Goal: Task Accomplishment & Management: Use online tool/utility

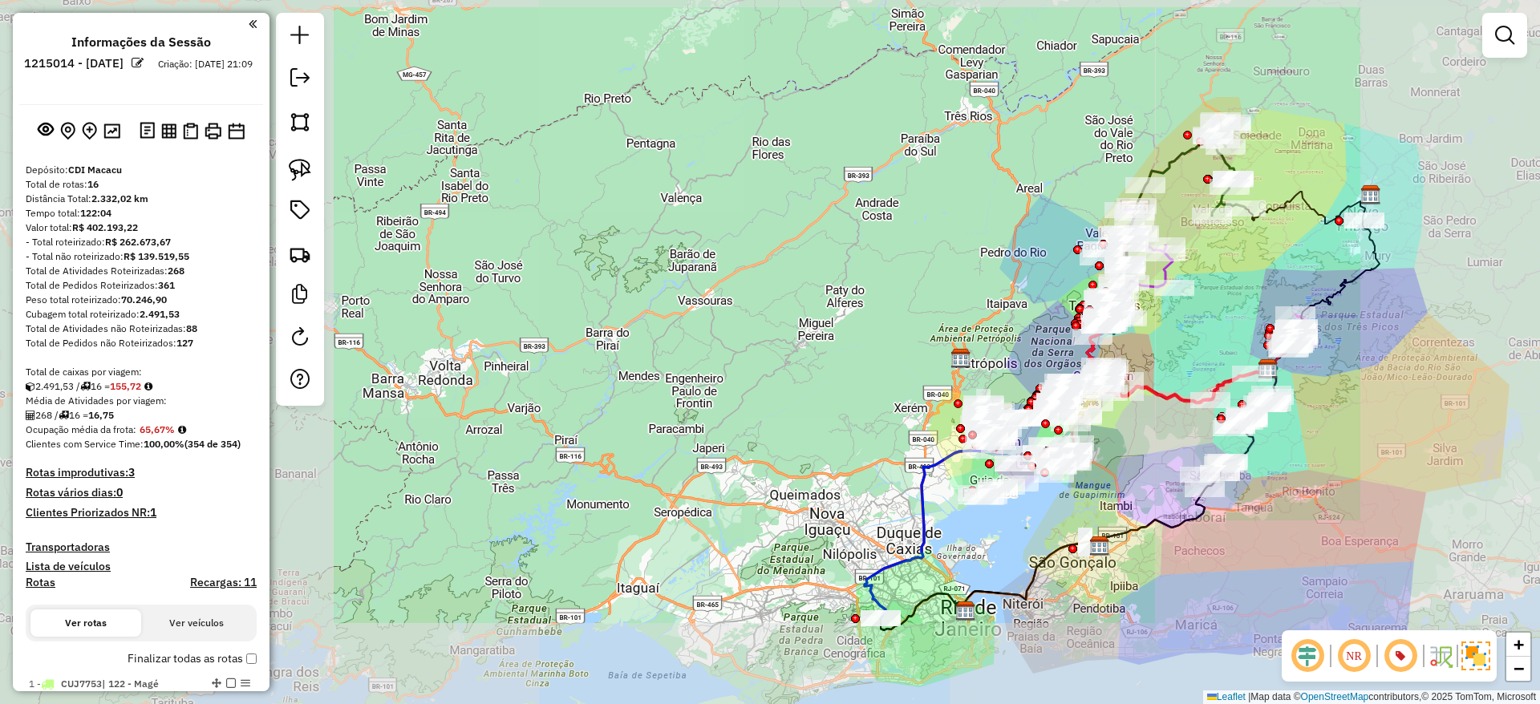
scroll to position [1836, 0]
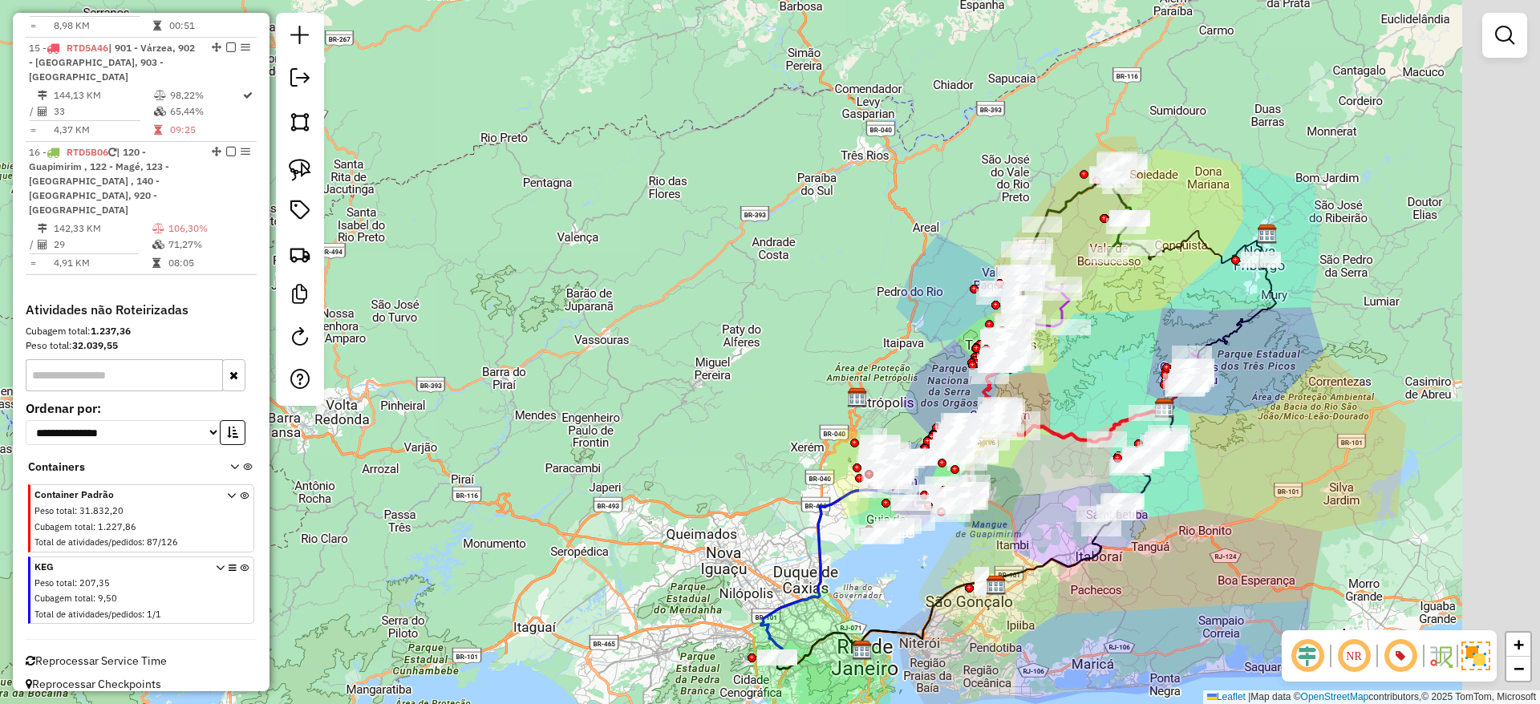
drag, startPoint x: 1203, startPoint y: 280, endPoint x: 878, endPoint y: 301, distance: 325.6
click at [878, 301] on div "Janela de atendimento Grade de atendimento Capacidade Transportadoras Veículos …" at bounding box center [770, 352] width 1540 height 704
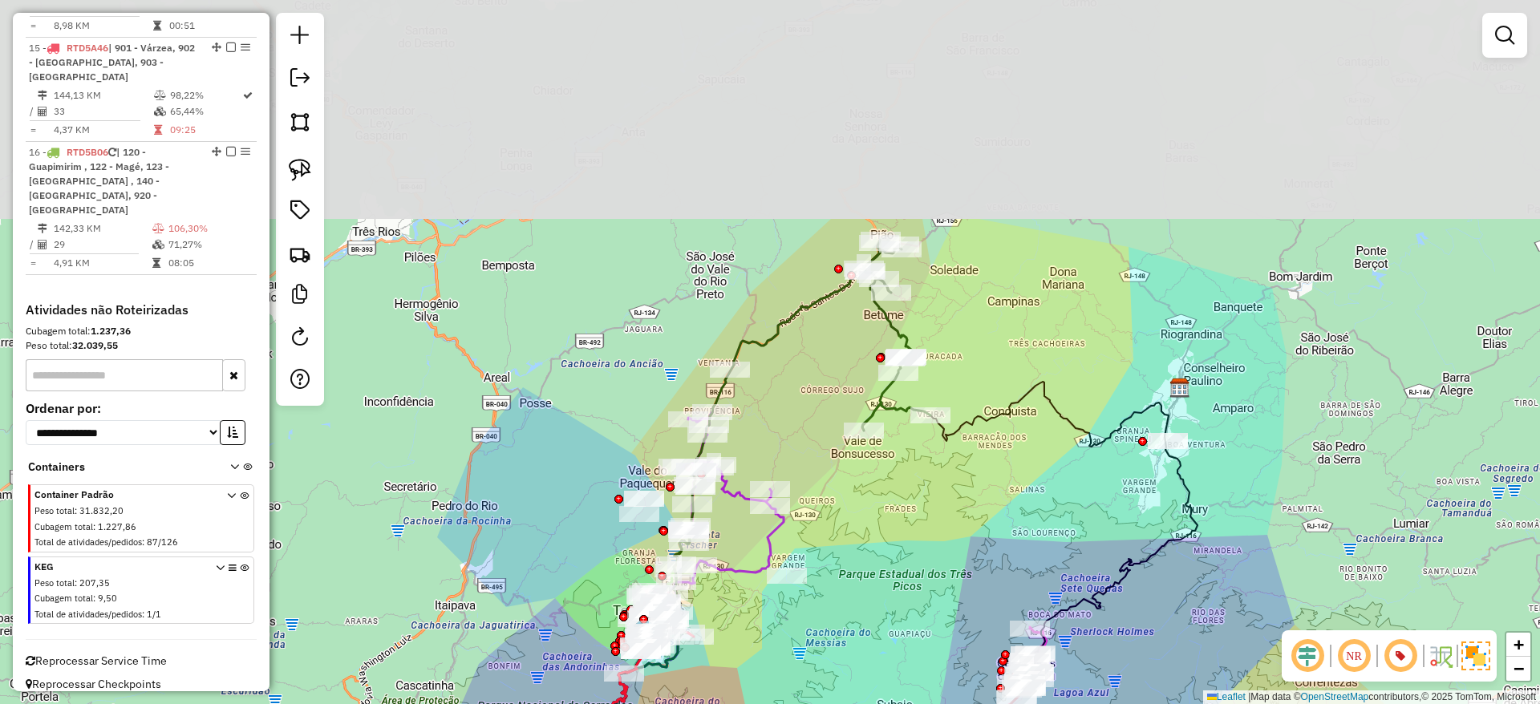
drag, startPoint x: 857, startPoint y: 228, endPoint x: 828, endPoint y: 520, distance: 293.4
click at [828, 520] on div "Janela de atendimento Grade de atendimento Capacidade Transportadoras Veículos …" at bounding box center [770, 352] width 1540 height 704
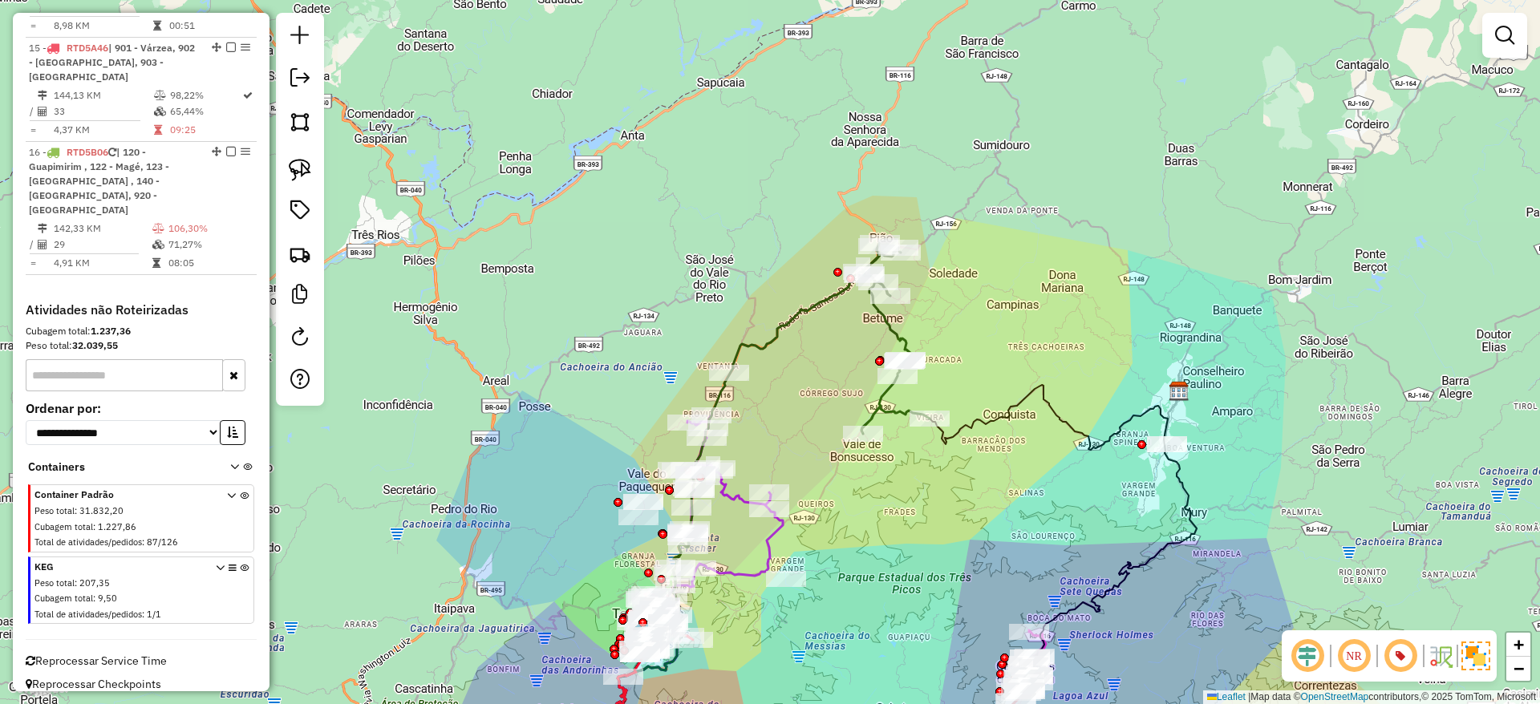
click at [887, 329] on icon at bounding box center [818, 338] width 221 height 191
select select "*********"
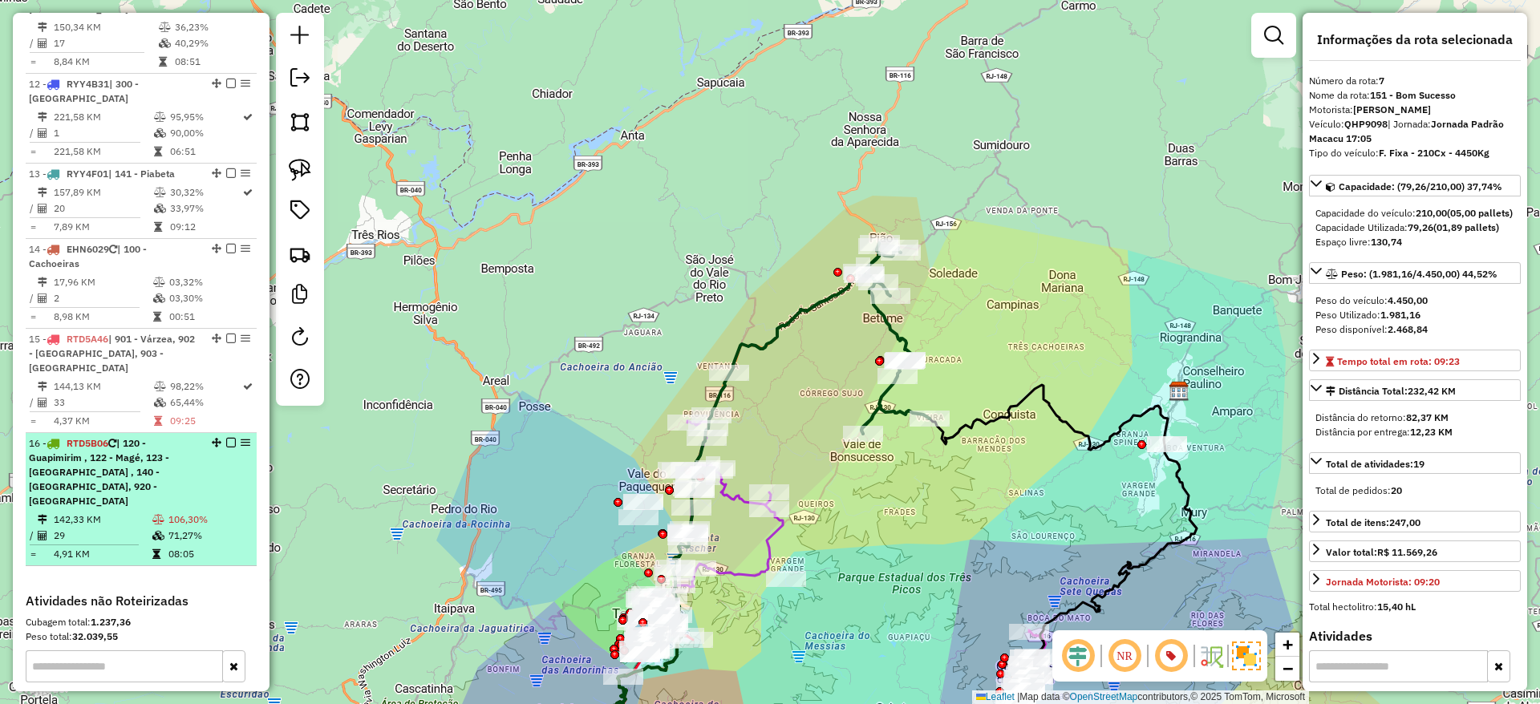
scroll to position [1547, 0]
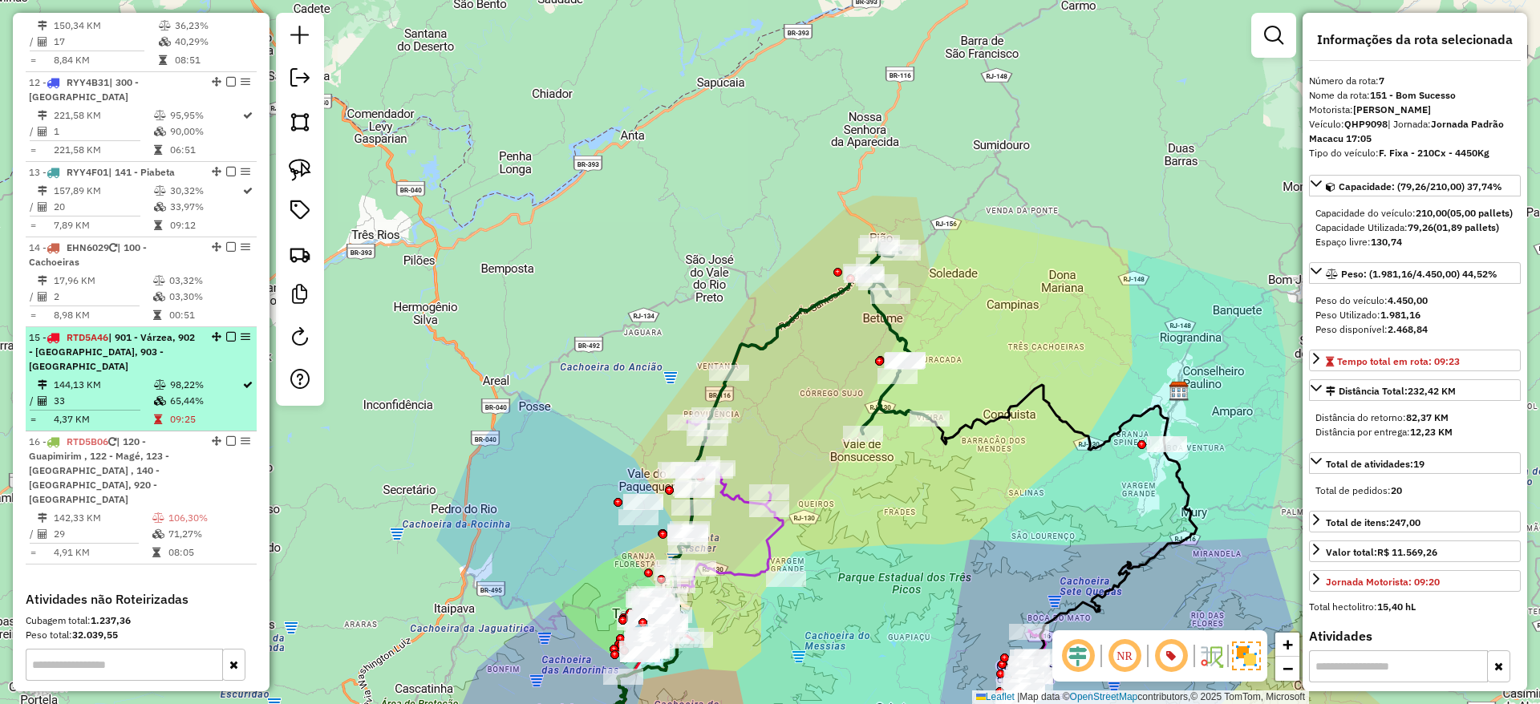
click at [177, 355] on span "| 901 - Várzea, 902 - [GEOGRAPHIC_DATA], 903 - [GEOGRAPHIC_DATA]" at bounding box center [112, 351] width 166 height 41
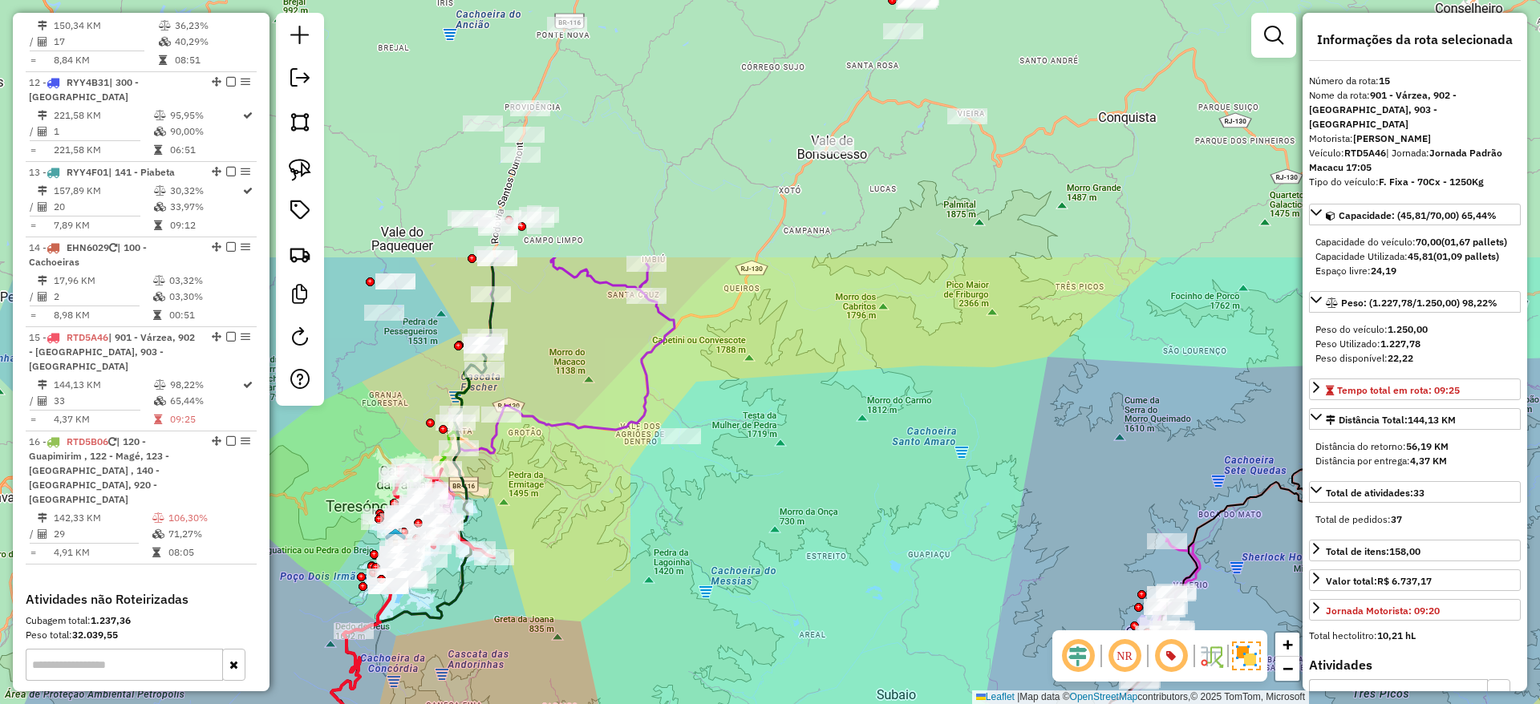
drag, startPoint x: 701, startPoint y: 131, endPoint x: 644, endPoint y: 505, distance: 378.1
click at [644, 505] on div "Janela de atendimento Grade de atendimento Capacidade Transportadoras Veículos …" at bounding box center [770, 352] width 1540 height 704
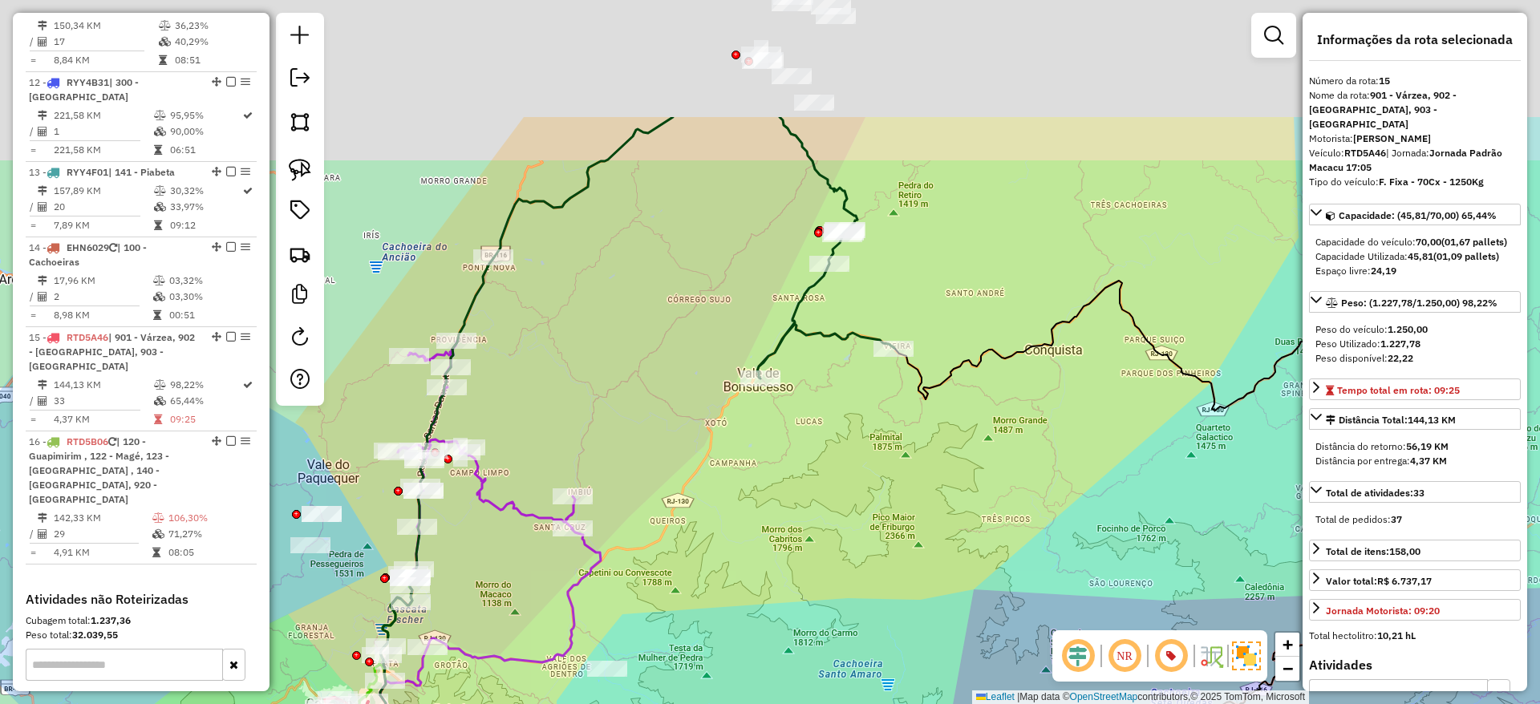
drag, startPoint x: 691, startPoint y: 214, endPoint x: 603, endPoint y: 404, distance: 208.5
click at [603, 404] on div "Janela de atendimento Grade de atendimento Capacidade Transportadoras Veículos …" at bounding box center [770, 352] width 1540 height 704
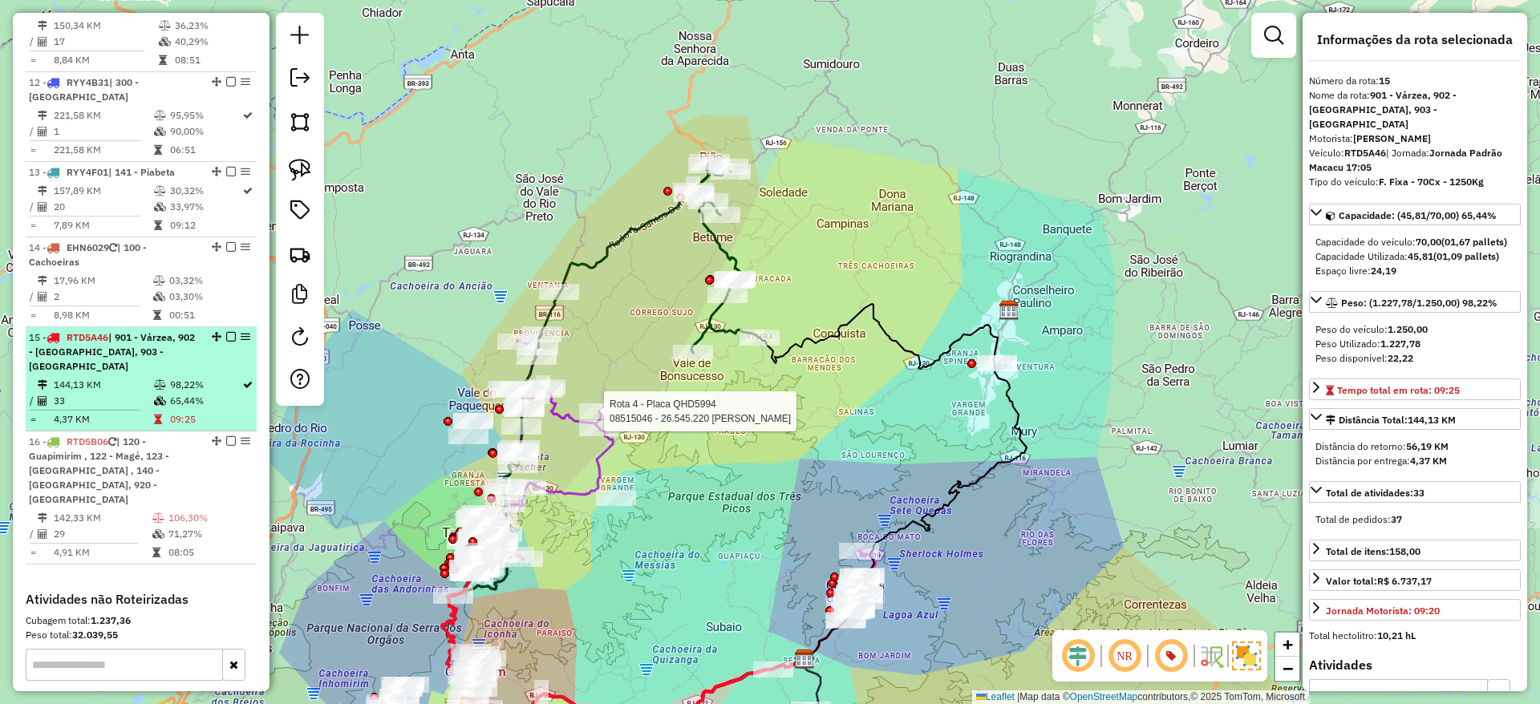
click at [124, 380] on td "144,13 KM" at bounding box center [103, 385] width 100 height 16
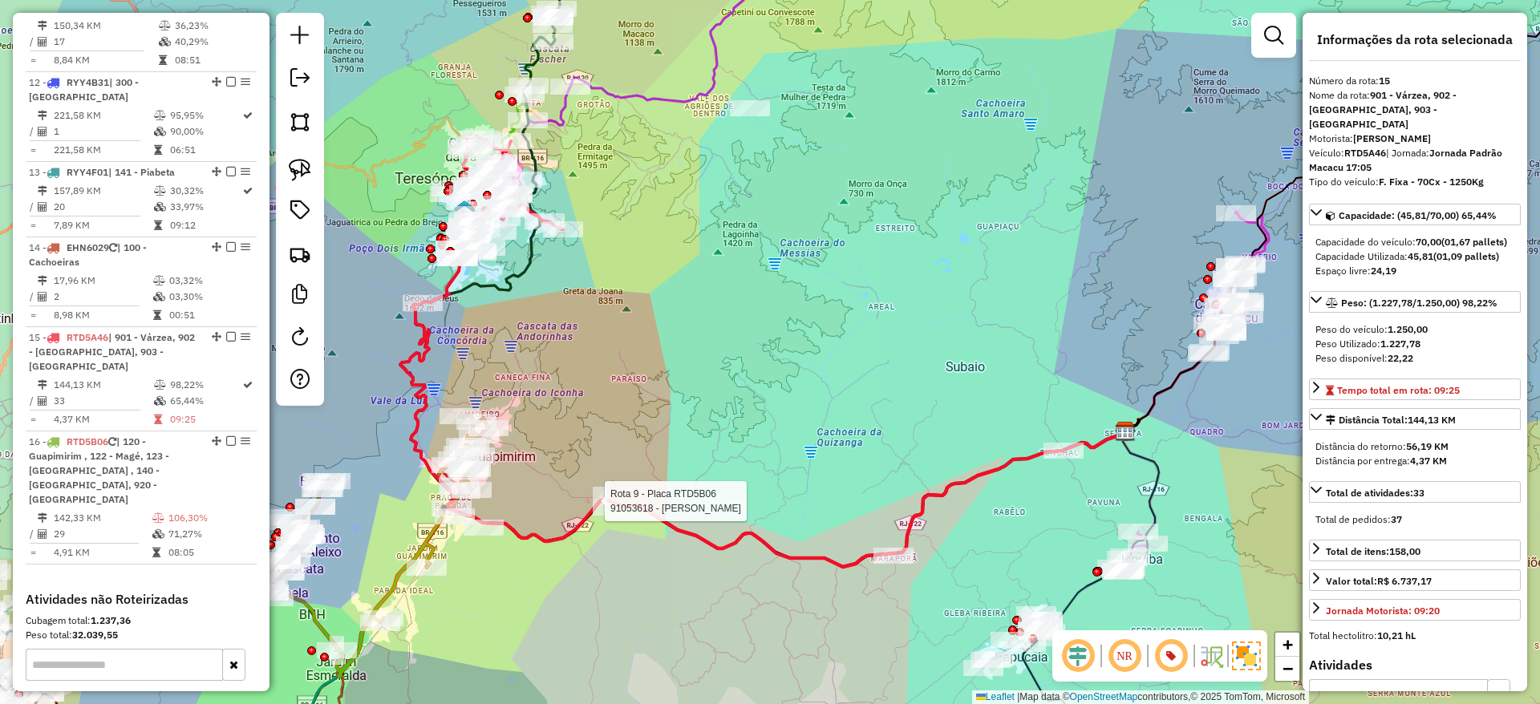
click at [595, 516] on div at bounding box center [600, 501] width 14 height 29
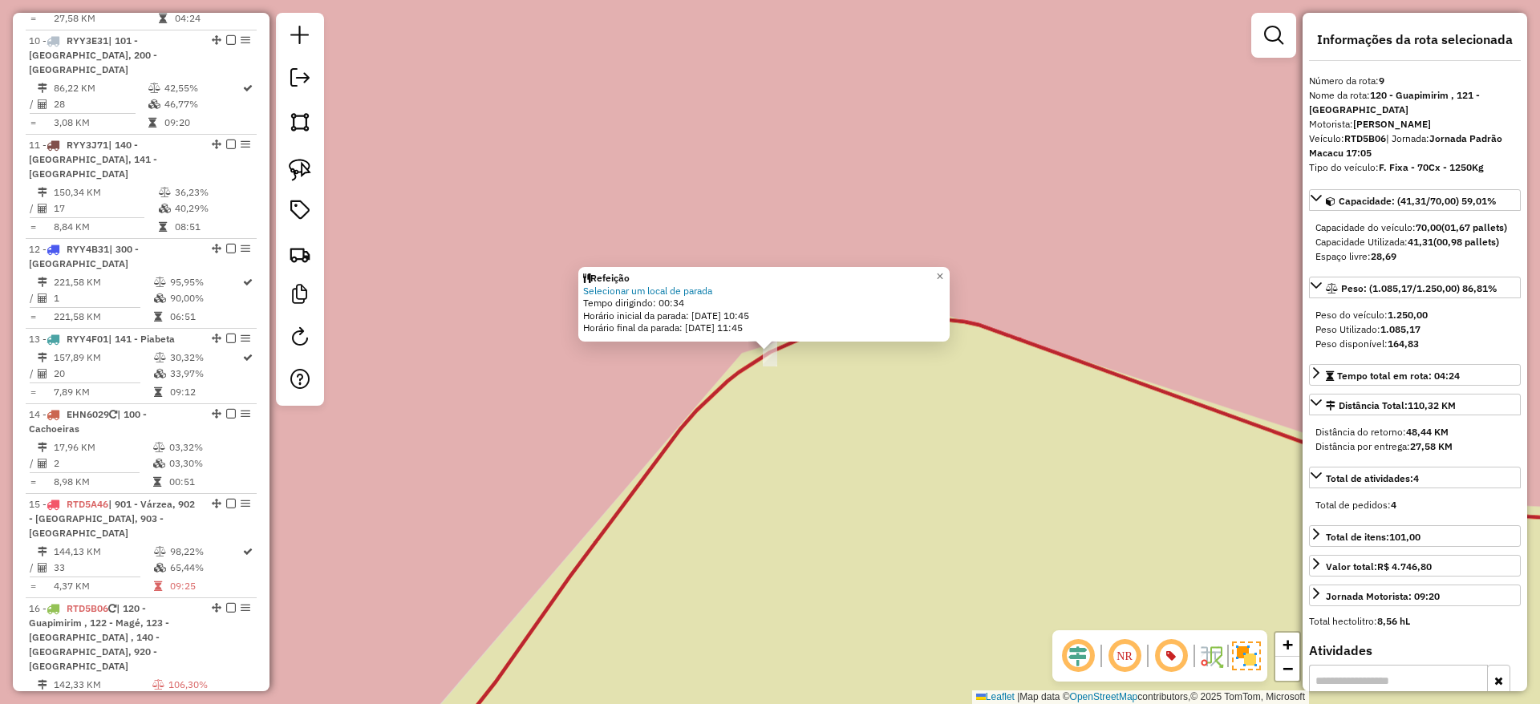
scroll to position [1336, 0]
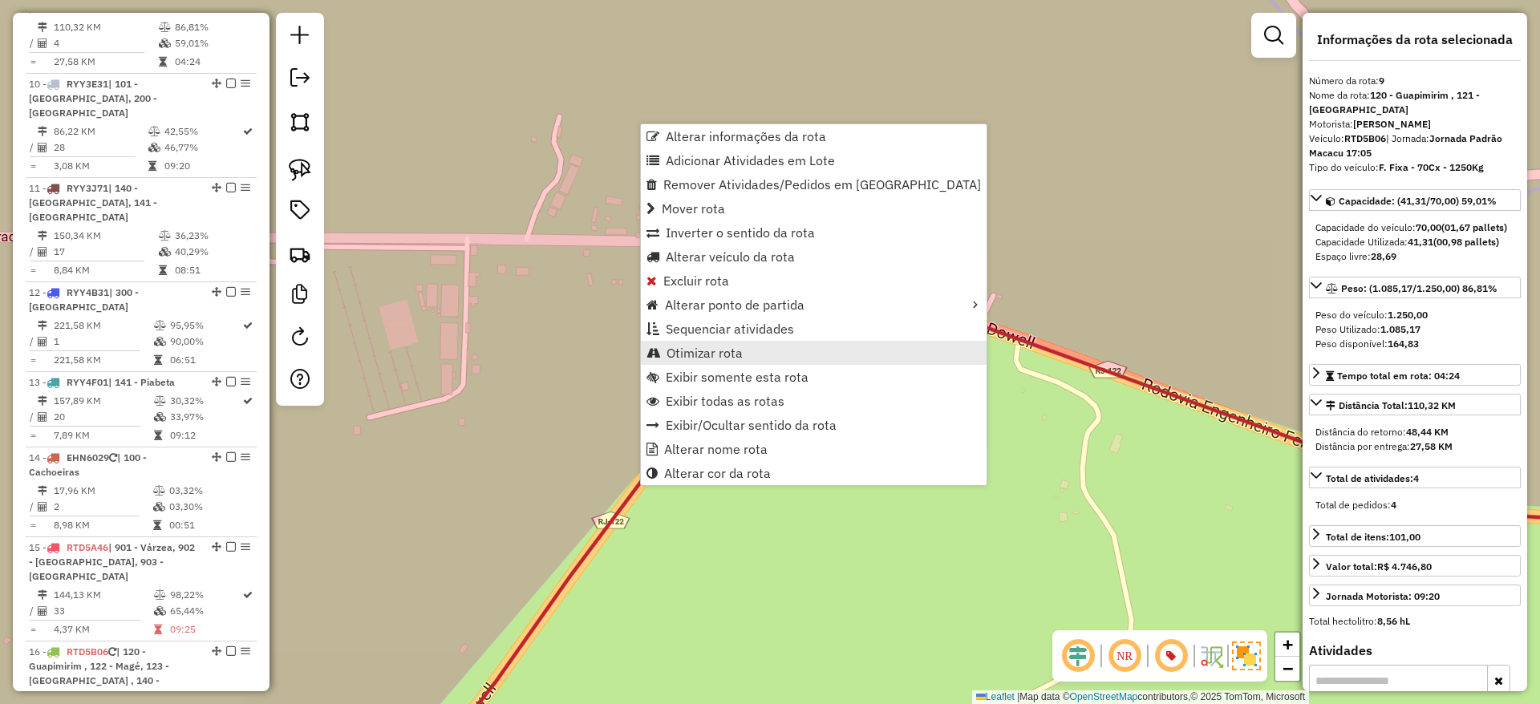
click at [721, 347] on span "Otimizar rota" at bounding box center [705, 353] width 76 height 13
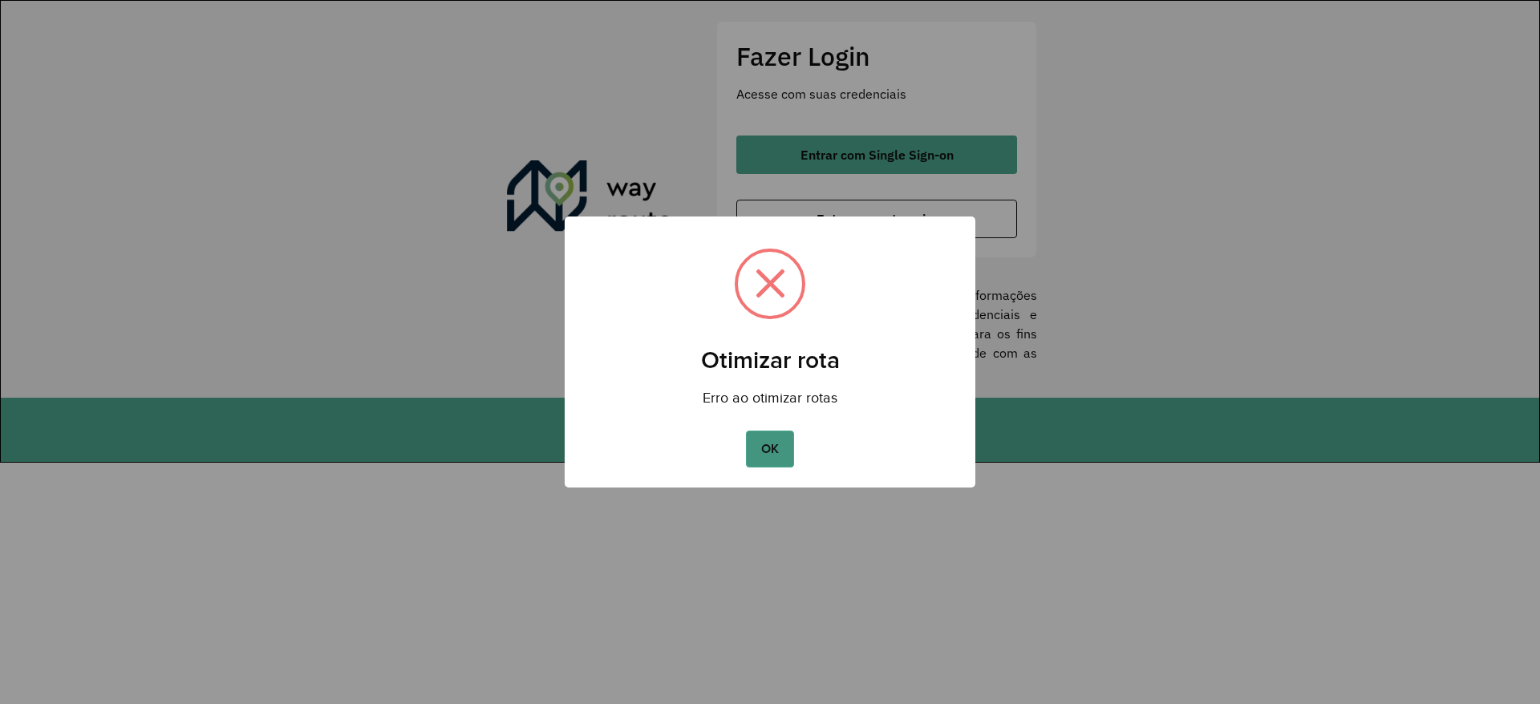
click at [770, 449] on button "OK" at bounding box center [769, 449] width 47 height 37
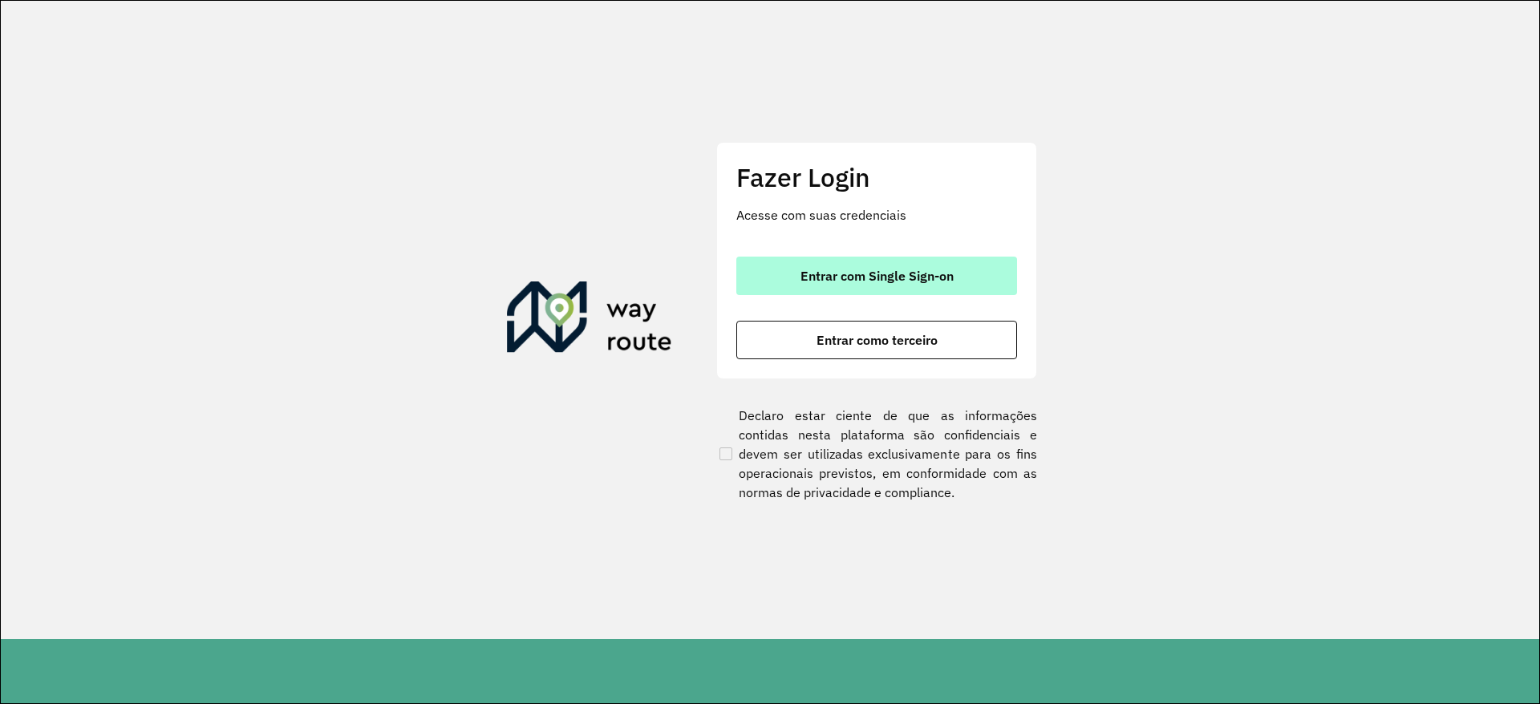
click at [862, 274] on span "Entrar com Single Sign-on" at bounding box center [877, 276] width 153 height 13
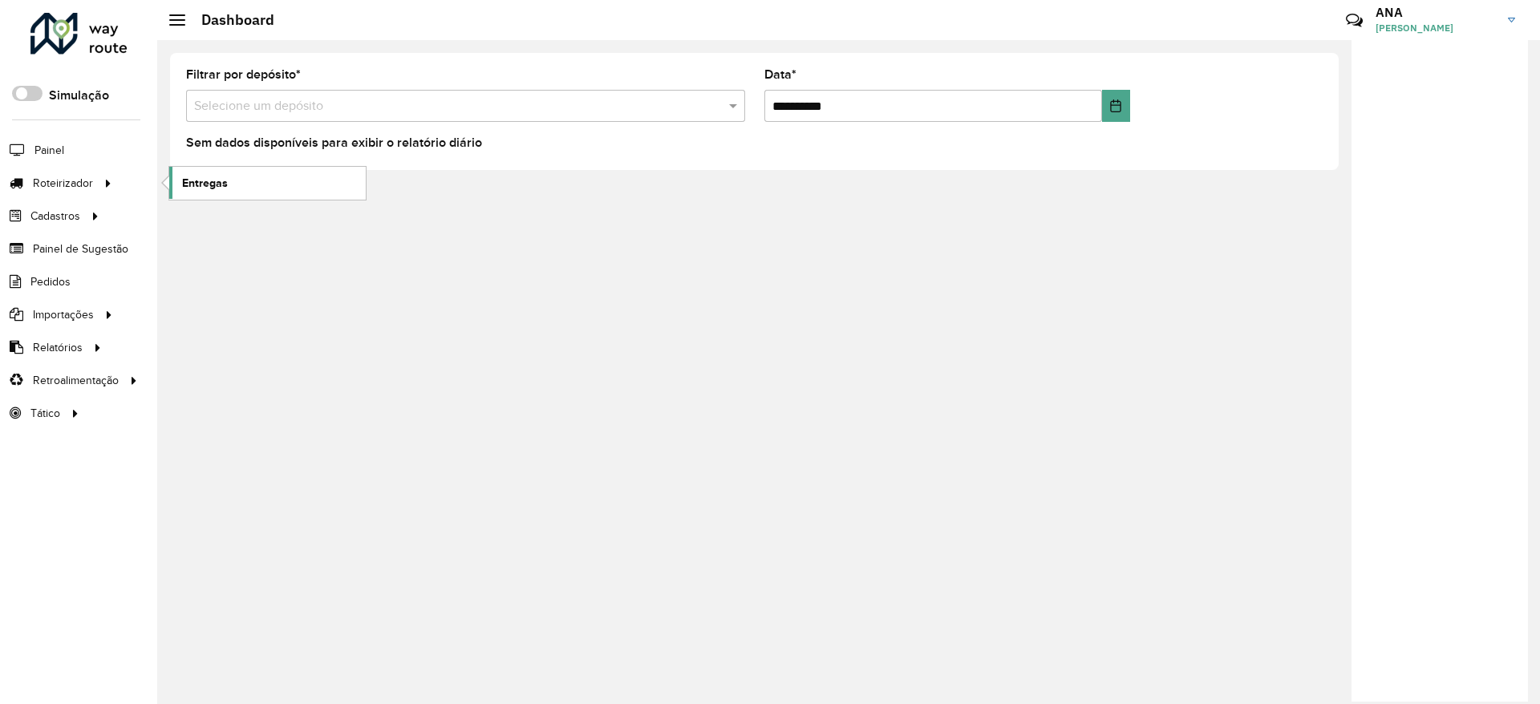
click at [185, 177] on span "Entregas" at bounding box center [205, 183] width 46 height 17
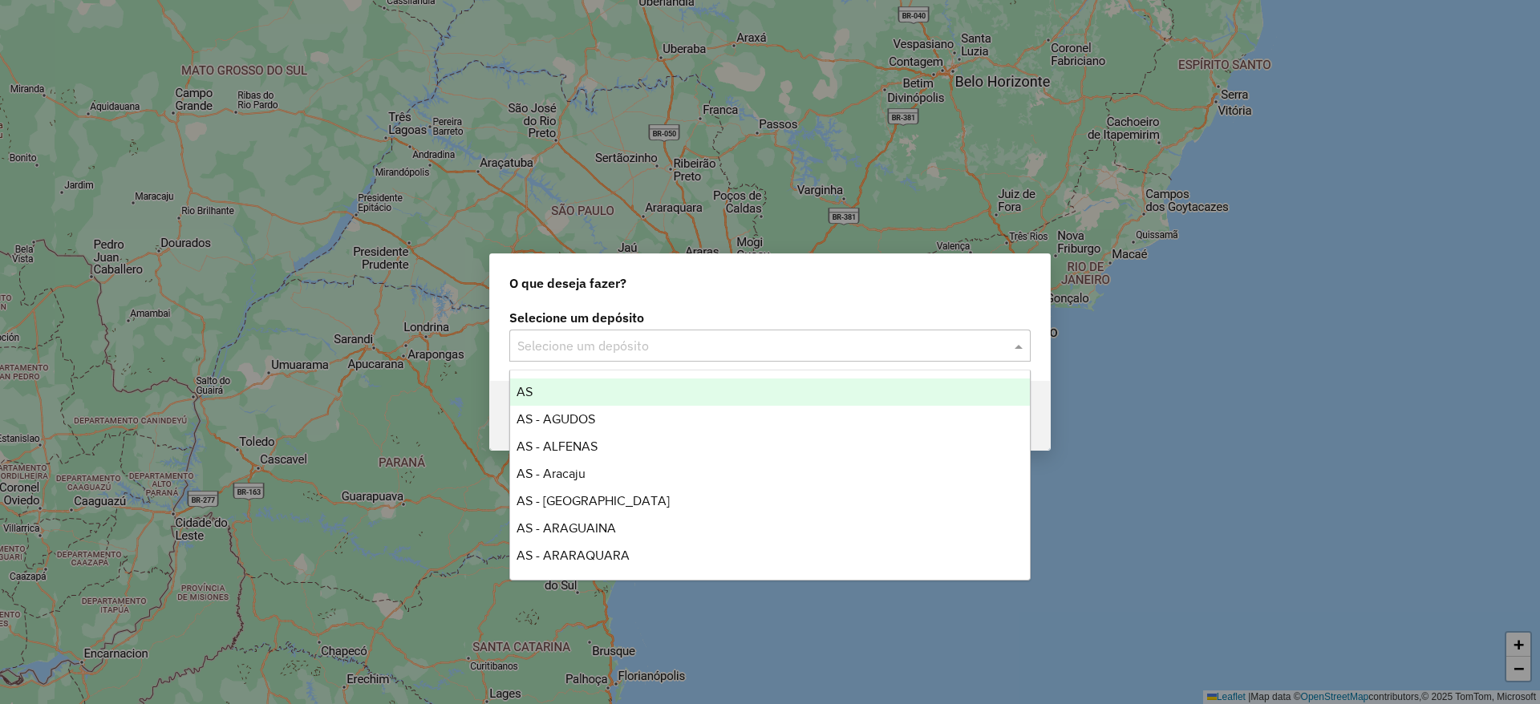
click at [529, 339] on input "text" at bounding box center [753, 346] width 473 height 19
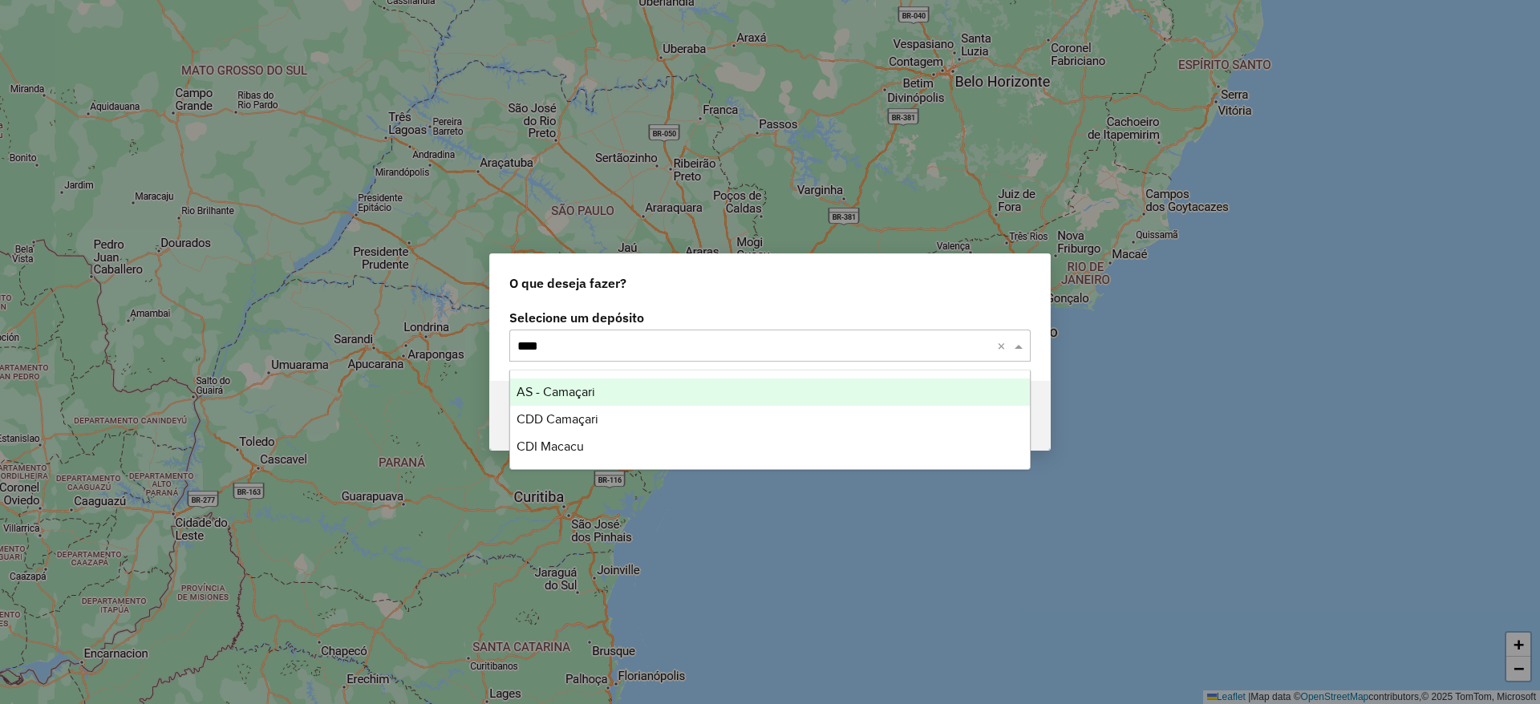
type input "****"
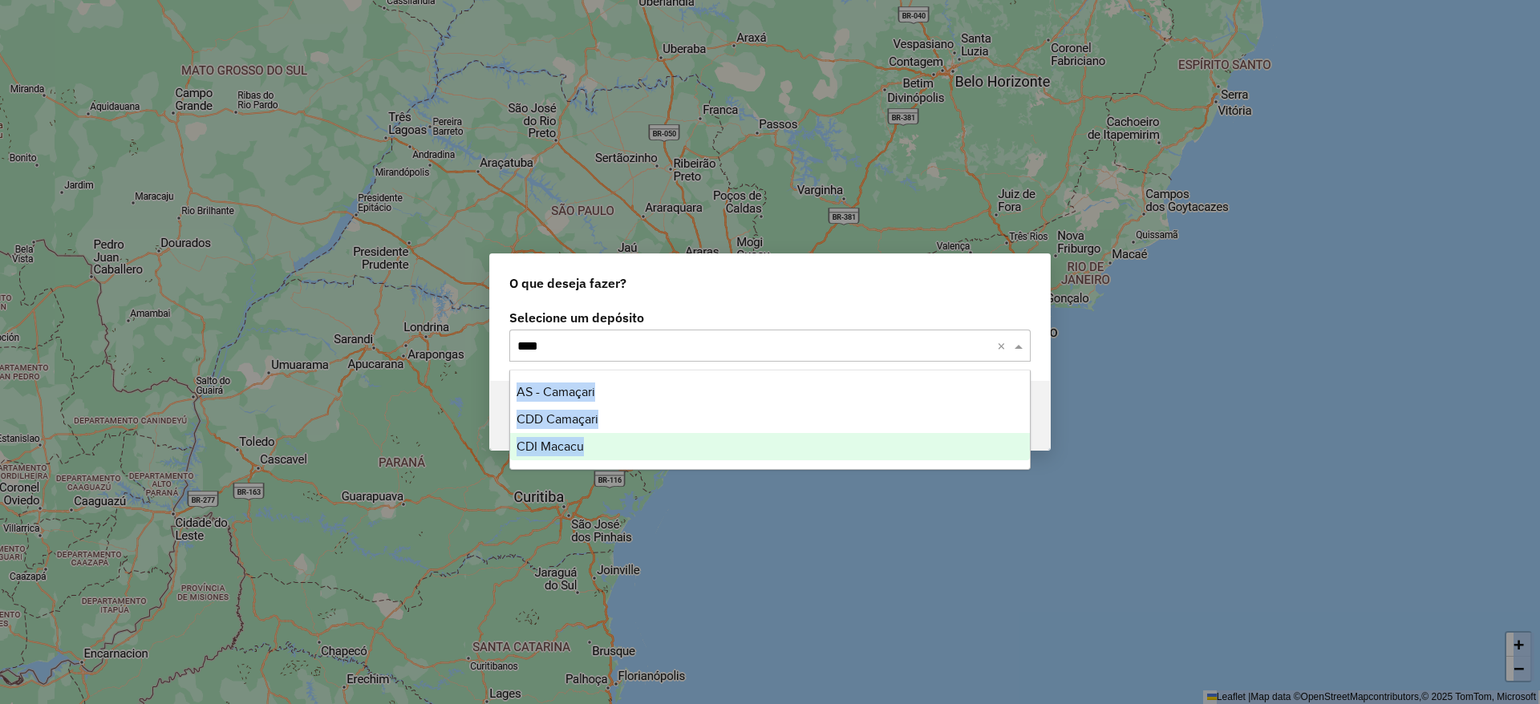
drag, startPoint x: 609, startPoint y: 472, endPoint x: 619, endPoint y: 450, distance: 24.0
click at [619, 450] on body "Aguarde... Pop-up bloqueado! Seu navegador bloqueou automáticamente a abertura …" at bounding box center [770, 352] width 1540 height 704
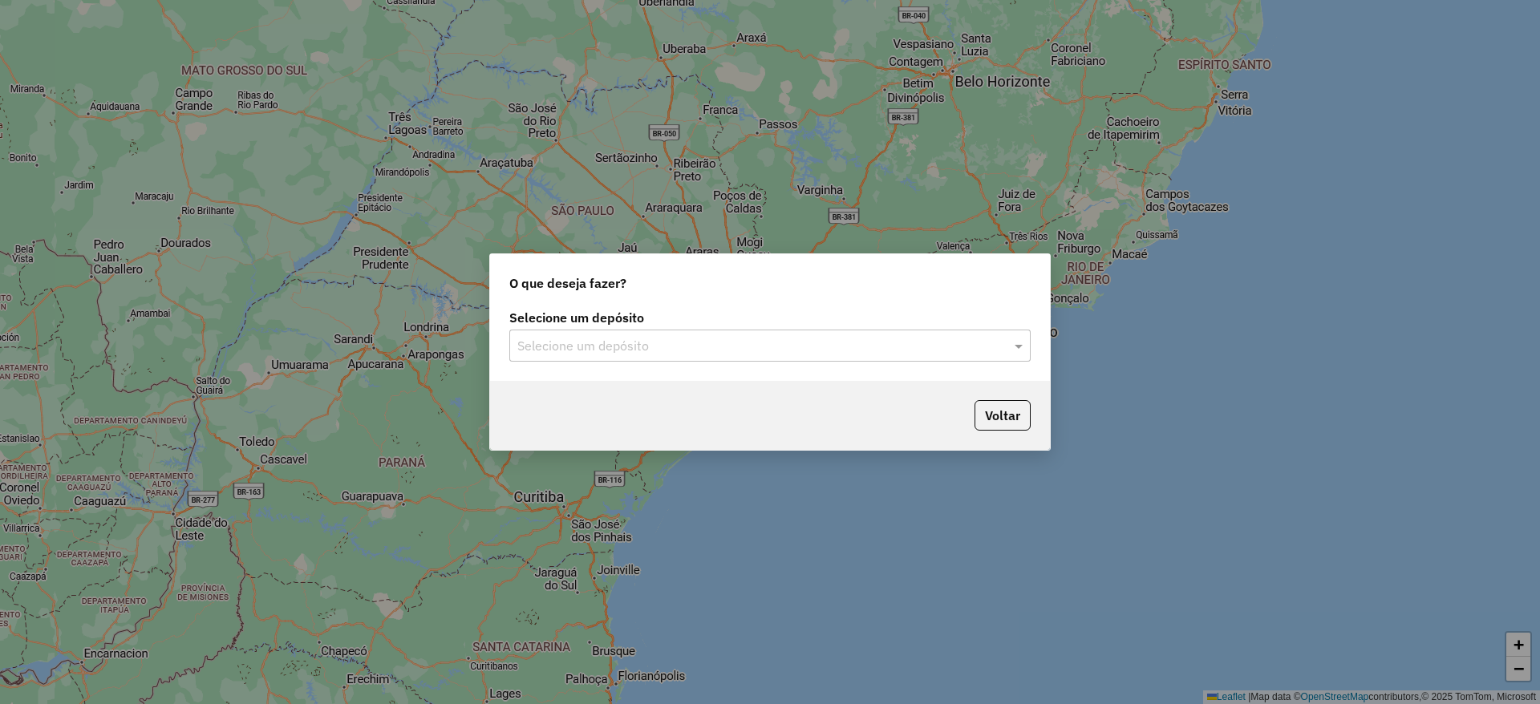
click at [619, 450] on div "O que deseja fazer? Selecione um depósito Selecione um depósito Voltar" at bounding box center [770, 351] width 562 height 197
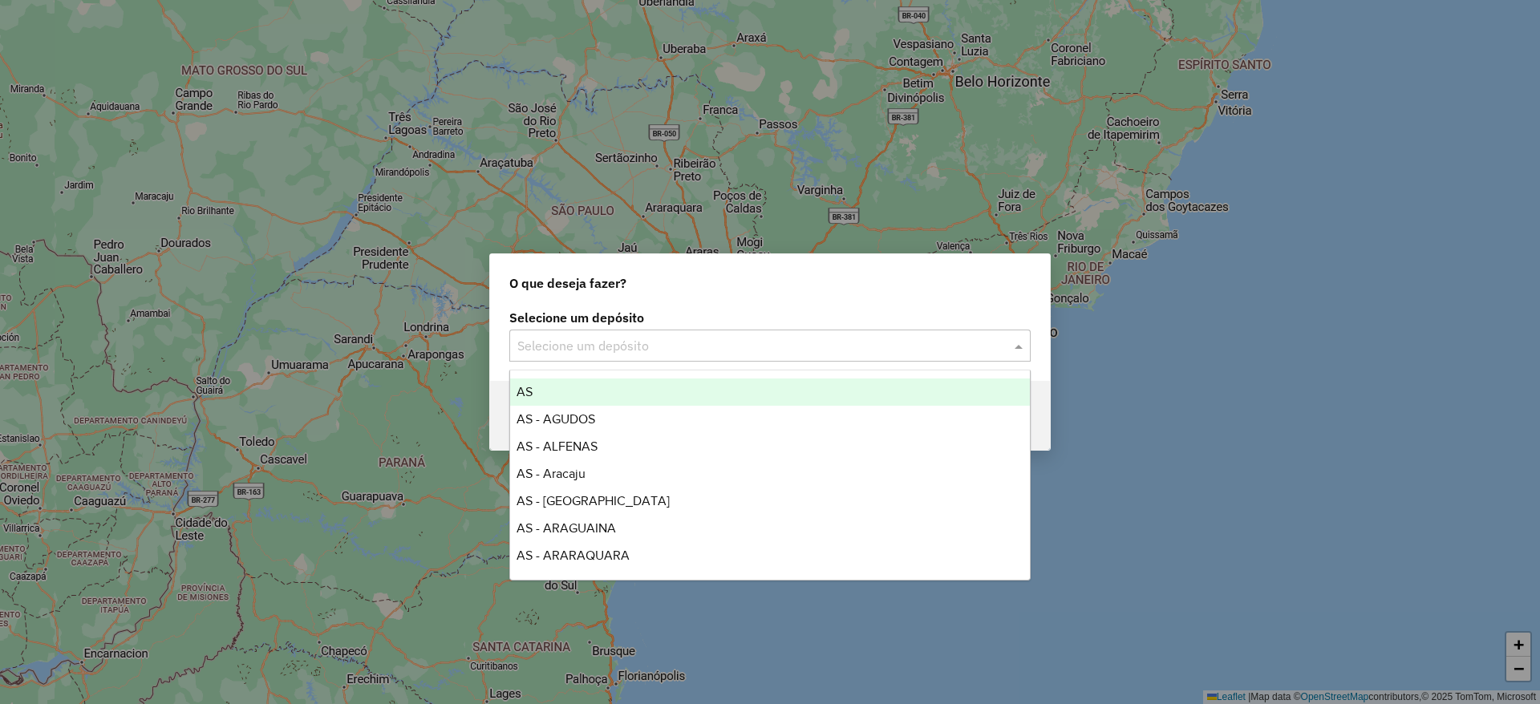
click at [626, 337] on input "text" at bounding box center [753, 346] width 473 height 19
type input "****"
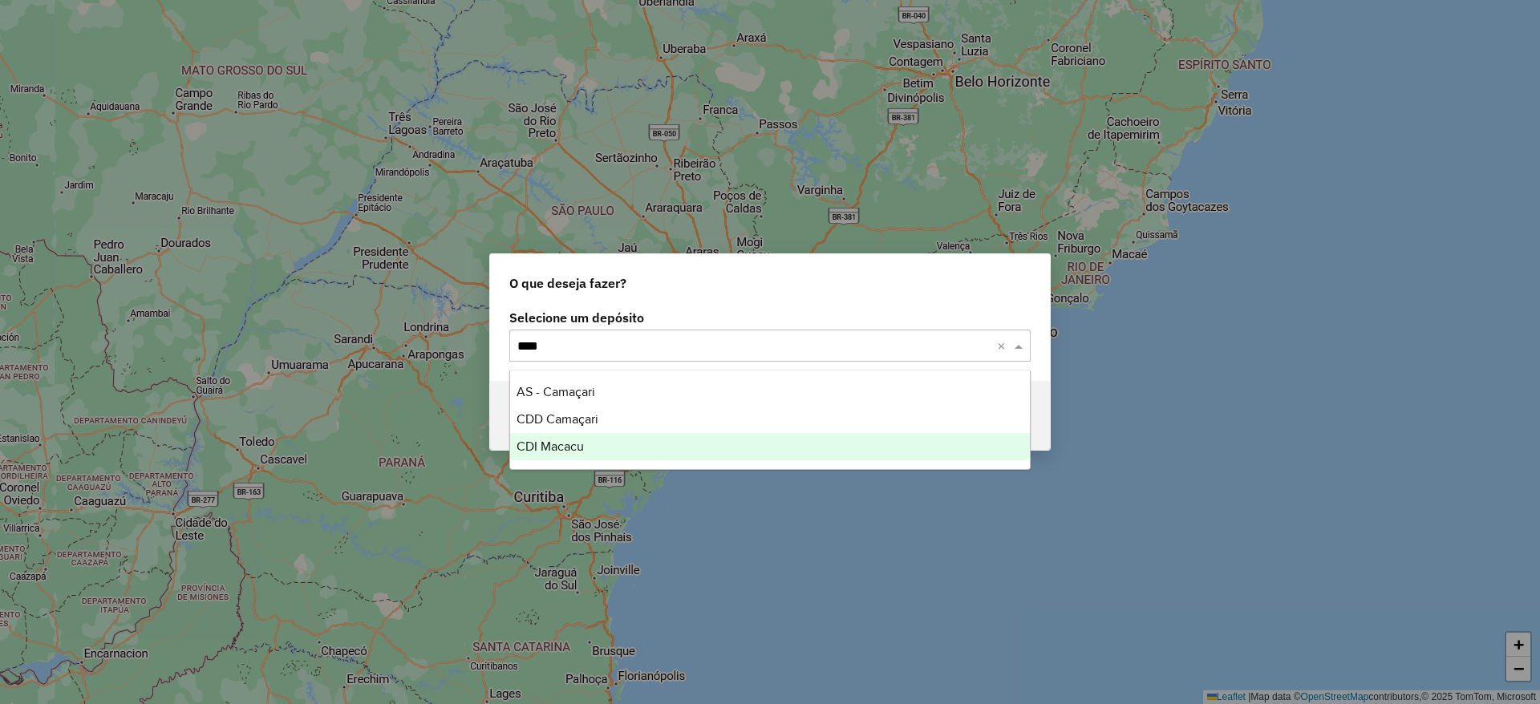
click at [539, 452] on span "CDI Macacu" at bounding box center [550, 447] width 67 height 14
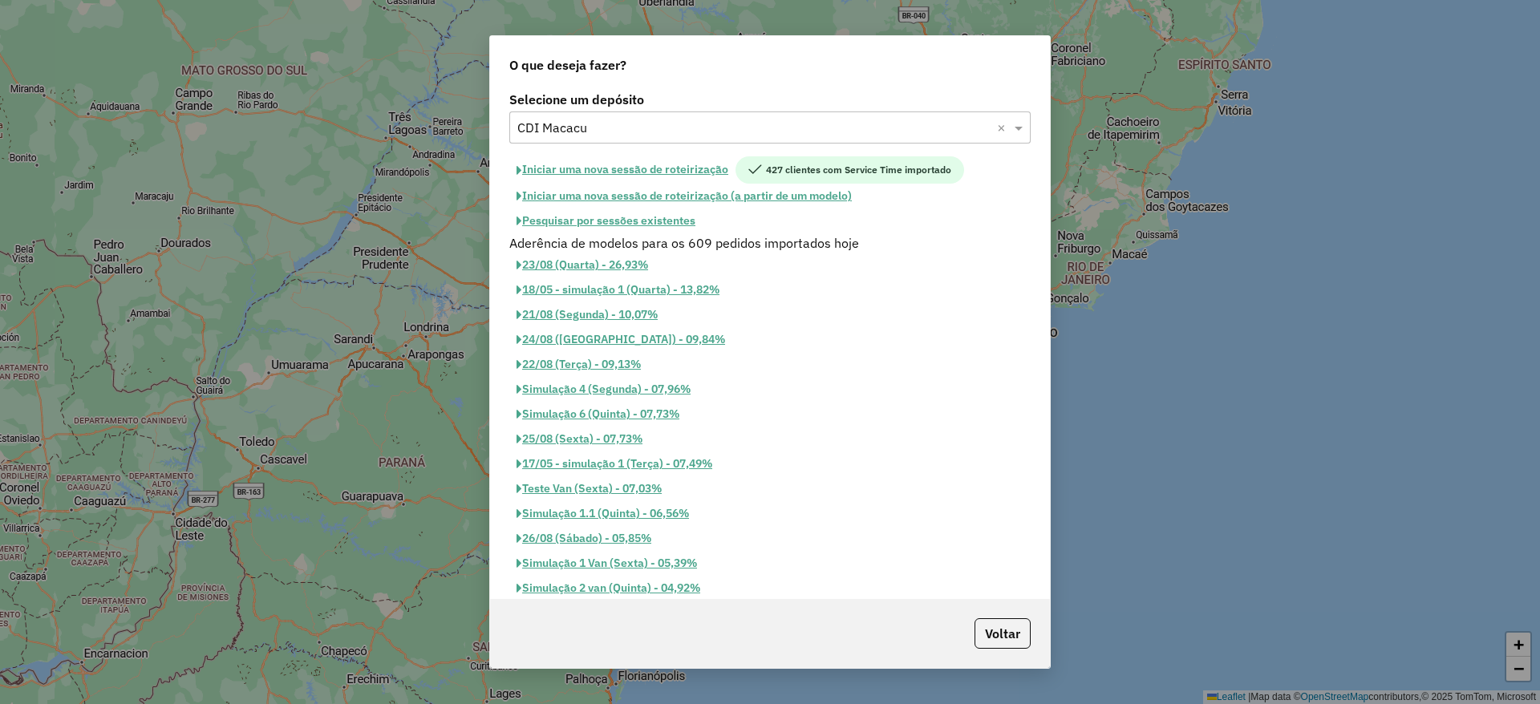
click at [624, 227] on button "Pesquisar por sessões existentes" at bounding box center [605, 221] width 193 height 25
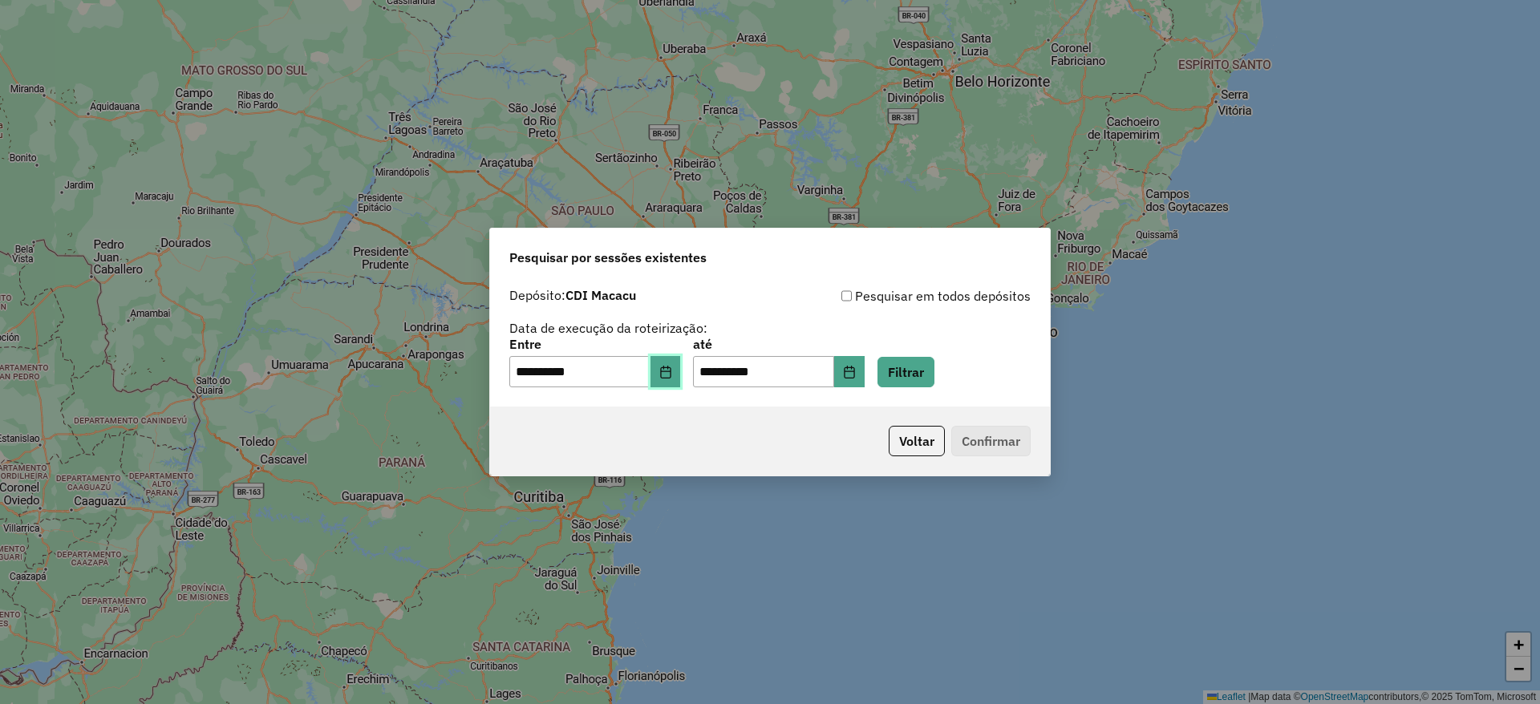
click at [675, 363] on button "Choose Date" at bounding box center [666, 372] width 30 height 32
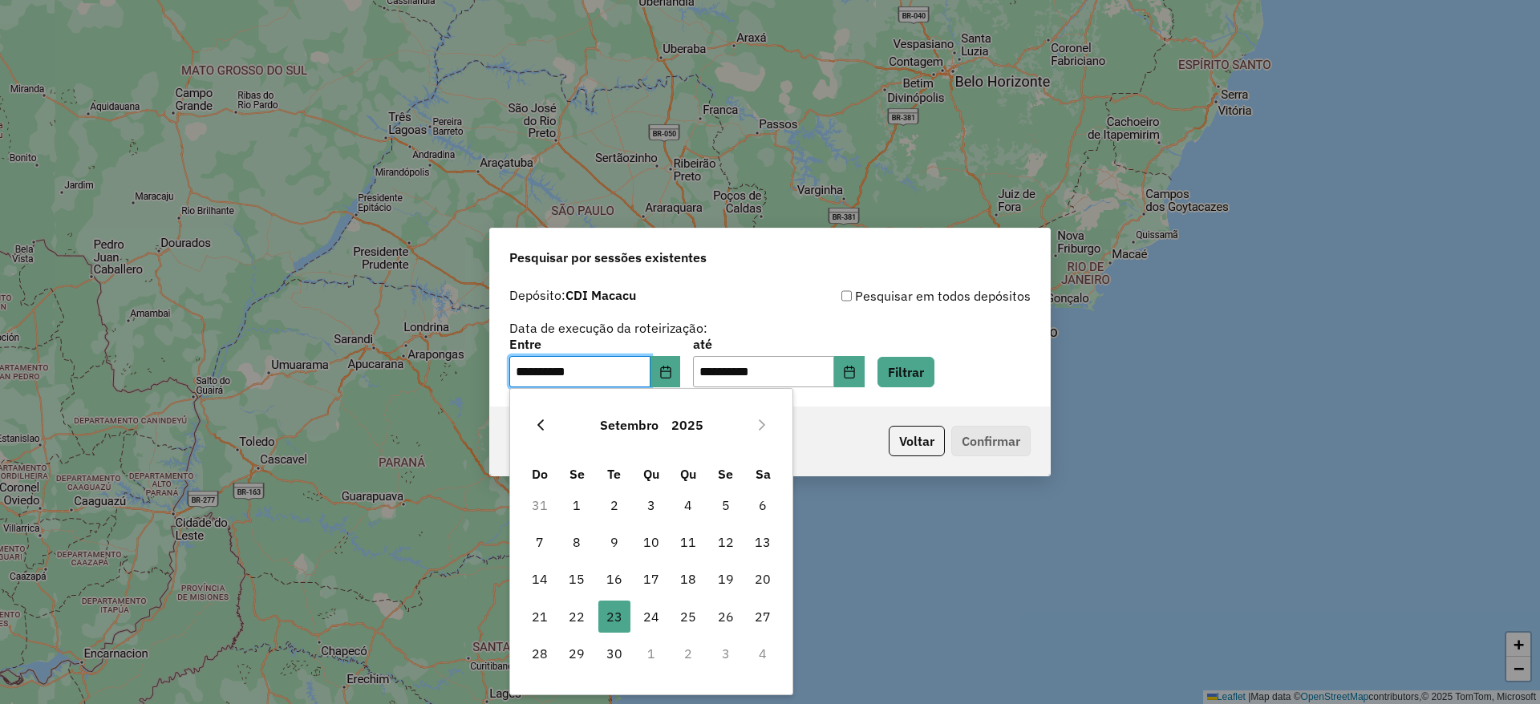
click at [544, 415] on button "Previous Month" at bounding box center [541, 425] width 26 height 26
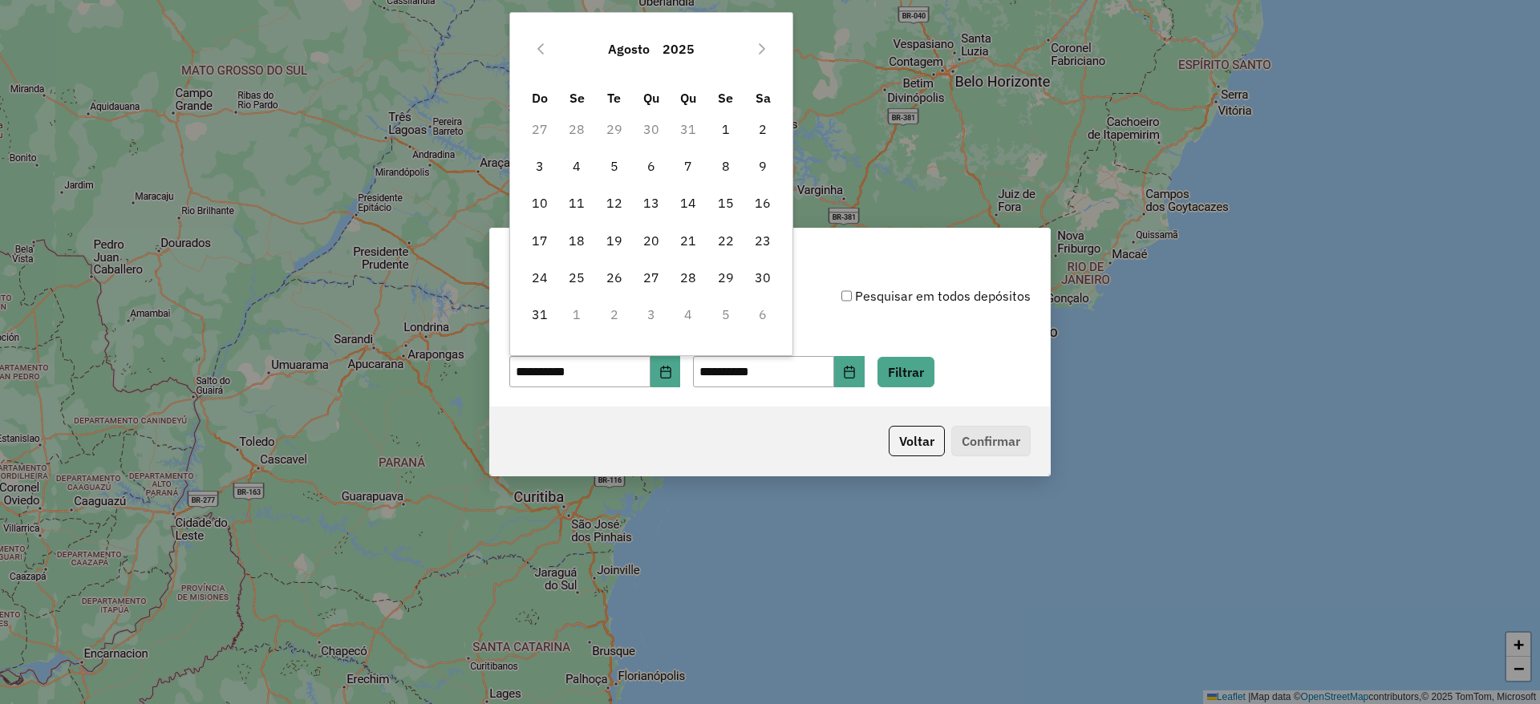
click at [544, 415] on div "Voltar Confirmar" at bounding box center [770, 441] width 560 height 69
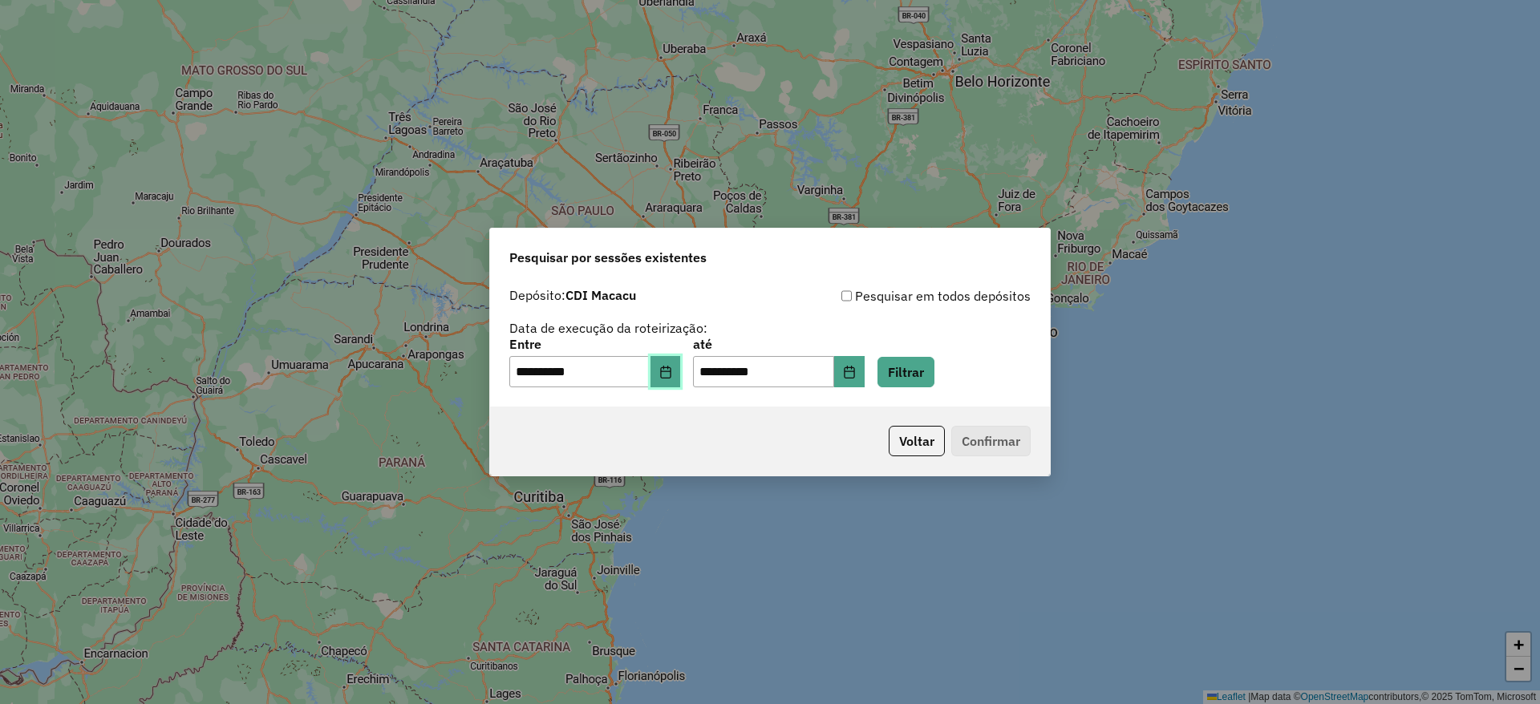
click at [672, 371] on icon "Choose Date" at bounding box center [665, 372] width 13 height 13
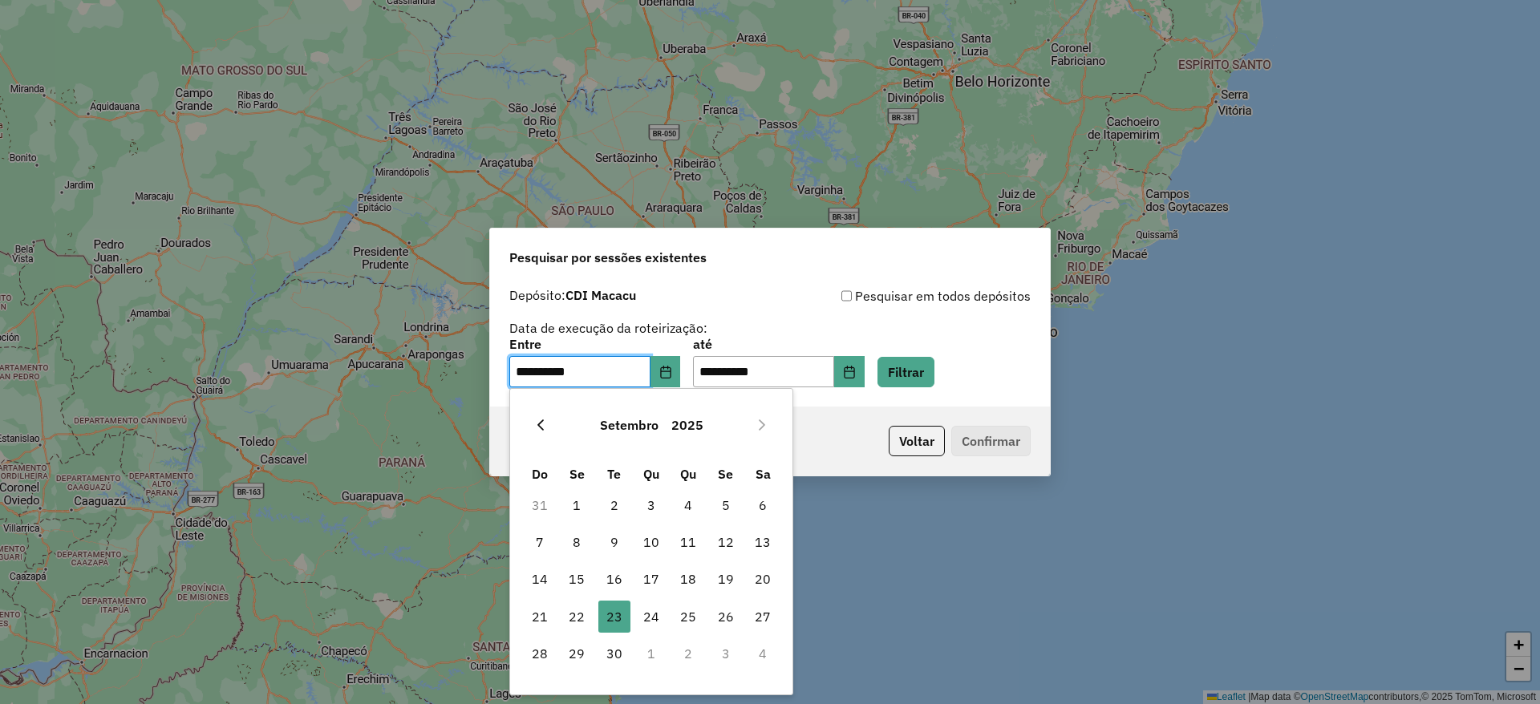
click at [532, 430] on button "Previous Month" at bounding box center [541, 425] width 26 height 26
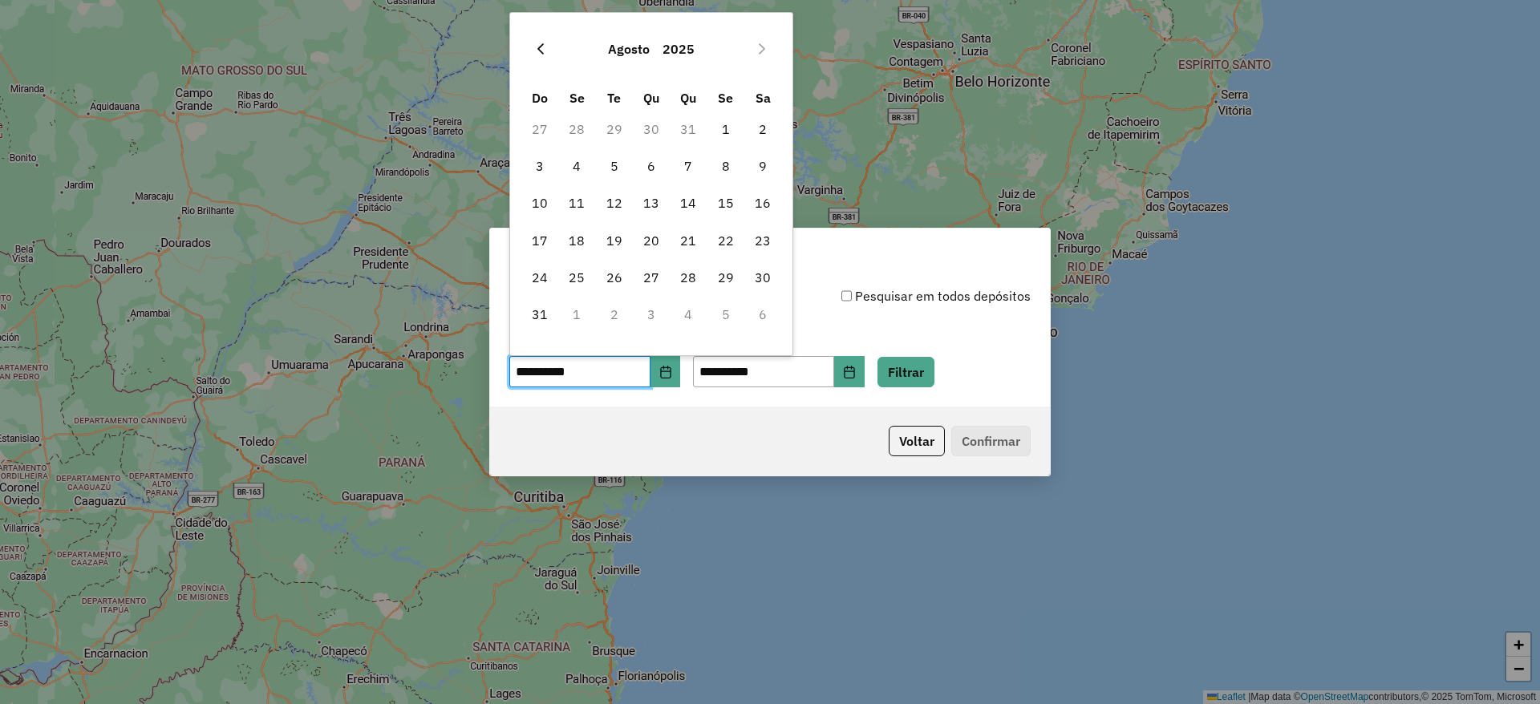
click at [541, 47] on icon "Previous Month" at bounding box center [540, 49] width 13 height 13
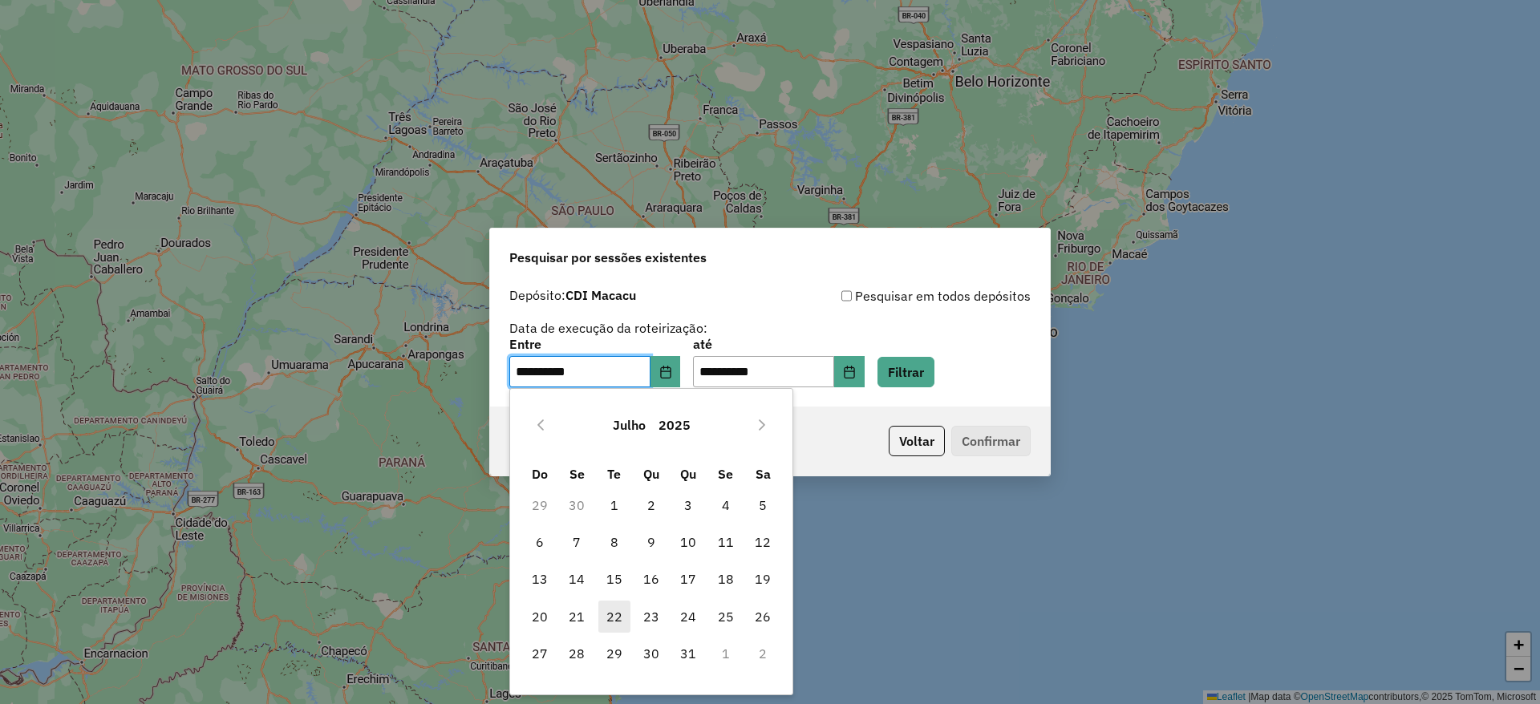
click at [603, 618] on span "22" at bounding box center [614, 617] width 32 height 32
type input "**********"
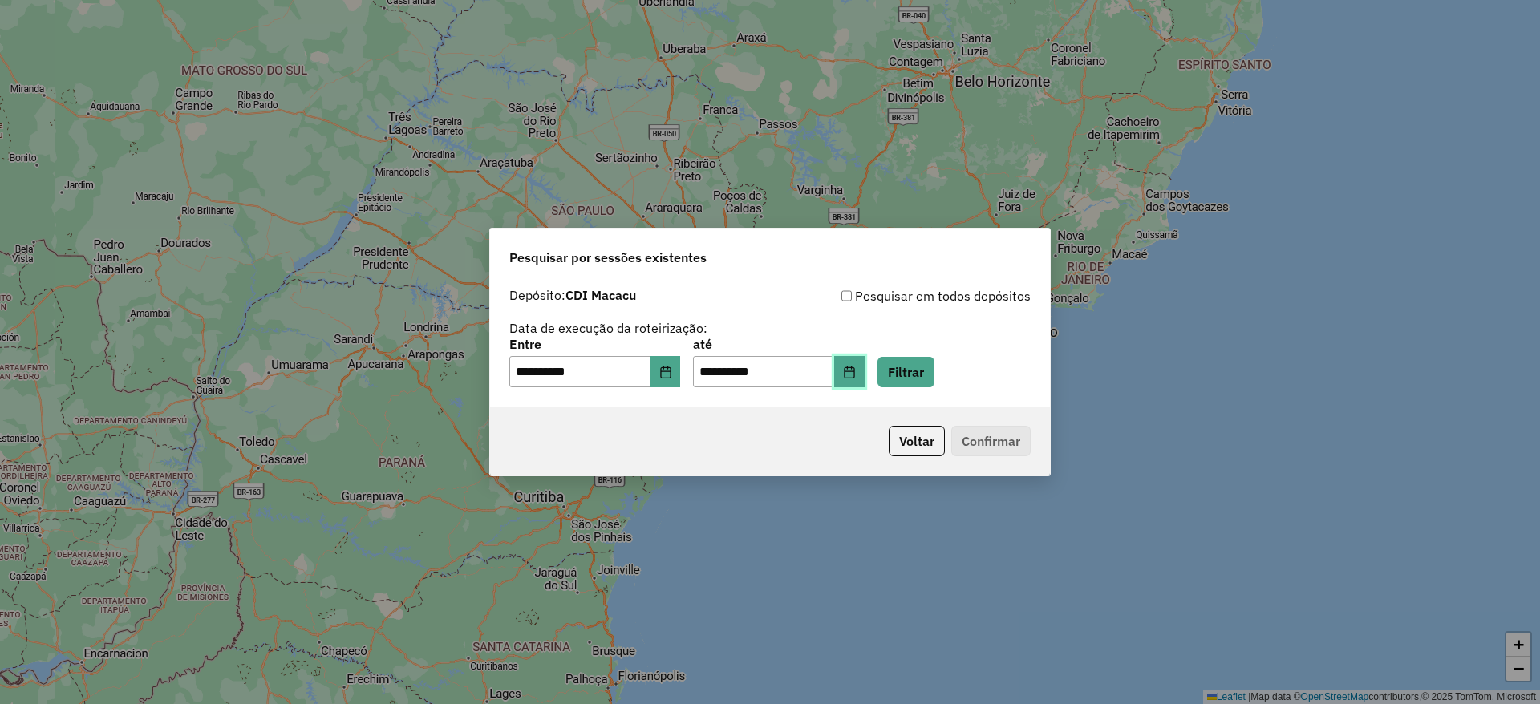
click at [854, 371] on icon "Choose Date" at bounding box center [849, 372] width 10 height 13
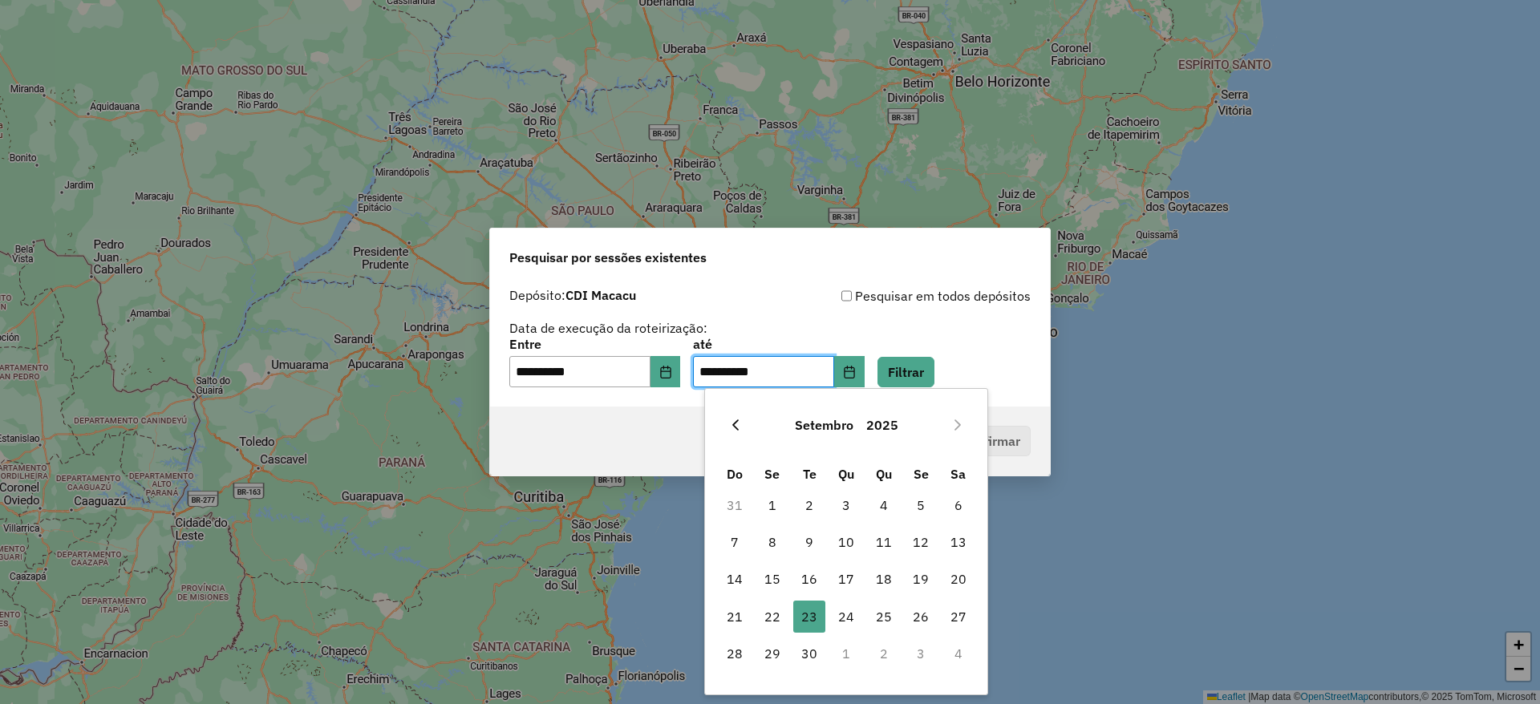
click at [738, 416] on button "Previous Month" at bounding box center [736, 425] width 26 height 26
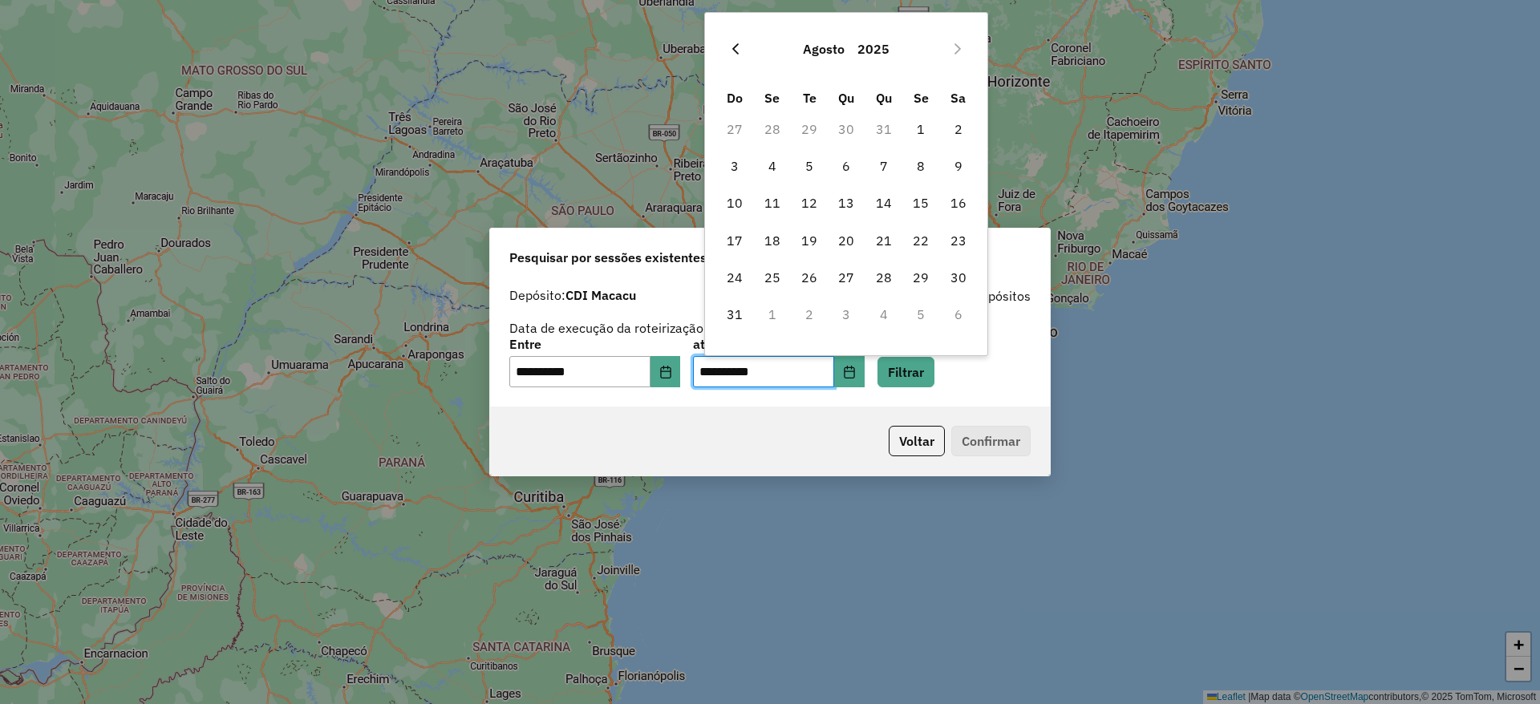
click at [744, 47] on button "Previous Month" at bounding box center [736, 49] width 26 height 26
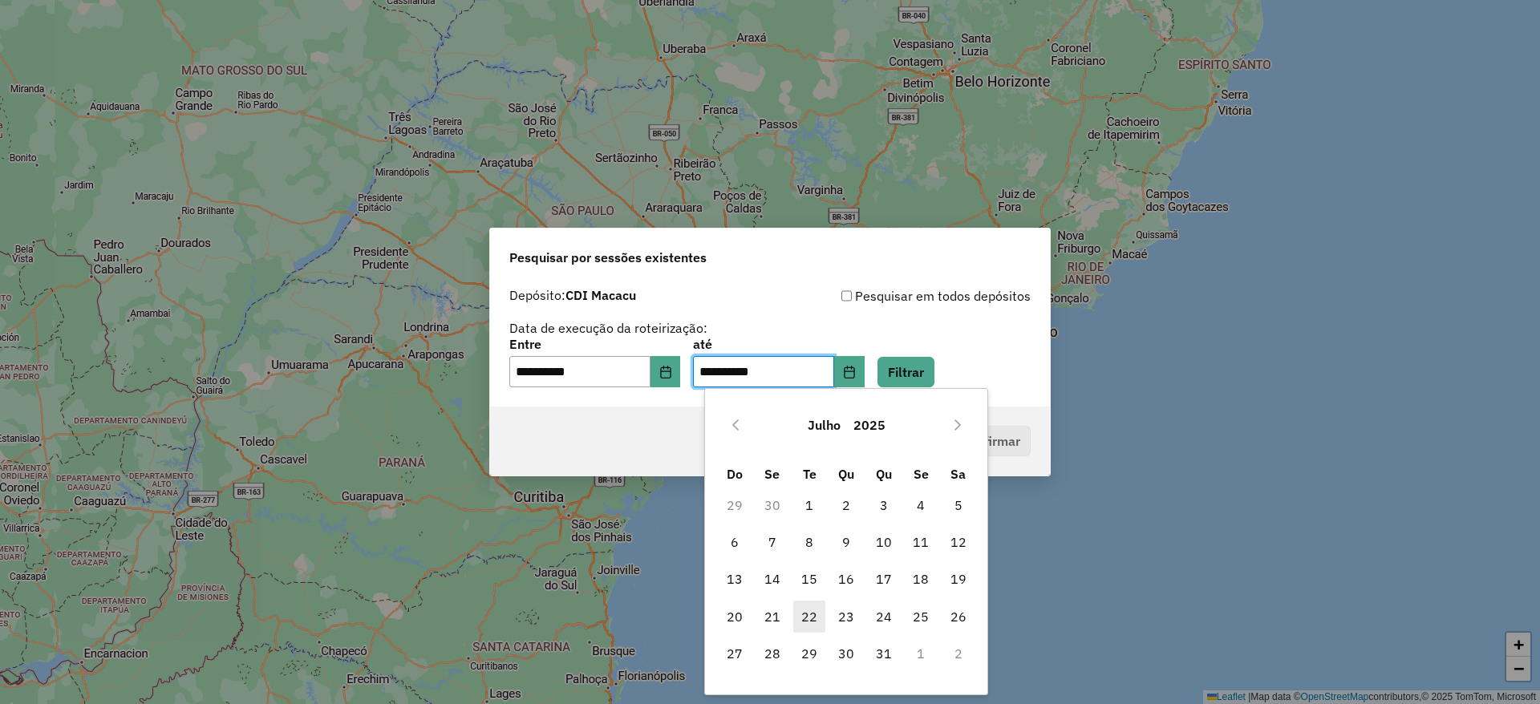
click at [809, 605] on span "22" at bounding box center [809, 617] width 32 height 32
type input "**********"
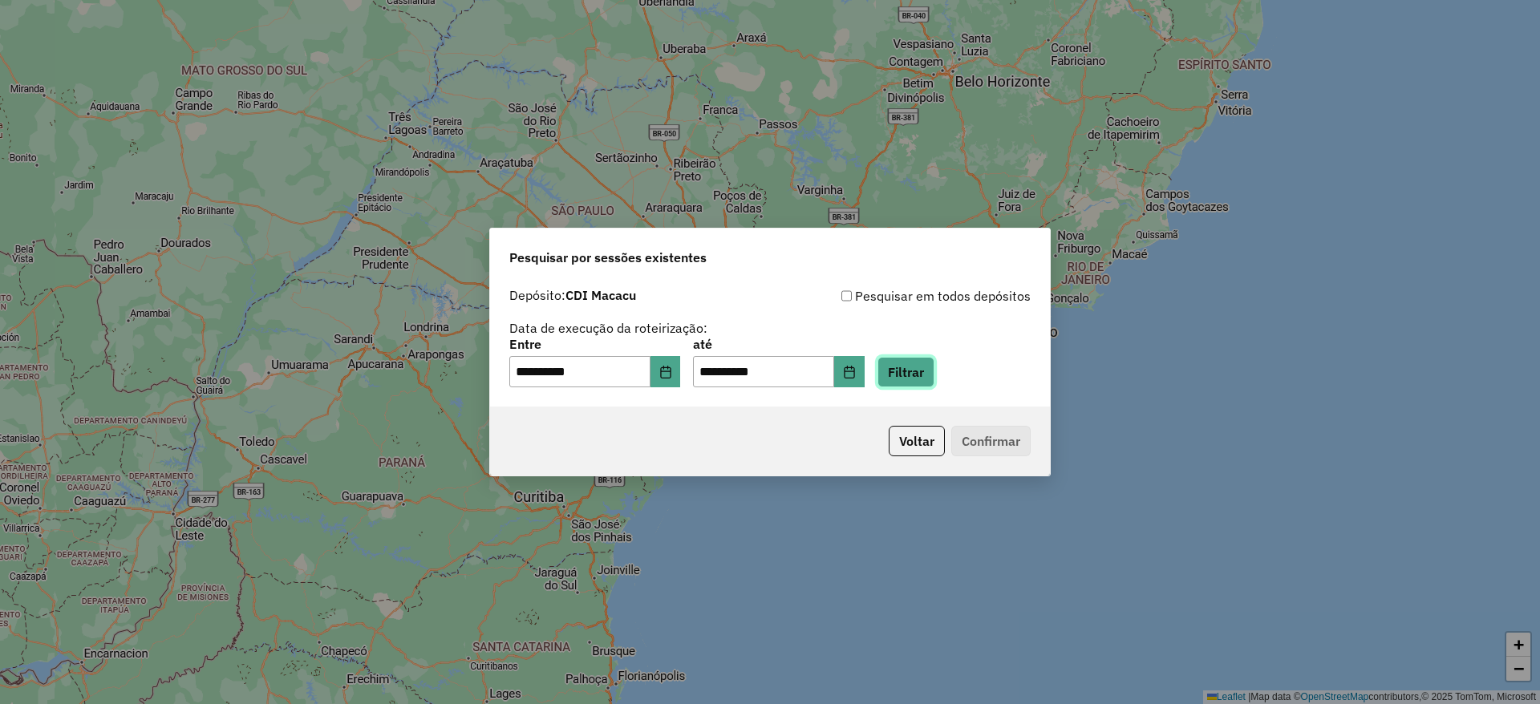
click at [935, 360] on button "Filtrar" at bounding box center [906, 372] width 57 height 30
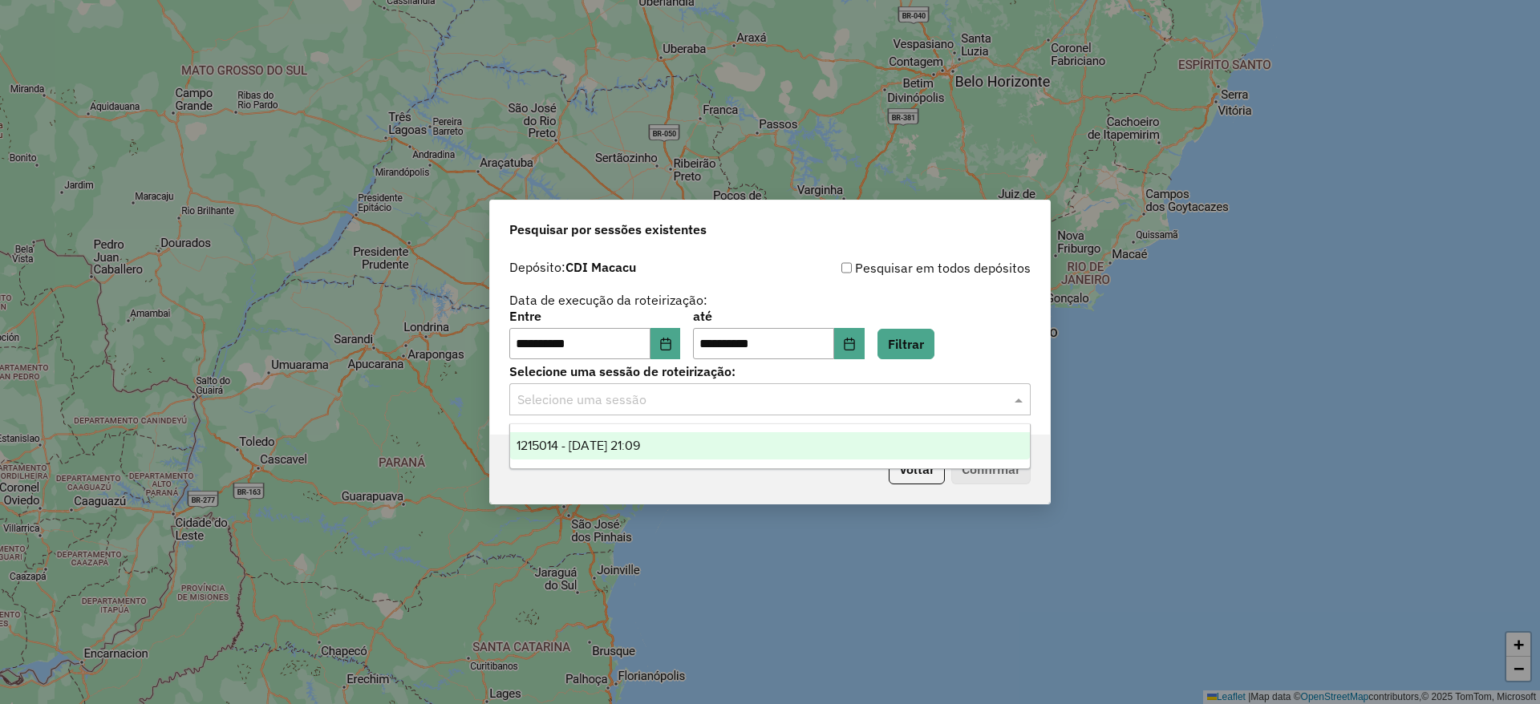
click at [652, 404] on input "text" at bounding box center [753, 400] width 473 height 19
click at [640, 450] on span "1215014 - 22/07/2025 21:09" at bounding box center [579, 446] width 124 height 14
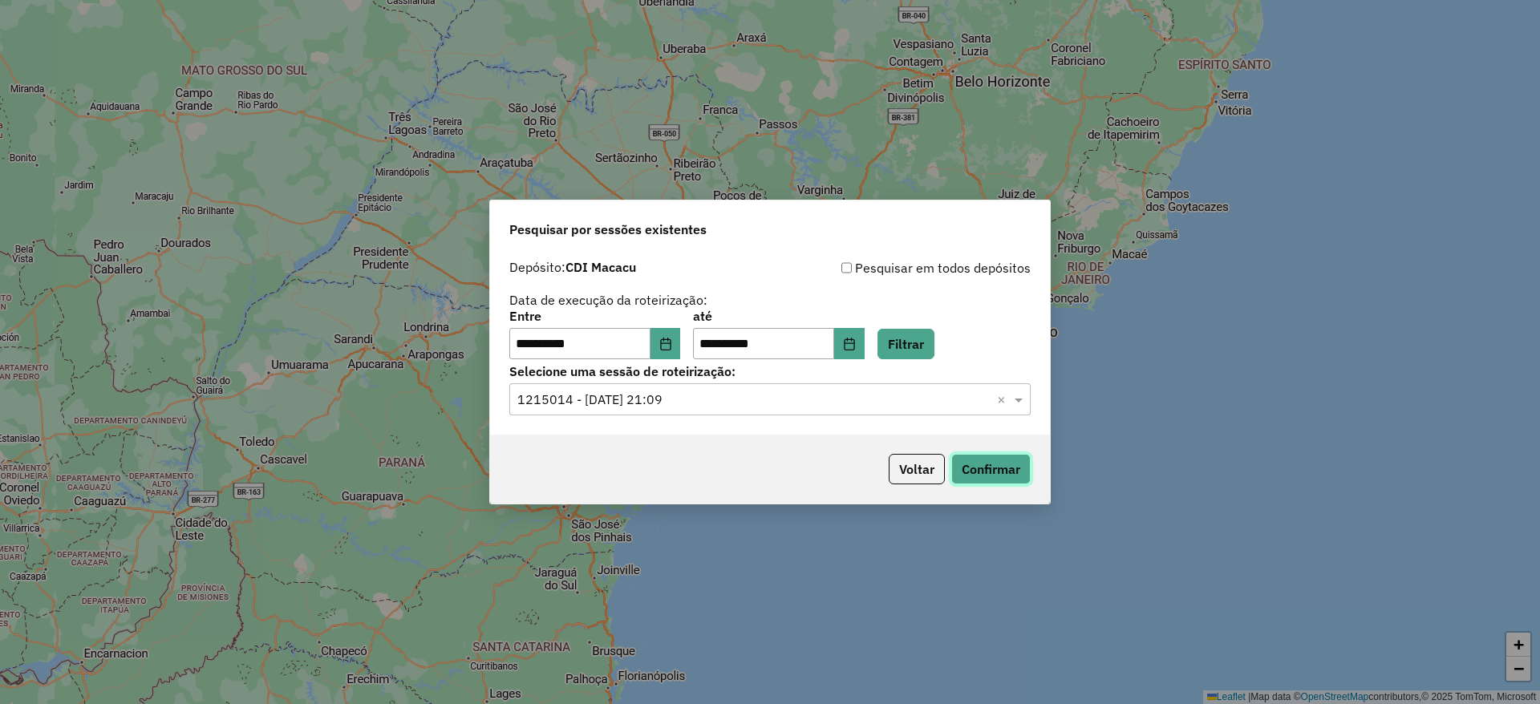
click at [979, 458] on button "Confirmar" at bounding box center [990, 469] width 79 height 30
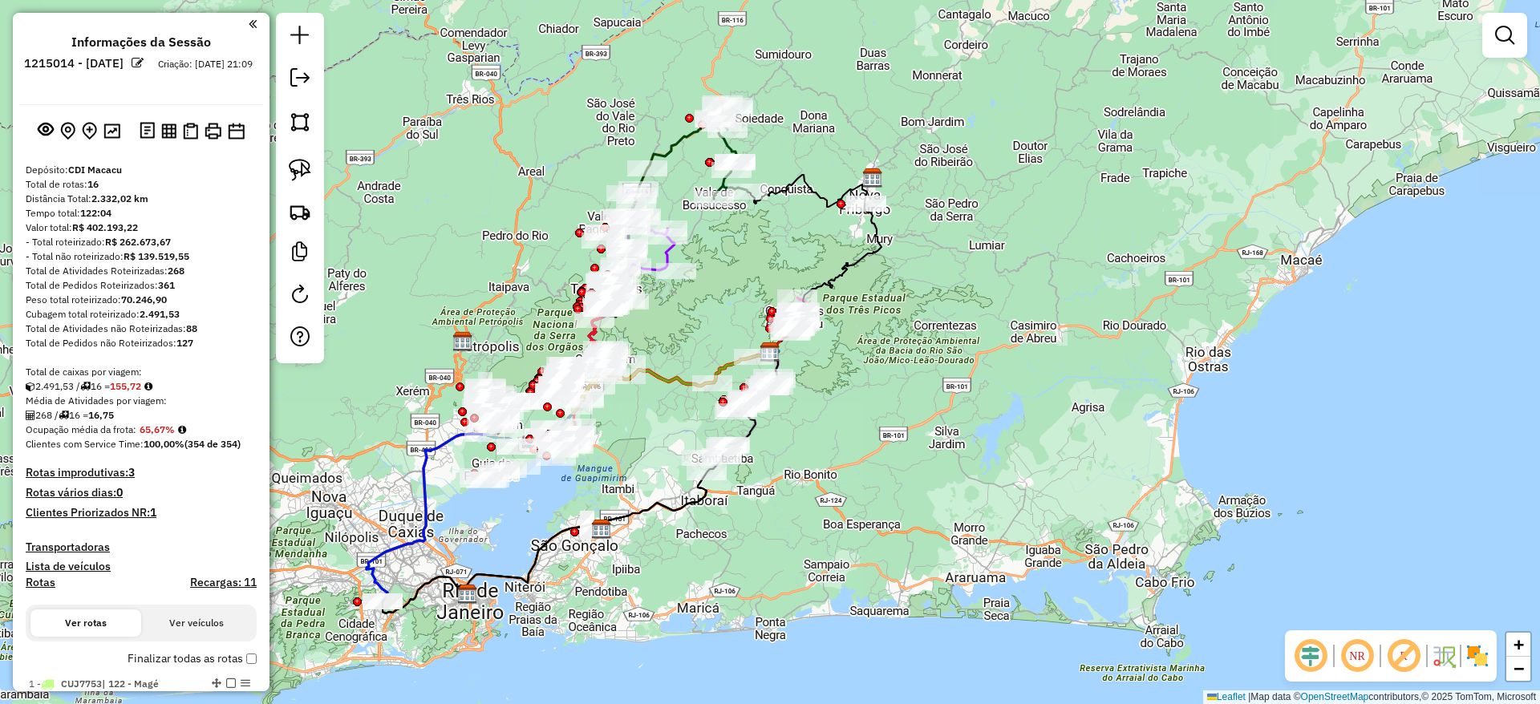
click at [1490, 652] on img at bounding box center [1478, 656] width 26 height 26
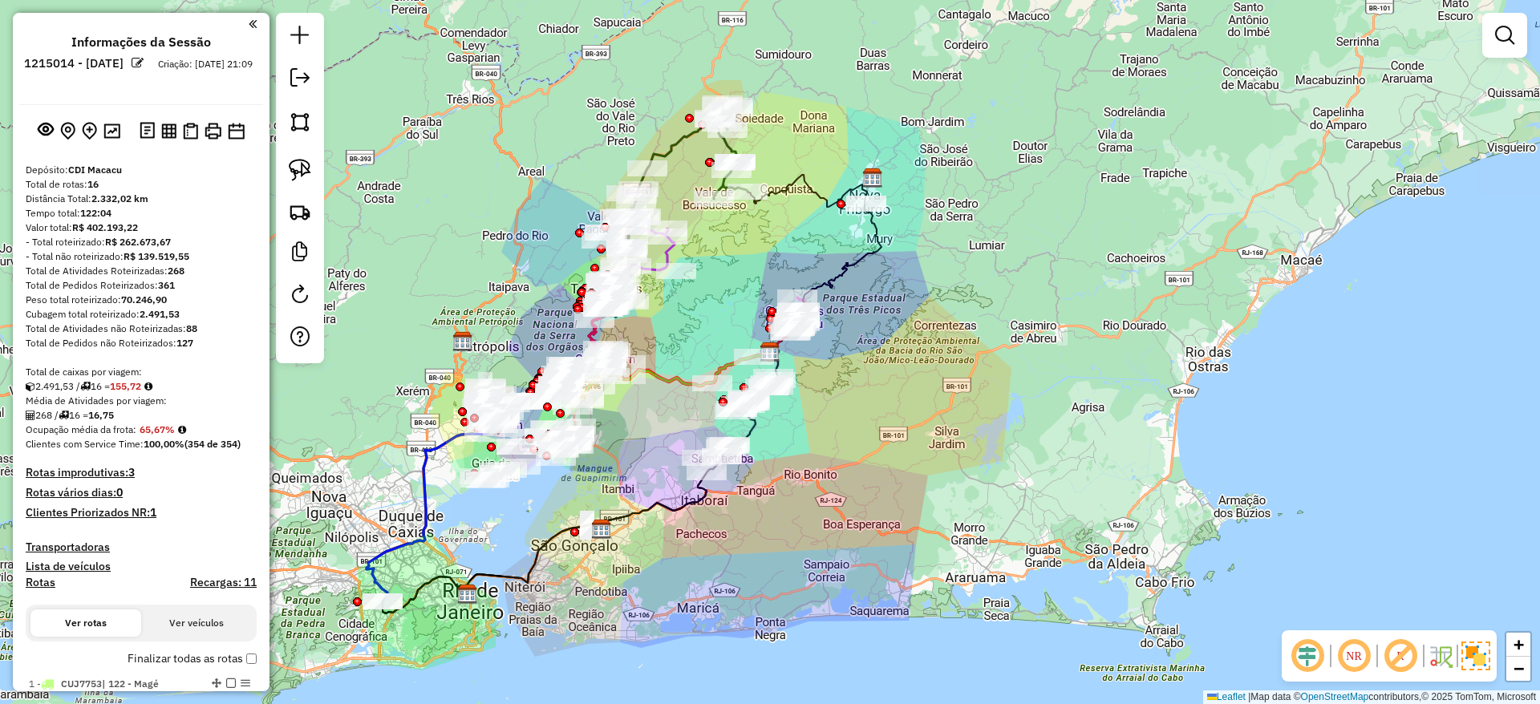
click at [1401, 663] on em at bounding box center [1400, 656] width 39 height 39
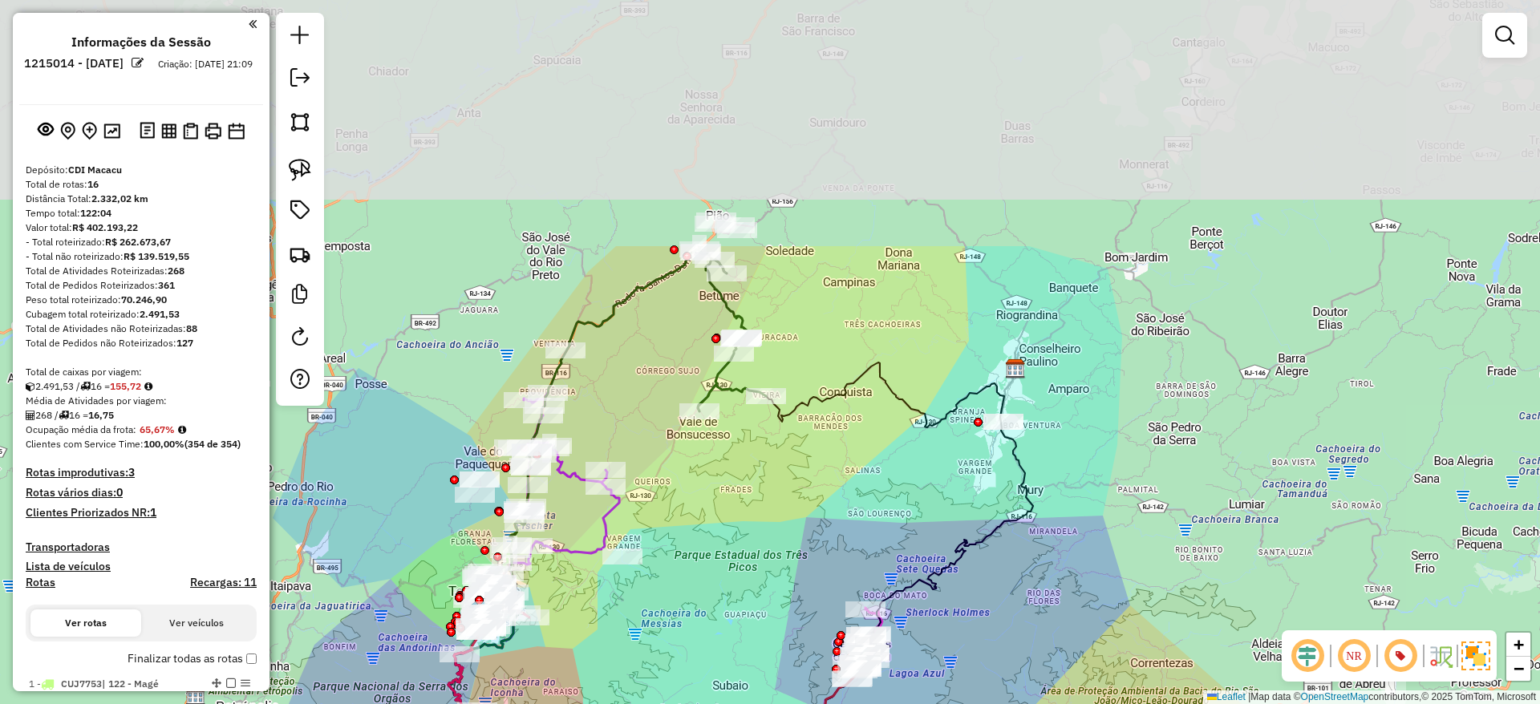
drag, startPoint x: 704, startPoint y: 262, endPoint x: 724, endPoint y: 579, distance: 318.3
click at [724, 579] on div "Janela de atendimento Grade de atendimento Capacidade Transportadoras Veículos …" at bounding box center [770, 352] width 1540 height 704
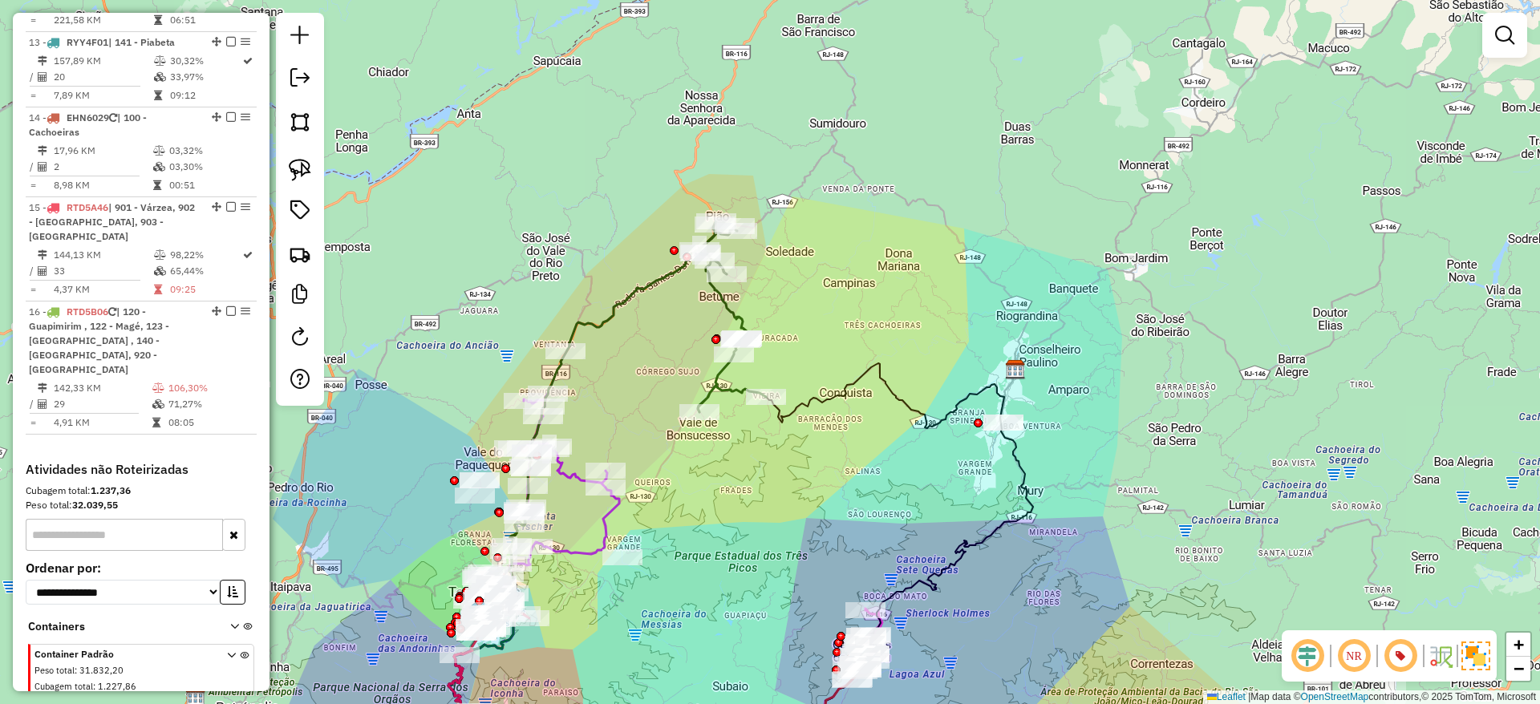
scroll to position [1667, 0]
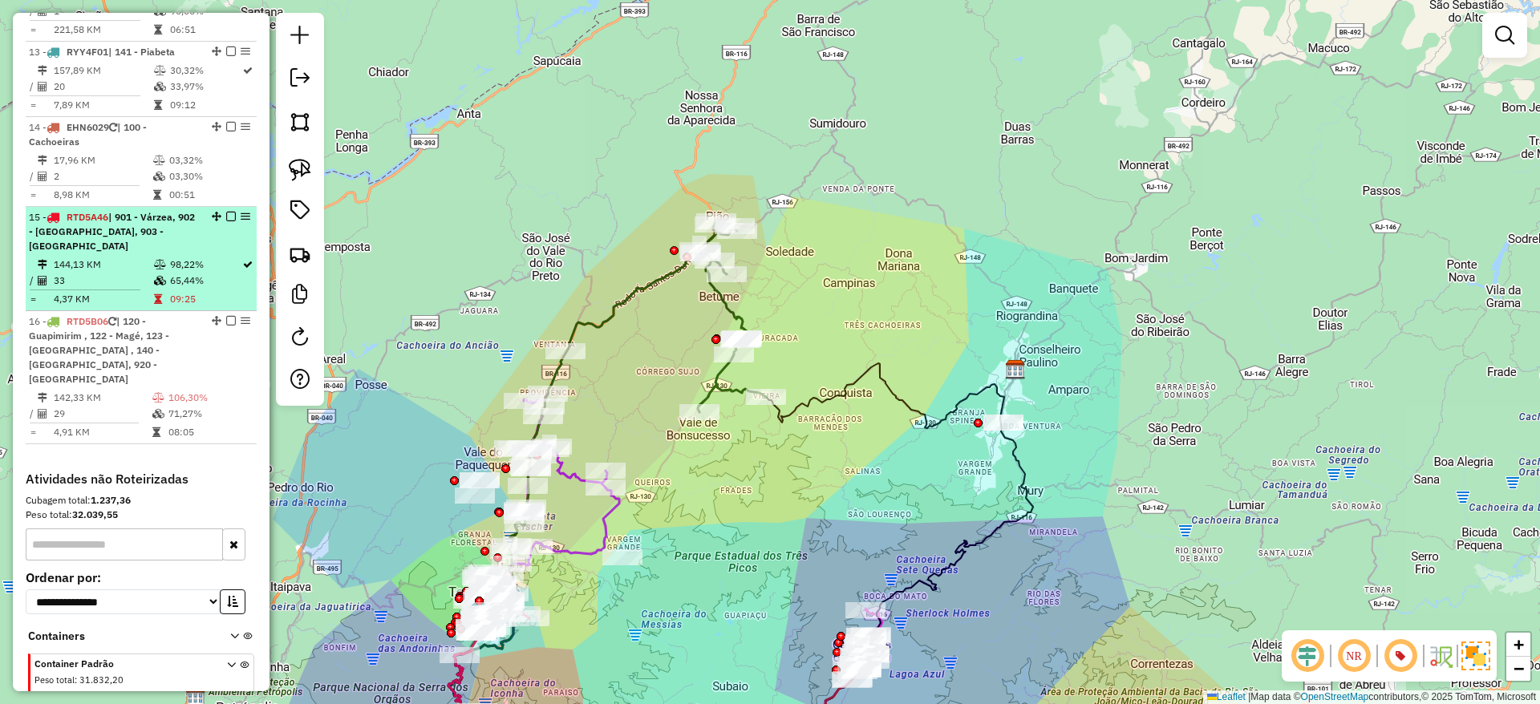
click at [154, 260] on icon at bounding box center [160, 265] width 12 height 10
select select "**********"
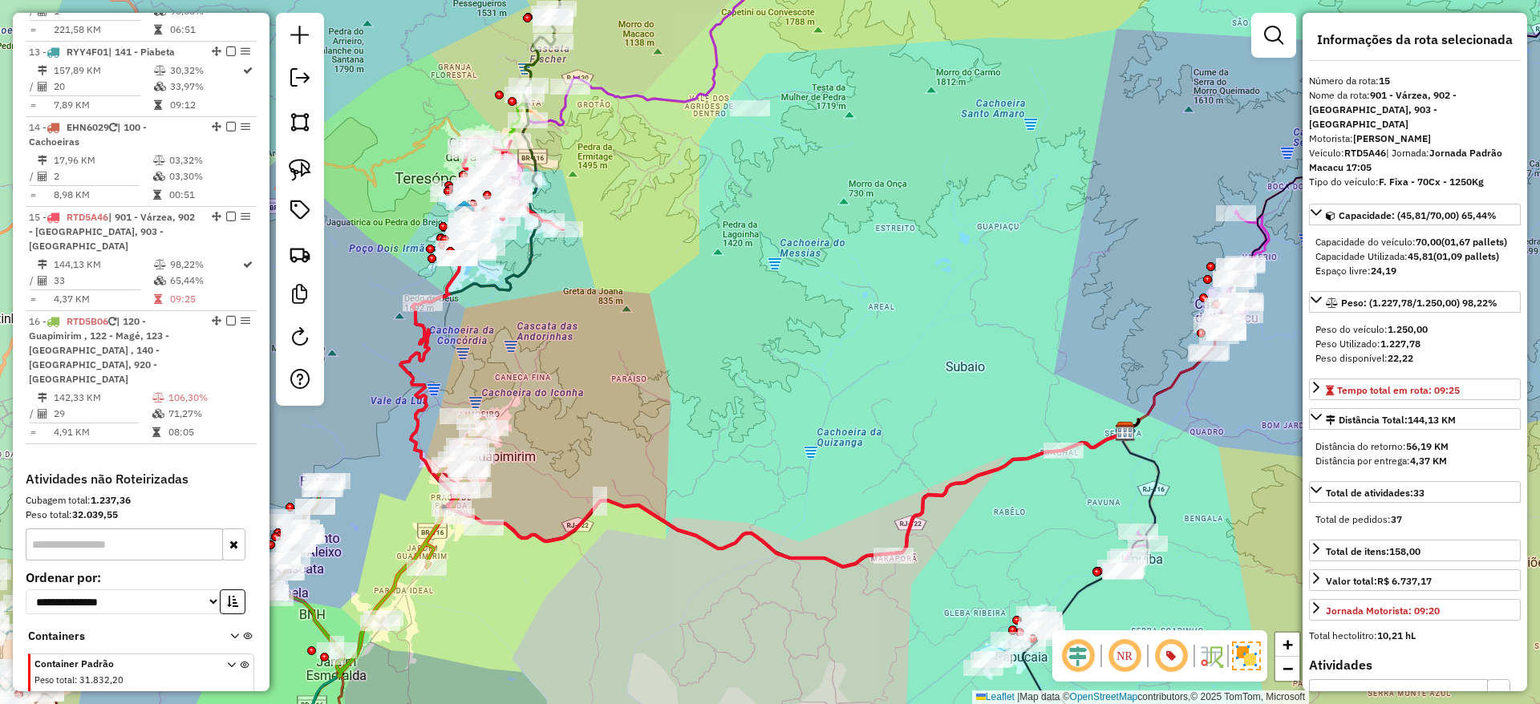
click at [417, 339] on icon at bounding box center [762, 398] width 725 height 337
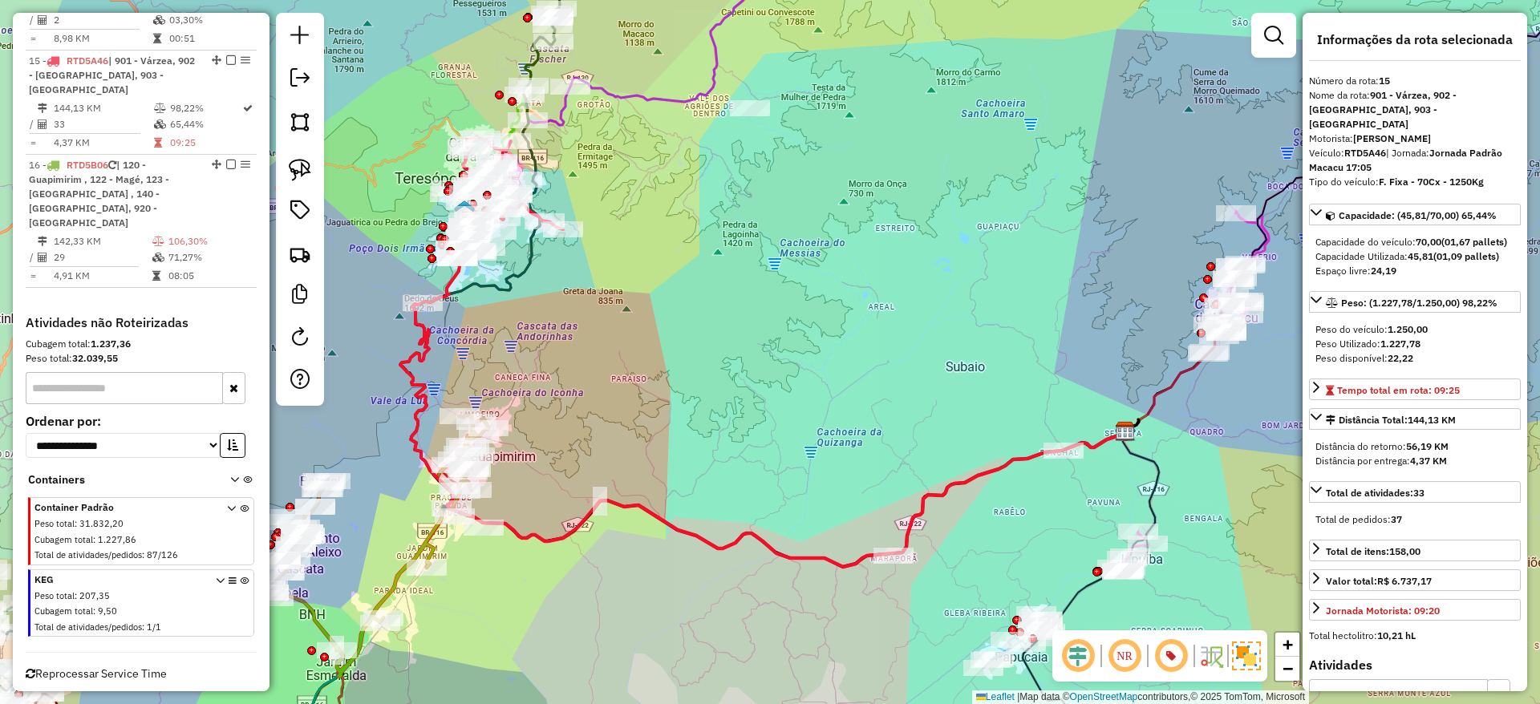
scroll to position [1836, 0]
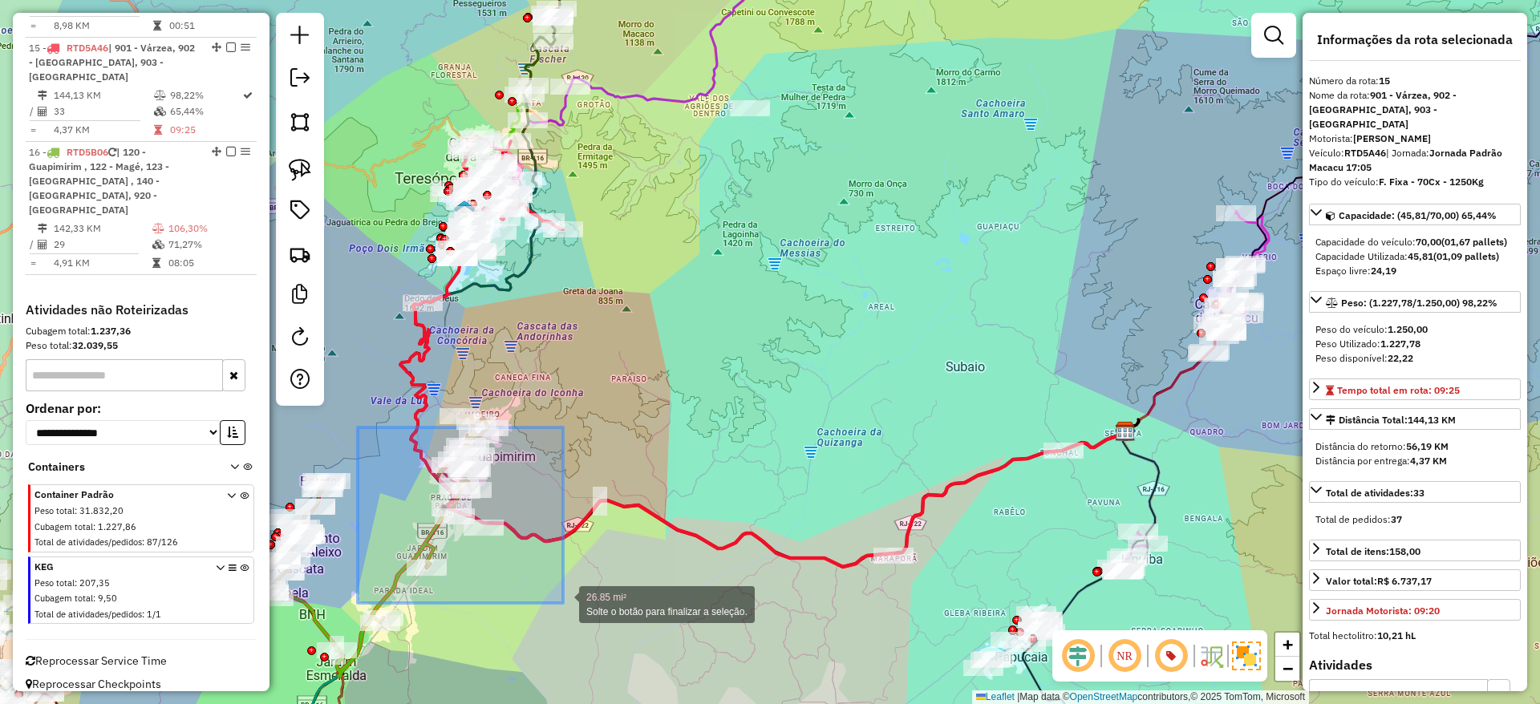
drag, startPoint x: 358, startPoint y: 428, endPoint x: 563, endPoint y: 603, distance: 270.3
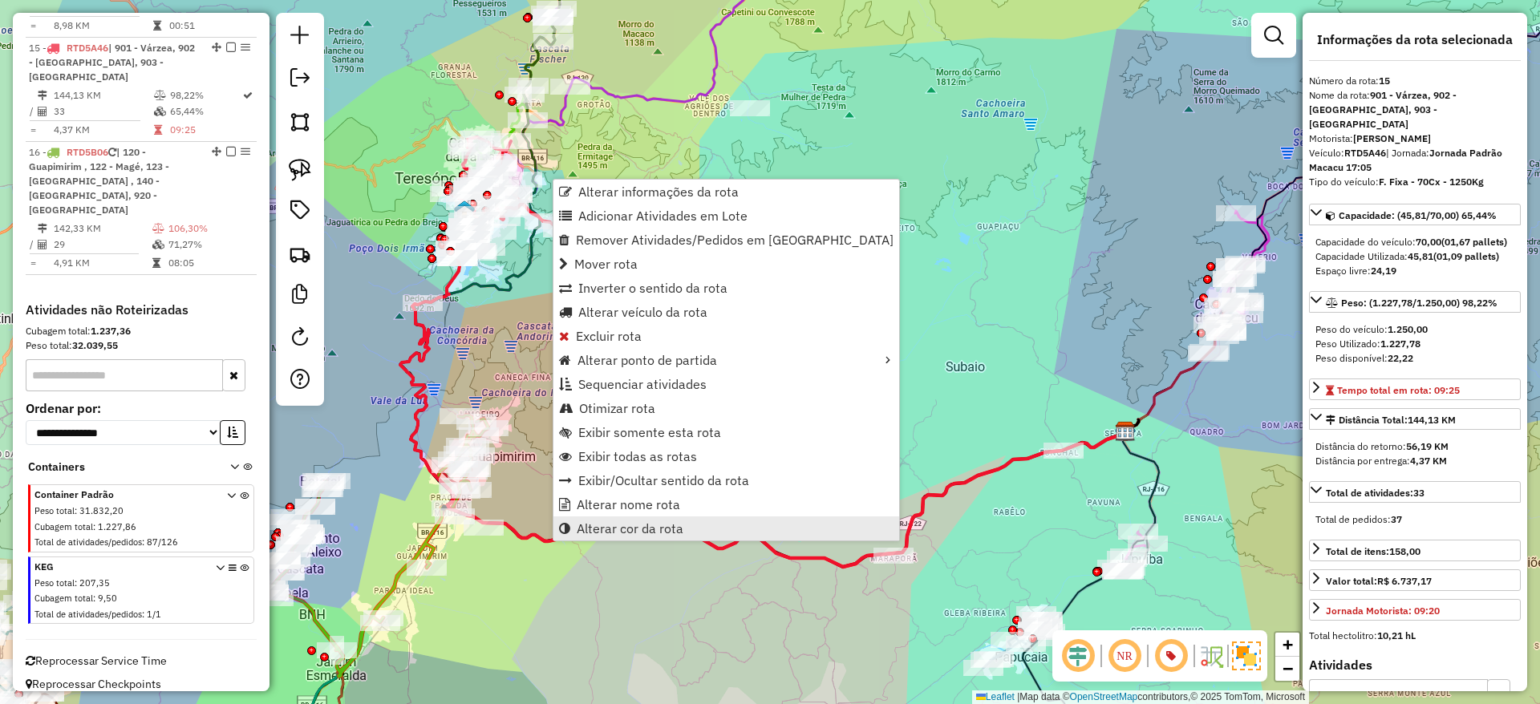
click at [678, 522] on span "Alterar cor da rota" at bounding box center [630, 528] width 107 height 13
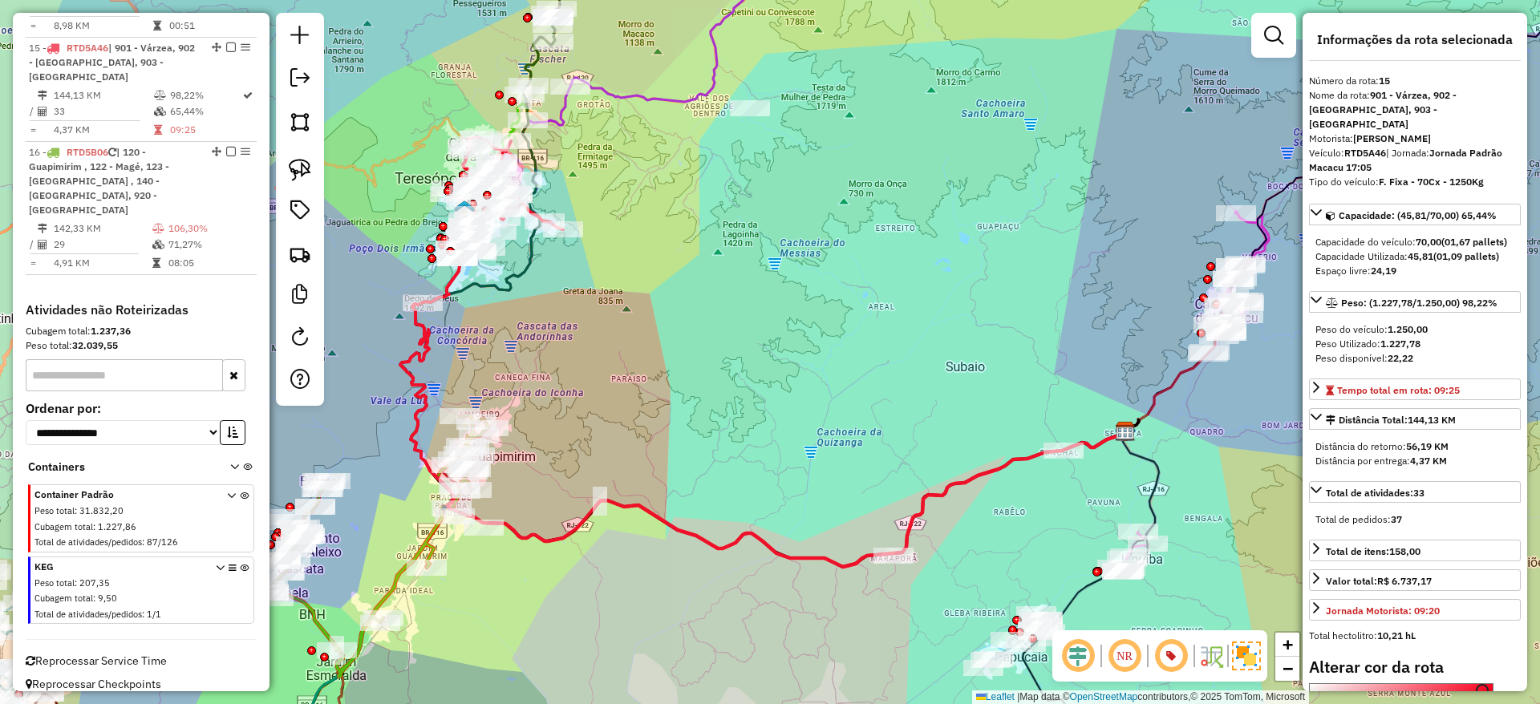
scroll to position [294, 0]
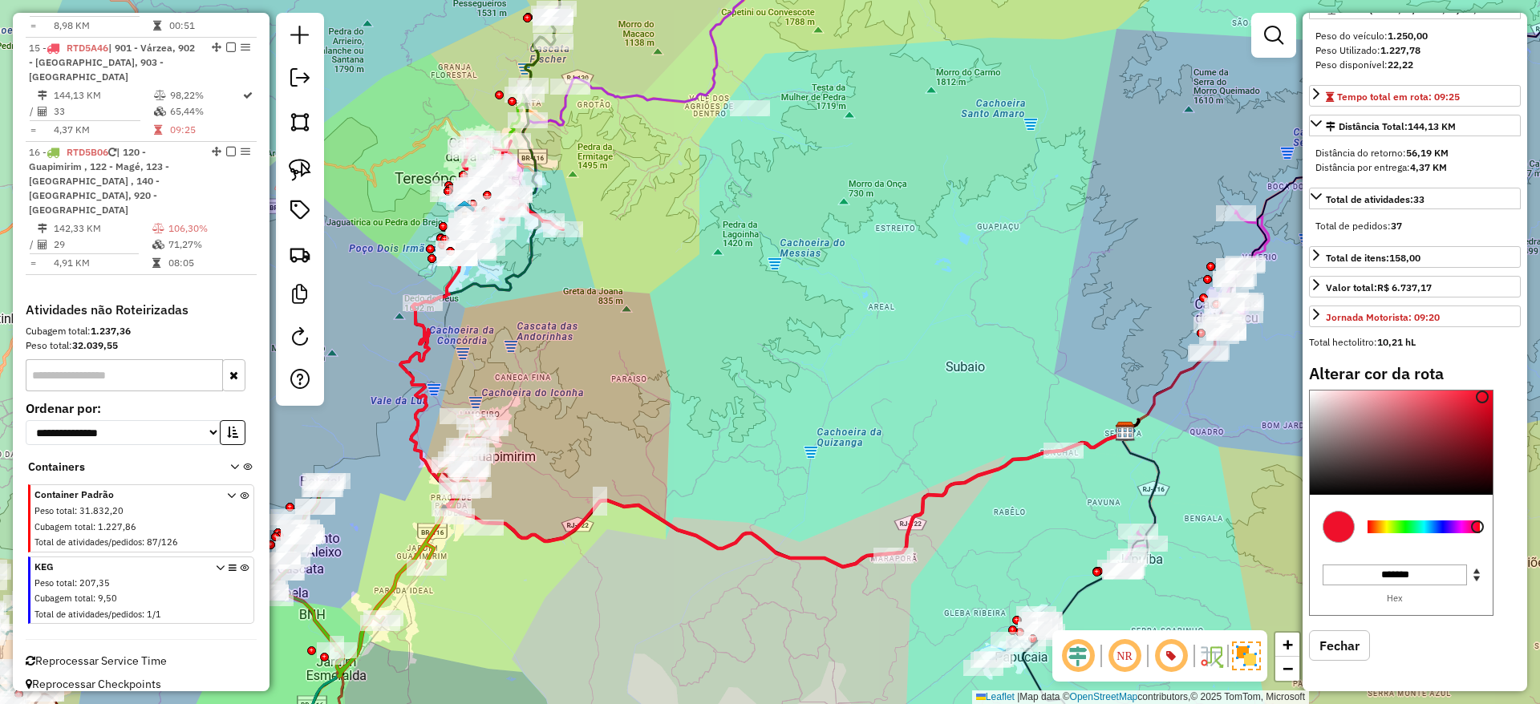
type input "*******"
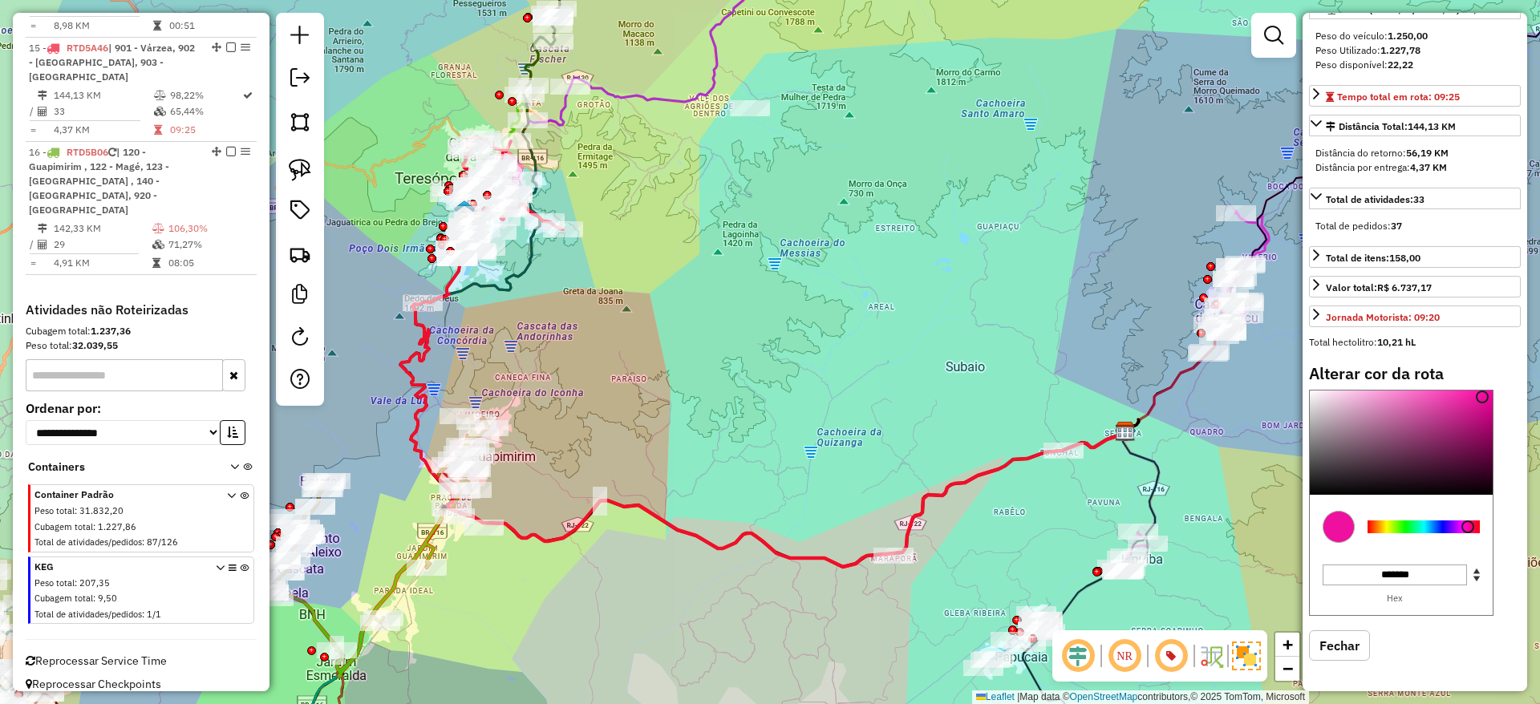
click at [1468, 526] on div at bounding box center [1424, 527] width 112 height 13
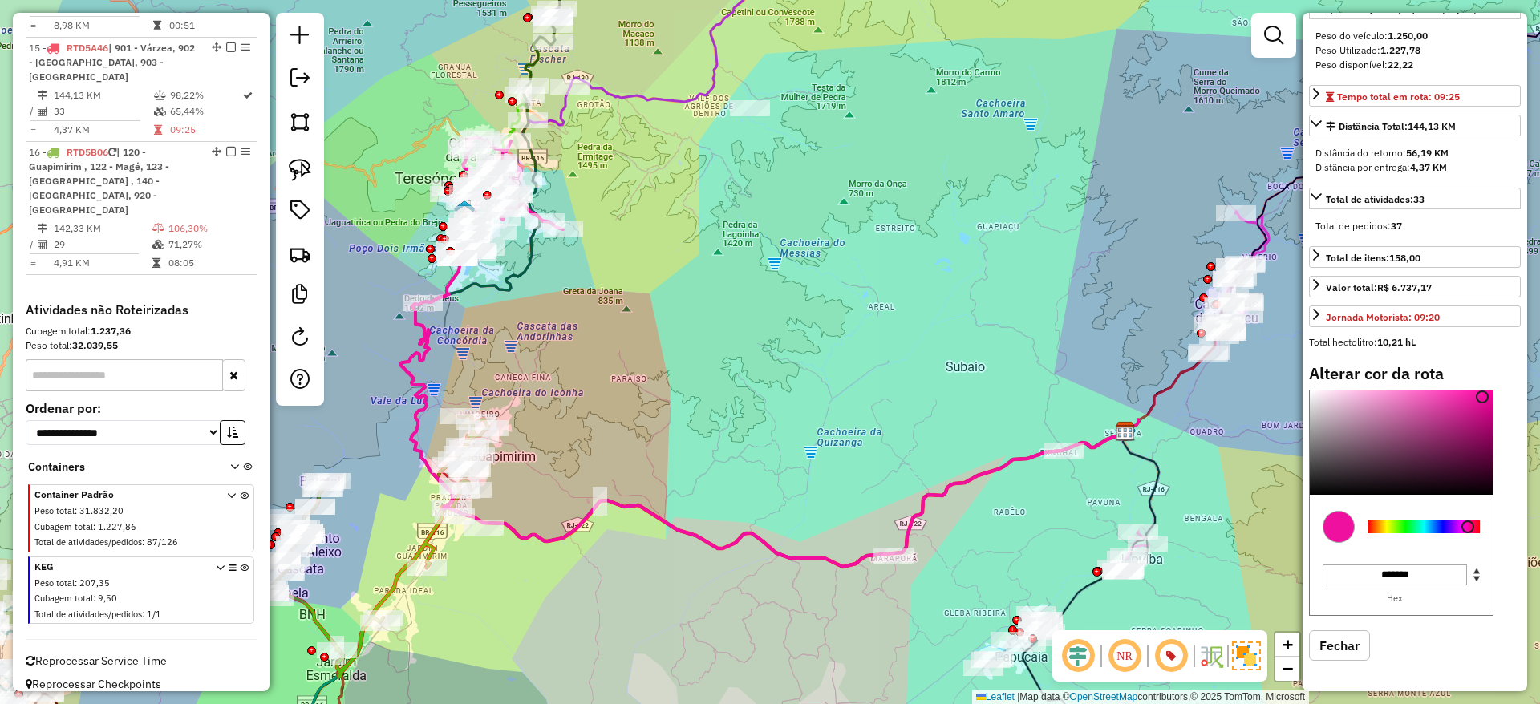
scroll to position [0, 0]
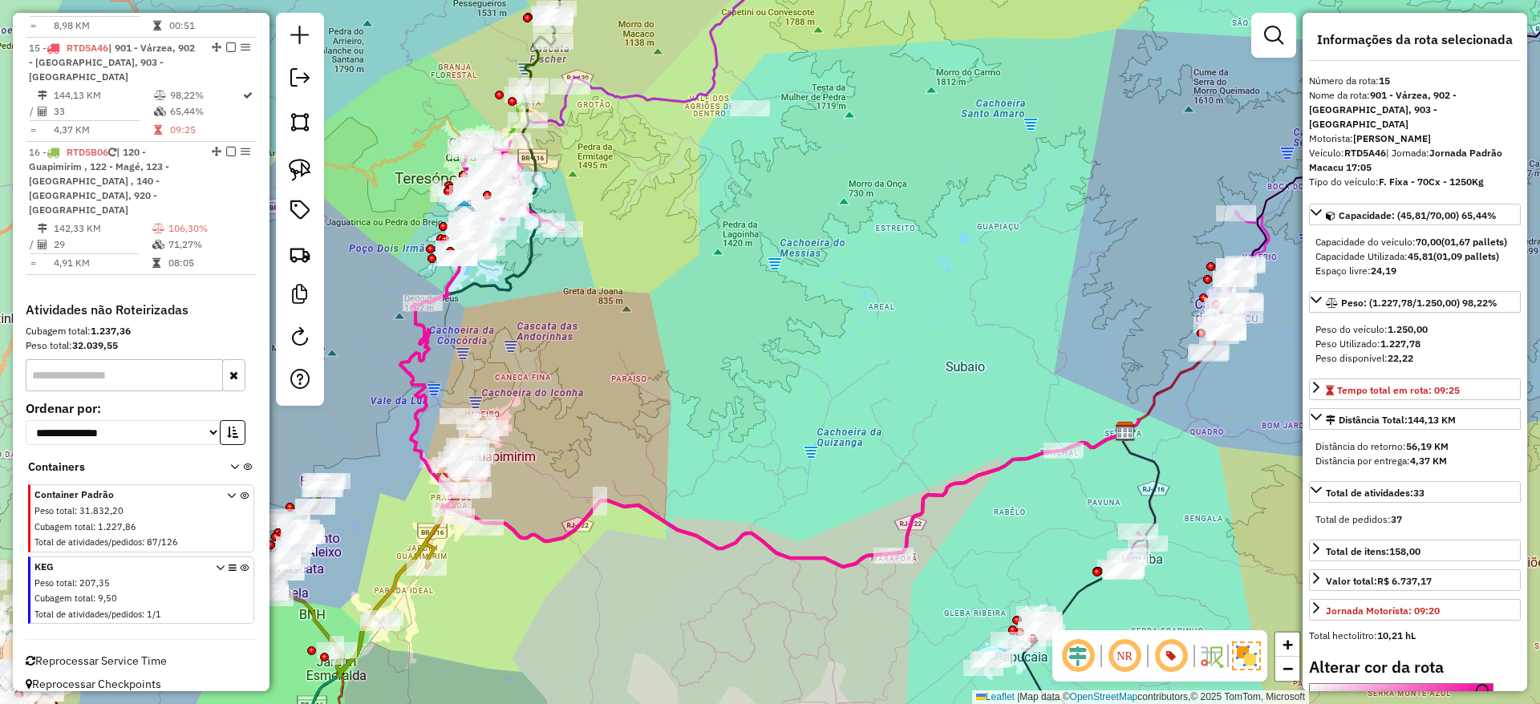
click at [425, 335] on icon at bounding box center [762, 398] width 725 height 337
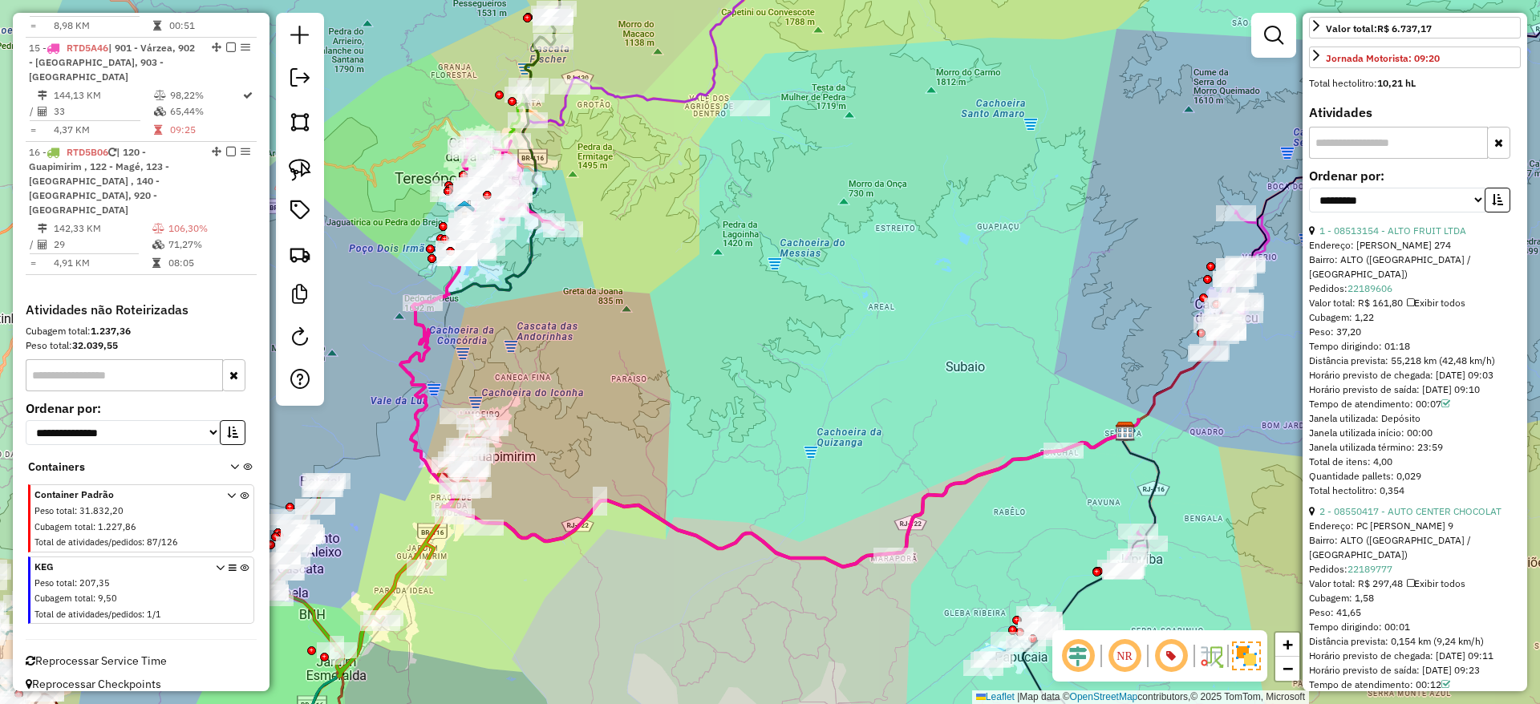
scroll to position [550, 0]
click at [1465, 209] on select "**********" at bounding box center [1397, 202] width 176 height 25
select select "**********"
click at [1309, 190] on select "**********" at bounding box center [1397, 202] width 176 height 25
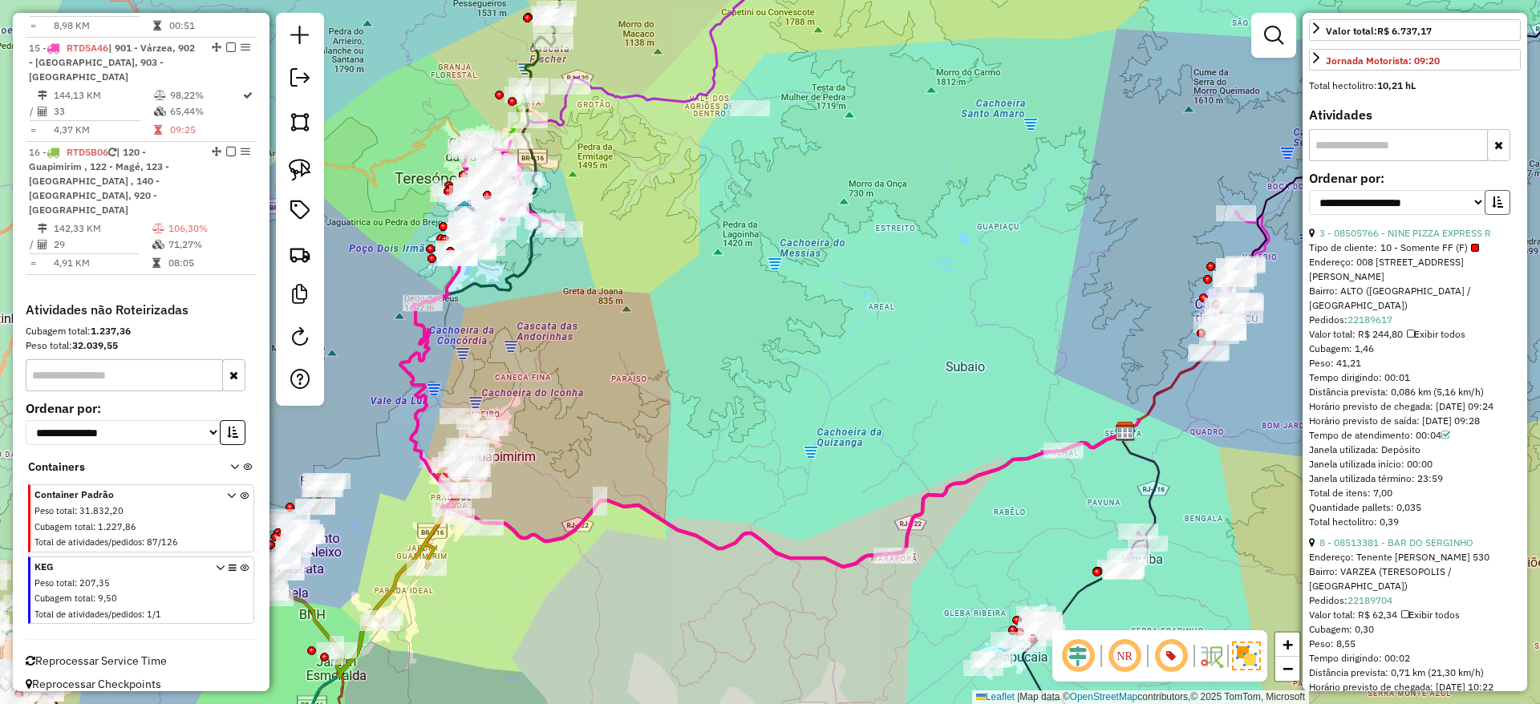
click at [1496, 194] on button "button" at bounding box center [1498, 202] width 26 height 25
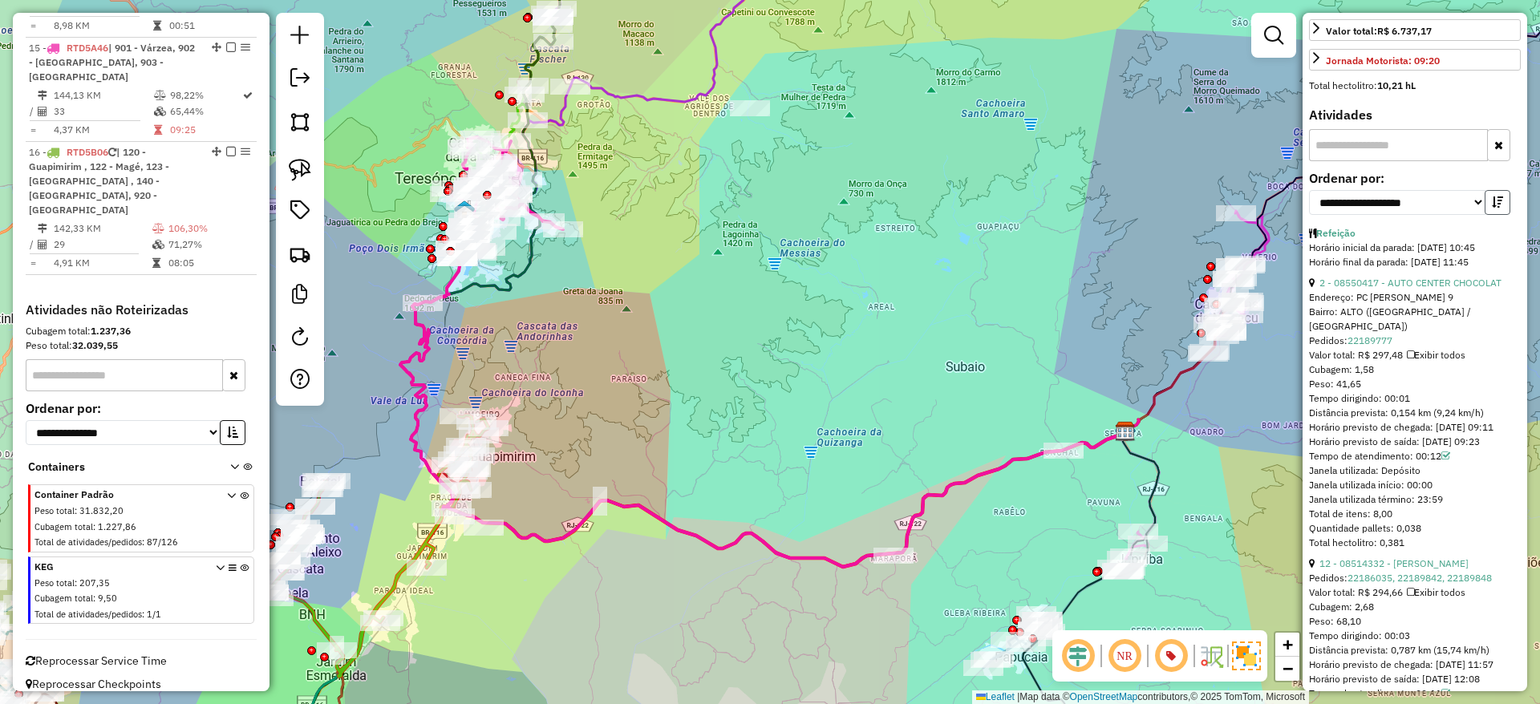
click at [1496, 194] on button "button" at bounding box center [1498, 202] width 26 height 25
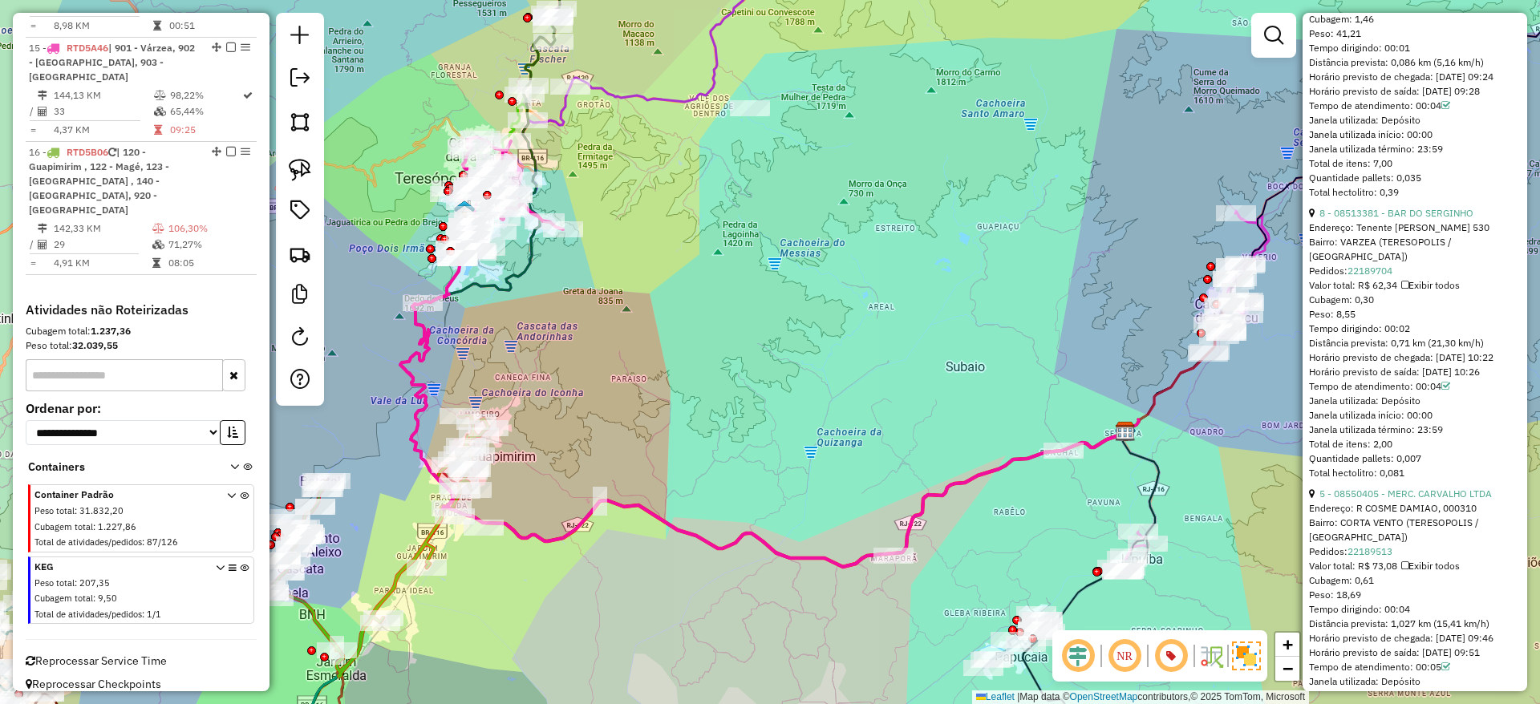
scroll to position [986, 0]
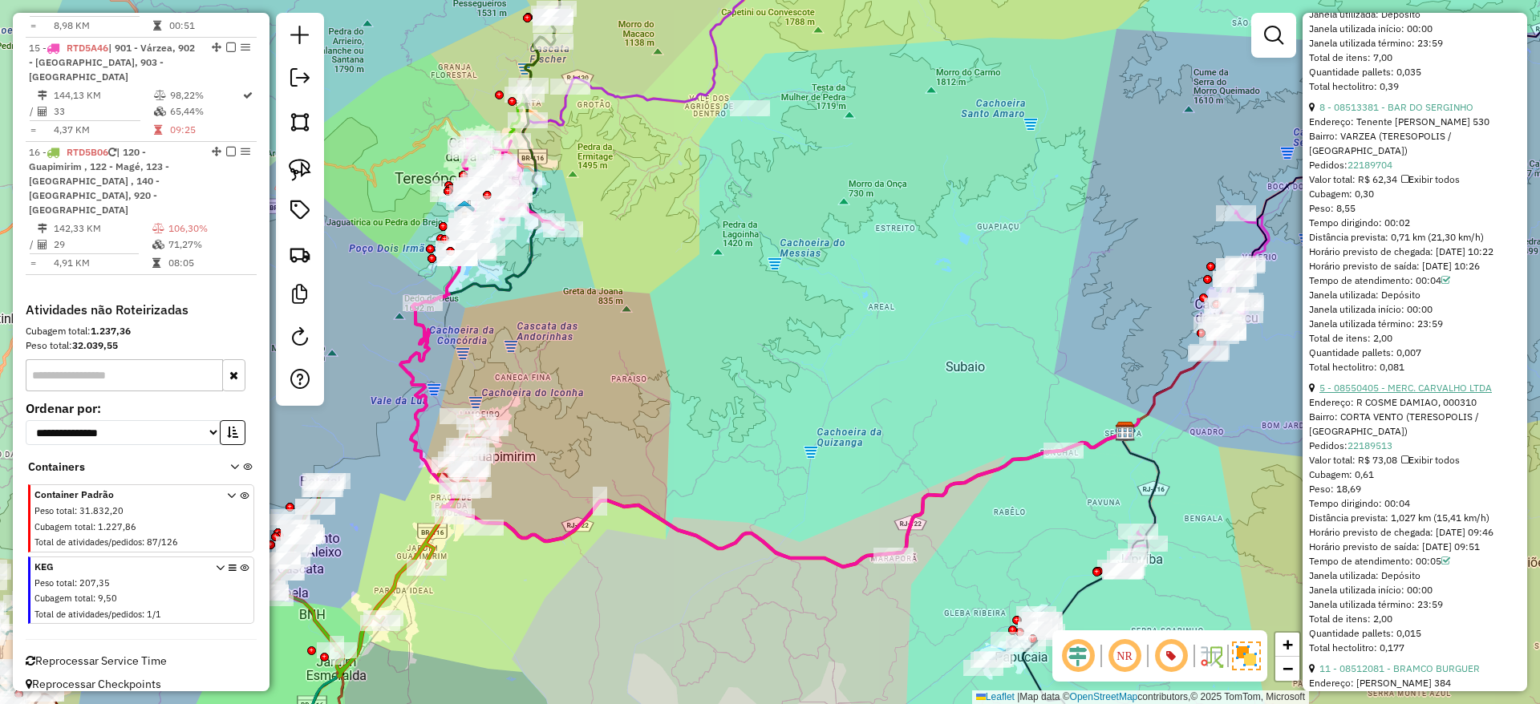
click at [1443, 382] on link "5 - 08550405 - MERC. CARVALHO LTDA" at bounding box center [1406, 388] width 172 height 12
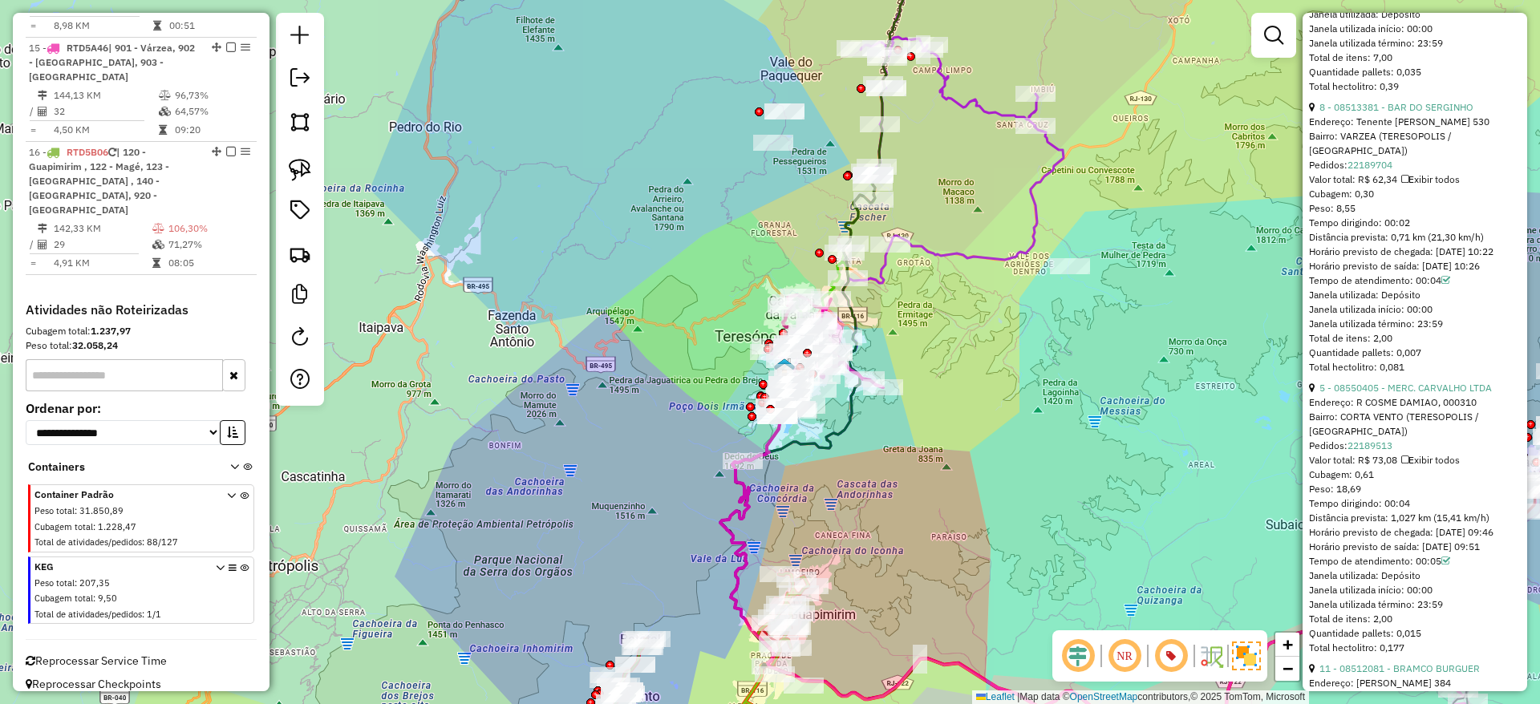
scroll to position [410, 0]
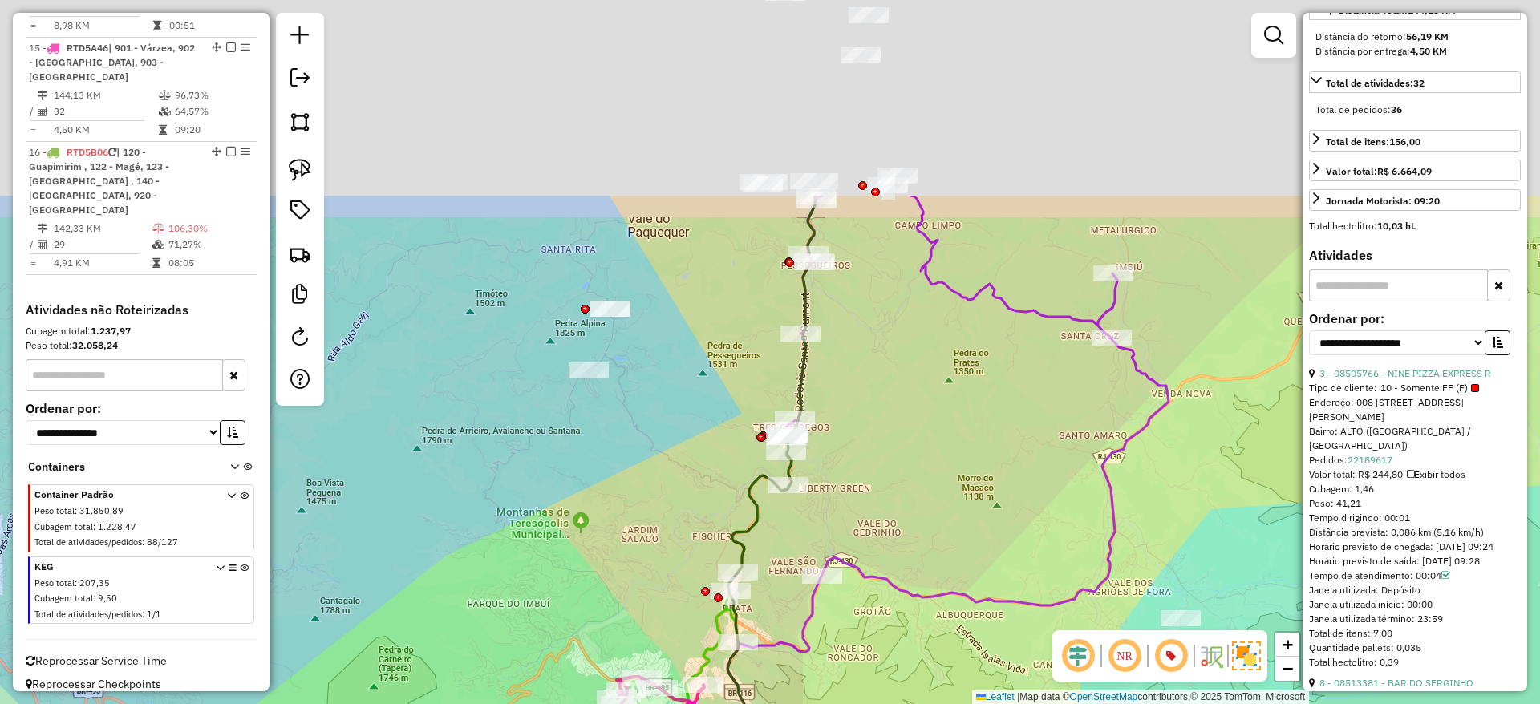
drag, startPoint x: 938, startPoint y: 101, endPoint x: 880, endPoint y: 385, distance: 289.8
click at [880, 385] on div "Janela de atendimento Grade de atendimento Capacidade Transportadoras Veículos …" at bounding box center [770, 352] width 1540 height 704
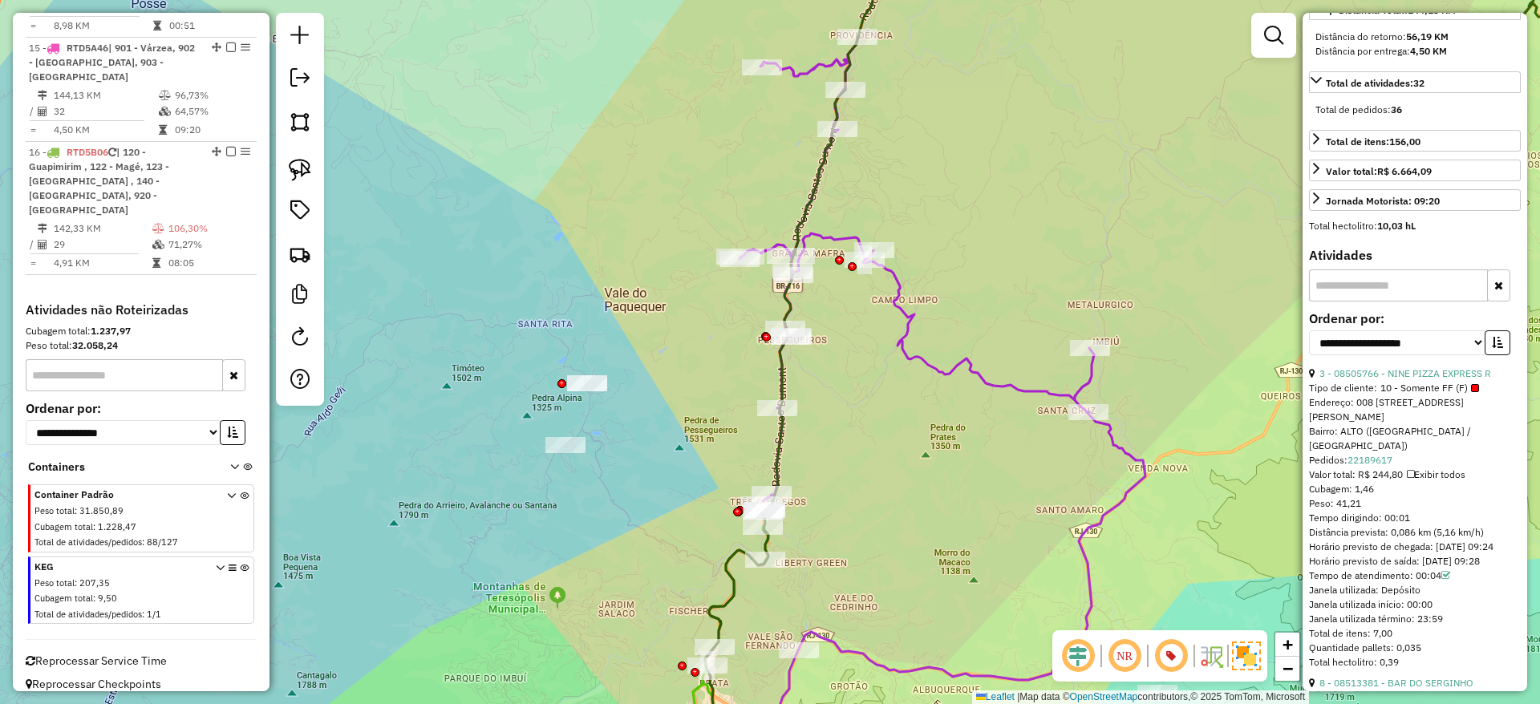
drag, startPoint x: 891, startPoint y: 262, endPoint x: 874, endPoint y: 341, distance: 81.4
click at [874, 341] on div "Janela de atendimento Grade de atendimento Capacidade Transportadoras Veículos …" at bounding box center [770, 352] width 1540 height 704
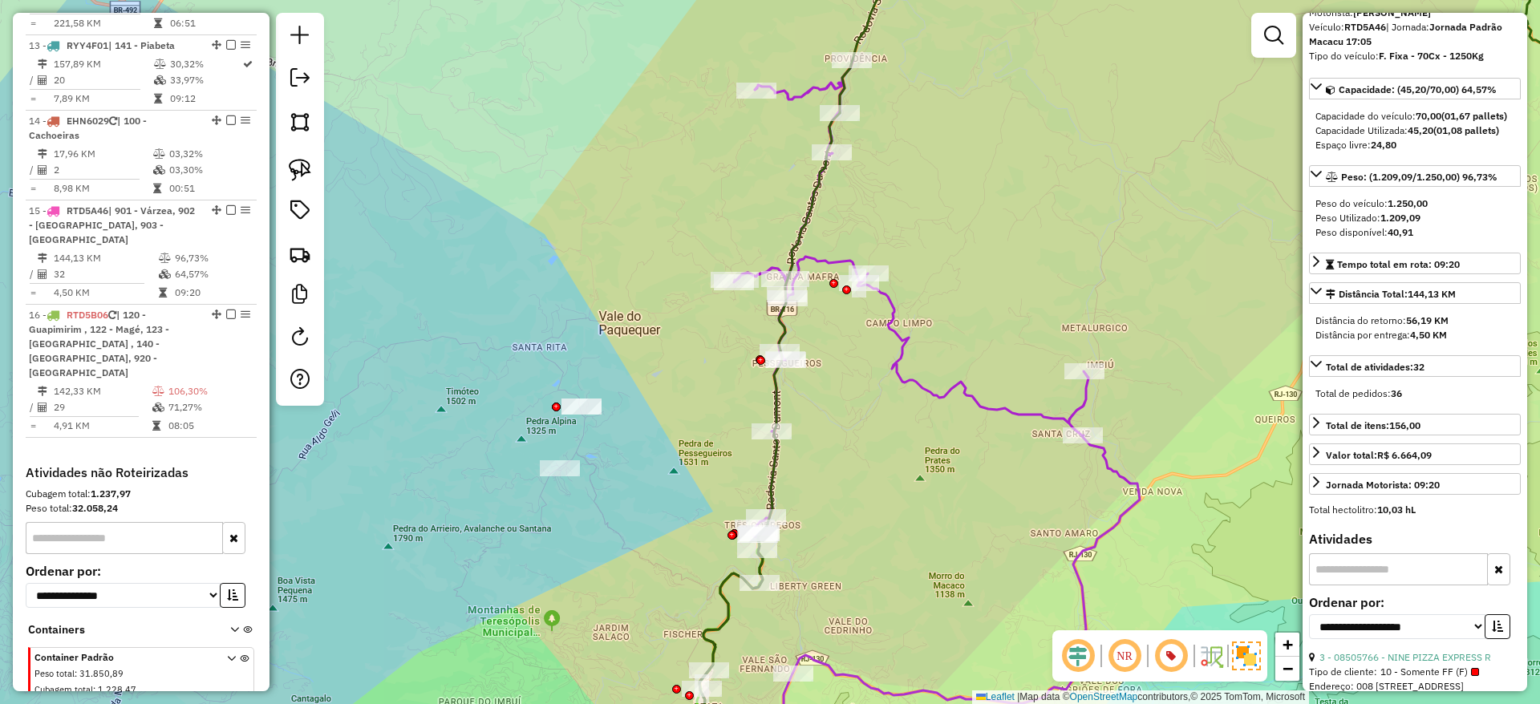
scroll to position [114, 0]
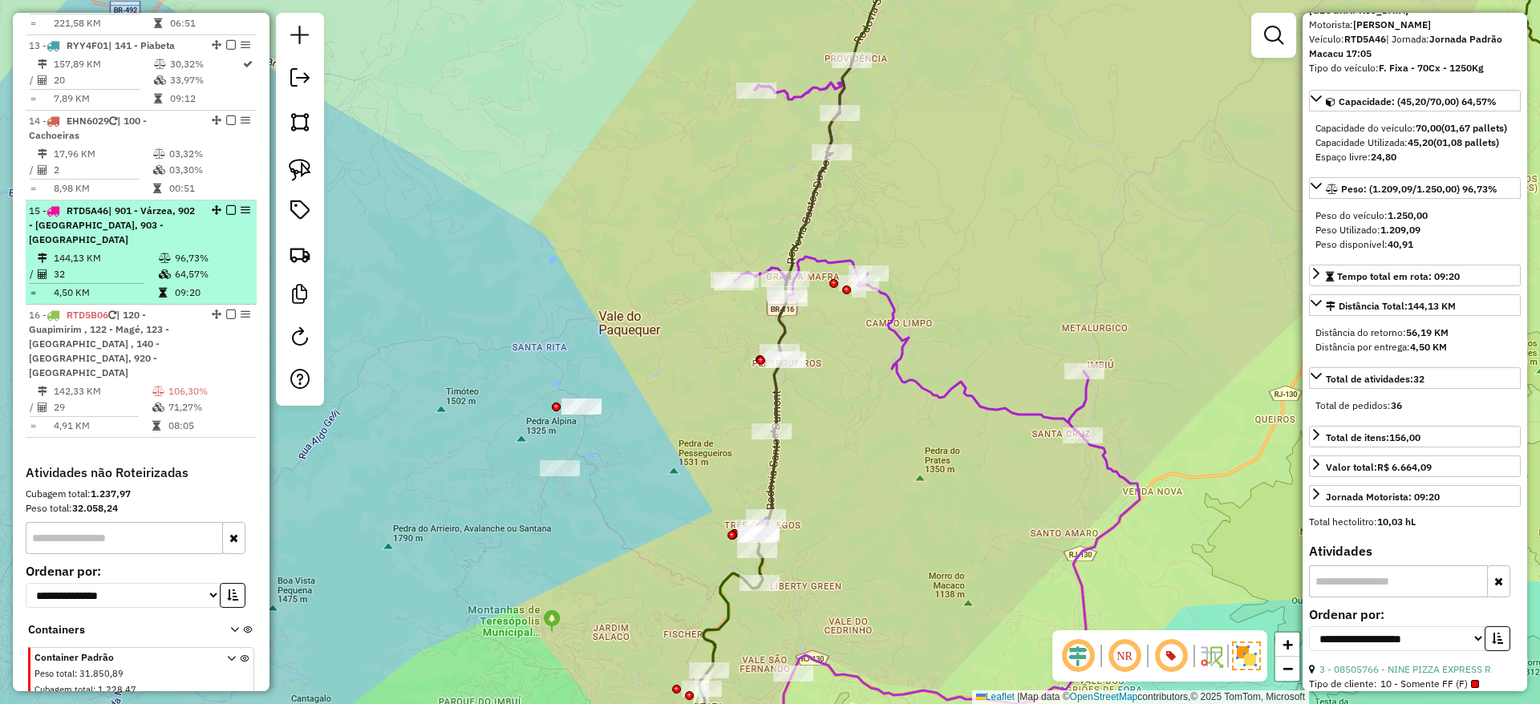
click at [226, 215] on em at bounding box center [231, 210] width 10 height 10
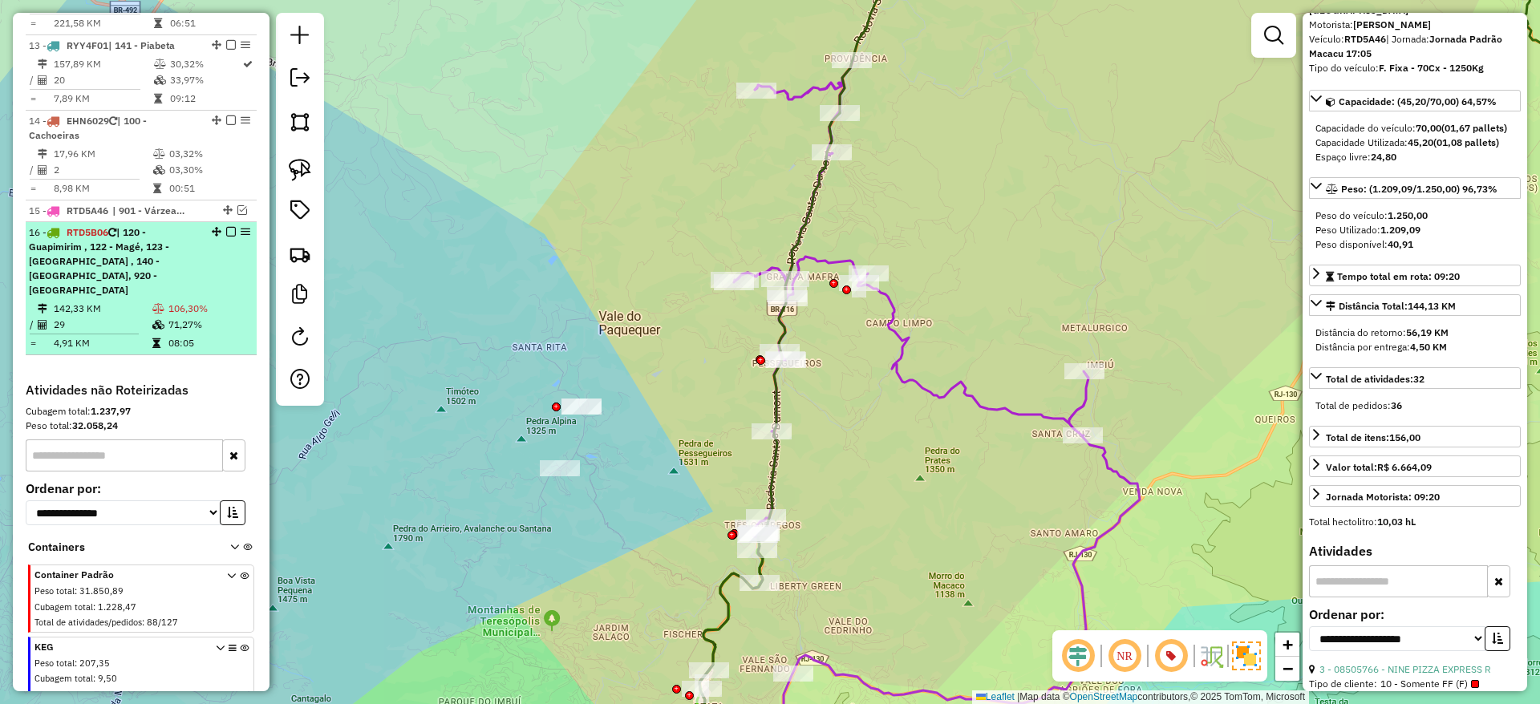
click at [175, 293] on div "16 - RTD5B06 | 120 - Guapimirim , 122 - Magé, 123 - Bananal , 140 - Rio do Ouro…" at bounding box center [114, 261] width 170 height 72
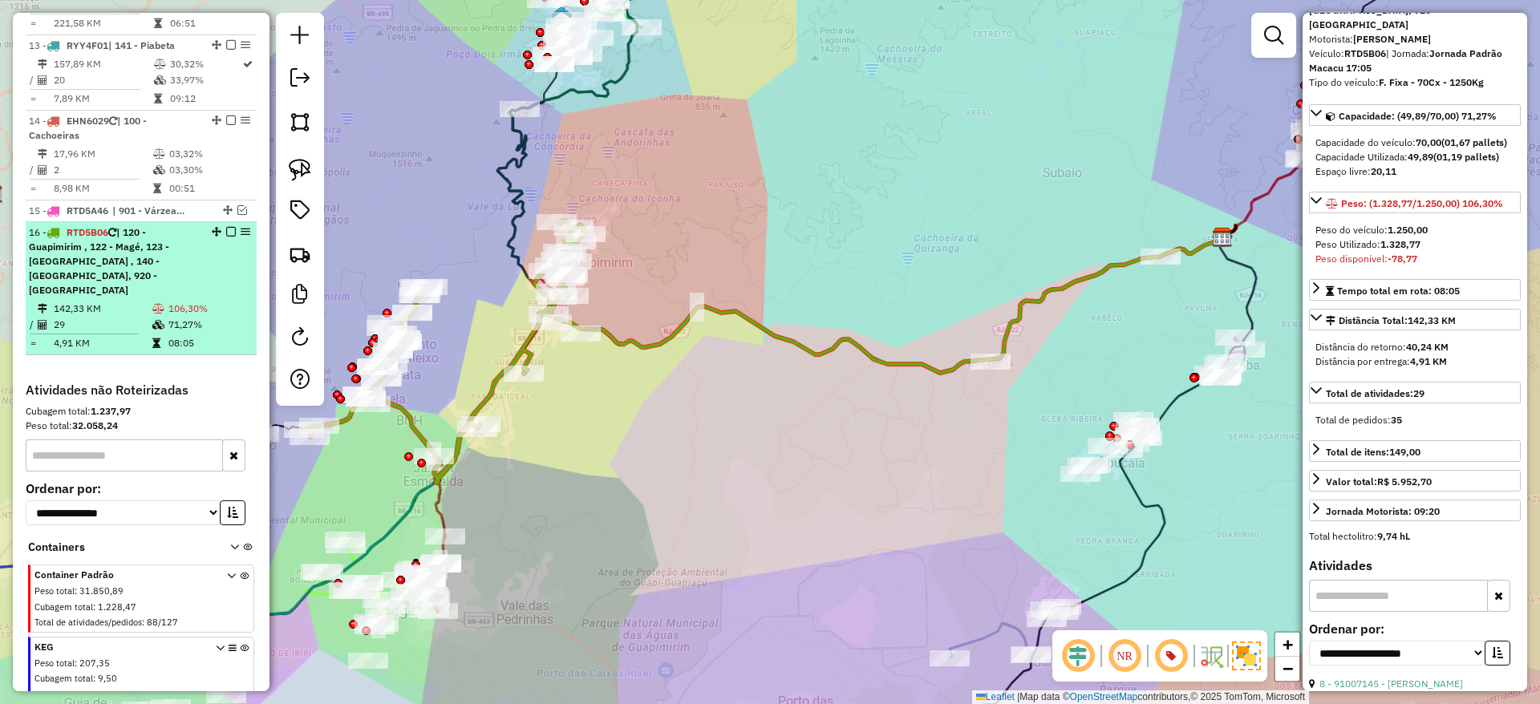
scroll to position [128, 0]
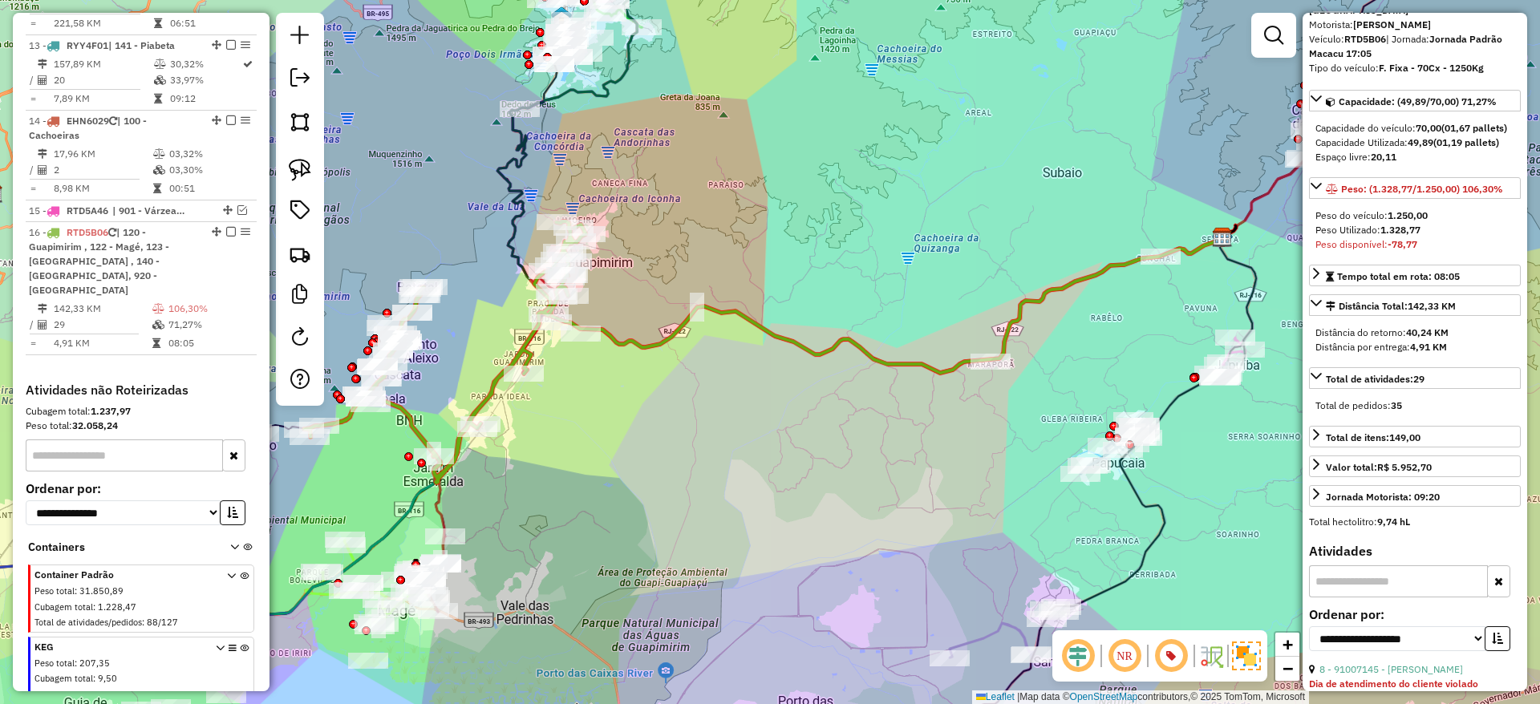
click at [413, 435] on icon at bounding box center [445, 352] width 282 height 262
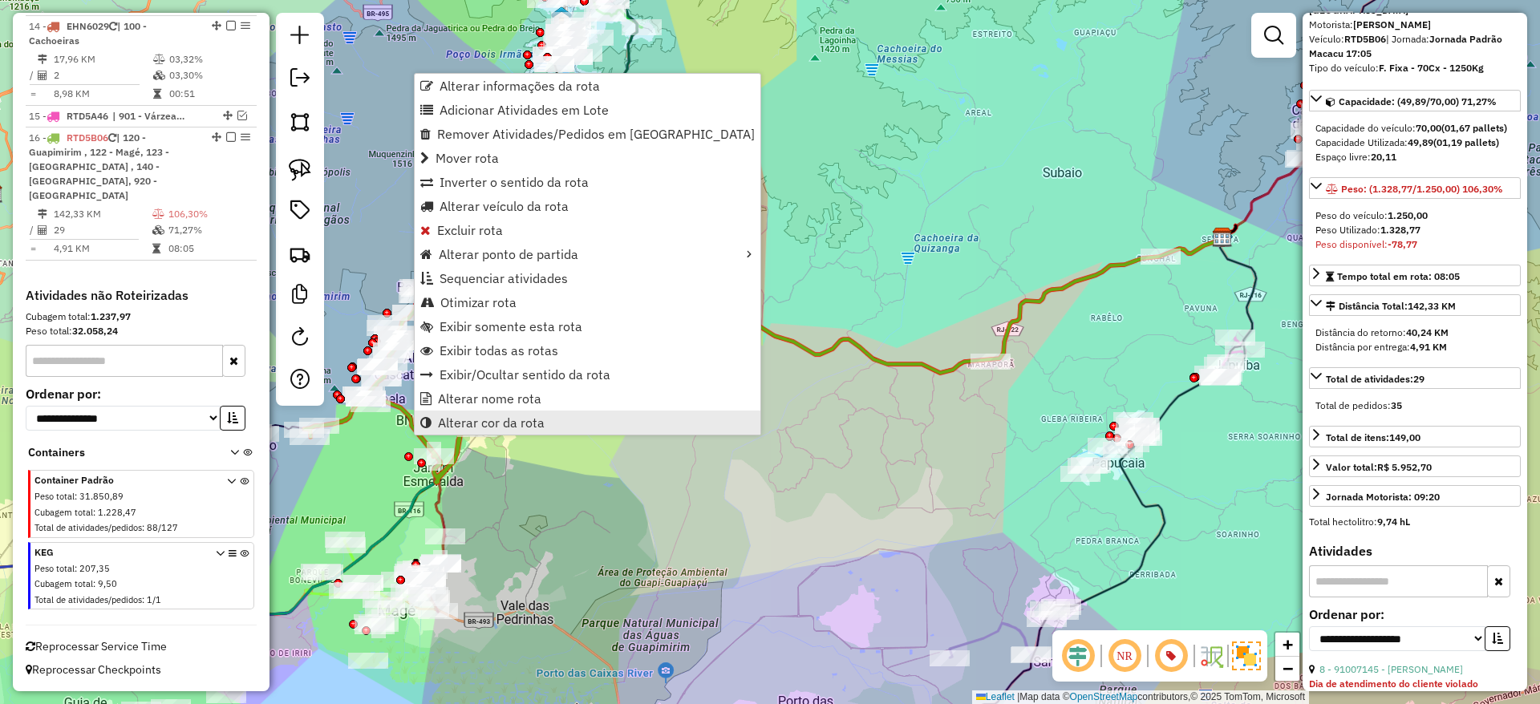
click at [566, 430] on link "Alterar cor da rota" at bounding box center [588, 423] width 346 height 24
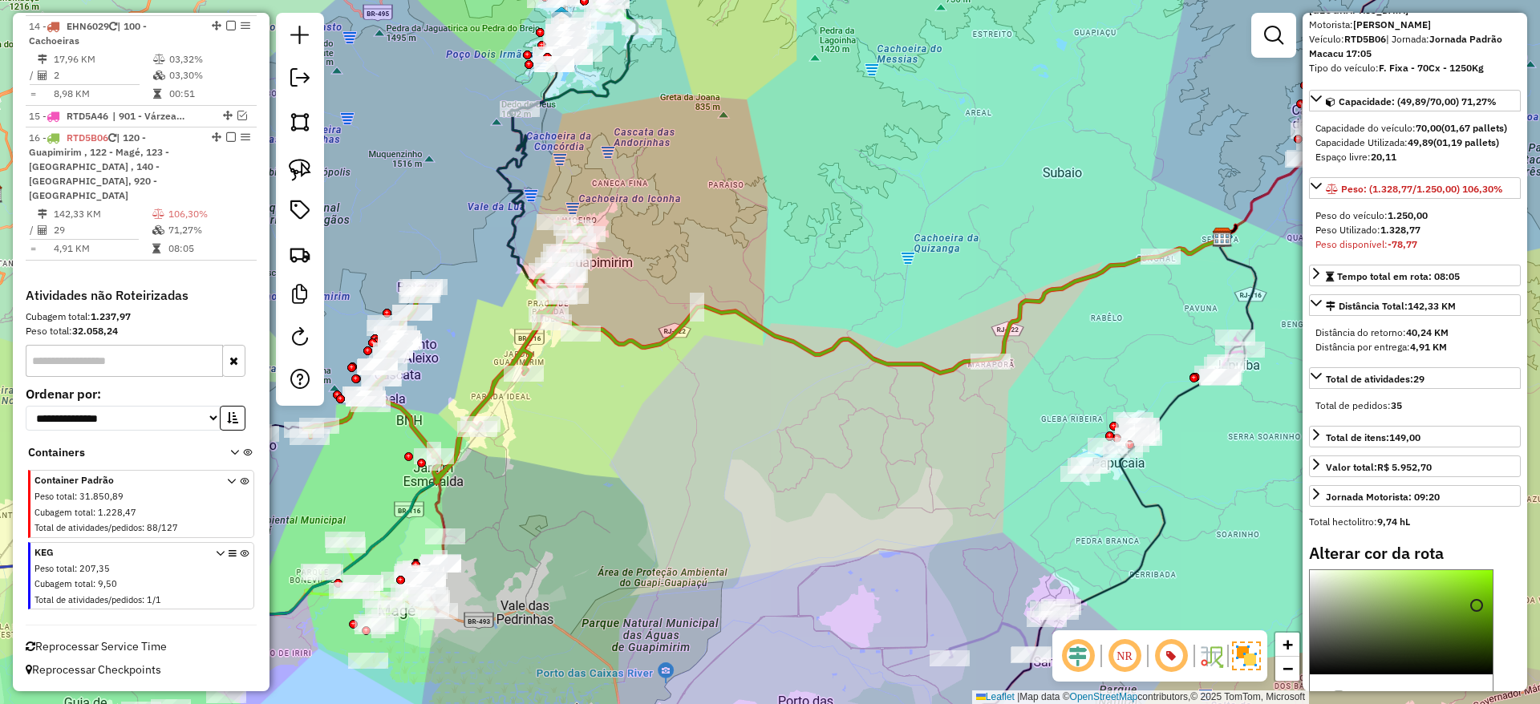
scroll to position [308, 0]
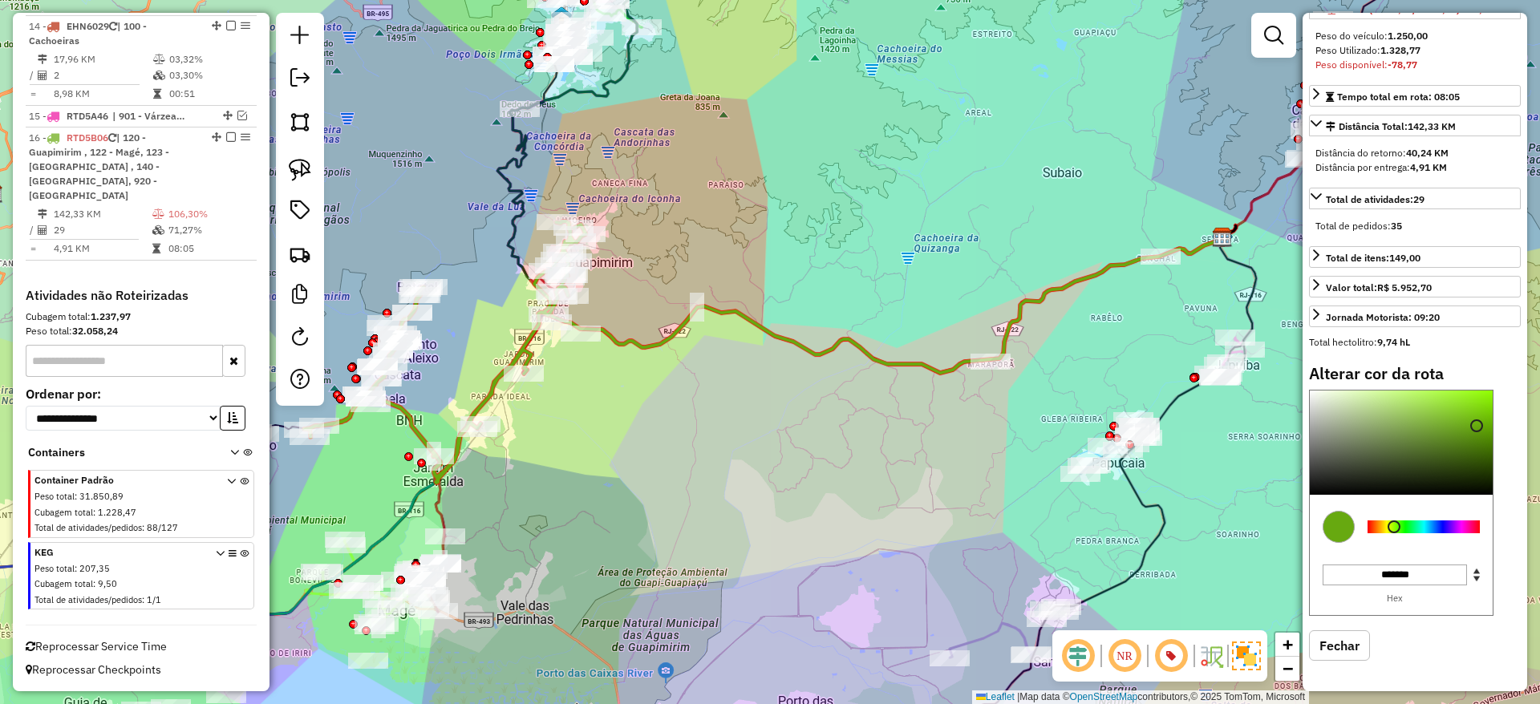
type input "*******"
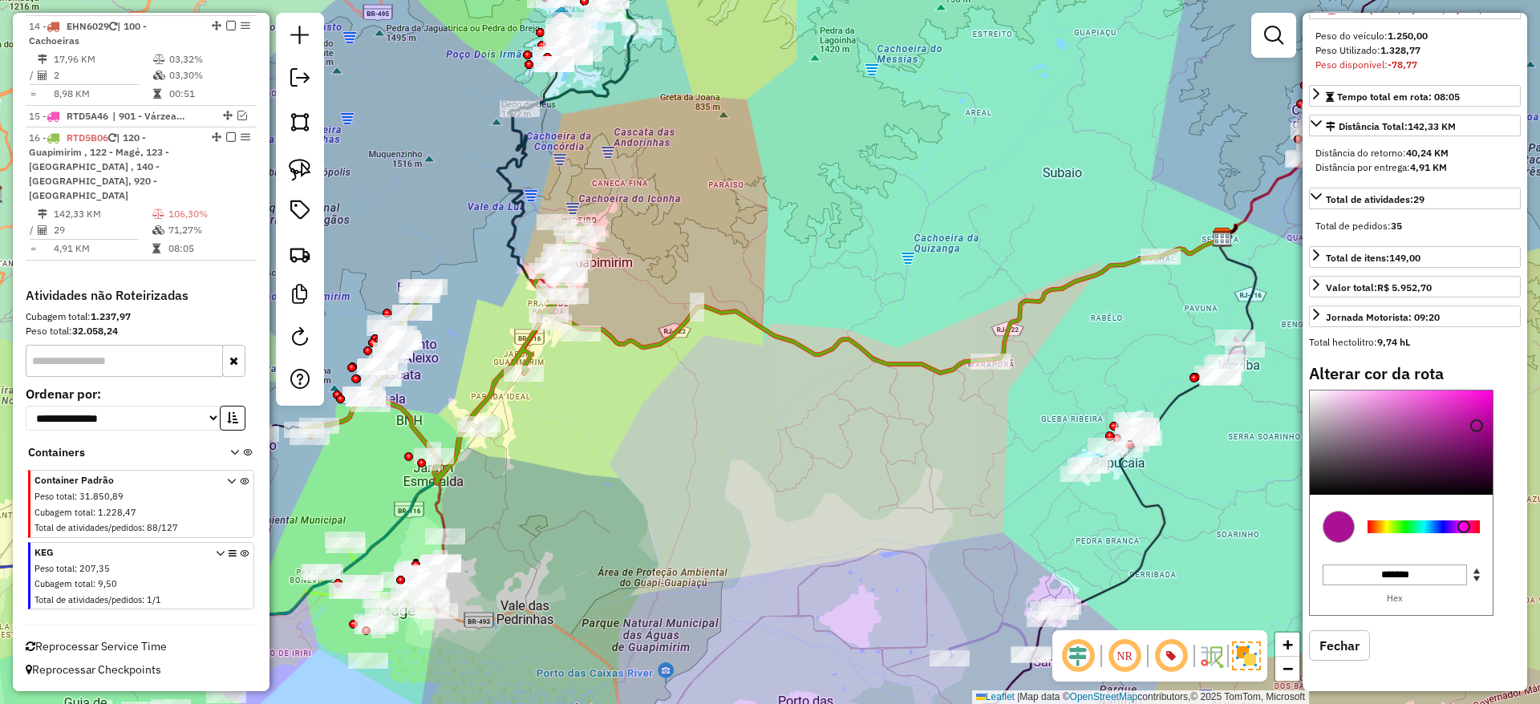
click at [1464, 525] on div at bounding box center [1424, 527] width 112 height 13
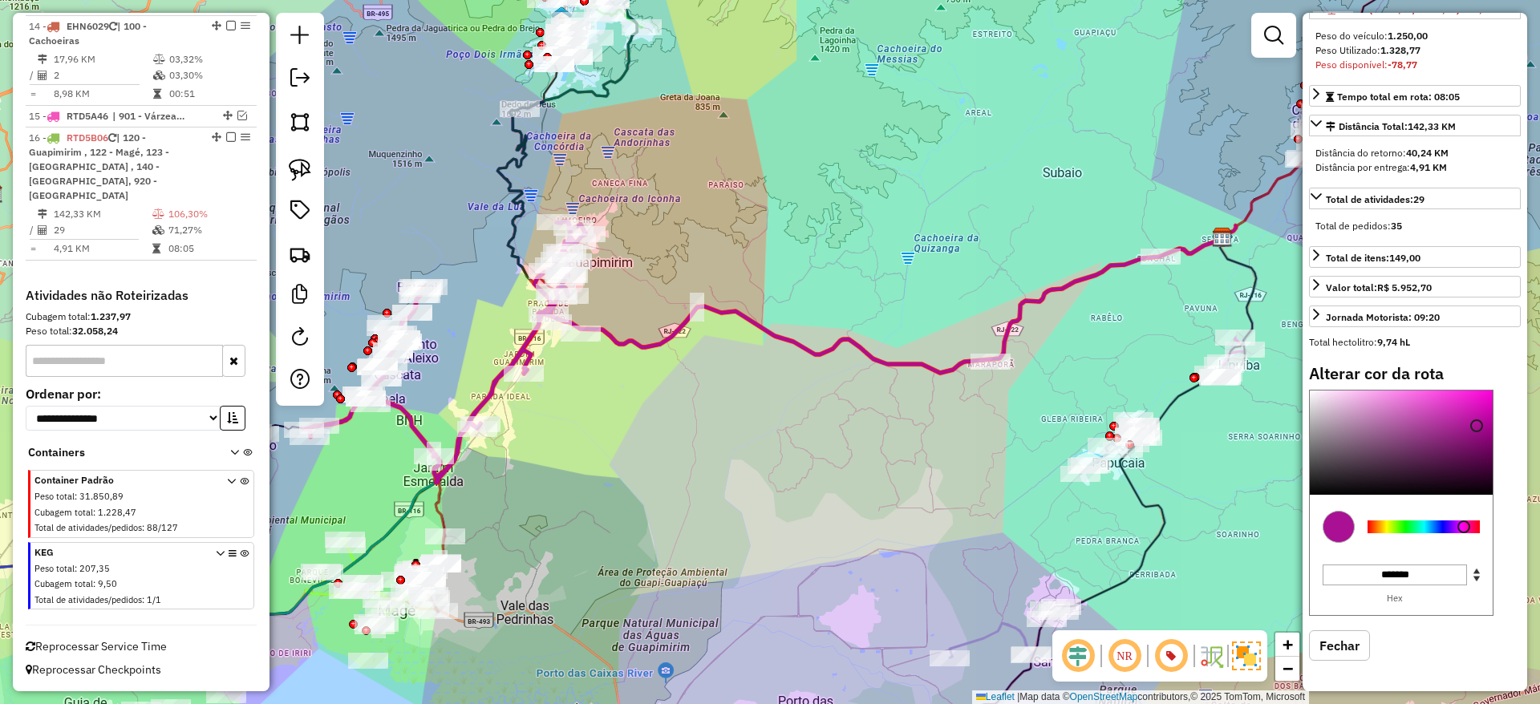
click at [1169, 662] on em at bounding box center [1171, 656] width 39 height 39
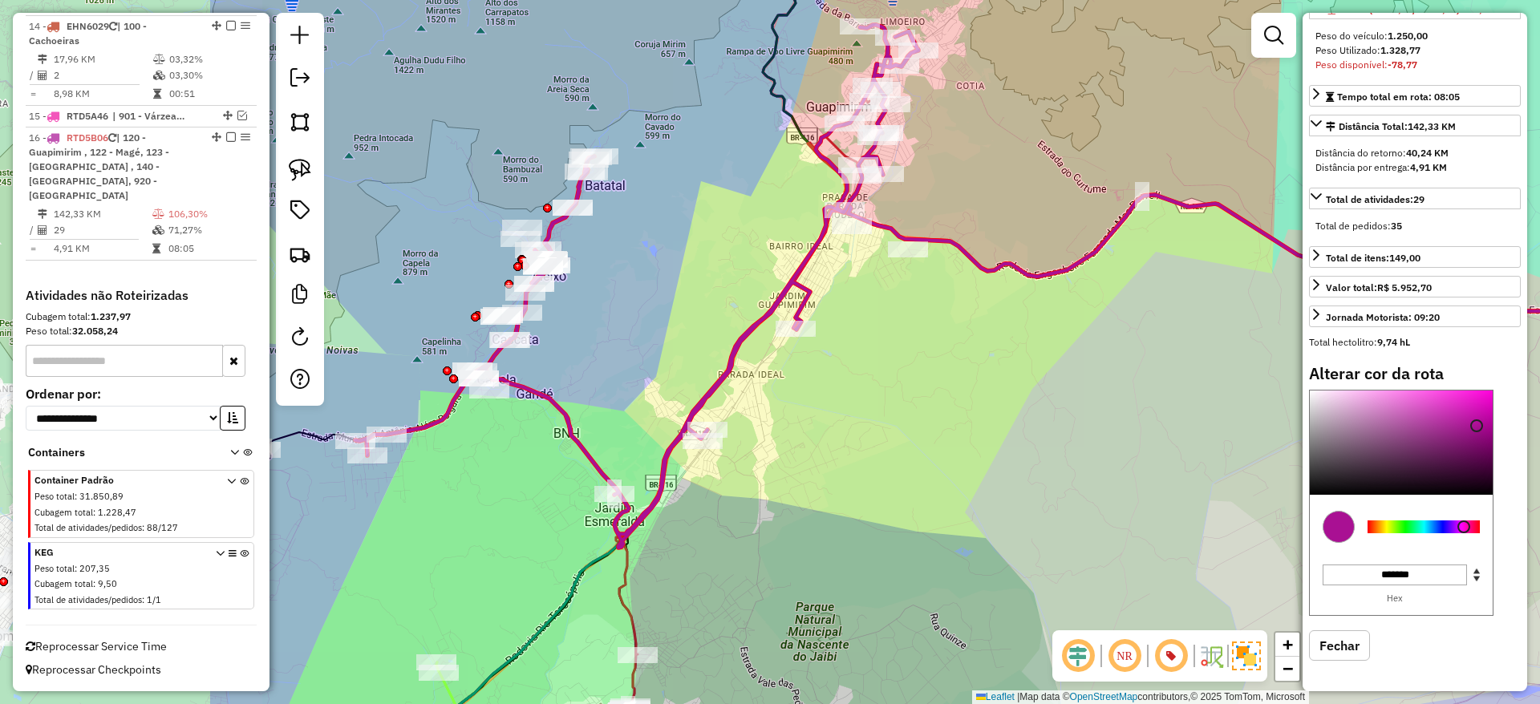
drag, startPoint x: 576, startPoint y: 395, endPoint x: 939, endPoint y: 372, distance: 364.1
click at [939, 372] on div "Janela de atendimento Grade de atendimento Capacidade Transportadoras Veículos …" at bounding box center [770, 352] width 1540 height 704
click at [819, 239] on icon at bounding box center [636, 286] width 563 height 523
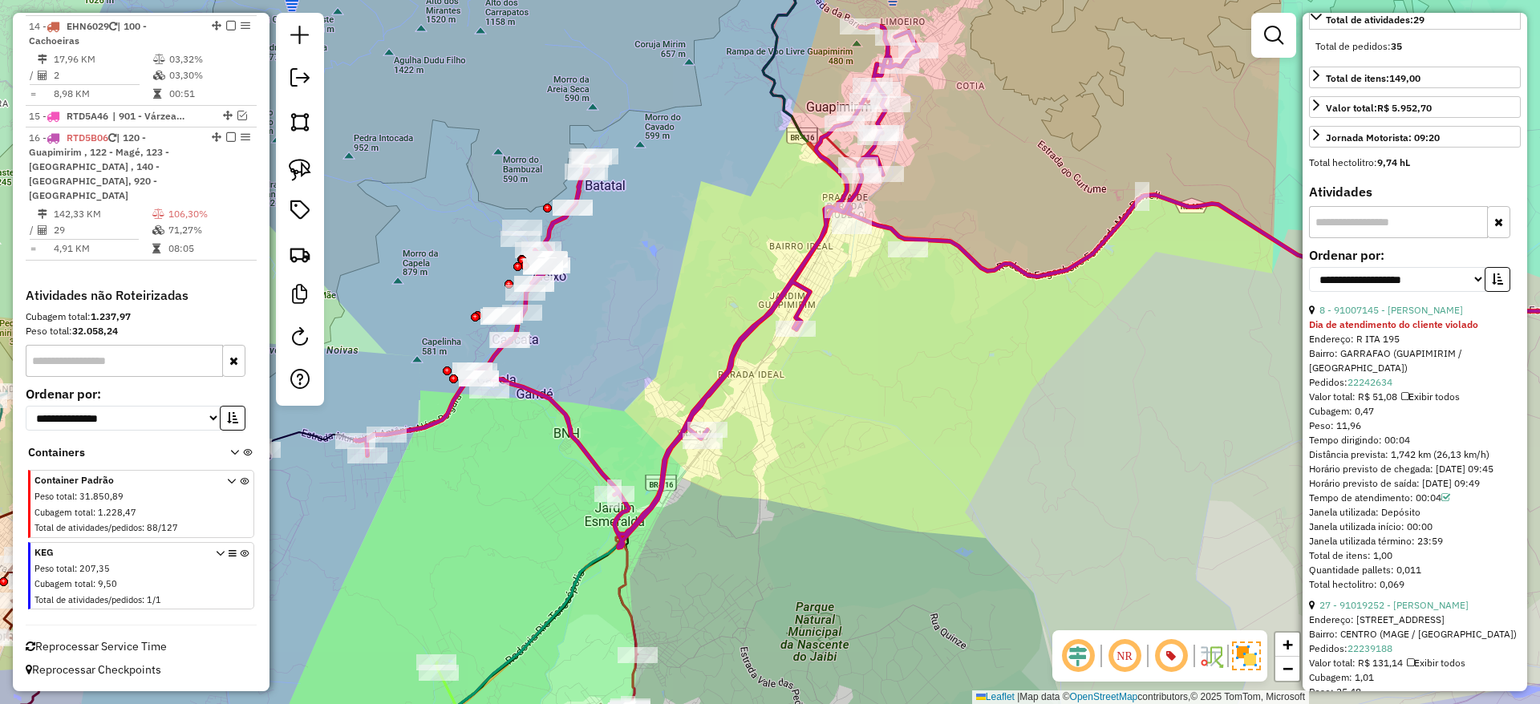
scroll to position [490, 0]
click at [1439, 260] on label "Ordenar por:" at bounding box center [1415, 252] width 212 height 19
click at [1435, 269] on select "**********" at bounding box center [1397, 277] width 176 height 25
select select "*********"
click at [1309, 265] on select "**********" at bounding box center [1397, 277] width 176 height 25
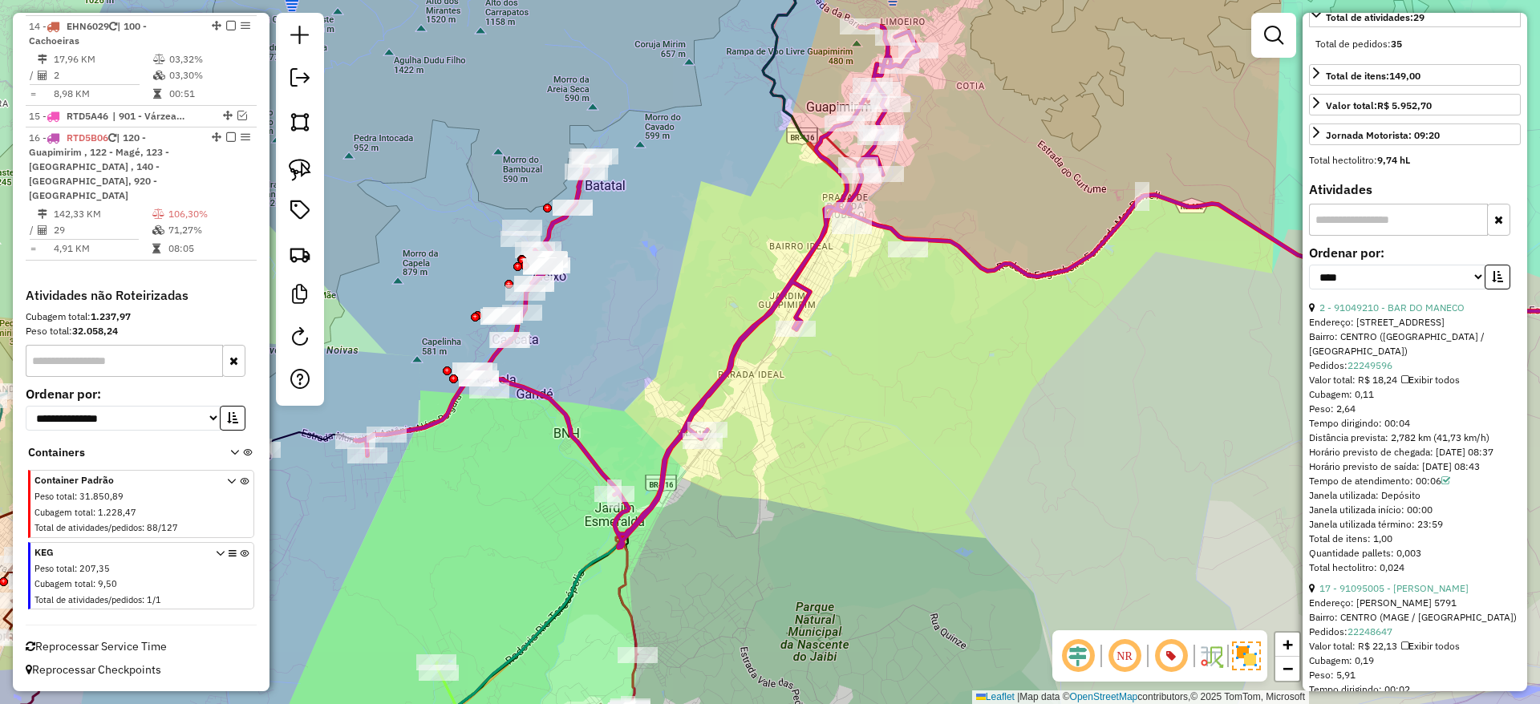
click at [1497, 262] on label "Ordenar por:" at bounding box center [1415, 252] width 212 height 19
click at [1494, 270] on button "button" at bounding box center [1498, 277] width 26 height 25
click at [1422, 308] on link "6 - 91047377 - C.M BEBIDAS" at bounding box center [1384, 308] width 128 height 12
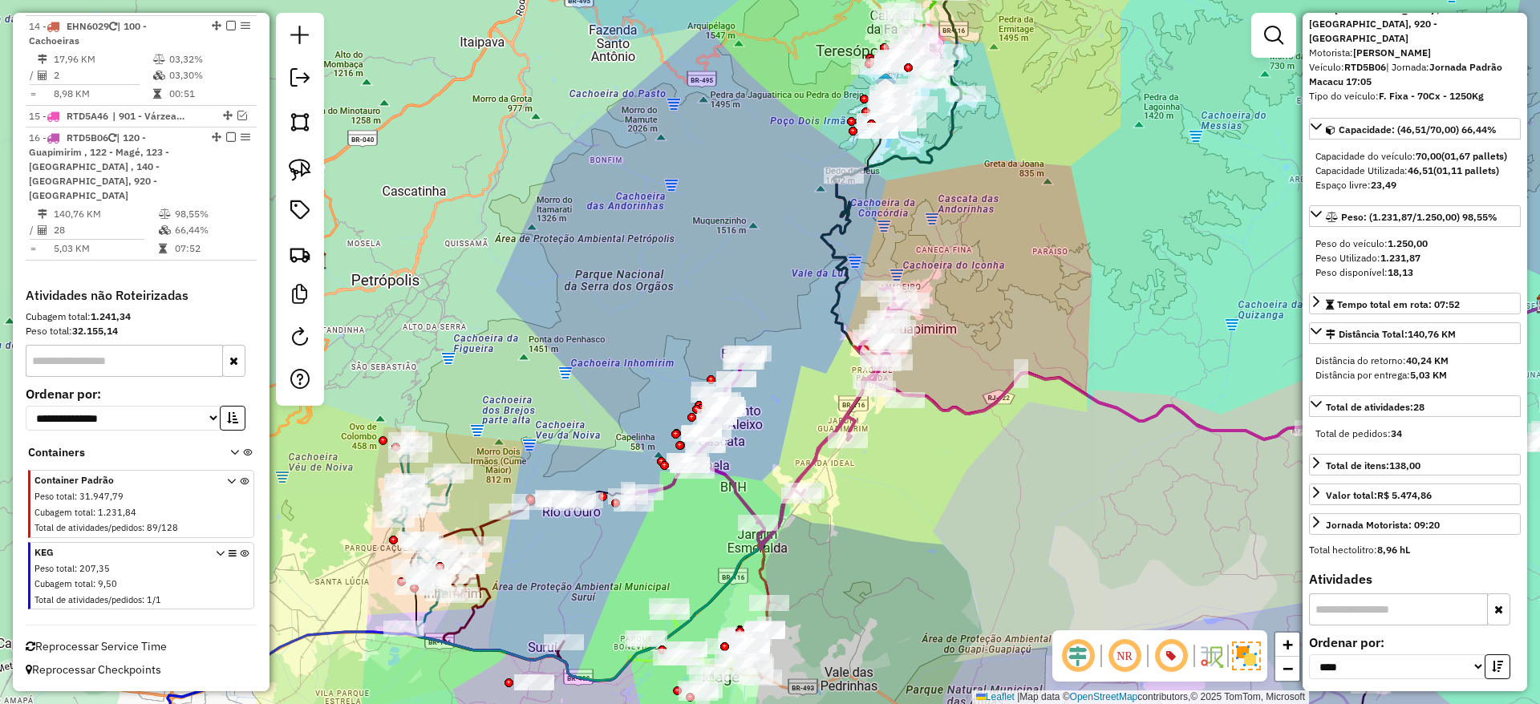
scroll to position [81, 0]
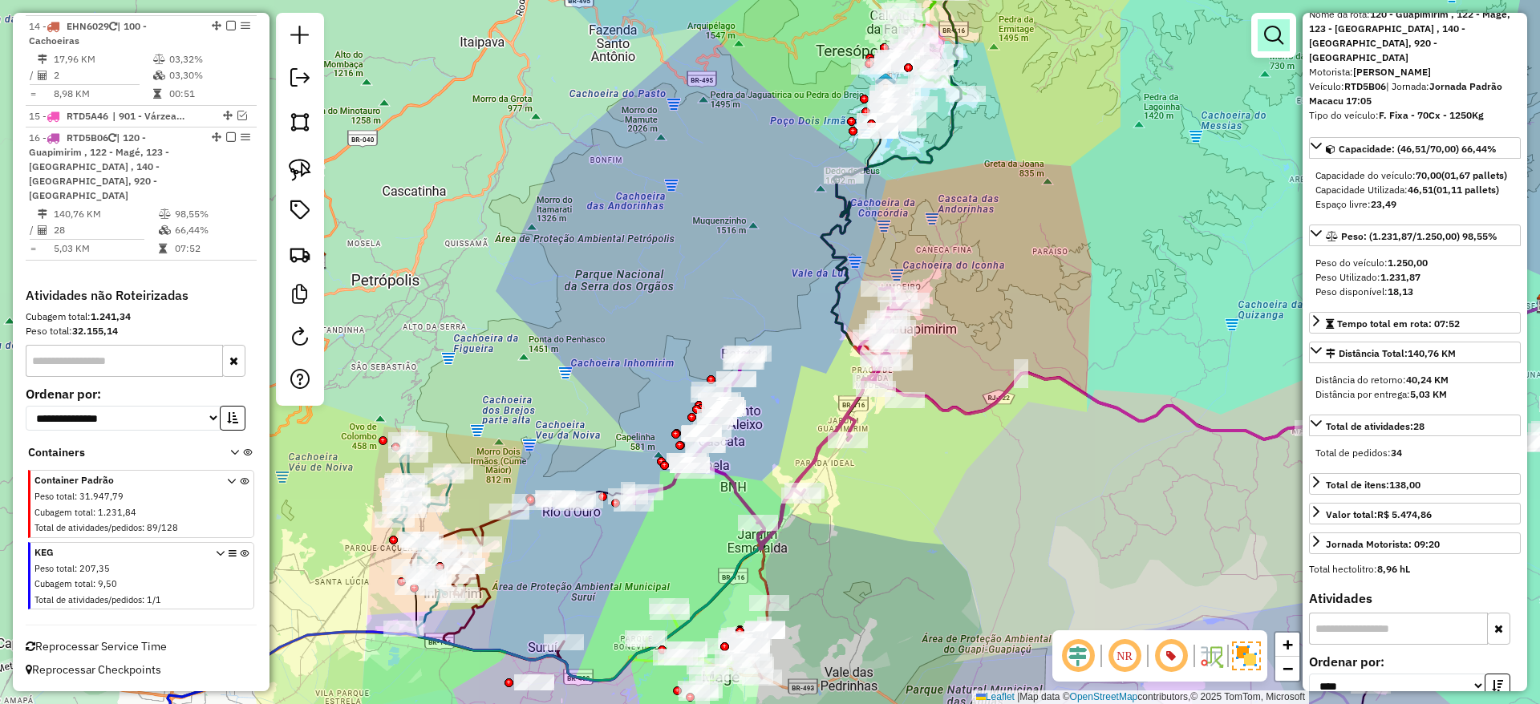
click at [1285, 47] on link at bounding box center [1274, 35] width 32 height 32
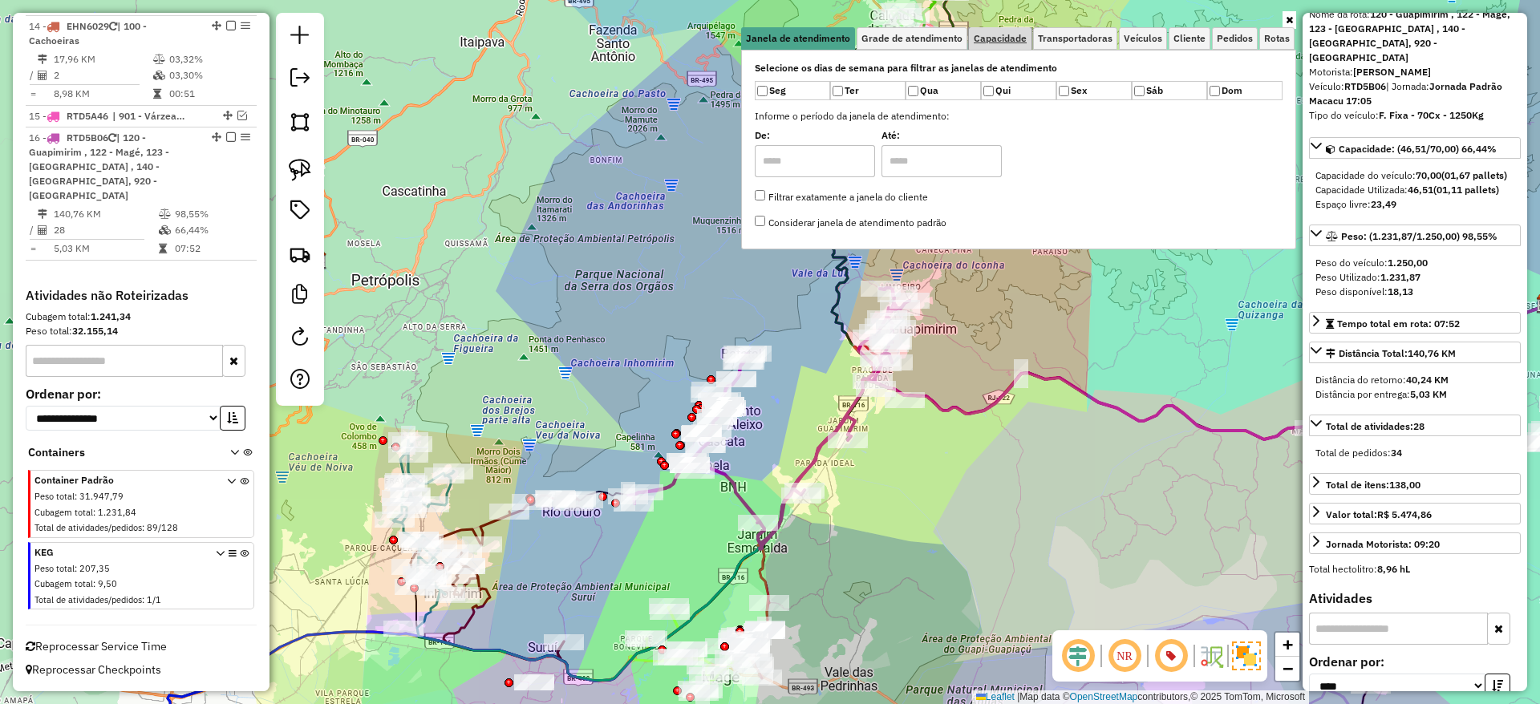
click at [1011, 39] on span "Capacidade" at bounding box center [1000, 39] width 53 height 10
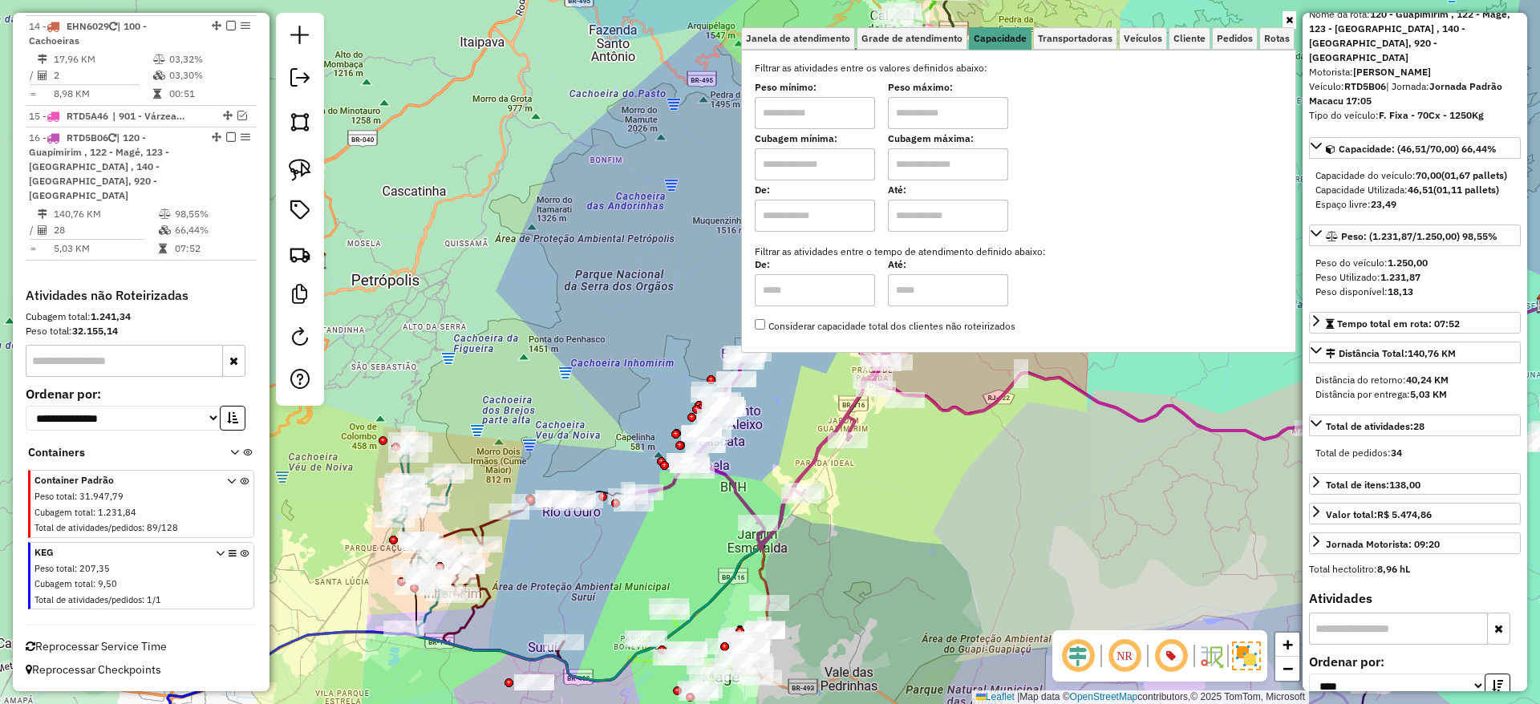
click at [840, 112] on input "text" at bounding box center [815, 113] width 120 height 32
type input "****"
click at [910, 105] on input "text" at bounding box center [948, 113] width 120 height 32
type input "******"
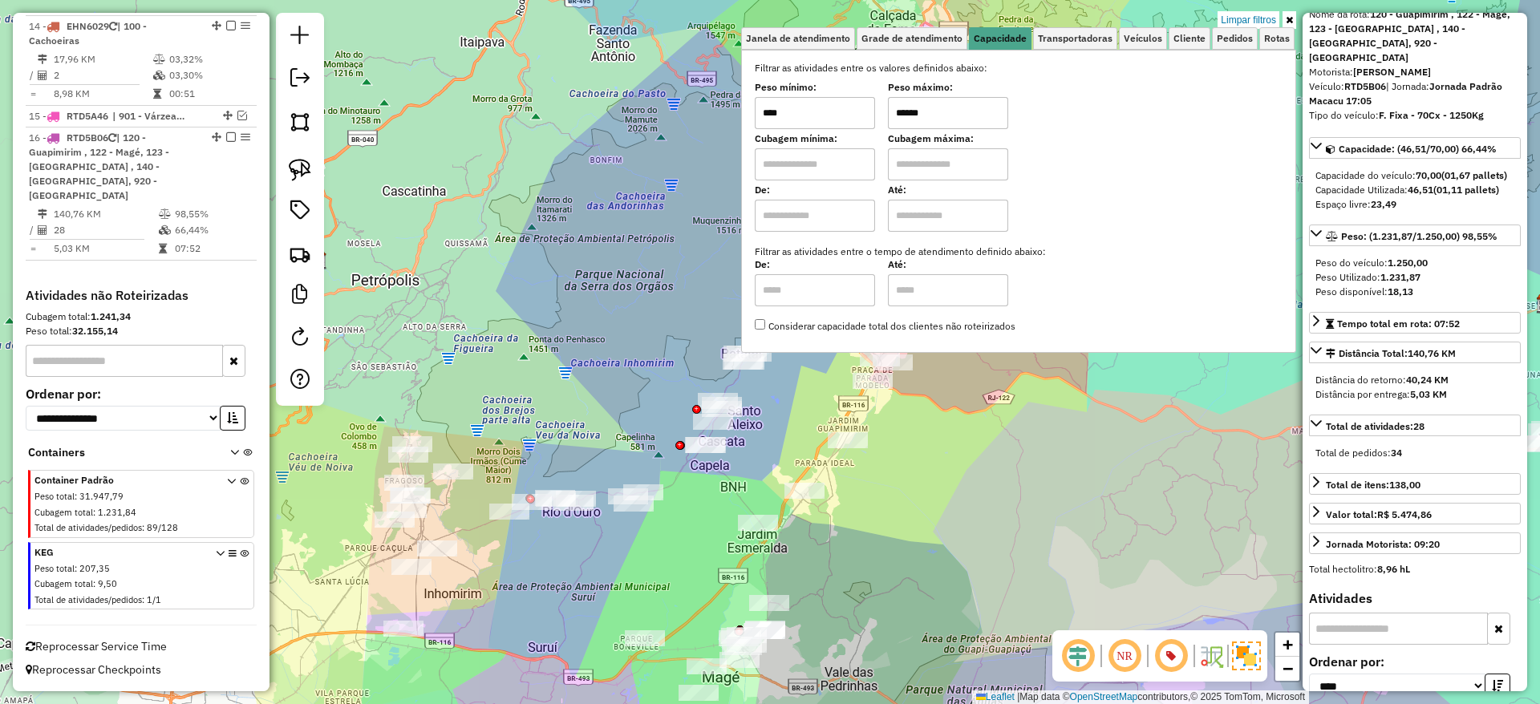
click at [951, 550] on div "Limpar filtros Janela de atendimento Grade de atendimento Capacidade Transporta…" at bounding box center [770, 352] width 1540 height 704
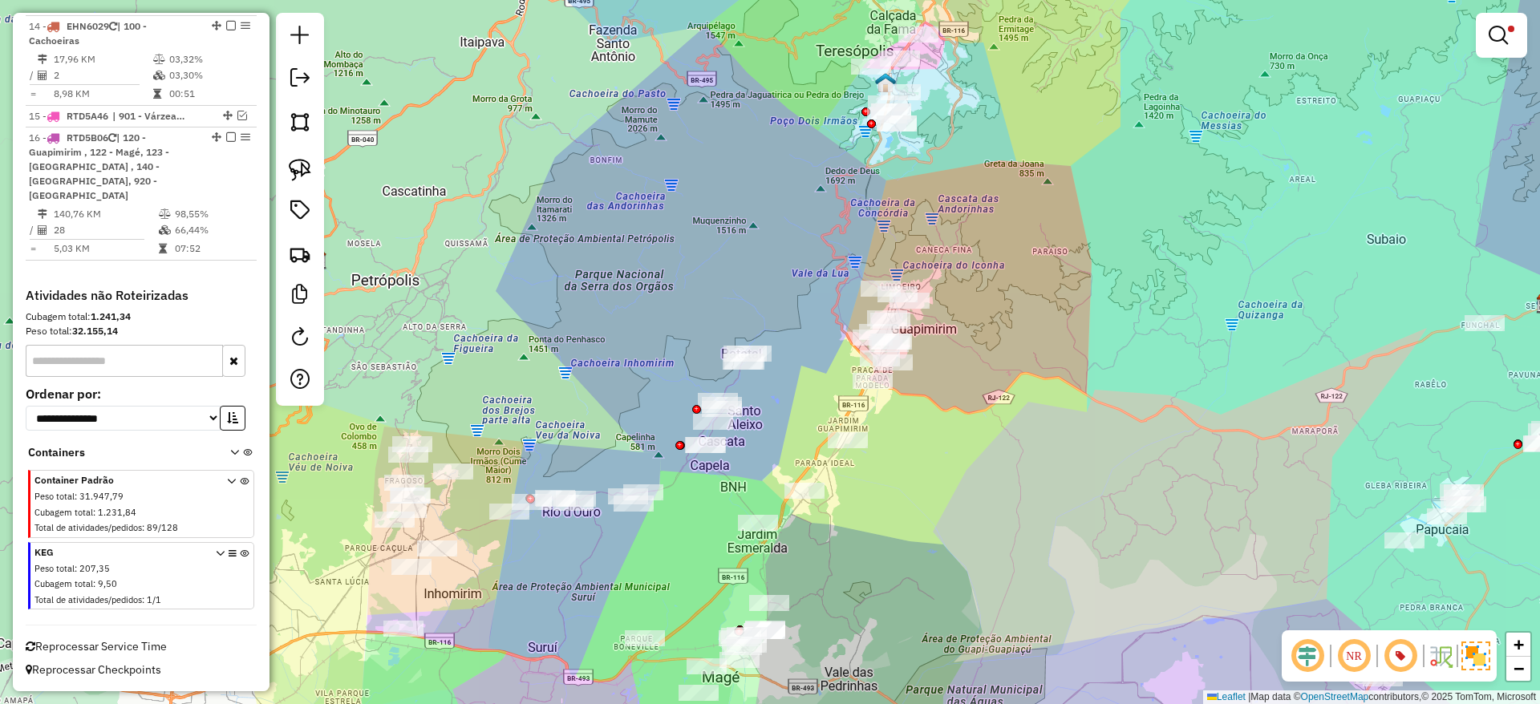
click at [953, 522] on div "Limpar filtros Janela de atendimento Grade de atendimento Capacidade Transporta…" at bounding box center [770, 352] width 1540 height 704
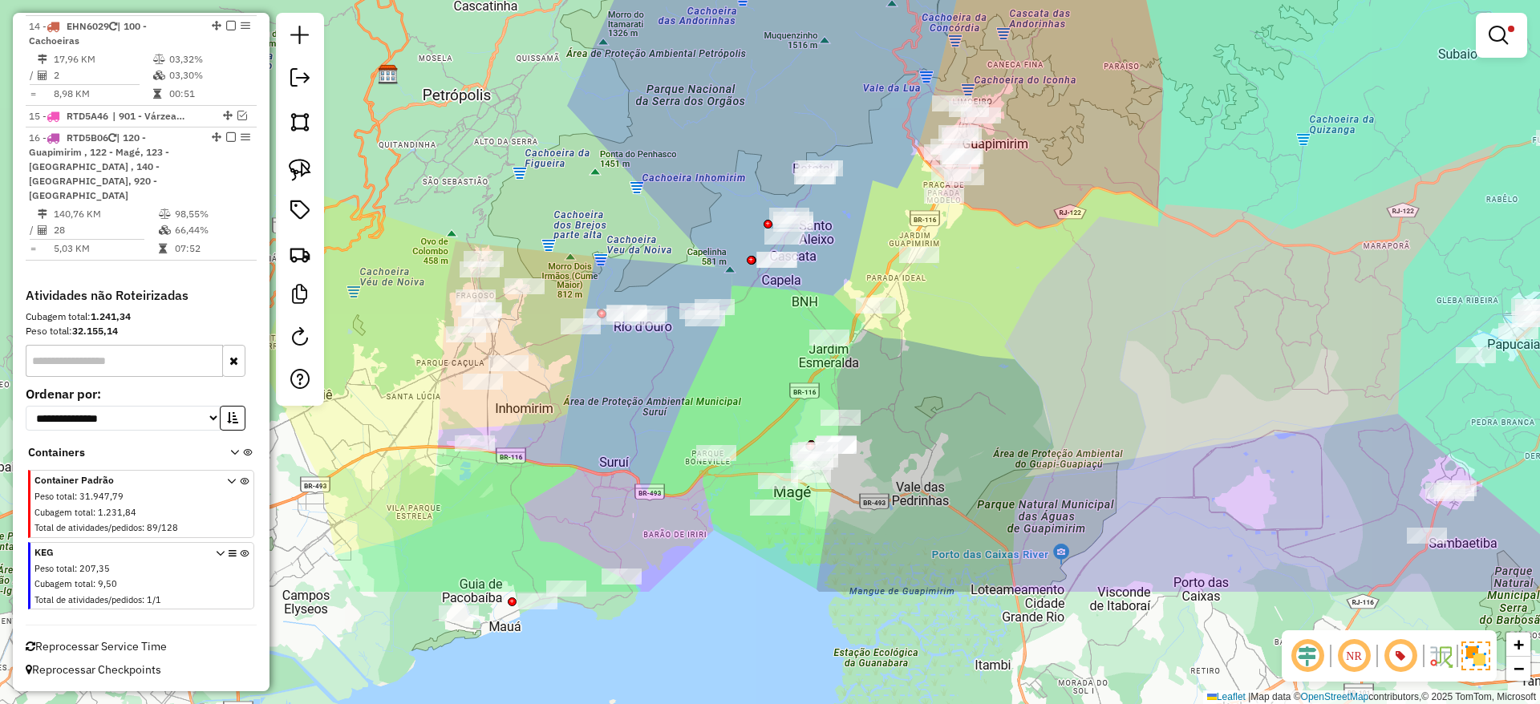
drag, startPoint x: 910, startPoint y: 582, endPoint x: 982, endPoint y: 399, distance: 196.6
click at [982, 399] on div "Limpar filtros Janela de atendimento Grade de atendimento Capacidade Transporta…" at bounding box center [770, 352] width 1540 height 704
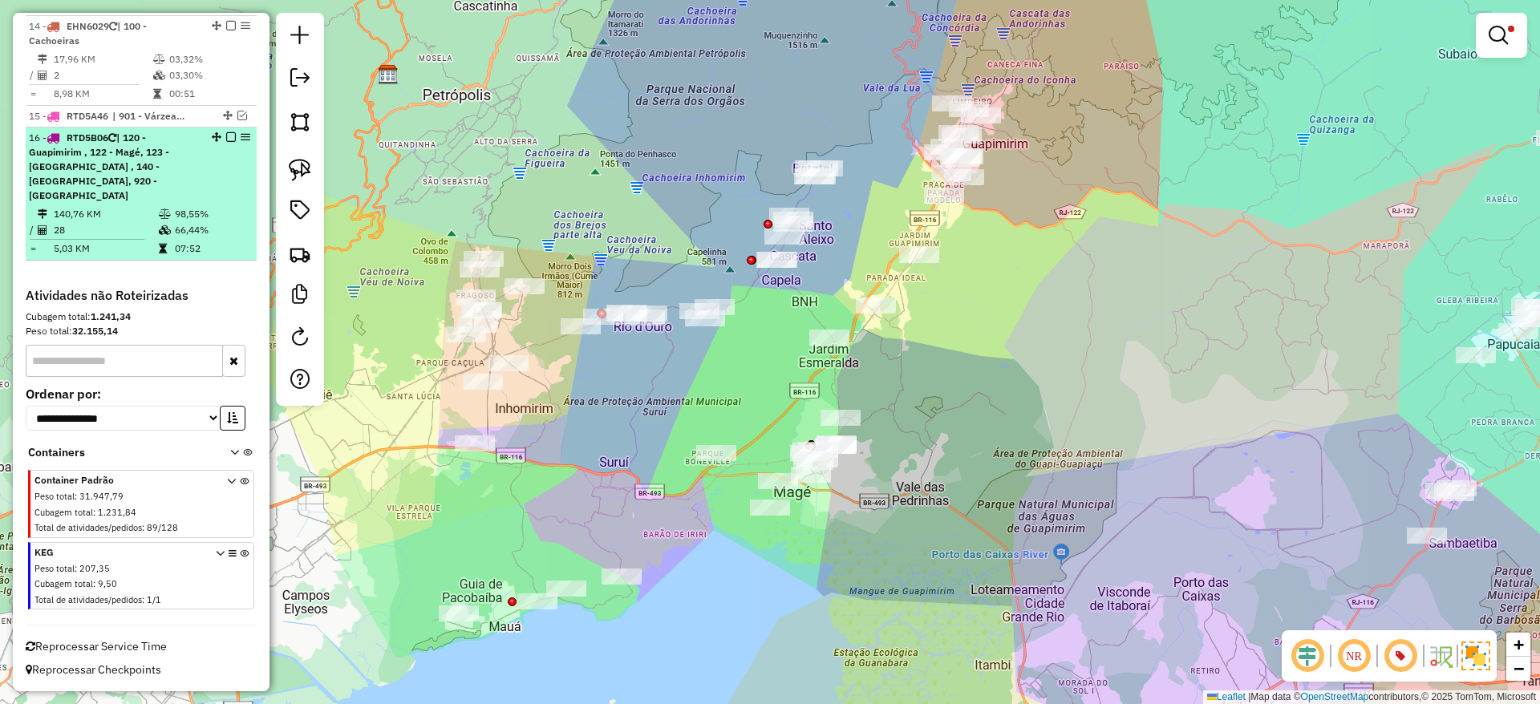
click at [68, 168] on span "| 120 - Guapimirim , 122 - Magé, 123 - [GEOGRAPHIC_DATA] , 140 - [GEOGRAPHIC_DA…" at bounding box center [99, 167] width 140 height 70
select select "*********"
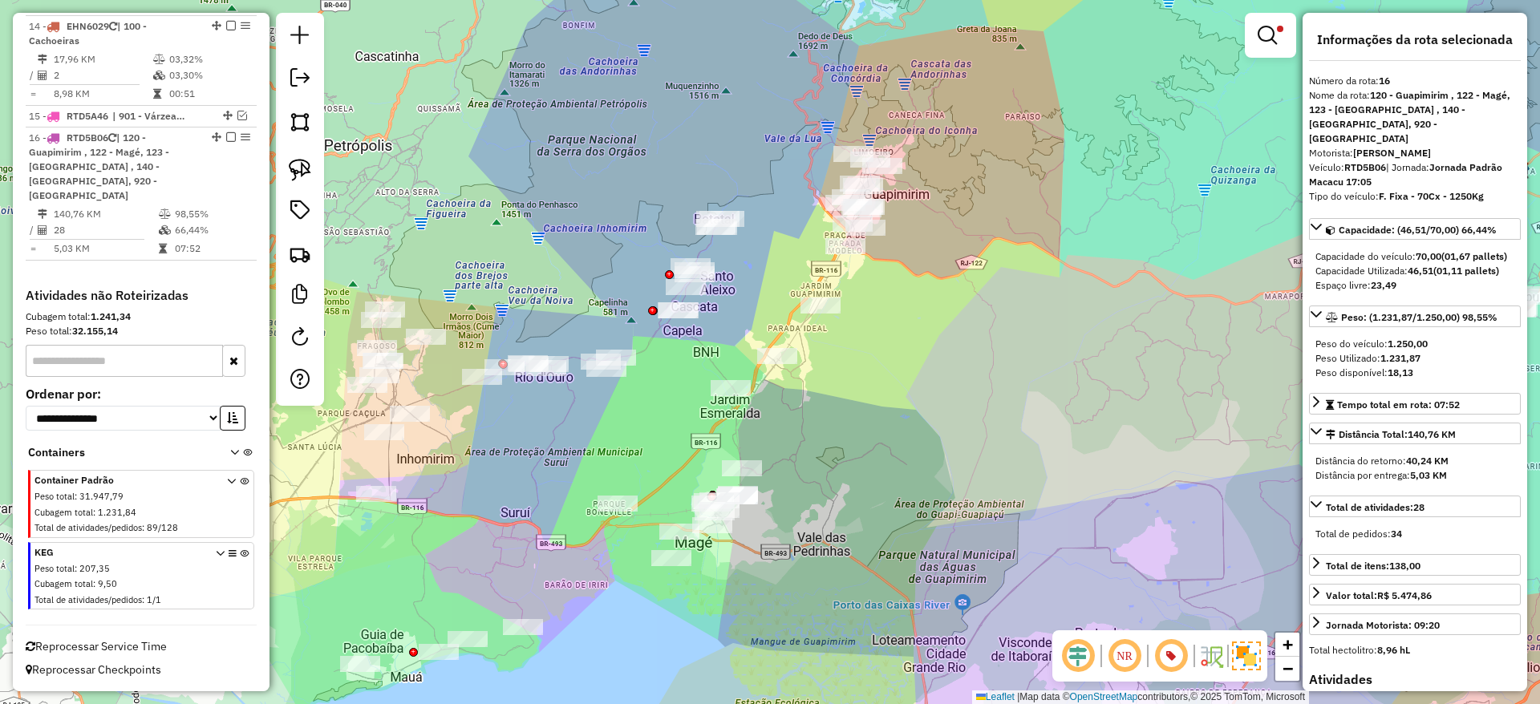
drag, startPoint x: 554, startPoint y: 509, endPoint x: 851, endPoint y: 440, distance: 305.5
click at [851, 440] on div "Limpar filtros Janela de atendimento Grade de atendimento Capacidade Transporta…" at bounding box center [770, 352] width 1540 height 704
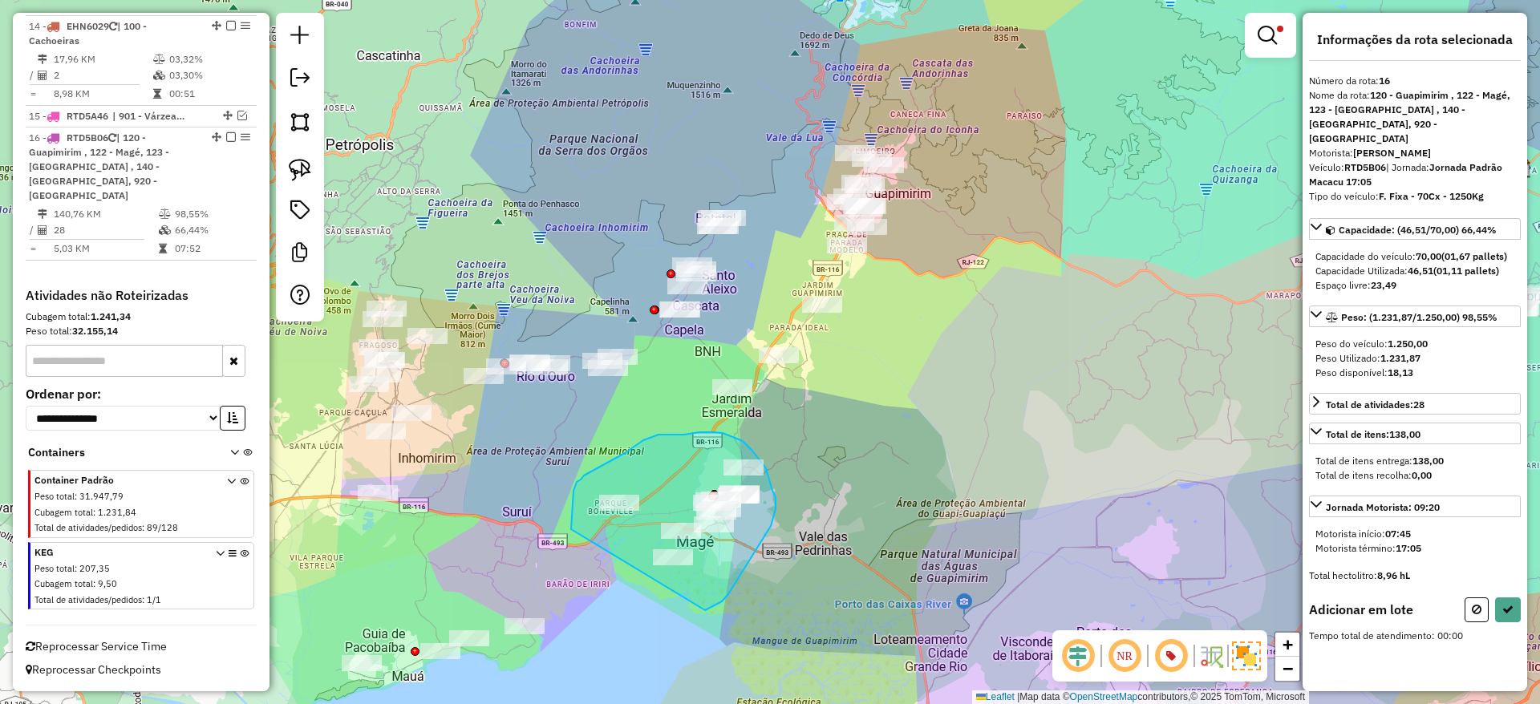
drag, startPoint x: 706, startPoint y: 610, endPoint x: 574, endPoint y: 540, distance: 149.3
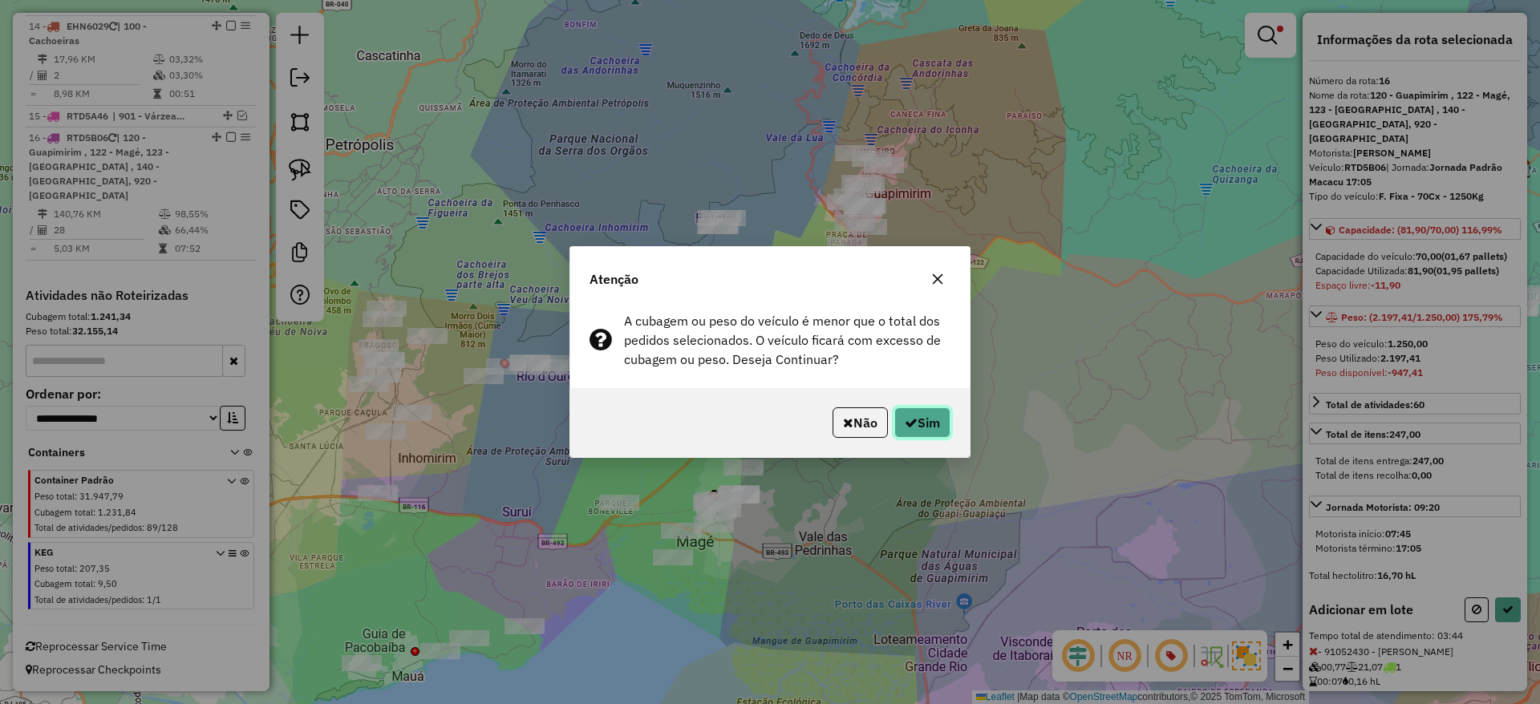
click at [915, 408] on button "Sim" at bounding box center [922, 423] width 56 height 30
select select "*********"
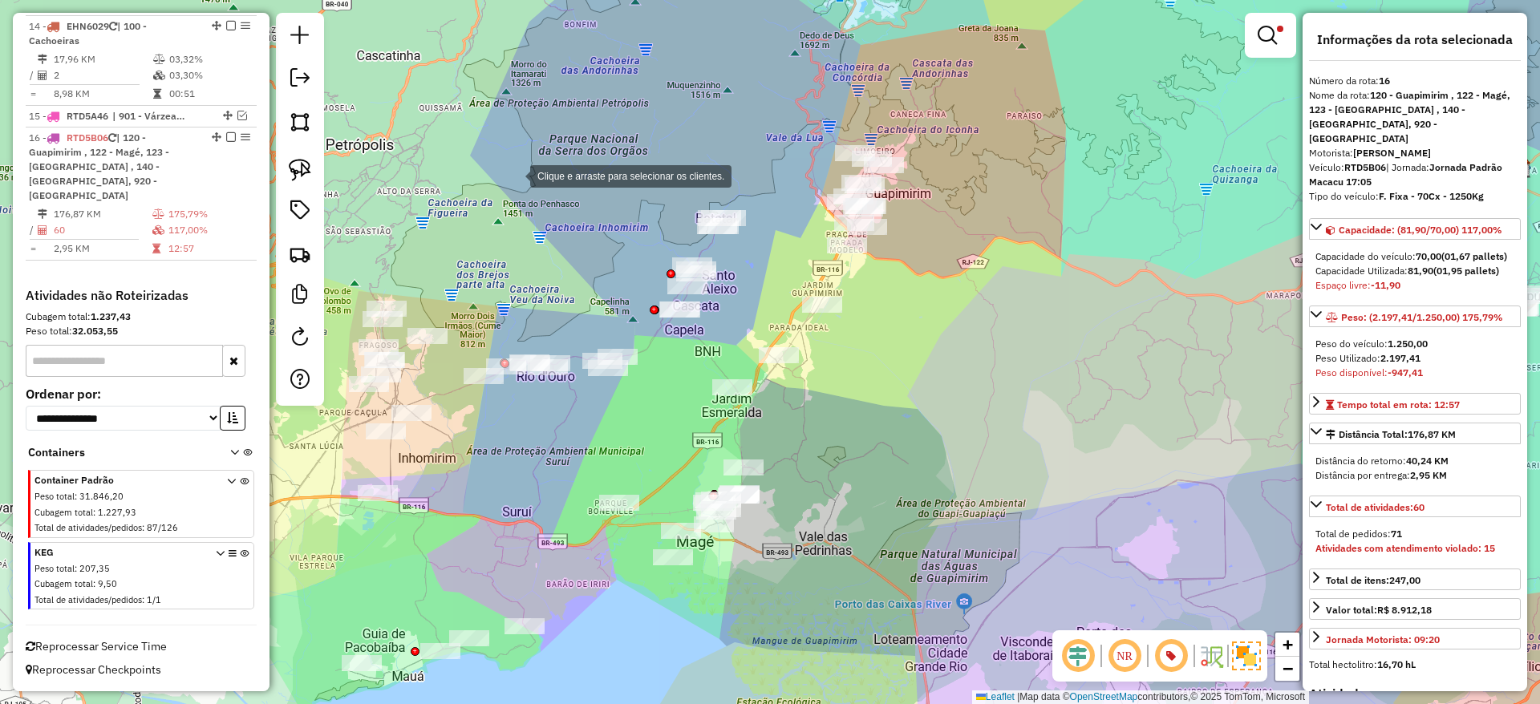
click at [514, 175] on div "Clique e arraste para selecionar os clientes. Limpar filtros Janela de atendime…" at bounding box center [770, 352] width 1540 height 704
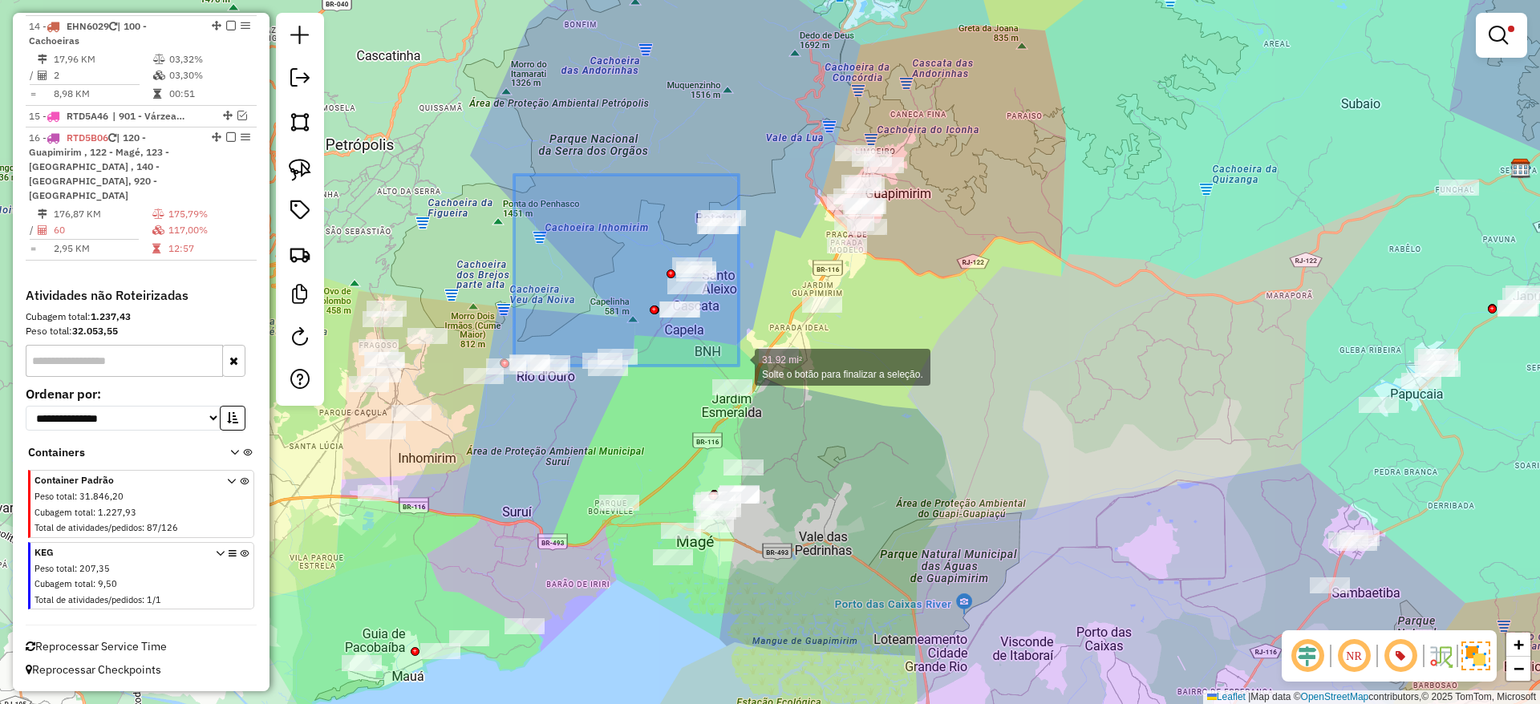
drag, startPoint x: 514, startPoint y: 175, endPoint x: 739, endPoint y: 366, distance: 294.8
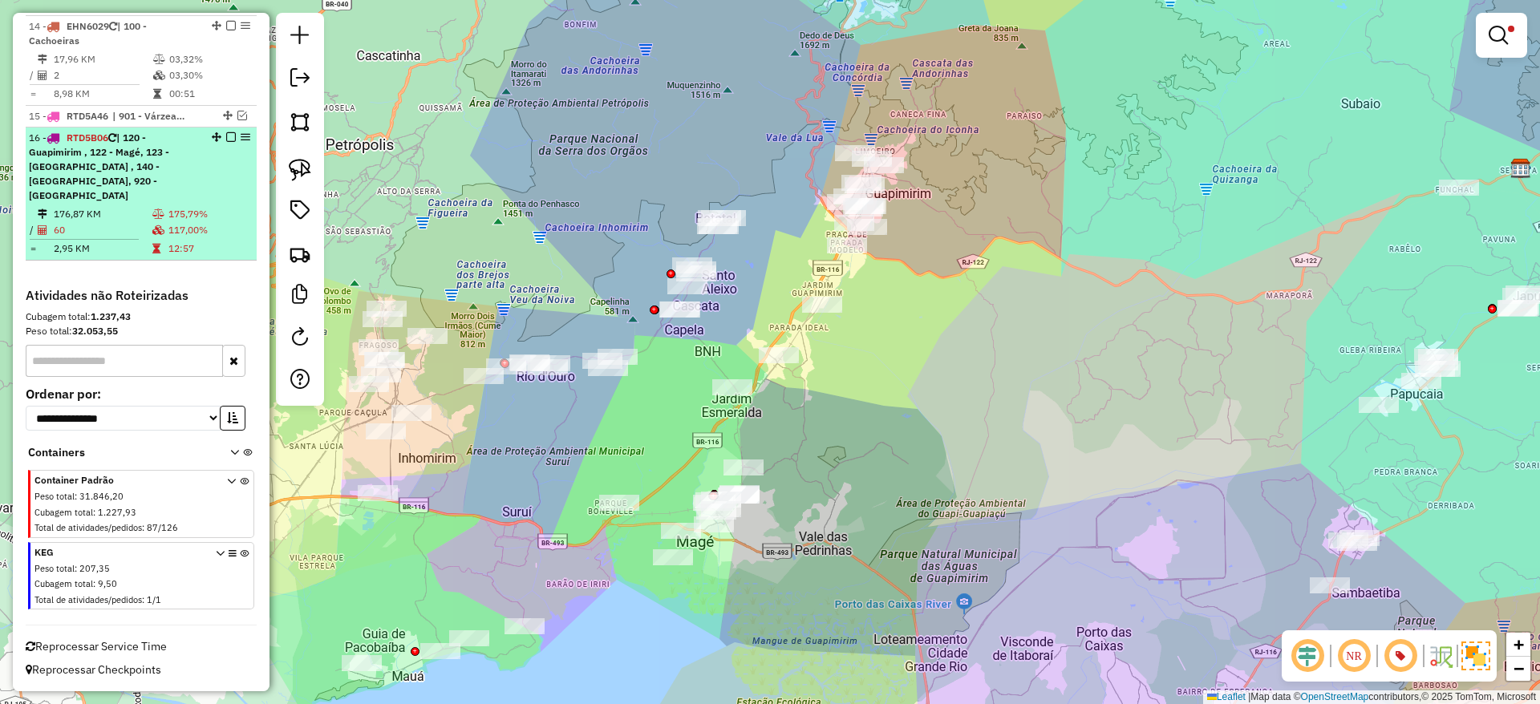
click at [75, 211] on td "176,87 KM" at bounding box center [102, 214] width 99 height 16
select select "*********"
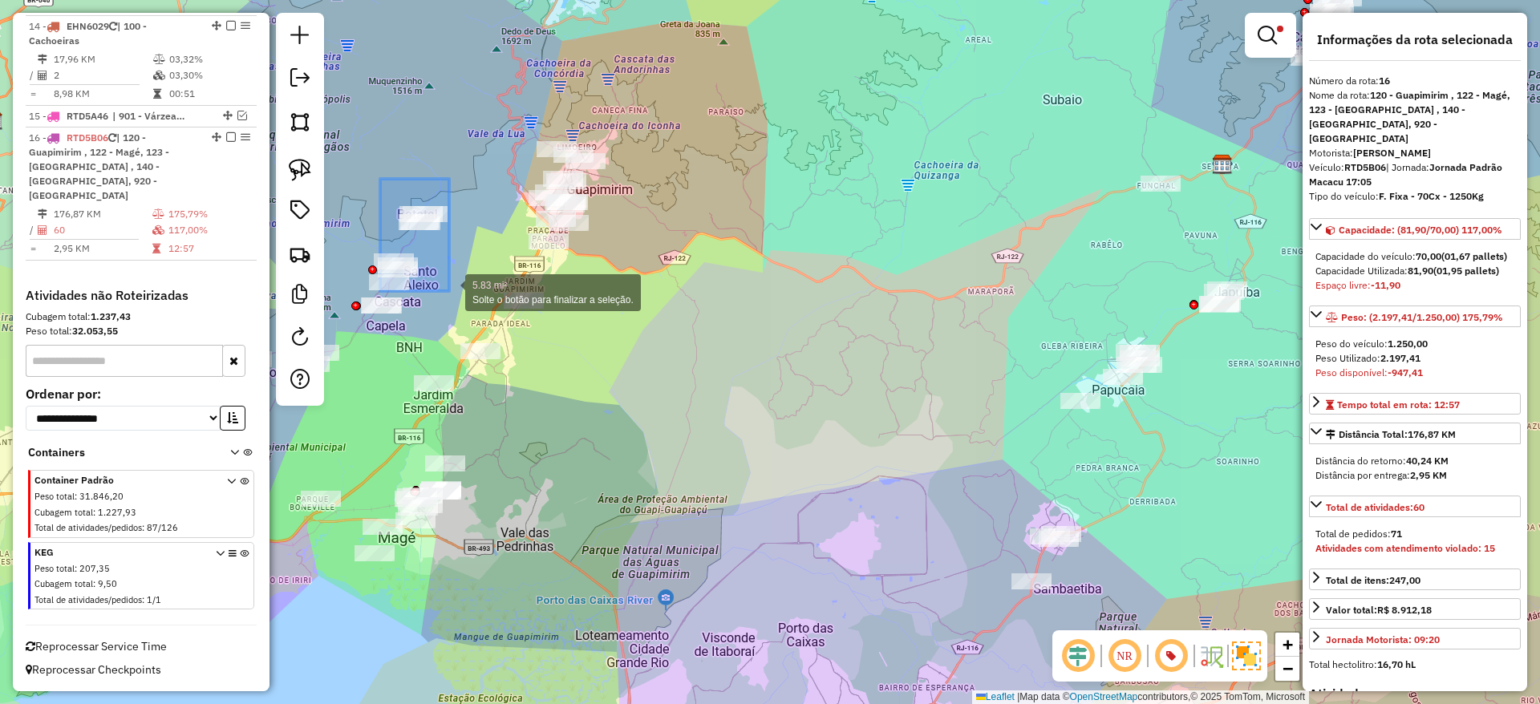
drag, startPoint x: 381, startPoint y: 180, endPoint x: 449, endPoint y: 291, distance: 130.7
click at [449, 291] on div "5.83 mi² Solte o botão para finalizar a seleção. Limpar filtros Janela de atend…" at bounding box center [770, 352] width 1540 height 704
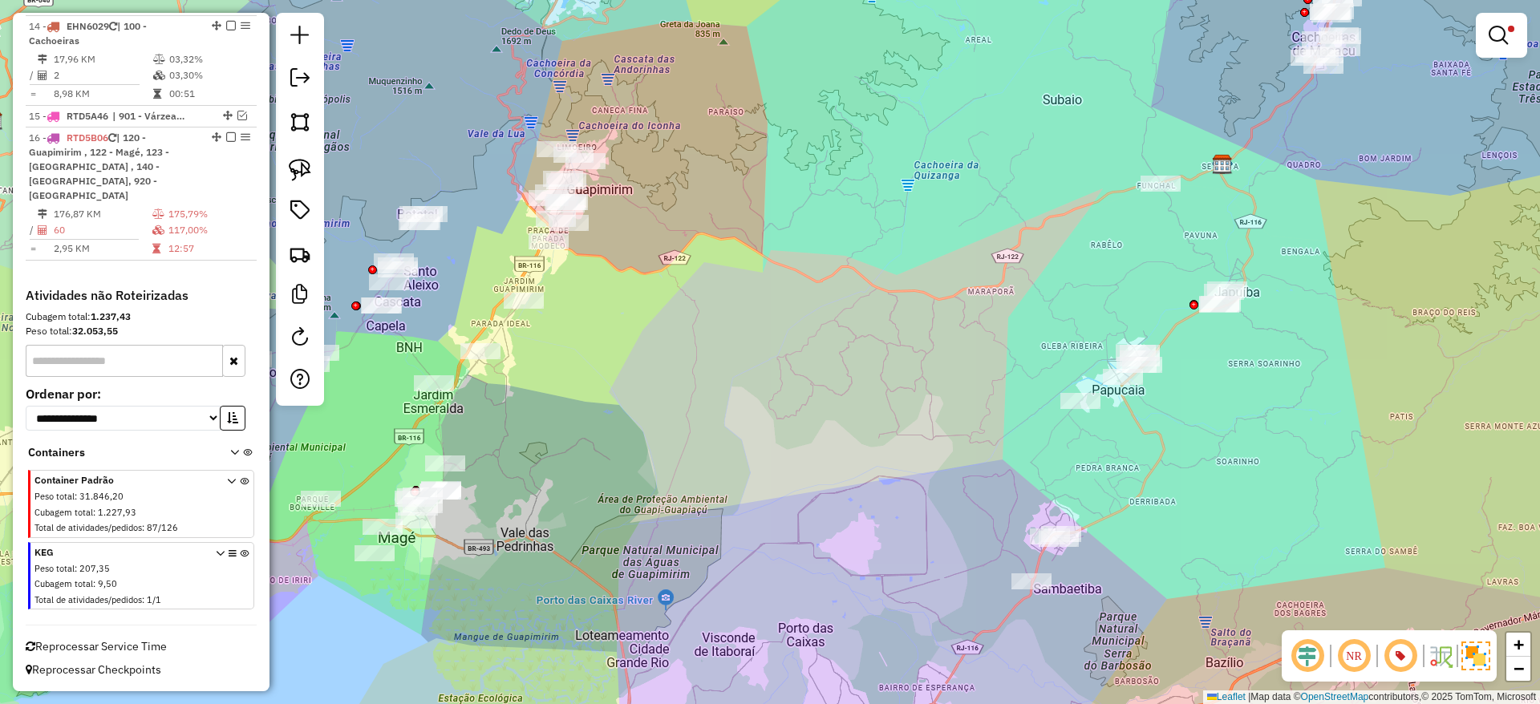
click at [339, 226] on div "Limpar filtros Janela de atendimento Grade de atendimento Capacidade Transporta…" at bounding box center [770, 352] width 1540 height 704
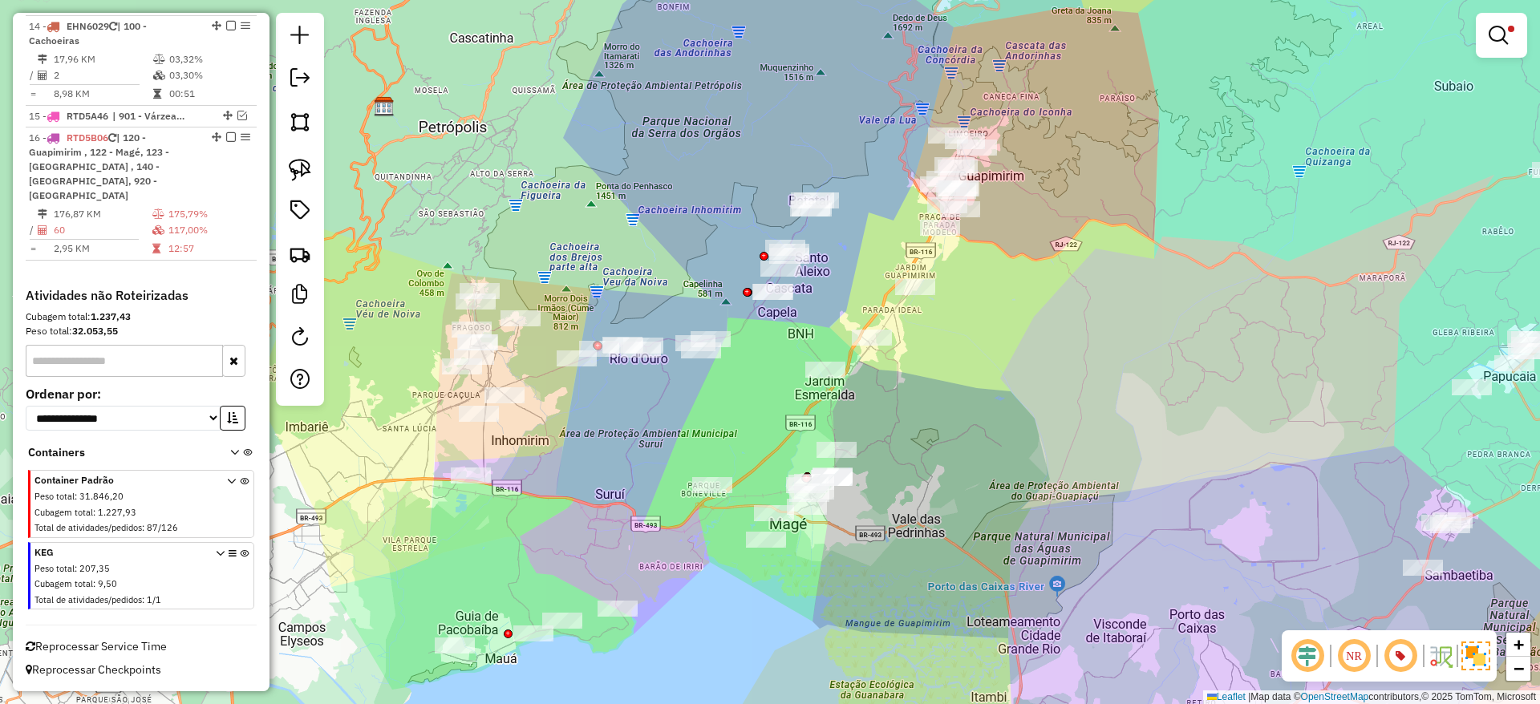
drag, startPoint x: 437, startPoint y: 284, endPoint x: 844, endPoint y: 273, distance: 406.9
click at [844, 273] on div "Limpar filtros Janela de atendimento Grade de atendimento Capacidade Transporta…" at bounding box center [770, 352] width 1540 height 704
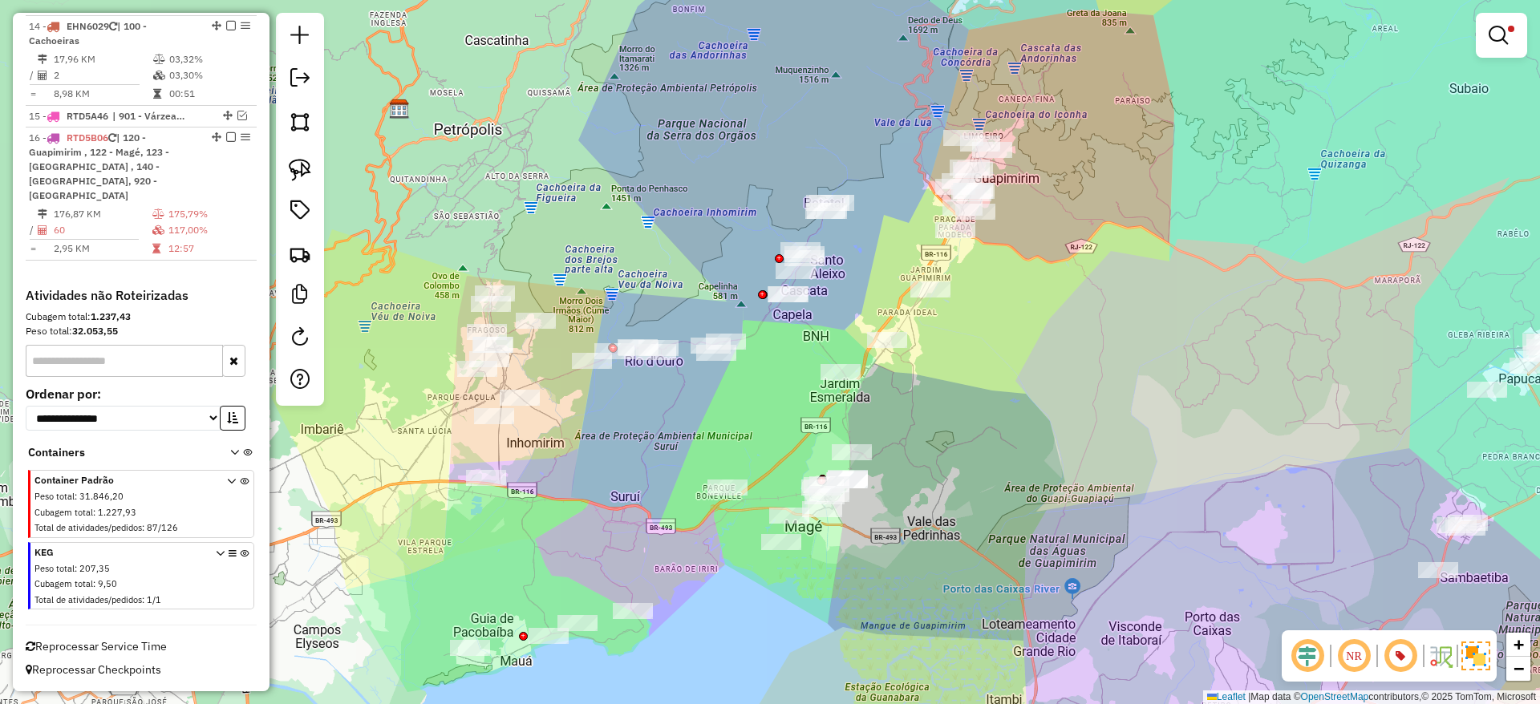
drag, startPoint x: 78, startPoint y: 187, endPoint x: 630, endPoint y: 225, distance: 553.3
click at [78, 186] on span "| 120 - Guapimirim , 122 - Magé, 123 - [GEOGRAPHIC_DATA] , 140 - [GEOGRAPHIC_DA…" at bounding box center [99, 167] width 140 height 70
select select "*********"
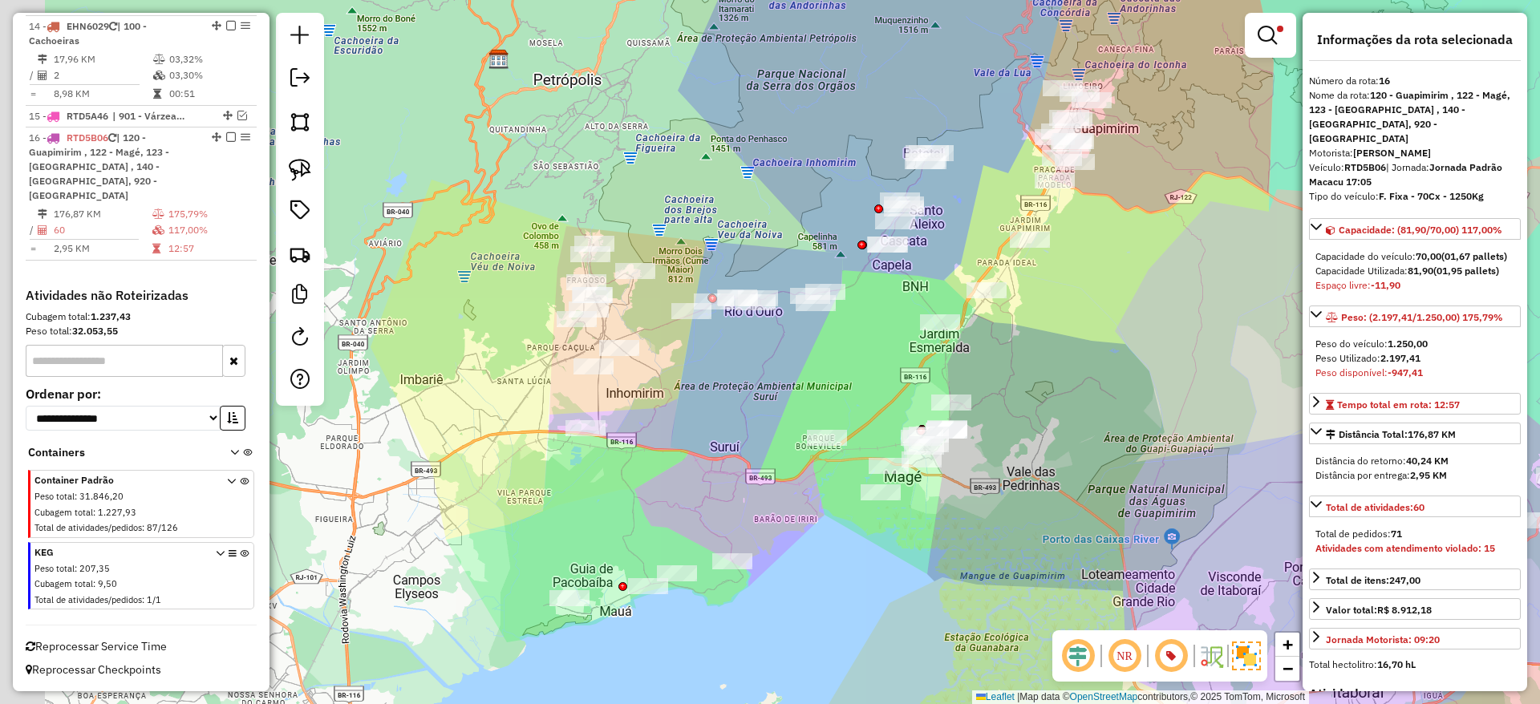
drag, startPoint x: 602, startPoint y: 316, endPoint x: 1155, endPoint y: 238, distance: 559.0
click at [1155, 238] on div "Limpar filtros Janela de atendimento Grade de atendimento Capacidade Transporta…" at bounding box center [770, 352] width 1540 height 704
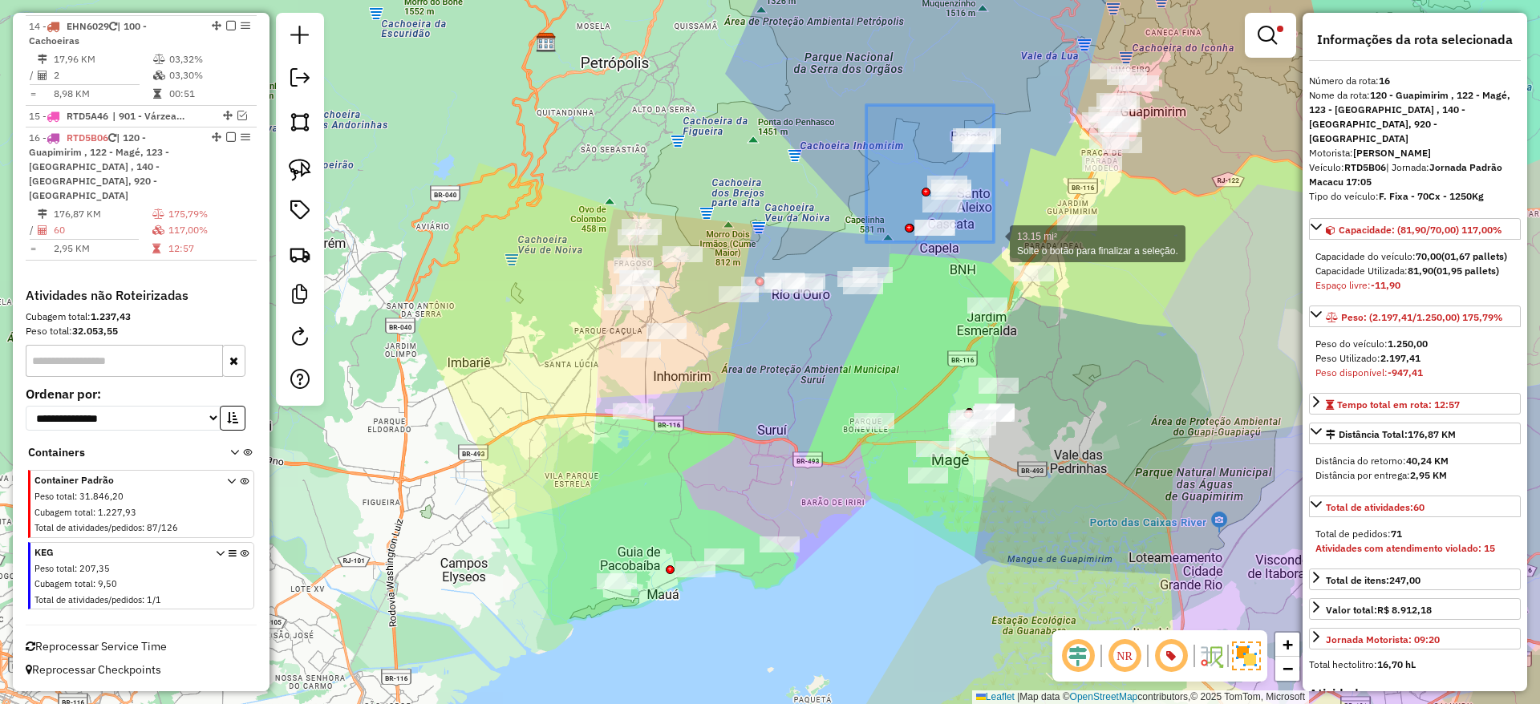
drag, startPoint x: 866, startPoint y: 105, endPoint x: 994, endPoint y: 242, distance: 187.3
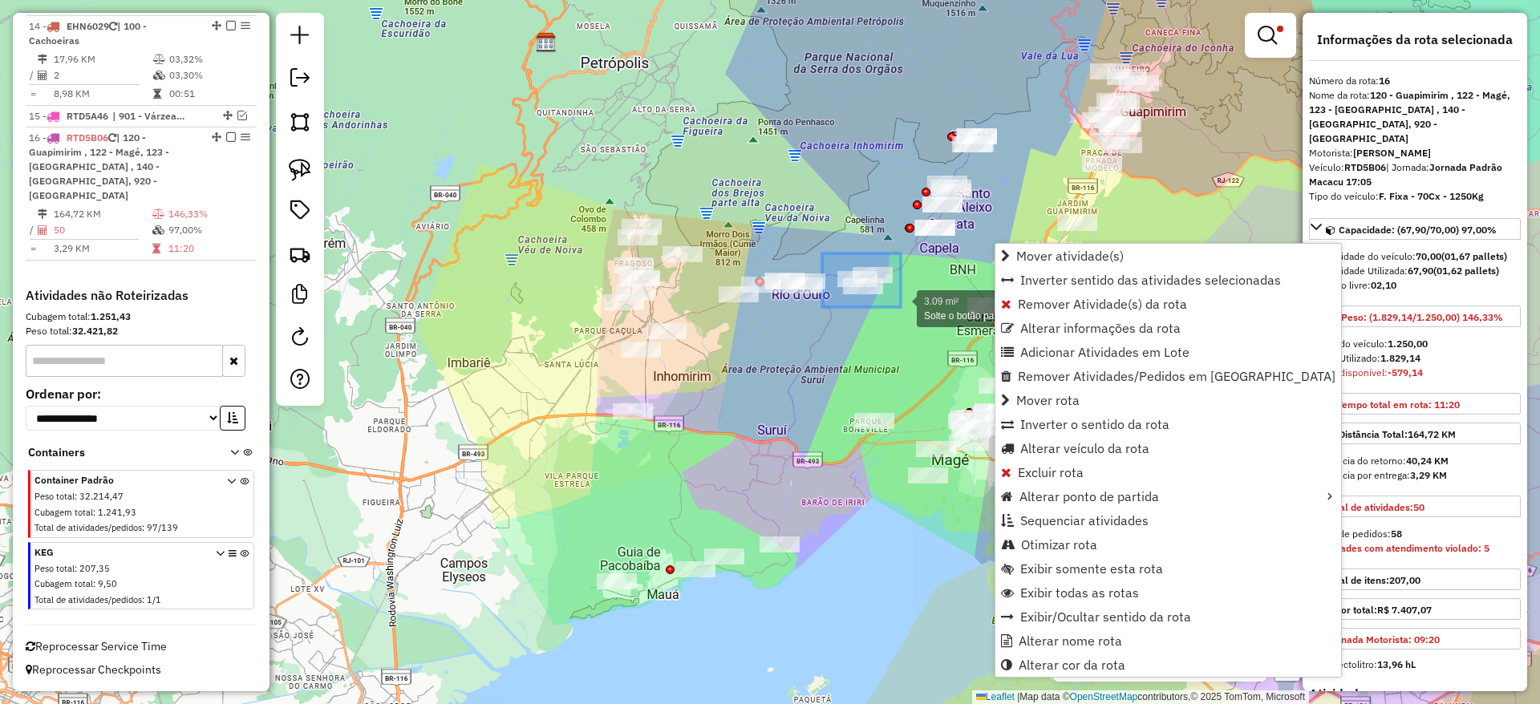
drag, startPoint x: 822, startPoint y: 254, endPoint x: 901, endPoint y: 307, distance: 94.8
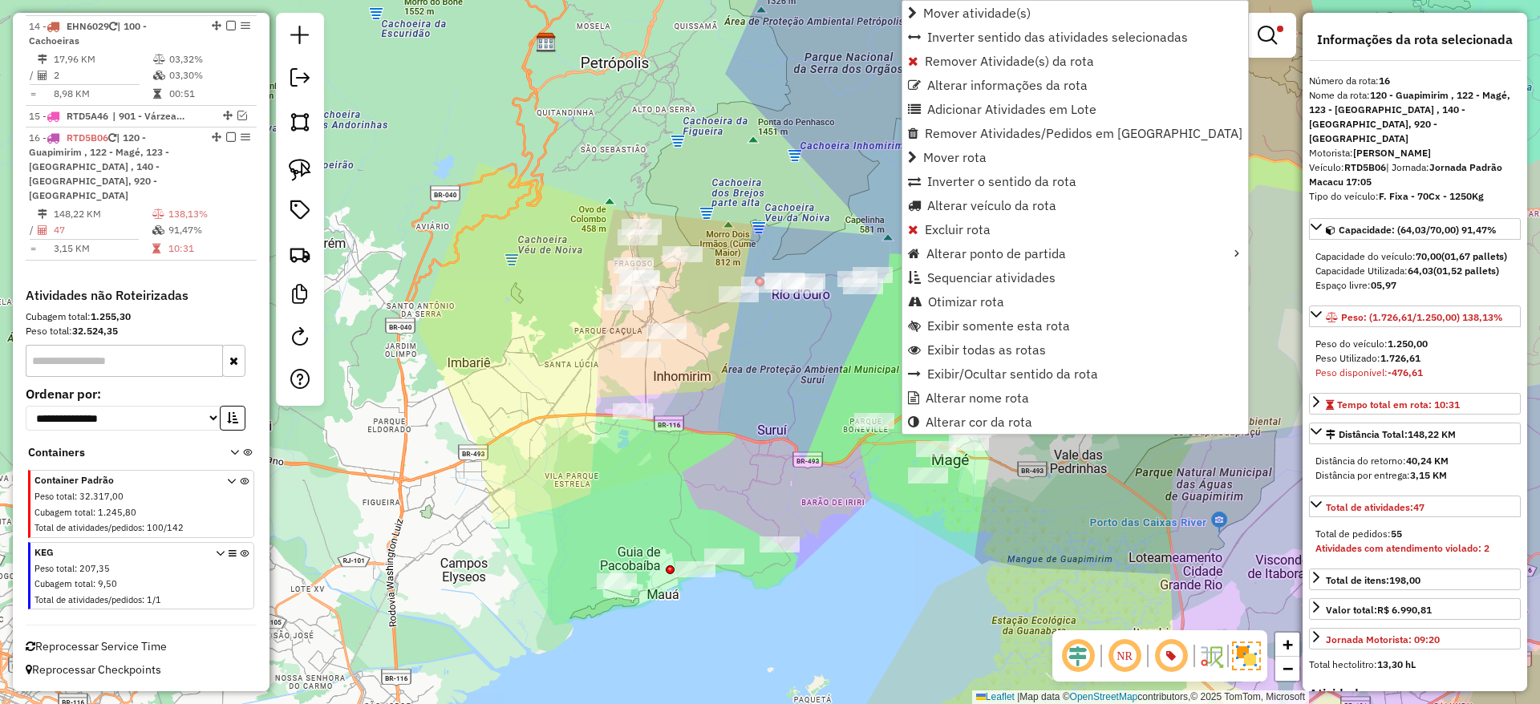
click at [1420, 342] on strong "1.250,00" at bounding box center [1408, 344] width 40 height 12
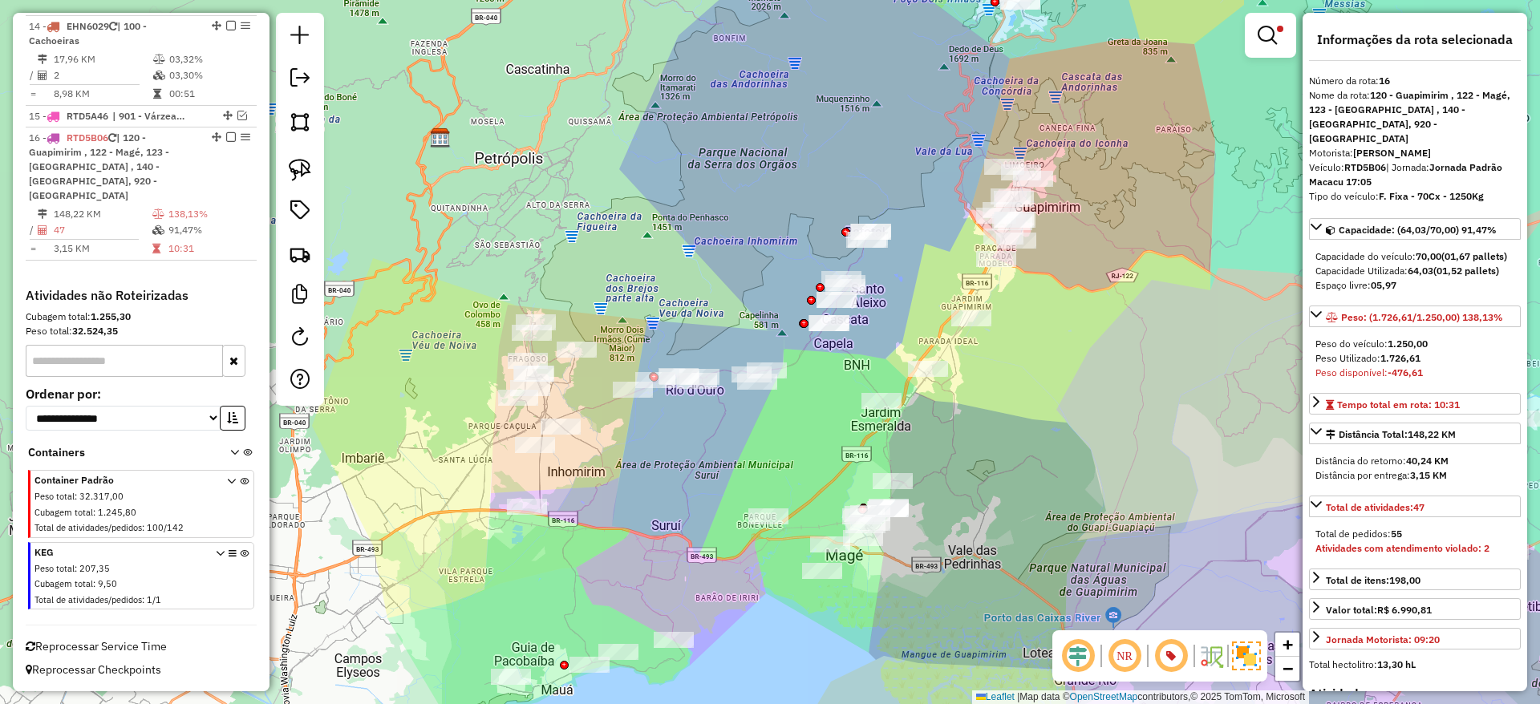
drag, startPoint x: 918, startPoint y: 339, endPoint x: 1009, endPoint y: 395, distance: 106.9
click at [1009, 395] on div "Limpar filtros Janela de atendimento Grade de atendimento Capacidade Transporta…" at bounding box center [770, 352] width 1540 height 704
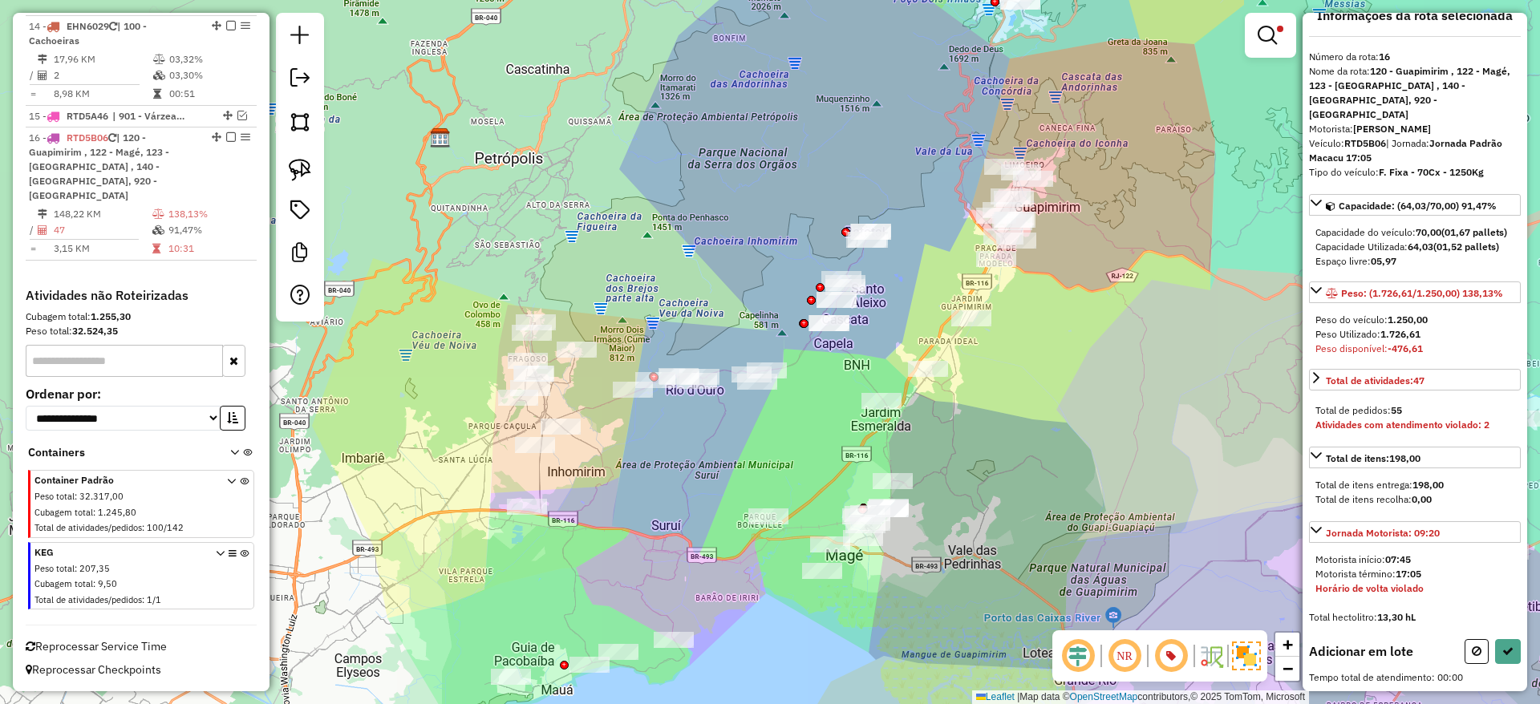
scroll to position [0, 0]
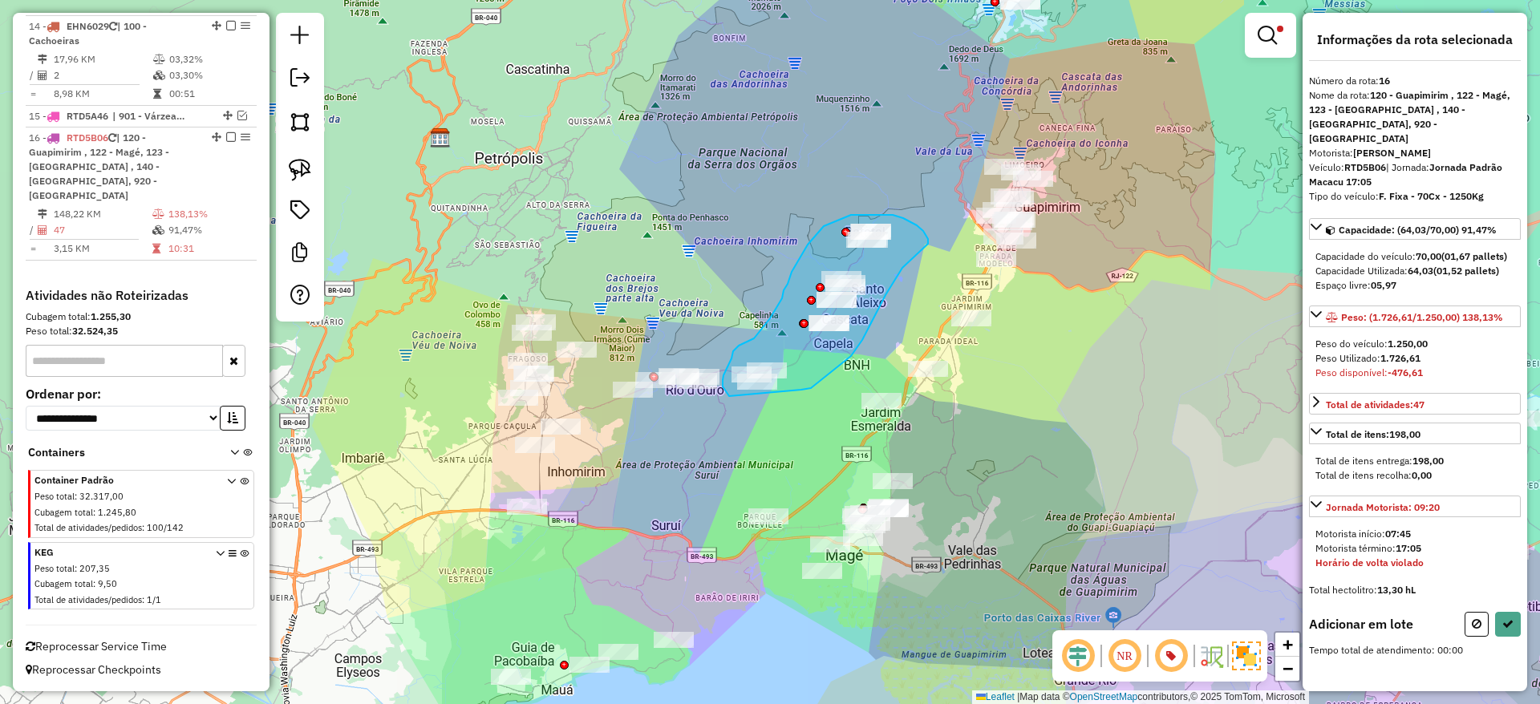
drag, startPoint x: 801, startPoint y: 390, endPoint x: 740, endPoint y: 401, distance: 62.8
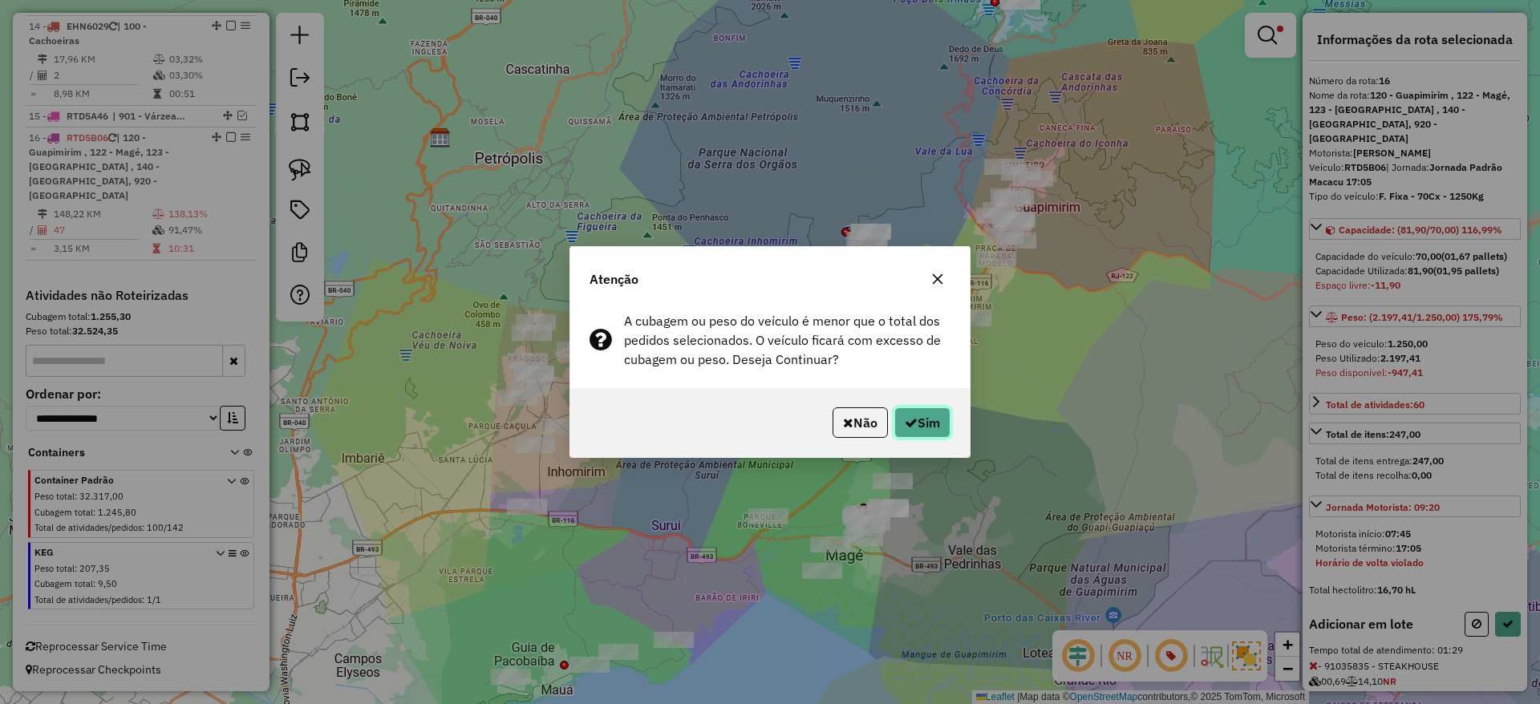
click at [915, 412] on button "Sim" at bounding box center [922, 423] width 56 height 30
select select "*********"
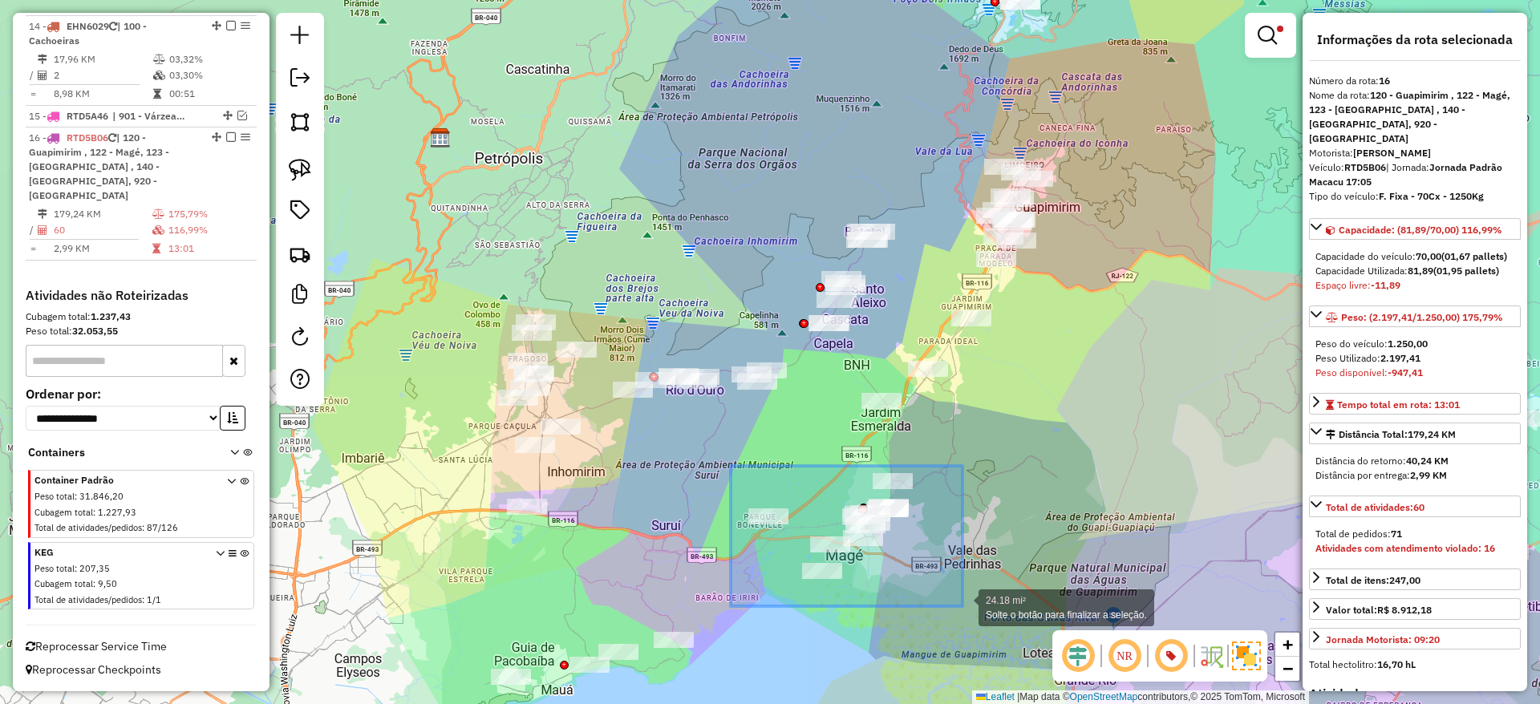
drag, startPoint x: 731, startPoint y: 466, endPoint x: 963, endPoint y: 606, distance: 271.0
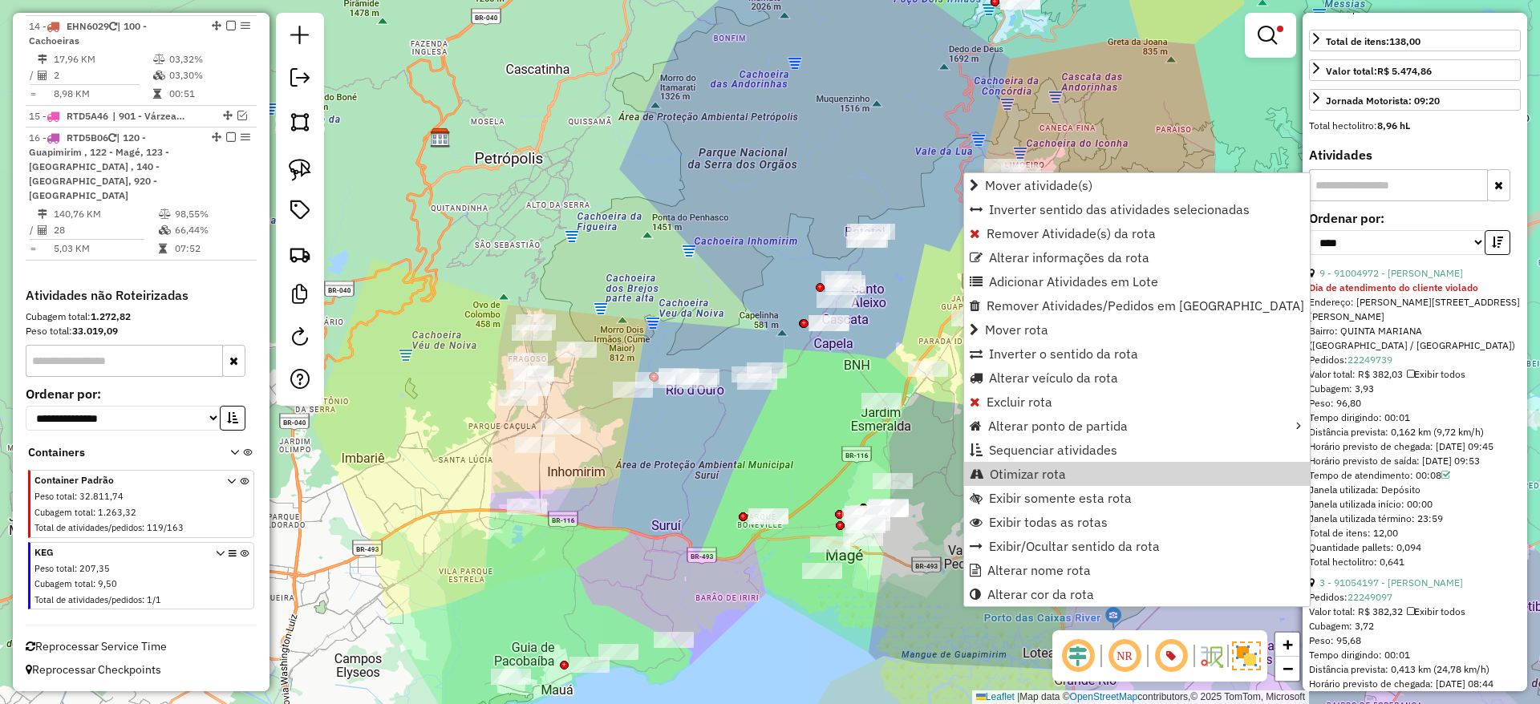
scroll to position [527, 0]
click at [1466, 452] on div "Horário previsto de saída: 22/07/2025 09:53" at bounding box center [1415, 459] width 212 height 14
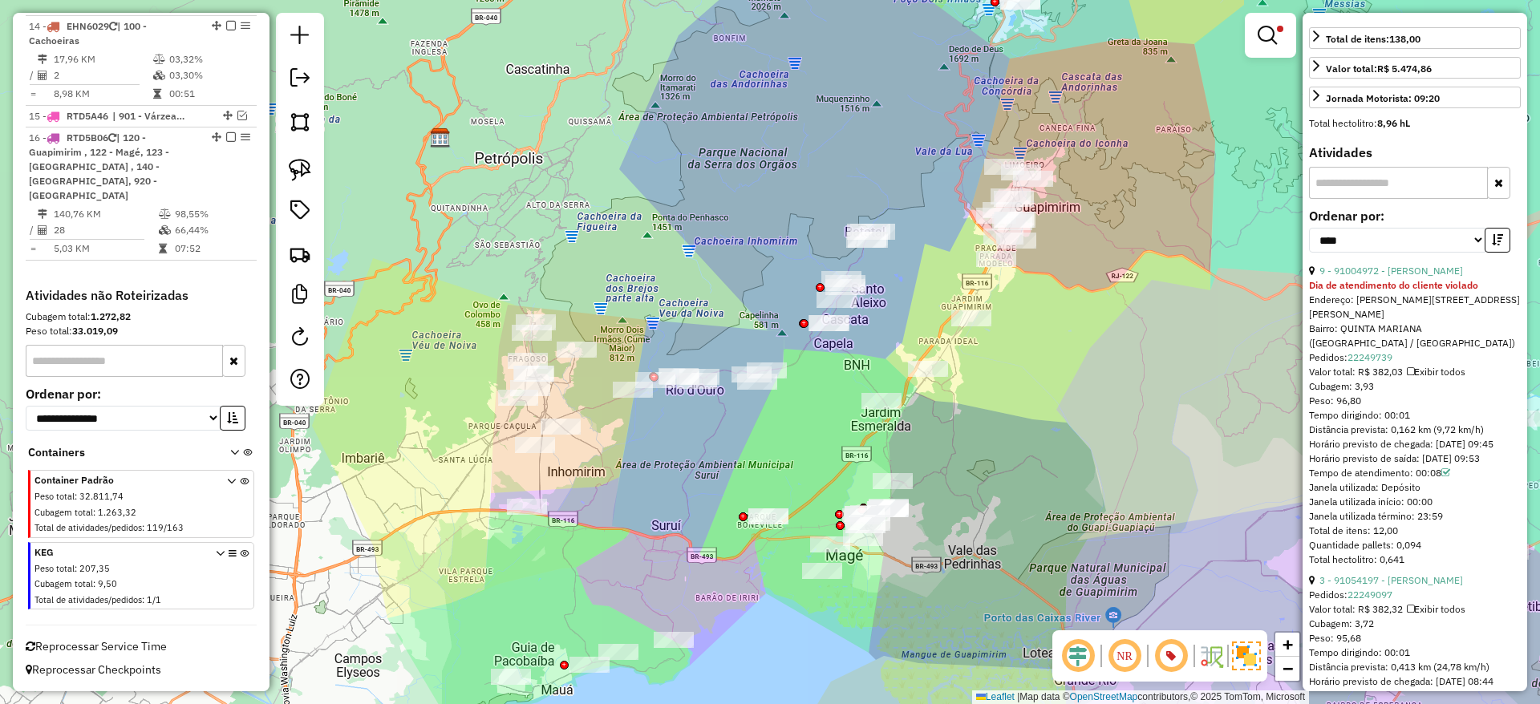
click at [1466, 452] on div "Horário previsto de saída: 22/07/2025 09:53" at bounding box center [1415, 459] width 212 height 14
click at [1454, 509] on div "Janela utilizada término: 23:59" at bounding box center [1415, 516] width 212 height 14
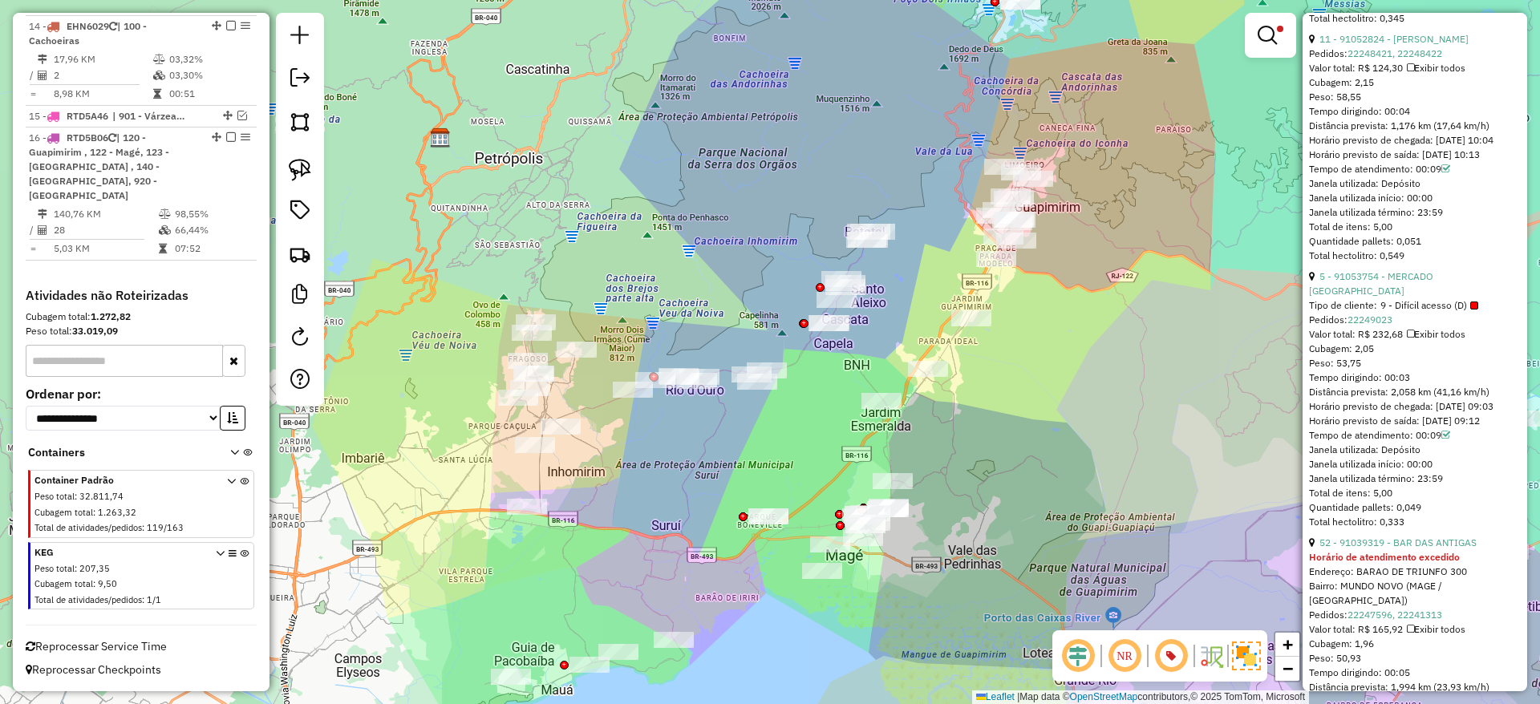
scroll to position [4314, 0]
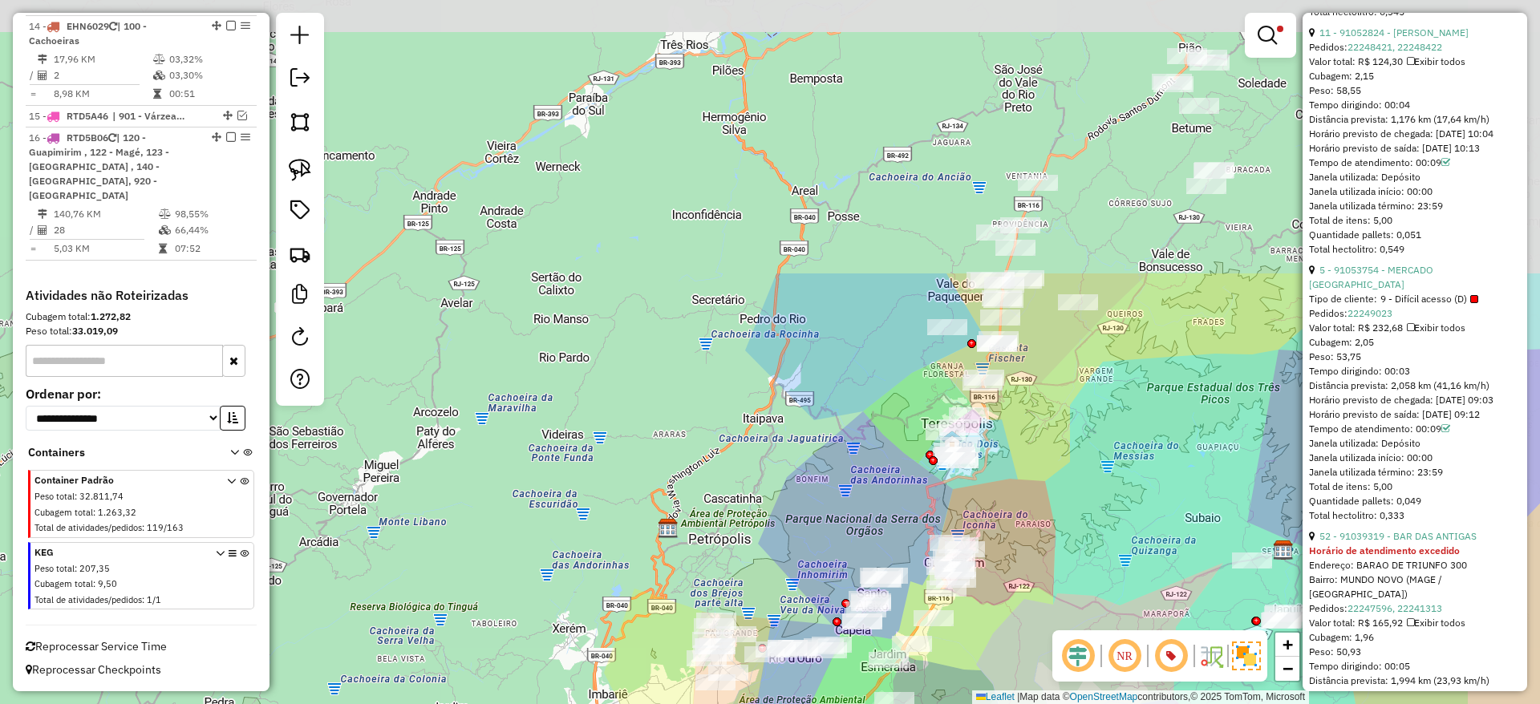
drag, startPoint x: 1143, startPoint y: 232, endPoint x: 1020, endPoint y: 571, distance: 361.1
click at [1020, 571] on div "Limpar filtros Janela de atendimento Grade de atendimento Capacidade Transporta…" at bounding box center [770, 352] width 1540 height 704
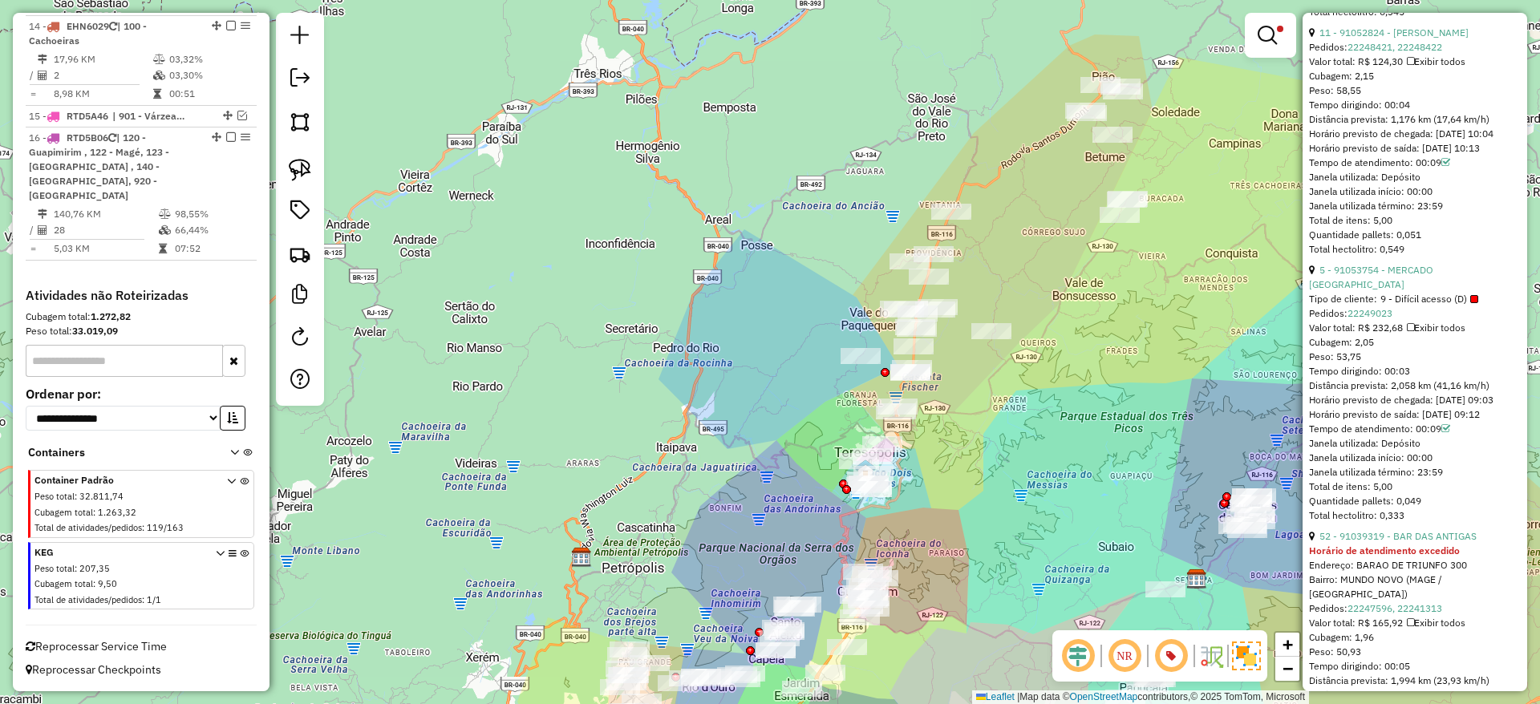
drag, startPoint x: 1124, startPoint y: 422, endPoint x: 1037, endPoint y: 456, distance: 93.0
click at [1037, 456] on div "Limpar filtros Janela de atendimento Grade de atendimento Capacidade Transporta…" at bounding box center [770, 352] width 1540 height 704
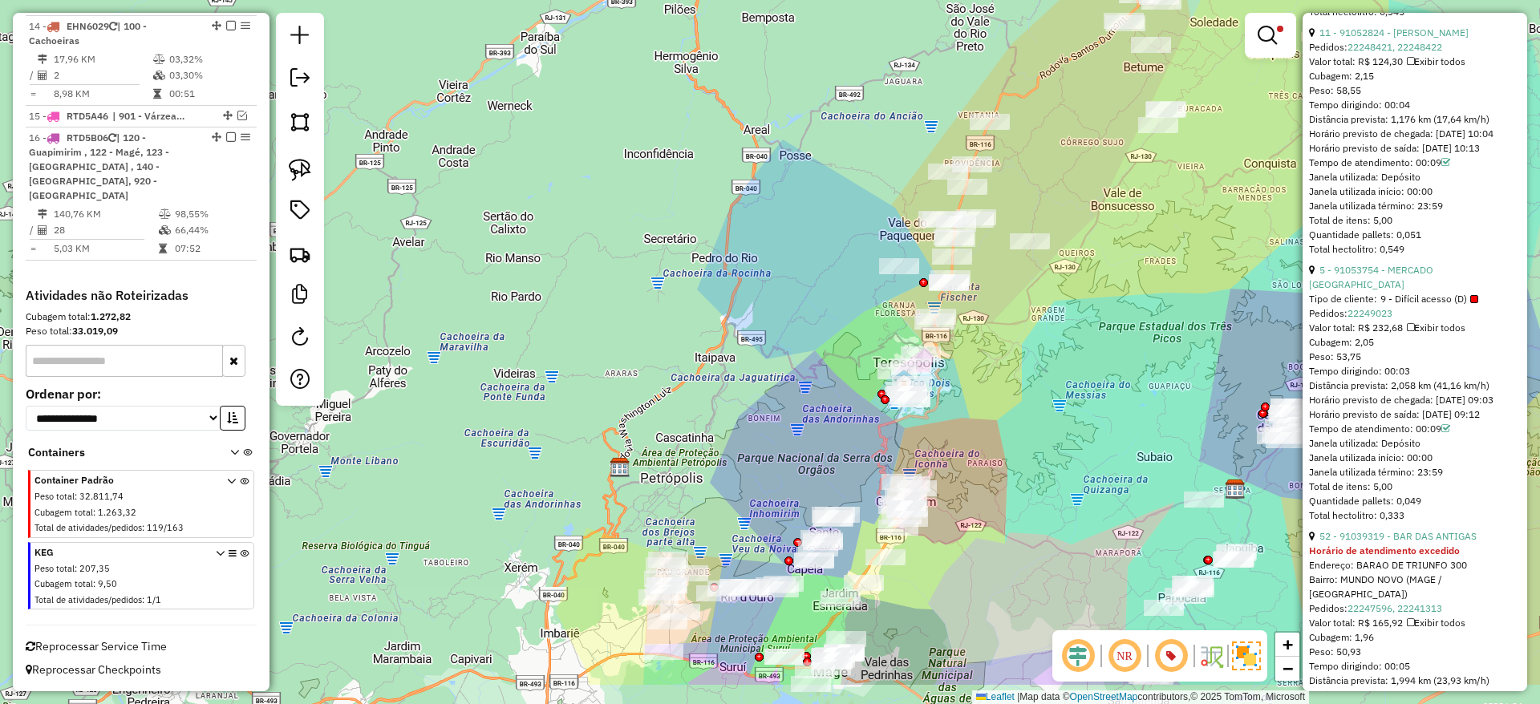
drag, startPoint x: 963, startPoint y: 587, endPoint x: 1001, endPoint y: 497, distance: 97.7
click at [1001, 497] on div "Limpar filtros Janela de atendimento Grade de atendimento Capacidade Transporta…" at bounding box center [770, 352] width 1540 height 704
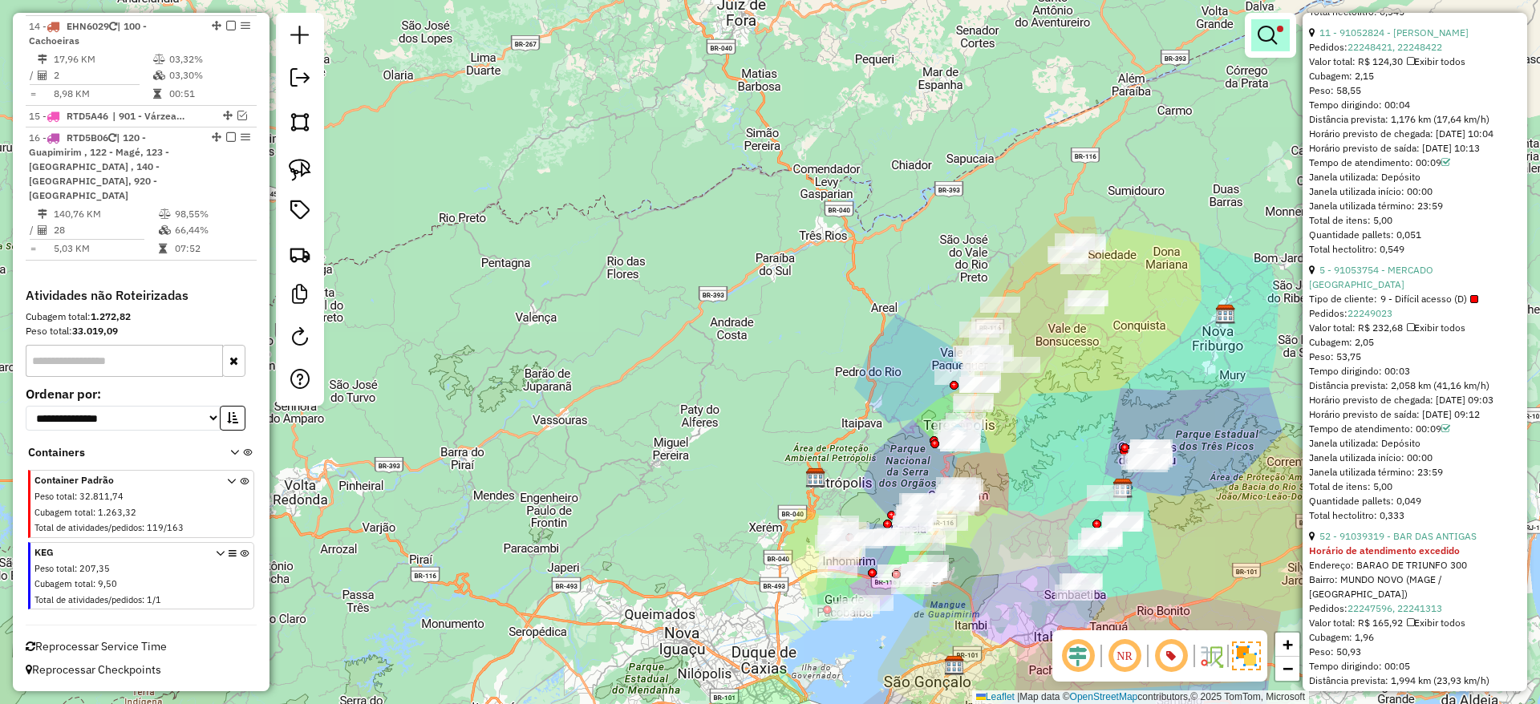
click at [1274, 33] on em at bounding box center [1267, 35] width 19 height 19
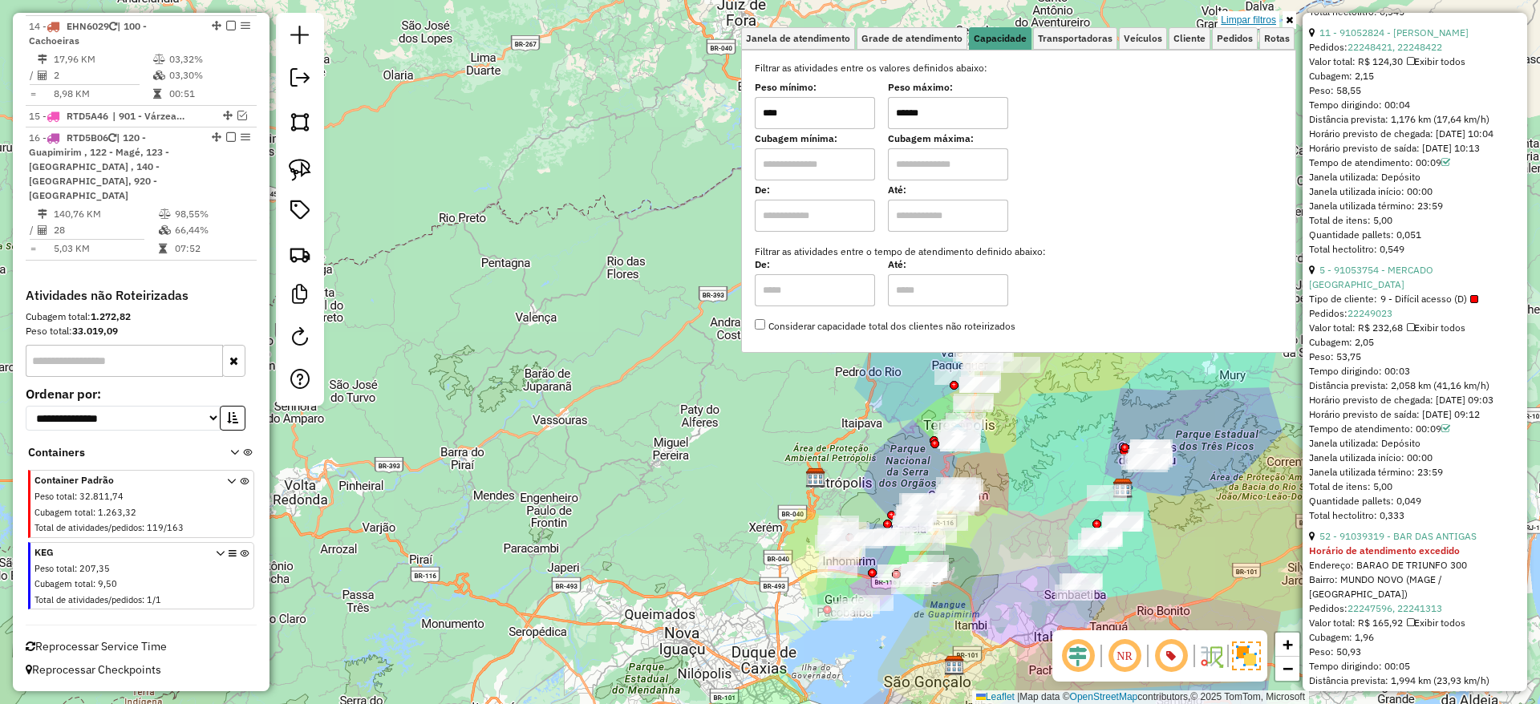
click at [1251, 16] on link "Limpar filtros" at bounding box center [1249, 20] width 62 height 18
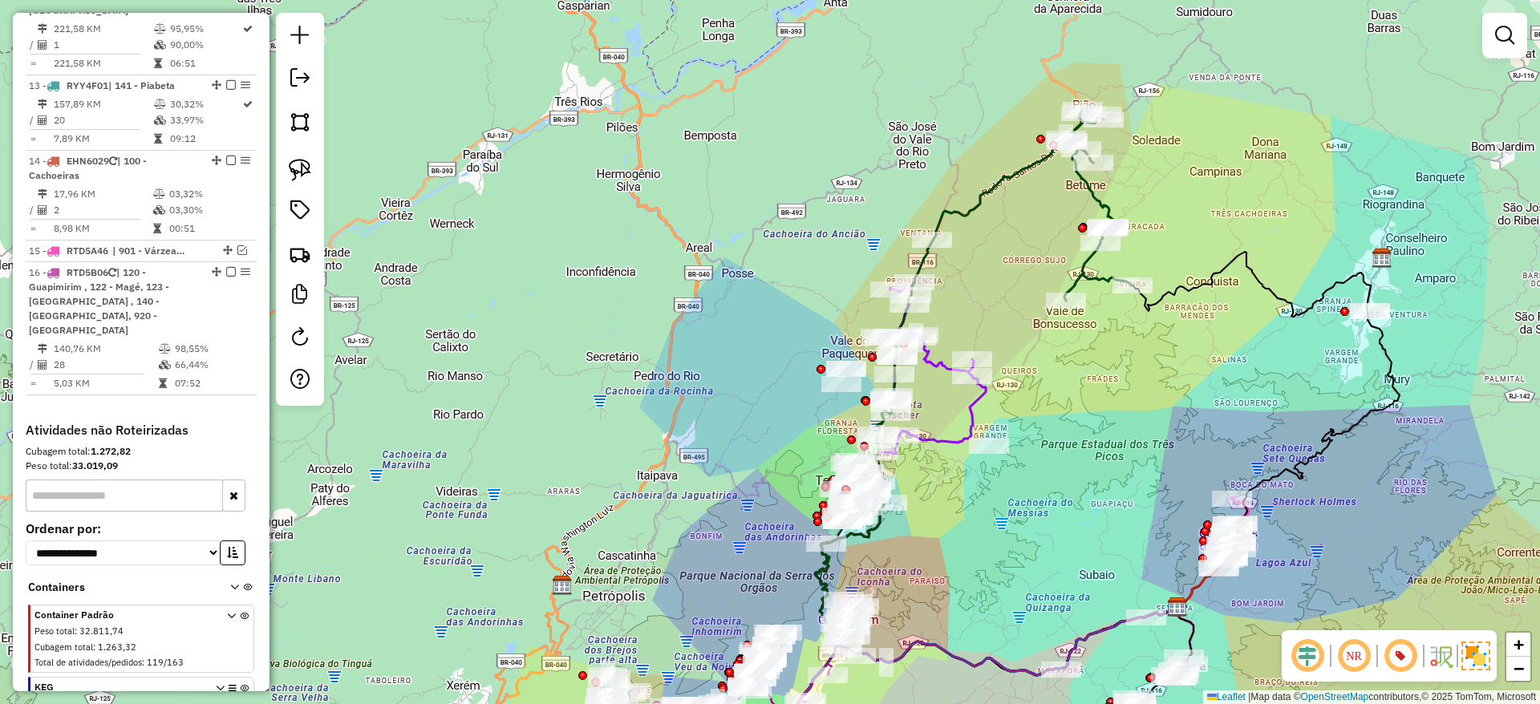
scroll to position [1630, 0]
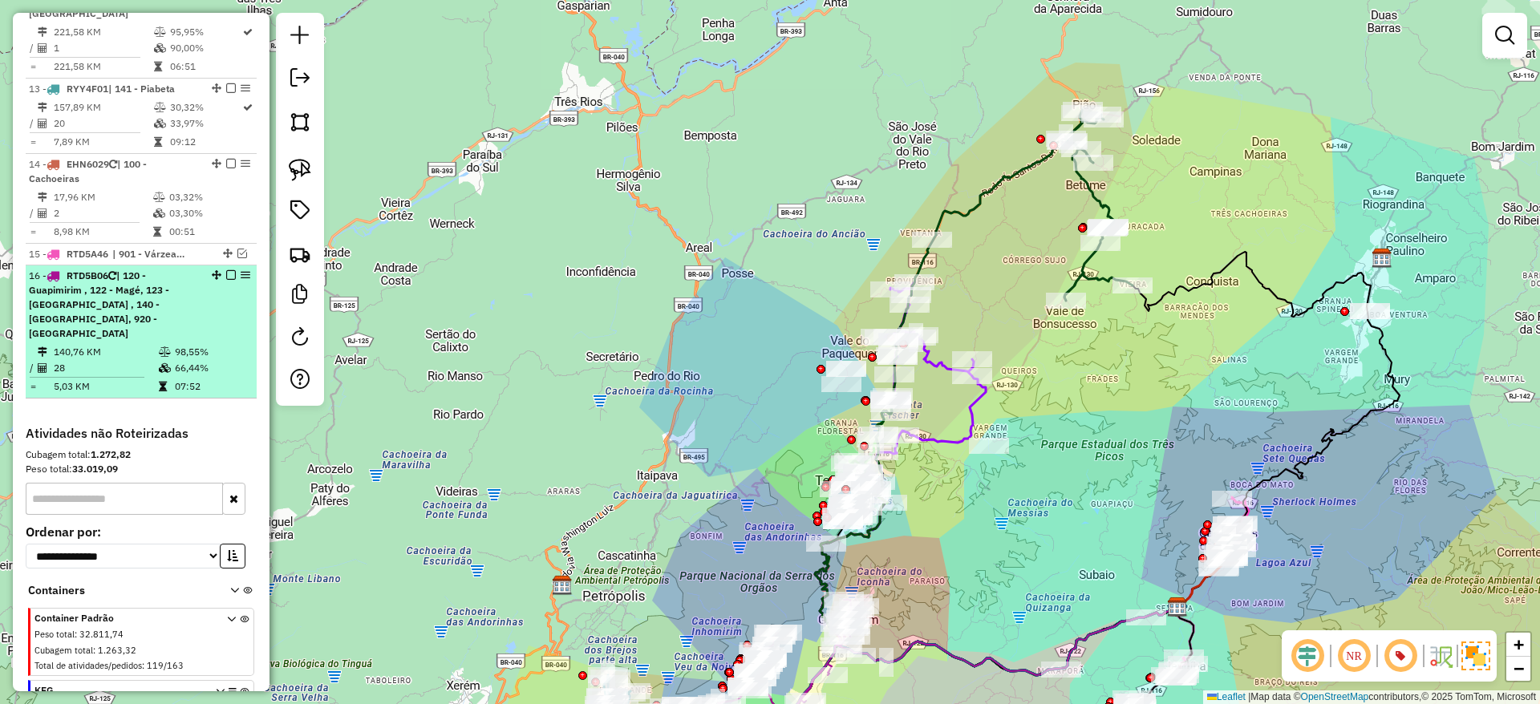
click at [226, 280] on em at bounding box center [231, 275] width 10 height 10
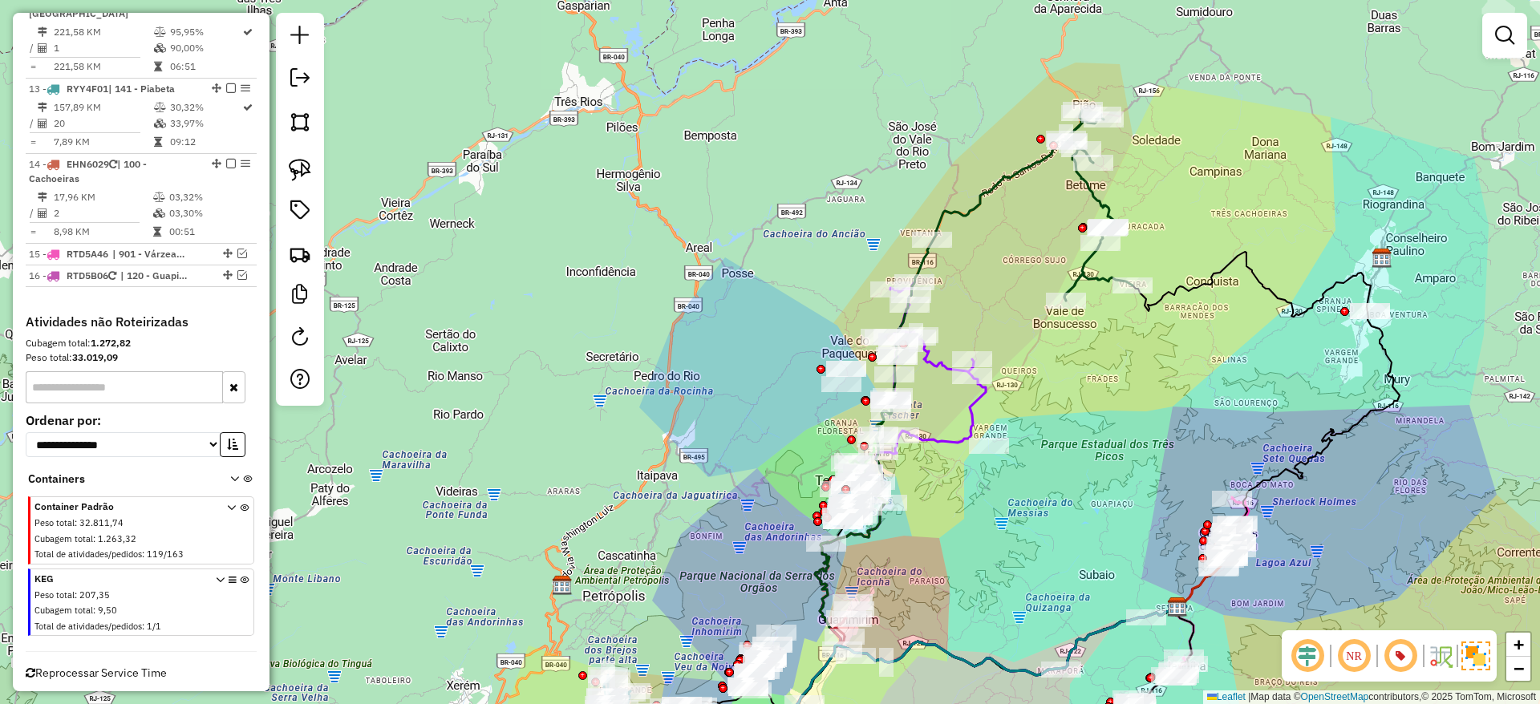
click at [996, 185] on icon at bounding box center [1021, 205] width 221 height 191
select select "*********"
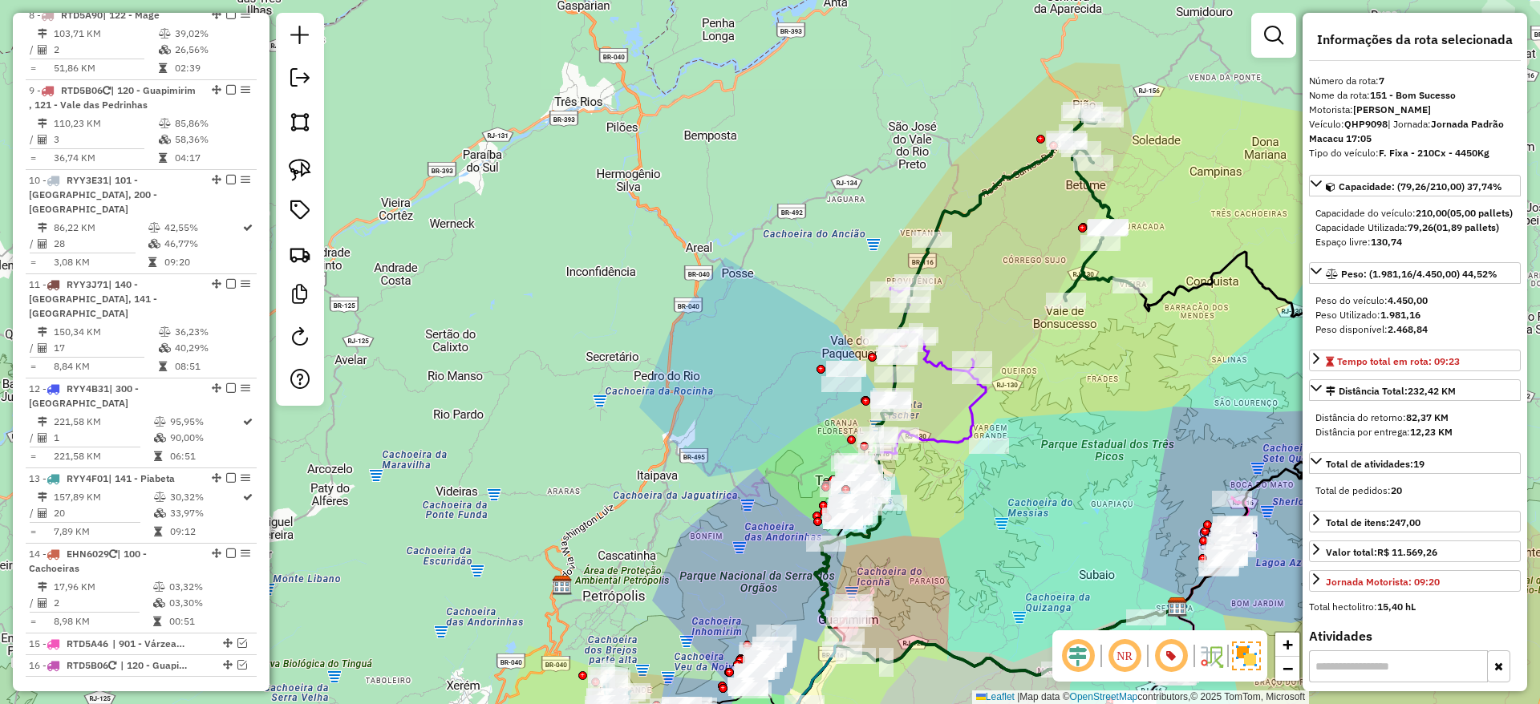
scroll to position [1171, 0]
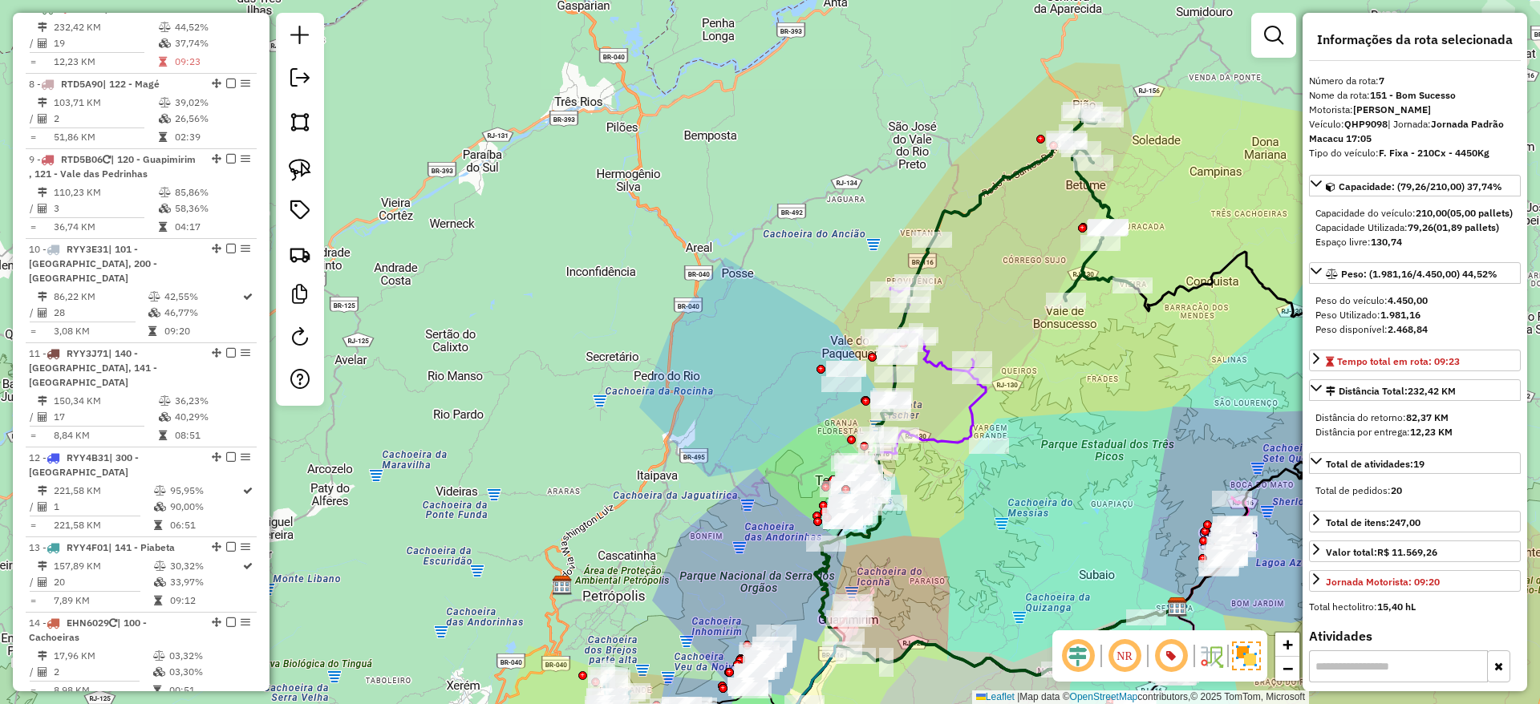
click at [964, 211] on icon at bounding box center [1021, 205] width 221 height 191
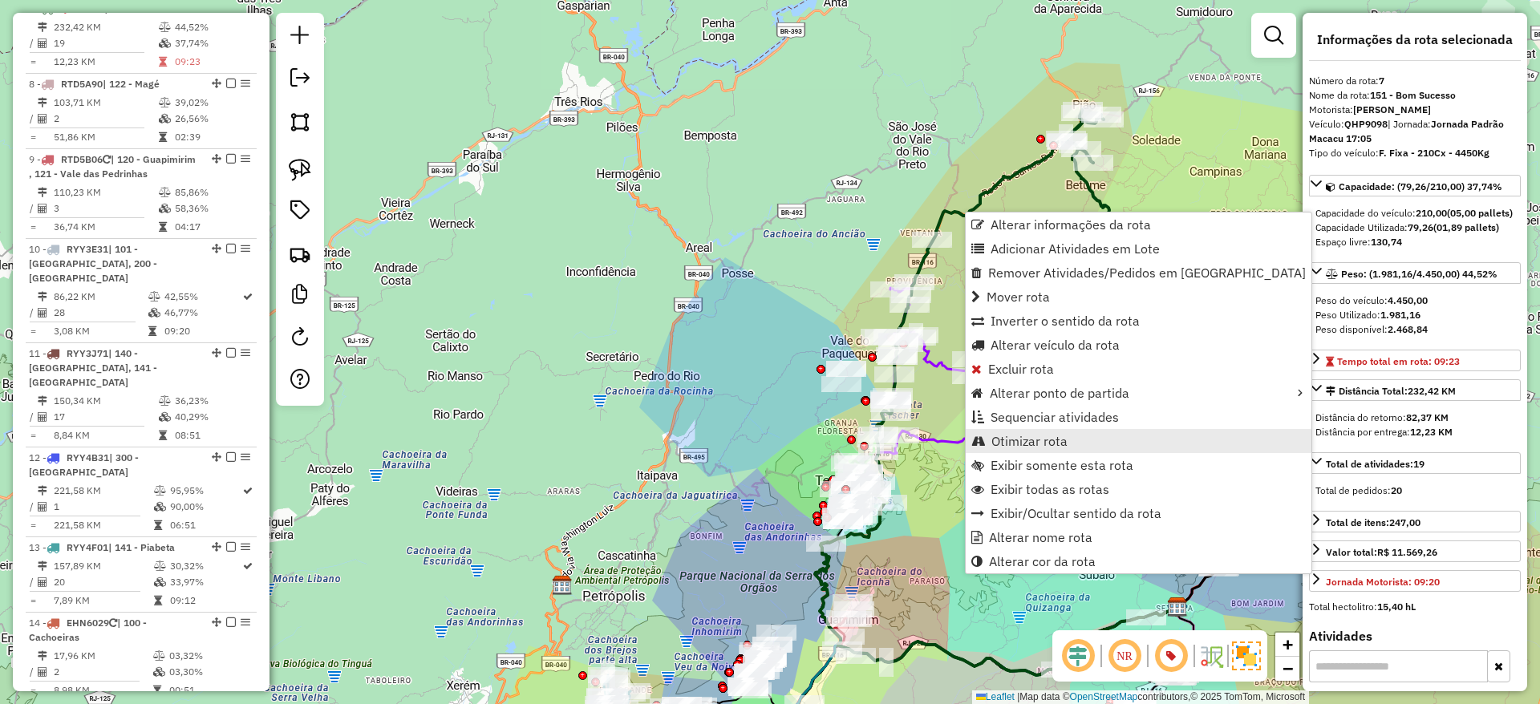
click at [1012, 440] on span "Otimizar rota" at bounding box center [1030, 441] width 76 height 13
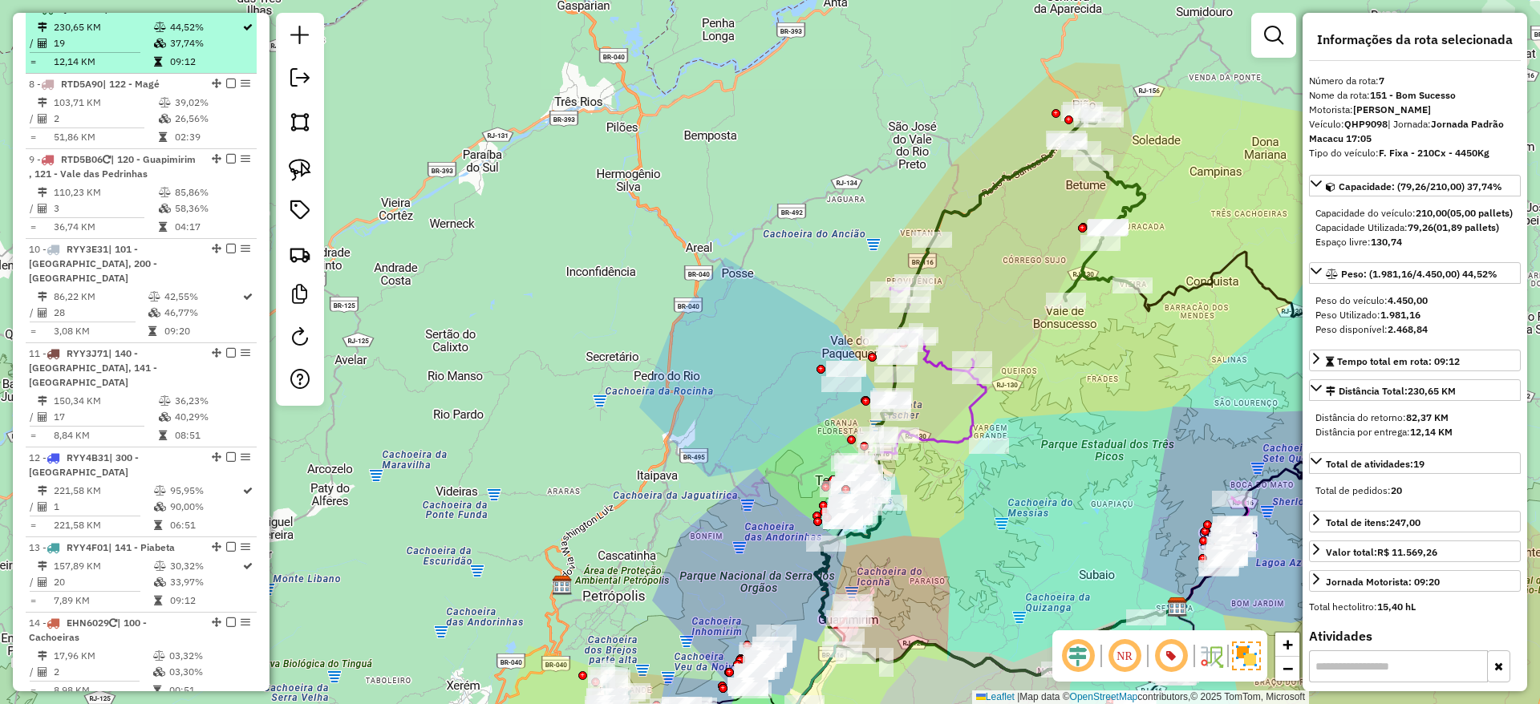
click at [226, 13] on em at bounding box center [231, 8] width 10 height 10
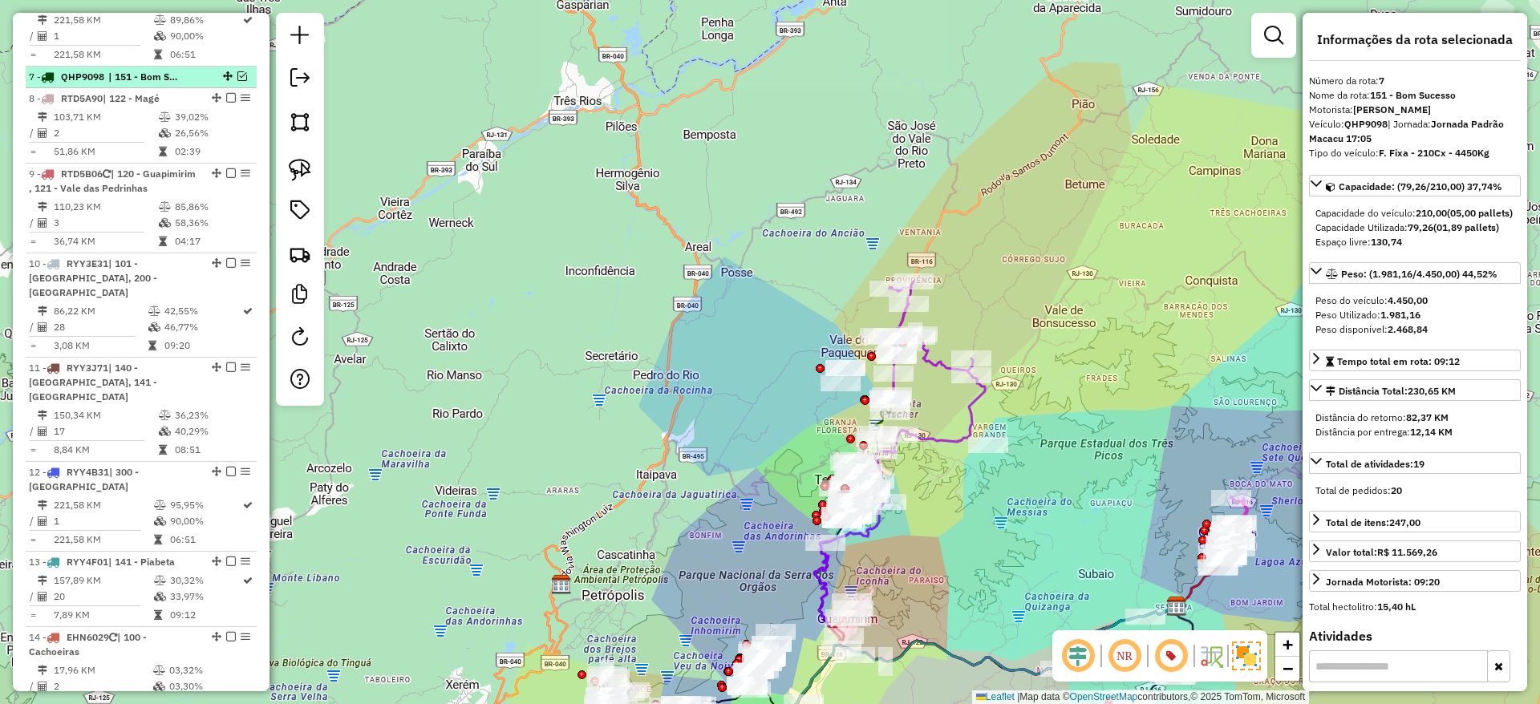
click at [237, 81] on em at bounding box center [242, 76] width 10 height 10
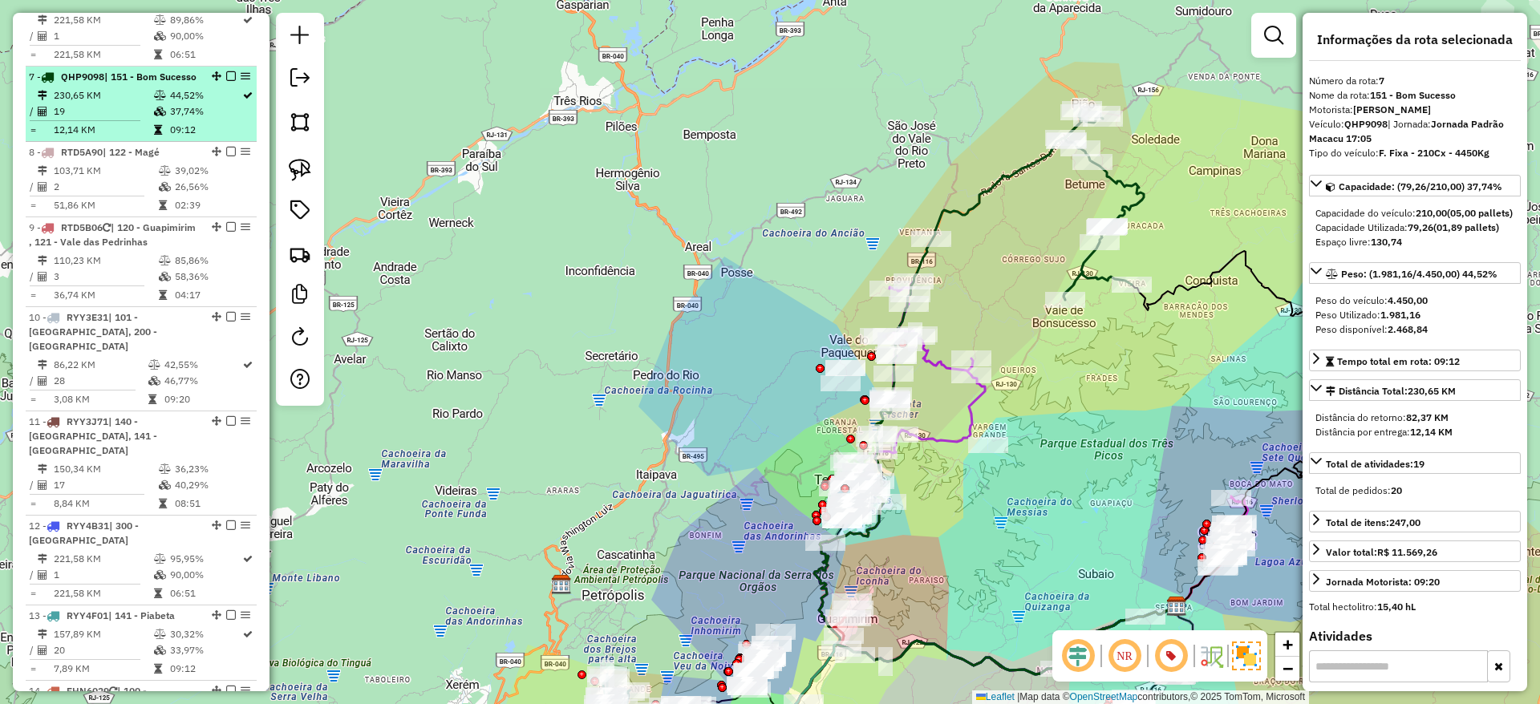
scroll to position [1171, 0]
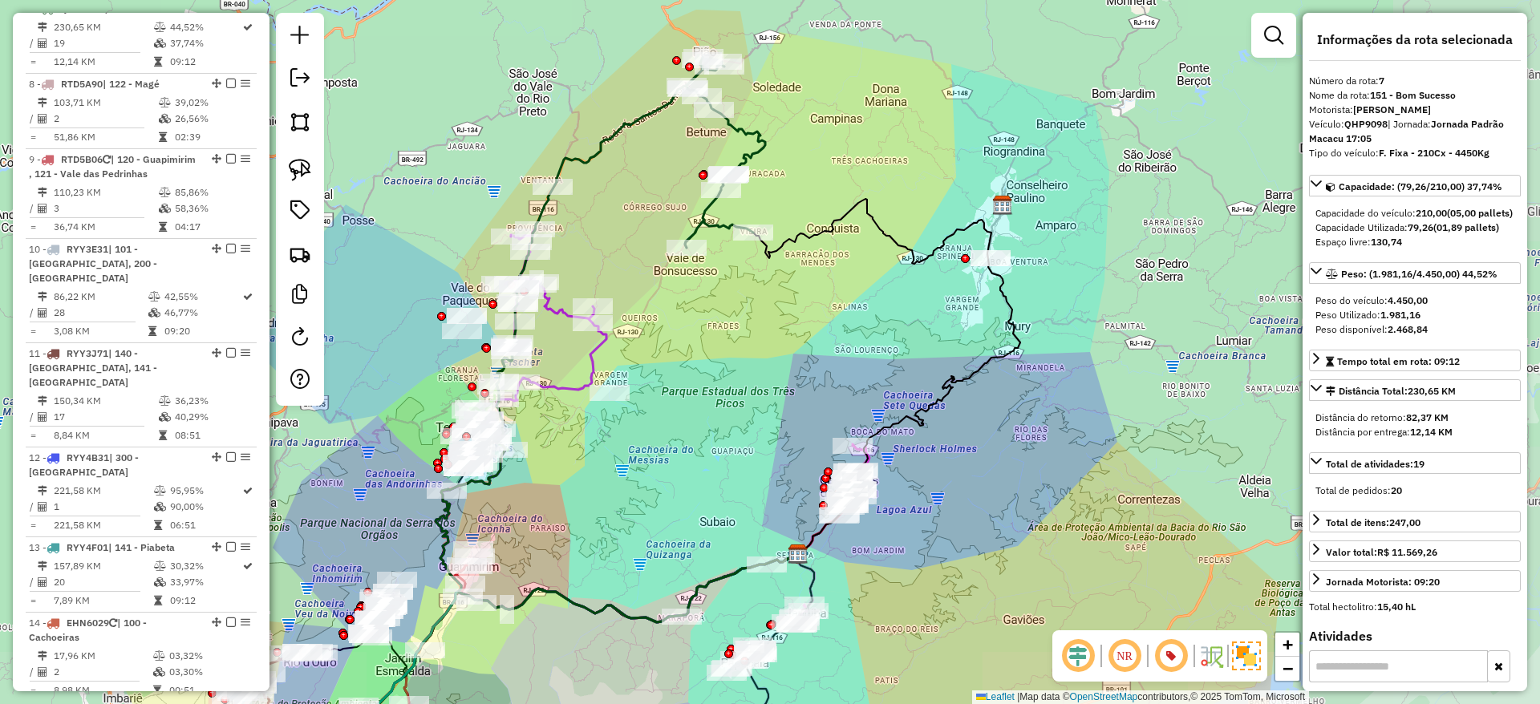
drag, startPoint x: 1184, startPoint y: 361, endPoint x: 806, endPoint y: 309, distance: 381.4
click at [806, 309] on div "Janela de atendimento Grade de atendimento Capacidade Transportadoras Veículos …" at bounding box center [770, 352] width 1540 height 704
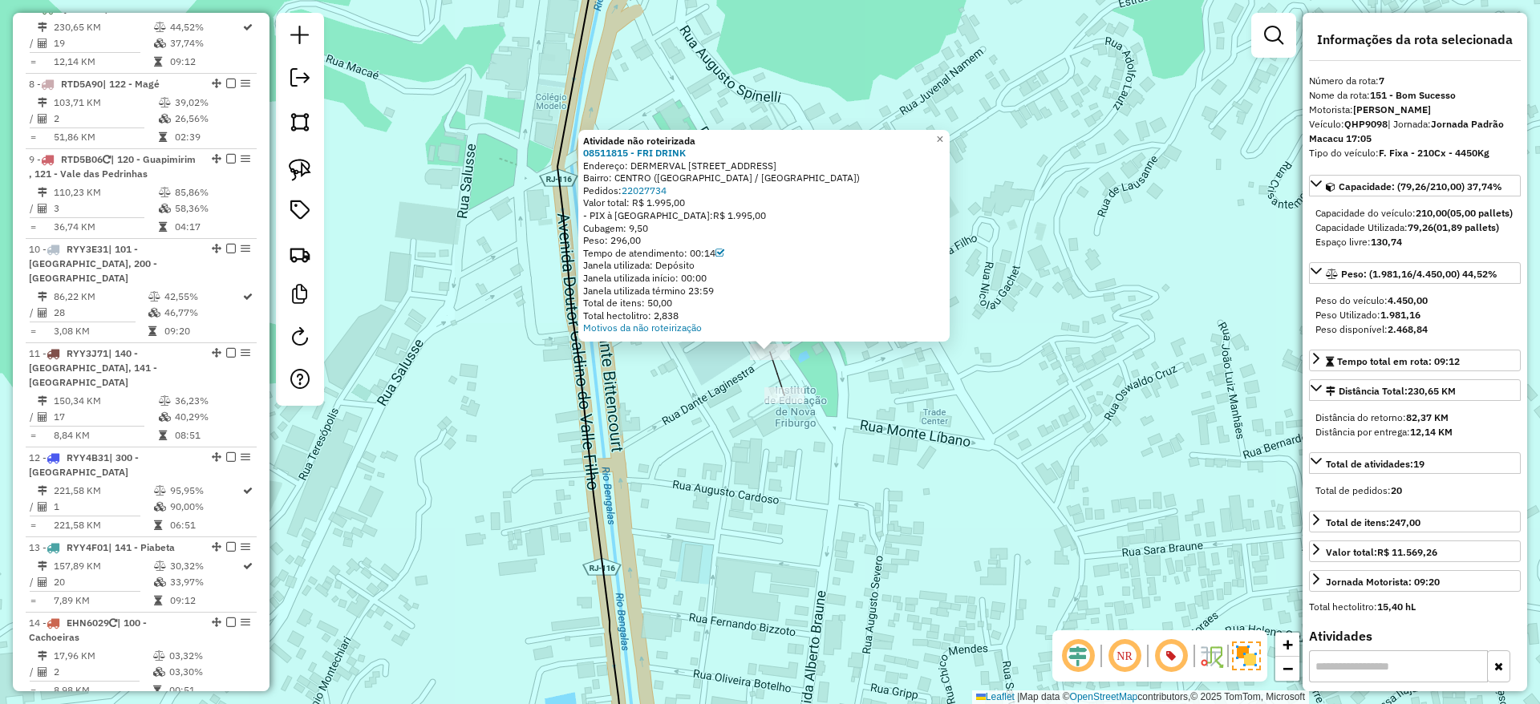
click at [793, 409] on div "Atividade não roteirizada 08511815 - FRI DRINK Endereço: DERMERVAL BARBOSA MORE…" at bounding box center [770, 352] width 1540 height 704
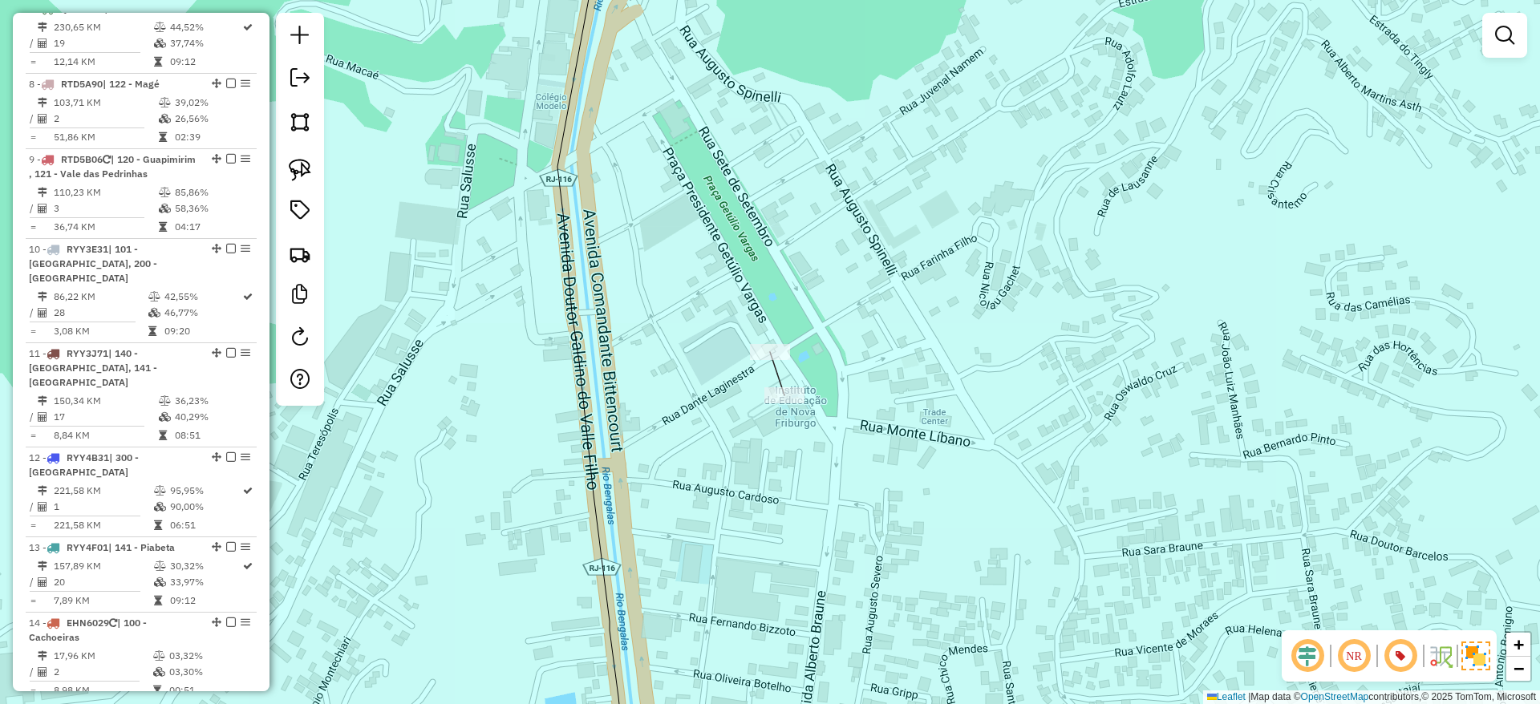
click at [793, 409] on div "Janela de atendimento Grade de atendimento Capacidade Transportadoras Veículos …" at bounding box center [770, 352] width 1540 height 704
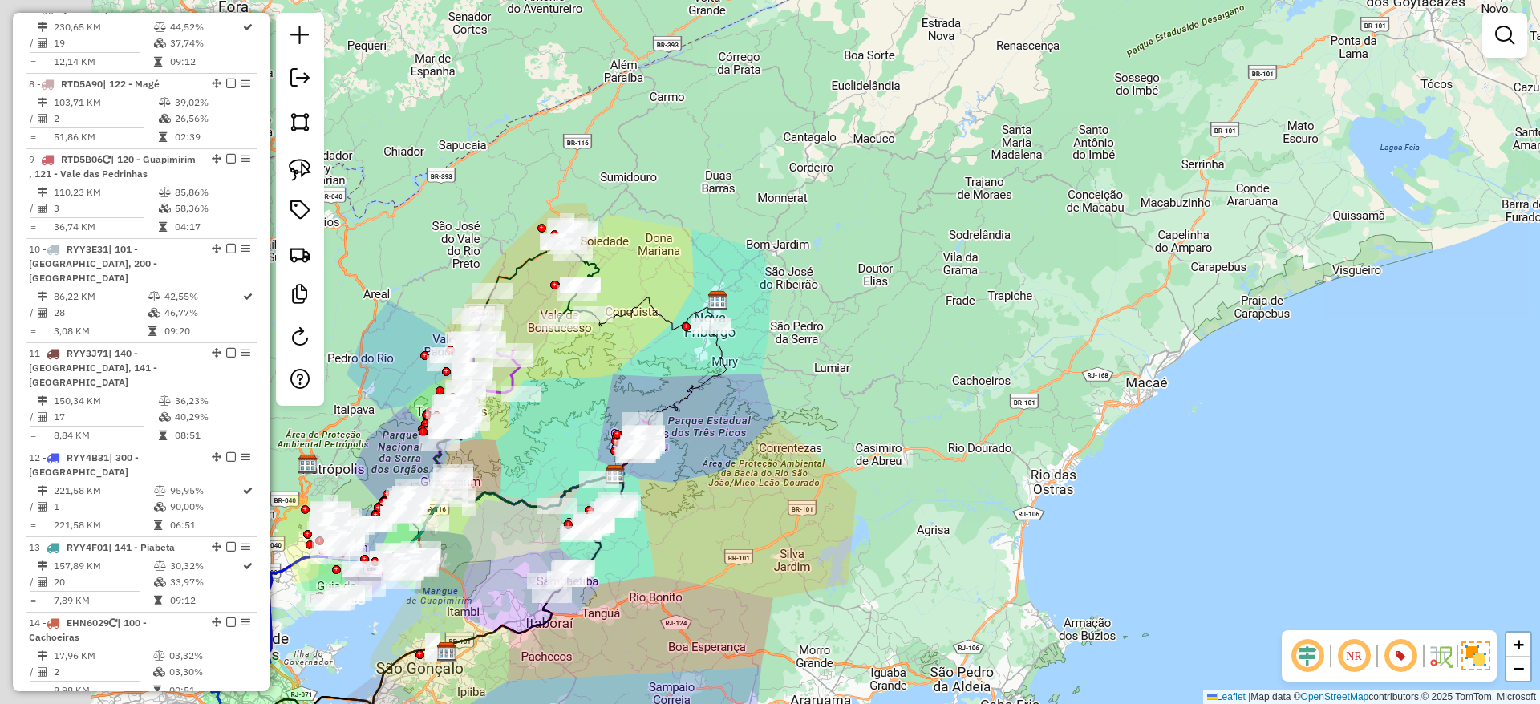
drag, startPoint x: 434, startPoint y: 257, endPoint x: 748, endPoint y: 377, distance: 336.7
click at [748, 377] on div "Janela de atendimento Grade de atendimento Capacidade Transportadoras Veículos …" at bounding box center [770, 352] width 1540 height 704
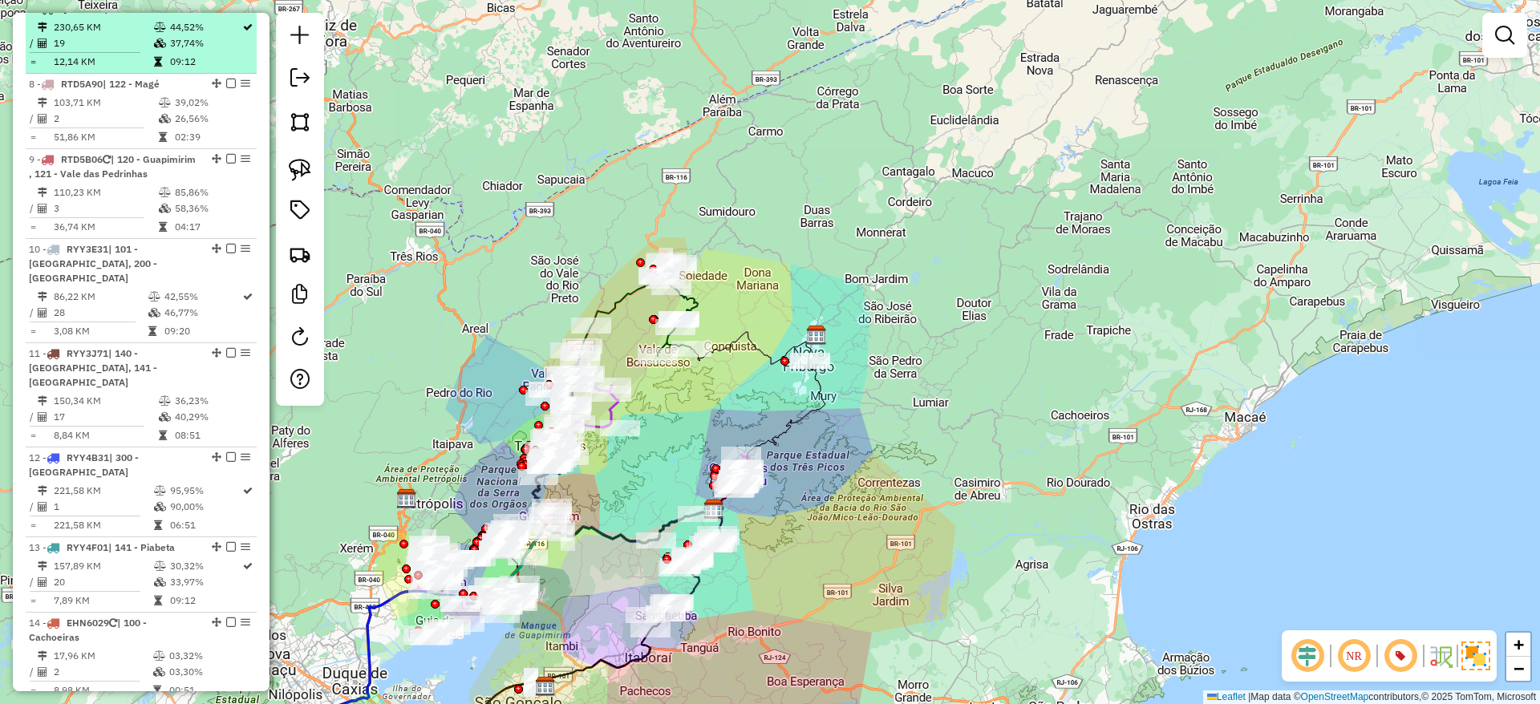
click at [228, 13] on em at bounding box center [231, 8] width 10 height 10
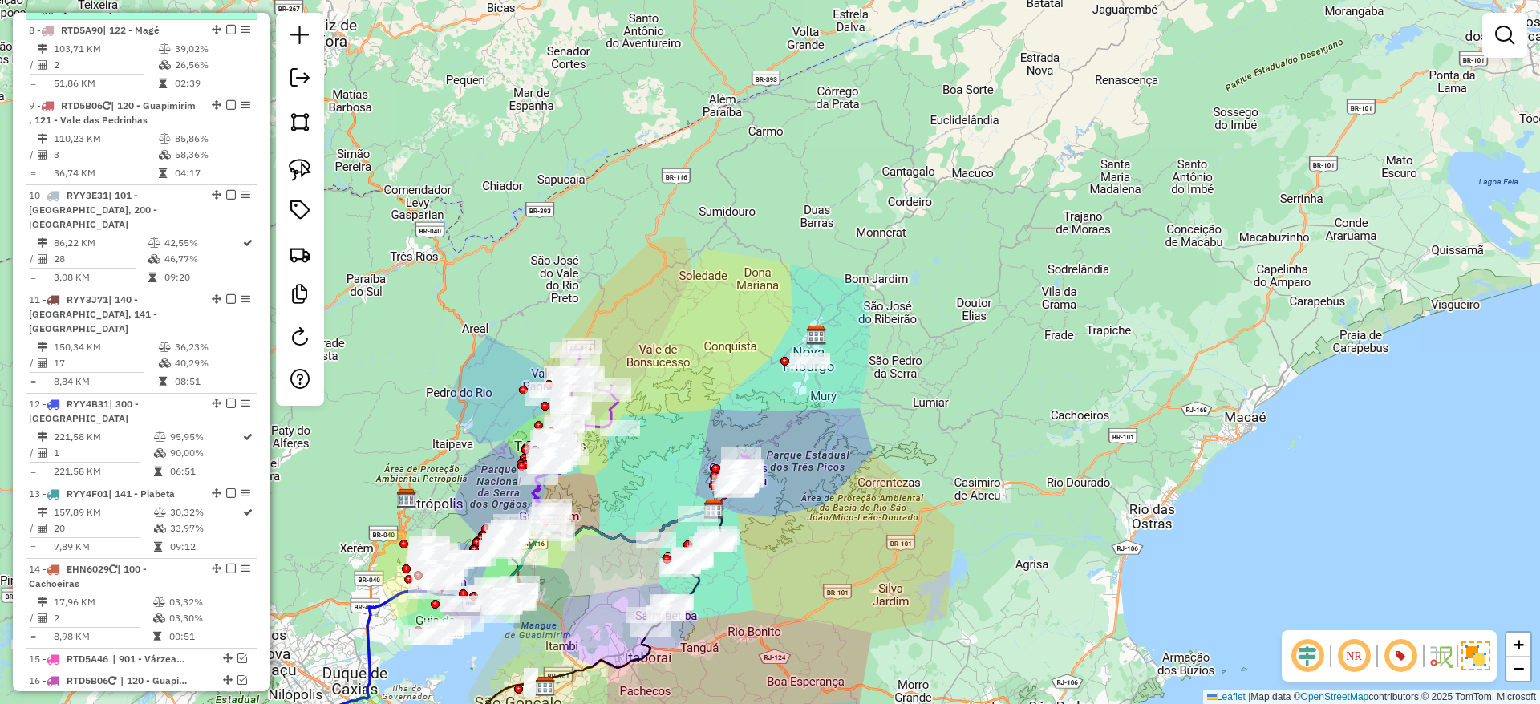
scroll to position [1103, 0]
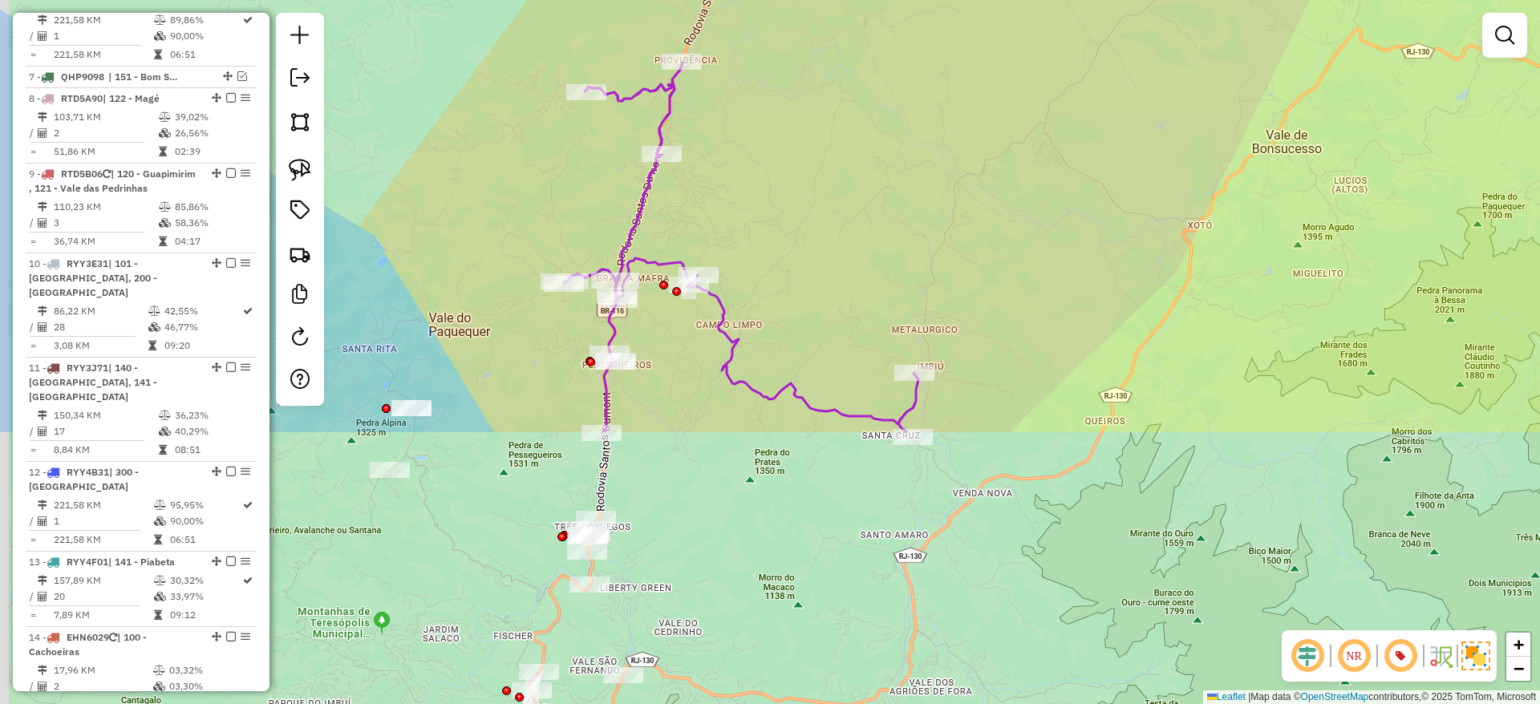
drag, startPoint x: 740, startPoint y: 474, endPoint x: 752, endPoint y: 129, distance: 345.2
click at [800, 112] on div "Janela de atendimento Grade de atendimento Capacidade Transportadoras Veículos …" at bounding box center [770, 352] width 1540 height 704
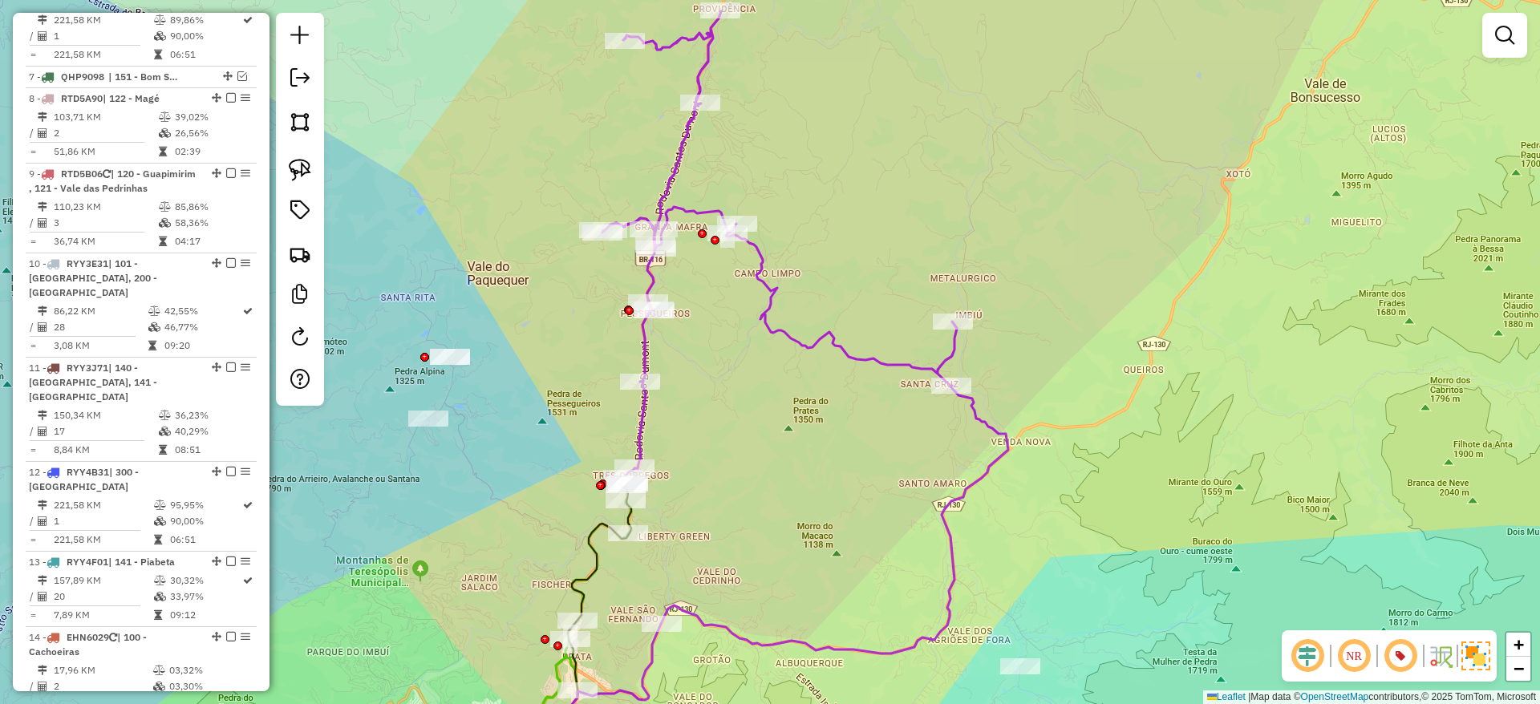
click at [691, 140] on icon at bounding box center [805, 332] width 406 height 643
select select "*********"
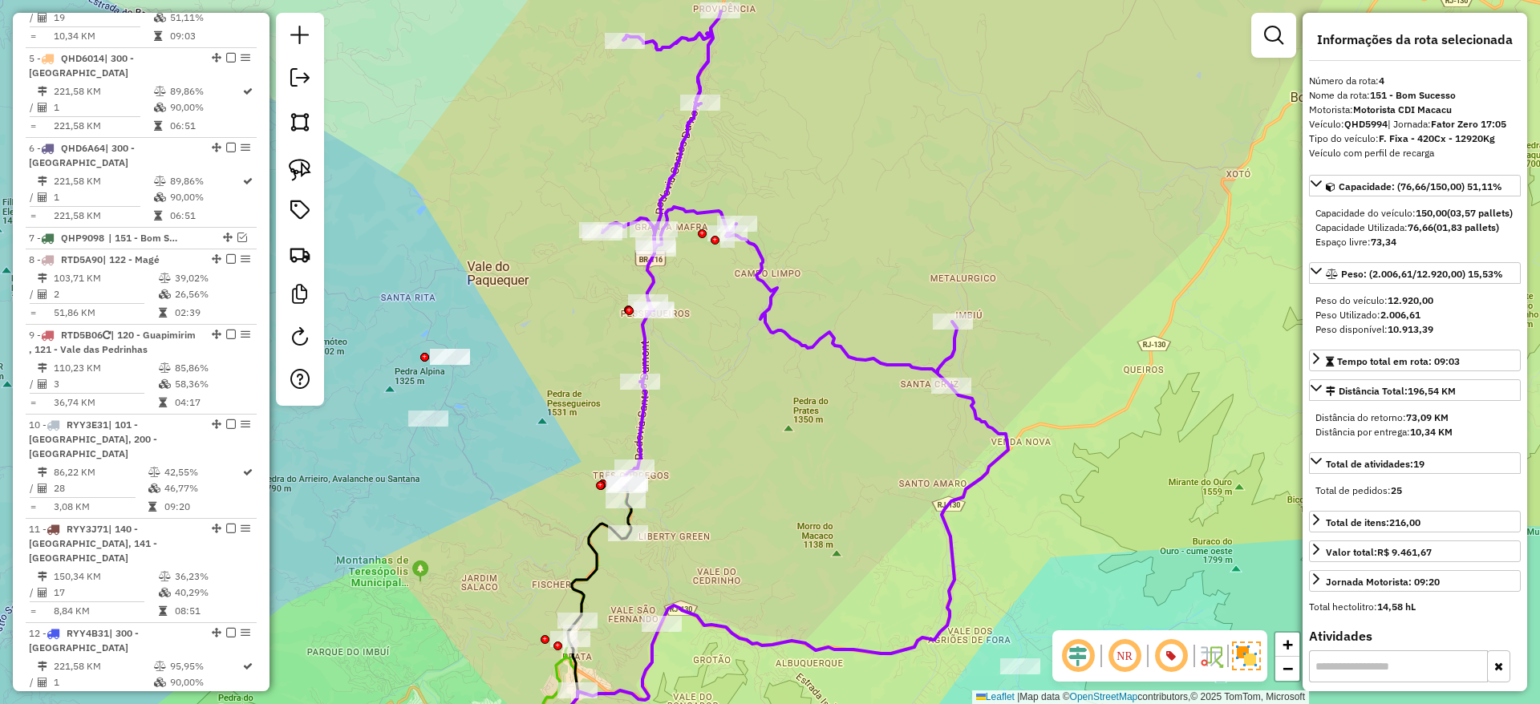
scroll to position [902, 0]
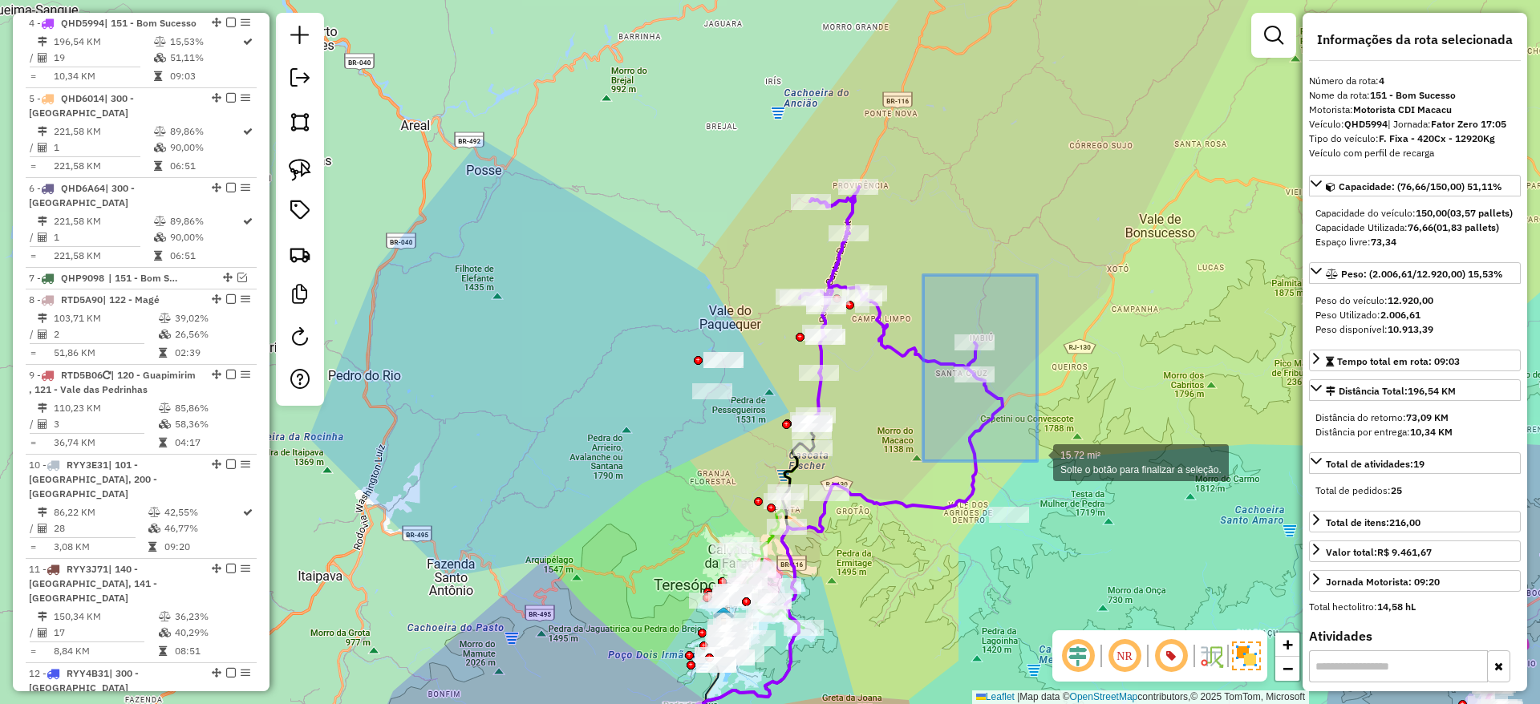
drag, startPoint x: 923, startPoint y: 276, endPoint x: 1037, endPoint y: 461, distance: 217.5
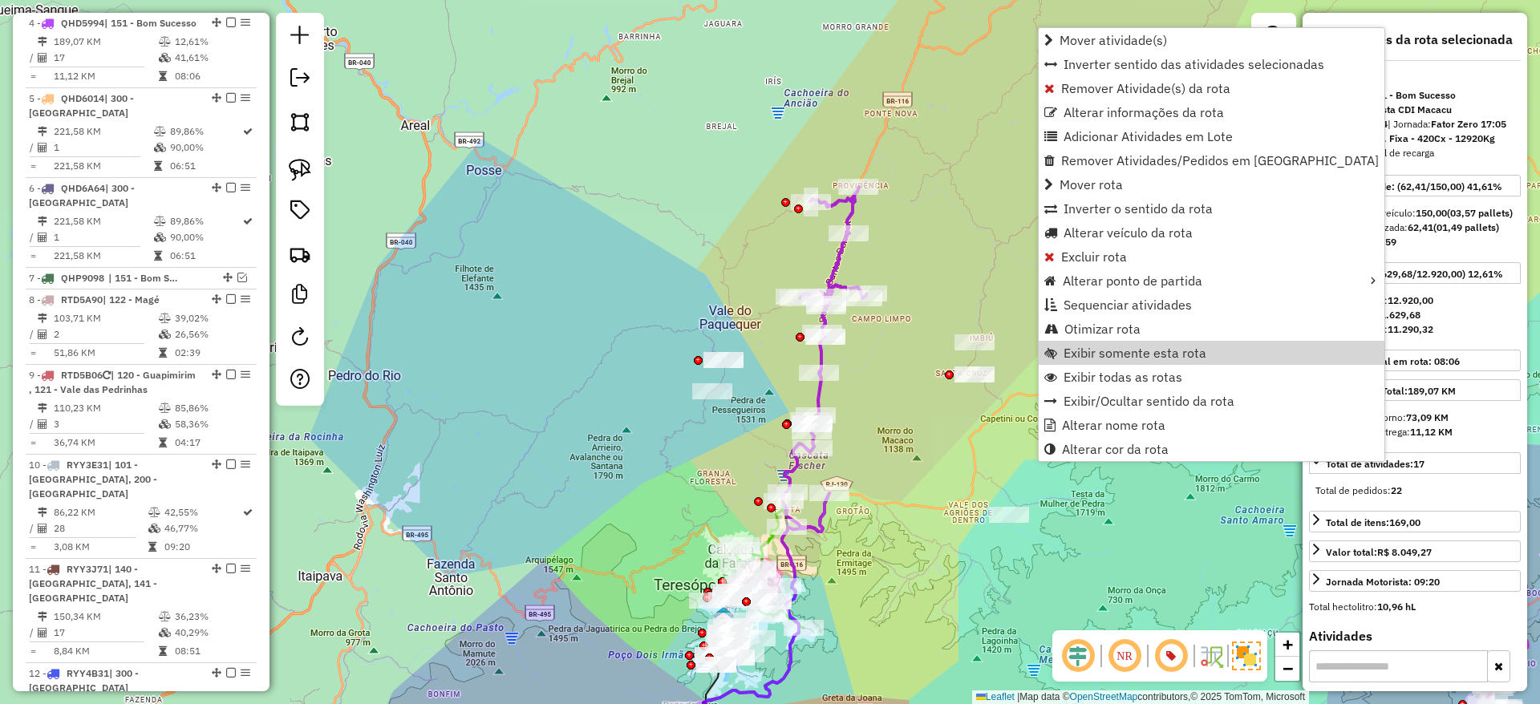
click at [833, 260] on icon at bounding box center [824, 359] width 84 height 345
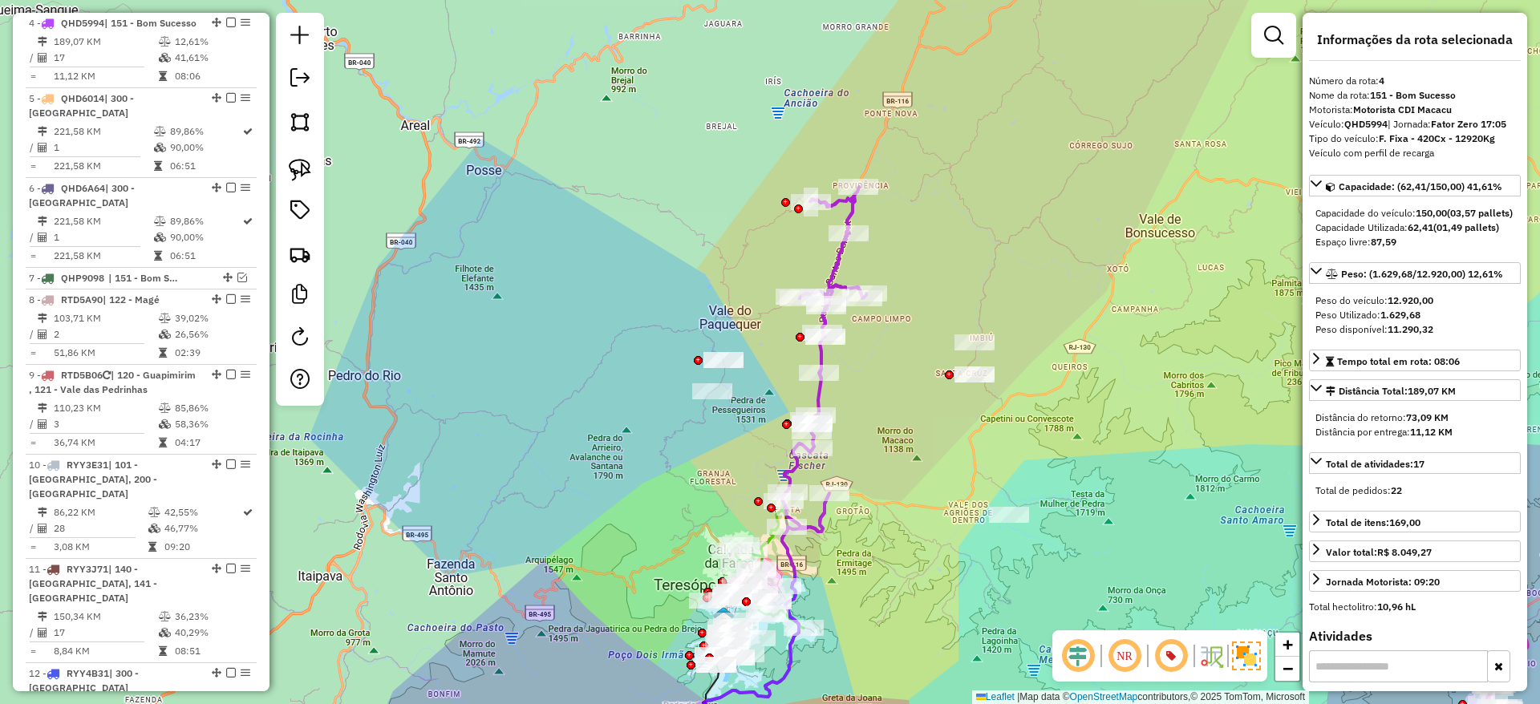
click at [837, 264] on icon at bounding box center [824, 359] width 84 height 345
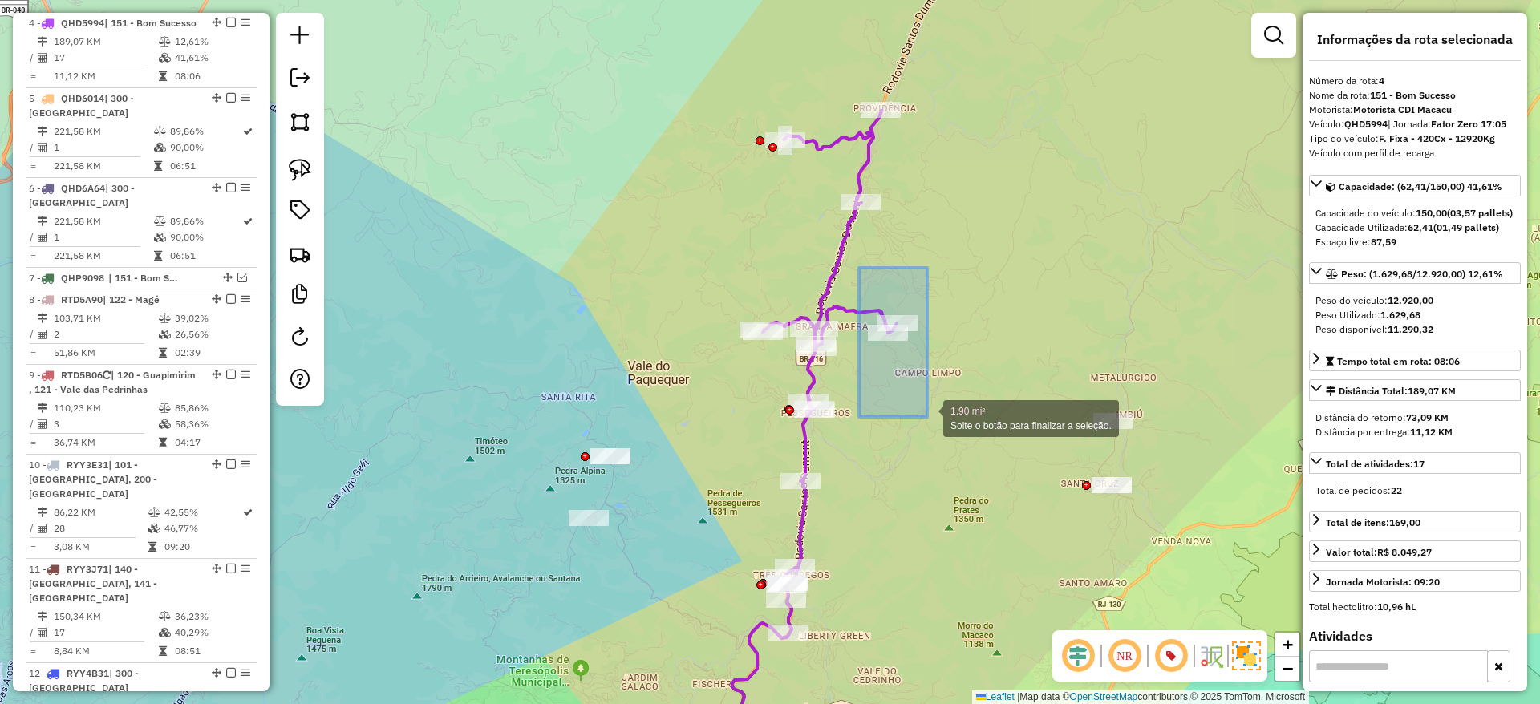
drag, startPoint x: 859, startPoint y: 268, endPoint x: 927, endPoint y: 417, distance: 164.1
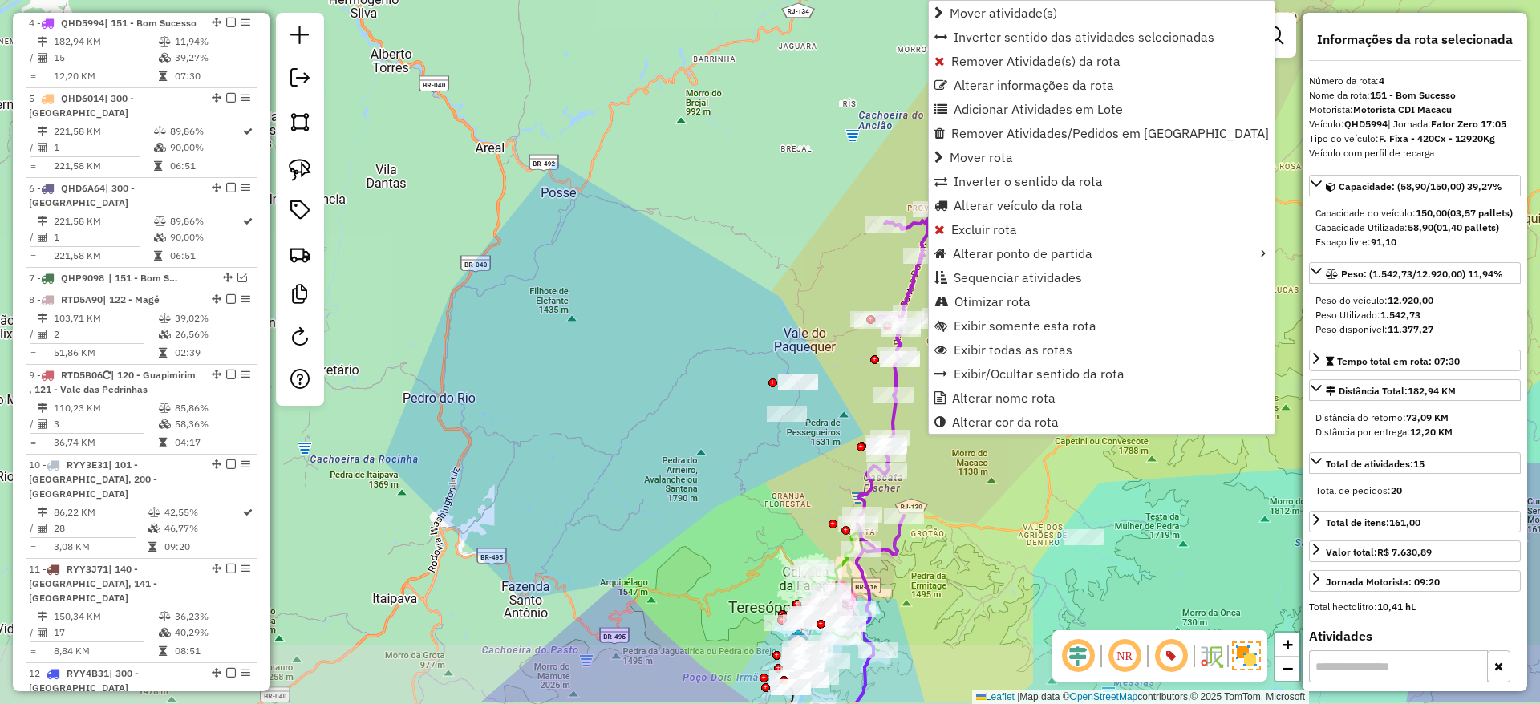
drag, startPoint x: 878, startPoint y: 568, endPoint x: 932, endPoint y: 485, distance: 99.7
click at [932, 485] on div "Janela de atendimento Grade de atendimento Capacidade Transportadoras Veículos …" at bounding box center [770, 352] width 1540 height 704
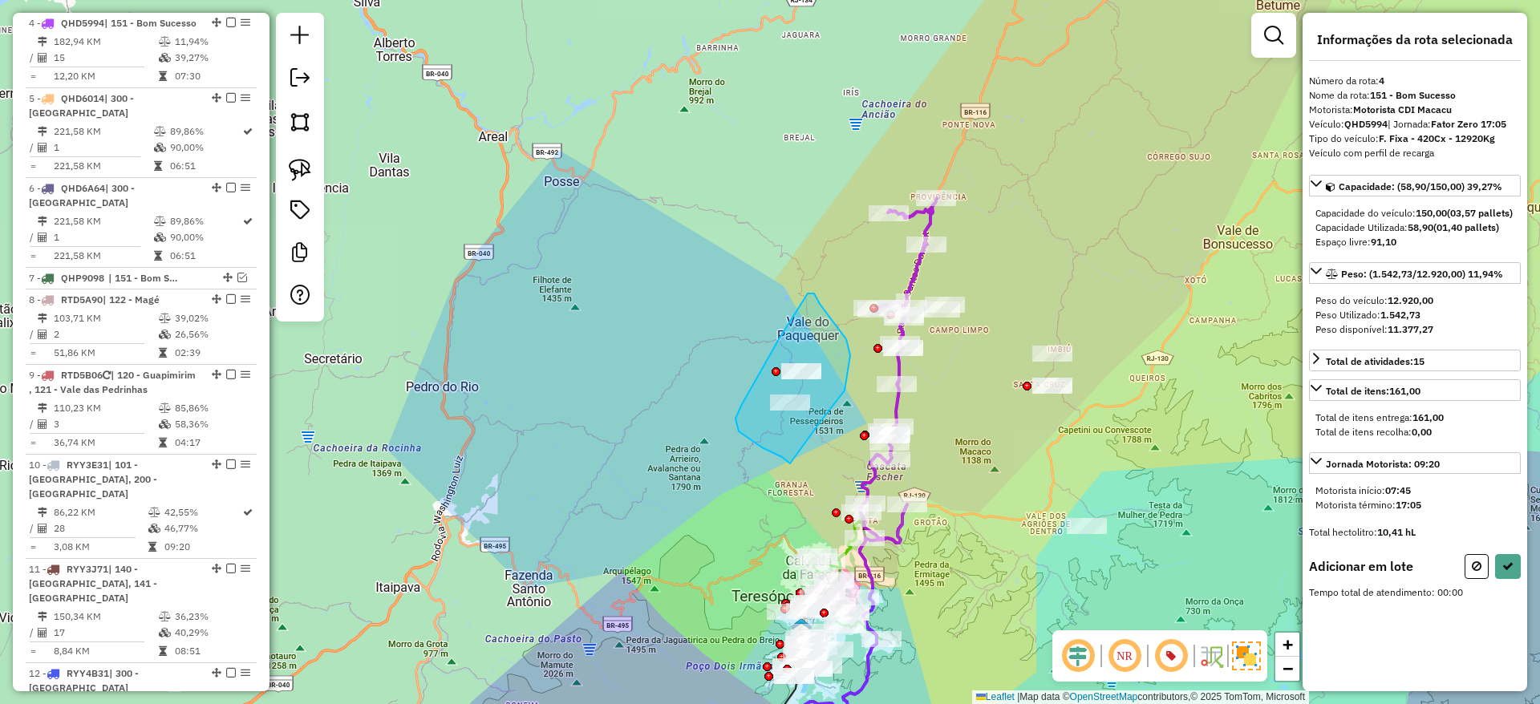
drag, startPoint x: 820, startPoint y: 423, endPoint x: 791, endPoint y: 464, distance: 50.1
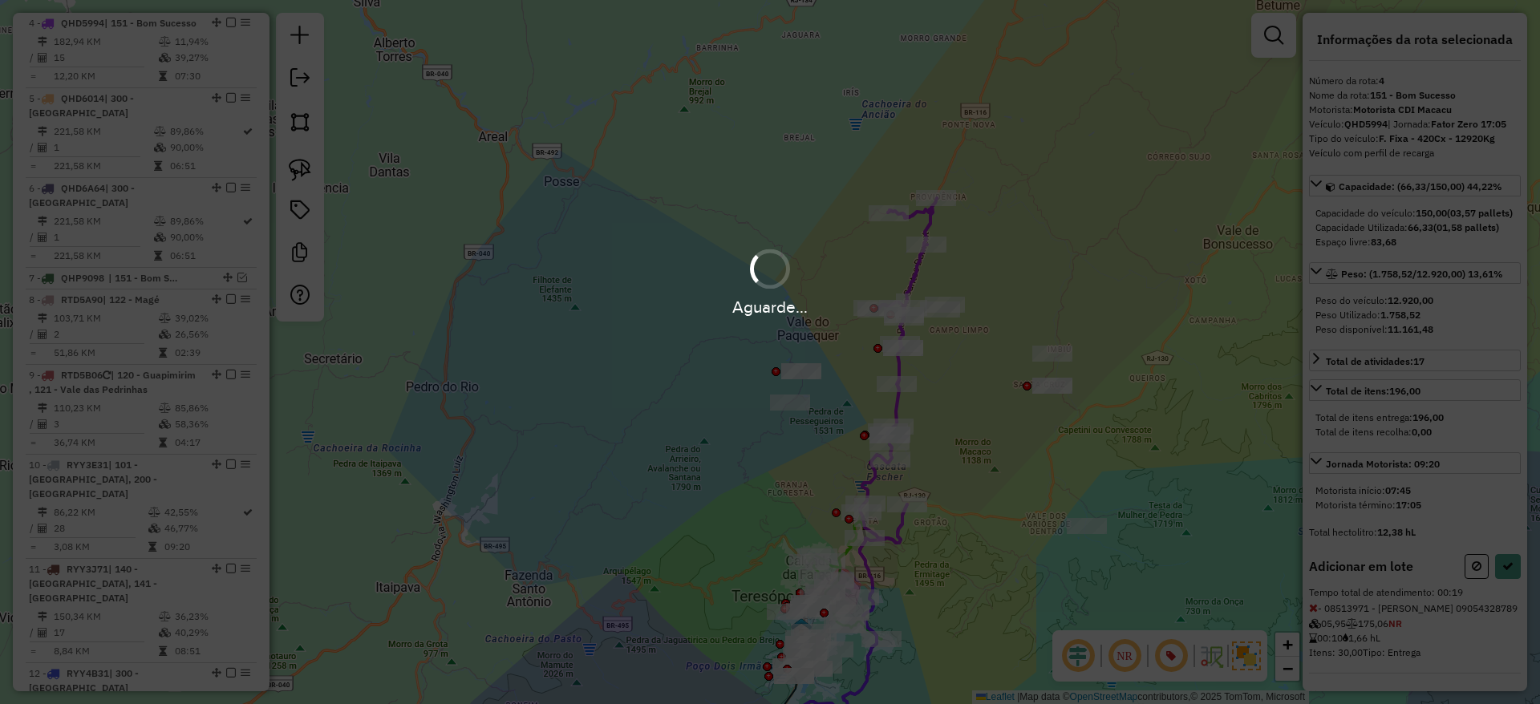
select select "*********"
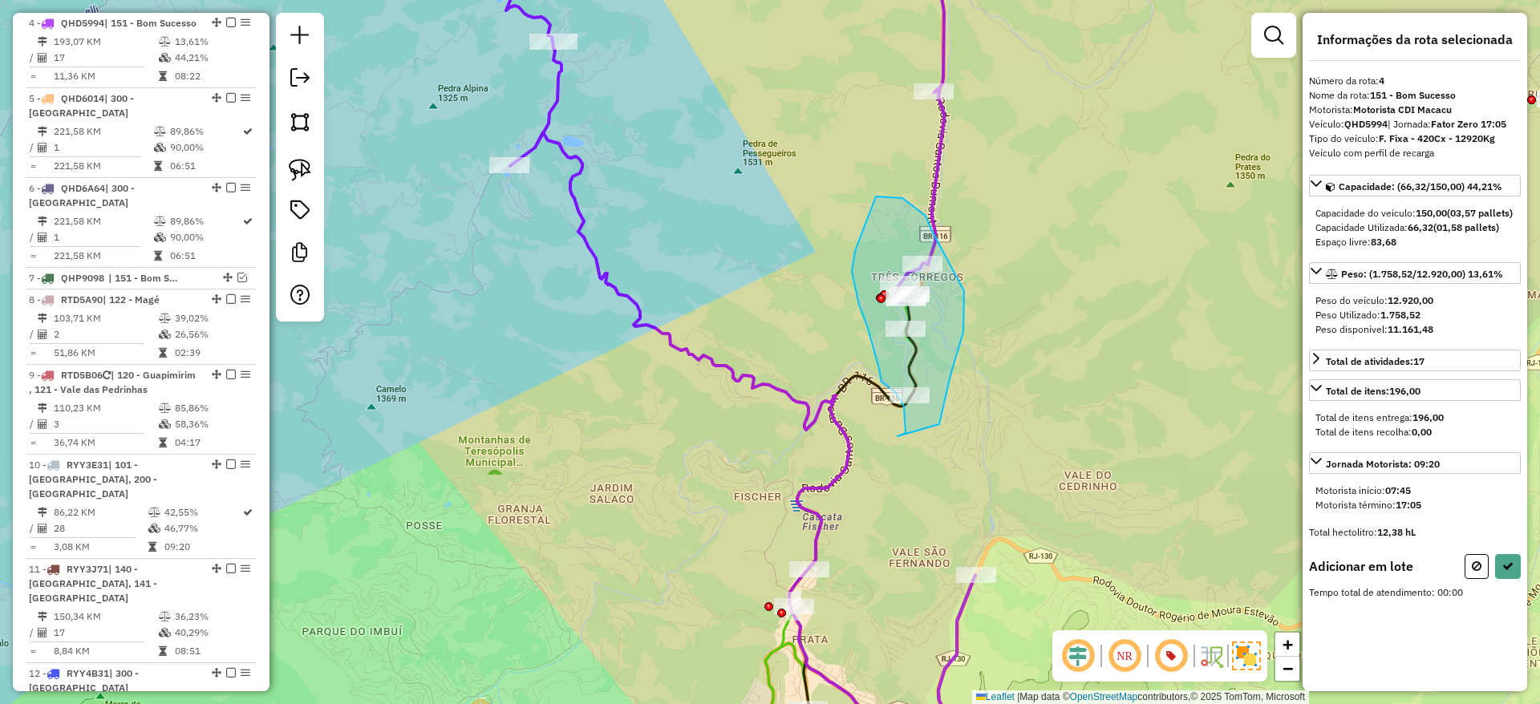
drag, startPoint x: 939, startPoint y: 424, endPoint x: 898, endPoint y: 436, distance: 43.4
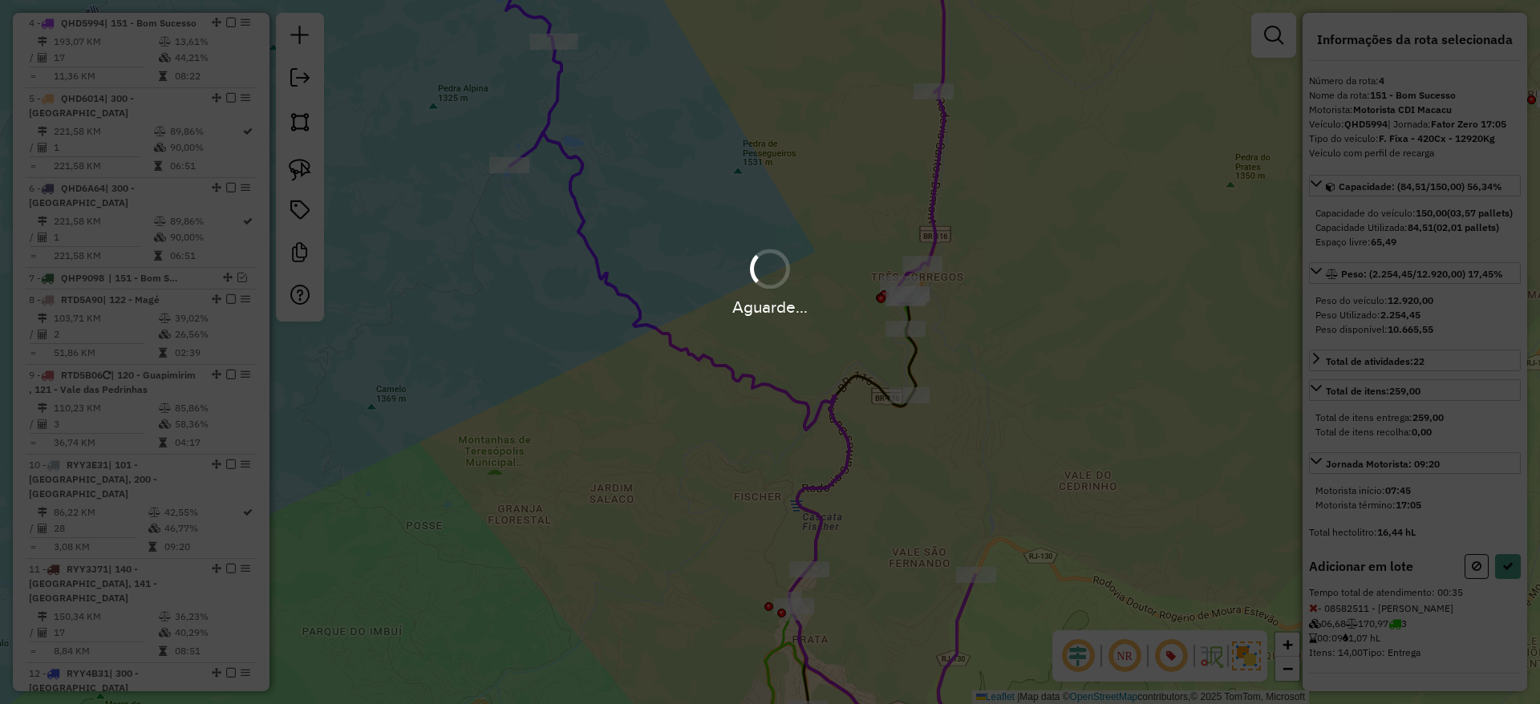
select select "*********"
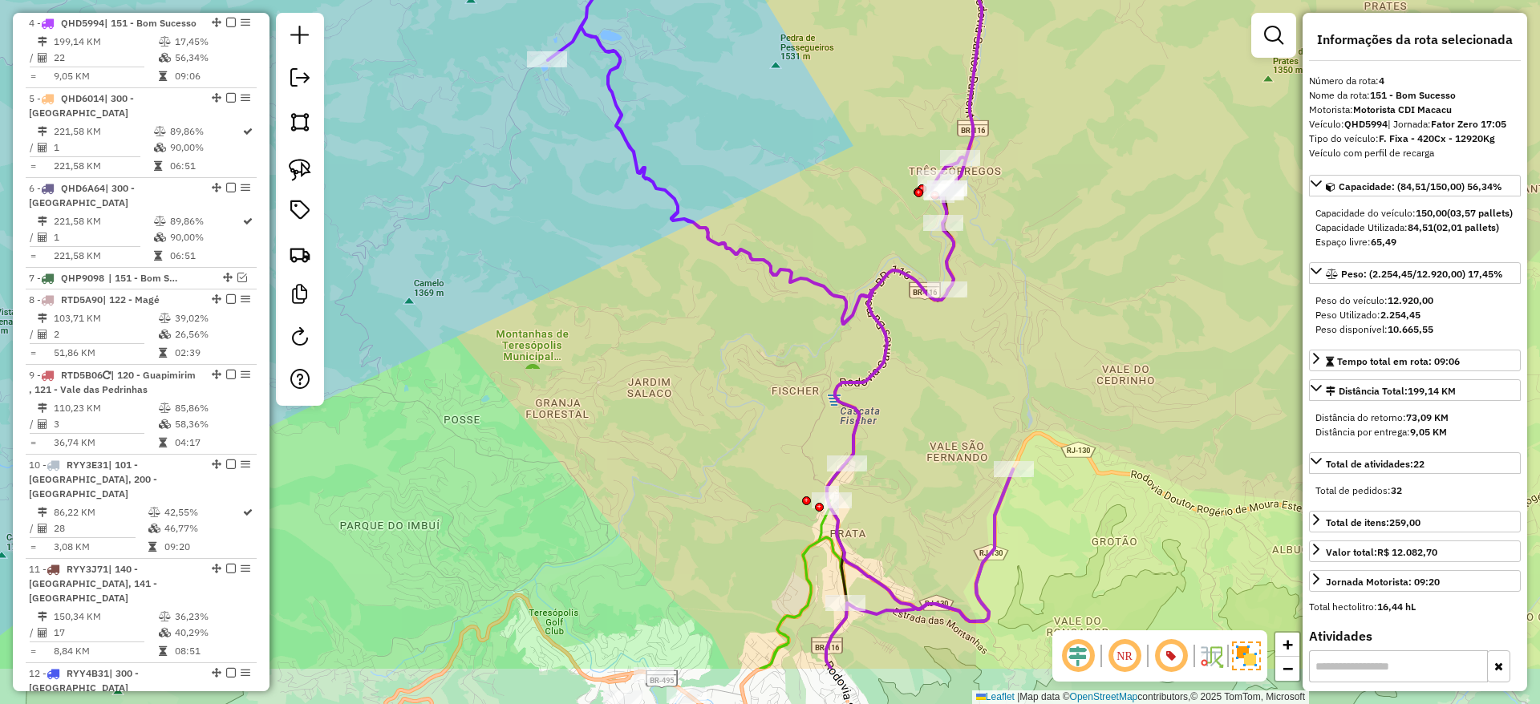
drag, startPoint x: 896, startPoint y: 509, endPoint x: 937, endPoint y: 392, distance: 123.3
click at [937, 392] on div "Janela de atendimento Grade de atendimento Capacidade Transportadoras Veículos …" at bounding box center [770, 352] width 1540 height 704
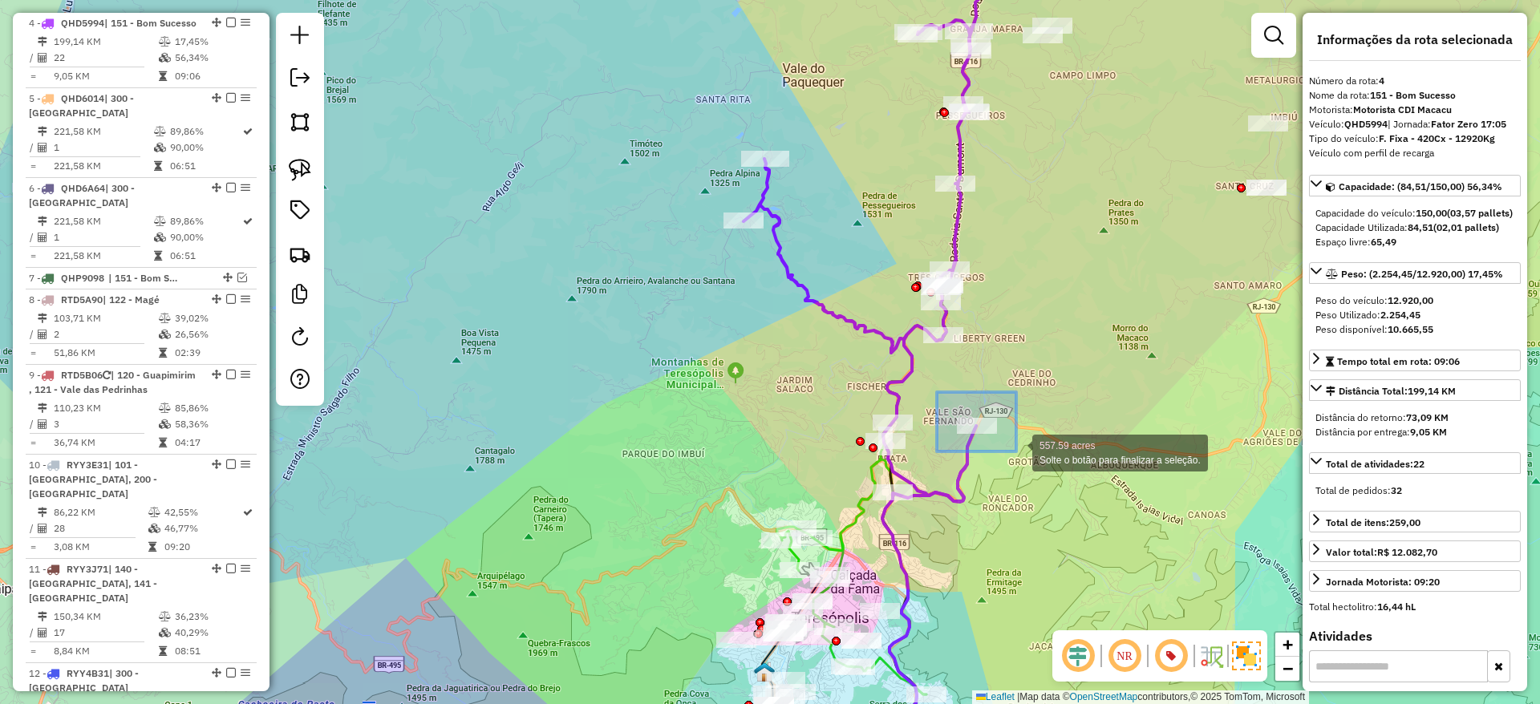
drag, startPoint x: 937, startPoint y: 392, endPoint x: 1016, endPoint y: 451, distance: 98.0
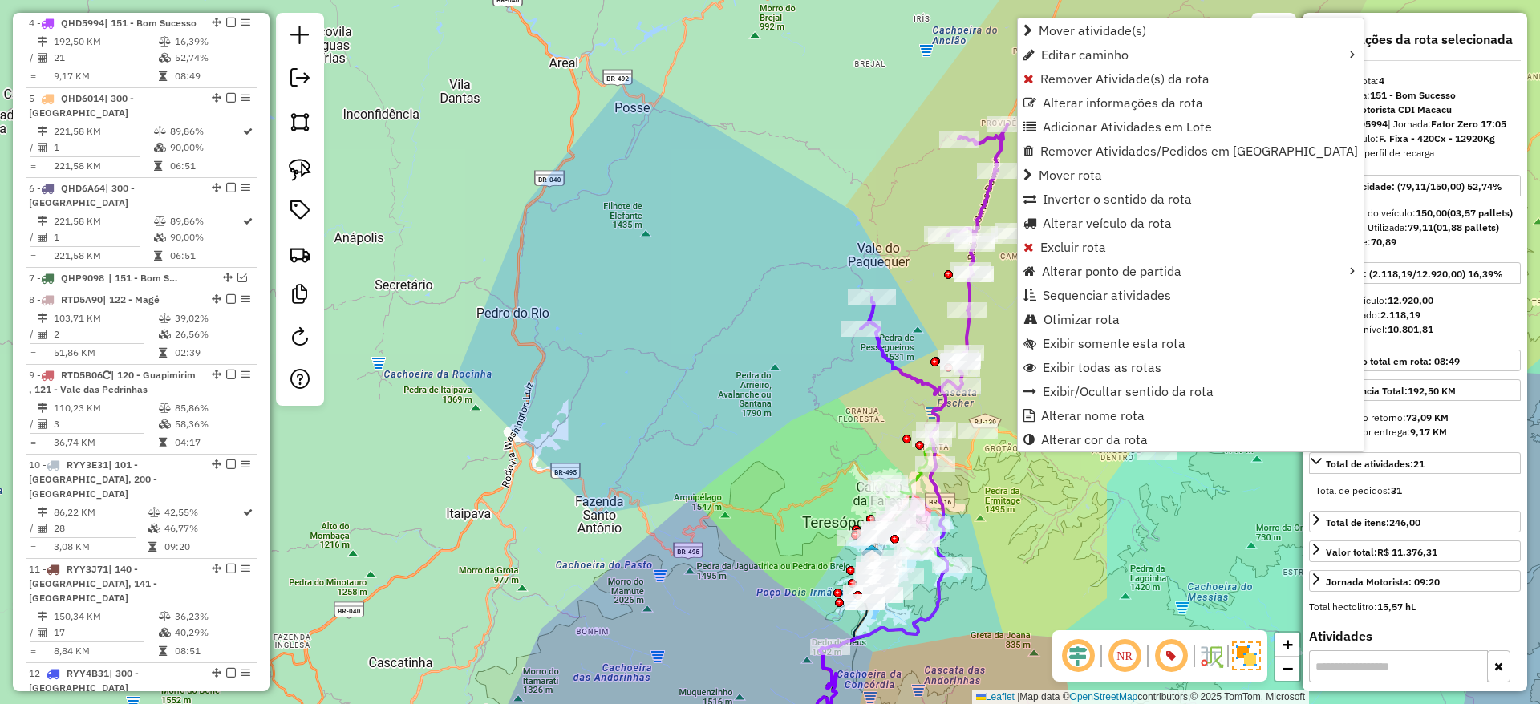
click at [992, 379] on div "Janela de atendimento Grade de atendimento Capacidade Transportadoras Veículos …" at bounding box center [770, 352] width 1540 height 704
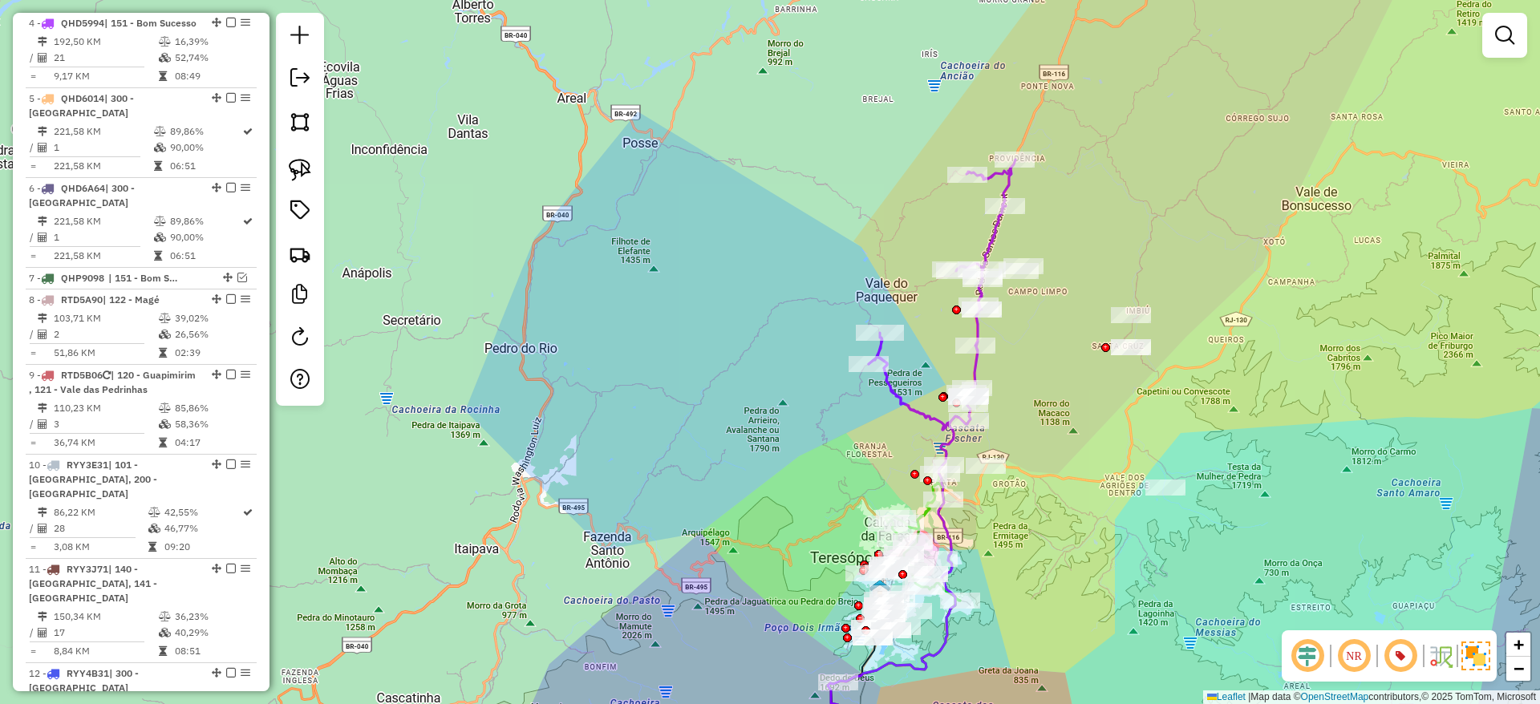
click at [941, 424] on icon at bounding box center [942, 295] width 147 height 270
select select "*********"
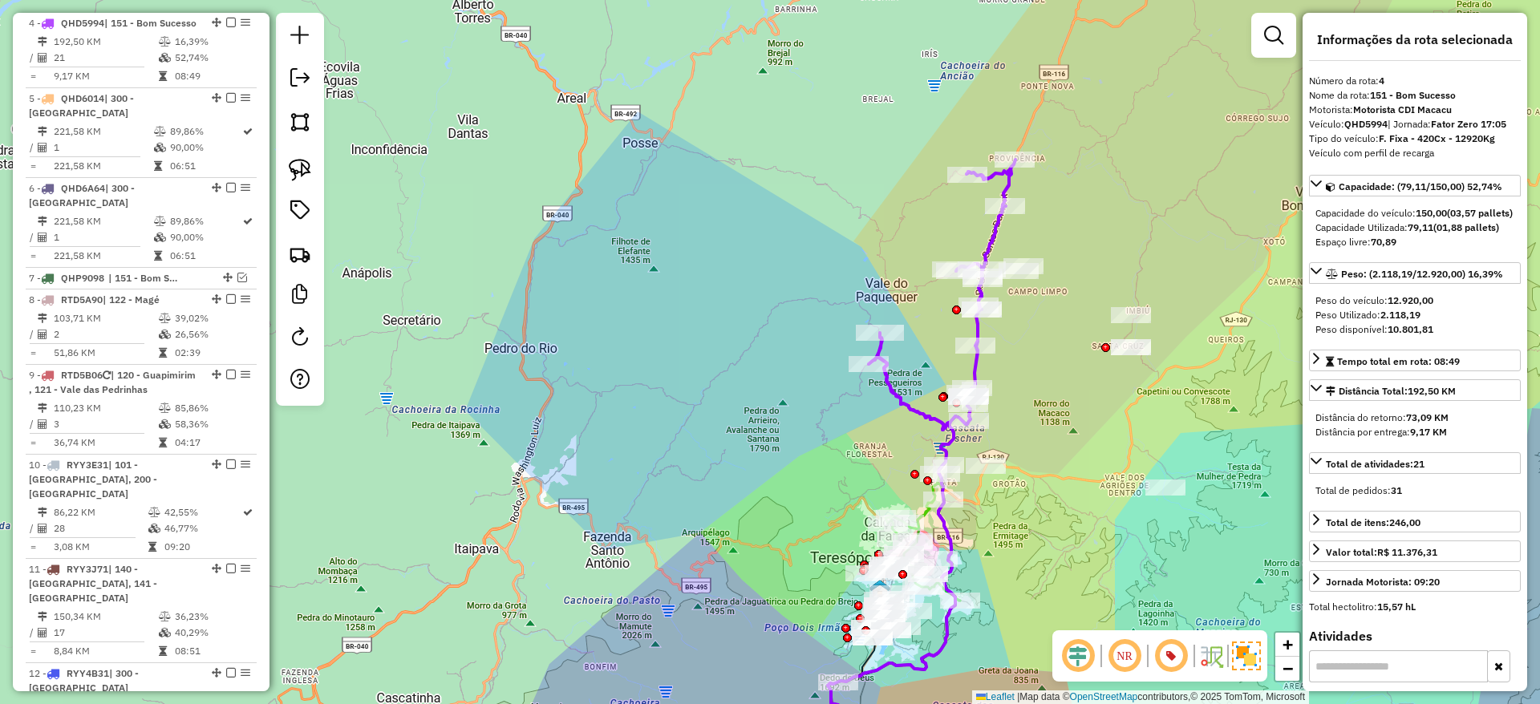
click at [926, 516] on icon at bounding box center [923, 532] width 75 height 136
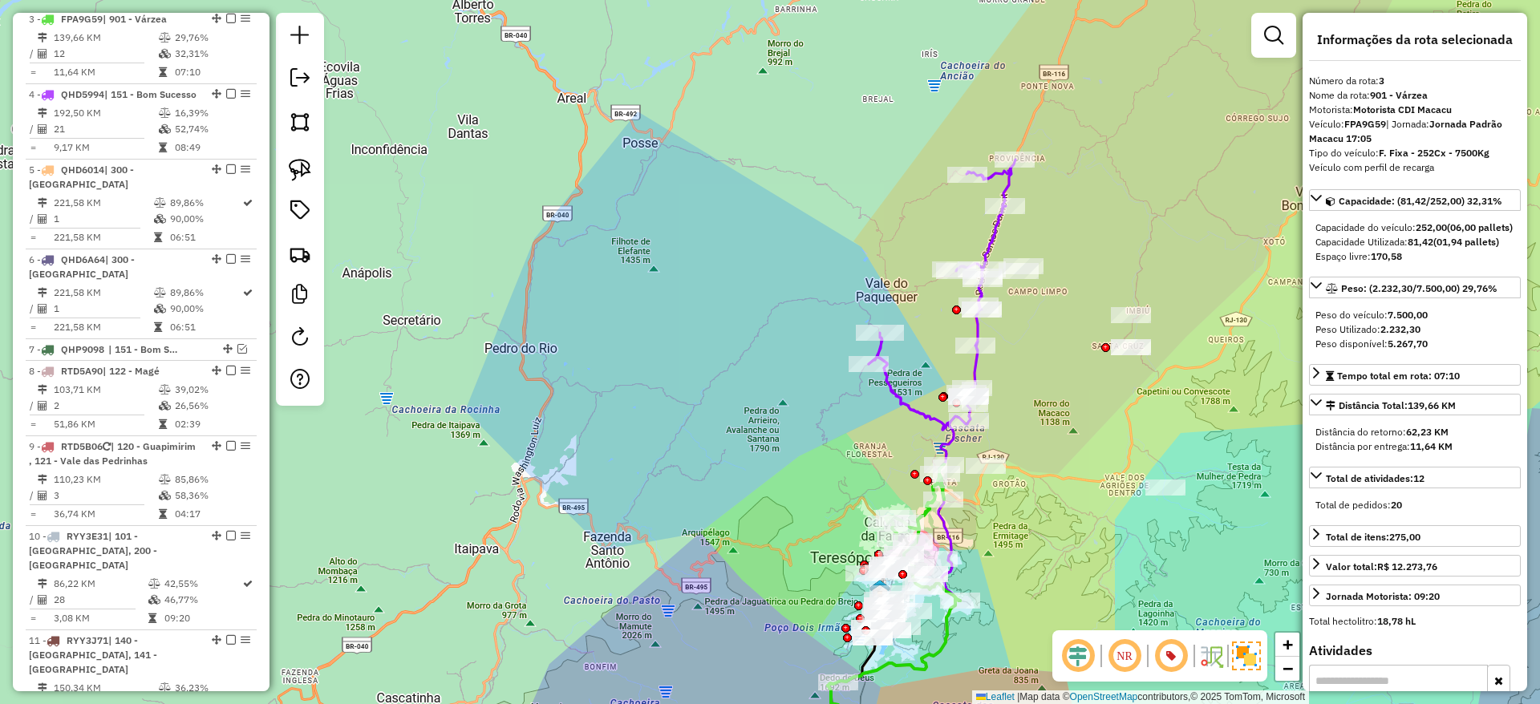
scroll to position [826, 0]
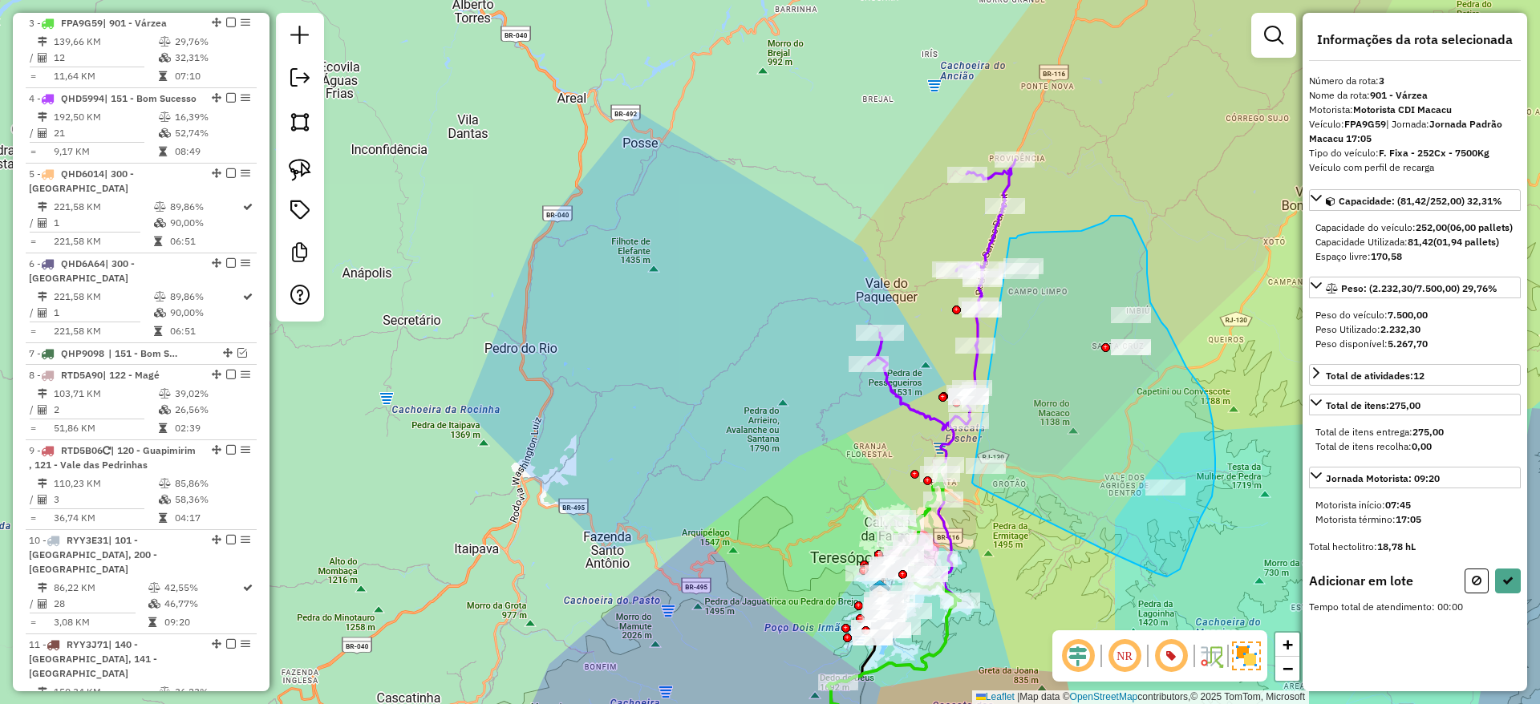
drag, startPoint x: 972, startPoint y: 482, endPoint x: 1009, endPoint y: 238, distance: 246.6
select select "*********"
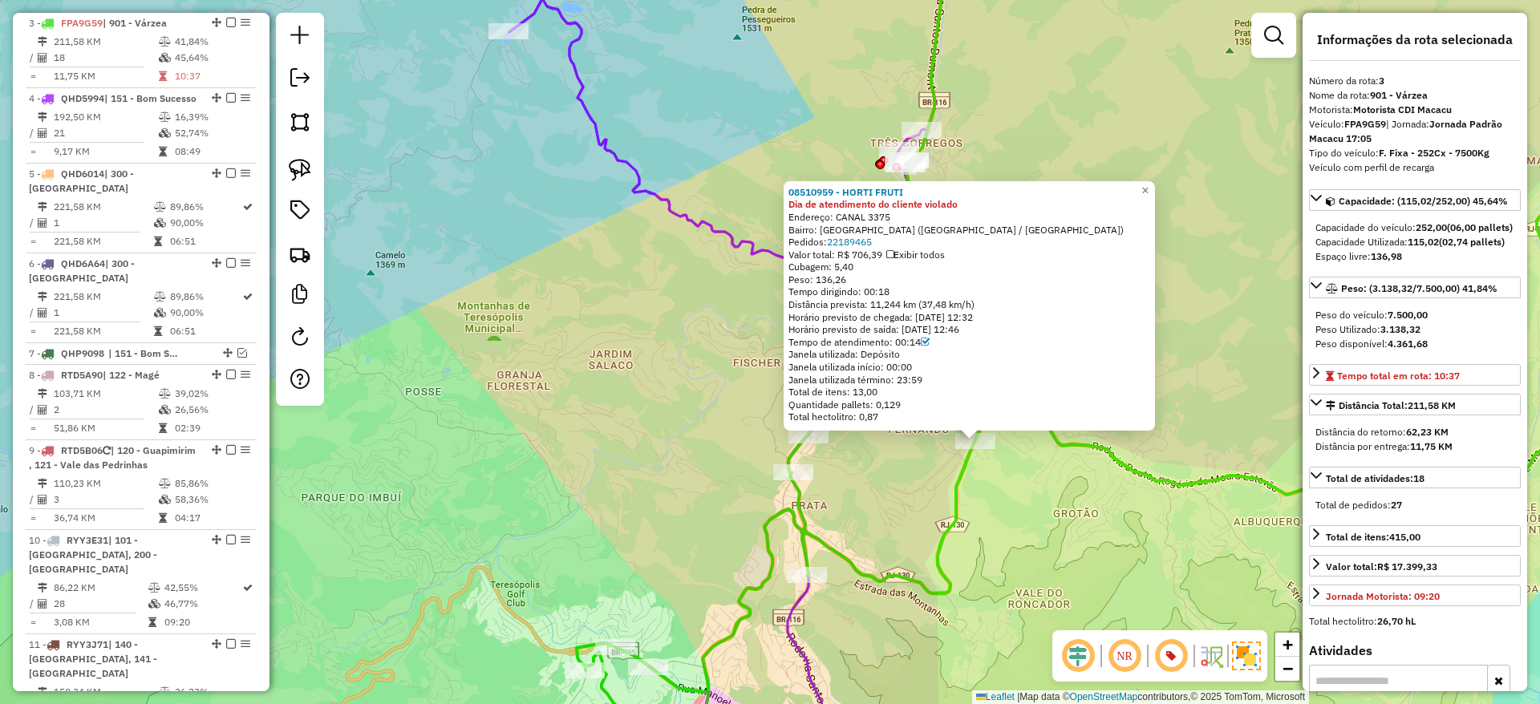
click at [1005, 455] on div "08510959 - HORTI FRUTI Dia de atendimento do cliente violado Endereço: CANAL 33…" at bounding box center [770, 352] width 1540 height 704
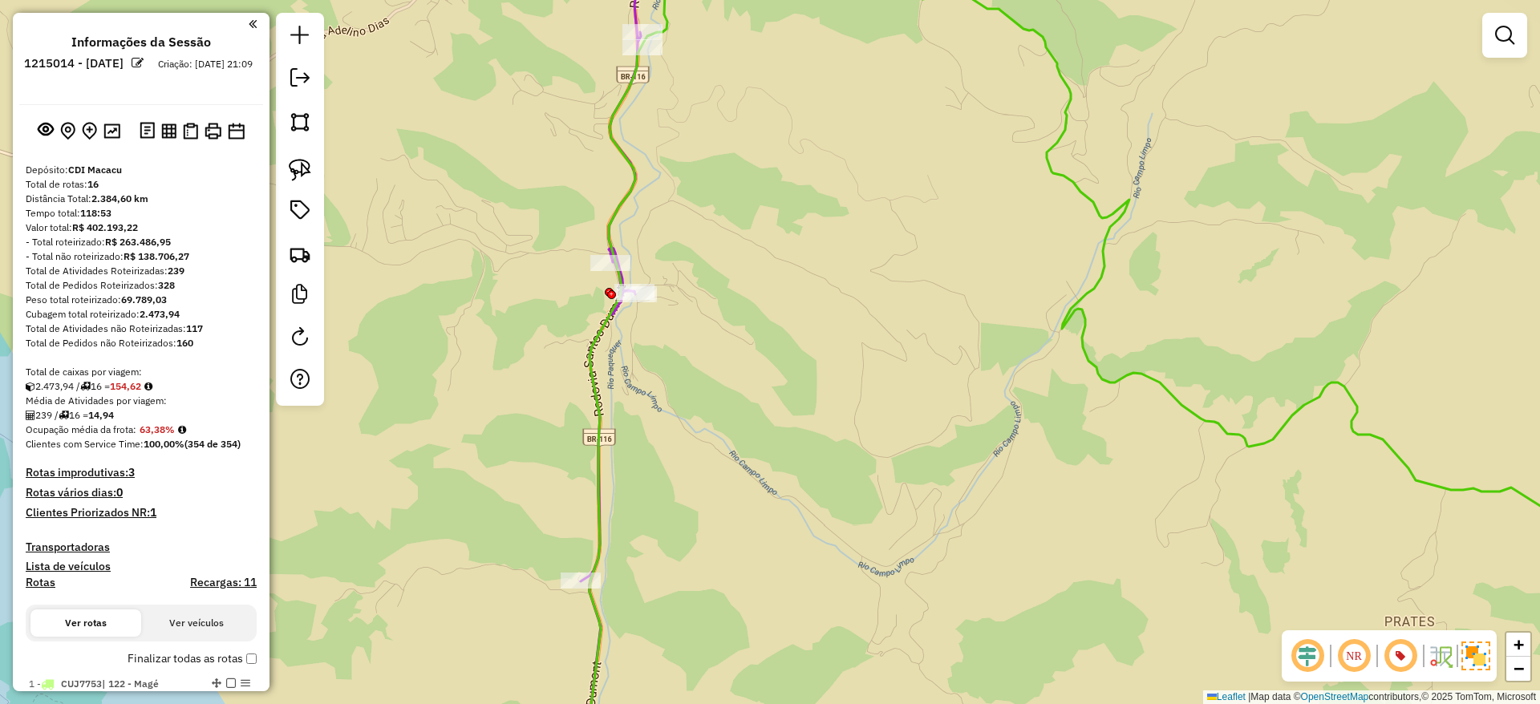
scroll to position [826, 0]
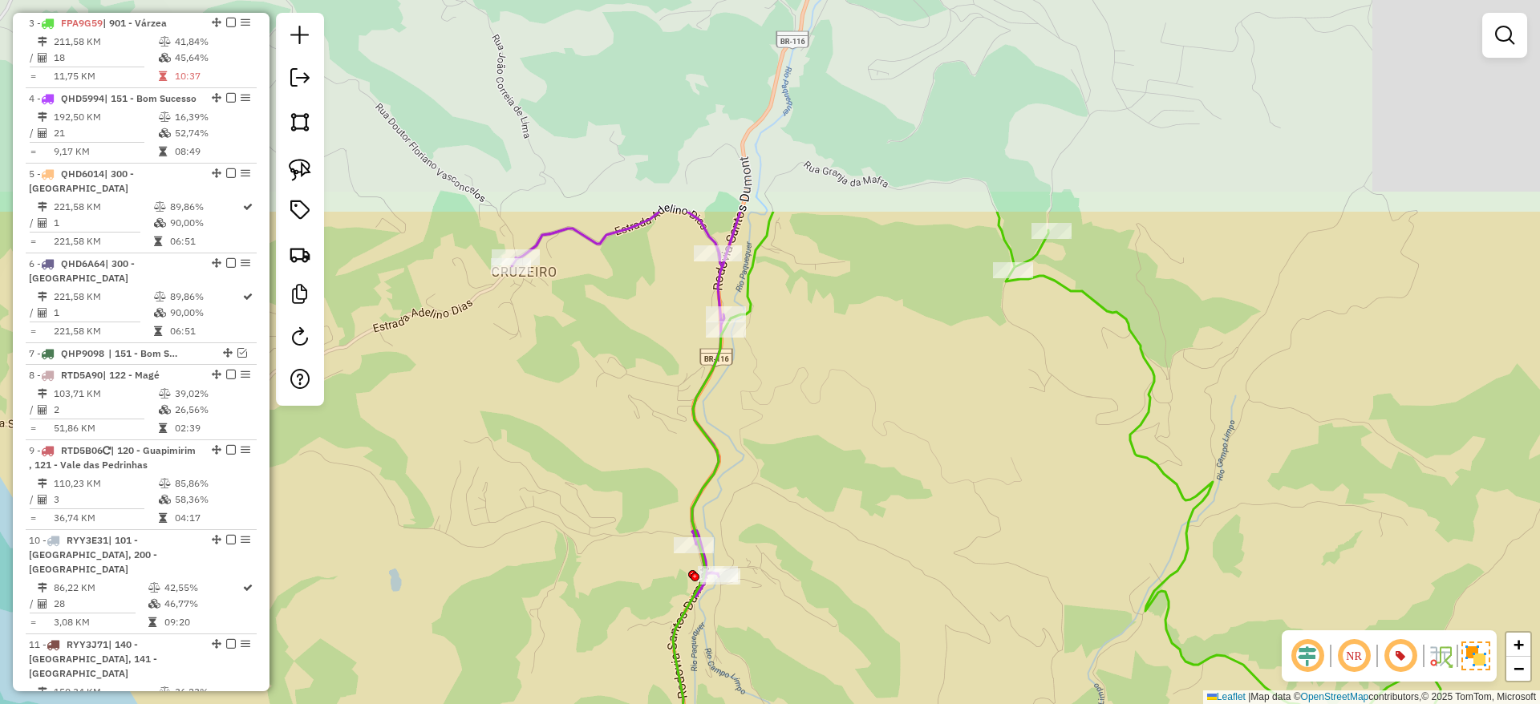
drag, startPoint x: 678, startPoint y: 70, endPoint x: 761, endPoint y: 352, distance: 294.4
click at [761, 352] on div "Janela de atendimento Grade de atendimento Capacidade Transportadoras Veículos …" at bounding box center [770, 352] width 1540 height 704
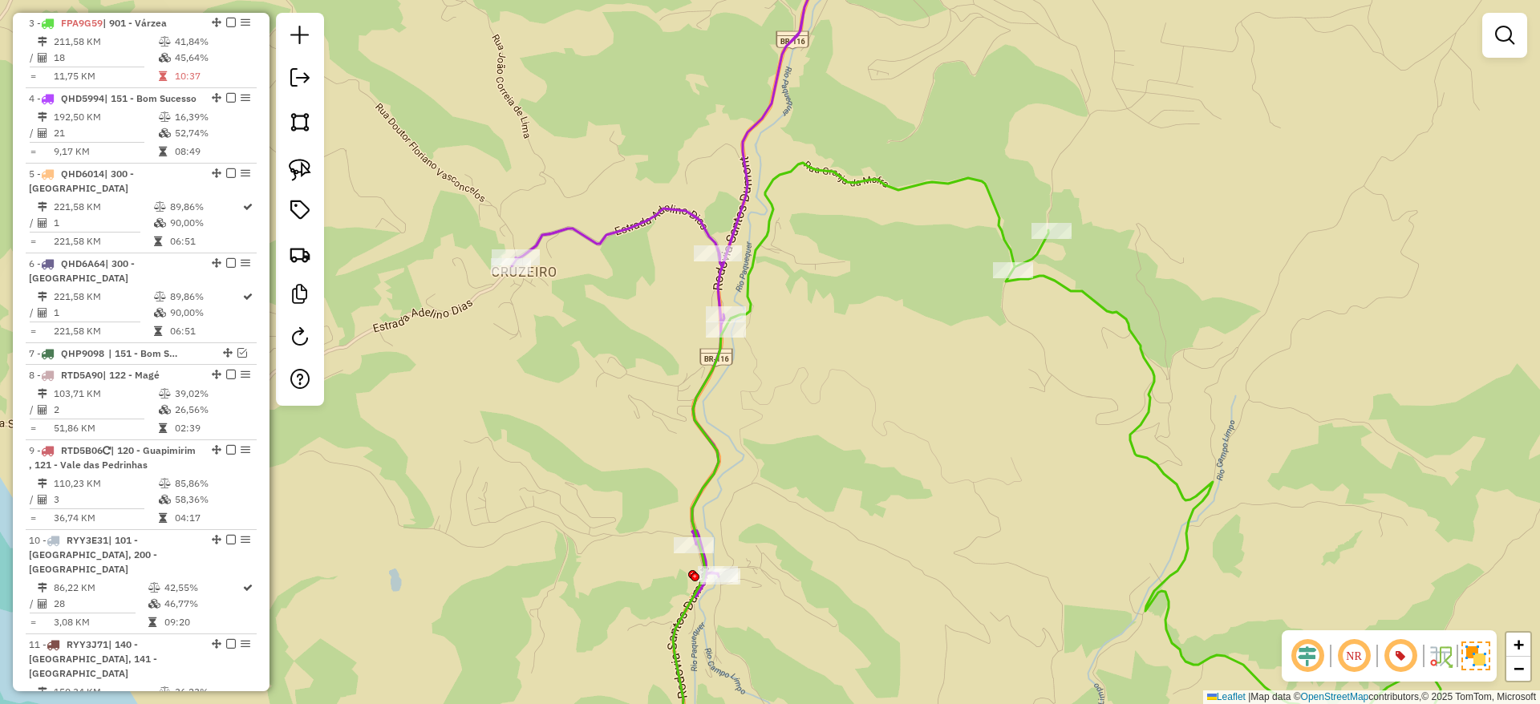
click at [752, 285] on icon at bounding box center [1138, 469] width 930 height 612
select select "*********"
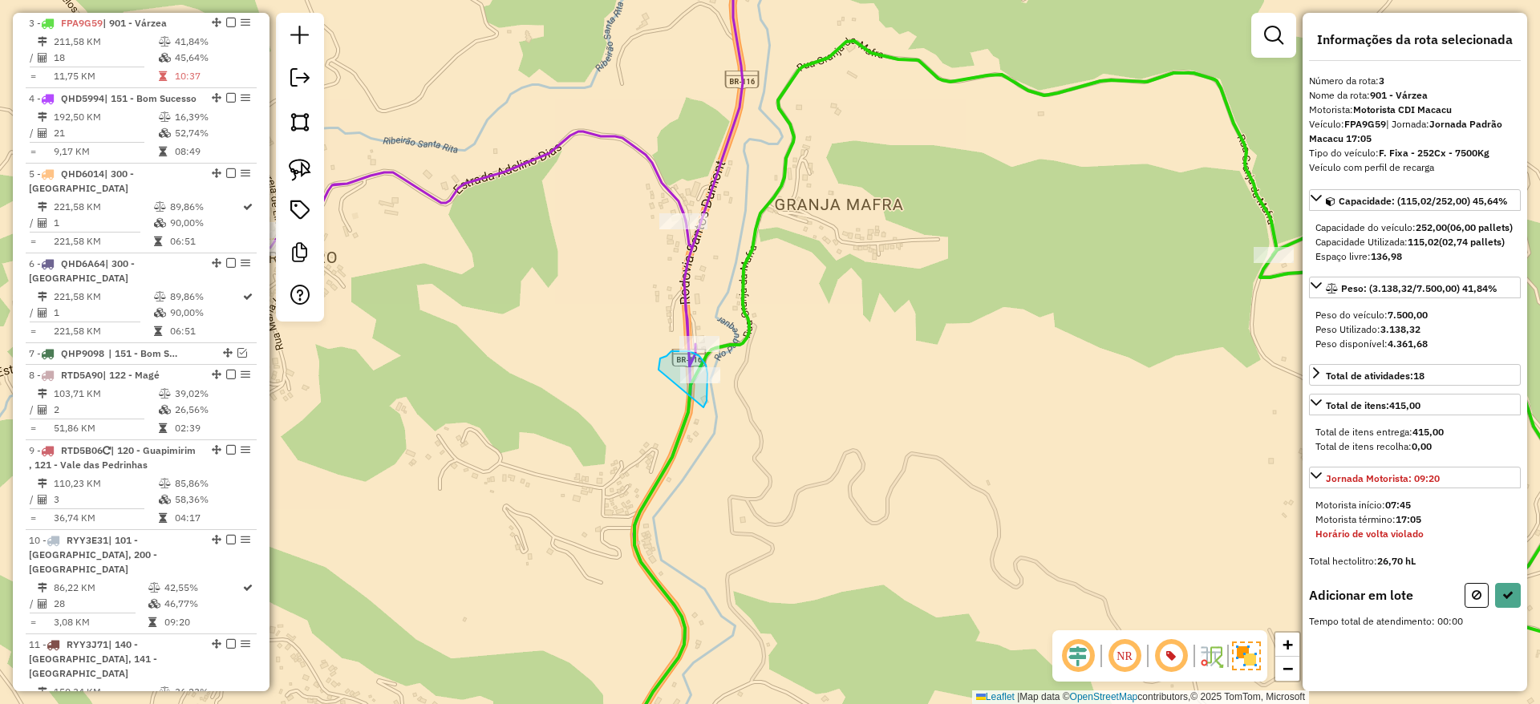
drag, startPoint x: 704, startPoint y: 408, endPoint x: 659, endPoint y: 370, distance: 58.6
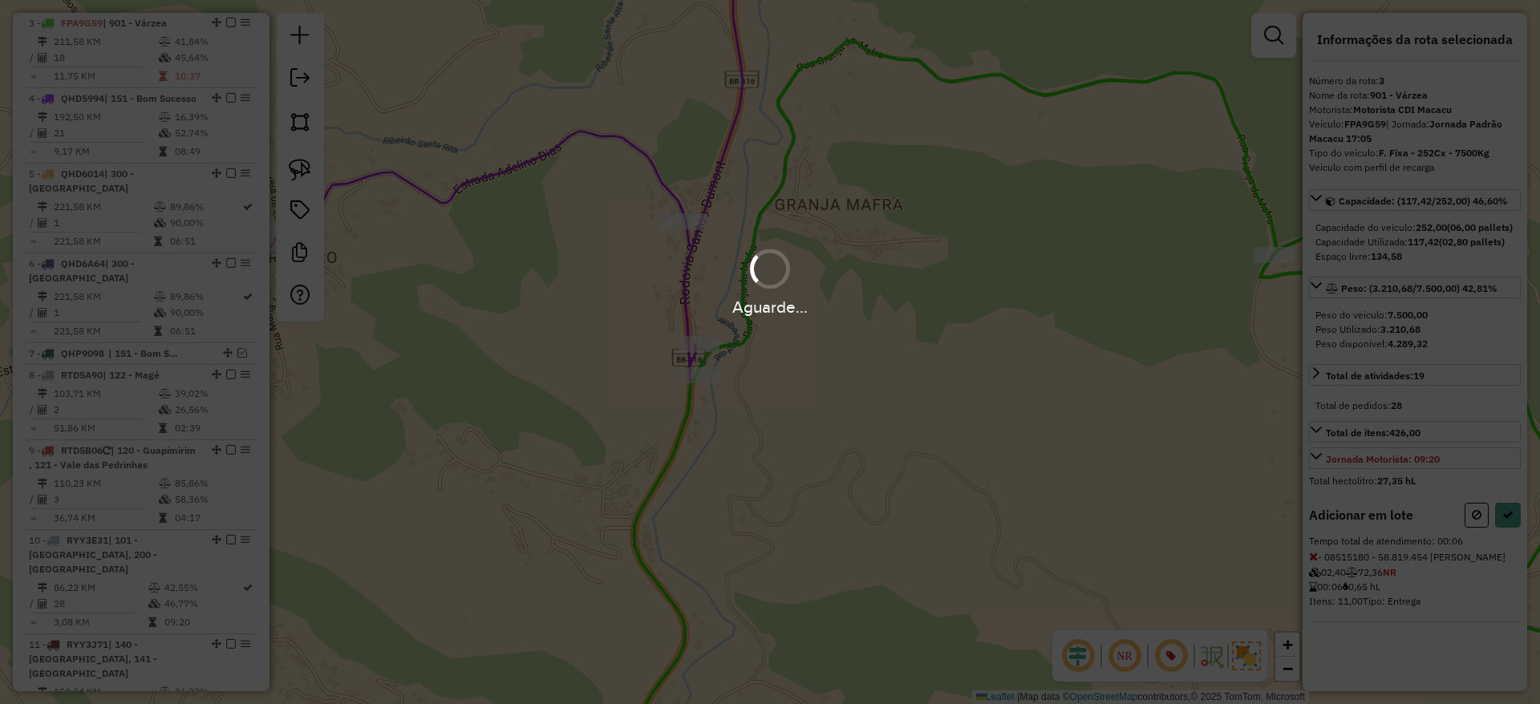
select select "*********"
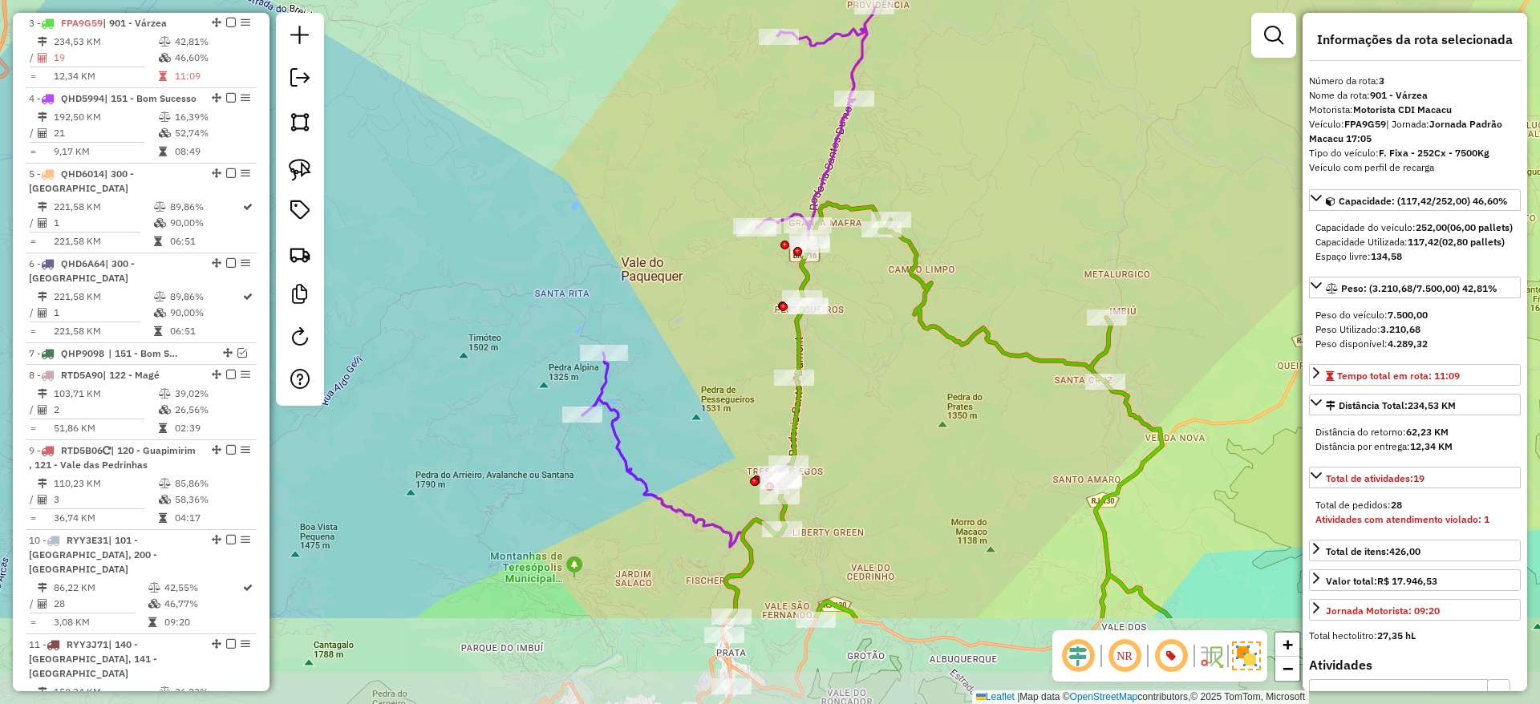
drag, startPoint x: 909, startPoint y: 453, endPoint x: 882, endPoint y: 297, distance: 158.8
click at [882, 297] on div "Janela de atendimento Grade de atendimento Capacidade Transportadoras Veículos …" at bounding box center [770, 352] width 1540 height 704
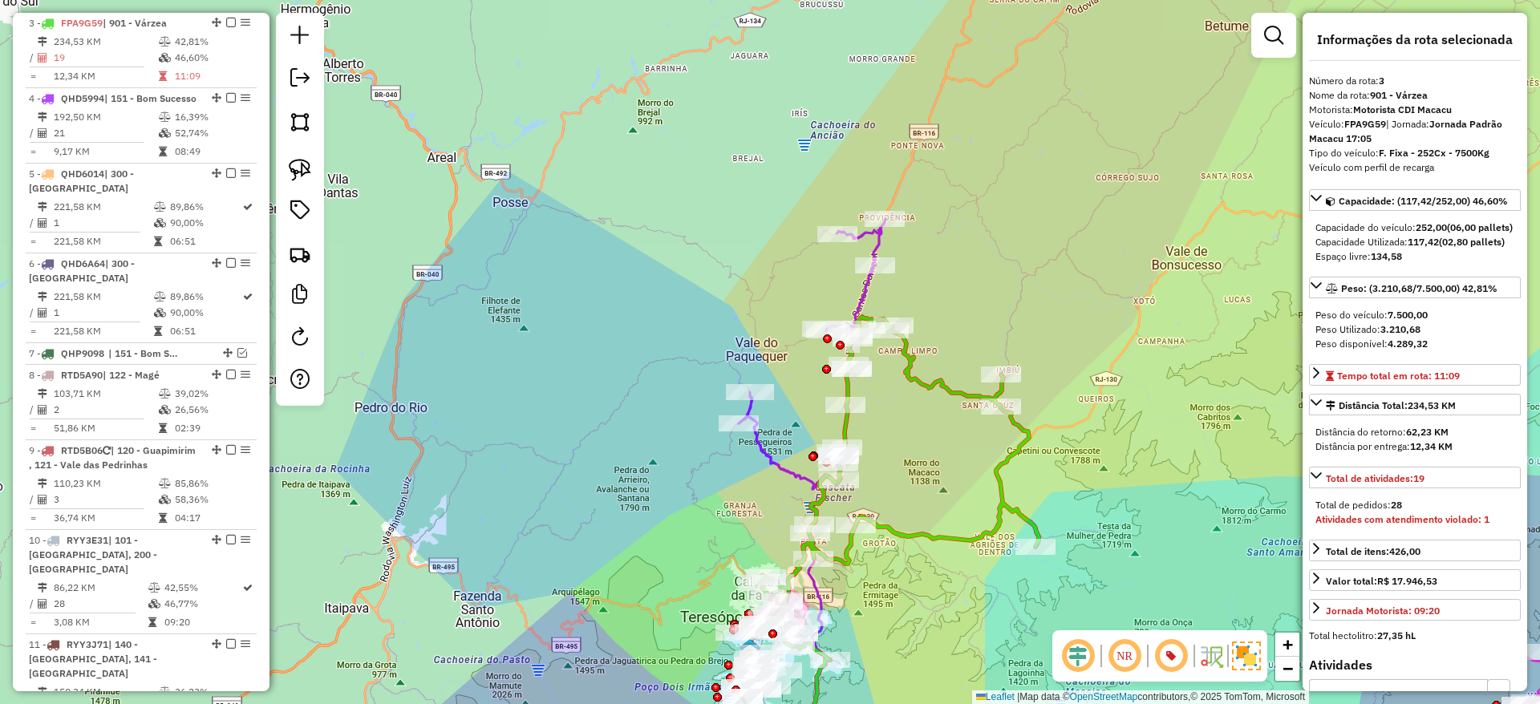
click at [912, 534] on icon at bounding box center [897, 488] width 283 height 343
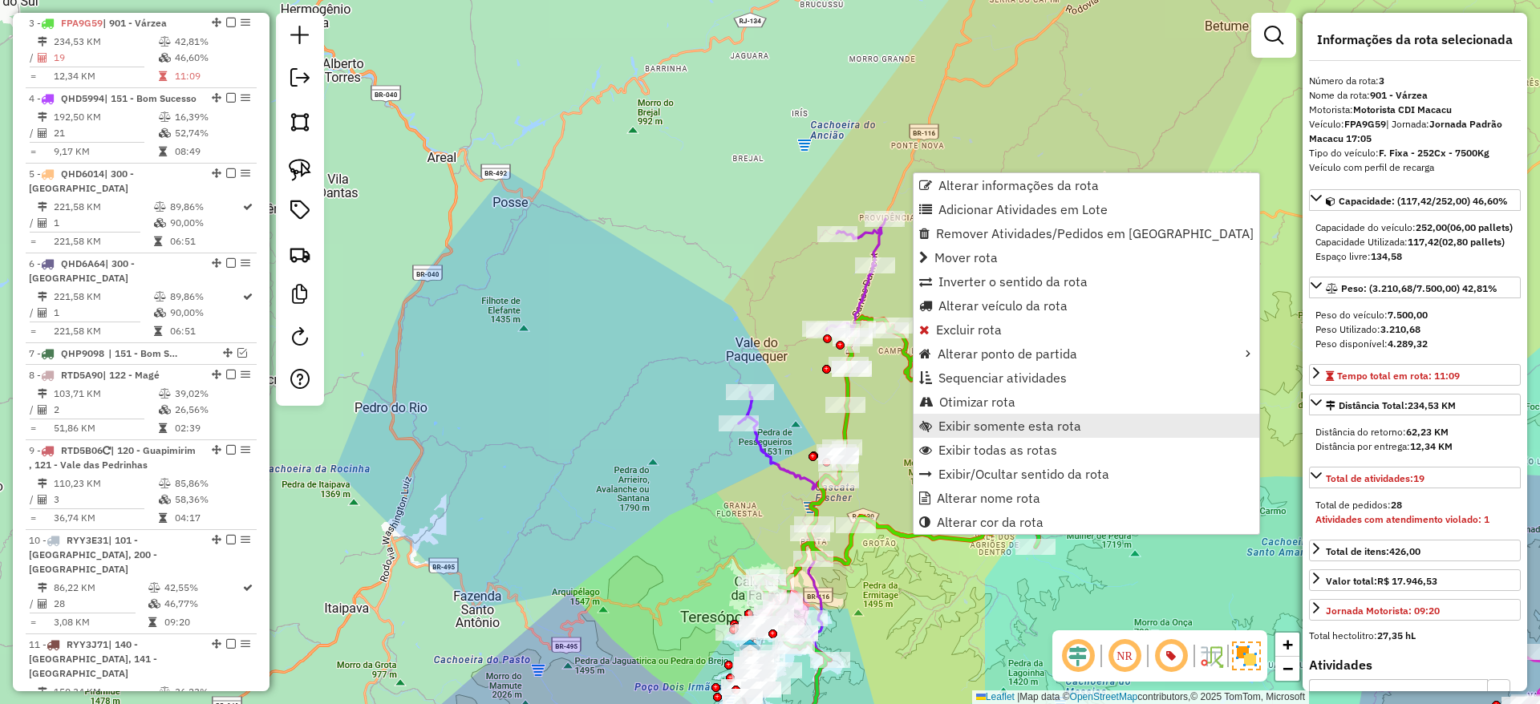
click at [979, 423] on span "Exibir somente esta rota" at bounding box center [1010, 426] width 143 height 13
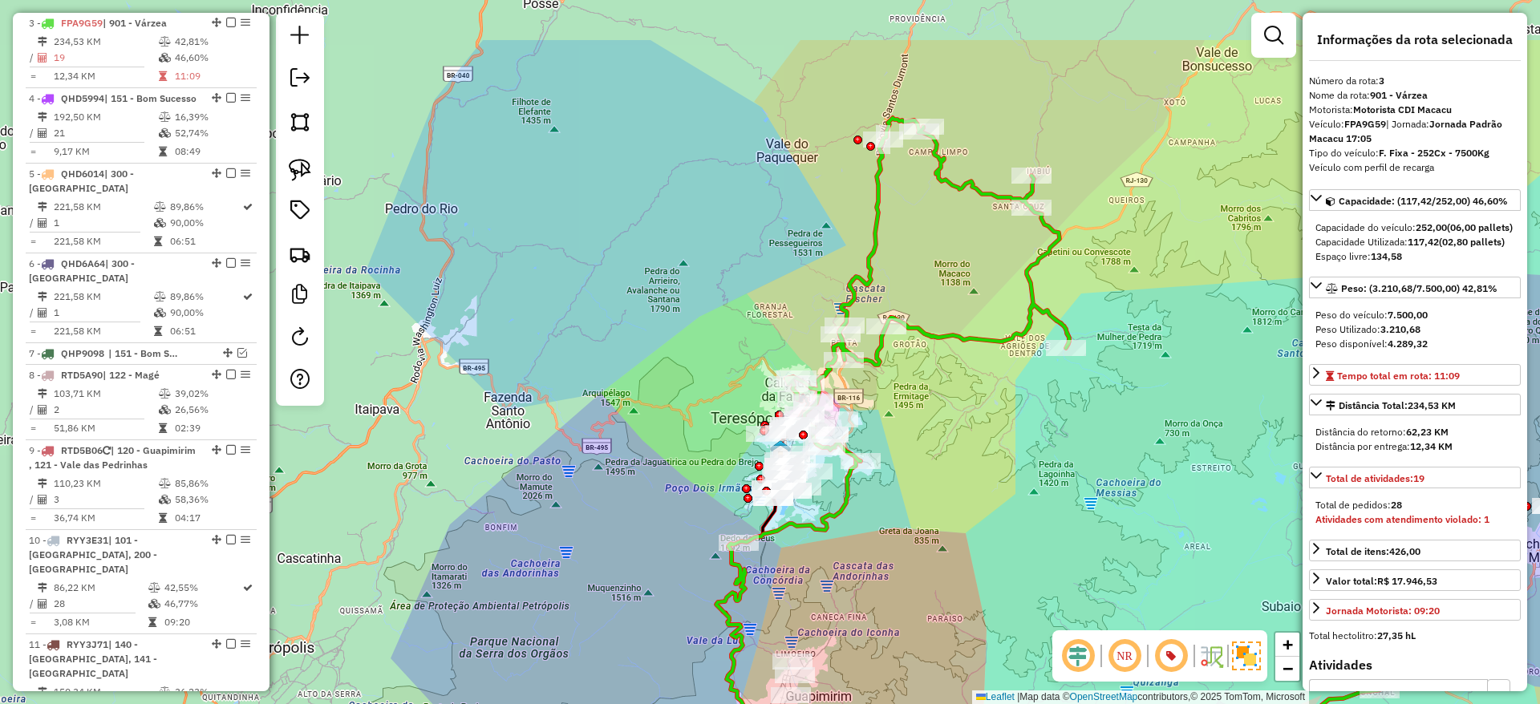
drag, startPoint x: 737, startPoint y: 362, endPoint x: 1052, endPoint y: 475, distance: 334.9
click at [1052, 475] on div "Janela de atendimento Grade de atendimento Capacidade Transportadoras Veículos …" at bounding box center [770, 352] width 1540 height 704
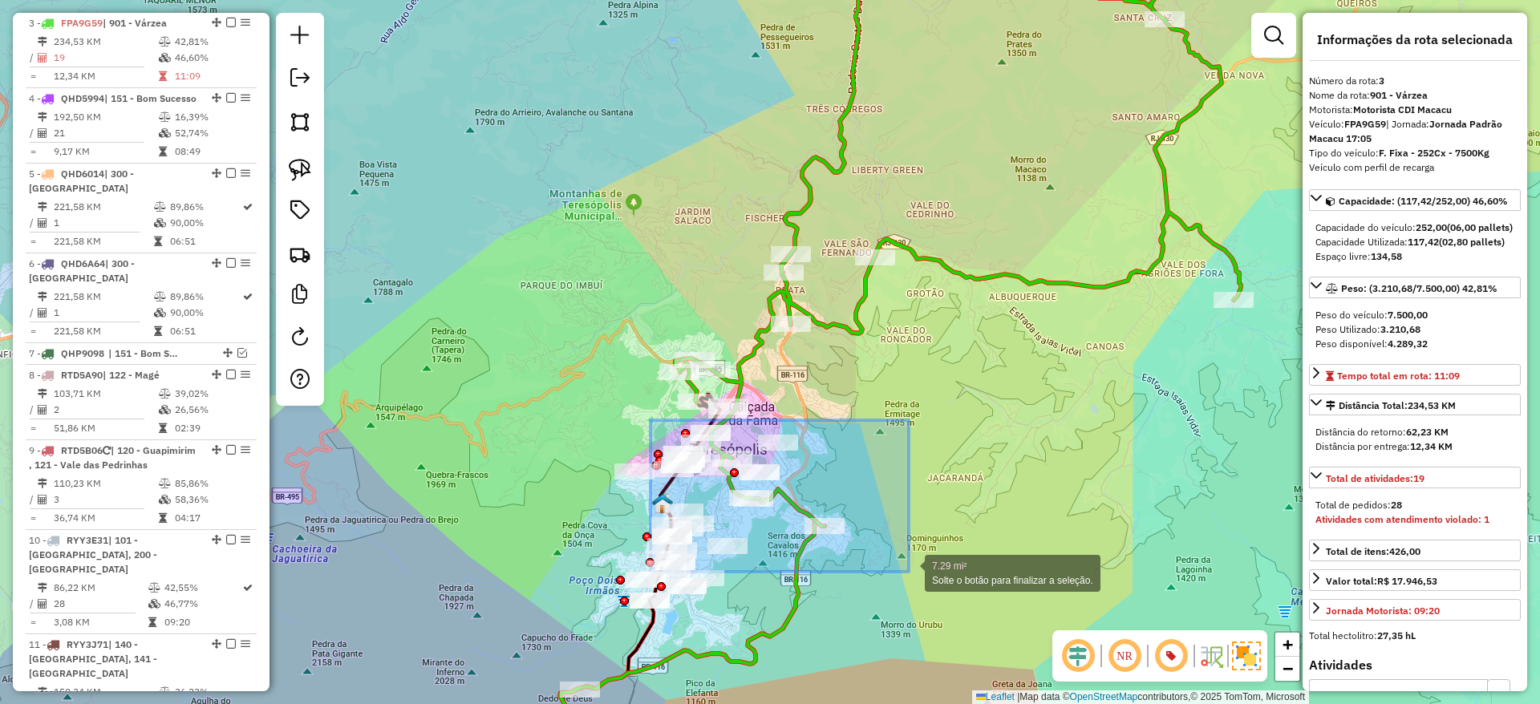
drag, startPoint x: 651, startPoint y: 420, endPoint x: 909, endPoint y: 572, distance: 299.5
click at [909, 572] on div "7.29 mi² Solte o botão para finalizar a seleção. Janela de atendimento Grade de…" at bounding box center [770, 352] width 1540 height 704
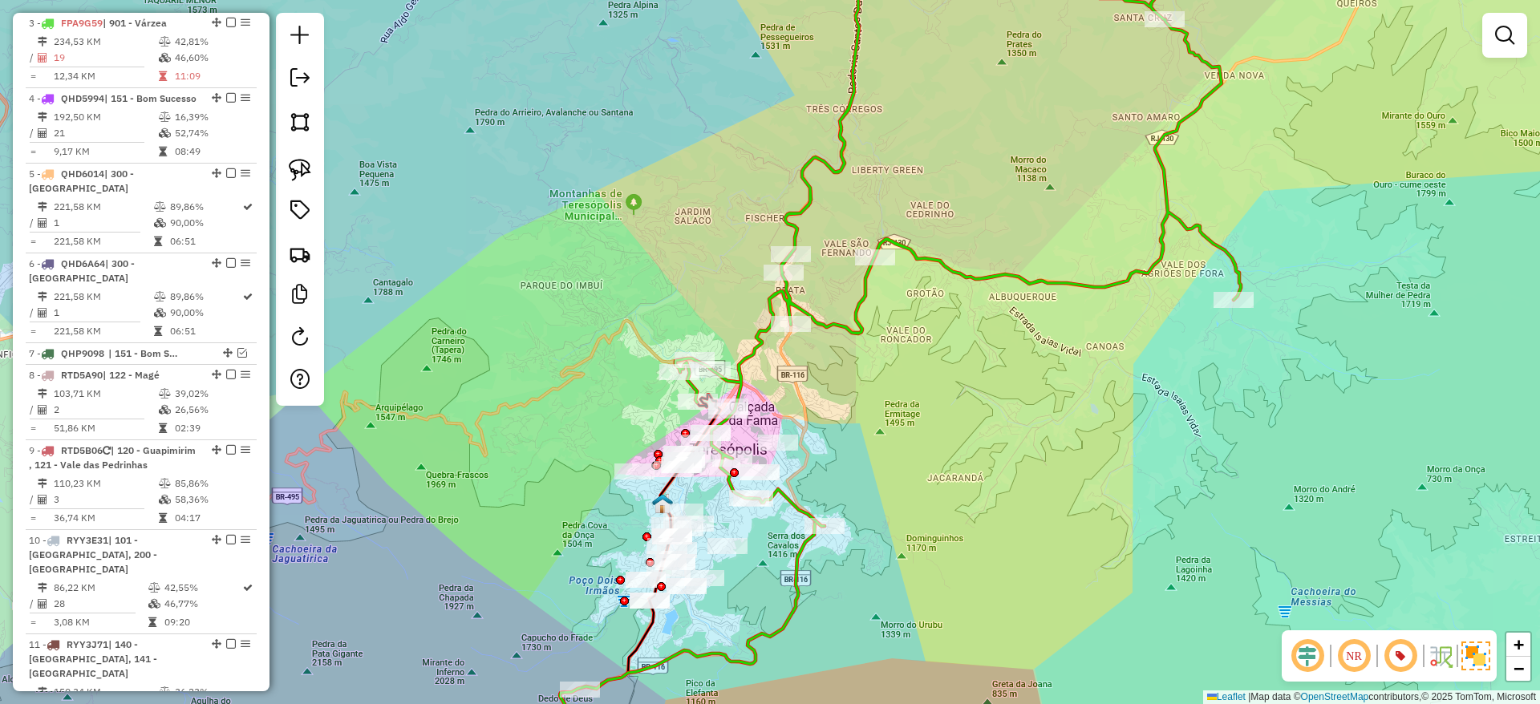
click at [814, 325] on icon at bounding box center [958, 227] width 566 height 597
select select "*********"
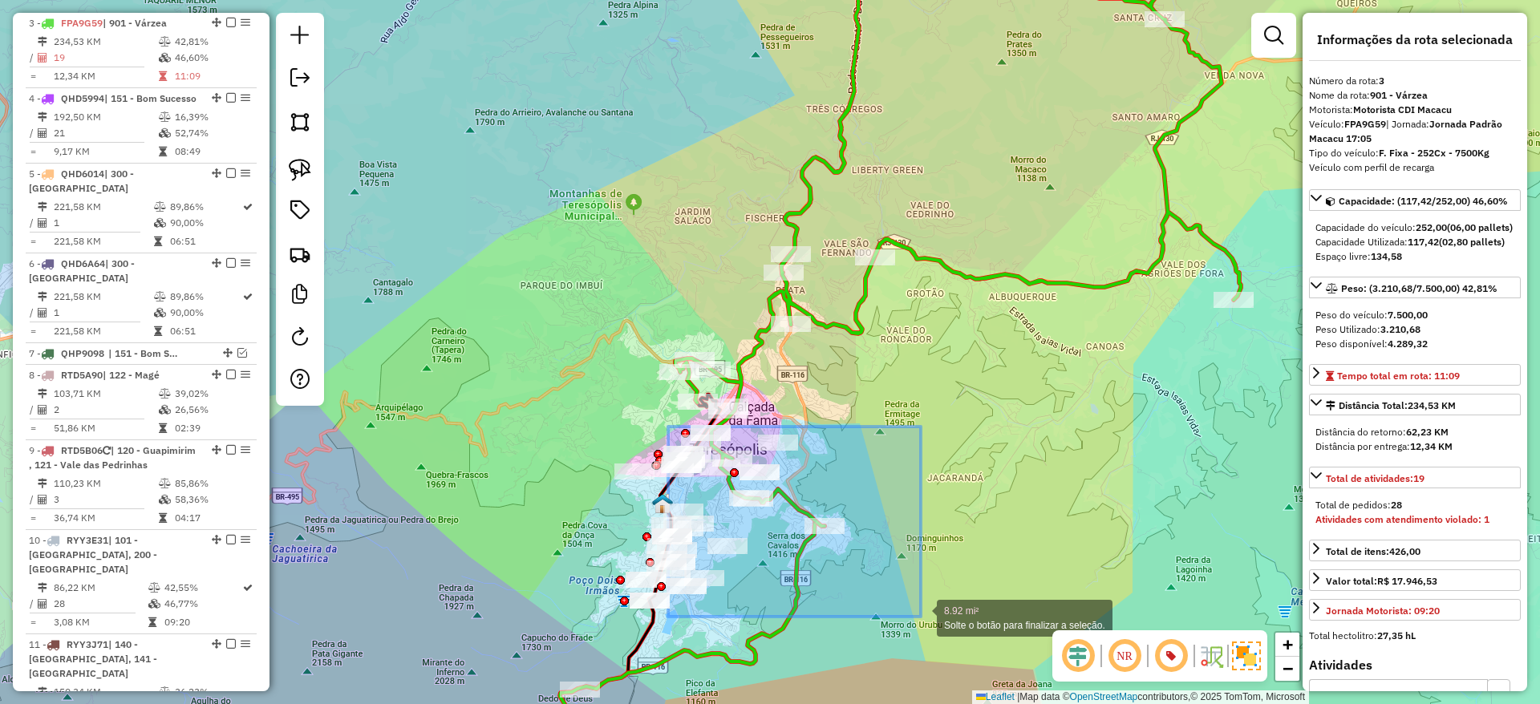
drag, startPoint x: 668, startPoint y: 427, endPoint x: 921, endPoint y: 617, distance: 316.2
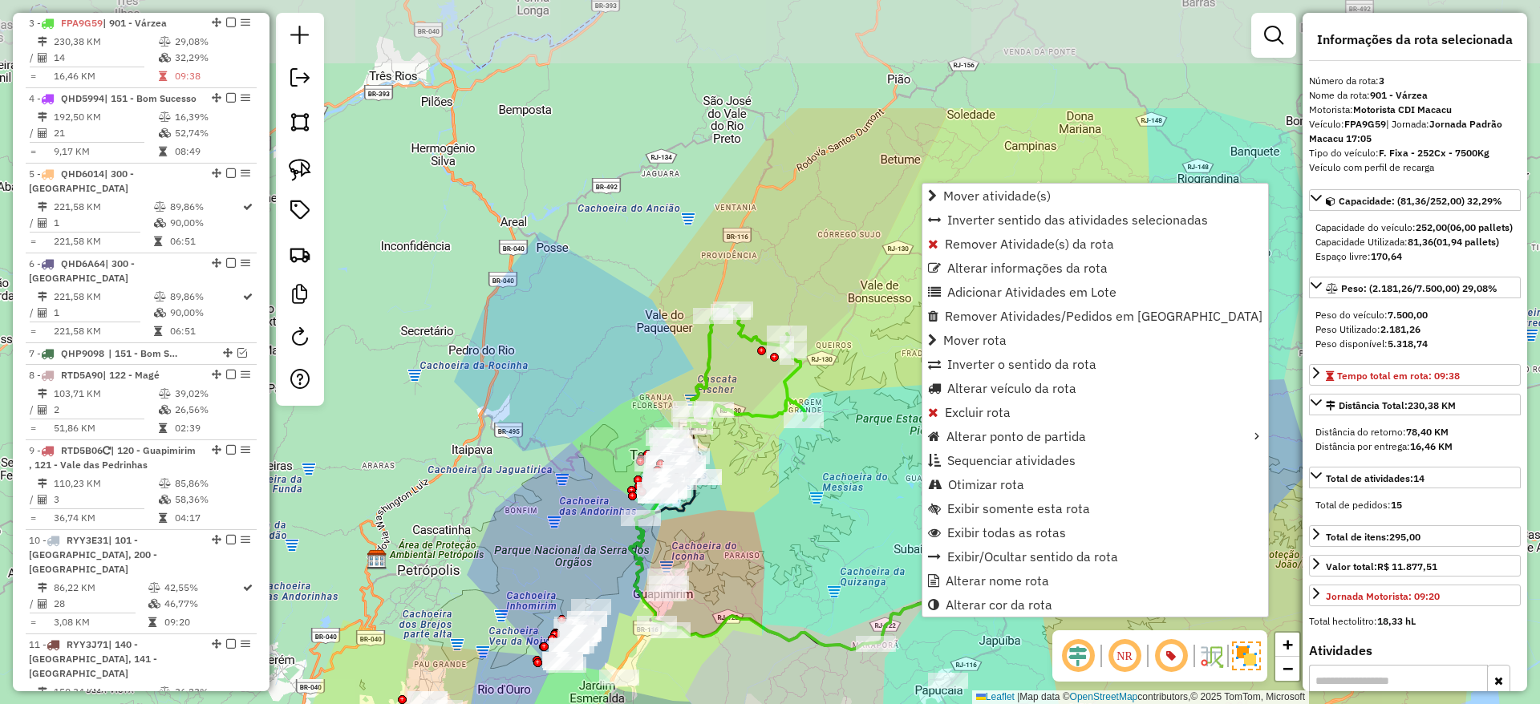
drag, startPoint x: 668, startPoint y: 247, endPoint x: 759, endPoint y: 428, distance: 202.7
click at [759, 428] on div "Janela de atendimento Grade de atendimento Capacidade Transportadoras Veículos …" at bounding box center [770, 352] width 1540 height 704
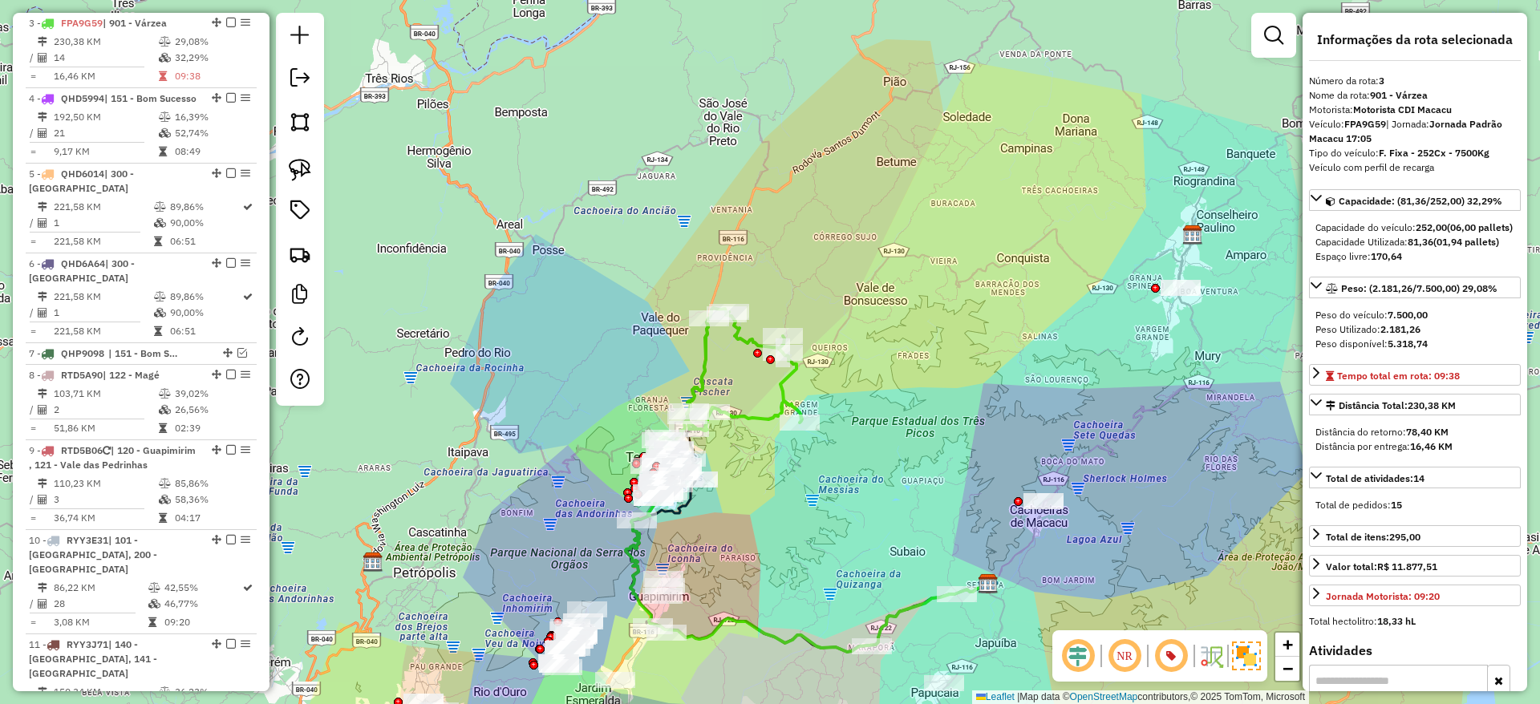
click at [700, 383] on icon at bounding box center [731, 378] width 142 height 140
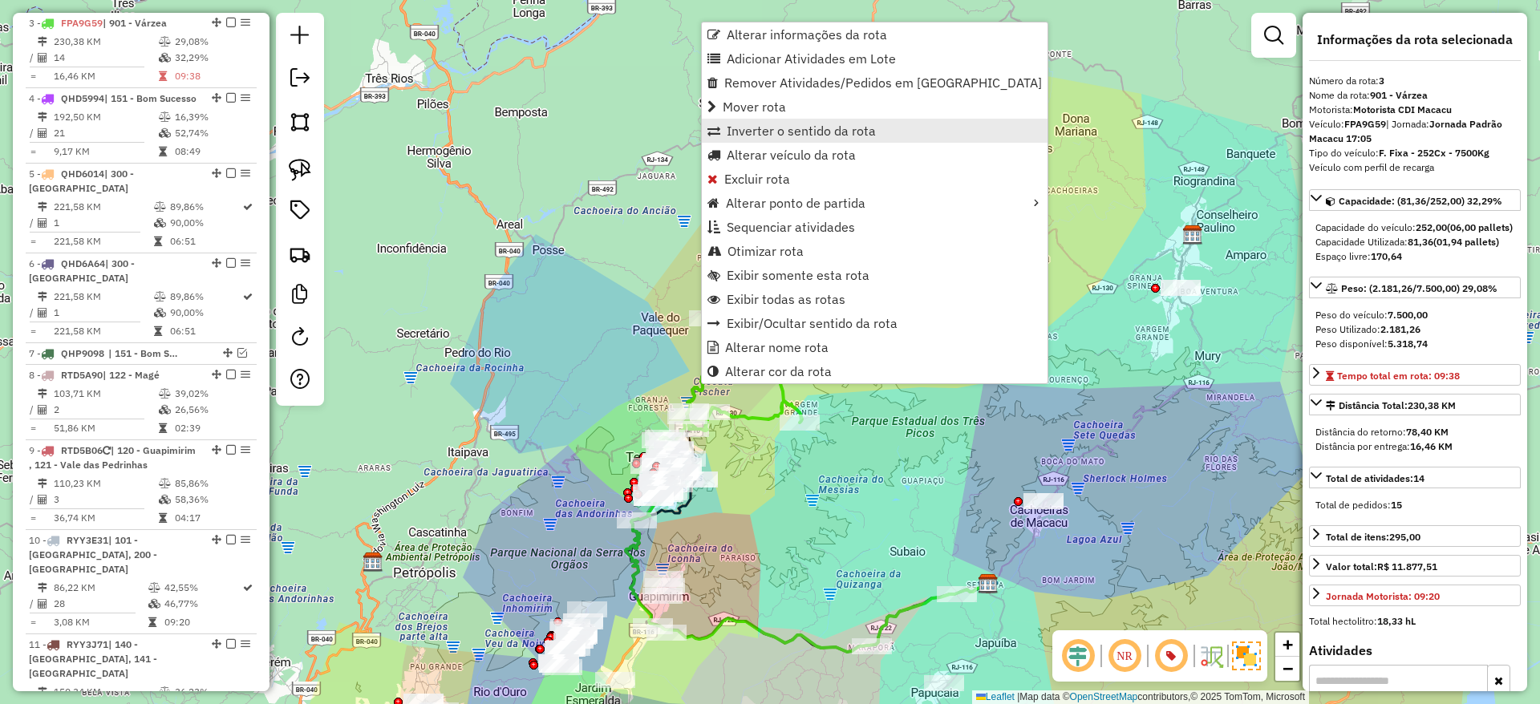
click at [808, 124] on span "Inverter o sentido da rota" at bounding box center [801, 130] width 149 height 13
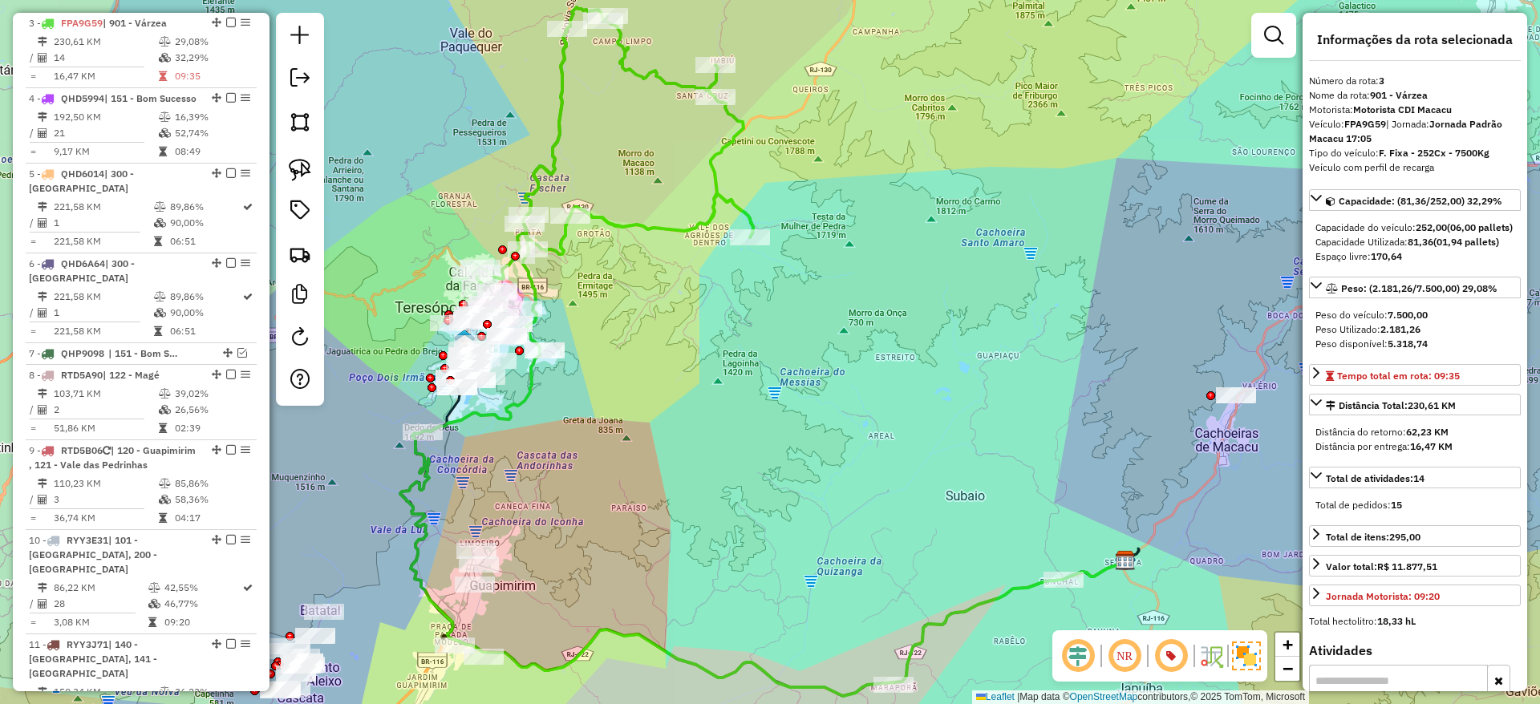
click at [702, 229] on icon at bounding box center [611, 148] width 283 height 282
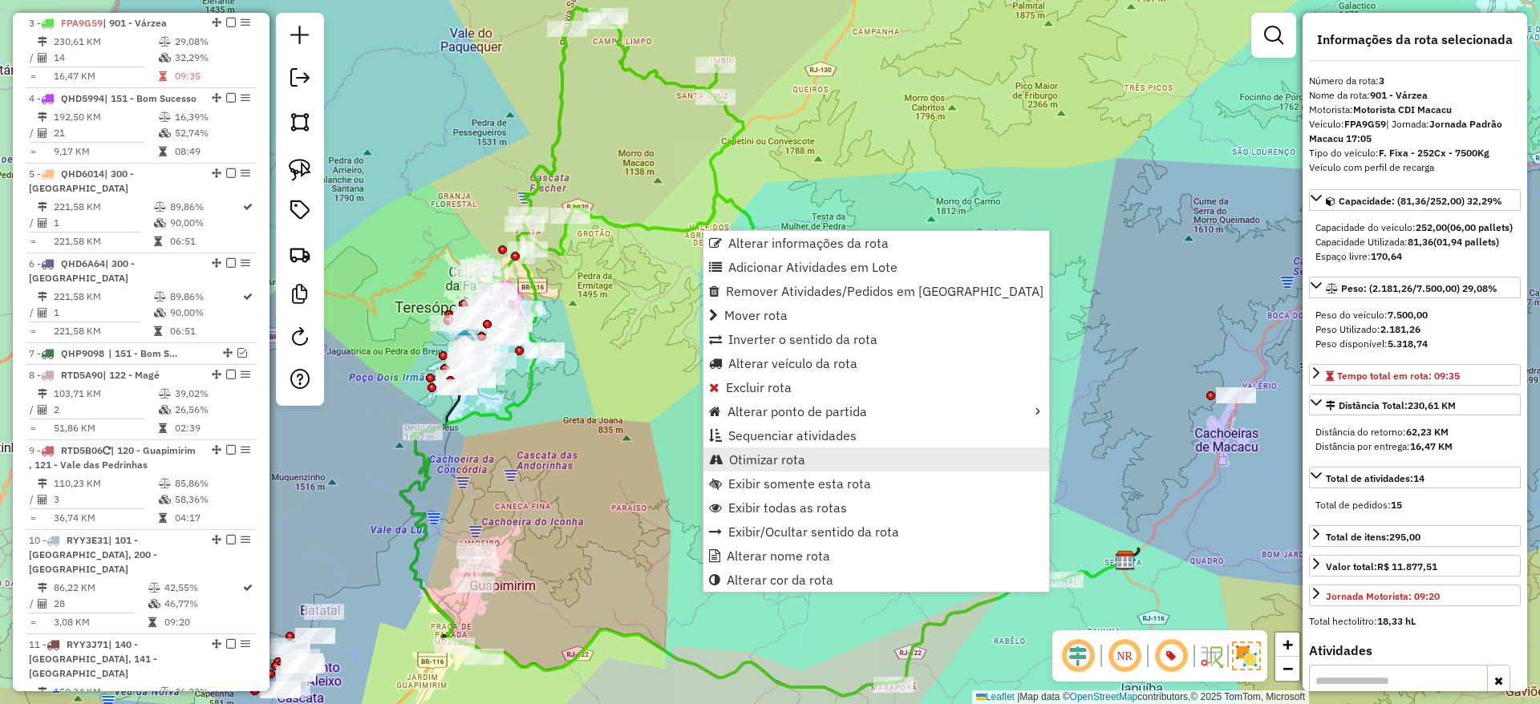
click at [764, 459] on span "Otimizar rota" at bounding box center [767, 459] width 76 height 13
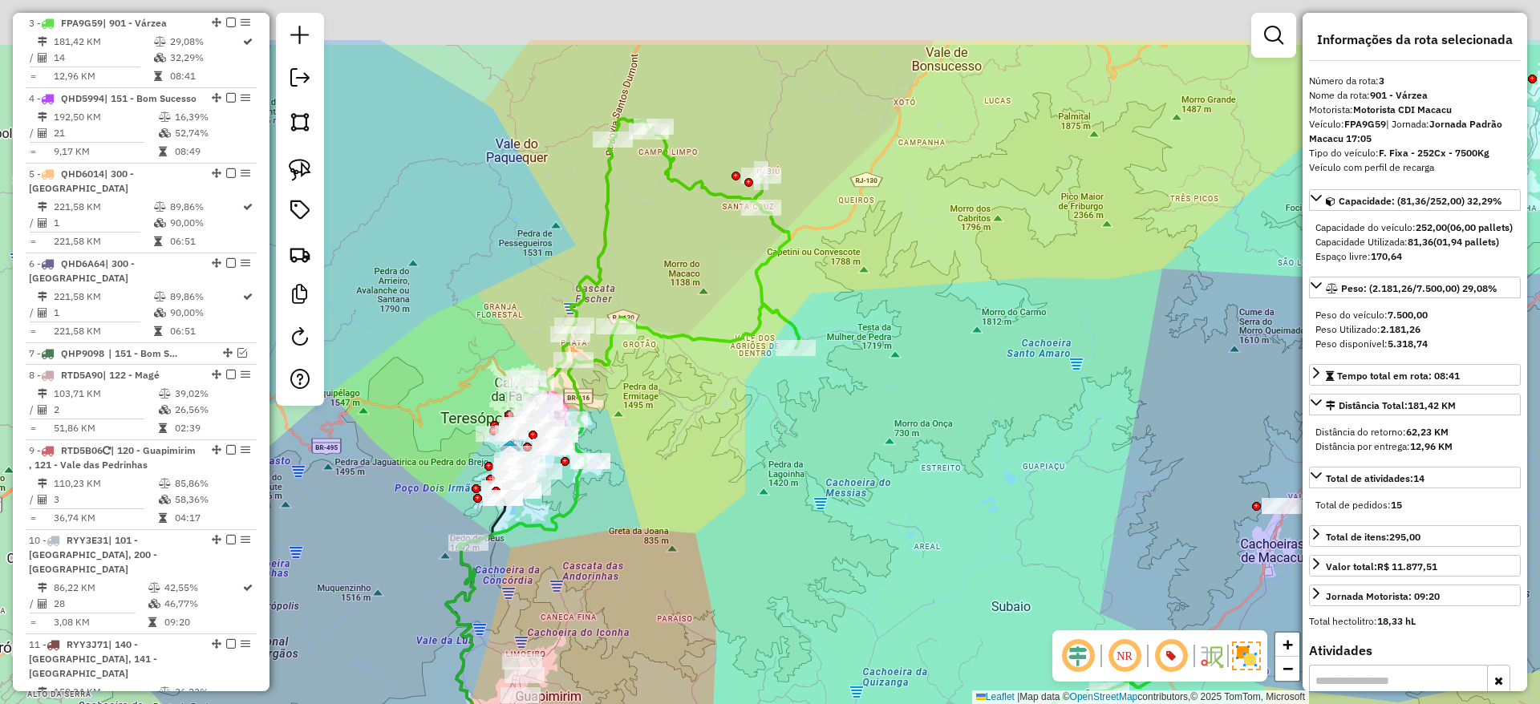
drag, startPoint x: 679, startPoint y: 319, endPoint x: 725, endPoint y: 429, distance: 119.0
click at [725, 429] on div "Janela de atendimento Grade de atendimento Capacidade Transportadoras Veículos …" at bounding box center [770, 352] width 1540 height 704
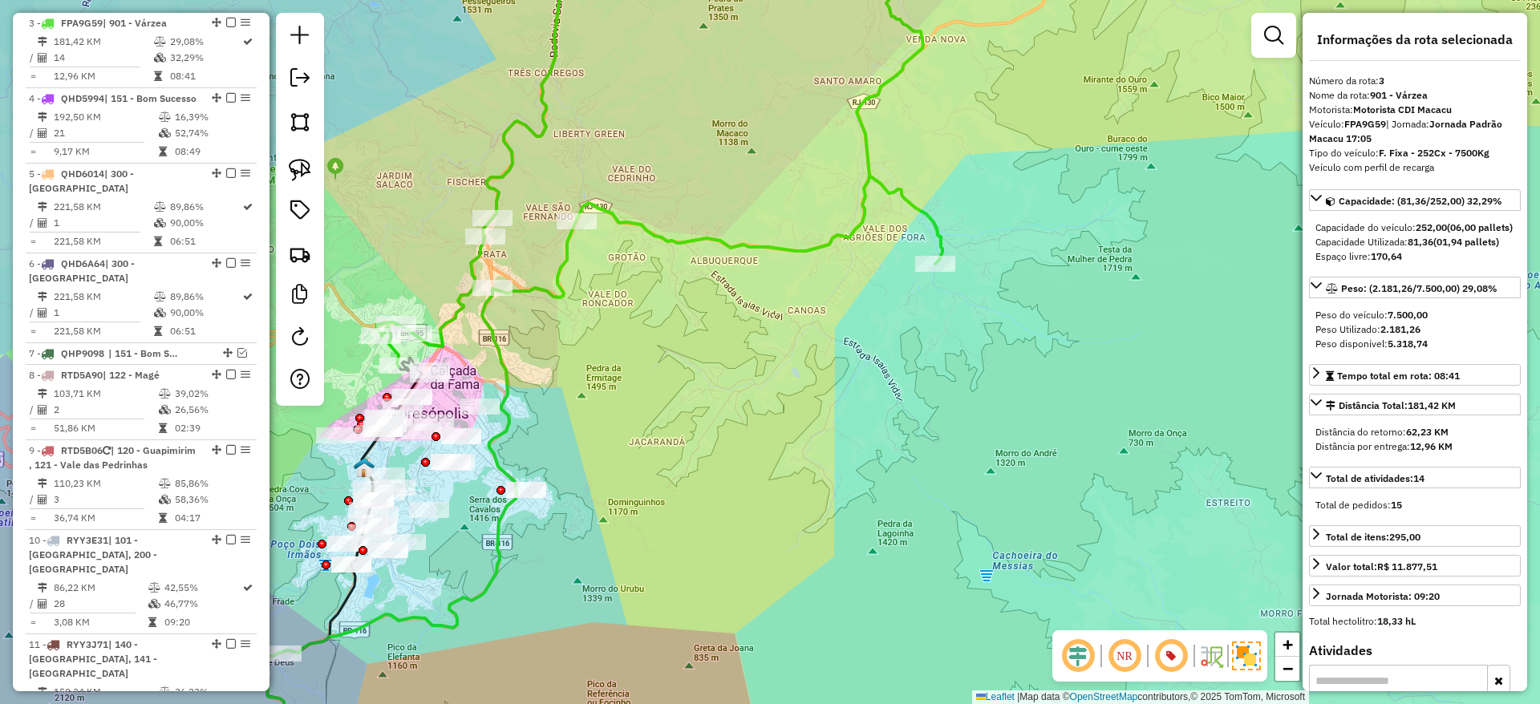
drag, startPoint x: 566, startPoint y: 431, endPoint x: 675, endPoint y: 490, distance: 124.2
click at [675, 490] on div "Janela de atendimento Grade de atendimento Capacidade Transportadoras Veículos …" at bounding box center [770, 352] width 1540 height 704
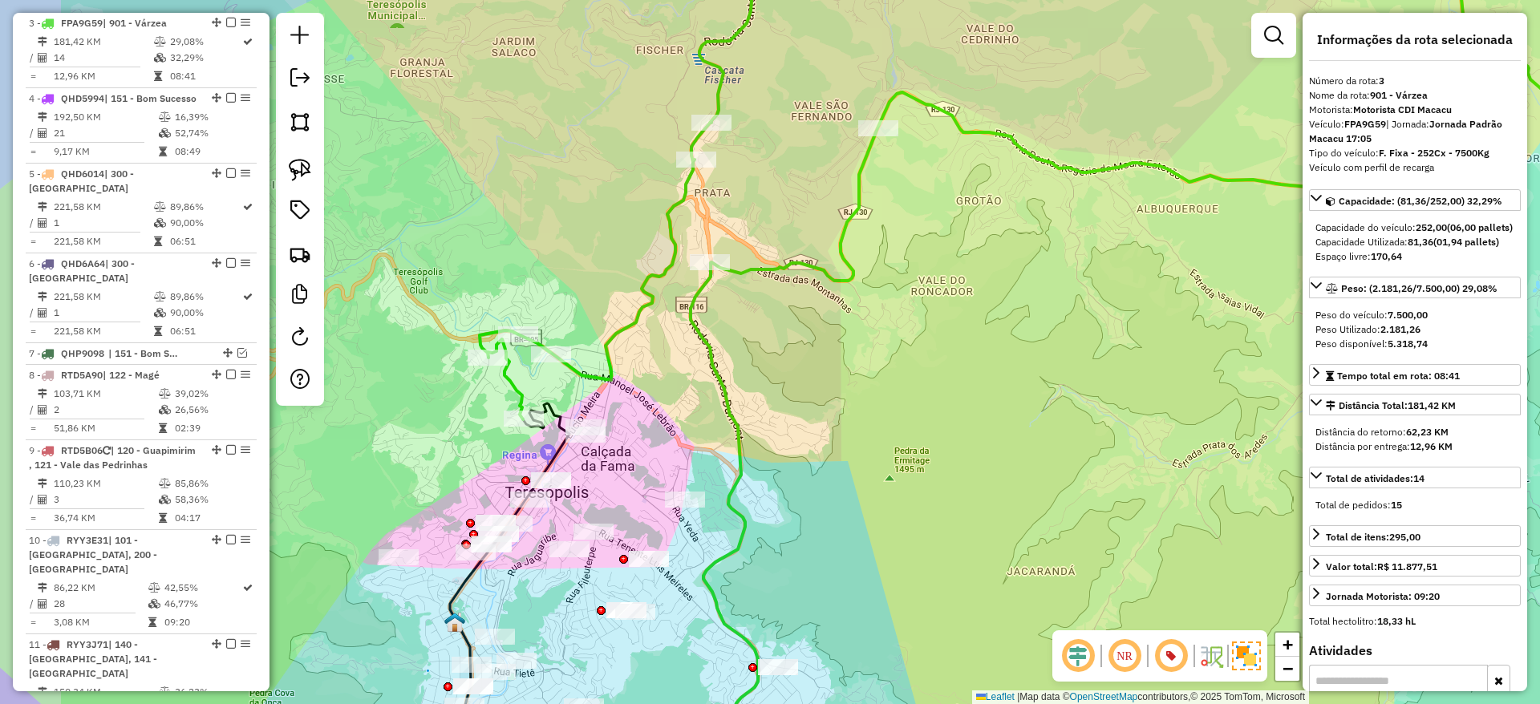
drag, startPoint x: 499, startPoint y: 430, endPoint x: 617, endPoint y: 424, distance: 118.1
click at [617, 424] on div "Janela de atendimento Grade de atendimento Capacidade Transportadoras Veículos …" at bounding box center [770, 352] width 1540 height 704
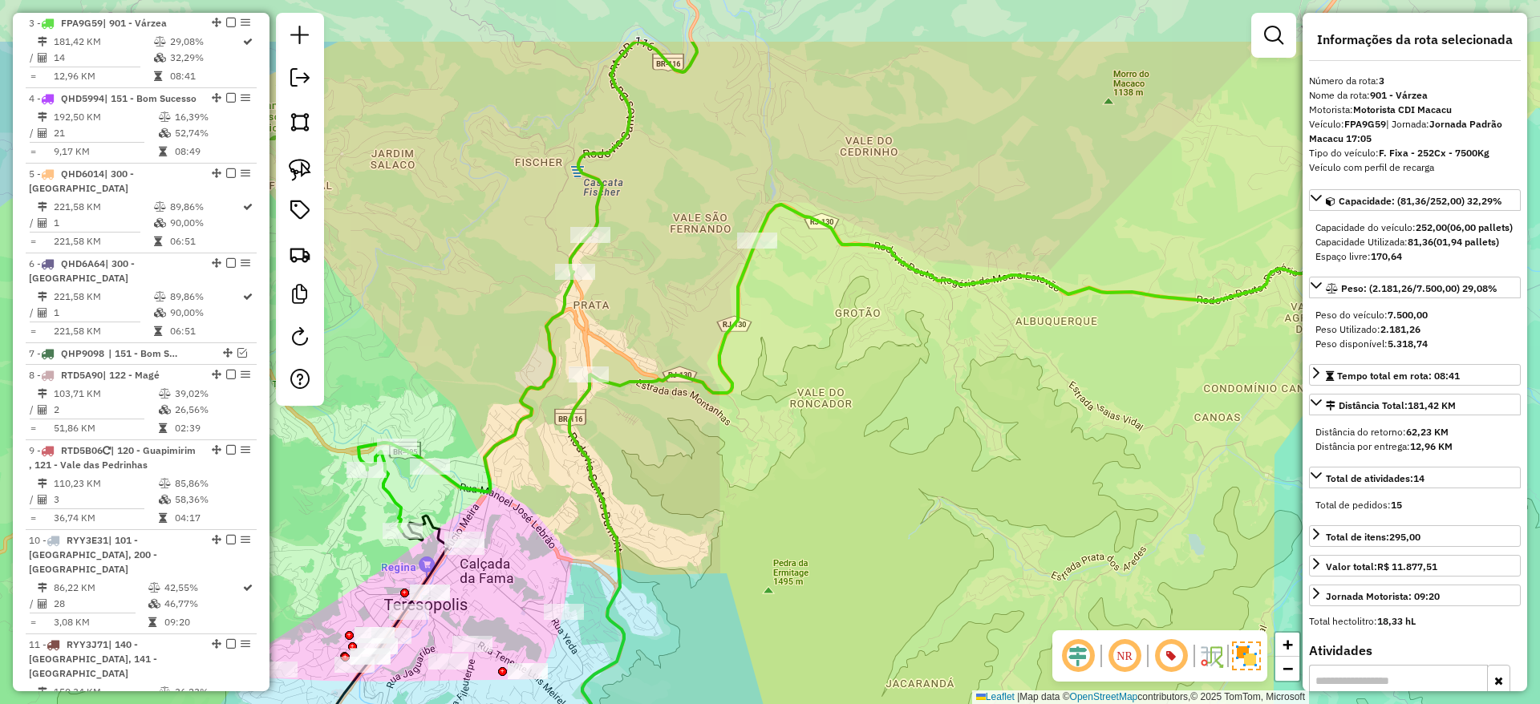
drag, startPoint x: 630, startPoint y: 439, endPoint x: 505, endPoint y: 551, distance: 167.6
click at [505, 551] on div "Janela de atendimento Grade de atendimento Capacidade Transportadoras Veículos …" at bounding box center [770, 352] width 1540 height 704
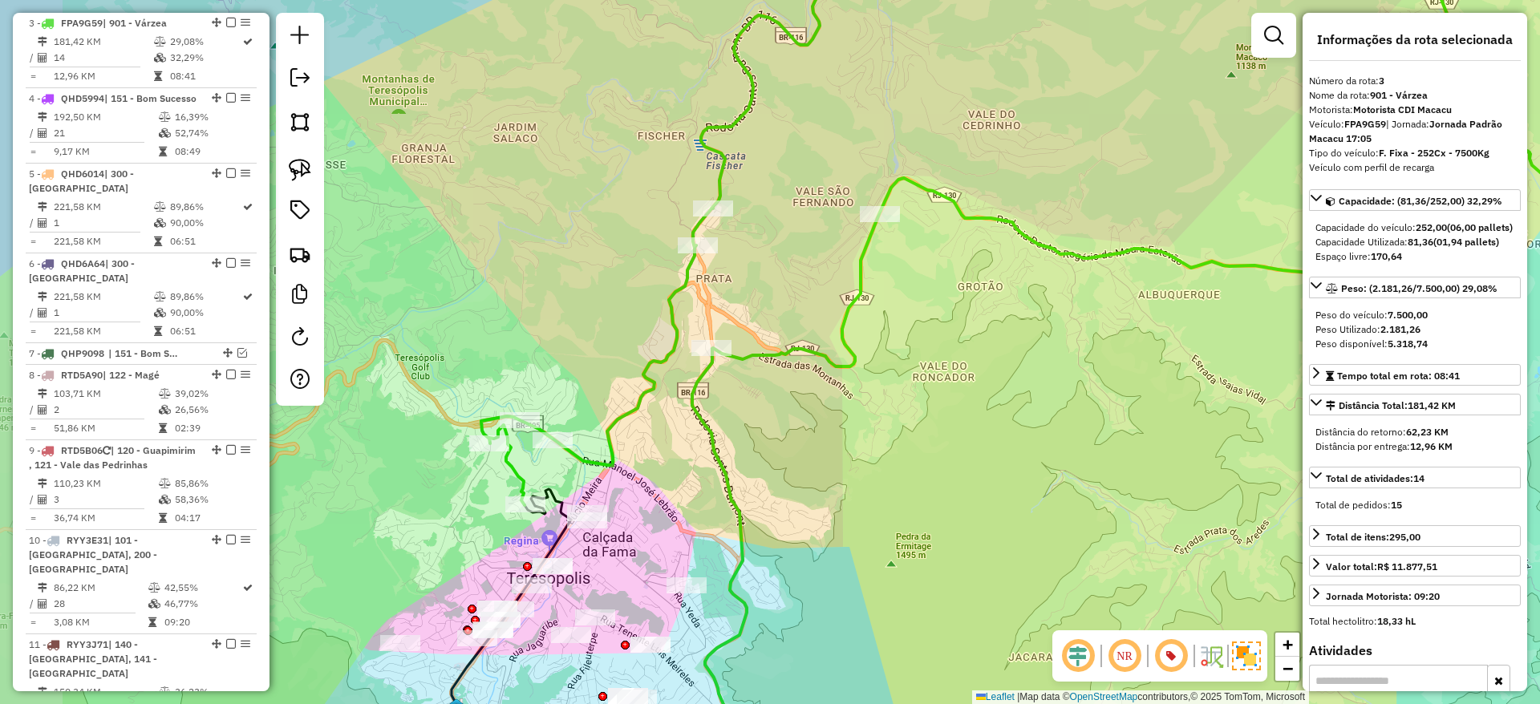
drag, startPoint x: 505, startPoint y: 538, endPoint x: 631, endPoint y: 507, distance: 130.6
click at [631, 507] on div "Janela de atendimento Grade de atendimento Capacidade Transportadoras Veículos …" at bounding box center [770, 352] width 1540 height 704
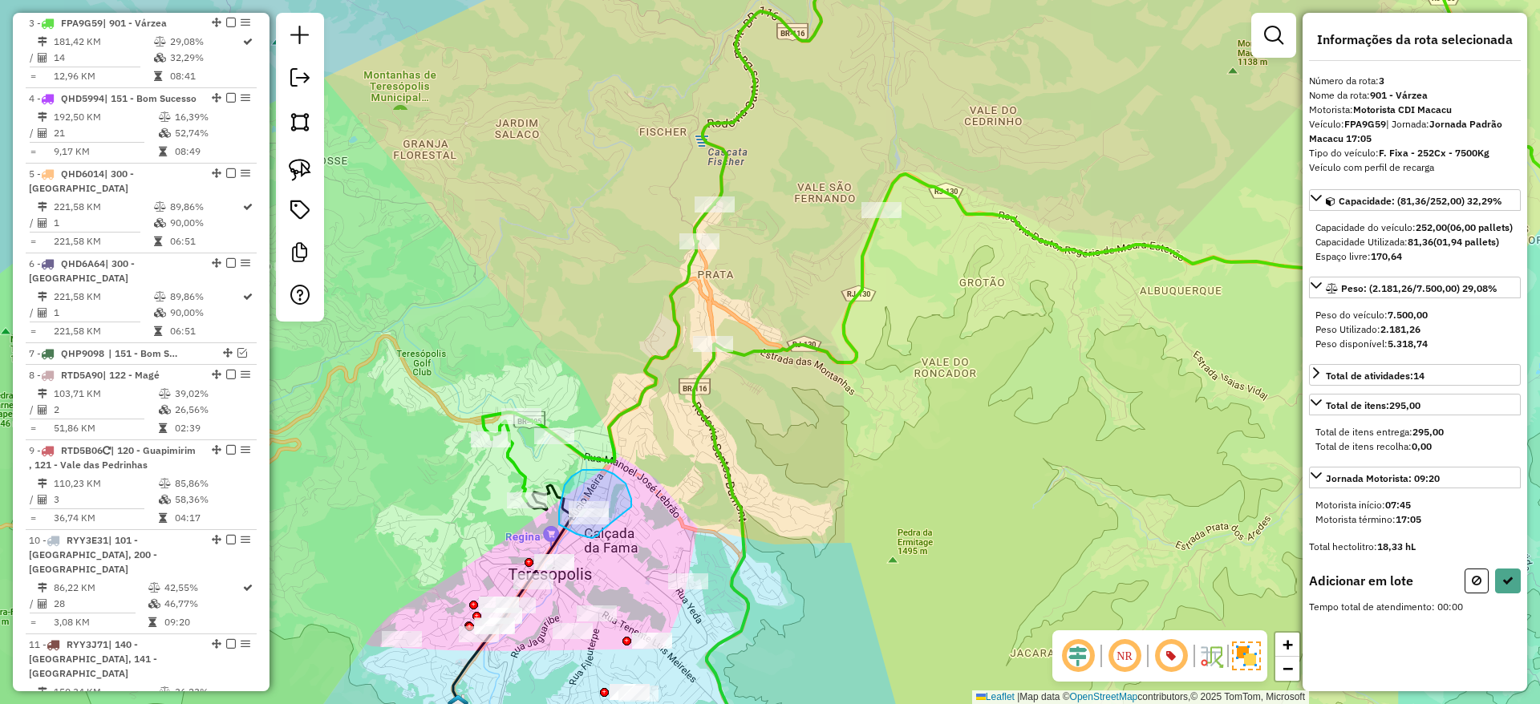
drag, startPoint x: 631, startPoint y: 507, endPoint x: 599, endPoint y: 533, distance: 41.1
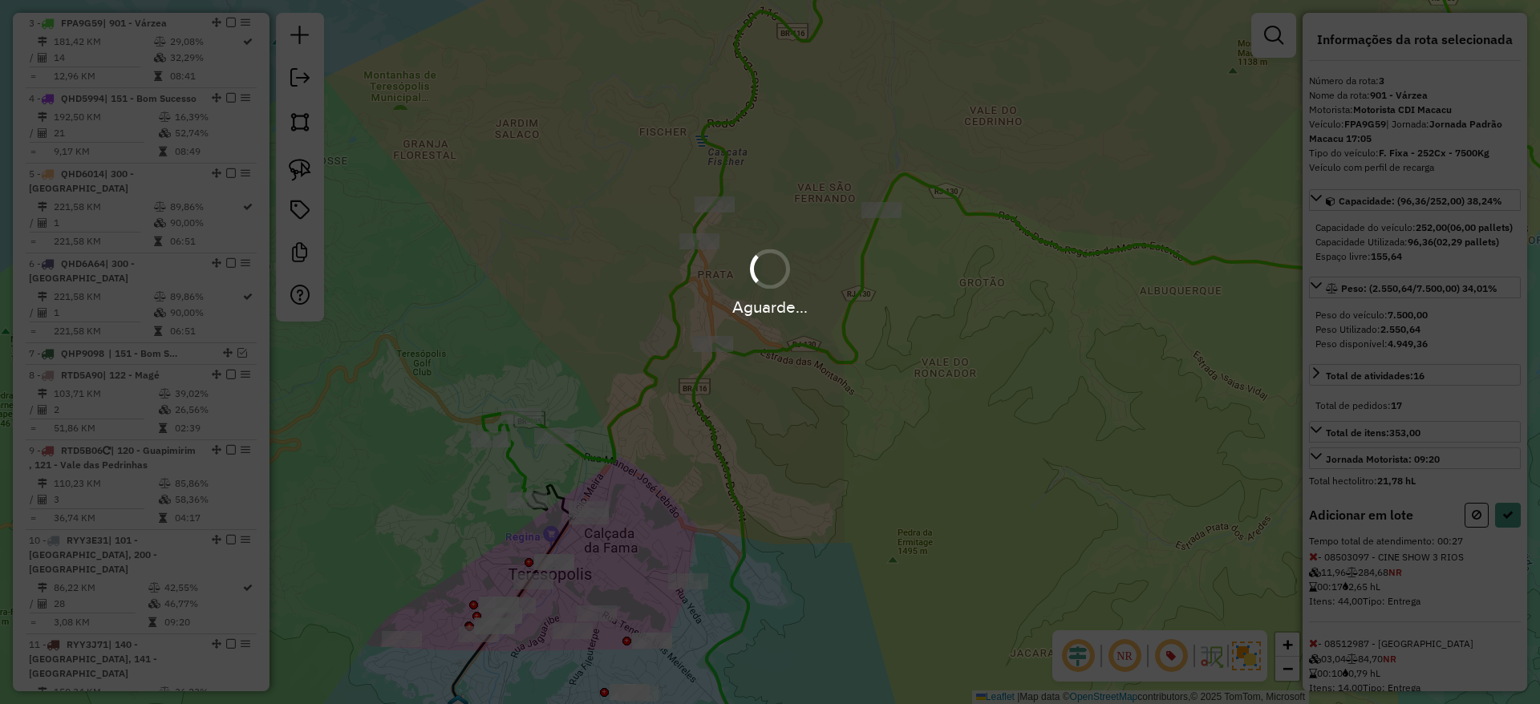
select select "*********"
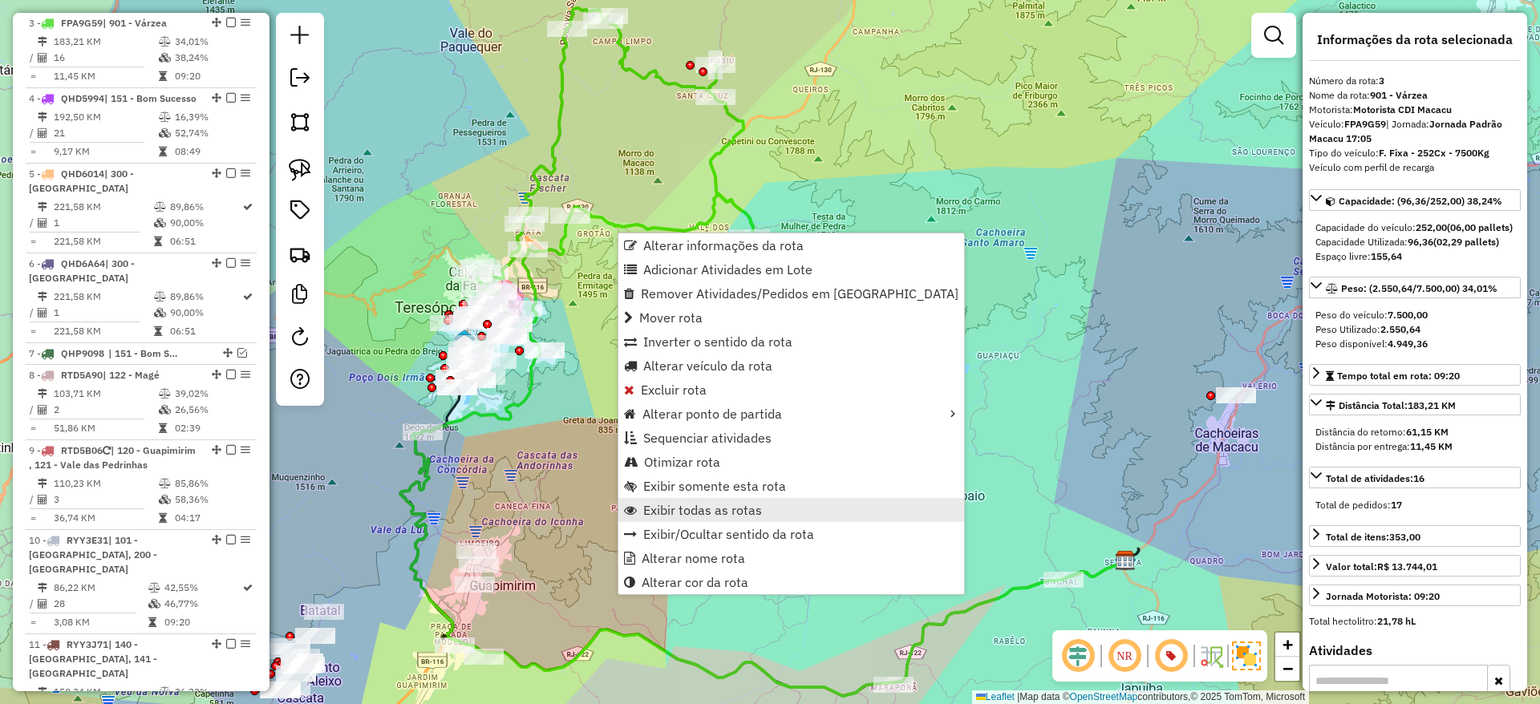
click at [698, 509] on span "Exibir todas as rotas" at bounding box center [702, 510] width 119 height 13
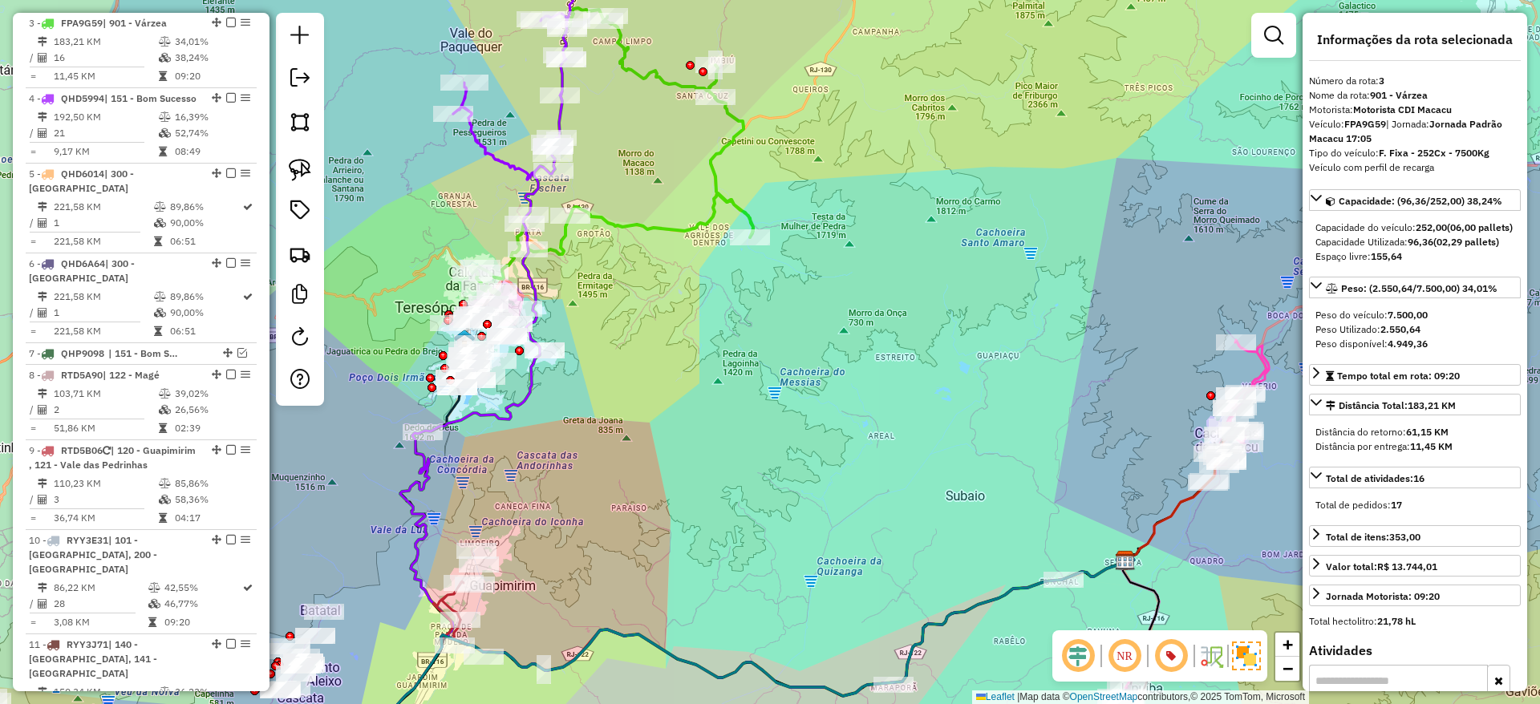
click at [513, 164] on icon at bounding box center [523, 54] width 140 height 250
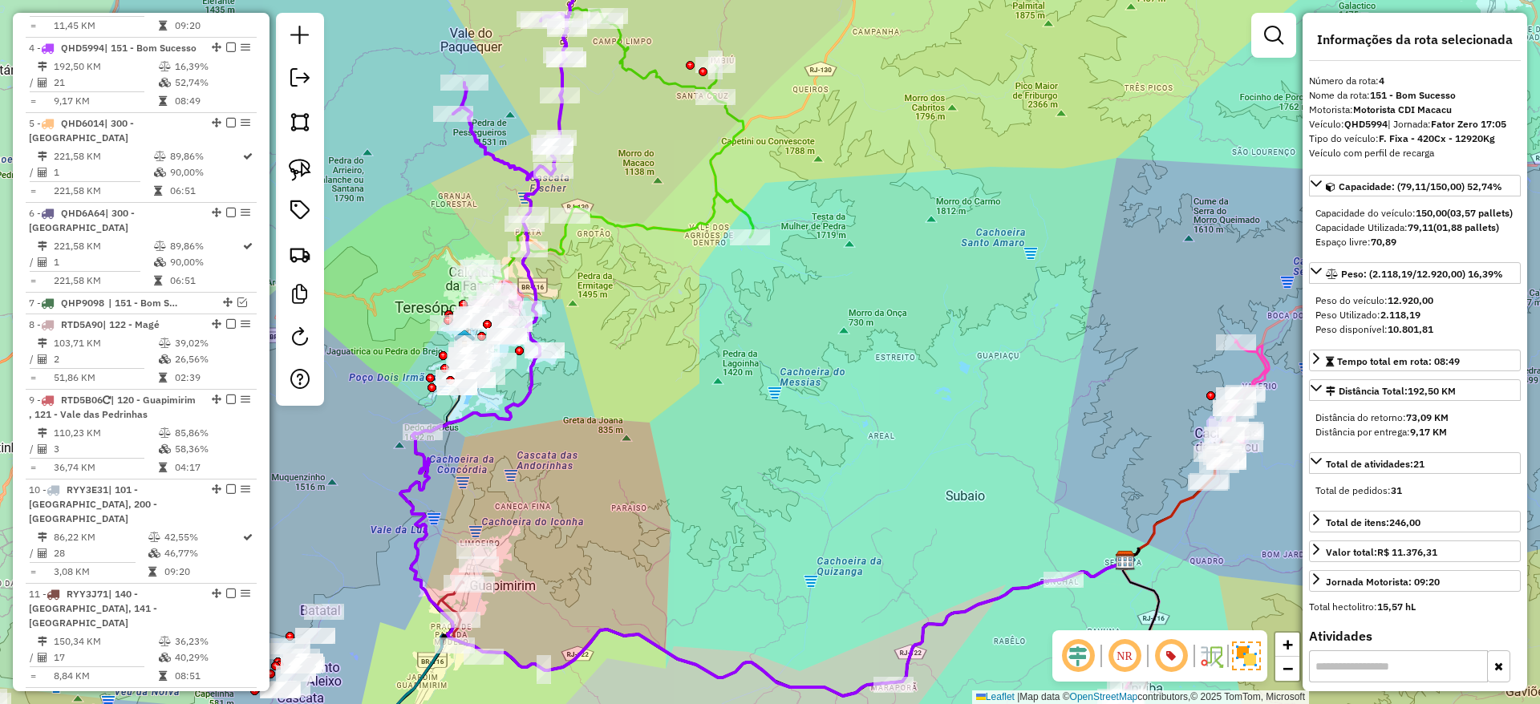
scroll to position [902, 0]
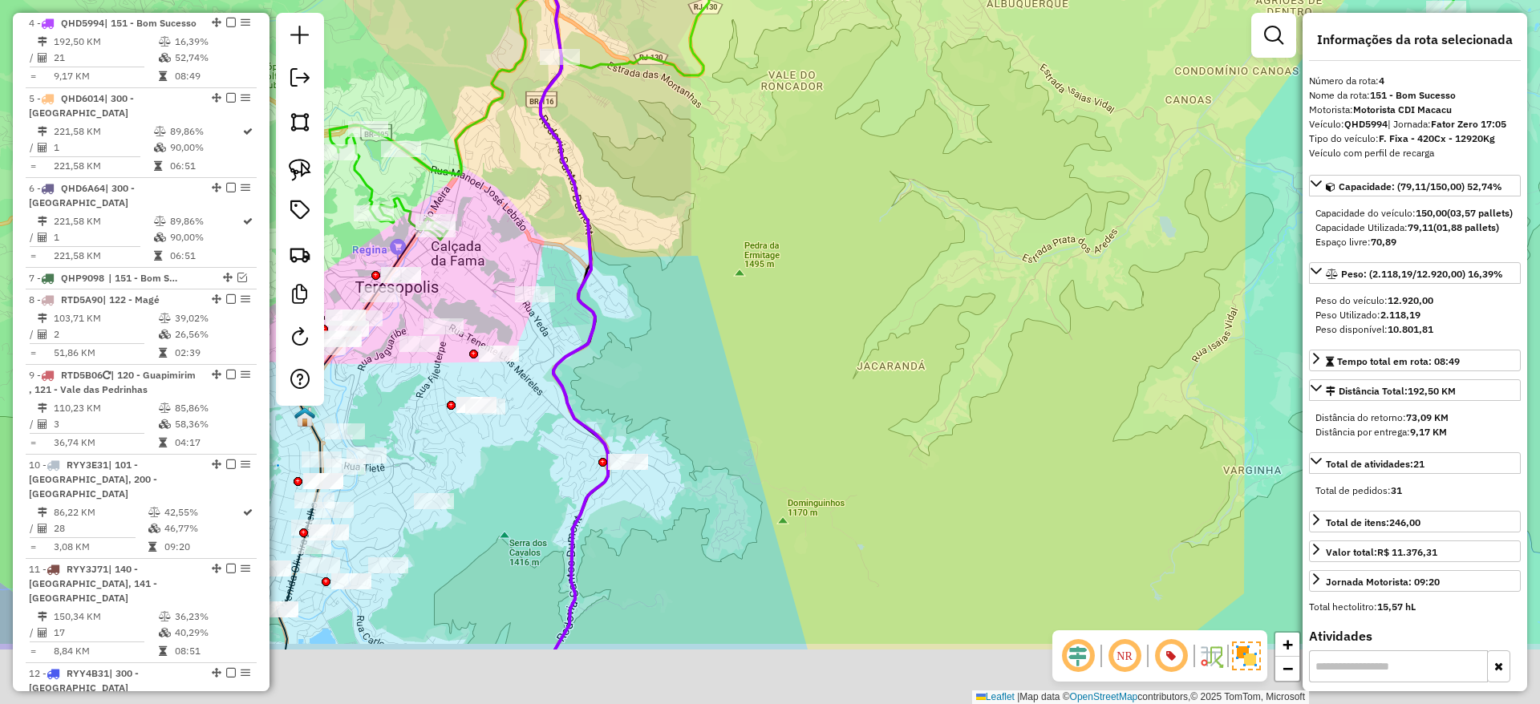
drag, startPoint x: 665, startPoint y: 517, endPoint x: 708, endPoint y: 366, distance: 157.7
click at [708, 366] on div "Janela de atendimento Grade de atendimento Capacidade Transportadoras Veículos …" at bounding box center [770, 352] width 1540 height 704
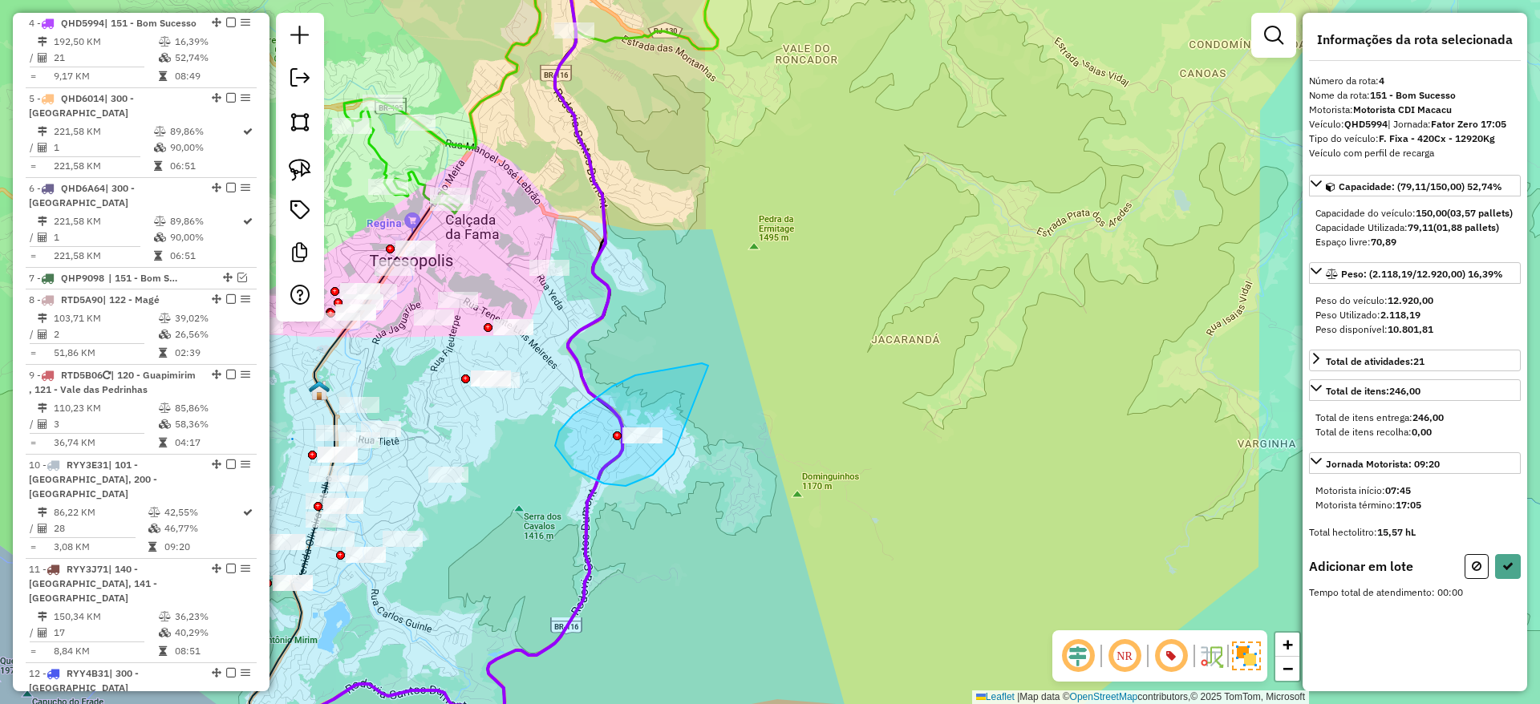
drag, startPoint x: 708, startPoint y: 366, endPoint x: 674, endPoint y: 454, distance: 94.7
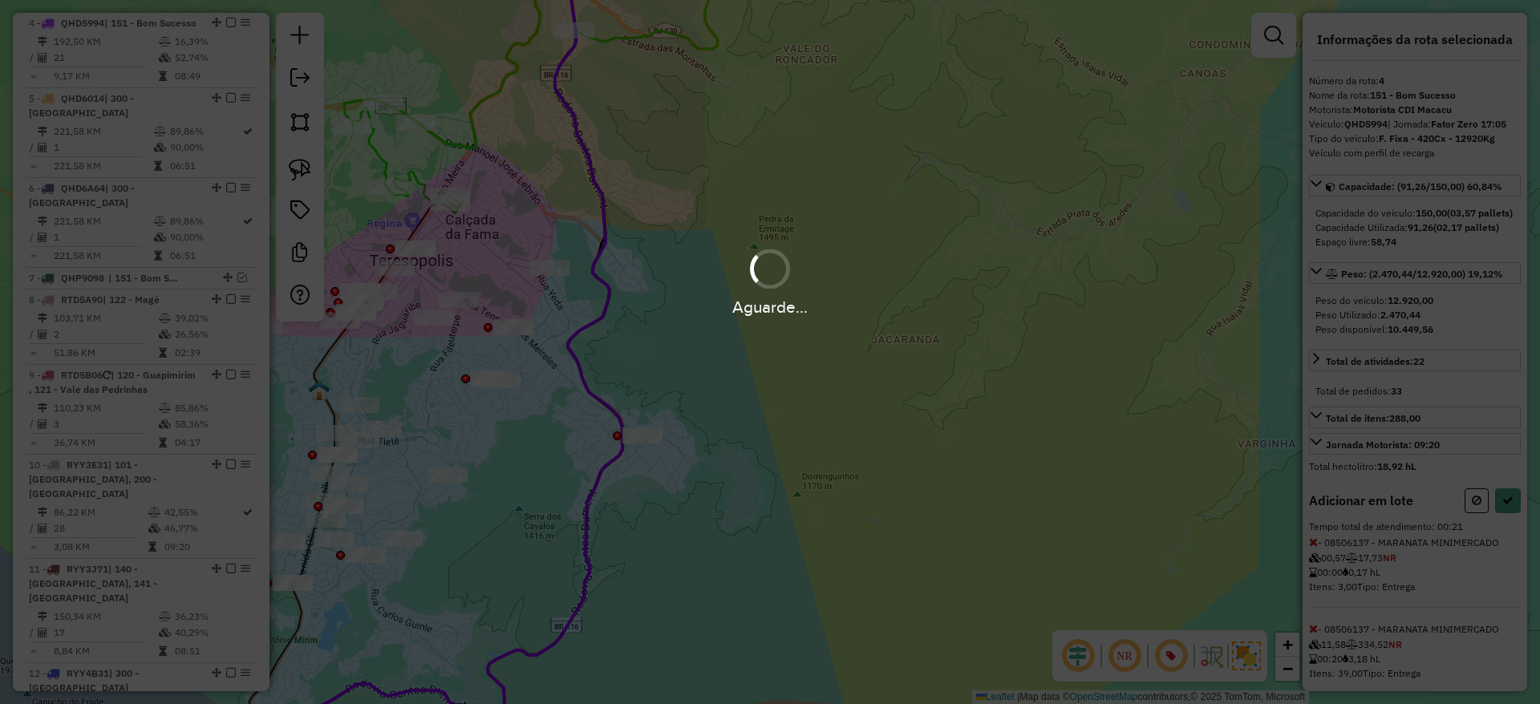
select select "*********"
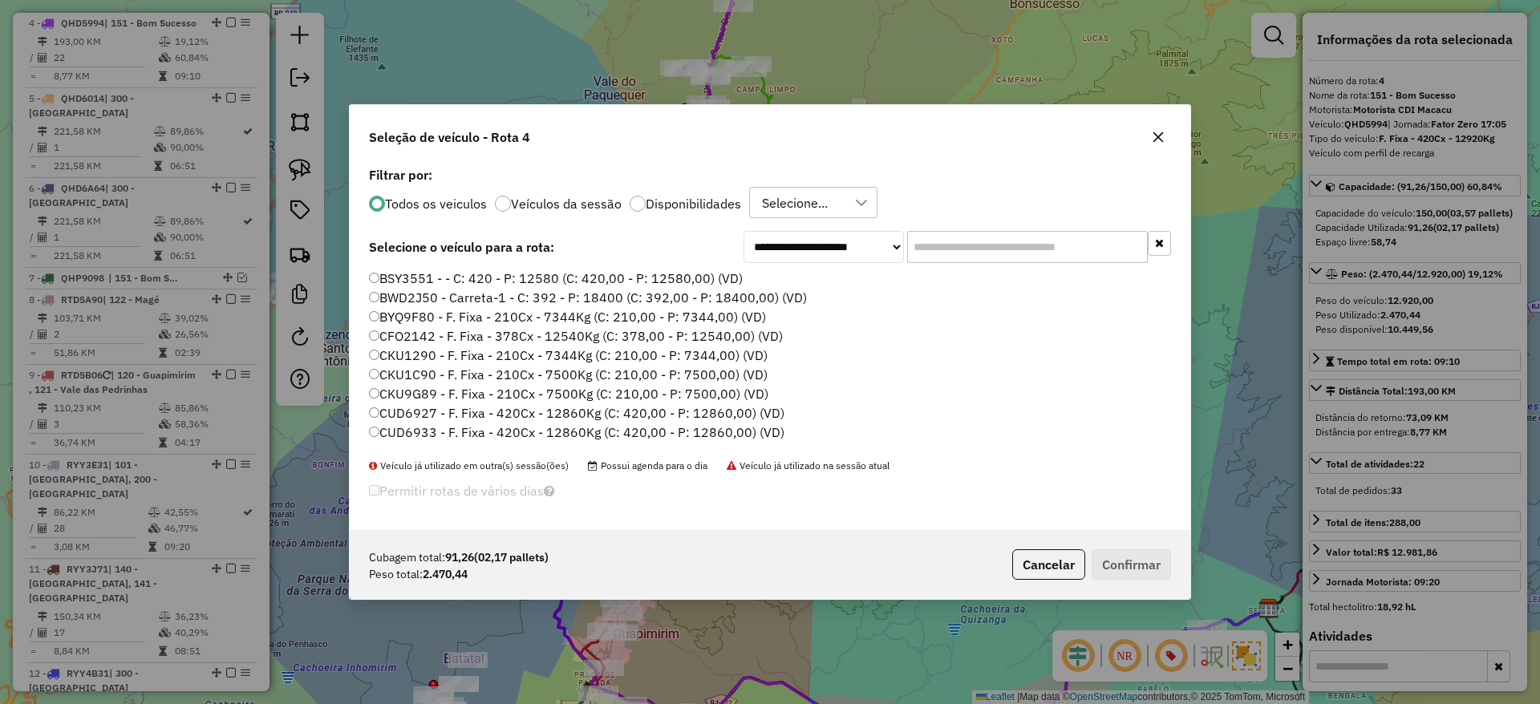
scroll to position [9, 5]
click at [933, 243] on input "text" at bounding box center [1027, 247] width 241 height 32
paste input "*******"
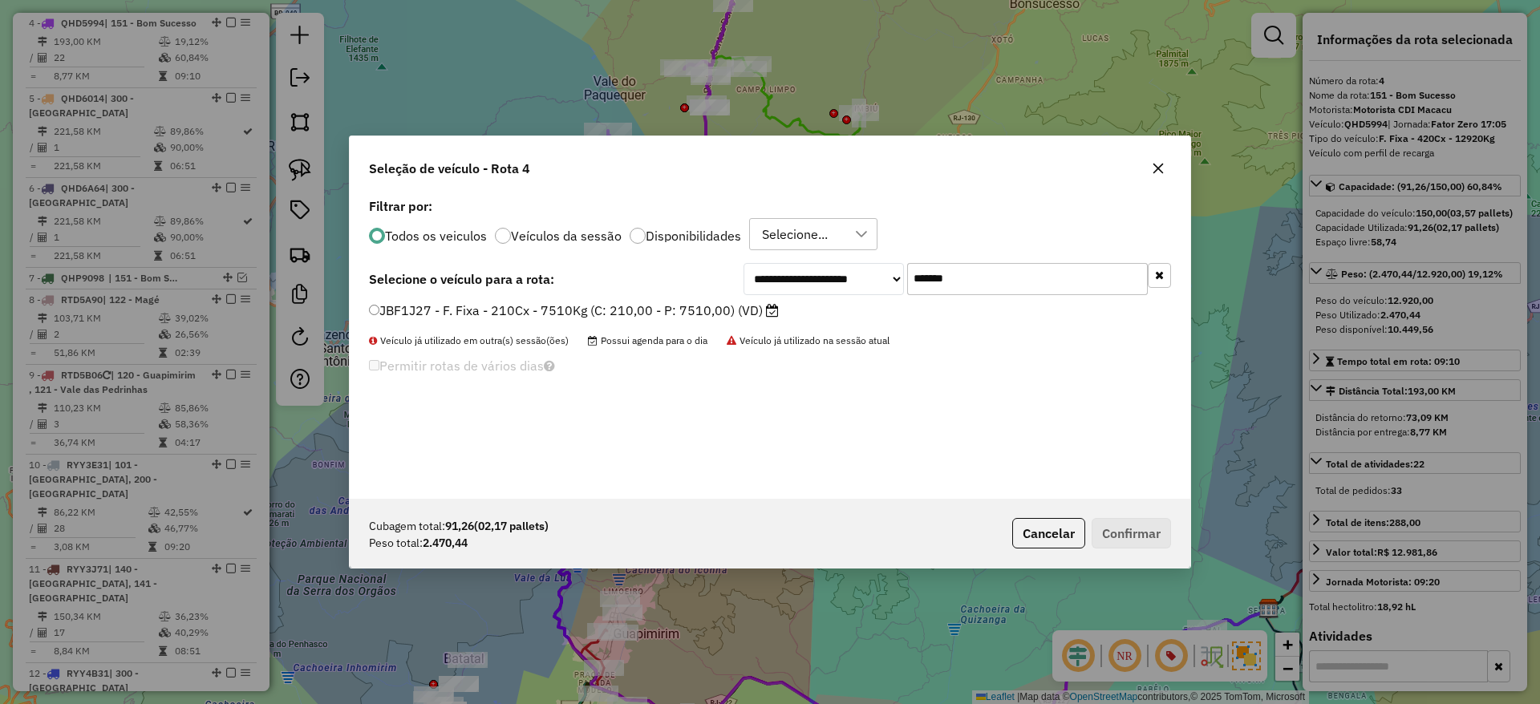
type input "*******"
click at [745, 312] on label "JBF1J27 - F. Fixa - 210Cx - 7510Kg (C: 210,00 - P: 7510,00) (VD)" at bounding box center [574, 310] width 410 height 19
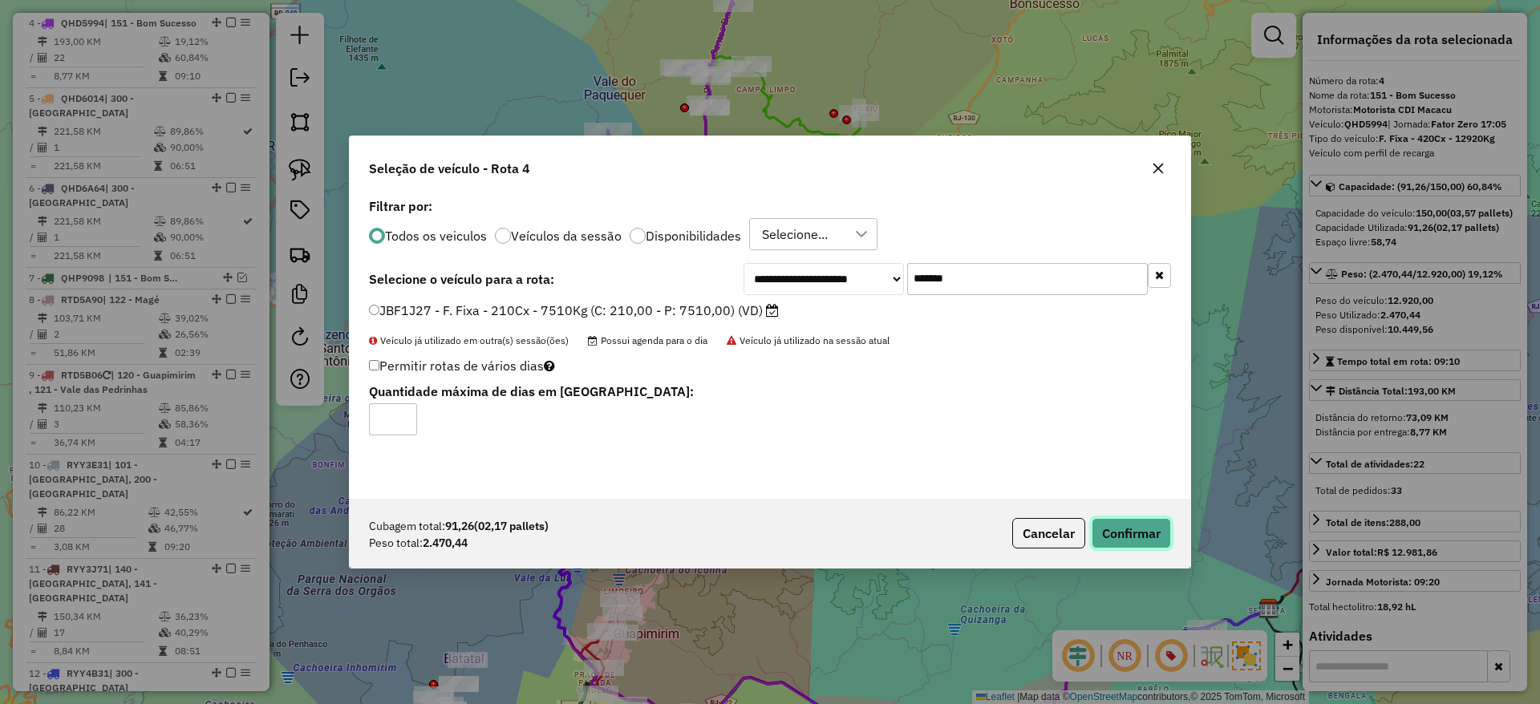
click at [1115, 542] on button "Confirmar" at bounding box center [1131, 533] width 79 height 30
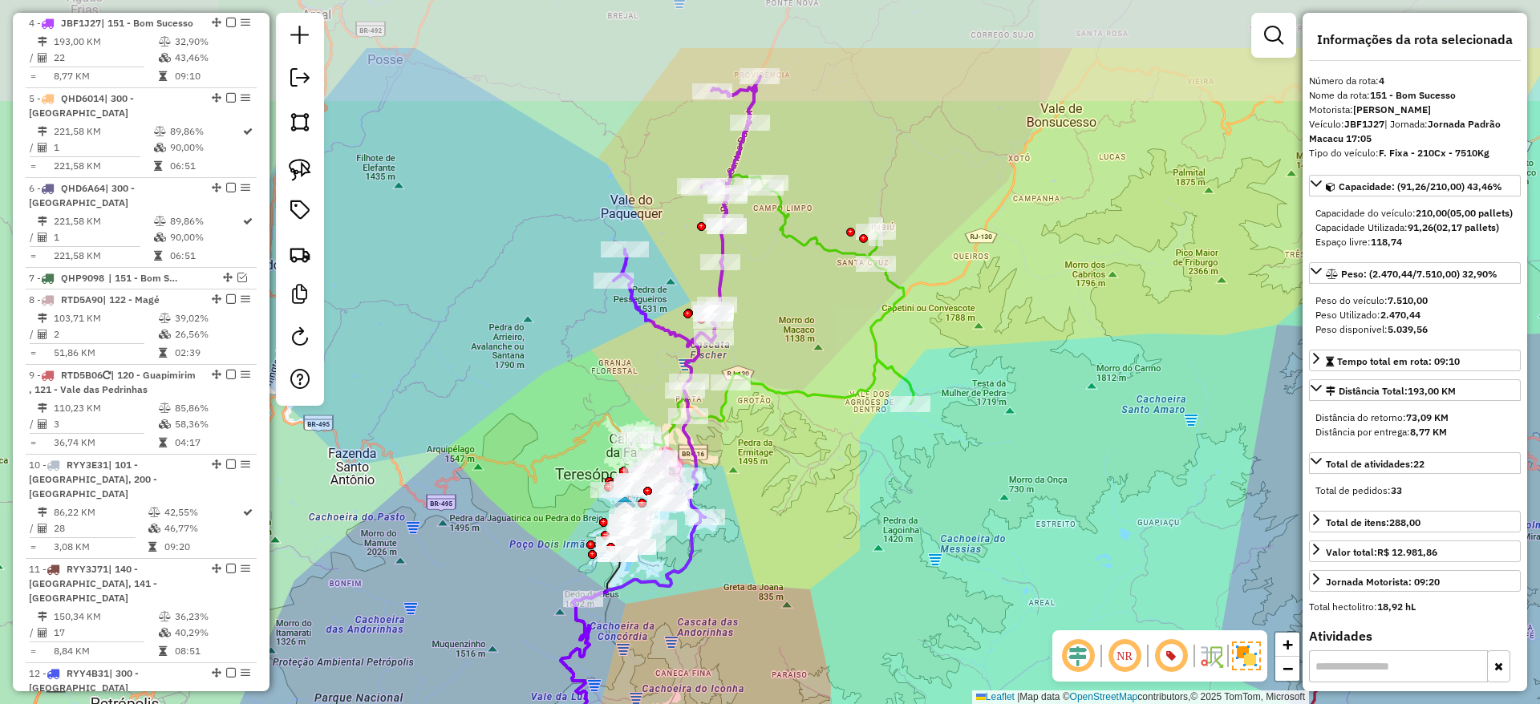
drag, startPoint x: 750, startPoint y: 157, endPoint x: 767, endPoint y: 283, distance: 127.1
click at [767, 283] on div "Janela de atendimento Grade de atendimento Capacidade Transportadoras Veículos …" at bounding box center [770, 352] width 1540 height 704
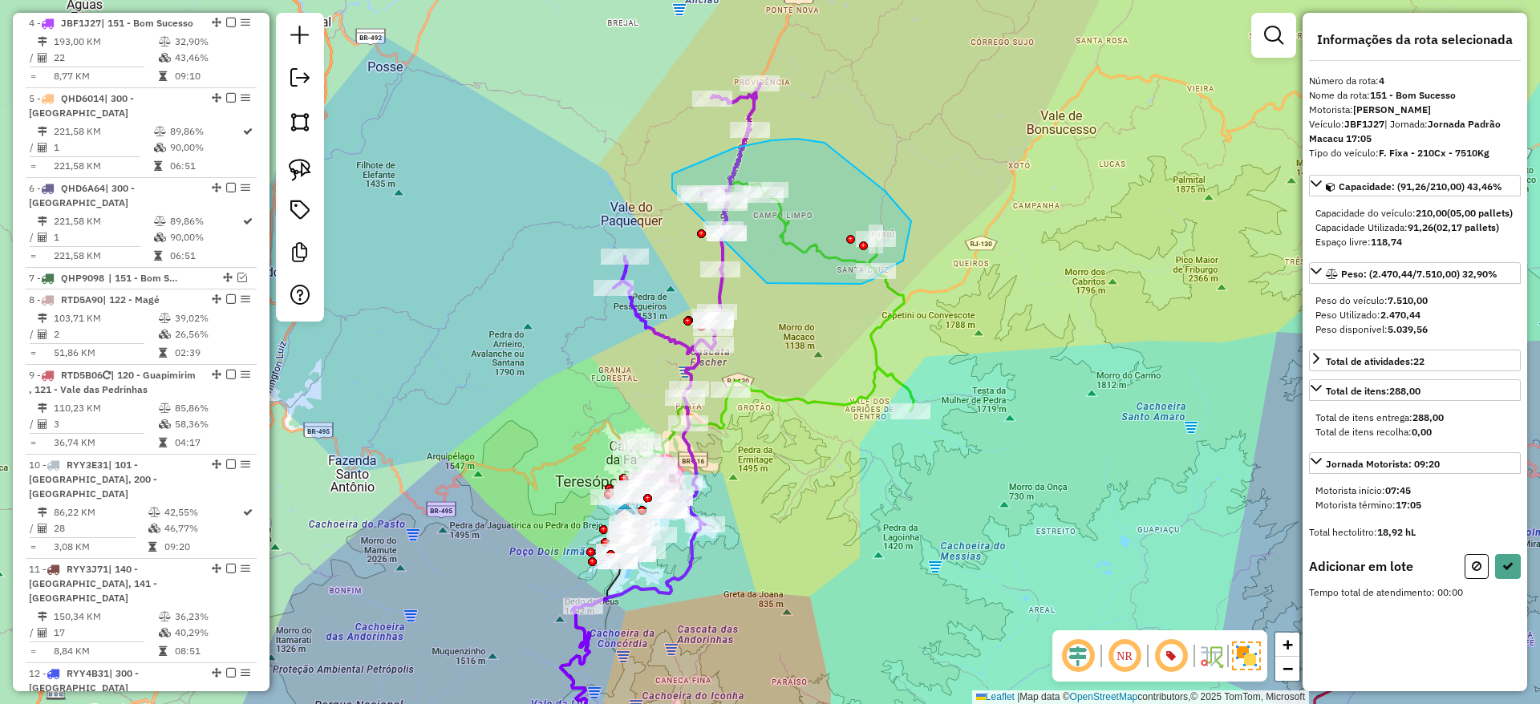
drag, startPoint x: 767, startPoint y: 283, endPoint x: 672, endPoint y: 189, distance: 133.3
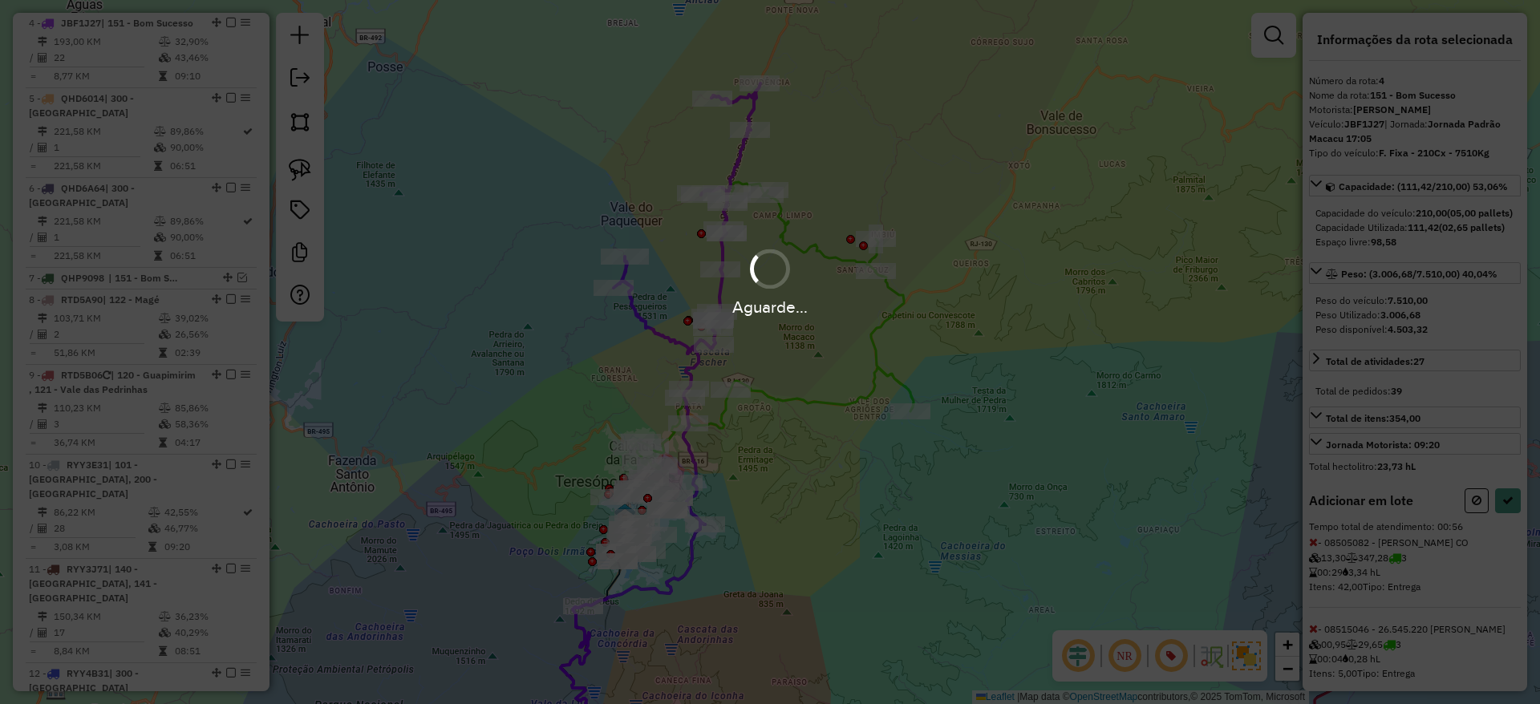
select select "*********"
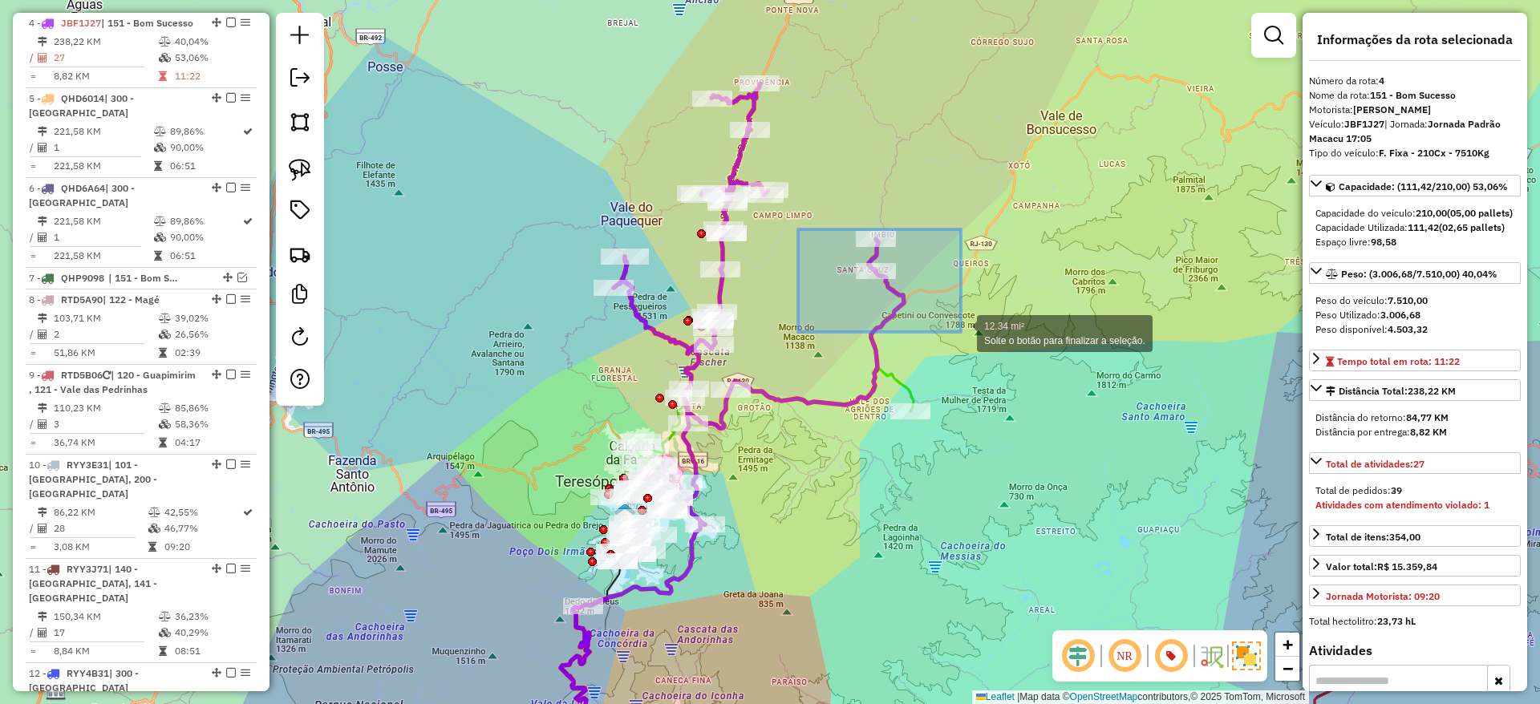
drag, startPoint x: 798, startPoint y: 229, endPoint x: 961, endPoint y: 332, distance: 192.5
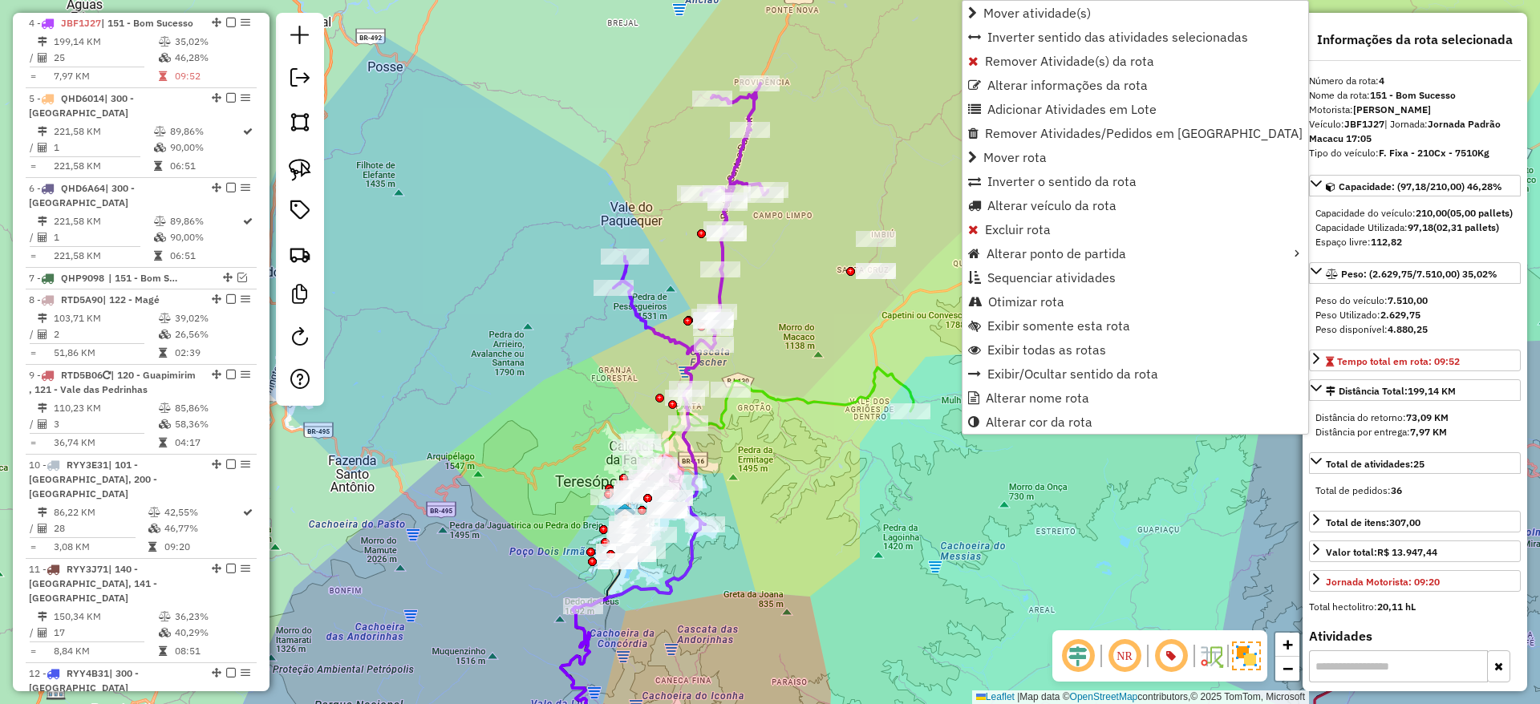
click at [668, 335] on icon at bounding box center [691, 303] width 154 height 441
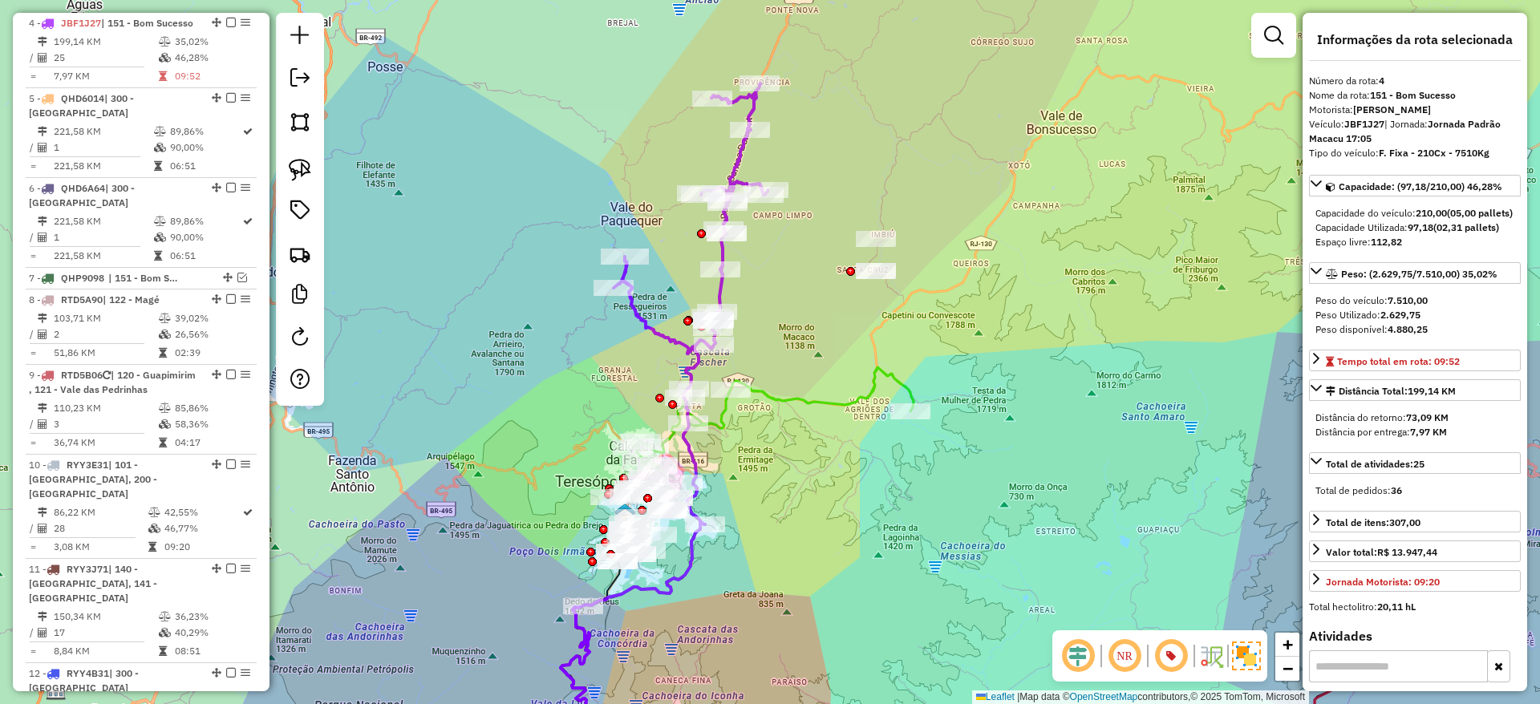
click at [668, 335] on icon at bounding box center [691, 303] width 154 height 441
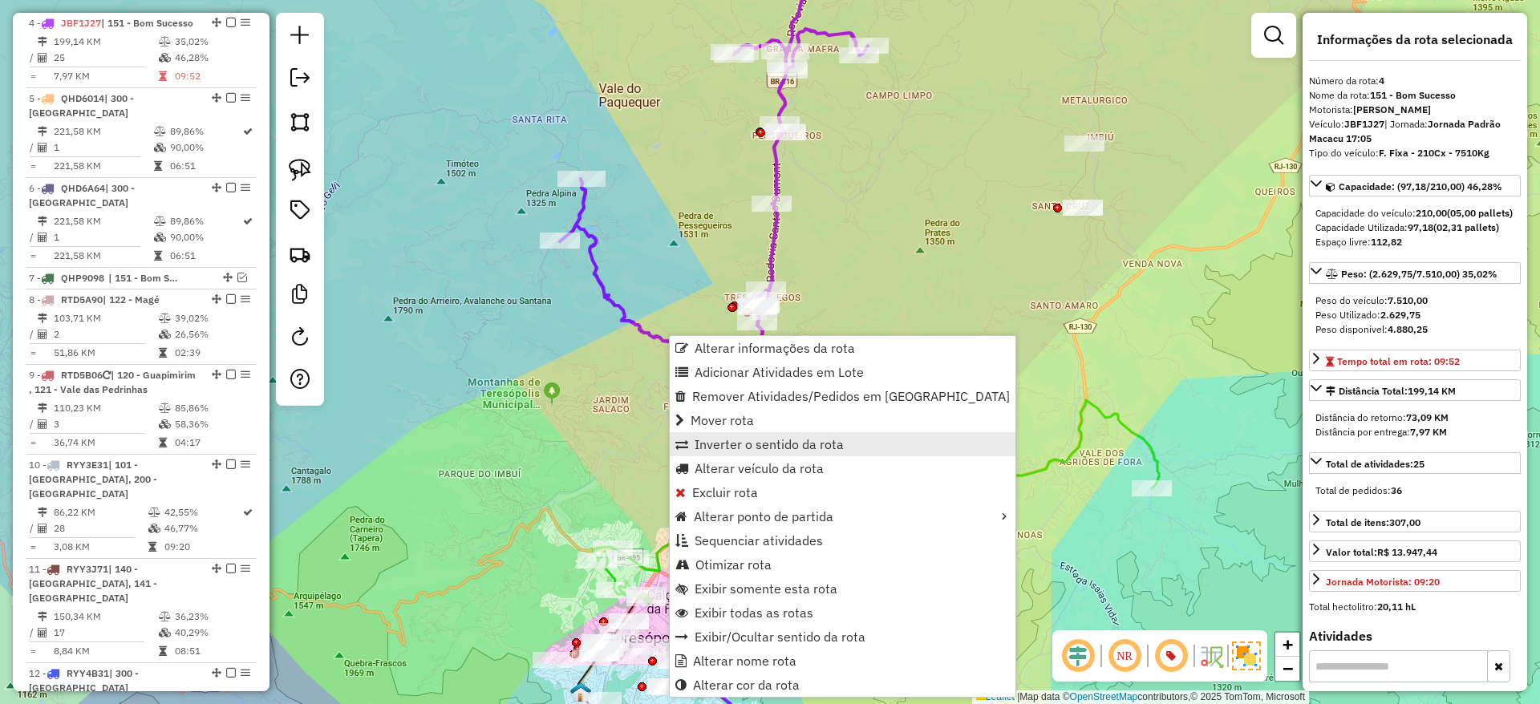
click at [760, 438] on span "Inverter o sentido da rota" at bounding box center [769, 444] width 149 height 13
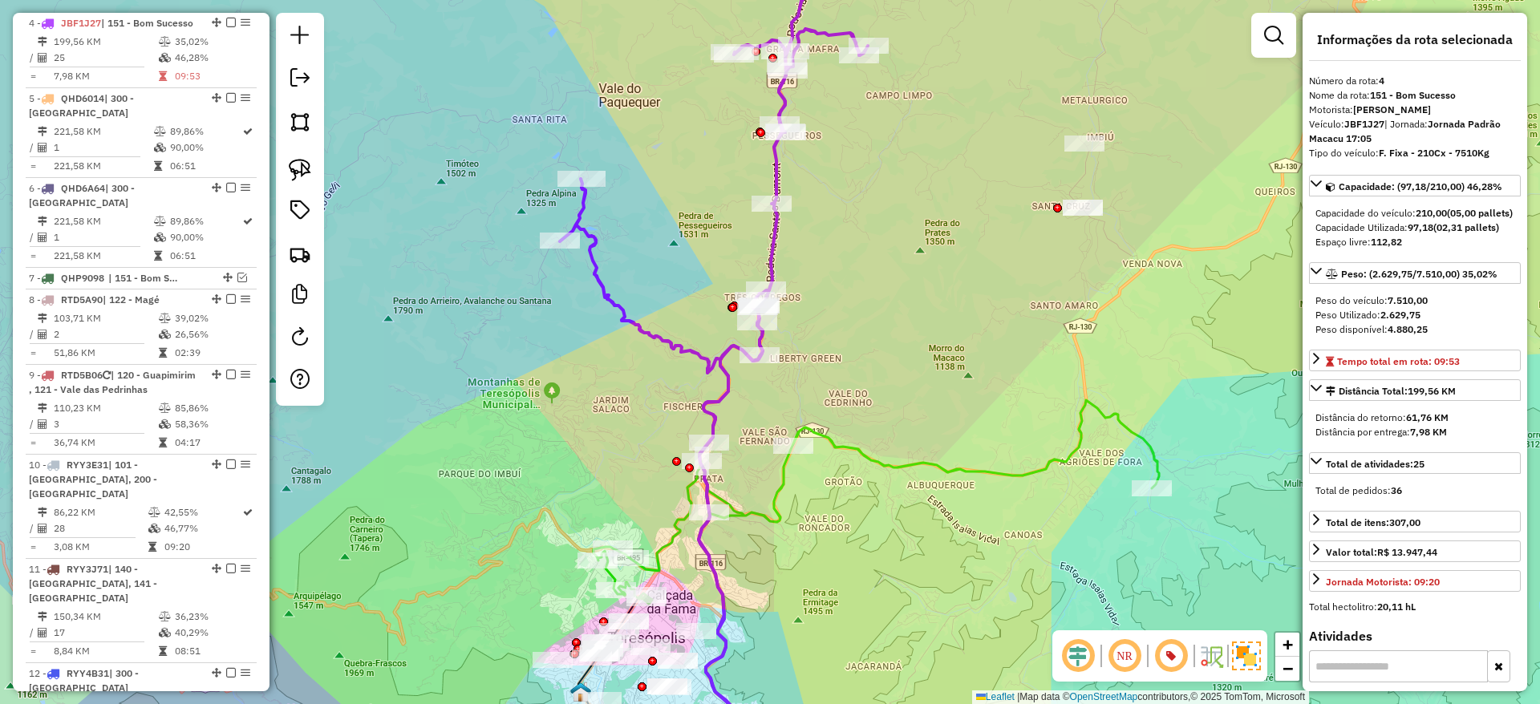
click at [718, 363] on icon at bounding box center [714, 322] width 308 height 787
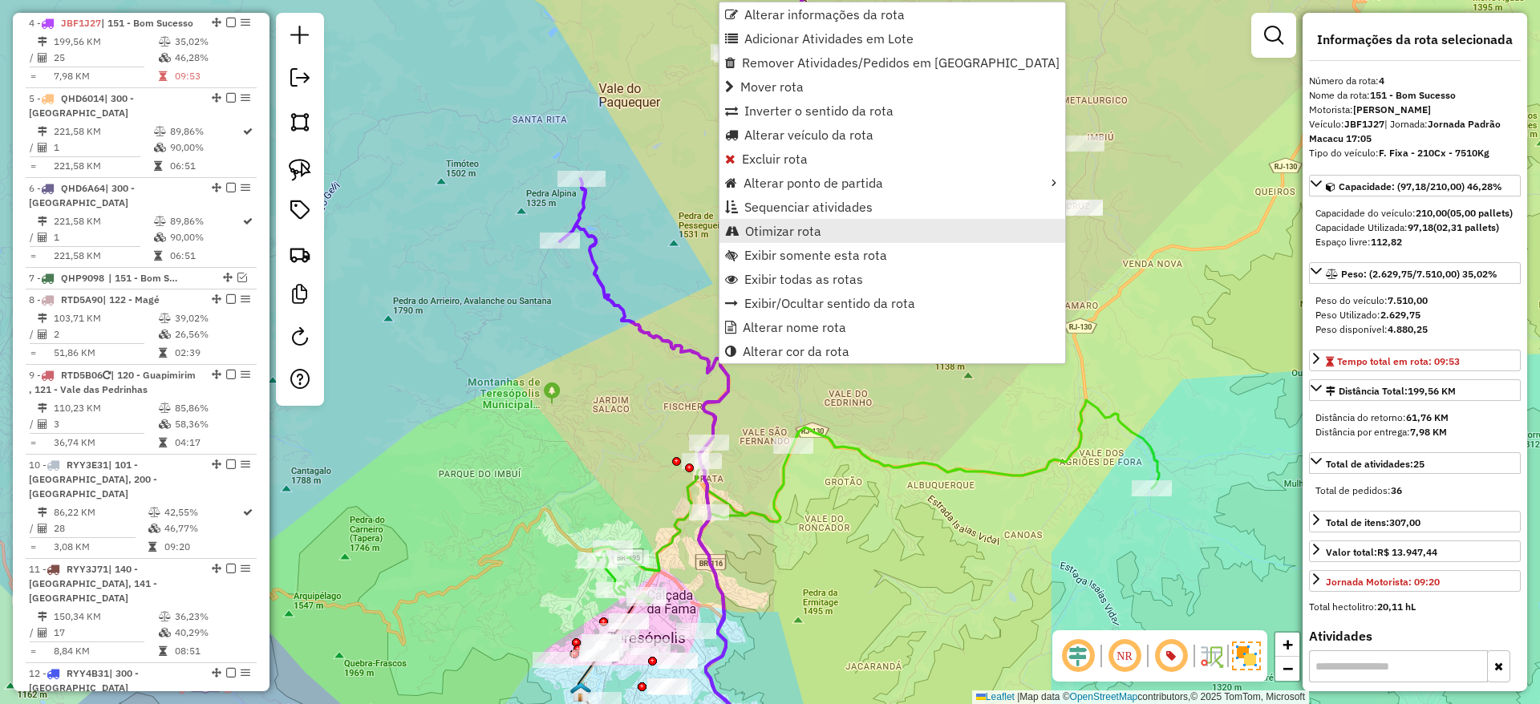
click at [805, 225] on span "Otimizar rota" at bounding box center [783, 231] width 76 height 13
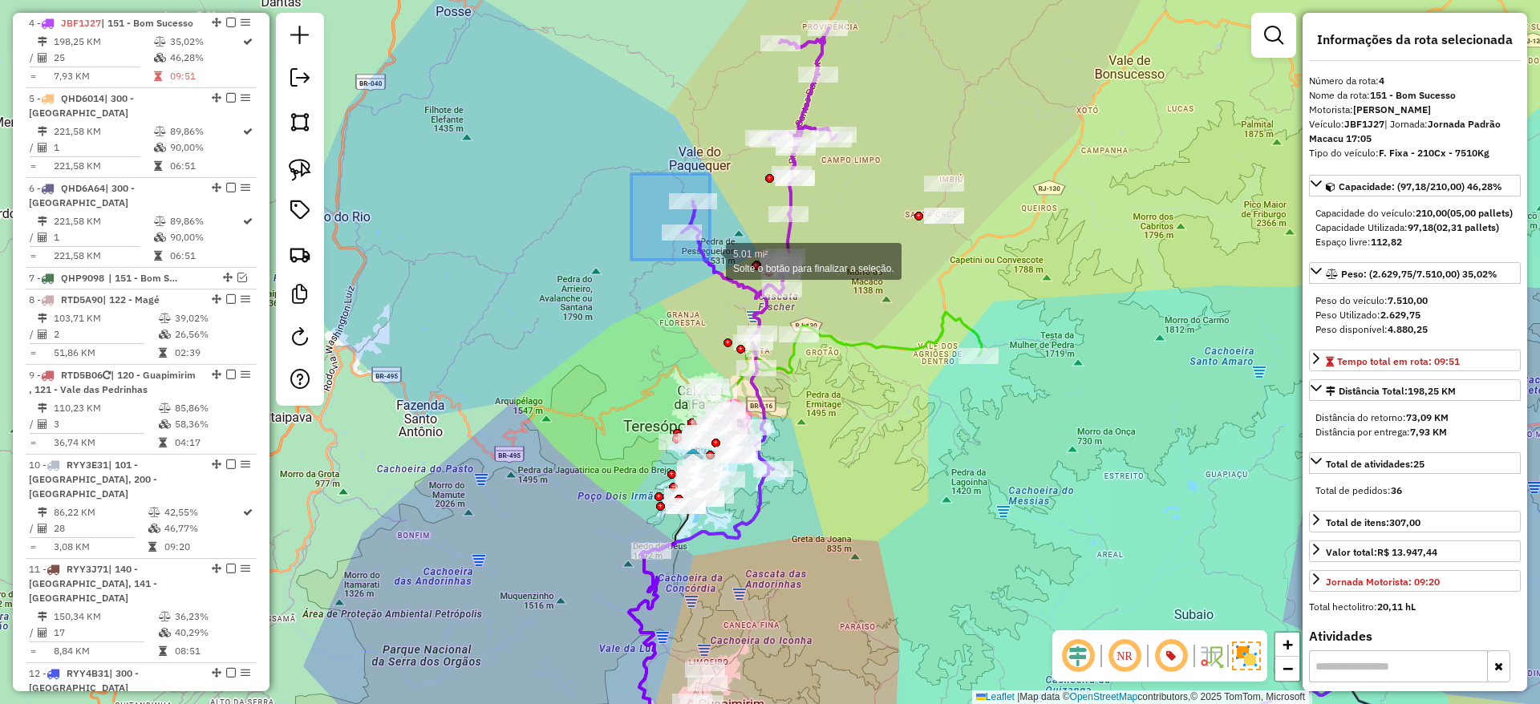
drag, startPoint x: 631, startPoint y: 174, endPoint x: 710, endPoint y: 260, distance: 116.4
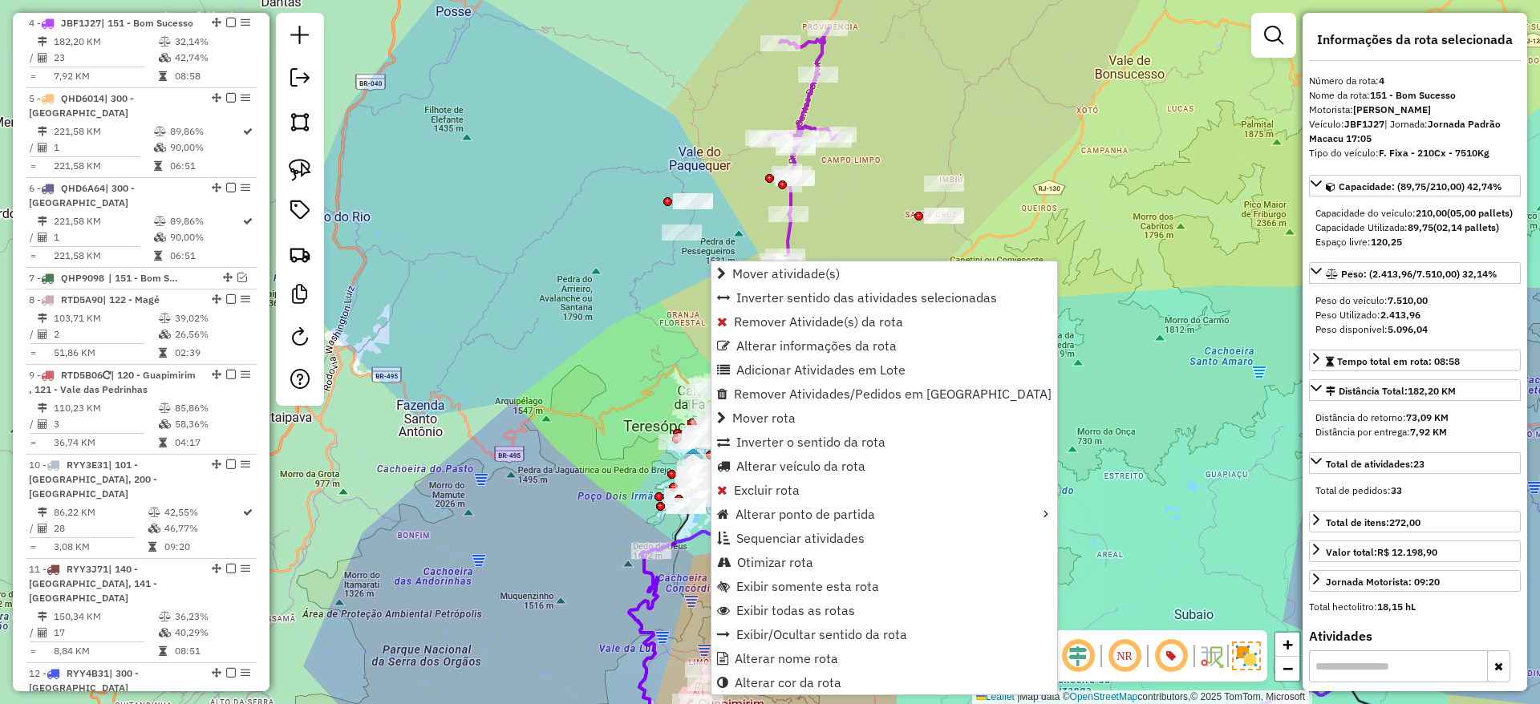
click at [671, 326] on div "Janela de atendimento Grade de atendimento Capacidade Transportadoras Veículos …" at bounding box center [770, 352] width 1540 height 704
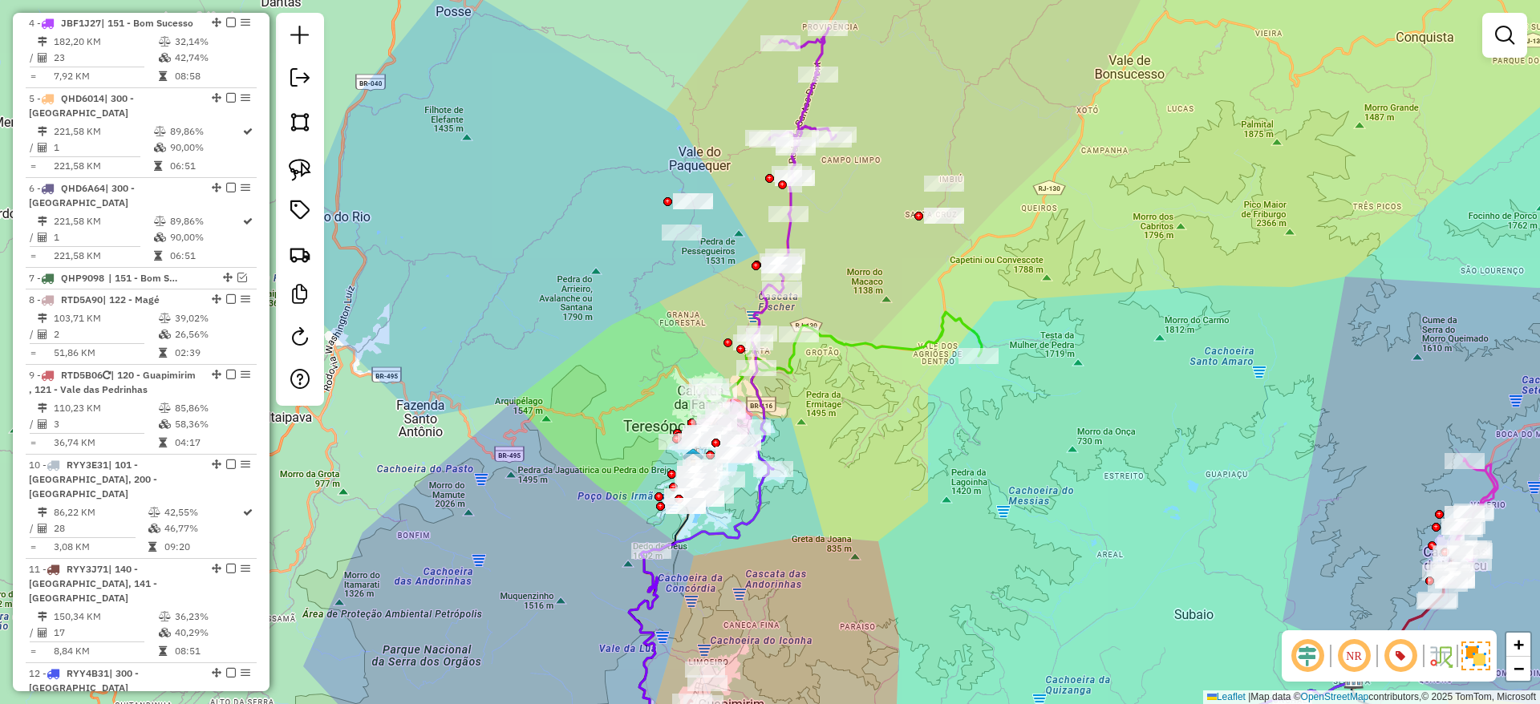
select select "*********"
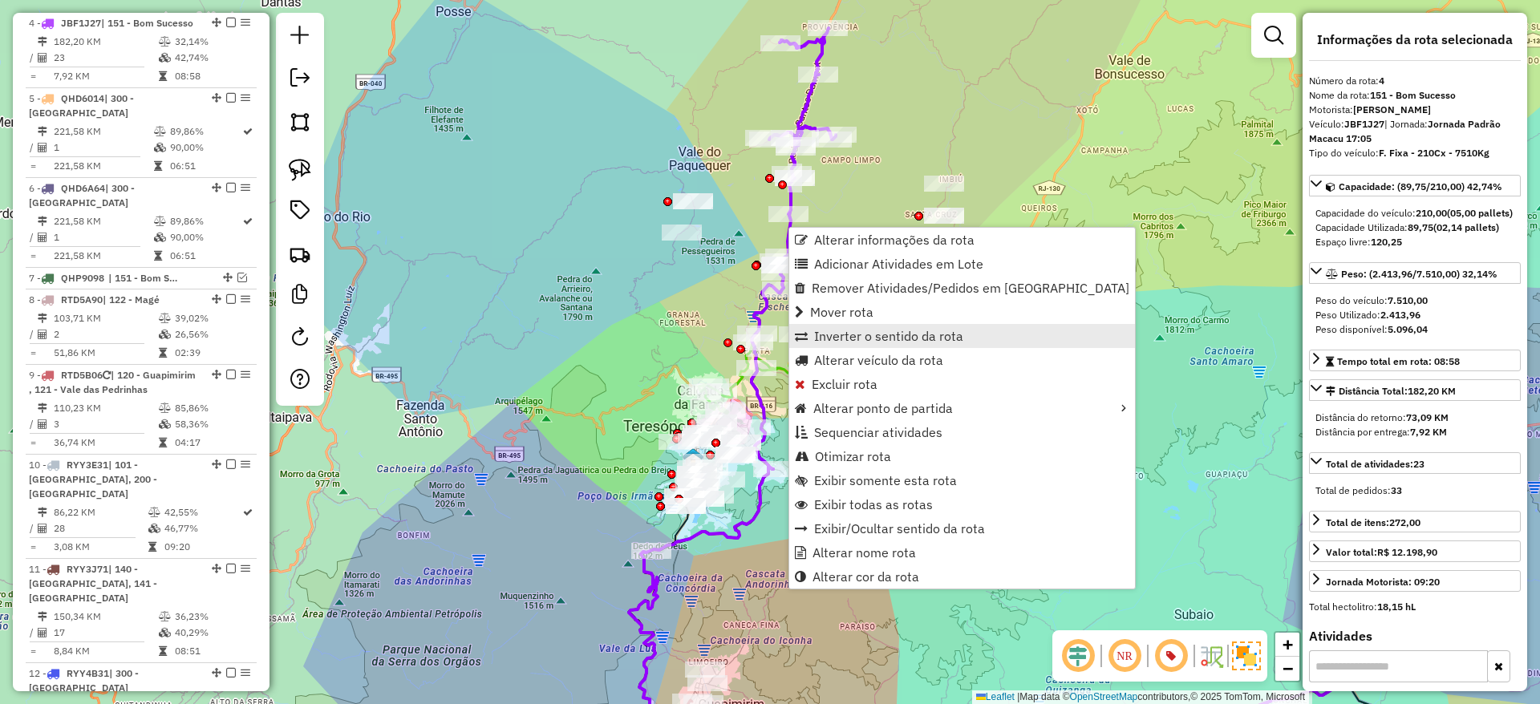
click at [843, 341] on span "Inverter o sentido da rota" at bounding box center [888, 336] width 149 height 13
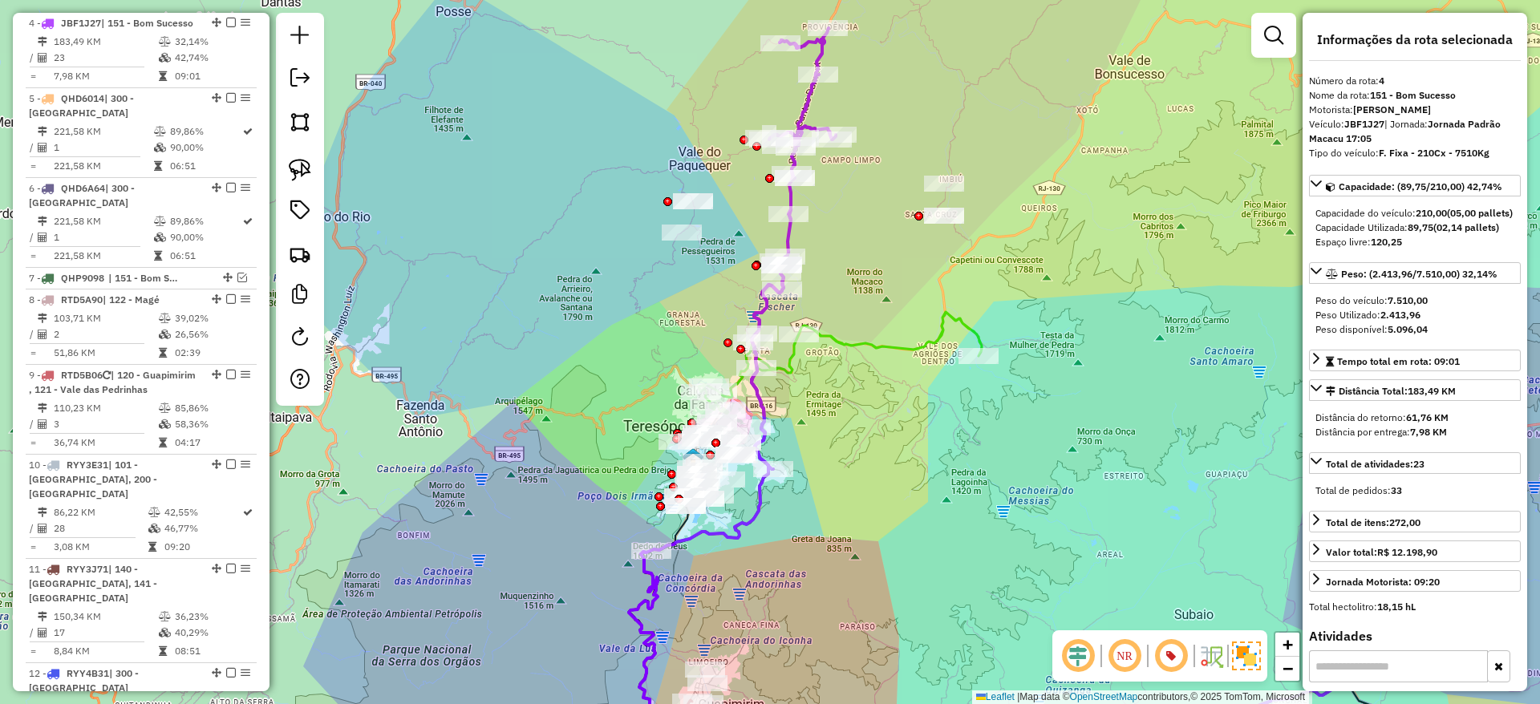
click at [789, 239] on icon at bounding box center [794, 248] width 84 height 441
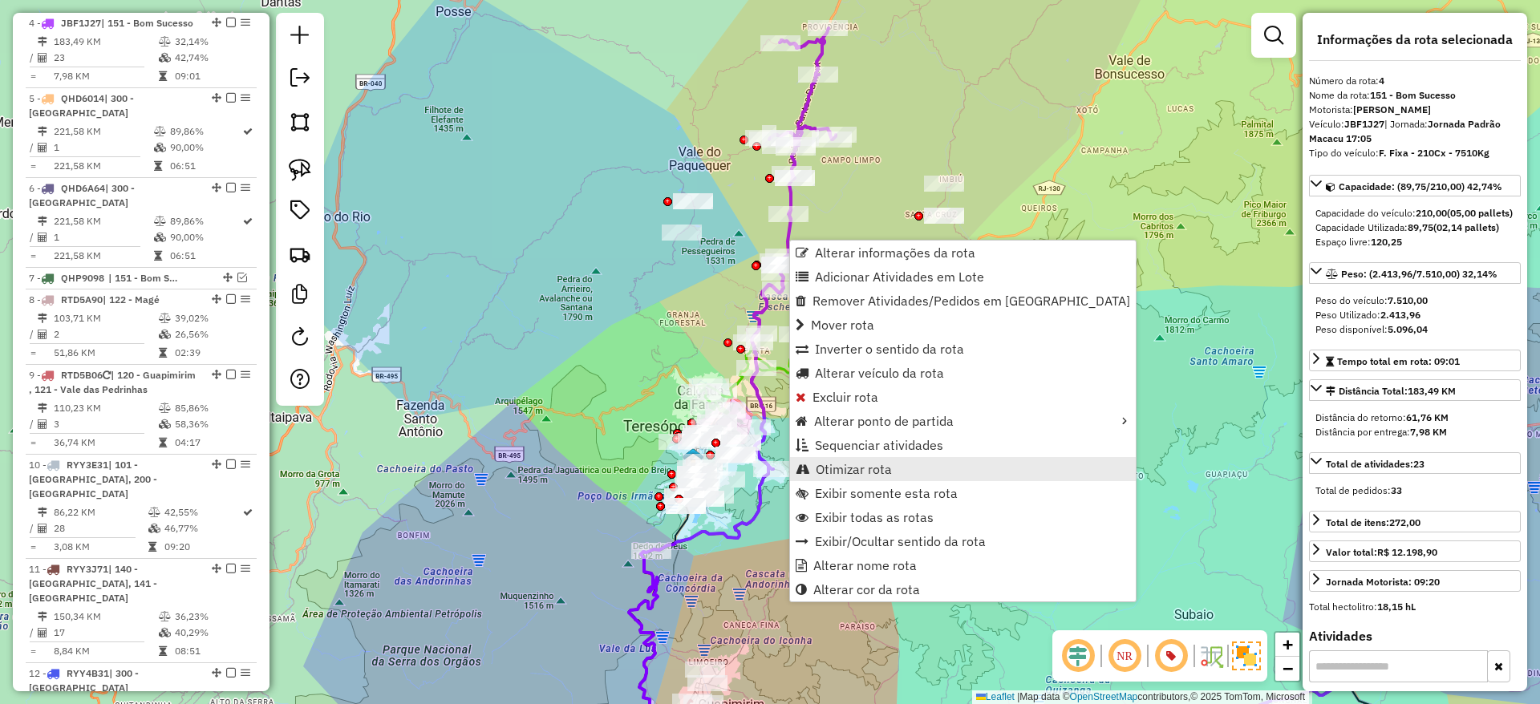
click at [816, 468] on span "Otimizar rota" at bounding box center [854, 469] width 76 height 13
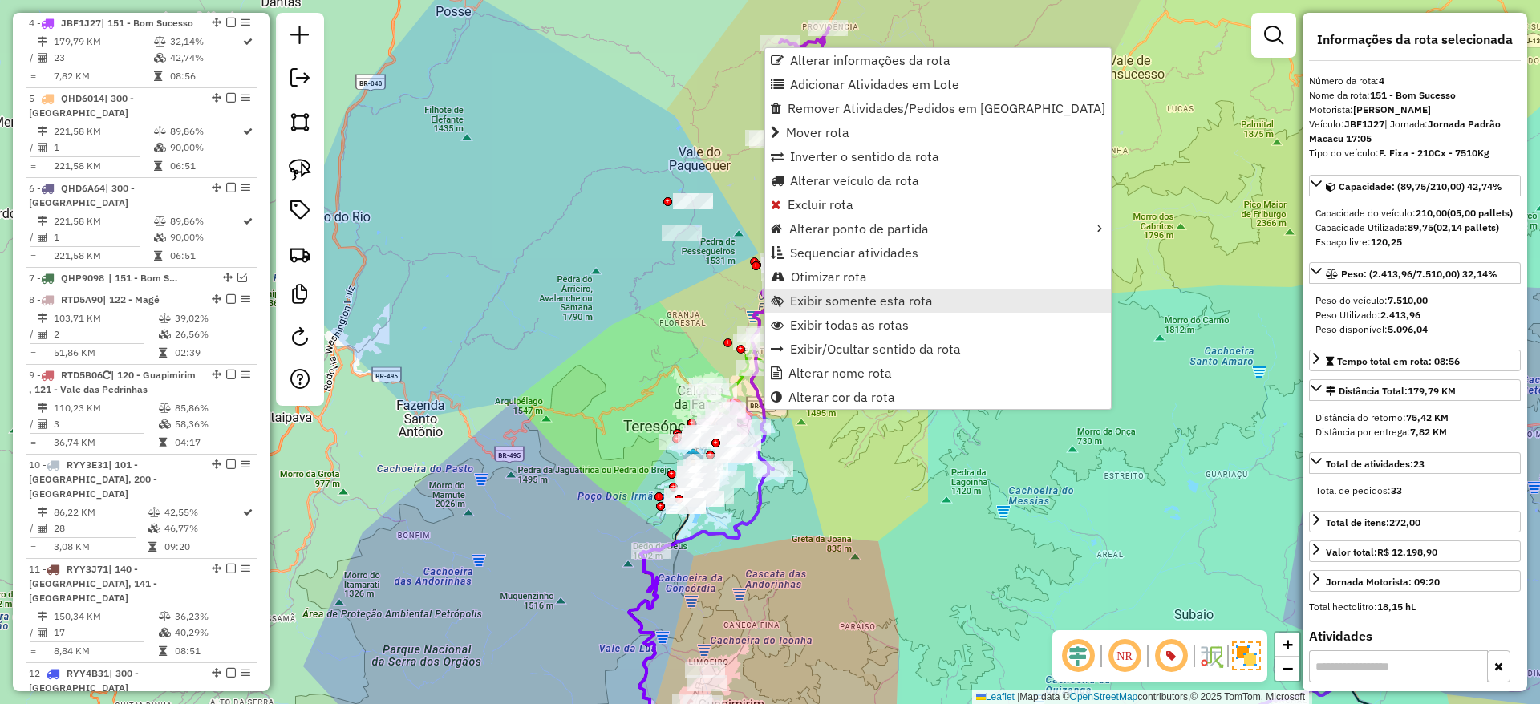
click at [843, 305] on span "Exibir somente esta rota" at bounding box center [861, 300] width 143 height 13
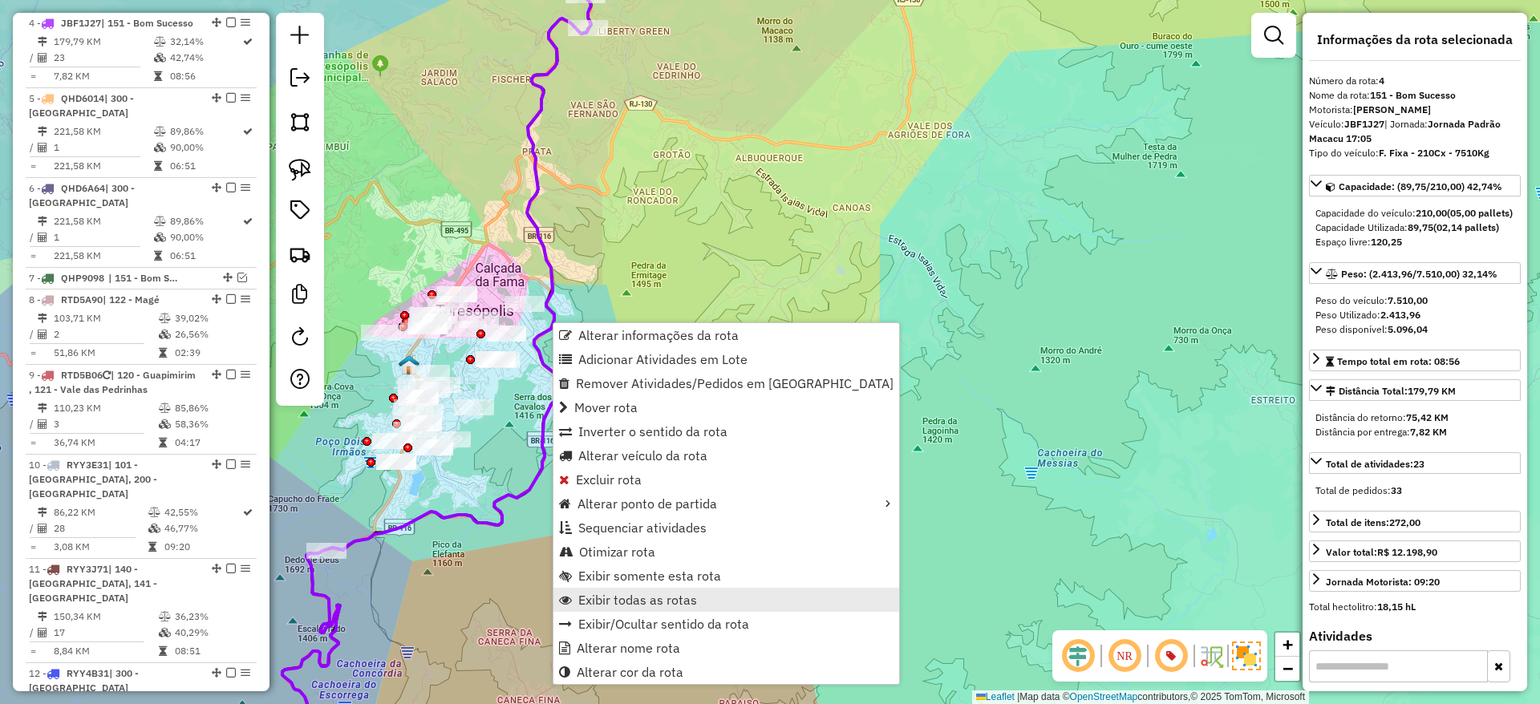
click at [637, 608] on link "Exibir todas as rotas" at bounding box center [727, 600] width 346 height 24
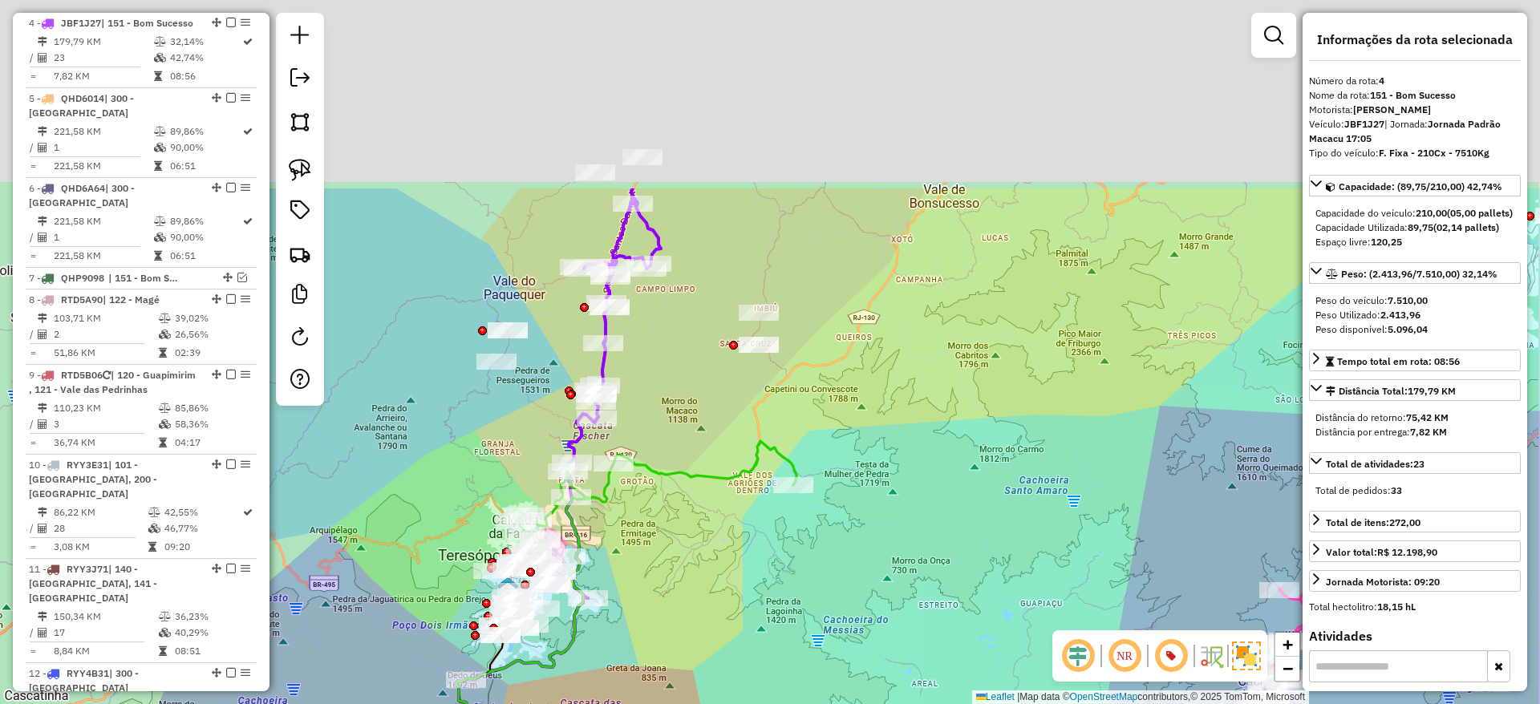
drag, startPoint x: 672, startPoint y: 295, endPoint x: 661, endPoint y: 555, distance: 260.2
click at [661, 555] on div "Janela de atendimento Grade de atendimento Capacidade Transportadoras Veículos …" at bounding box center [770, 352] width 1540 height 704
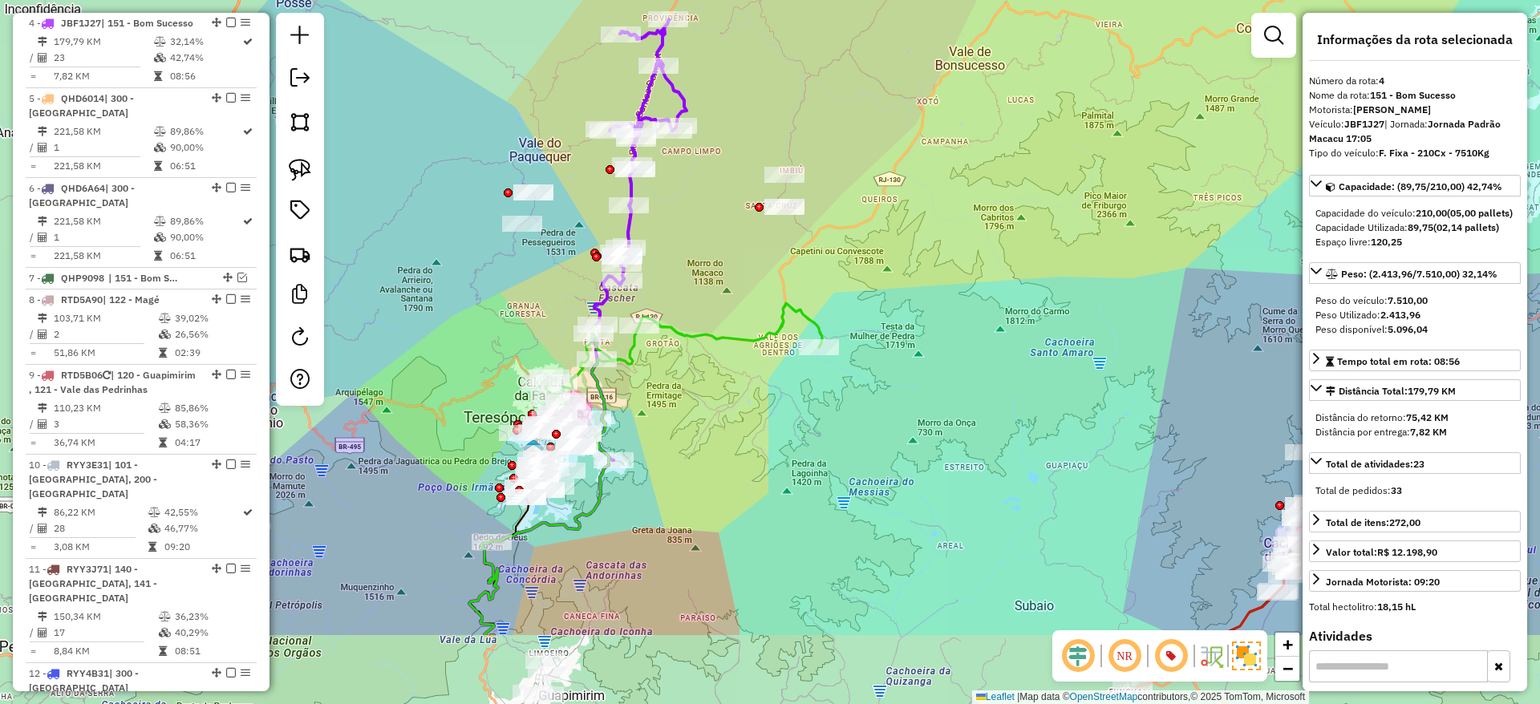
drag, startPoint x: 659, startPoint y: 554, endPoint x: 688, endPoint y: 412, distance: 144.9
click at [688, 412] on div "Janela de atendimento Grade de atendimento Capacidade Transportadoras Veículos …" at bounding box center [770, 352] width 1540 height 704
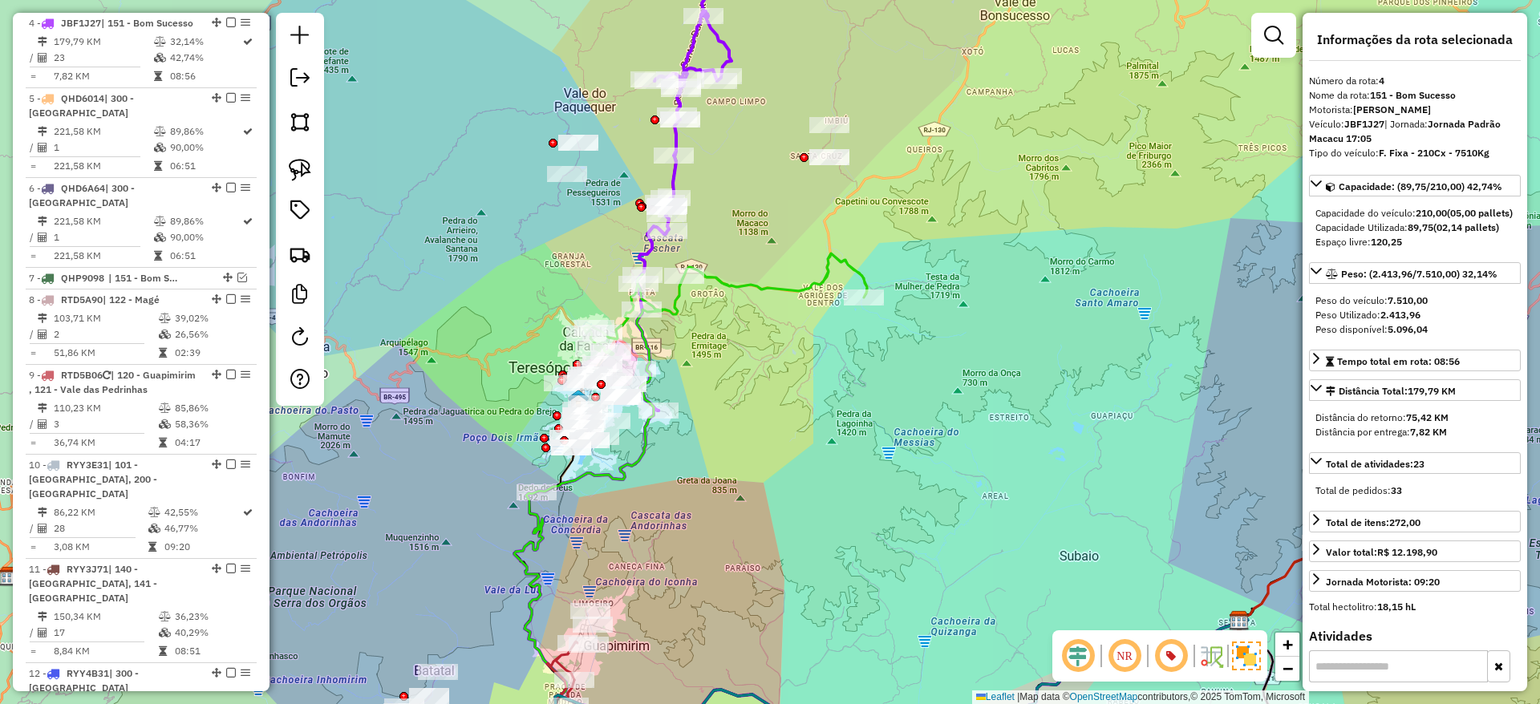
drag, startPoint x: 583, startPoint y: 579, endPoint x: 628, endPoint y: 532, distance: 65.3
click at [628, 532] on div "Janela de atendimento Grade de atendimento Capacidade Transportadoras Veículos …" at bounding box center [770, 352] width 1540 height 704
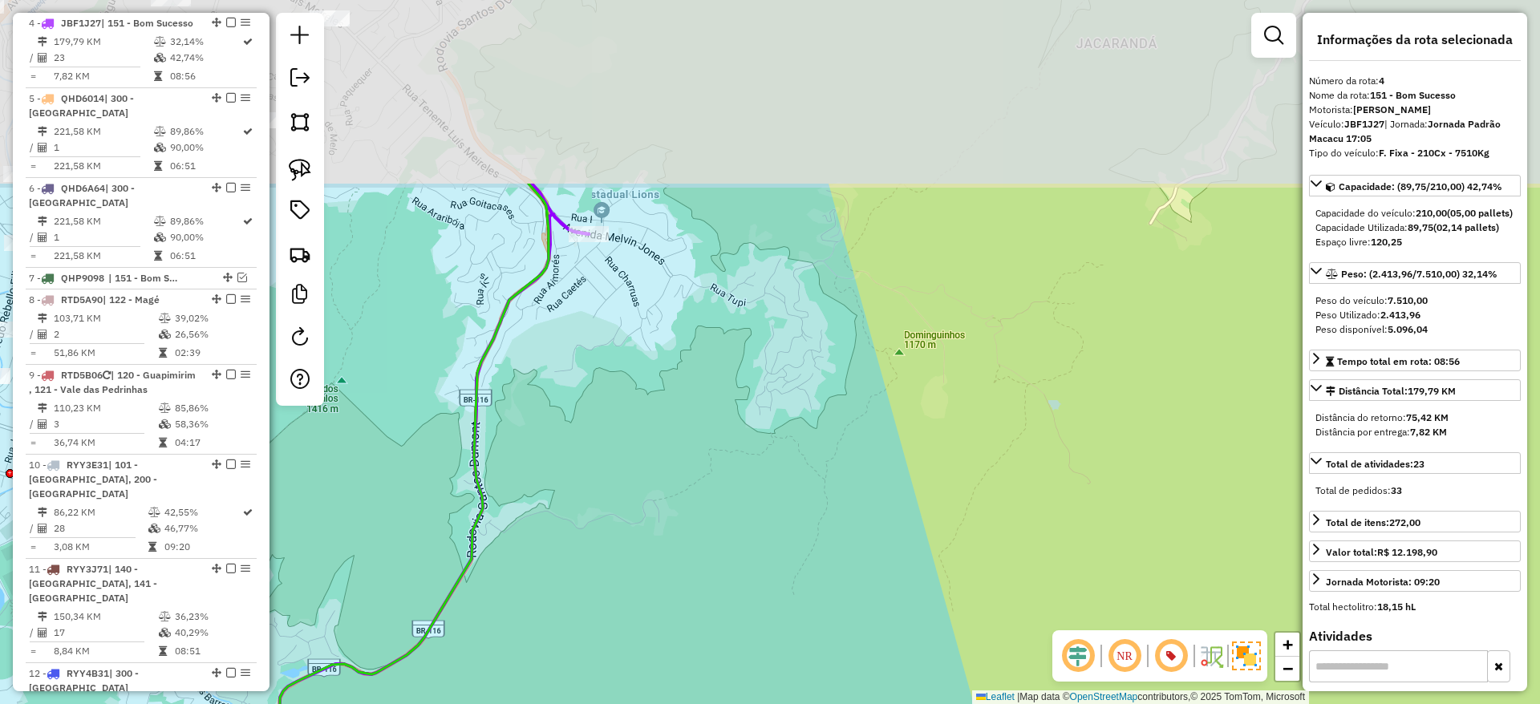
drag, startPoint x: 674, startPoint y: 505, endPoint x: 700, endPoint y: 594, distance: 92.7
click at [700, 594] on div "Janela de atendimento Grade de atendimento Capacidade Transportadoras Veículos …" at bounding box center [770, 352] width 1540 height 704
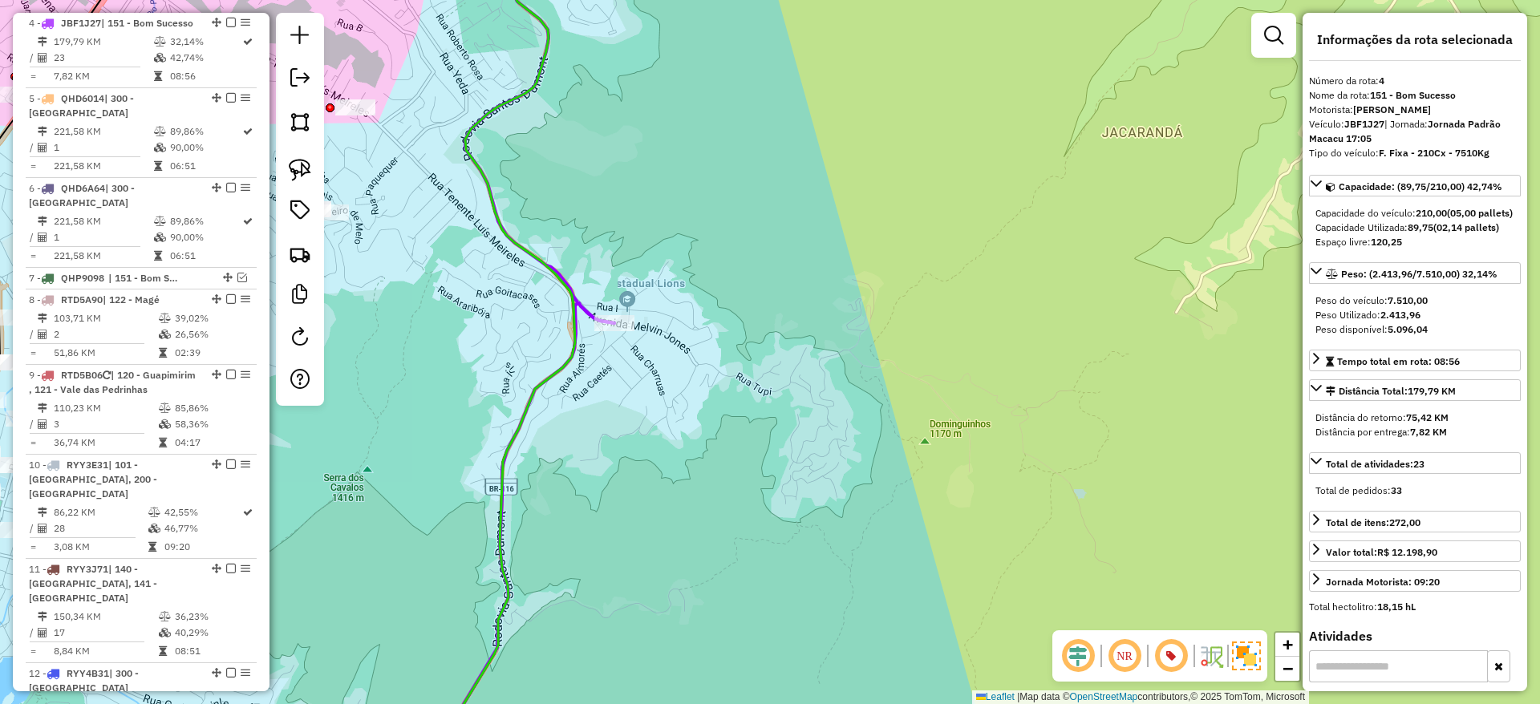
drag, startPoint x: 655, startPoint y: 284, endPoint x: 740, endPoint y: 375, distance: 124.3
click at [740, 375] on div "Janela de atendimento Grade de atendimento Capacidade Transportadoras Veículos …" at bounding box center [770, 352] width 1540 height 704
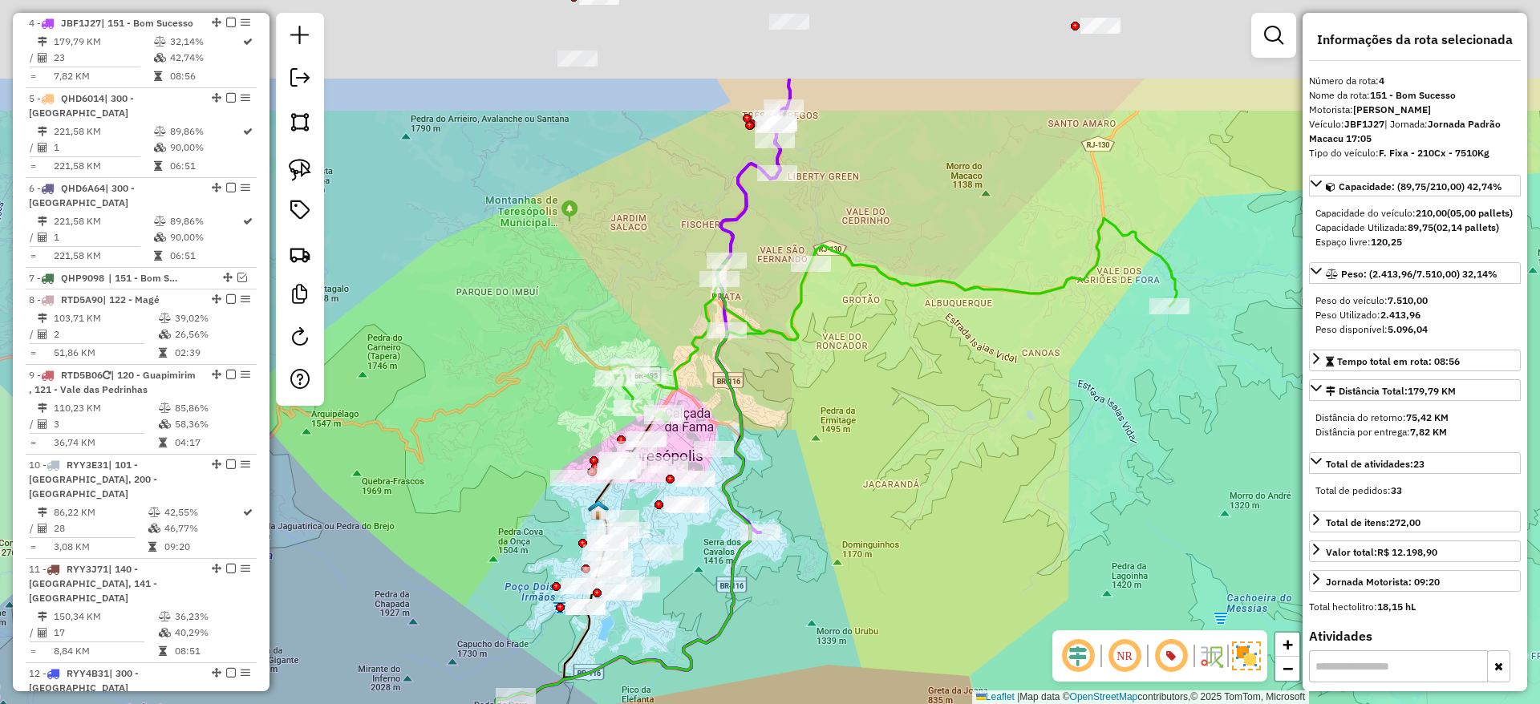
drag, startPoint x: 739, startPoint y: 272, endPoint x: 768, endPoint y: 431, distance: 161.4
click at [768, 431] on div "Janela de atendimento Grade de atendimento Capacidade Transportadoras Veículos …" at bounding box center [770, 352] width 1540 height 704
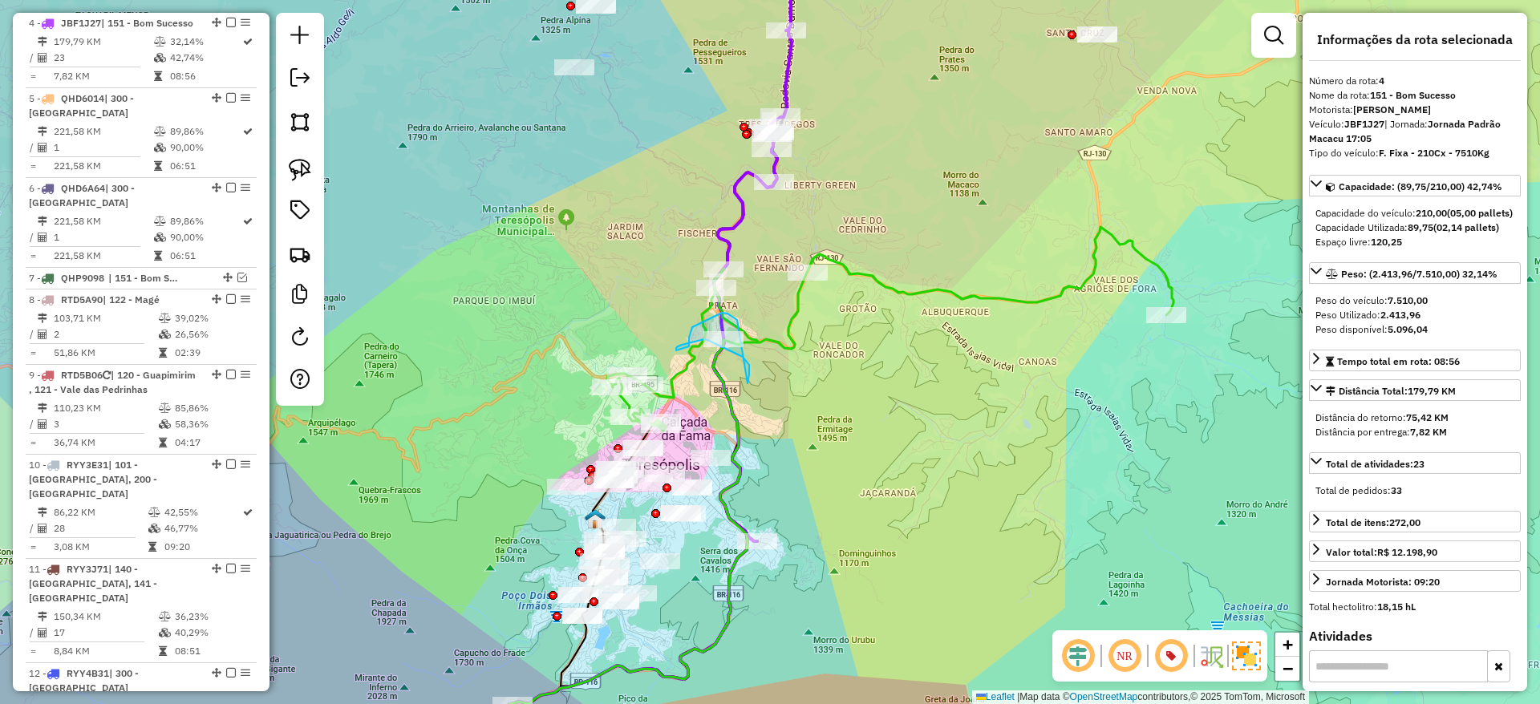
drag, startPoint x: 748, startPoint y: 383, endPoint x: 737, endPoint y: 320, distance: 64.2
drag, startPoint x: 742, startPoint y: 383, endPoint x: 685, endPoint y: 360, distance: 61.5
click at [743, 213] on icon at bounding box center [756, 235] width 87 height 612
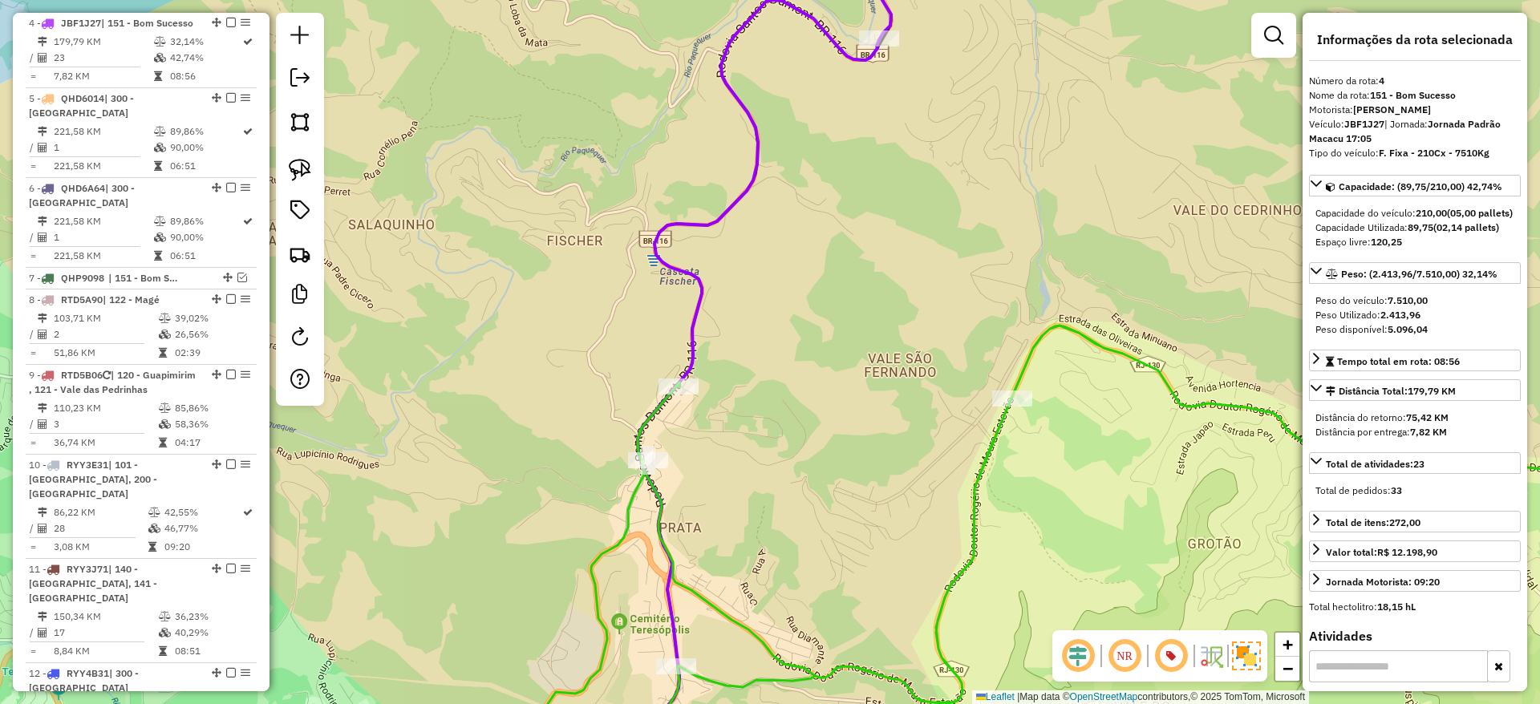
drag, startPoint x: 781, startPoint y: 456, endPoint x: 806, endPoint y: 343, distance: 115.0
click at [806, 343] on div "Janela de atendimento Grade de atendimento Capacidade Transportadoras Veículos …" at bounding box center [770, 352] width 1540 height 704
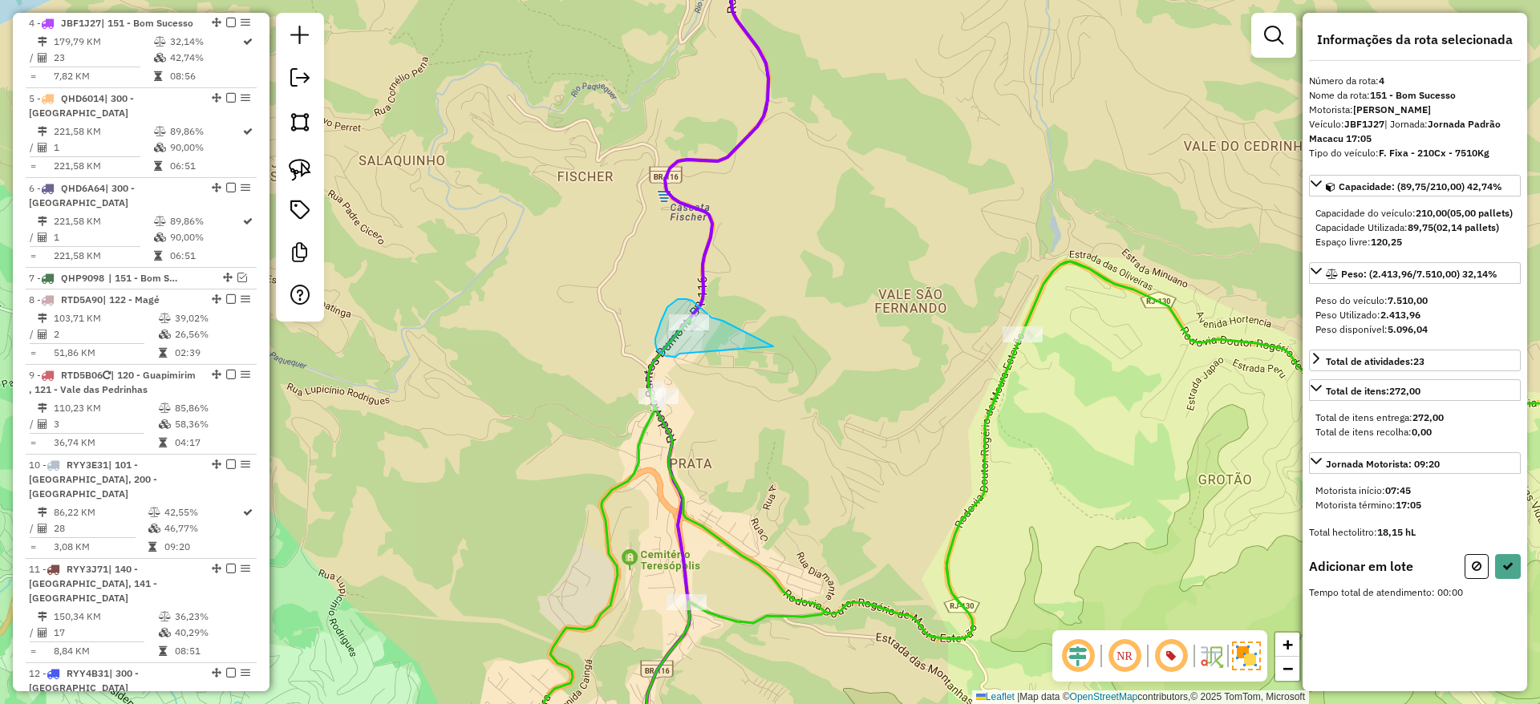
drag, startPoint x: 773, startPoint y: 347, endPoint x: 679, endPoint y: 352, distance: 94.0
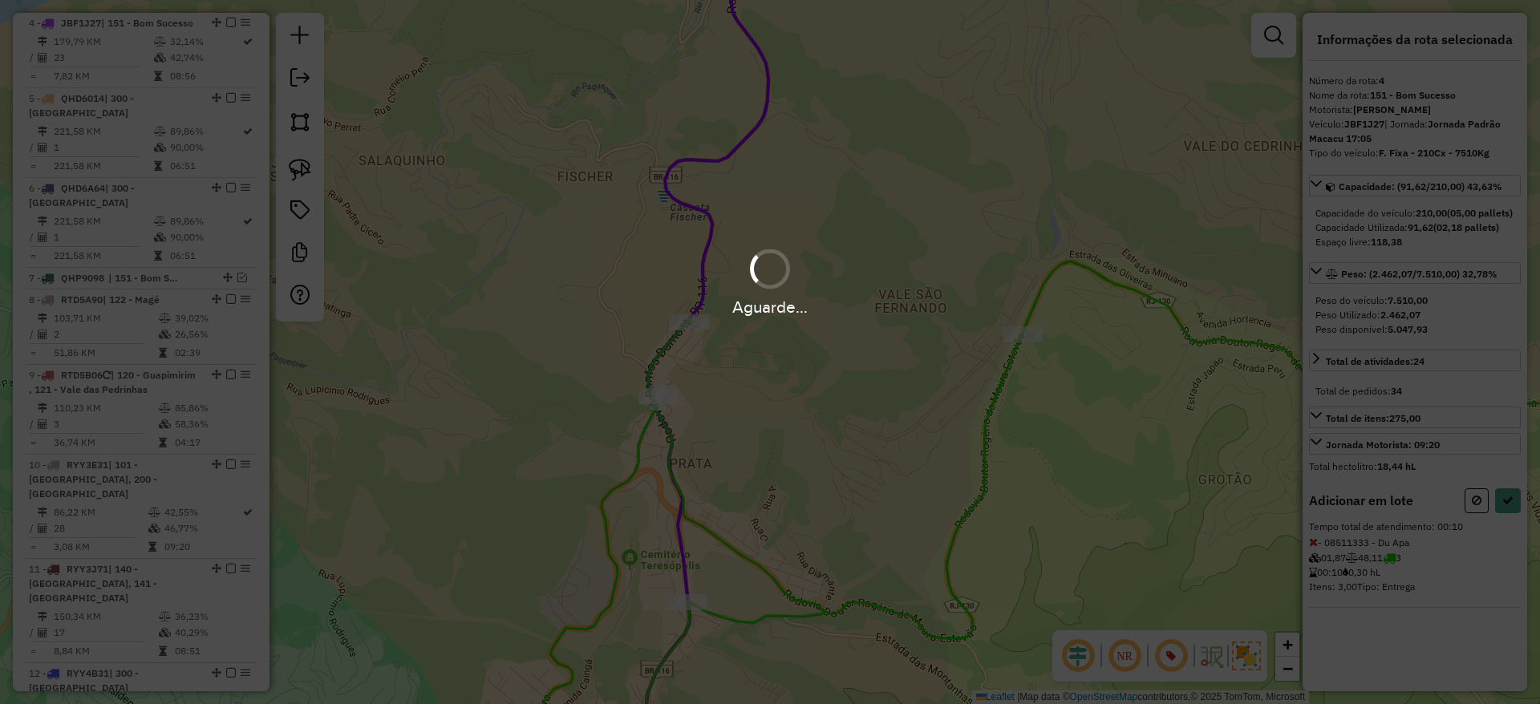
select select "*********"
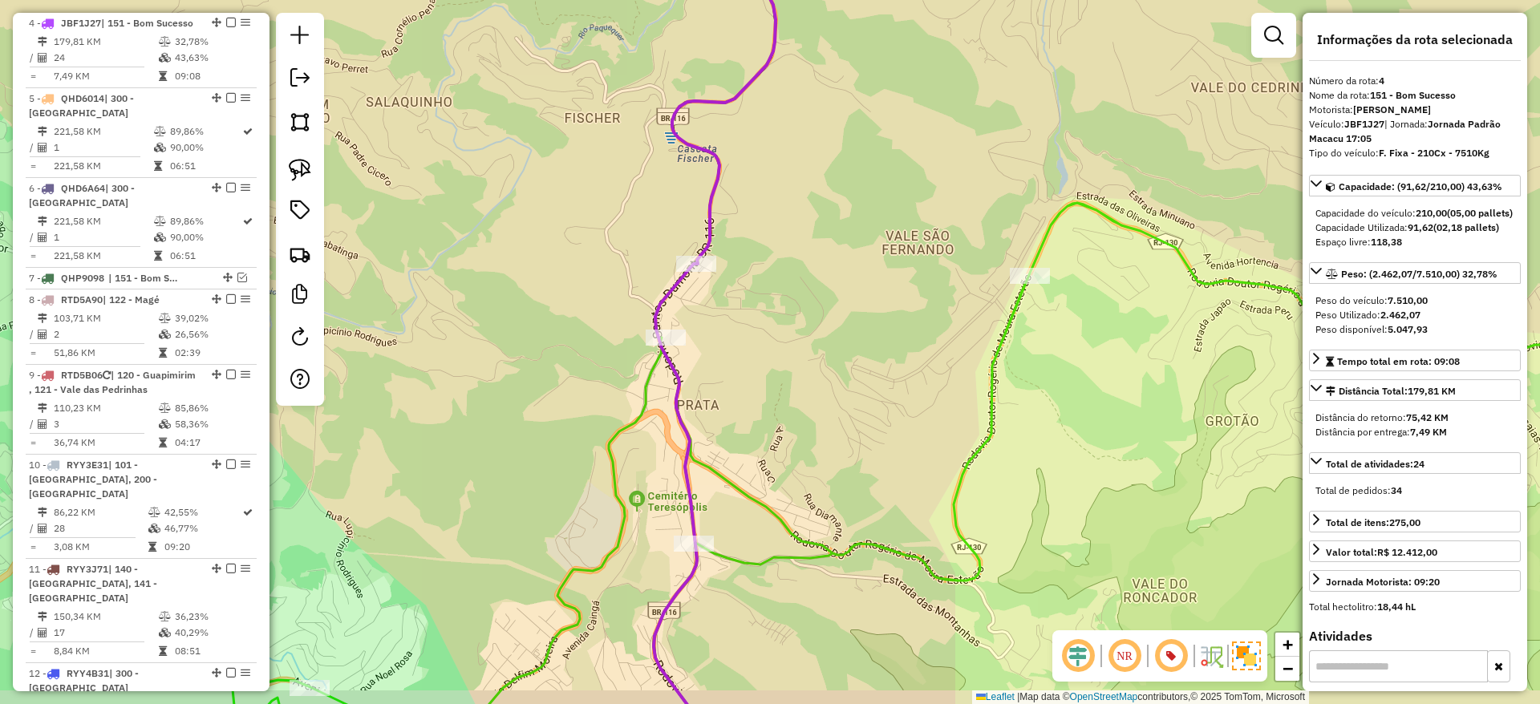
drag, startPoint x: 708, startPoint y: 419, endPoint x: 715, endPoint y: 350, distance: 69.4
click at [715, 350] on div "Janela de atendimento Grade de atendimento Capacidade Transportadoras Veículos …" at bounding box center [770, 352] width 1540 height 704
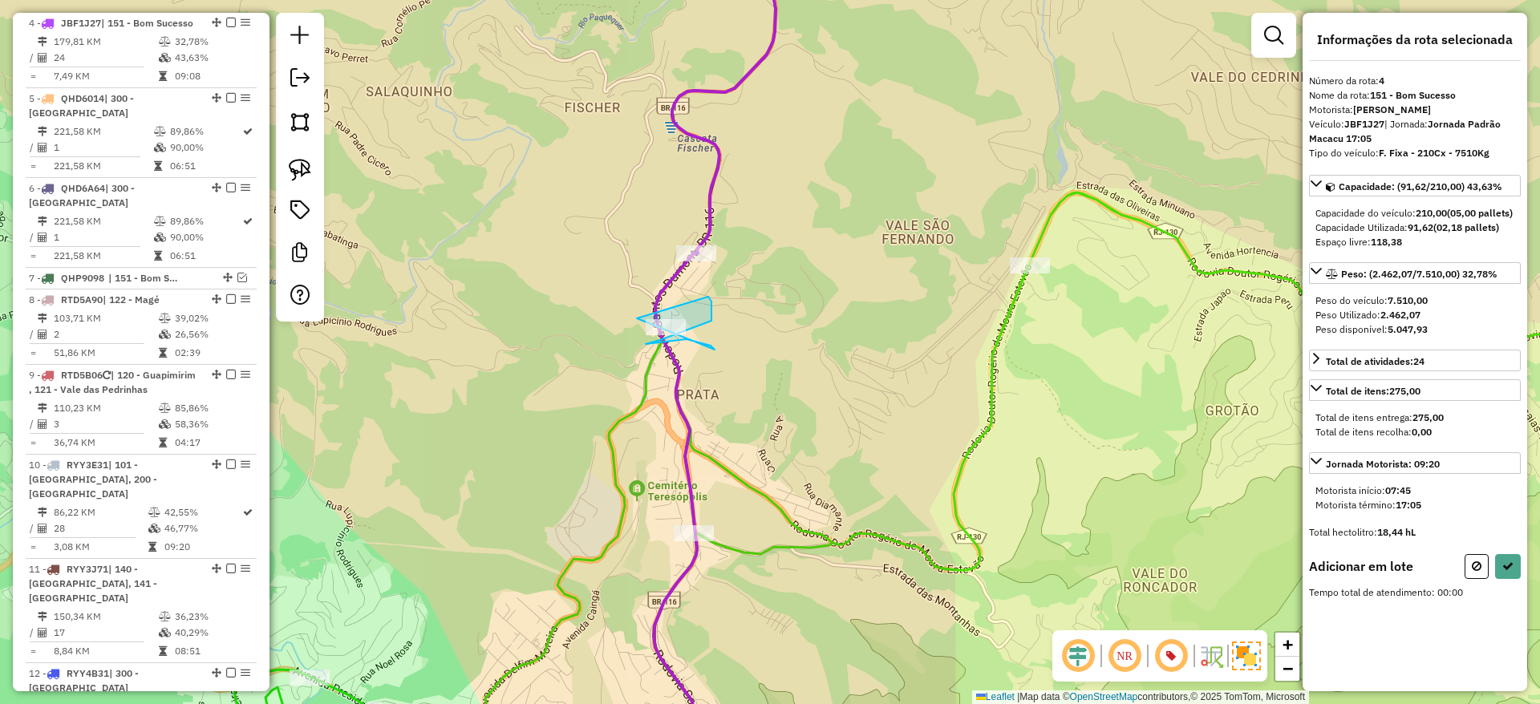
drag, startPoint x: 715, startPoint y: 350, endPoint x: 596, endPoint y: 384, distance: 123.6
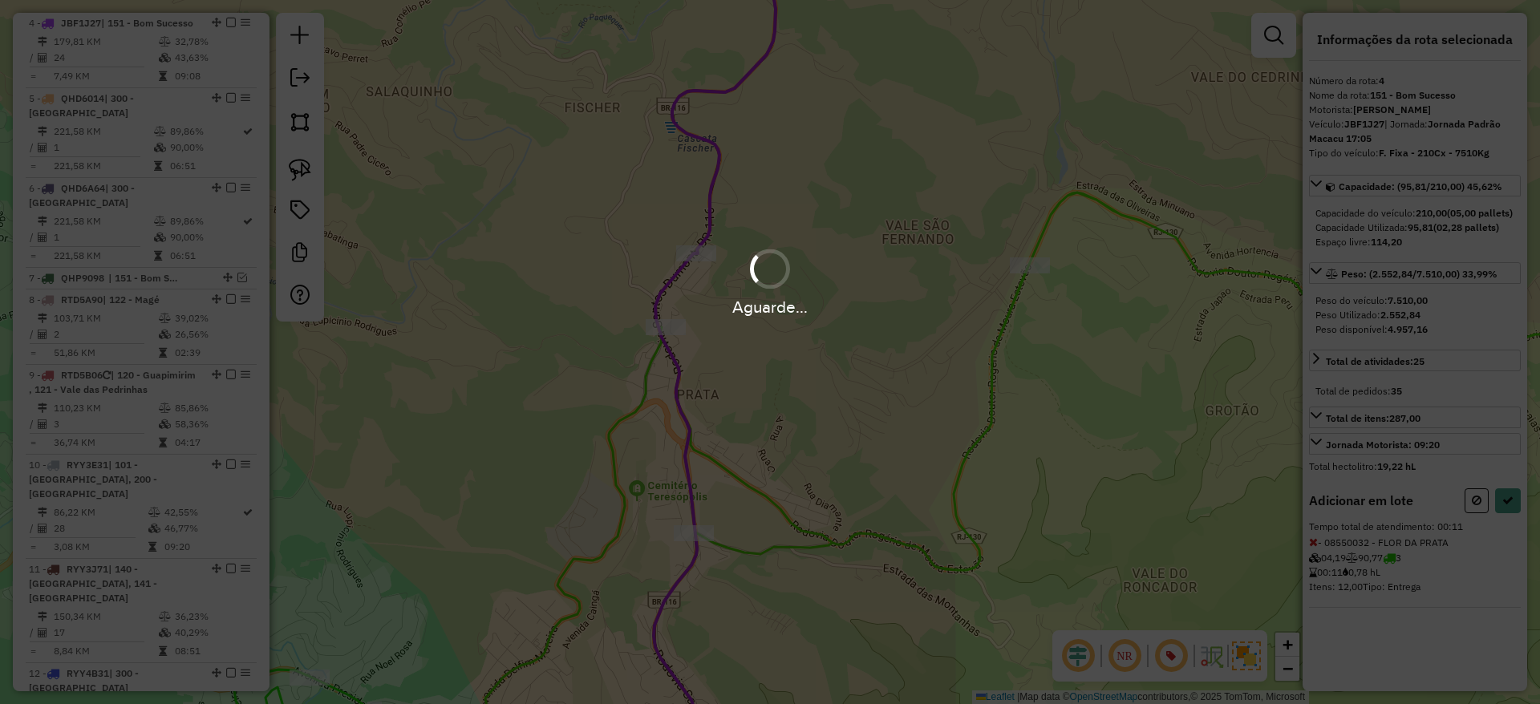
select select "*********"
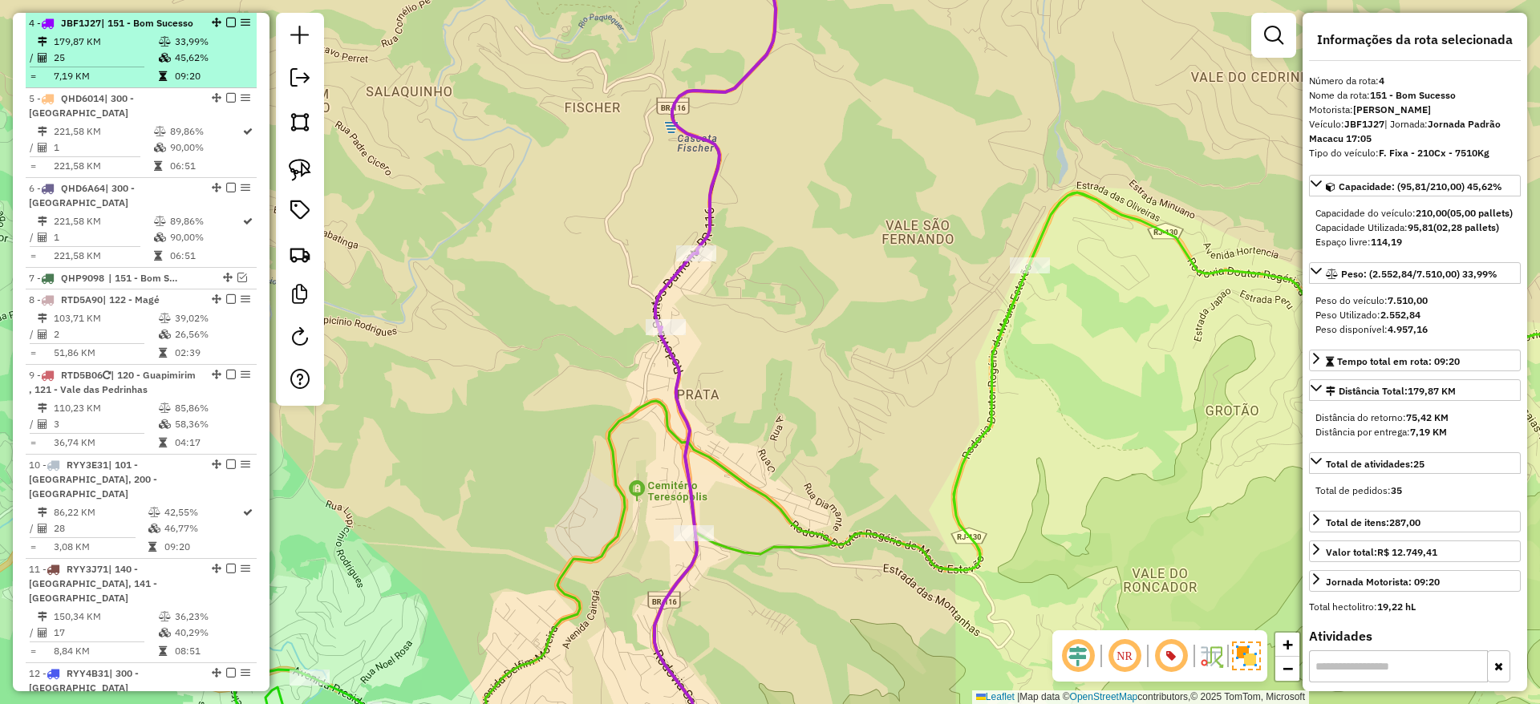
click at [227, 18] on em at bounding box center [231, 23] width 10 height 10
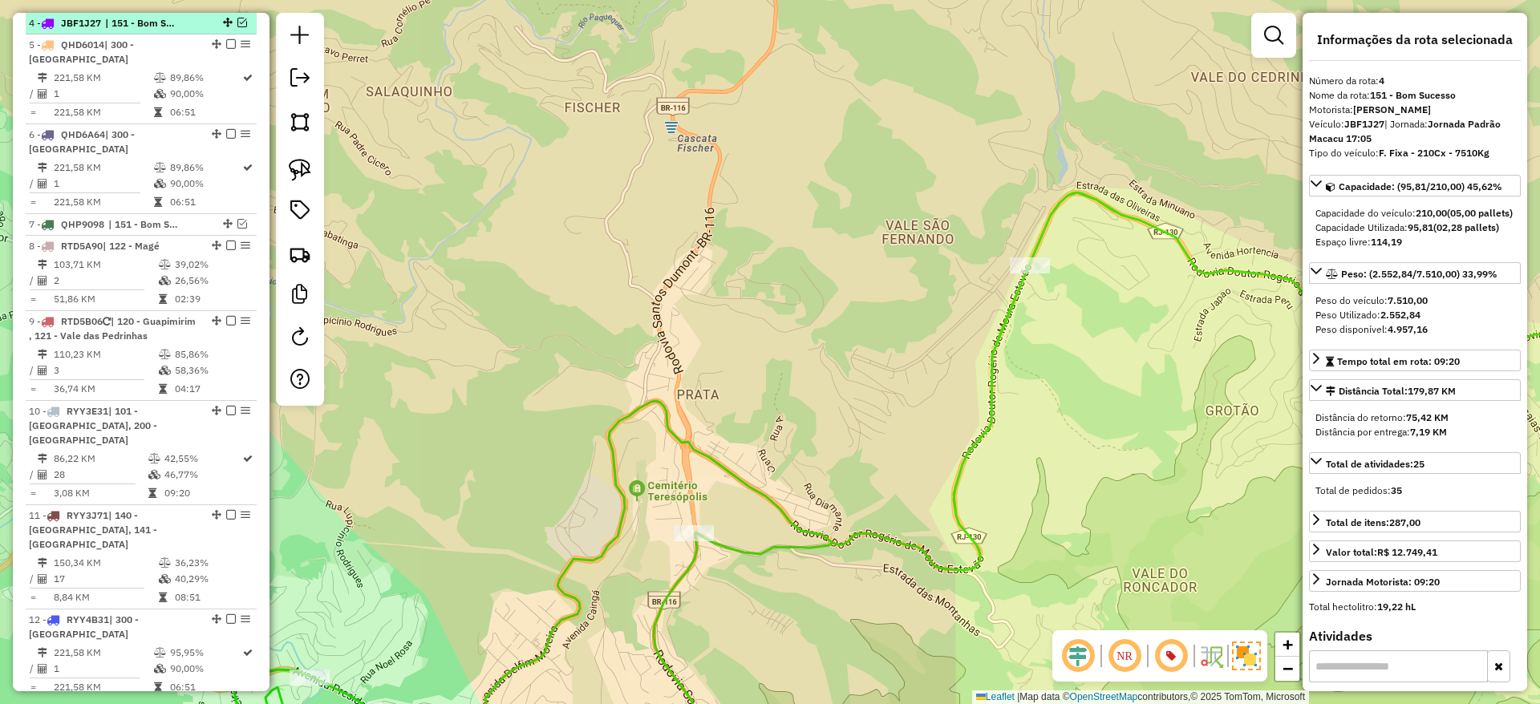
scroll to position [833, 0]
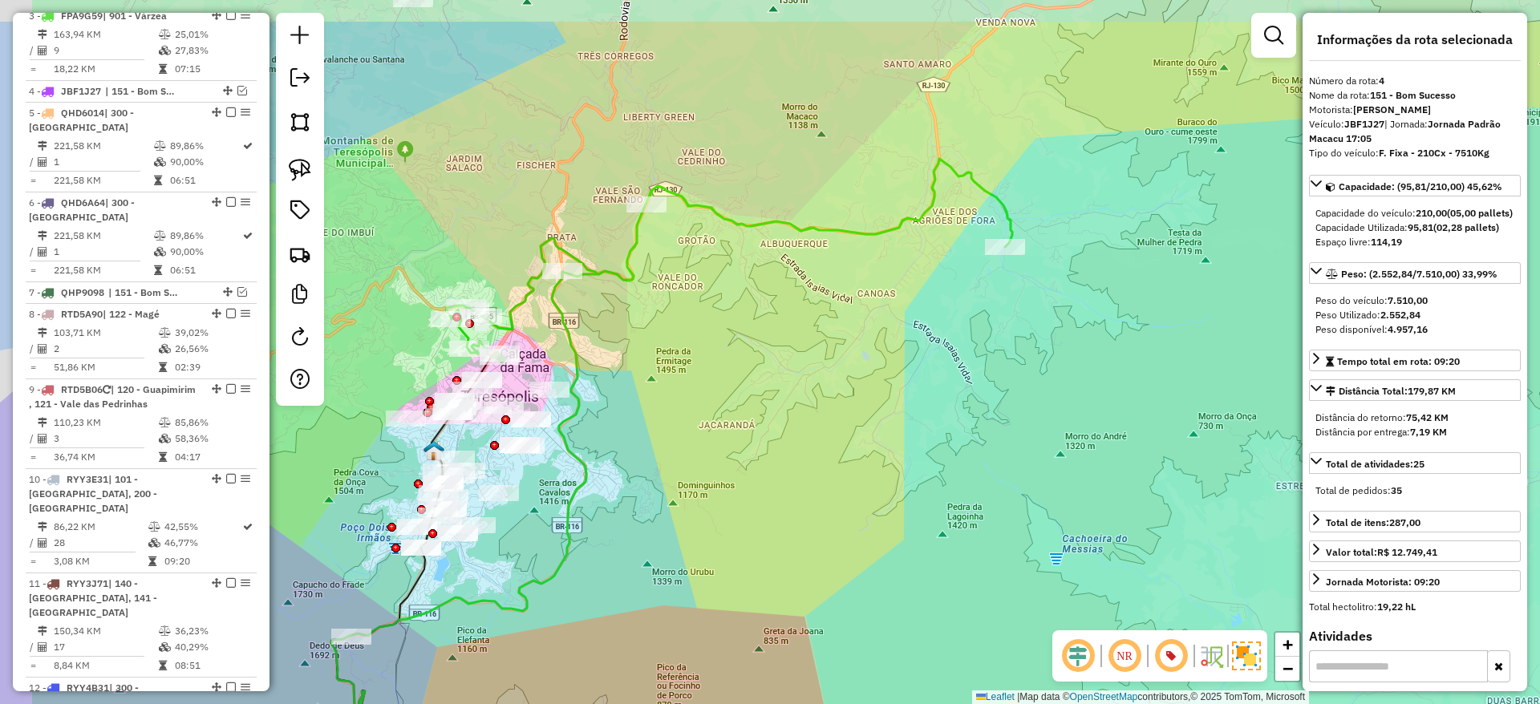
drag, startPoint x: 732, startPoint y: 232, endPoint x: 860, endPoint y: 324, distance: 157.4
click at [860, 324] on div "Janela de atendimento Grade de atendimento Capacidade Transportadoras Veículos …" at bounding box center [770, 352] width 1540 height 704
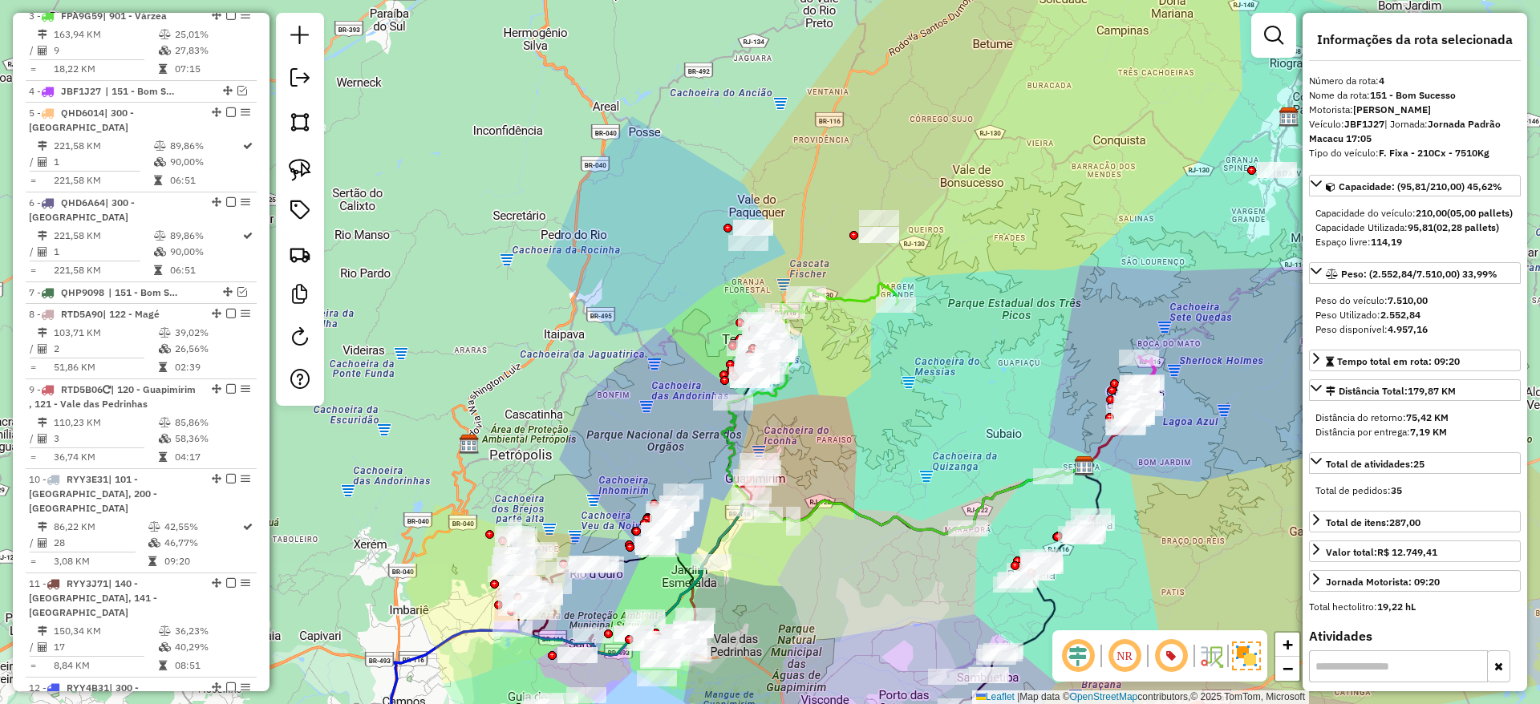
drag, startPoint x: 838, startPoint y: 260, endPoint x: 817, endPoint y: 300, distance: 45.2
click at [817, 300] on div "Janela de atendimento Grade de atendimento Capacidade Transportadoras Veículos …" at bounding box center [770, 352] width 1540 height 704
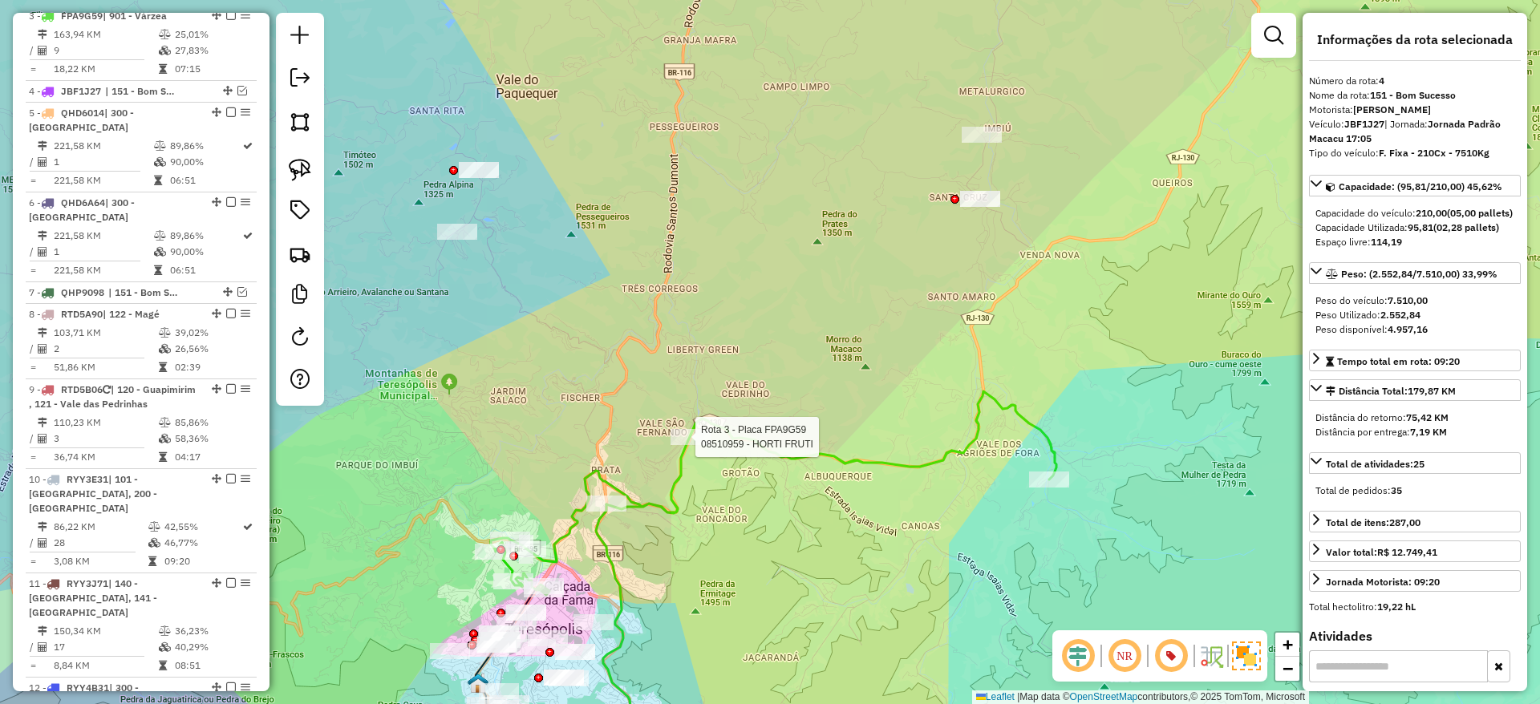
click at [927, 460] on icon at bounding box center [774, 493] width 566 height 204
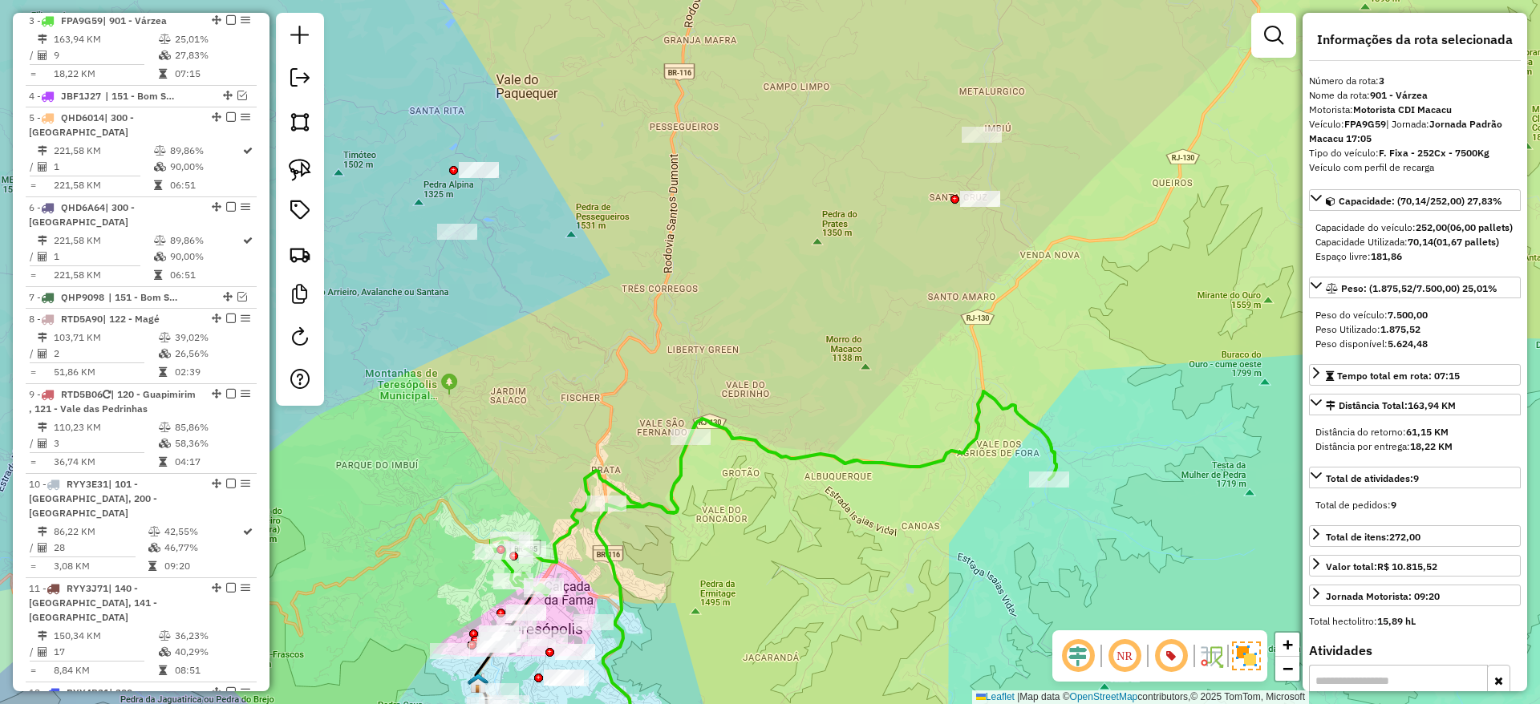
scroll to position [826, 0]
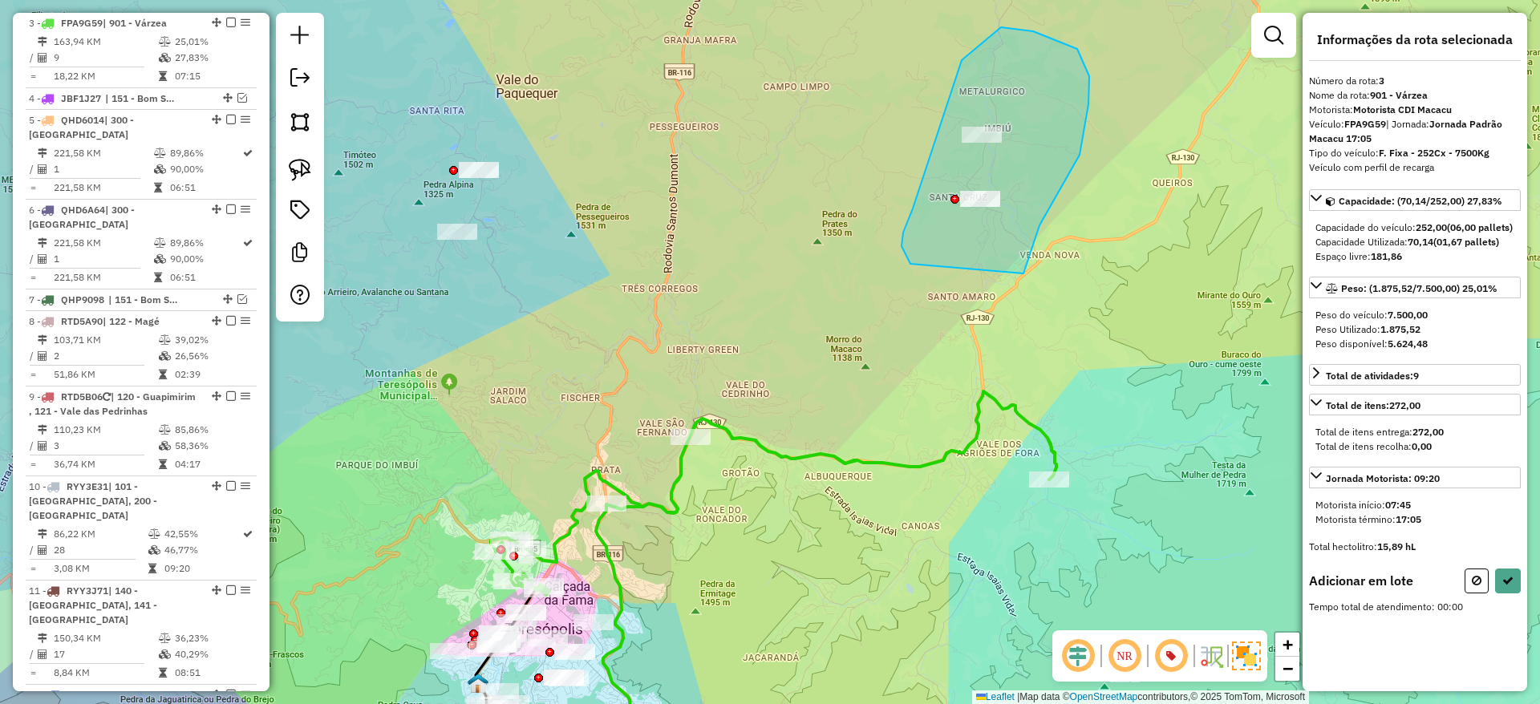
drag, startPoint x: 1024, startPoint y: 274, endPoint x: 927, endPoint y: 290, distance: 97.6
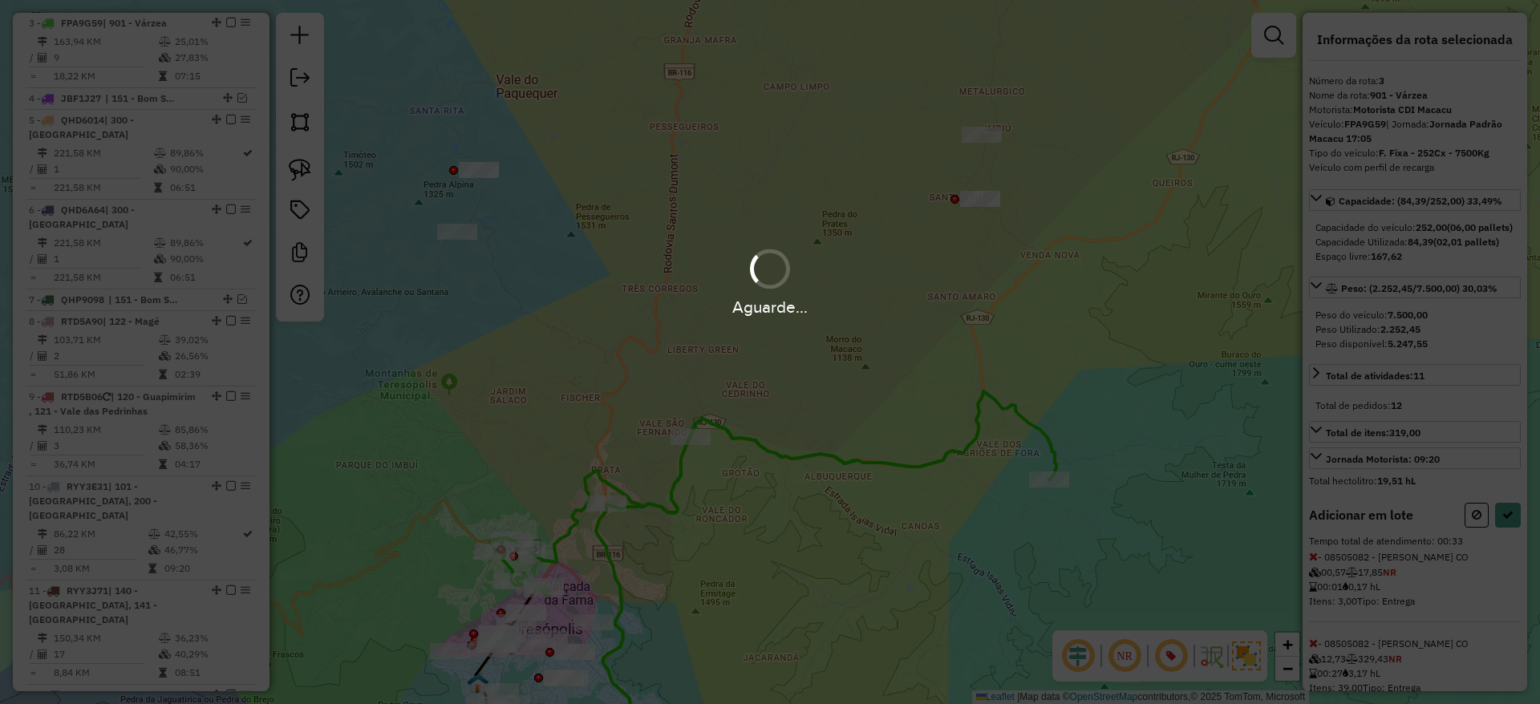
select select "*********"
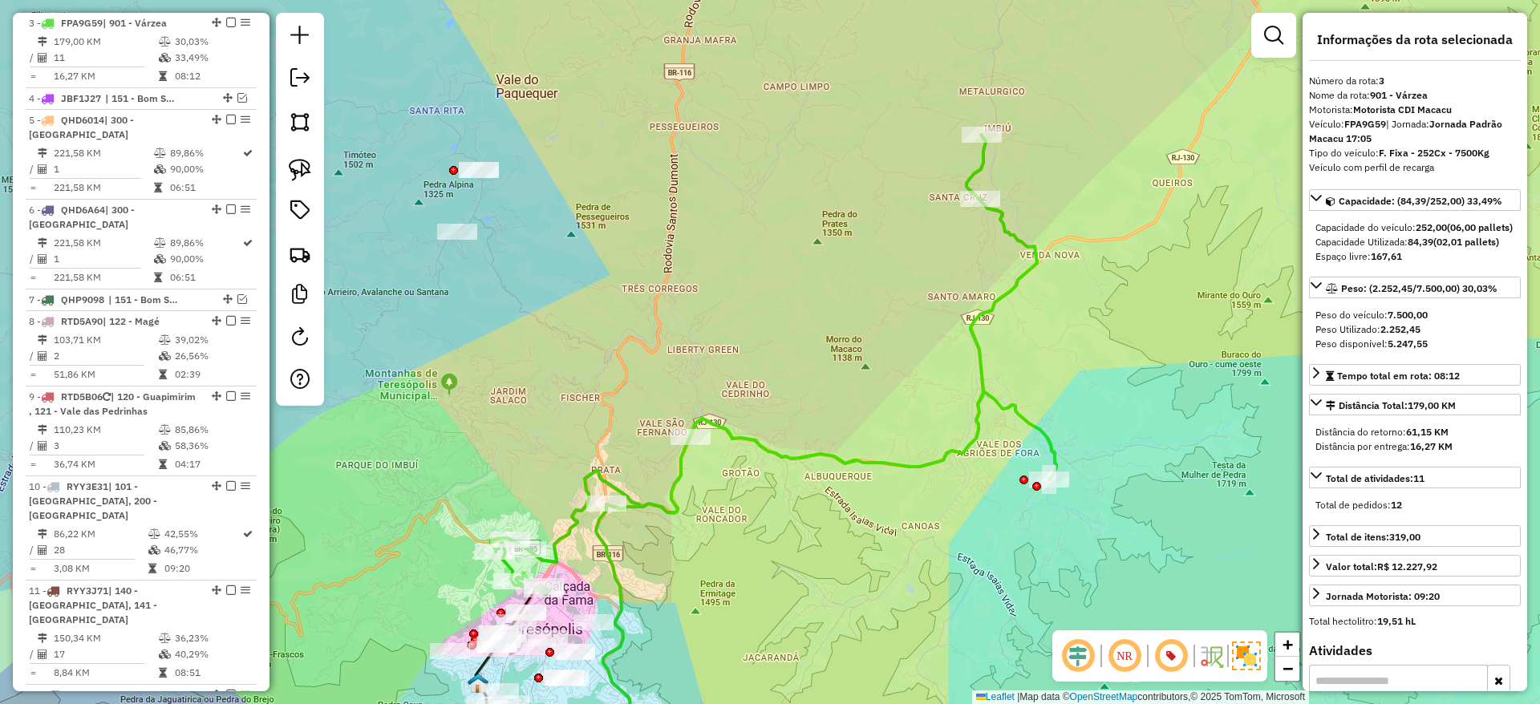
click at [976, 344] on icon at bounding box center [774, 365] width 566 height 460
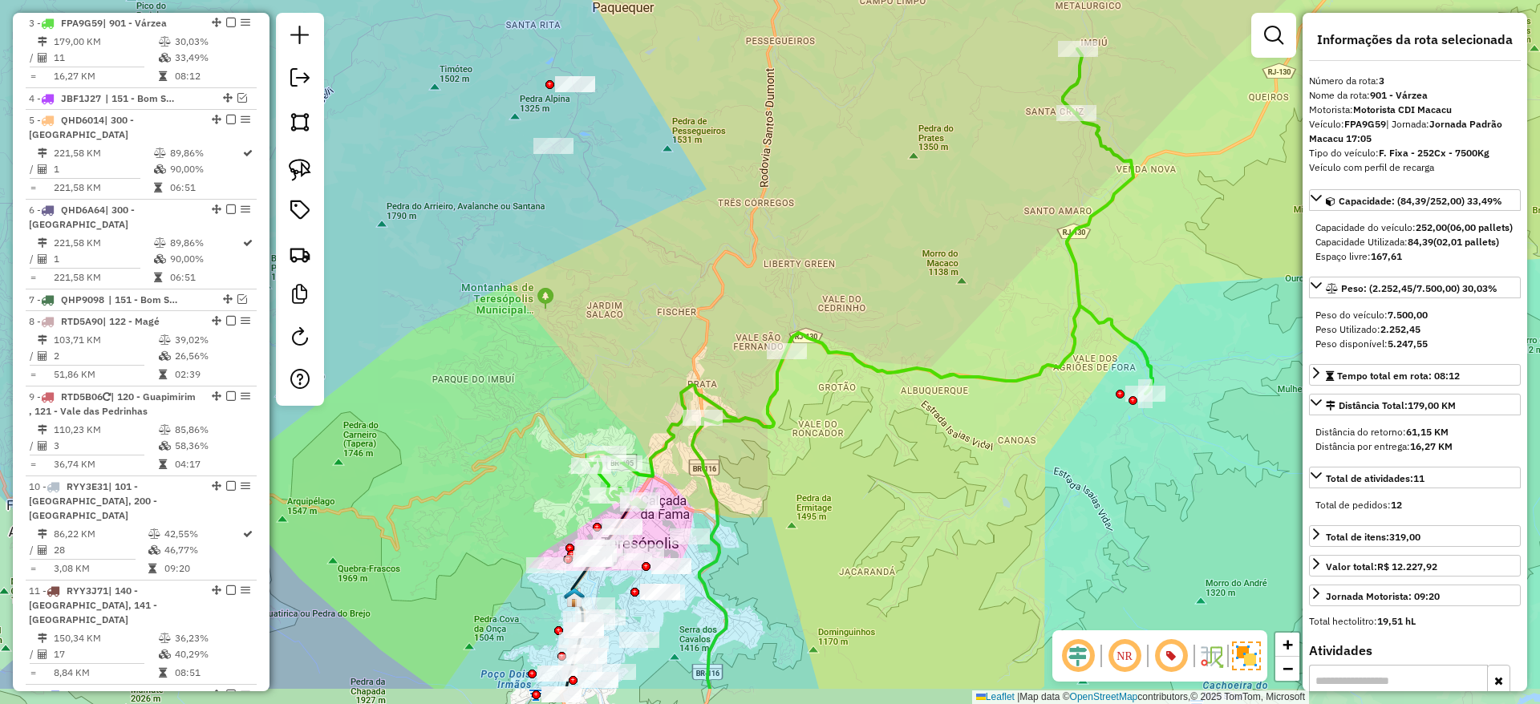
drag, startPoint x: 837, startPoint y: 420, endPoint x: 933, endPoint y: 335, distance: 129.0
click at [933, 335] on div "Janela de atendimento Grade de atendimento Capacidade Transportadoras Veículos …" at bounding box center [770, 352] width 1540 height 704
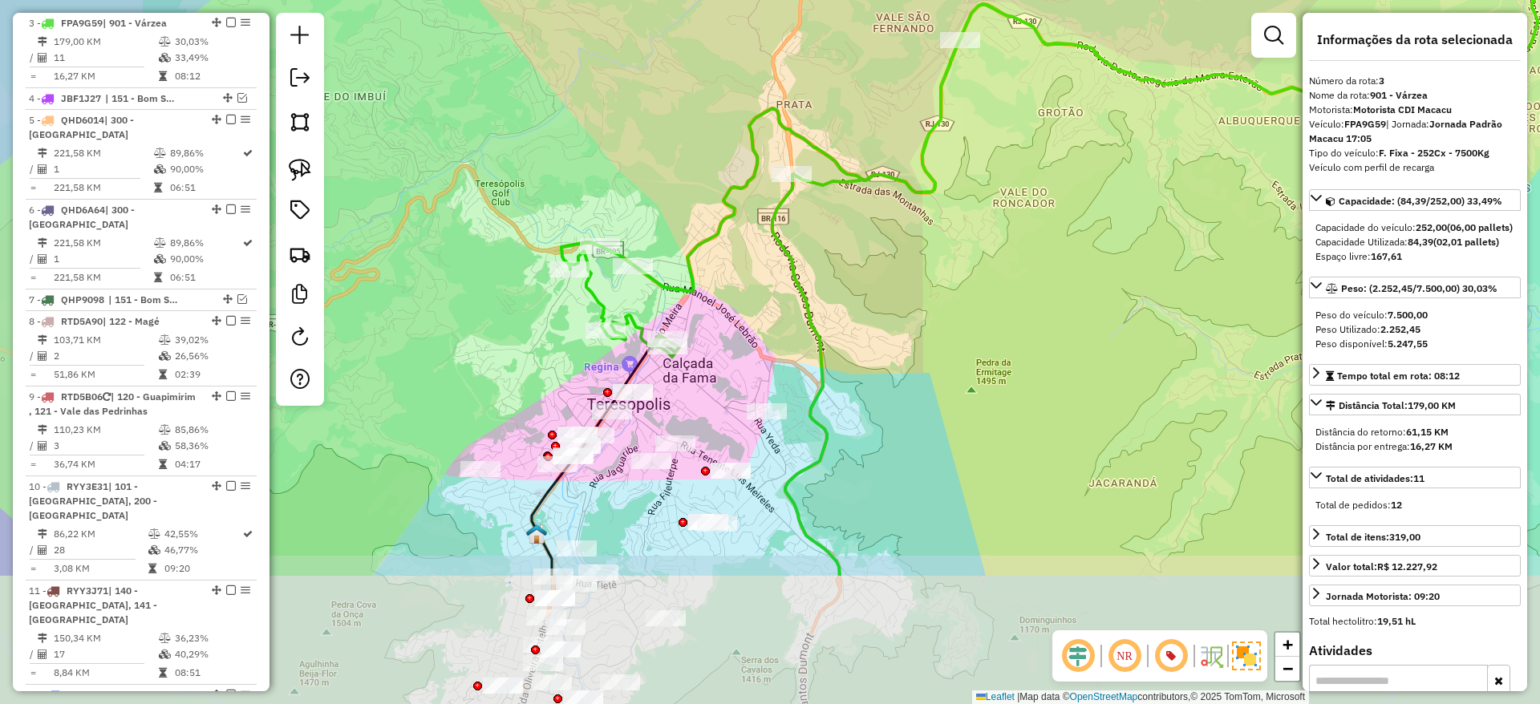
drag, startPoint x: 713, startPoint y: 525, endPoint x: 863, endPoint y: 316, distance: 257.6
click at [863, 316] on div "Janela de atendimento Grade de atendimento Capacidade Transportadoras Veículos …" at bounding box center [770, 352] width 1540 height 704
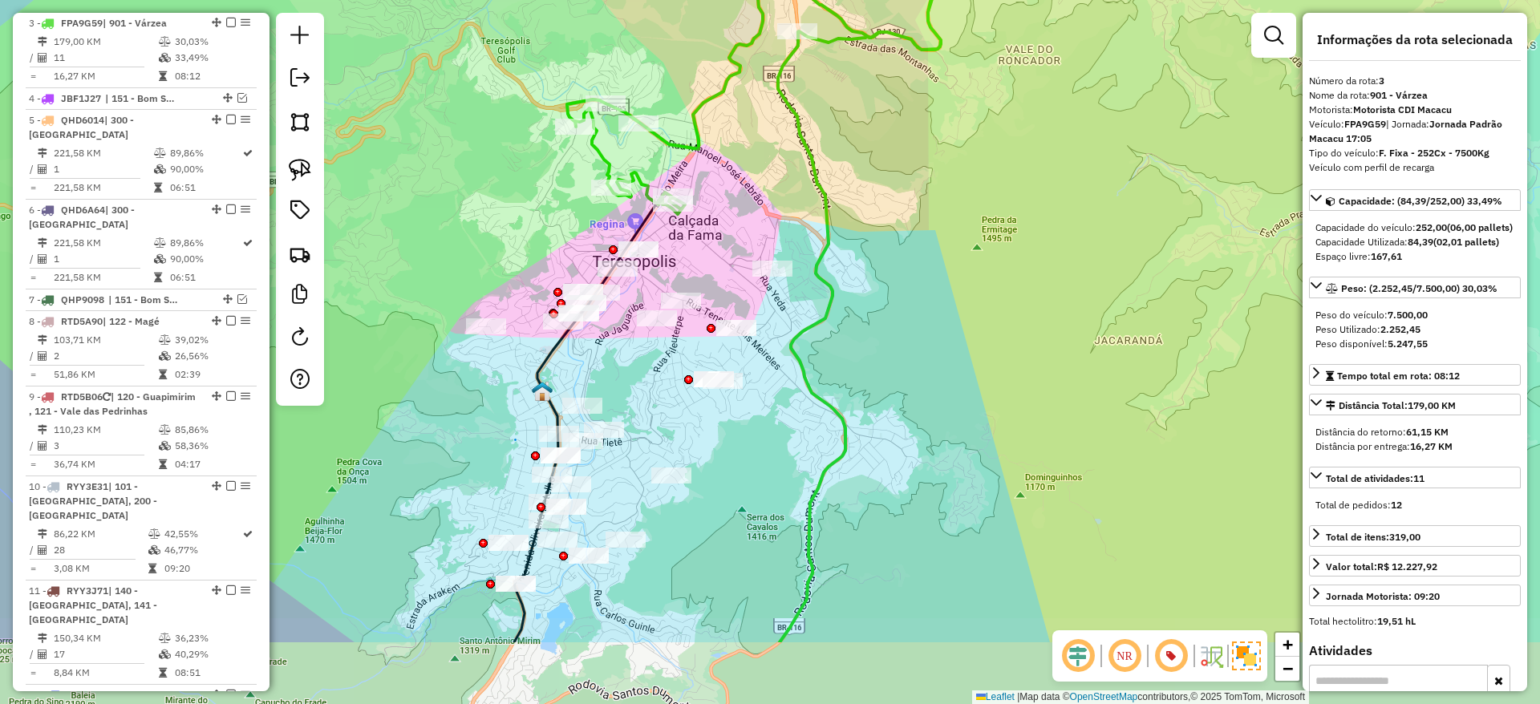
drag, startPoint x: 863, startPoint y: 316, endPoint x: 862, endPoint y: 184, distance: 132.4
click at [862, 184] on div "Janela de atendimento Grade de atendimento Capacidade Transportadoras Veículos …" at bounding box center [770, 352] width 1540 height 704
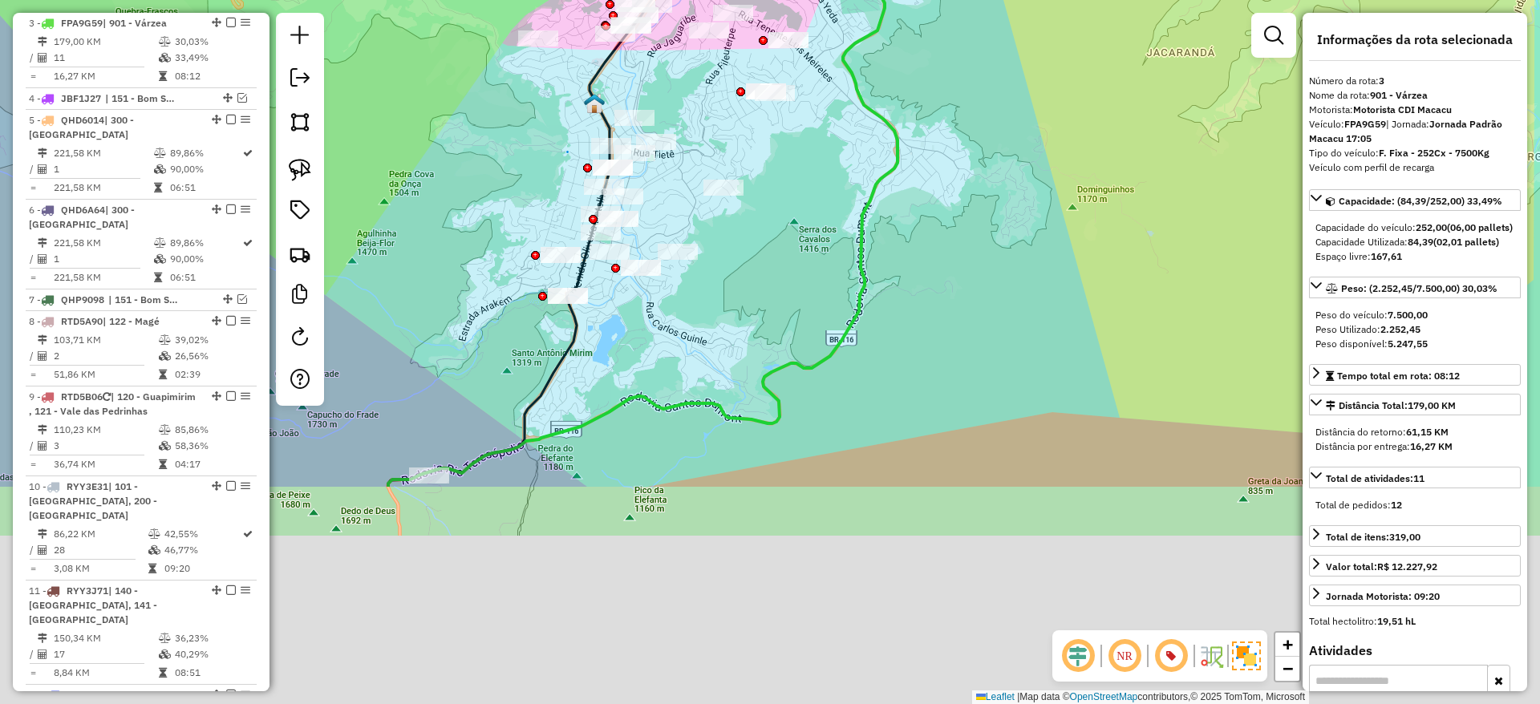
drag, startPoint x: 834, startPoint y: 427, endPoint x: 886, endPoint y: 128, distance: 302.9
click at [886, 128] on div "Janela de atendimento Grade de atendimento Capacidade Transportadoras Veículos …" at bounding box center [770, 352] width 1540 height 704
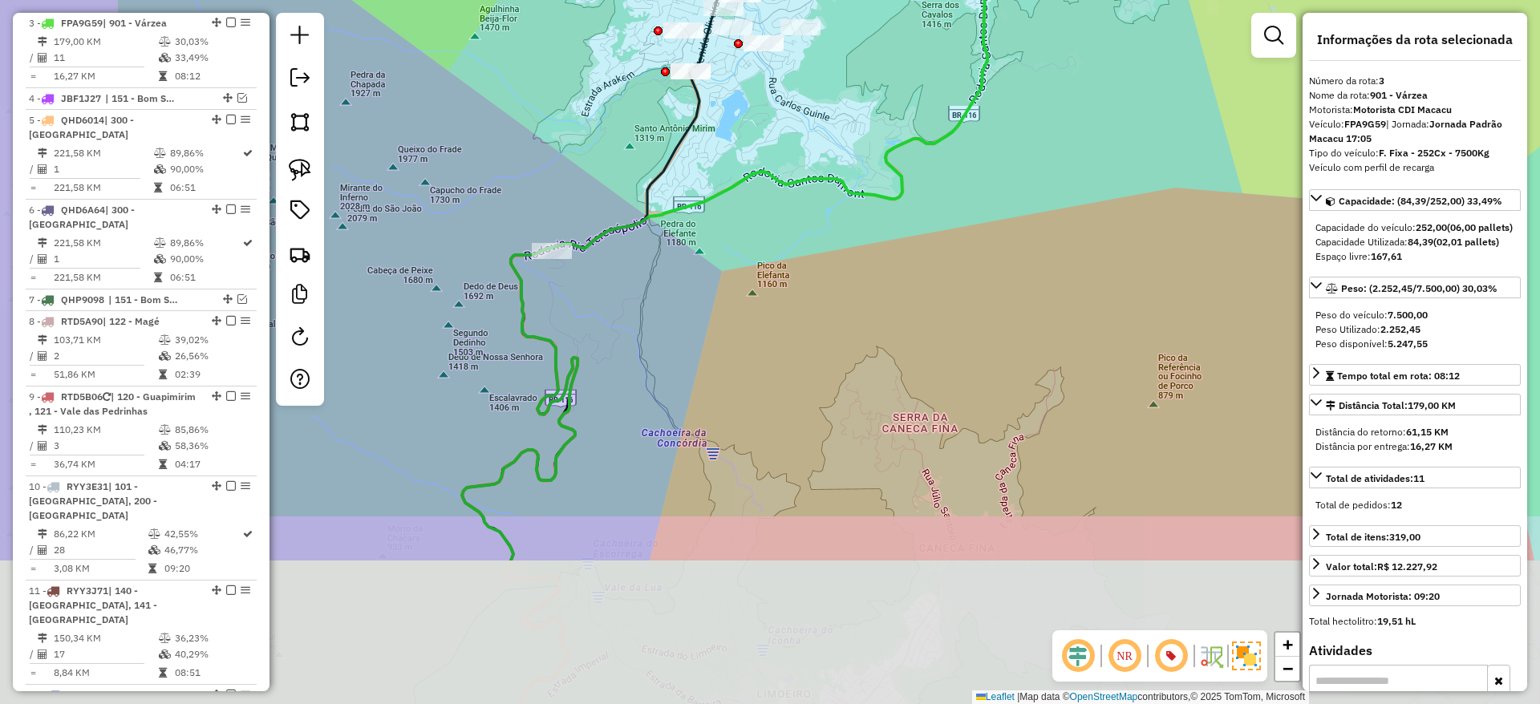
drag, startPoint x: 803, startPoint y: 369, endPoint x: 932, endPoint y: 148, distance: 256.3
click at [932, 148] on div "Janela de atendimento Grade de atendimento Capacidade Transportadoras Veículos …" at bounding box center [770, 352] width 1540 height 704
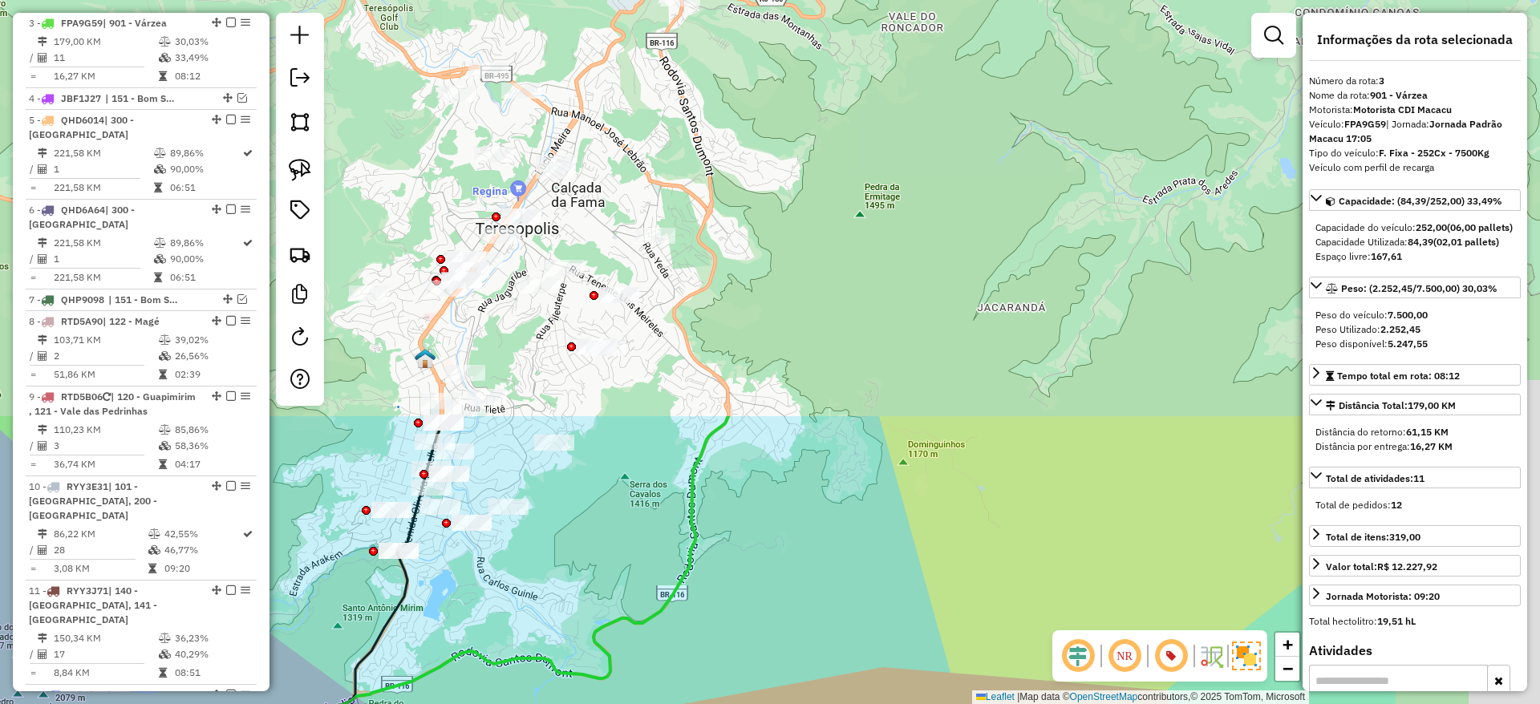
drag, startPoint x: 866, startPoint y: 270, endPoint x: 650, endPoint y: 647, distance: 434.8
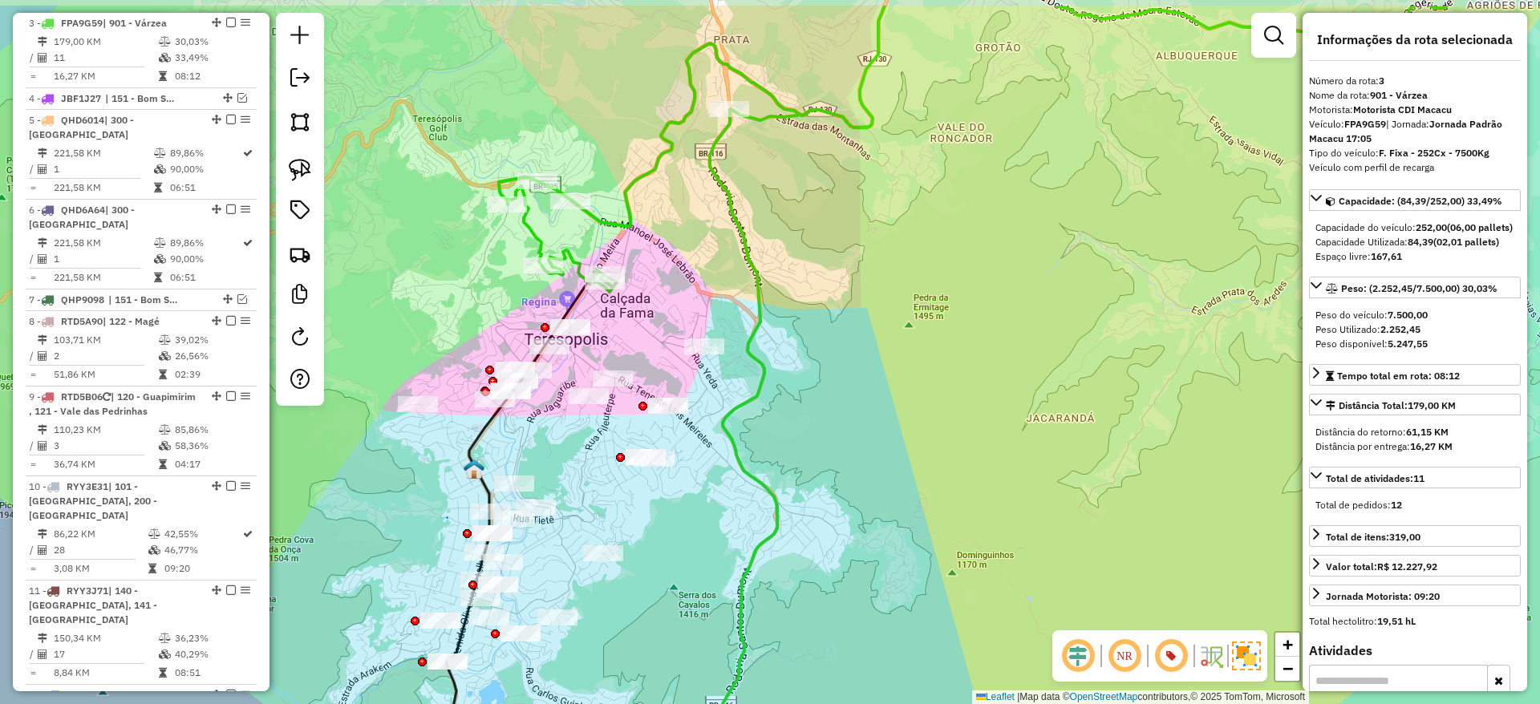
drag, startPoint x: 832, startPoint y: 379, endPoint x: 874, endPoint y: 456, distance: 88.0
click at [874, 456] on div "Janela de atendimento Grade de atendimento Capacidade Transportadoras Veículos …" at bounding box center [770, 352] width 1540 height 704
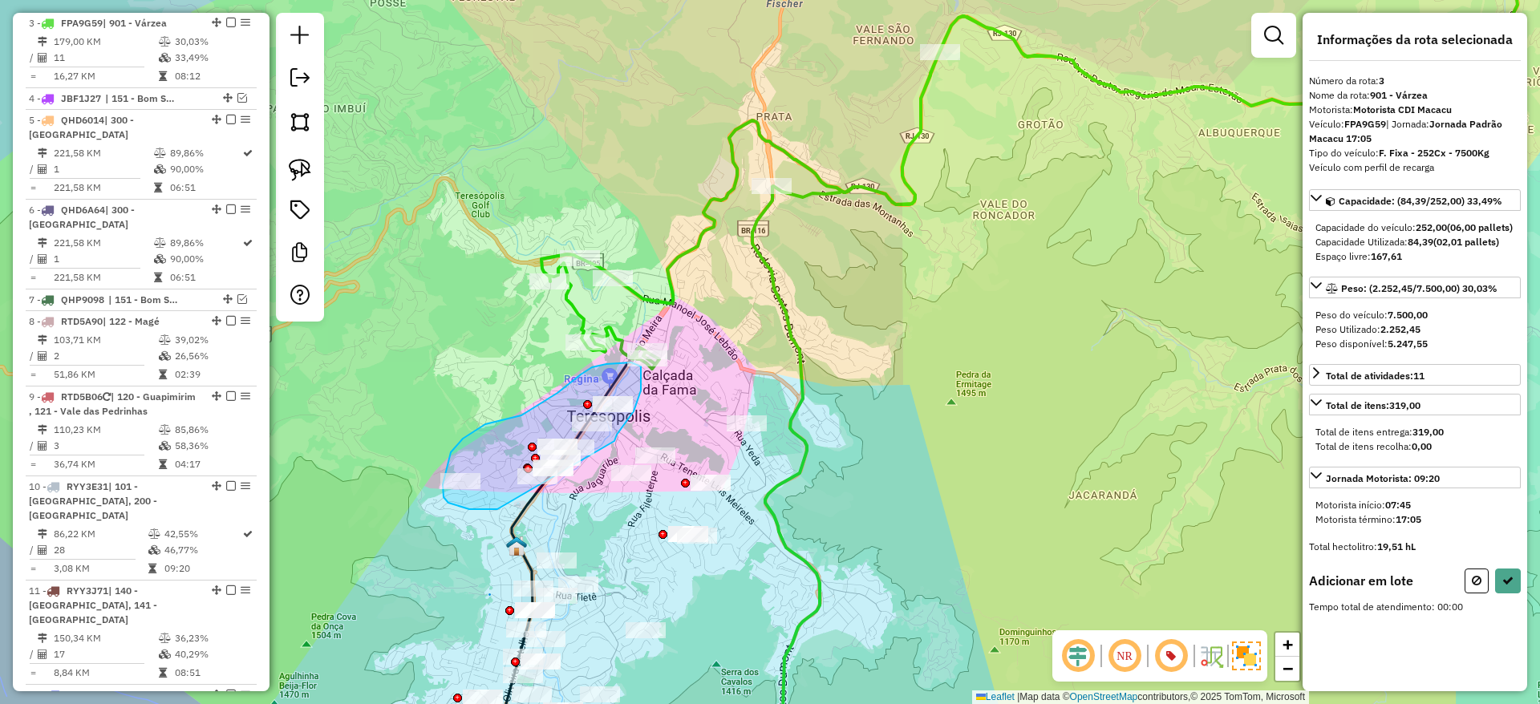
drag, startPoint x: 614, startPoint y: 441, endPoint x: 498, endPoint y: 509, distance: 134.8
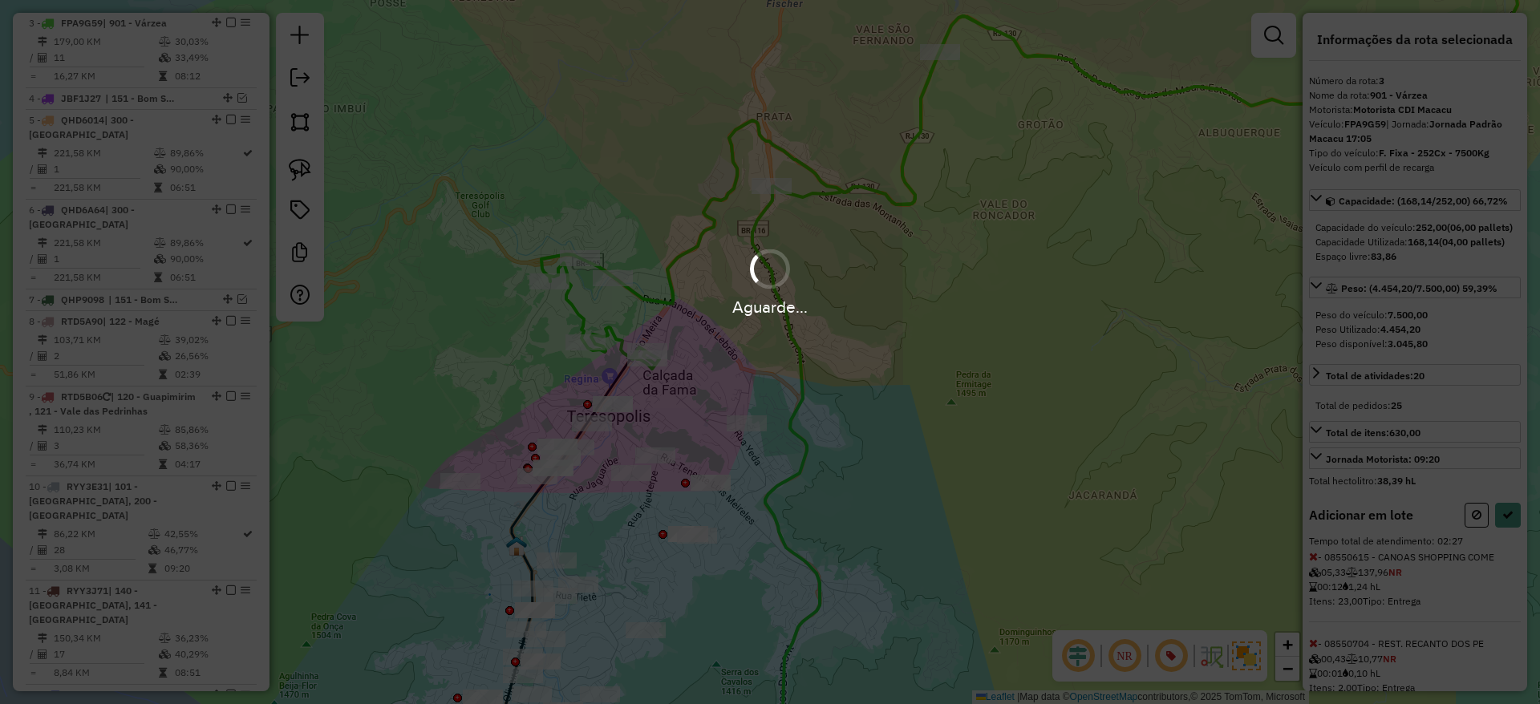
select select "*********"
click at [498, 509] on div "Aguarde..." at bounding box center [770, 352] width 1540 height 704
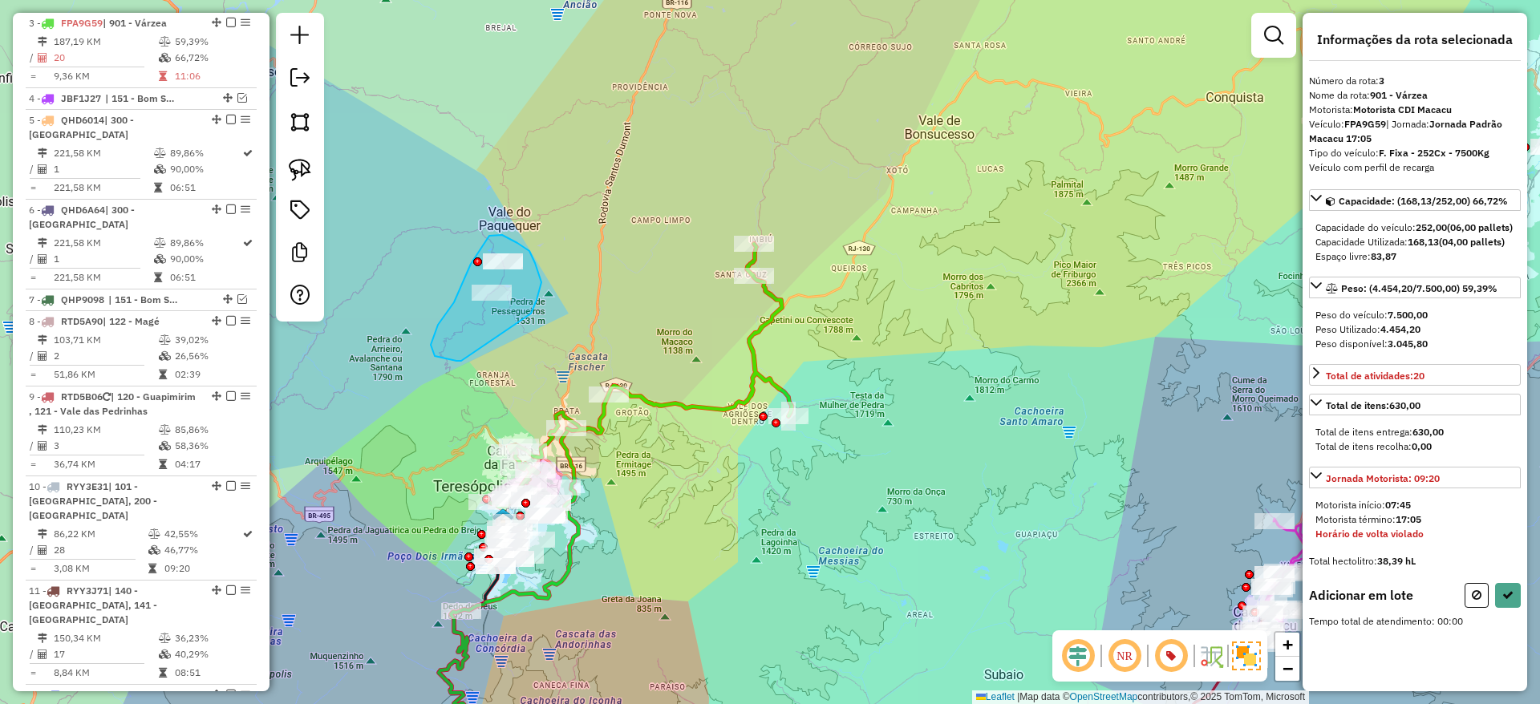
drag, startPoint x: 531, startPoint y: 314, endPoint x: 461, endPoint y: 361, distance: 84.3
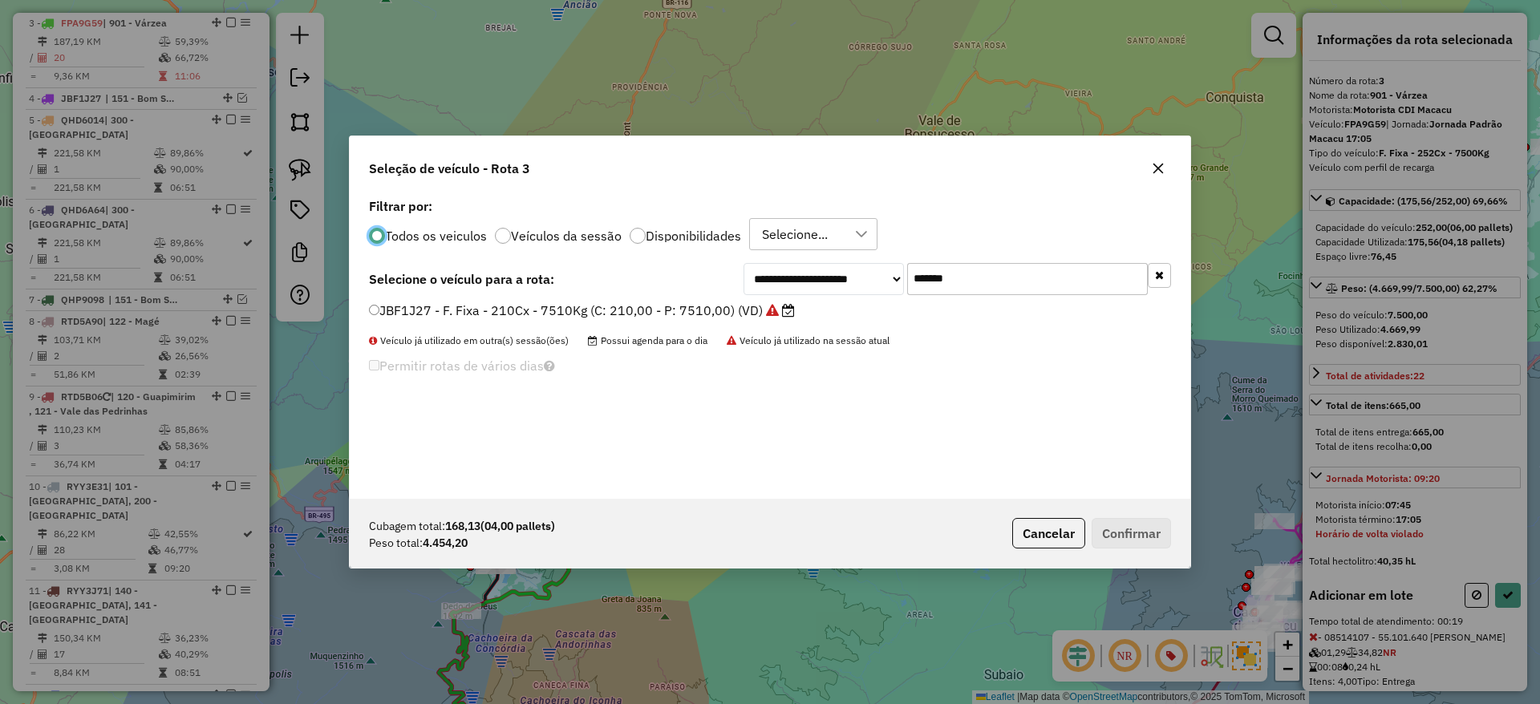
scroll to position [9, 5]
click at [964, 278] on input "*******" at bounding box center [1027, 279] width 241 height 32
paste input "text"
type input "*******"
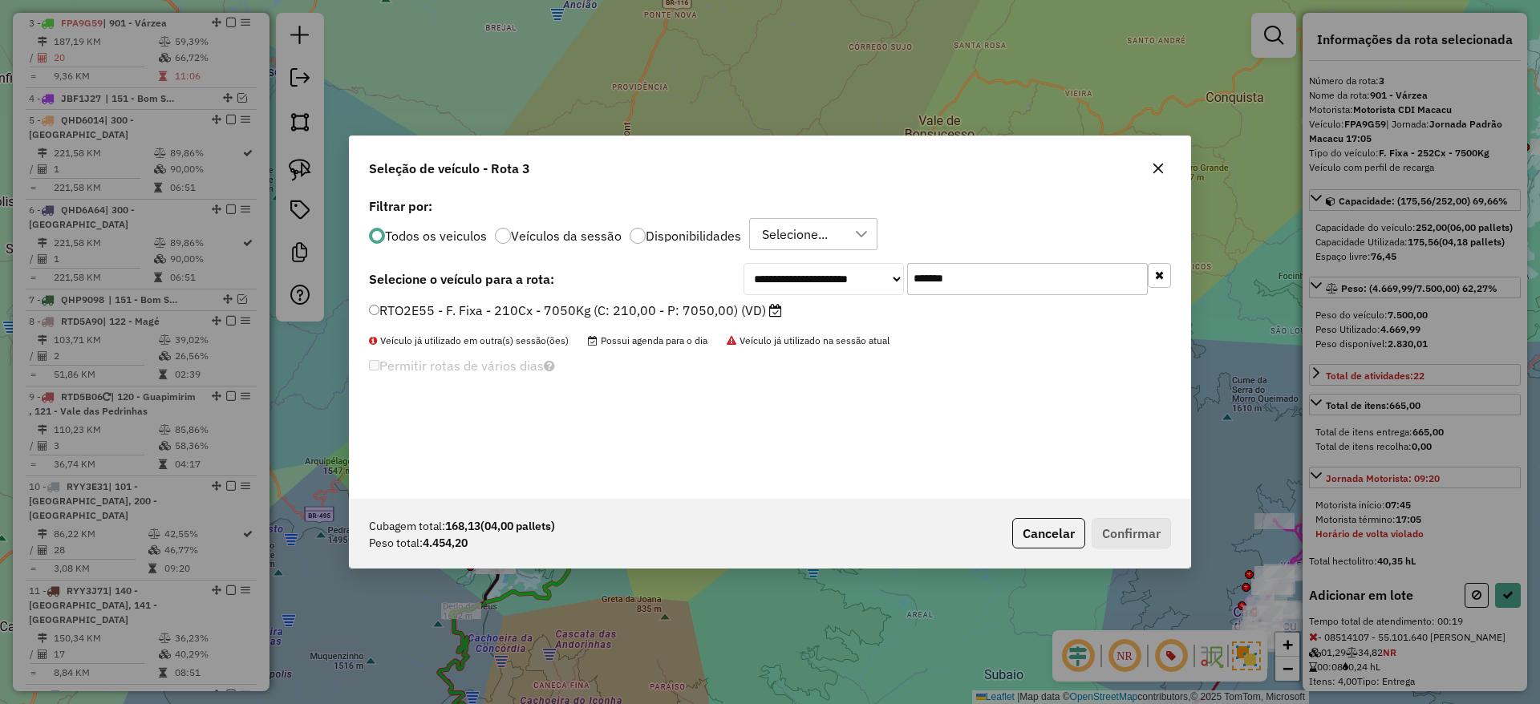
click at [660, 309] on label "RTO2E55 - F. Fixa - 210Cx - 7050Kg (C: 210,00 - P: 7050,00) (VD)" at bounding box center [575, 310] width 413 height 19
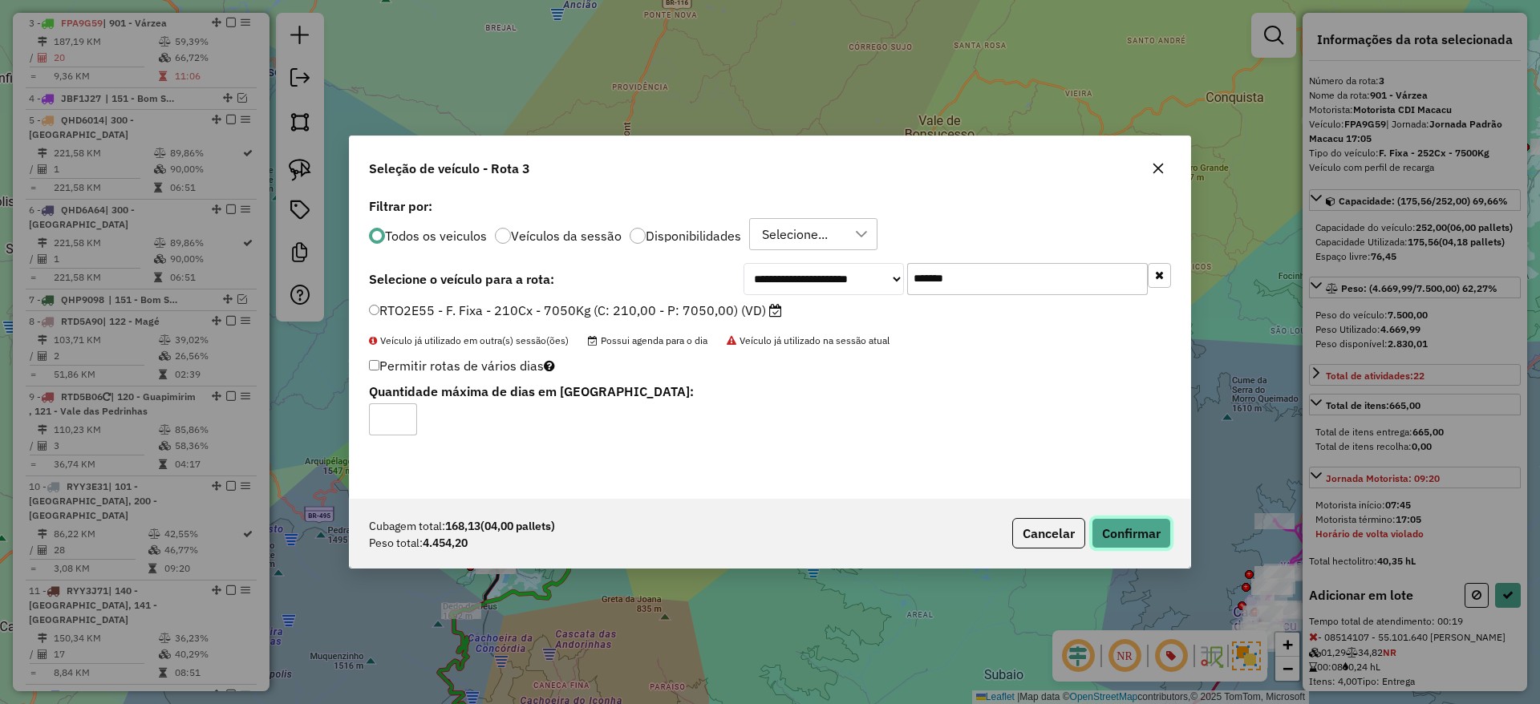
click at [1130, 527] on button "Confirmar" at bounding box center [1131, 533] width 79 height 30
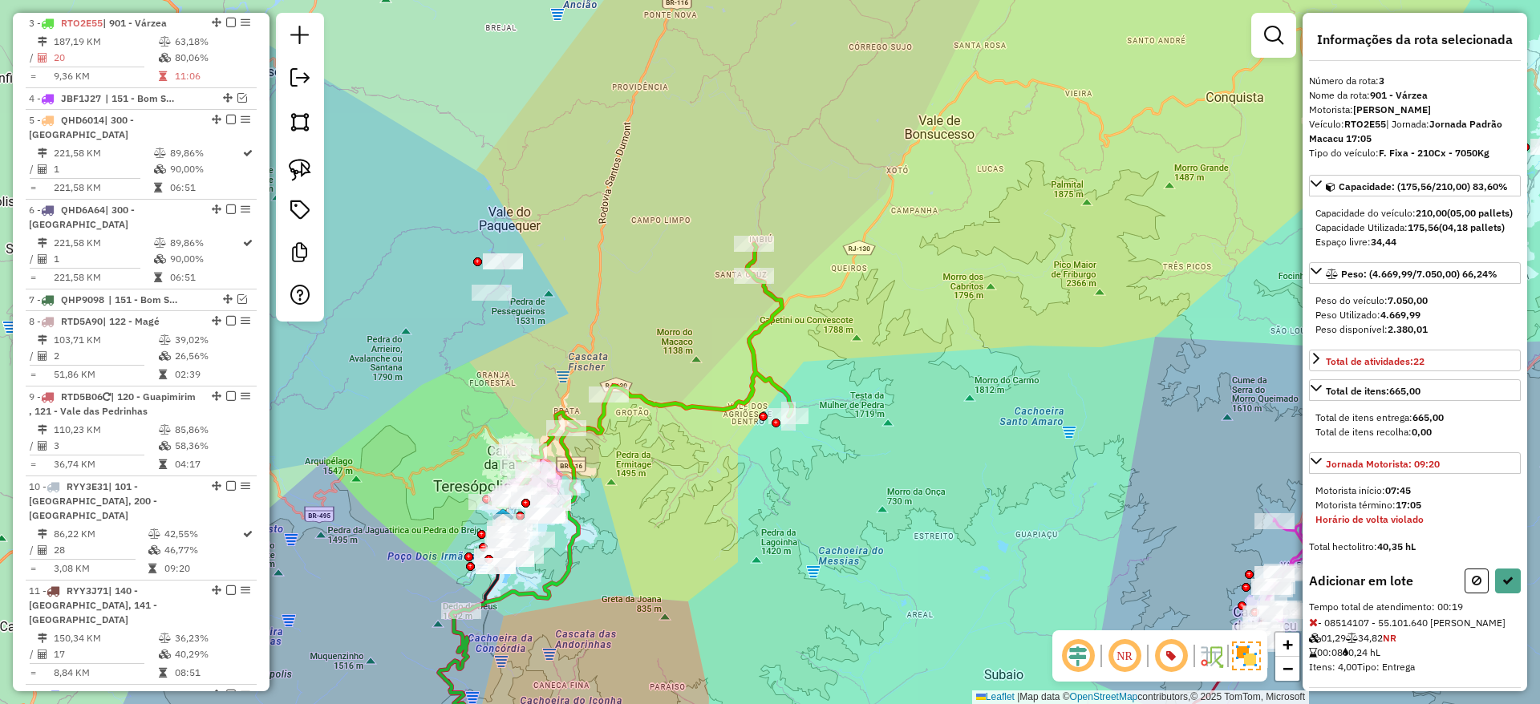
click at [661, 396] on icon at bounding box center [640, 377] width 303 height 266
click at [661, 406] on icon at bounding box center [640, 377] width 303 height 266
drag, startPoint x: 517, startPoint y: 308, endPoint x: 432, endPoint y: 352, distance: 96.5
click at [482, 301] on div at bounding box center [492, 293] width 40 height 16
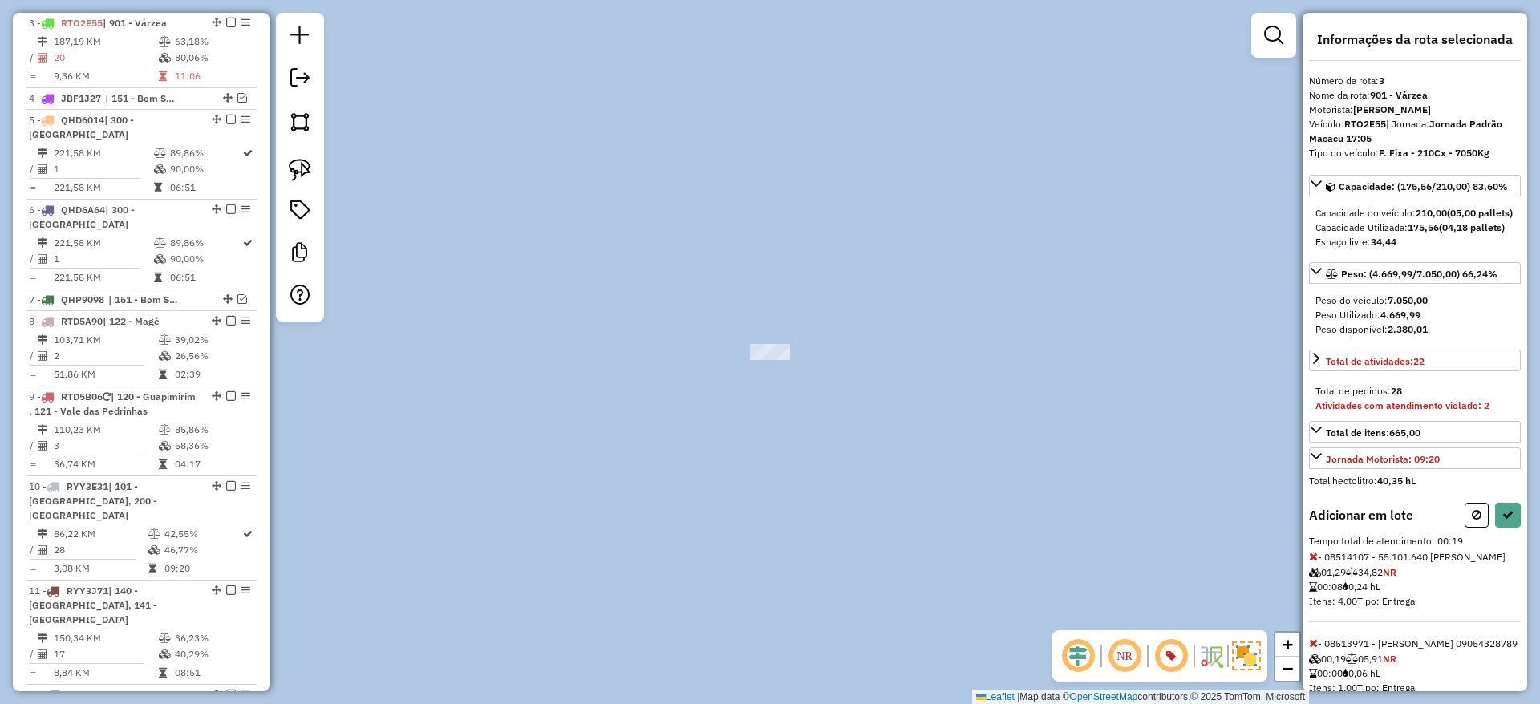
select select "*********"
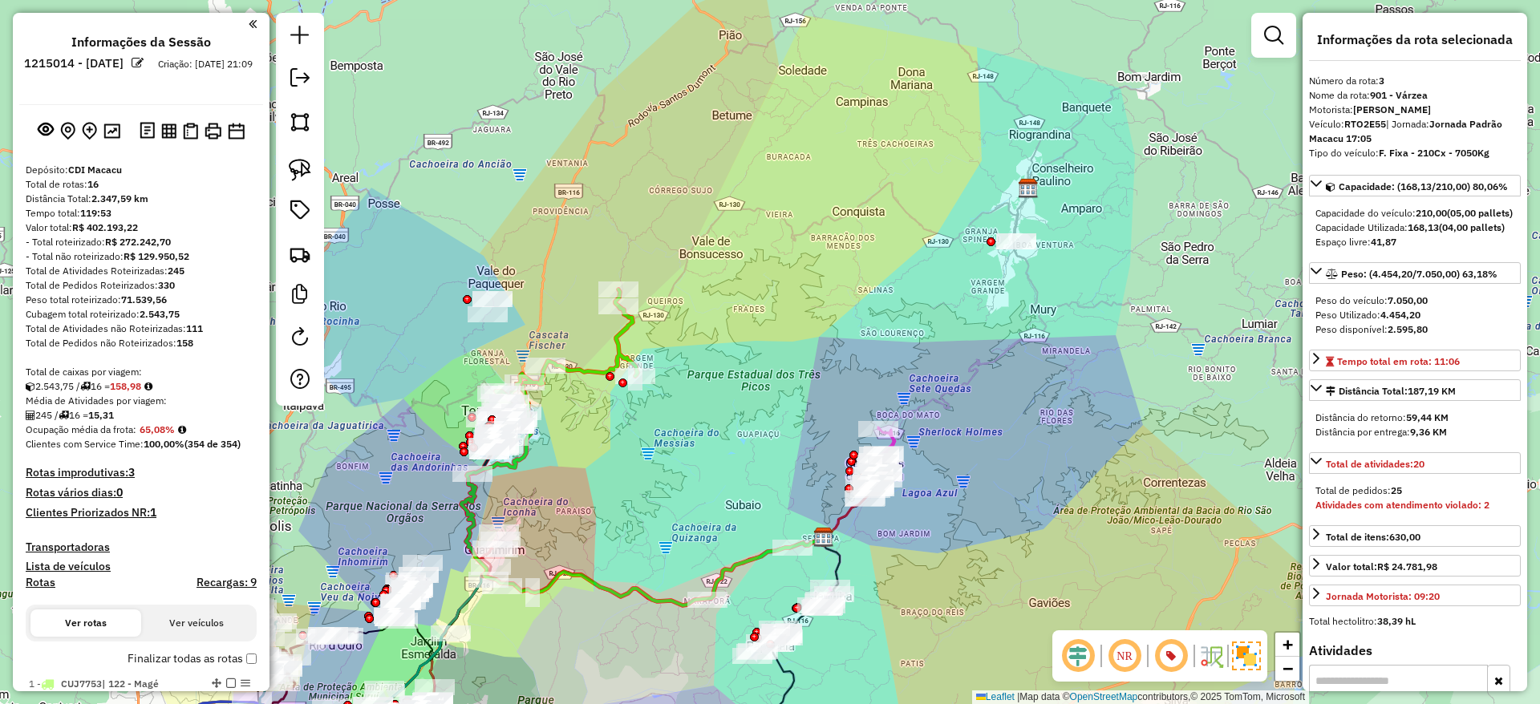
select select "*********"
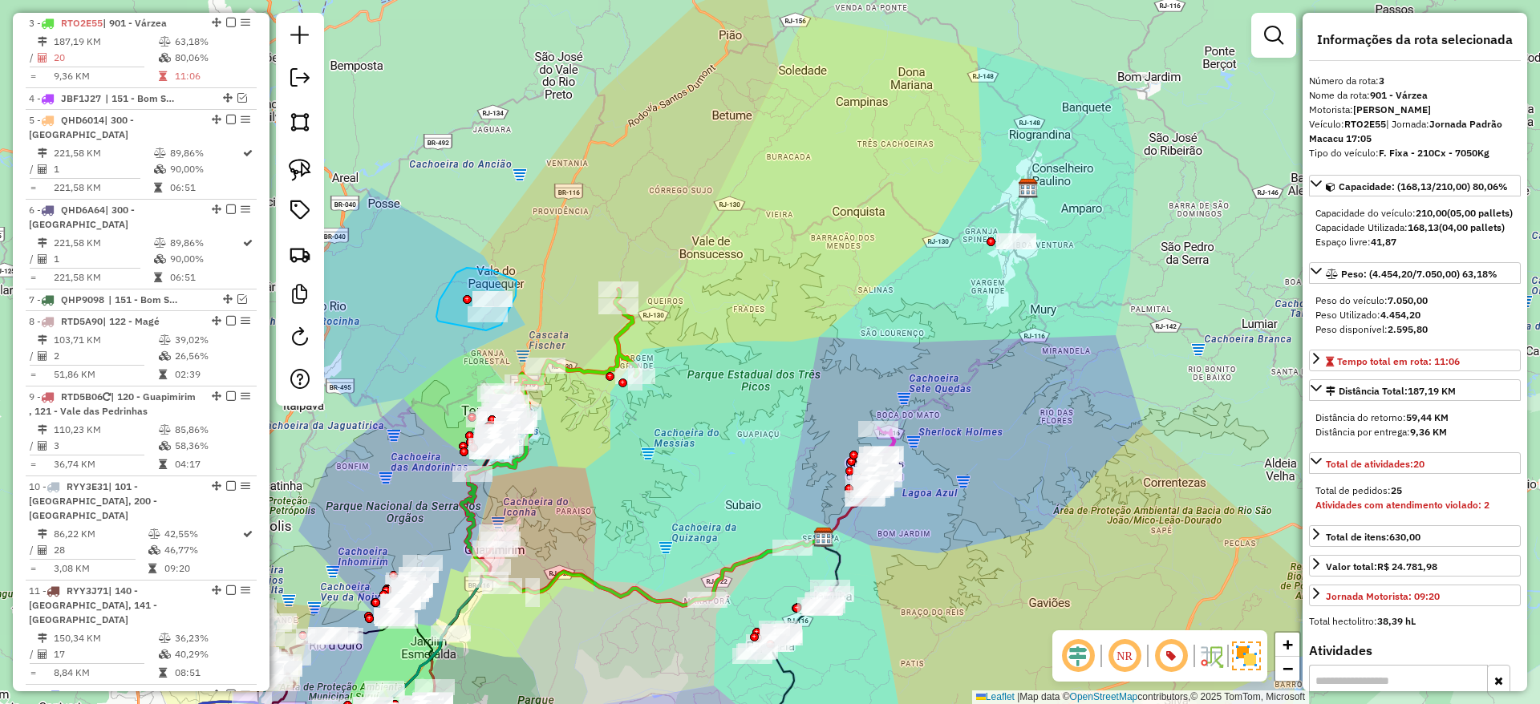
drag, startPoint x: 486, startPoint y: 331, endPoint x: 442, endPoint y: 322, distance: 44.8
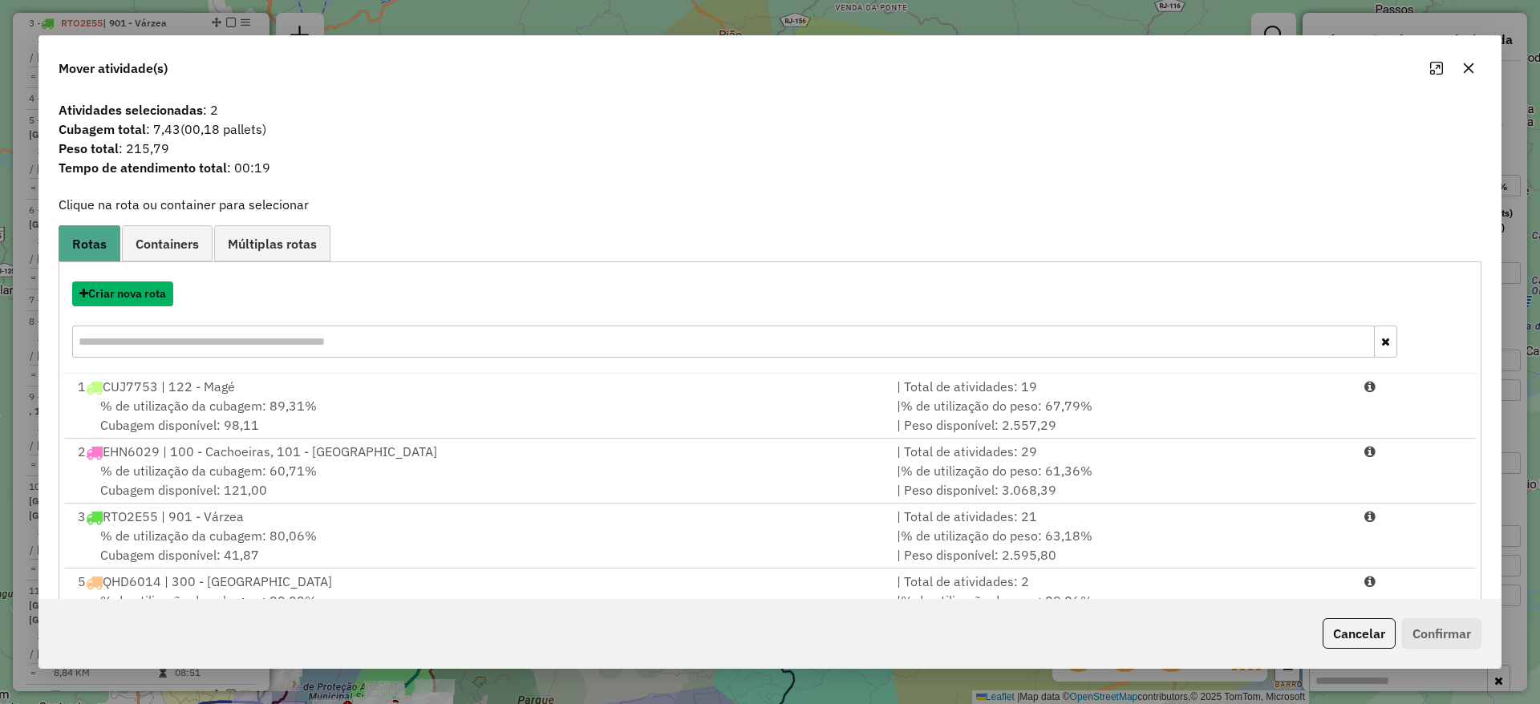
click at [148, 298] on button "Criar nova rota" at bounding box center [122, 294] width 101 height 25
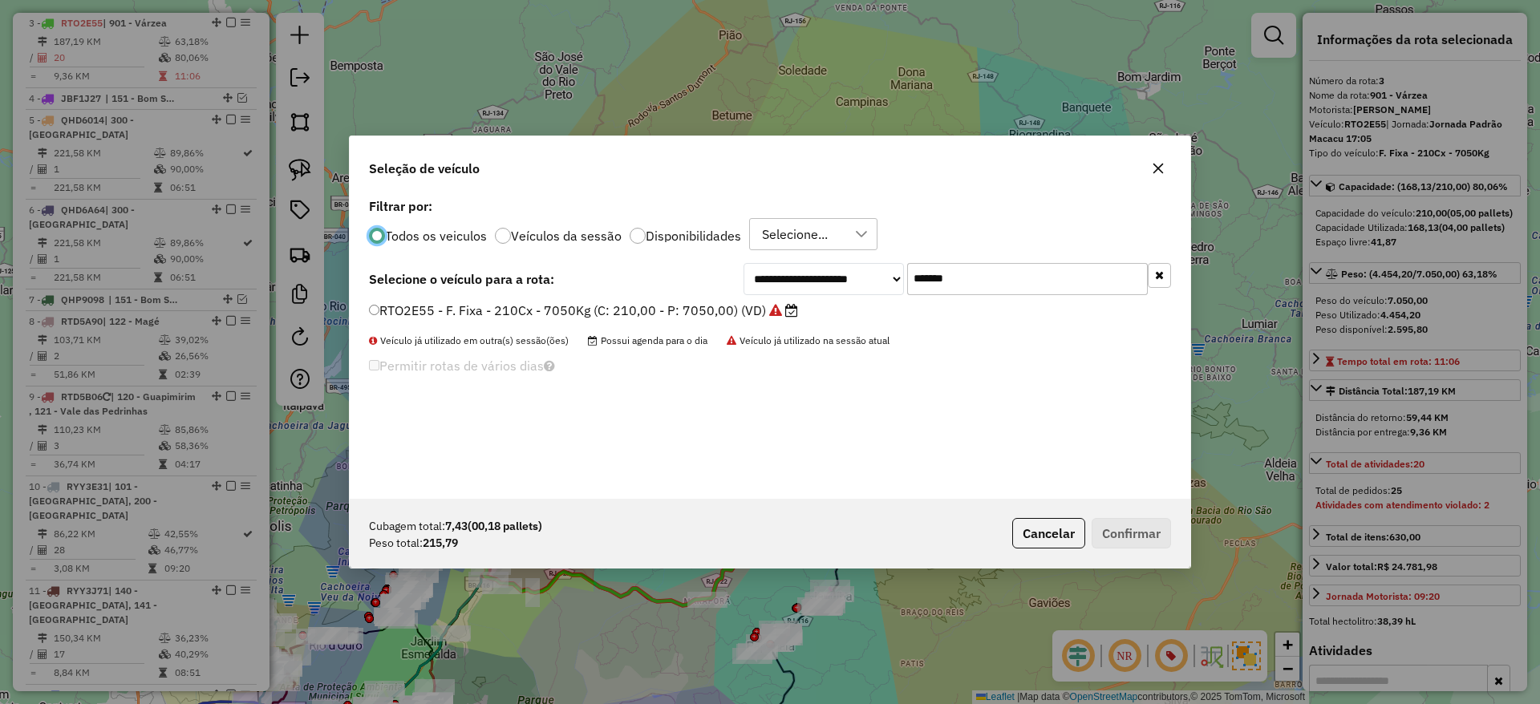
scroll to position [9, 5]
click at [934, 270] on input "*******" at bounding box center [1027, 279] width 241 height 32
paste input "text"
type input "*******"
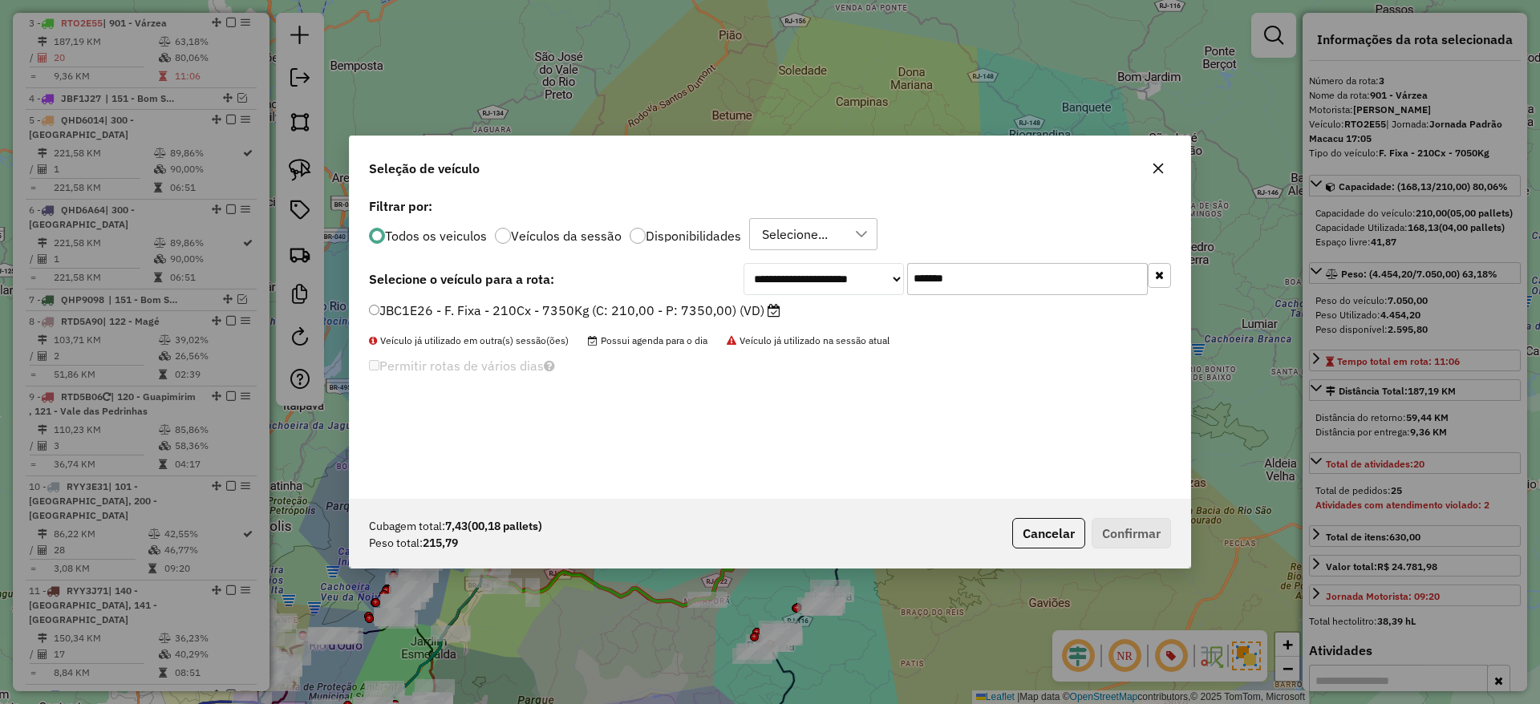
click at [708, 302] on label "JBC1E26 - F. Fixa - 210Cx - 7350Kg (C: 210,00 - P: 7350,00) (VD)" at bounding box center [575, 310] width 412 height 19
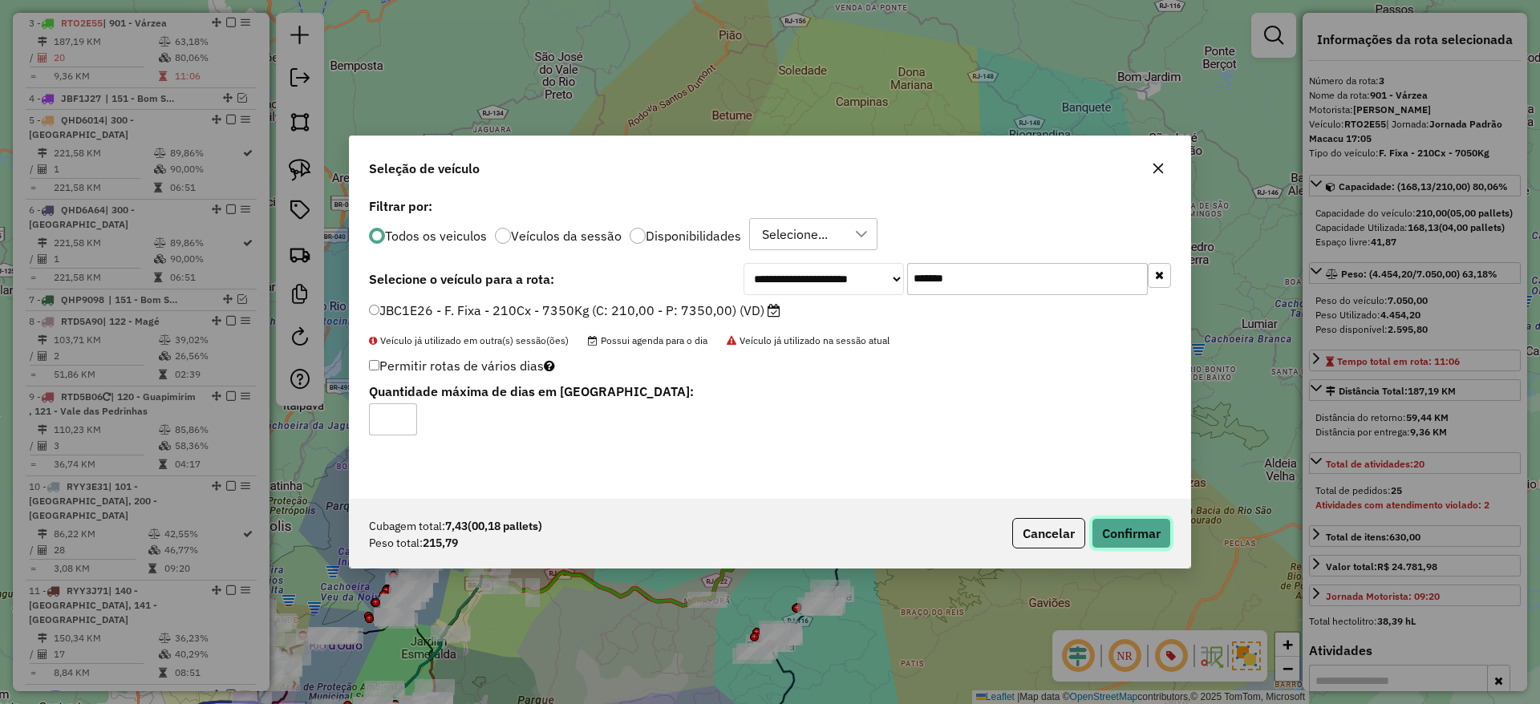
click at [1135, 525] on button "Confirmar" at bounding box center [1131, 533] width 79 height 30
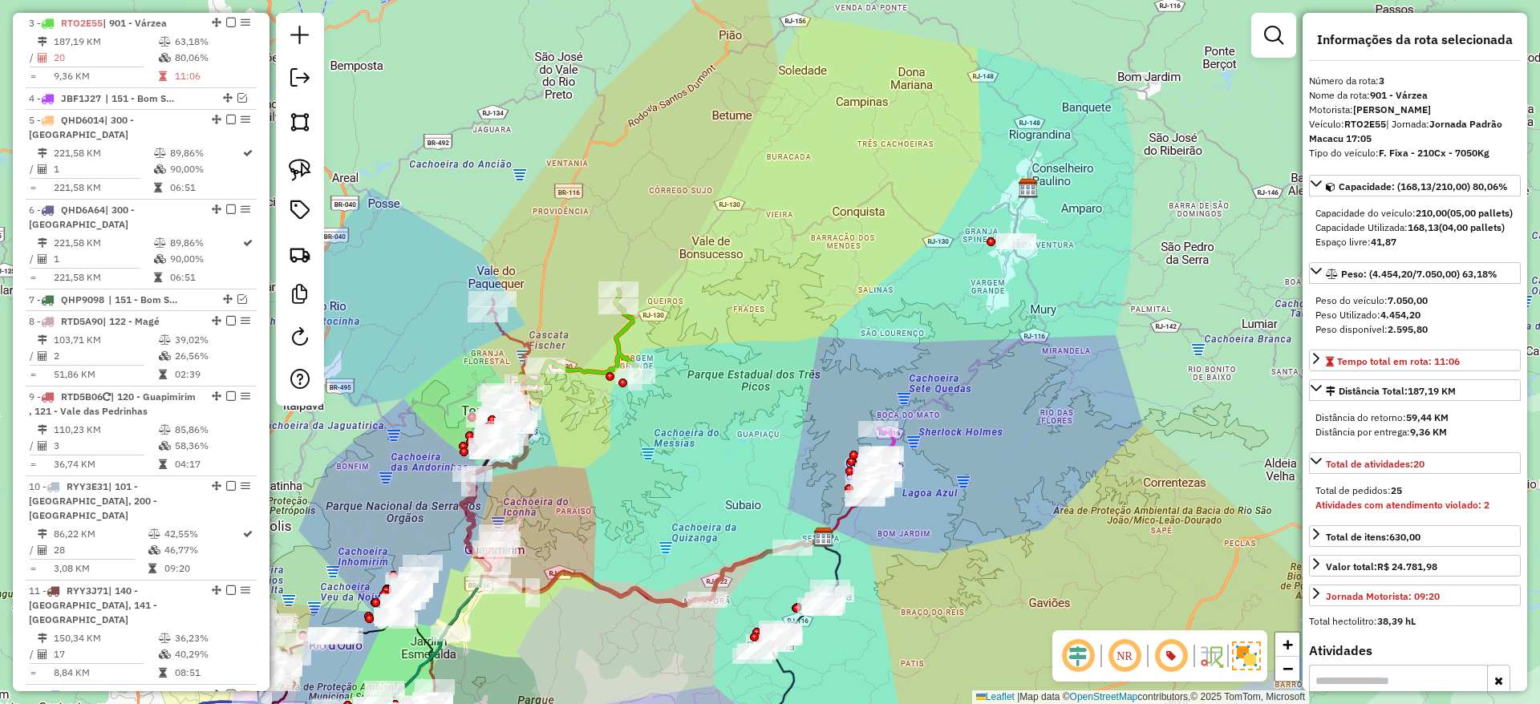
click at [509, 338] on icon at bounding box center [642, 452] width 363 height 306
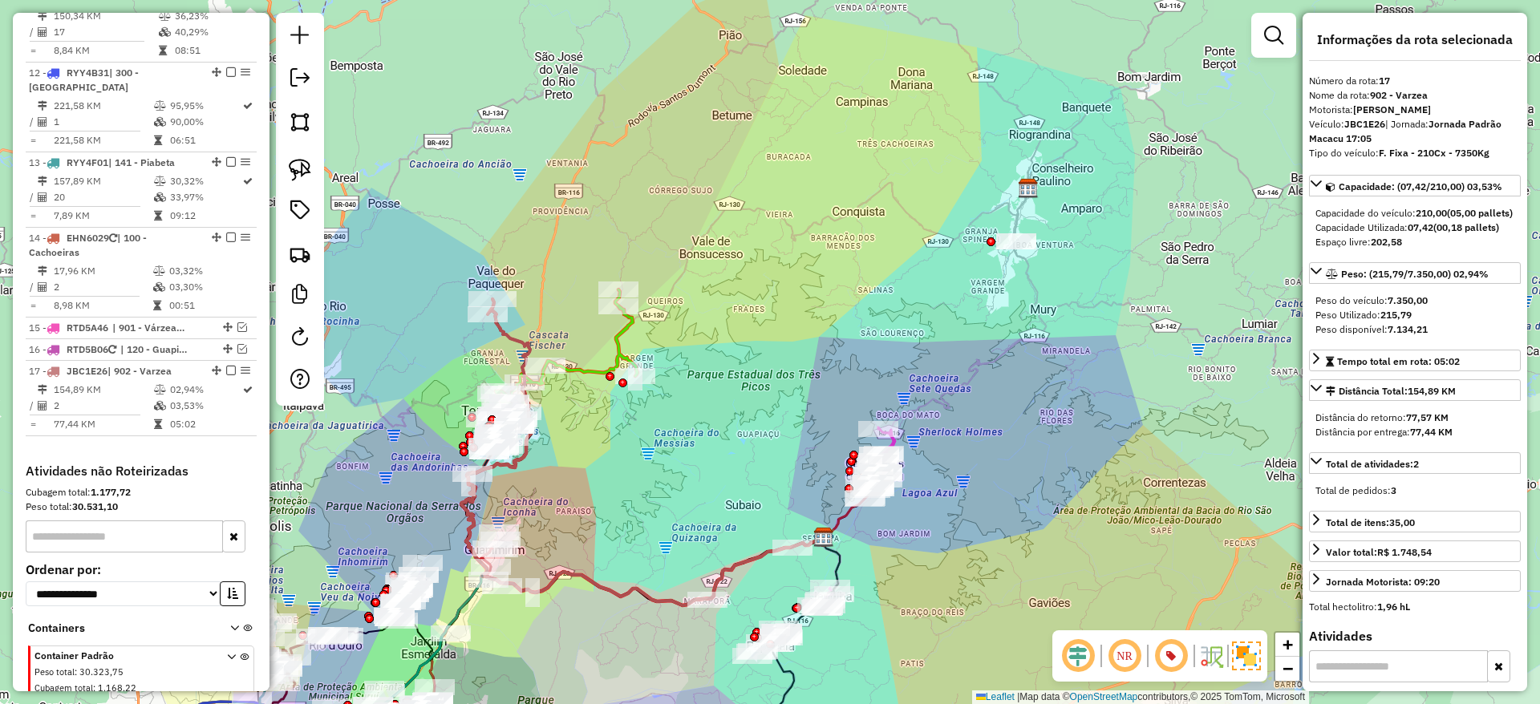
scroll to position [1610, 0]
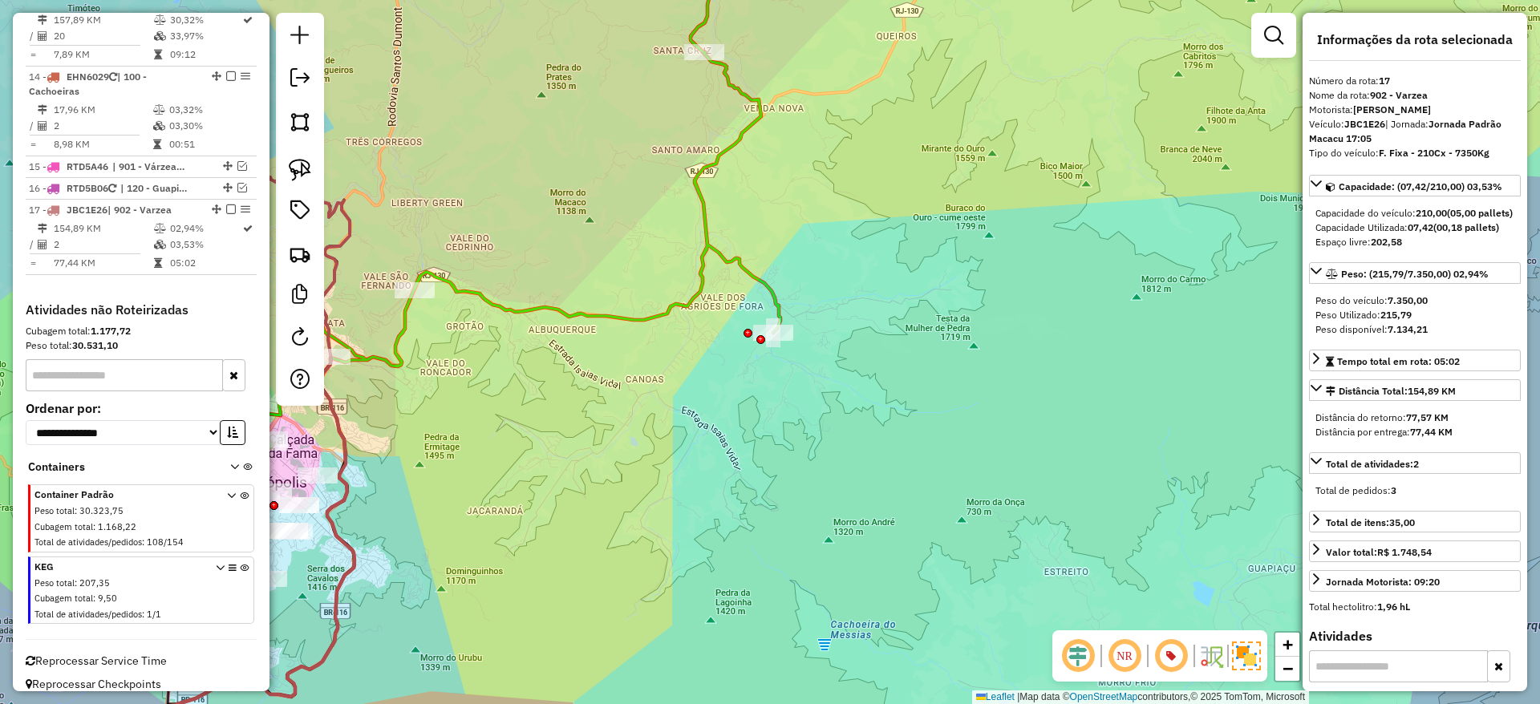
click at [577, 316] on icon at bounding box center [477, 253] width 606 height 531
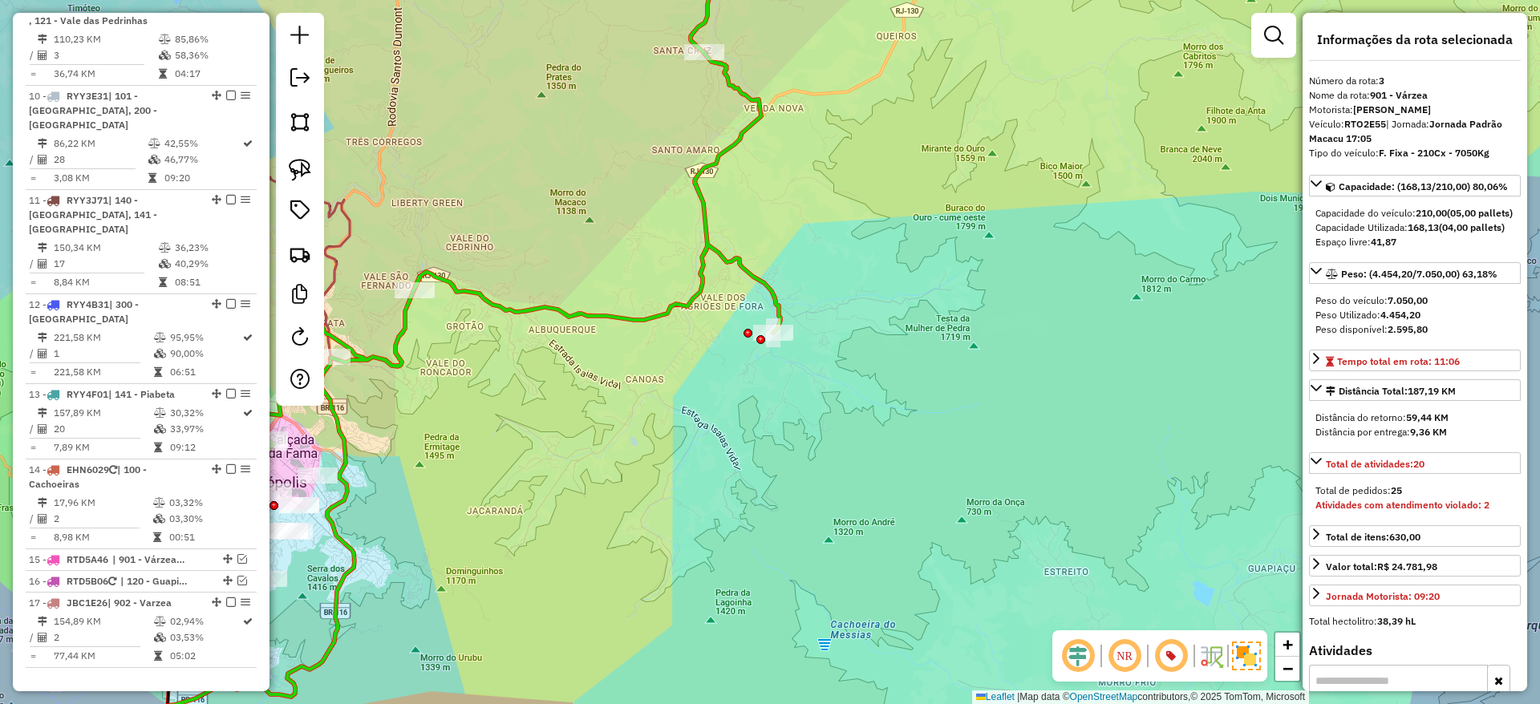
scroll to position [826, 0]
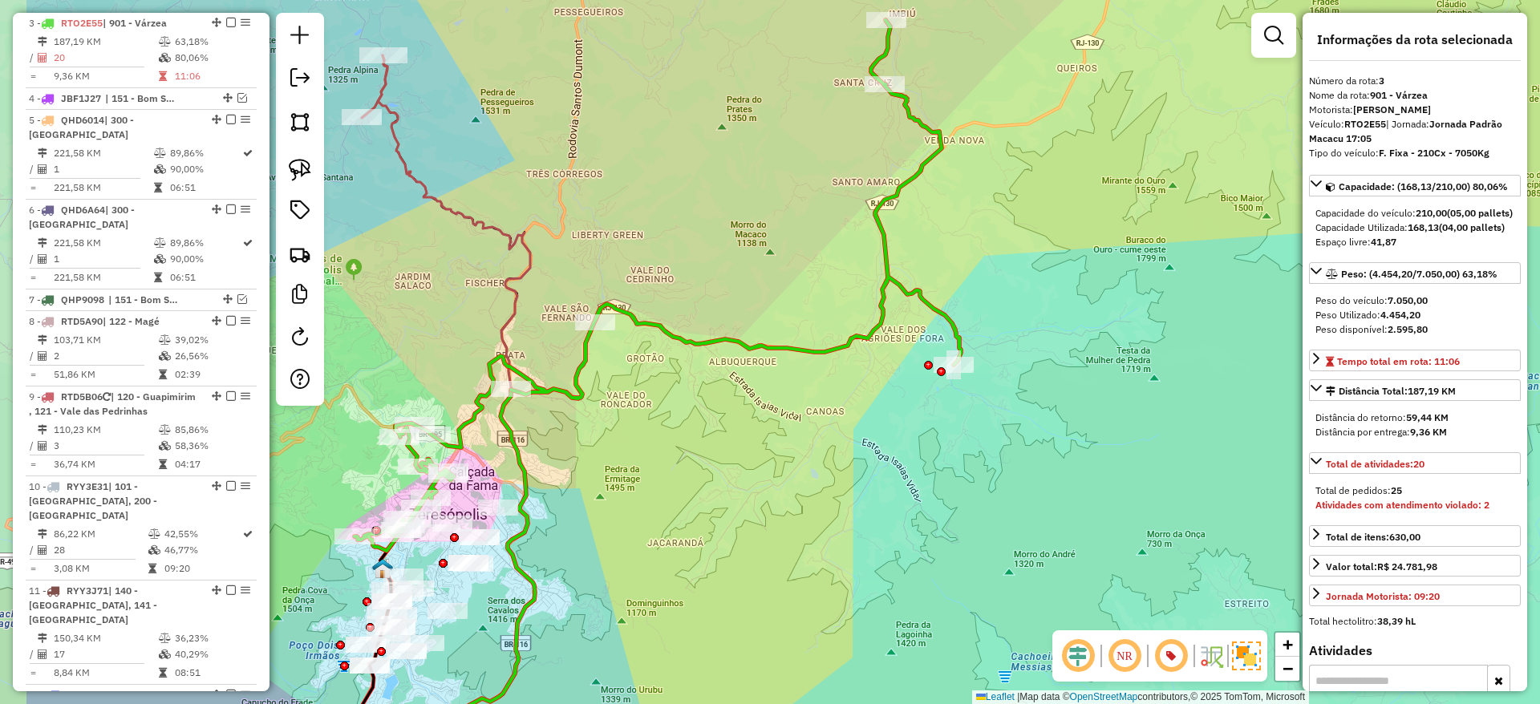
drag, startPoint x: 538, startPoint y: 380, endPoint x: 768, endPoint y: 407, distance: 230.9
click at [768, 407] on div "Janela de atendimento Grade de atendimento Capacidade Transportadoras Veículos …" at bounding box center [770, 352] width 1540 height 704
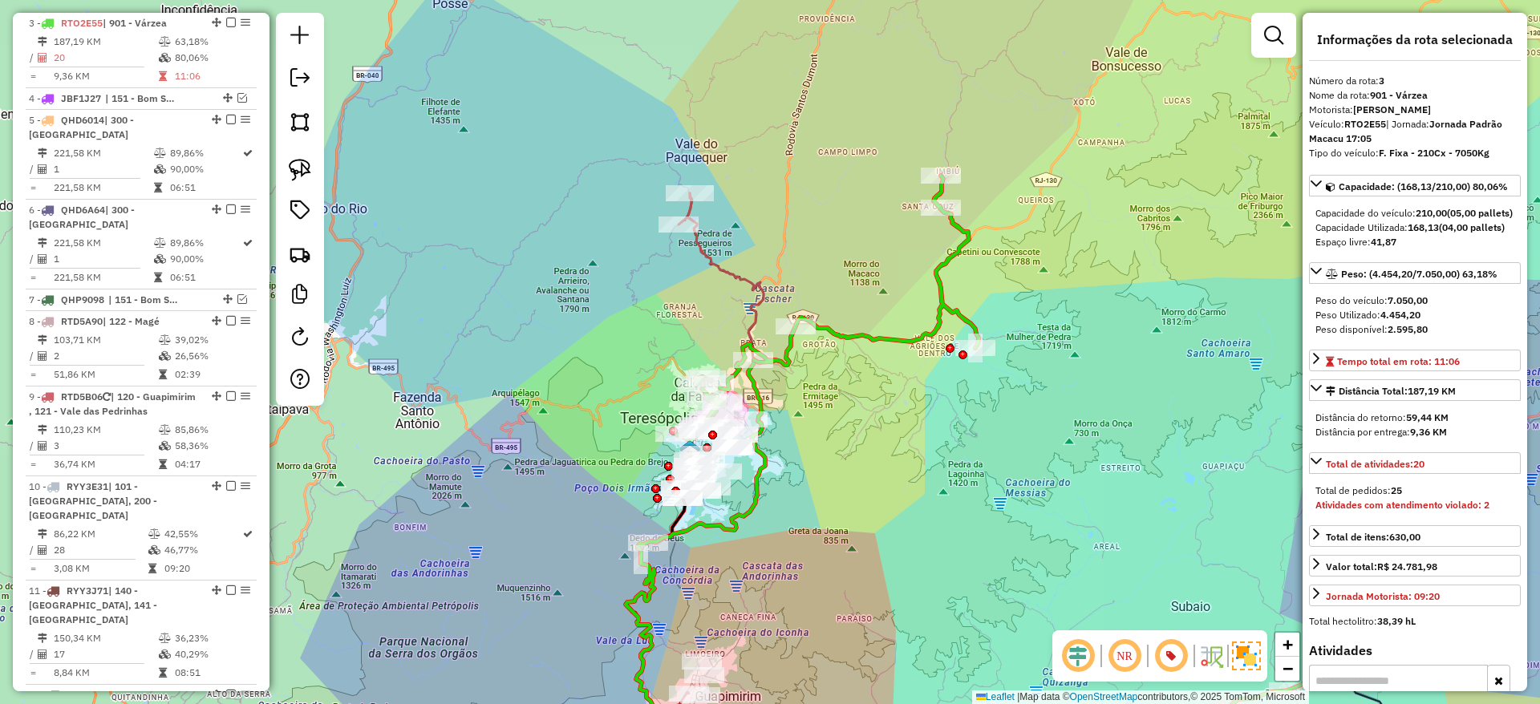
drag, startPoint x: 722, startPoint y: 459, endPoint x: 812, endPoint y: 424, distance: 96.2
click at [812, 424] on div "Janela de atendimento Grade de atendimento Capacidade Transportadoras Veículos …" at bounding box center [770, 352] width 1540 height 704
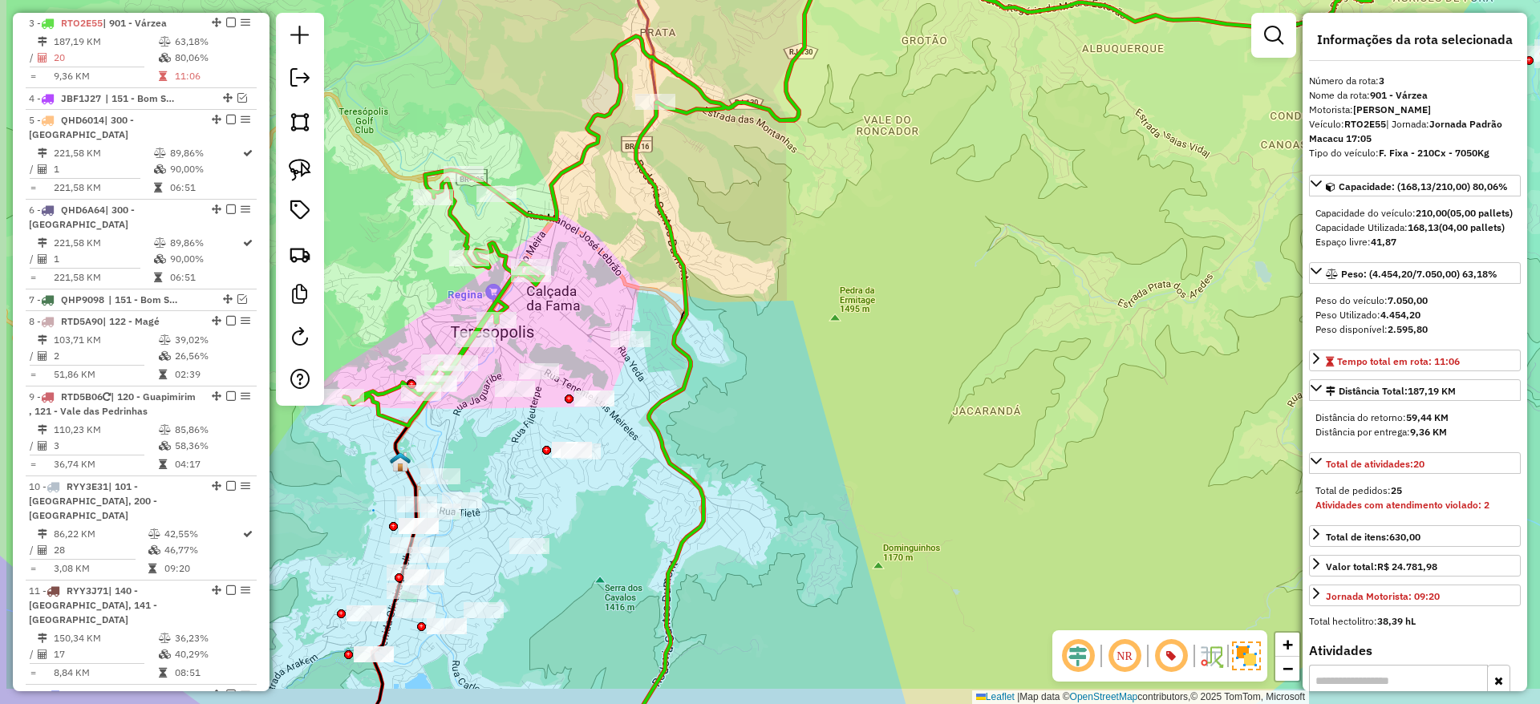
drag, startPoint x: 735, startPoint y: 472, endPoint x: 813, endPoint y: 406, distance: 102.4
click at [813, 406] on div "Janela de atendimento Grade de atendimento Capacidade Transportadoras Veículos …" at bounding box center [770, 352] width 1540 height 704
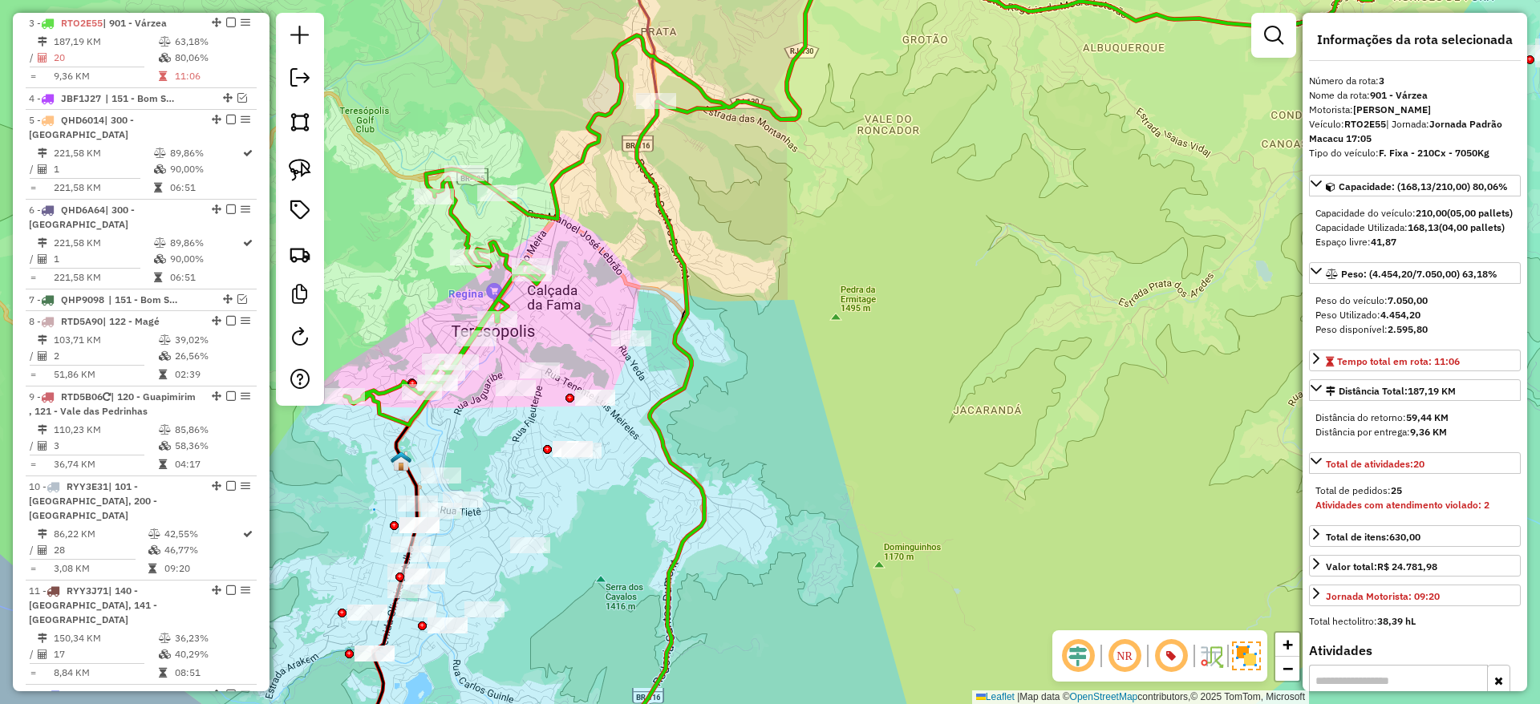
click at [647, 9] on icon at bounding box center [555, 352] width 298 height 846
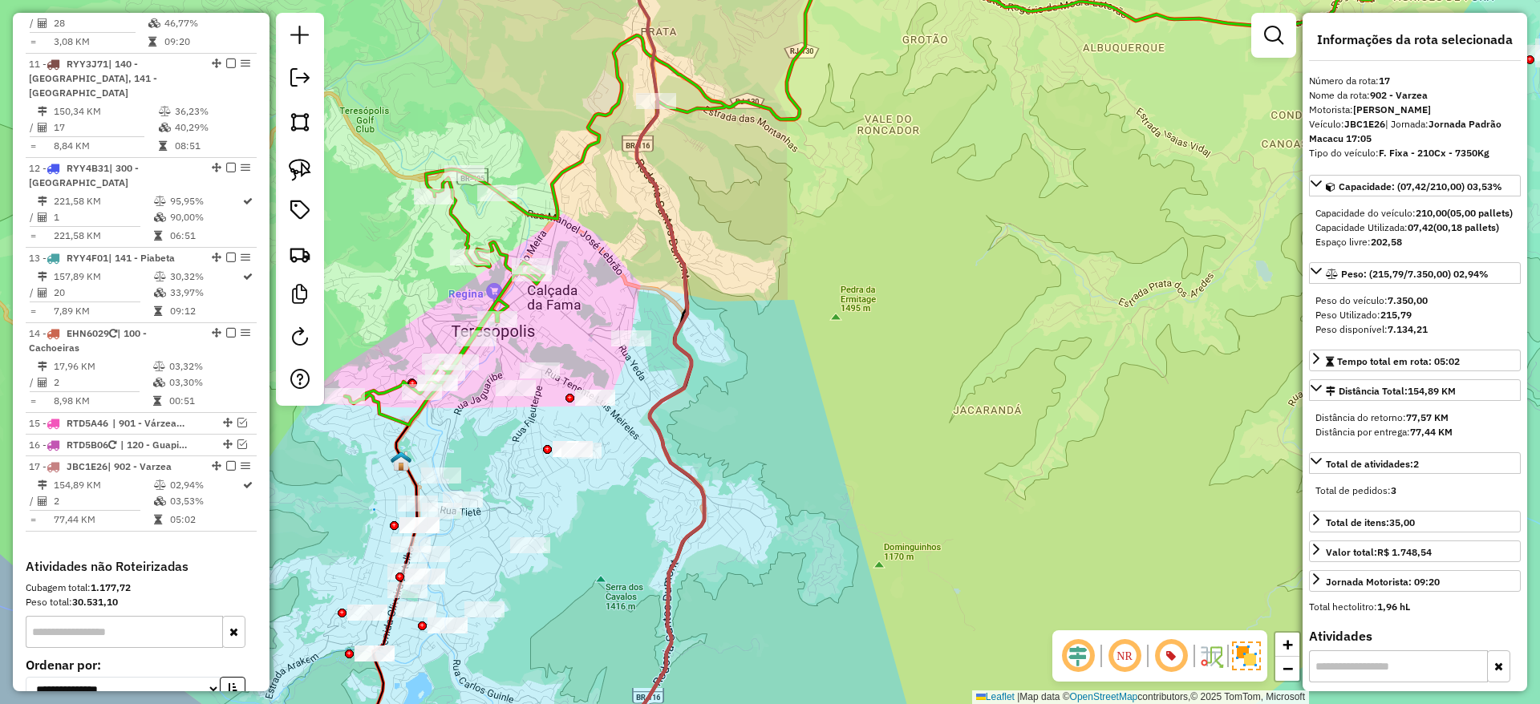
scroll to position [1610, 0]
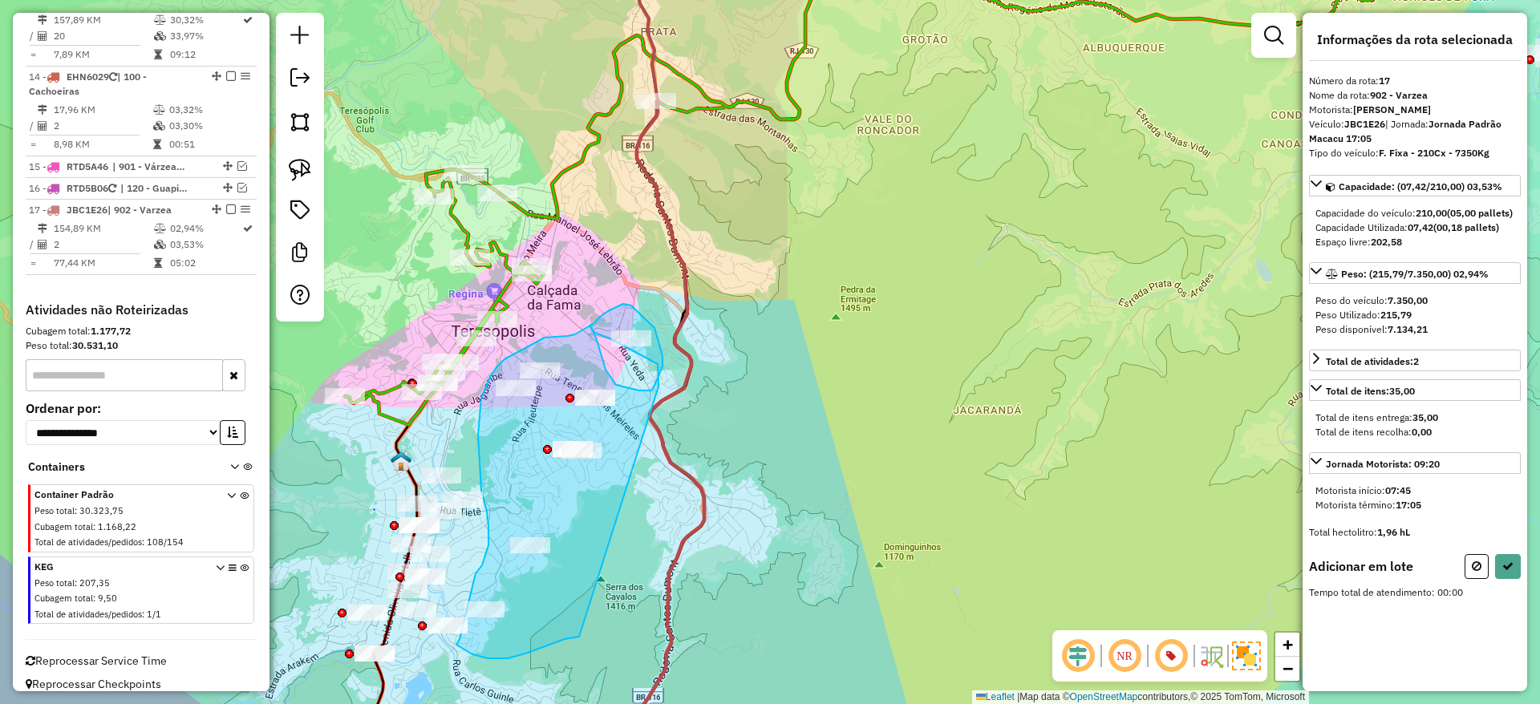
drag, startPoint x: 659, startPoint y: 386, endPoint x: 582, endPoint y: 633, distance: 258.6
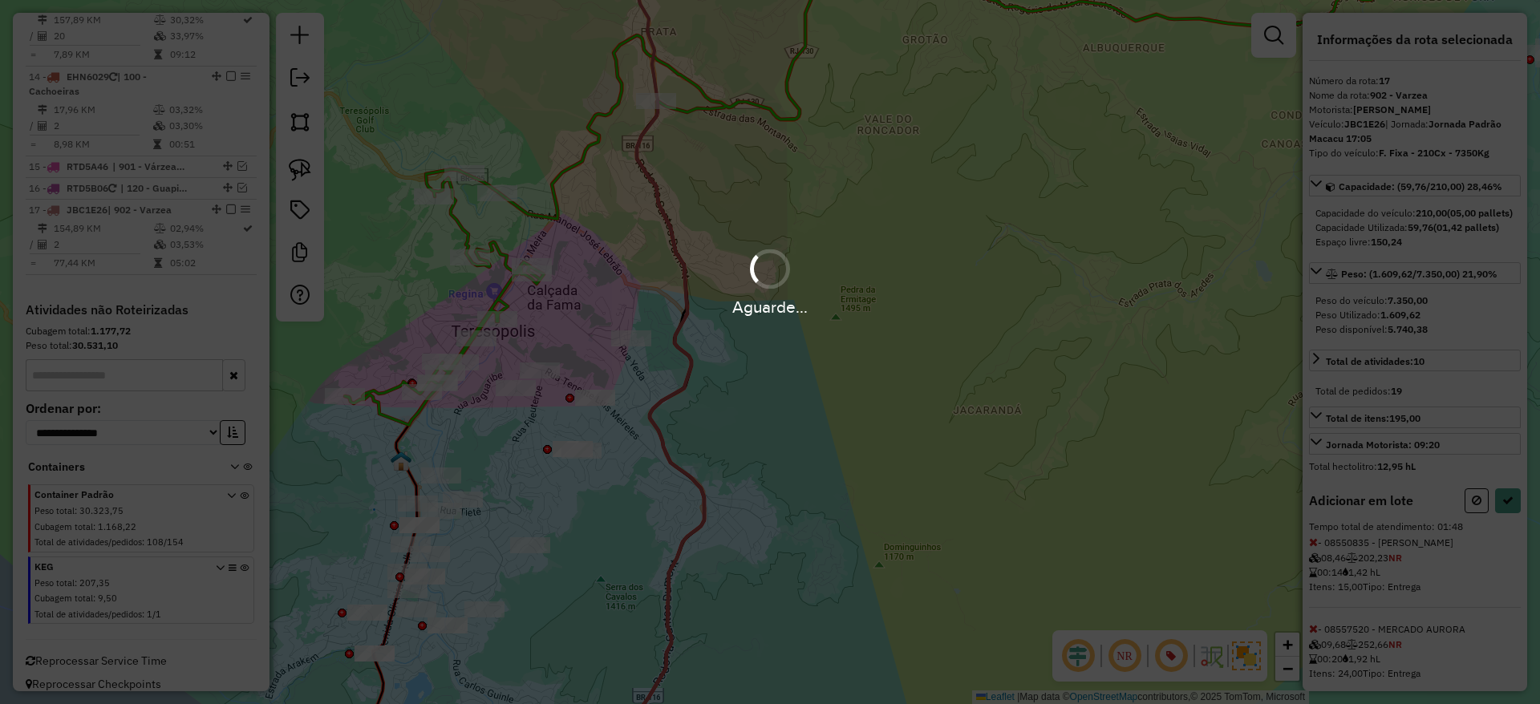
select select "*********"
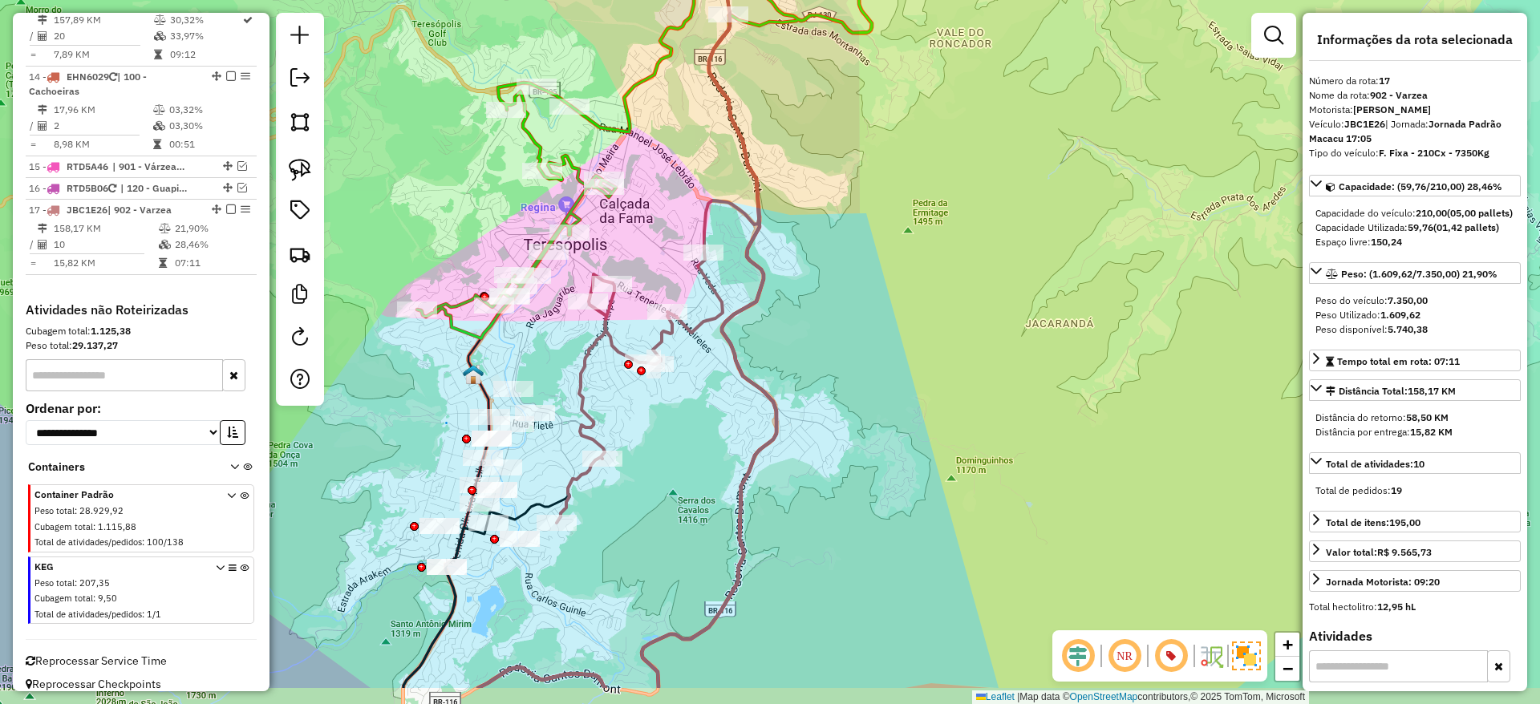
drag, startPoint x: 582, startPoint y: 633, endPoint x: 655, endPoint y: 546, distance: 112.8
click at [655, 546] on div "Janela de atendimento Grade de atendimento Capacidade Transportadoras Veículos …" at bounding box center [770, 352] width 1540 height 704
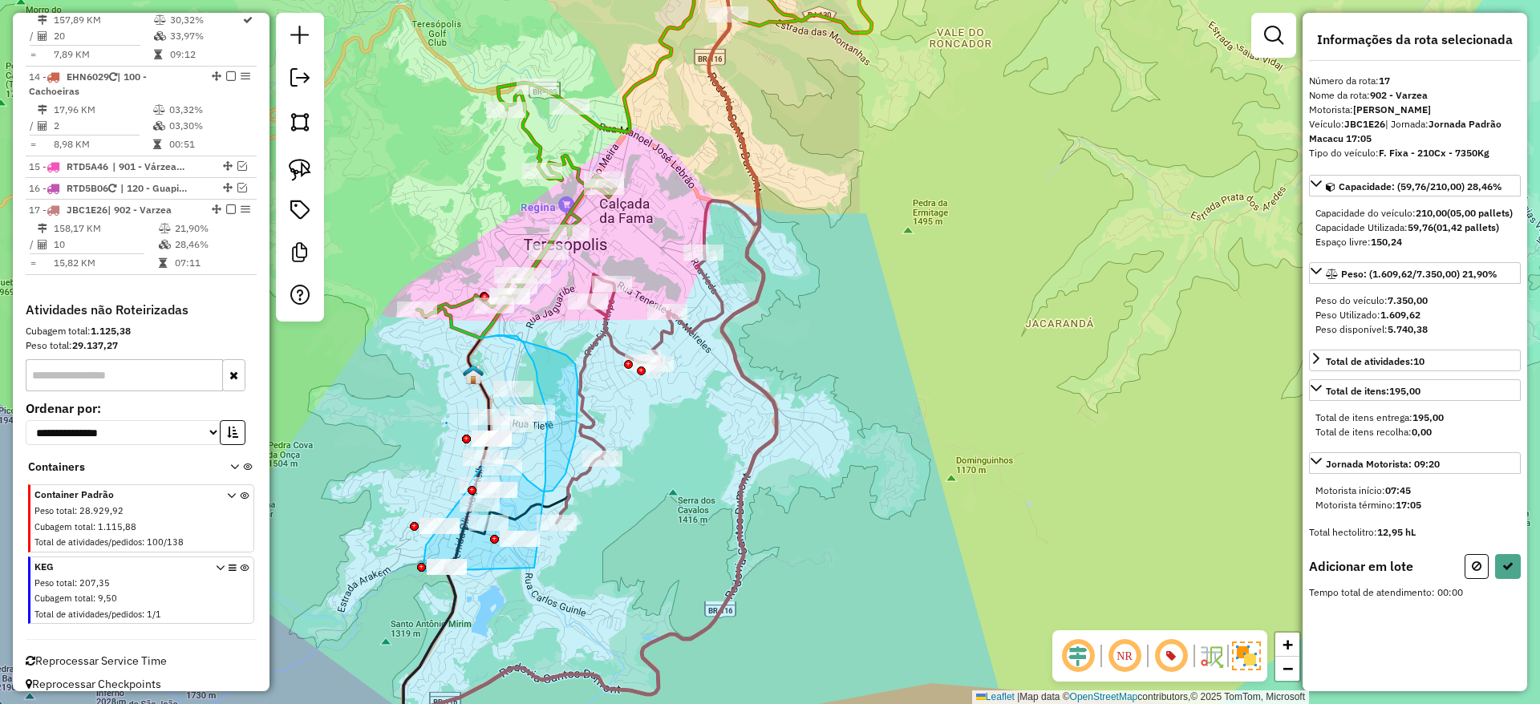
drag, startPoint x: 535, startPoint y: 568, endPoint x: 424, endPoint y: 574, distance: 111.6
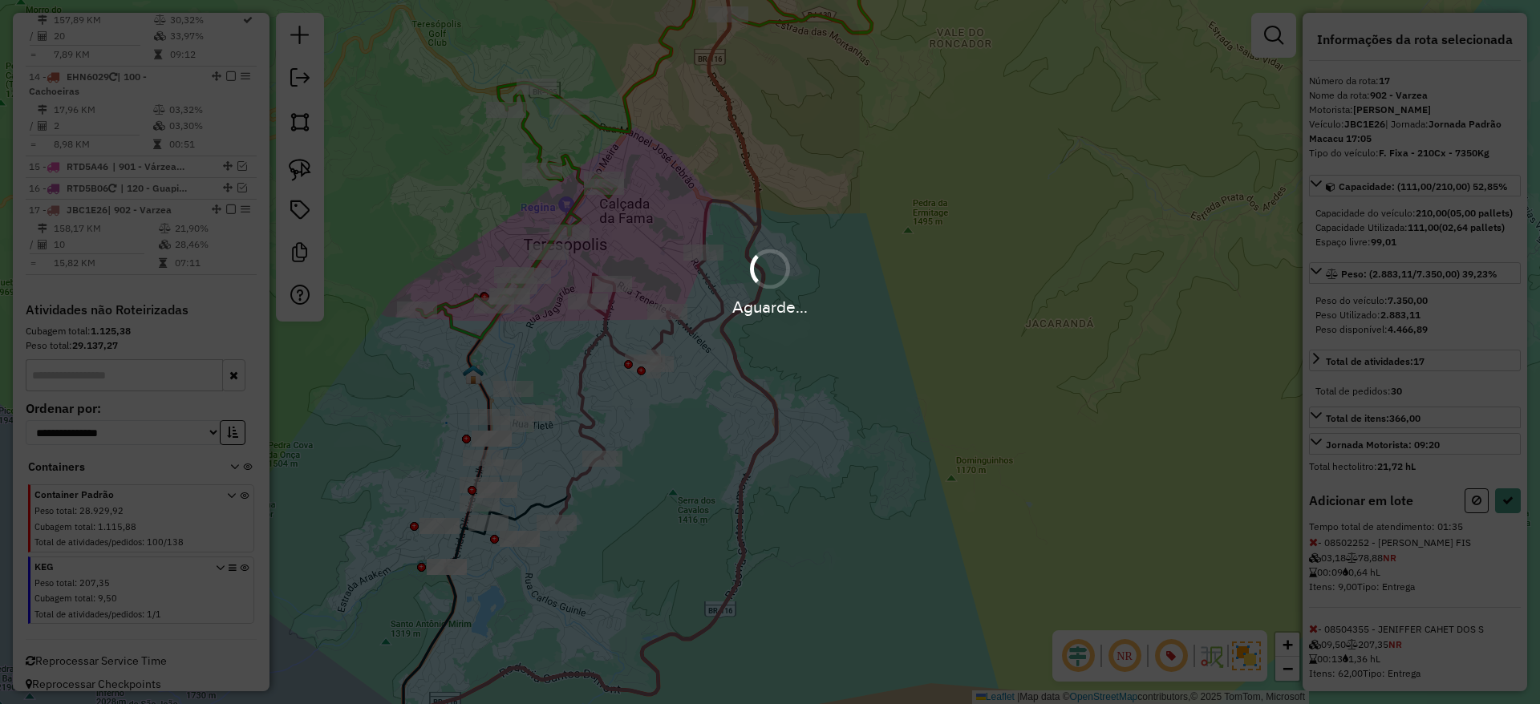
select select "*********"
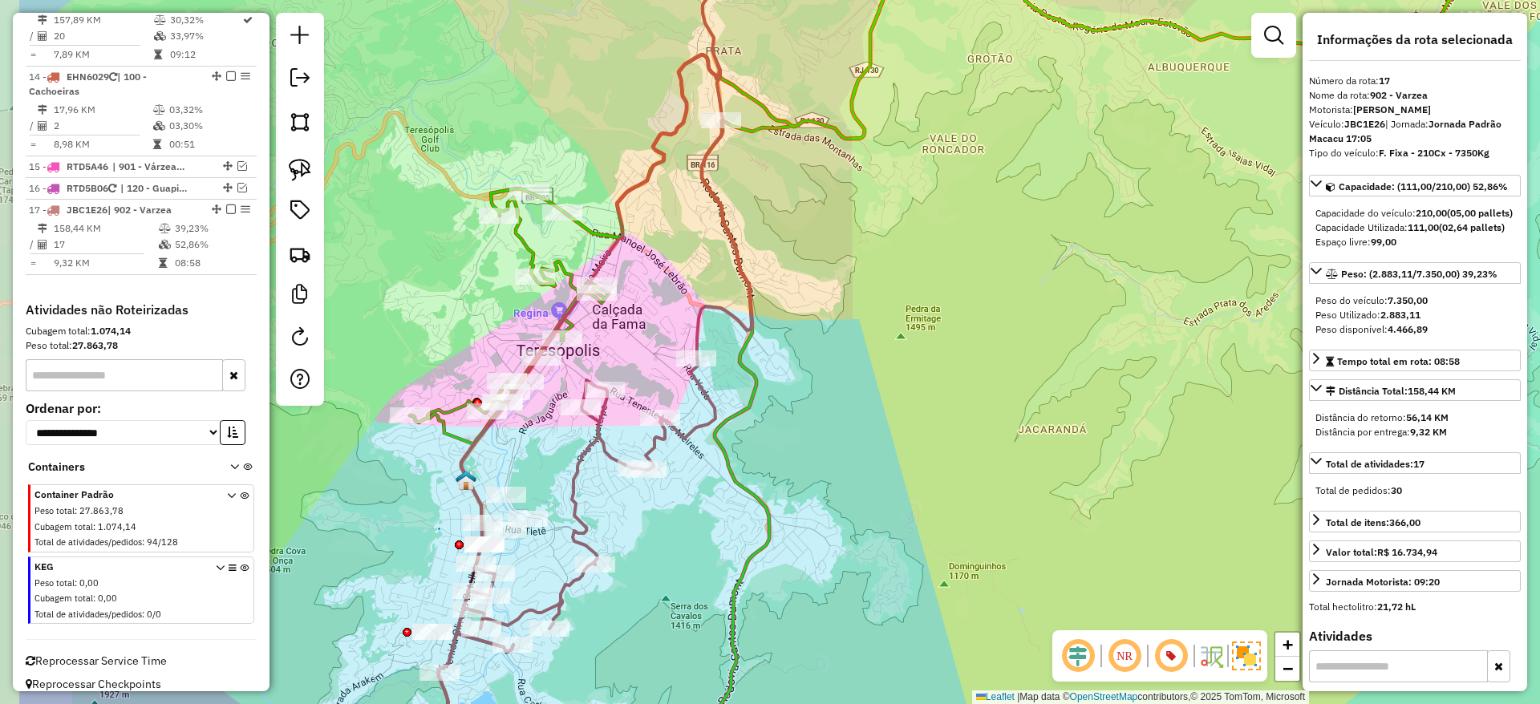
drag, startPoint x: 639, startPoint y: 406, endPoint x: 816, endPoint y: 396, distance: 176.7
click at [816, 396] on div "Janela de atendimento Grade de atendimento Capacidade Transportadoras Veículos …" at bounding box center [770, 352] width 1540 height 704
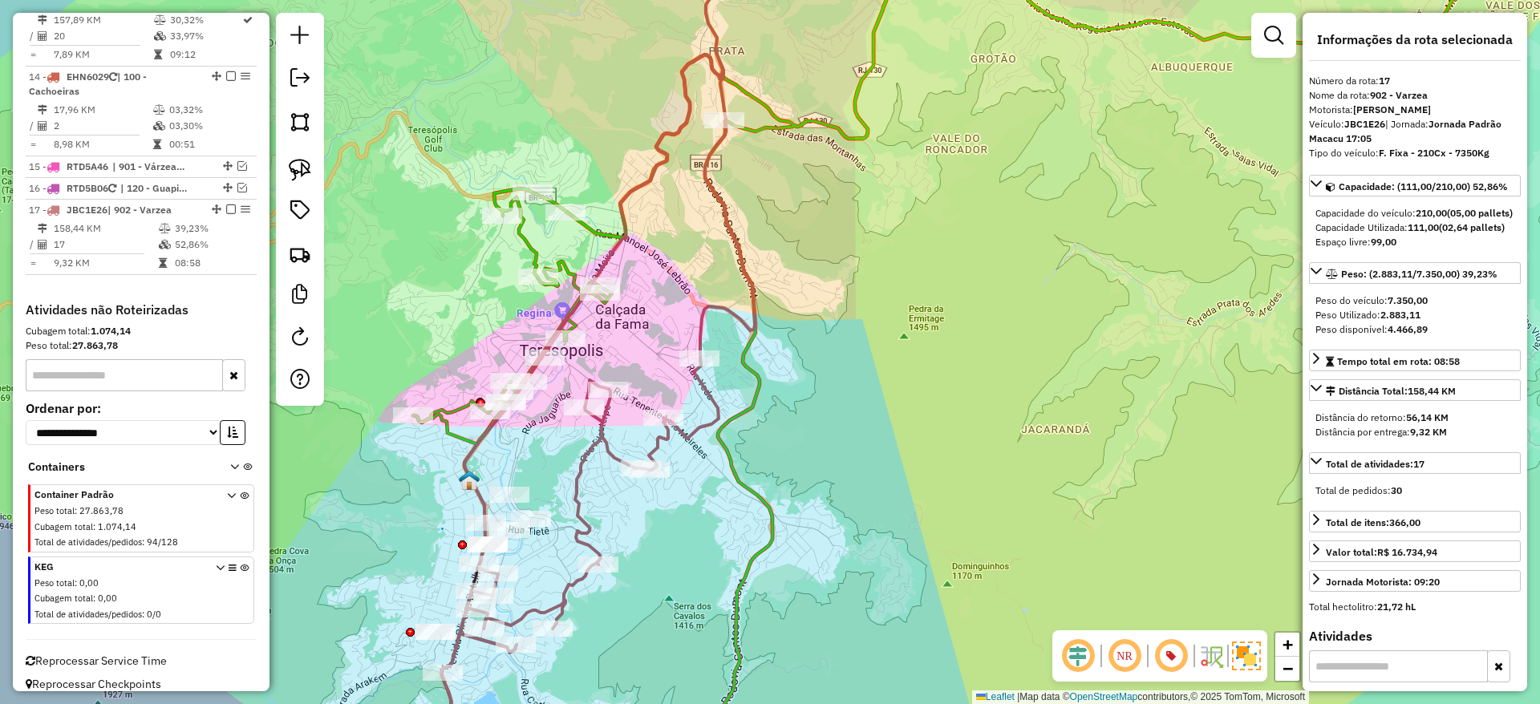
click at [704, 325] on icon at bounding box center [598, 301] width 314 height 744
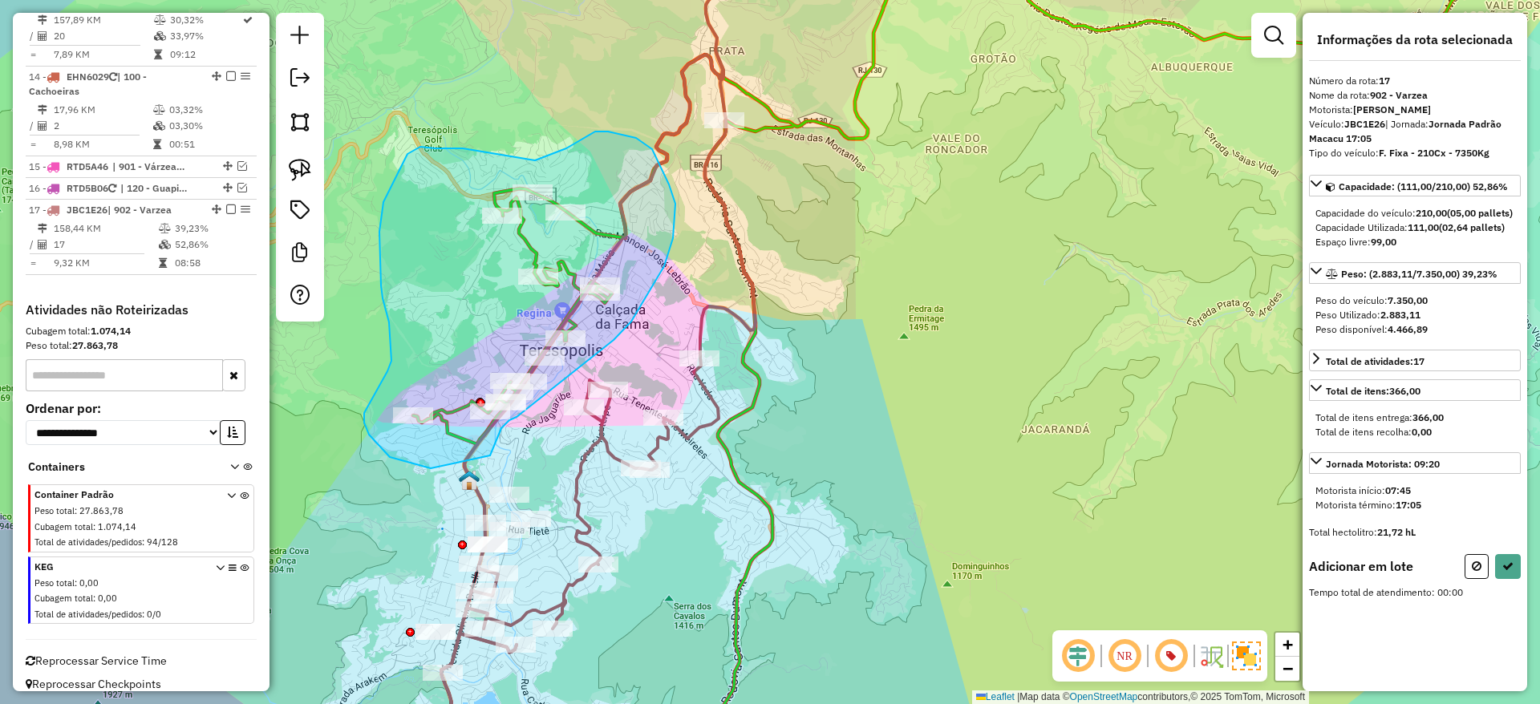
drag, startPoint x: 614, startPoint y: 340, endPoint x: 517, endPoint y: 417, distance: 123.9
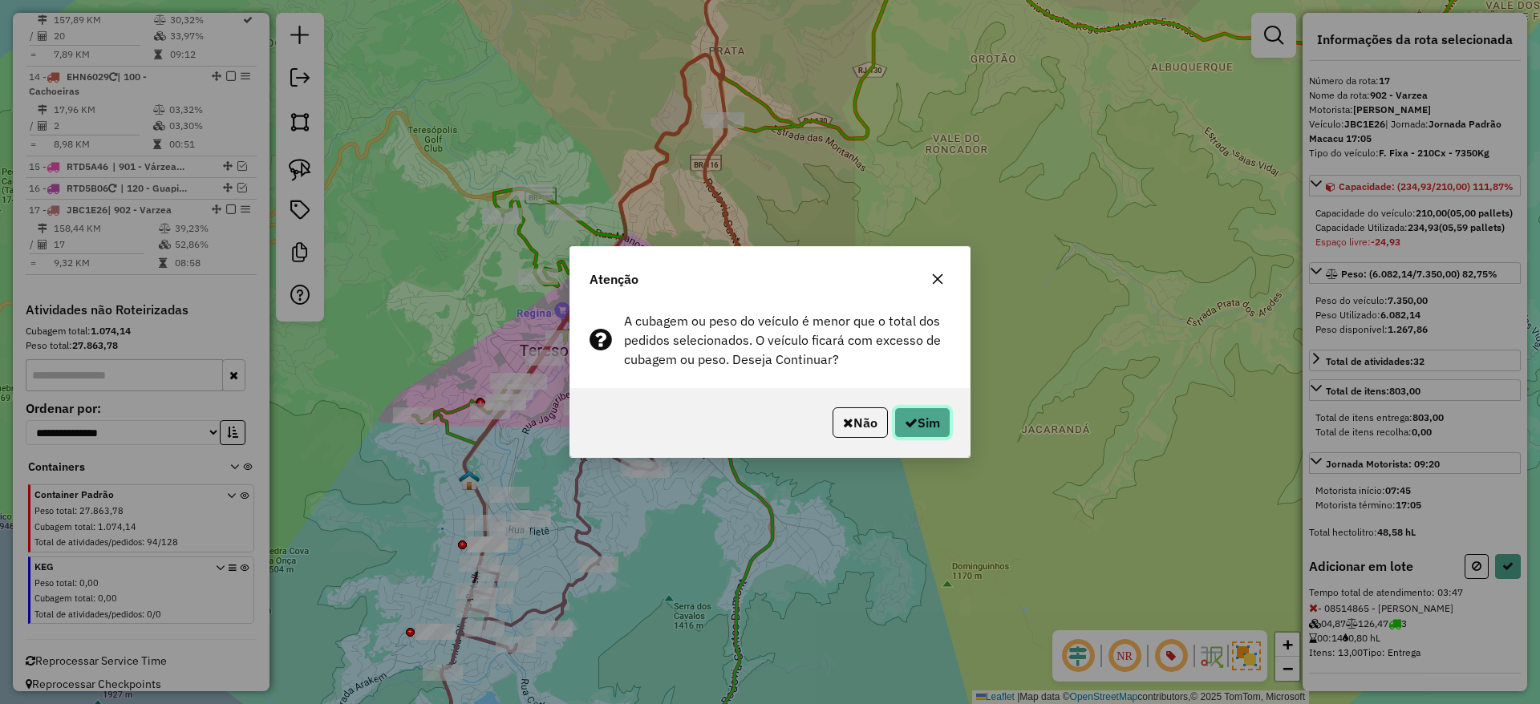
click at [935, 412] on button "Sim" at bounding box center [922, 423] width 56 height 30
select select "*********"
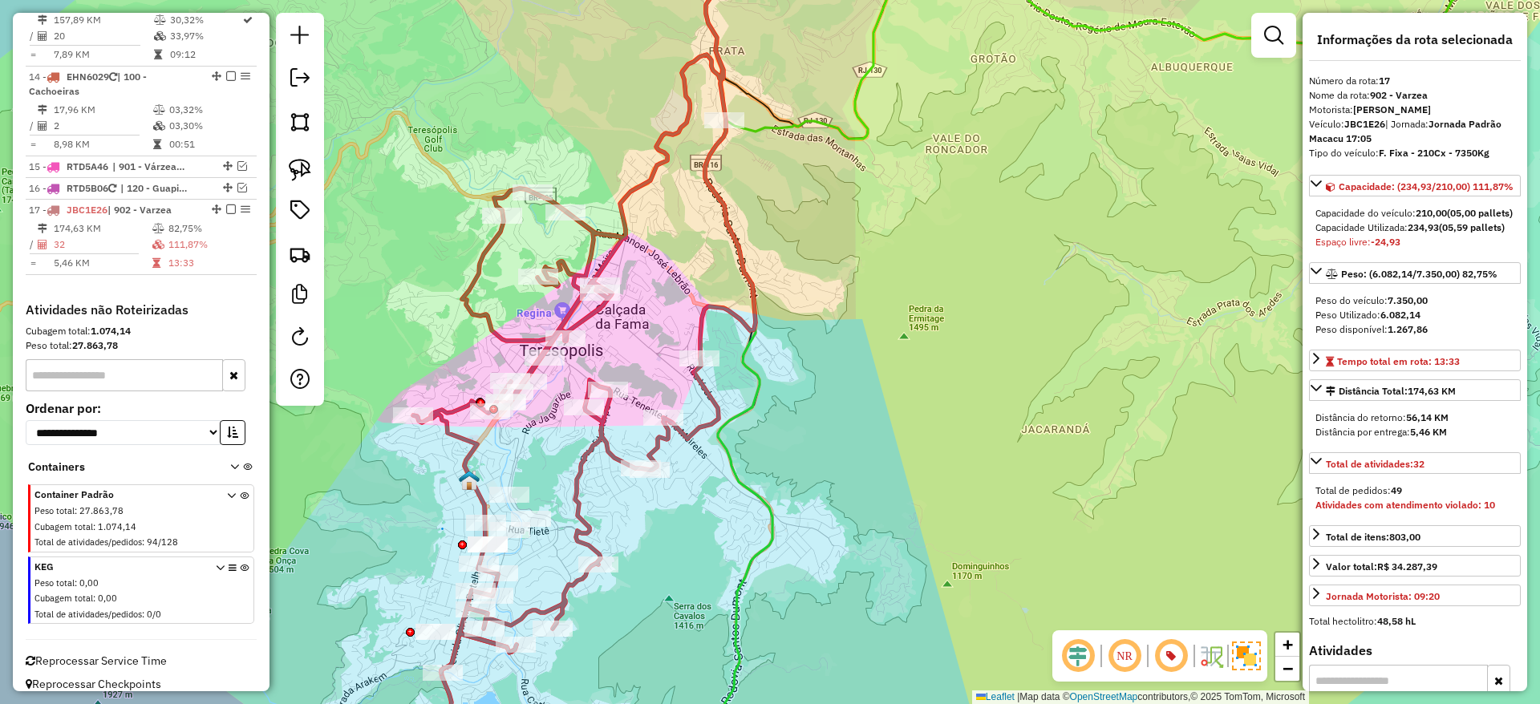
click at [809, 120] on icon at bounding box center [1175, 33] width 900 height 209
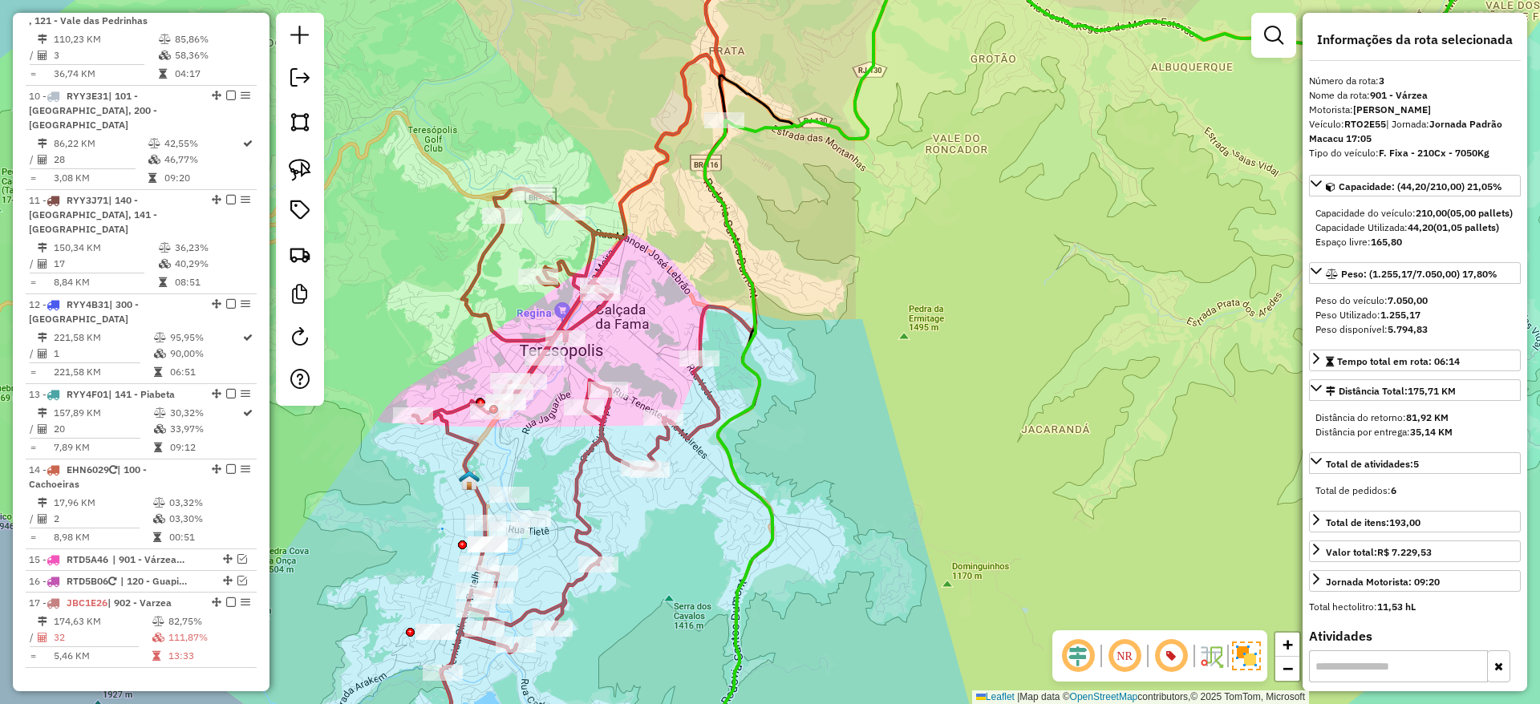
scroll to position [826, 0]
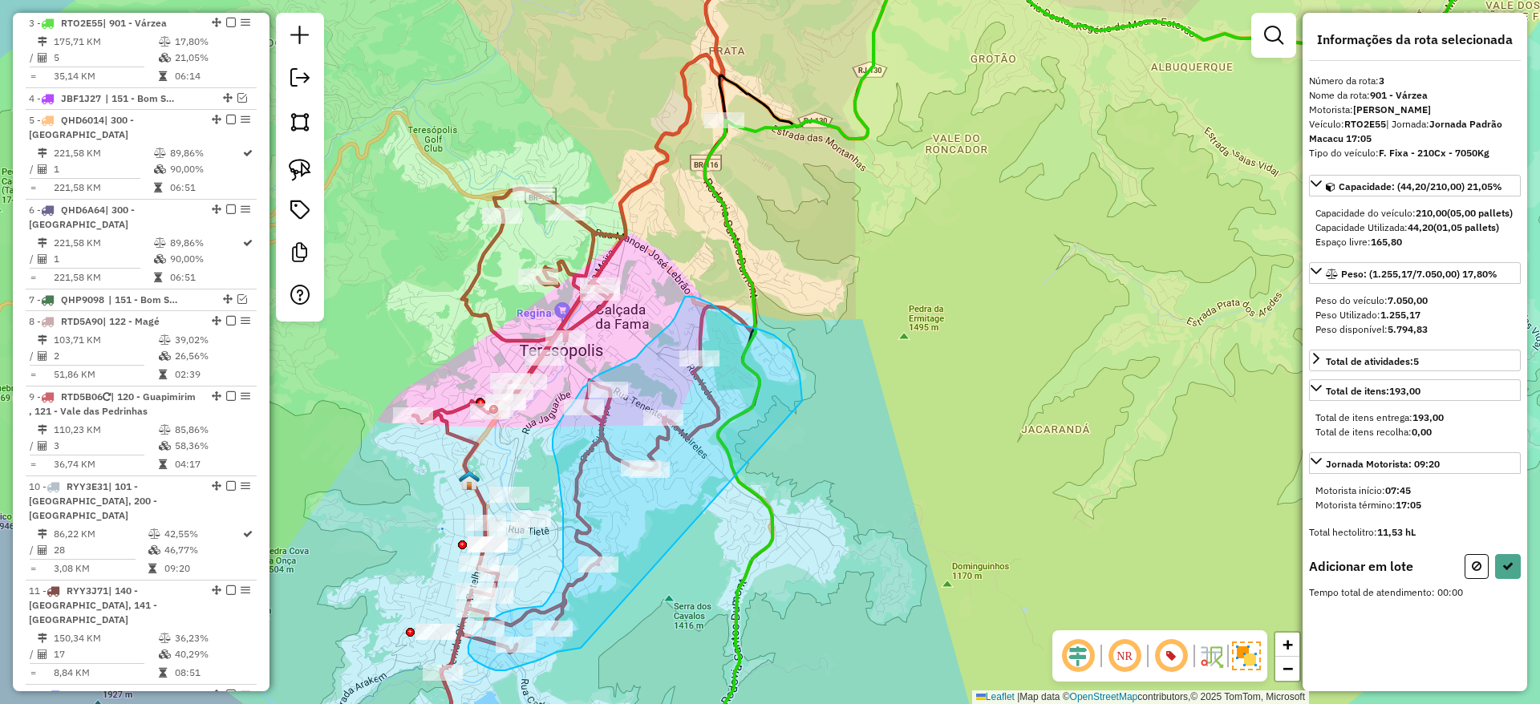
drag, startPoint x: 801, startPoint y: 400, endPoint x: 581, endPoint y: 648, distance: 331.8
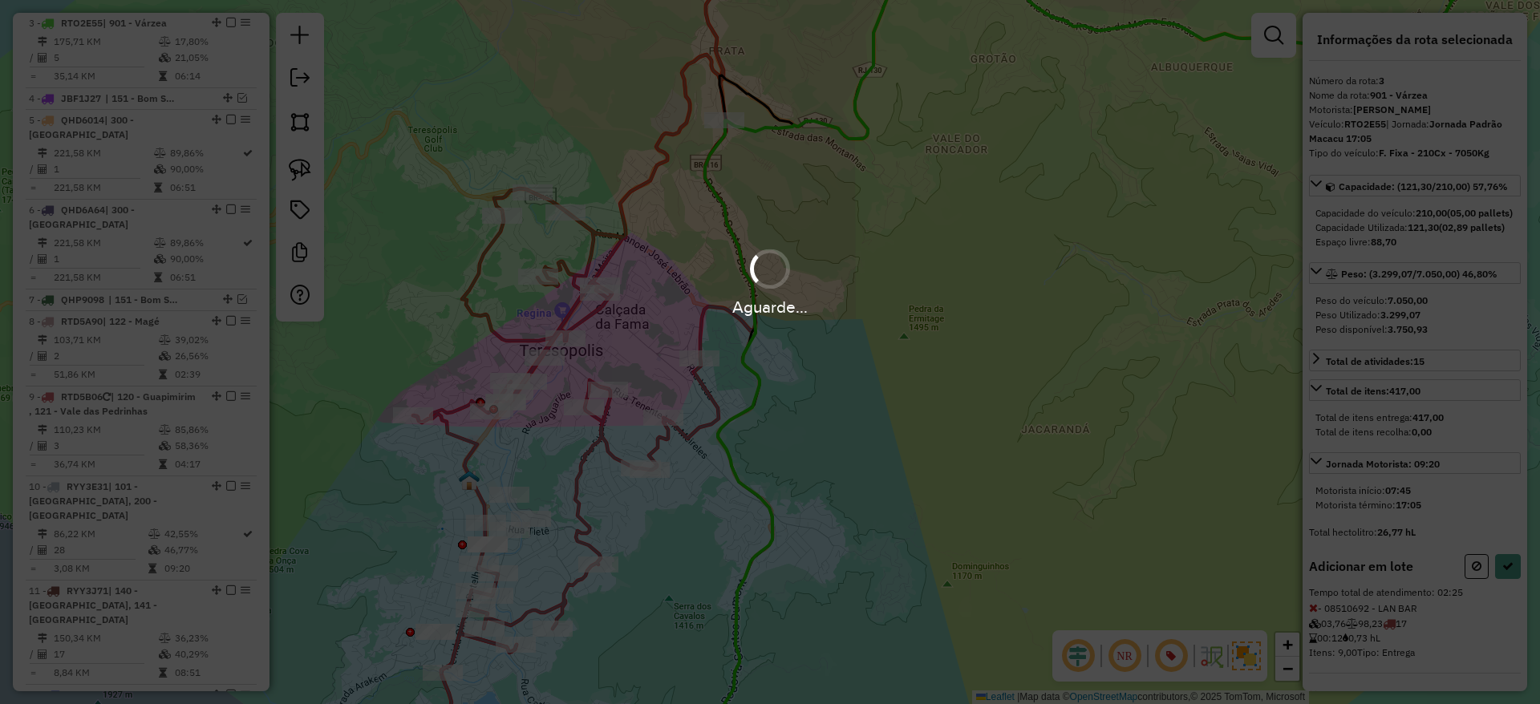
select select "*********"
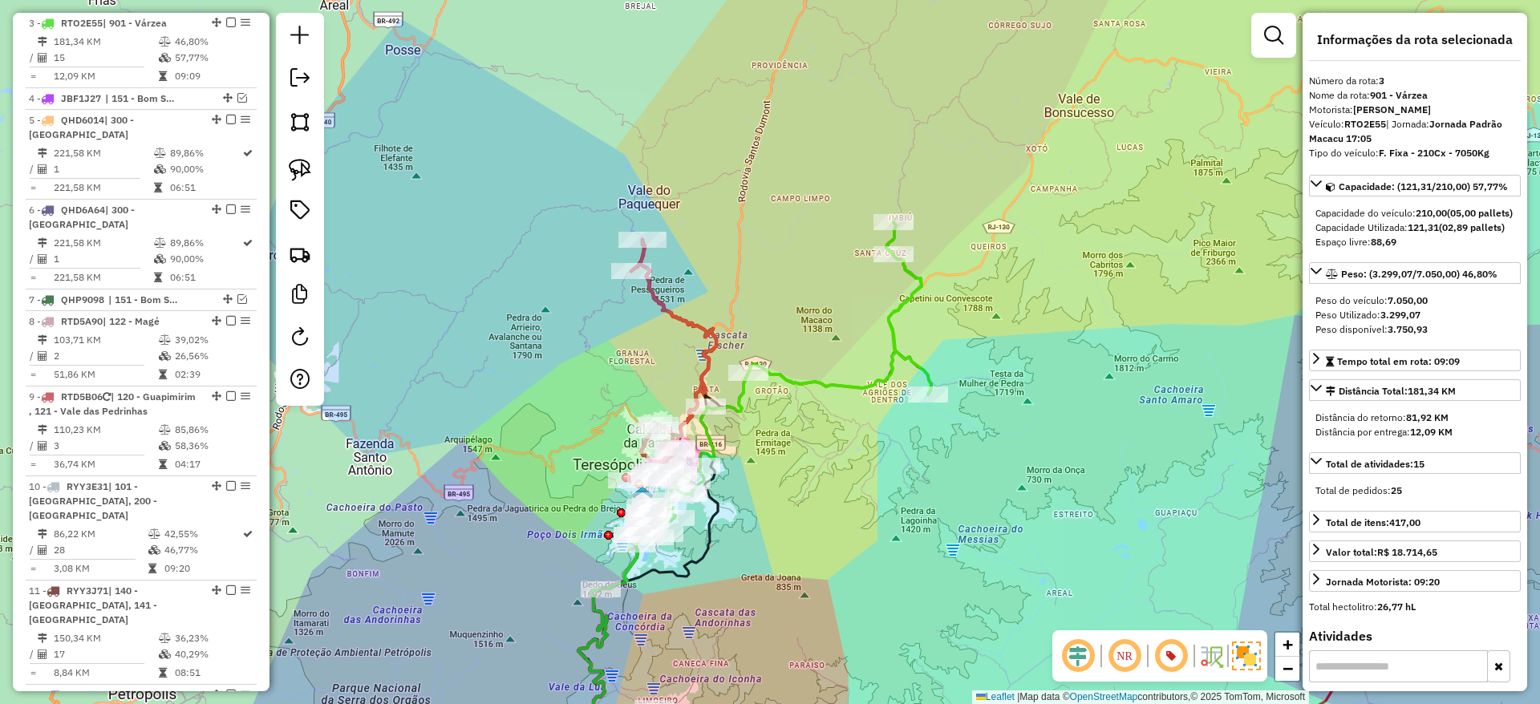
drag, startPoint x: 831, startPoint y: 418, endPoint x: 814, endPoint y: 476, distance: 60.2
click at [814, 476] on div "Janela de atendimento Grade de atendimento Capacidade Transportadoras Veículos …" at bounding box center [770, 352] width 1540 height 704
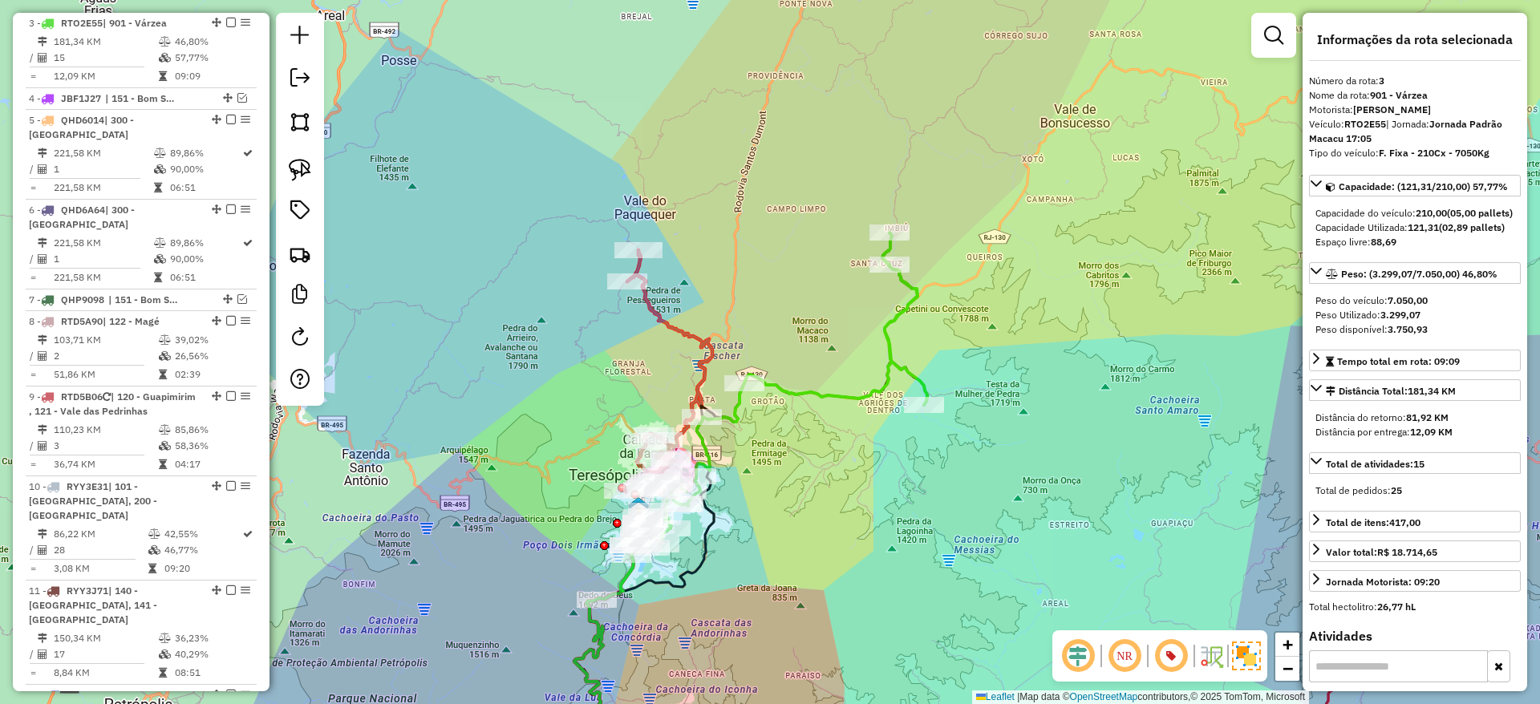
click at [686, 330] on icon at bounding box center [668, 402] width 88 height 305
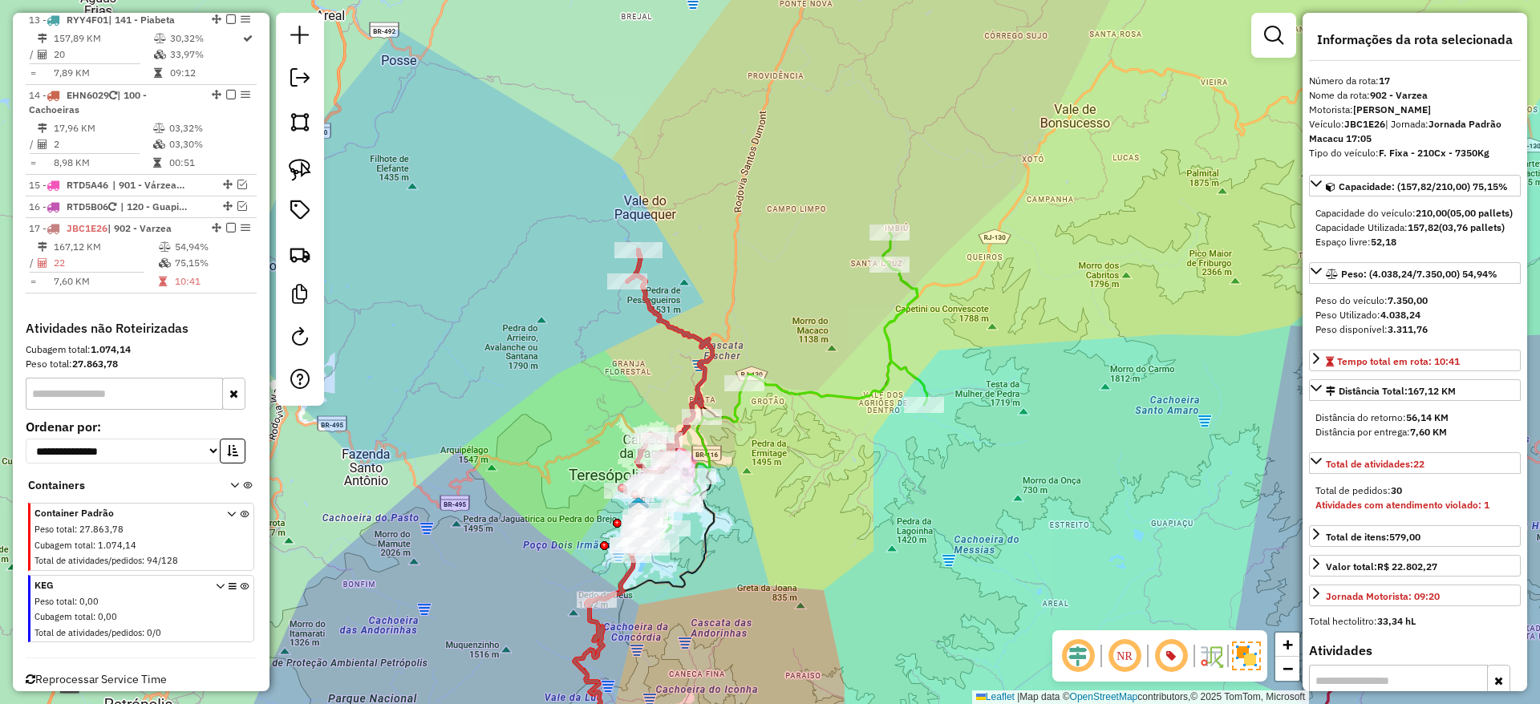
scroll to position [1610, 0]
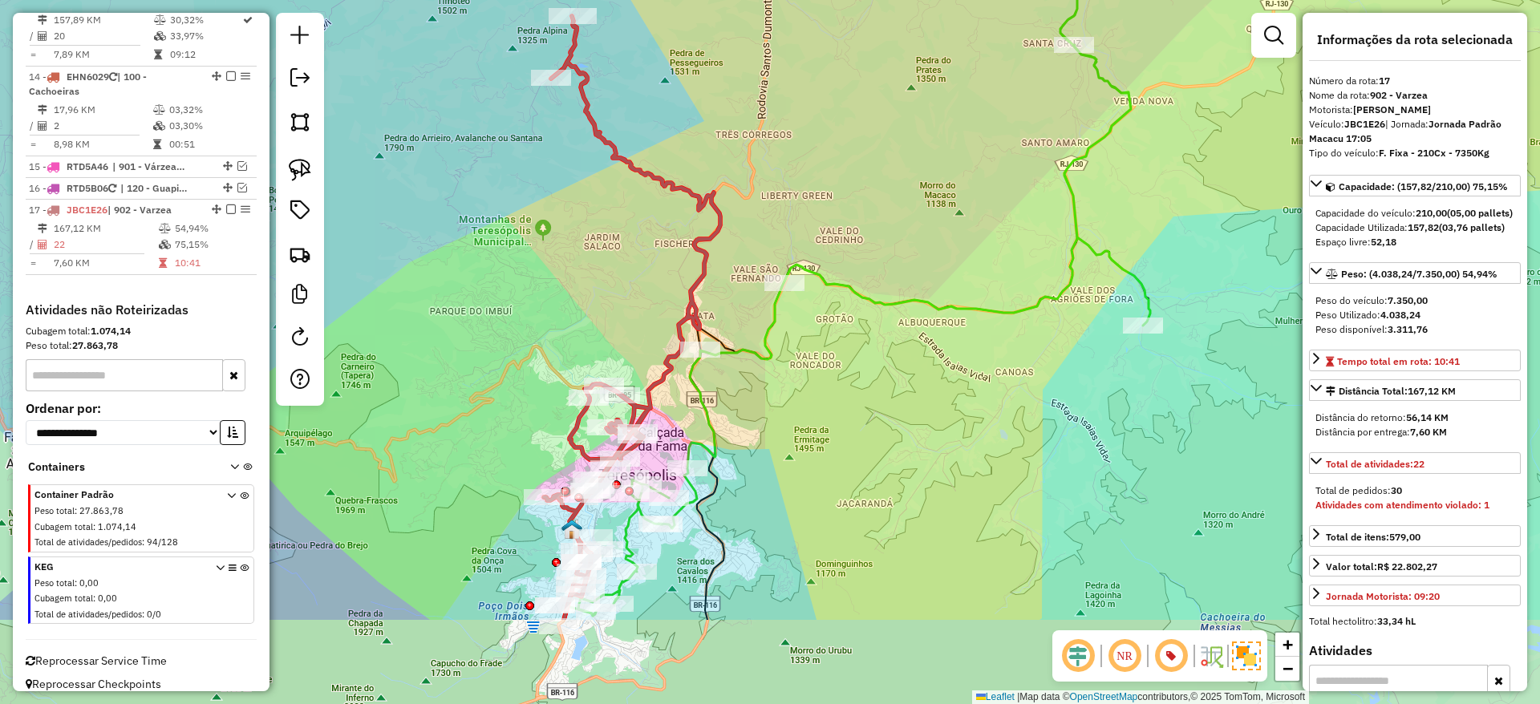
drag, startPoint x: 662, startPoint y: 460, endPoint x: 646, endPoint y: 294, distance: 166.0
click at [646, 294] on div "Janela de atendimento Grade de atendimento Capacidade Transportadoras Veículos …" at bounding box center [770, 352] width 1540 height 704
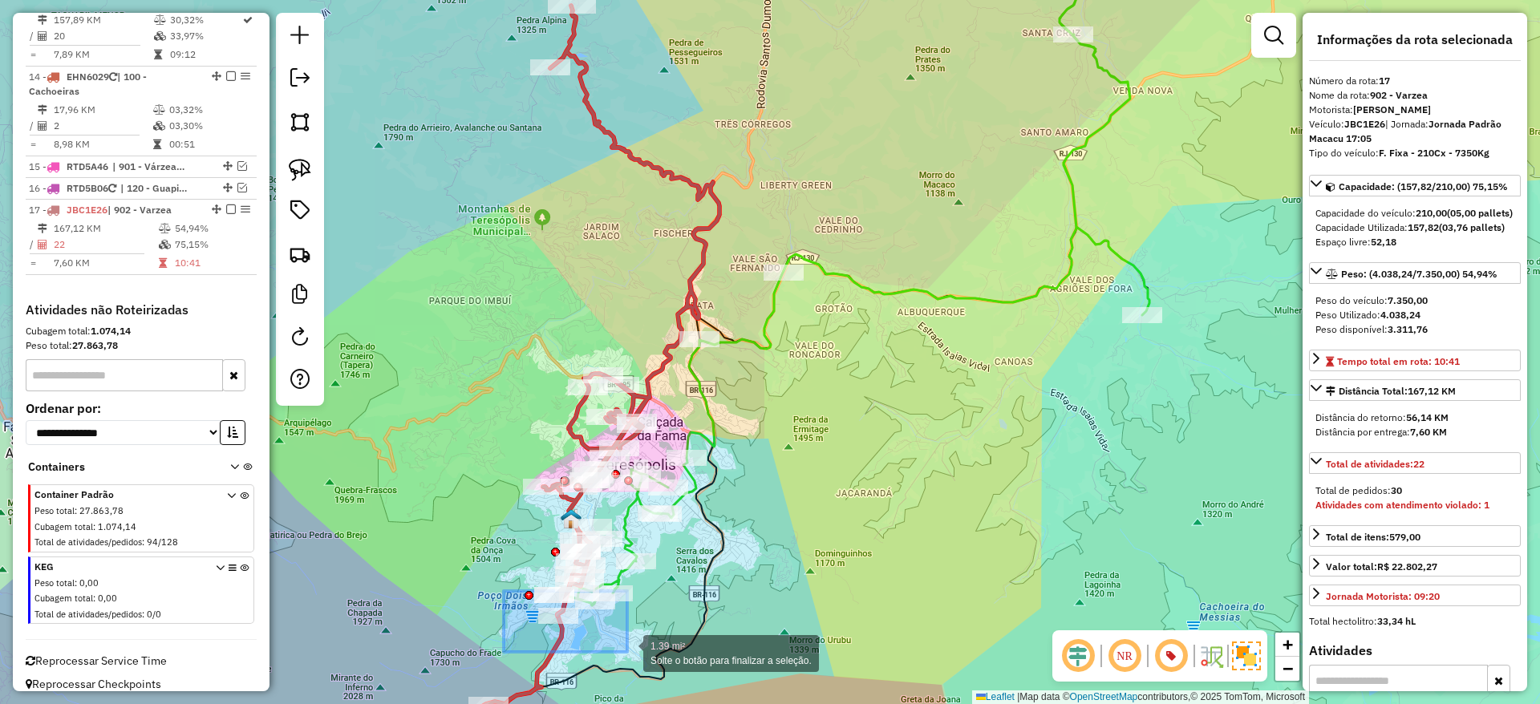
drag, startPoint x: 504, startPoint y: 591, endPoint x: 627, endPoint y: 652, distance: 137.8
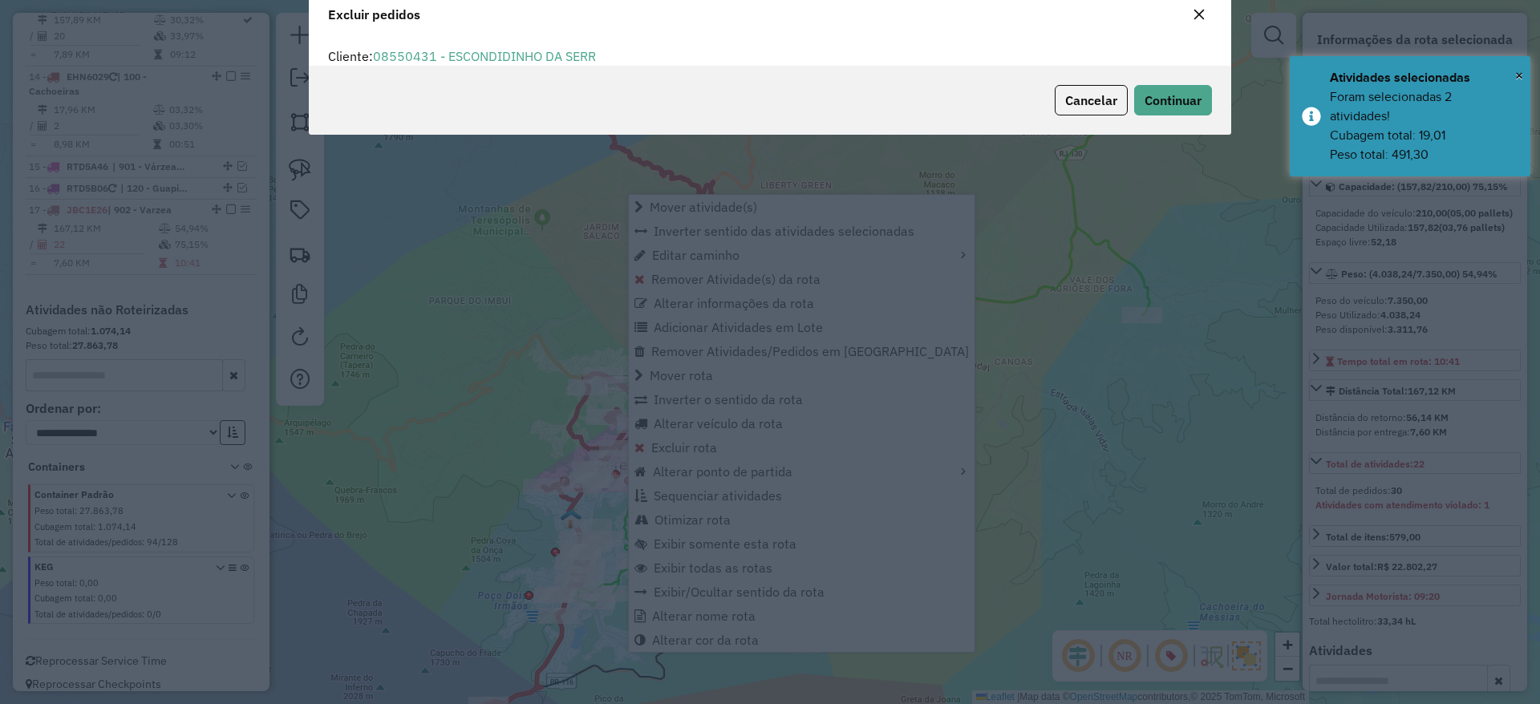
scroll to position [0, 0]
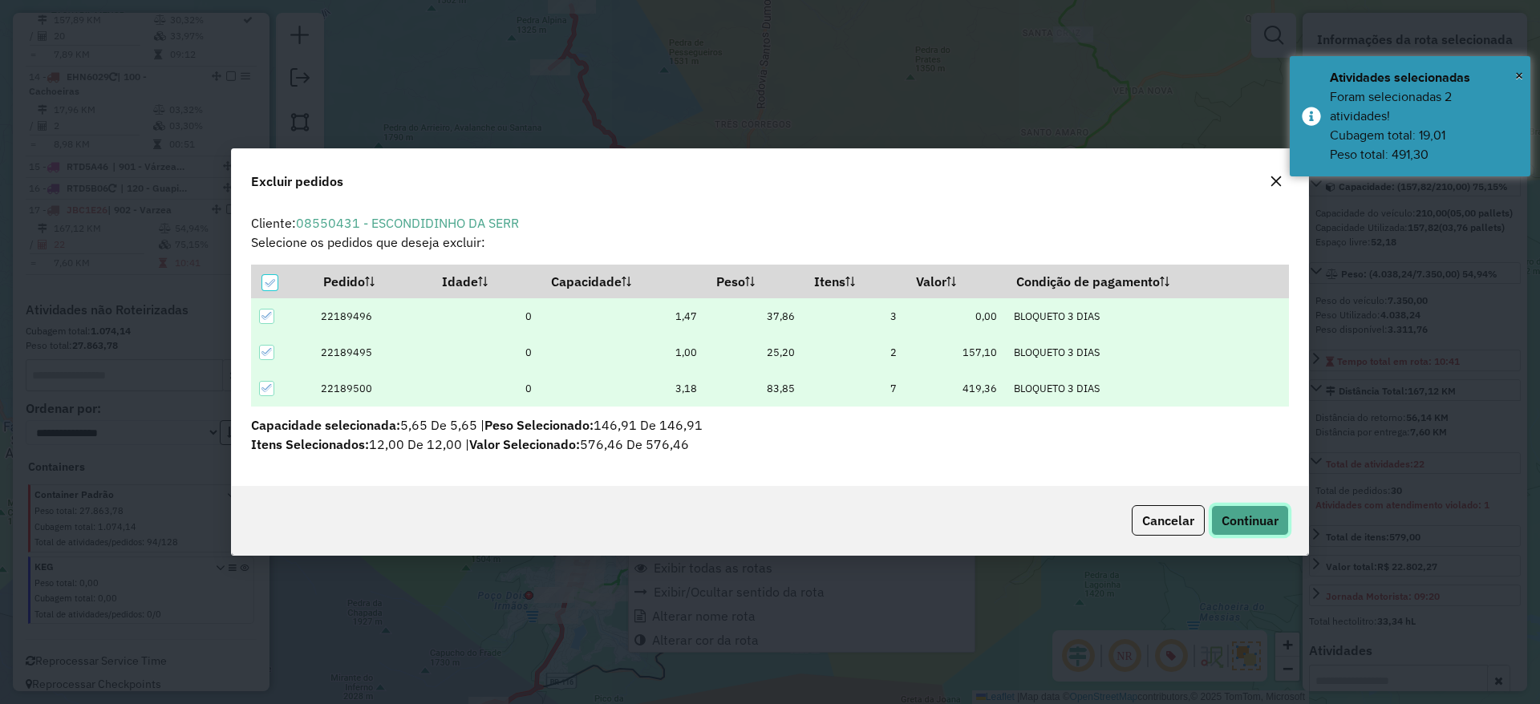
click at [1240, 518] on span "Continuar" at bounding box center [1250, 521] width 57 height 16
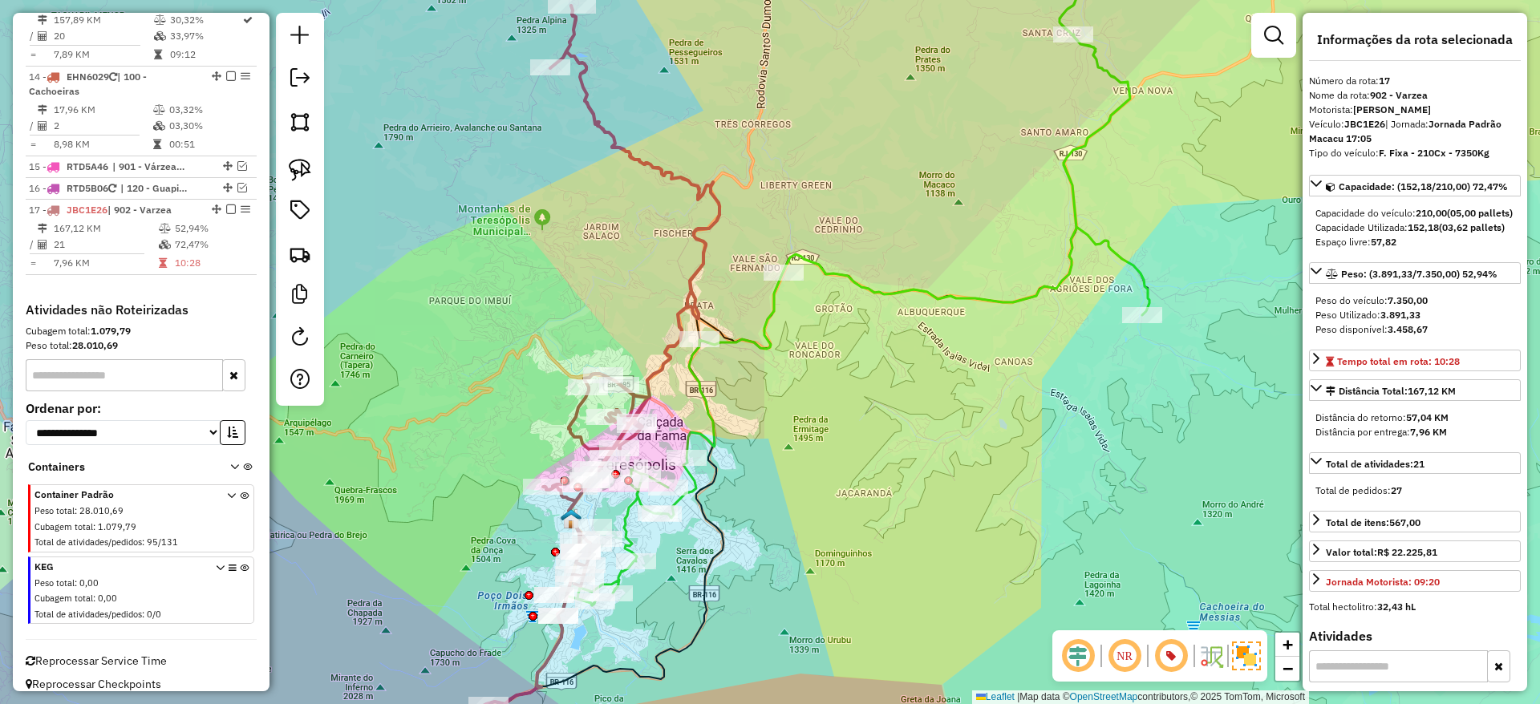
click at [651, 378] on icon at bounding box center [631, 296] width 176 height 581
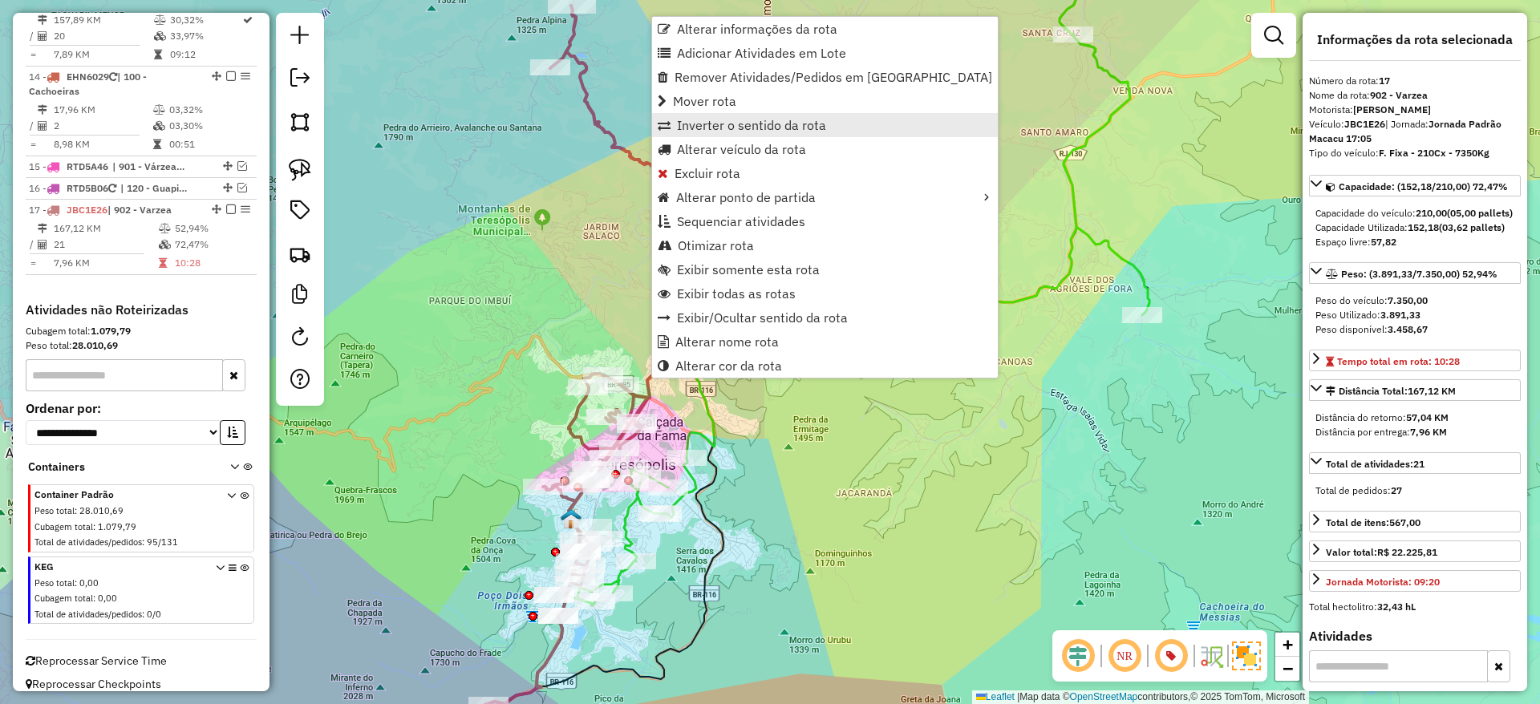
click at [778, 123] on span "Inverter o sentido da rota" at bounding box center [751, 125] width 149 height 13
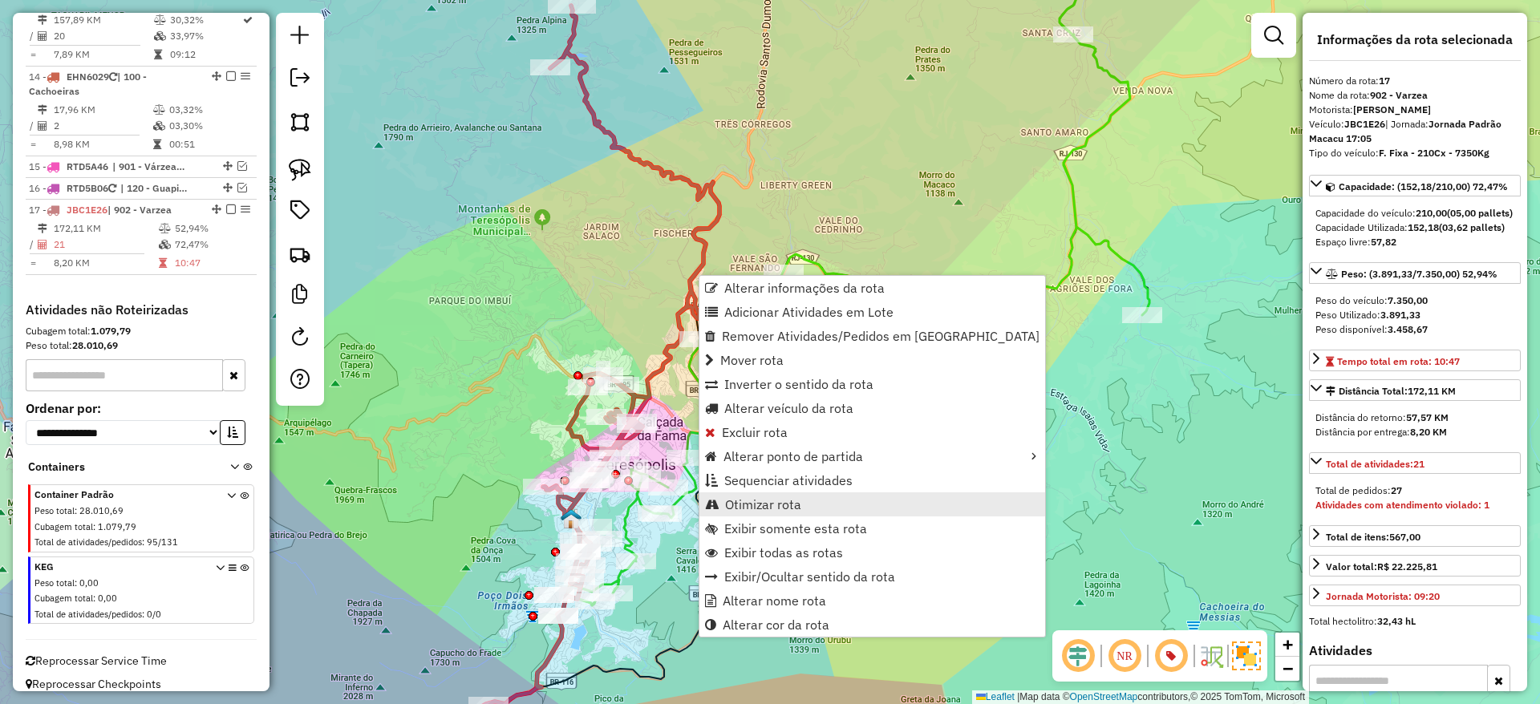
click at [756, 513] on link "Otimizar rota" at bounding box center [873, 505] width 346 height 24
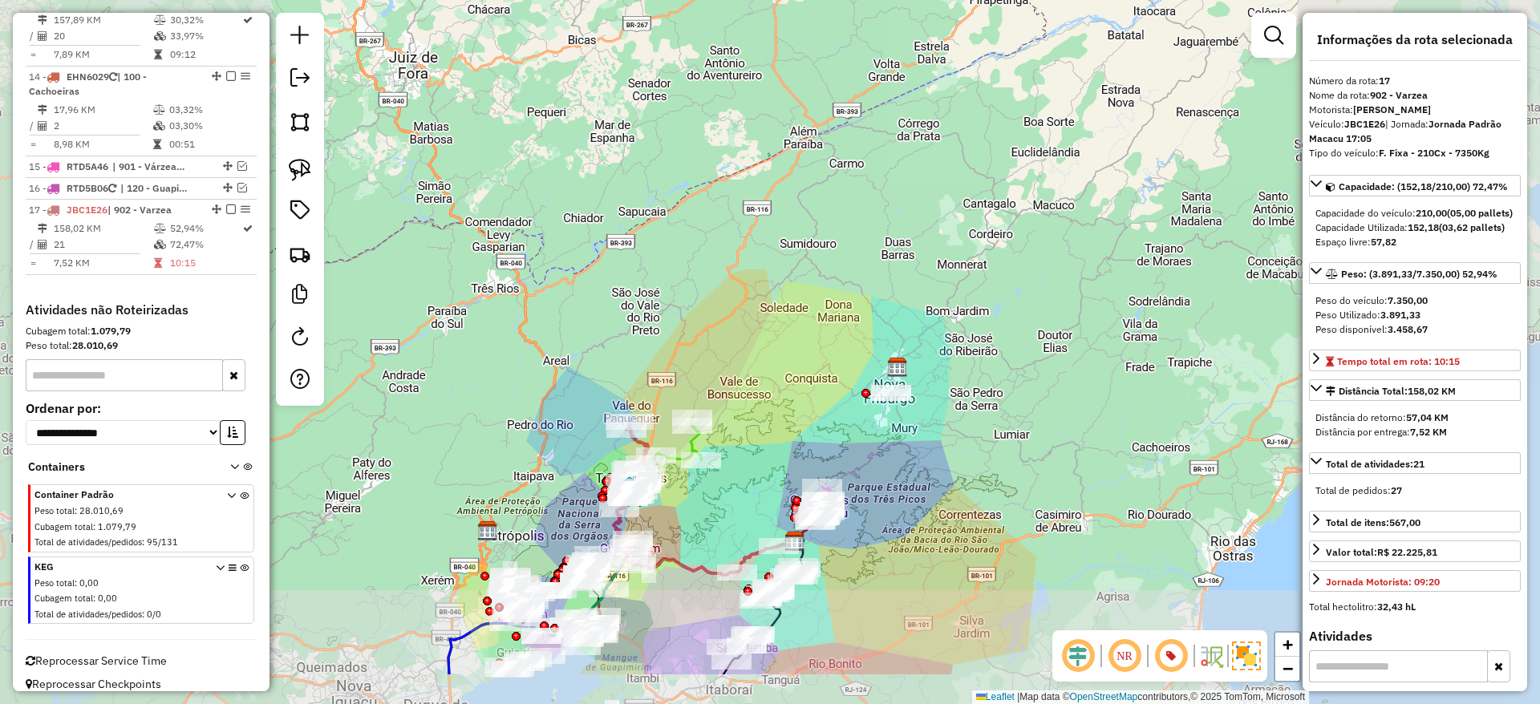
drag, startPoint x: 657, startPoint y: 603, endPoint x: 728, endPoint y: 489, distance: 135.1
click at [728, 489] on div "Janela de atendimento Grade de atendimento Capacidade Transportadoras Veículos …" at bounding box center [770, 352] width 1540 height 704
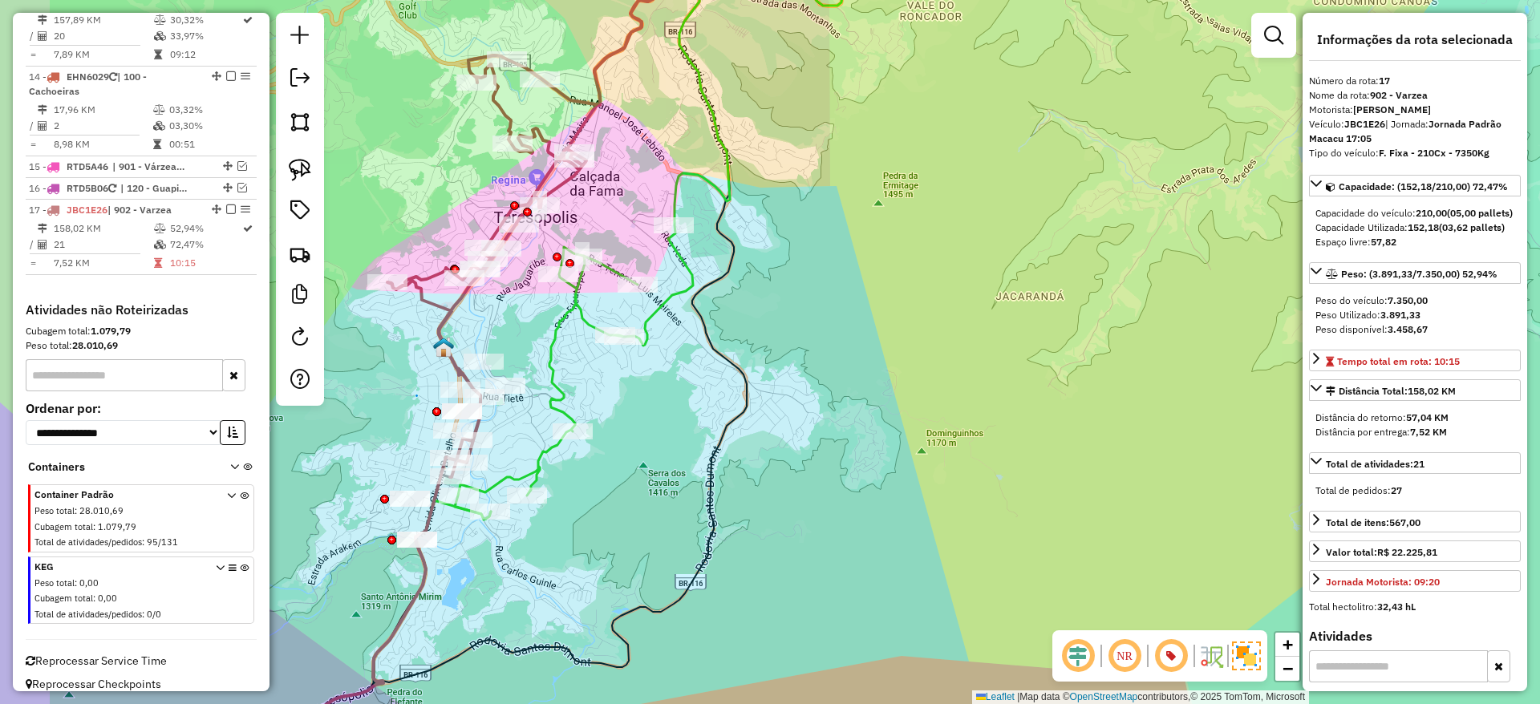
drag, startPoint x: 460, startPoint y: 473, endPoint x: 708, endPoint y: 590, distance: 273.1
click at [708, 590] on div "Janela de atendimento Grade de atendimento Capacidade Transportadoras Veículos …" at bounding box center [770, 352] width 1540 height 704
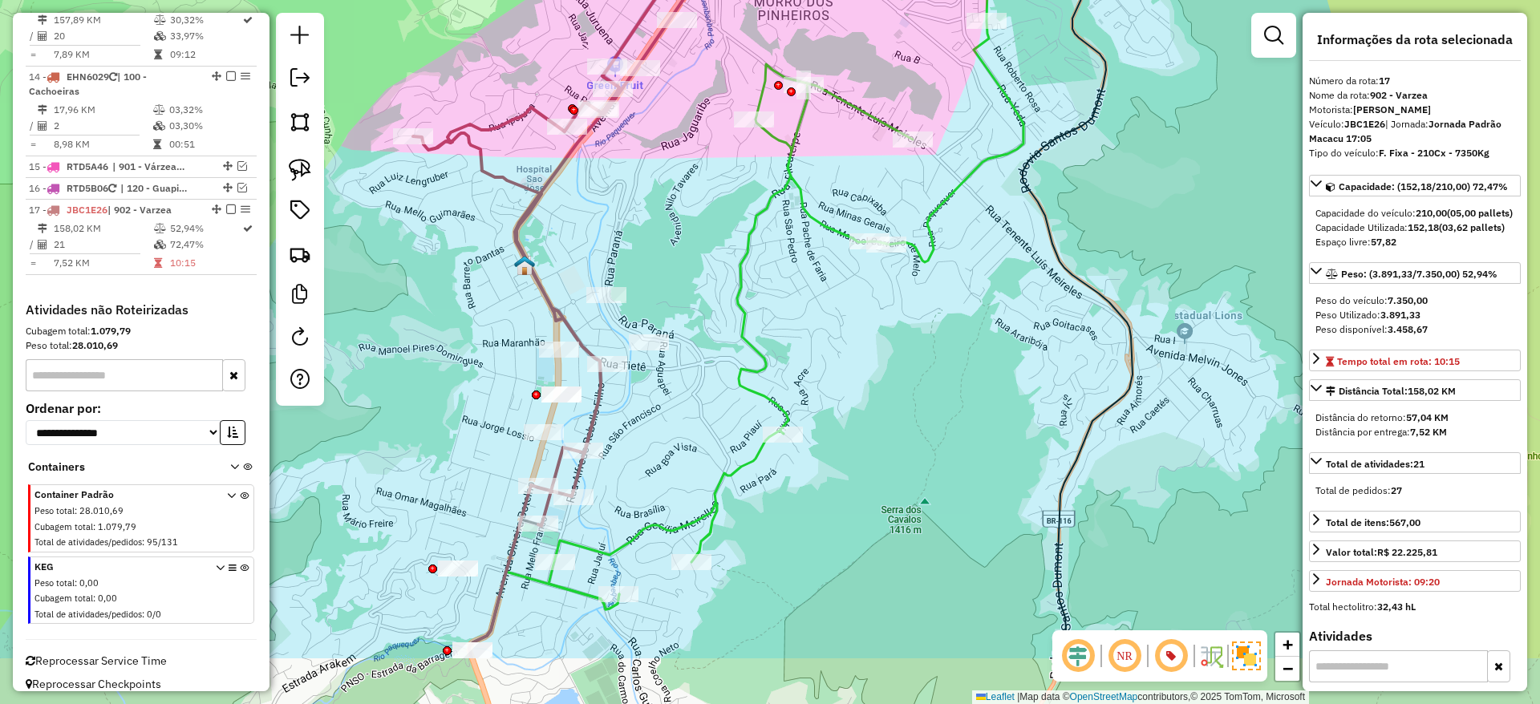
drag, startPoint x: 650, startPoint y: 655, endPoint x: 683, endPoint y: 537, distance: 121.9
click at [683, 537] on div "Janela de atendimento Grade de atendimento Capacidade Transportadoras Veículos …" at bounding box center [770, 352] width 1540 height 704
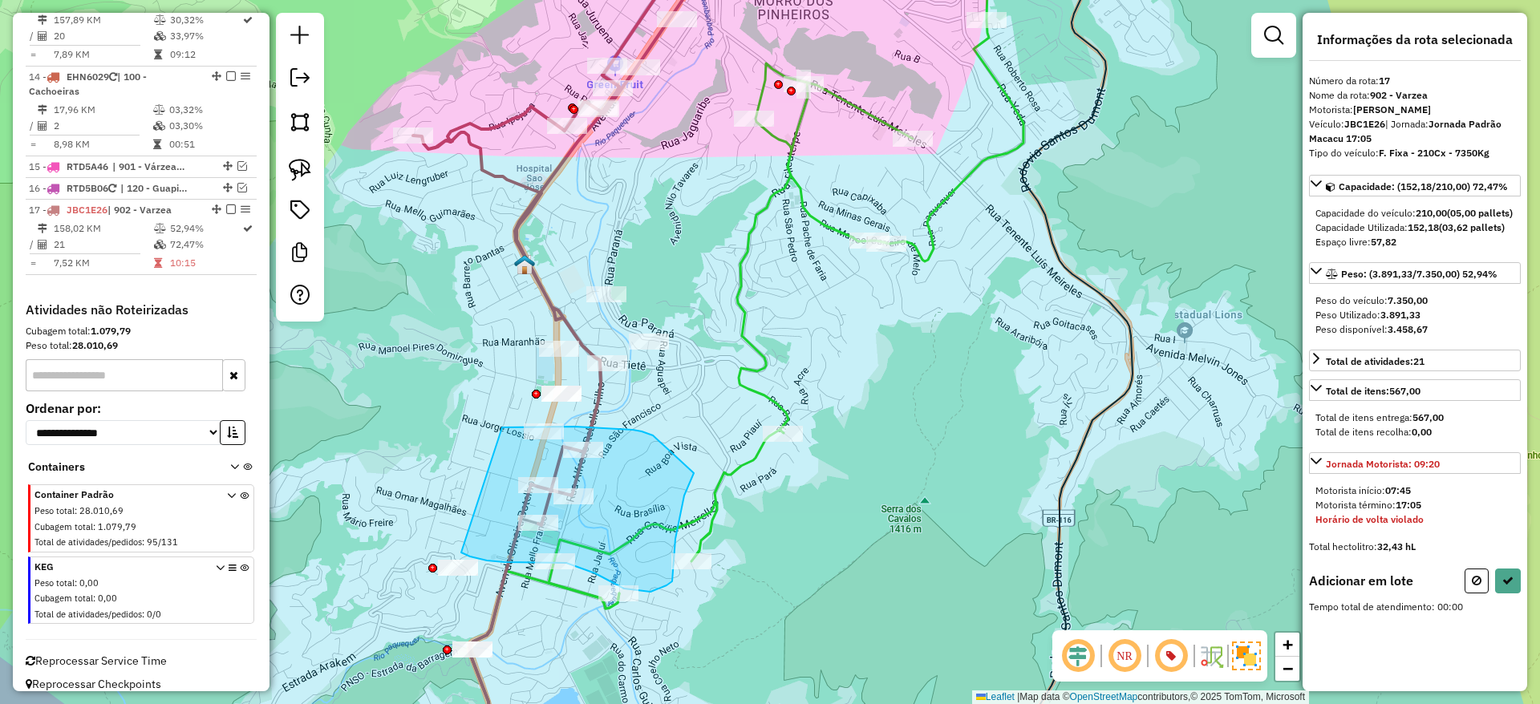
drag, startPoint x: 502, startPoint y: 428, endPoint x: 558, endPoint y: 538, distance: 123.8
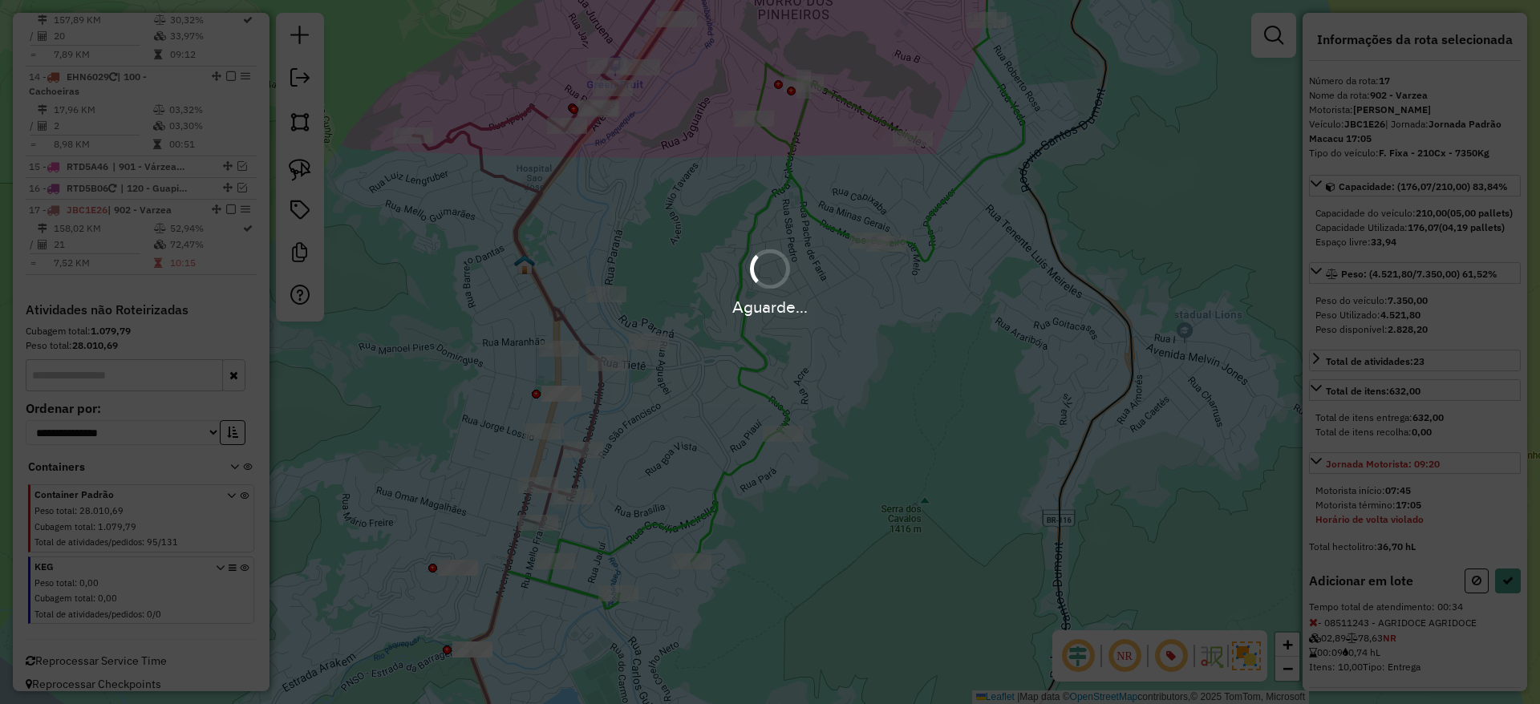
select select "*********"
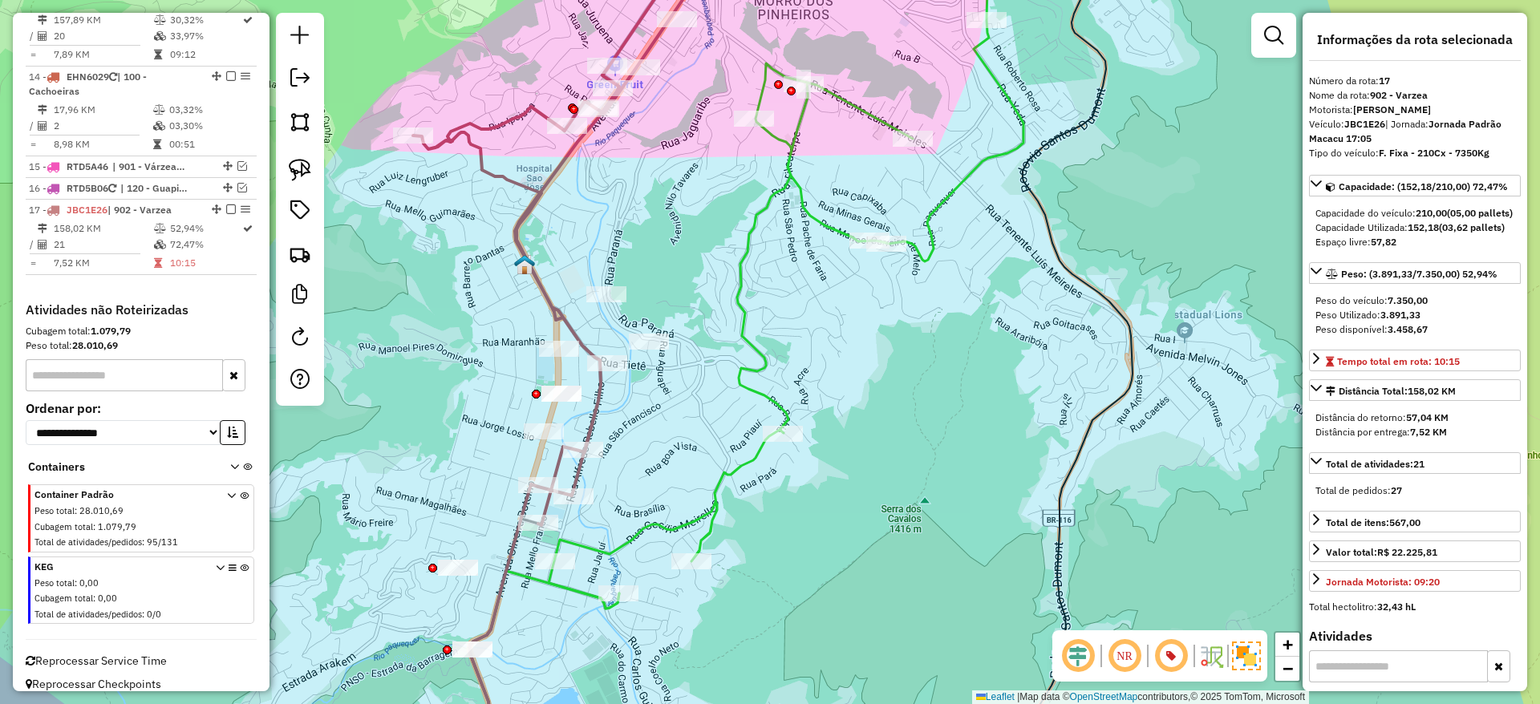
click at [537, 282] on icon at bounding box center [594, 227] width 362 height 596
click at [539, 195] on icon at bounding box center [594, 227] width 362 height 596
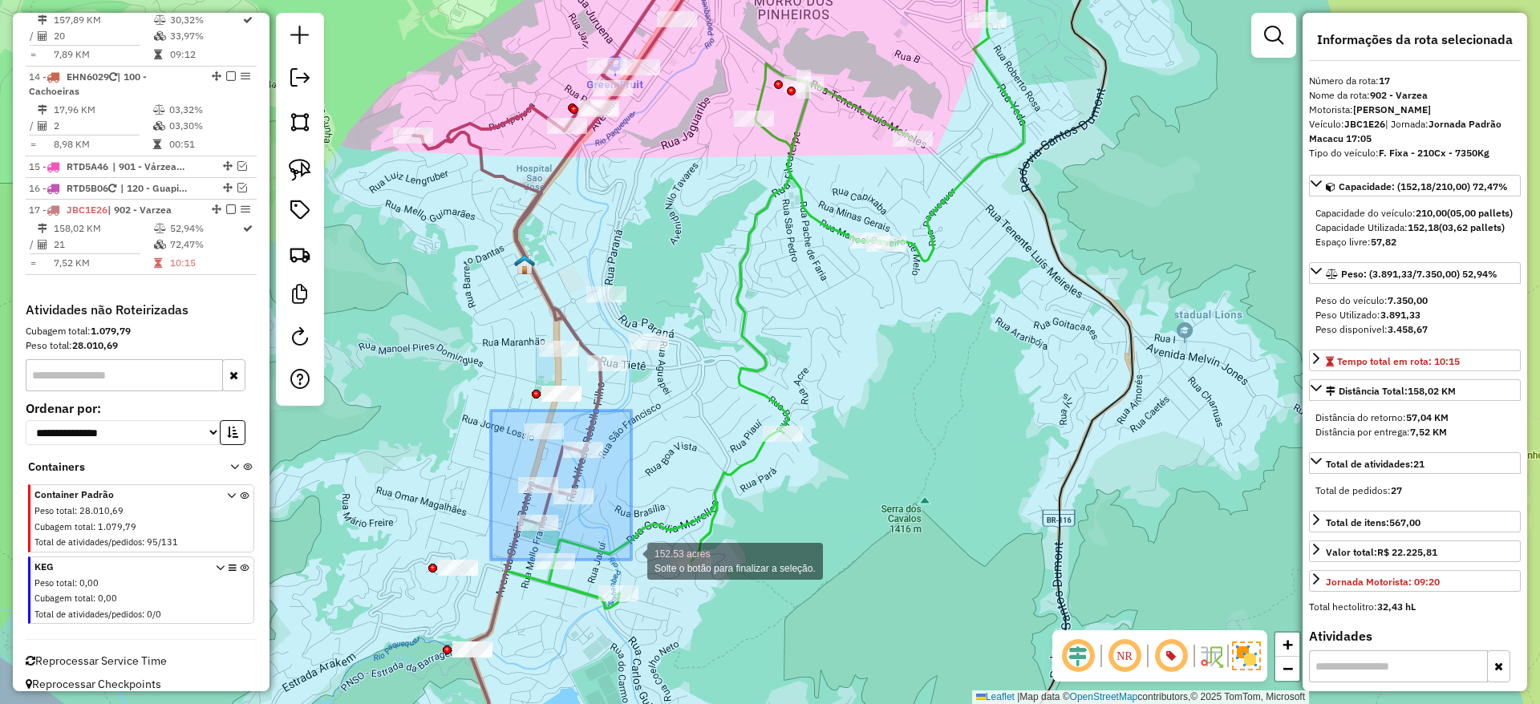
drag, startPoint x: 492, startPoint y: 411, endPoint x: 631, endPoint y: 560, distance: 204.3
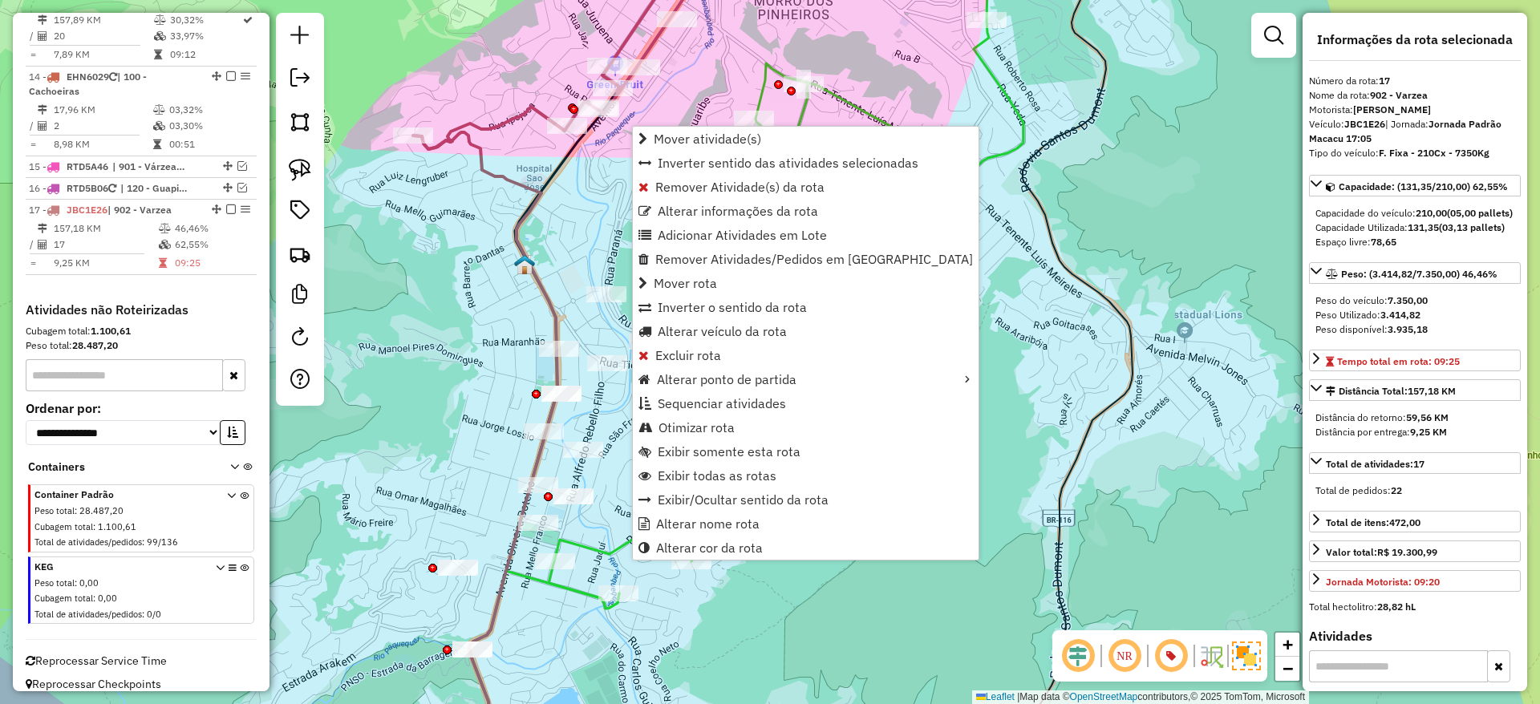
click at [520, 233] on icon at bounding box center [485, 453] width 144 height 643
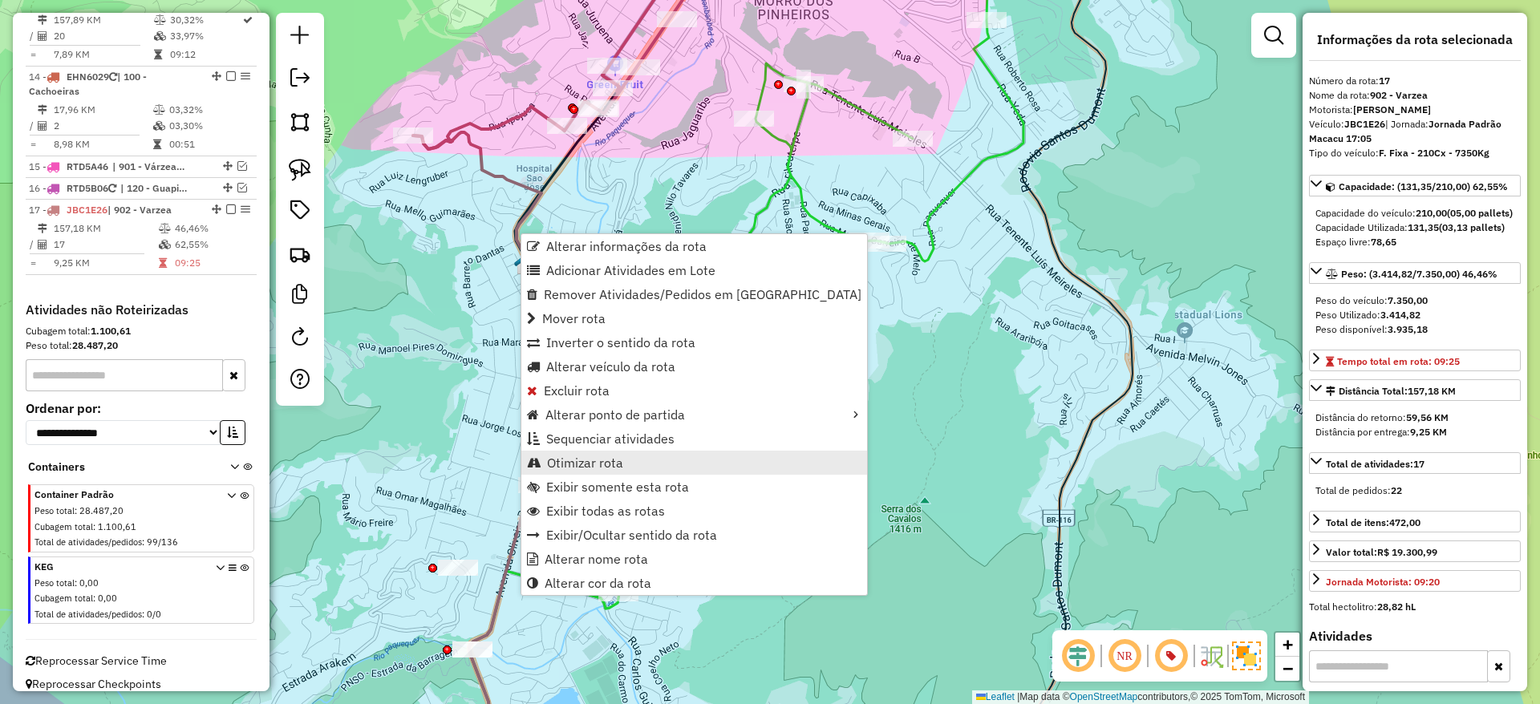
click at [624, 470] on link "Otimizar rota" at bounding box center [694, 463] width 346 height 24
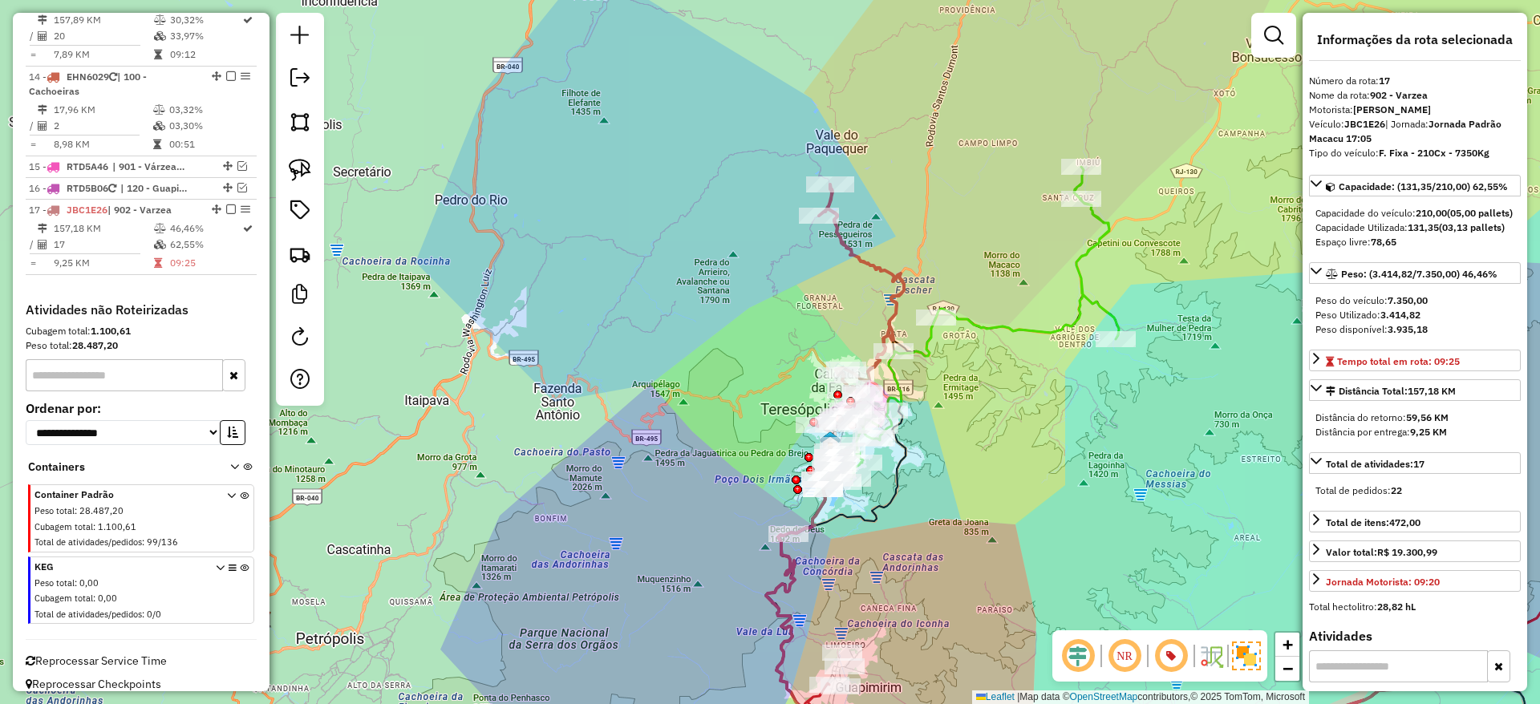
click at [890, 275] on icon at bounding box center [860, 306] width 88 height 242
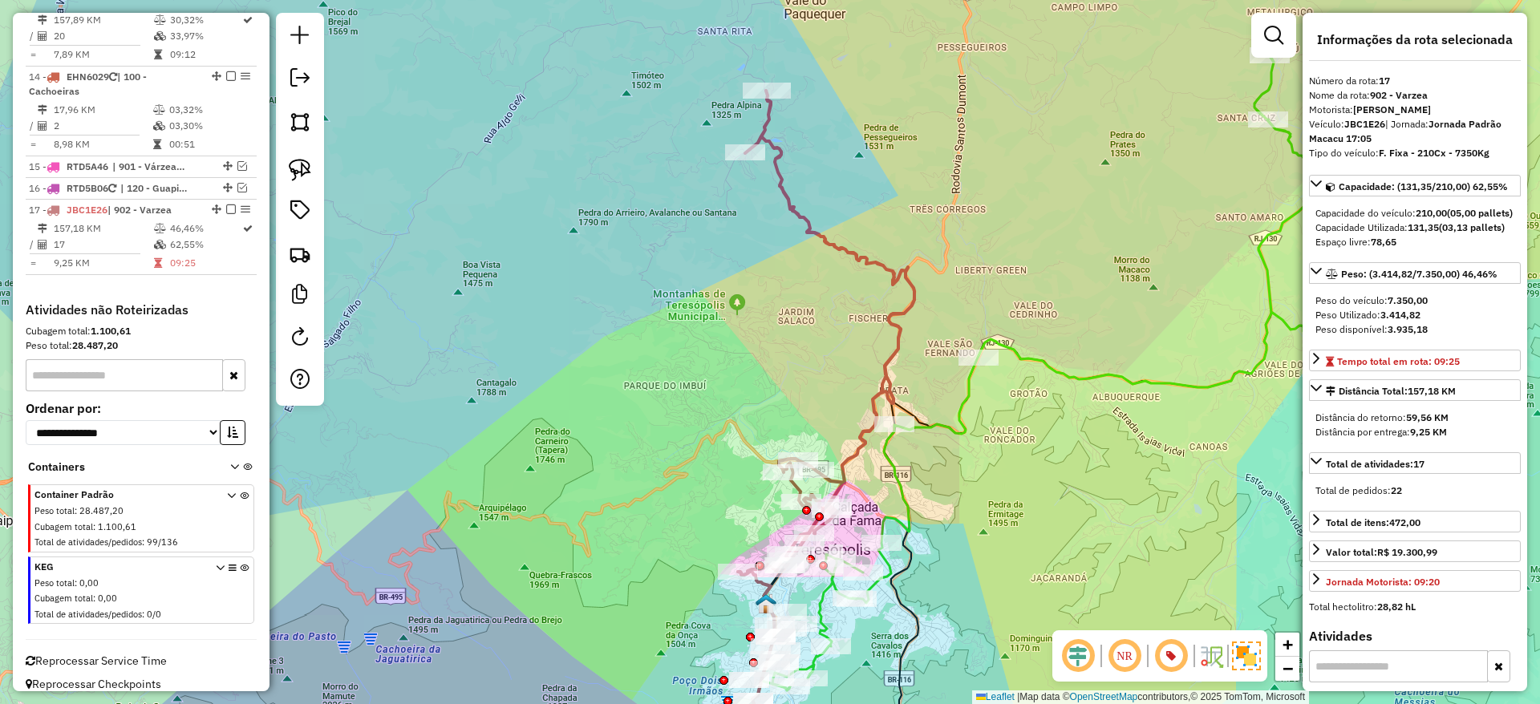
click at [885, 264] on icon at bounding box center [826, 333] width 176 height 485
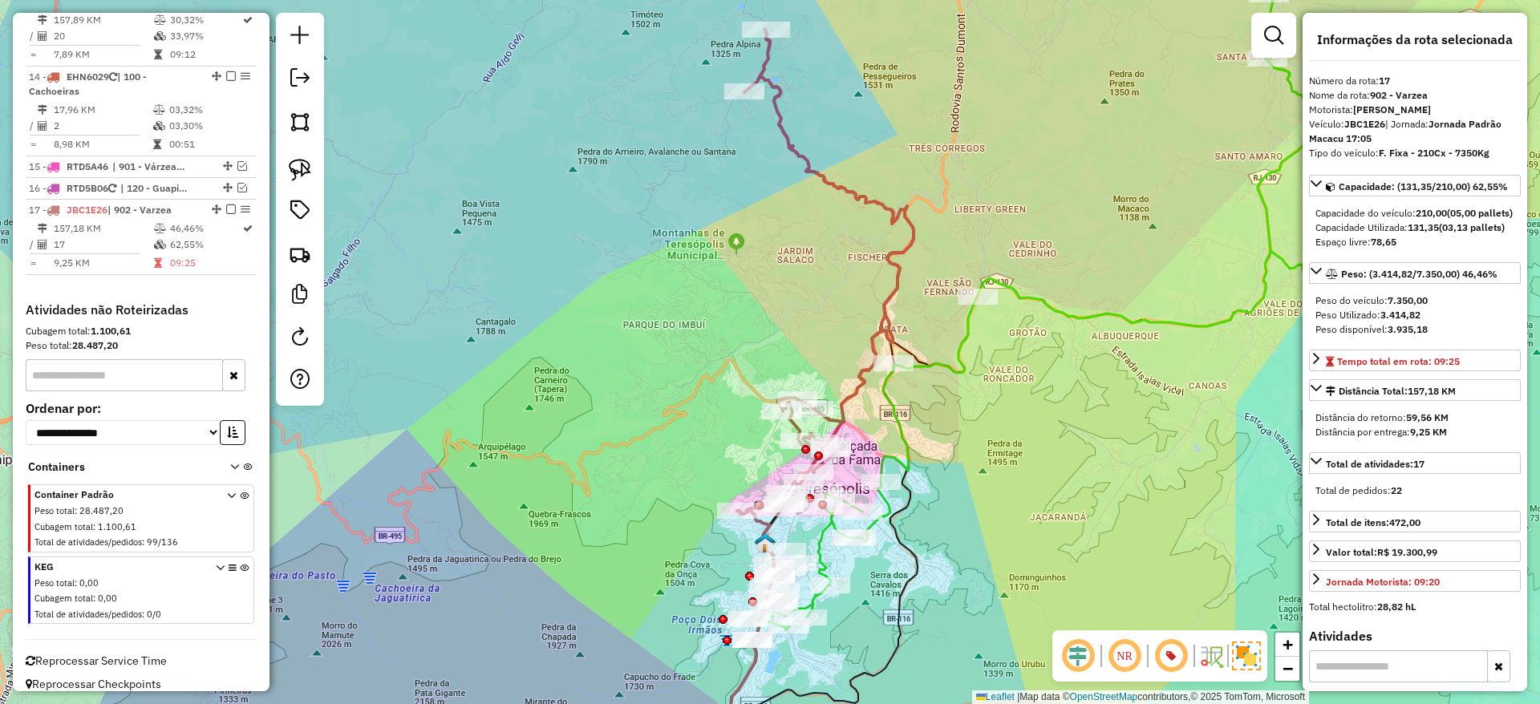
drag, startPoint x: 886, startPoint y: 351, endPoint x: 884, endPoint y: 260, distance: 91.5
click at [884, 260] on icon at bounding box center [825, 272] width 176 height 485
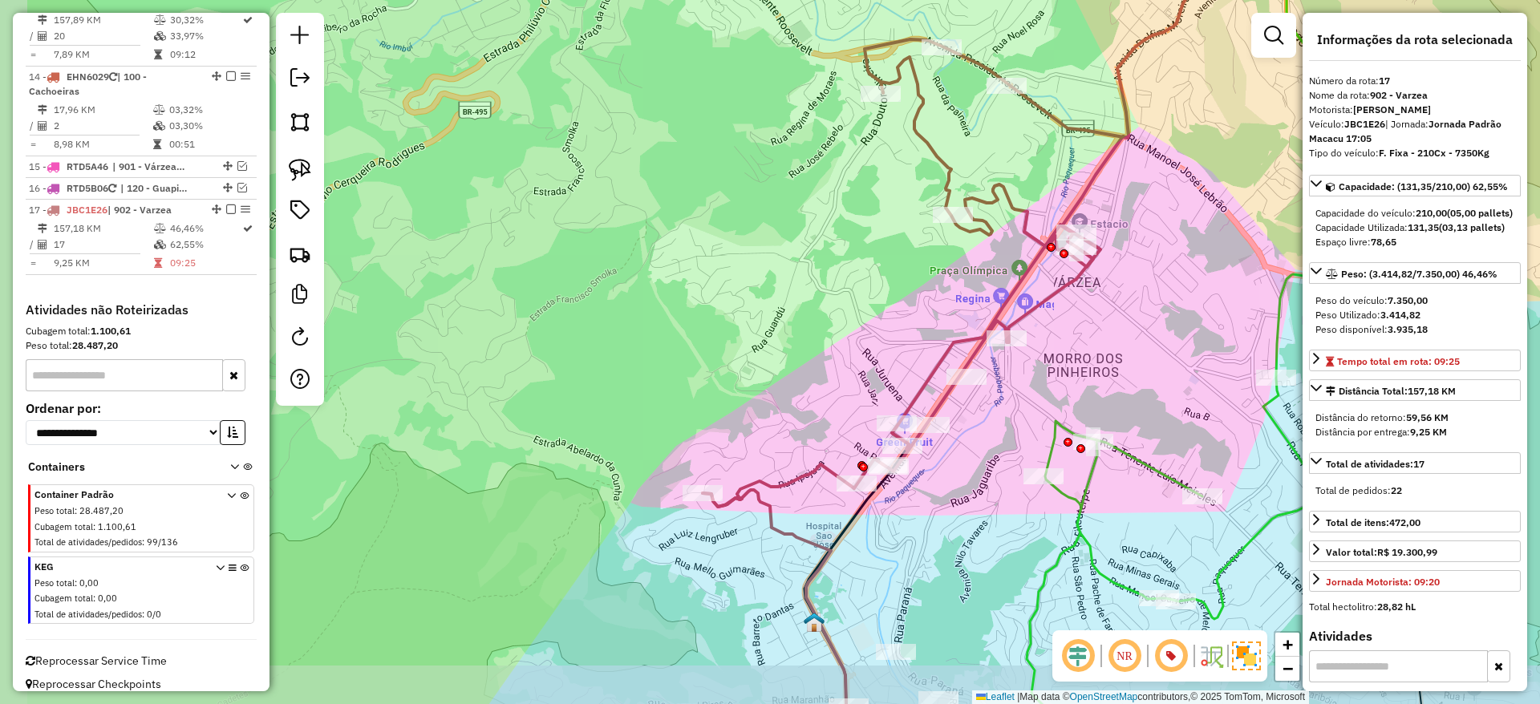
drag, startPoint x: 782, startPoint y: 630, endPoint x: 912, endPoint y: 557, distance: 149.1
click at [912, 557] on div "Janela de atendimento Grade de atendimento Capacidade Transportadoras Veículos …" at bounding box center [770, 352] width 1540 height 704
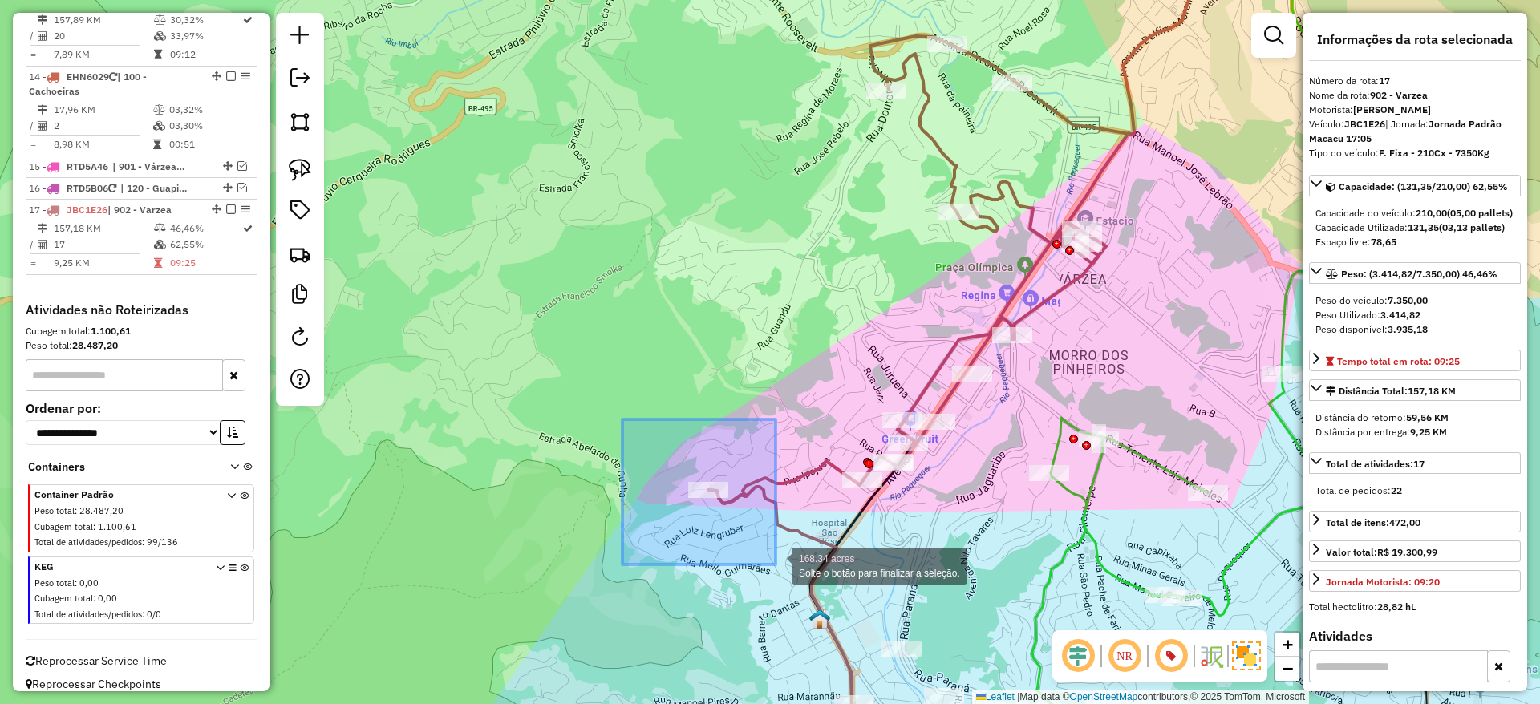
drag, startPoint x: 639, startPoint y: 427, endPoint x: 776, endPoint y: 565, distance: 194.0
click at [776, 565] on div "168.34 acres Solte o botão para finalizar a seleção. Janela de atendimento Grad…" at bounding box center [770, 352] width 1540 height 704
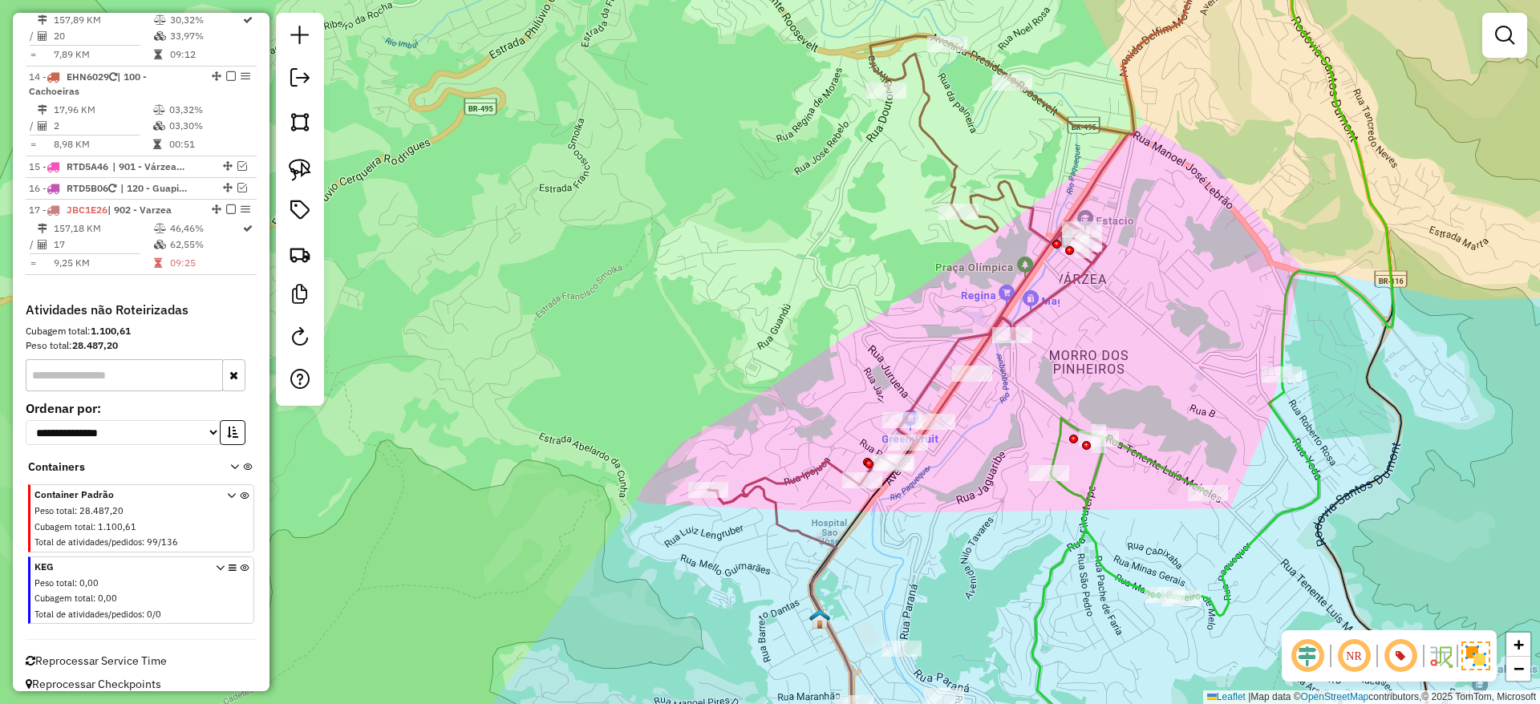
click at [831, 548] on icon at bounding box center [780, 631] width 144 height 288
select select "*********"
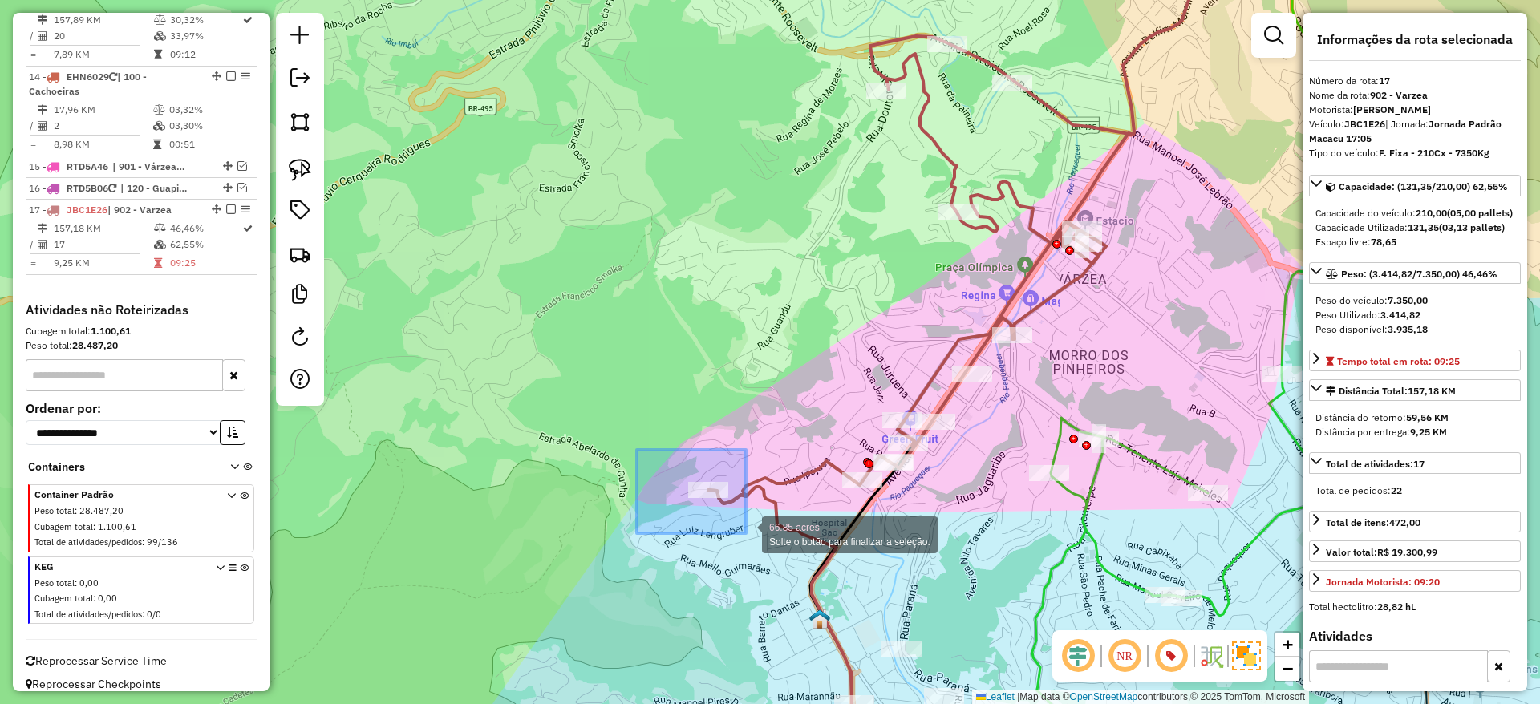
drag, startPoint x: 637, startPoint y: 450, endPoint x: 746, endPoint y: 533, distance: 137.3
click at [746, 533] on div "66.85 acres Solte o botão para finalizar a seleção. Janela de atendimento Grade…" at bounding box center [770, 352] width 1540 height 704
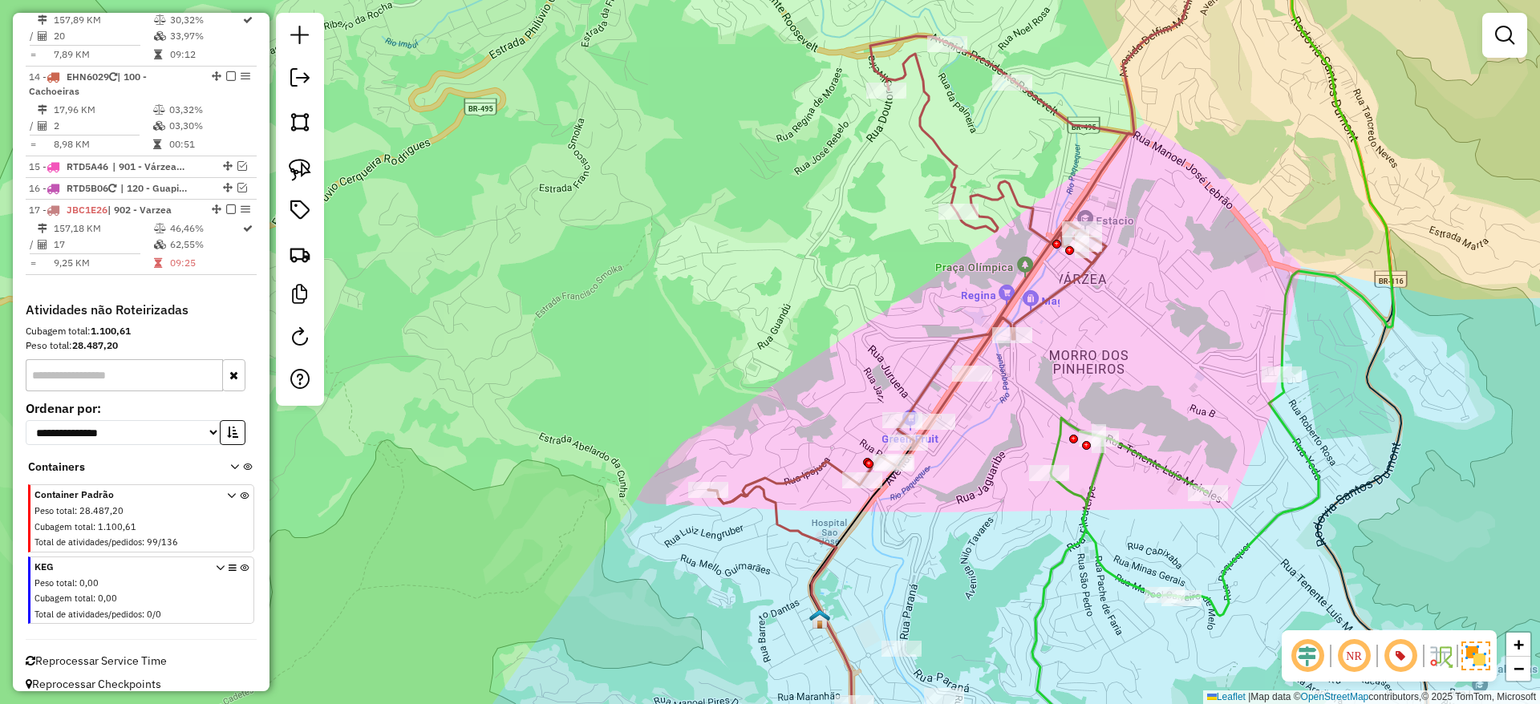
click at [767, 500] on icon at bounding box center [780, 631] width 144 height 288
select select "*********"
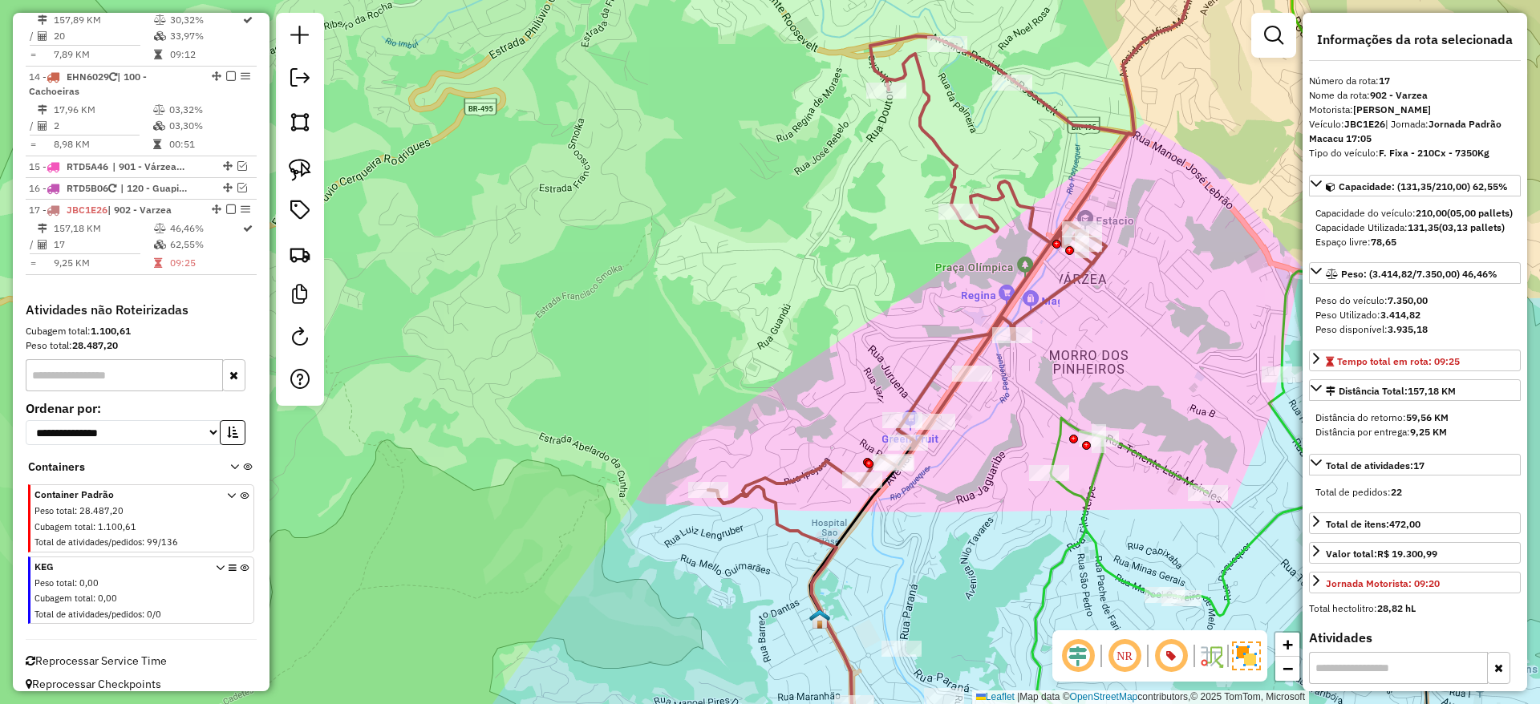
click at [767, 500] on icon at bounding box center [780, 631] width 144 height 288
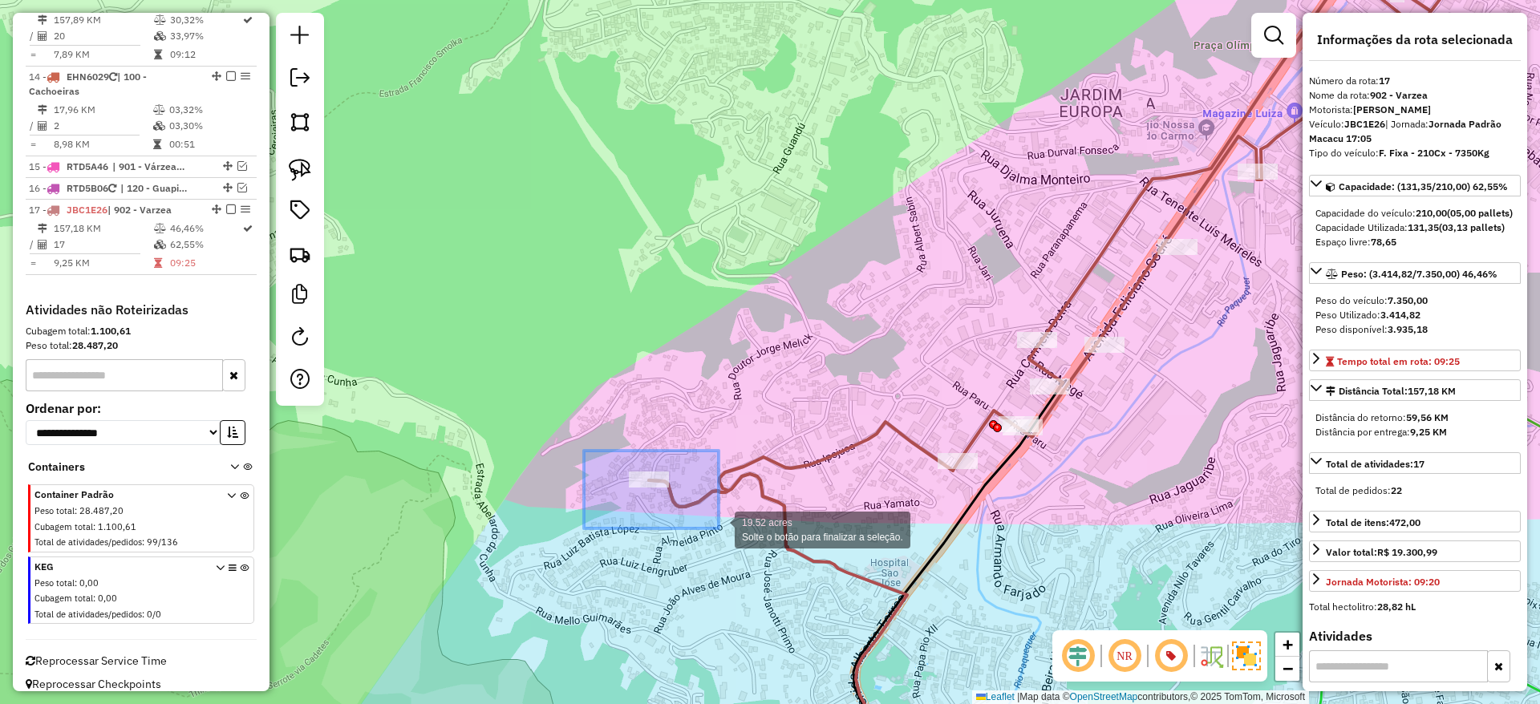
drag, startPoint x: 584, startPoint y: 451, endPoint x: 719, endPoint y: 529, distance: 155.6
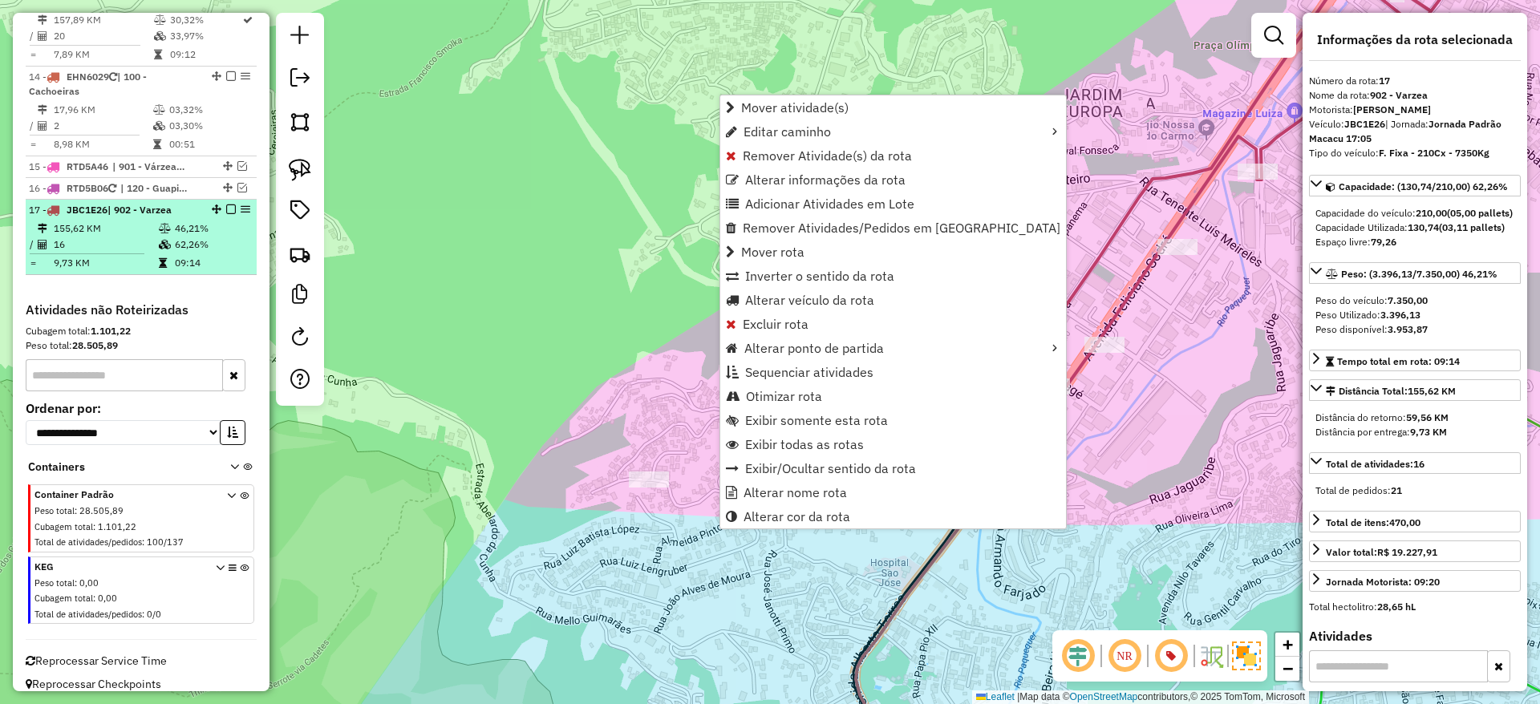
click at [225, 203] on div "17 - JBC1E26 | 902 - Varzea" at bounding box center [141, 210] width 225 height 14
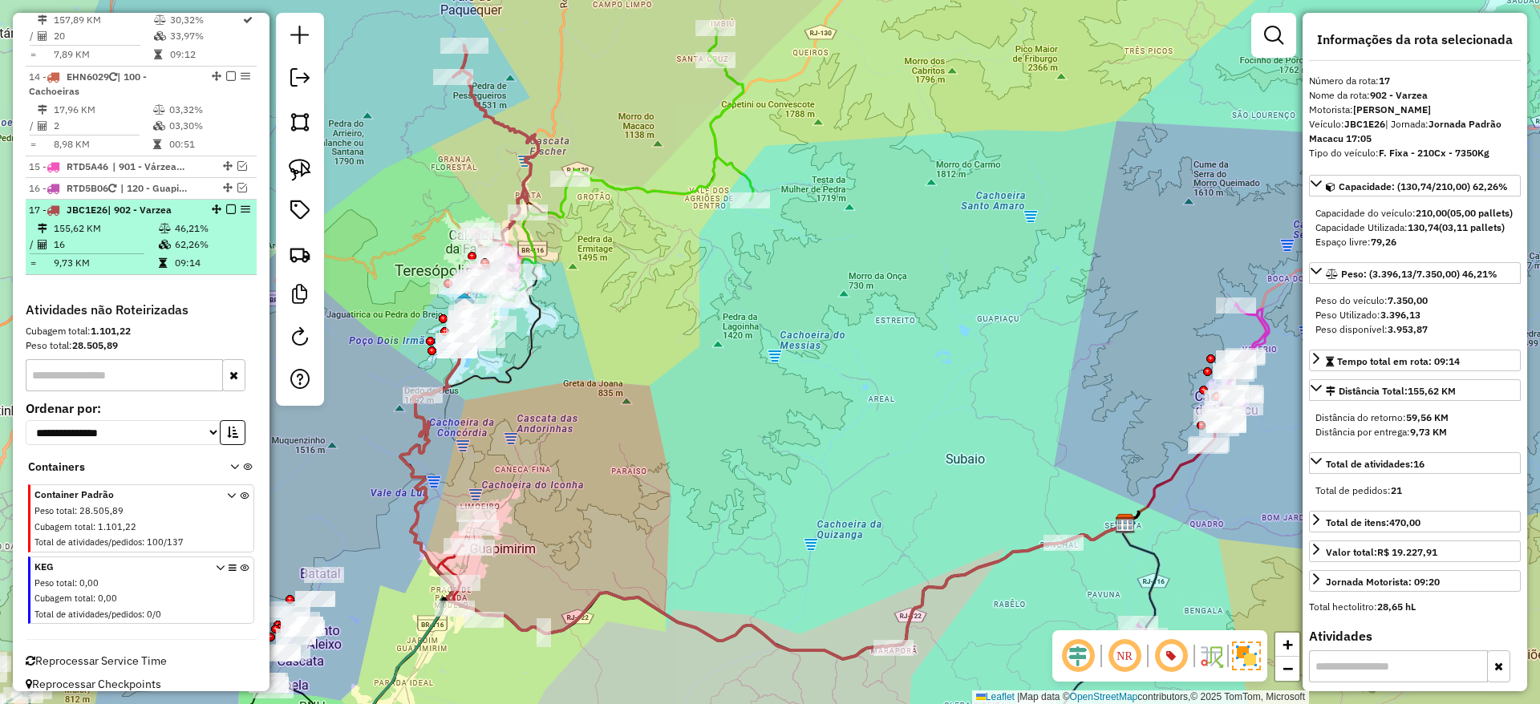
click at [227, 205] on em at bounding box center [231, 210] width 10 height 10
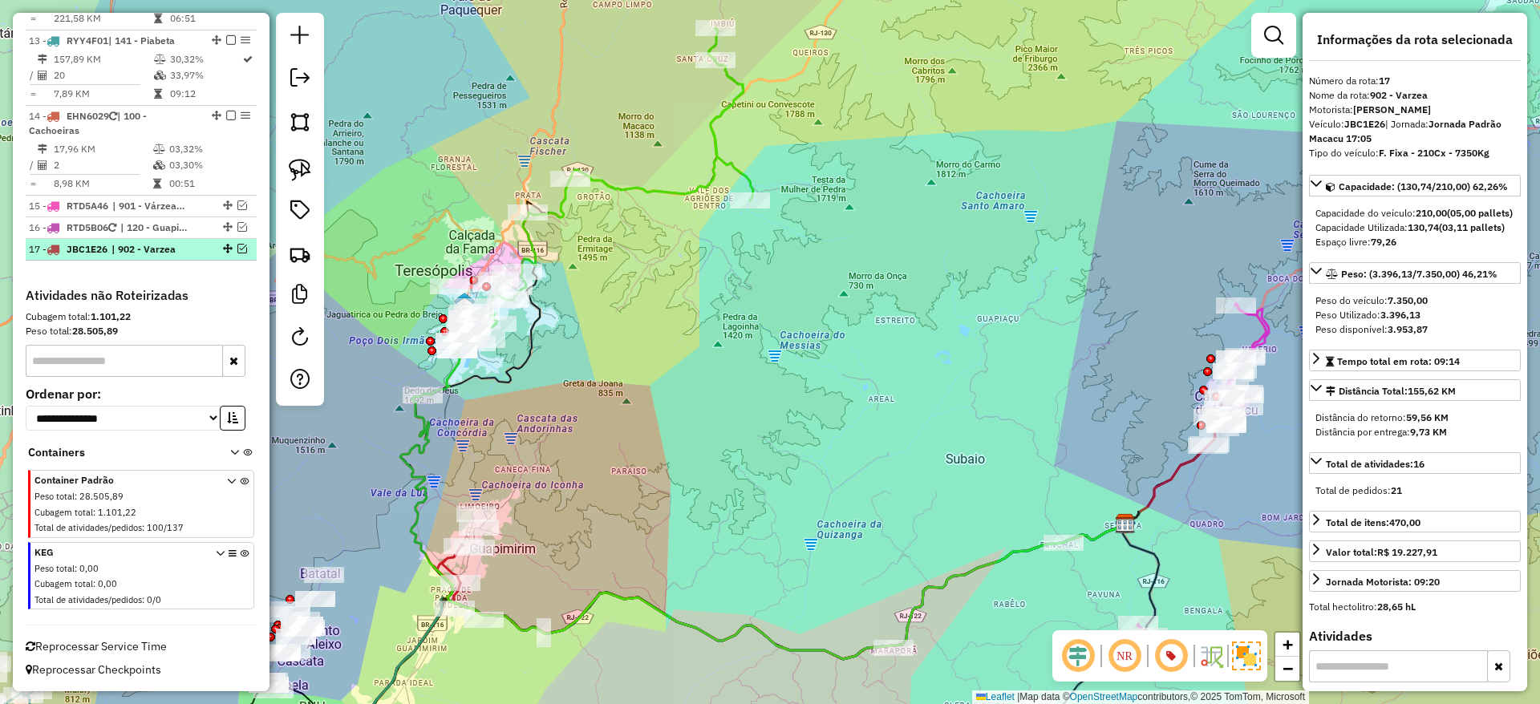
scroll to position [1556, 0]
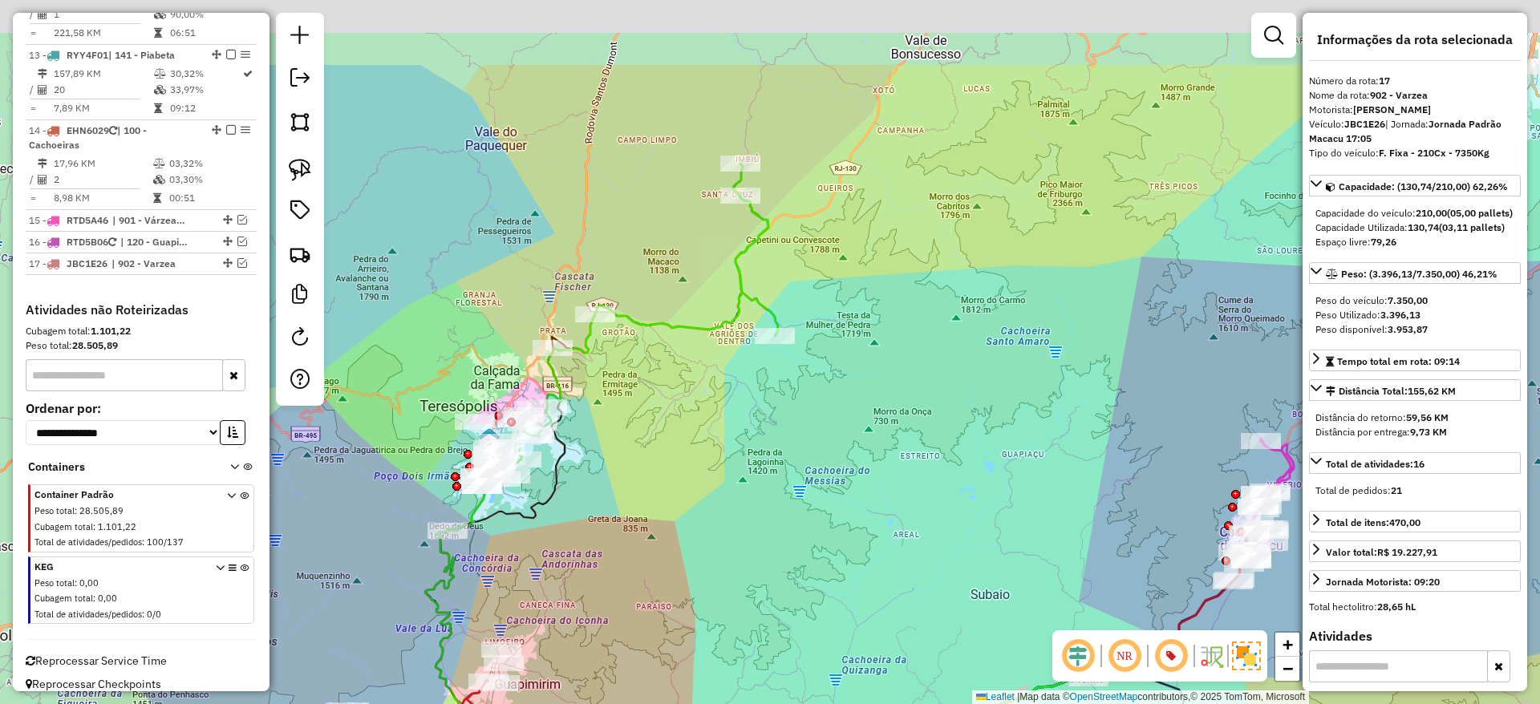
drag, startPoint x: 705, startPoint y: 249, endPoint x: 730, endPoint y: 386, distance: 139.4
click at [730, 386] on div "Janela de atendimento Grade de atendimento Capacidade Transportadoras Veículos …" at bounding box center [770, 352] width 1540 height 704
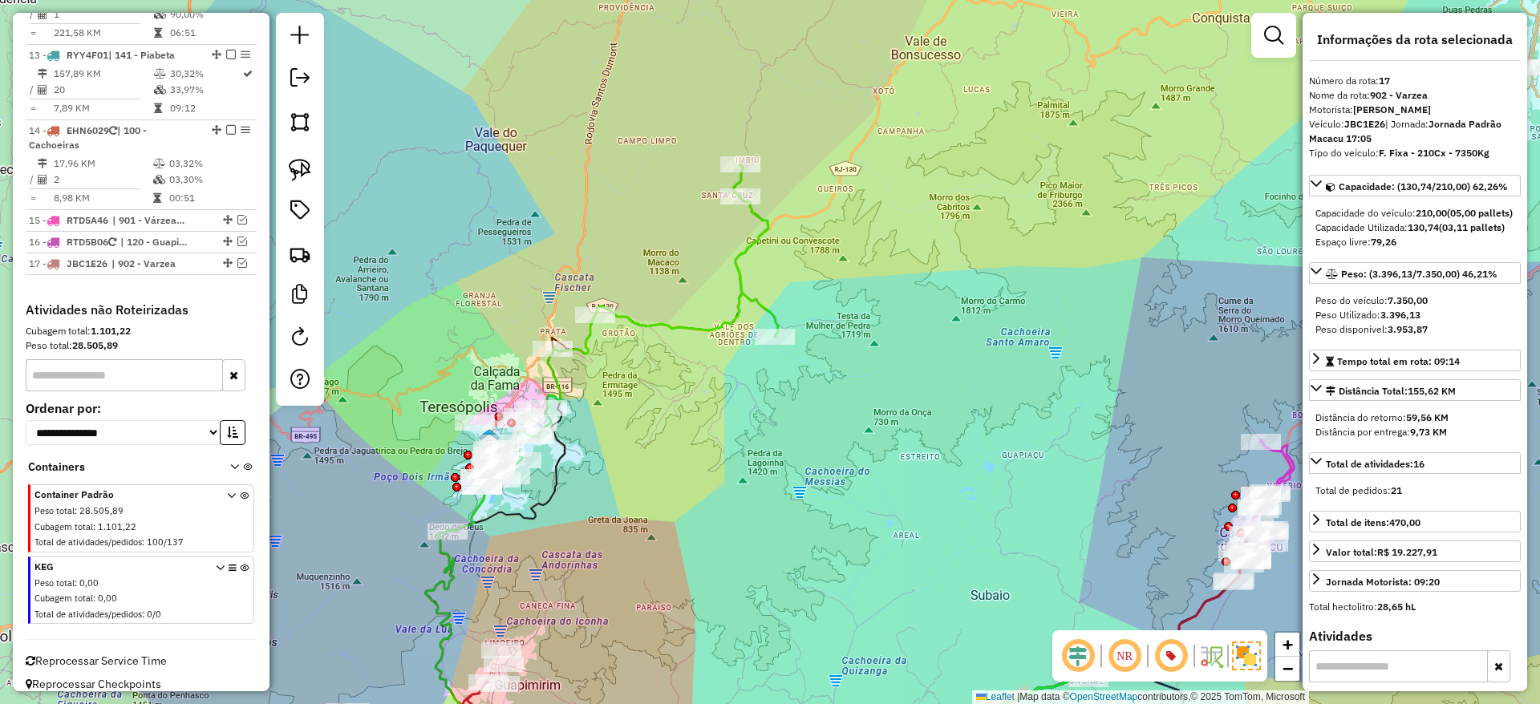
click at [708, 331] on icon at bounding box center [635, 323] width 286 height 318
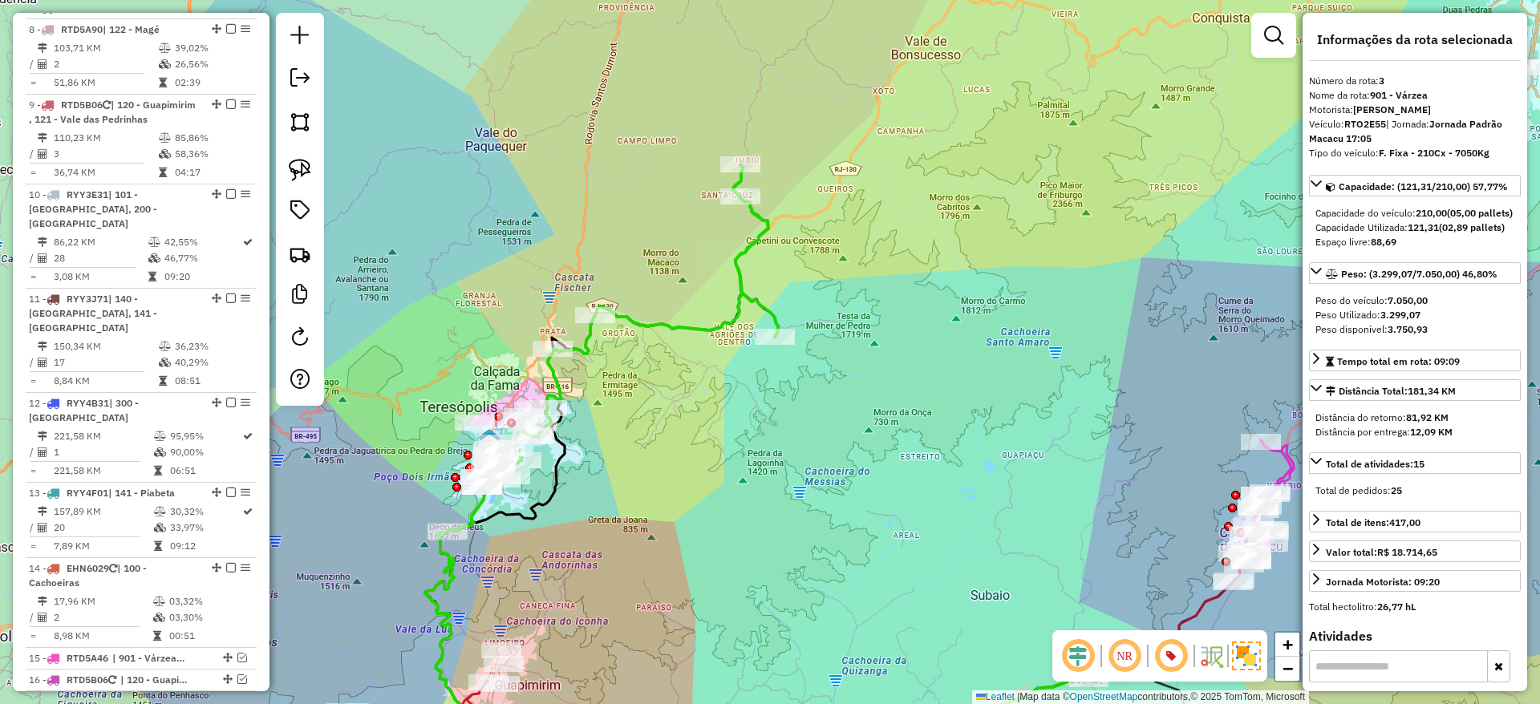
scroll to position [826, 0]
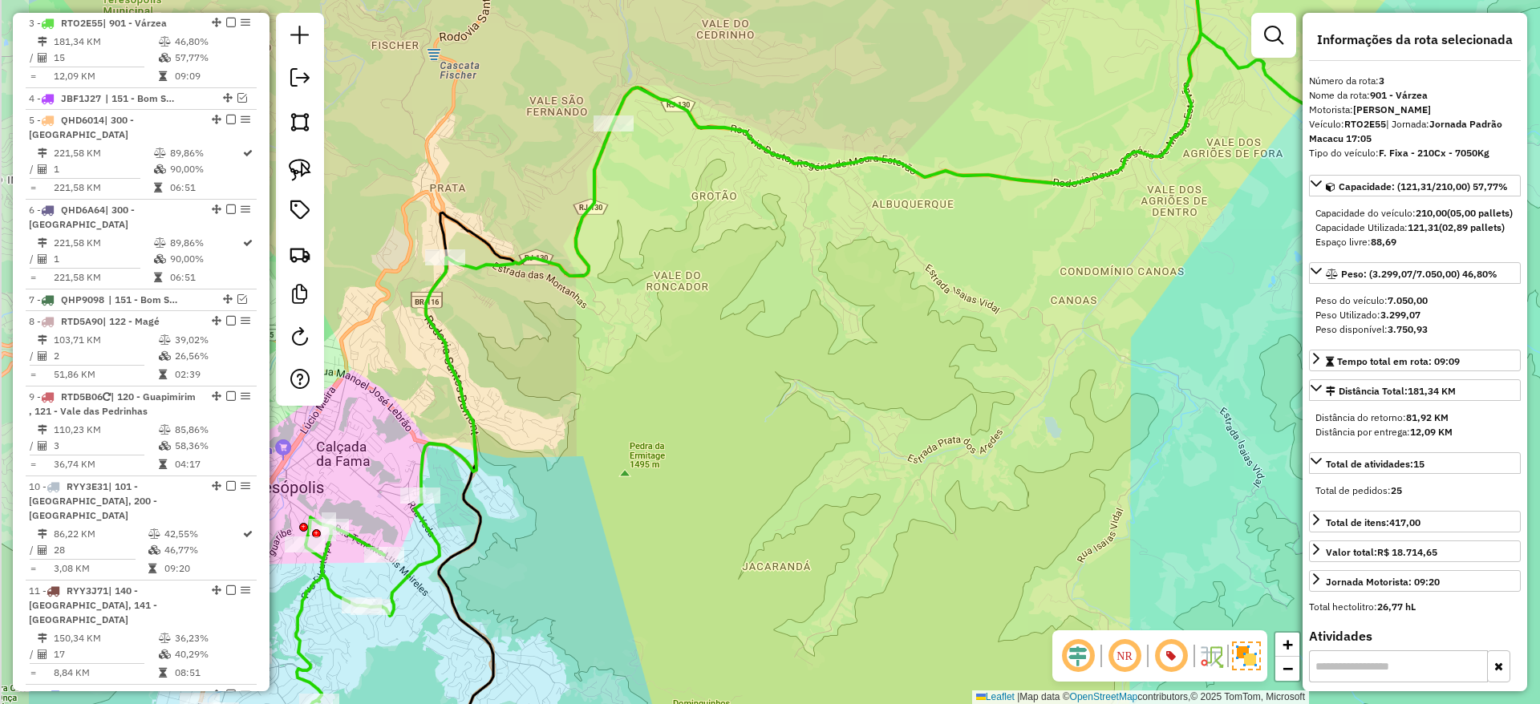
drag, startPoint x: 512, startPoint y: 453, endPoint x: 871, endPoint y: 383, distance: 366.1
click at [871, 383] on div "Janela de atendimento Grade de atendimento Capacidade Transportadoras Veículos …" at bounding box center [770, 352] width 1540 height 704
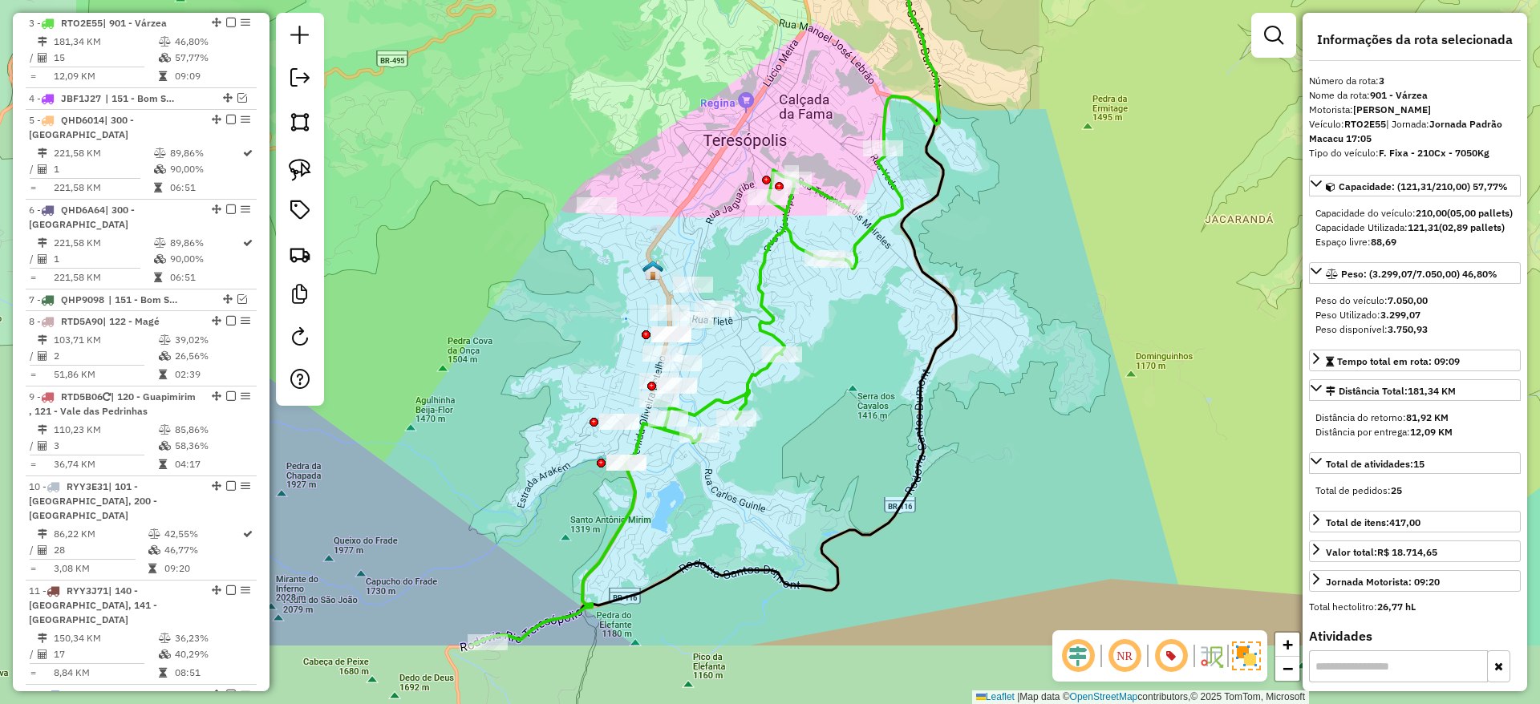
drag, startPoint x: 656, startPoint y: 513, endPoint x: 886, endPoint y: 383, distance: 264.0
click at [886, 383] on div "Janela de atendimento Grade de atendimento Capacidade Transportadoras Veículos …" at bounding box center [770, 352] width 1540 height 704
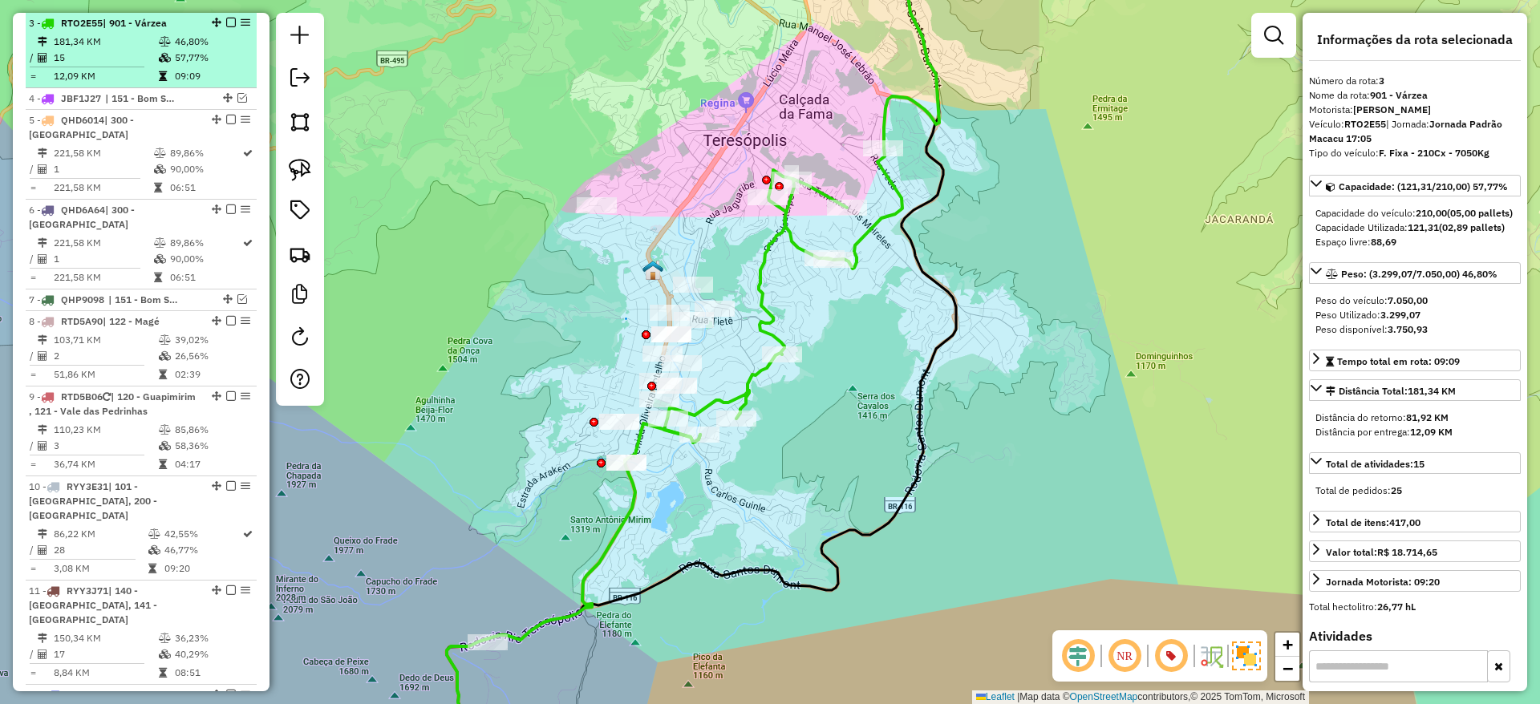
click at [226, 22] on em at bounding box center [231, 23] width 10 height 10
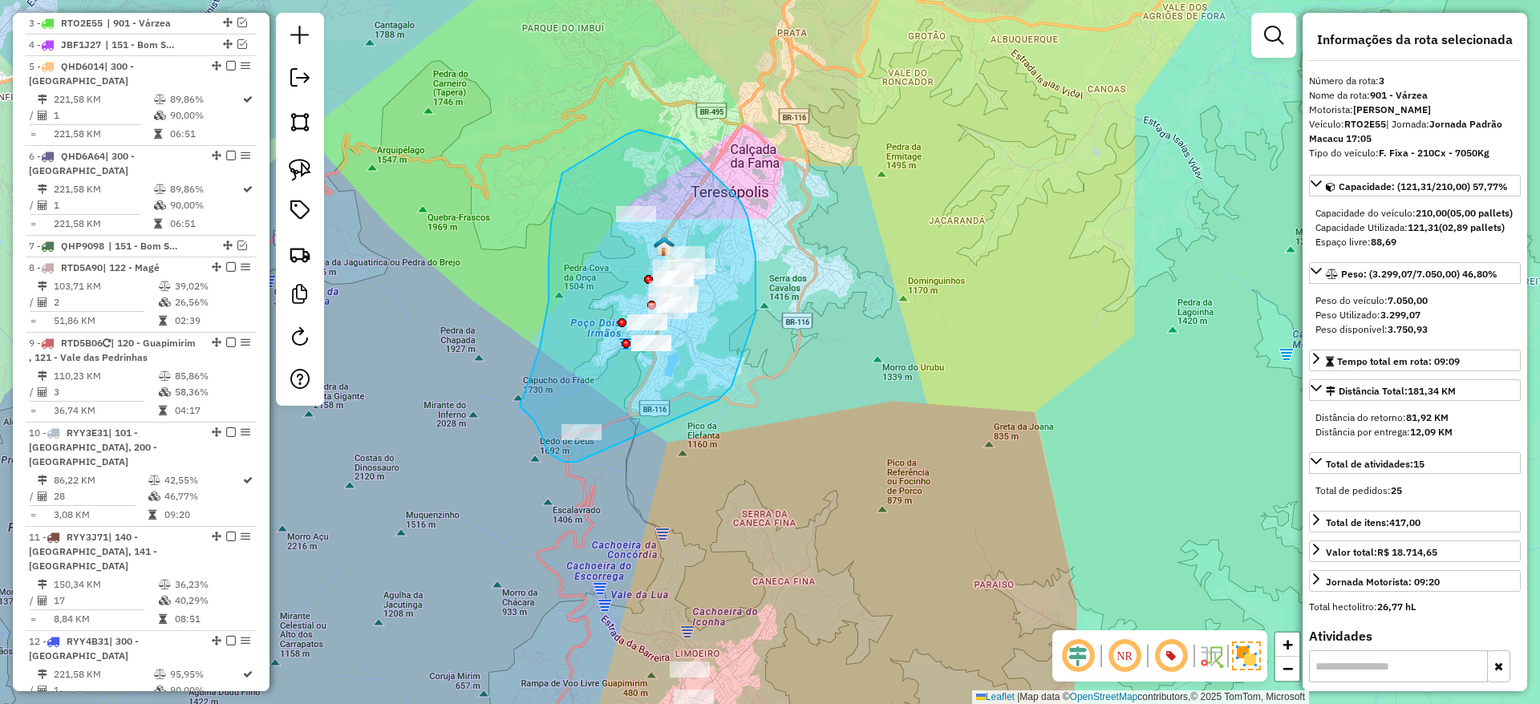
drag, startPoint x: 718, startPoint y: 400, endPoint x: 581, endPoint y: 462, distance: 150.4
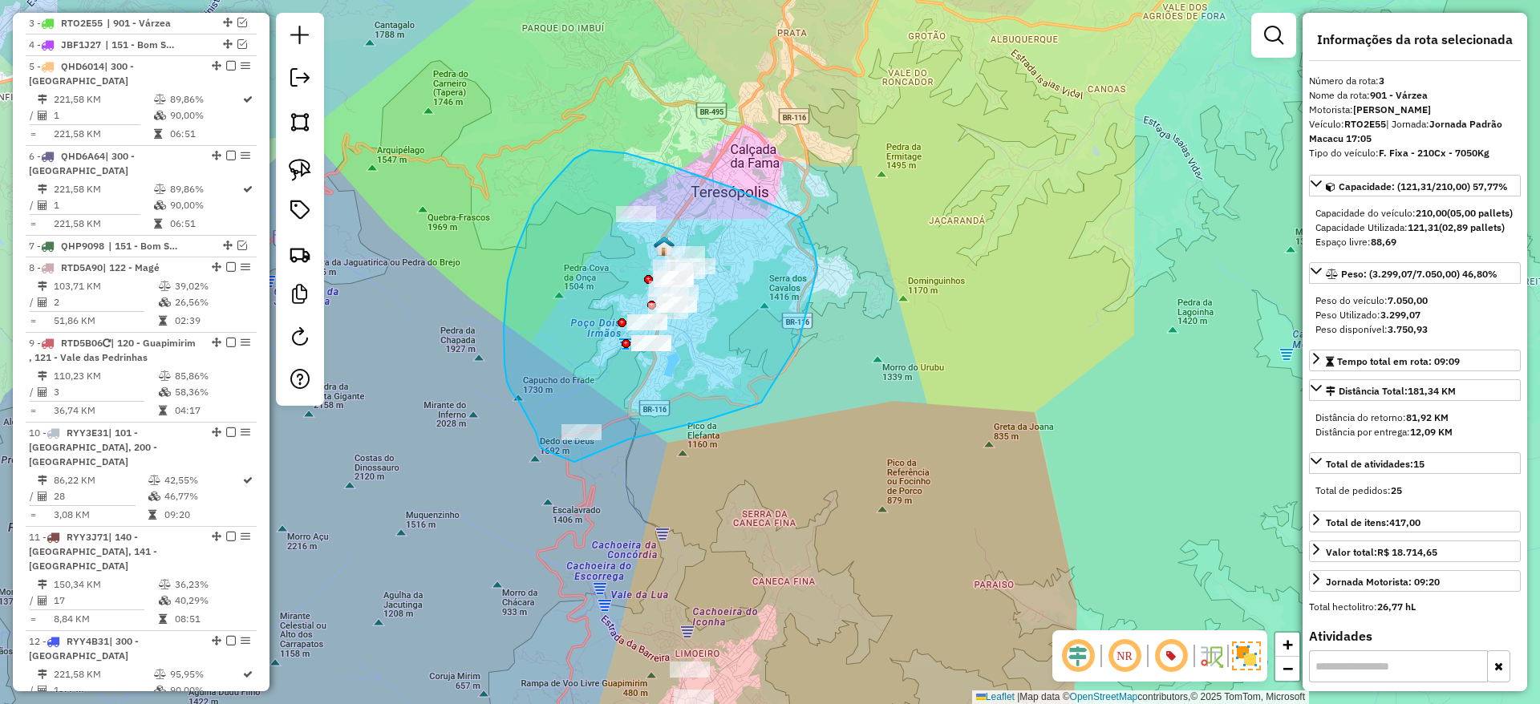
drag, startPoint x: 574, startPoint y: 462, endPoint x: 544, endPoint y: 450, distance: 32.8
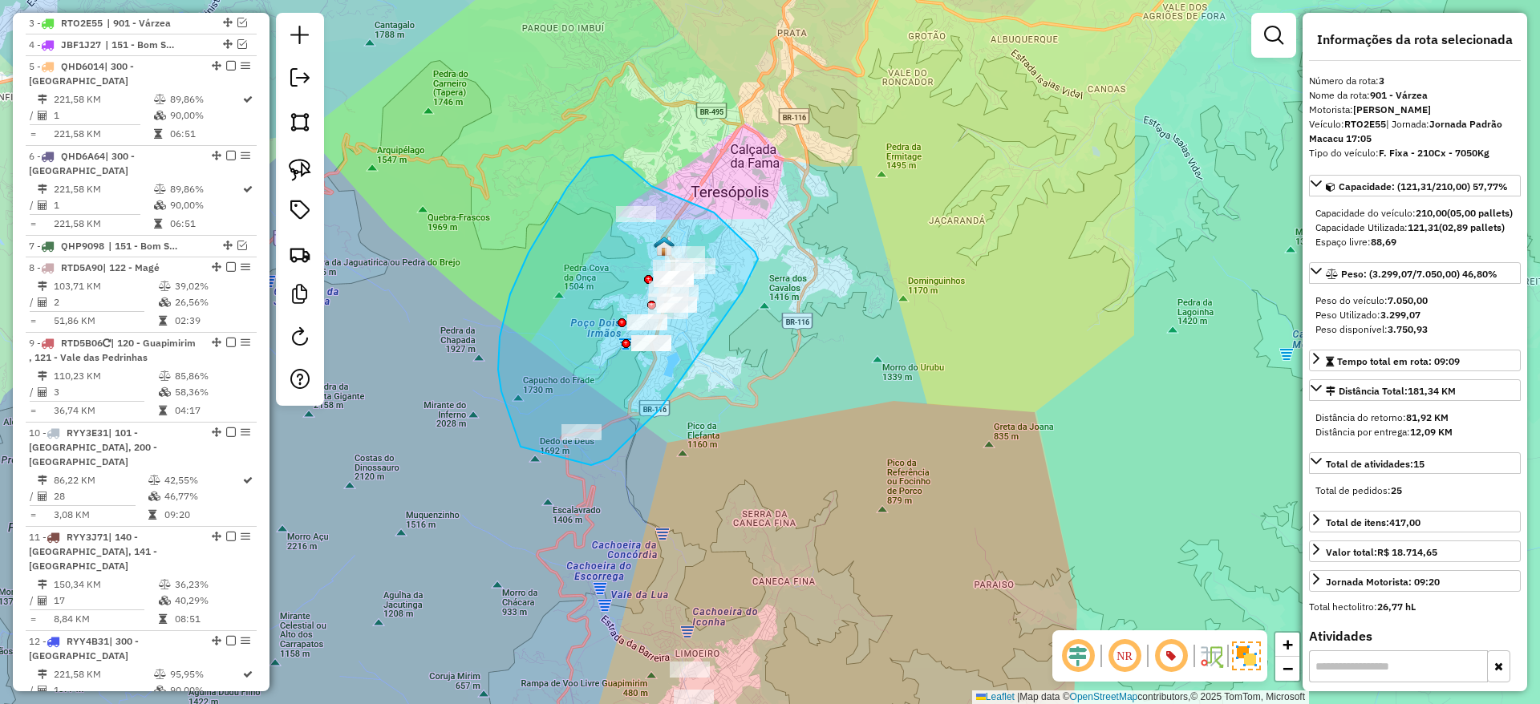
drag, startPoint x: 591, startPoint y: 465, endPoint x: 530, endPoint y: 458, distance: 61.4
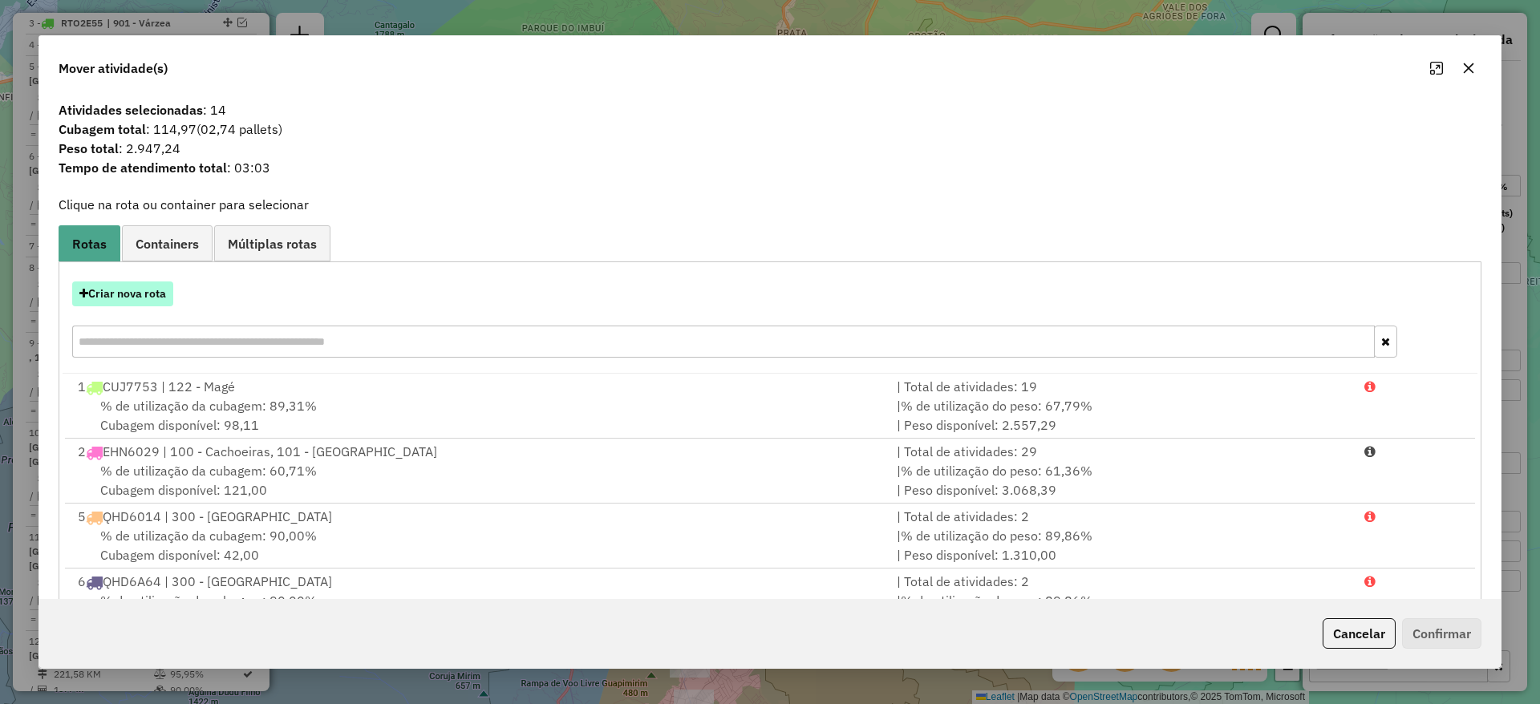
click at [142, 294] on button "Criar nova rota" at bounding box center [122, 294] width 101 height 25
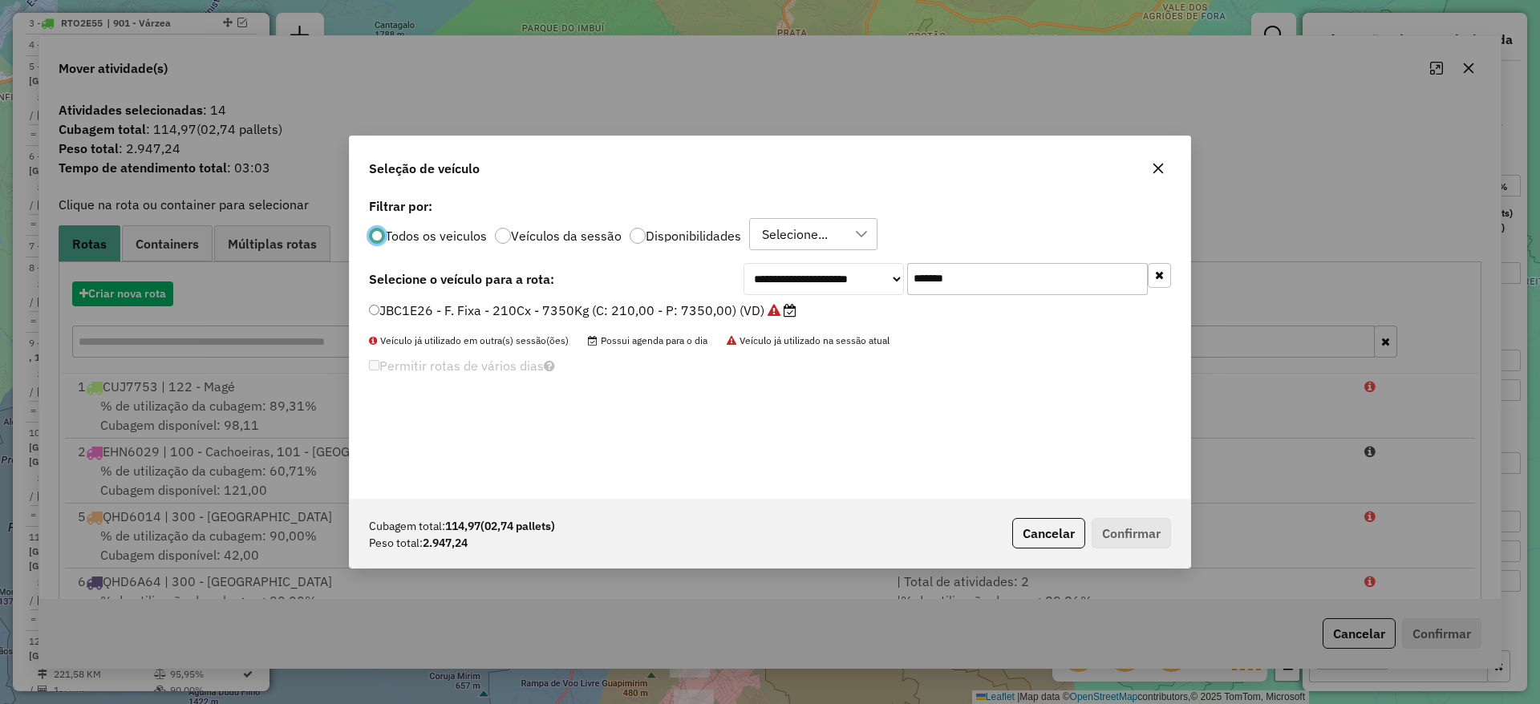
scroll to position [9, 5]
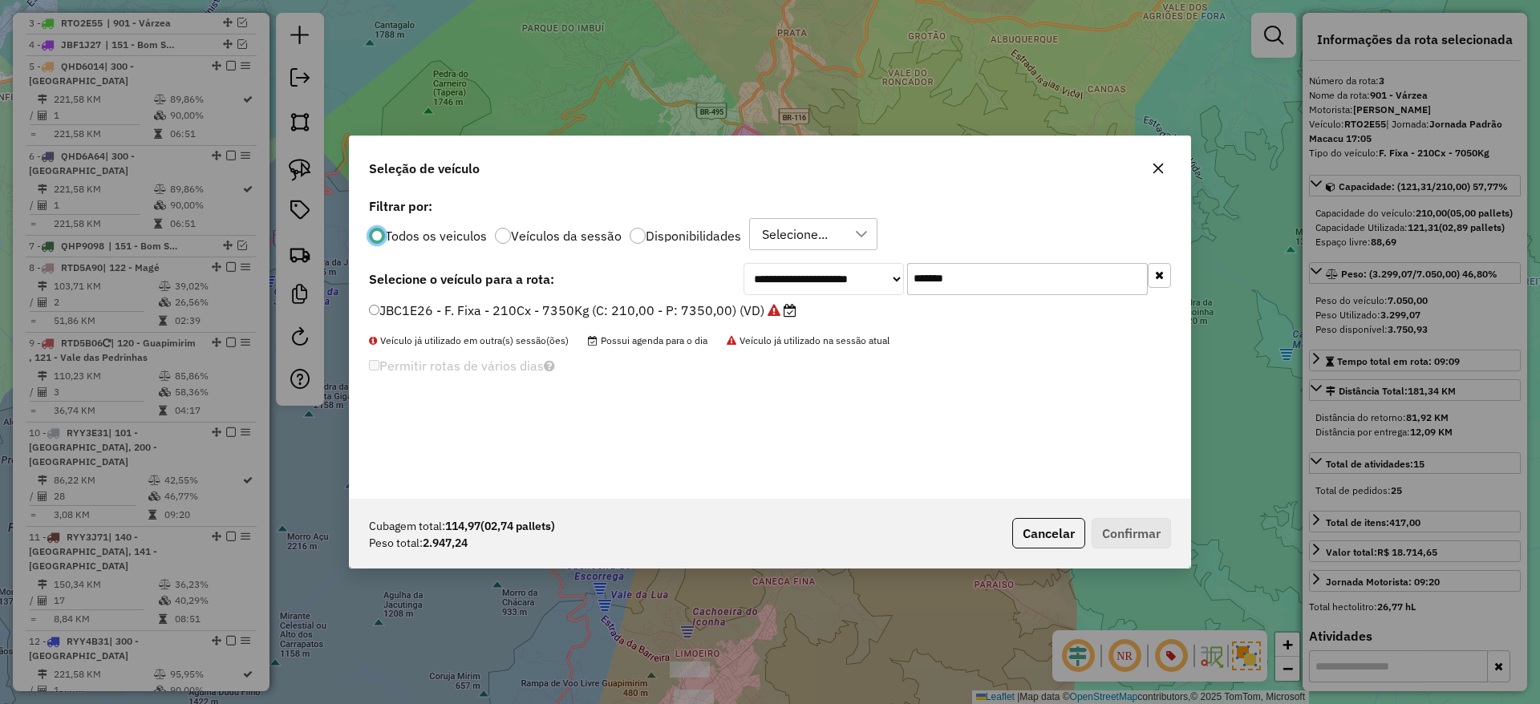
click at [967, 292] on input "*******" at bounding box center [1027, 279] width 241 height 32
paste input "text"
type input "*******"
click at [714, 317] on label "FPA9G59 - F. Fixa - 252Cx - 7500Kg (C: 252,00 - P: 7500,00) (VD)" at bounding box center [575, 310] width 413 height 19
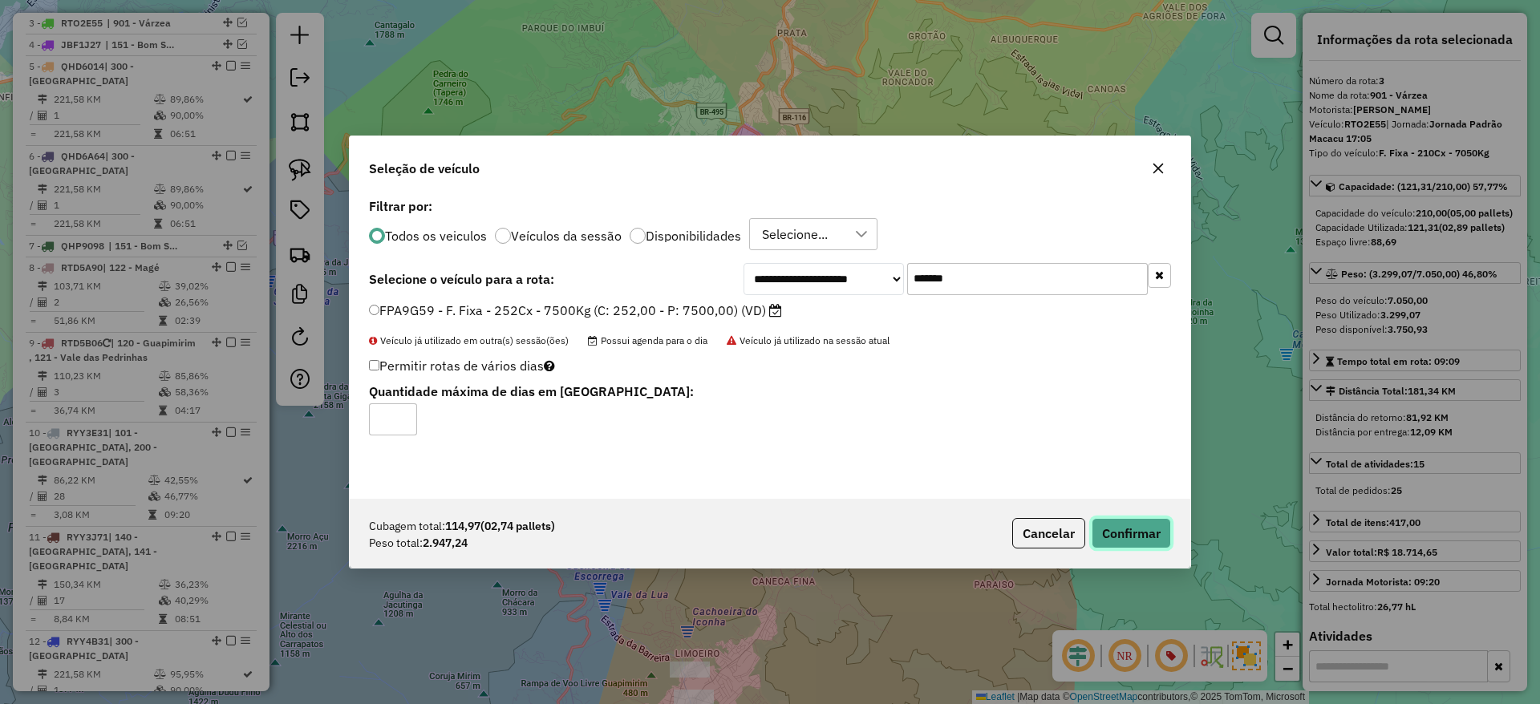
click at [1120, 548] on button "Confirmar" at bounding box center [1131, 533] width 79 height 30
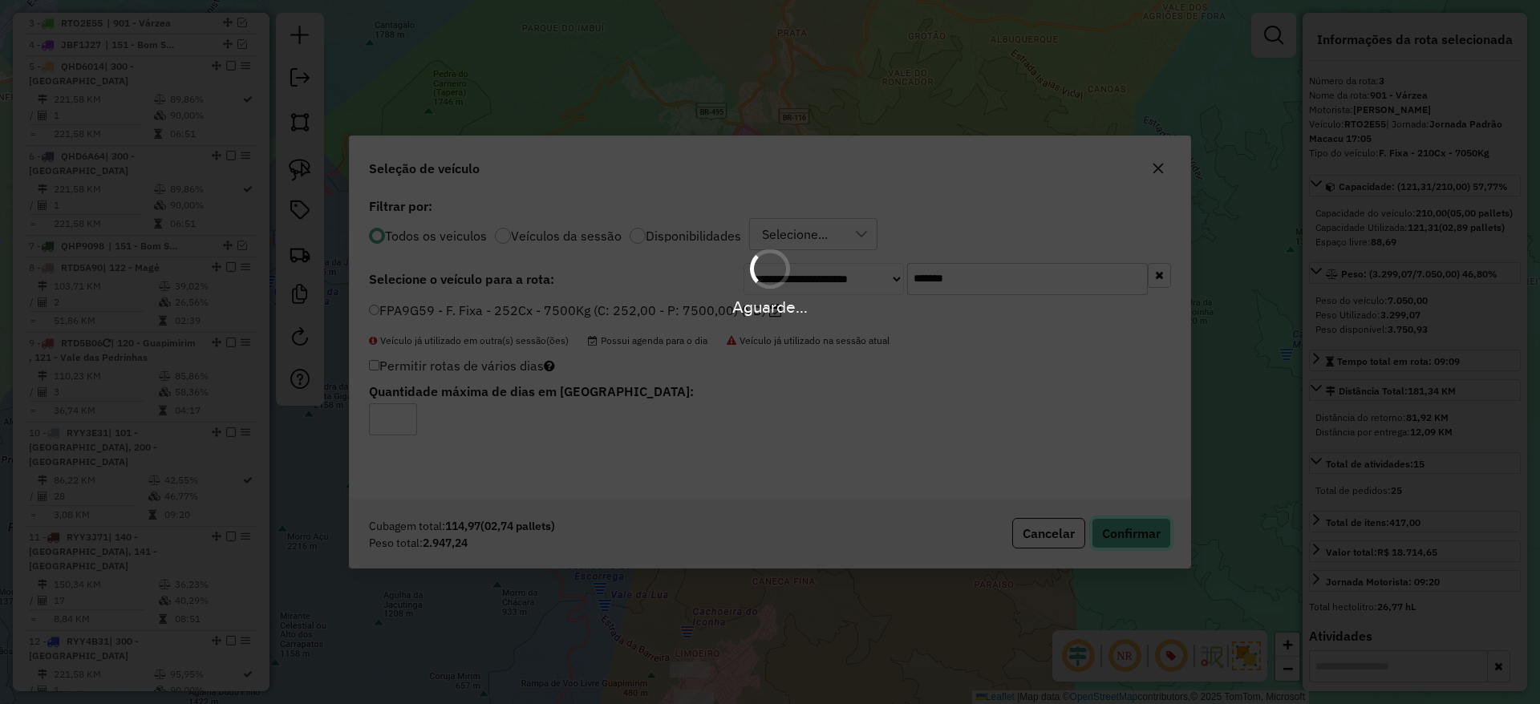
click at [1120, 548] on hb-app "Aguarde... Pop-up bloqueado! Seu navegador bloqueou automáticamente a abertura …" at bounding box center [770, 352] width 1540 height 704
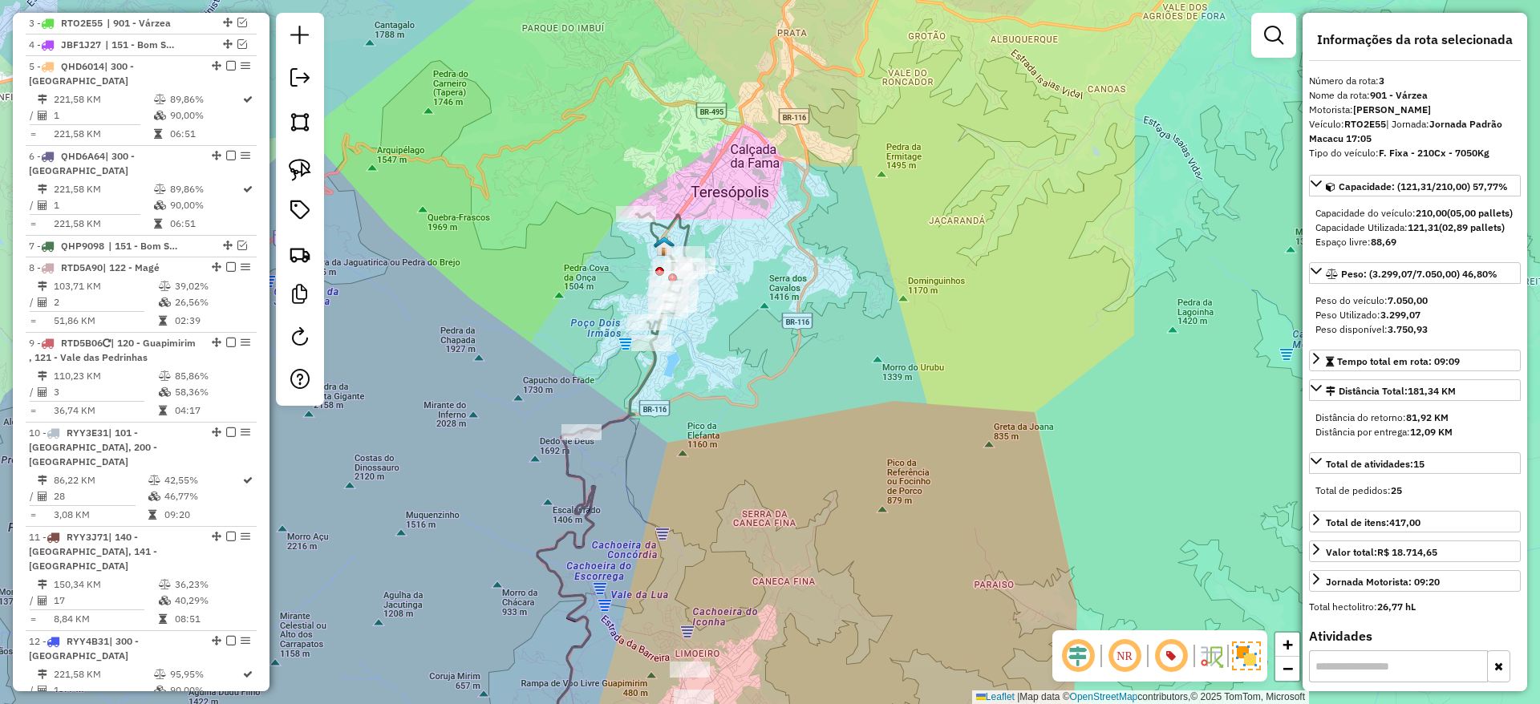
click at [647, 367] on icon at bounding box center [639, 323] width 115 height 220
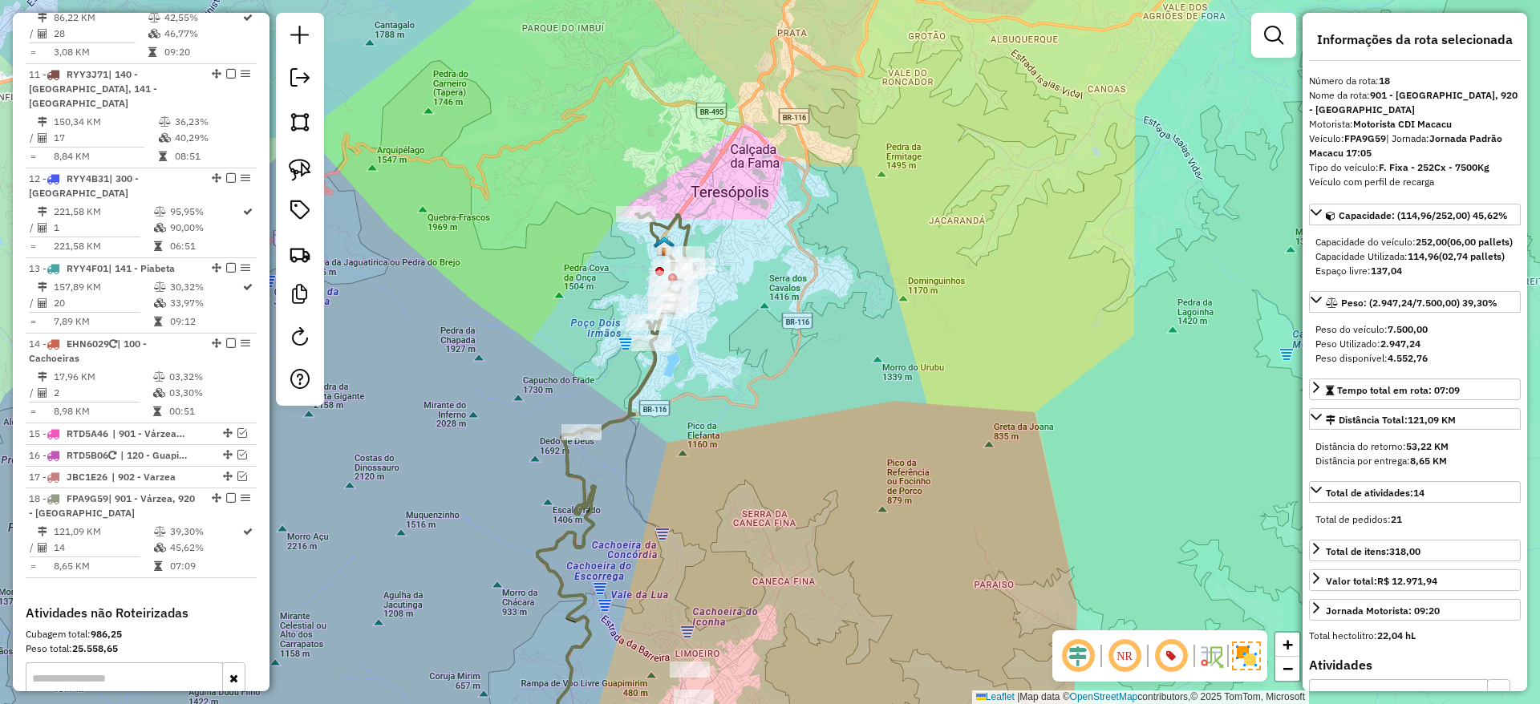
scroll to position [1592, 0]
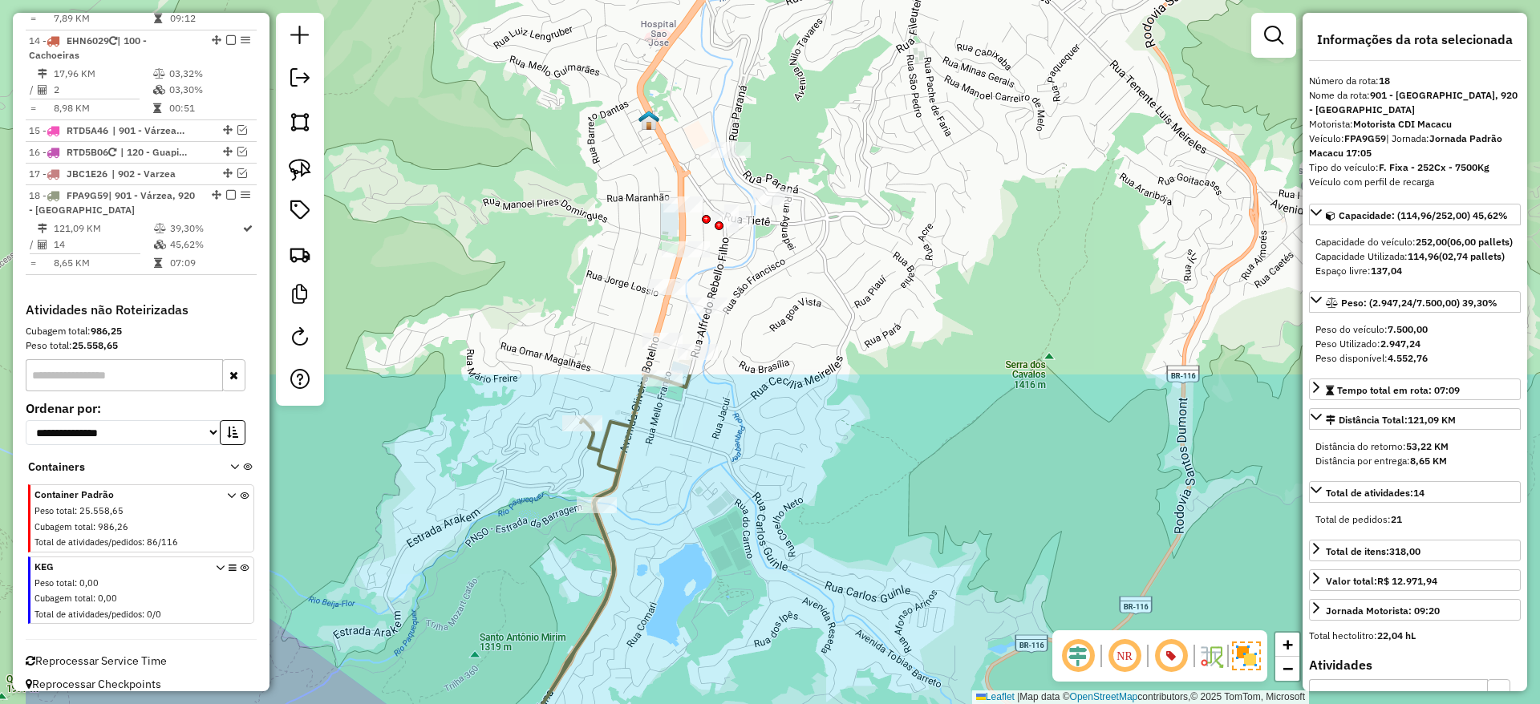
drag, startPoint x: 665, startPoint y: 139, endPoint x: 844, endPoint y: 585, distance: 480.6
click at [844, 585] on div "Janela de atendimento Grade de atendimento Capacidade Transportadoras Veículos …" at bounding box center [770, 352] width 1540 height 704
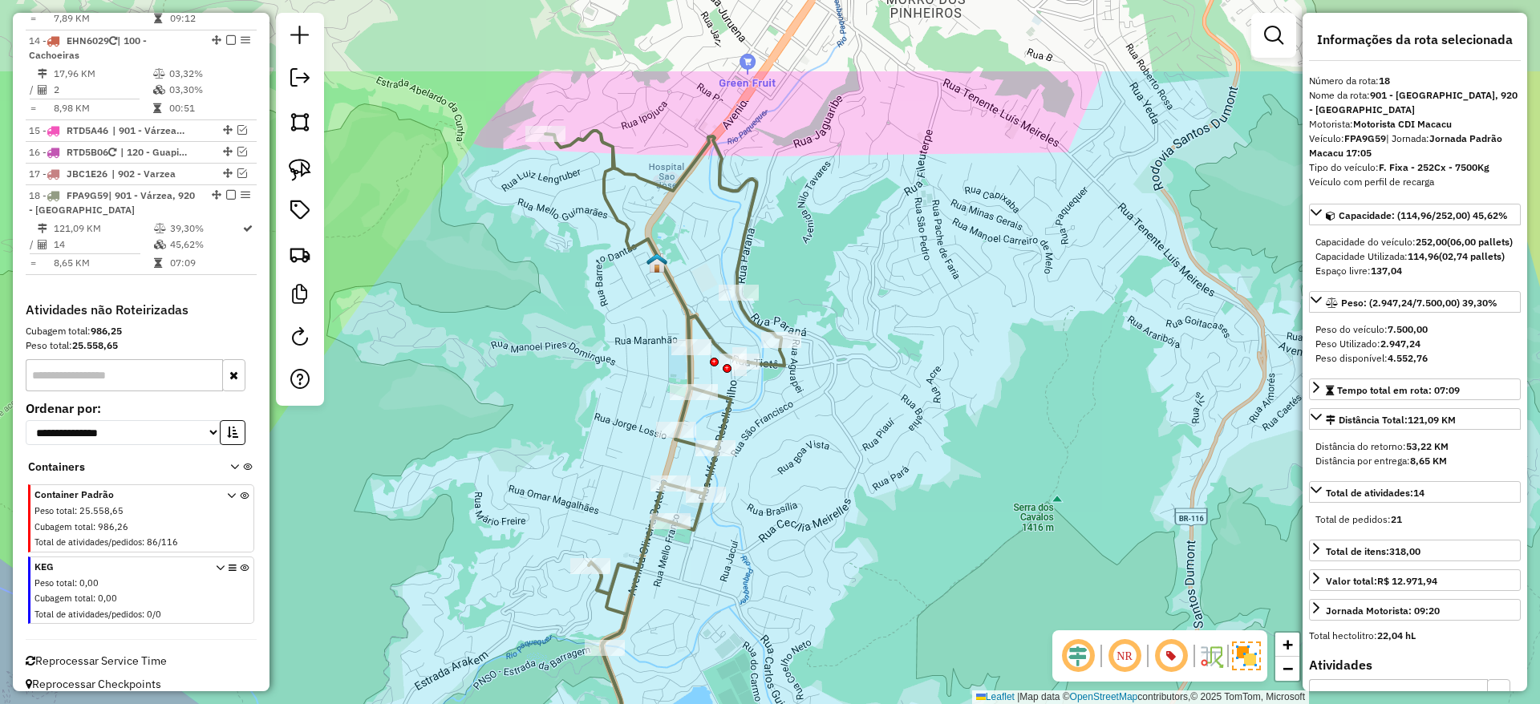
drag, startPoint x: 792, startPoint y: 385, endPoint x: 800, endPoint y: 527, distance: 142.2
click at [800, 527] on div "Janela de atendimento Grade de atendimento Capacidade Transportadoras Veículos …" at bounding box center [770, 352] width 1540 height 704
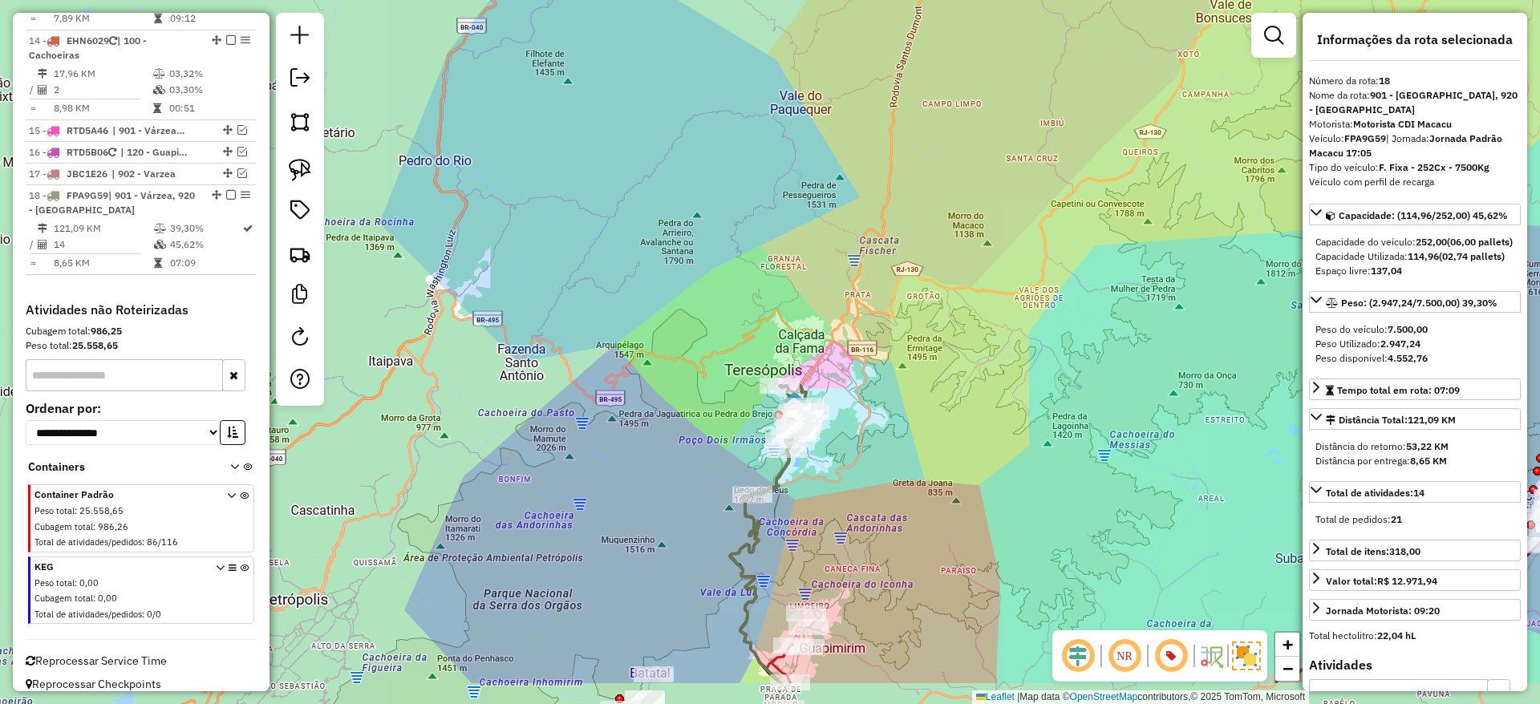
drag, startPoint x: 800, startPoint y: 621, endPoint x: 812, endPoint y: 527, distance: 94.6
click at [812, 527] on div "Janela de atendimento Grade de atendimento Capacidade Transportadoras Veículos …" at bounding box center [770, 352] width 1540 height 704
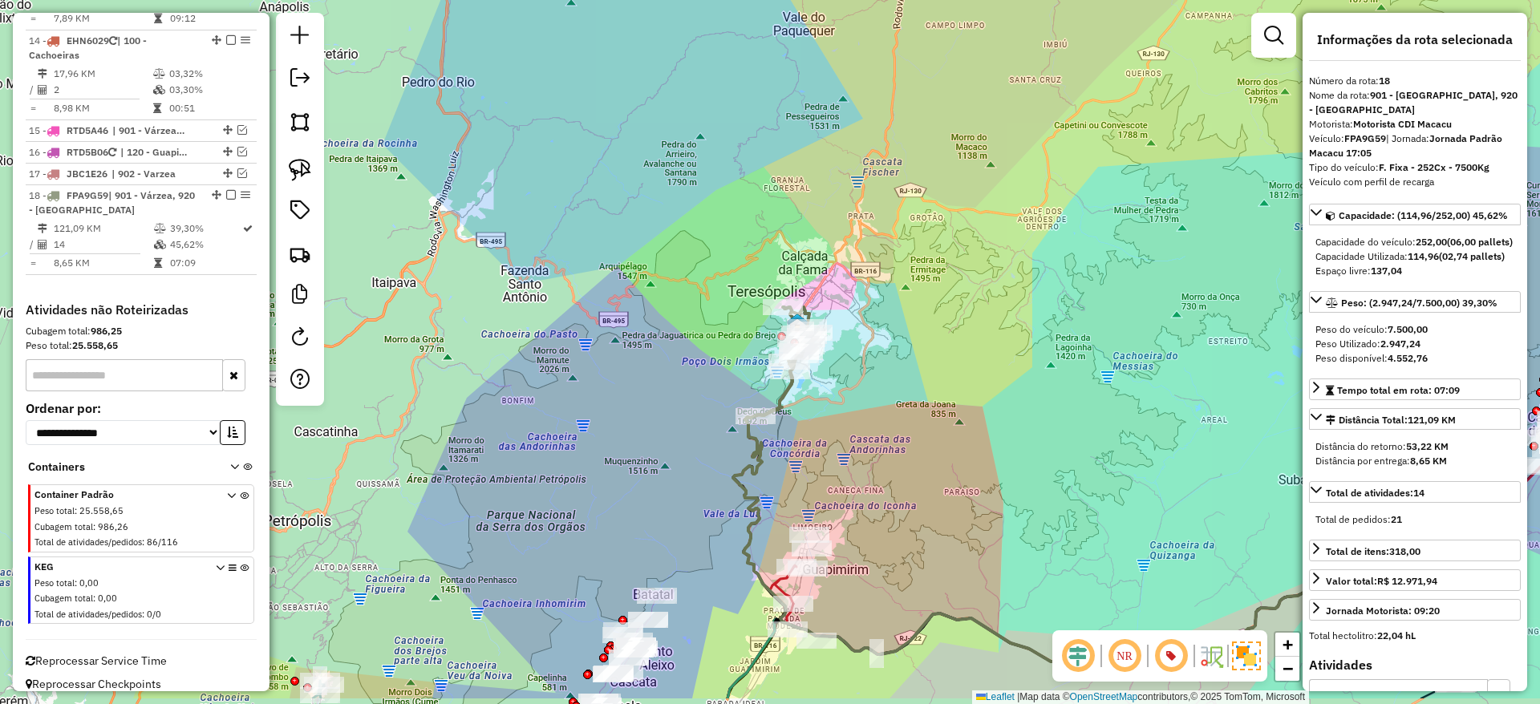
drag, startPoint x: 809, startPoint y: 566, endPoint x: 810, endPoint y: 480, distance: 86.7
click at [810, 480] on div "Janela de atendimento Grade de atendimento Capacidade Transportadoras Veículos …" at bounding box center [770, 352] width 1540 height 704
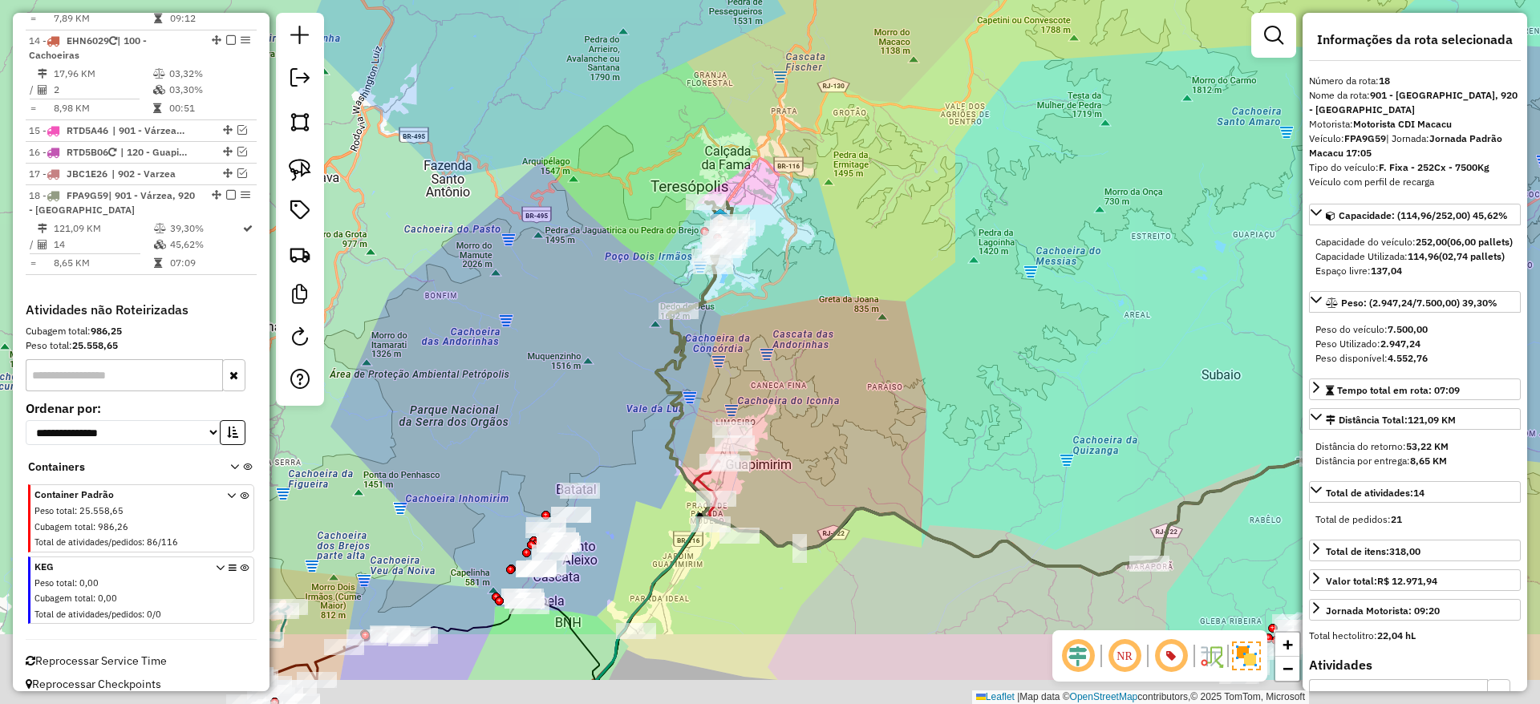
drag, startPoint x: 894, startPoint y: 614, endPoint x: 818, endPoint y: 519, distance: 121.0
click at [818, 519] on div "Janela de atendimento Grade de atendimento Capacidade Transportadoras Veículos …" at bounding box center [770, 352] width 1540 height 704
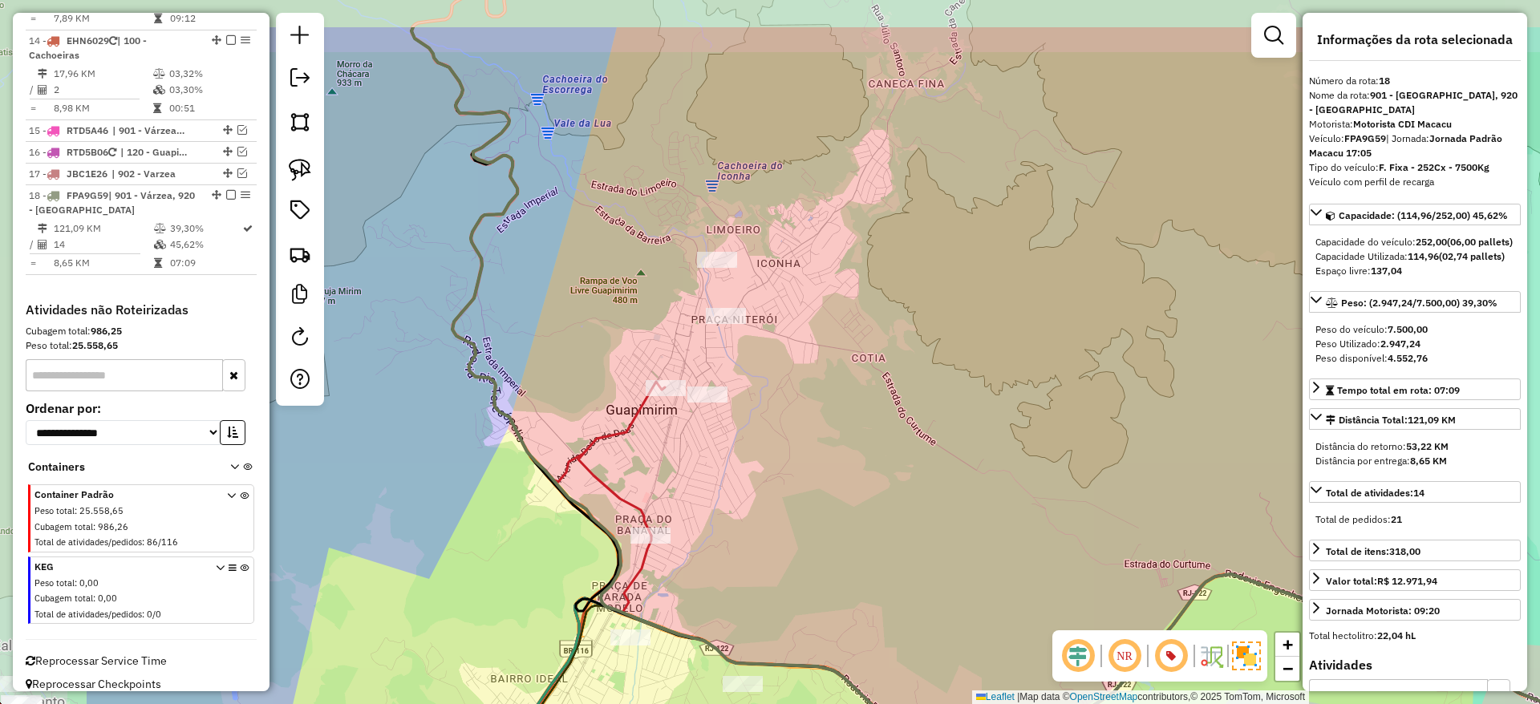
drag, startPoint x: 483, startPoint y: 371, endPoint x: 733, endPoint y: 473, distance: 270.5
click at [733, 473] on div "Janela de atendimento Grade de atendimento Capacidade Transportadoras Veículos …" at bounding box center [770, 352] width 1540 height 704
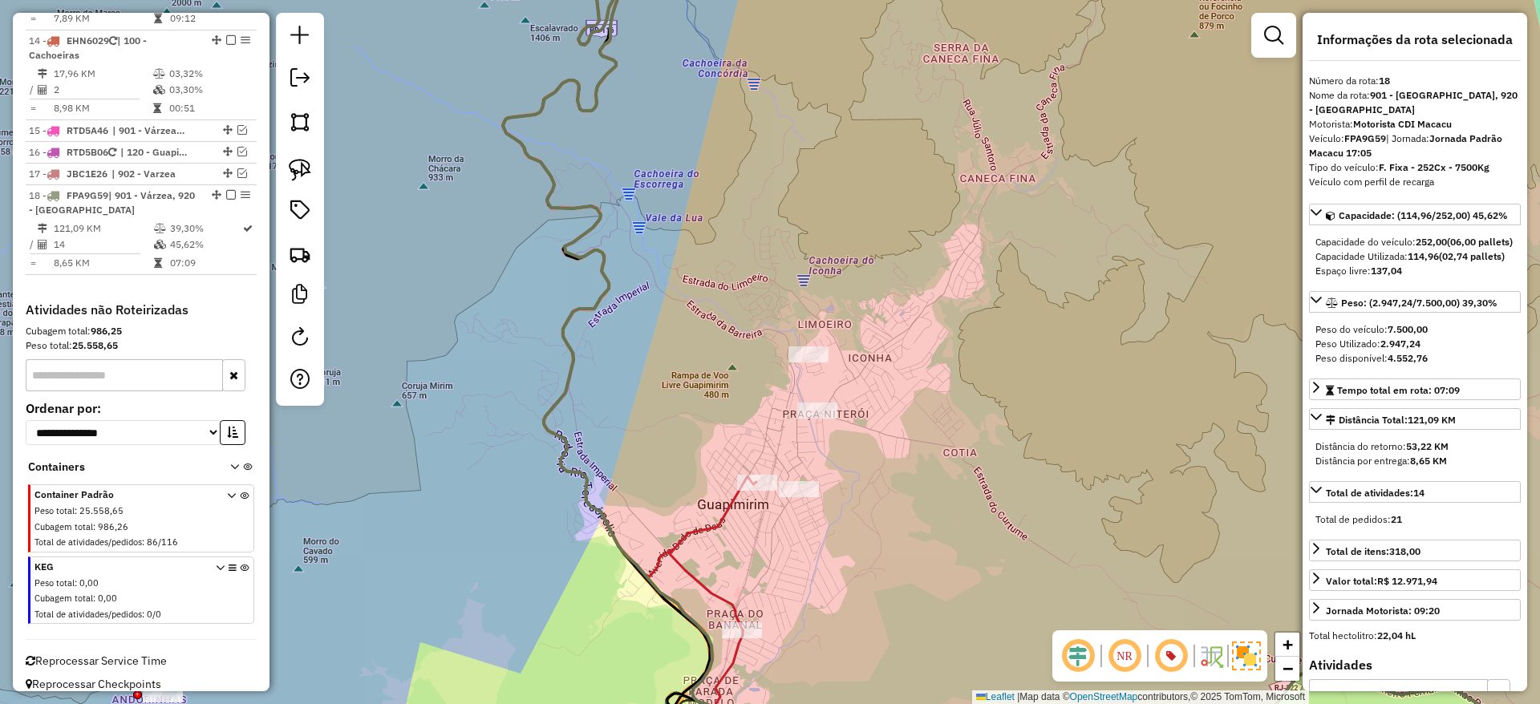
click at [611, 278] on icon at bounding box center [1046, 352] width 1087 height 846
click at [549, 202] on icon at bounding box center [1046, 352] width 1087 height 846
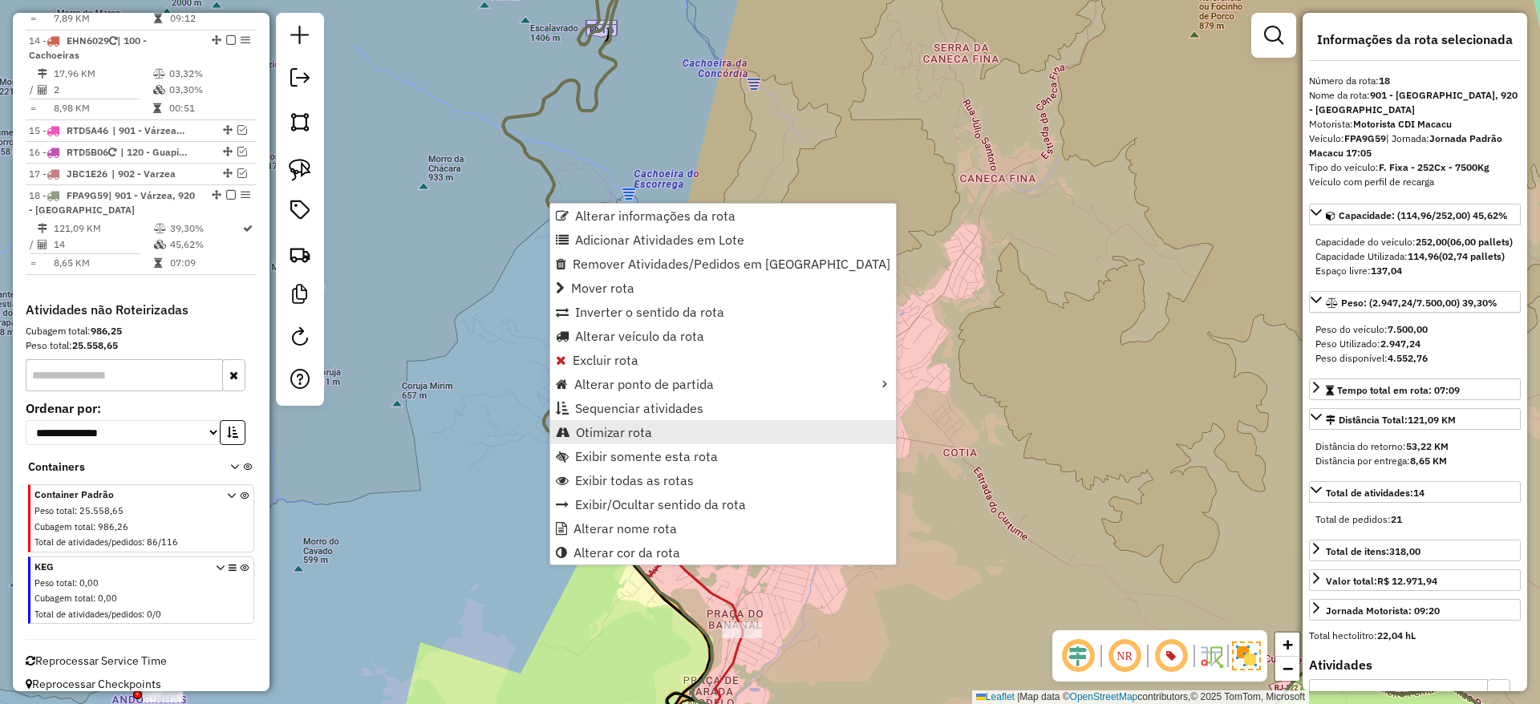
click at [663, 433] on link "Otimizar rota" at bounding box center [723, 432] width 346 height 24
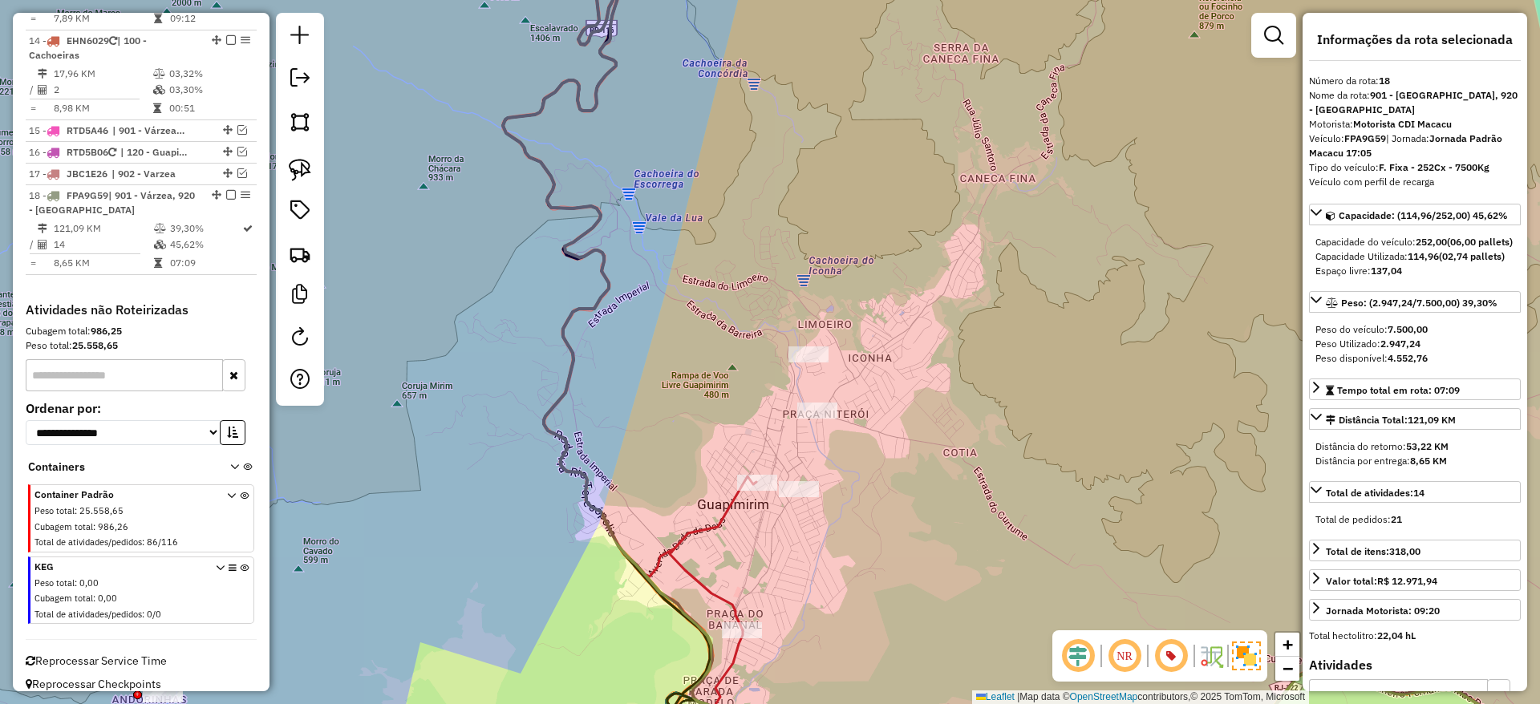
click at [573, 363] on icon at bounding box center [1046, 352] width 1087 height 846
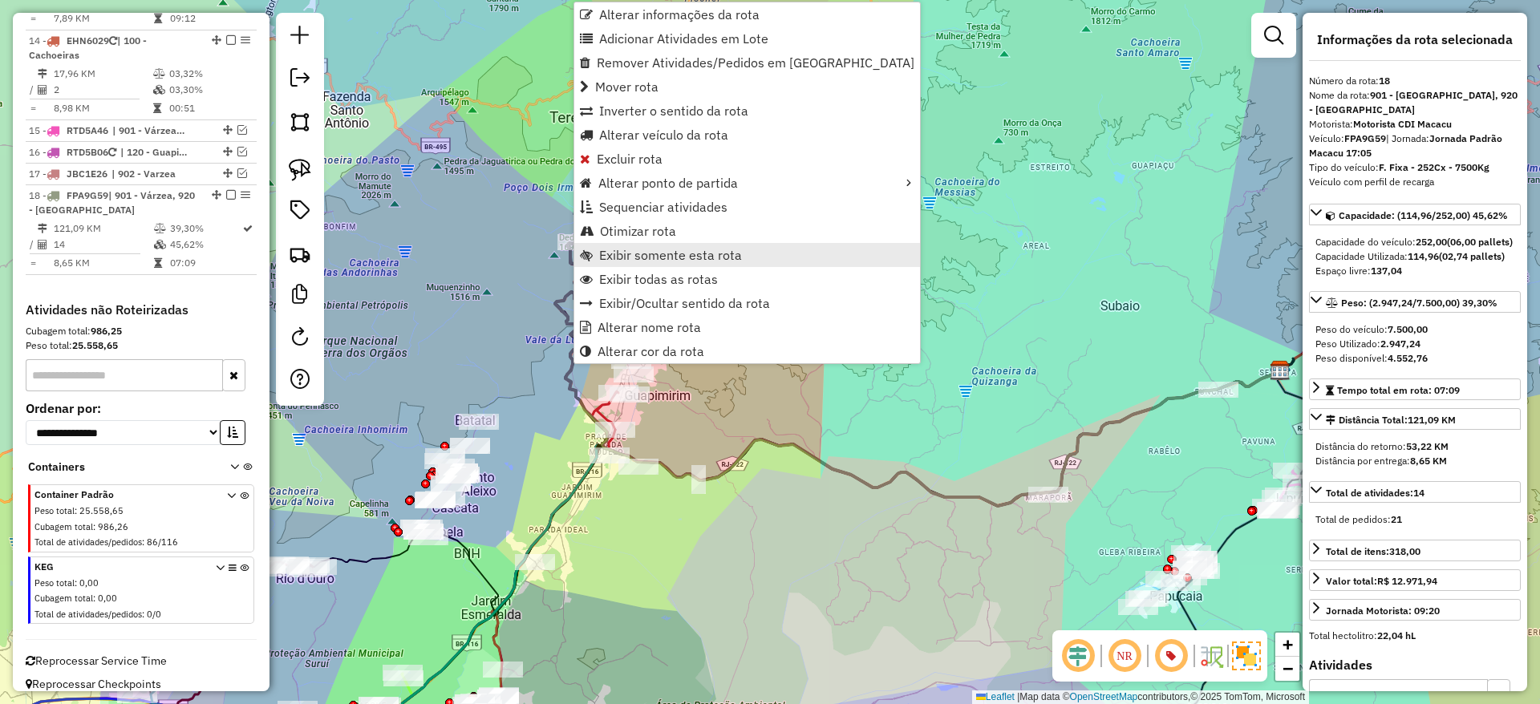
click at [660, 258] on span "Exibir somente esta rota" at bounding box center [670, 255] width 143 height 13
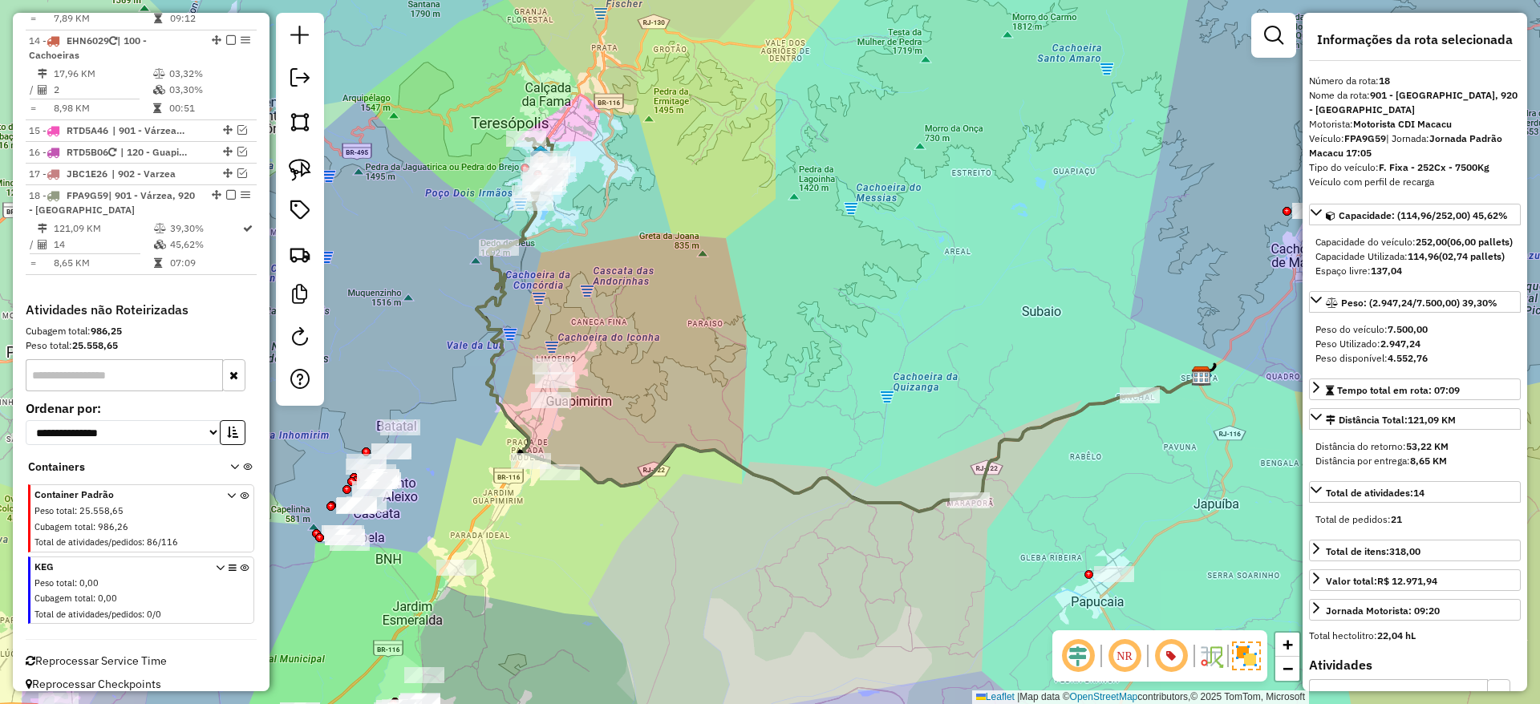
drag, startPoint x: 517, startPoint y: 474, endPoint x: 608, endPoint y: 438, distance: 98.3
click at [608, 438] on div "Janela de atendimento Grade de atendimento Capacidade Transportadoras Veículos …" at bounding box center [770, 352] width 1540 height 704
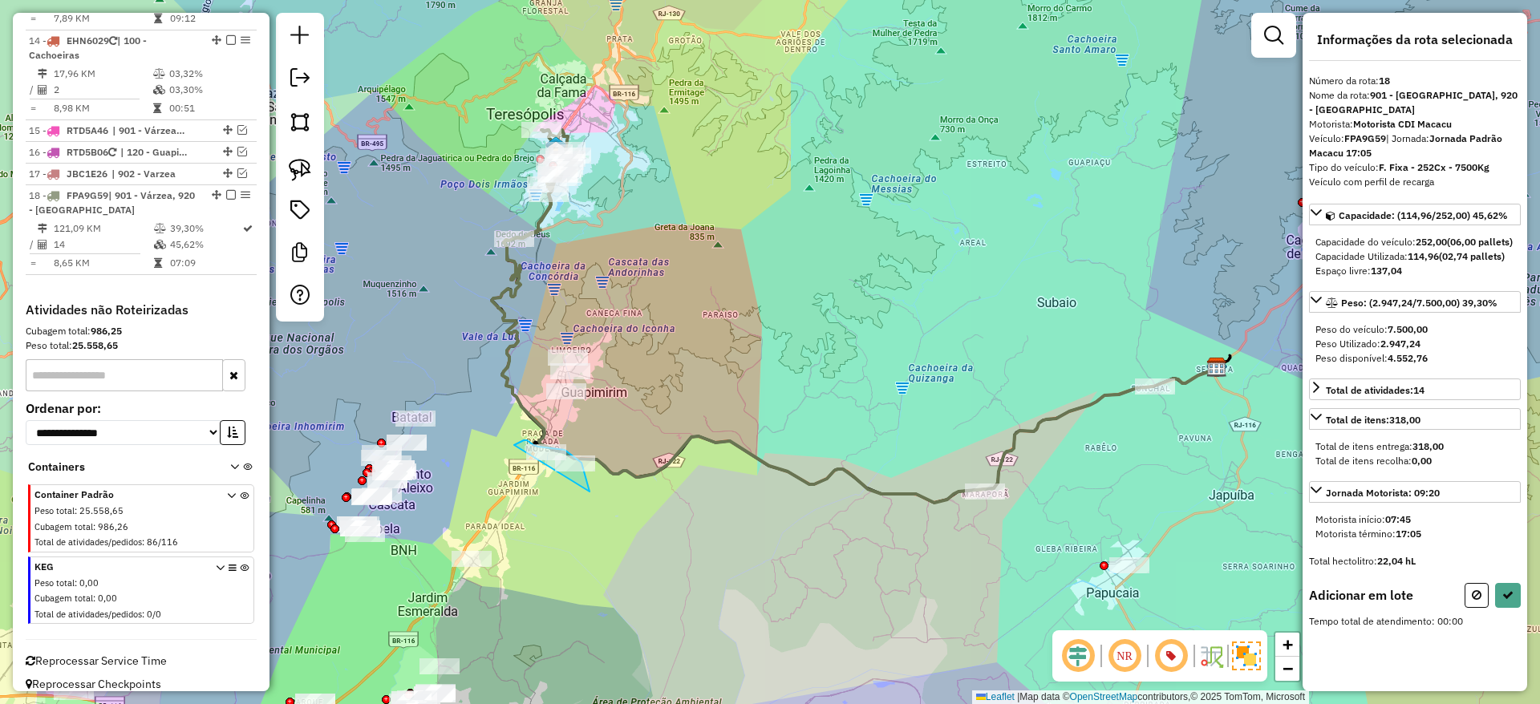
drag, startPoint x: 590, startPoint y: 492, endPoint x: 511, endPoint y: 445, distance: 92.0
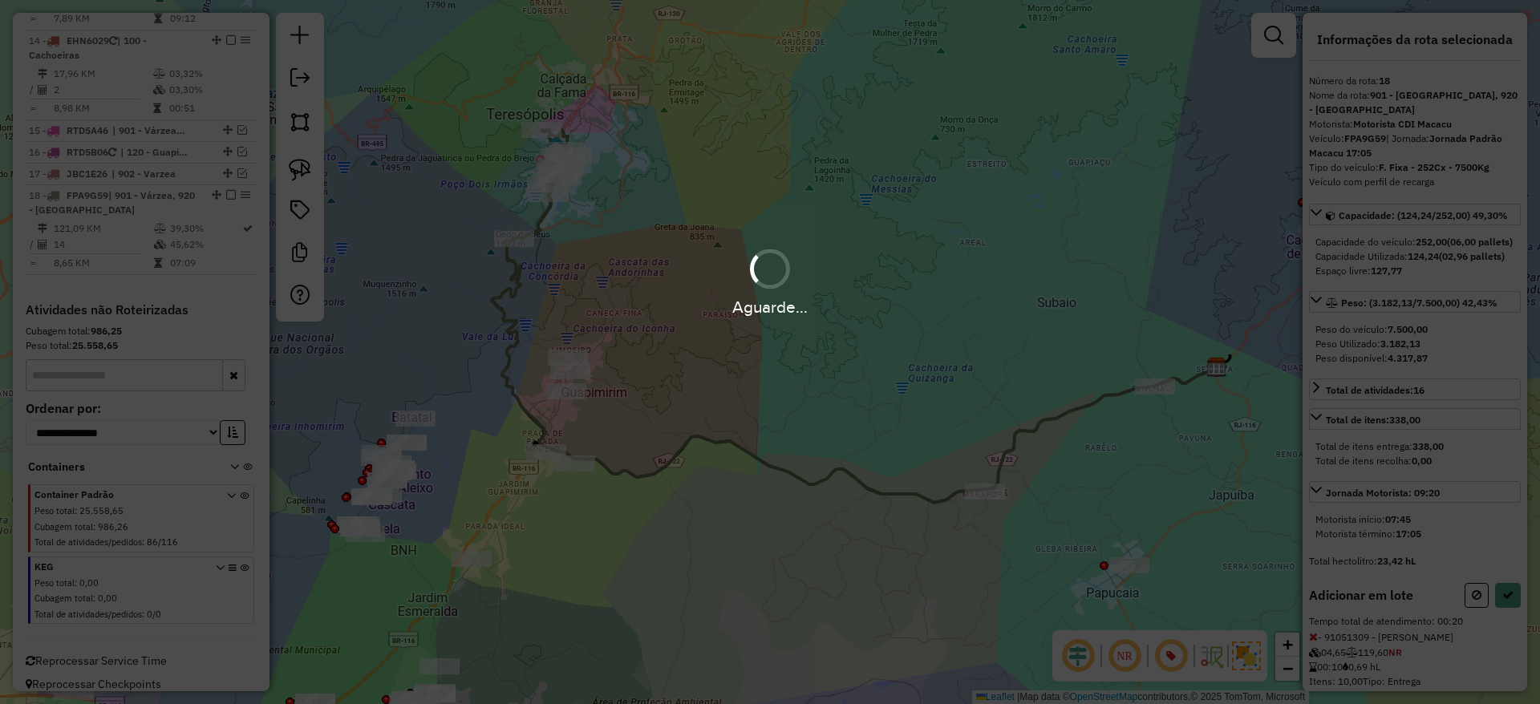
select select "*********"
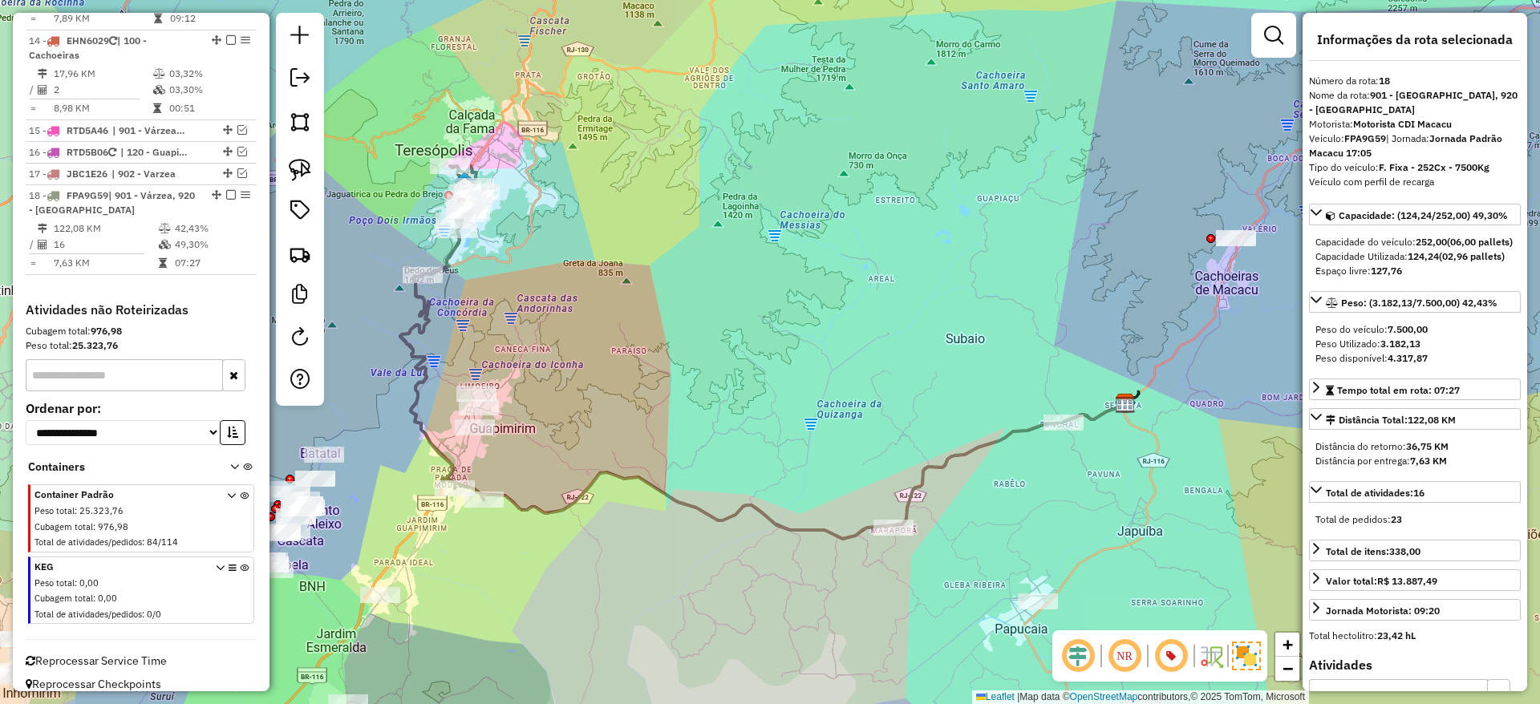
click at [423, 379] on icon at bounding box center [441, 333] width 83 height 334
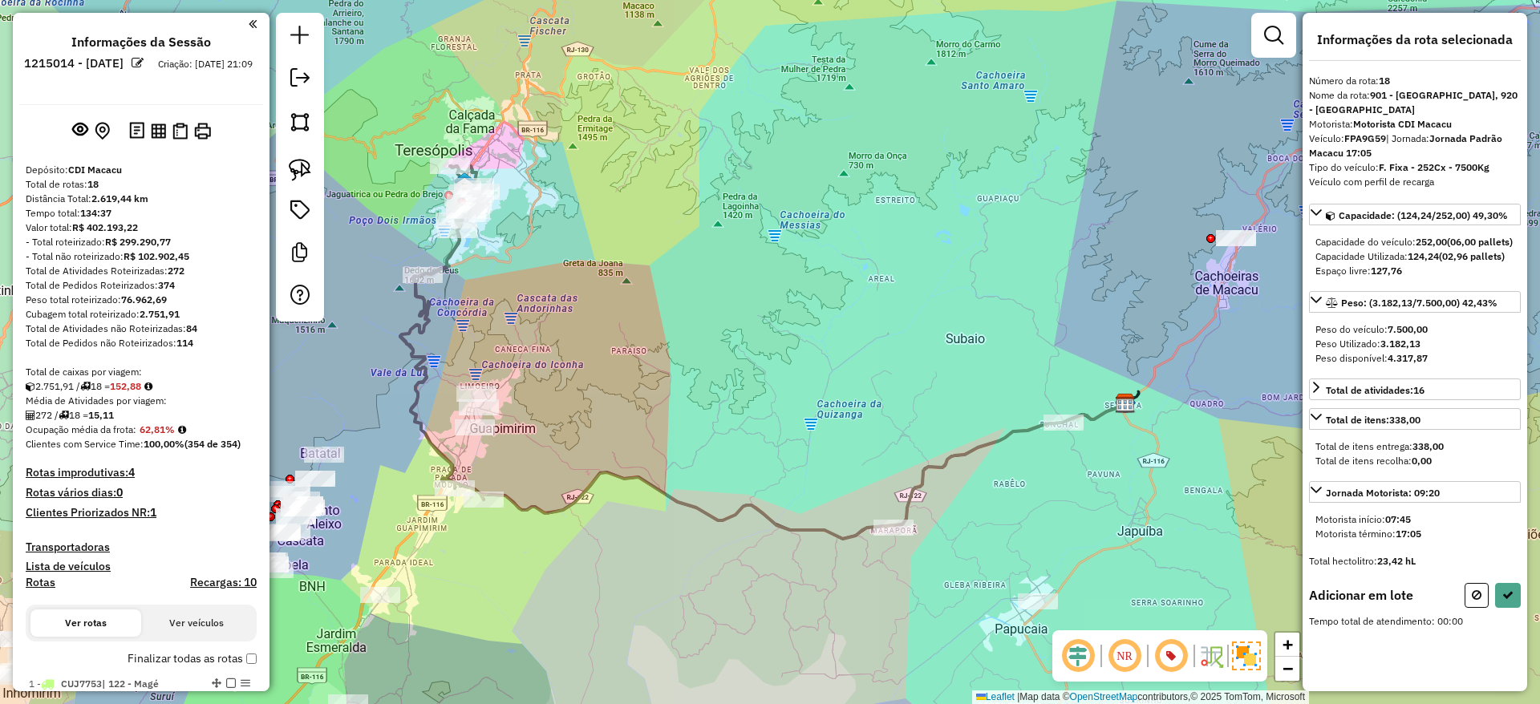
scroll to position [1592, 0]
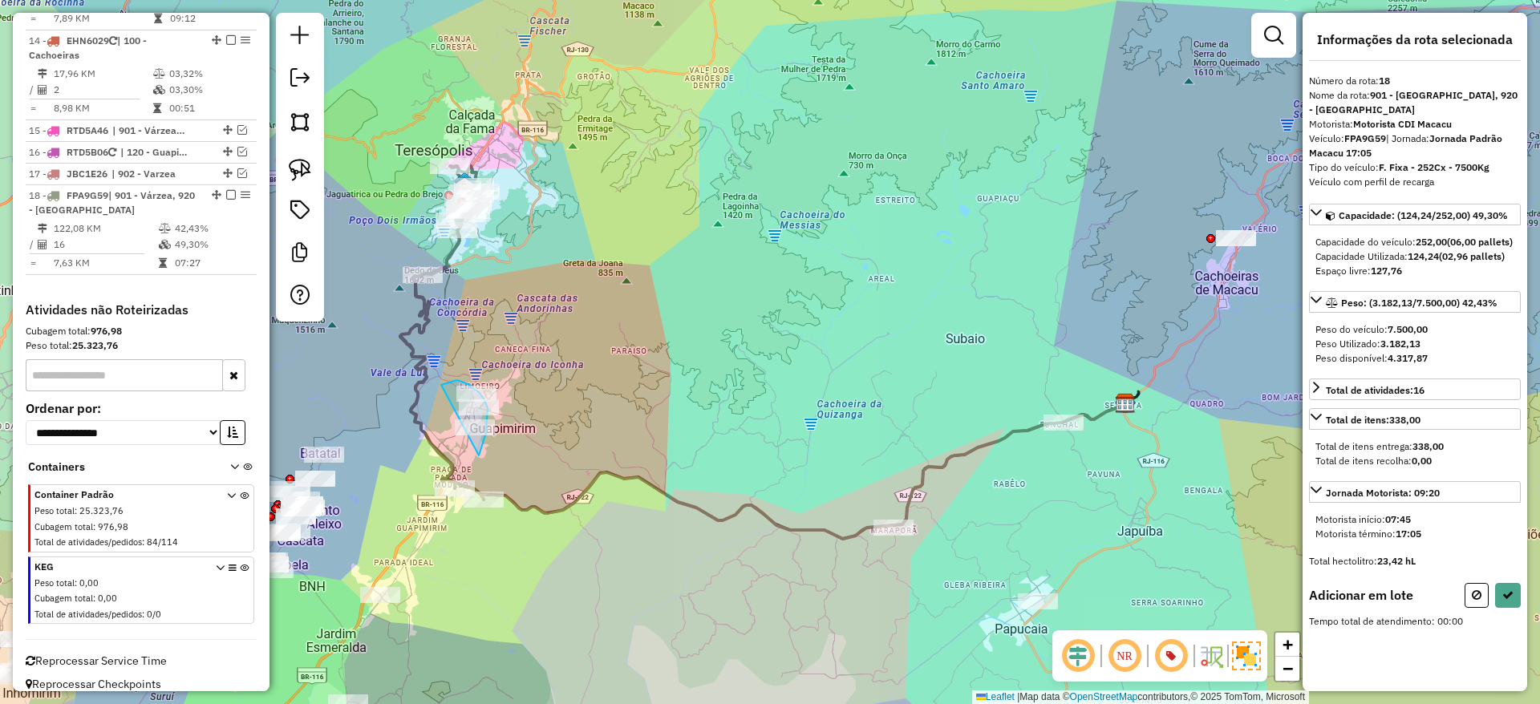
drag, startPoint x: 480, startPoint y: 456, endPoint x: 434, endPoint y: 398, distance: 73.7
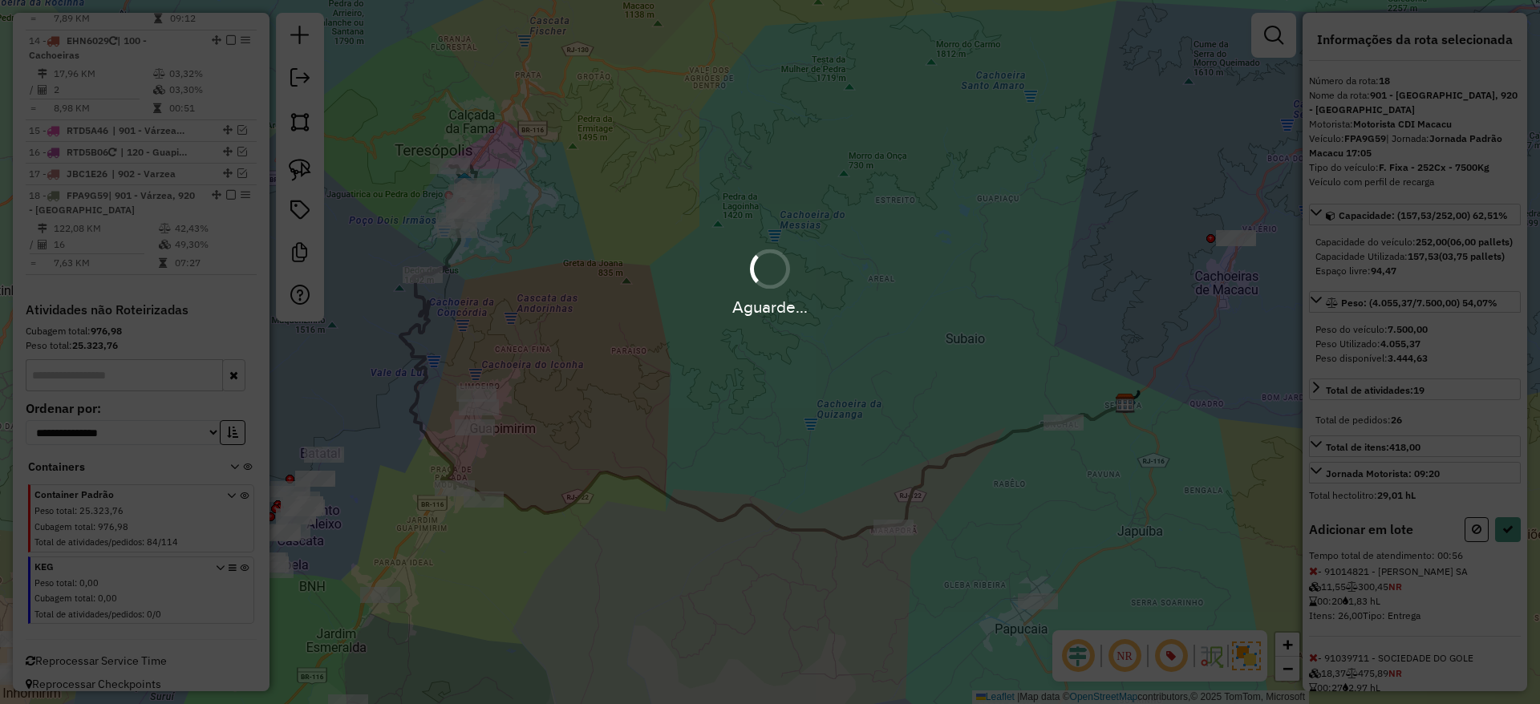
select select "*********"
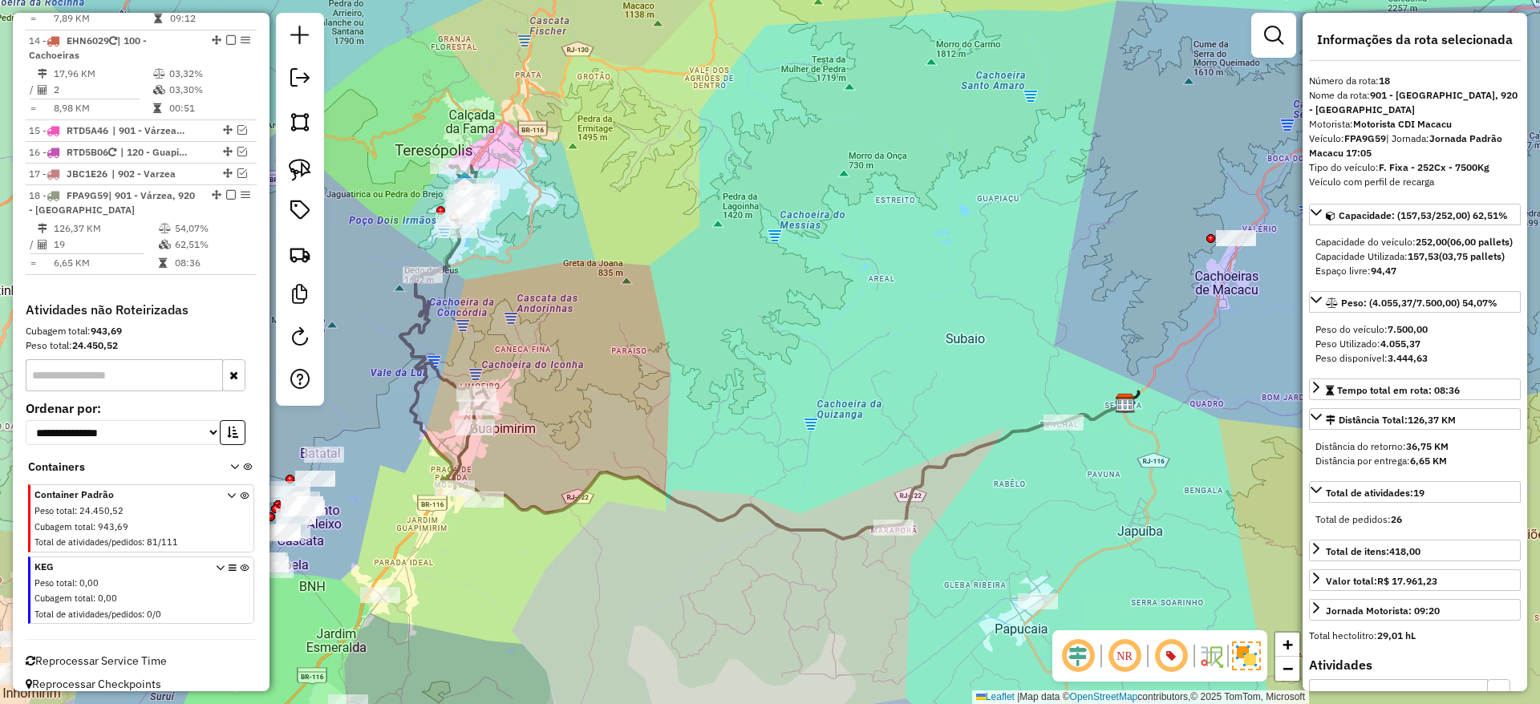
click at [422, 373] on icon at bounding box center [444, 333] width 88 height 334
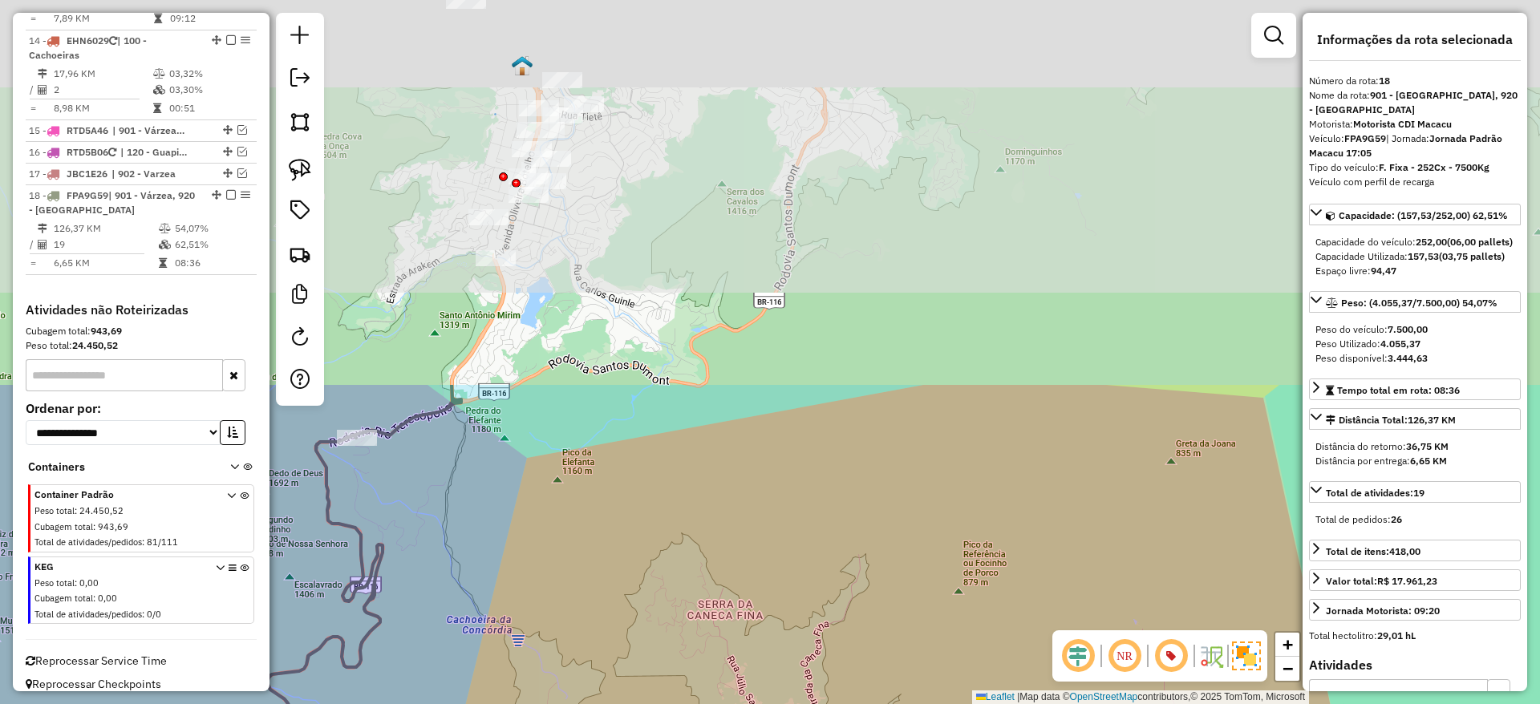
drag, startPoint x: 587, startPoint y: 172, endPoint x: 518, endPoint y: 629, distance: 461.6
click at [518, 629] on div "Janela de atendimento Grade de atendimento Capacidade Transportadoras Veículos …" at bounding box center [770, 352] width 1540 height 704
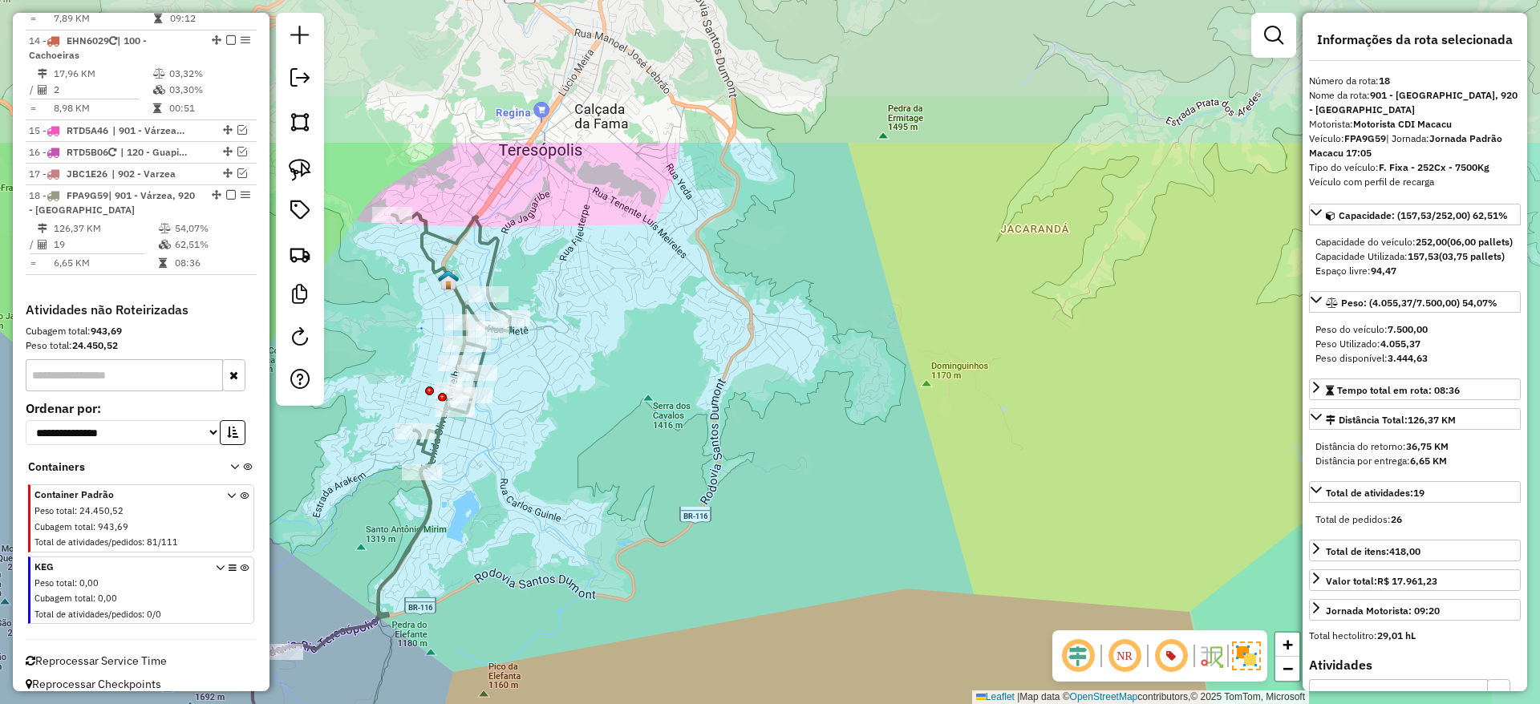
drag, startPoint x: 575, startPoint y: 435, endPoint x: 501, endPoint y: 648, distance: 225.8
click at [501, 648] on div "Janela de atendimento Grade de atendimento Capacidade Transportadoras Veículos …" at bounding box center [770, 352] width 1540 height 704
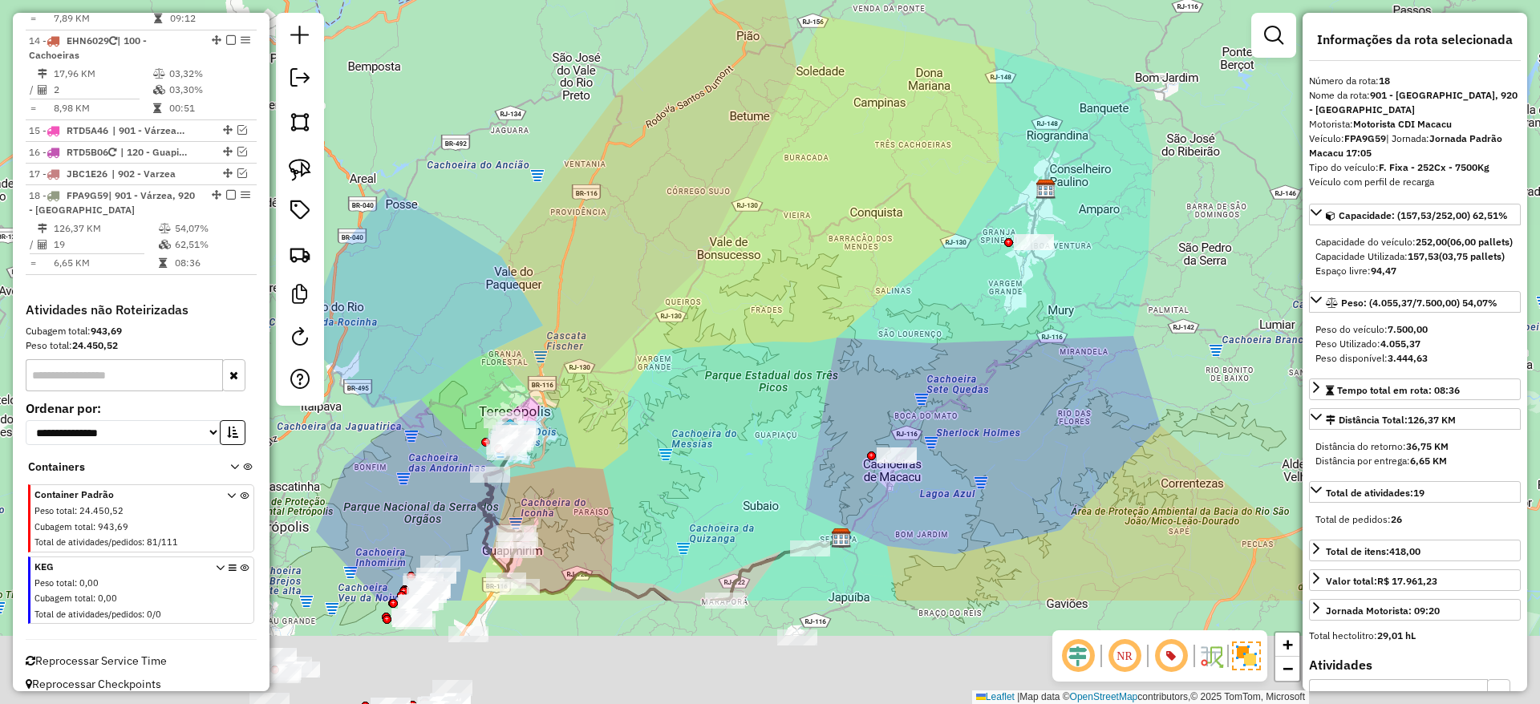
drag, startPoint x: 549, startPoint y: 691, endPoint x: 568, endPoint y: 501, distance: 191.9
click at [568, 501] on div "Janela de atendimento Grade de atendimento Capacidade Transportadoras Veículos …" at bounding box center [770, 352] width 1540 height 704
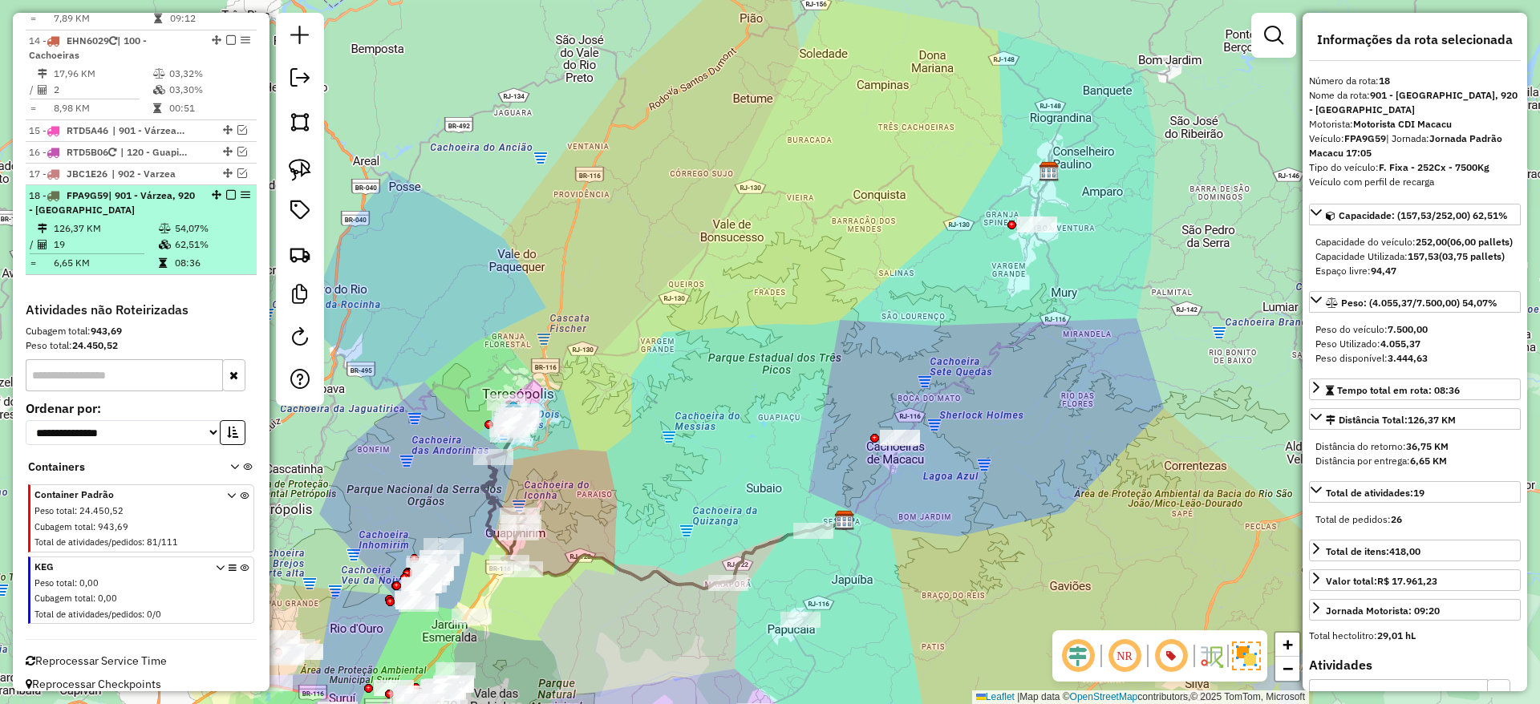
drag, startPoint x: 203, startPoint y: 343, endPoint x: 148, endPoint y: 217, distance: 137.3
click at [148, 217] on div "Informações da Sessão 1215014 - [DATE] Criação: [DATE] 21:09 Depósito: CDI Maca…" at bounding box center [141, 352] width 257 height 679
click at [227, 190] on em at bounding box center [231, 195] width 10 height 10
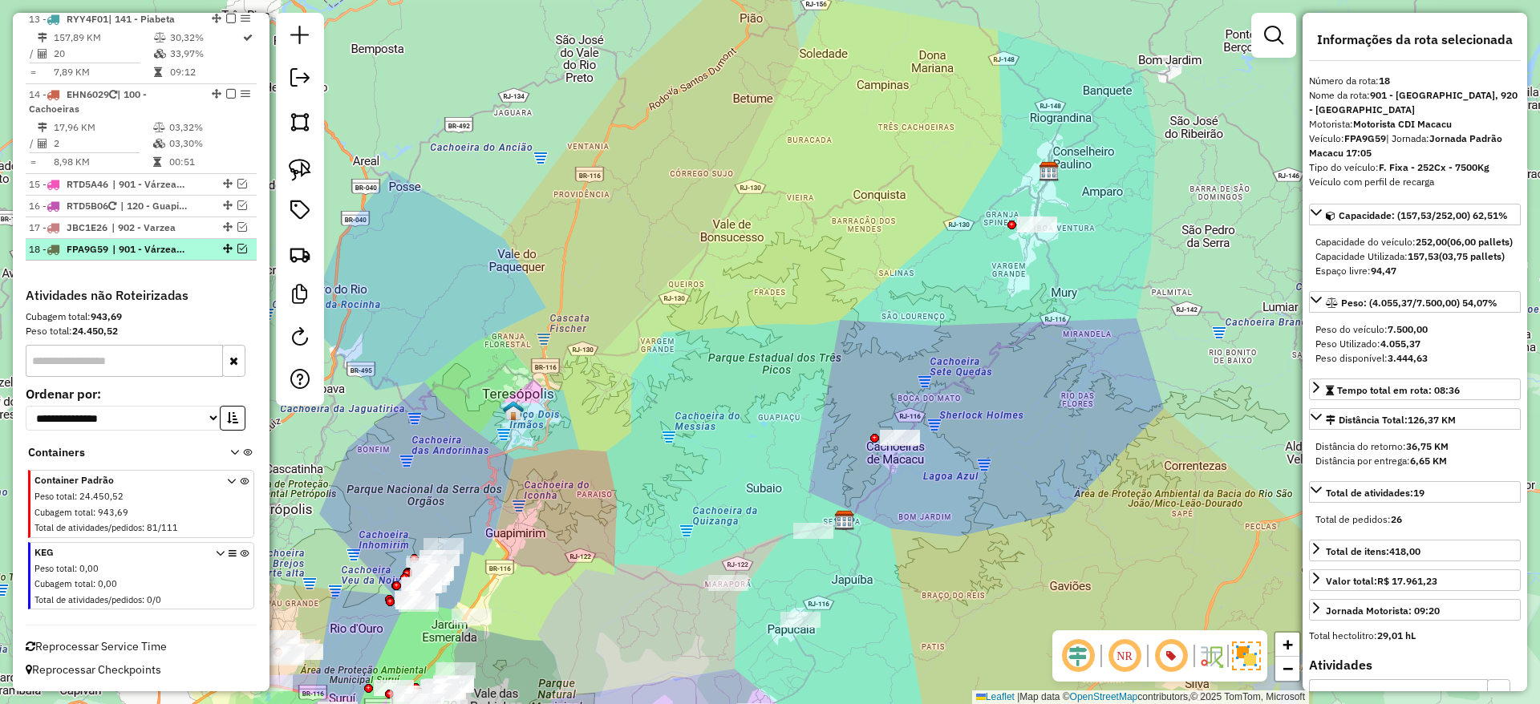
scroll to position [1524, 0]
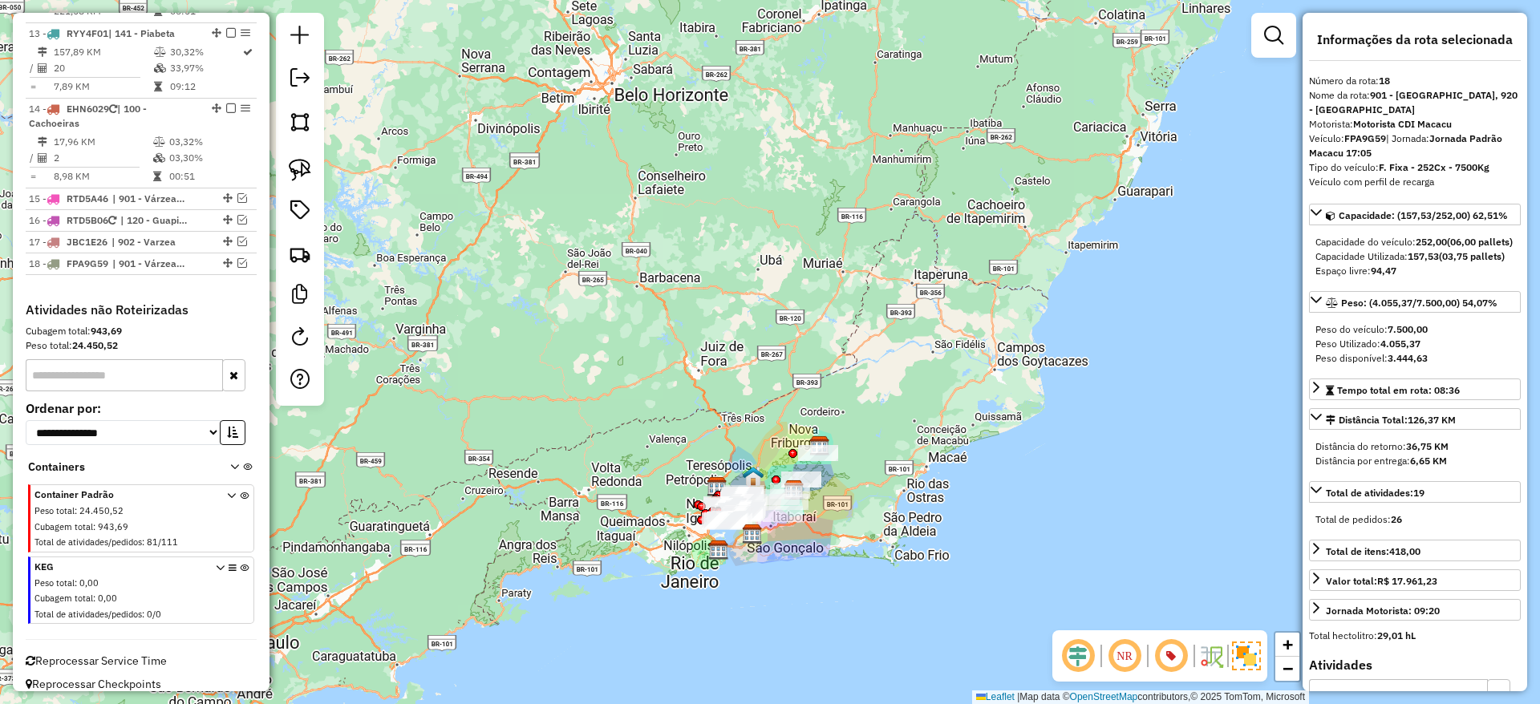
drag, startPoint x: 764, startPoint y: 525, endPoint x: 1048, endPoint y: 536, distance: 283.4
click at [763, 506] on div at bounding box center [783, 514] width 40 height 16
click at [736, 459] on div "Janela de atendimento Grade de atendimento Capacidade Transportadoras Veículos …" at bounding box center [770, 352] width 1540 height 704
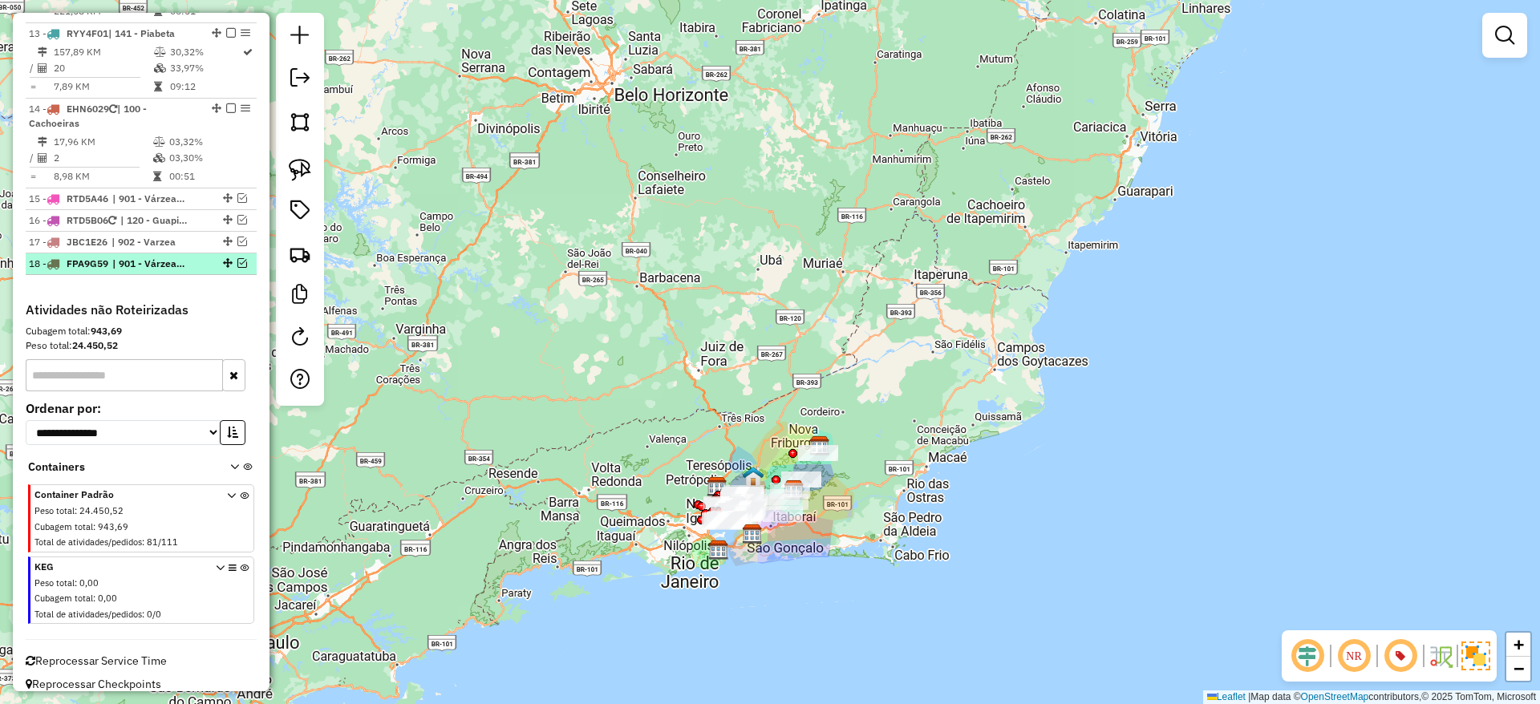
click at [185, 257] on span "| 901 - Várzea, 920 - [GEOGRAPHIC_DATA]" at bounding box center [149, 264] width 74 height 14
drag, startPoint x: 185, startPoint y: 249, endPoint x: 212, endPoint y: 245, distance: 26.9
click at [185, 257] on span "| 901 - Várzea, 920 - [GEOGRAPHIC_DATA]" at bounding box center [149, 264] width 74 height 14
click at [189, 257] on div "18 - FPA9G59 | 901 - Várzea, 920 - [GEOGRAPHIC_DATA]" at bounding box center [114, 264] width 170 height 14
select select "*********"
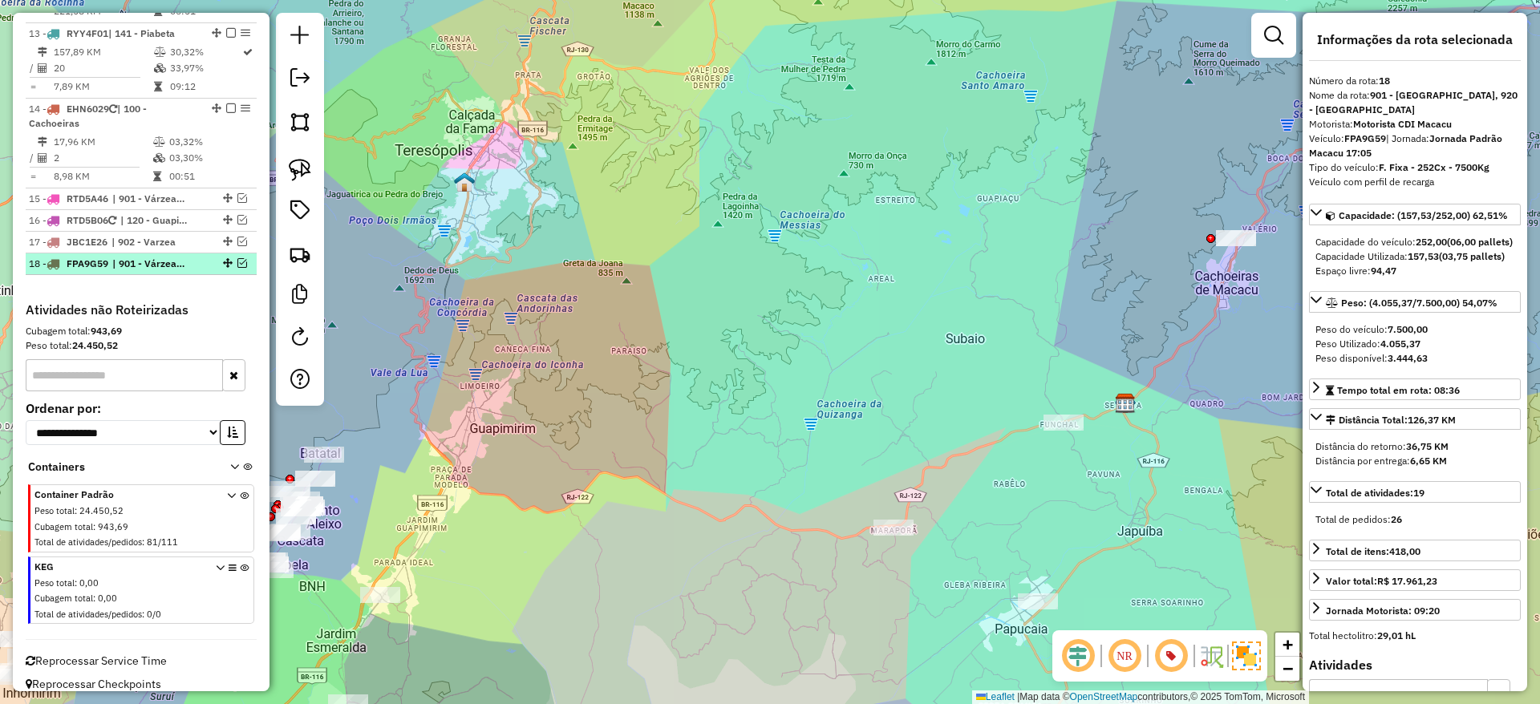
click at [238, 258] on em at bounding box center [242, 263] width 10 height 10
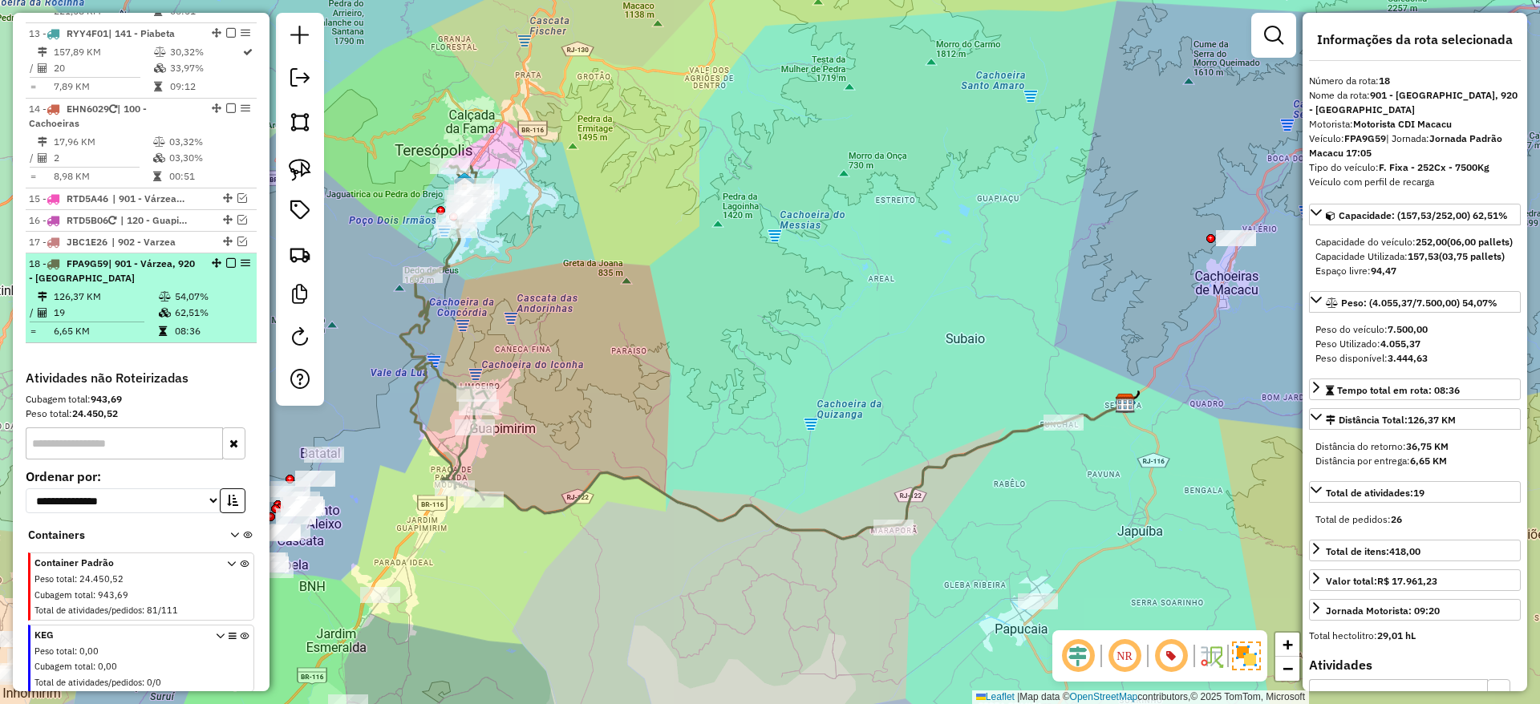
scroll to position [1592, 0]
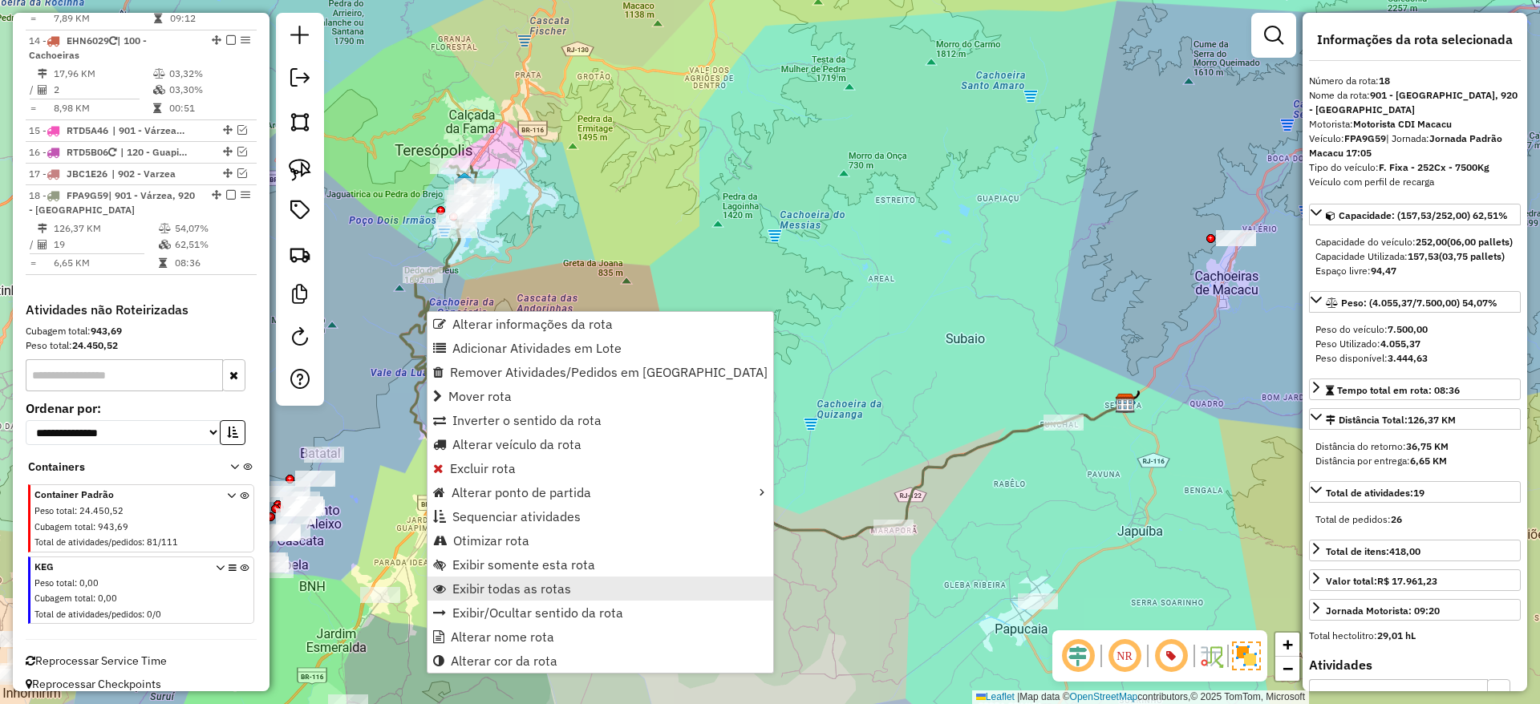
click at [507, 591] on span "Exibir todas as rotas" at bounding box center [511, 588] width 119 height 13
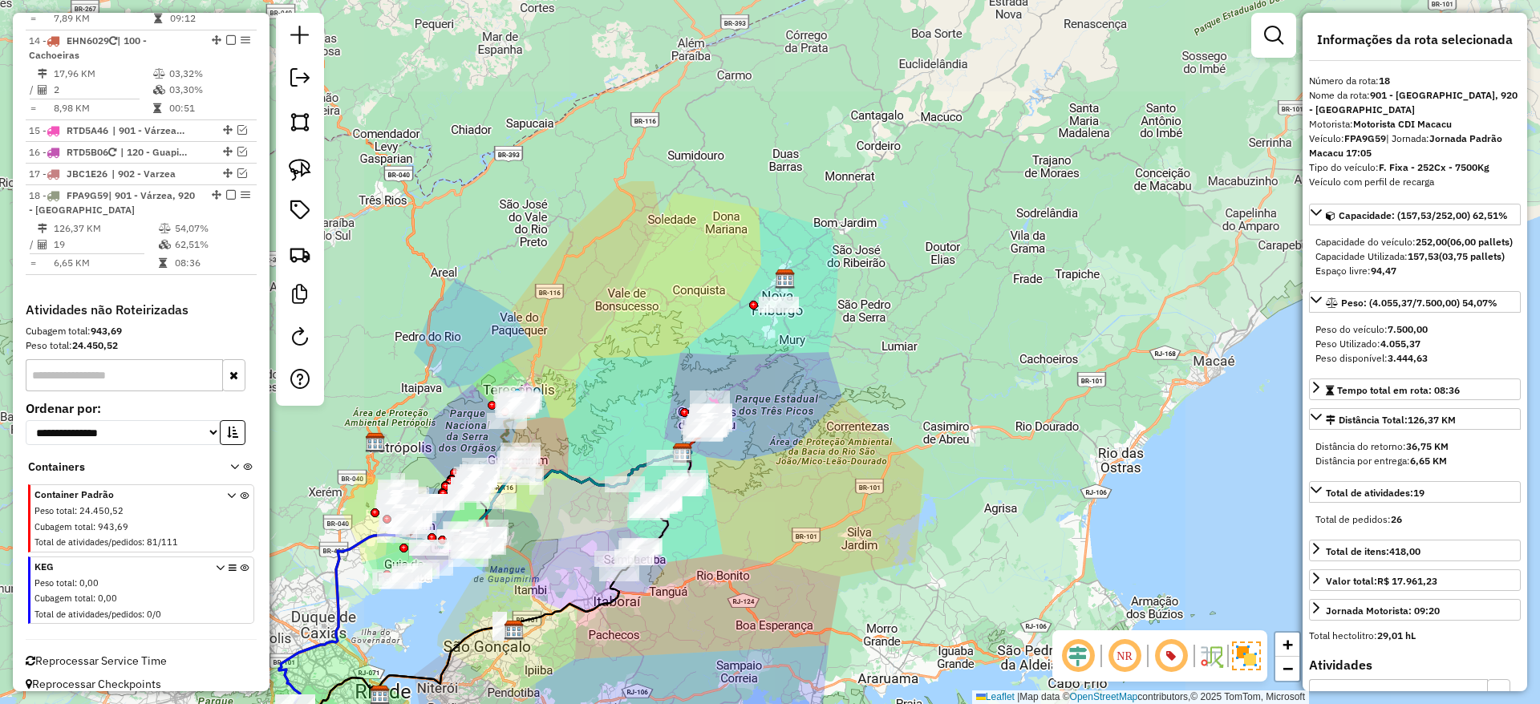
drag, startPoint x: 509, startPoint y: 544, endPoint x: 598, endPoint y: 485, distance: 105.9
click at [649, 483] on div "Janela de atendimento Grade de atendimento Capacidade Transportadoras Veículos …" at bounding box center [770, 352] width 1540 height 704
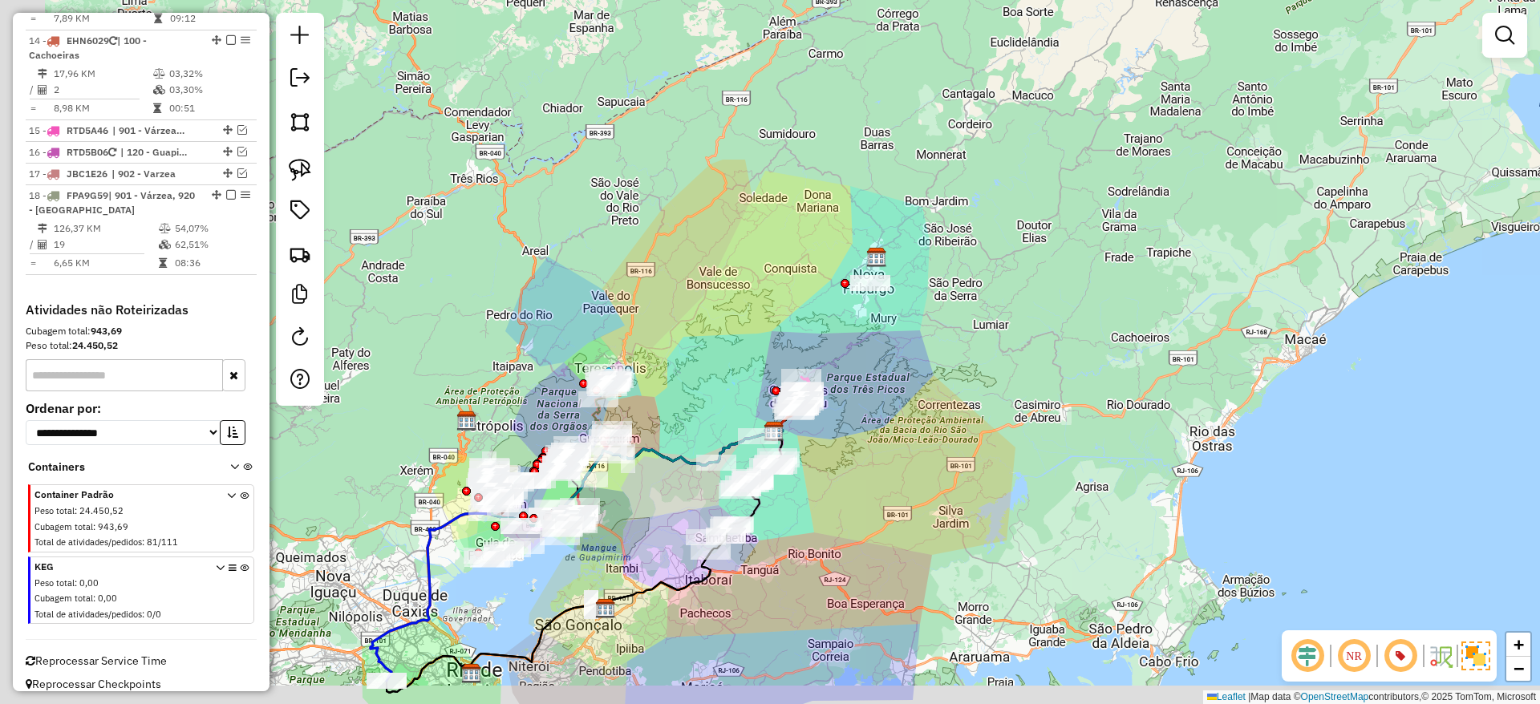
drag, startPoint x: 564, startPoint y: 504, endPoint x: 666, endPoint y: 479, distance: 104.9
click at [666, 479] on div "Janela de atendimento Grade de atendimento Capacidade Transportadoras Veículos …" at bounding box center [770, 352] width 1540 height 704
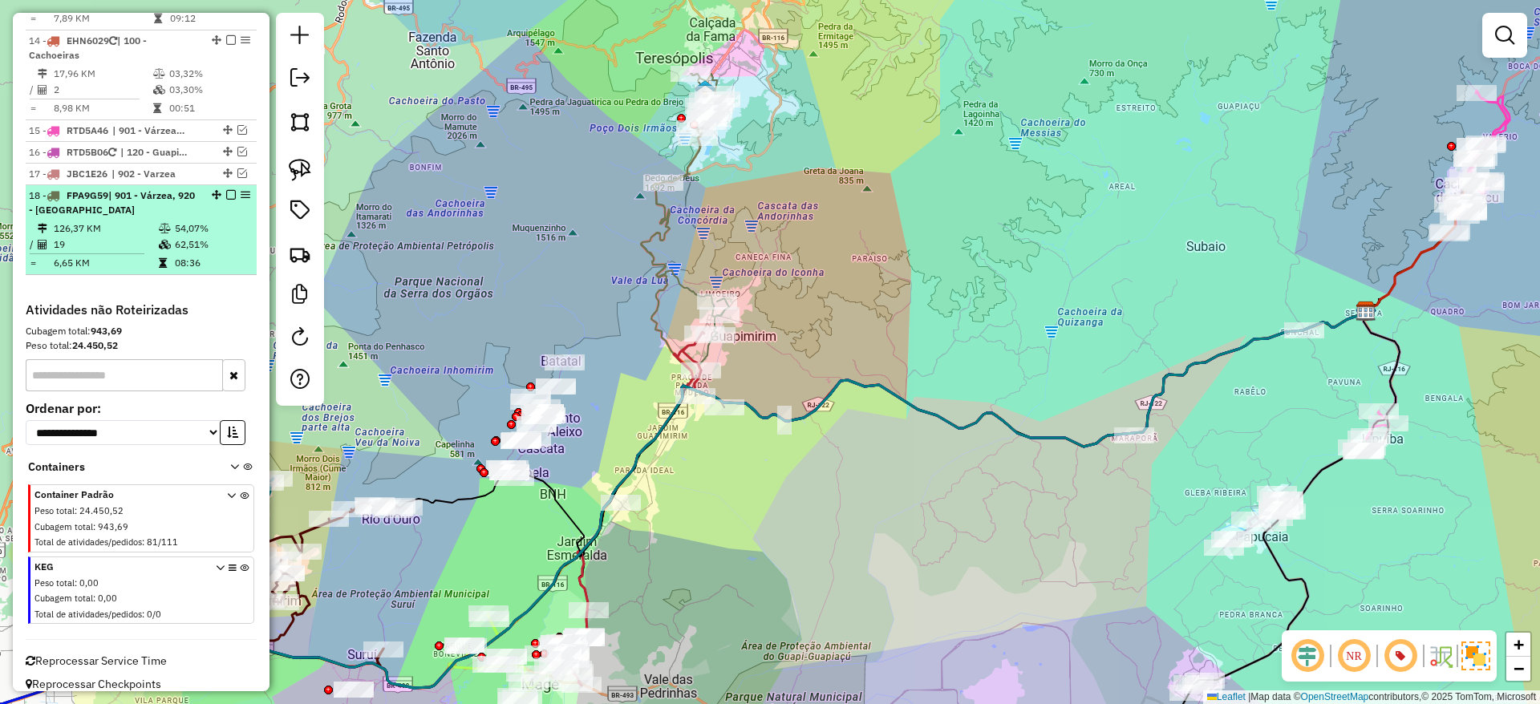
click at [229, 190] on em at bounding box center [231, 195] width 10 height 10
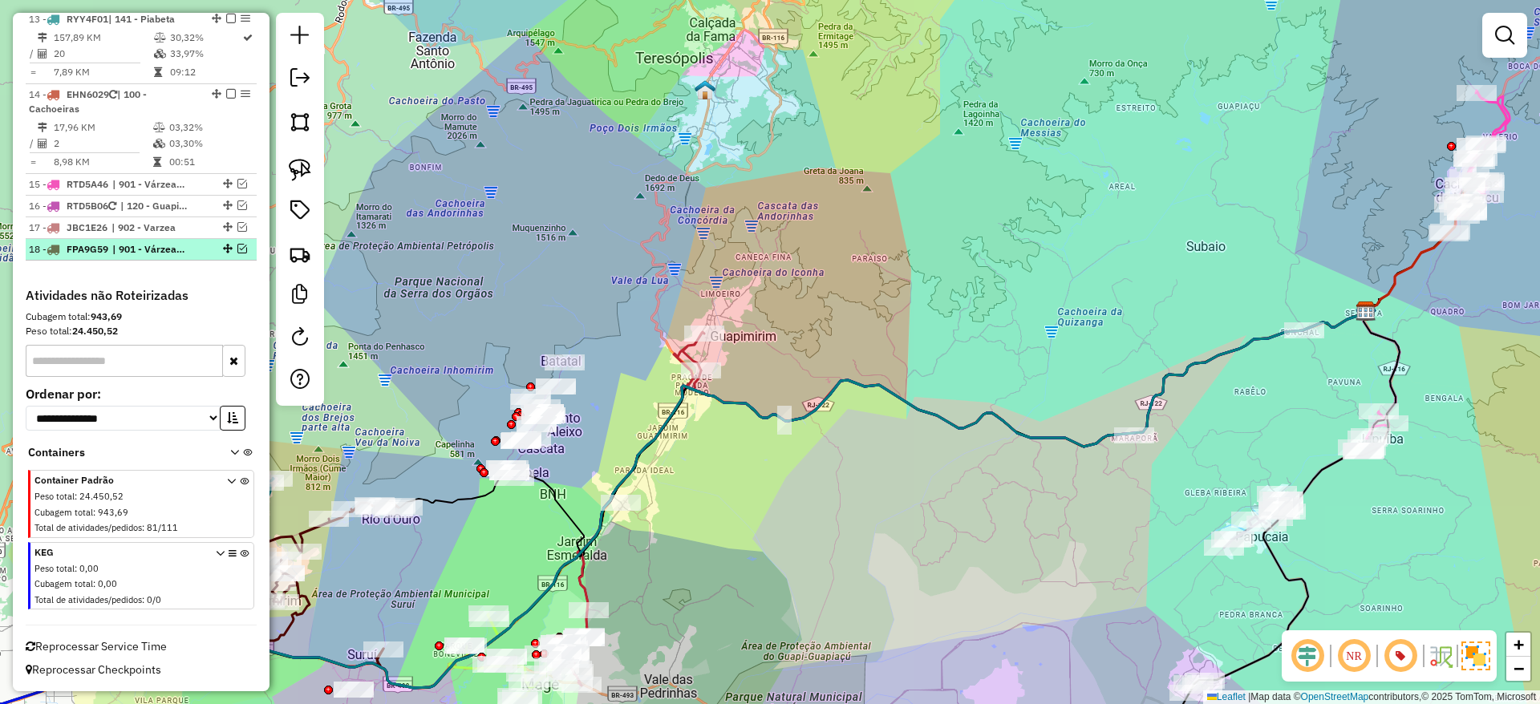
scroll to position [1524, 0]
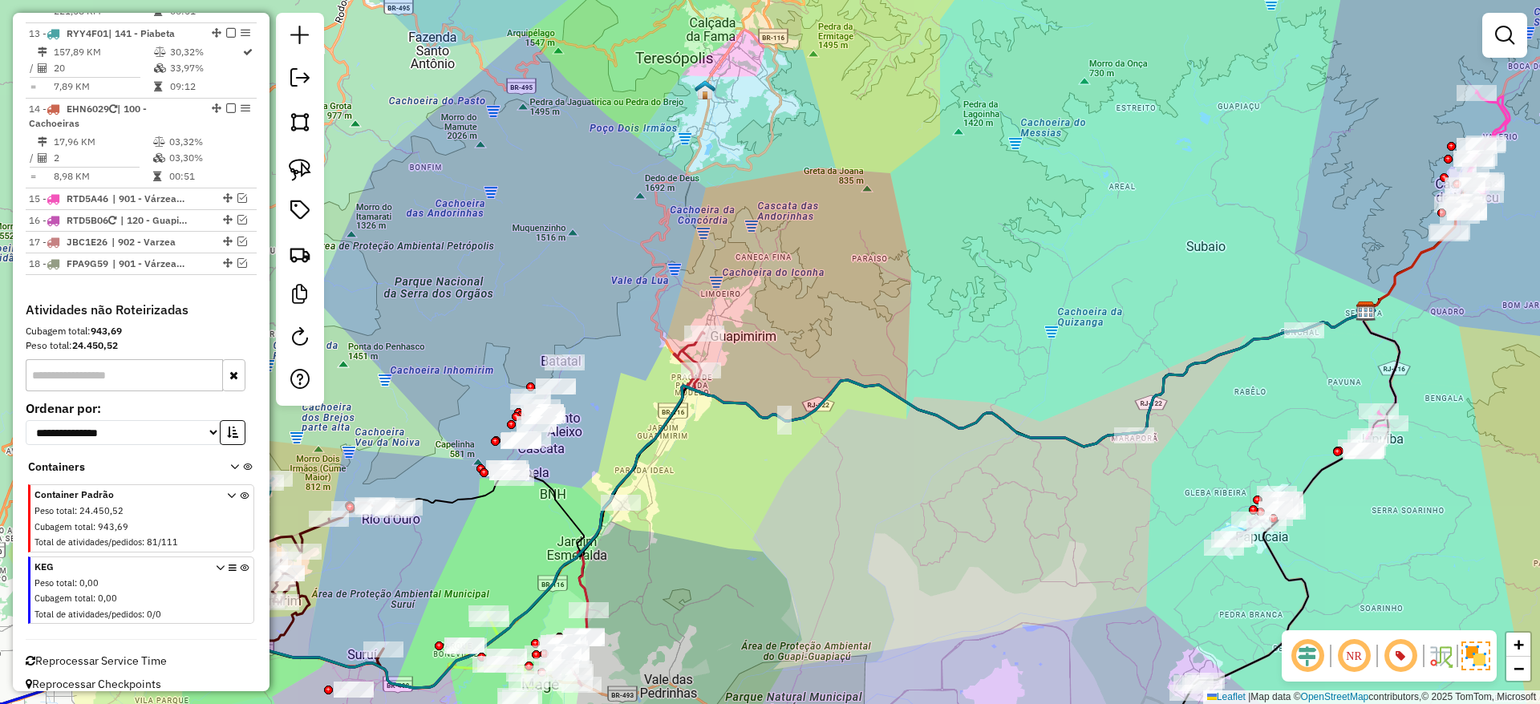
click at [685, 355] on icon at bounding box center [637, 509] width 134 height 354
select select "*********"
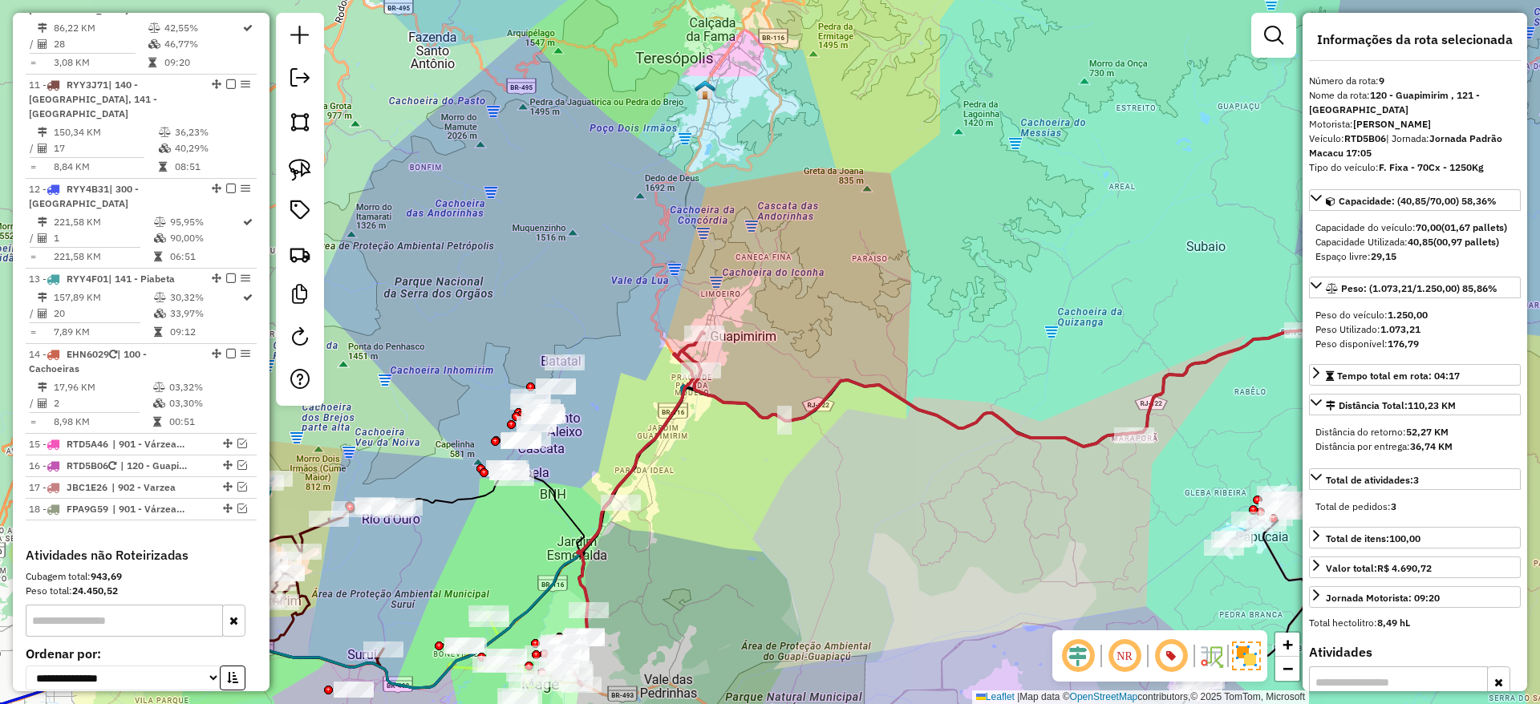
scroll to position [1146, 0]
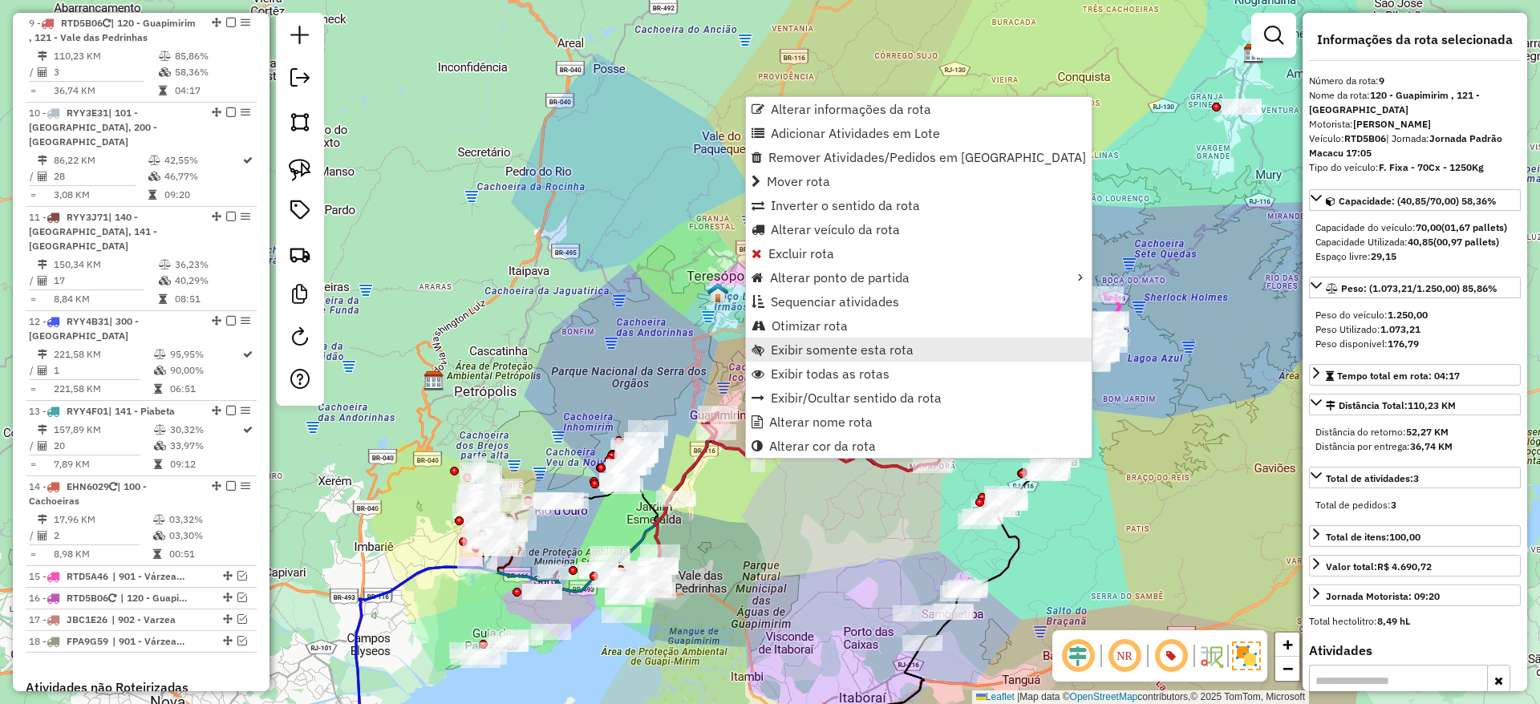
click at [813, 346] on span "Exibir somente esta rota" at bounding box center [842, 349] width 143 height 13
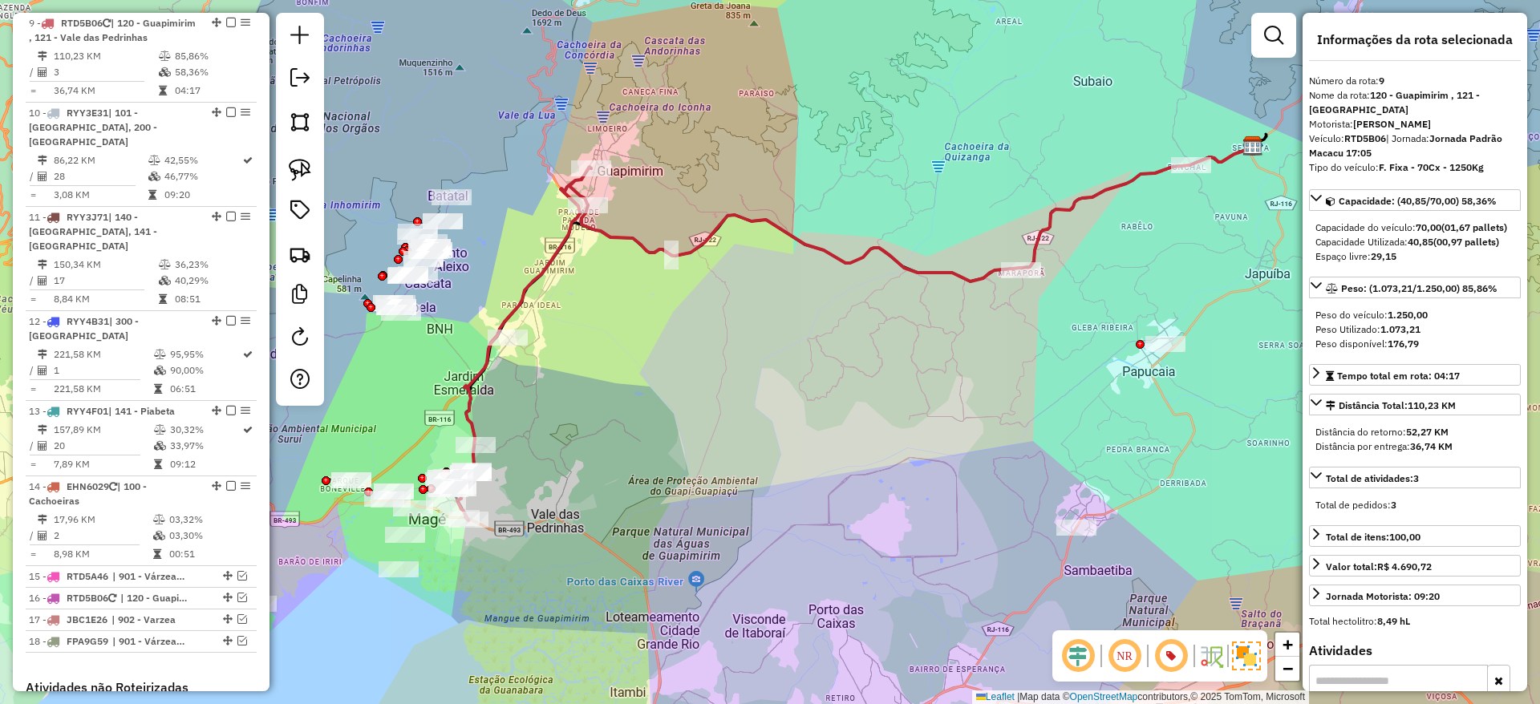
drag, startPoint x: 635, startPoint y: 436, endPoint x: 773, endPoint y: 408, distance: 140.0
click at [773, 408] on div "Janela de atendimento Grade de atendimento Capacidade Transportadoras Veículos …" at bounding box center [770, 352] width 1540 height 704
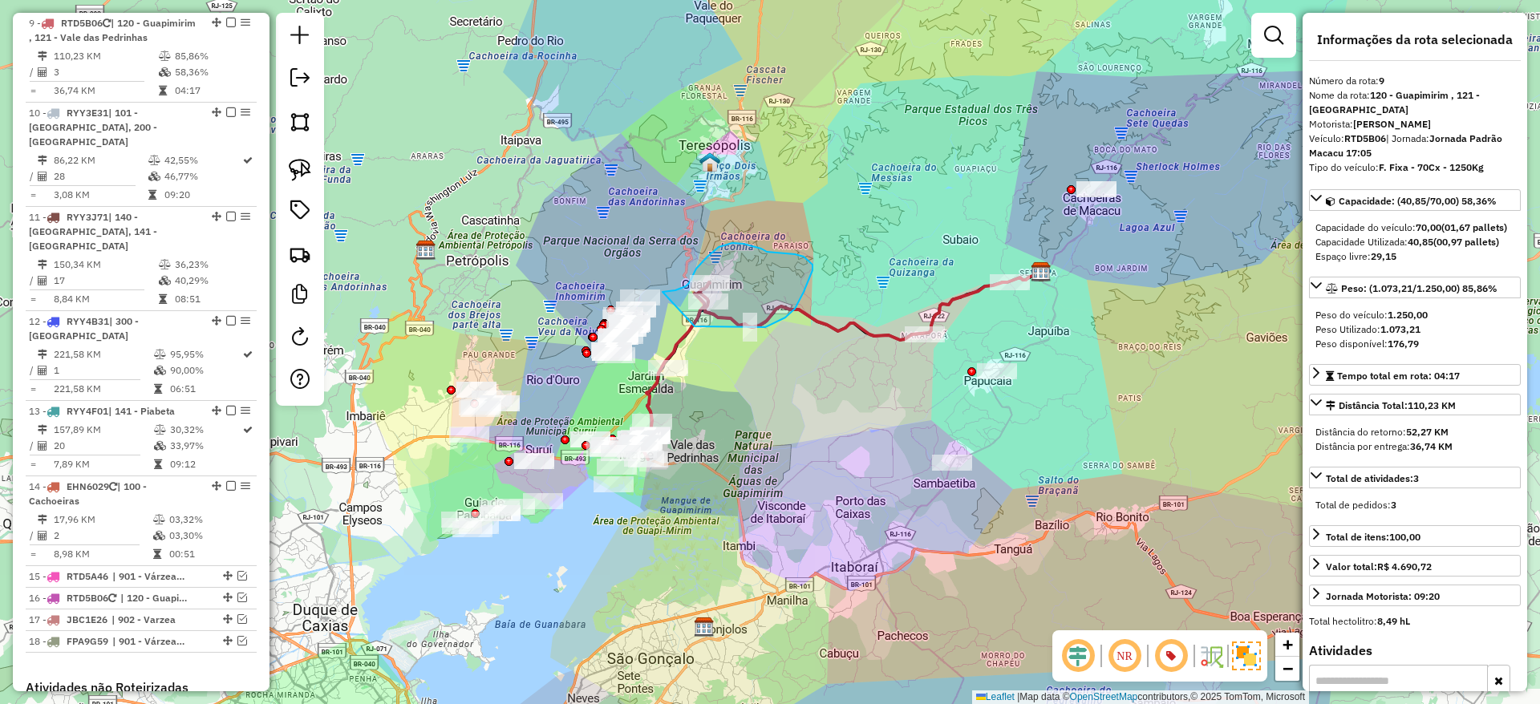
drag, startPoint x: 695, startPoint y: 326, endPoint x: 661, endPoint y: 292, distance: 47.6
drag, startPoint x: 685, startPoint y: 314, endPoint x: 673, endPoint y: 309, distance: 13.0
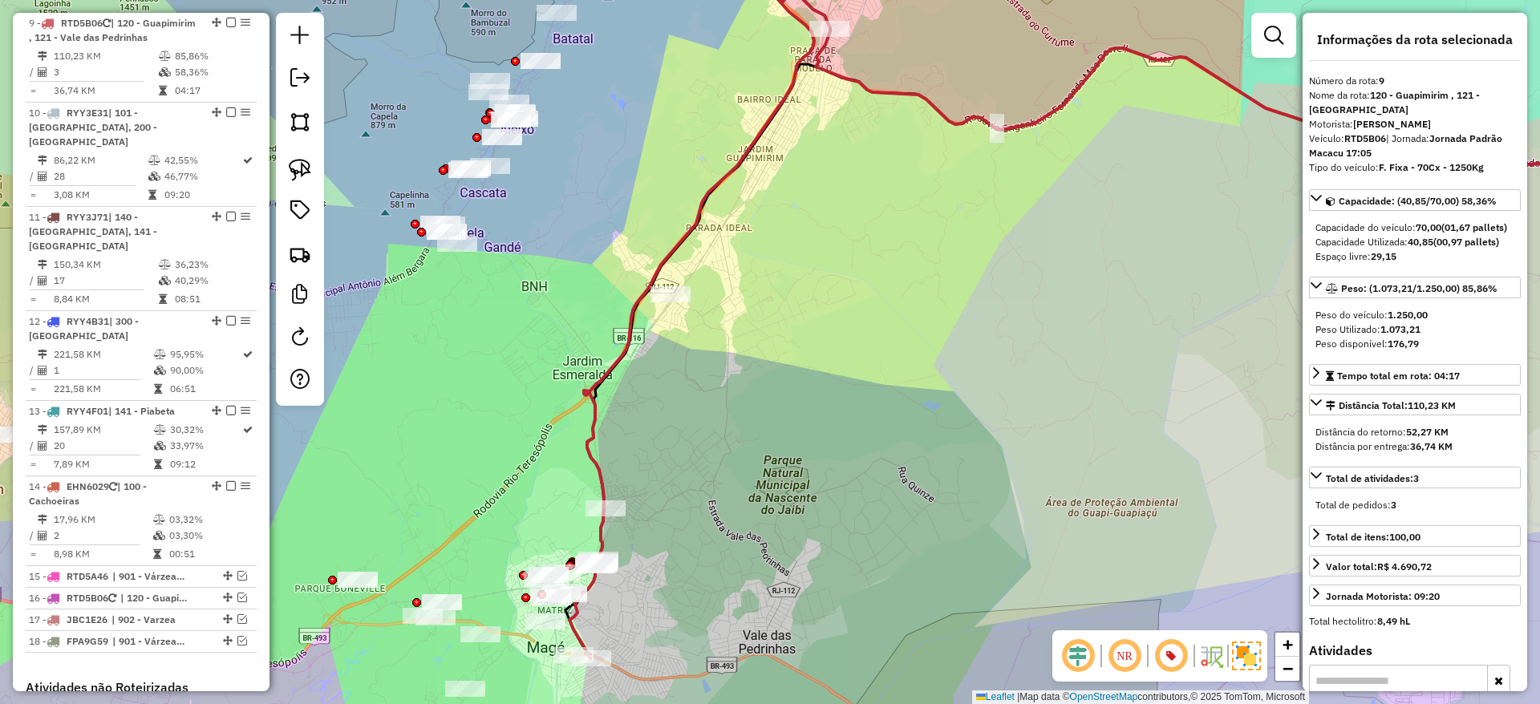
drag, startPoint x: 658, startPoint y: 557, endPoint x: 709, endPoint y: 467, distance: 103.5
click at [709, 467] on div "Janela de atendimento Grade de atendimento Capacidade Transportadoras Veículos …" at bounding box center [770, 352] width 1540 height 704
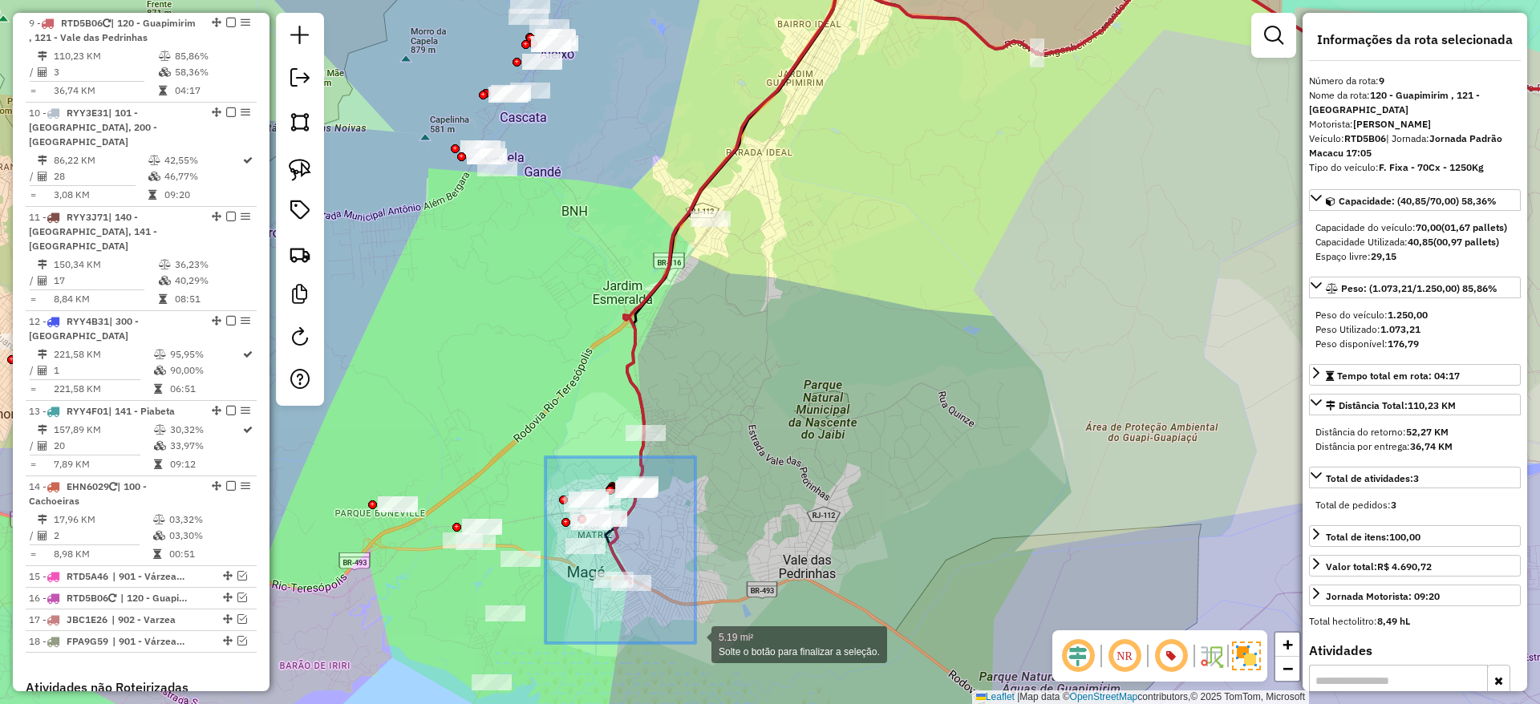
drag, startPoint x: 545, startPoint y: 457, endPoint x: 696, endPoint y: 643, distance: 239.0
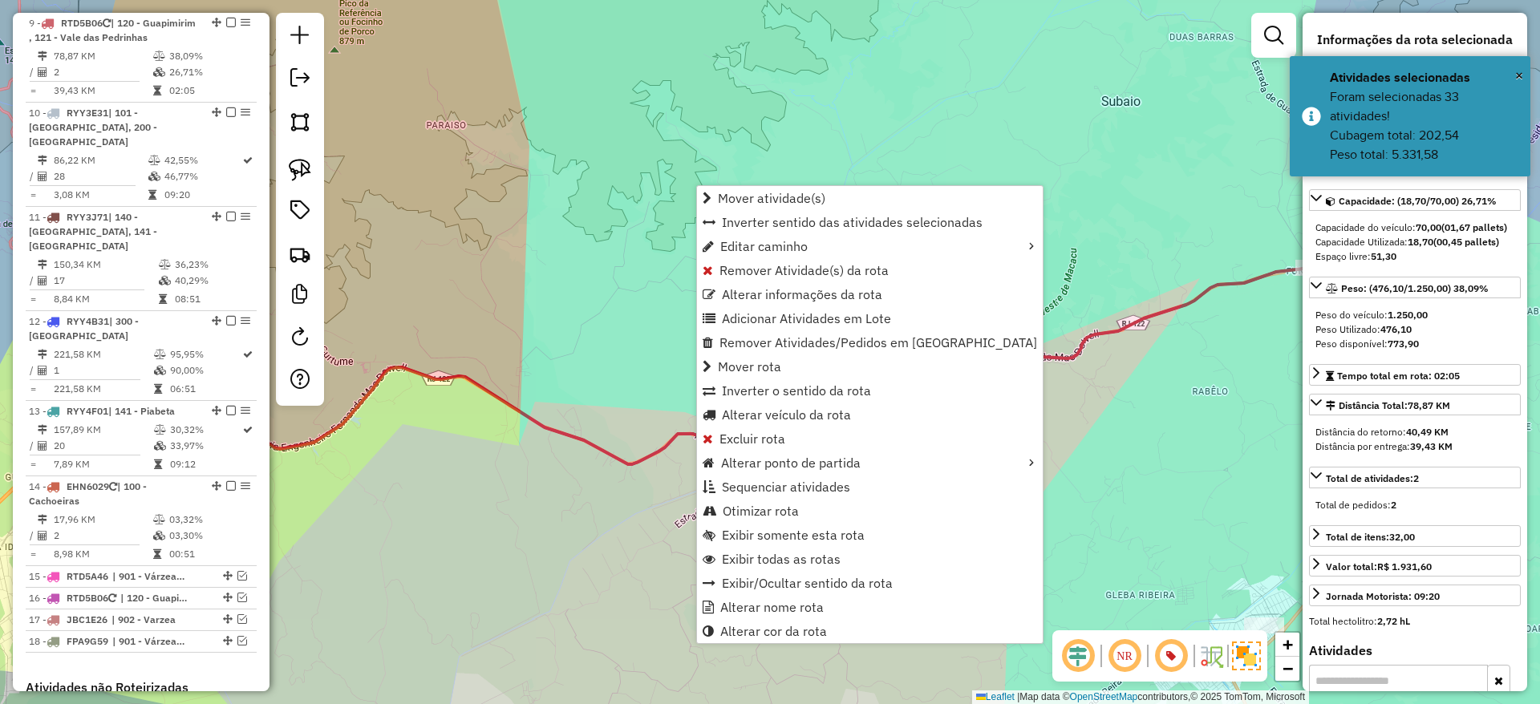
click at [606, 585] on div "Janela de atendimento Grade de atendimento Capacidade Transportadoras Veículos …" at bounding box center [770, 352] width 1540 height 704
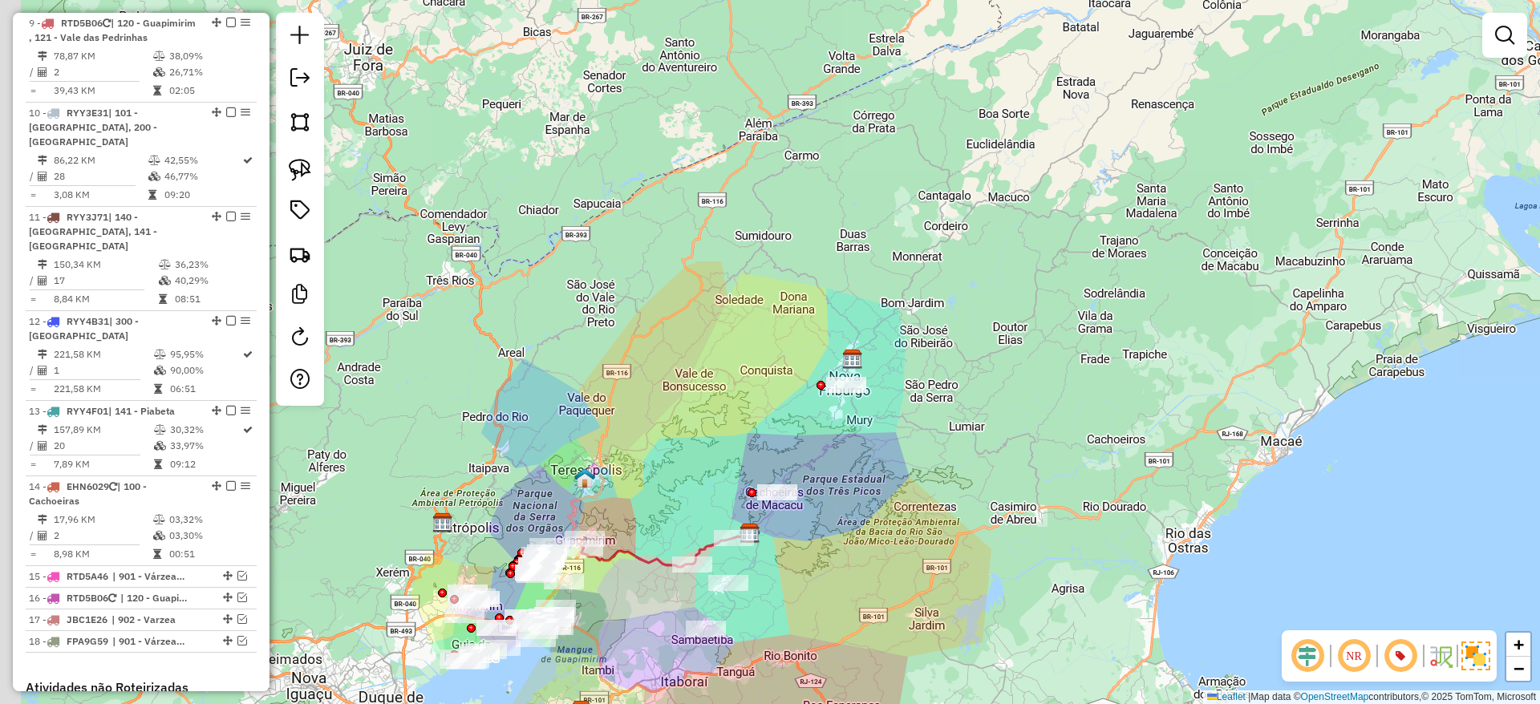
drag, startPoint x: 550, startPoint y: 581, endPoint x: 610, endPoint y: 573, distance: 61.5
click at [610, 573] on div "Janela de atendimento Grade de atendimento Capacidade Transportadoras Veículos …" at bounding box center [770, 352] width 1540 height 704
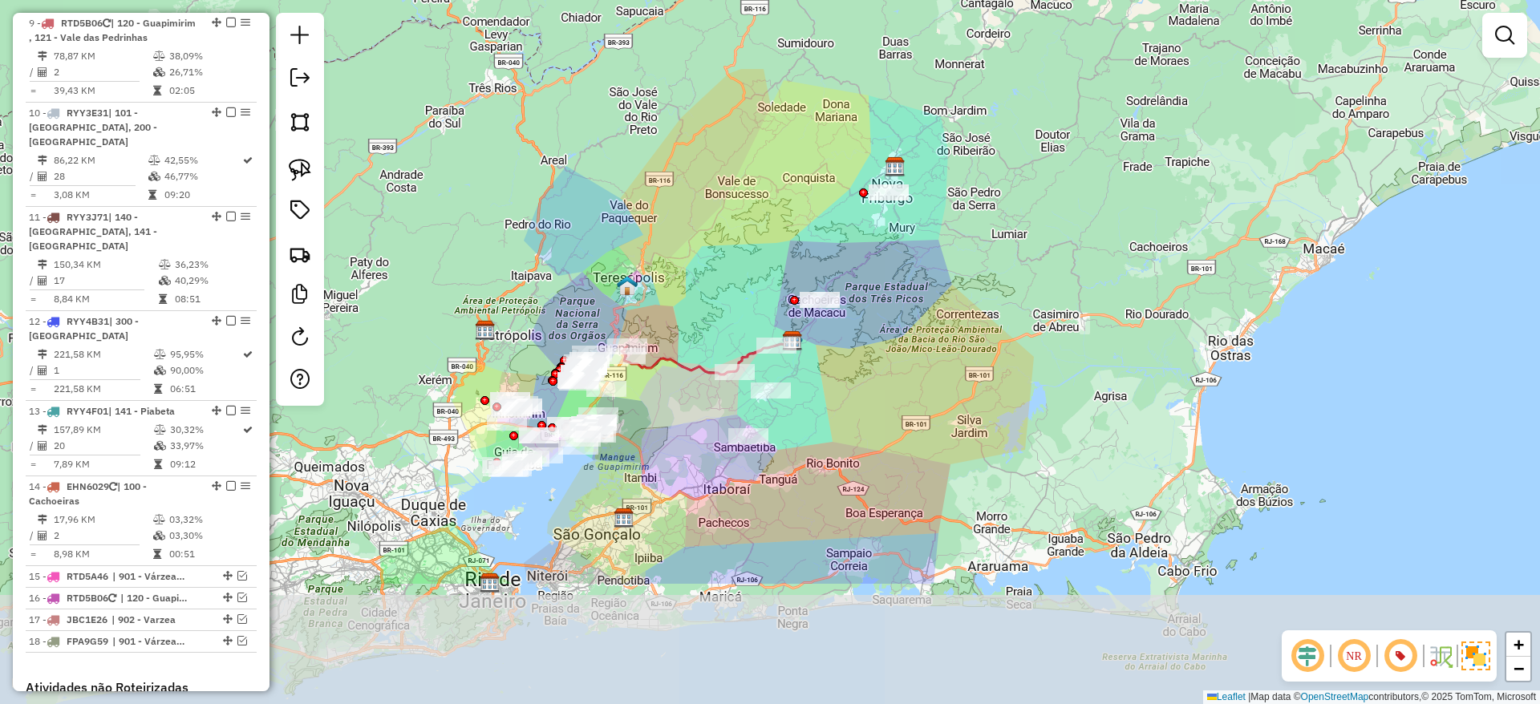
drag, startPoint x: 639, startPoint y: 636, endPoint x: 659, endPoint y: 445, distance: 192.1
click at [659, 445] on div "Janela de atendimento Grade de atendimento Capacidade Transportadoras Veículos …" at bounding box center [770, 352] width 1540 height 704
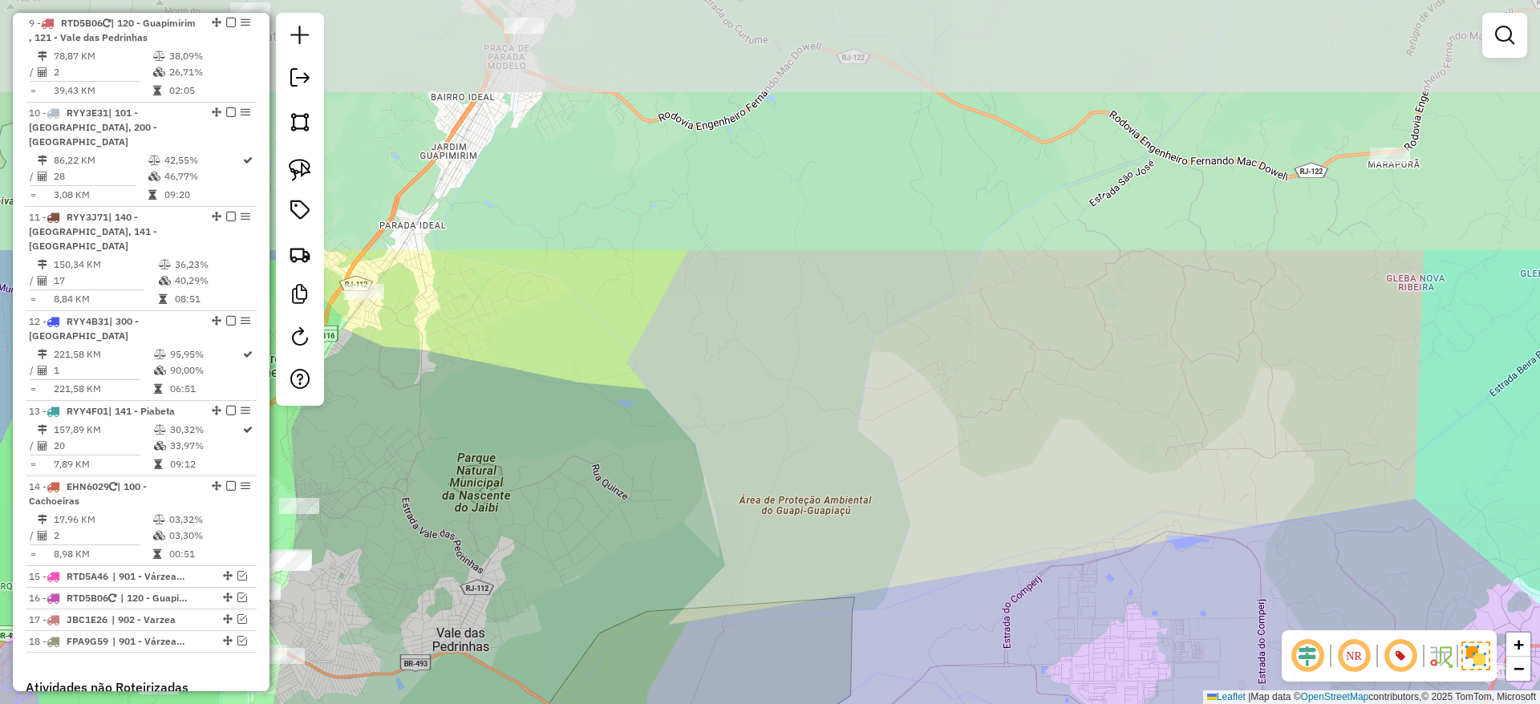
drag, startPoint x: 559, startPoint y: 250, endPoint x: 697, endPoint y: 617, distance: 391.7
click at [697, 617] on div "Janela de atendimento Grade de atendimento Capacidade Transportadoras Veículos …" at bounding box center [770, 352] width 1540 height 704
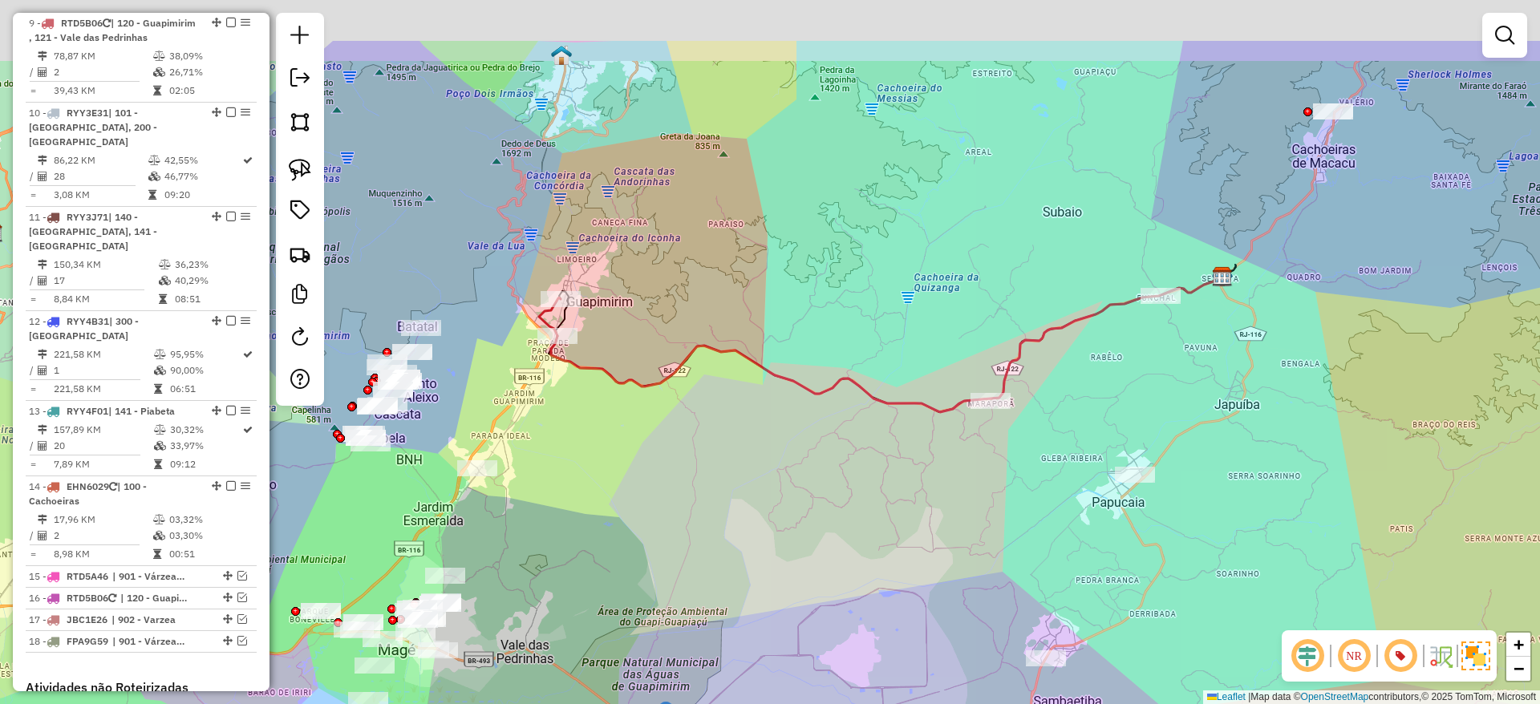
drag, startPoint x: 566, startPoint y: 310, endPoint x: 572, endPoint y: 430, distance: 120.5
click at [572, 430] on div "Janela de atendimento Grade de atendimento Capacidade Transportadoras Veículos …" at bounding box center [770, 352] width 1540 height 704
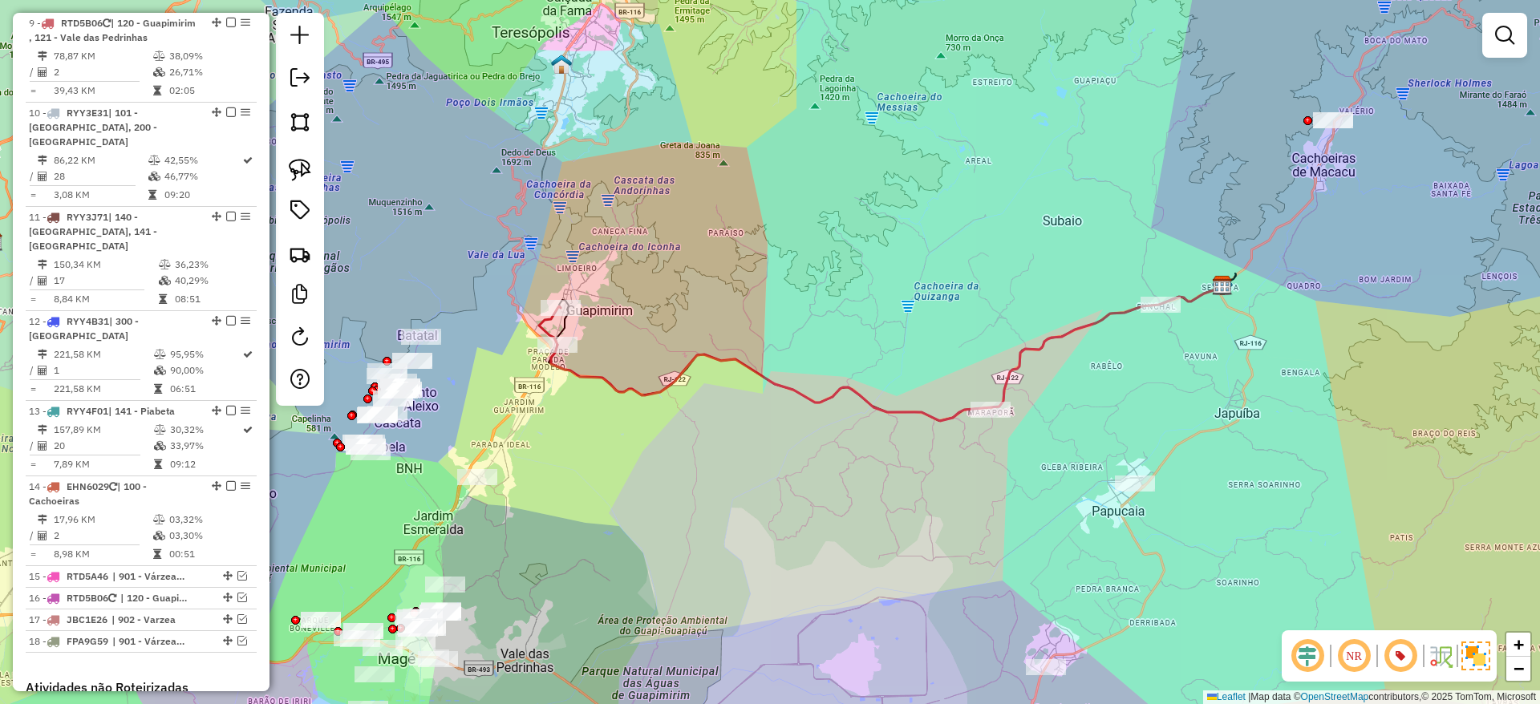
click at [583, 378] on icon at bounding box center [886, 354] width 671 height 136
select select "*********"
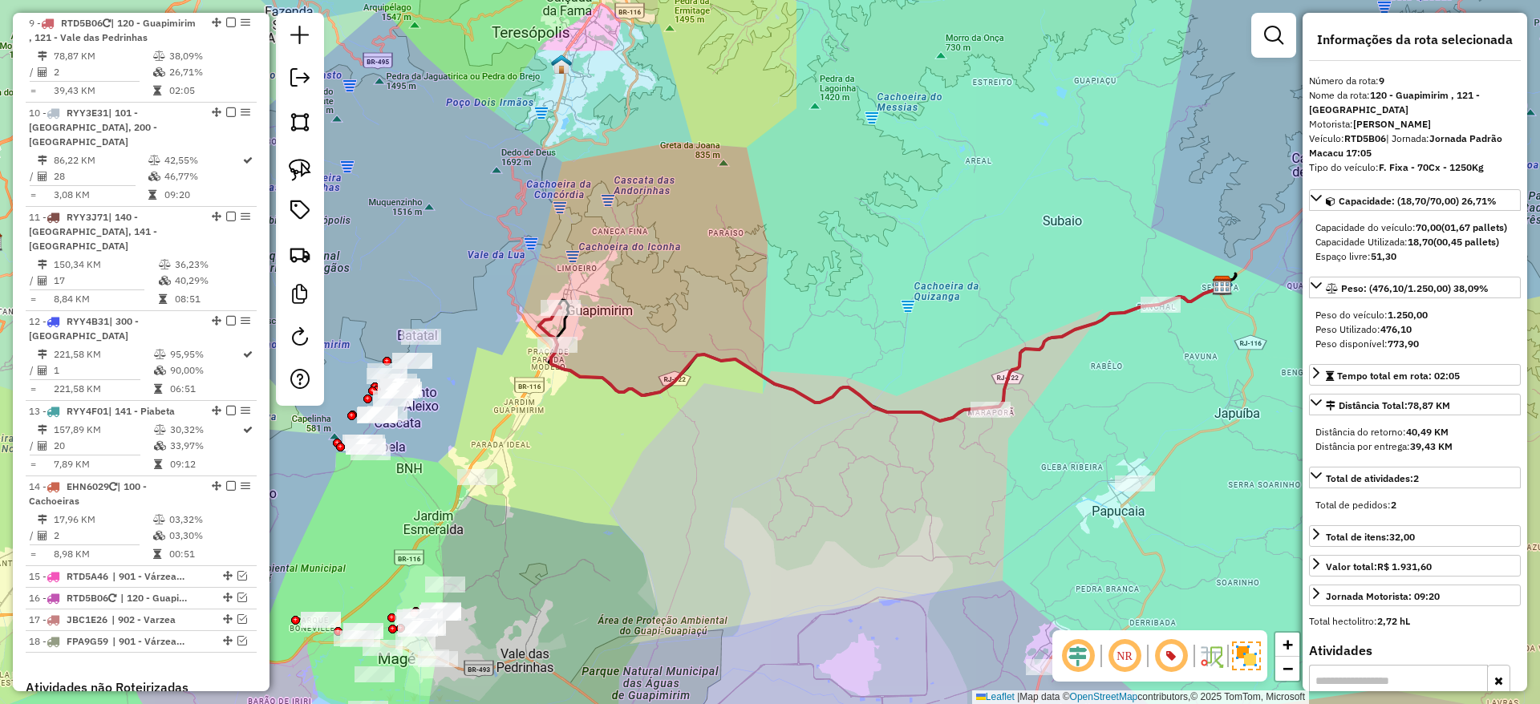
click at [585, 374] on icon at bounding box center [886, 354] width 671 height 136
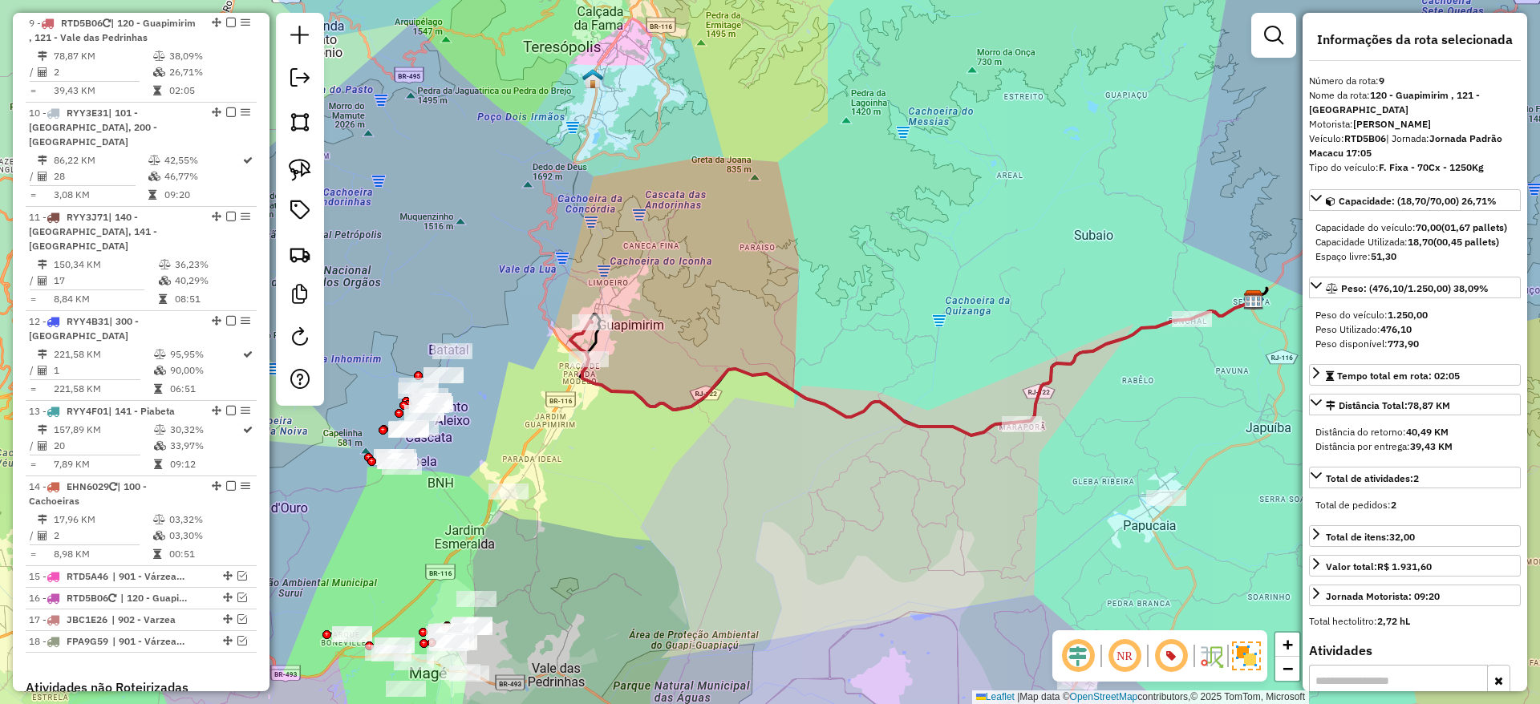
drag, startPoint x: 524, startPoint y: 387, endPoint x: 557, endPoint y: 402, distance: 35.9
click at [557, 402] on div "Janela de atendimento Grade de atendimento Capacidade Transportadoras Veículos …" at bounding box center [770, 352] width 1540 height 704
click at [598, 382] on icon at bounding box center [919, 368] width 671 height 136
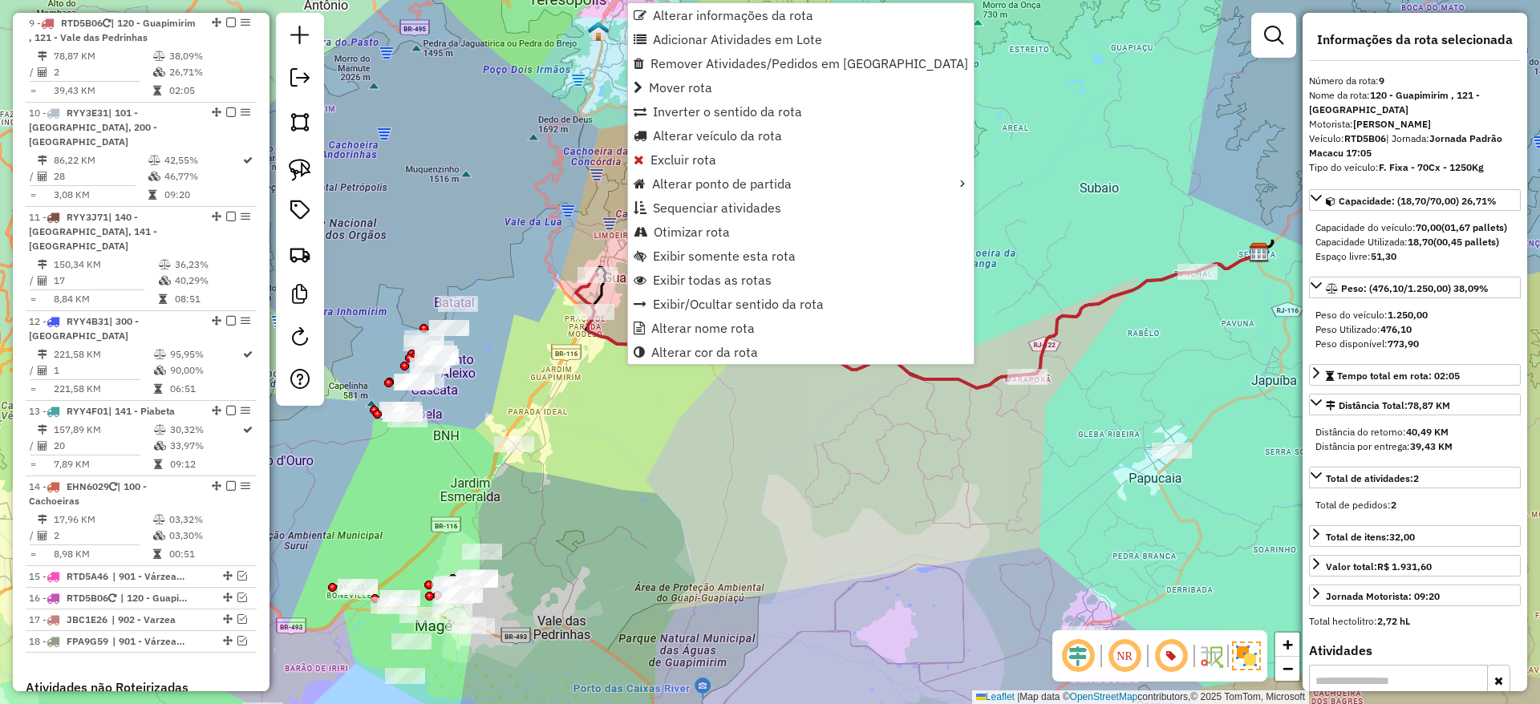
click at [619, 379] on div "Janela de atendimento Grade de atendimento Capacidade Transportadoras Veículos …" at bounding box center [770, 352] width 1540 height 704
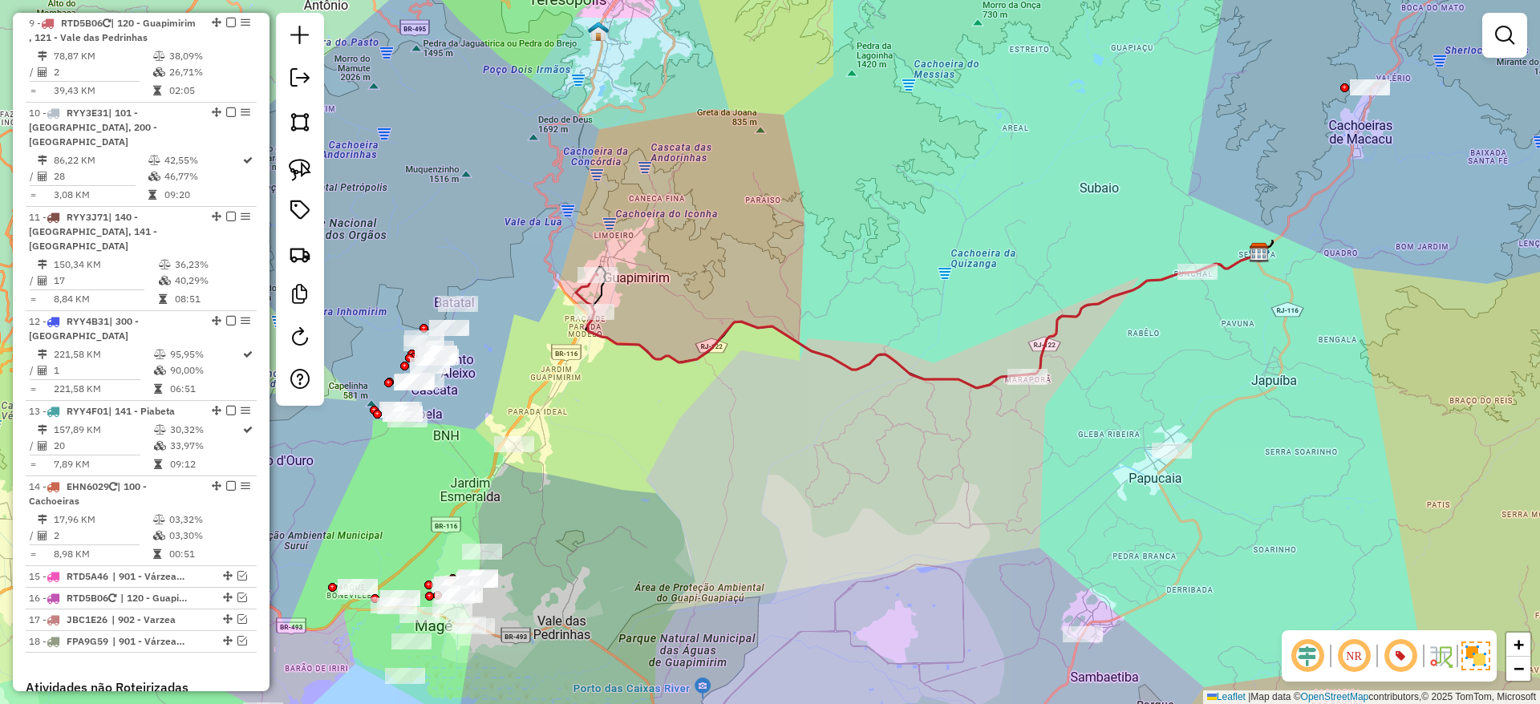
click at [632, 341] on icon at bounding box center [923, 321] width 671 height 136
select select "*********"
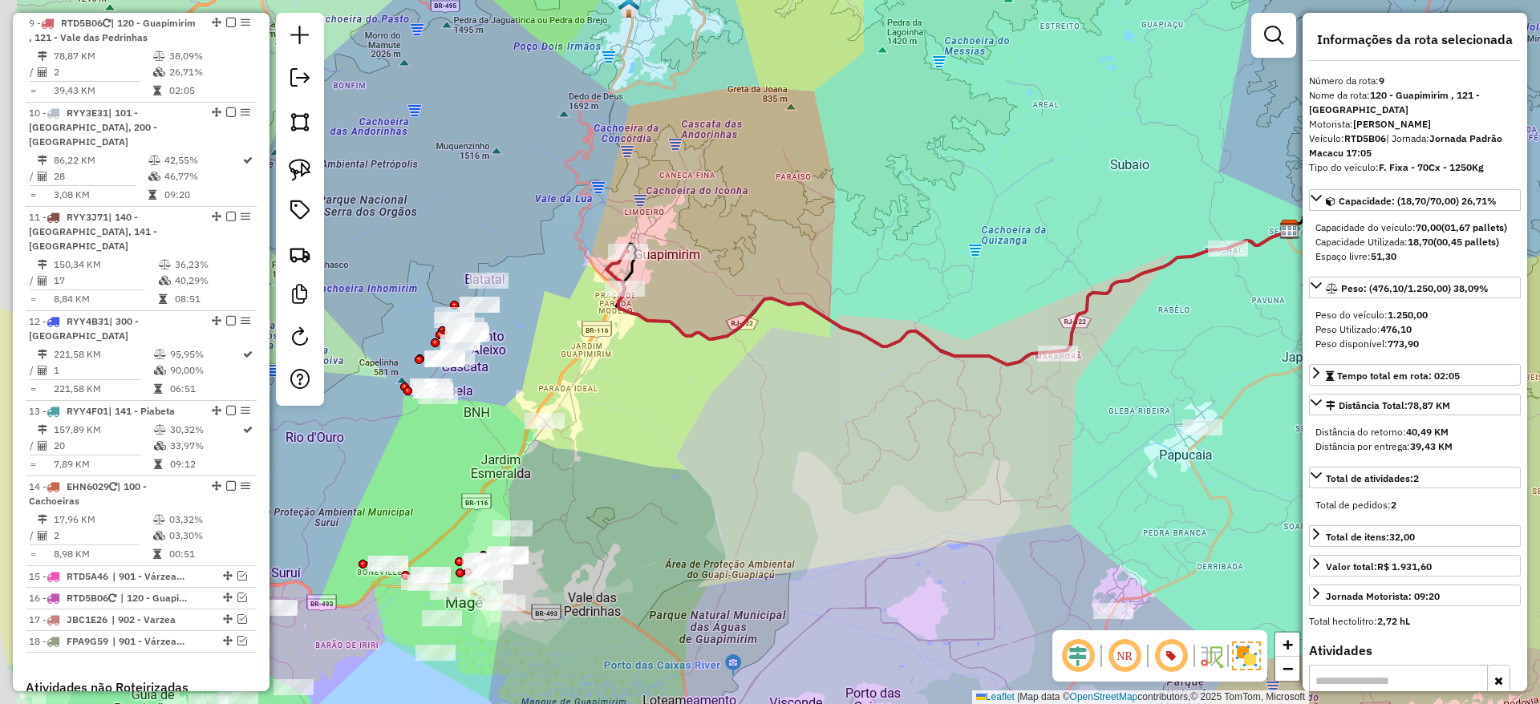
drag, startPoint x: 562, startPoint y: 428, endPoint x: 623, endPoint y: 395, distance: 68.6
click at [623, 395] on div "Janela de atendimento Grade de atendimento Capacidade Transportadoras Veículos …" at bounding box center [770, 352] width 1540 height 704
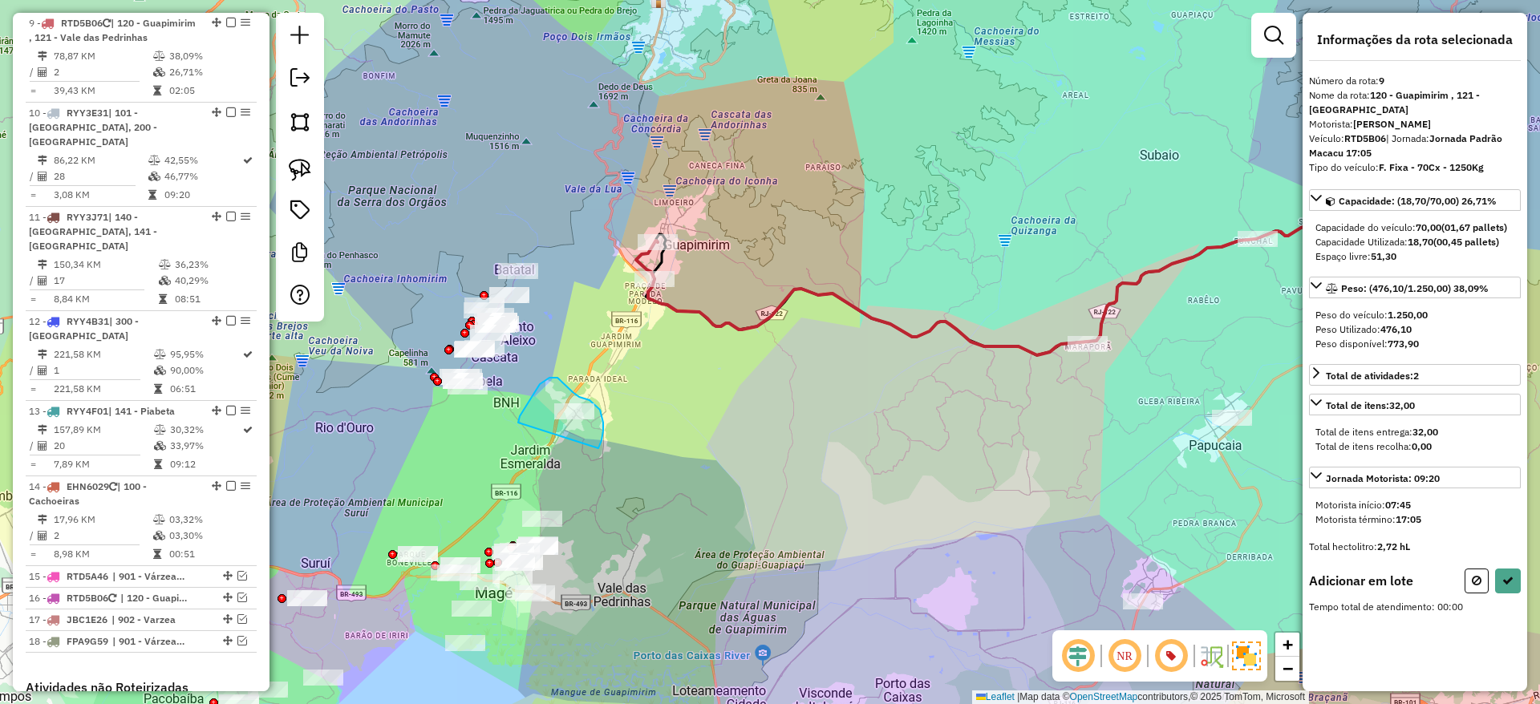
drag, startPoint x: 598, startPoint y: 448, endPoint x: 514, endPoint y: 432, distance: 85.9
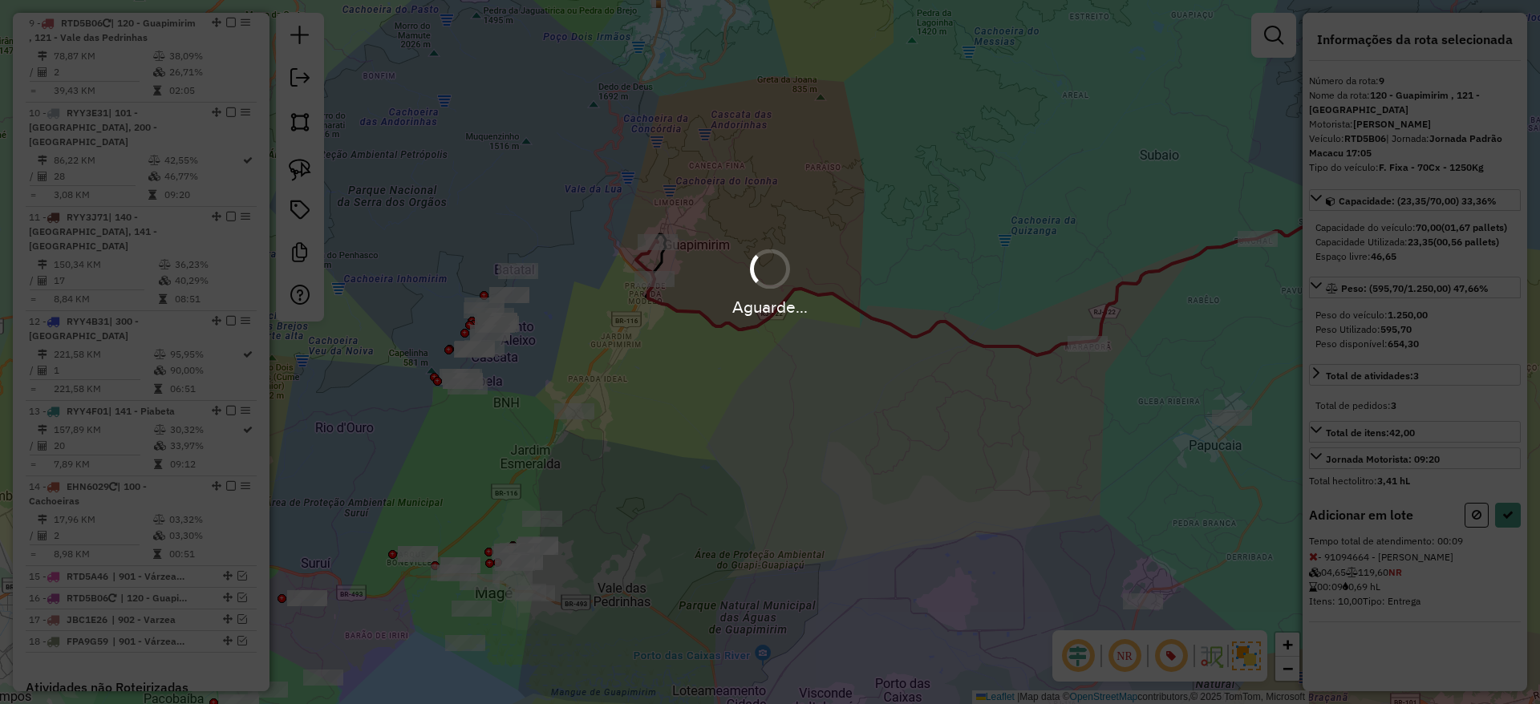
select select "*********"
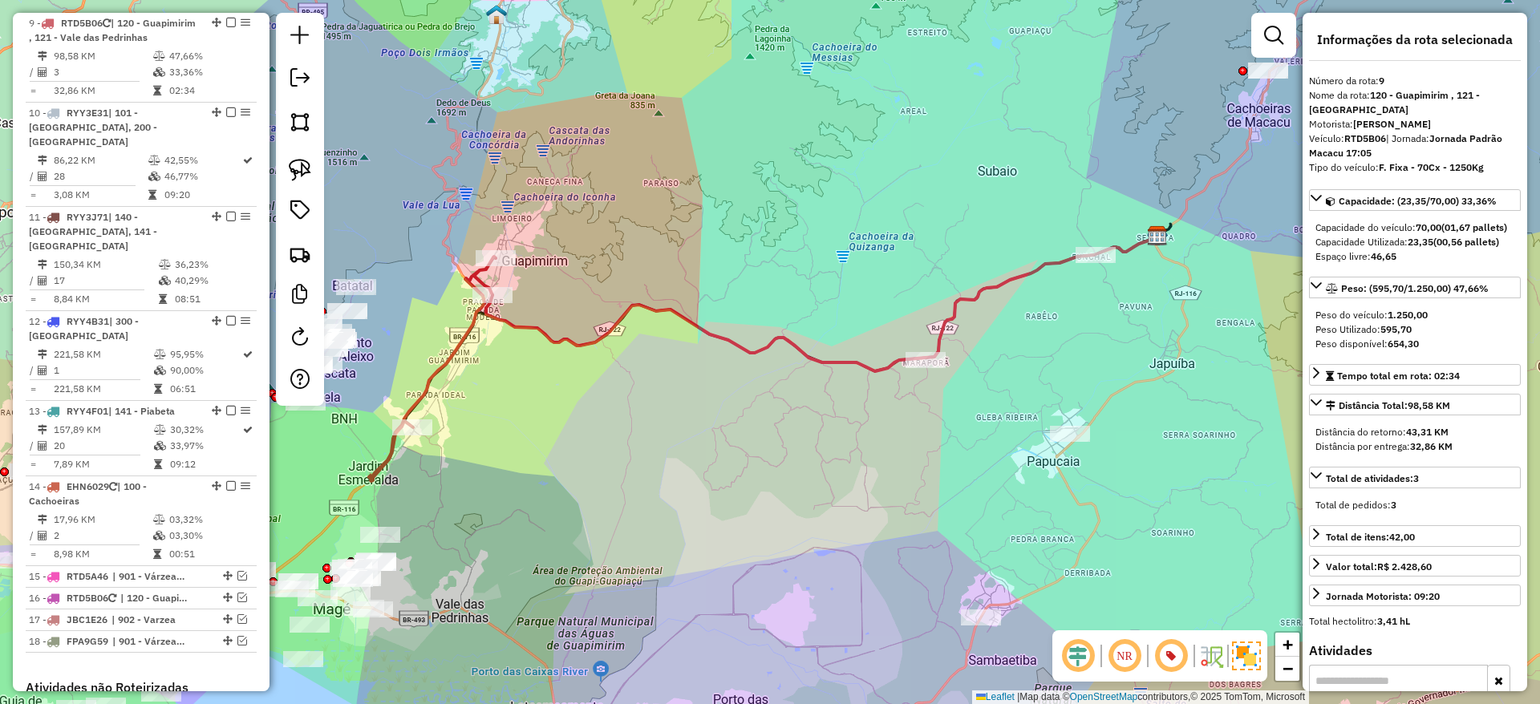
click at [419, 398] on icon at bounding box center [432, 369] width 127 height 225
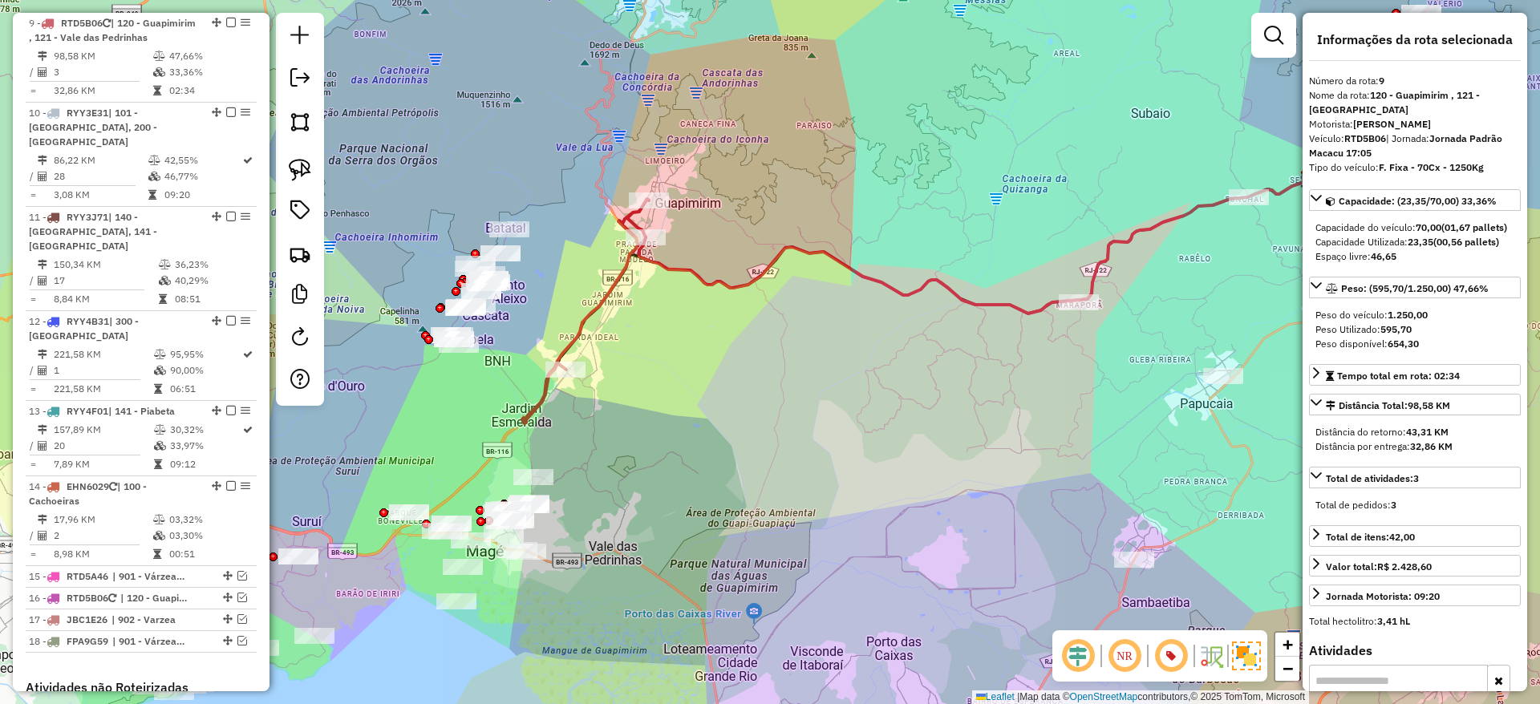
drag, startPoint x: 437, startPoint y: 475, endPoint x: 590, endPoint y: 417, distance: 163.7
click at [590, 417] on div "Janela de atendimento Grade de atendimento Capacidade Transportadoras Veículos …" at bounding box center [770, 352] width 1540 height 704
click at [1272, 54] on div at bounding box center [1273, 35] width 45 height 45
click at [1273, 42] on em at bounding box center [1273, 35] width 19 height 19
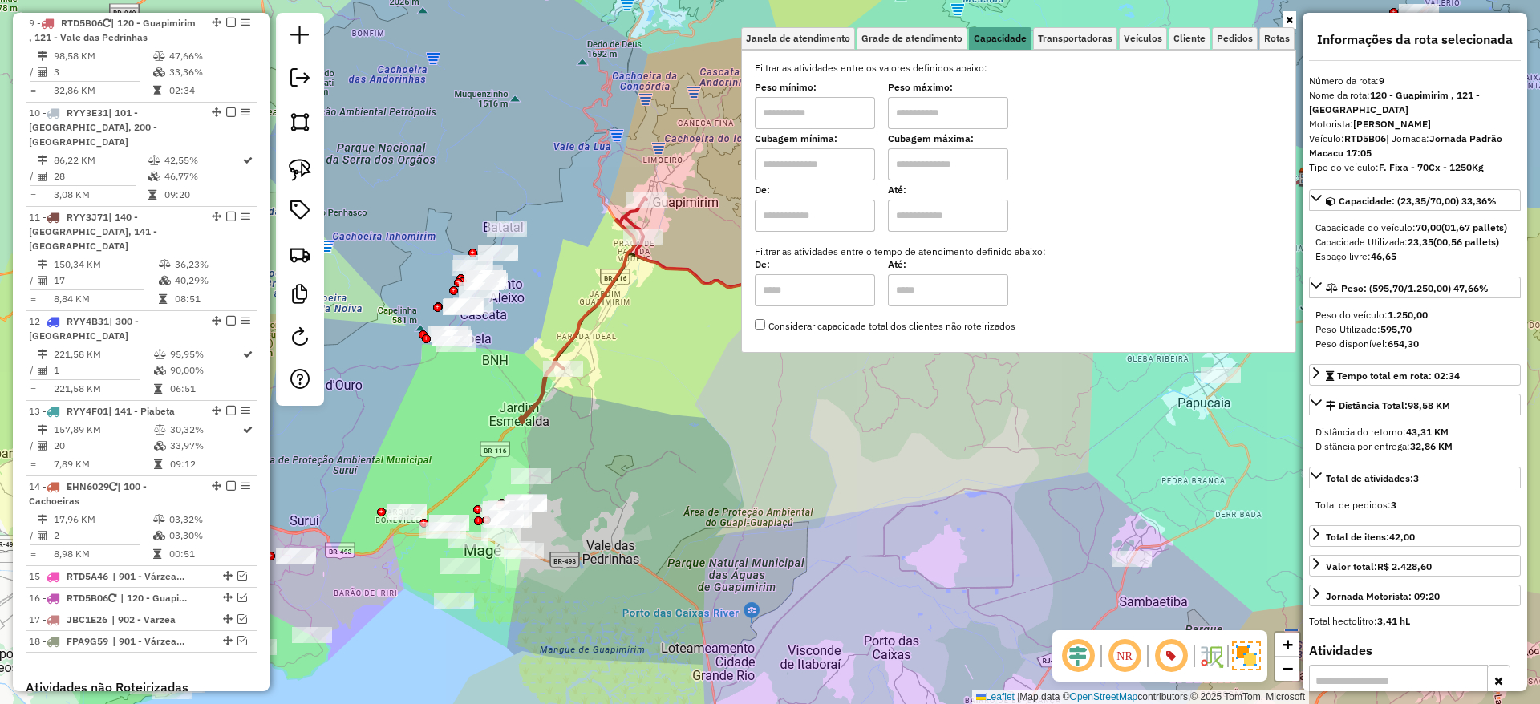
click at [842, 104] on input "text" at bounding box center [815, 113] width 120 height 32
type input "****"
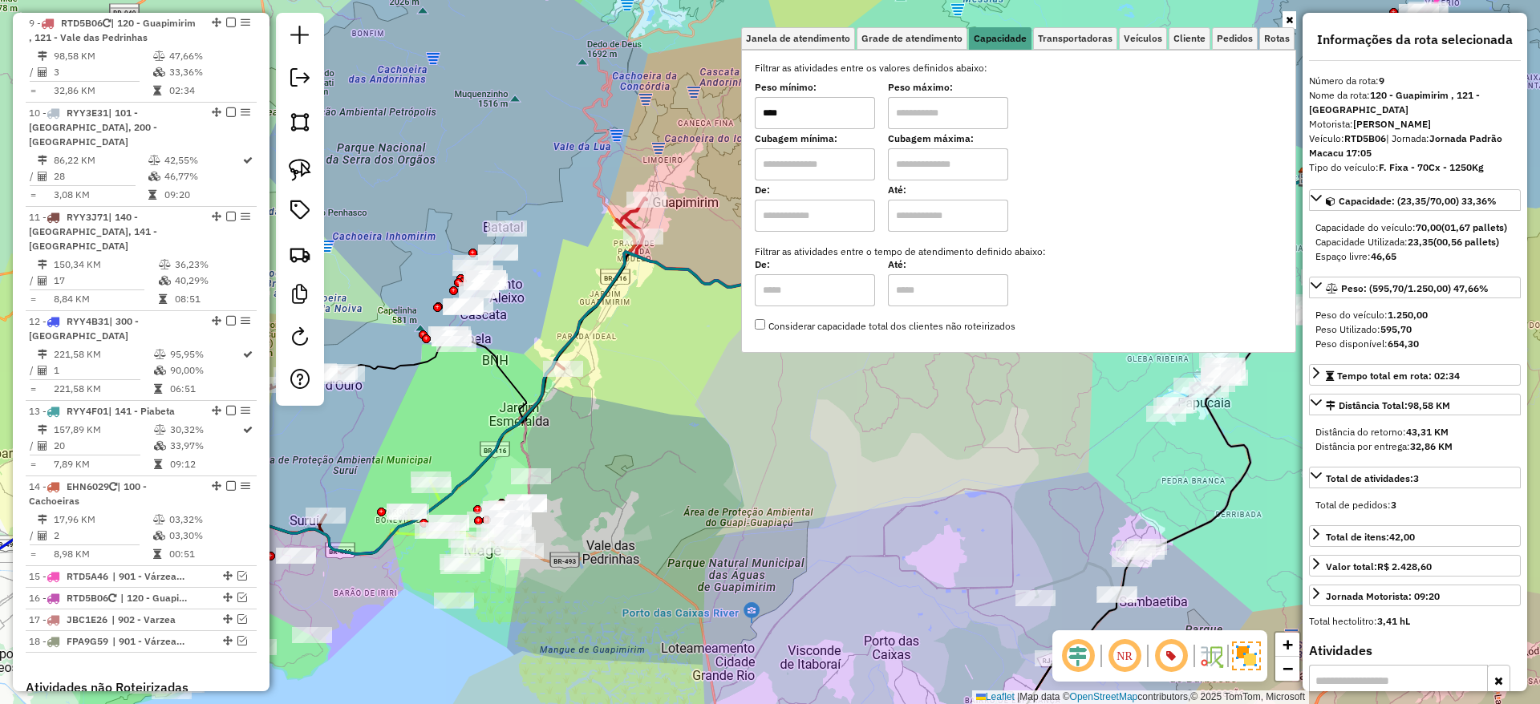
click at [931, 116] on input "text" at bounding box center [948, 113] width 120 height 32
type input "******"
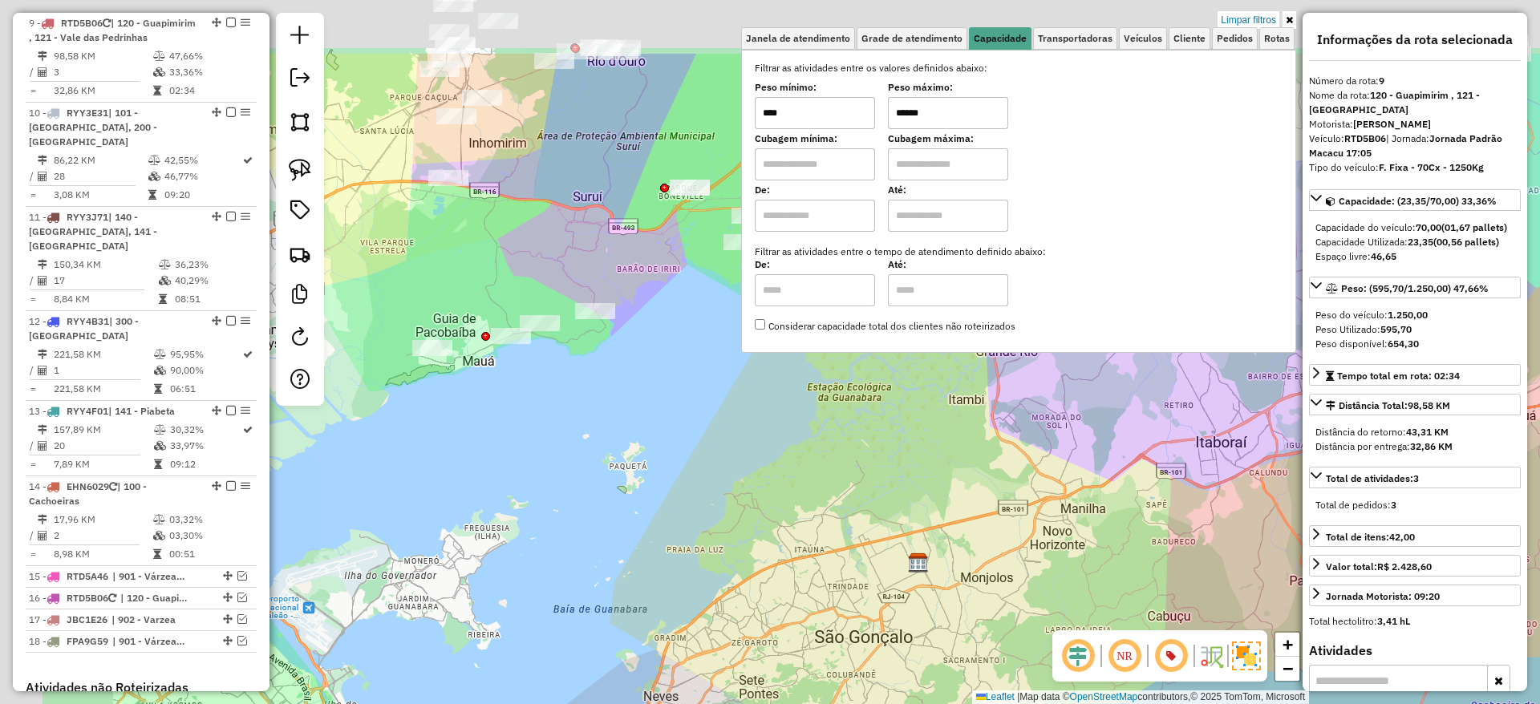
drag, startPoint x: 552, startPoint y: 423, endPoint x: 794, endPoint y: 620, distance: 312.5
click at [794, 620] on div "Limpar filtros Janela de atendimento Grade de atendimento Capacidade Transporta…" at bounding box center [770, 352] width 1540 height 704
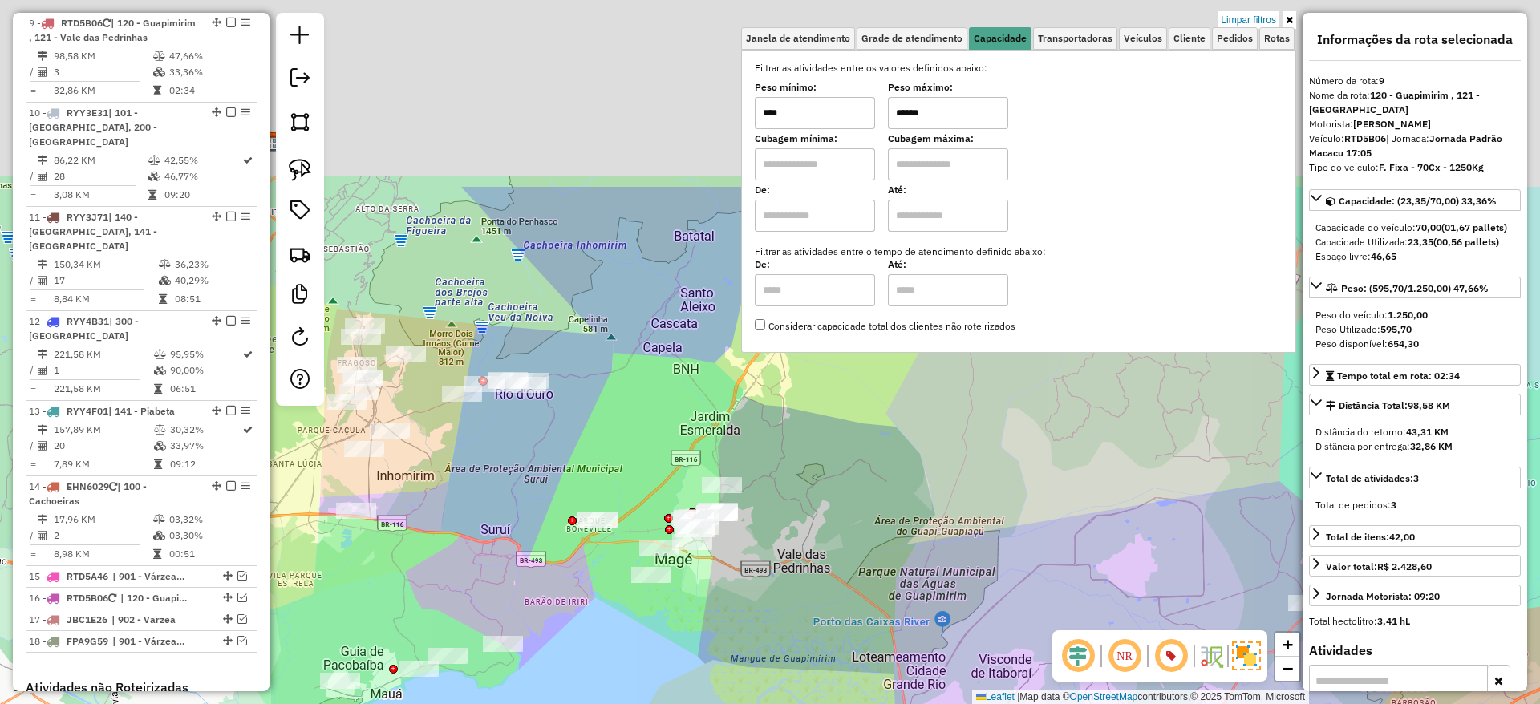
drag, startPoint x: 717, startPoint y: 466, endPoint x: 565, endPoint y: 728, distance: 303.4
click at [565, 704] on html "Aplicando filtros Pop-up bloqueado! Seu navegador bloqueou automáticamente a ab…" at bounding box center [770, 352] width 1540 height 704
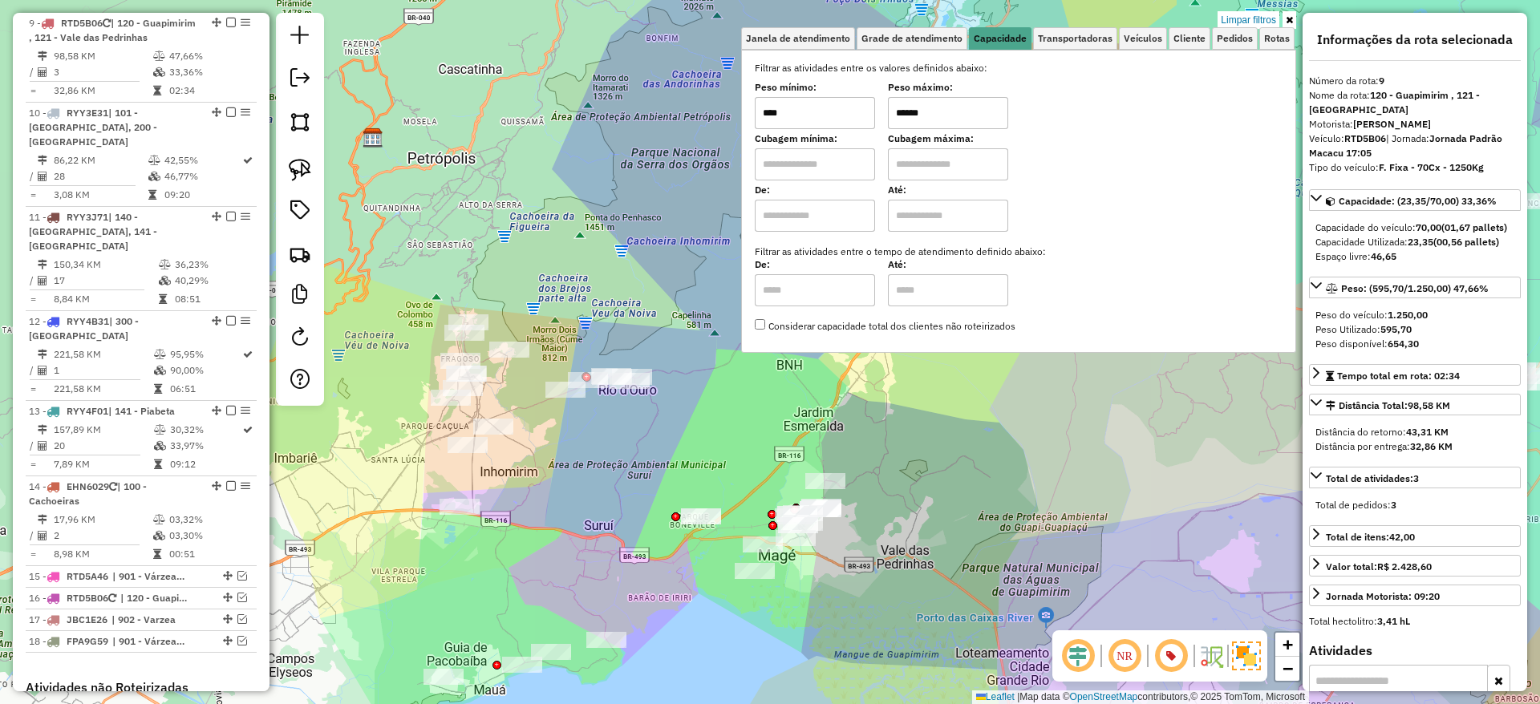
drag, startPoint x: 404, startPoint y: 585, endPoint x: 610, endPoint y: 609, distance: 207.6
click at [610, 609] on div "Limpar filtros Janela de atendimento Grade de atendimento Capacidade Transporta…" at bounding box center [770, 352] width 1540 height 704
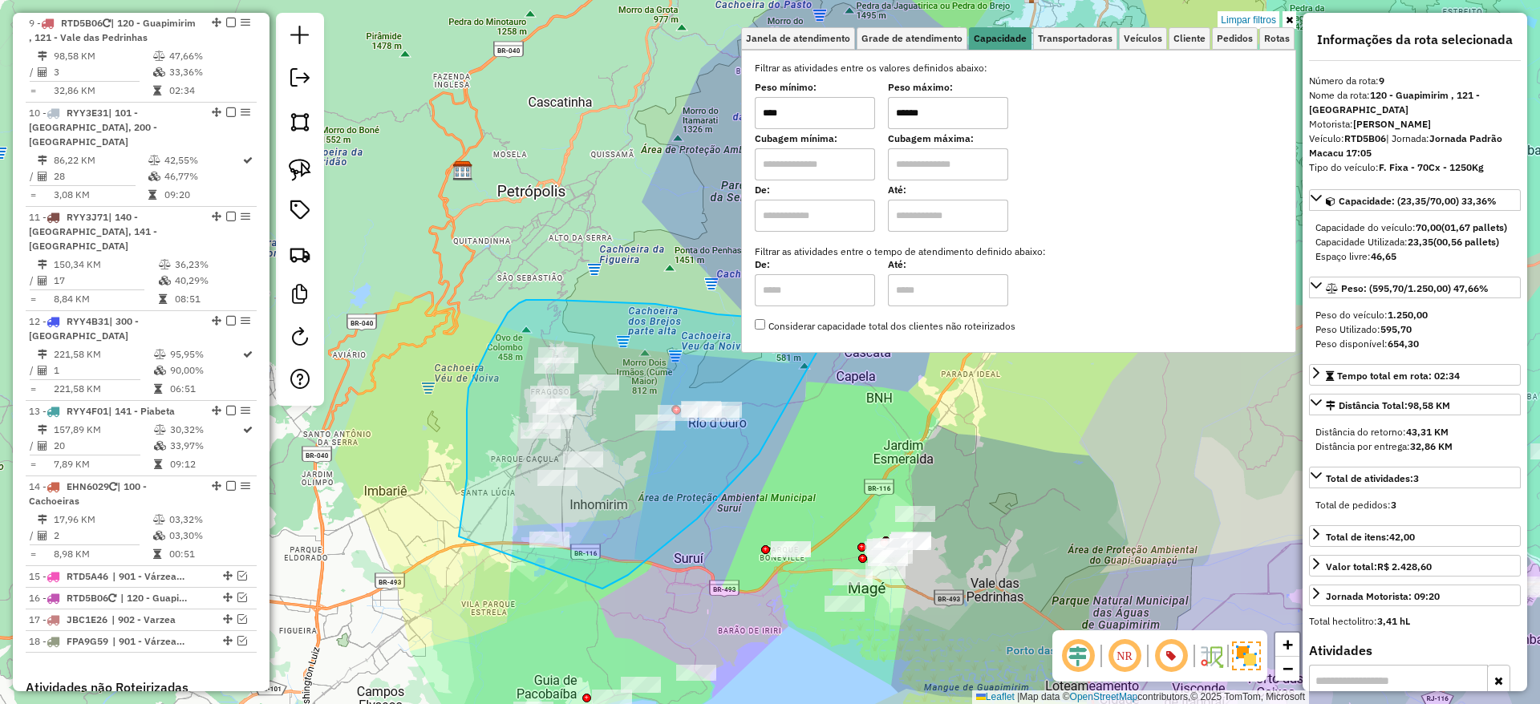
drag, startPoint x: 602, startPoint y: 589, endPoint x: 459, endPoint y: 538, distance: 152.2
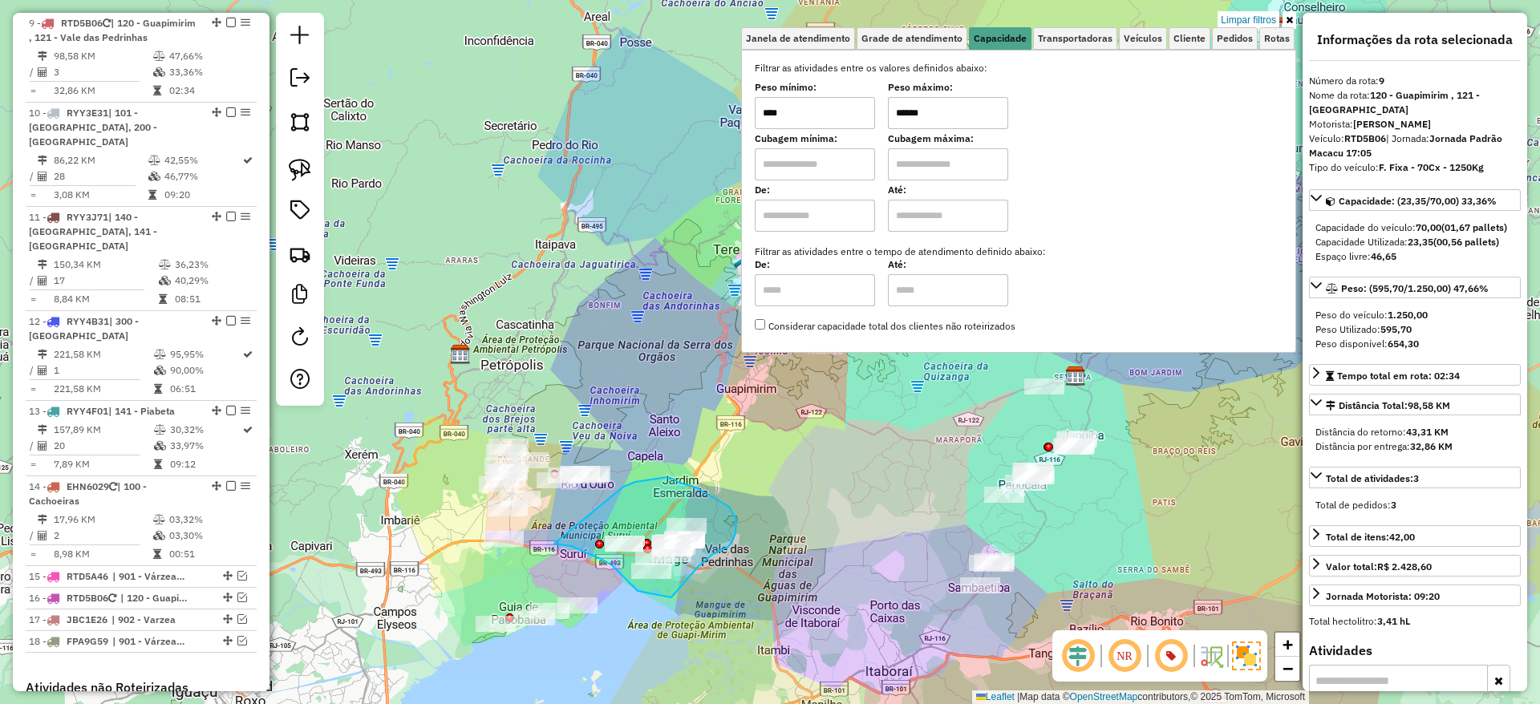
drag, startPoint x: 570, startPoint y: 546, endPoint x: 548, endPoint y: 550, distance: 22.7
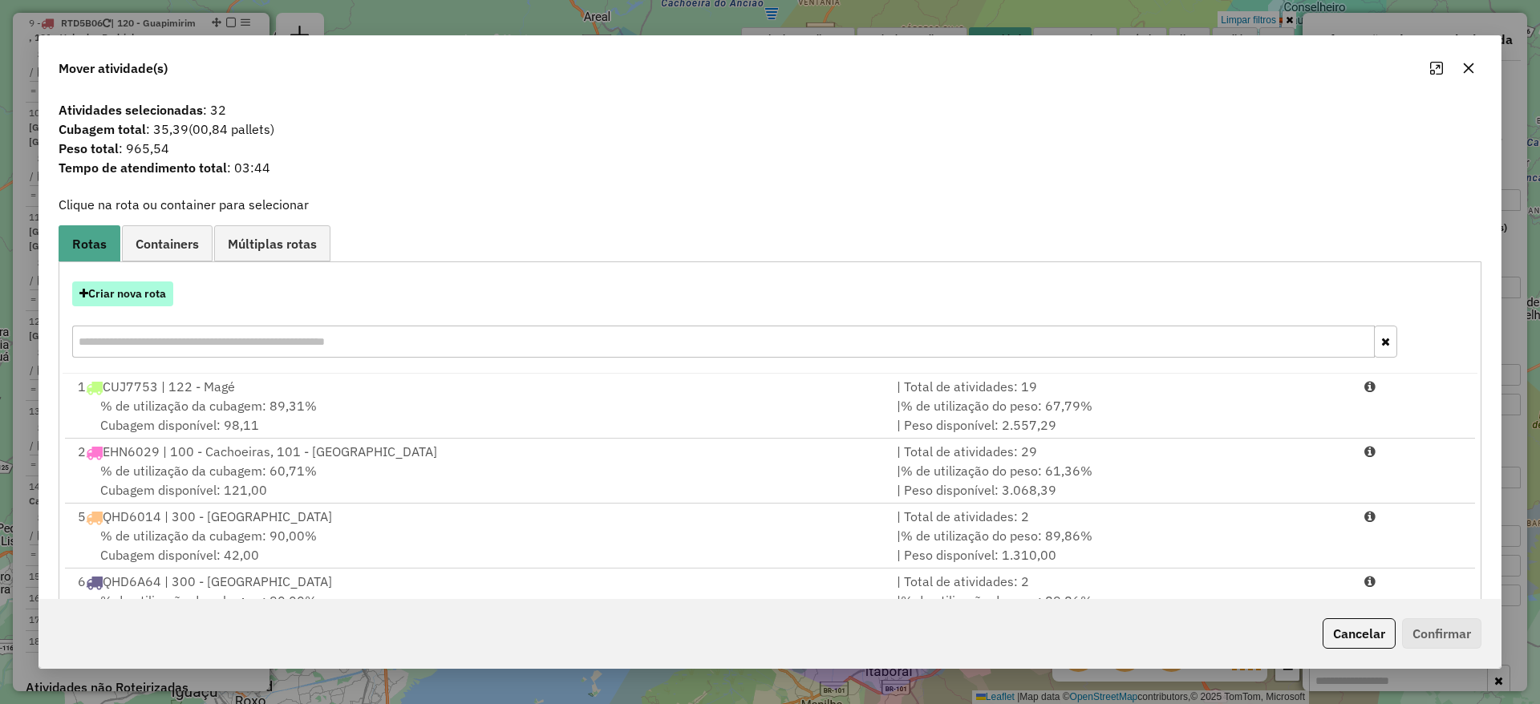
click at [136, 302] on button "Criar nova rota" at bounding box center [122, 294] width 101 height 25
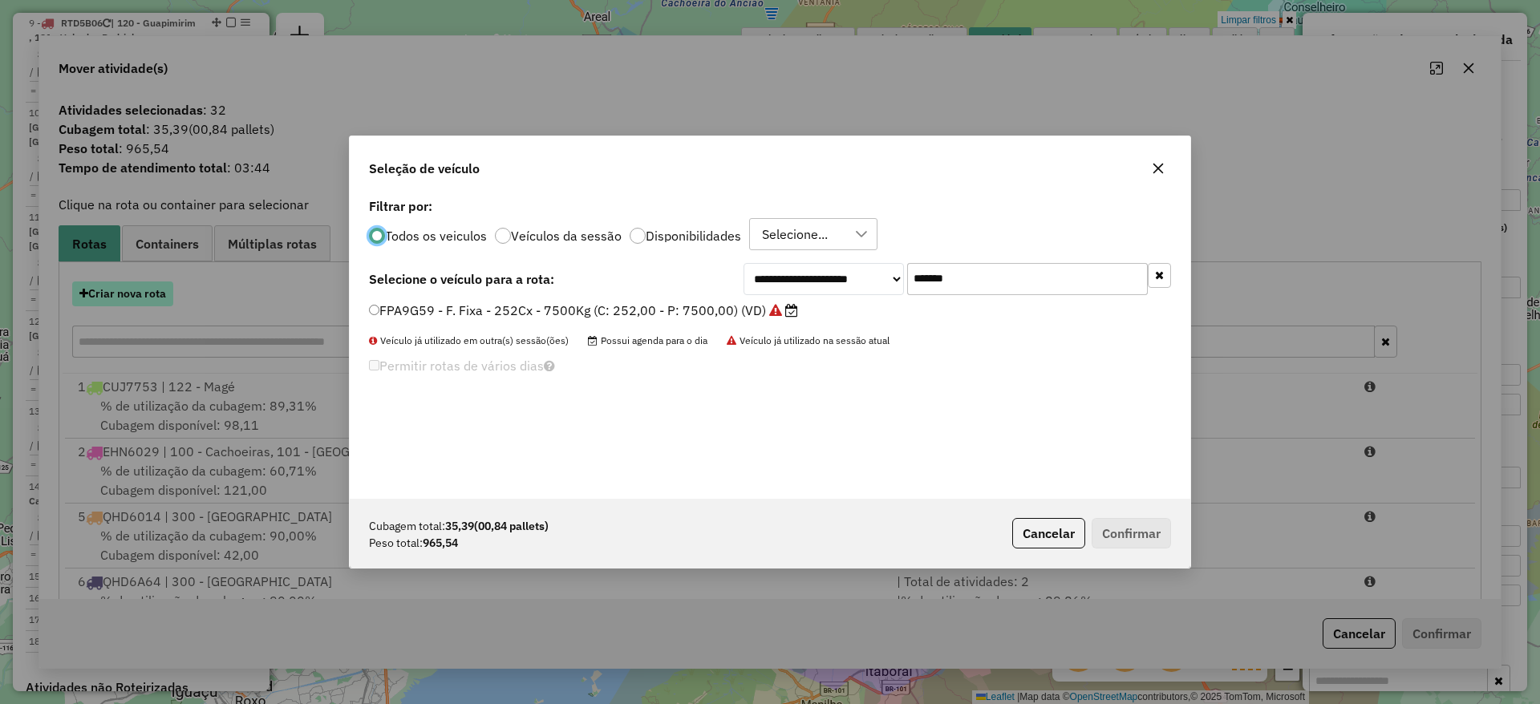
scroll to position [9, 5]
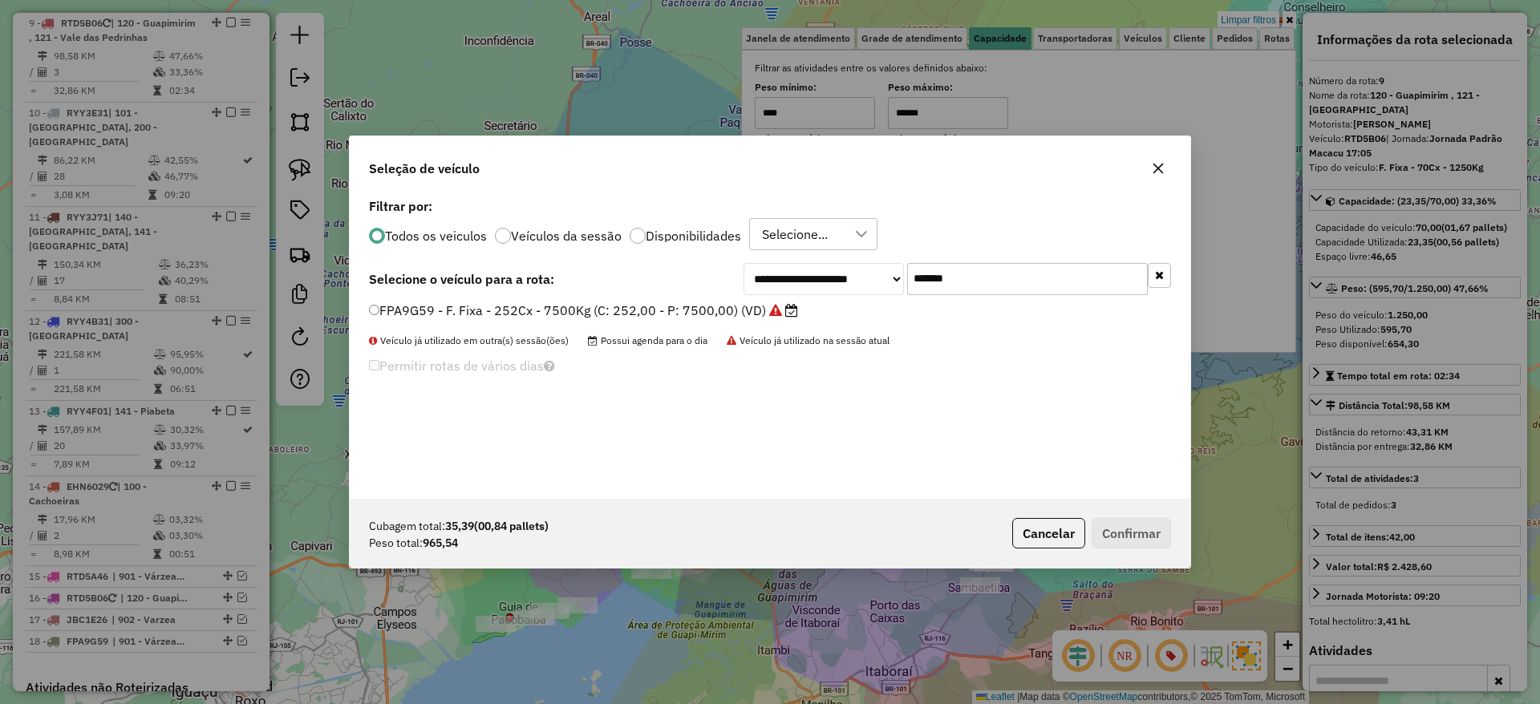
click at [968, 264] on input "*******" at bounding box center [1027, 279] width 241 height 32
paste input "text"
type input "*******"
click at [732, 320] on li "RTD5A90 - F. Fixa - 70Cx - 1250Kg (C: 70,00 - P: 1250,00) (VD)" at bounding box center [770, 311] width 802 height 19
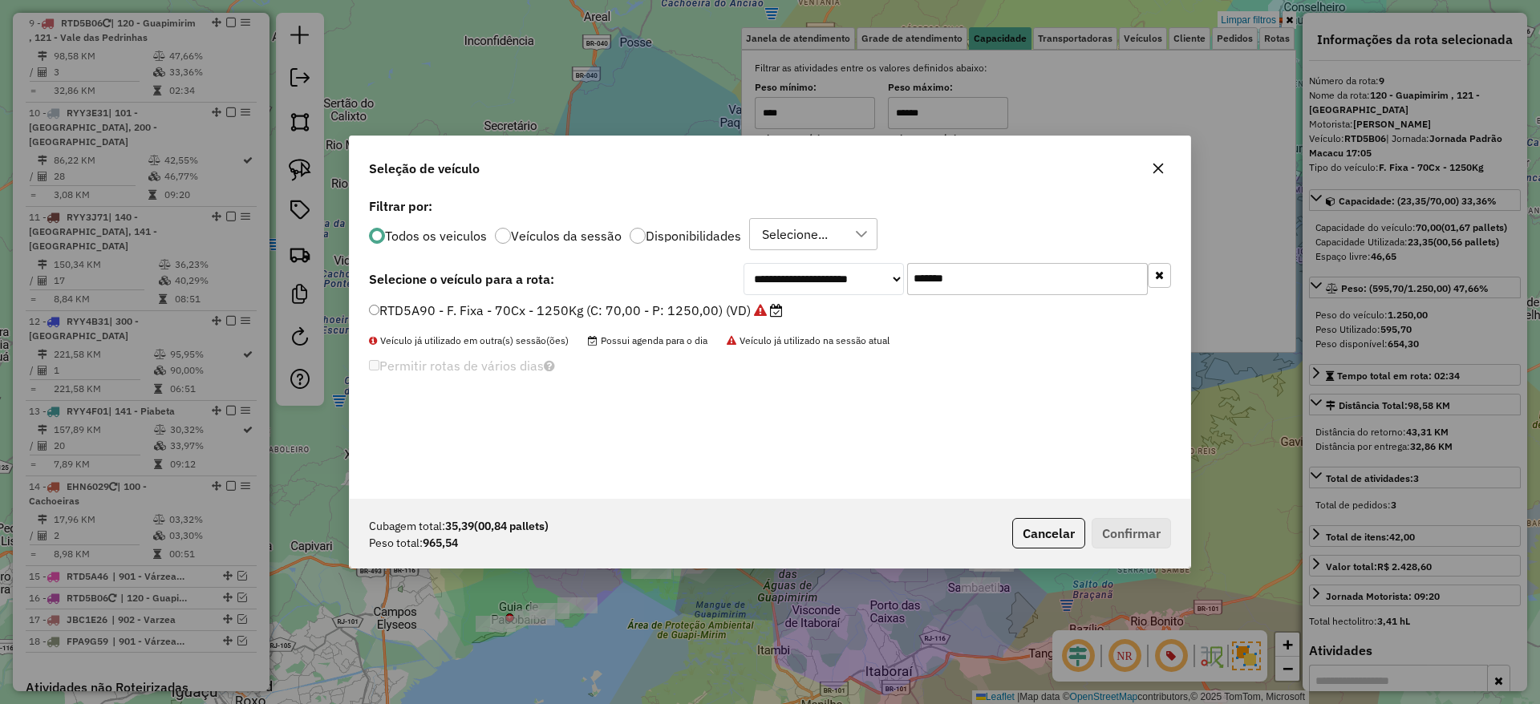
click at [724, 316] on label "RTD5A90 - F. Fixa - 70Cx - 1250Kg (C: 70,00 - P: 1250,00) (VD)" at bounding box center [576, 310] width 414 height 19
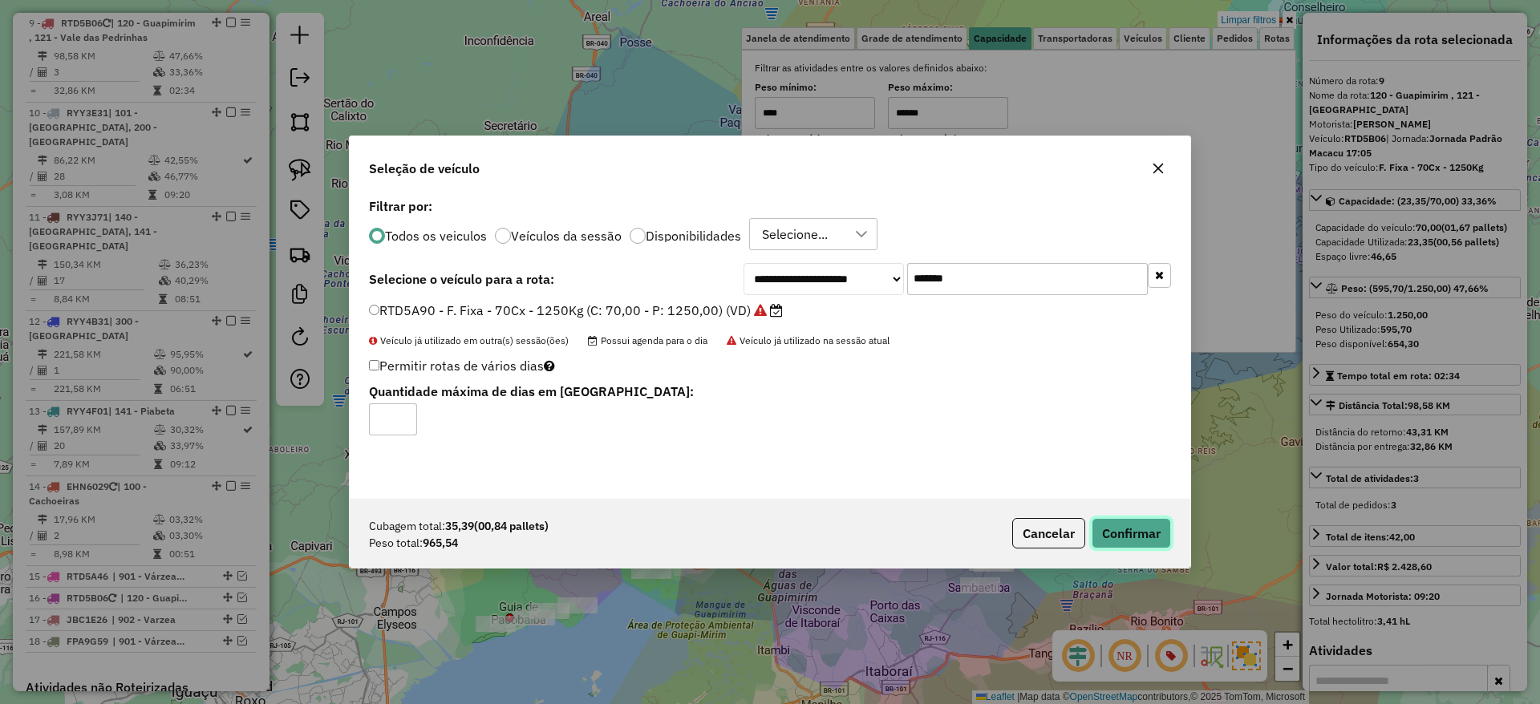
click at [1150, 533] on button "Confirmar" at bounding box center [1131, 533] width 79 height 30
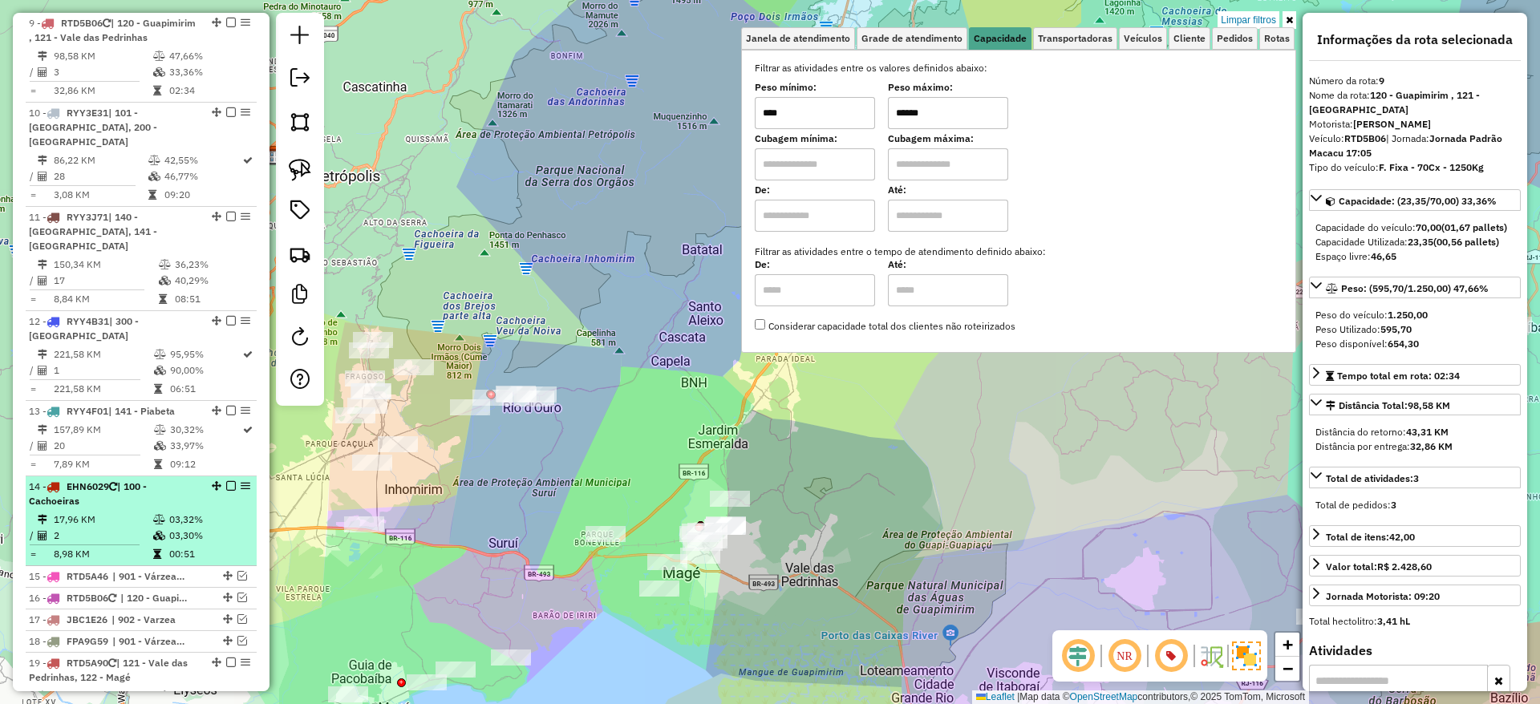
click at [116, 494] on li "14 - EHN6029 | 100 - Cachoeiras 17,96 KM 03,32% / 2 03,30% = 8,98 KM 00:51" at bounding box center [141, 522] width 231 height 90
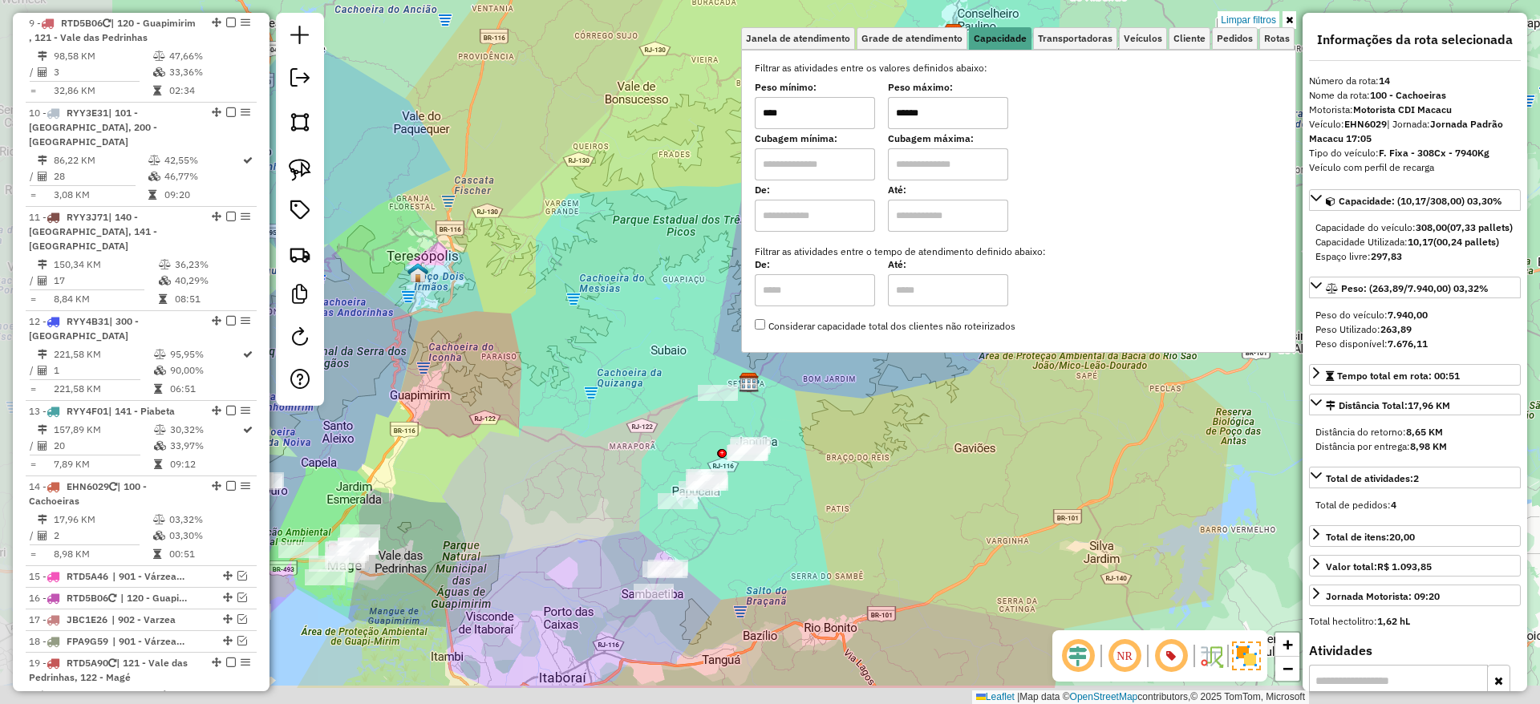
drag, startPoint x: 663, startPoint y: 597, endPoint x: 922, endPoint y: 391, distance: 330.5
click at [922, 391] on div "Limpar filtros Janela de atendimento Grade de atendimento Capacidade Transporta…" at bounding box center [770, 352] width 1540 height 704
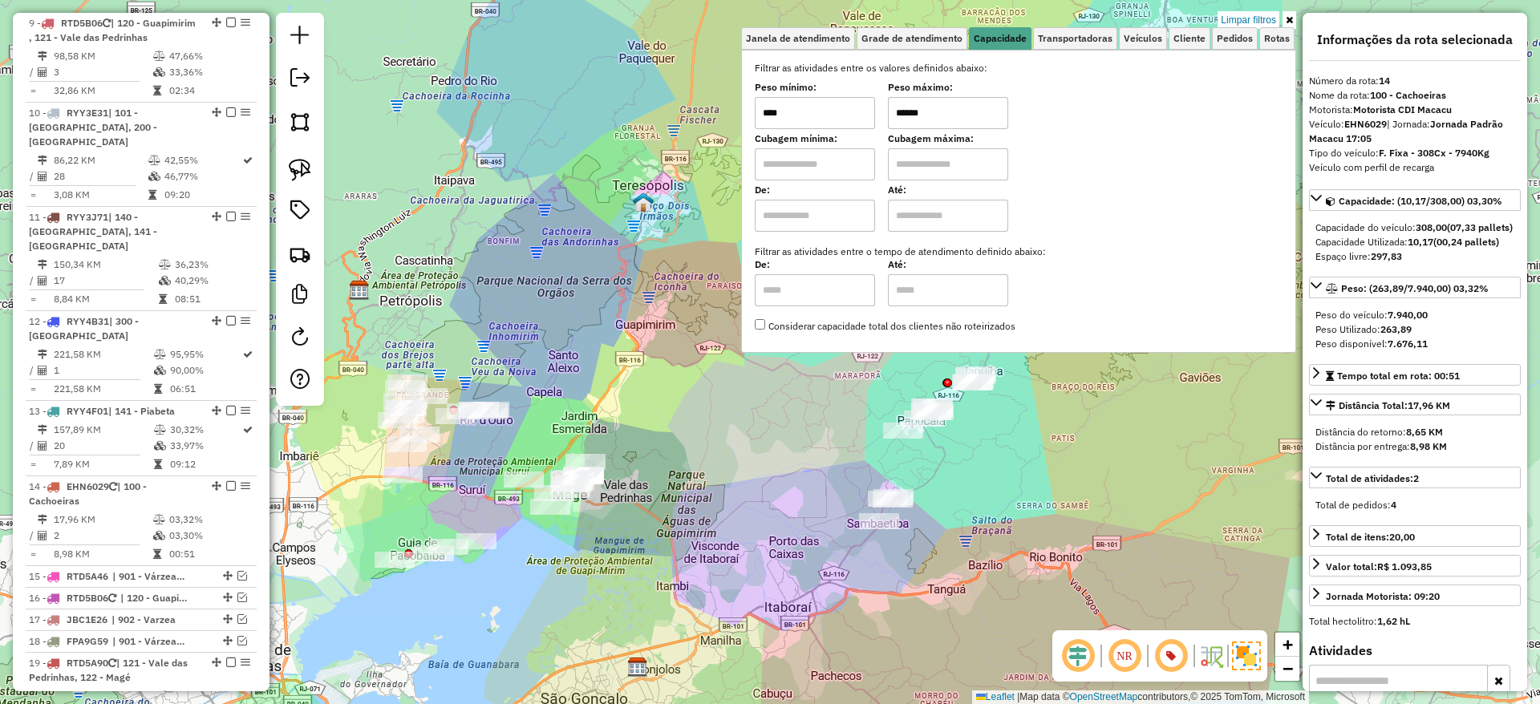
drag, startPoint x: 554, startPoint y: 466, endPoint x: 654, endPoint y: 537, distance: 123.1
click at [654, 537] on div "Limpar filtros Janela de atendimento Grade de atendimento Capacidade Transporta…" at bounding box center [770, 352] width 1540 height 704
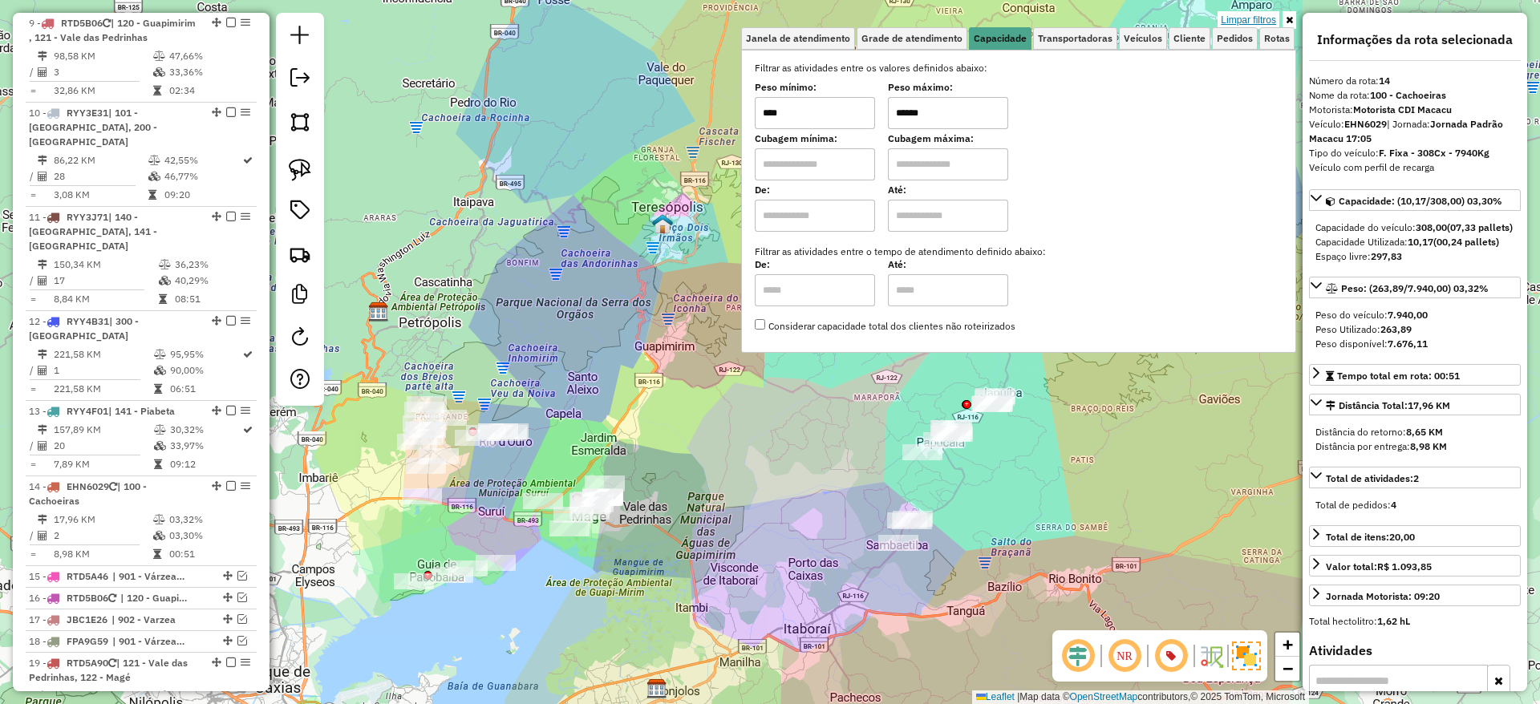
click at [1240, 14] on link "Limpar filtros" at bounding box center [1249, 20] width 62 height 18
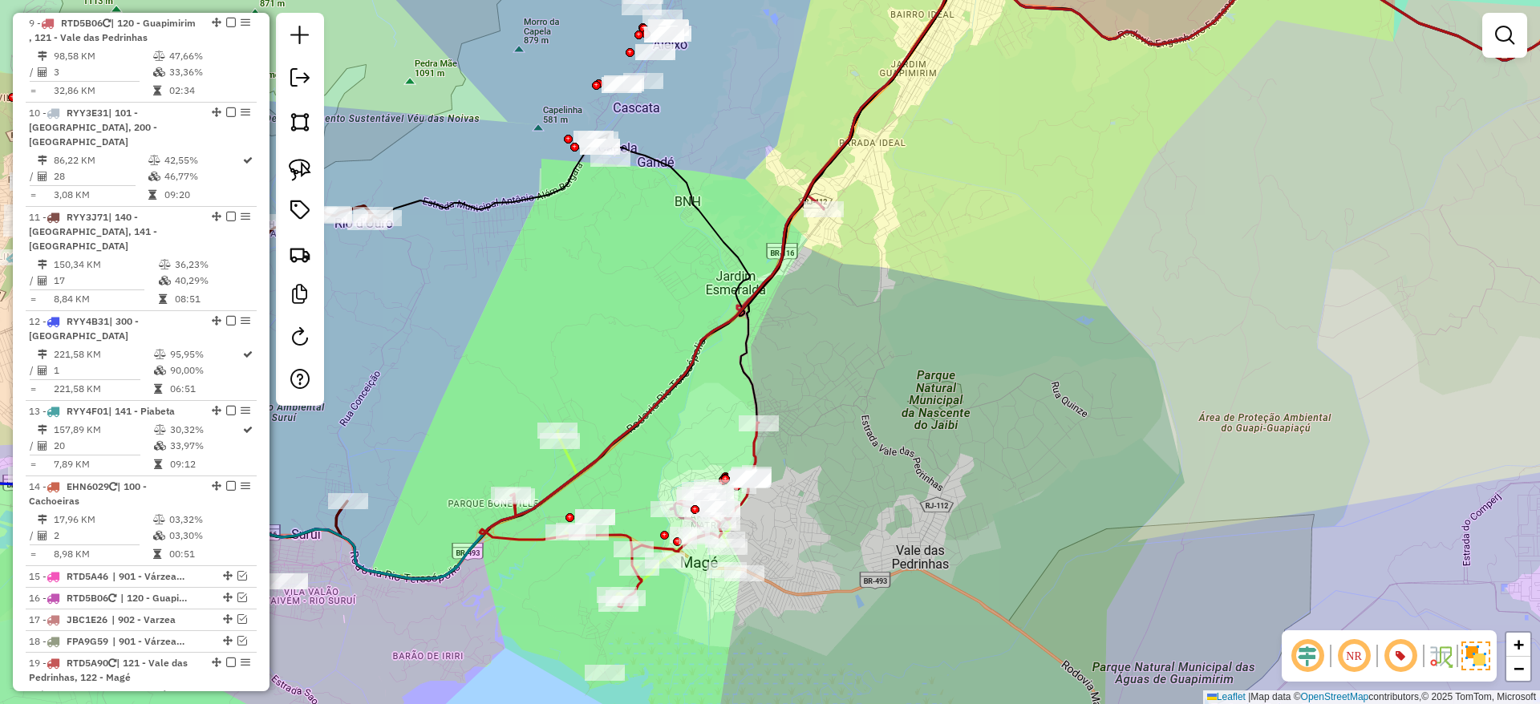
click at [502, 536] on icon at bounding box center [619, 515] width 279 height 185
select select "*********"
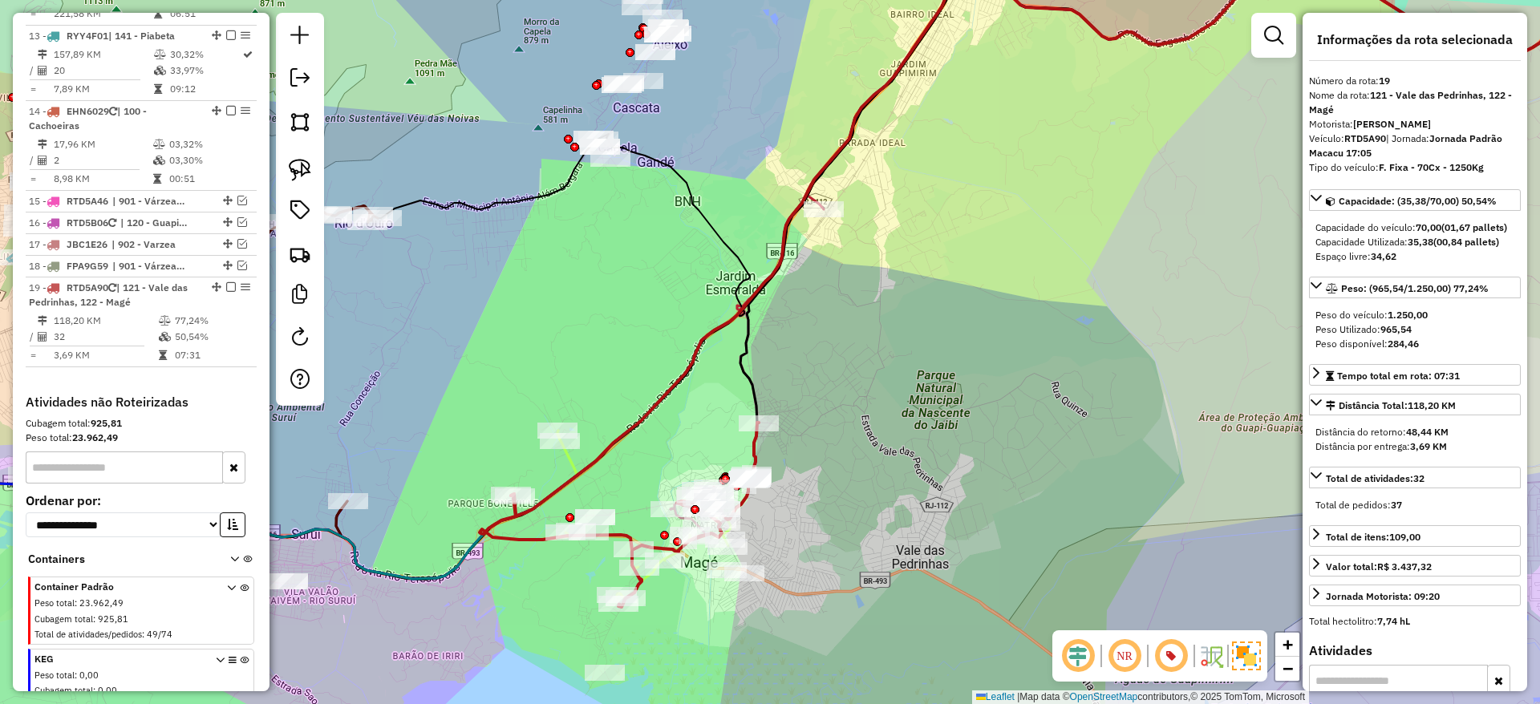
scroll to position [1614, 0]
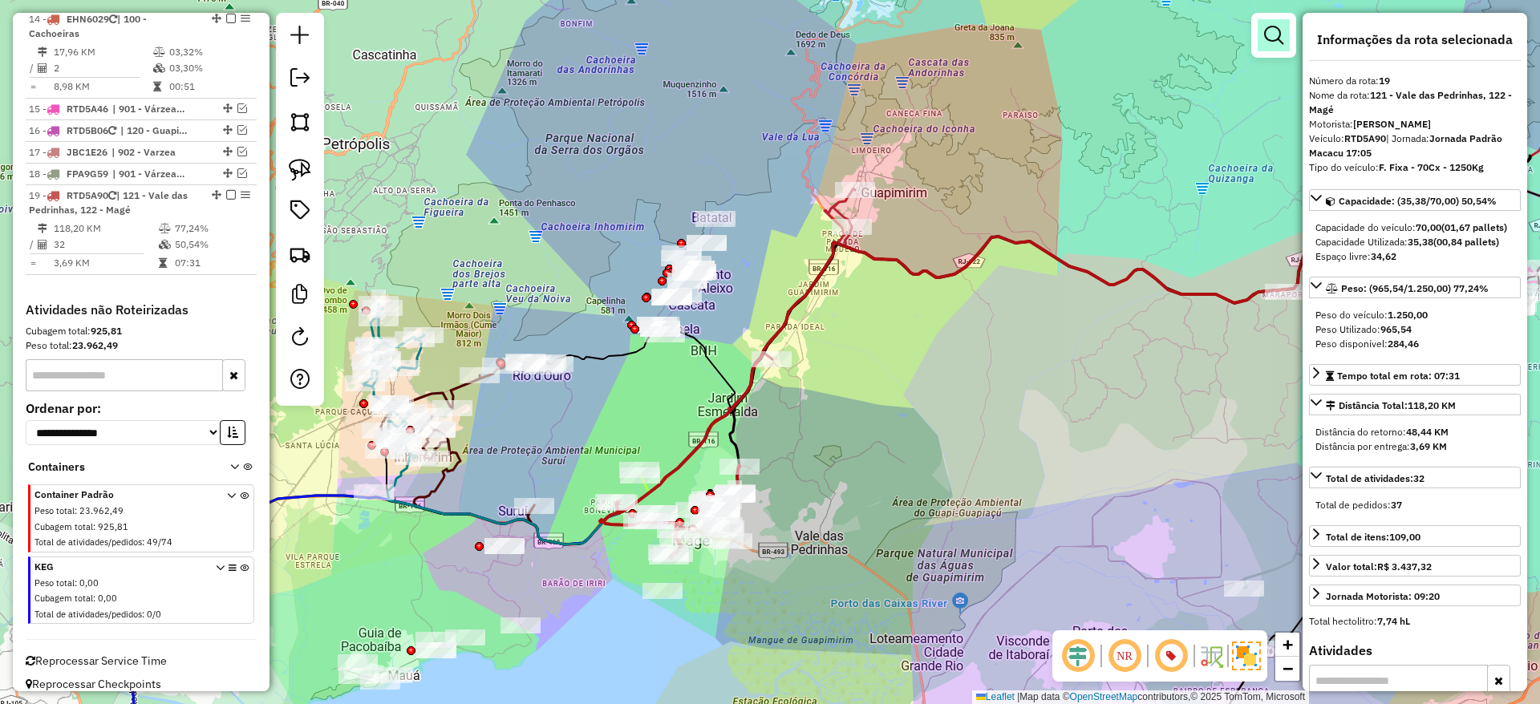
click at [1279, 38] on em at bounding box center [1273, 35] width 19 height 19
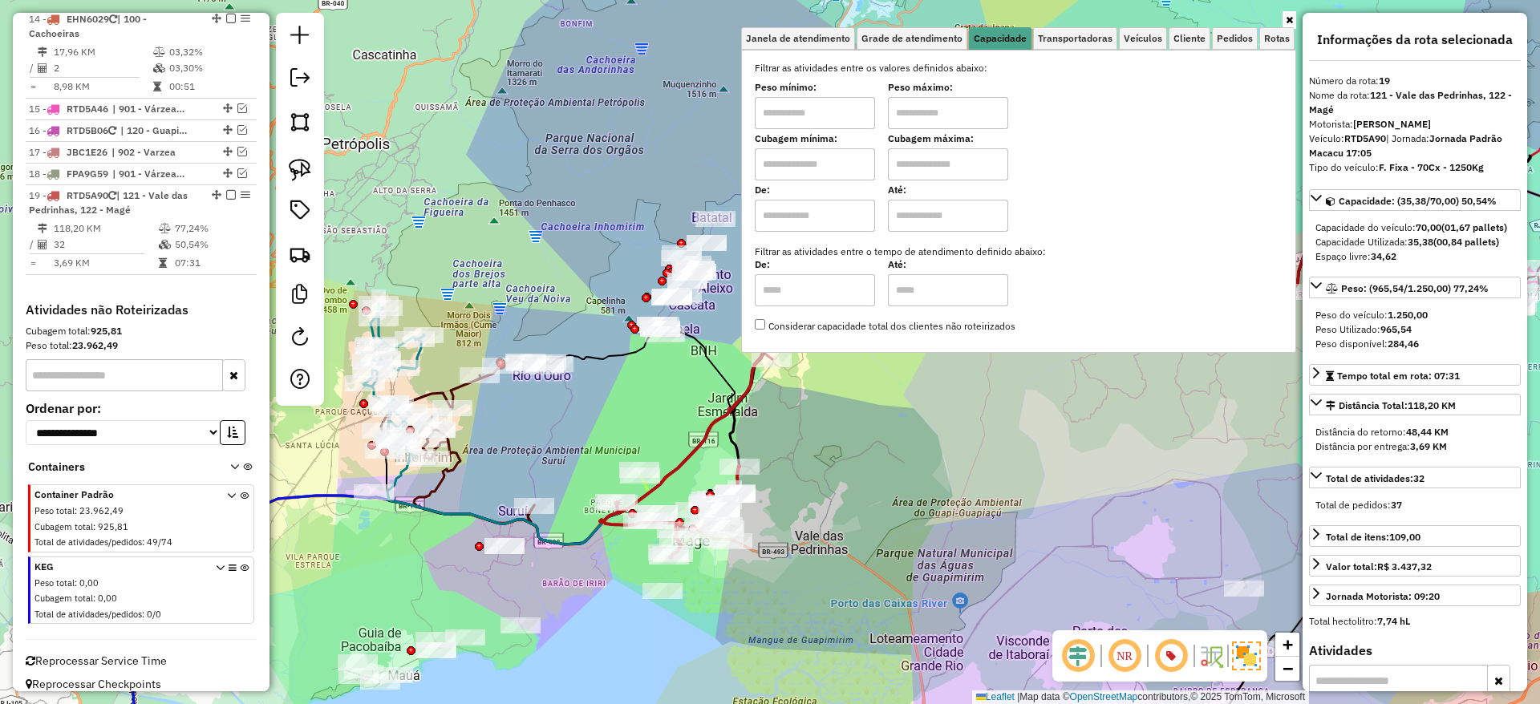
click at [836, 124] on input "text" at bounding box center [815, 113] width 120 height 32
type input "****"
click at [923, 106] on input "text" at bounding box center [948, 113] width 120 height 32
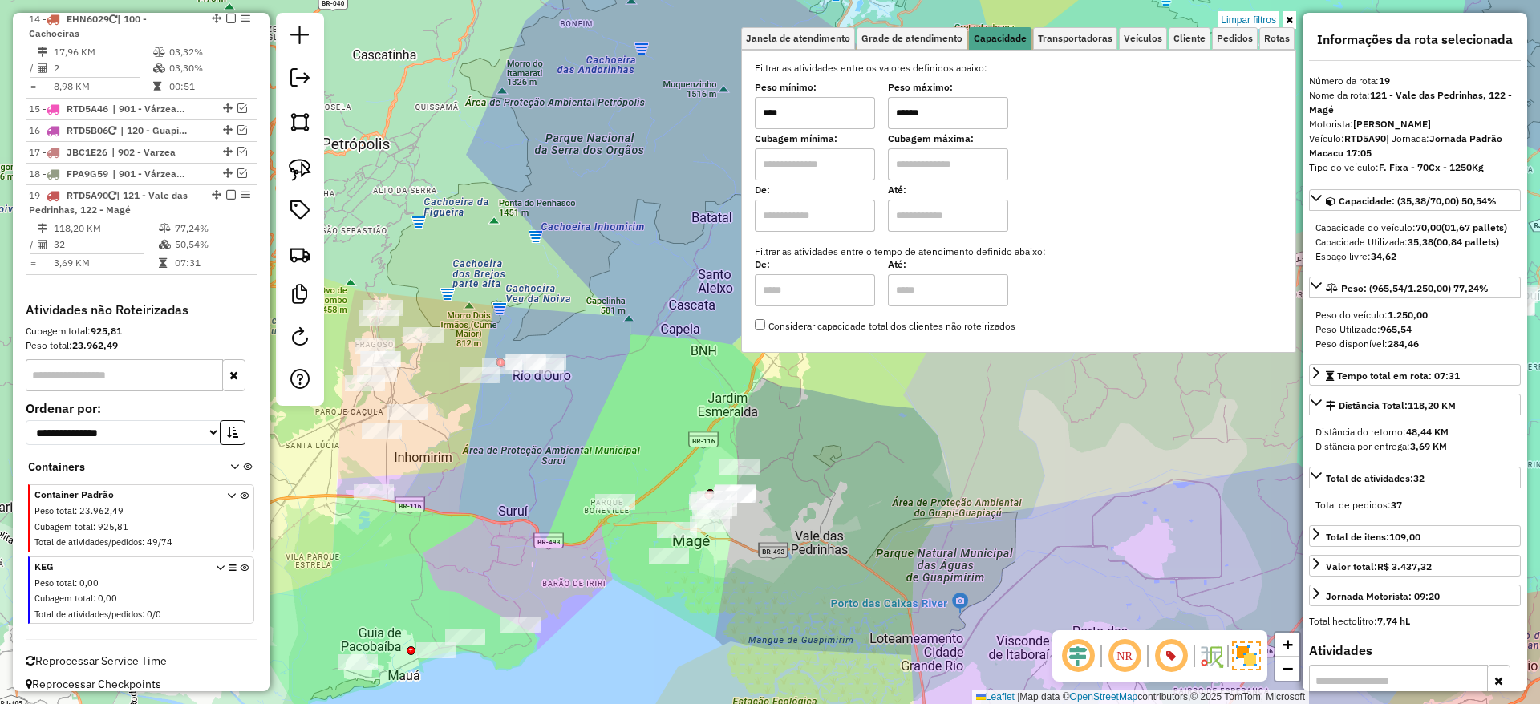
type input "******"
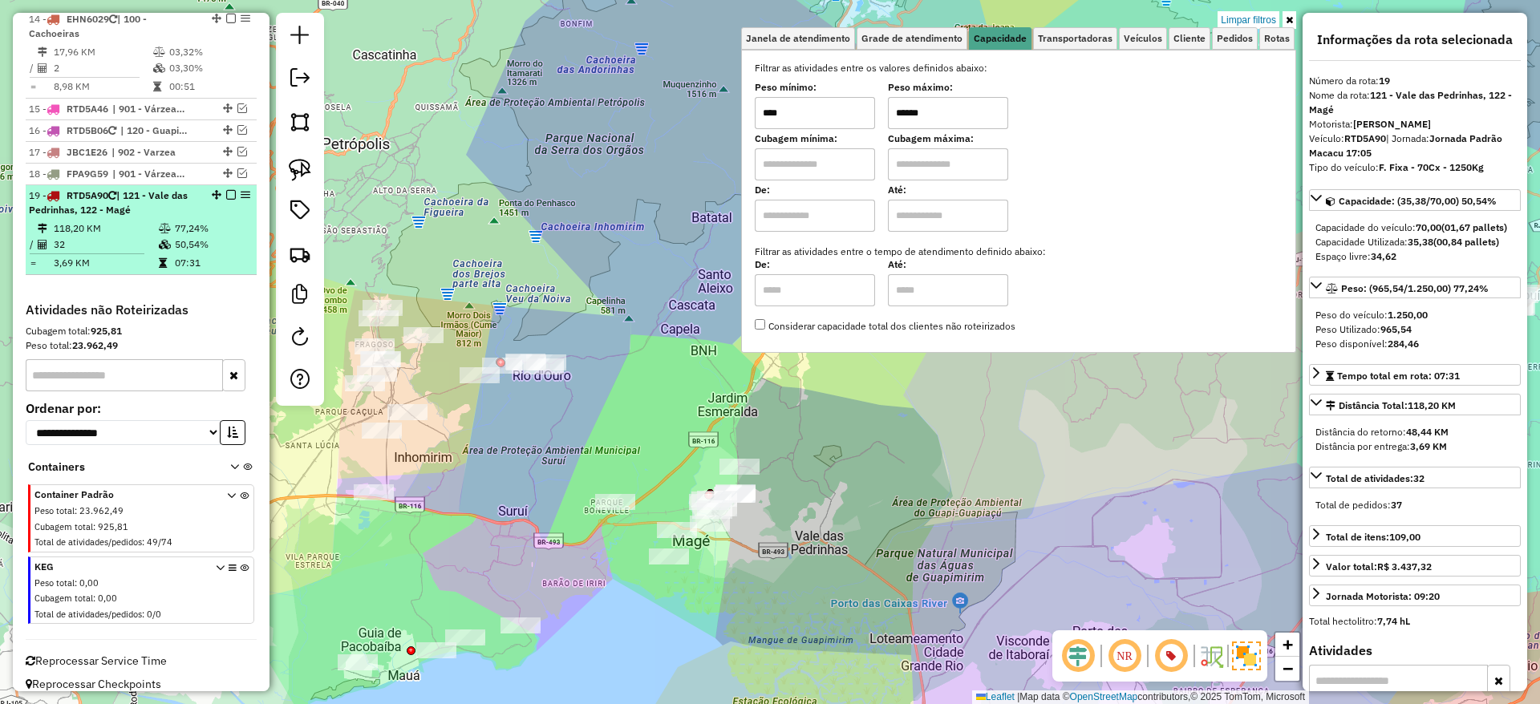
click at [71, 255] on td "3,69 KM" at bounding box center [105, 263] width 105 height 16
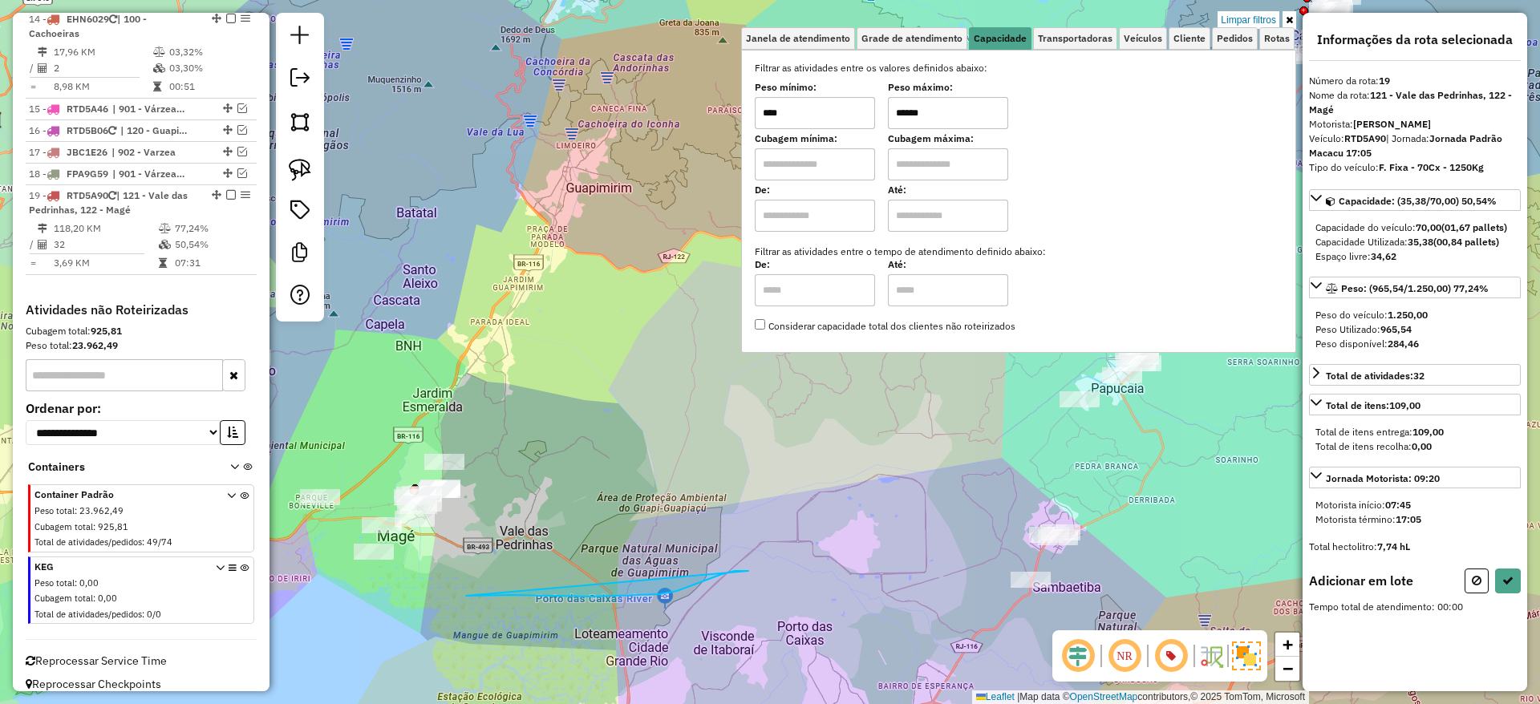
drag, startPoint x: 466, startPoint y: 595, endPoint x: 711, endPoint y: 568, distance: 246.2
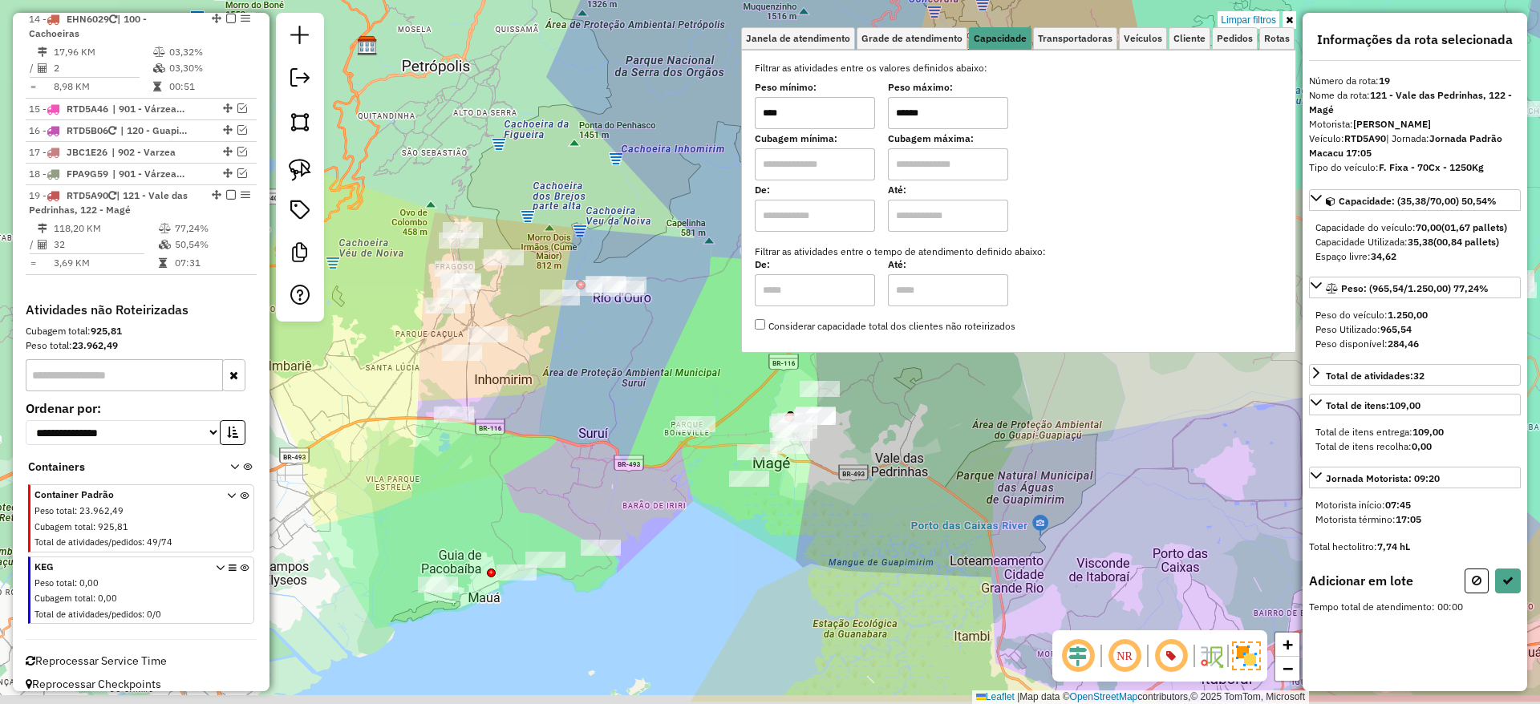
drag, startPoint x: 467, startPoint y: 581, endPoint x: 851, endPoint y: 489, distance: 395.0
click at [851, 489] on div "Limpar filtros Janela de atendimento Grade de atendimento Capacidade Transporta…" at bounding box center [770, 352] width 1540 height 704
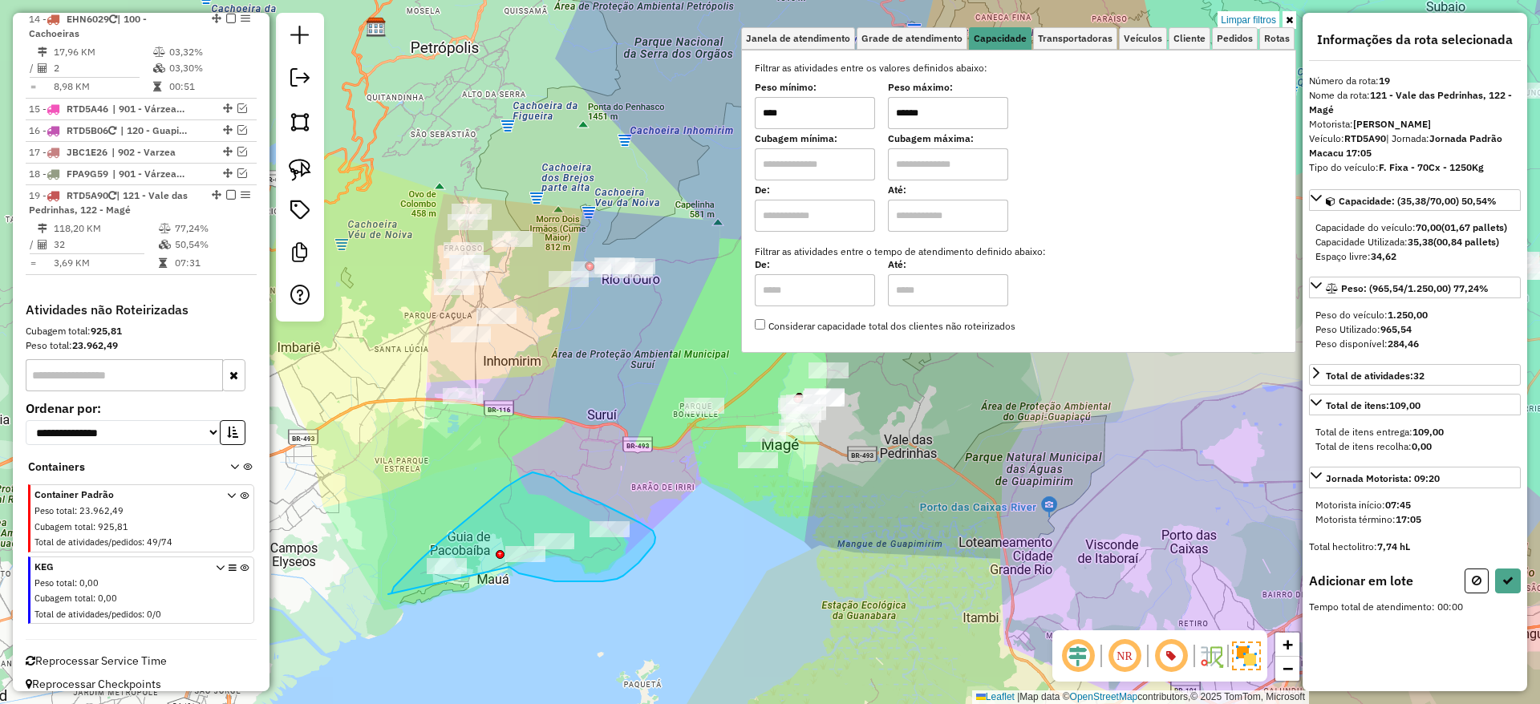
drag, startPoint x: 509, startPoint y: 567, endPoint x: 387, endPoint y: 594, distance: 124.9
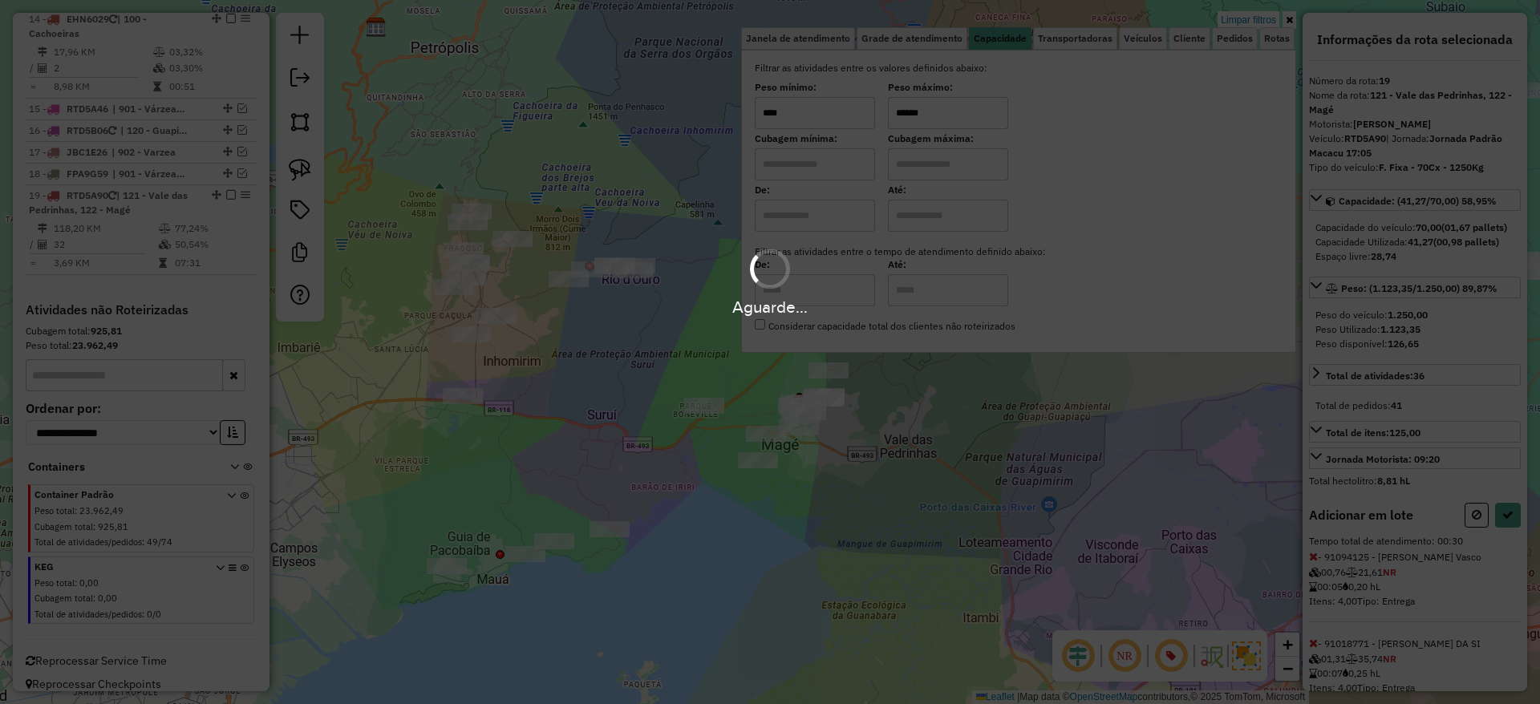
select select "*********"
click at [387, 594] on div "Aguarde..." at bounding box center [770, 352] width 1540 height 704
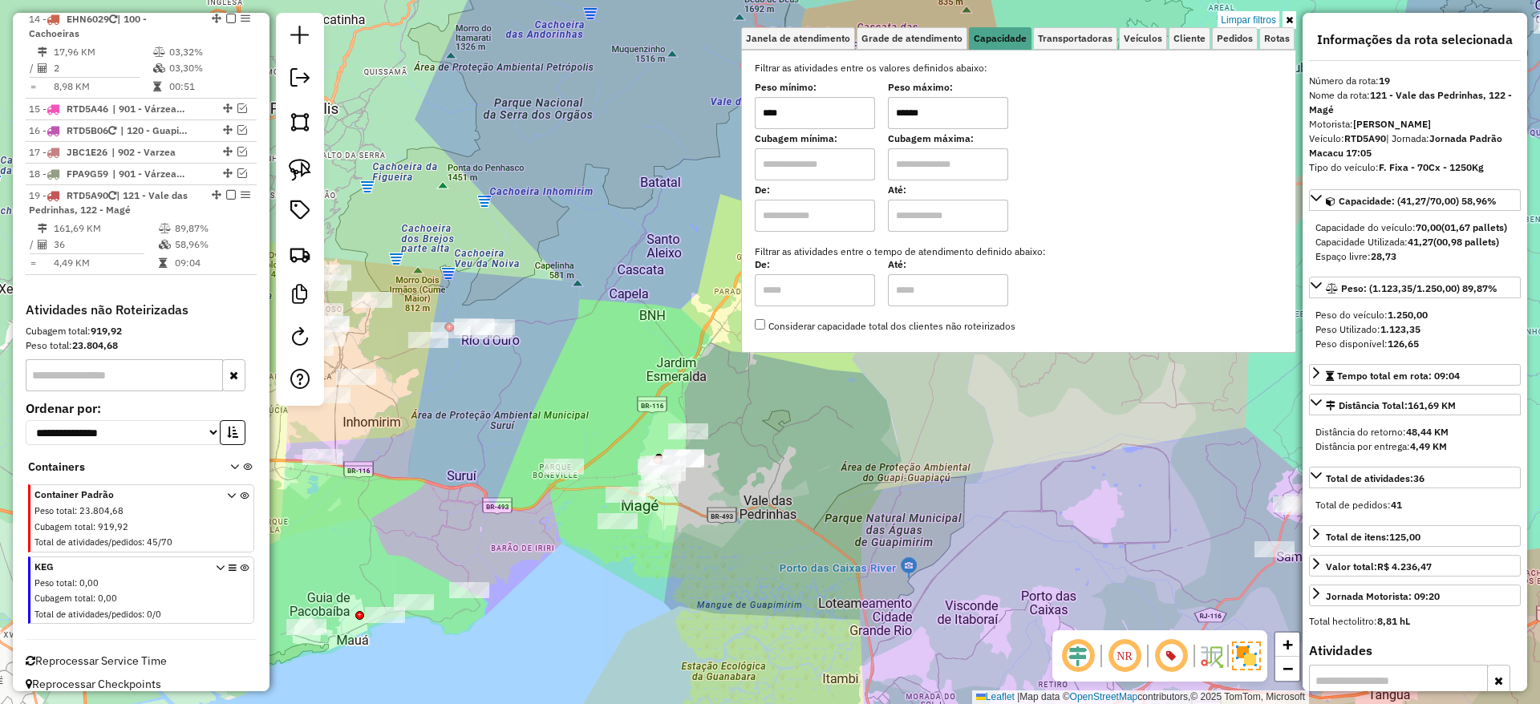
drag, startPoint x: 378, startPoint y: 480, endPoint x: 517, endPoint y: 517, distance: 144.6
click at [517, 517] on div "Limpar filtros Janela de atendimento Grade de atendimento Capacidade Transporta…" at bounding box center [770, 352] width 1540 height 704
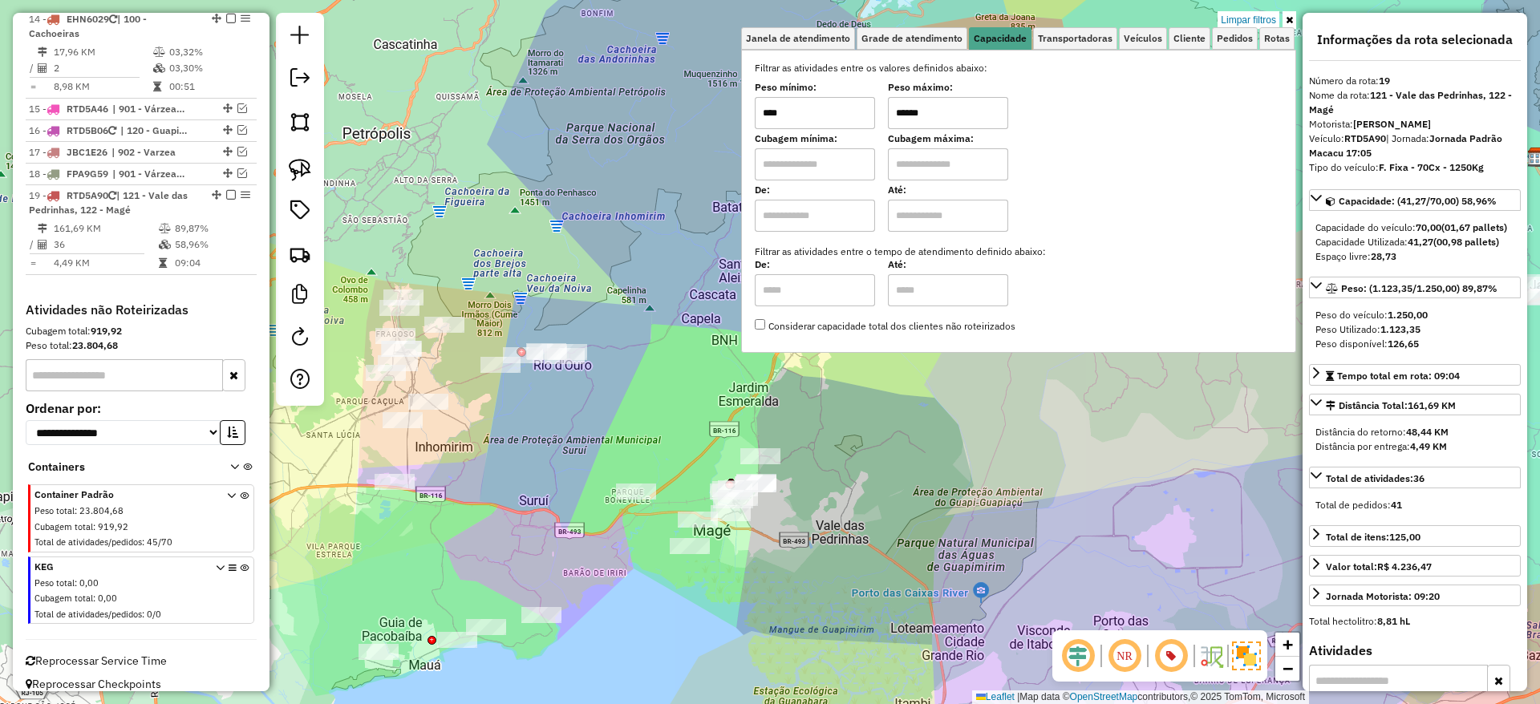
drag, startPoint x: 517, startPoint y: 517, endPoint x: 573, endPoint y: 534, distance: 57.9
click at [573, 534] on div "Limpar filtros Janela de atendimento Grade de atendimento Capacidade Transporta…" at bounding box center [770, 352] width 1540 height 704
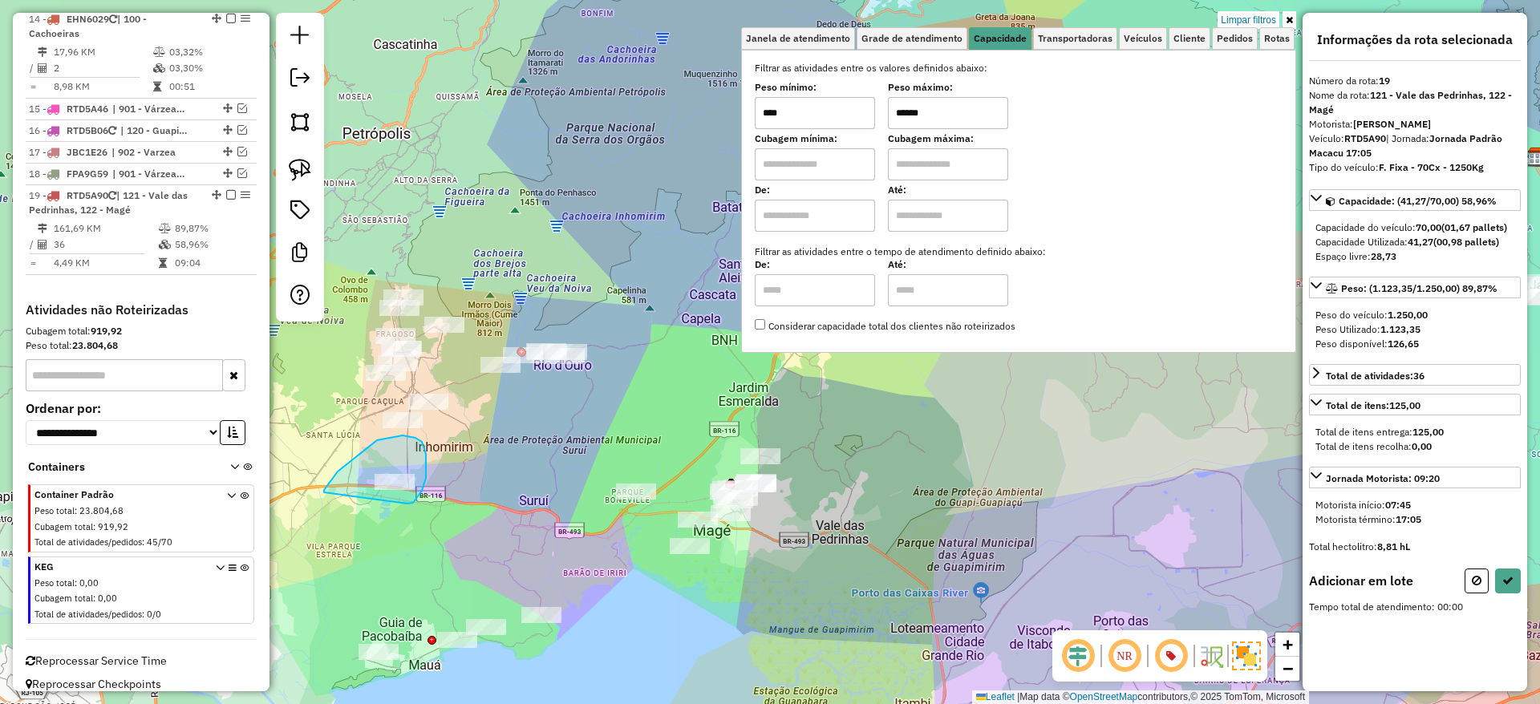
drag, startPoint x: 407, startPoint y: 505, endPoint x: 324, endPoint y: 493, distance: 83.5
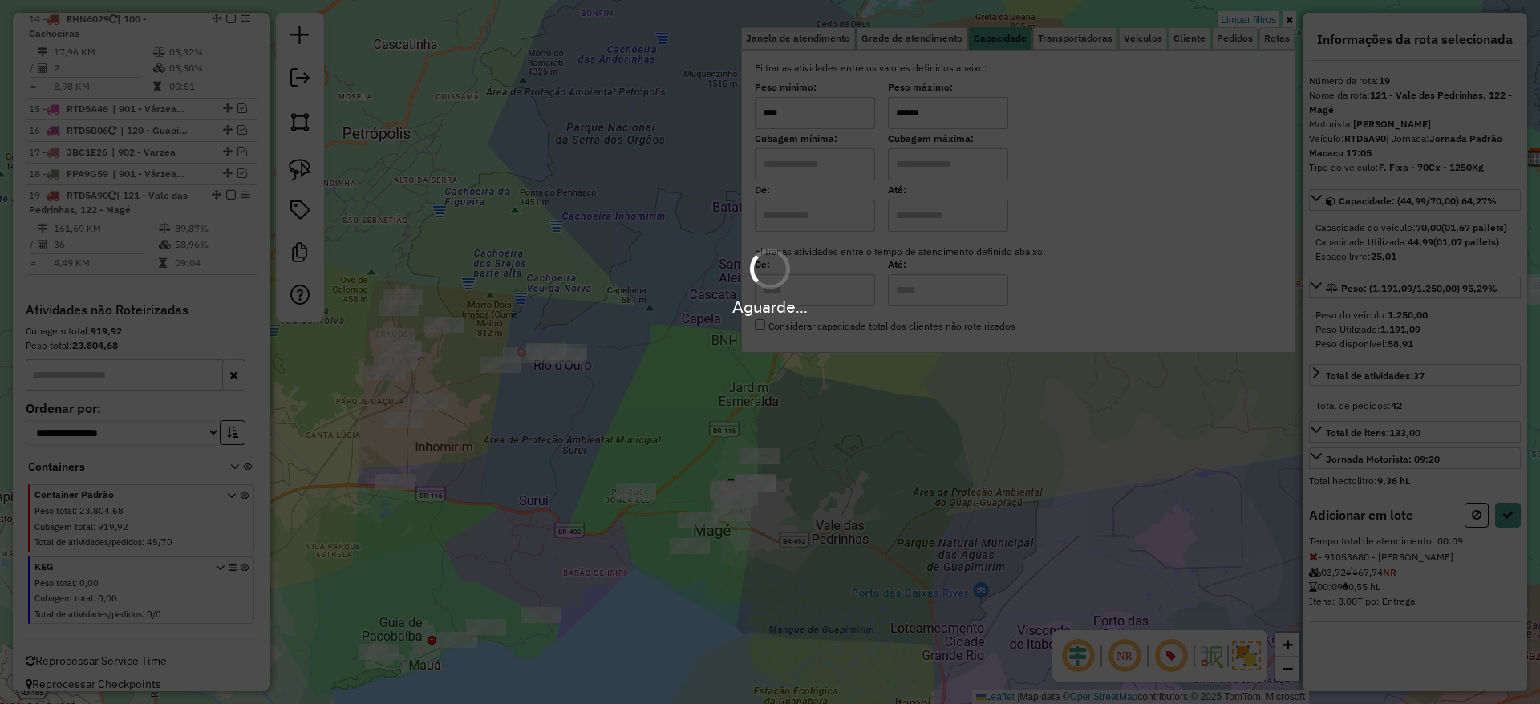
select select "*********"
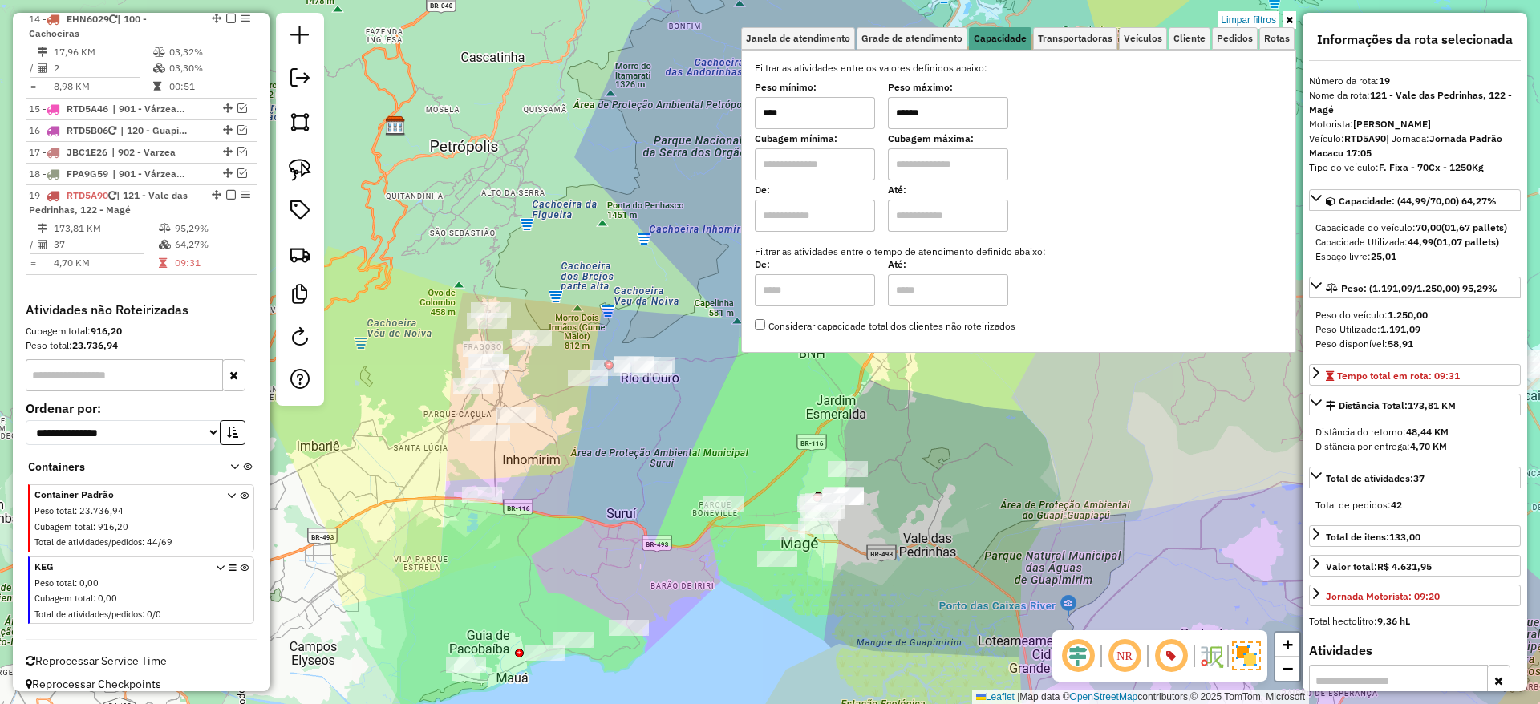
drag, startPoint x: 326, startPoint y: 453, endPoint x: 622, endPoint y: 521, distance: 303.6
click at [622, 521] on div "Limpar filtros Janela de atendimento Grade de atendimento Capacidade Transporta…" at bounding box center [770, 352] width 1540 height 704
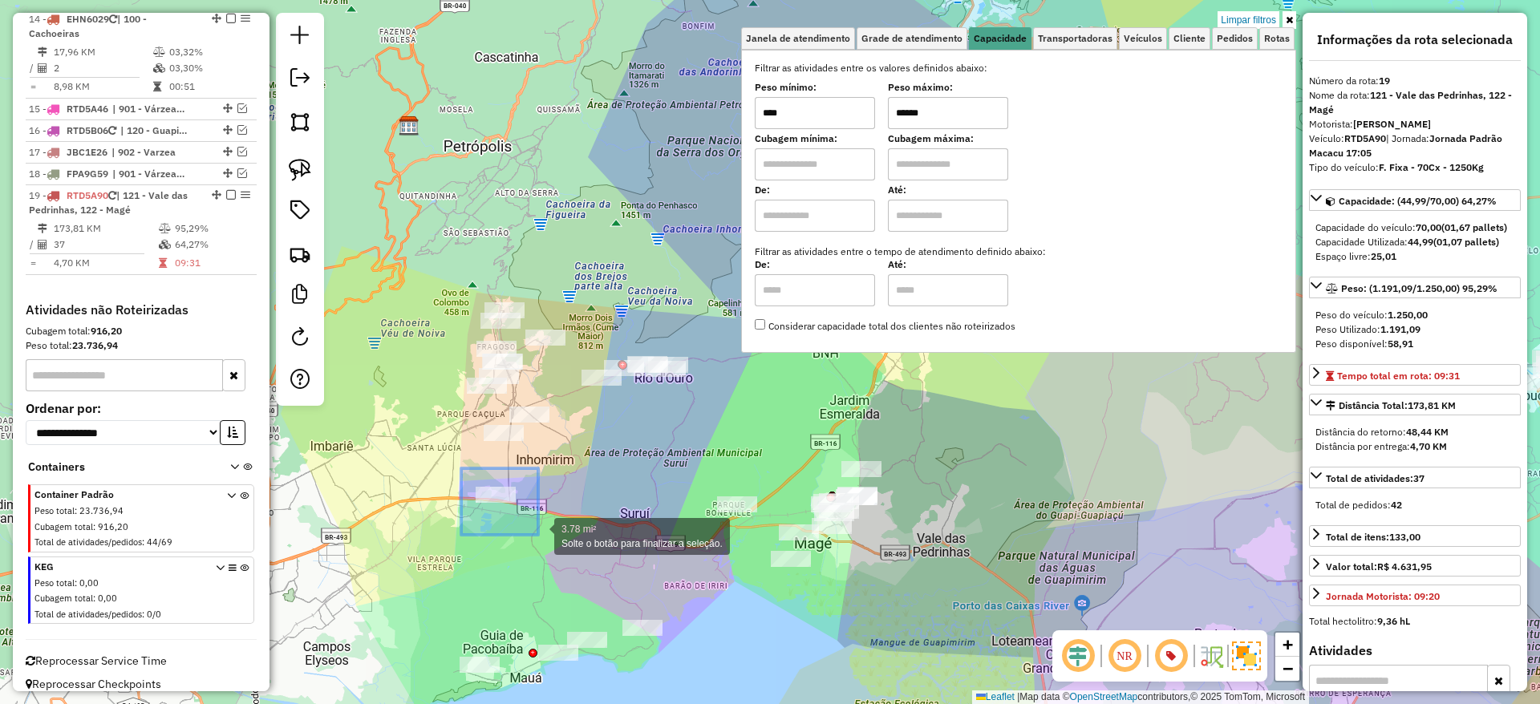
drag, startPoint x: 461, startPoint y: 468, endPoint x: 538, endPoint y: 534, distance: 101.3
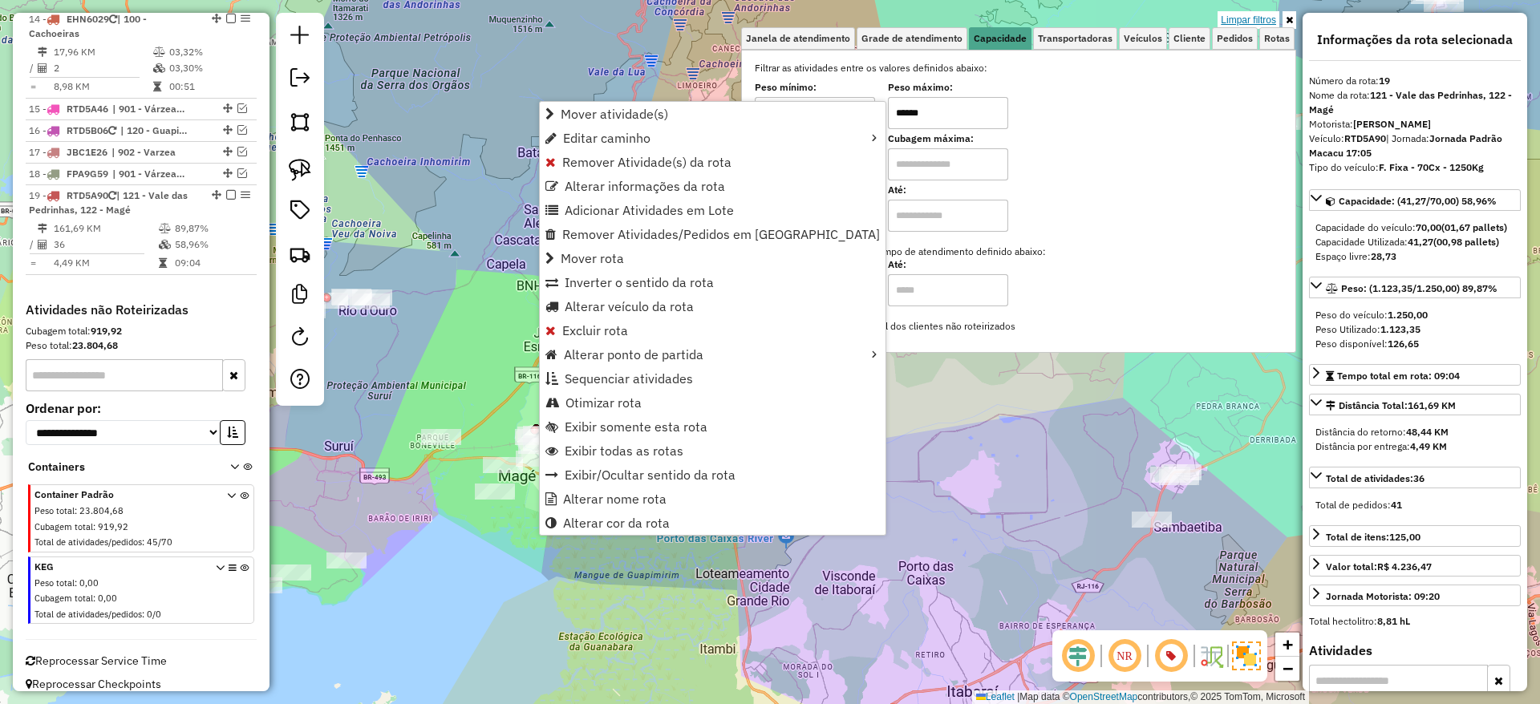
click at [1236, 21] on link "Limpar filtros" at bounding box center [1249, 20] width 62 height 18
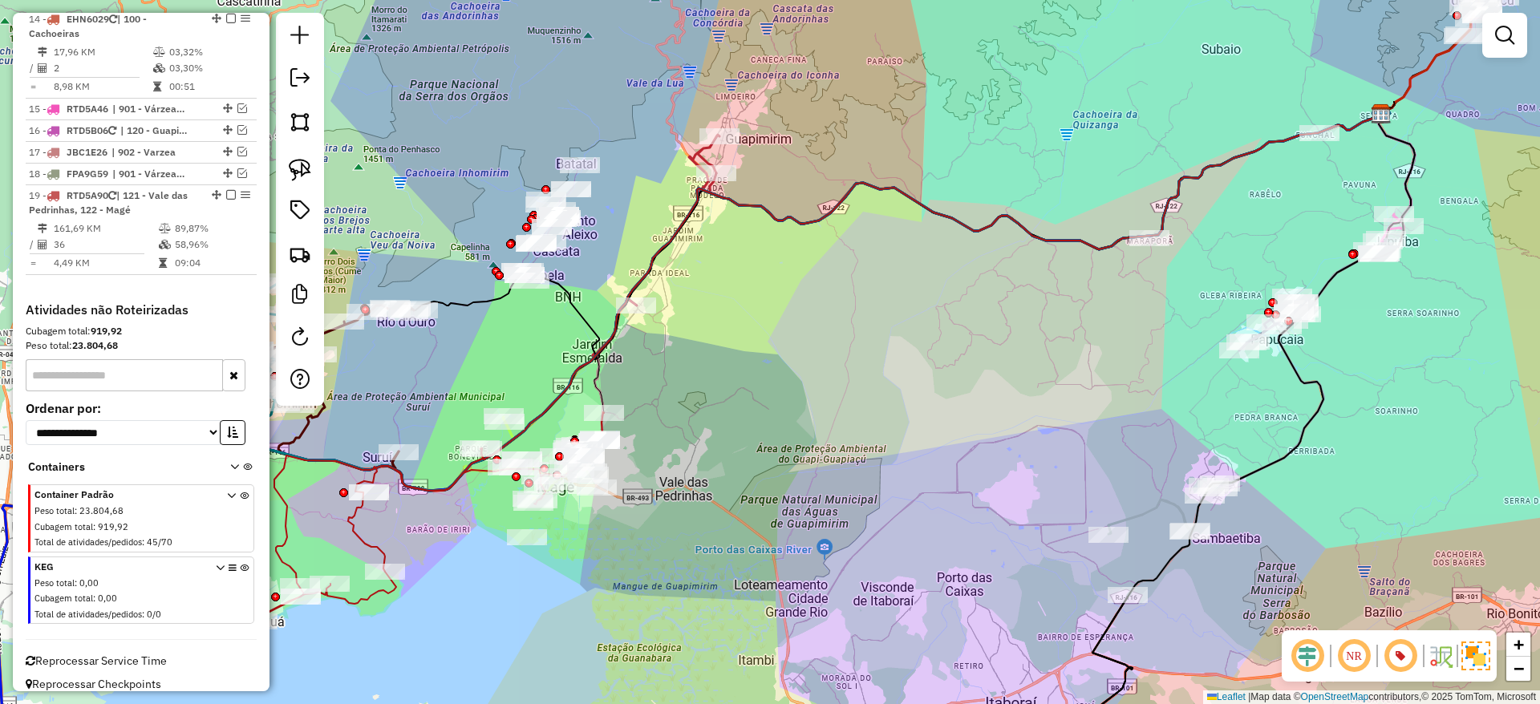
drag, startPoint x: 658, startPoint y: 447, endPoint x: 878, endPoint y: 501, distance: 226.3
click at [878, 501] on div "Janela de atendimento Grade de atendimento Capacidade Transportadoras Veículos …" at bounding box center [770, 352] width 1540 height 704
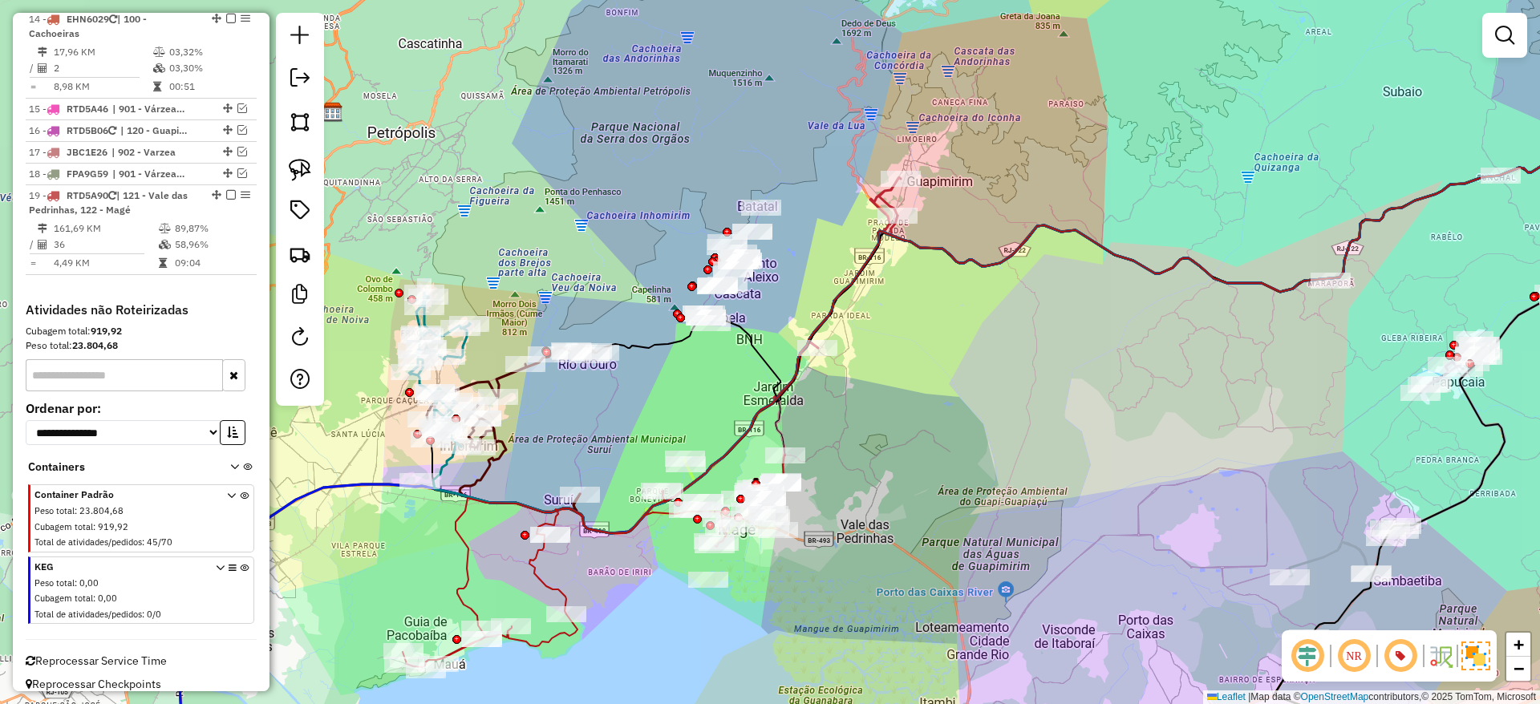
click at [779, 419] on icon at bounding box center [1176, 299] width 801 height 311
select select "*********"
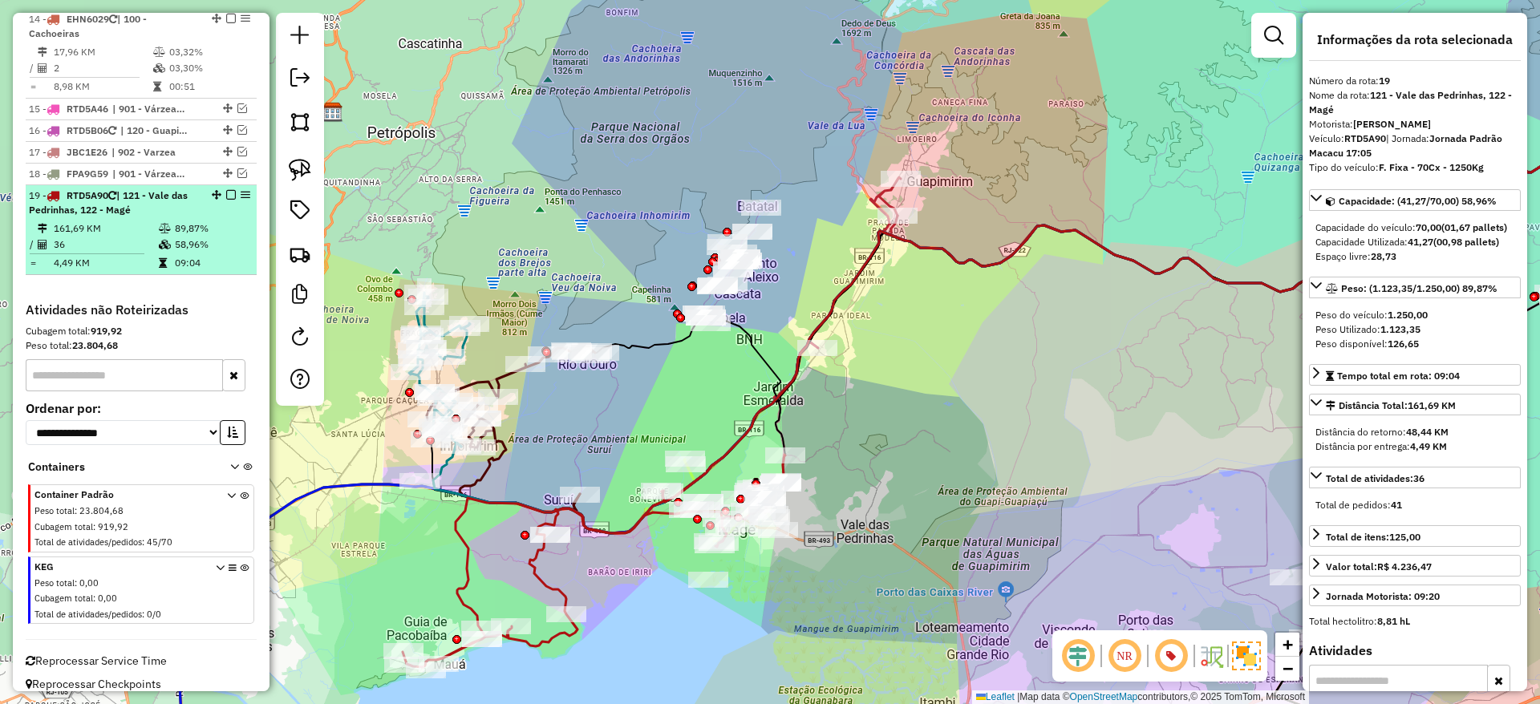
click at [230, 190] on em at bounding box center [231, 195] width 10 height 10
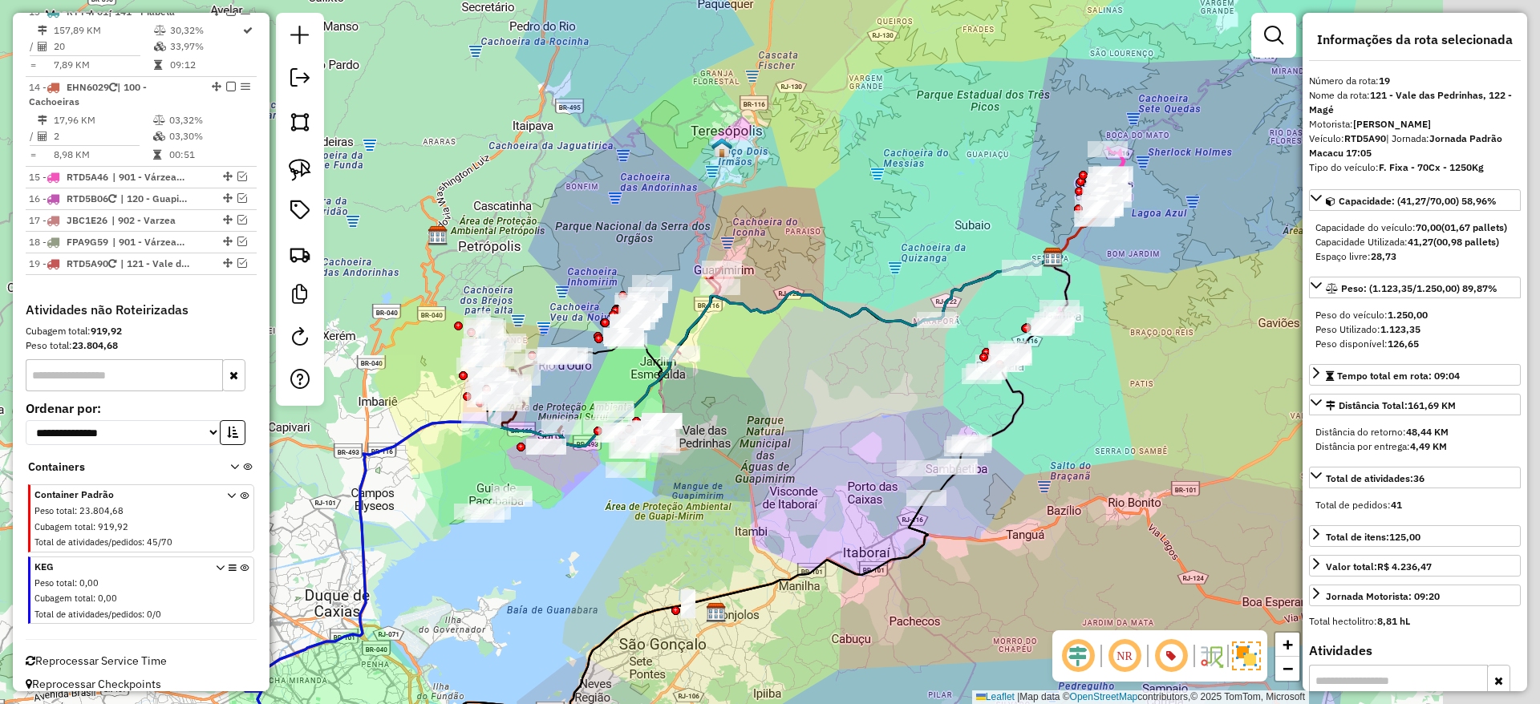
drag, startPoint x: 1051, startPoint y: 365, endPoint x: 840, endPoint y: 378, distance: 211.4
click at [840, 378] on div "Janela de atendimento Grade de atendimento Capacidade Transportadoras Veículos …" at bounding box center [770, 352] width 1540 height 704
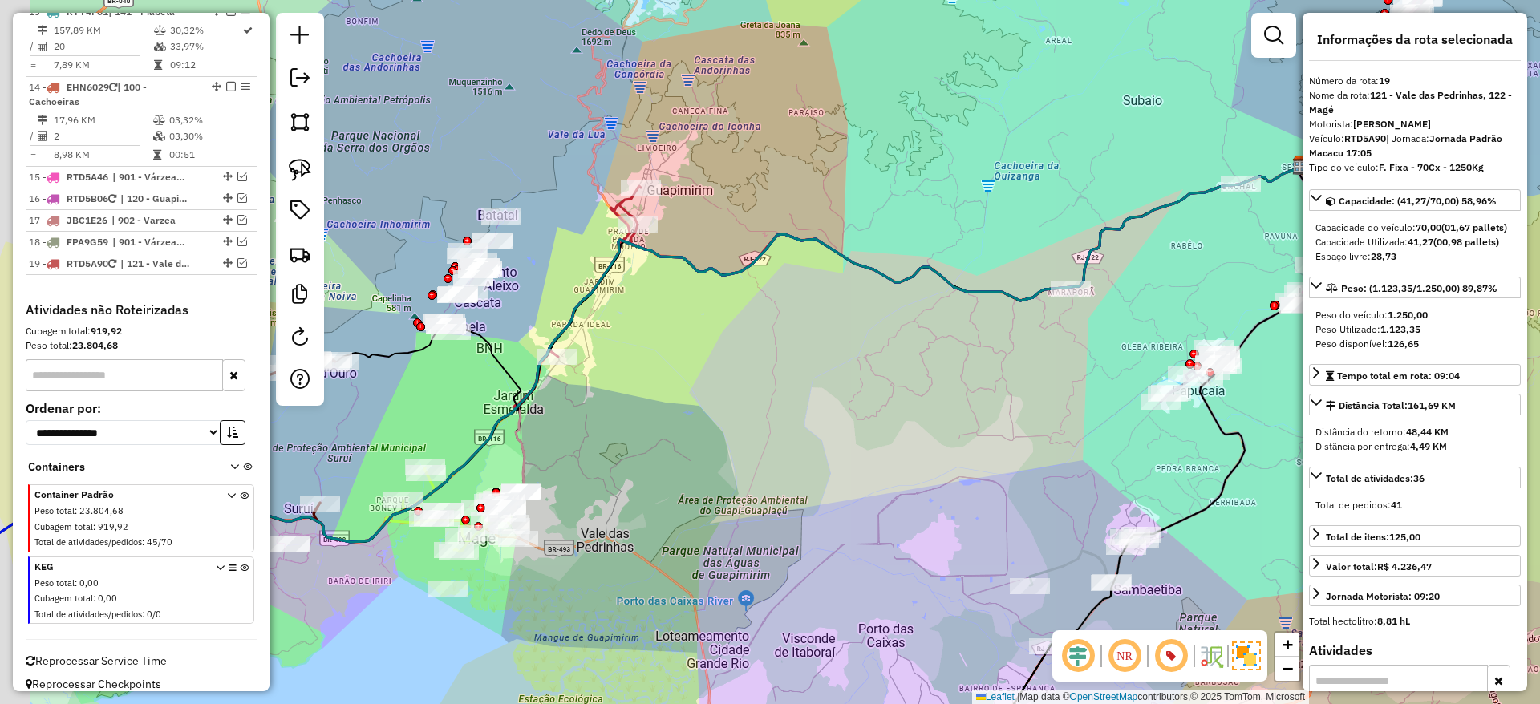
drag, startPoint x: 646, startPoint y: 297, endPoint x: 716, endPoint y: 360, distance: 94.3
click at [716, 360] on div "Janela de atendimento Grade de atendimento Capacidade Transportadoras Veículos …" at bounding box center [770, 352] width 1540 height 704
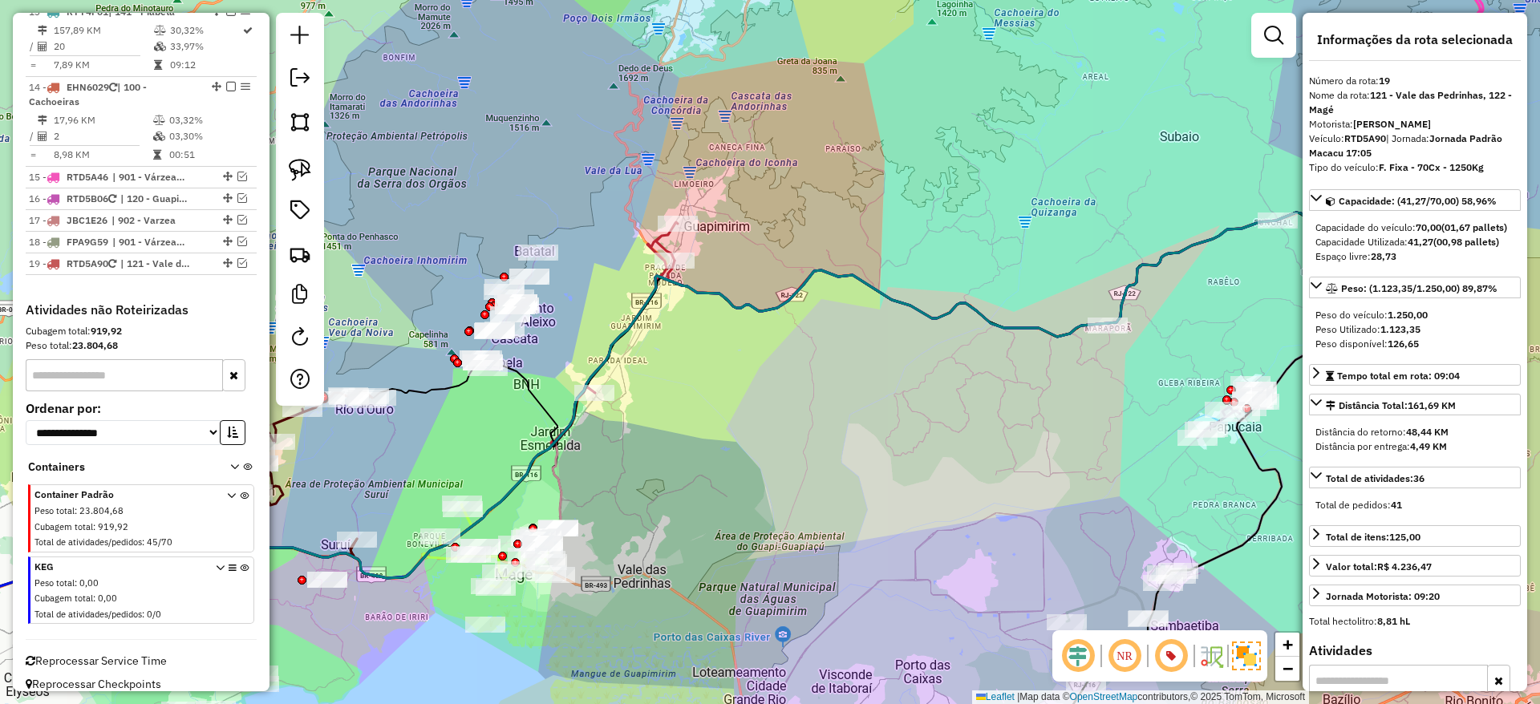
click at [667, 236] on icon at bounding box center [614, 334] width 127 height 225
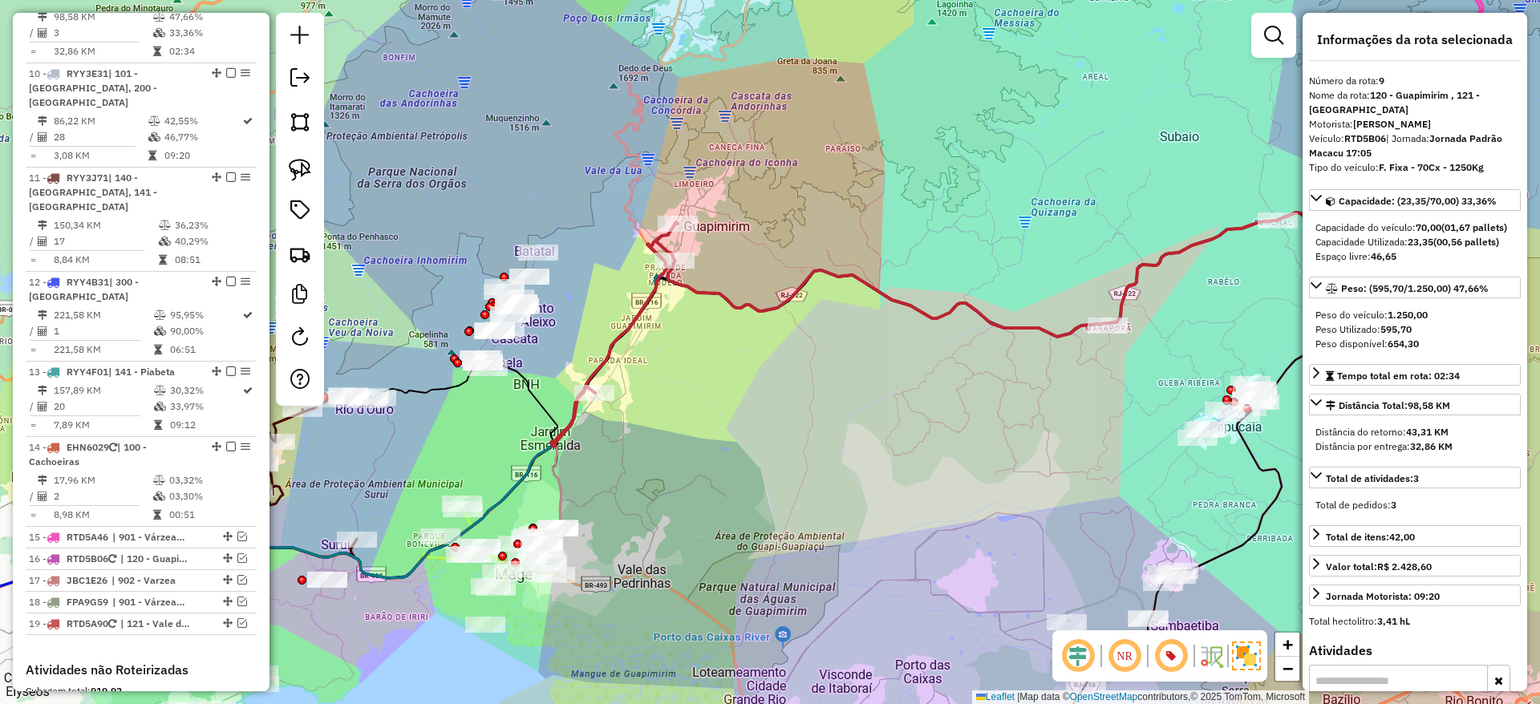
scroll to position [1146, 0]
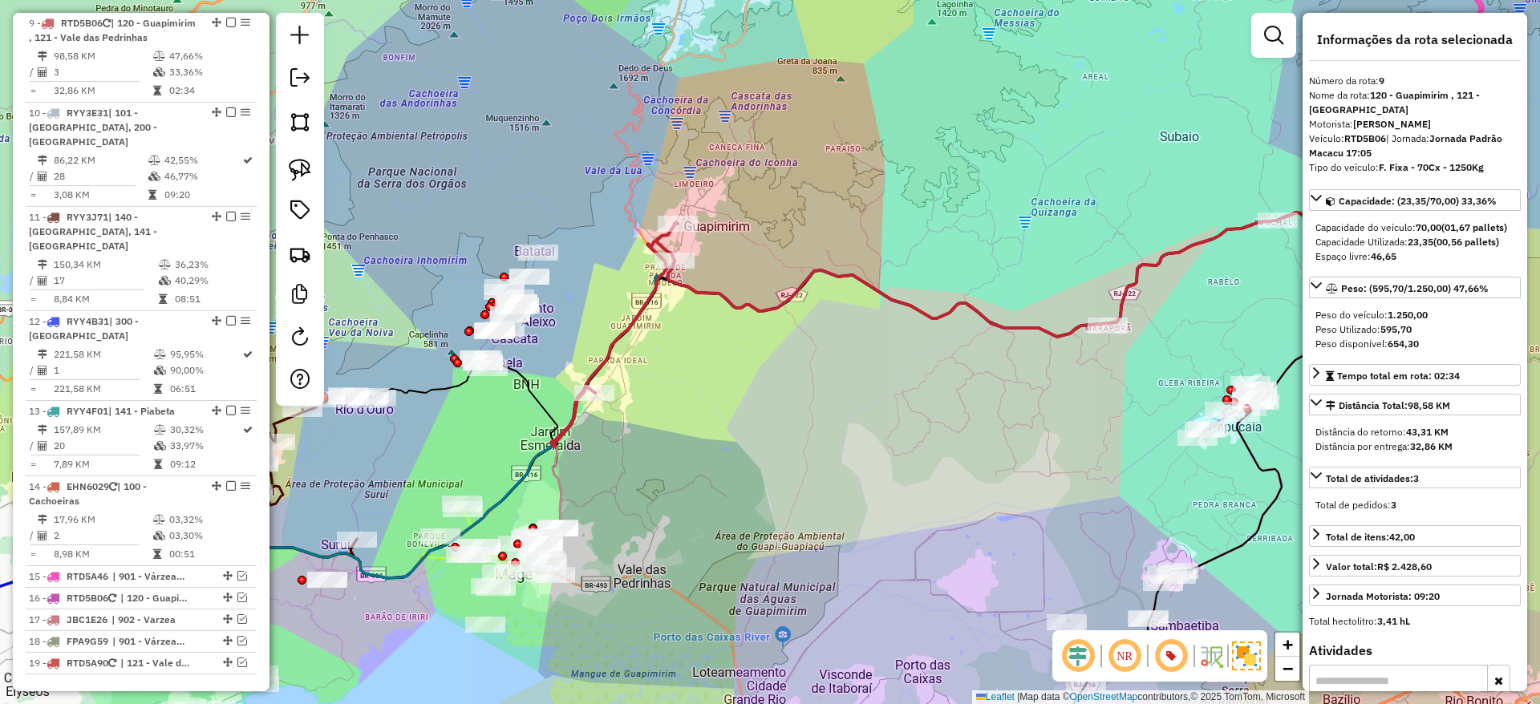
click at [656, 241] on icon at bounding box center [614, 334] width 127 height 225
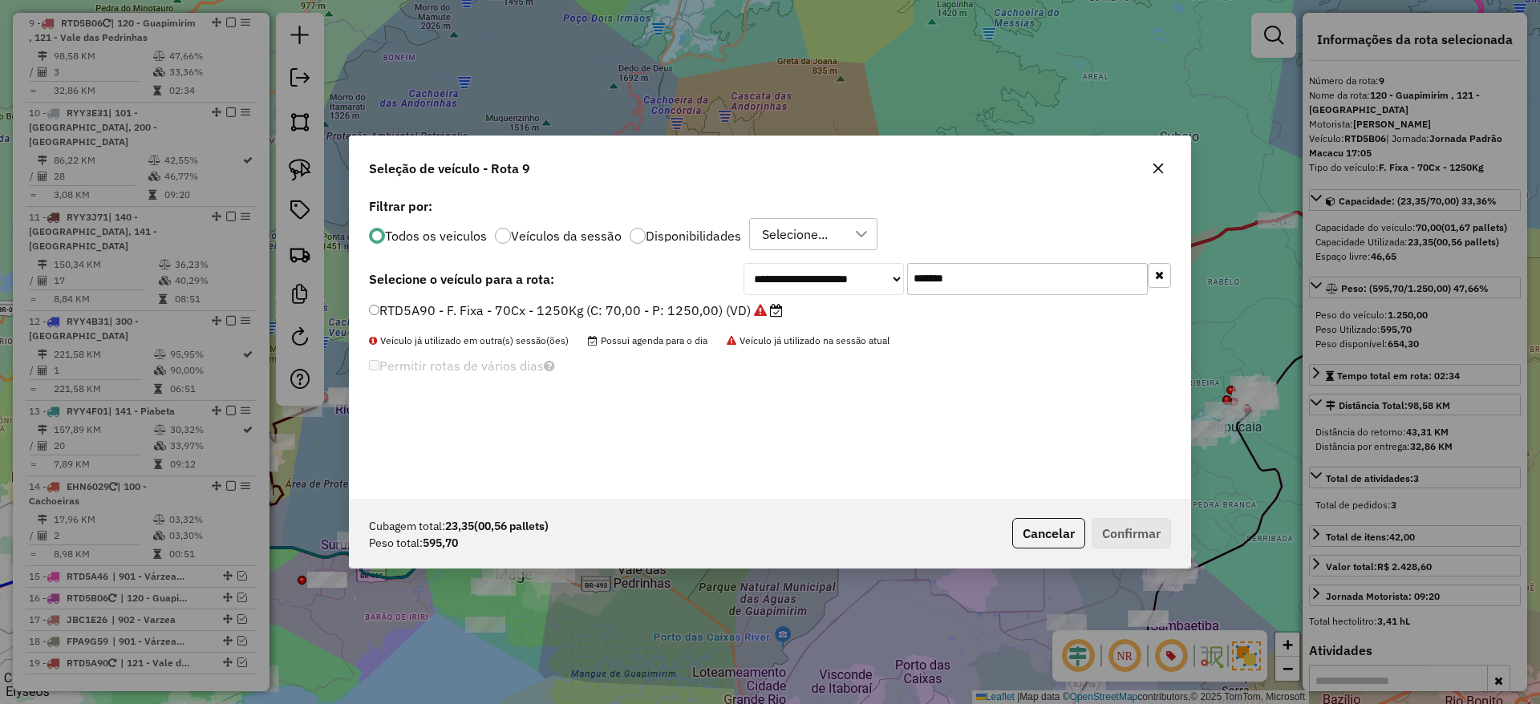
scroll to position [9, 5]
click at [964, 277] on input "*******" at bounding box center [1027, 279] width 241 height 32
paste input "text"
type input "*******"
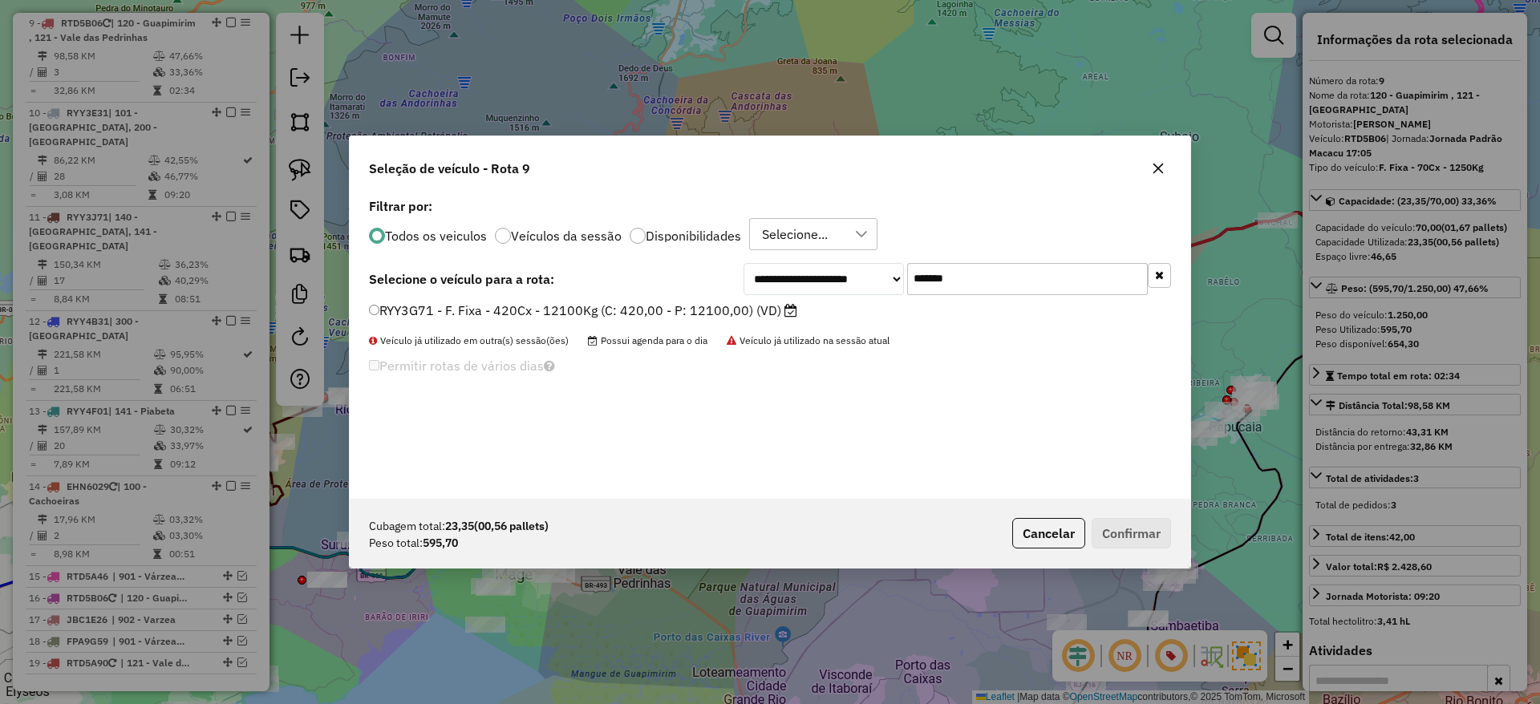
click at [680, 316] on label "RYY3G71 - F. Fixa - 420Cx - 12100Kg (C: 420,00 - P: 12100,00) (VD)" at bounding box center [583, 310] width 428 height 19
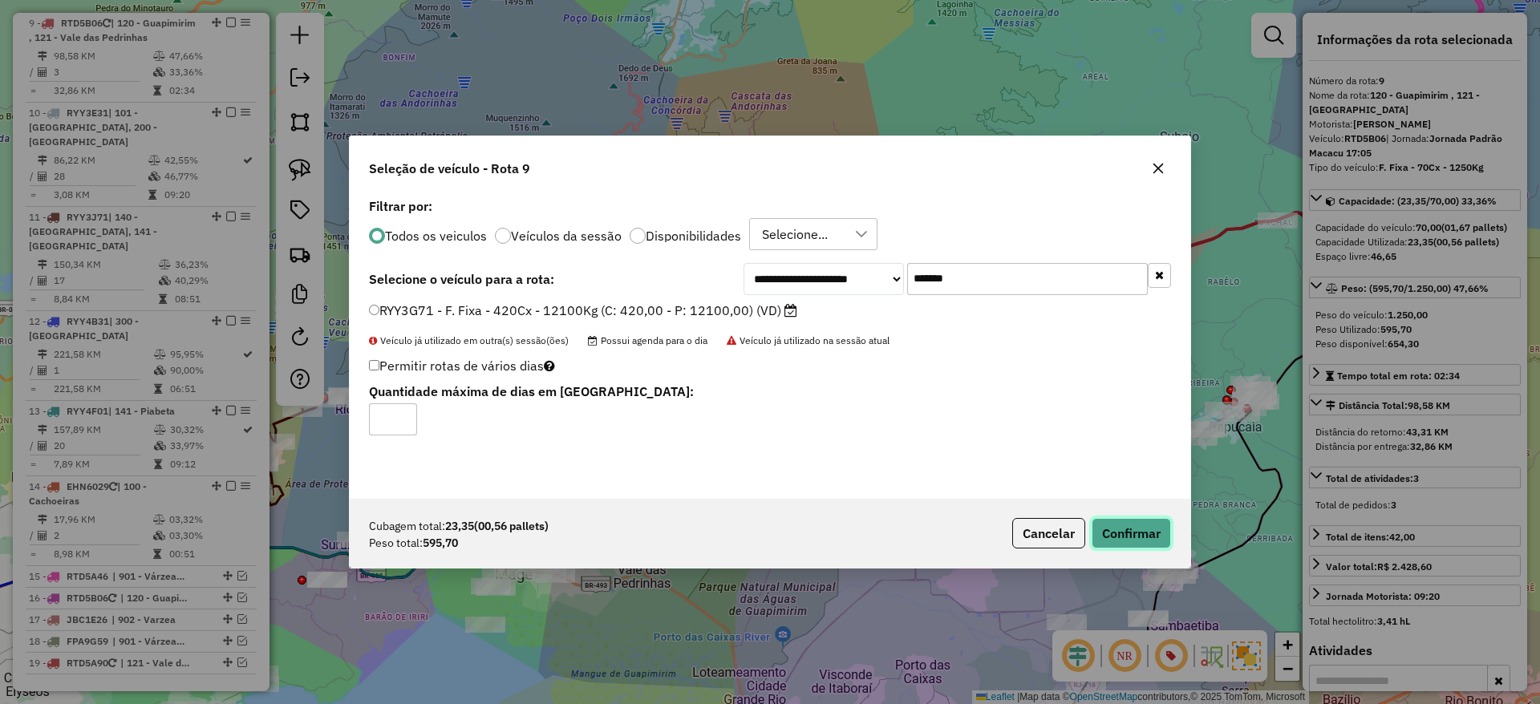
click at [1134, 534] on button "Confirmar" at bounding box center [1131, 533] width 79 height 30
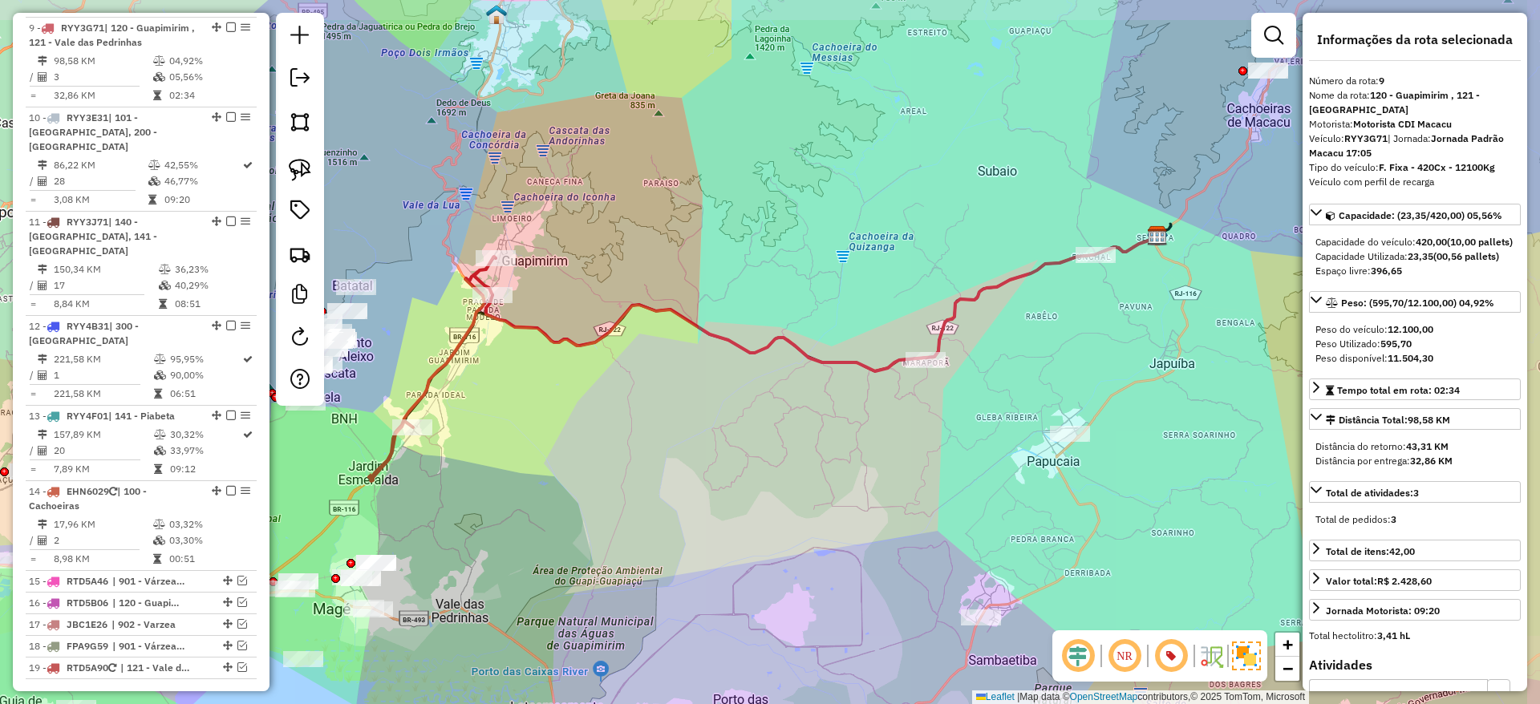
scroll to position [1146, 0]
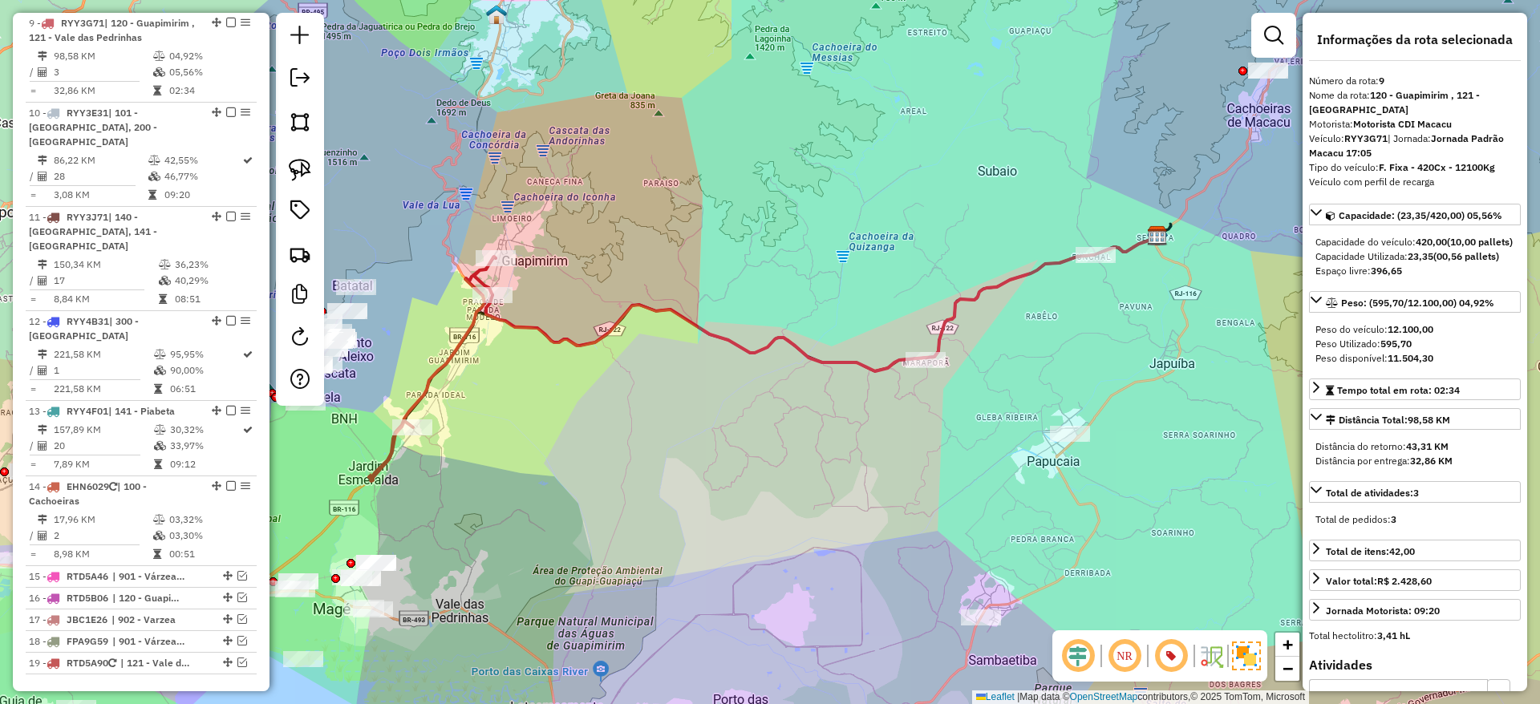
click at [513, 322] on icon at bounding box center [821, 304] width 671 height 136
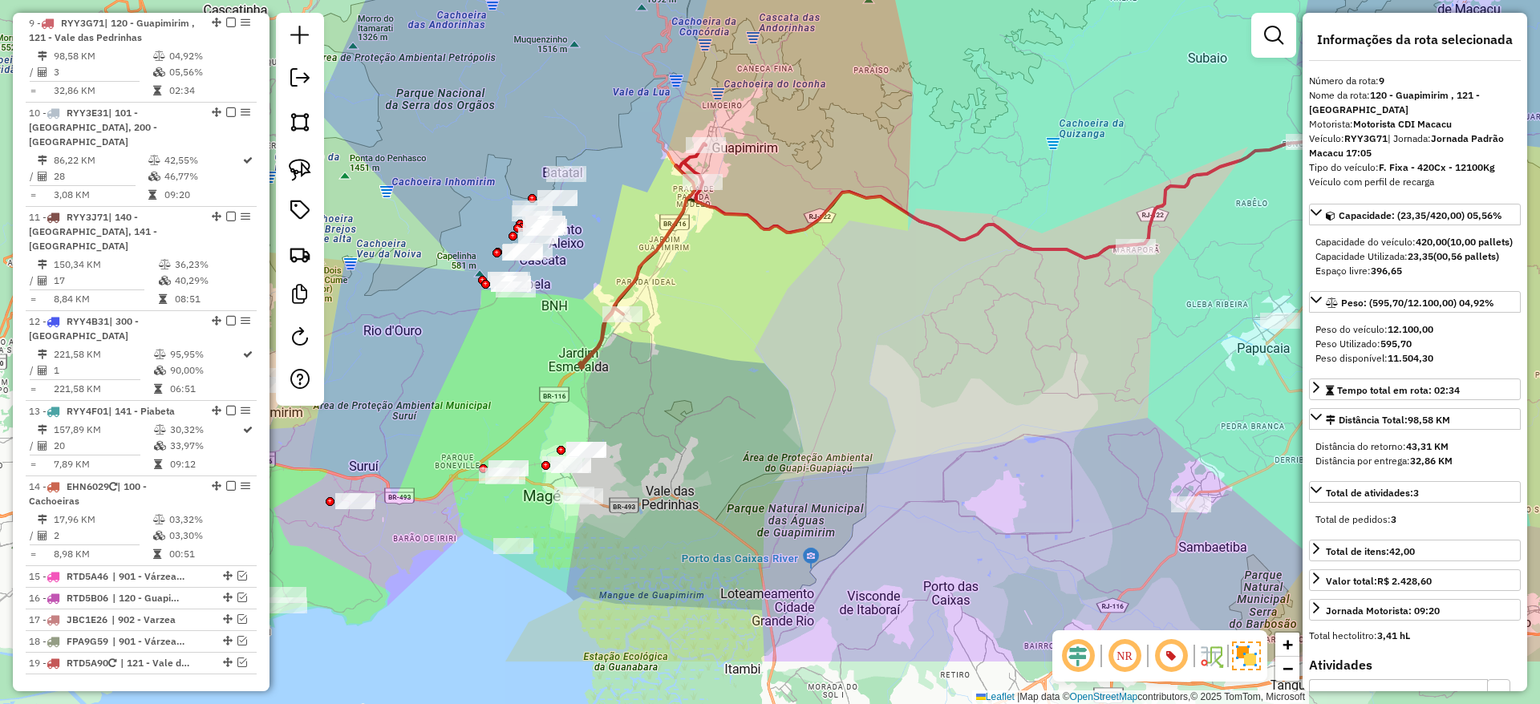
drag, startPoint x: 458, startPoint y: 439, endPoint x: 668, endPoint y: 326, distance: 238.3
click at [668, 326] on div "Janela de atendimento Grade de atendimento Capacidade Transportadoras Veículos …" at bounding box center [770, 352] width 1540 height 704
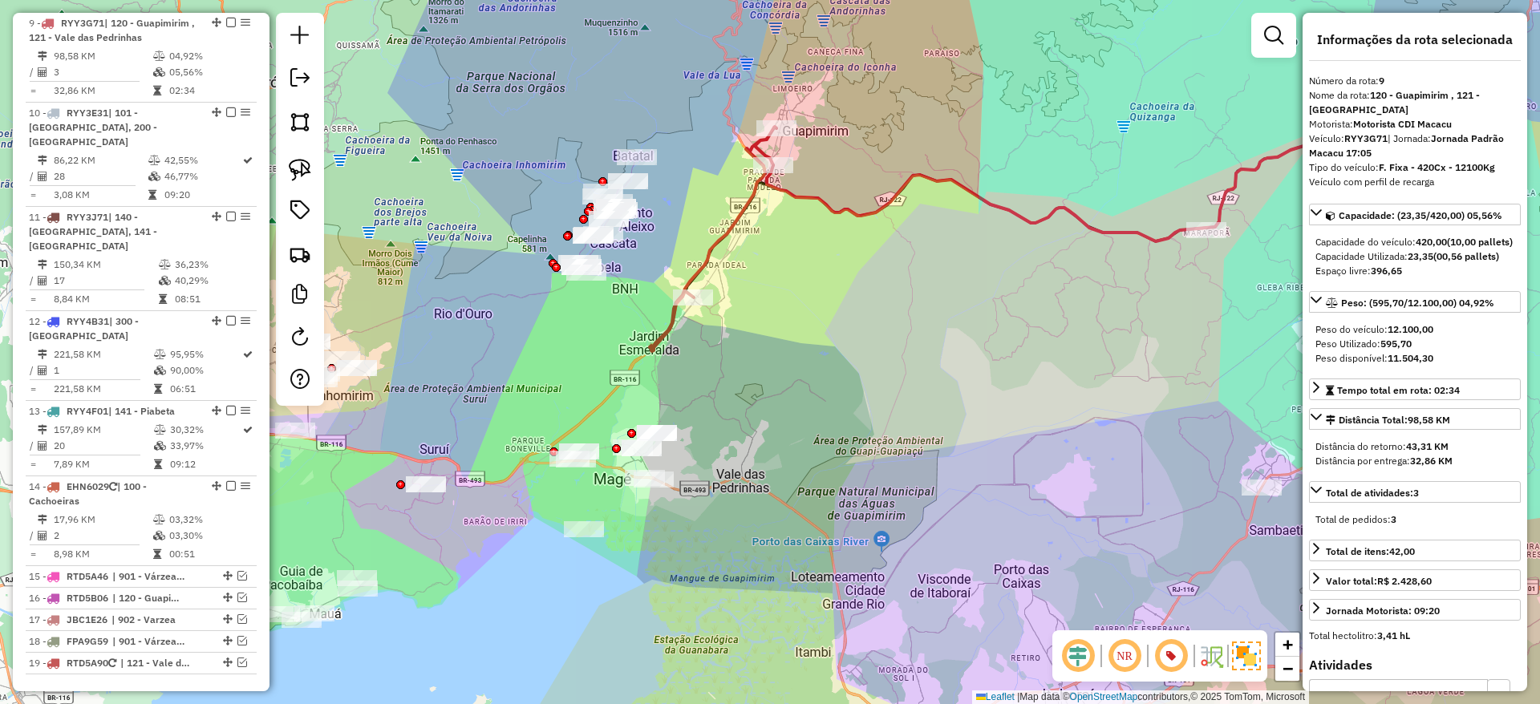
drag, startPoint x: 562, startPoint y: 416, endPoint x: 668, endPoint y: 397, distance: 108.3
click at [668, 397] on div "Janela de atendimento Grade de atendimento Capacidade Transportadoras Veículos …" at bounding box center [770, 352] width 1540 height 704
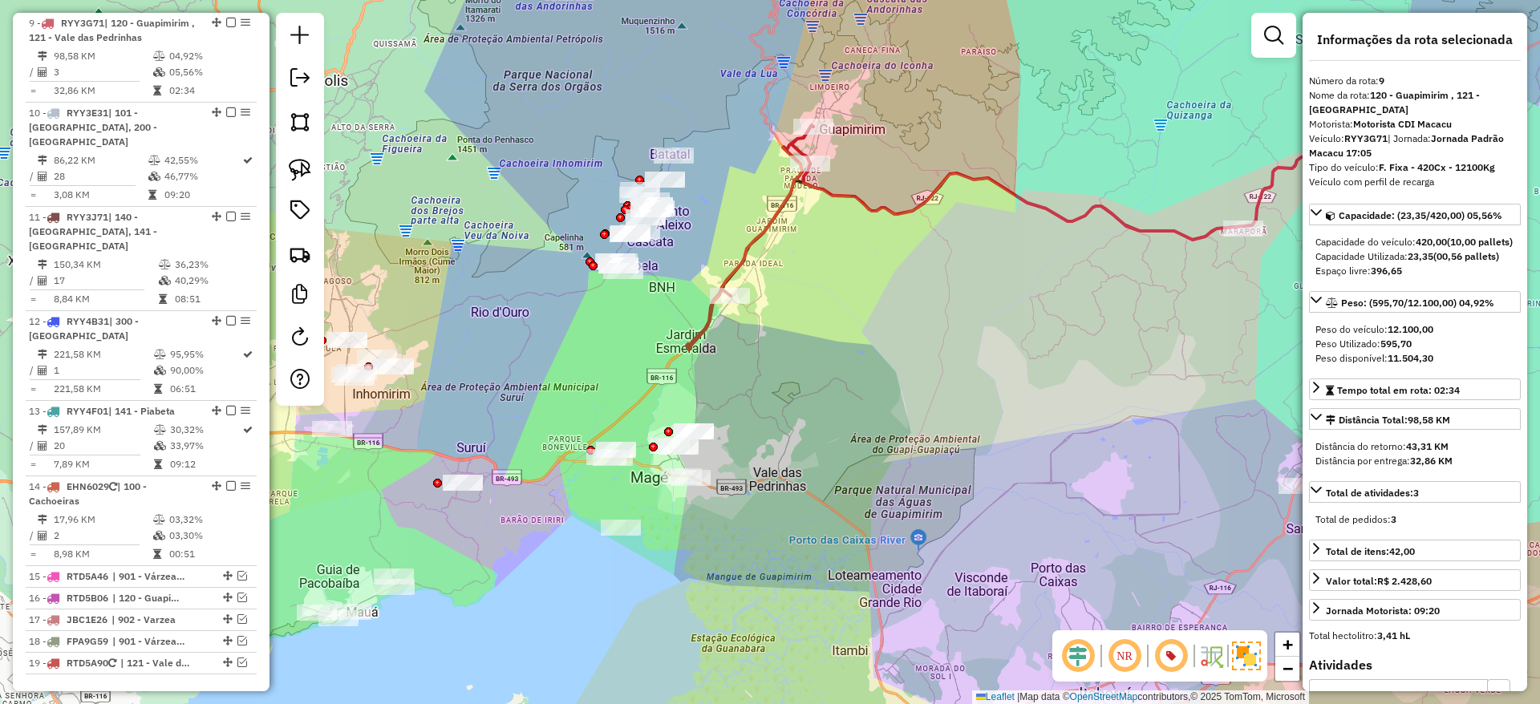
click at [1291, 32] on div at bounding box center [1273, 35] width 45 height 45
click at [1282, 32] on em at bounding box center [1273, 35] width 19 height 19
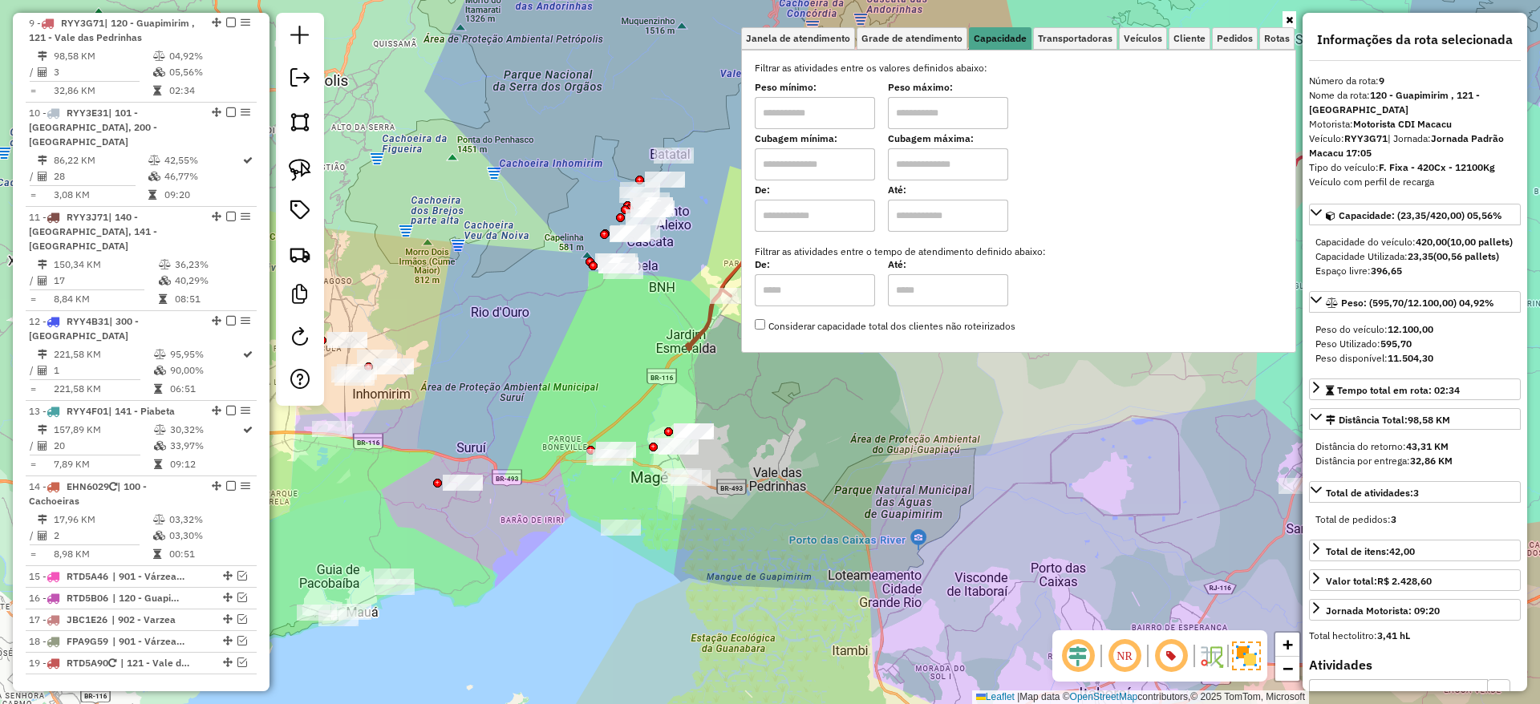
click at [1009, 495] on div "Janela de atendimento Grade de atendimento Capacidade Transportadoras Veículos …" at bounding box center [770, 352] width 1540 height 704
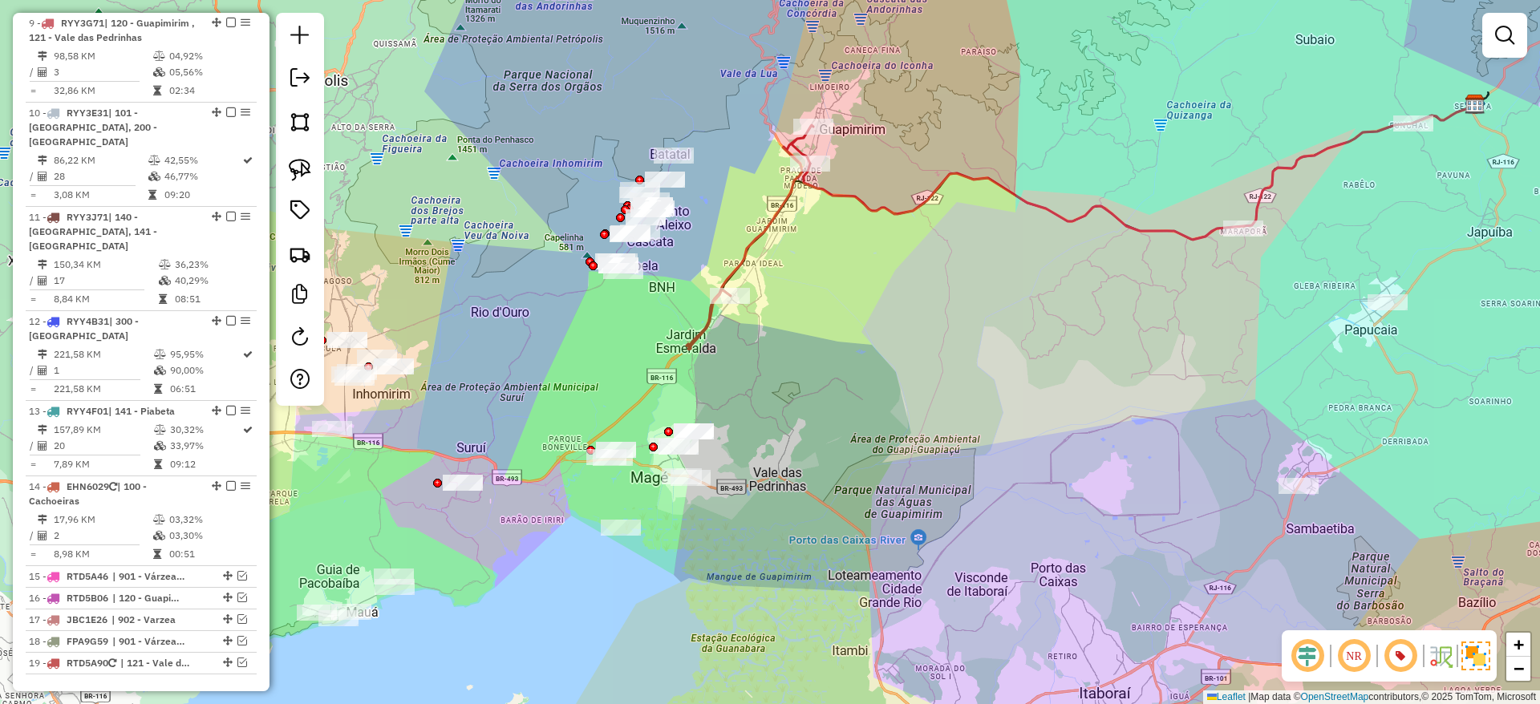
click at [790, 181] on icon at bounding box center [750, 237] width 127 height 225
select select "*********"
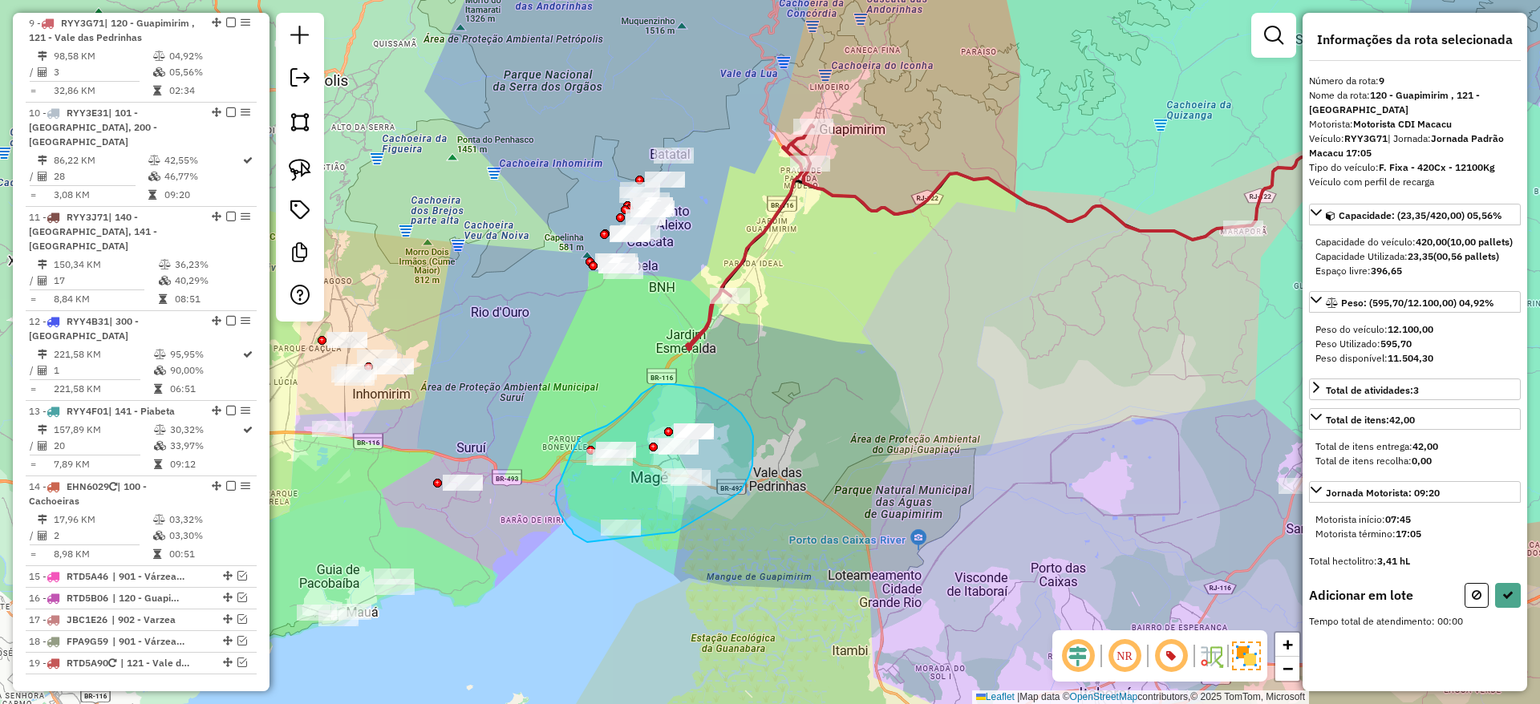
drag, startPoint x: 665, startPoint y: 533, endPoint x: 587, endPoint y: 542, distance: 78.3
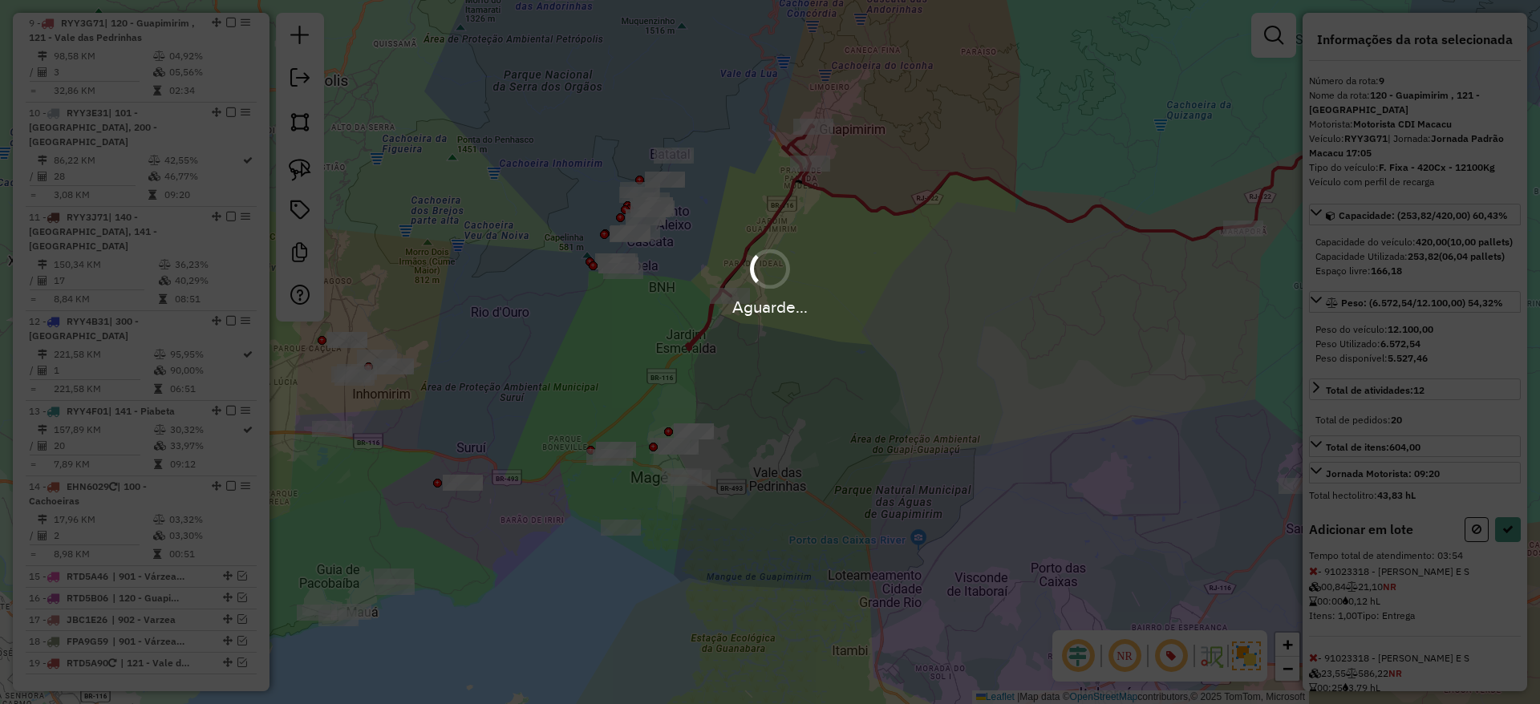
select select "*********"
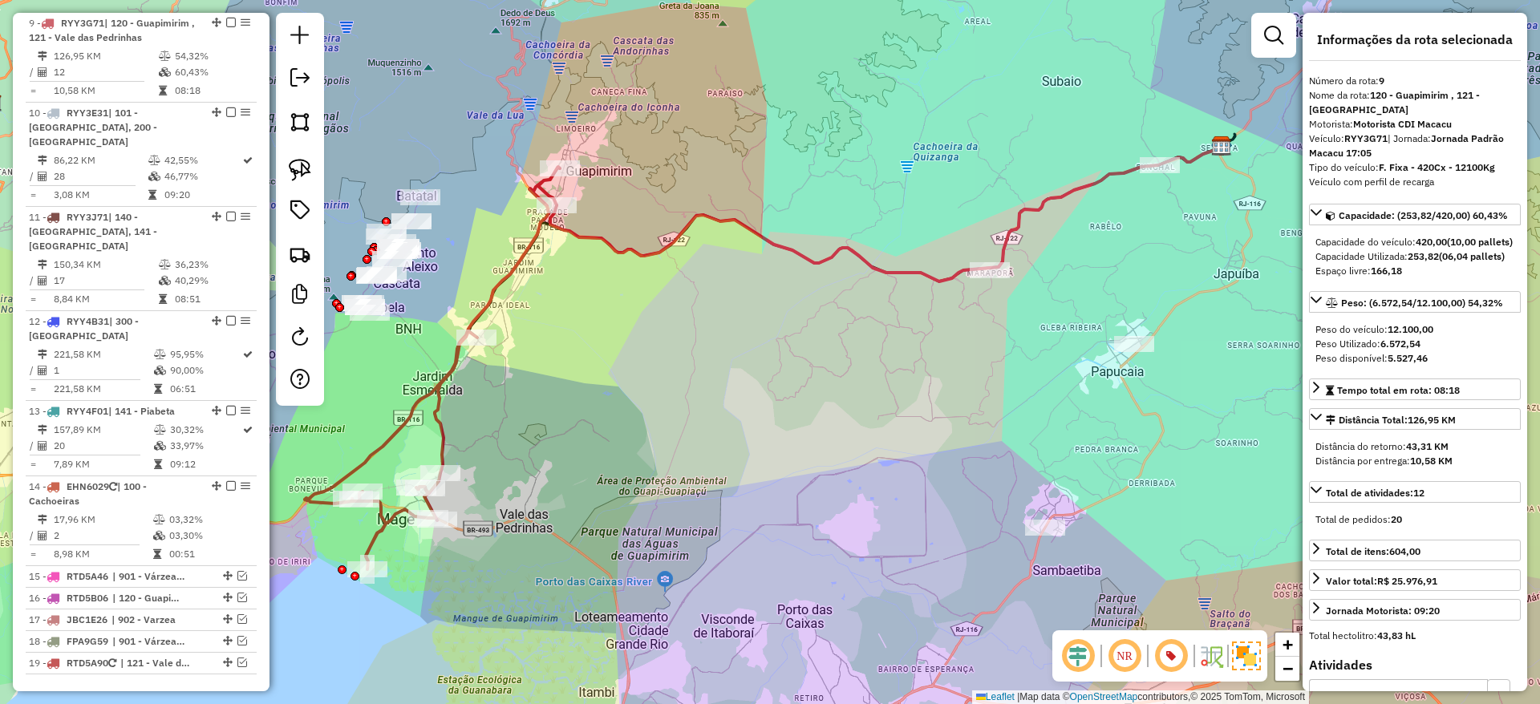
click at [538, 243] on icon at bounding box center [432, 368] width 255 height 403
click at [538, 229] on icon at bounding box center [432, 368] width 255 height 403
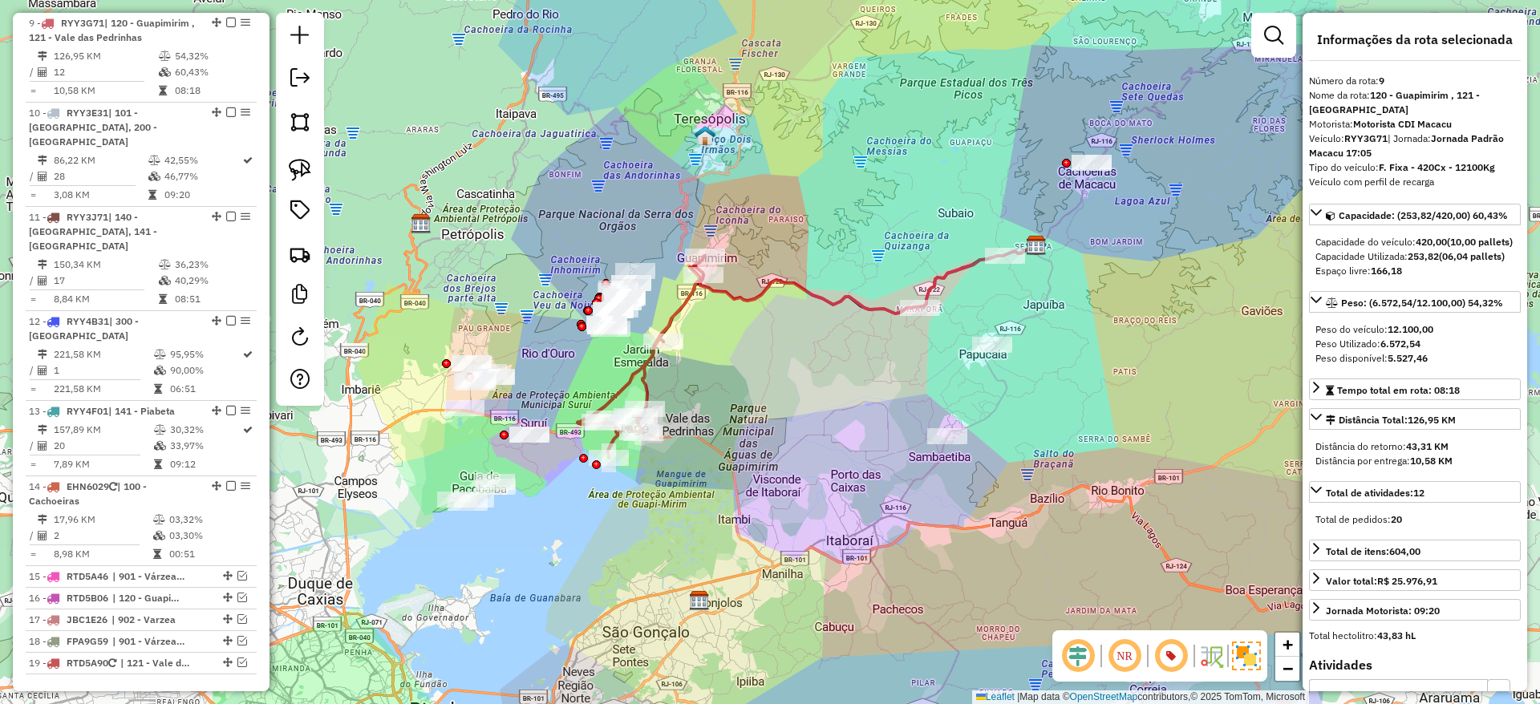
drag, startPoint x: 591, startPoint y: 349, endPoint x: 724, endPoint y: 347, distance: 133.2
click at [724, 347] on div "Janela de atendimento Grade de atendimento Capacidade Transportadoras Veículos …" at bounding box center [770, 352] width 1540 height 704
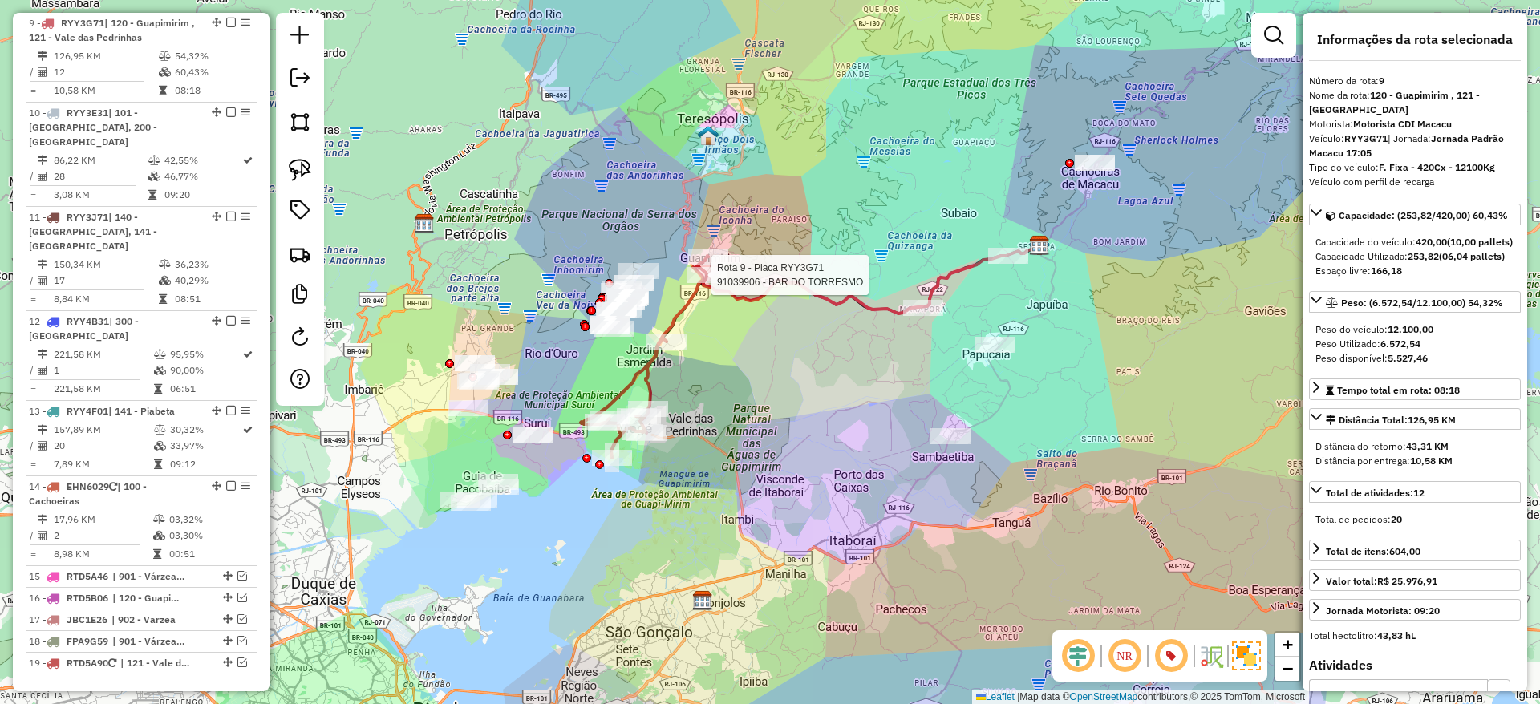
click at [702, 283] on div at bounding box center [707, 275] width 40 height 16
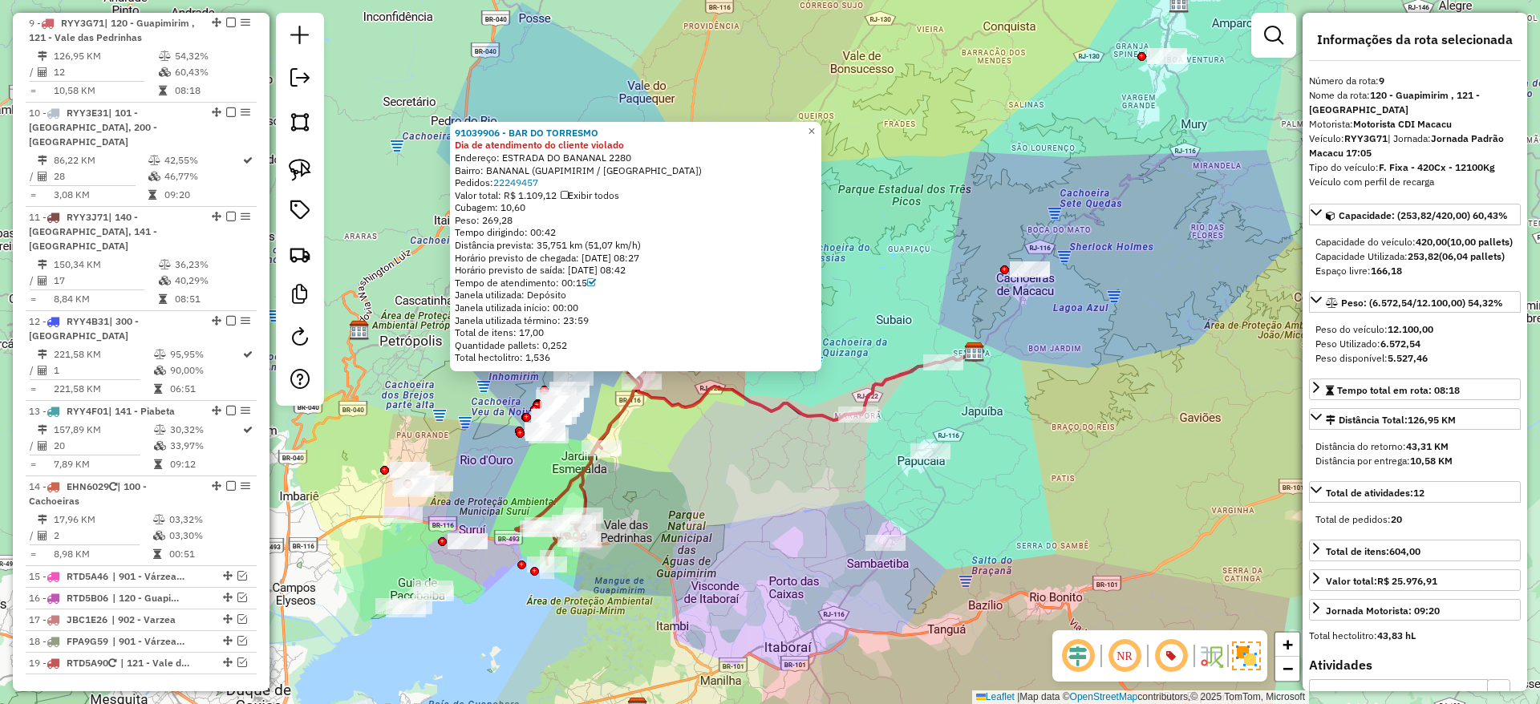
drag, startPoint x: 581, startPoint y: 468, endPoint x: 640, endPoint y: 443, distance: 64.4
click at [640, 443] on div "91039906 - BAR DO TORRESMO Dia de atendimento do cliente violado Endereço: ESTR…" at bounding box center [770, 352] width 1540 height 704
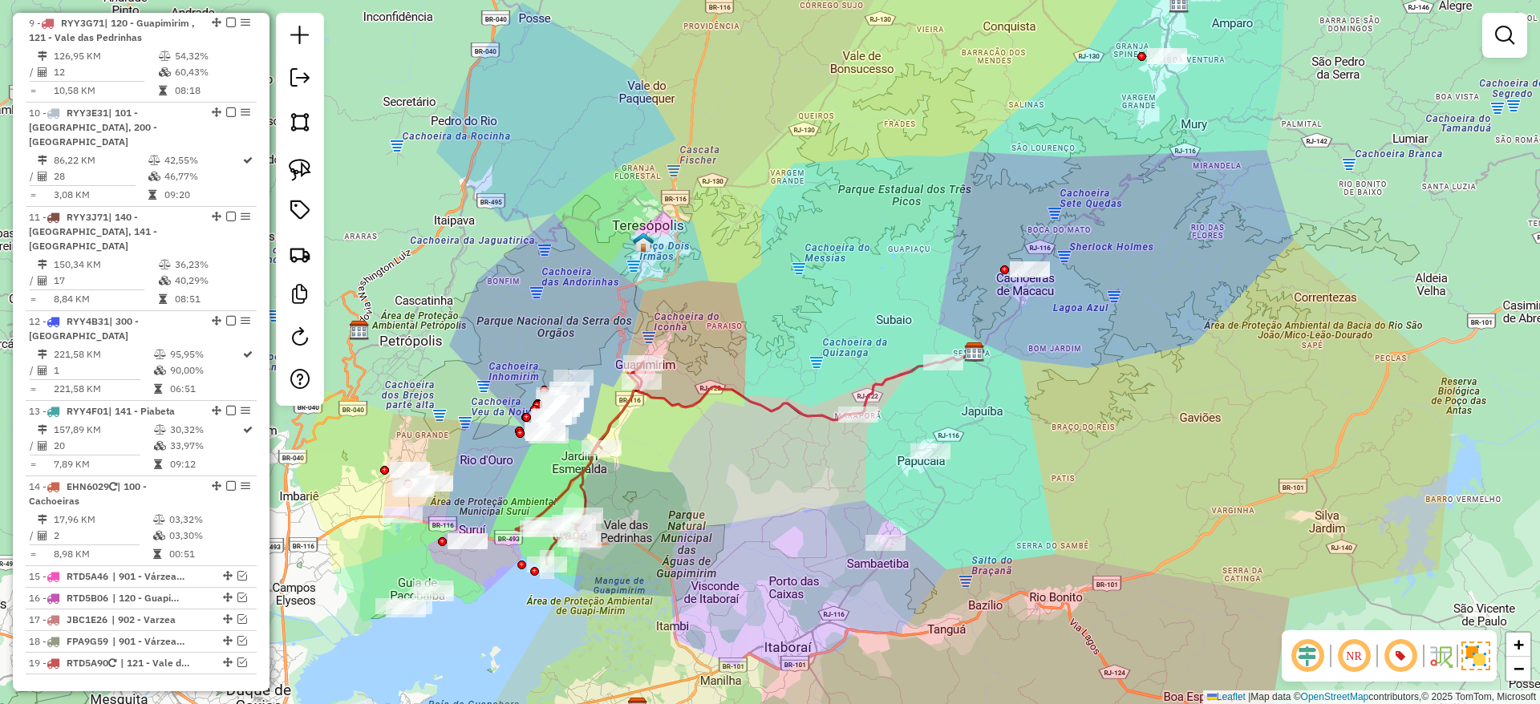
click at [640, 443] on div "91039906 - BAR DO TORRESMO Dia de atendimento do cliente violado Endereço: ESTR…" at bounding box center [770, 352] width 1540 height 704
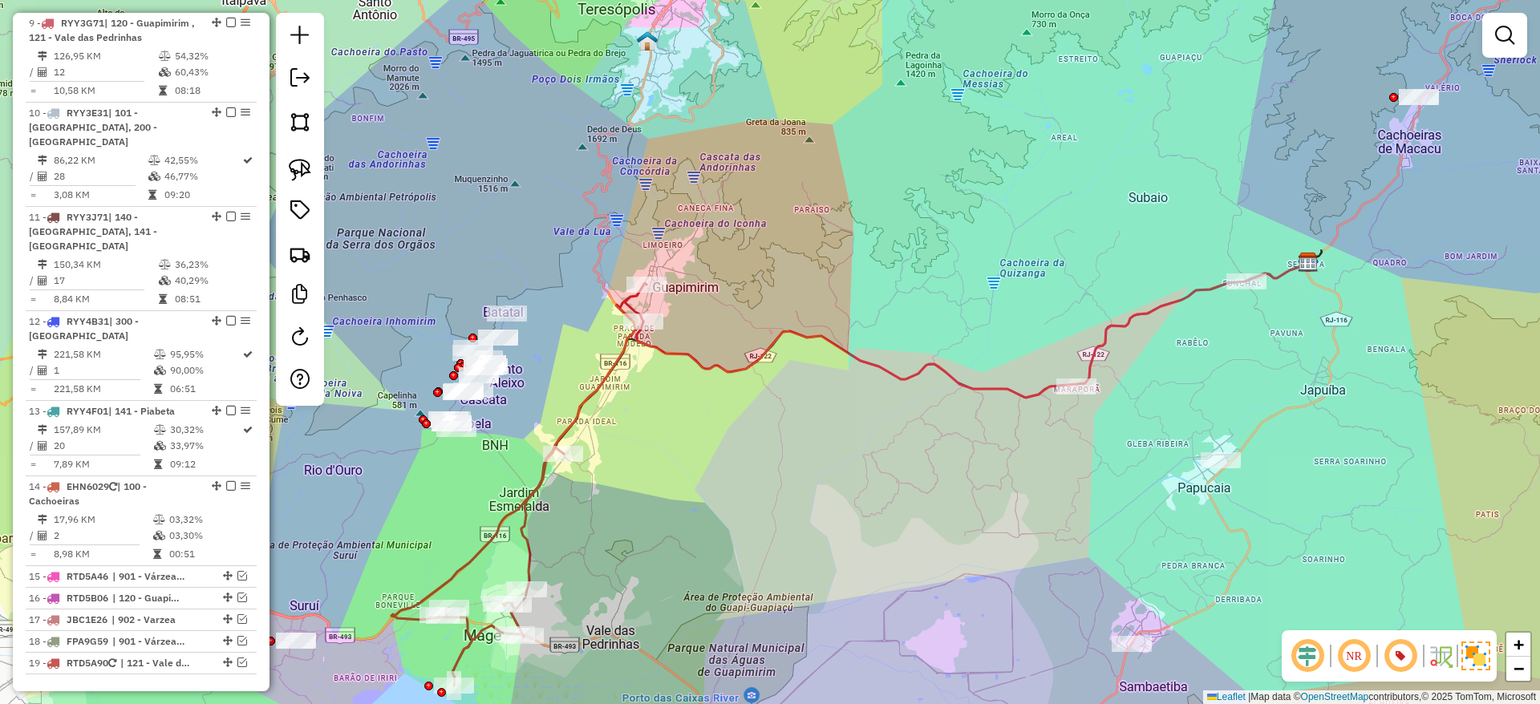
click at [628, 343] on icon at bounding box center [518, 484] width 255 height 403
select select "*********"
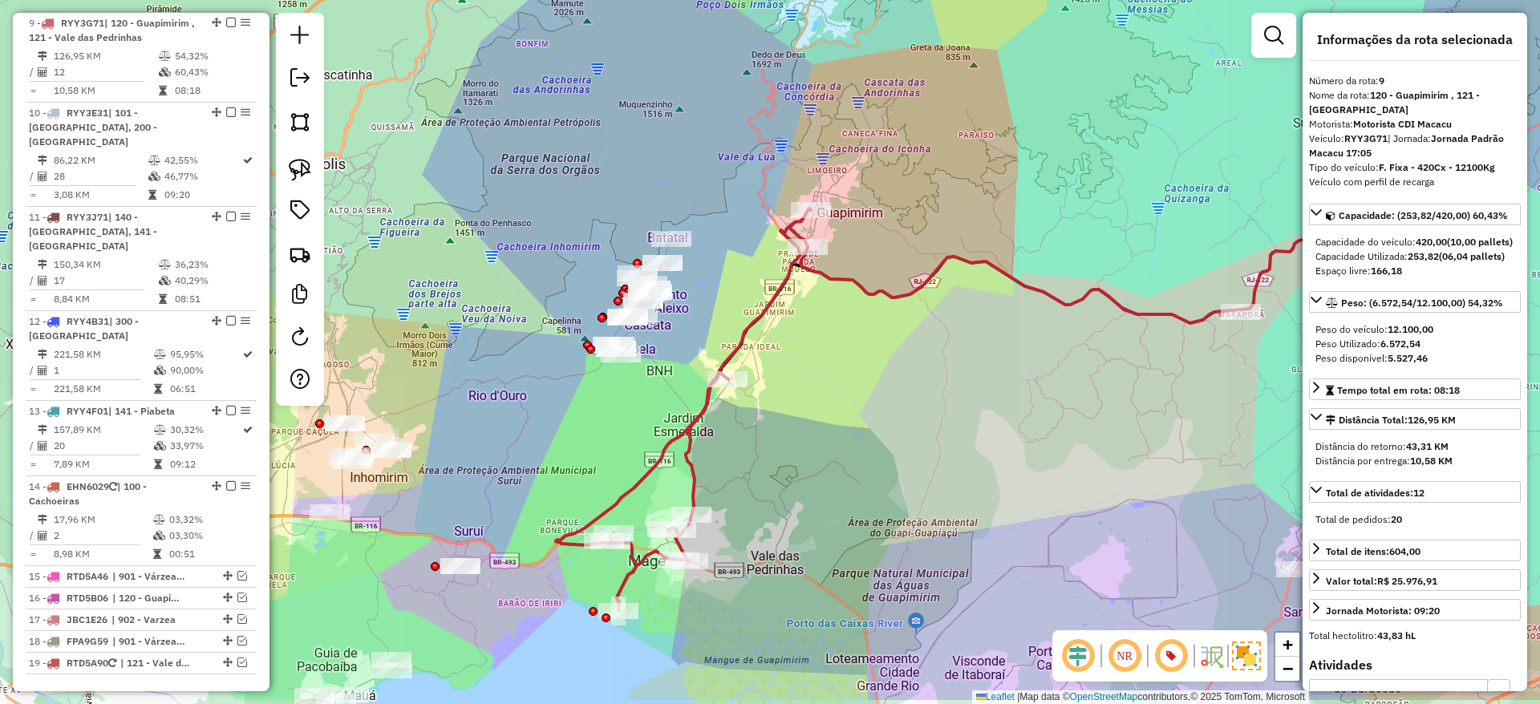
drag, startPoint x: 553, startPoint y: 526, endPoint x: 722, endPoint y: 436, distance: 191.6
click at [722, 436] on div "Janela de atendimento Grade de atendimento Capacidade Transportadoras Veículos …" at bounding box center [770, 352] width 1540 height 704
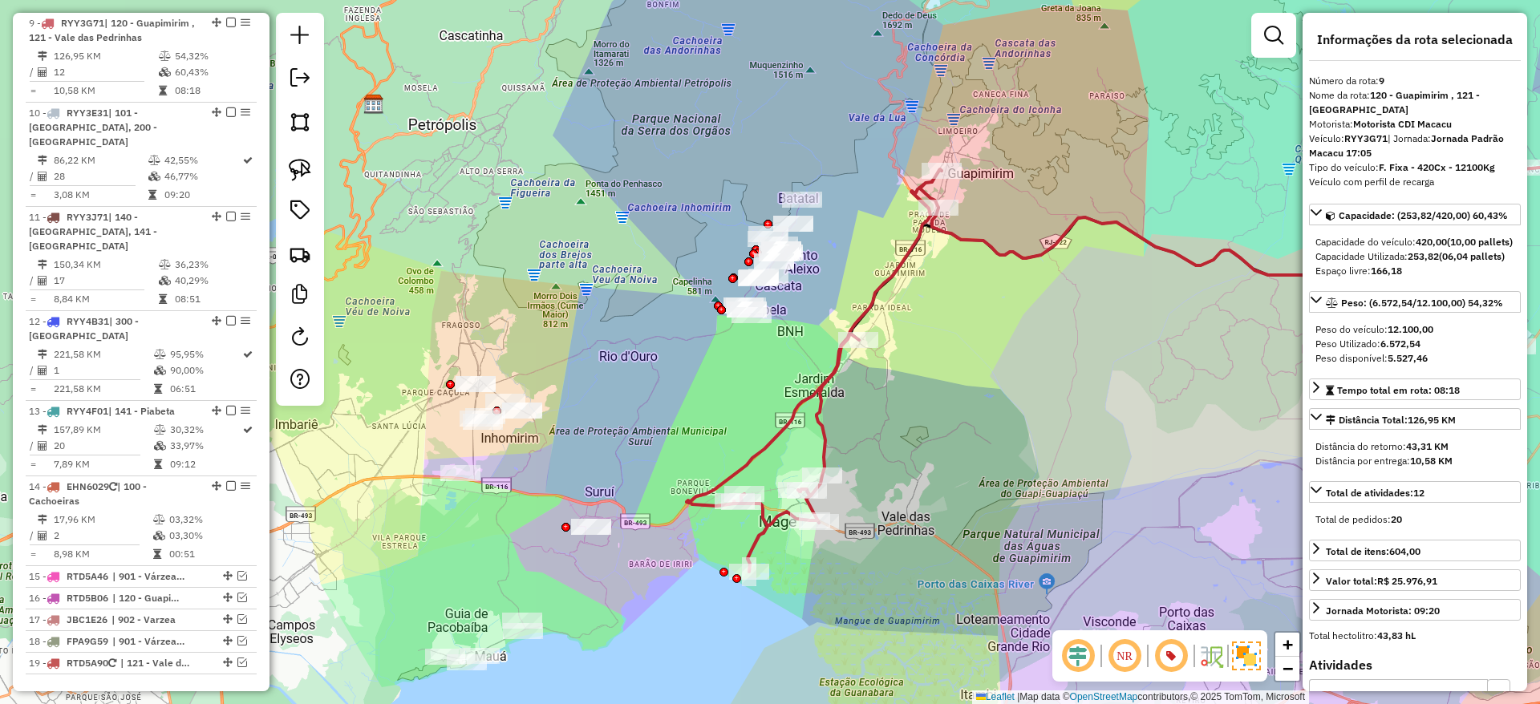
drag, startPoint x: 521, startPoint y: 589, endPoint x: 647, endPoint y: 565, distance: 128.2
click at [647, 565] on div "Janela de atendimento Grade de atendimento Capacidade Transportadoras Veículos …" at bounding box center [770, 352] width 1540 height 704
click at [825, 388] on icon at bounding box center [814, 370] width 255 height 403
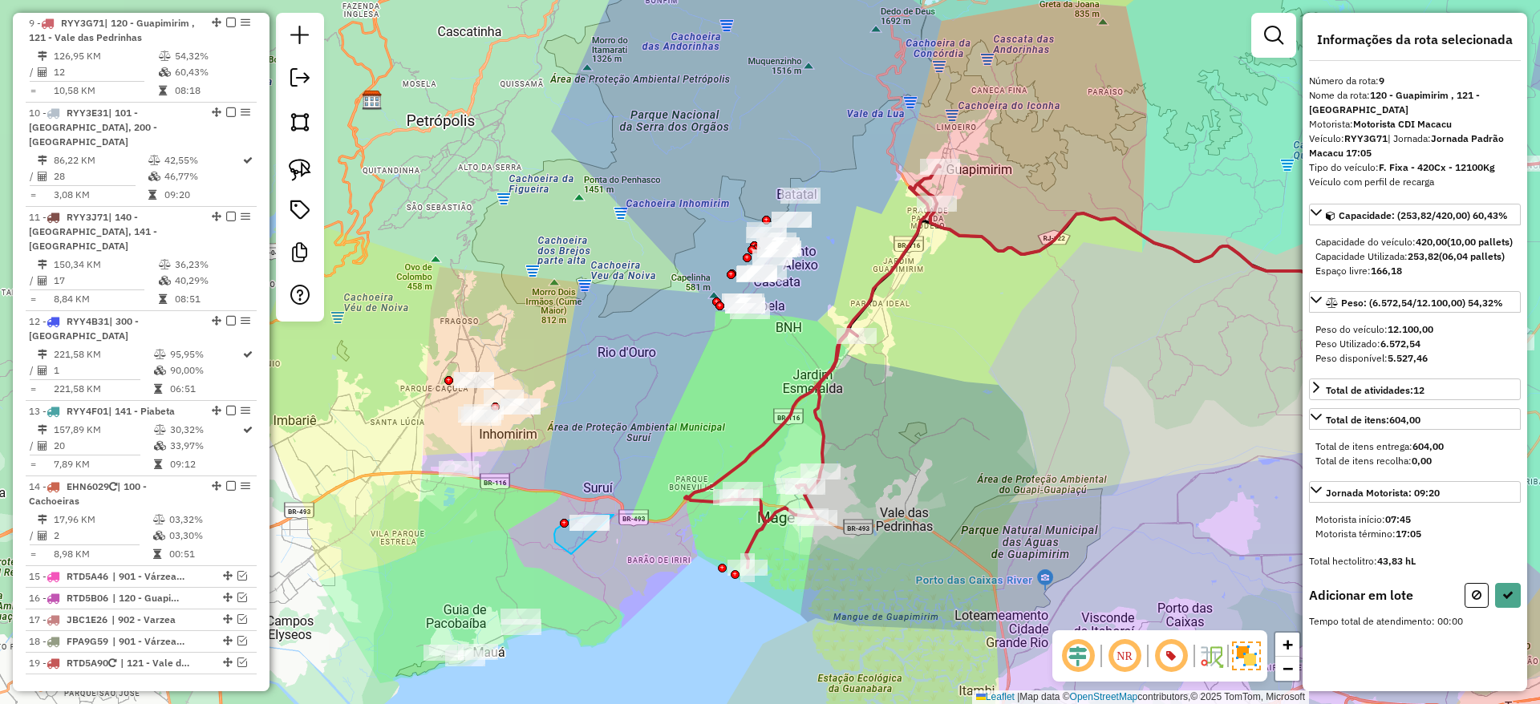
drag, startPoint x: 614, startPoint y: 515, endPoint x: 603, endPoint y: 531, distance: 19.6
click at [603, 531] on div "Janela de atendimento Grade de atendimento Capacidade Transportadoras Veículos …" at bounding box center [770, 352] width 1540 height 704
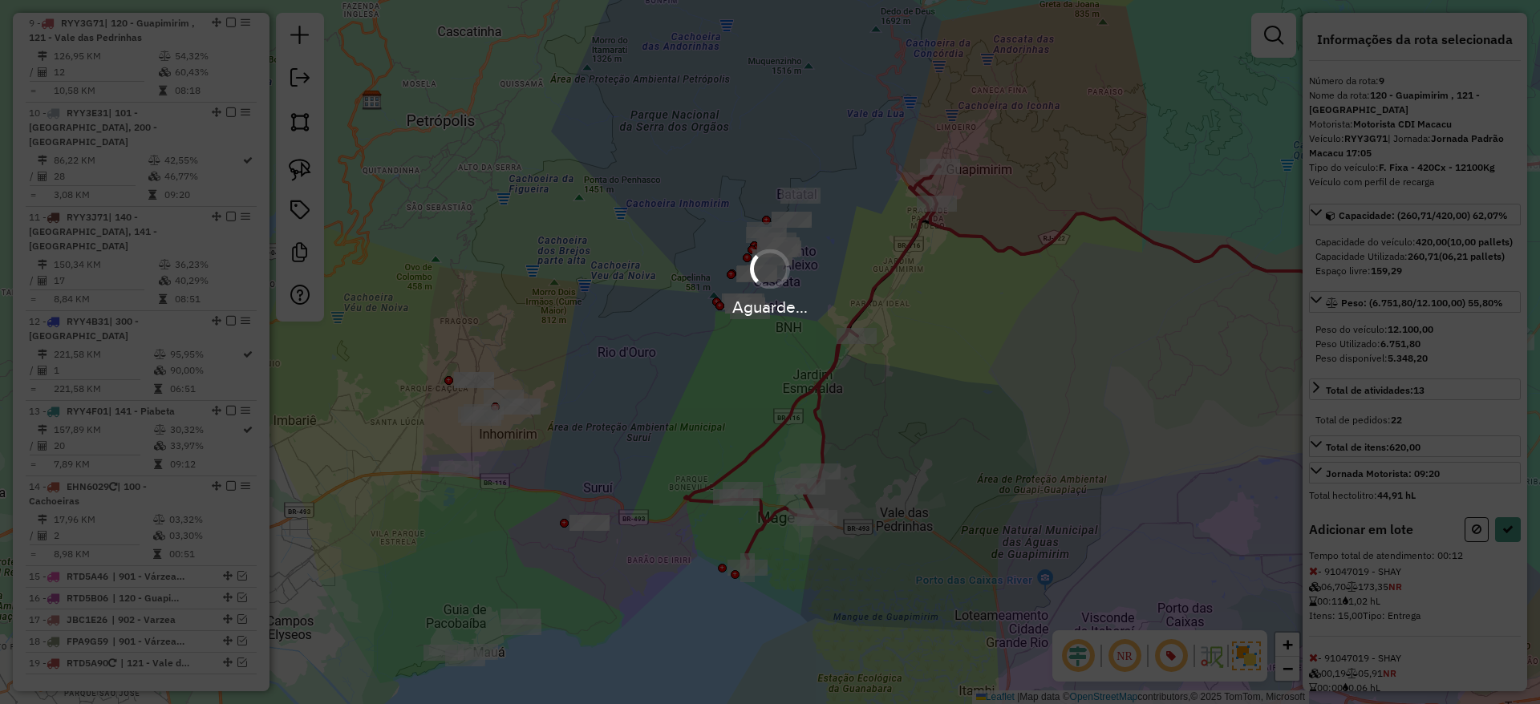
select select "*********"
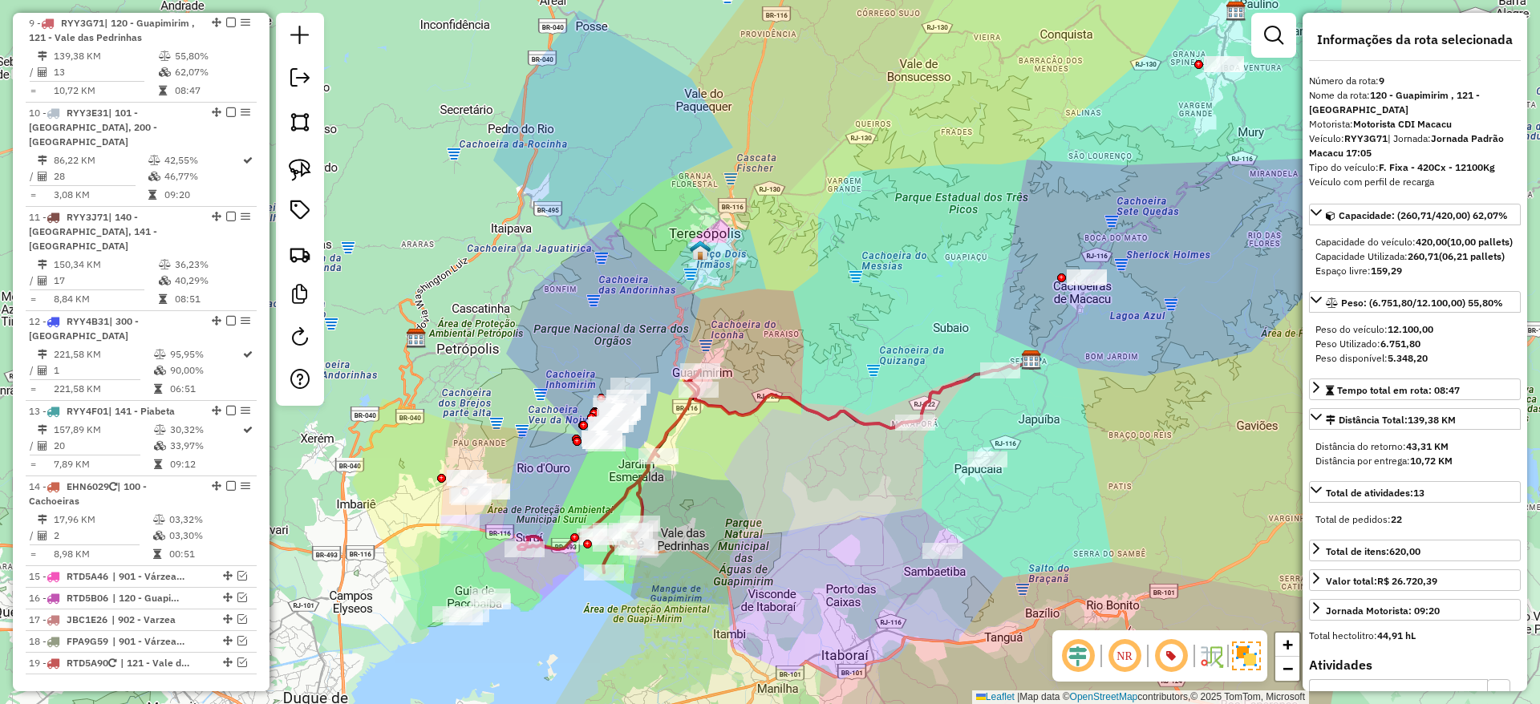
drag, startPoint x: 606, startPoint y: 487, endPoint x: 700, endPoint y: 531, distance: 103.7
click at [700, 531] on div "Janela de atendimento Grade de atendimento Capacidade Transportadoras Veículos …" at bounding box center [770, 352] width 1540 height 704
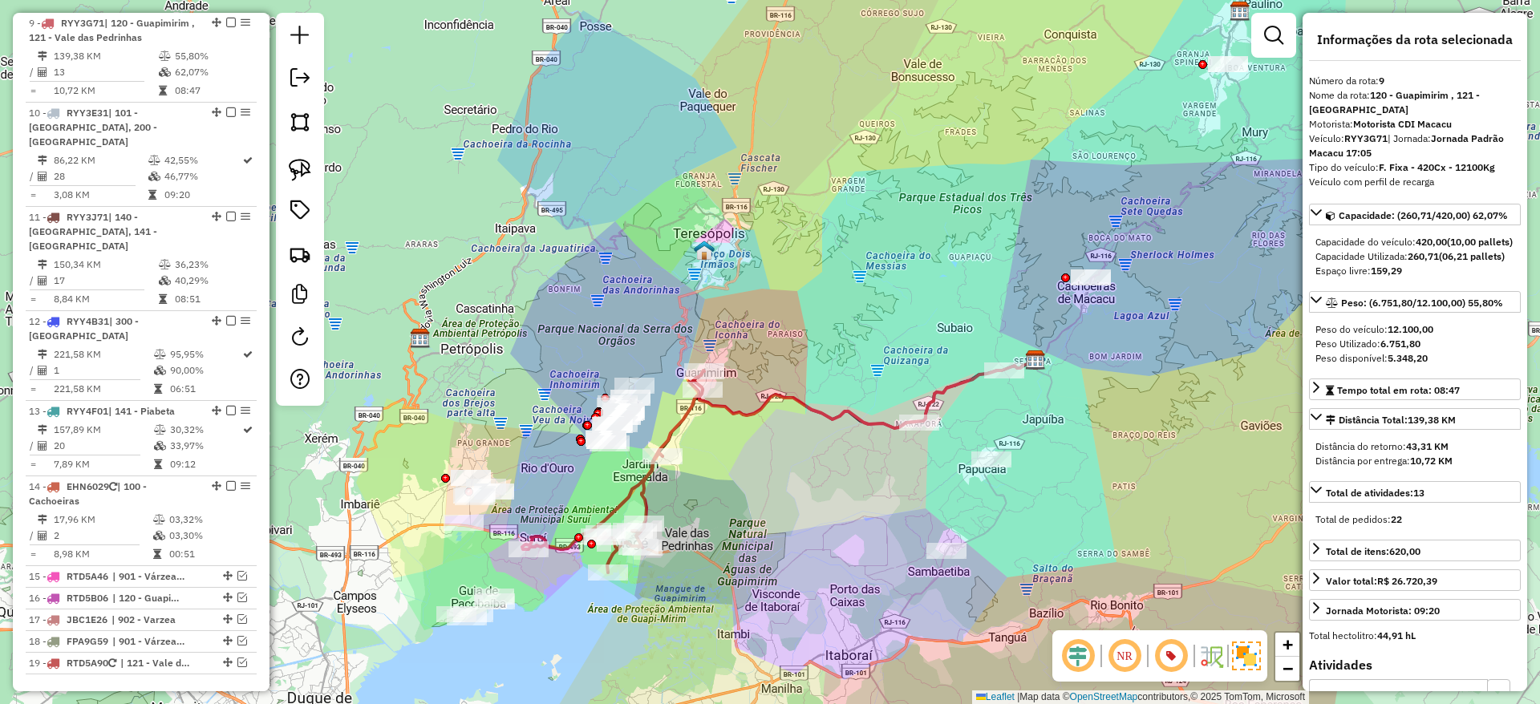
click at [724, 410] on icon at bounding box center [868, 394] width 336 height 67
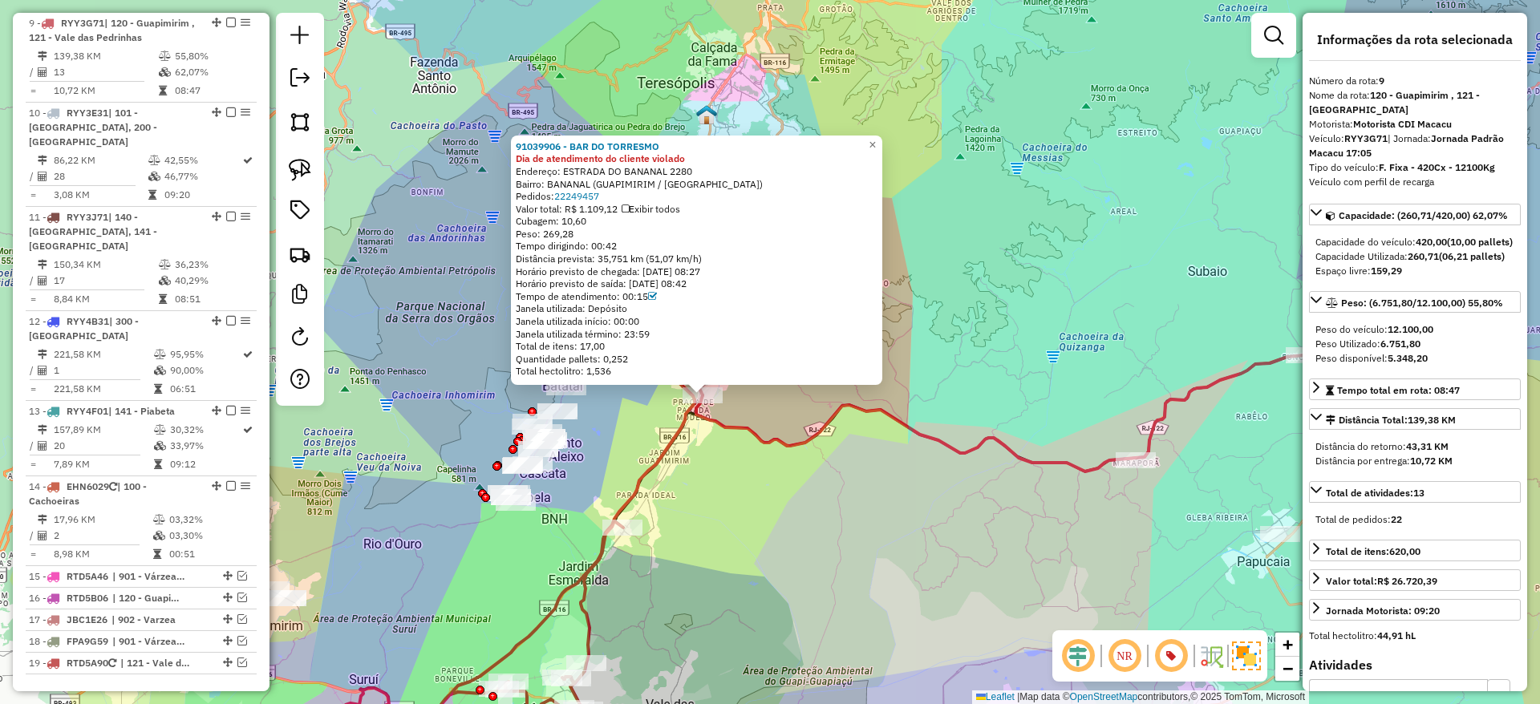
click at [683, 417] on icon at bounding box center [524, 558] width 364 height 403
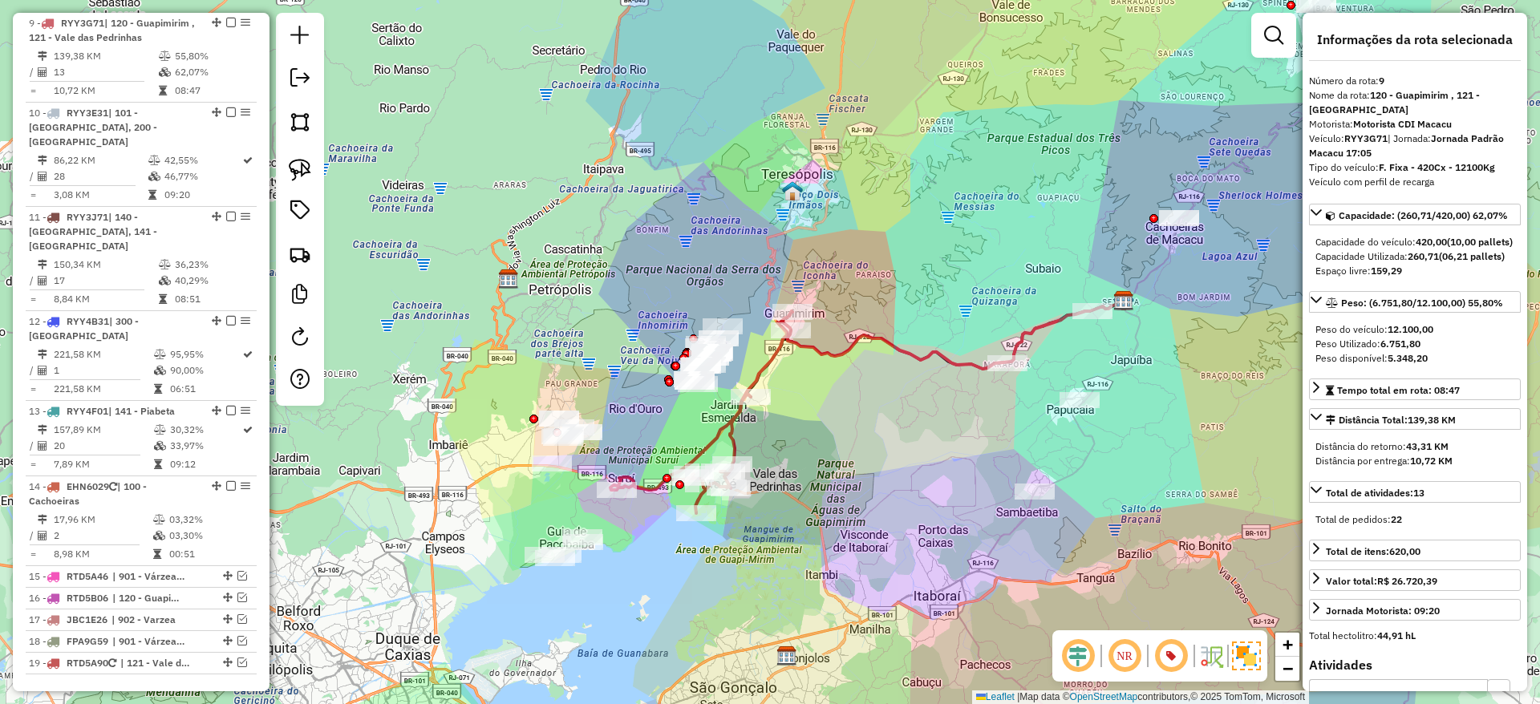
click at [767, 363] on icon at bounding box center [701, 412] width 182 height 202
click at [1266, 47] on link at bounding box center [1274, 35] width 32 height 32
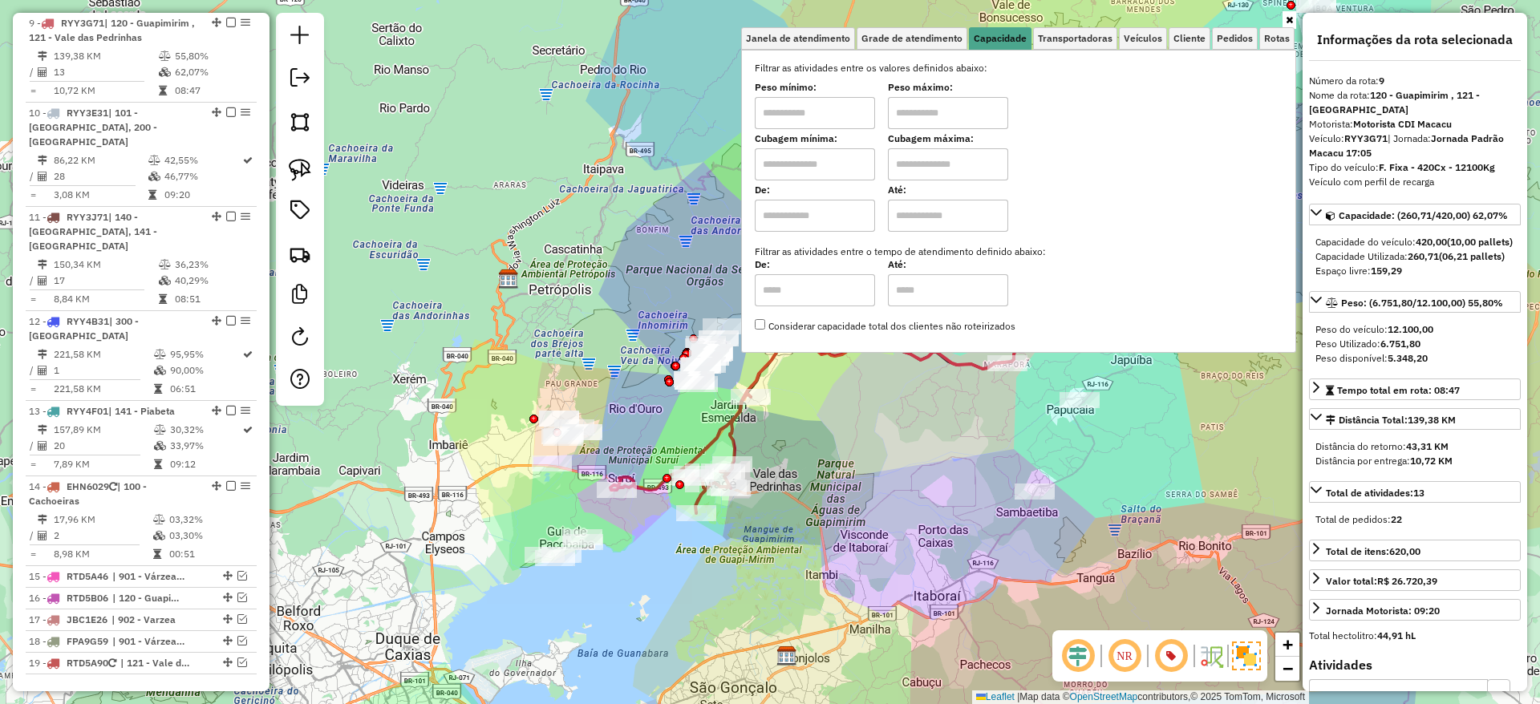
click at [1149, 447] on div "Janela de atendimento Grade de atendimento Capacidade Transportadoras Veículos …" at bounding box center [770, 352] width 1540 height 704
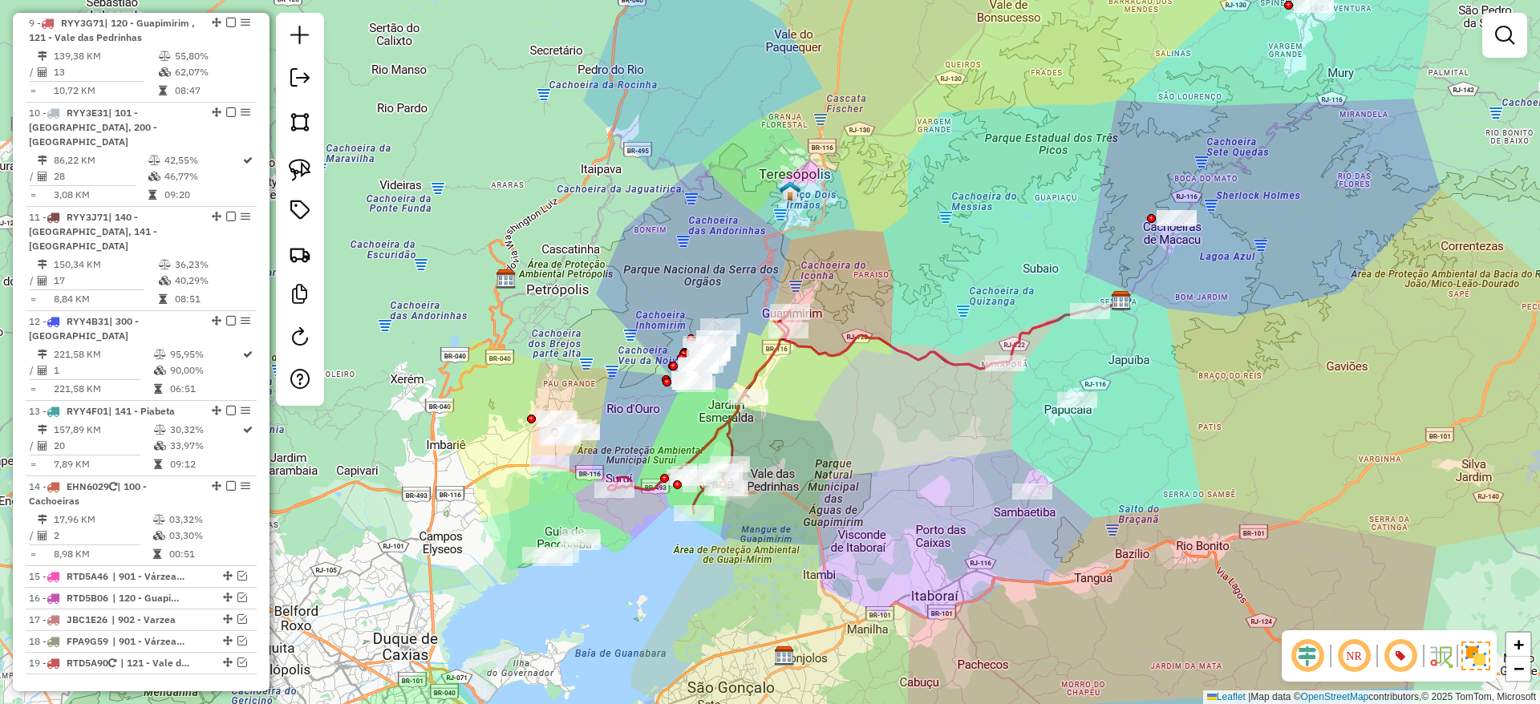
click at [850, 357] on icon at bounding box center [953, 335] width 336 height 67
select select "*********"
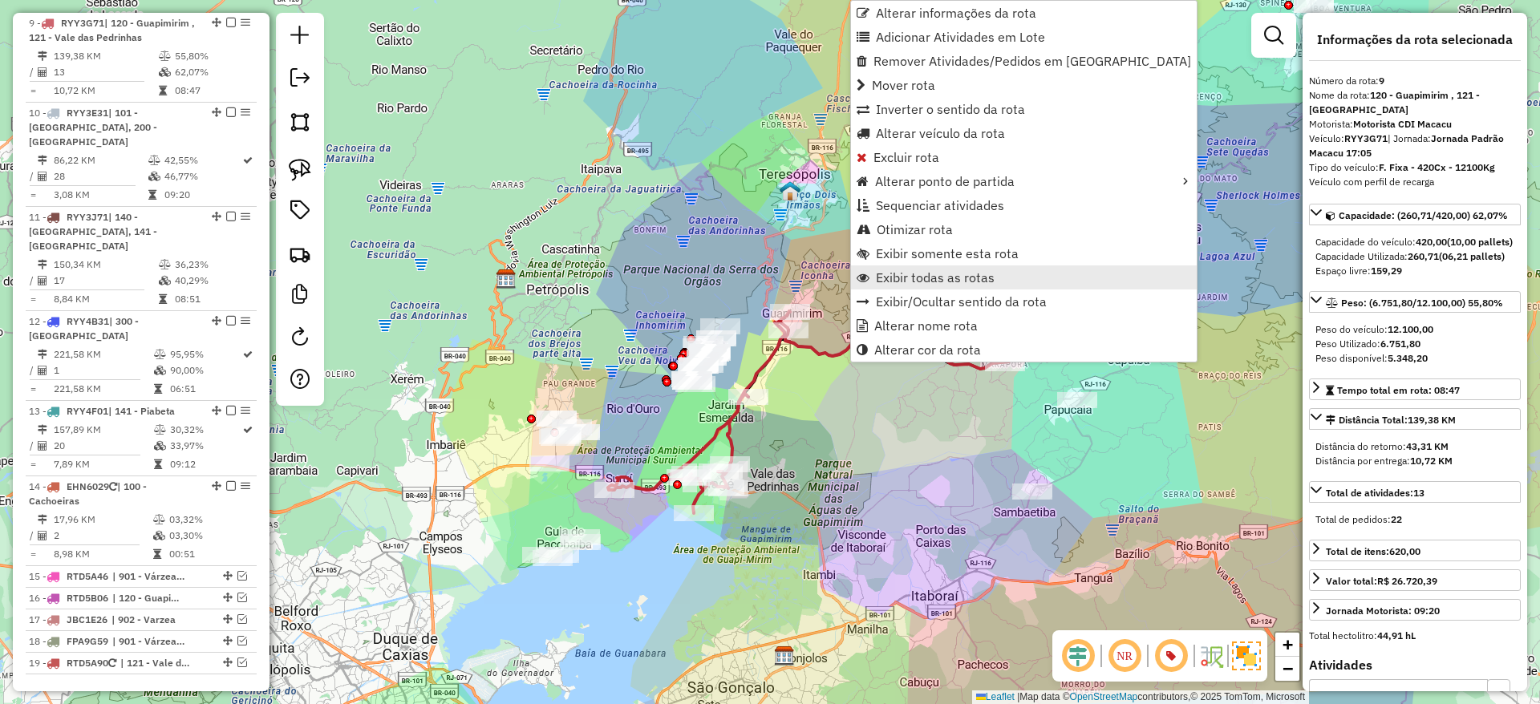
click at [924, 279] on span "Exibir todas as rotas" at bounding box center [935, 277] width 119 height 13
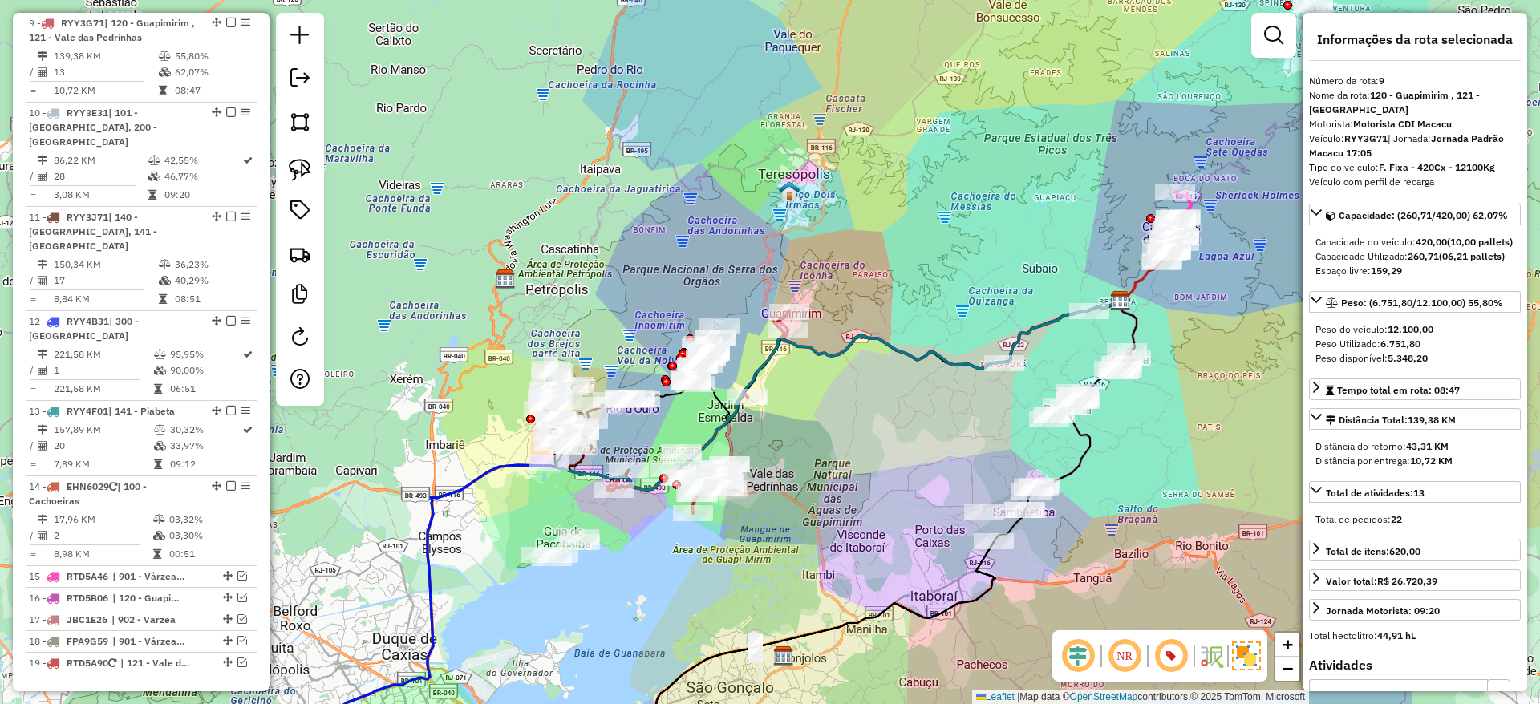
click at [793, 351] on icon at bounding box center [839, 396] width 564 height 189
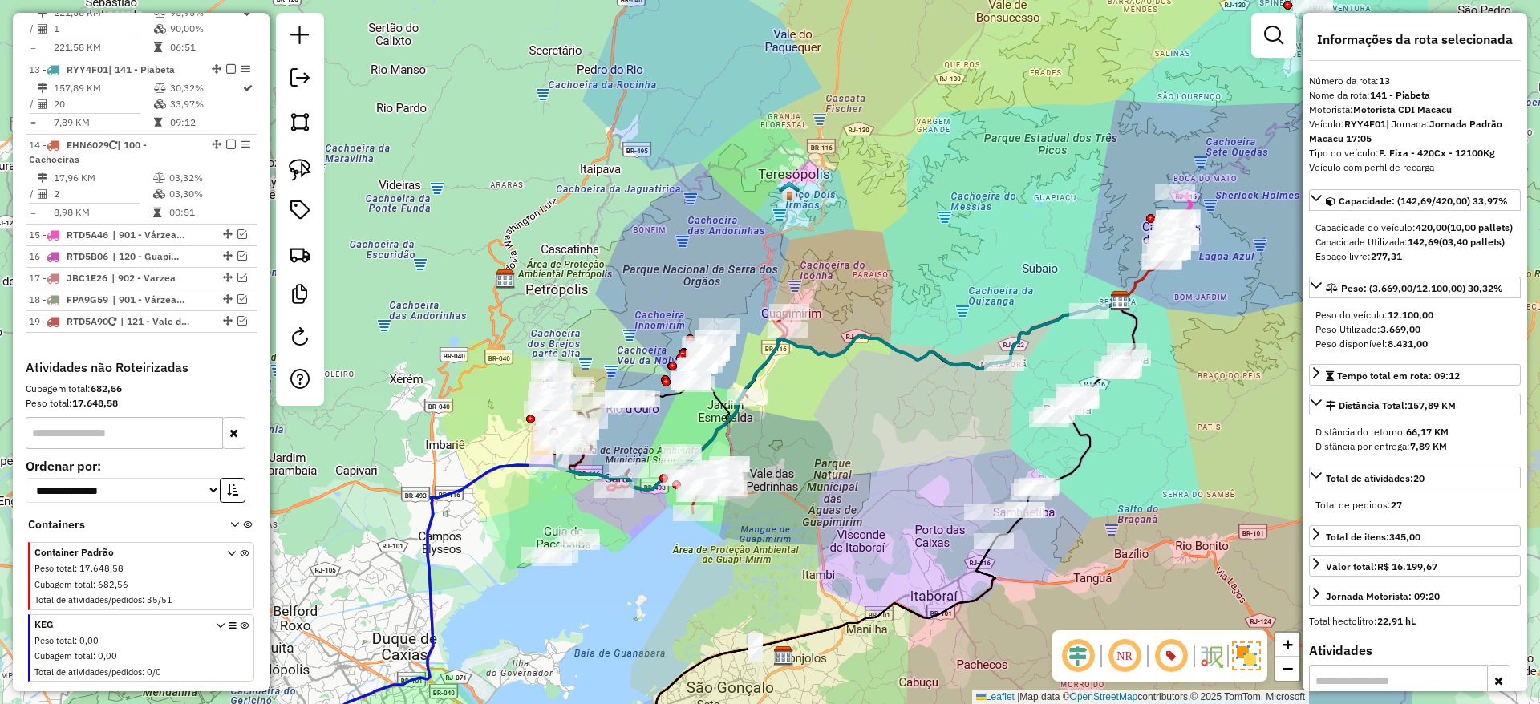
scroll to position [1506, 0]
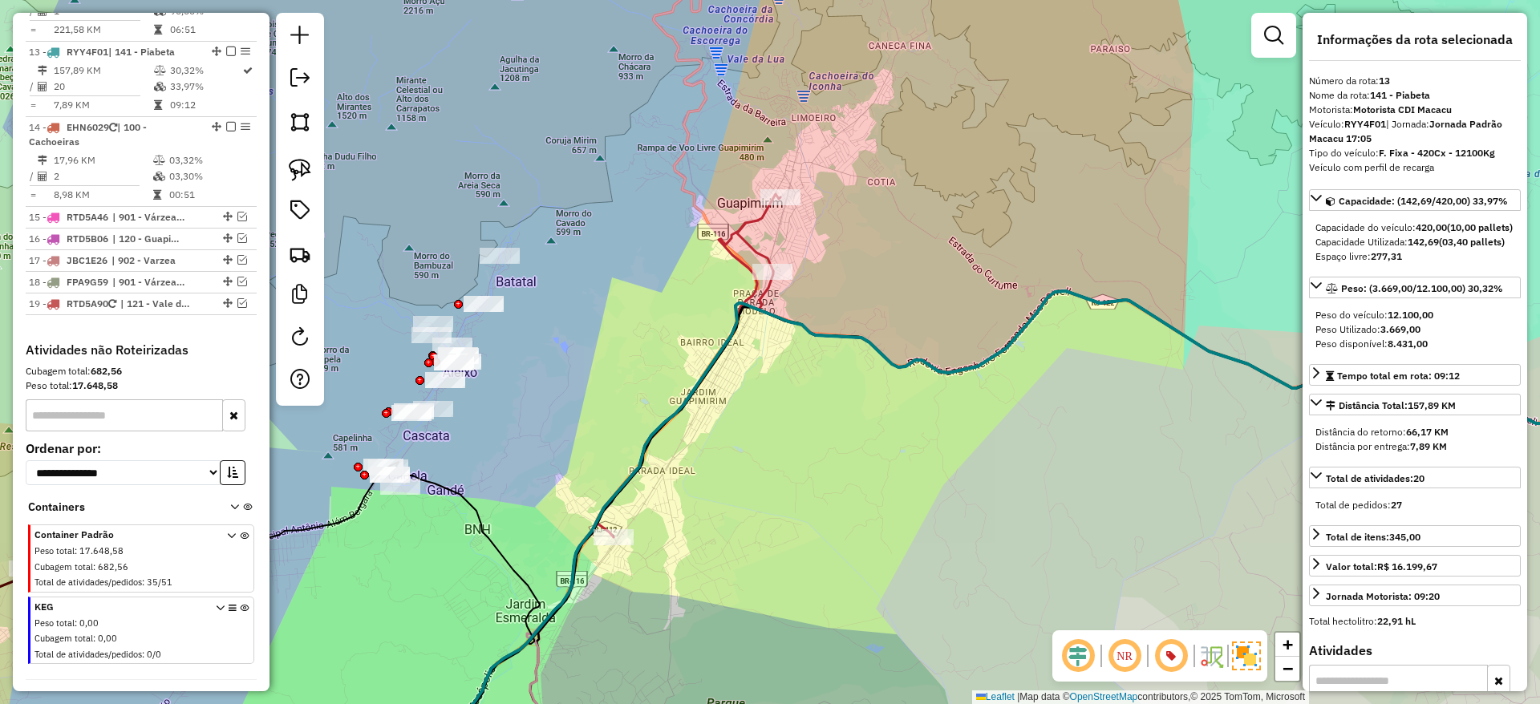
click at [740, 236] on icon at bounding box center [589, 484] width 381 height 581
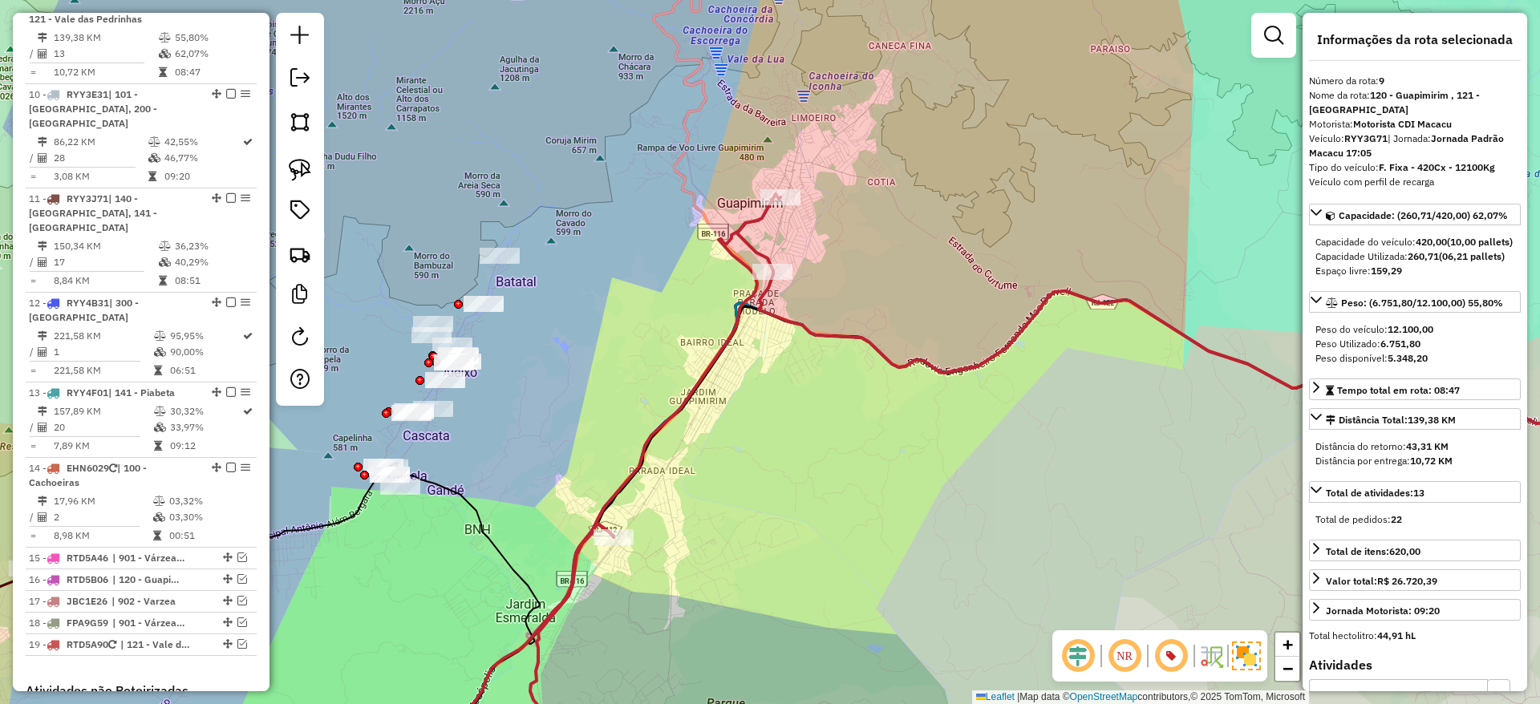
scroll to position [1146, 0]
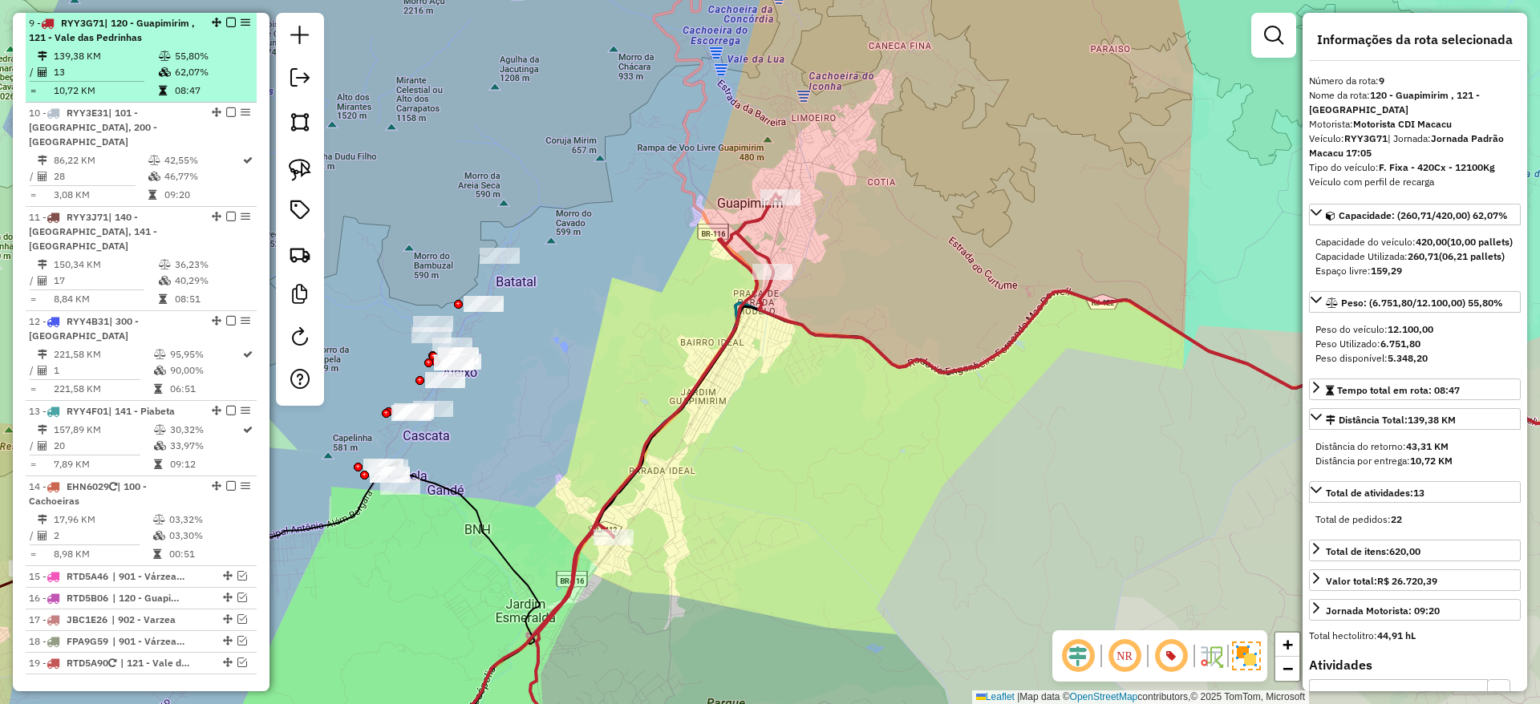
click at [228, 22] on em at bounding box center [231, 23] width 10 height 10
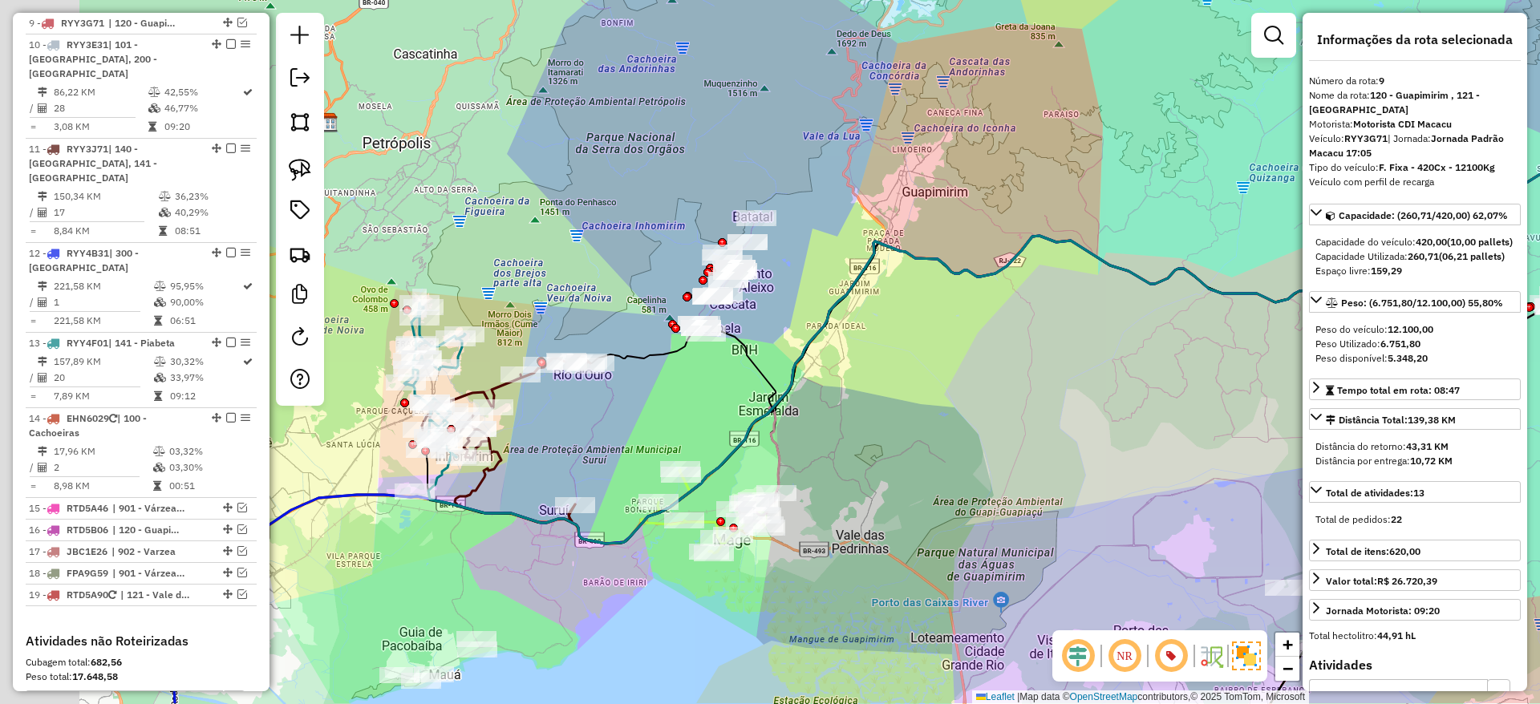
drag, startPoint x: 813, startPoint y: 426, endPoint x: 904, endPoint y: 355, distance: 116.0
click at [904, 355] on div "Janela de atendimento Grade de atendimento Capacidade Transportadoras Veículos …" at bounding box center [770, 352] width 1540 height 704
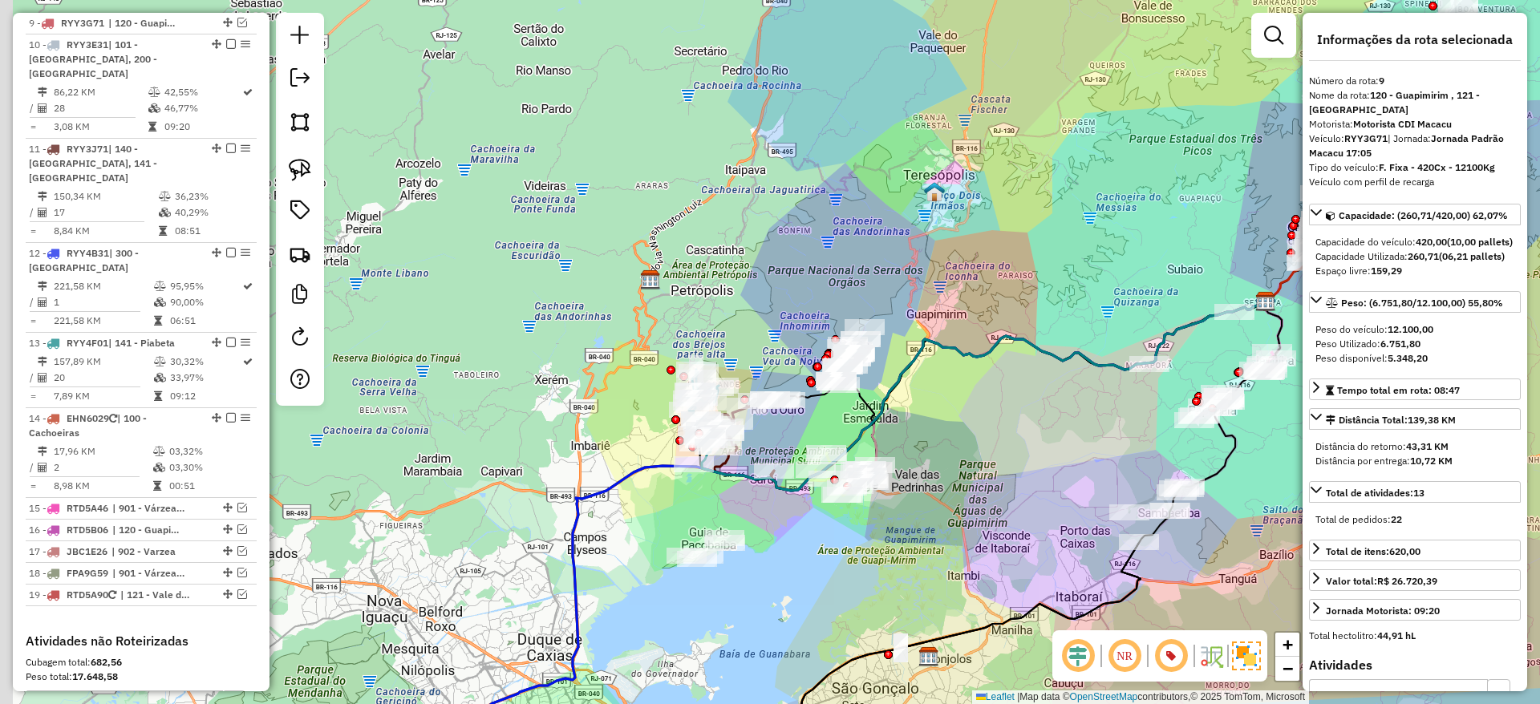
drag, startPoint x: 905, startPoint y: 355, endPoint x: 955, endPoint y: 420, distance: 82.3
click at [955, 420] on div "Janela de atendimento Grade de atendimento Capacidade Transportadoras Veículos …" at bounding box center [770, 352] width 1540 height 704
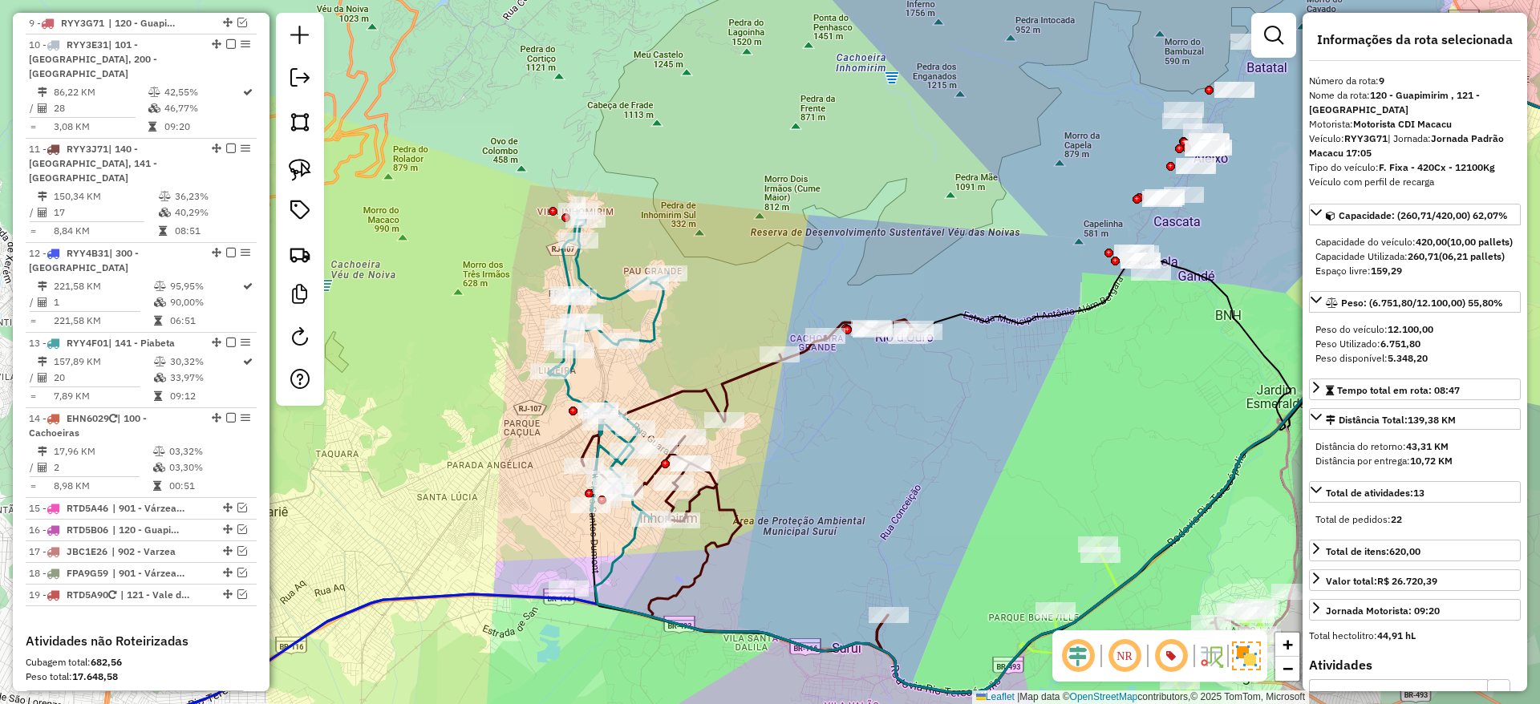
click at [651, 336] on icon at bounding box center [608, 365] width 120 height 308
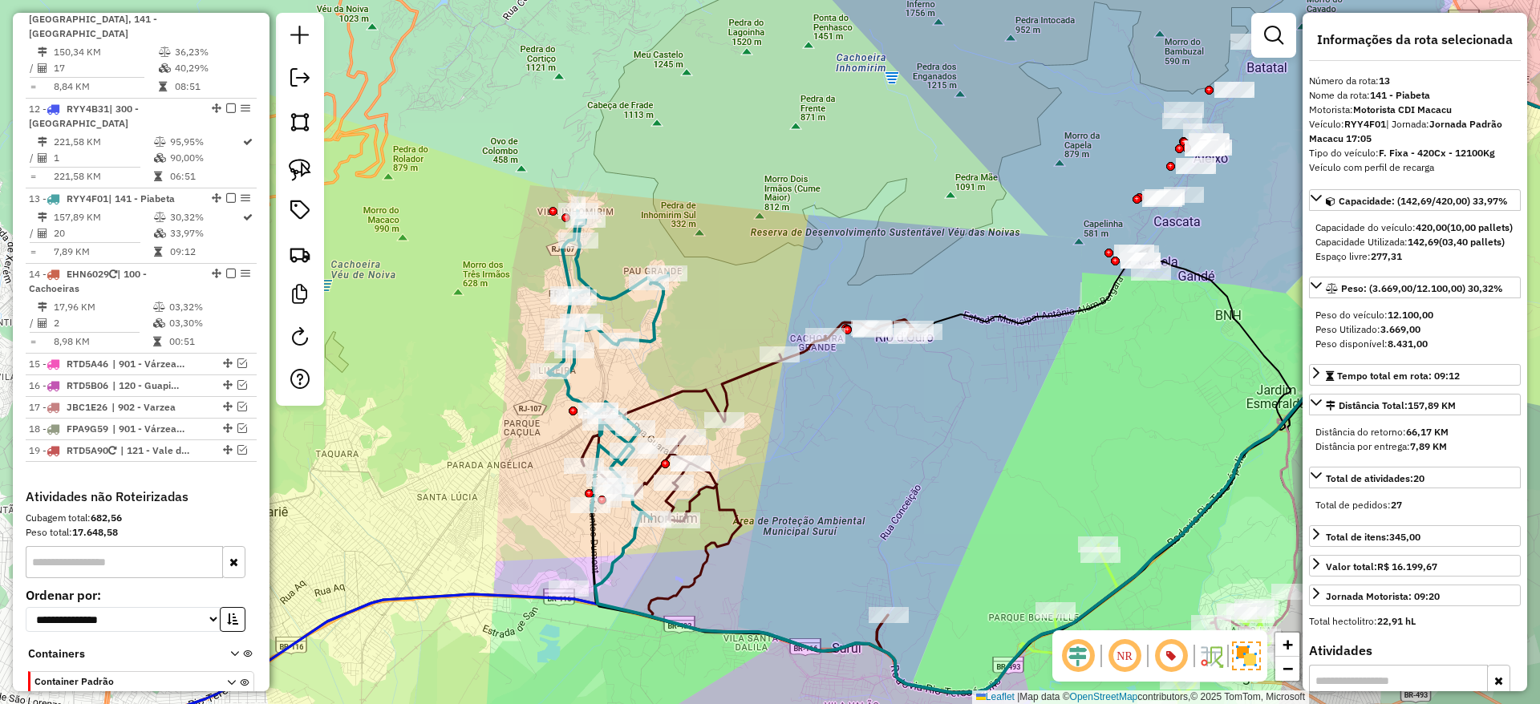
scroll to position [1438, 0]
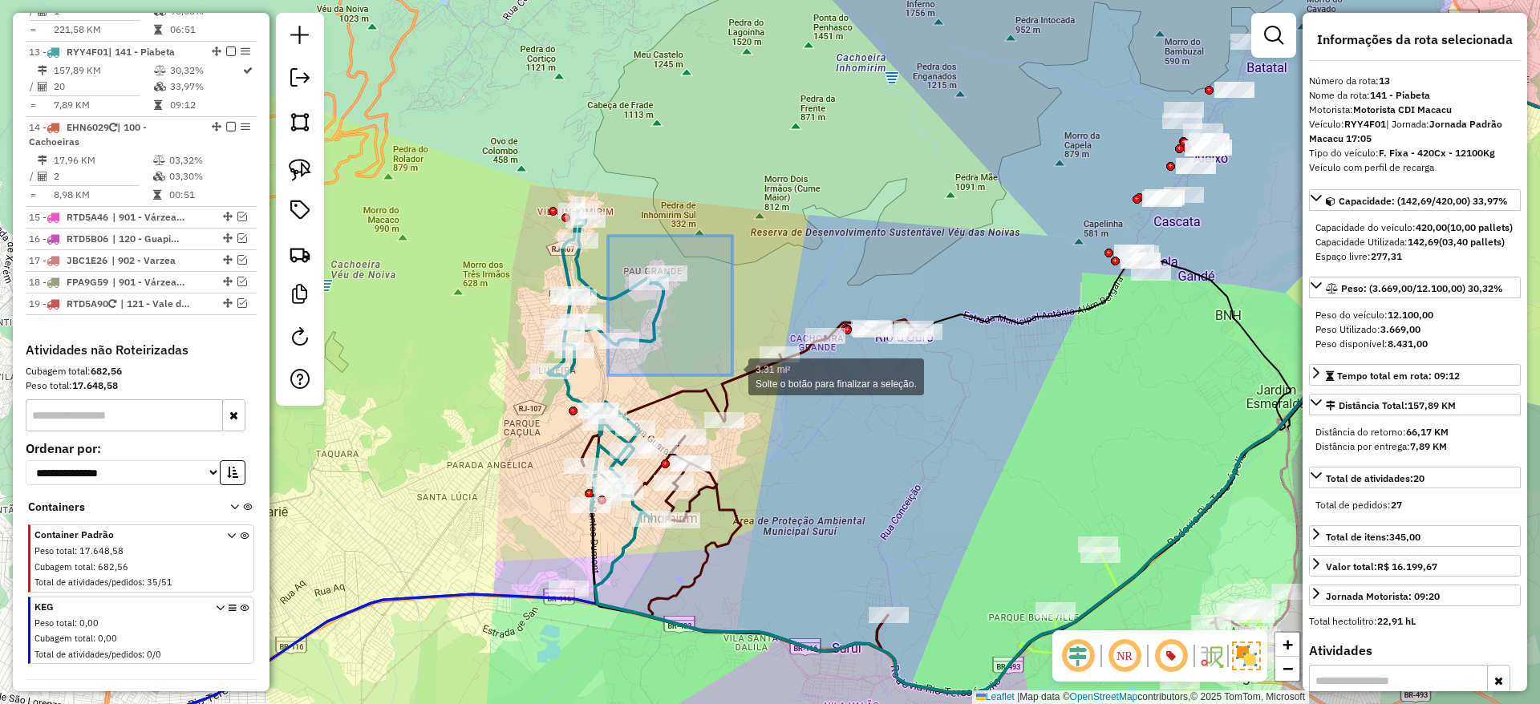
drag, startPoint x: 608, startPoint y: 236, endPoint x: 732, endPoint y: 375, distance: 186.9
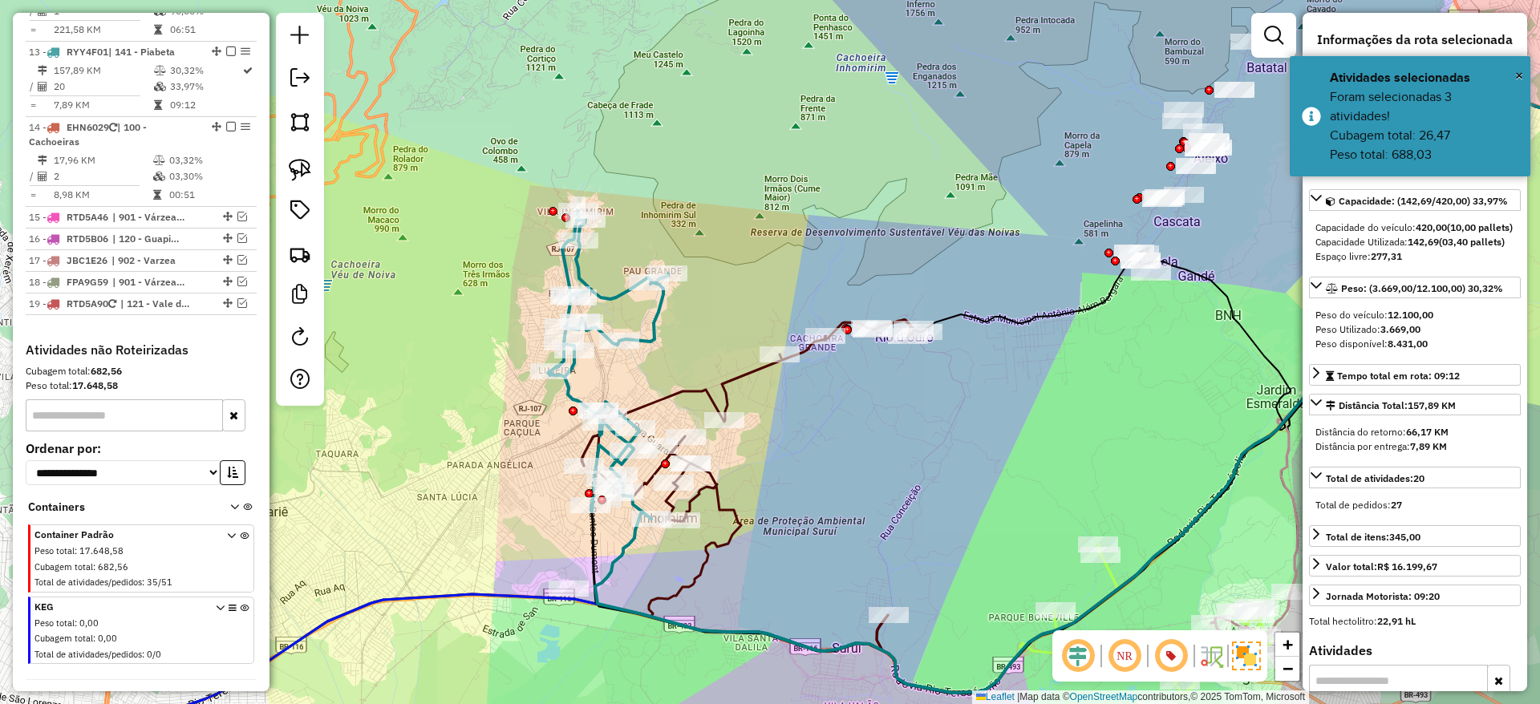
click at [732, 375] on icon at bounding box center [750, 485] width 337 height 331
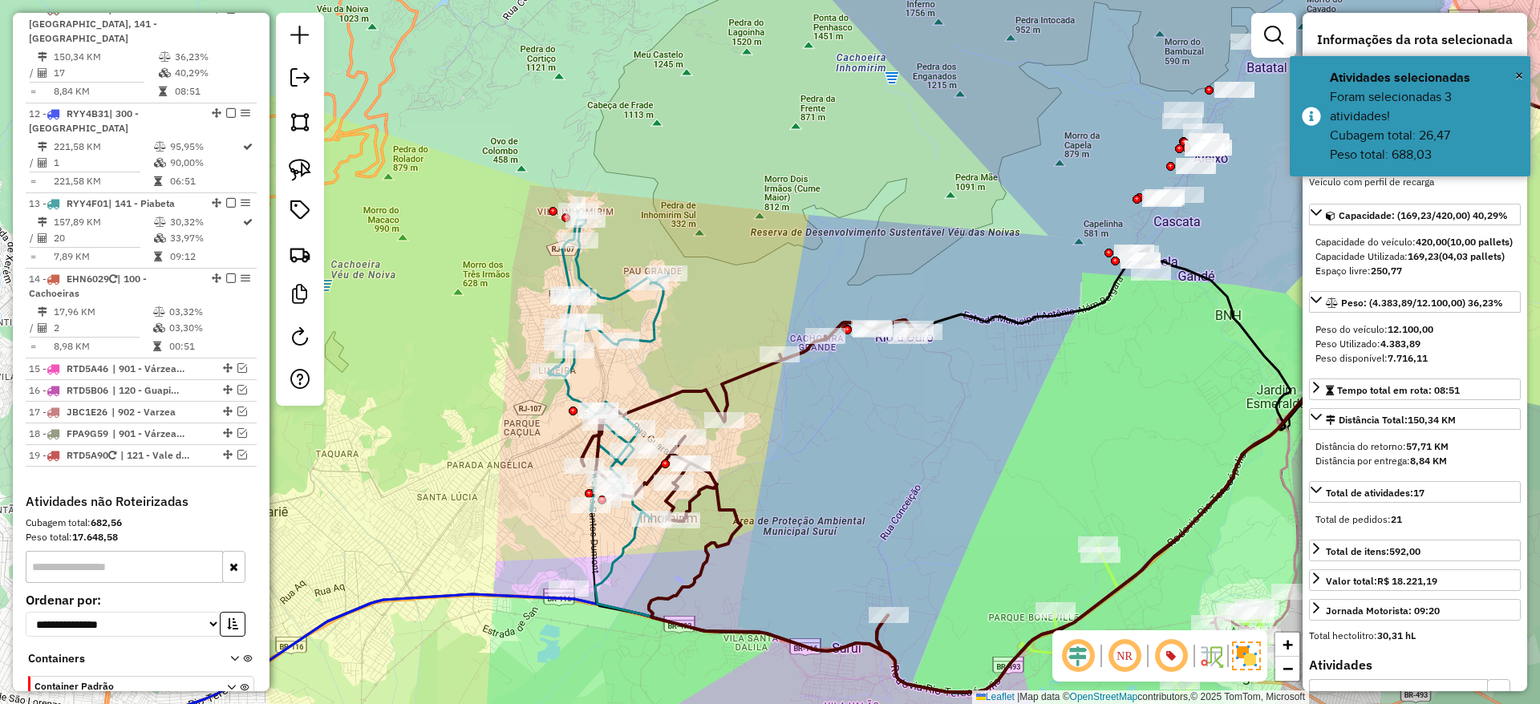
scroll to position [1258, 0]
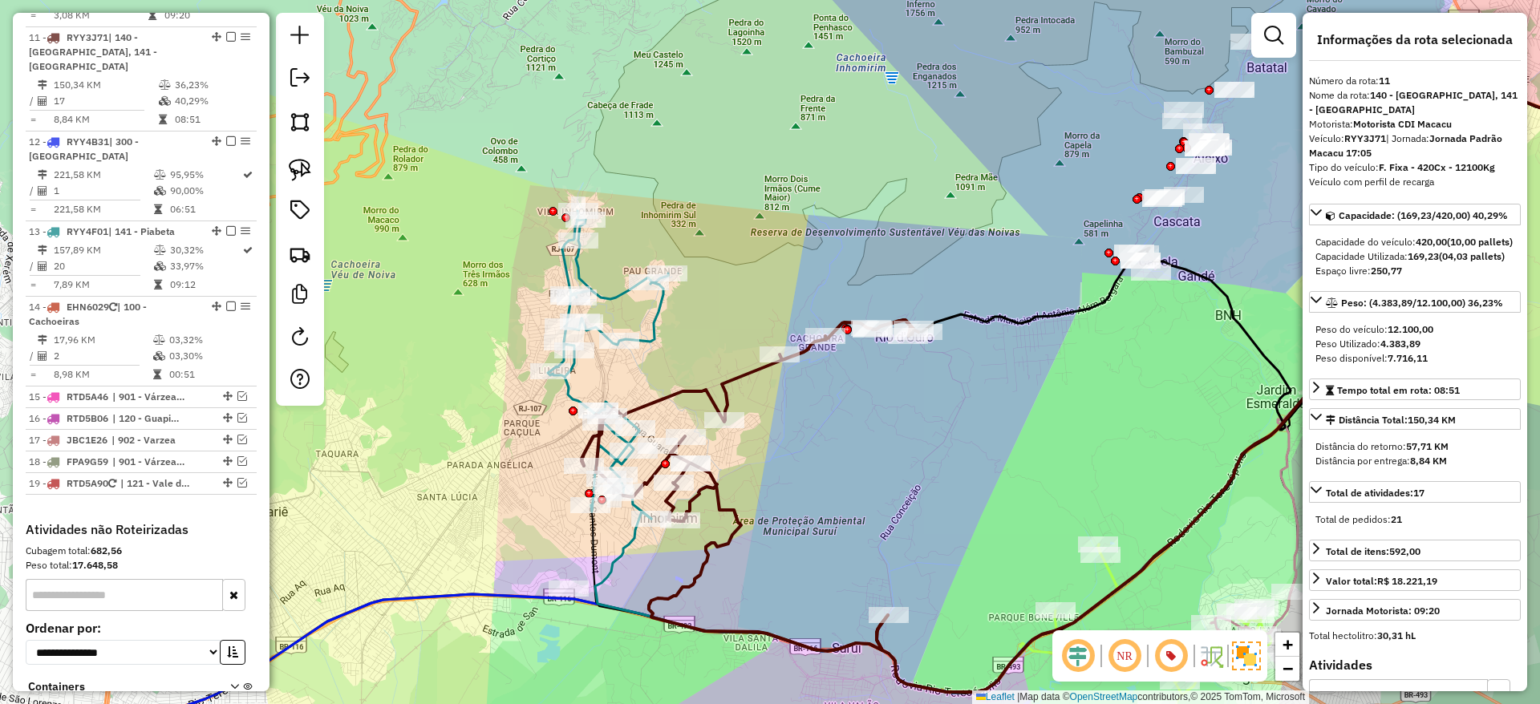
click at [601, 294] on icon at bounding box center [608, 365] width 120 height 308
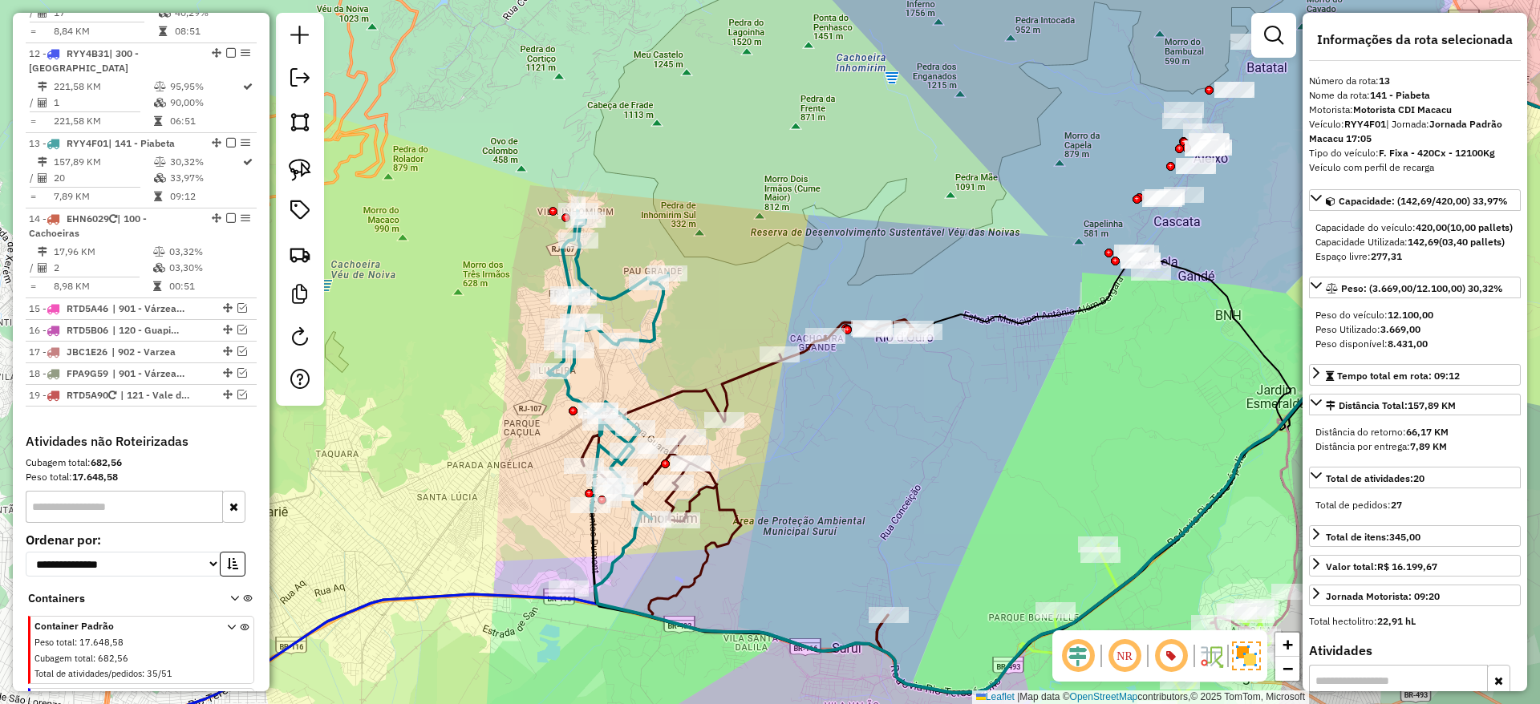
scroll to position [1438, 0]
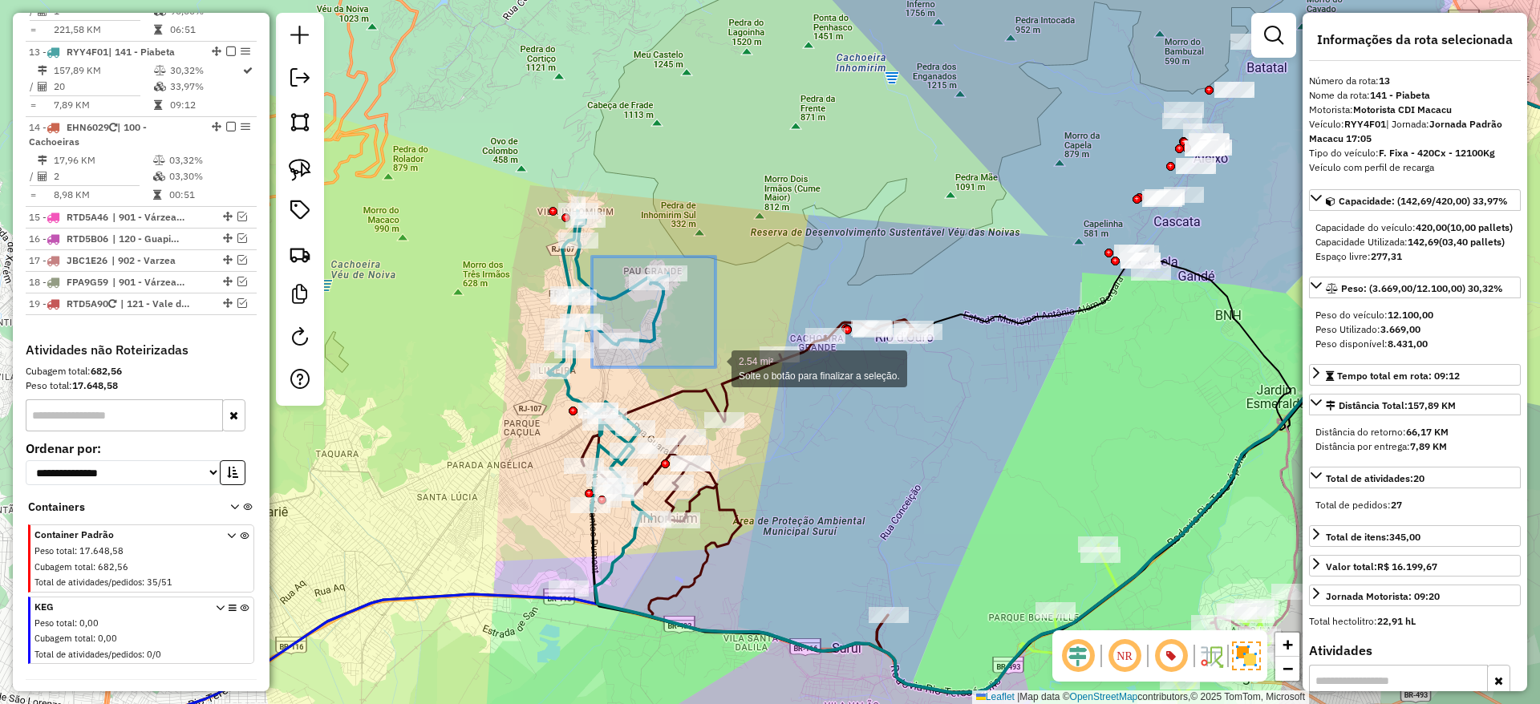
drag, startPoint x: 593, startPoint y: 257, endPoint x: 716, endPoint y: 367, distance: 165.3
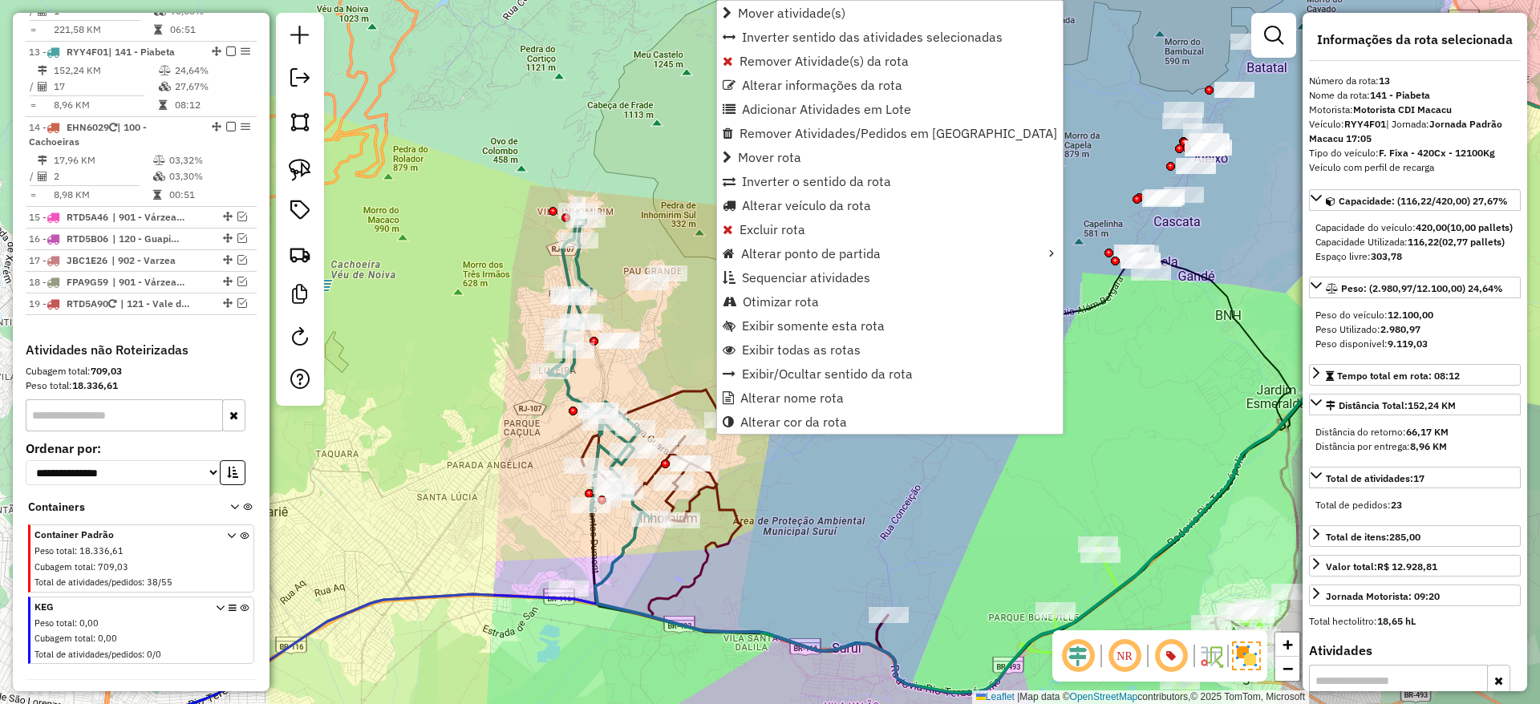
click at [564, 262] on icon at bounding box center [599, 365] width 103 height 308
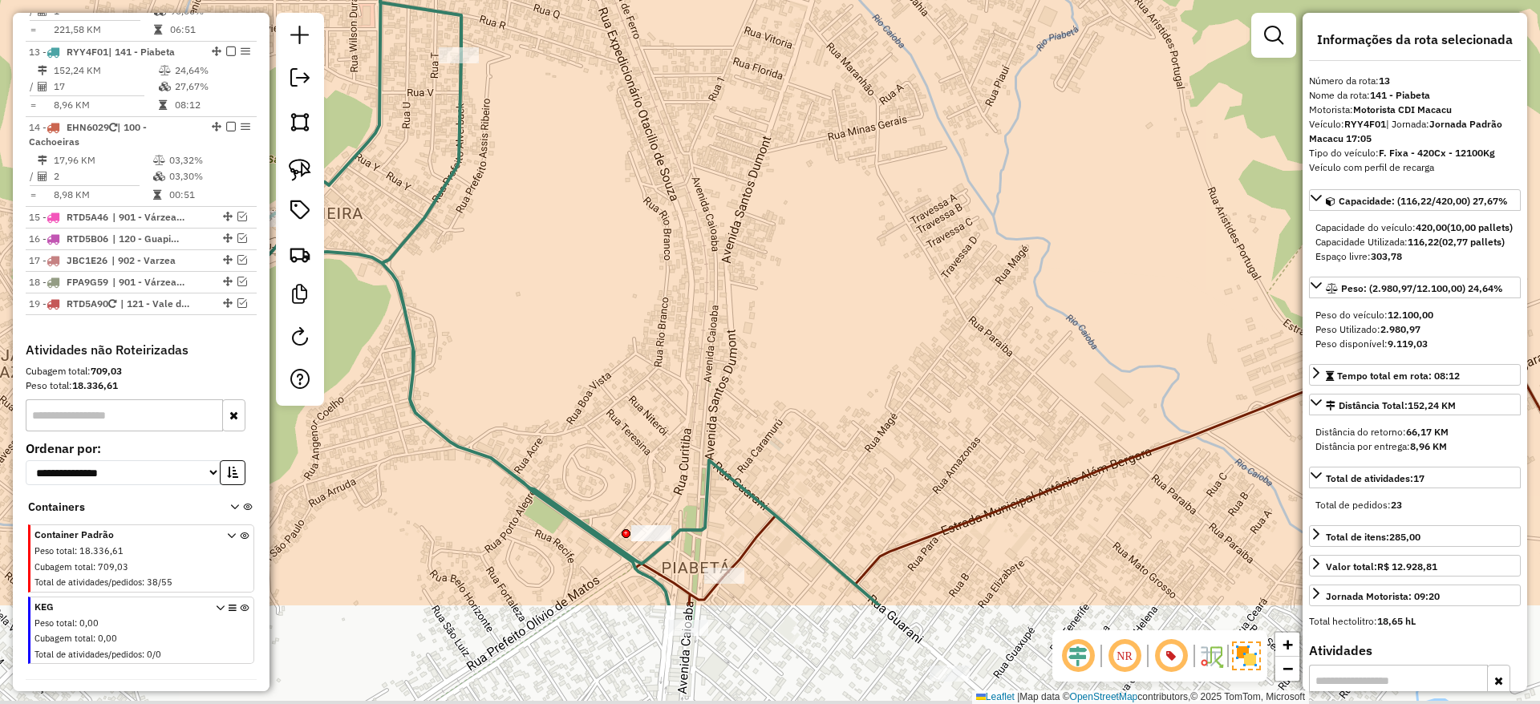
drag, startPoint x: 619, startPoint y: 448, endPoint x: 574, endPoint y: 189, distance: 263.1
click at [574, 189] on div "Janela de atendimento Grade de atendimento Capacidade Transportadoras Veículos …" at bounding box center [770, 352] width 1540 height 704
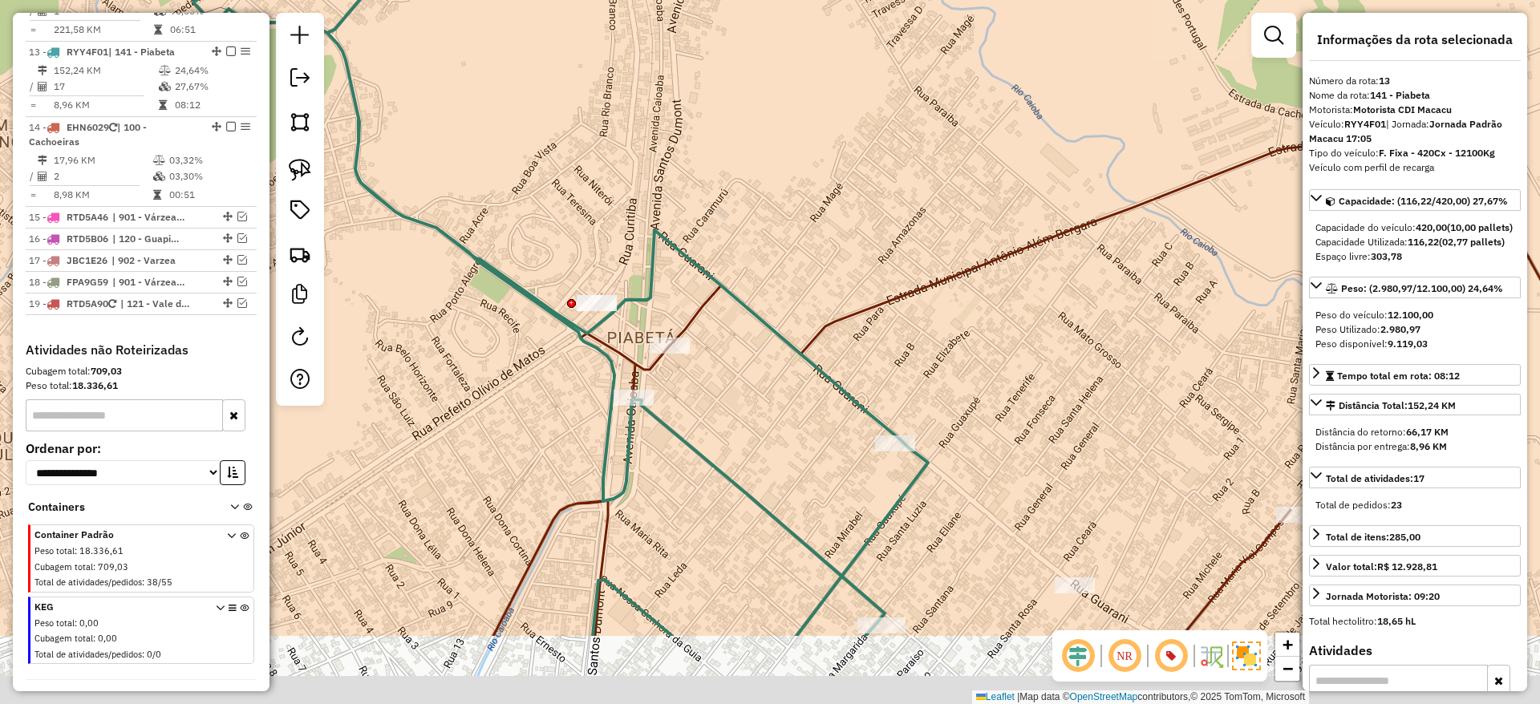
drag, startPoint x: 554, startPoint y: 164, endPoint x: 550, endPoint y: 144, distance: 20.6
click at [550, 144] on div "Janela de atendimento Grade de atendimento Capacidade Transportadoras Veículos …" at bounding box center [770, 352] width 1540 height 704
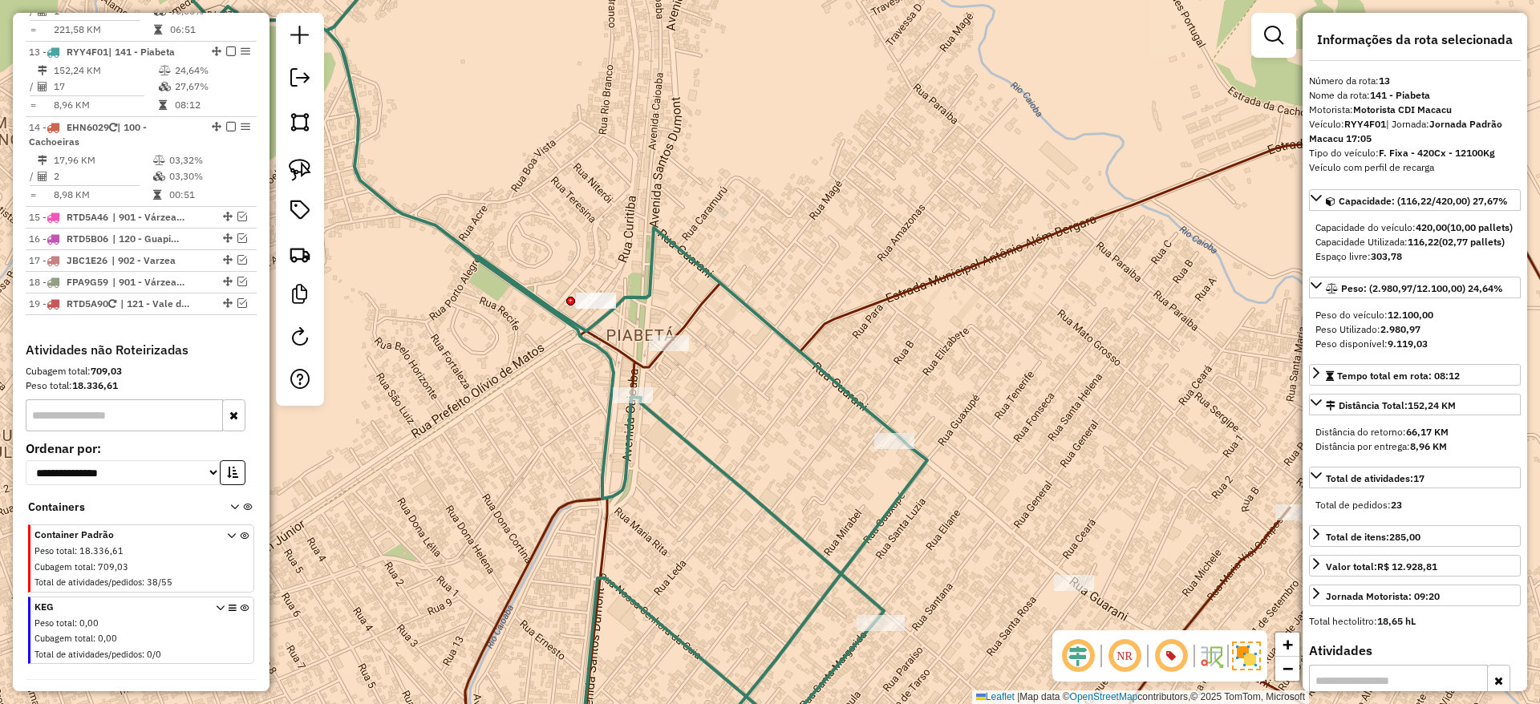
drag, startPoint x: 621, startPoint y: 282, endPoint x: 602, endPoint y: 211, distance: 73.2
click at [602, 211] on div "Janela de atendimento Grade de atendimento Capacidade Transportadoras Veículos …" at bounding box center [770, 352] width 1540 height 704
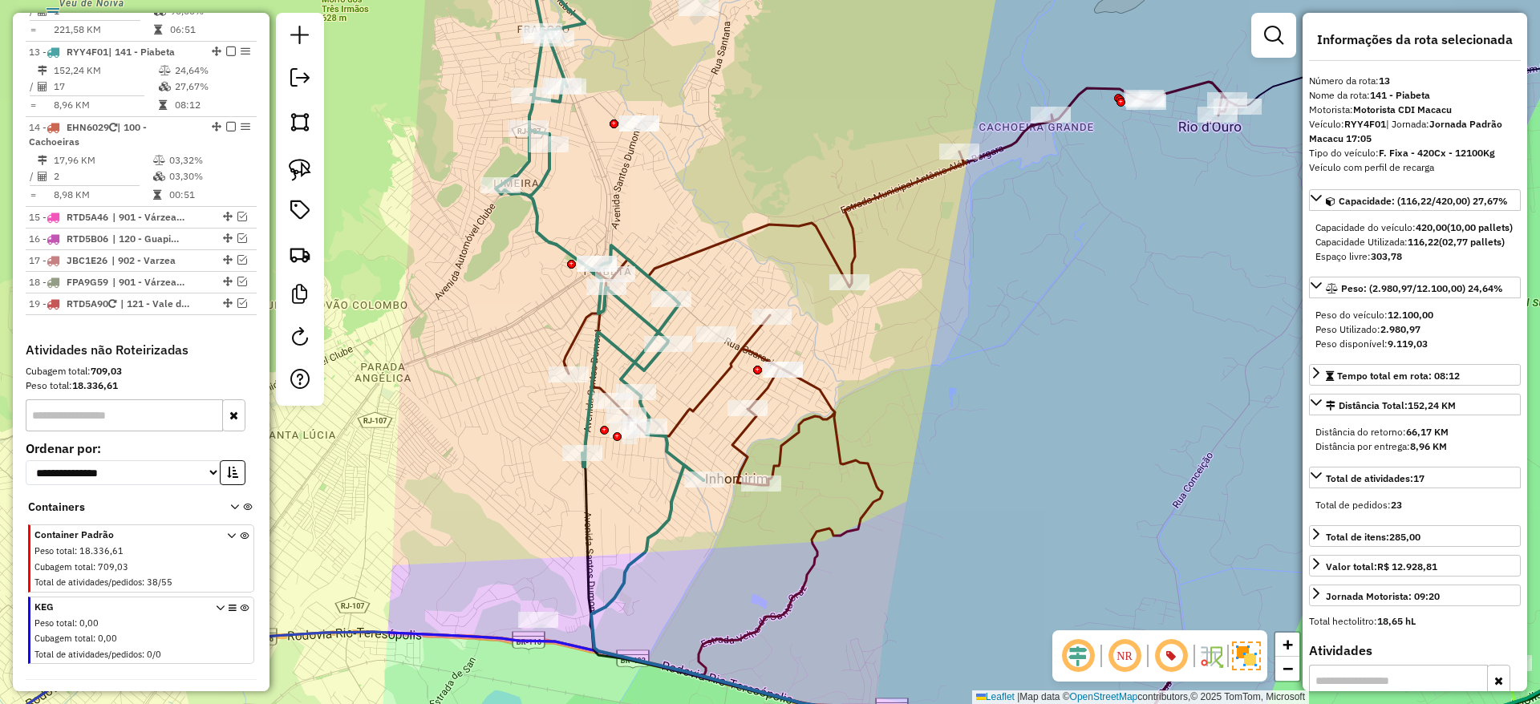
drag, startPoint x: 659, startPoint y: 161, endPoint x: 662, endPoint y: 223, distance: 61.8
click at [662, 223] on div "Janela de atendimento Grade de atendimento Capacidade Transportadoras Veículos …" at bounding box center [770, 352] width 1540 height 704
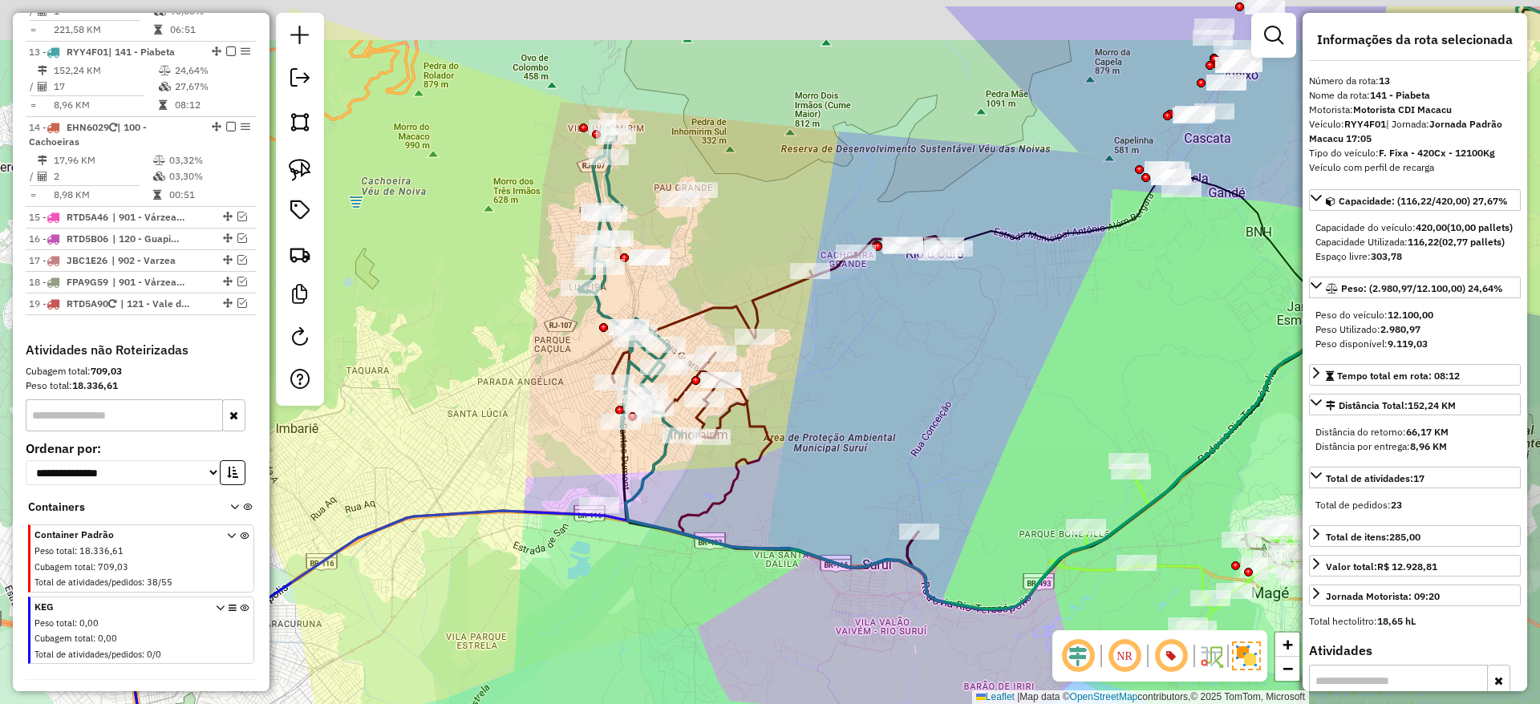
drag, startPoint x: 662, startPoint y: 223, endPoint x: 661, endPoint y: 301, distance: 77.8
click at [661, 301] on div "Janela de atendimento Grade de atendimento Capacidade Transportadoras Veículos …" at bounding box center [770, 352] width 1540 height 704
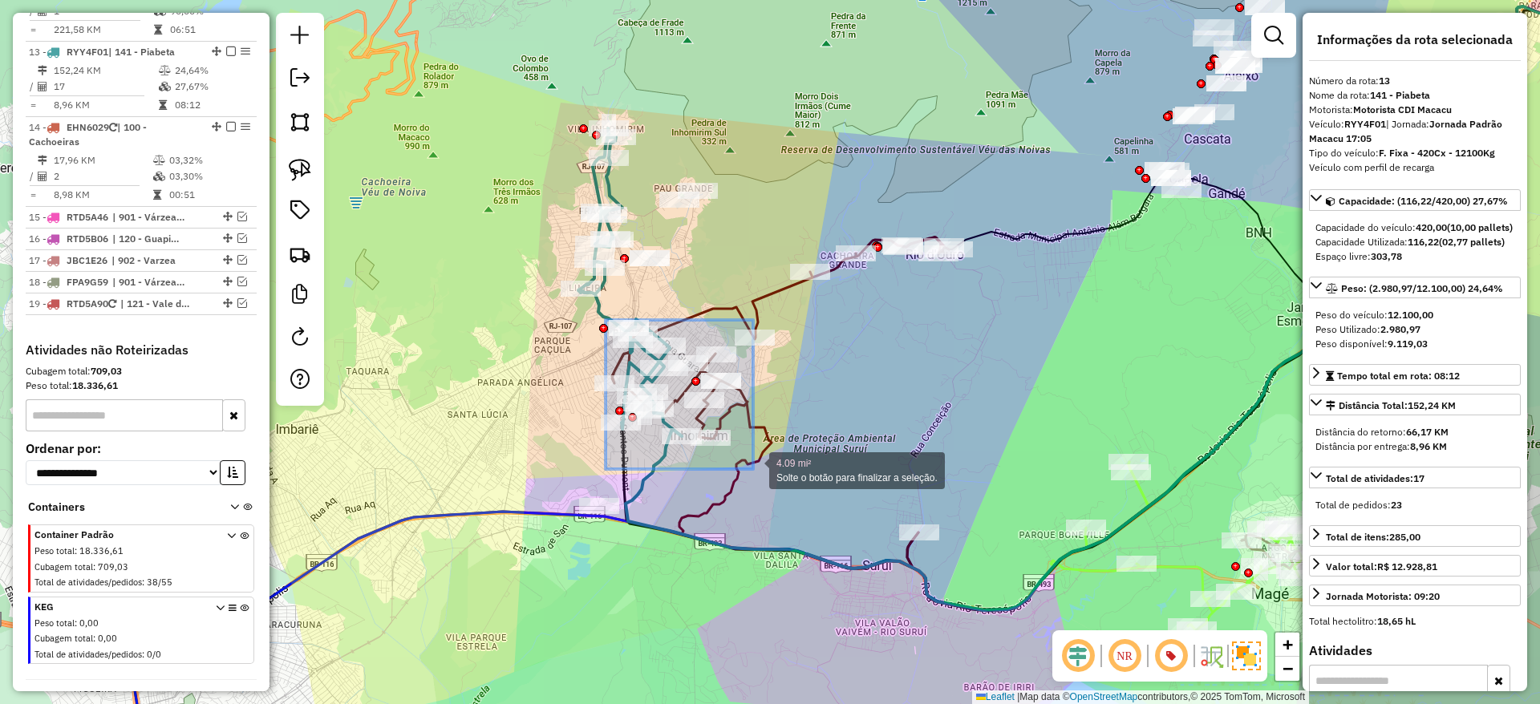
drag, startPoint x: 606, startPoint y: 320, endPoint x: 753, endPoint y: 469, distance: 209.9
click at [753, 469] on g at bounding box center [860, 218] width 1667 height 1114
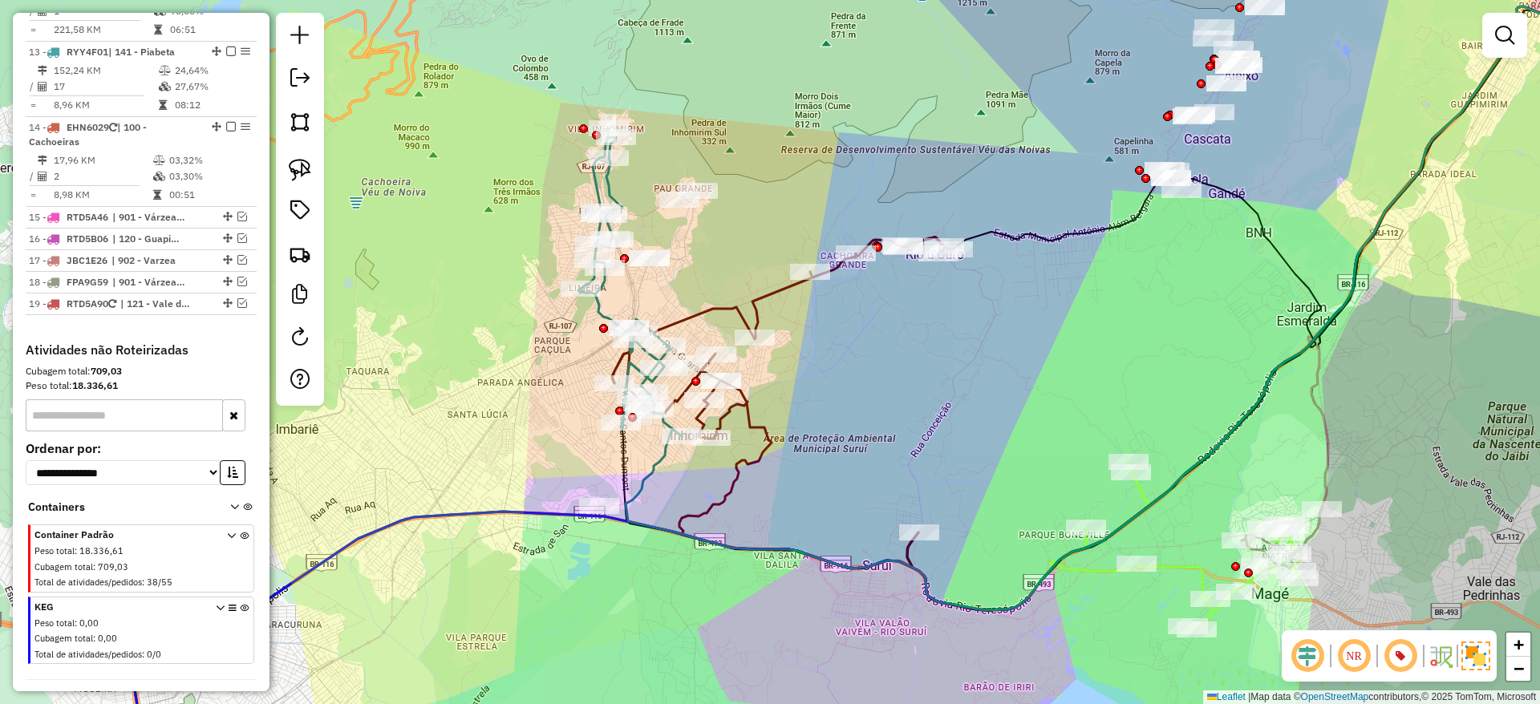
click at [607, 175] on icon at bounding box center [629, 282] width 103 height 308
select select "*********"
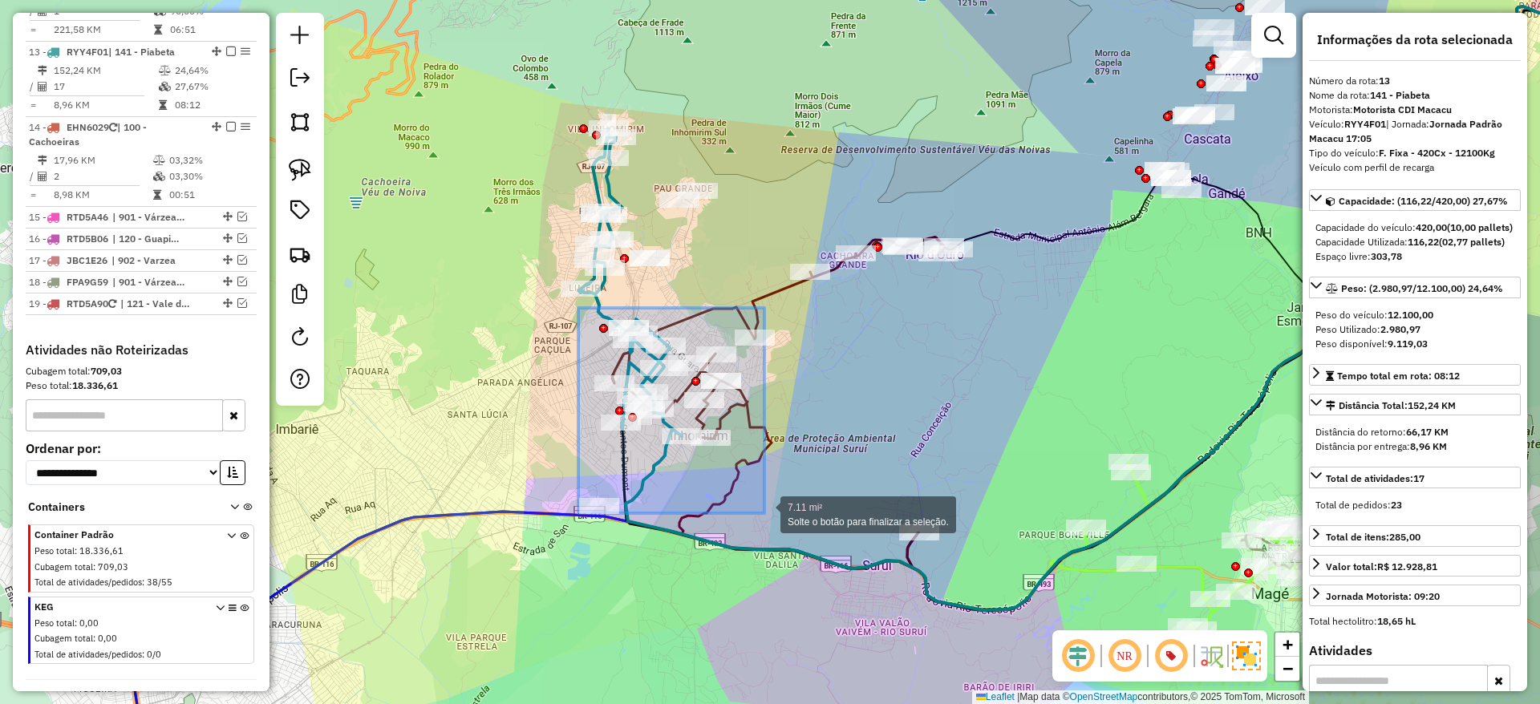
drag, startPoint x: 578, startPoint y: 308, endPoint x: 764, endPoint y: 513, distance: 277.1
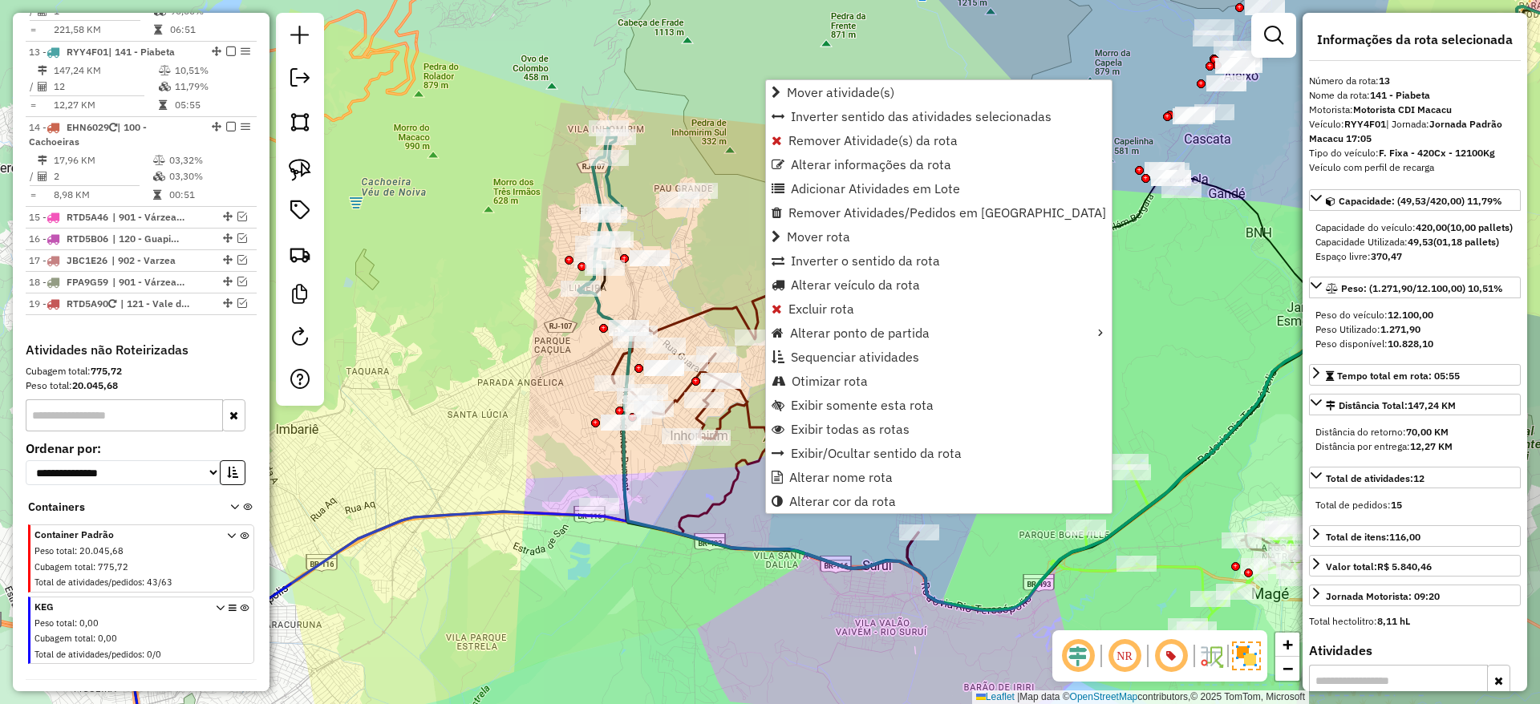
click at [608, 180] on icon at bounding box center [602, 208] width 42 height 160
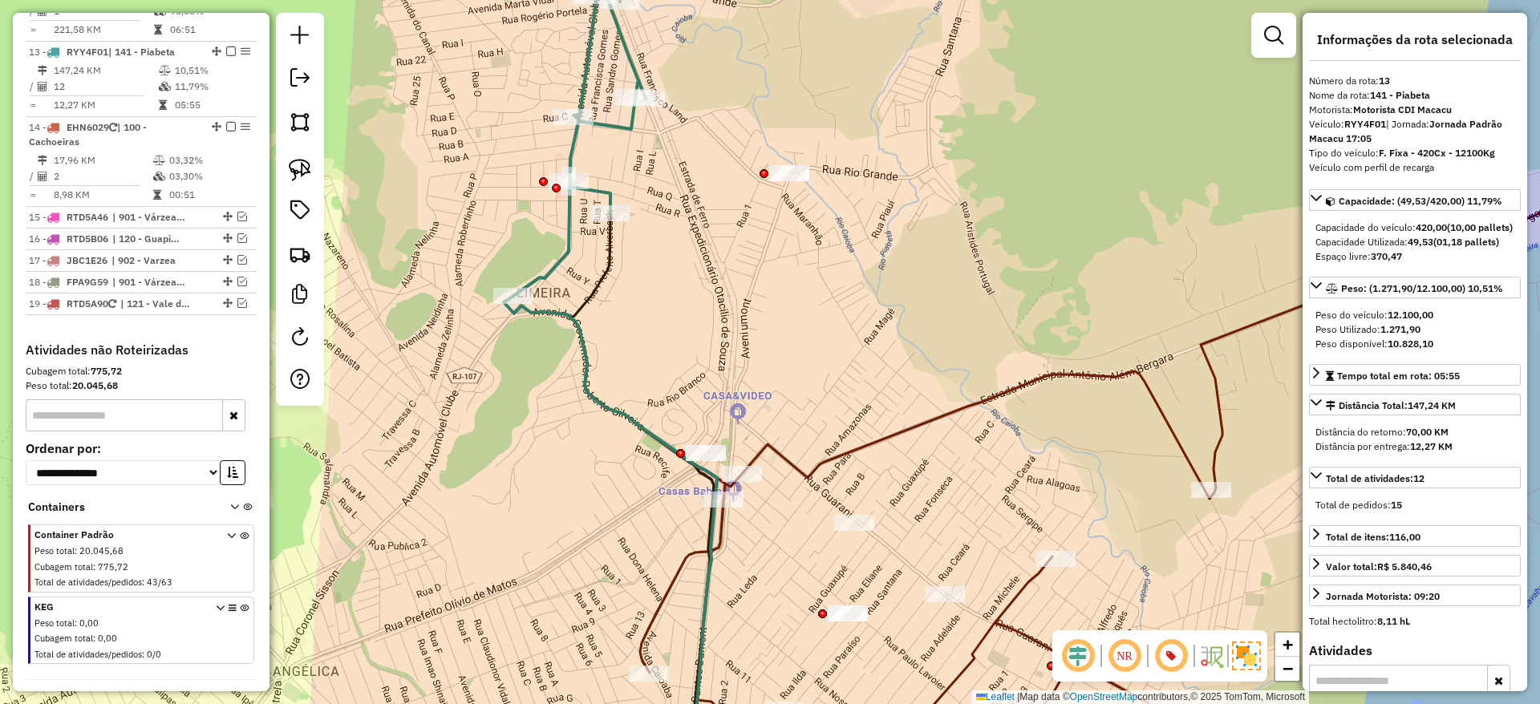
drag, startPoint x: 712, startPoint y: 388, endPoint x: 667, endPoint y: 317, distance: 84.4
click at [667, 317] on div "Janela de atendimento Grade de atendimento Capacidade Transportadoras Veículos …" at bounding box center [770, 352] width 1540 height 704
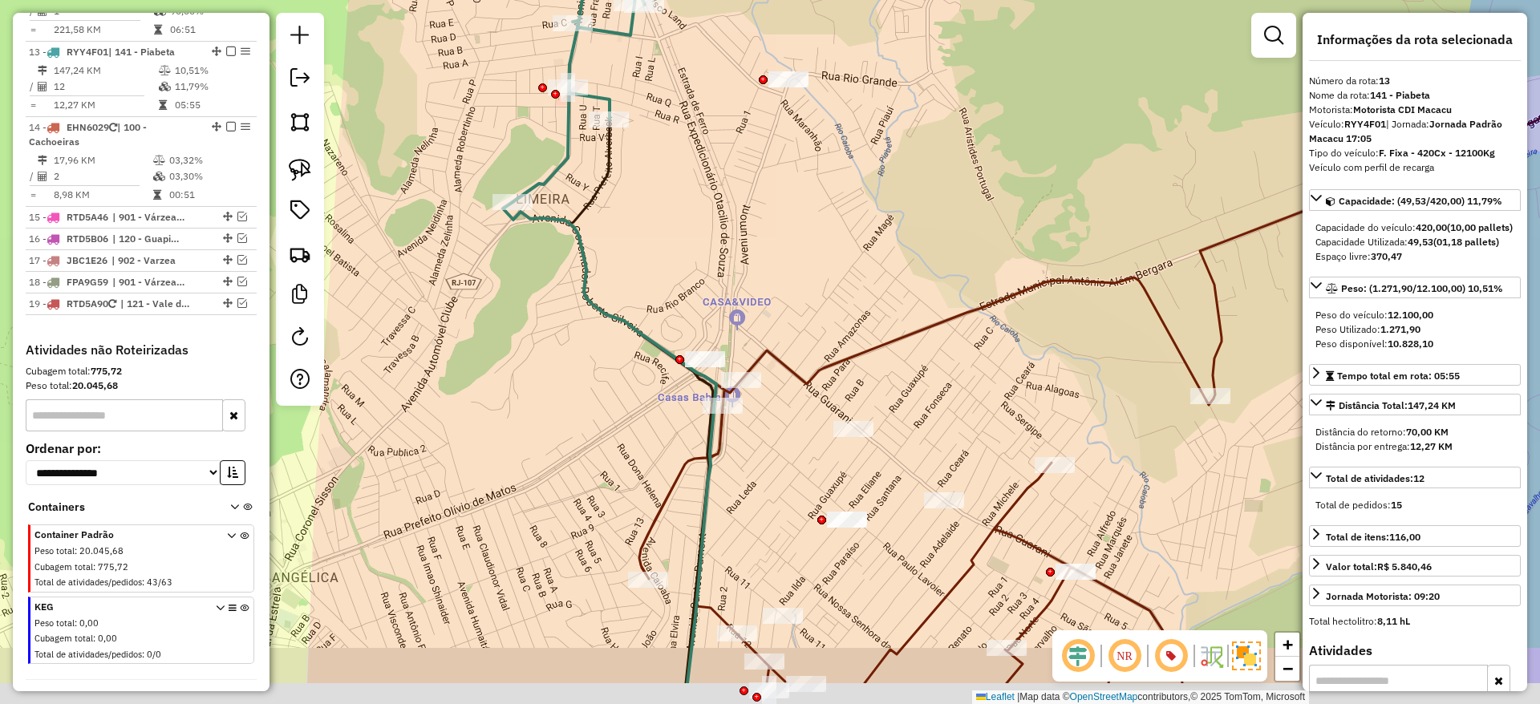
drag, startPoint x: 687, startPoint y: 394, endPoint x: 689, endPoint y: 301, distance: 93.1
click at [689, 301] on div "Janela de atendimento Grade de atendimento Capacidade Transportadoras Veículos …" at bounding box center [770, 352] width 1540 height 704
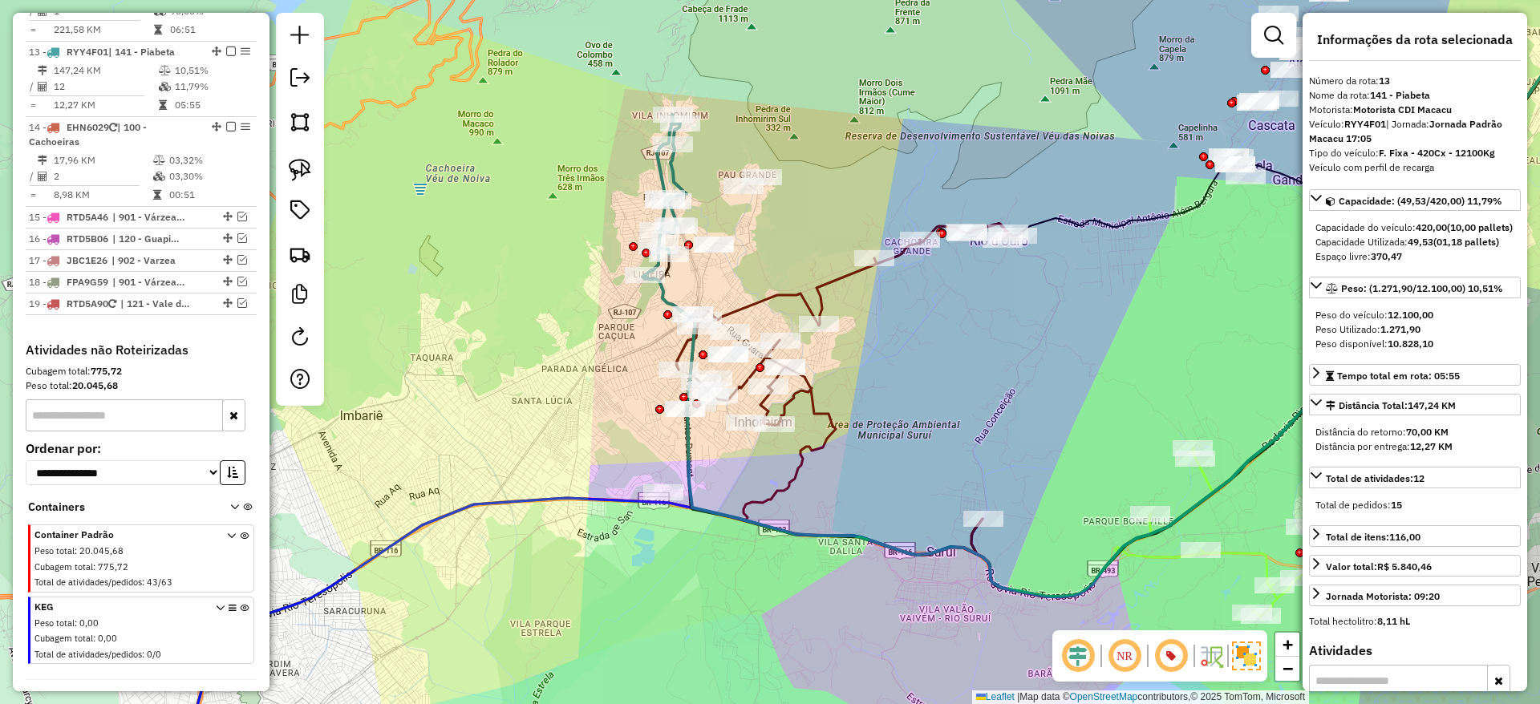
click at [736, 308] on icon at bounding box center [844, 389] width 337 height 331
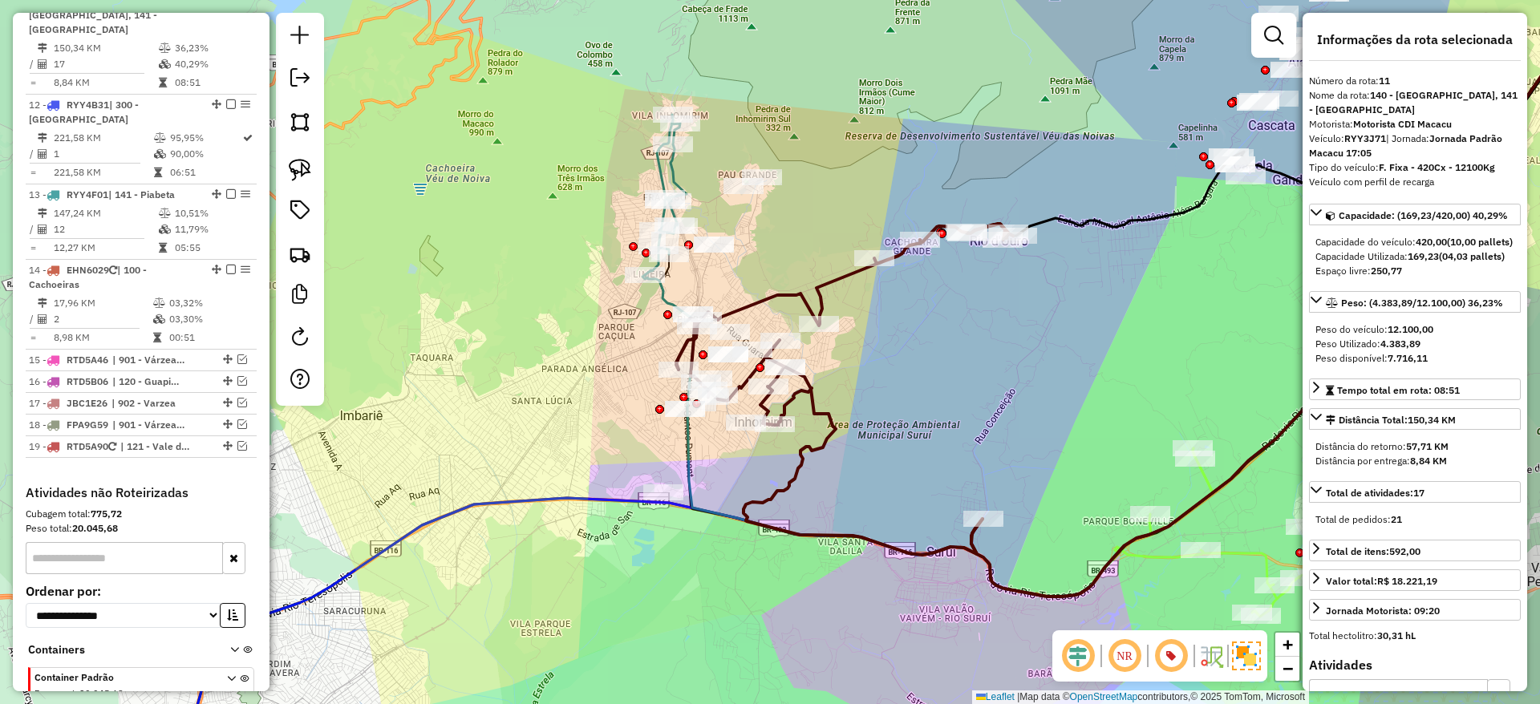
scroll to position [1258, 0]
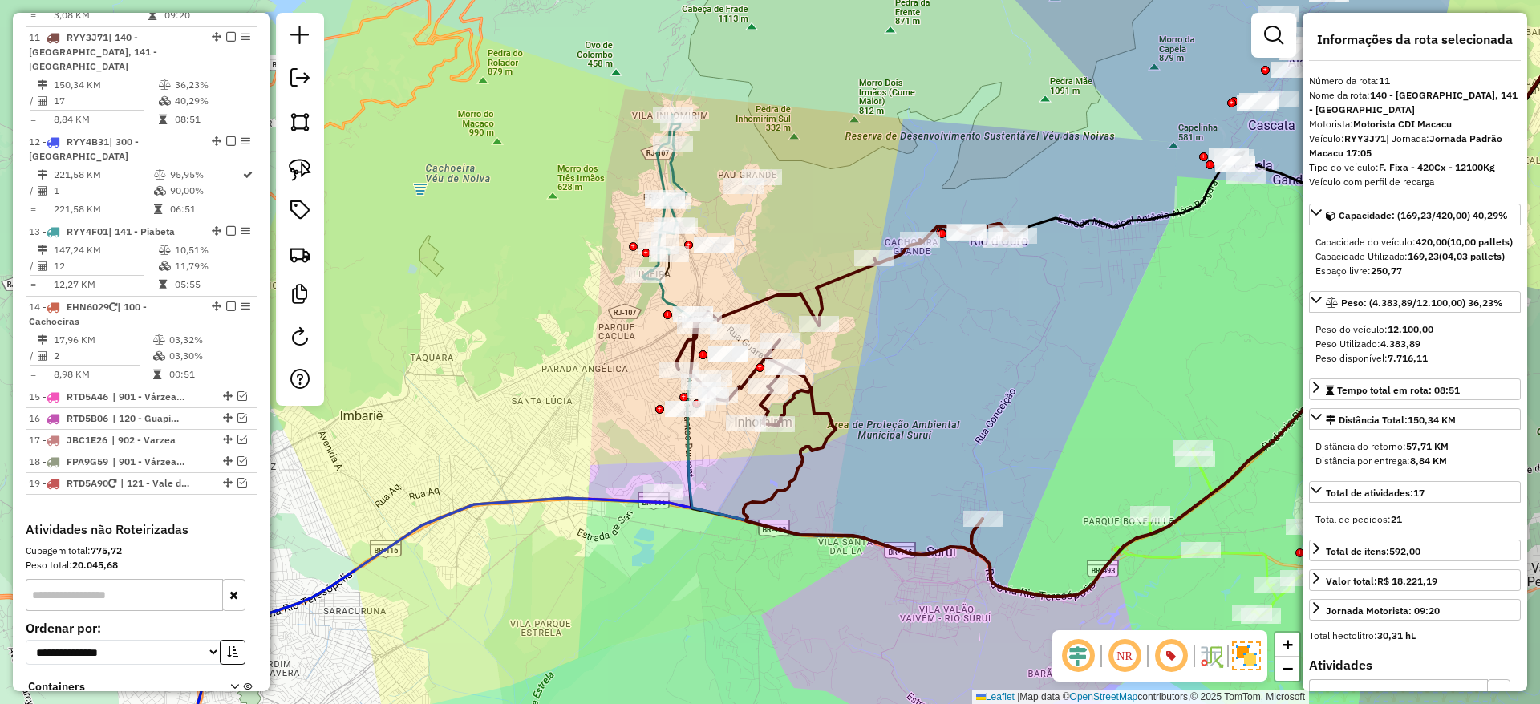
click at [667, 310] on div at bounding box center [667, 314] width 9 height 9
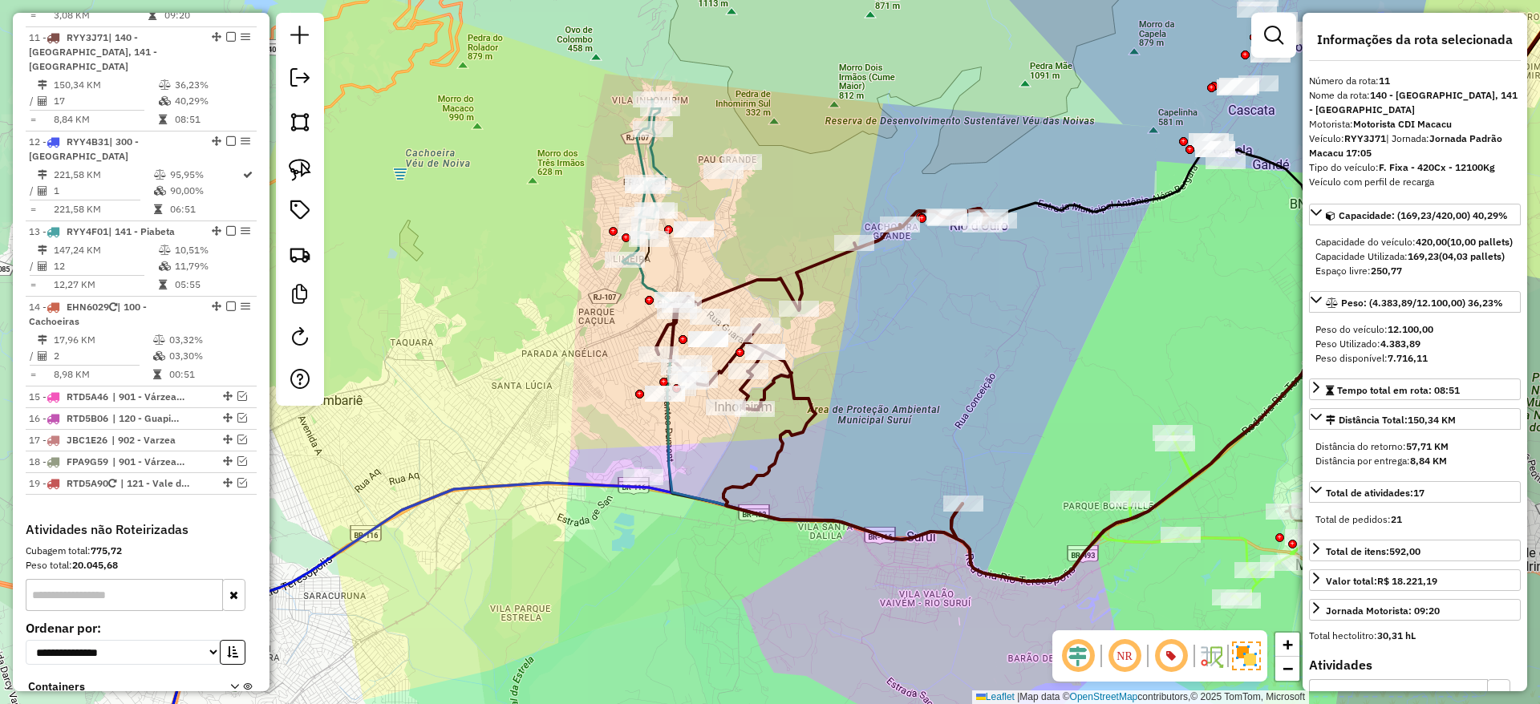
click at [639, 274] on icon at bounding box center [1159, 280] width 1072 height 604
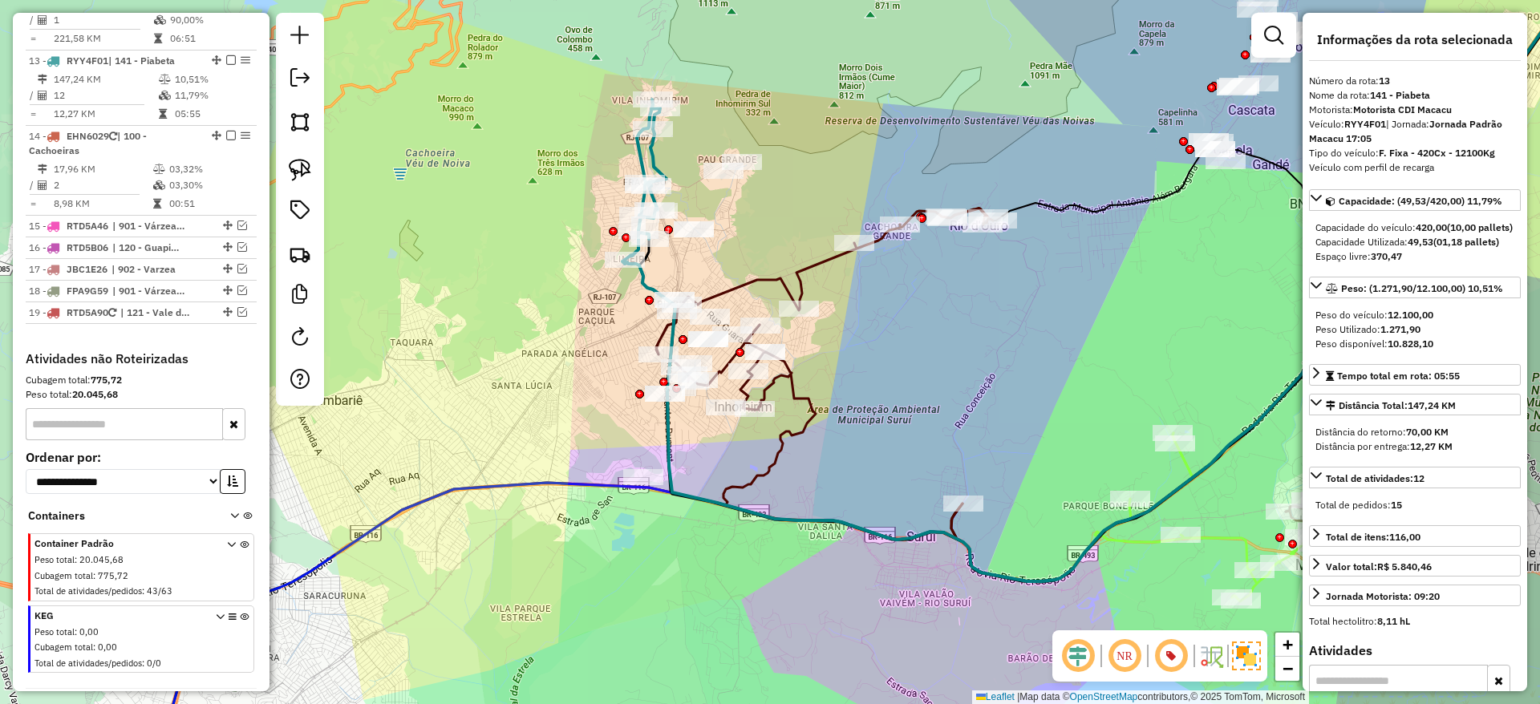
scroll to position [1438, 0]
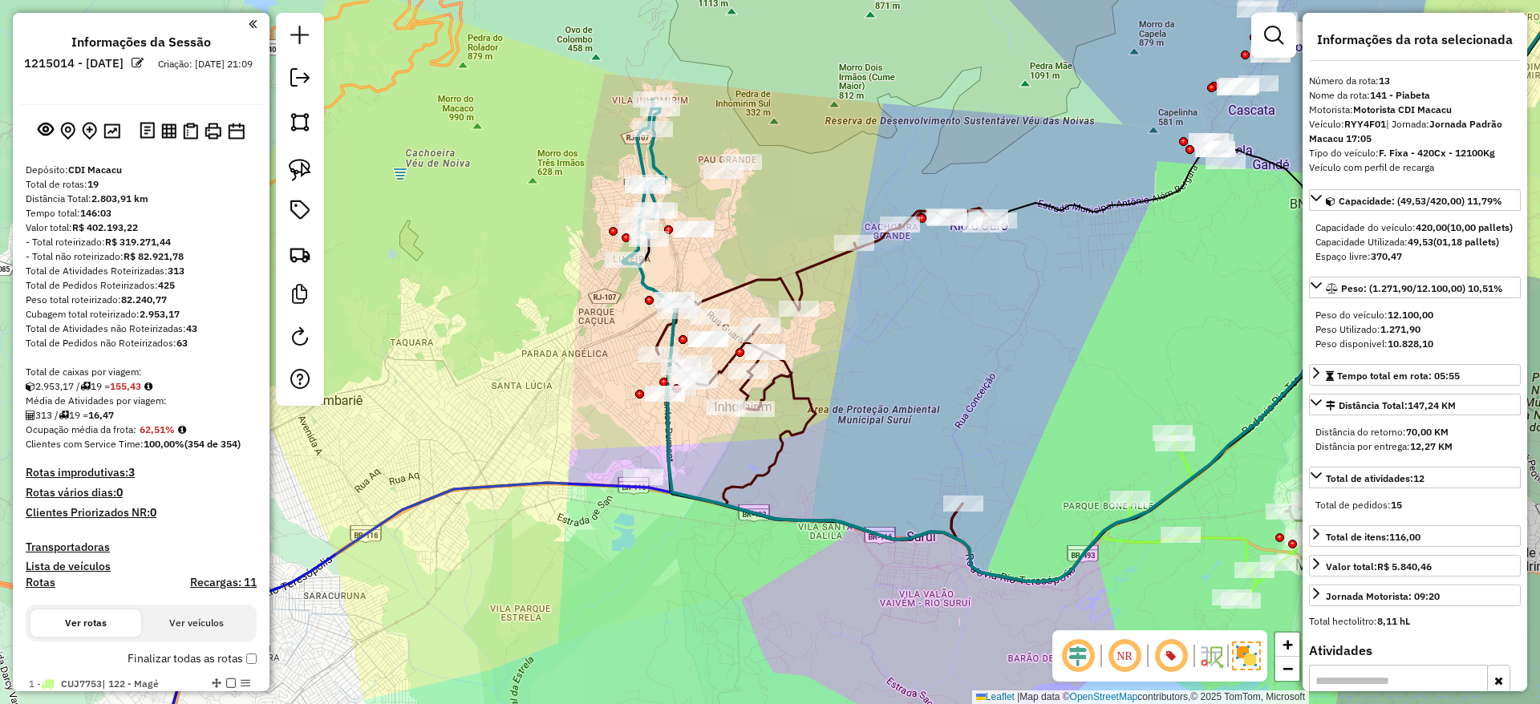
select select "*********"
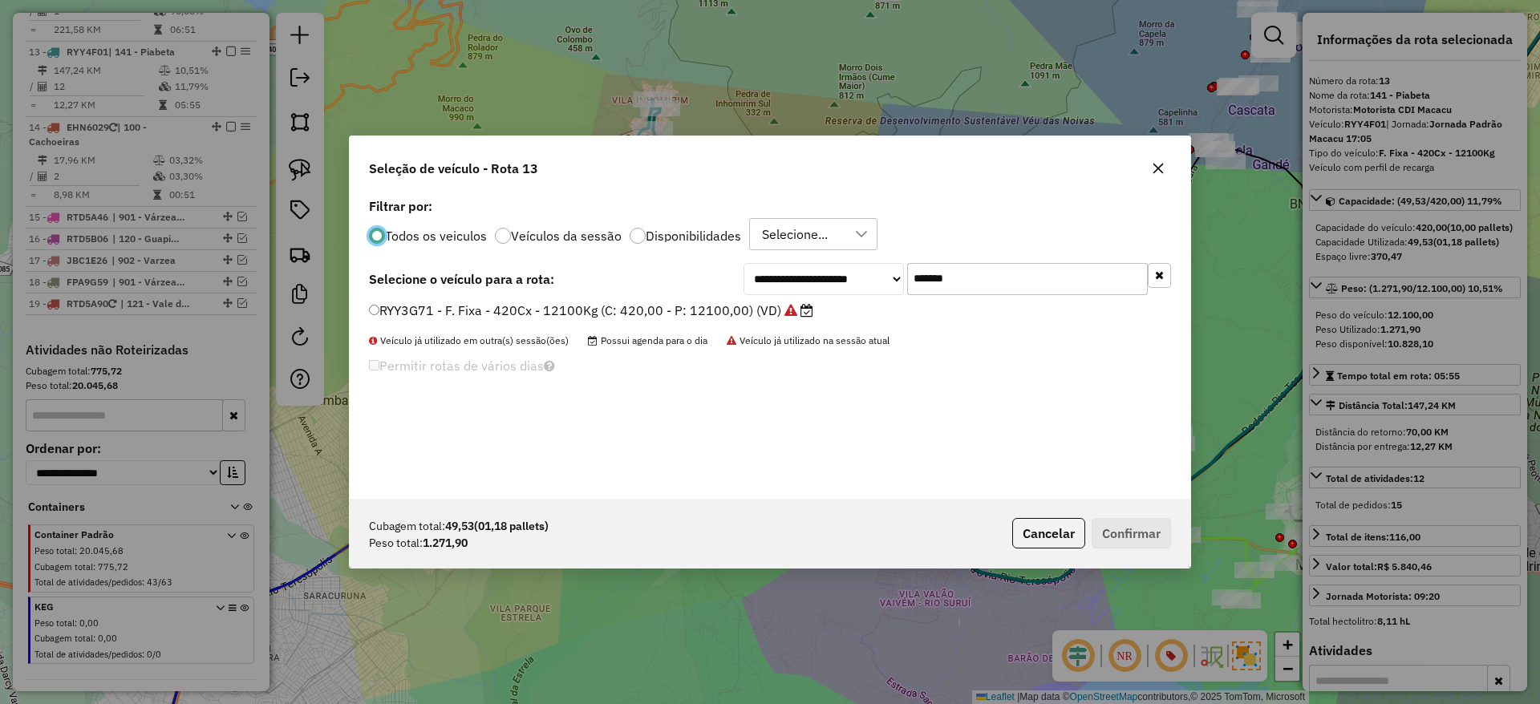
scroll to position [9, 5]
click at [956, 275] on input "*******" at bounding box center [1027, 279] width 241 height 32
paste input "text"
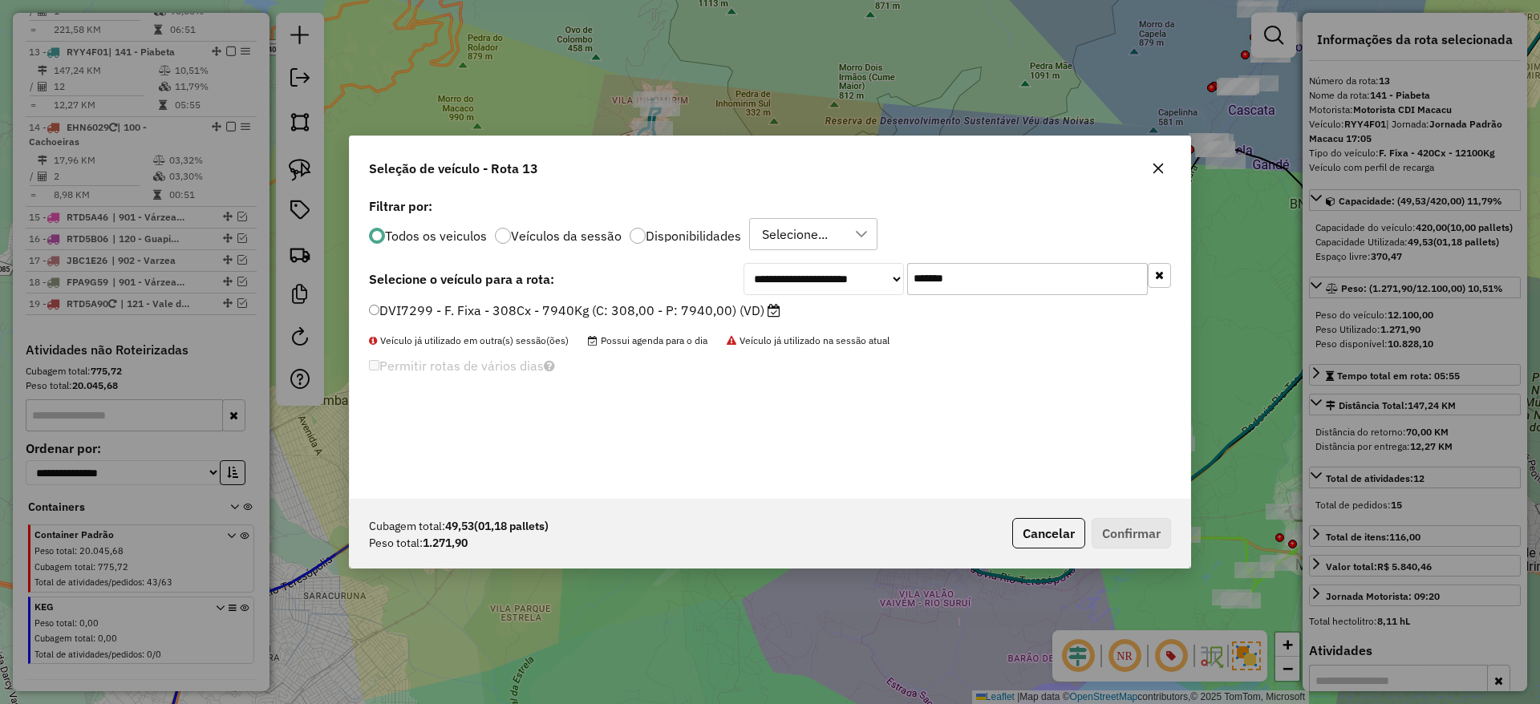
type input "*******"
click at [735, 298] on div "**********" at bounding box center [770, 346] width 841 height 305
click at [736, 306] on label "DVI7299 - F. Fixa - 308Cx - 7940Kg (C: 308,00 - P: 7940,00) (VD)" at bounding box center [575, 310] width 412 height 19
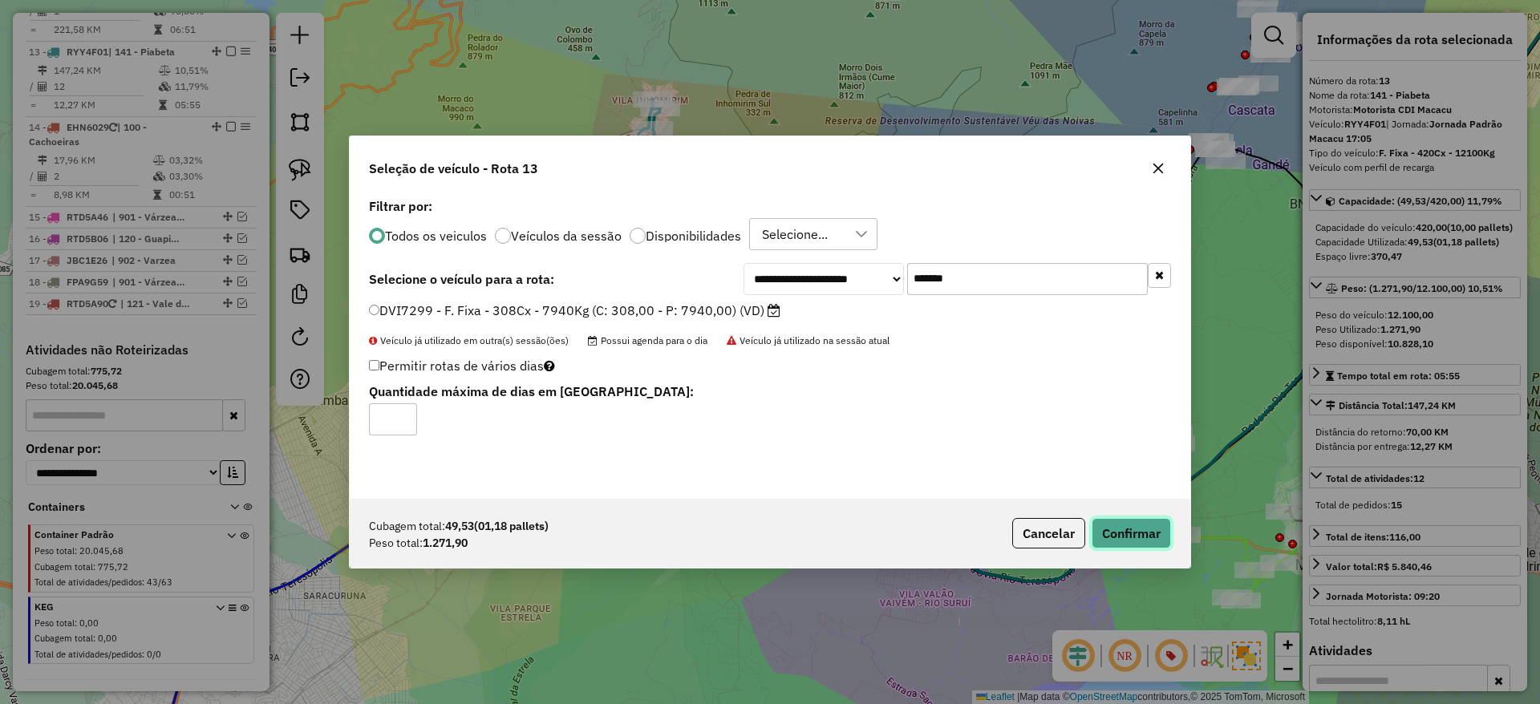
click at [1123, 543] on button "Confirmar" at bounding box center [1131, 533] width 79 height 30
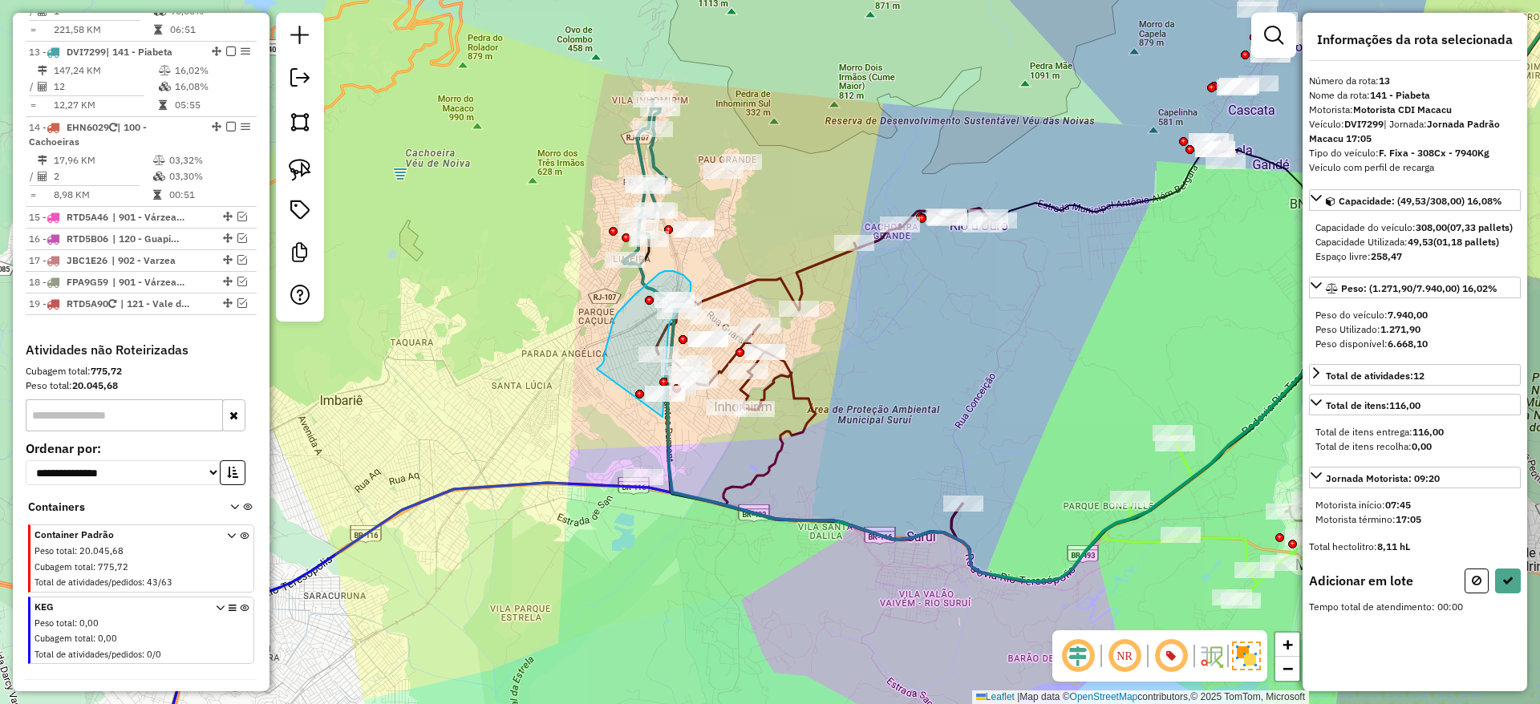
drag, startPoint x: 662, startPoint y: 417, endPoint x: 597, endPoint y: 369, distance: 80.9
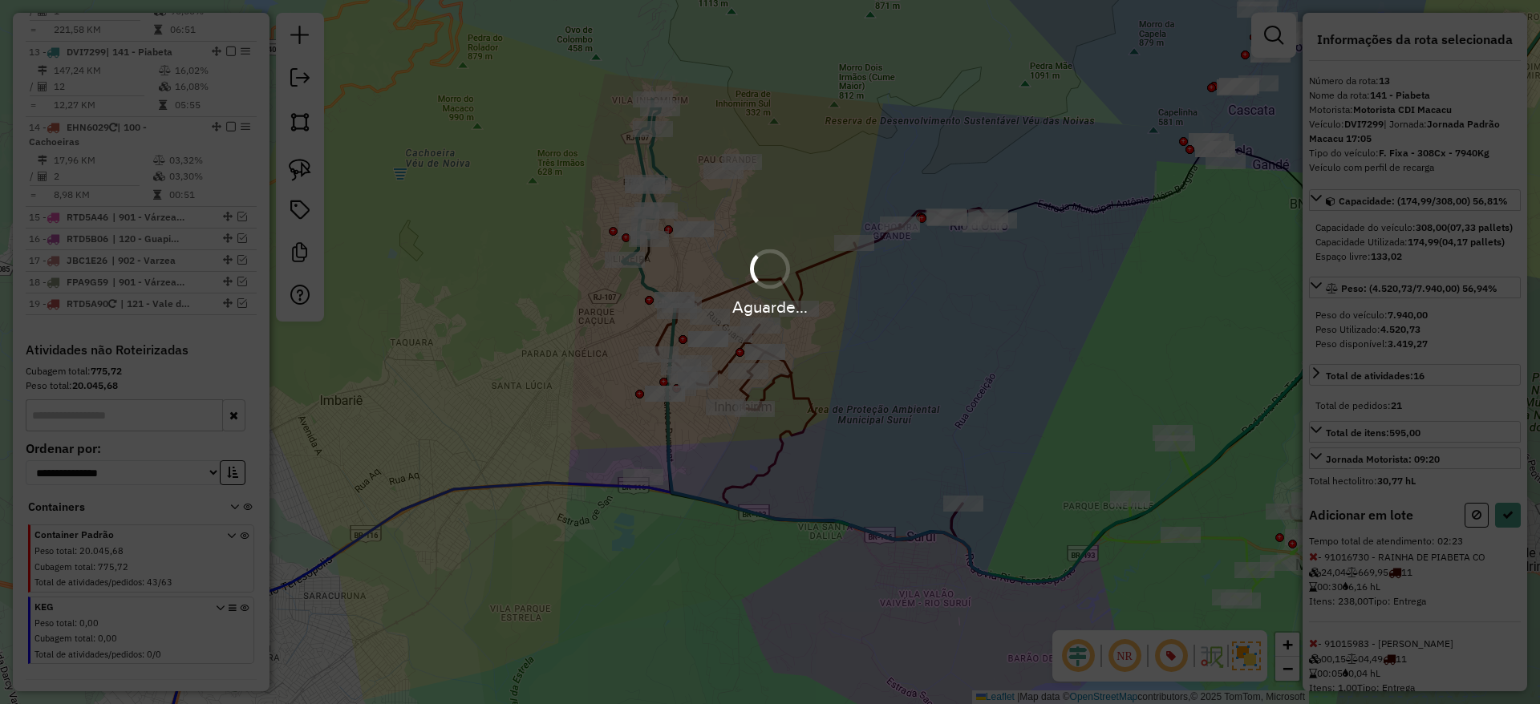
select select "*********"
click at [597, 369] on div "Aguarde..." at bounding box center [770, 352] width 1540 height 704
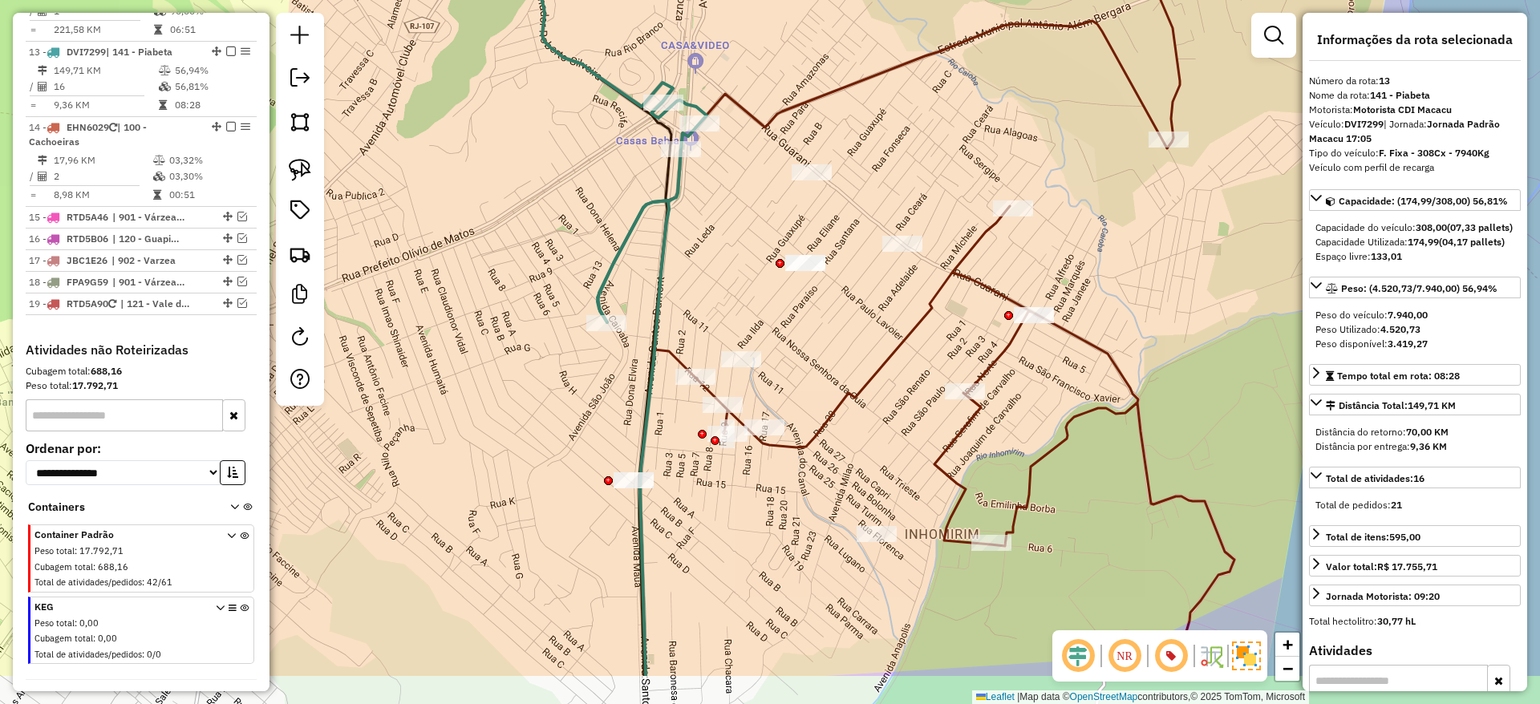
drag, startPoint x: 721, startPoint y: 375, endPoint x: 735, endPoint y: 213, distance: 161.8
click at [735, 213] on div "Janela de atendimento Grade de atendimento Capacidade Transportadoras Veículos …" at bounding box center [770, 352] width 1540 height 704
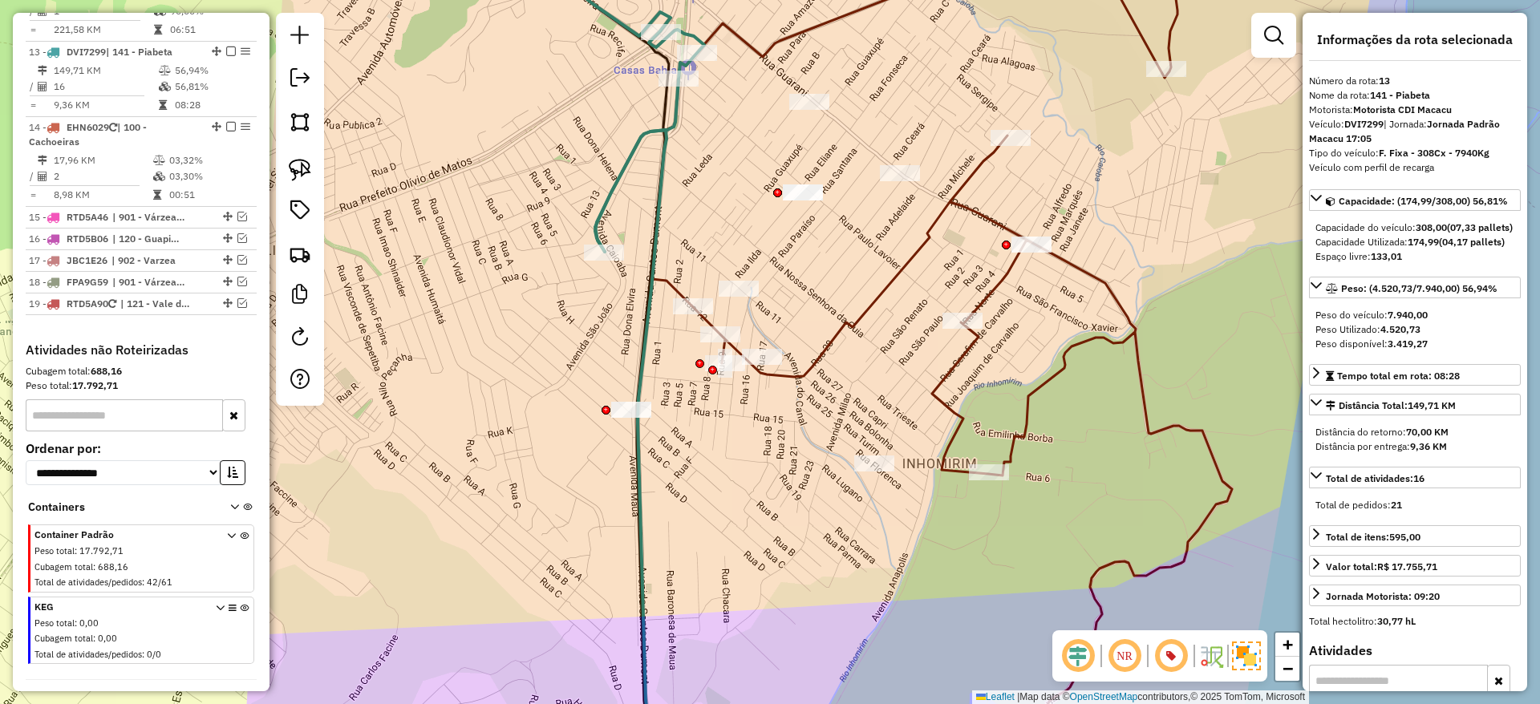
drag, startPoint x: 707, startPoint y: 436, endPoint x: 693, endPoint y: 403, distance: 35.6
click at [693, 403] on div "Janela de atendimento Grade de atendimento Capacidade Transportadoras Veículos …" at bounding box center [770, 352] width 1540 height 704
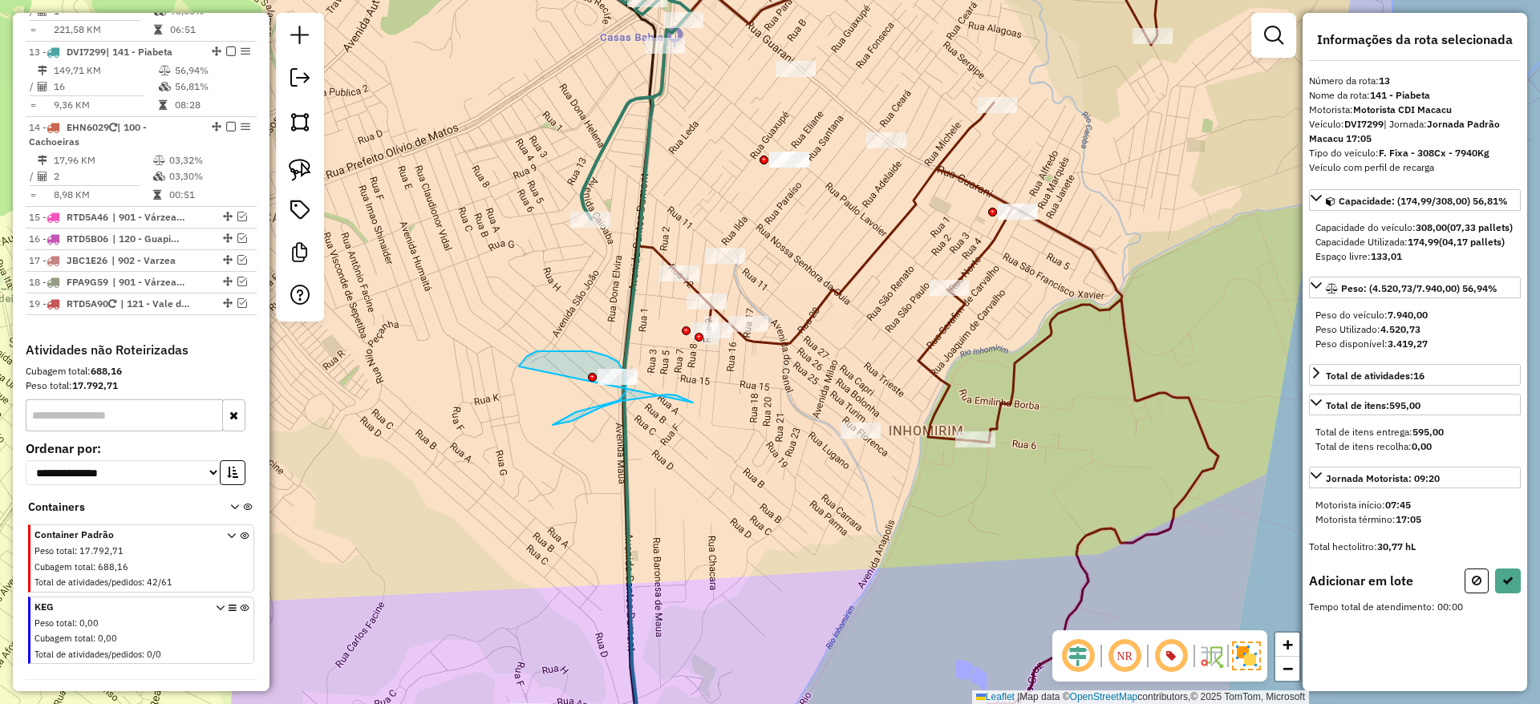
drag, startPoint x: 693, startPoint y: 403, endPoint x: 519, endPoint y: 367, distance: 177.8
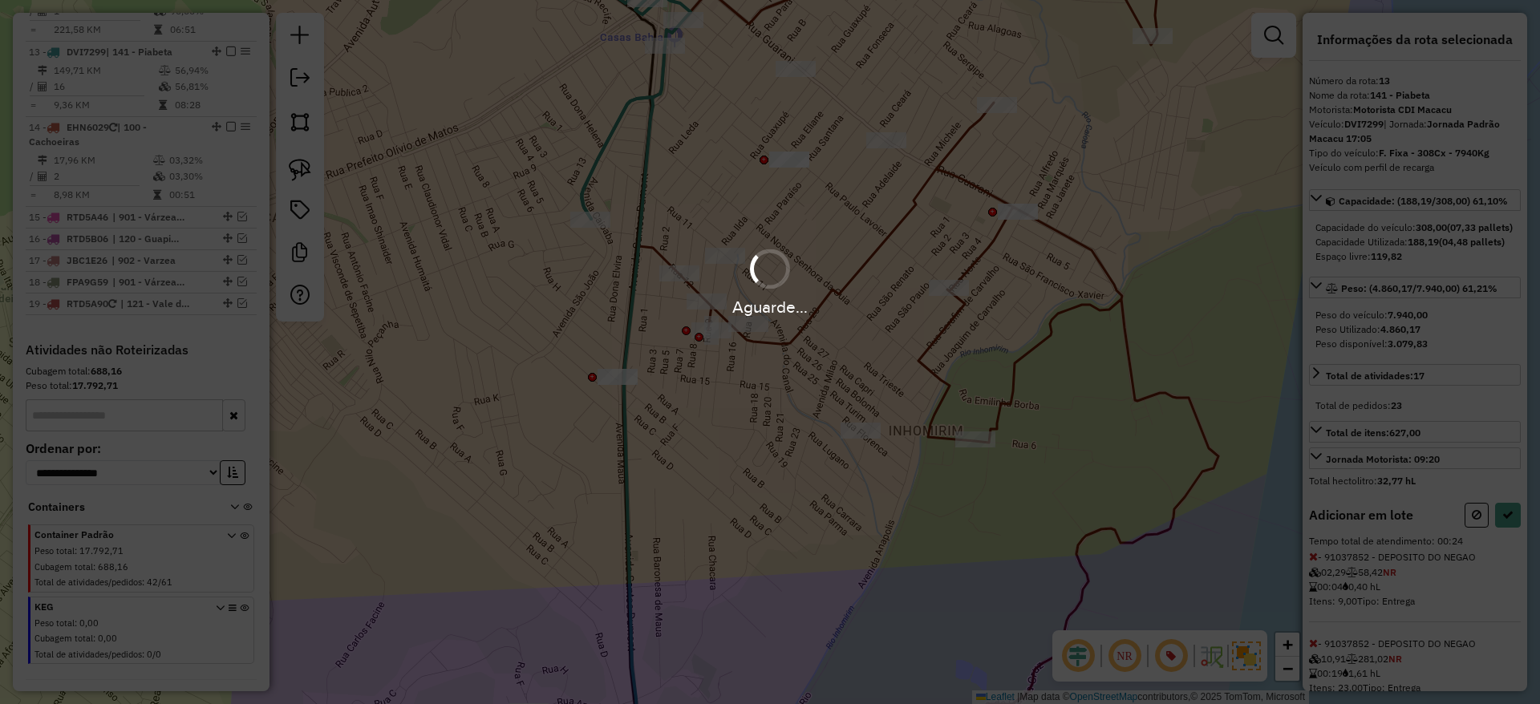
select select "*********"
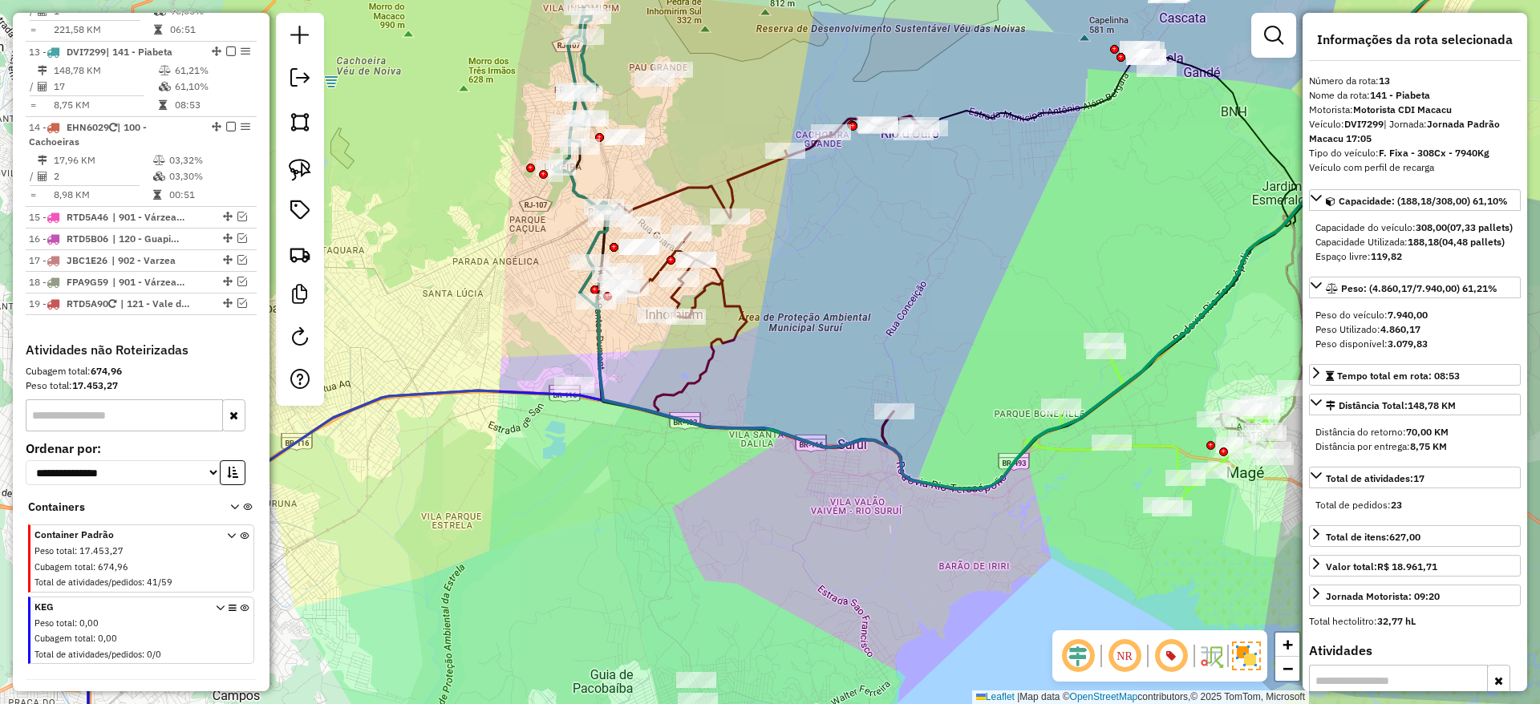
drag, startPoint x: 599, startPoint y: 215, endPoint x: 576, endPoint y: 189, distance: 34.6
click at [576, 189] on icon at bounding box center [584, 157] width 61 height 300
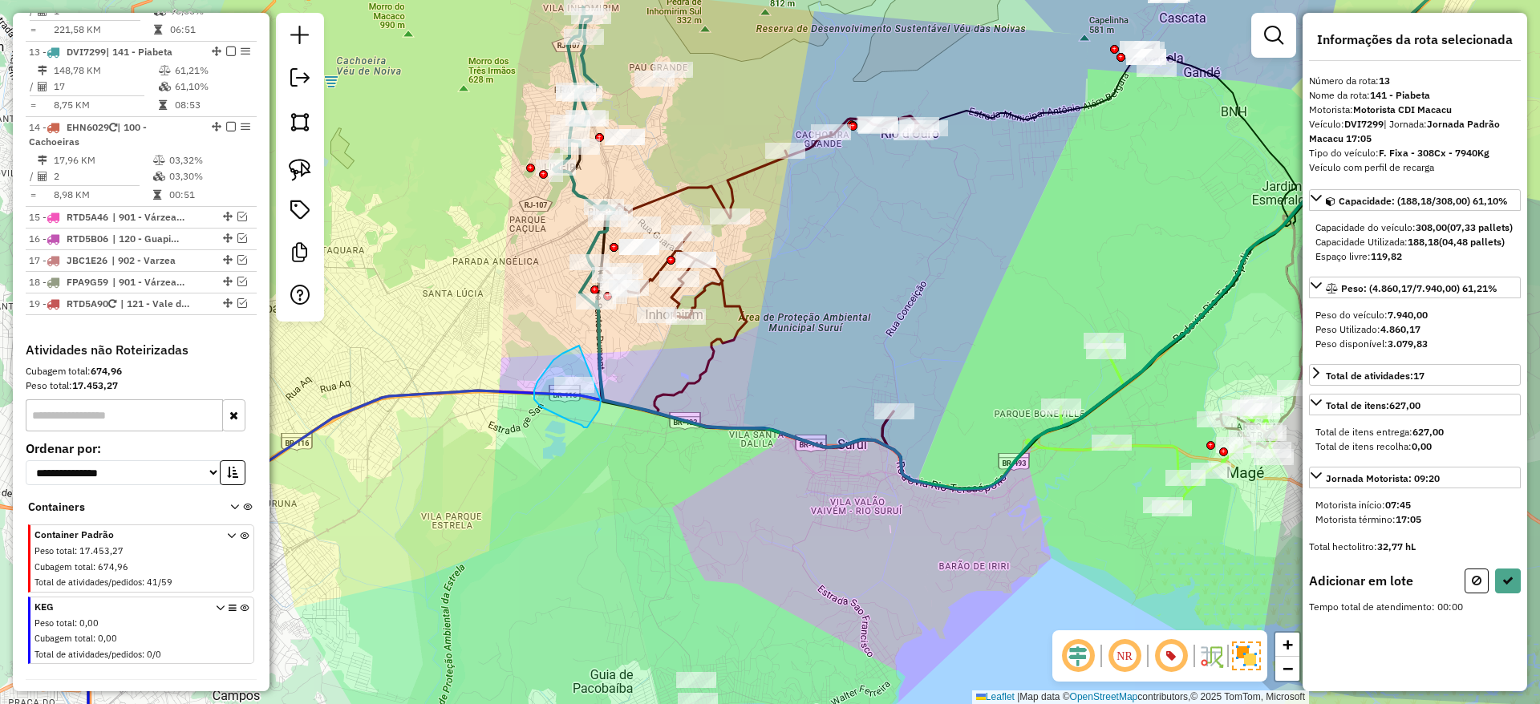
drag, startPoint x: 562, startPoint y: 354, endPoint x: 601, endPoint y: 399, distance: 59.8
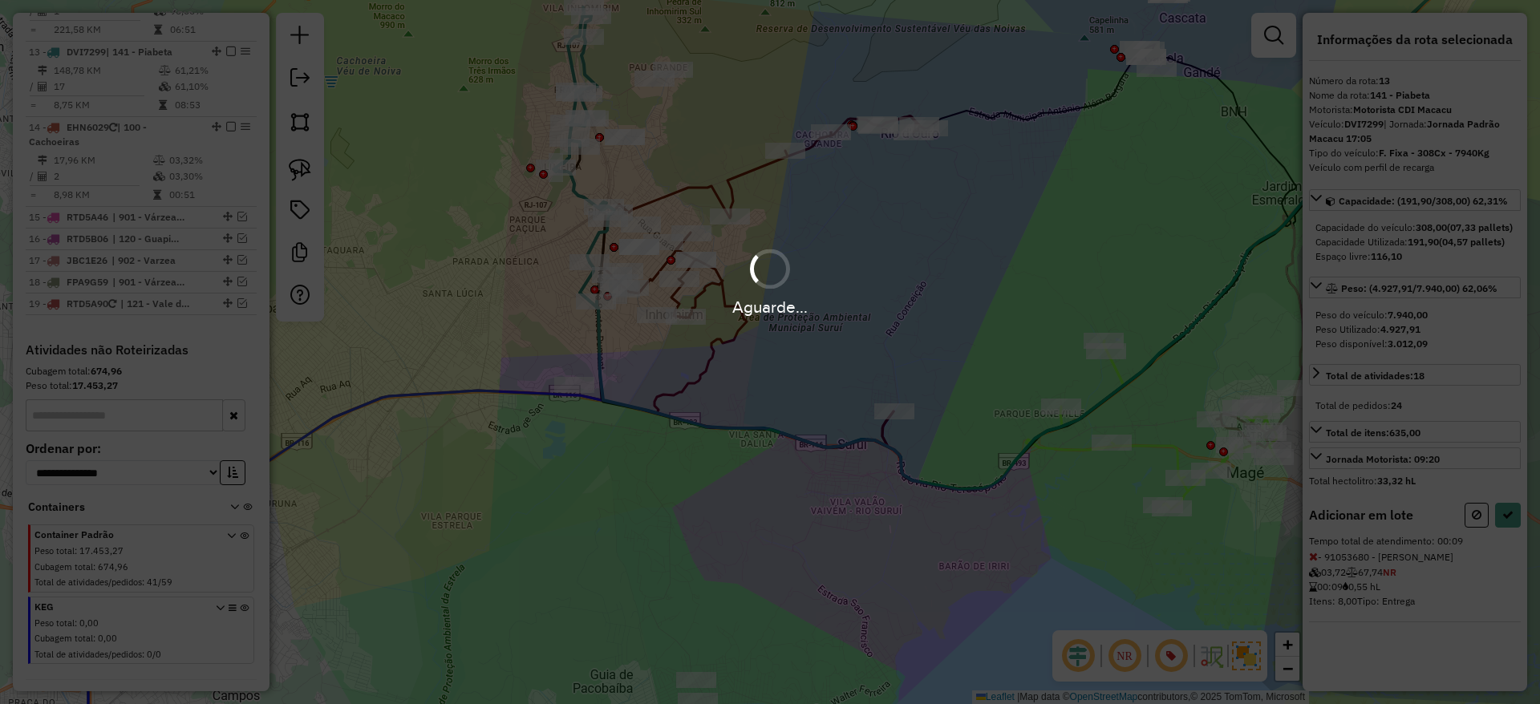
select select "*********"
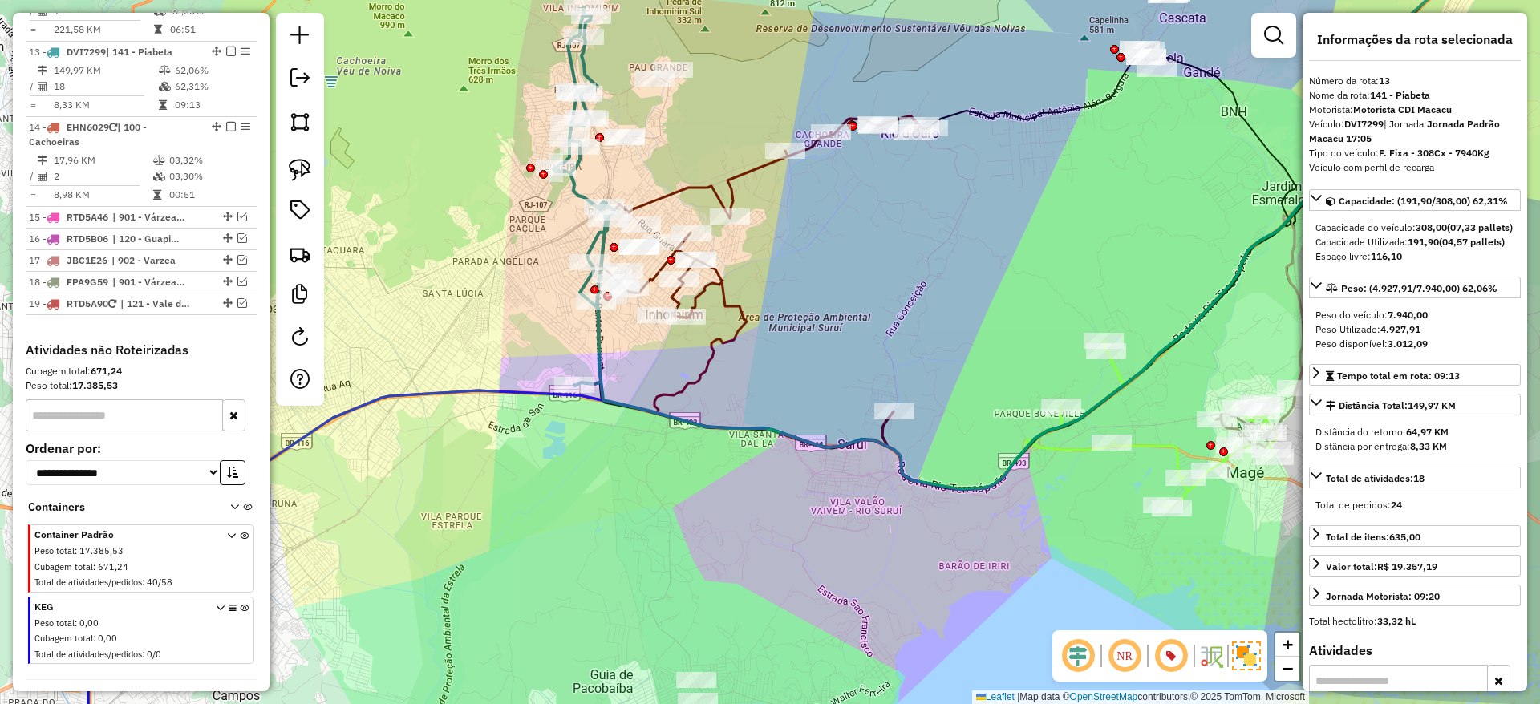
click at [603, 347] on icon at bounding box center [584, 196] width 61 height 379
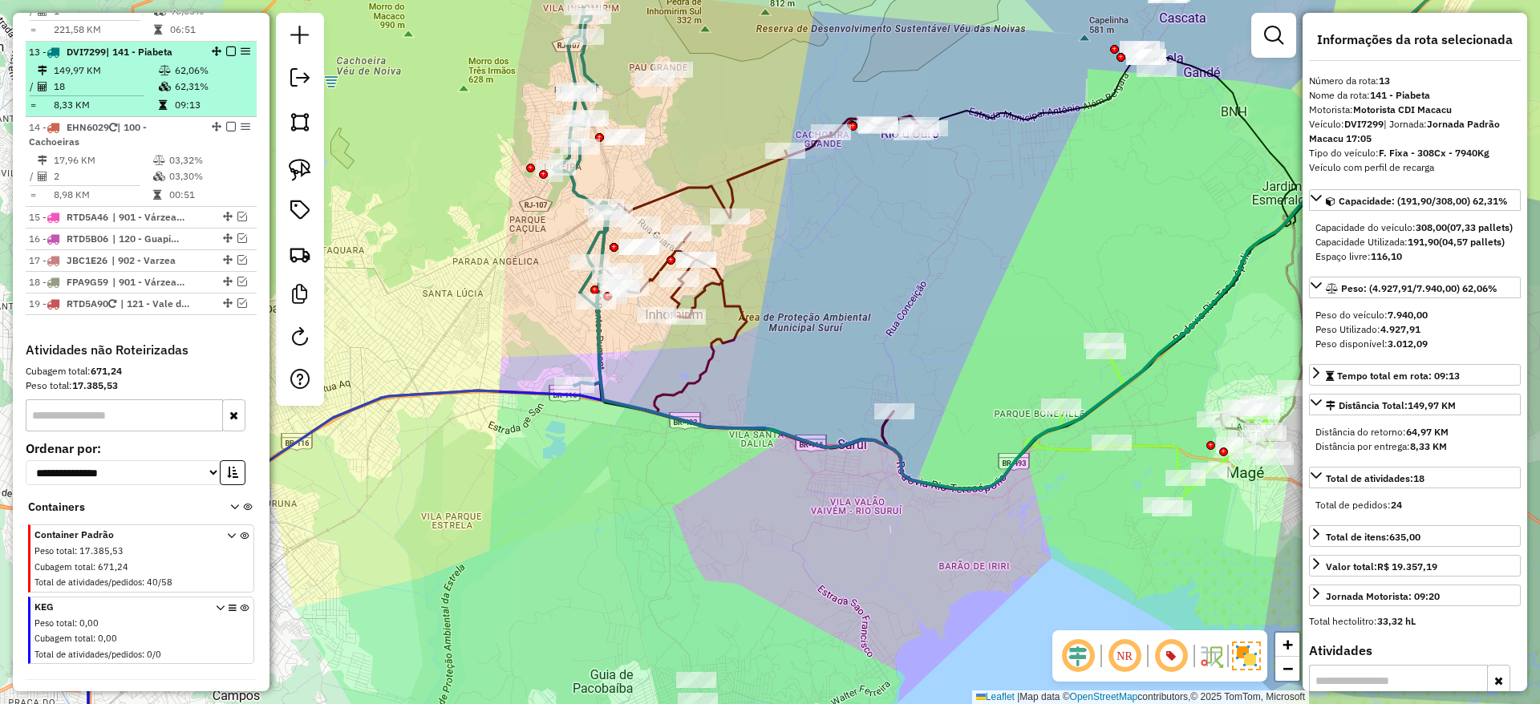
click at [226, 47] on em at bounding box center [231, 52] width 10 height 10
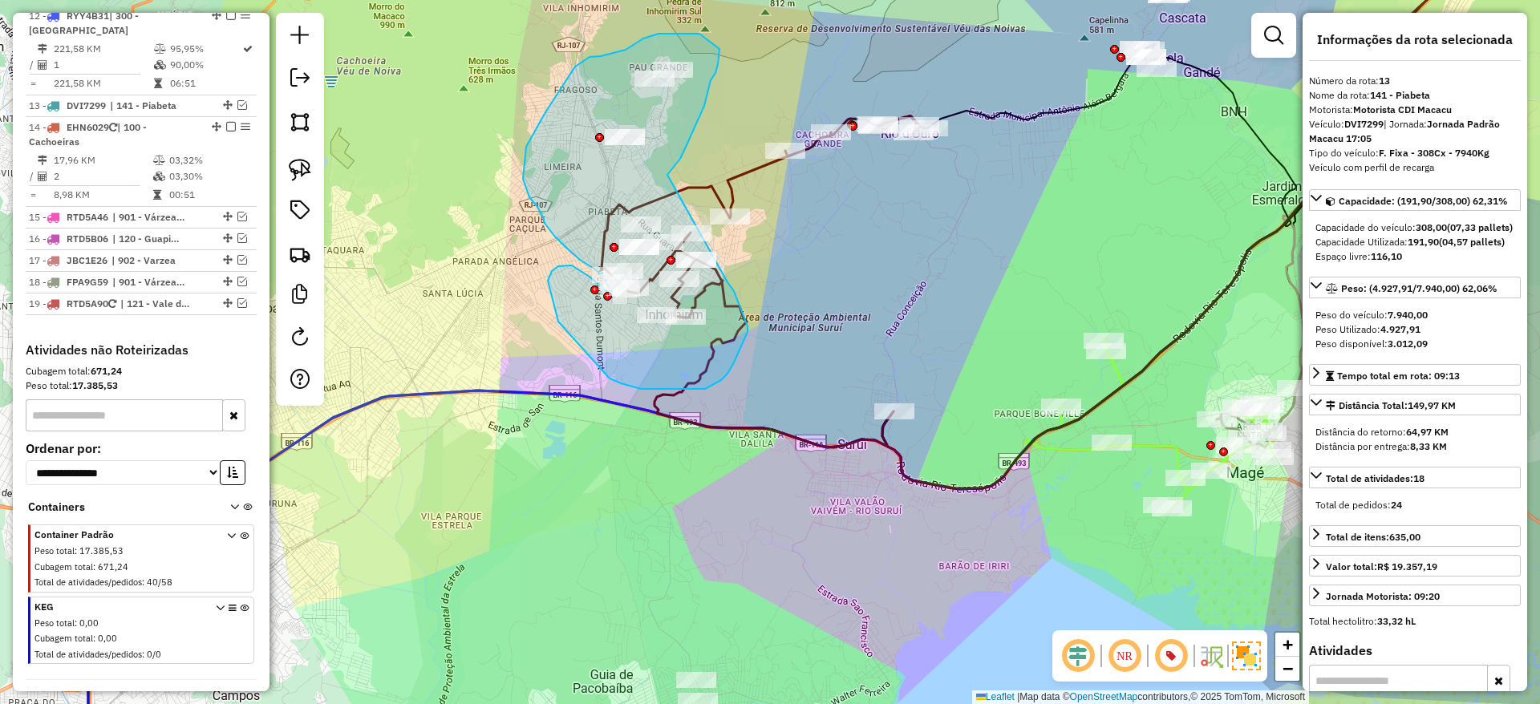
drag, startPoint x: 667, startPoint y: 175, endPoint x: 726, endPoint y: 279, distance: 119.6
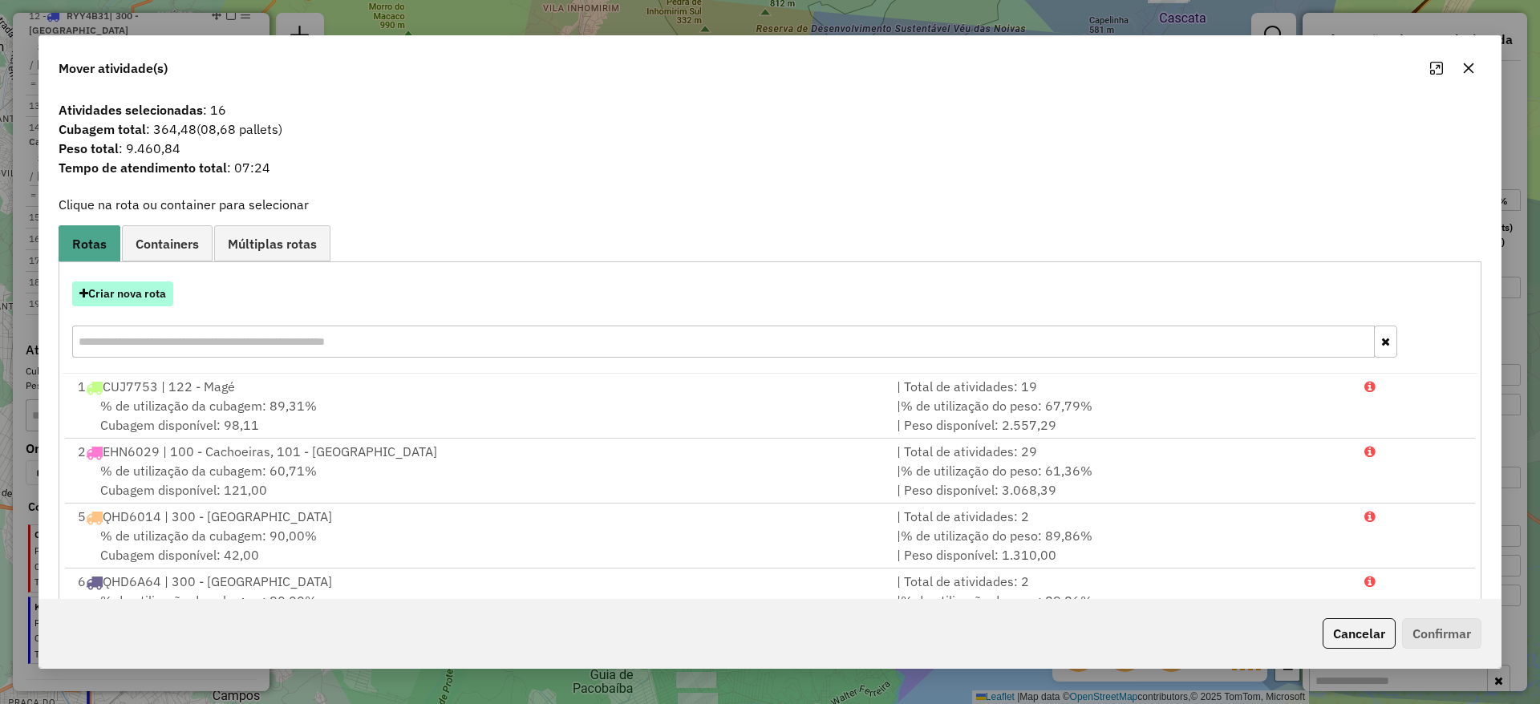
click at [122, 305] on button "Criar nova rota" at bounding box center [122, 294] width 101 height 25
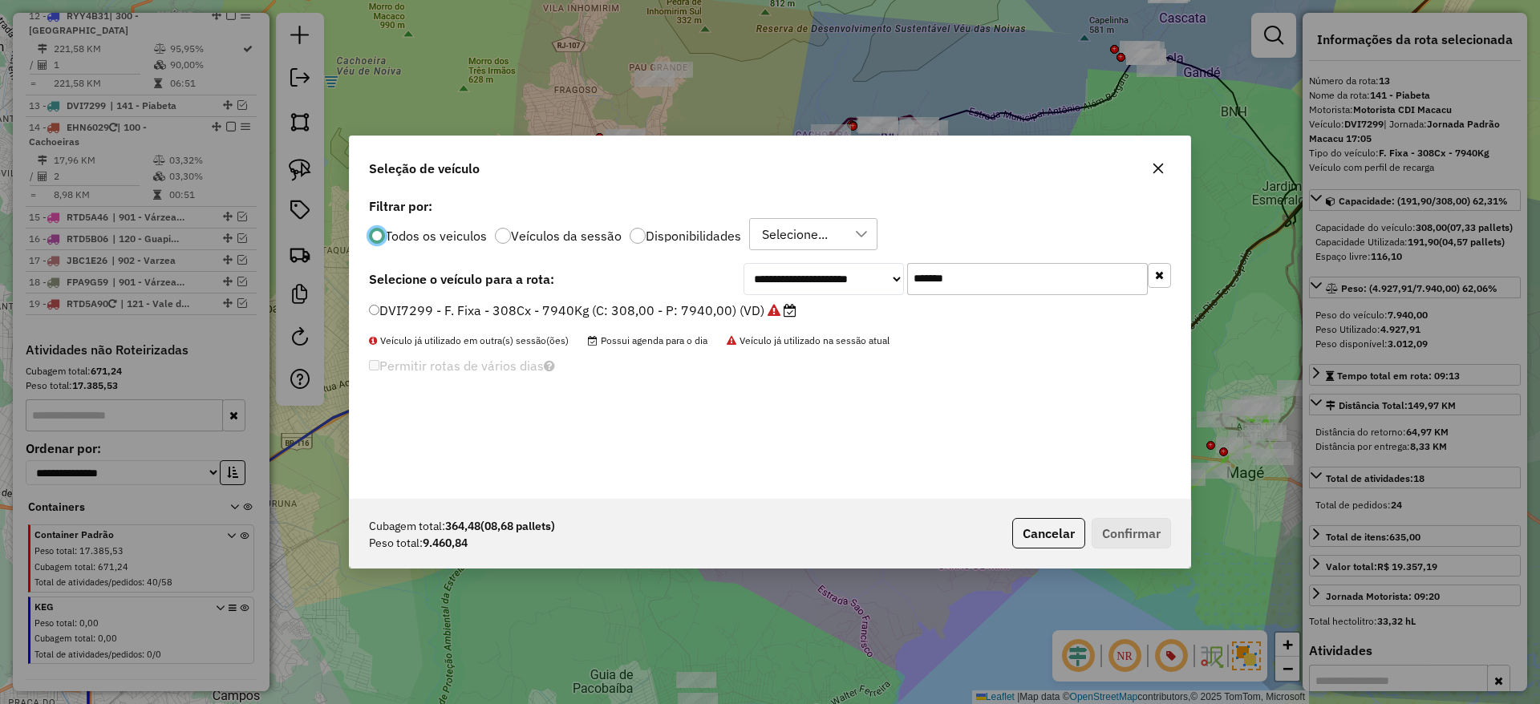
scroll to position [9, 5]
click at [943, 266] on input "*******" at bounding box center [1027, 279] width 241 height 32
paste input "text"
type input "*******"
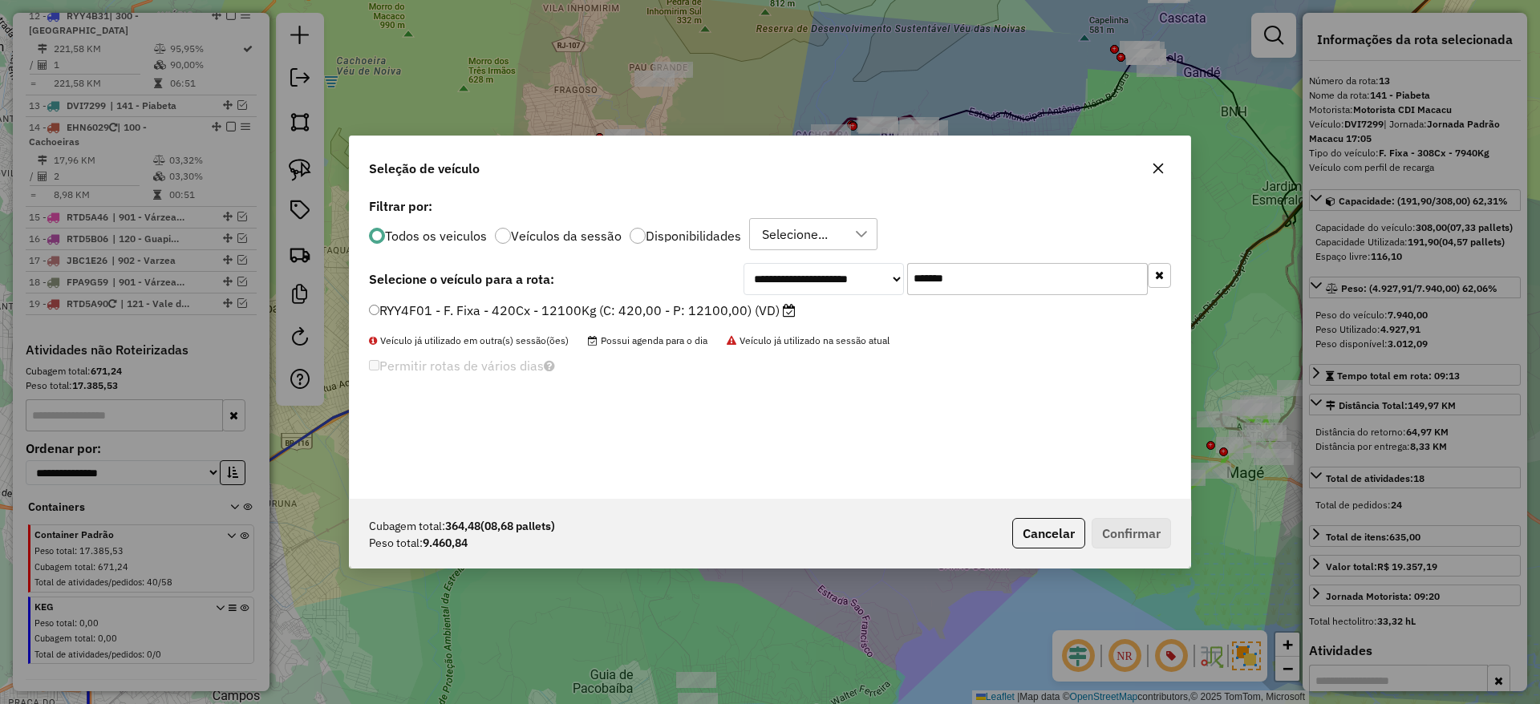
click at [741, 315] on label "RYY4F01 - F. Fixa - 420Cx - 12100Kg (C: 420,00 - P: 12100,00) (VD)" at bounding box center [582, 310] width 427 height 19
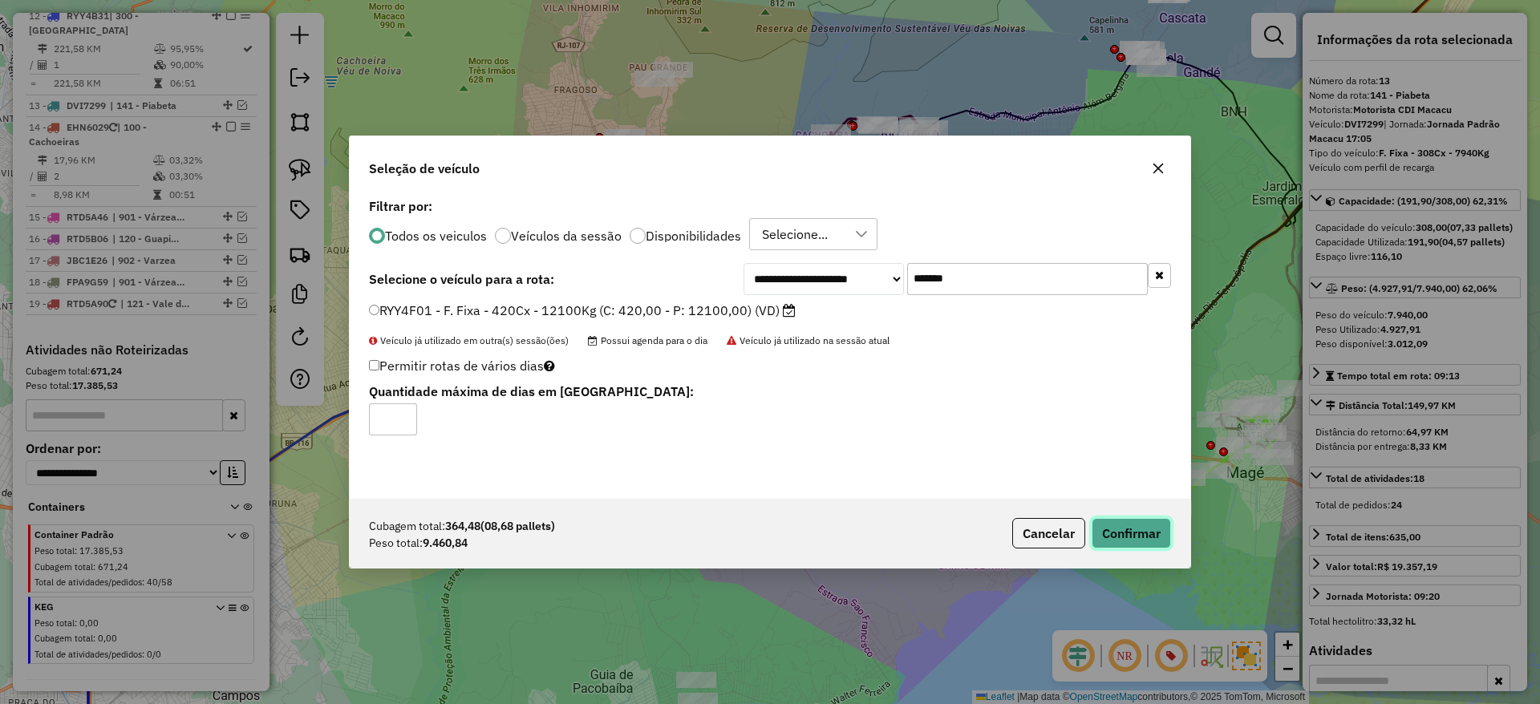
click at [1154, 535] on button "Confirmar" at bounding box center [1131, 533] width 79 height 30
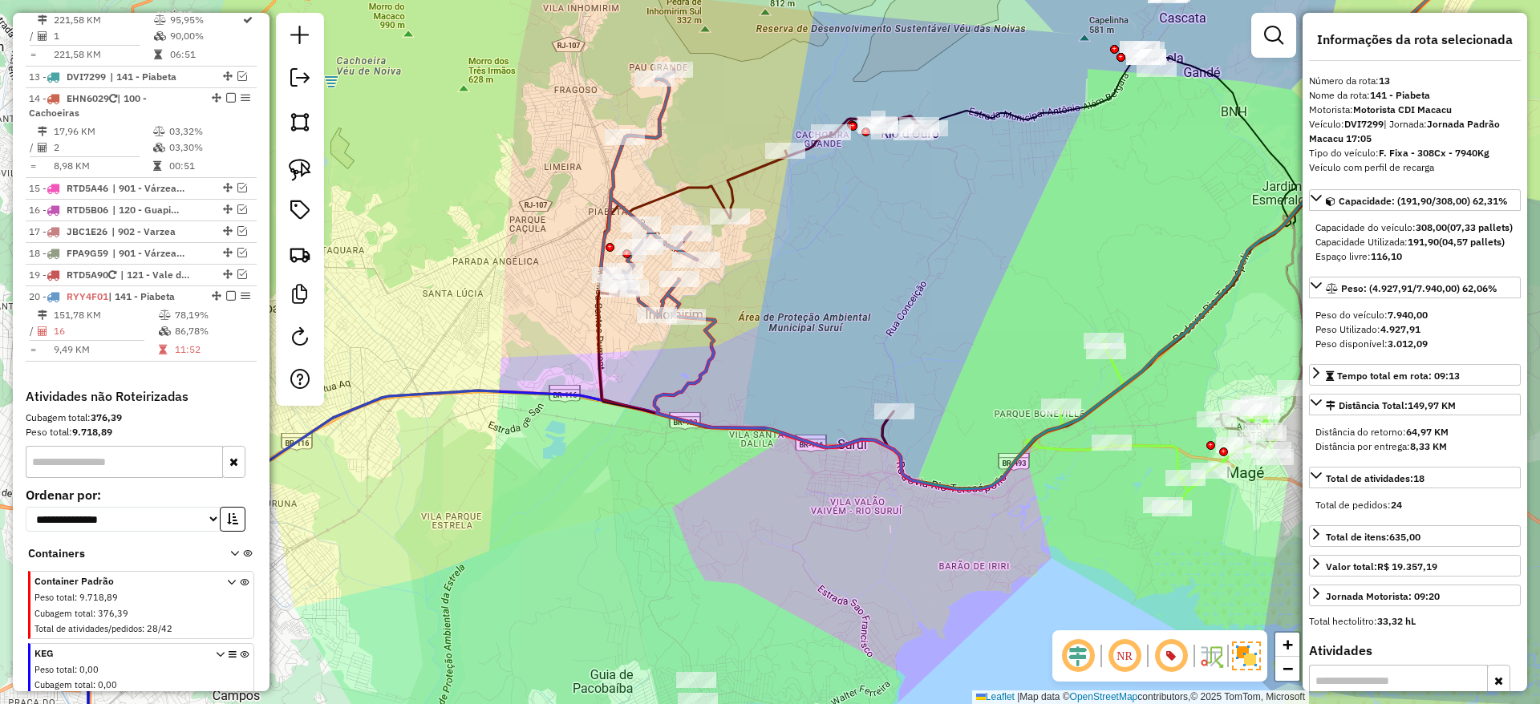
scroll to position [1438, 0]
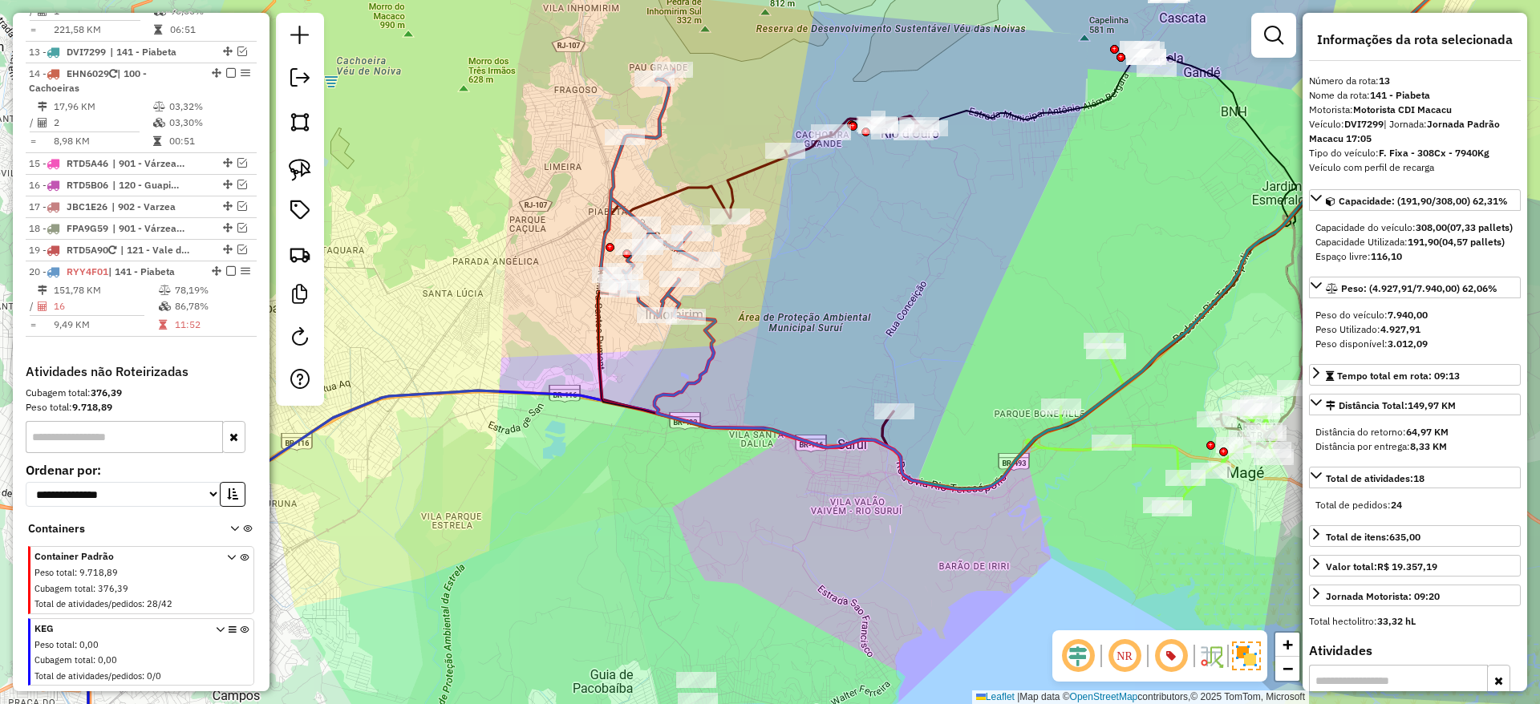
click at [618, 162] on icon at bounding box center [649, 194] width 96 height 248
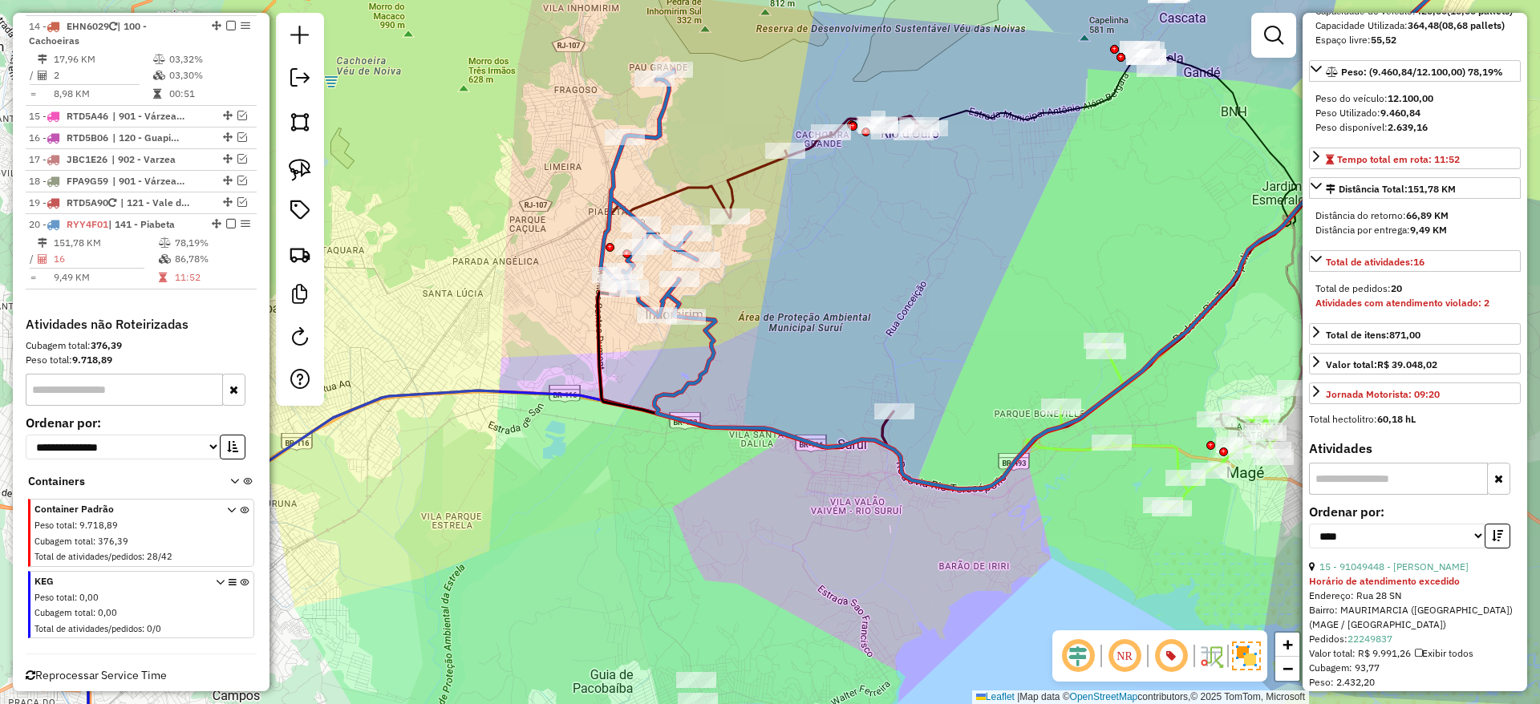
scroll to position [241, 0]
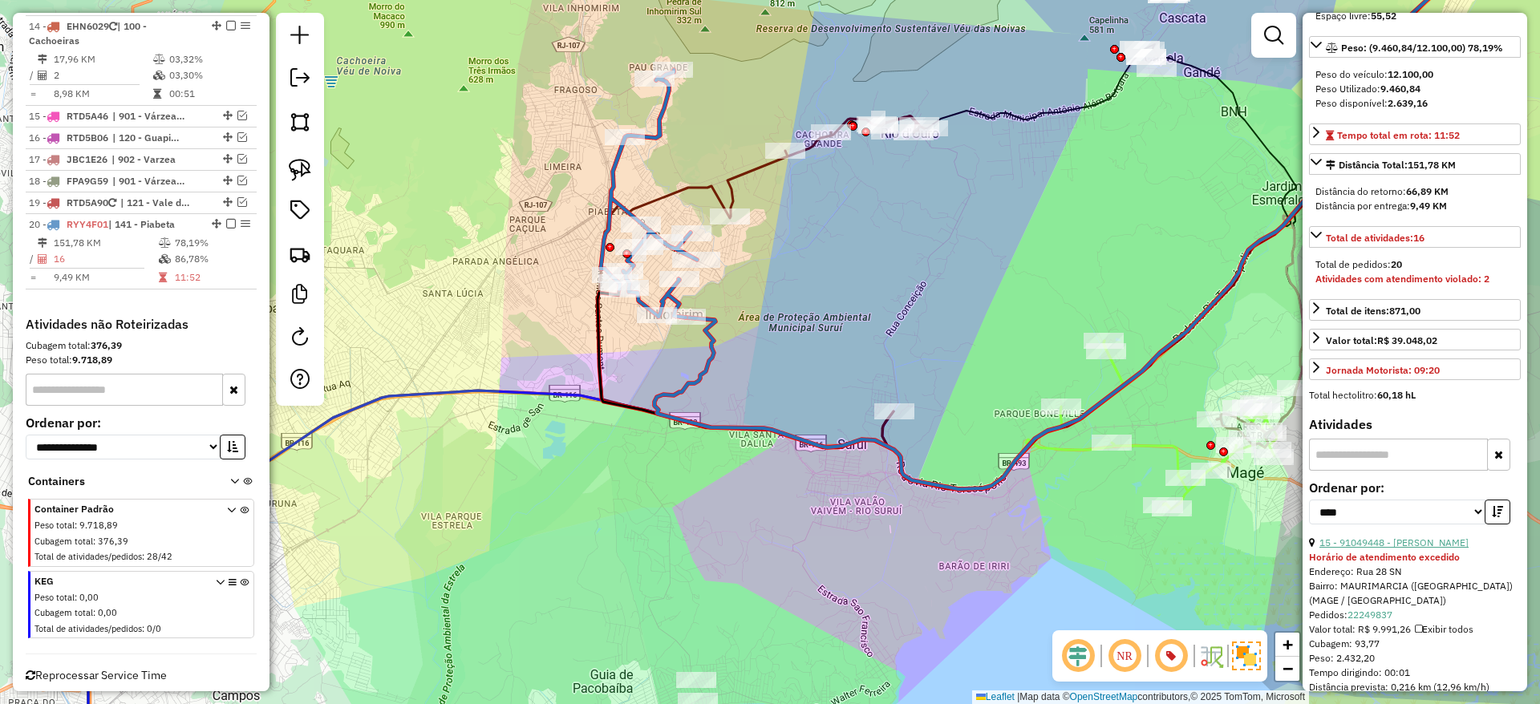
click at [1403, 549] on link "15 - 91049448 - SUELEM DA SILVA" at bounding box center [1394, 543] width 149 height 12
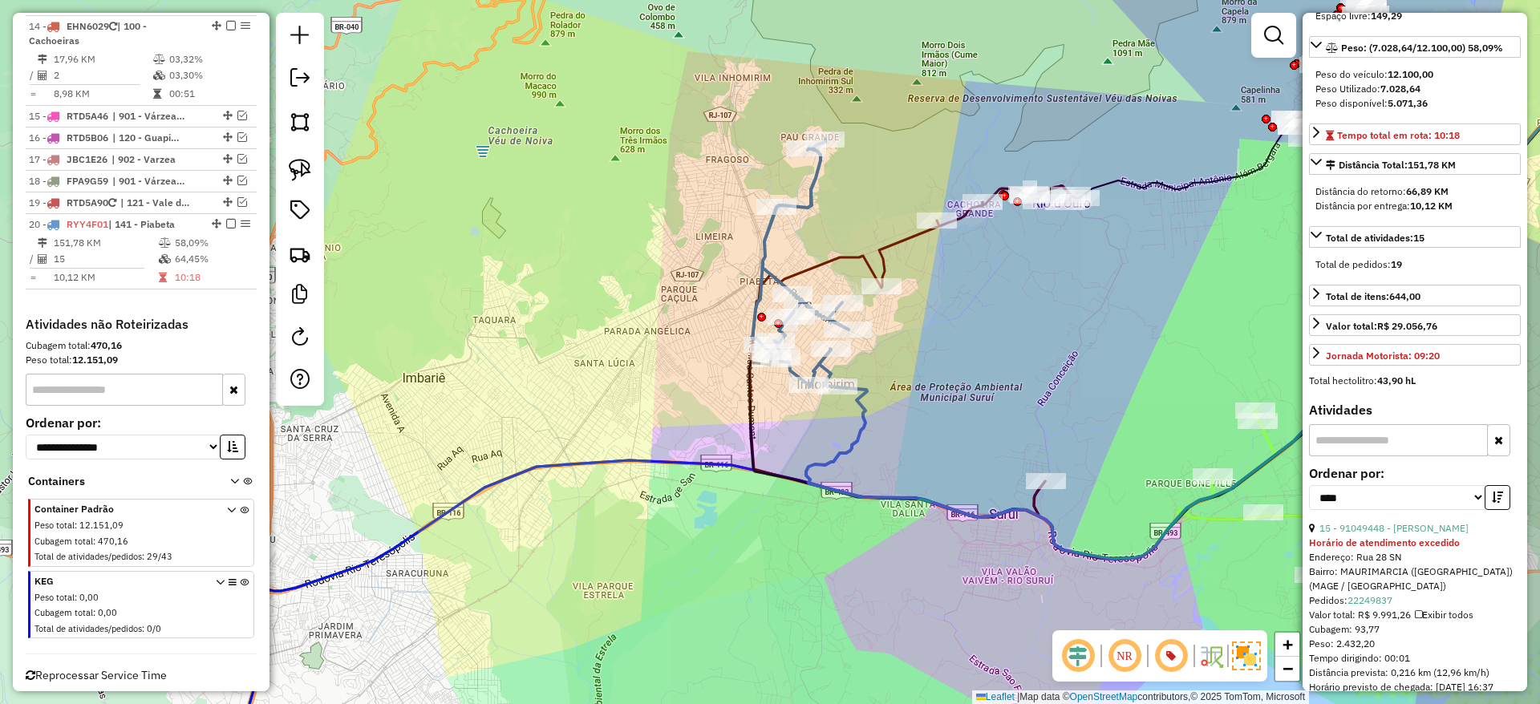
click at [763, 241] on icon at bounding box center [800, 264] width 96 height 248
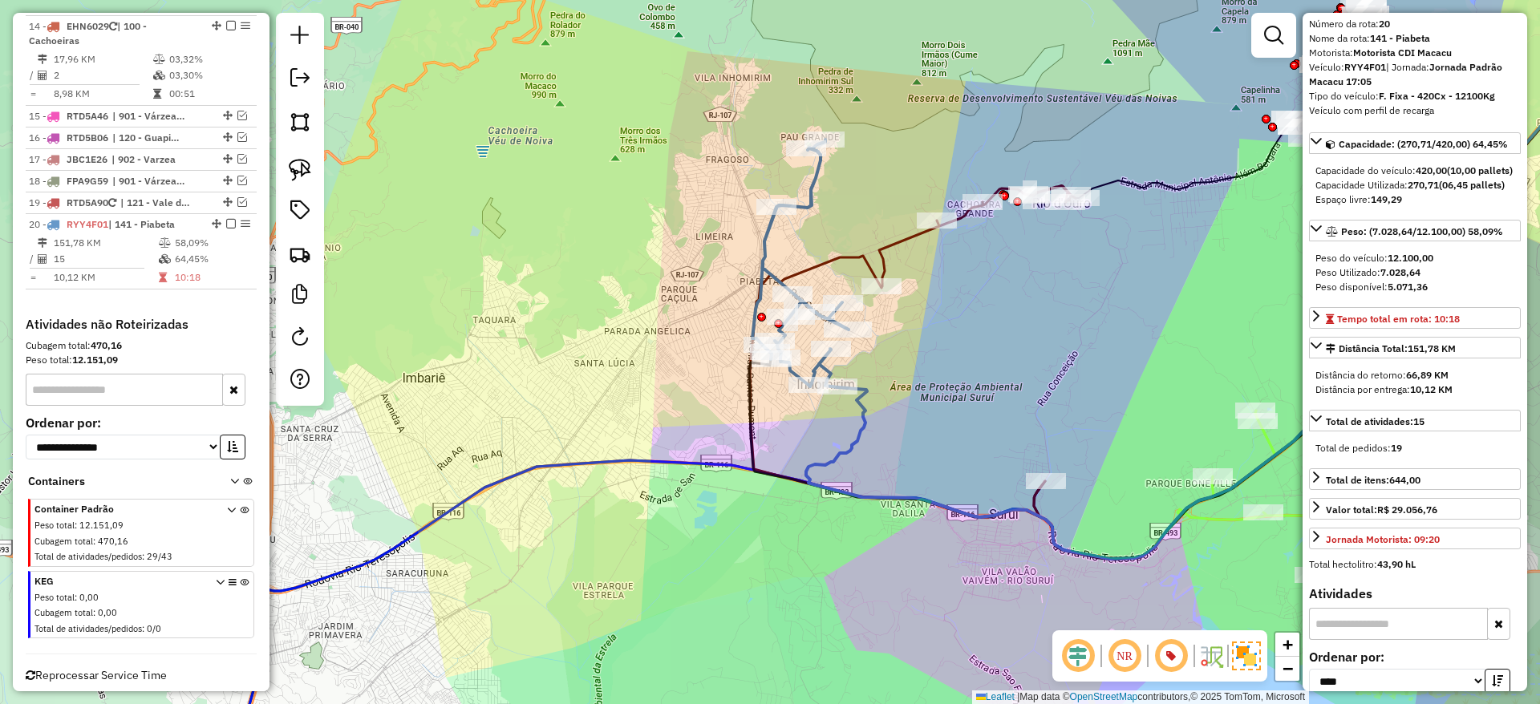
scroll to position [0, 0]
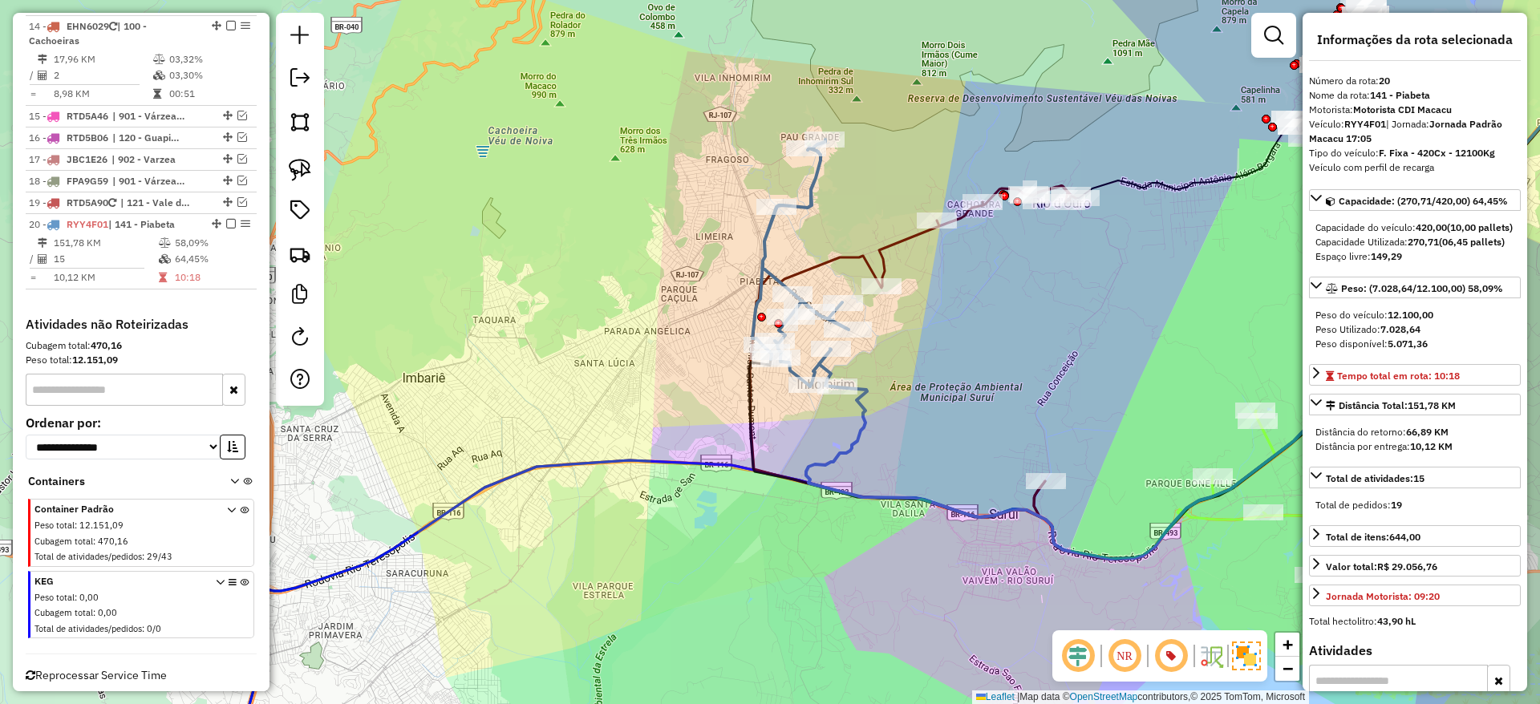
click at [858, 255] on icon at bounding box center [913, 351] width 326 height 331
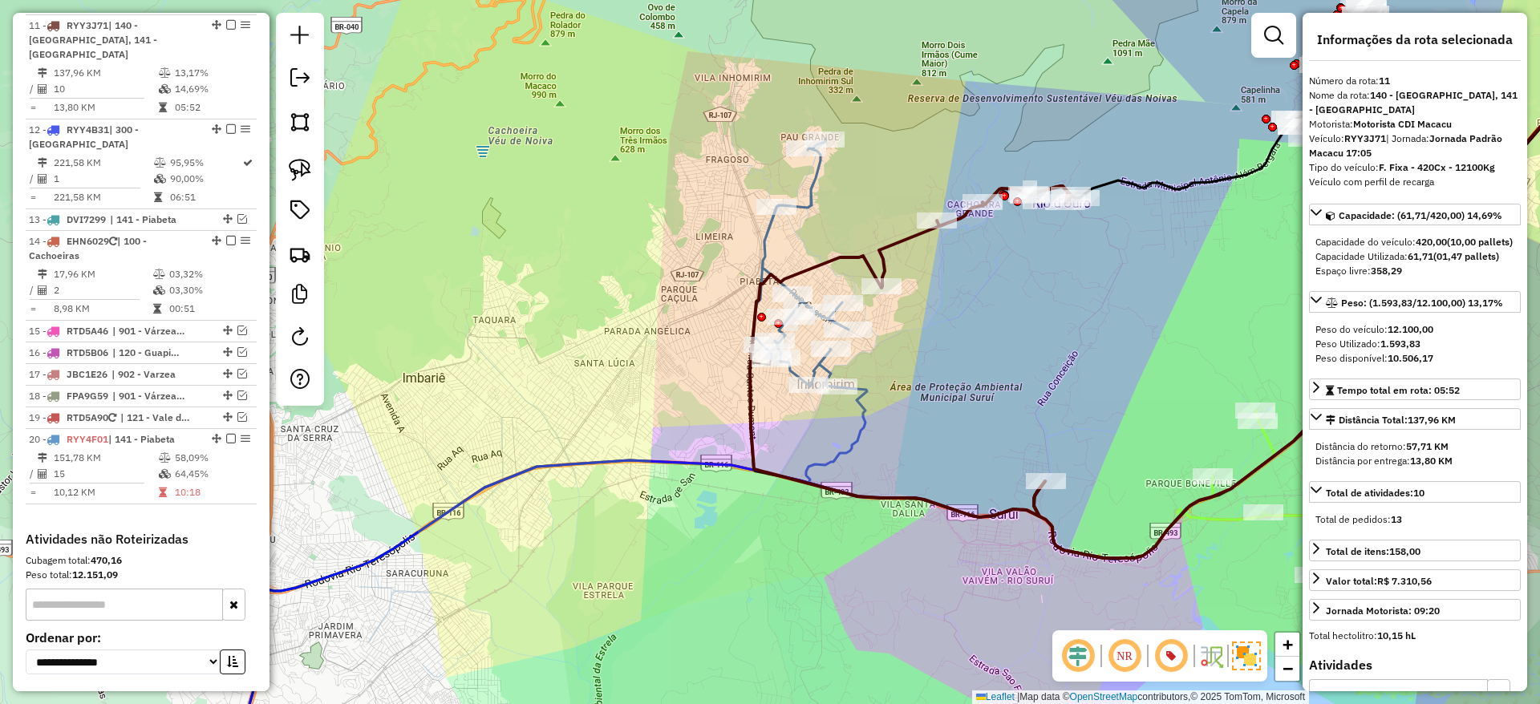
scroll to position [1258, 0]
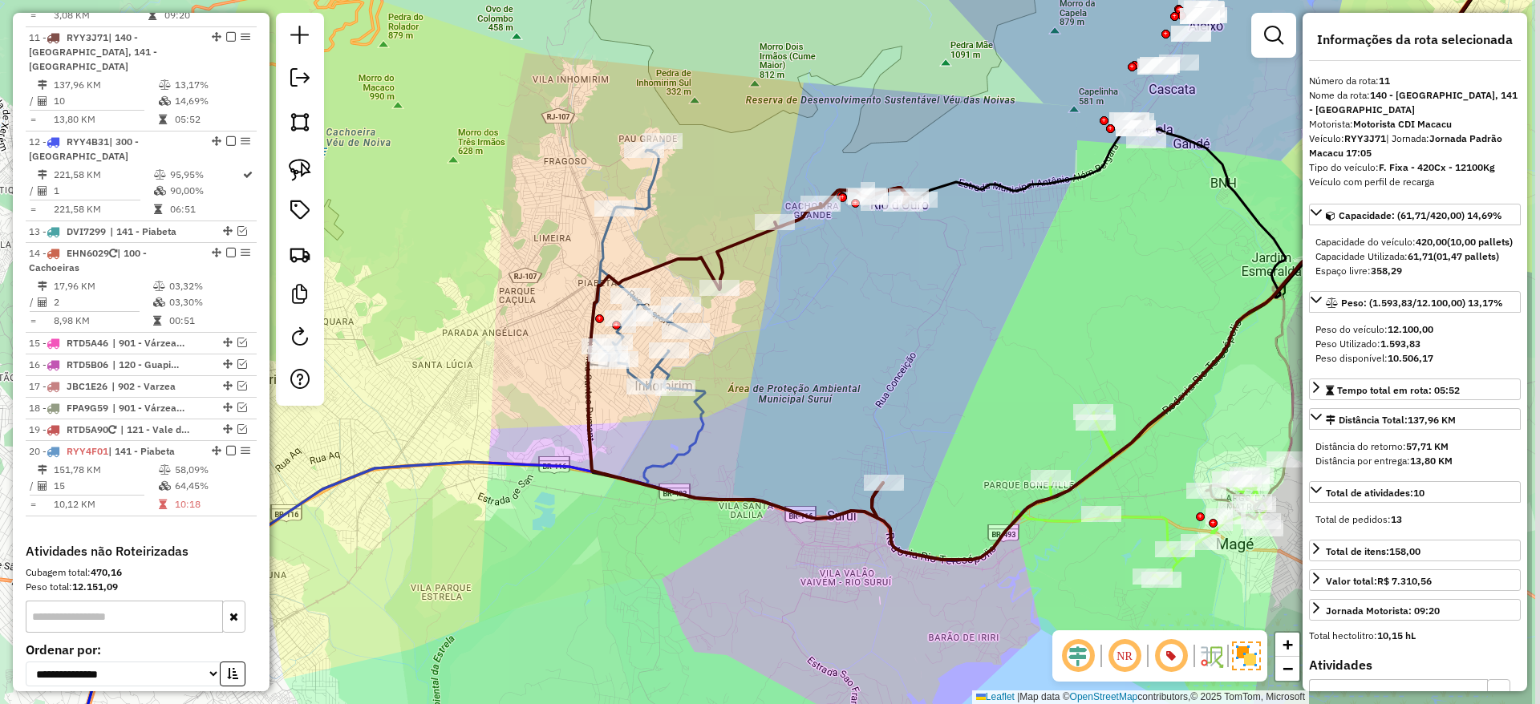
drag, startPoint x: 983, startPoint y: 320, endPoint x: 817, endPoint y: 321, distance: 166.1
click at [817, 321] on div "Janela de atendimento Grade de atendimento Capacidade Transportadoras Veículos …" at bounding box center [770, 352] width 1540 height 704
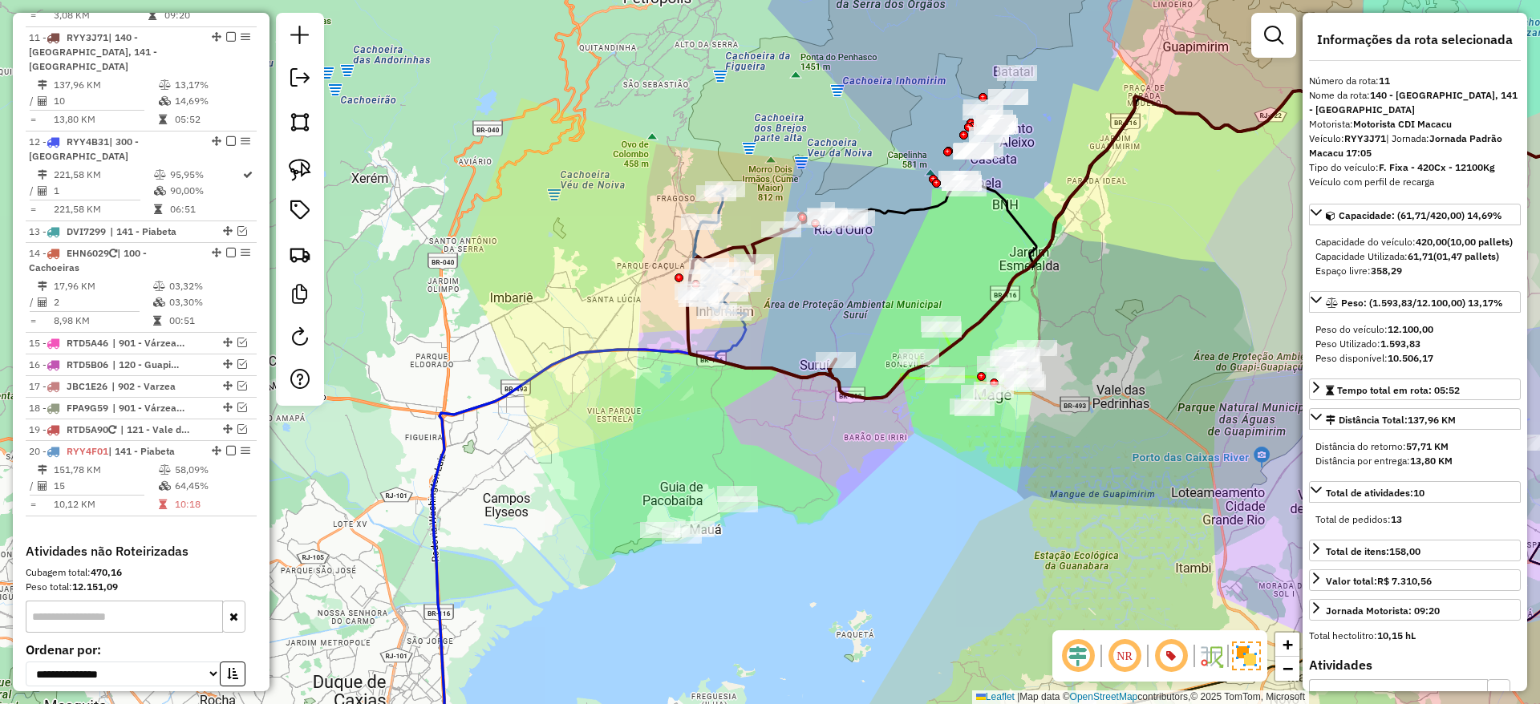
click at [757, 241] on icon at bounding box center [769, 295] width 164 height 166
click at [697, 237] on icon at bounding box center [713, 251] width 48 height 124
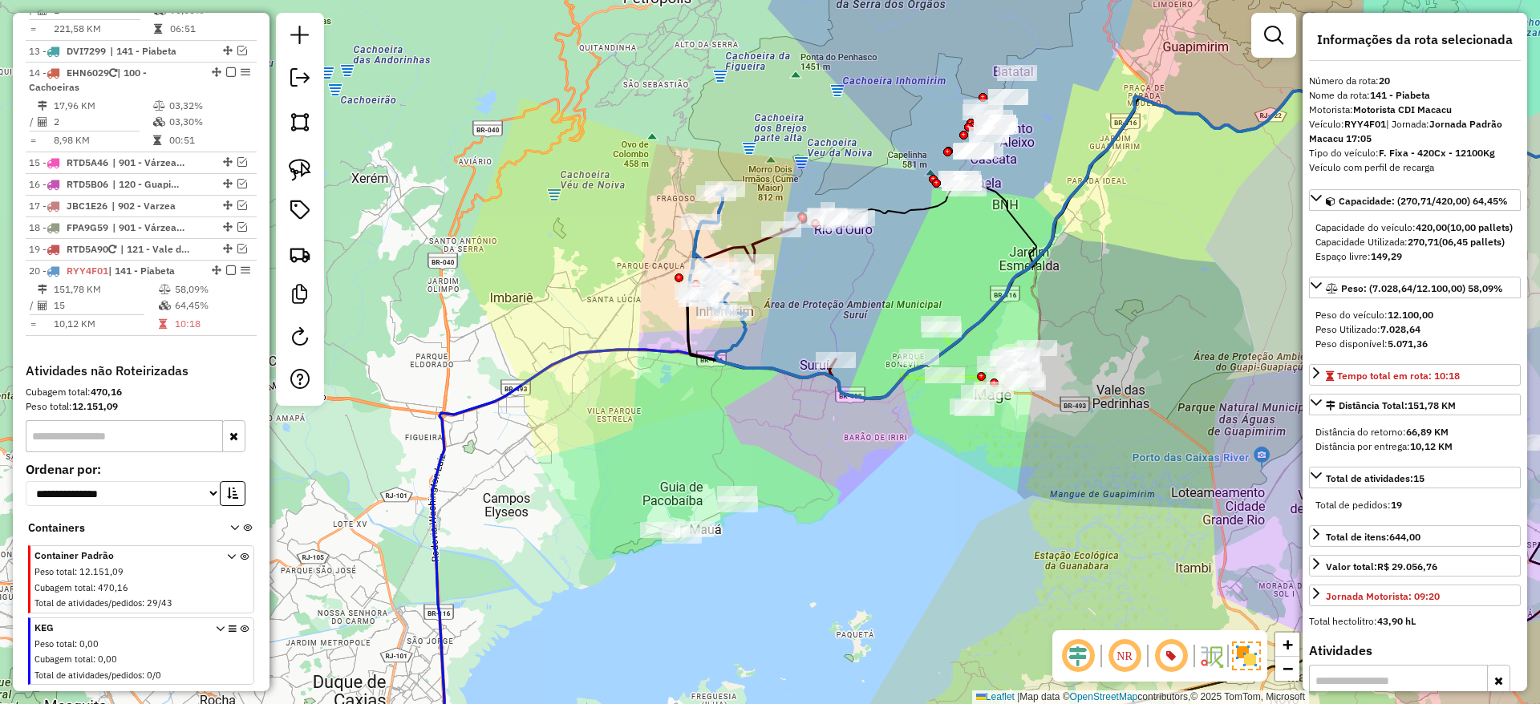
scroll to position [1485, 0]
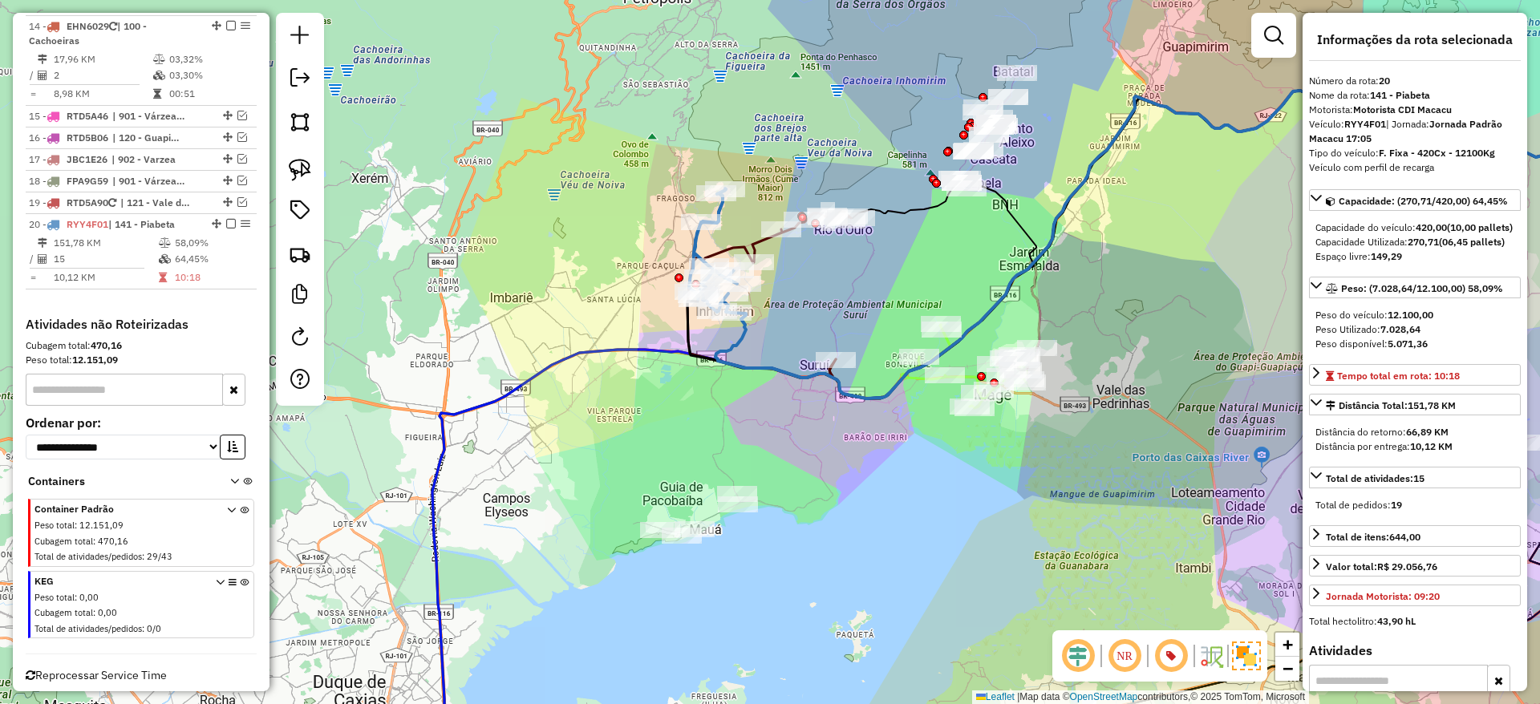
click at [761, 244] on icon at bounding box center [769, 295] width 164 height 166
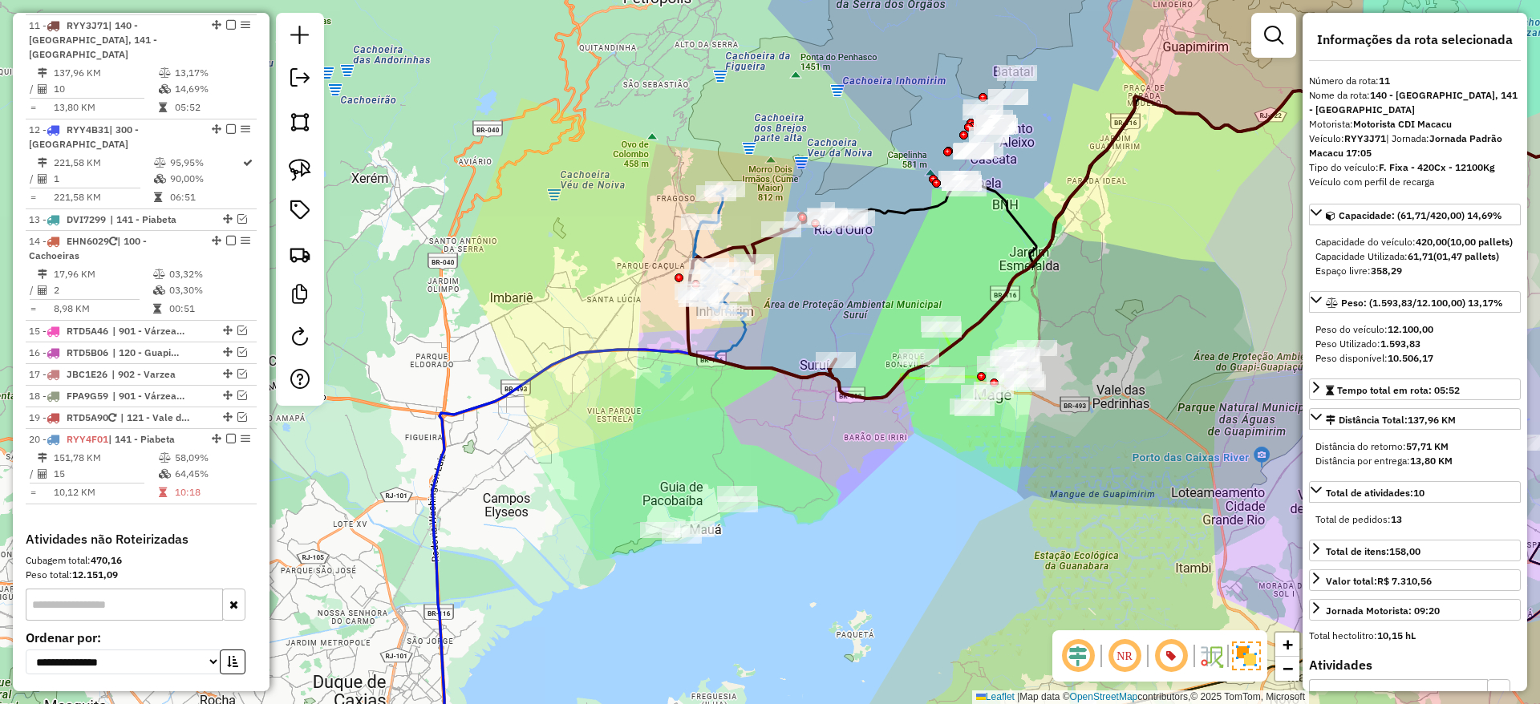
scroll to position [1258, 0]
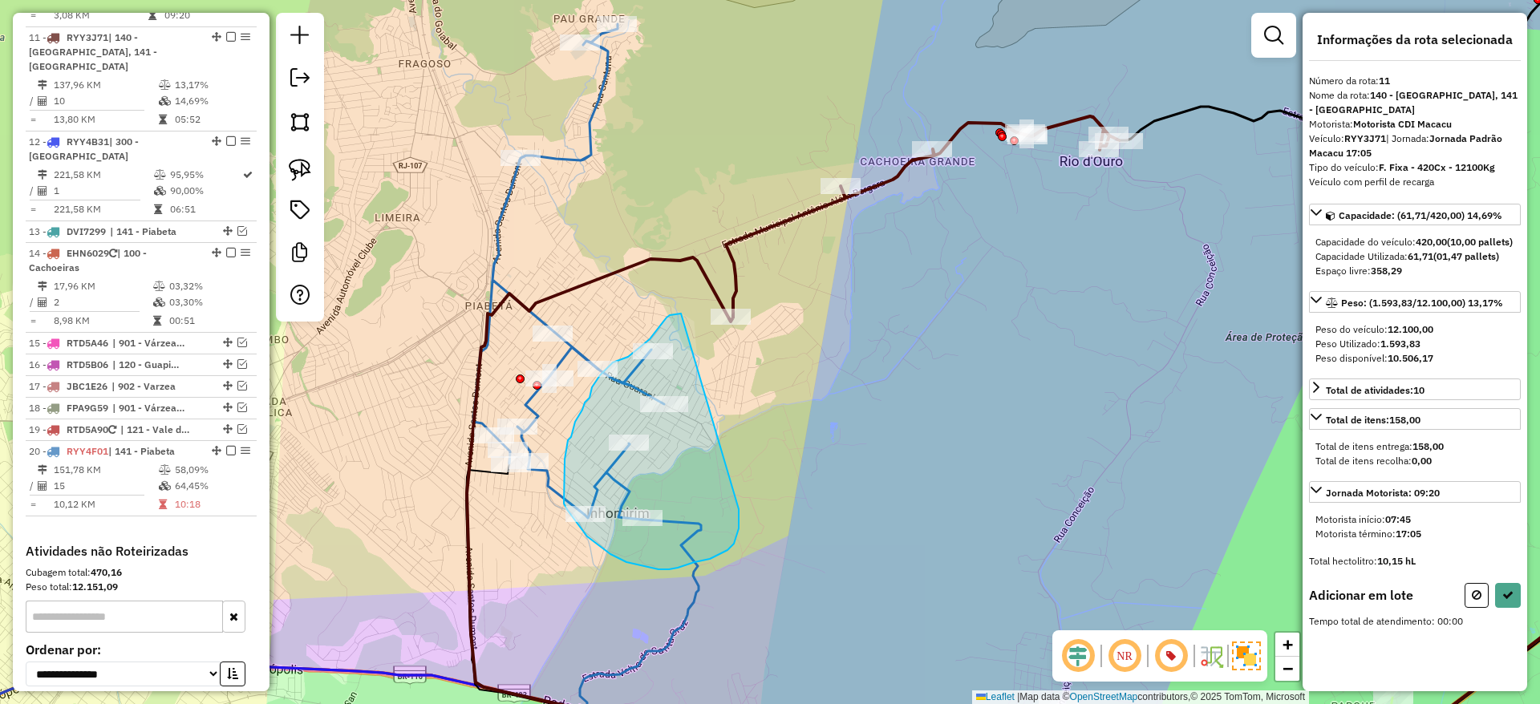
drag, startPoint x: 681, startPoint y: 314, endPoint x: 739, endPoint y: 509, distance: 204.1
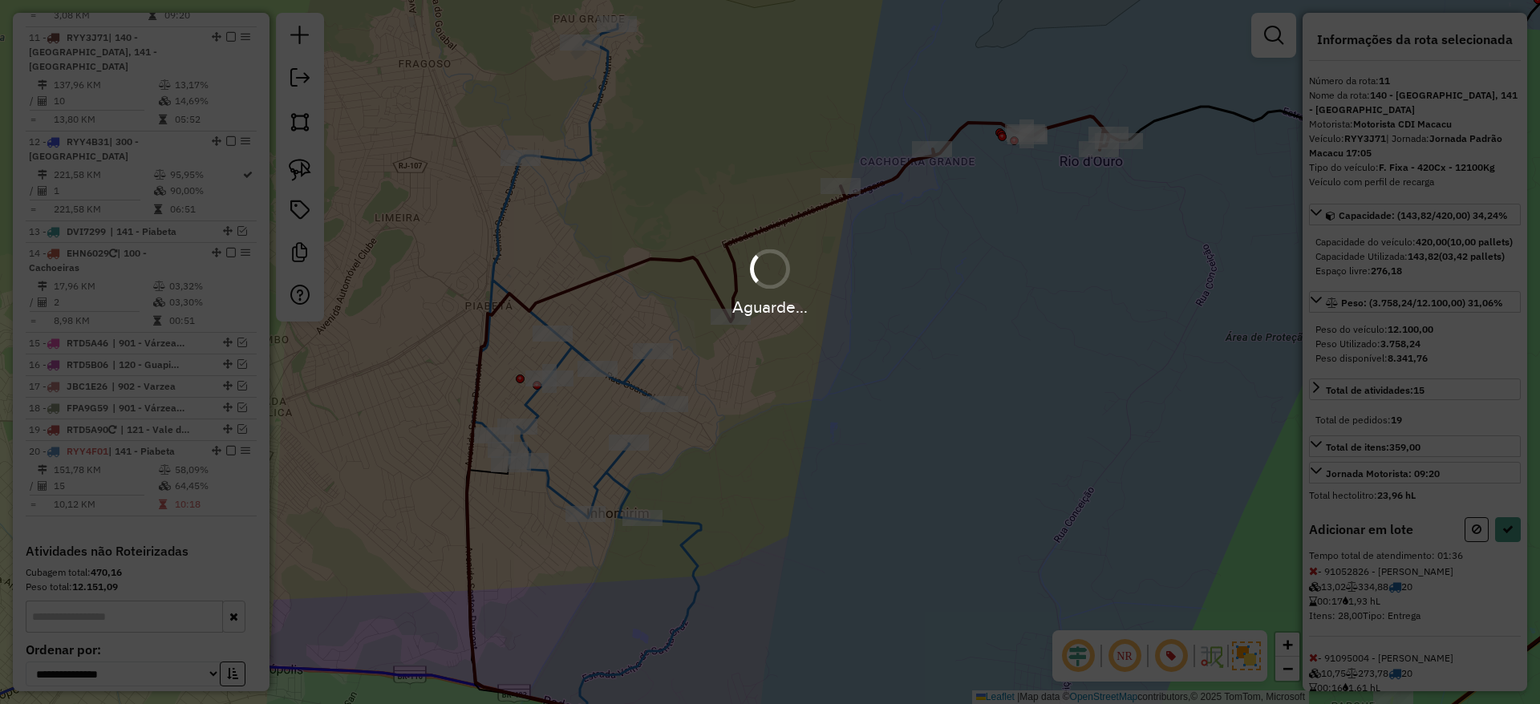
select select "*********"
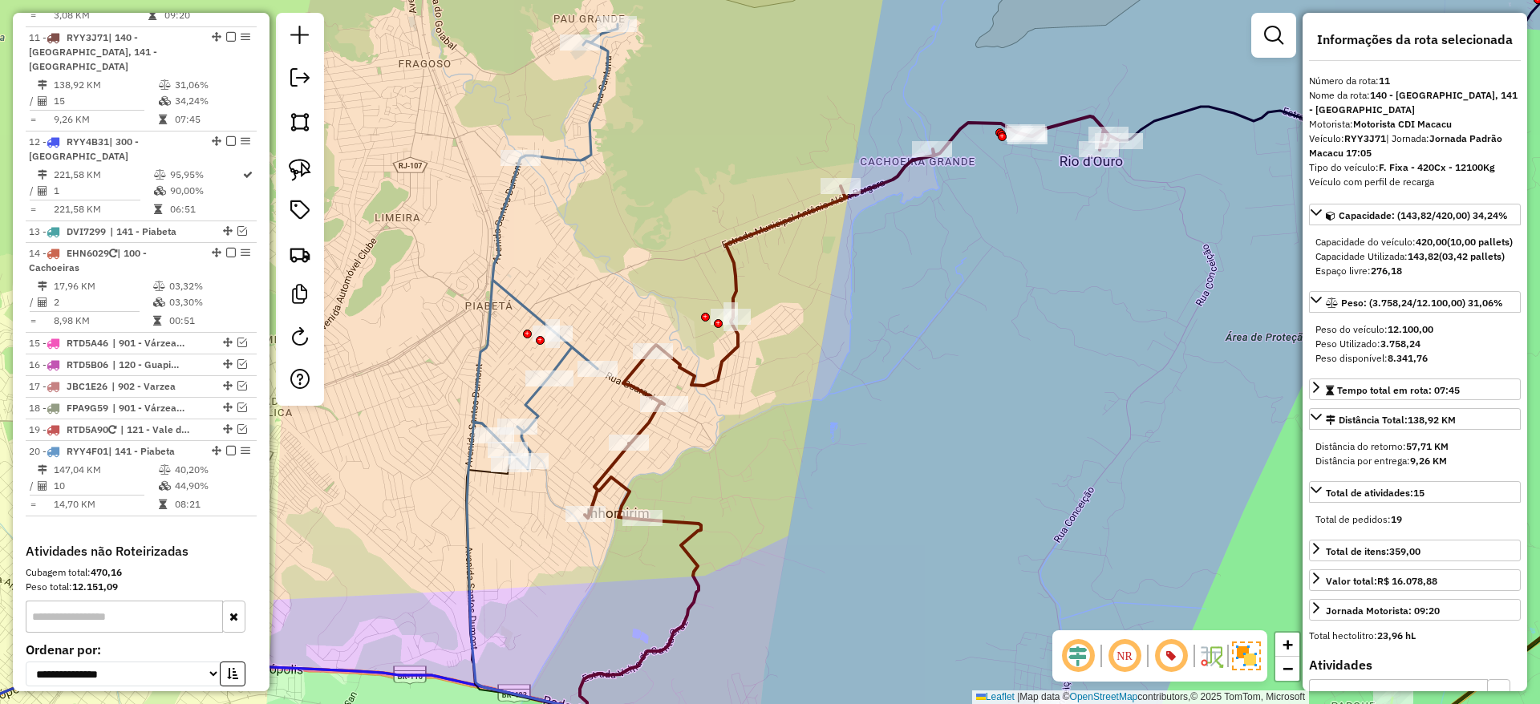
click at [747, 237] on icon at bounding box center [849, 445] width 539 height 659
click at [506, 216] on icon at bounding box center [545, 244] width 144 height 440
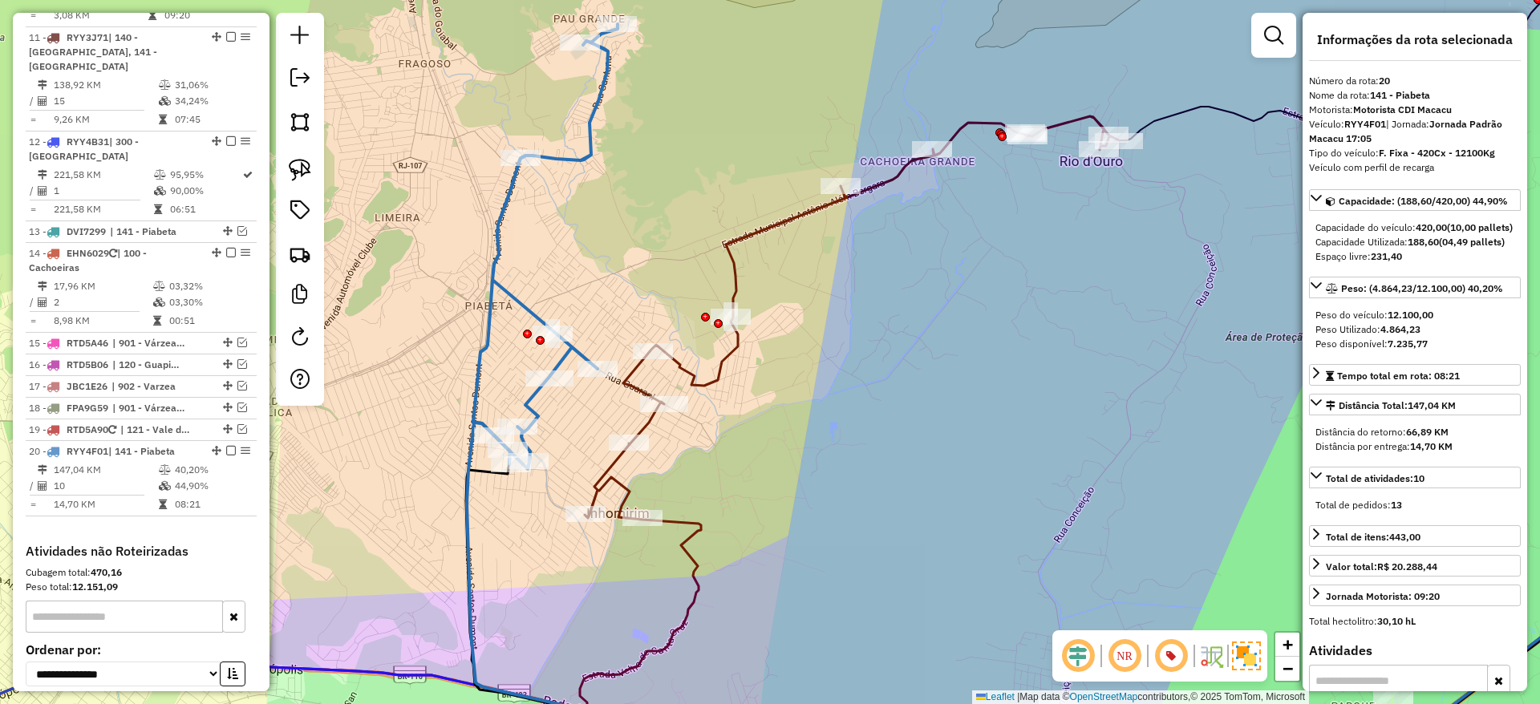
scroll to position [1485, 0]
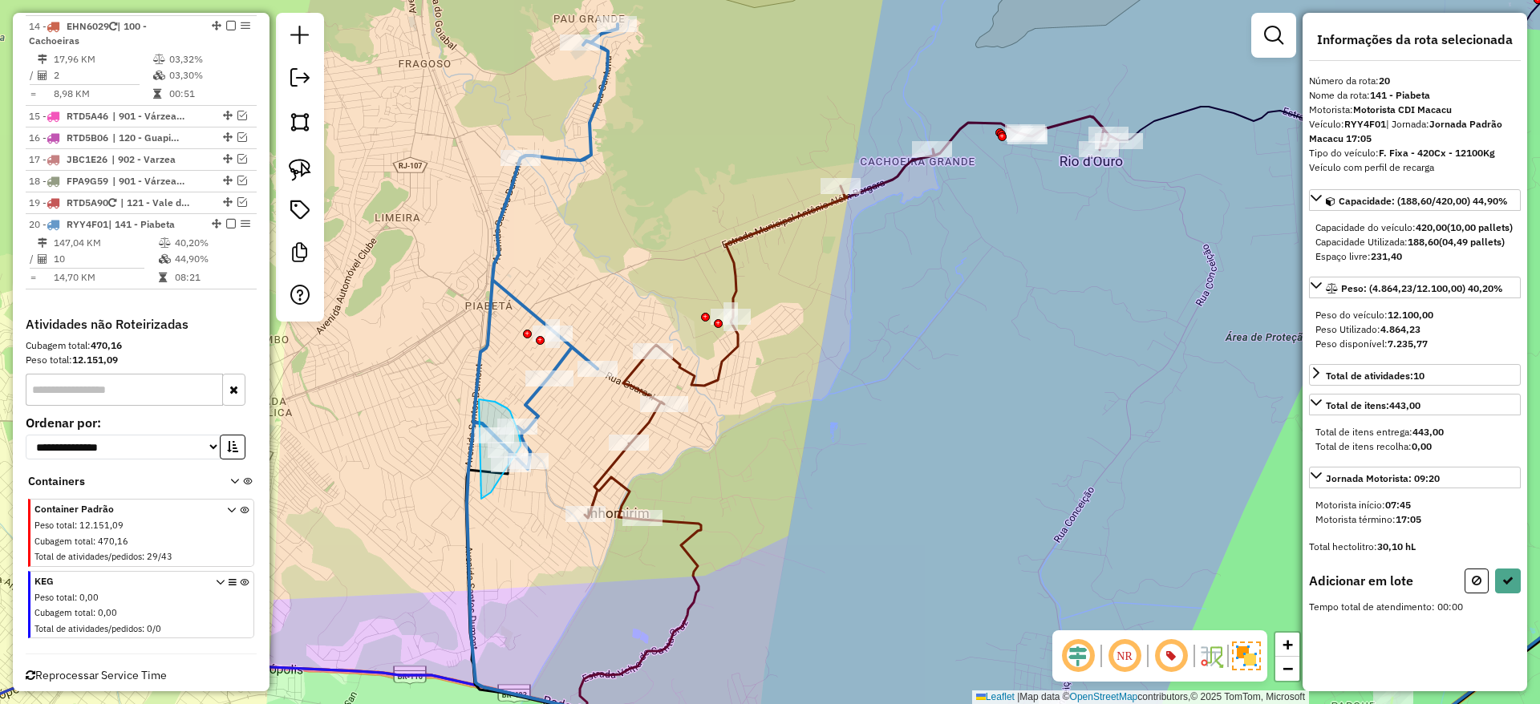
drag, startPoint x: 481, startPoint y: 499, endPoint x: 478, endPoint y: 399, distance: 99.5
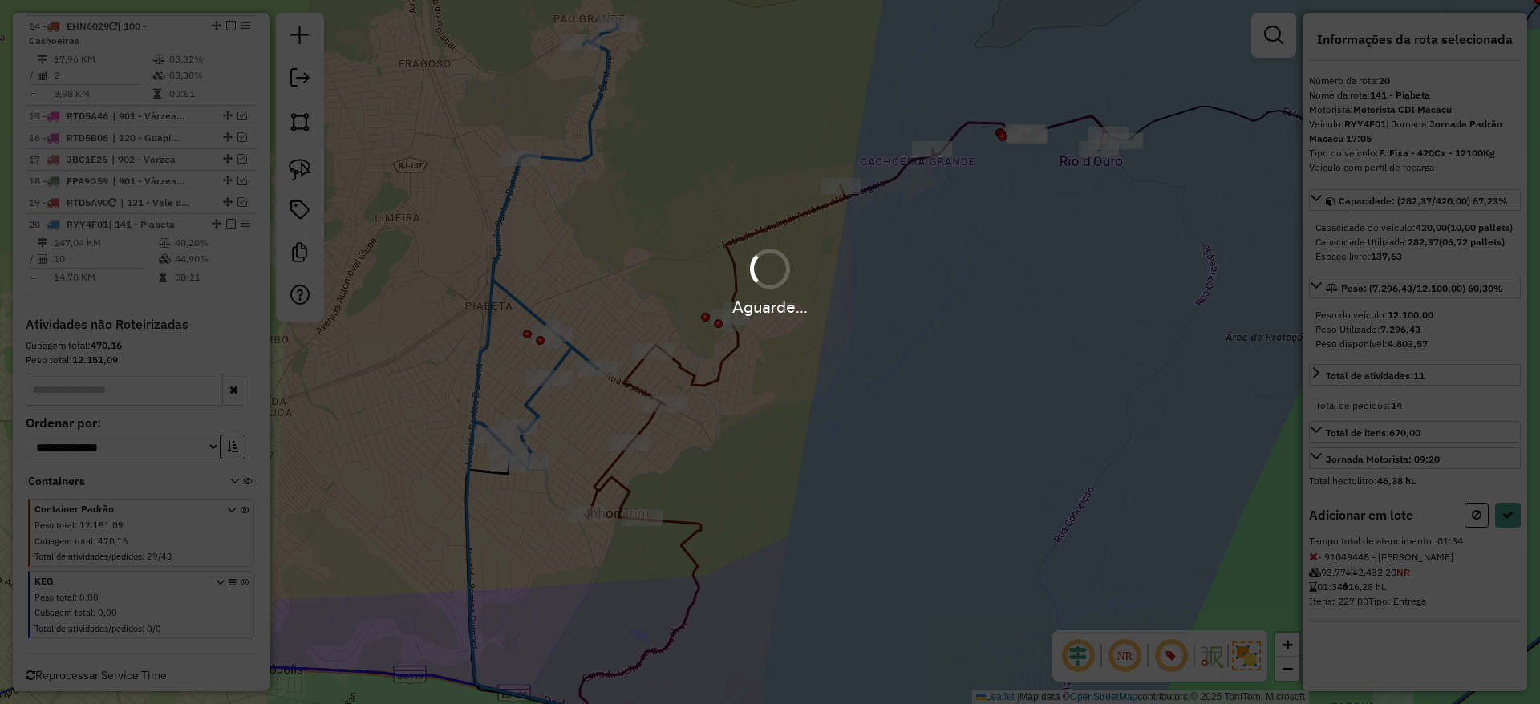
select select "*********"
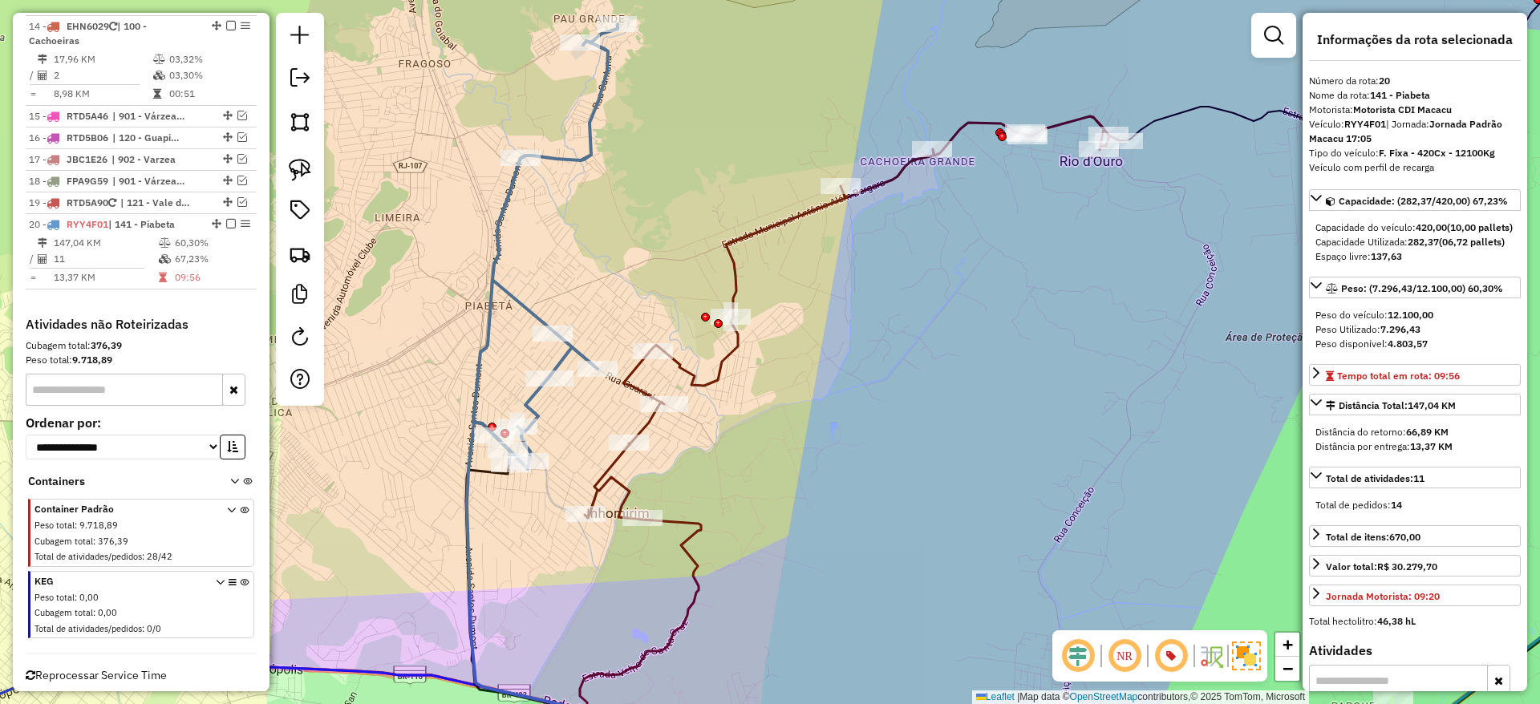
click at [476, 379] on icon at bounding box center [545, 246] width 144 height 445
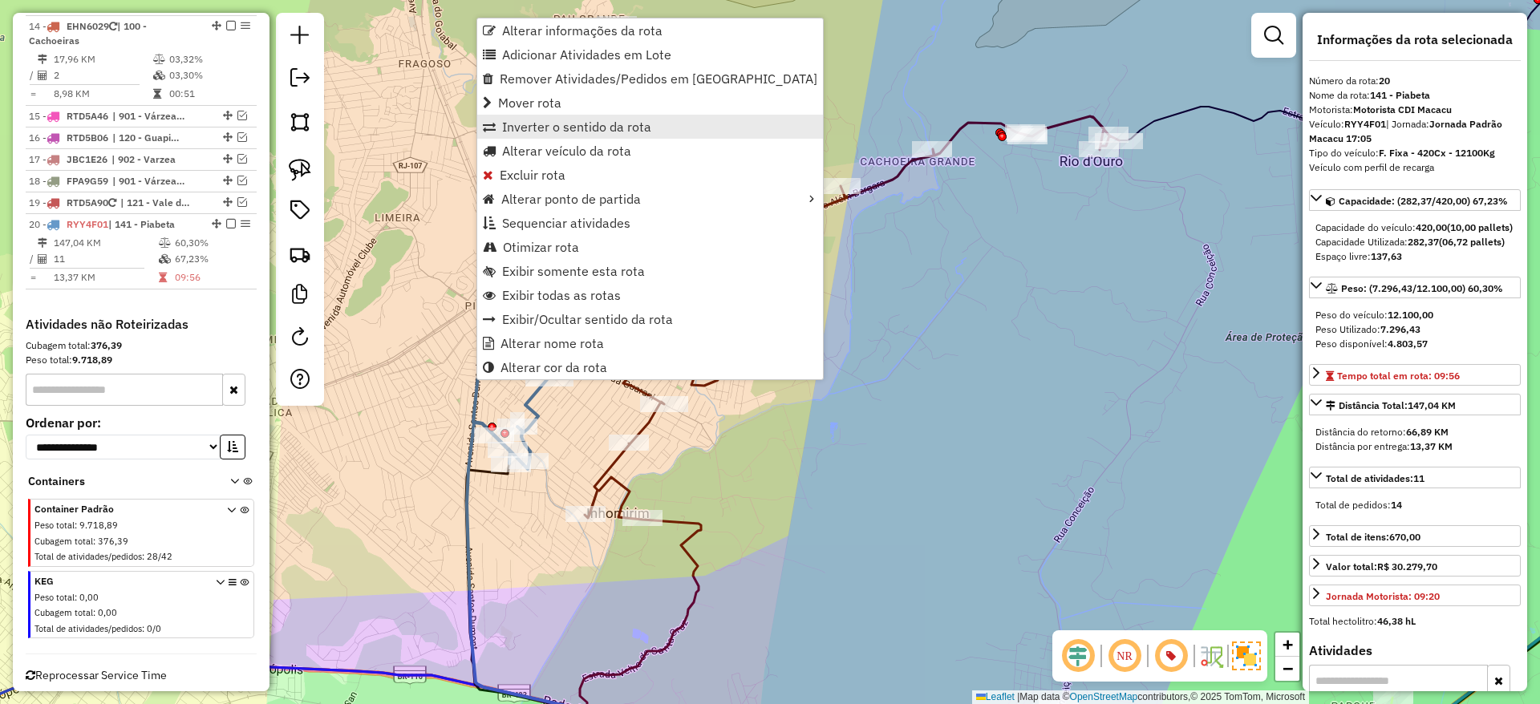
click at [566, 131] on span "Inverter o sentido da rota" at bounding box center [576, 126] width 149 height 13
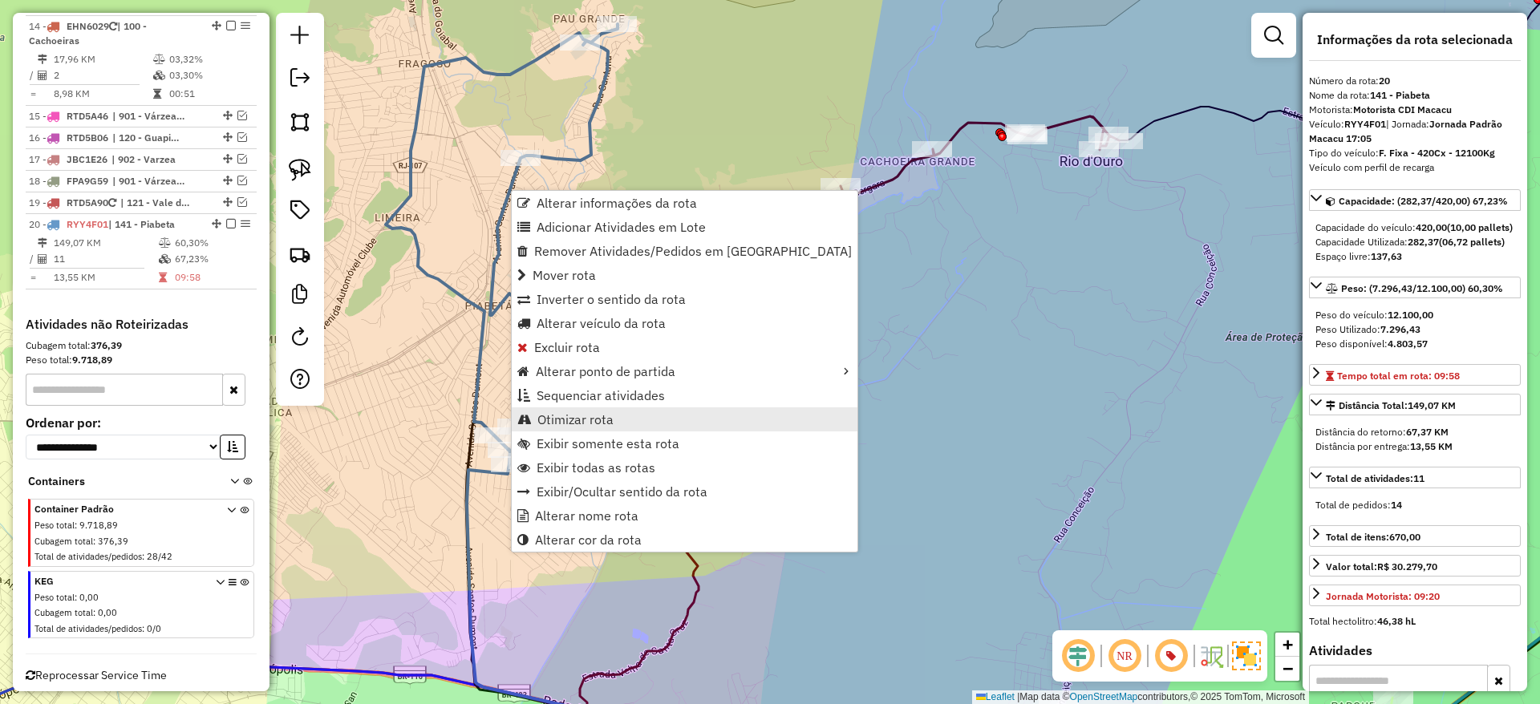
click at [584, 419] on span "Otimizar rota" at bounding box center [575, 419] width 76 height 13
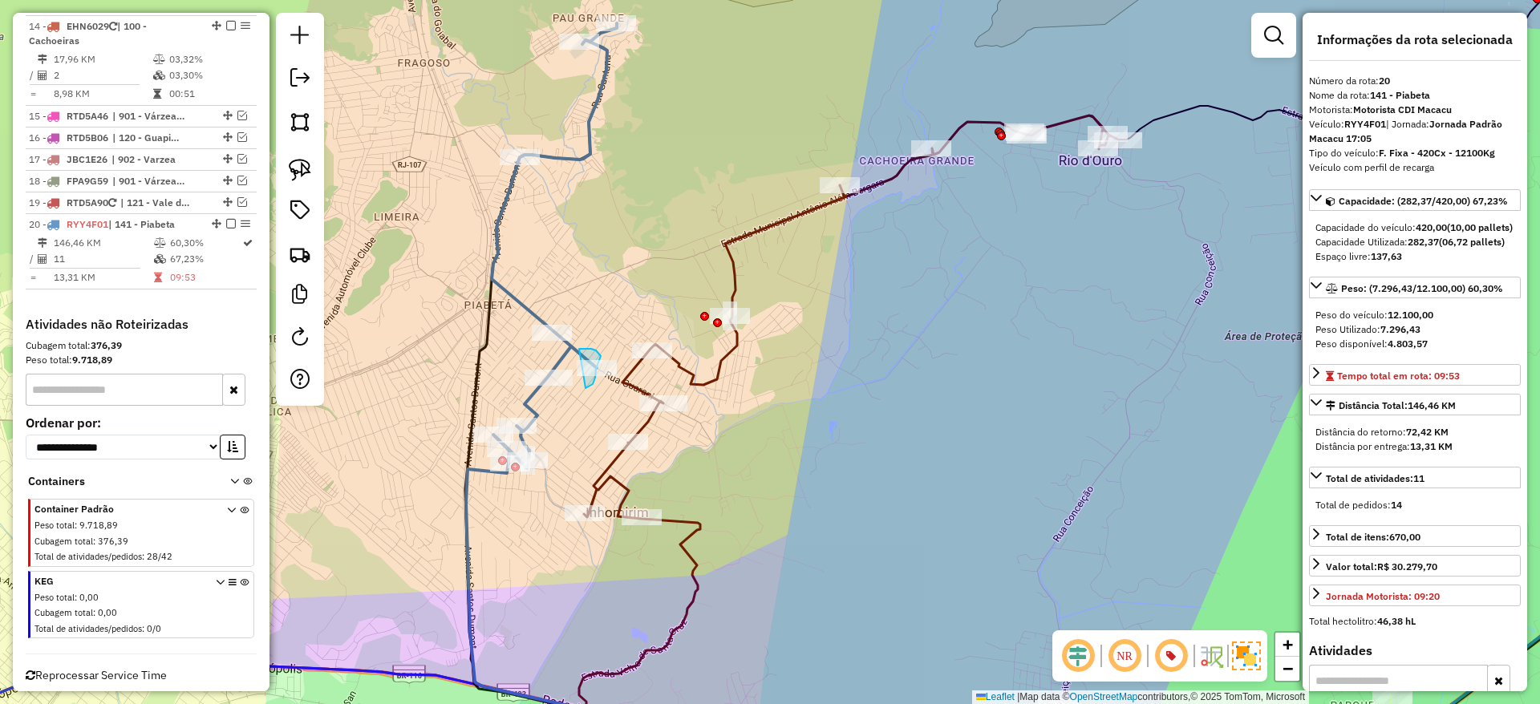
drag, startPoint x: 586, startPoint y: 388, endPoint x: 578, endPoint y: 349, distance: 40.0
click at [518, 301] on icon at bounding box center [554, 245] width 125 height 445
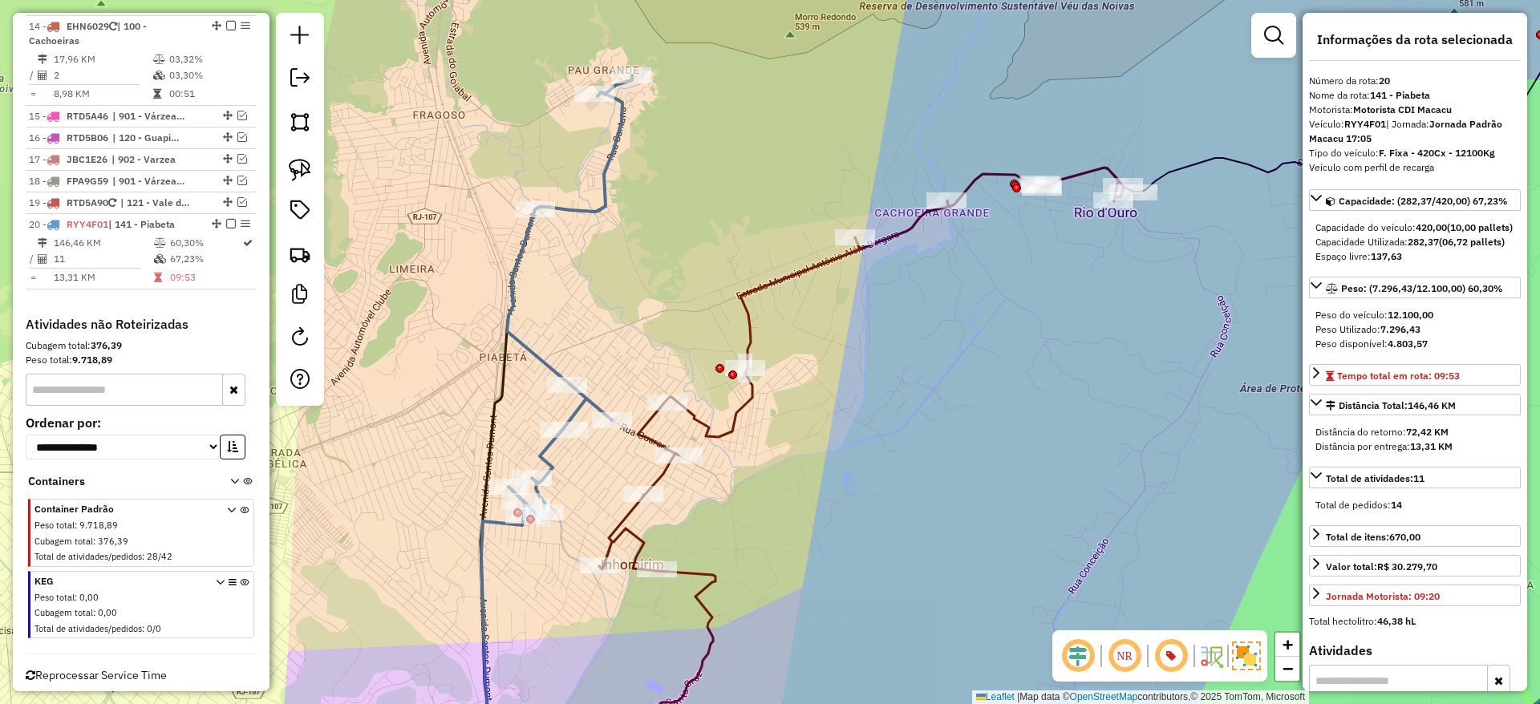
drag, startPoint x: 578, startPoint y: 341, endPoint x: 590, endPoint y: 388, distance: 48.8
click at [590, 388] on icon at bounding box center [569, 297] width 125 height 445
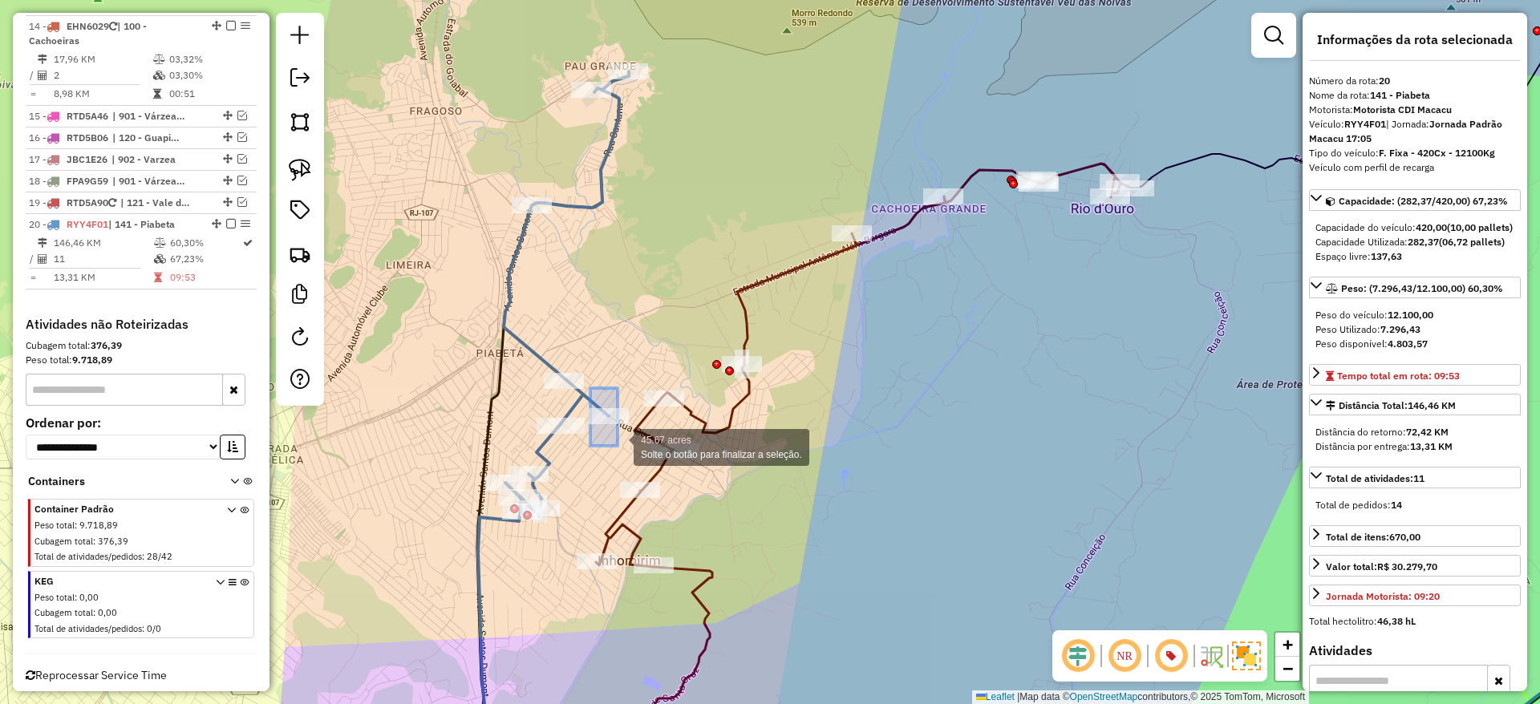
drag, startPoint x: 590, startPoint y: 388, endPoint x: 618, endPoint y: 446, distance: 63.9
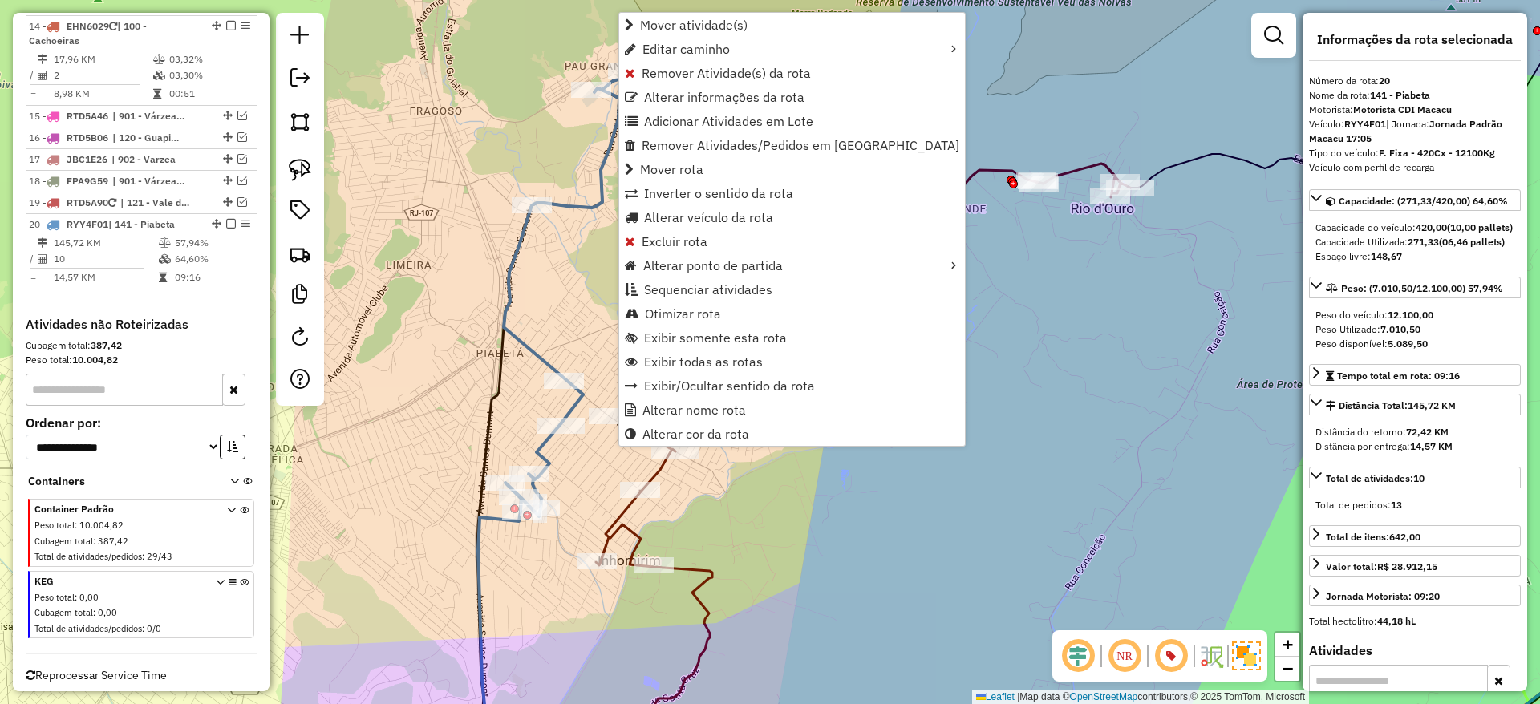
click at [504, 316] on icon at bounding box center [566, 293] width 125 height 445
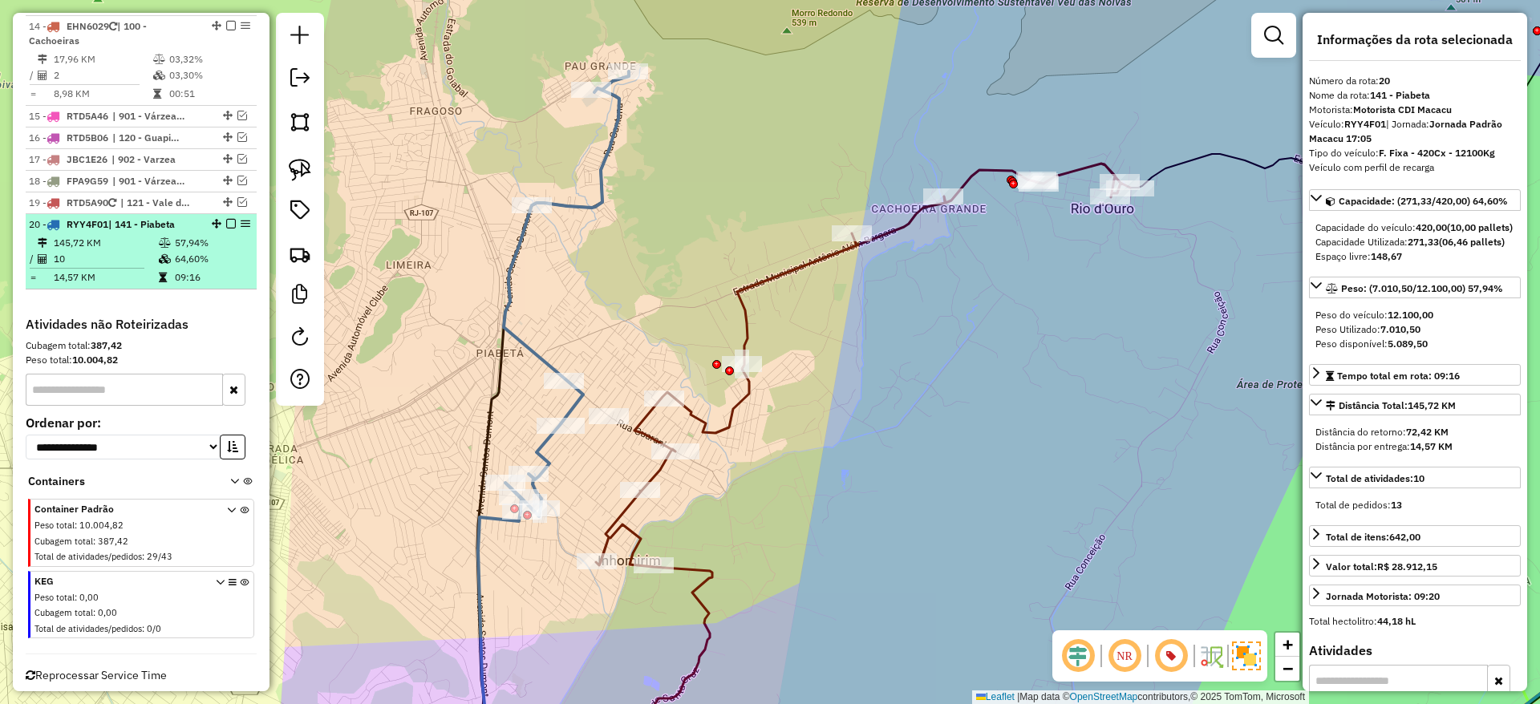
click at [226, 219] on em at bounding box center [231, 224] width 10 height 10
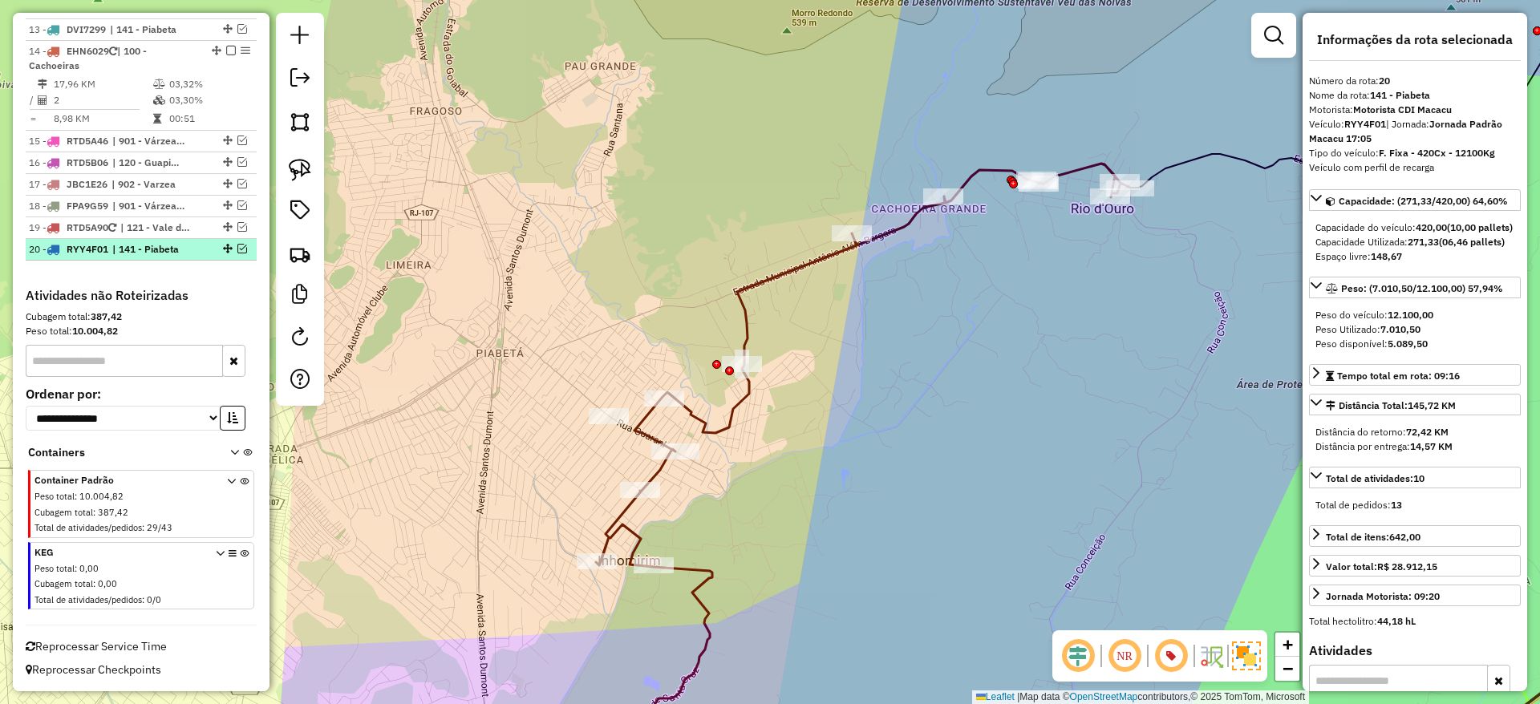
scroll to position [1431, 0]
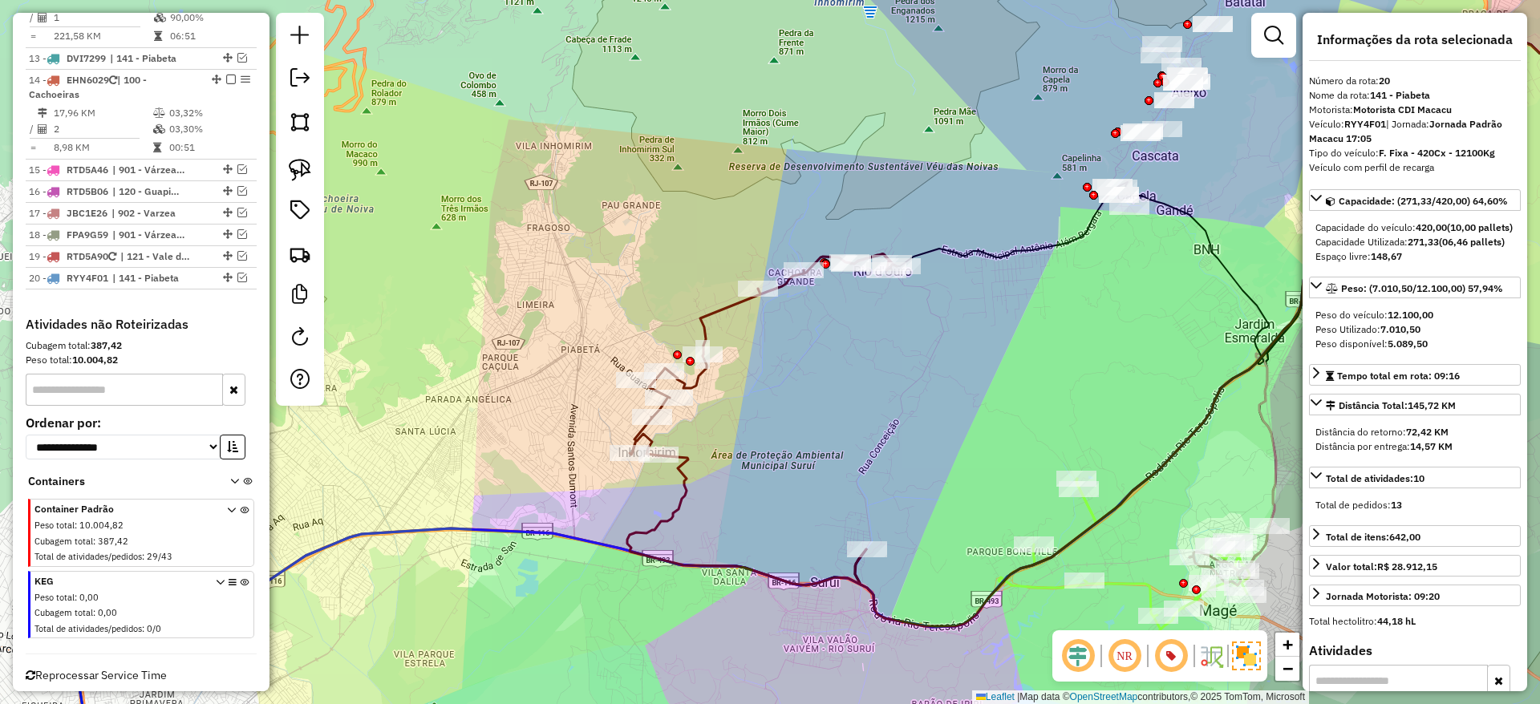
click at [716, 312] on icon at bounding box center [762, 419] width 270 height 331
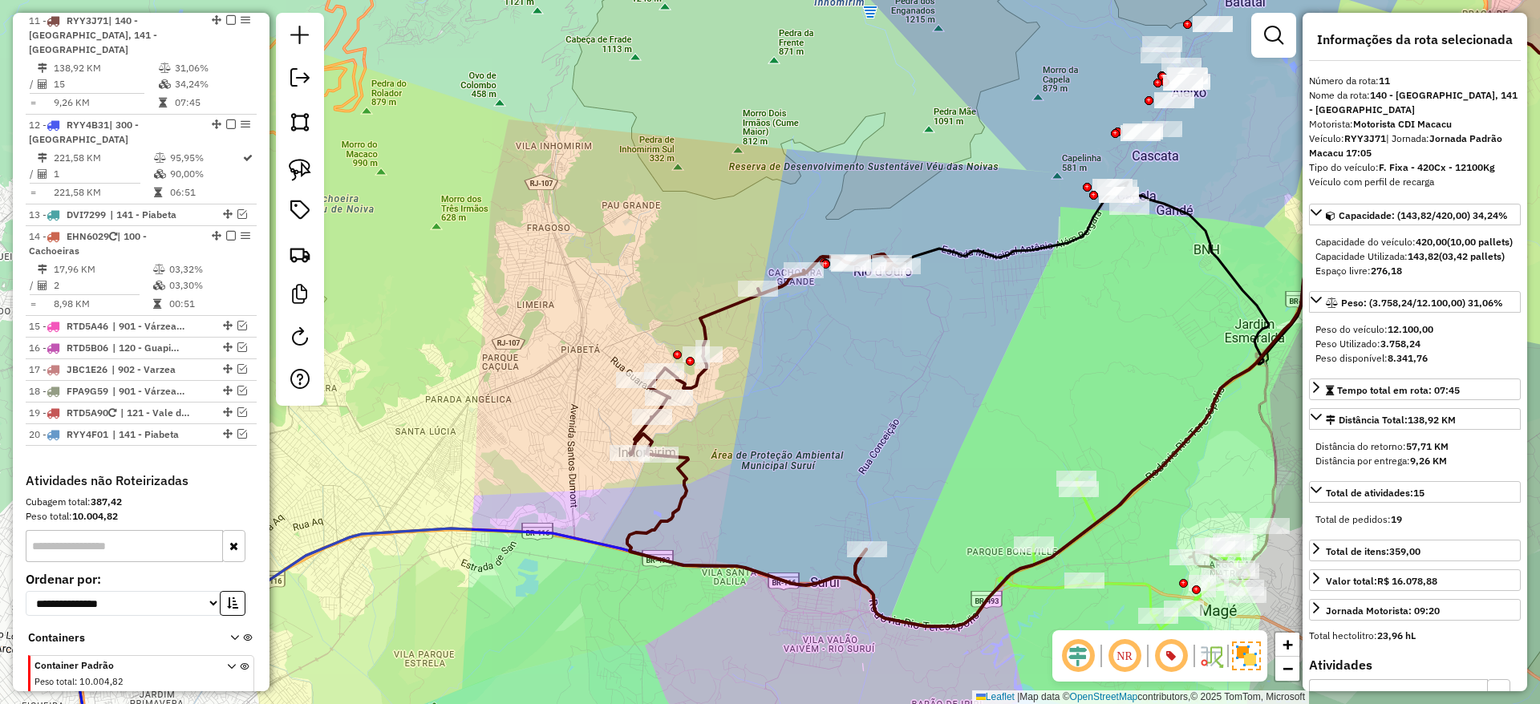
scroll to position [1258, 0]
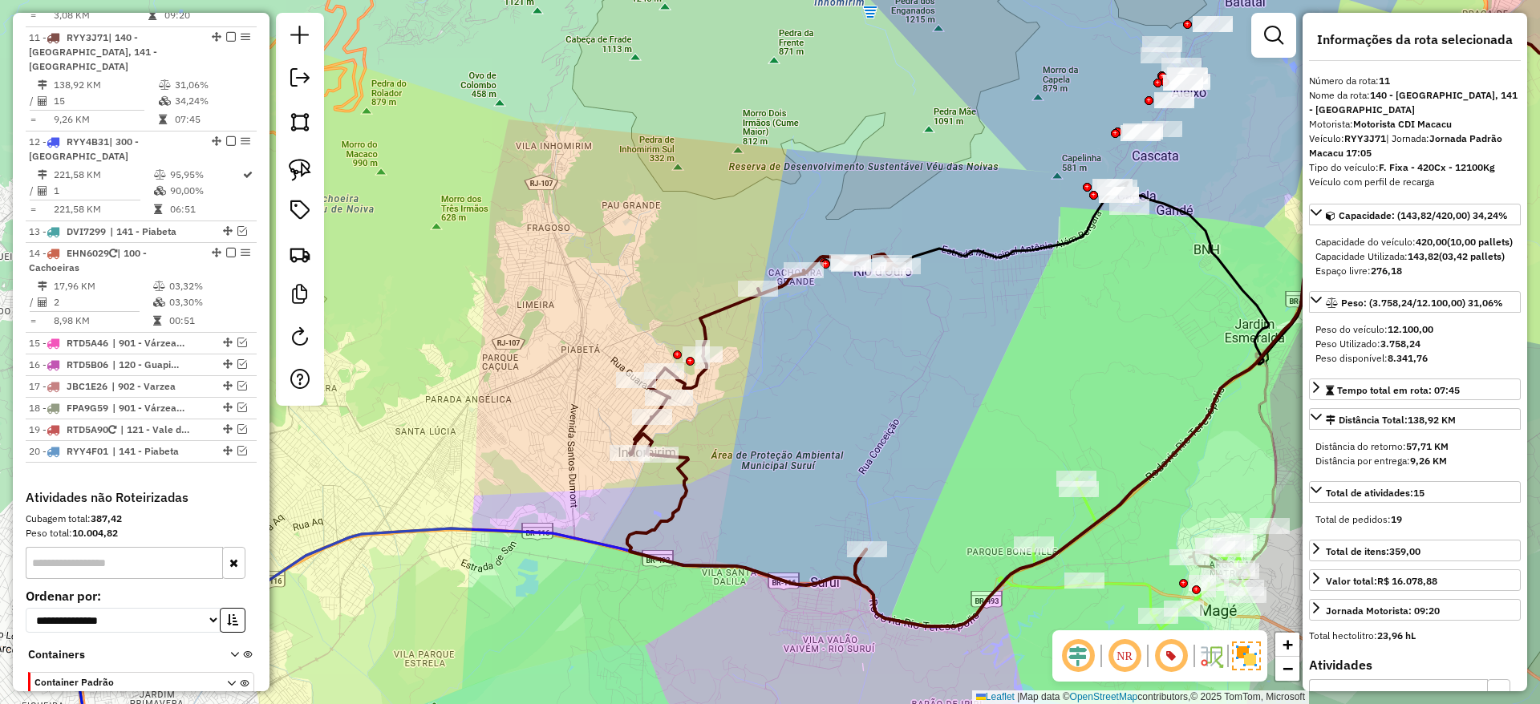
click at [842, 375] on div "Janela de atendimento Grade de atendimento Capacidade Transportadoras Veículos …" at bounding box center [770, 352] width 1540 height 704
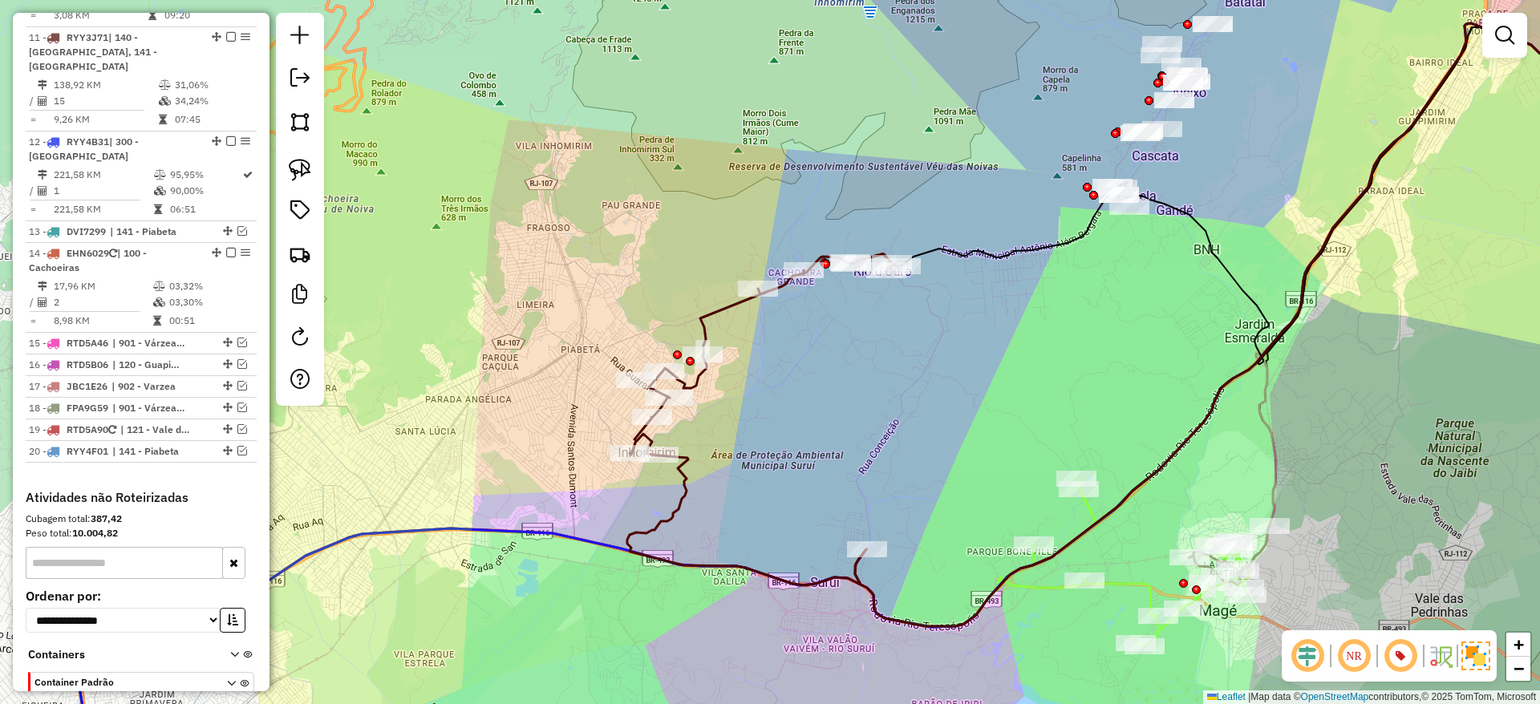
click at [726, 306] on icon at bounding box center [762, 419] width 270 height 331
select select "*********"
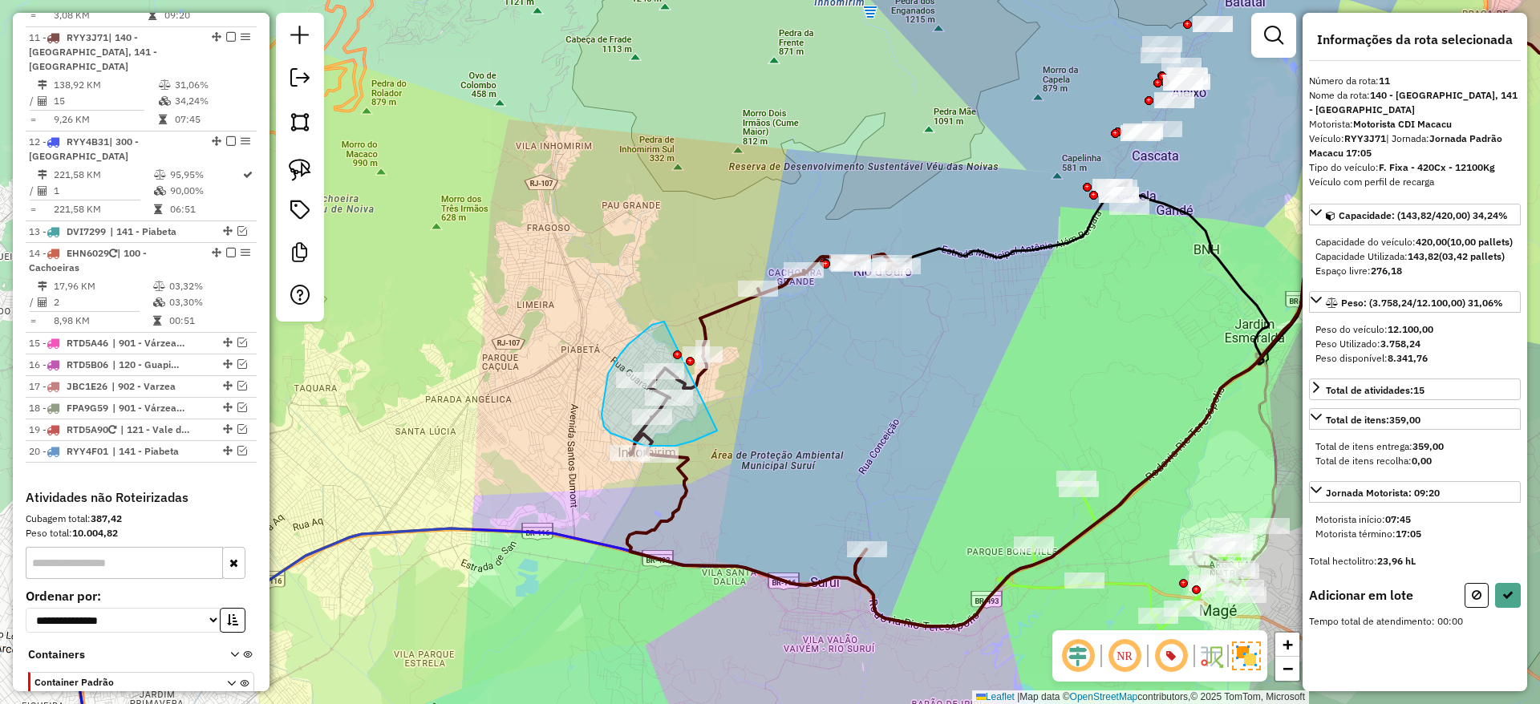
drag, startPoint x: 665, startPoint y: 322, endPoint x: 742, endPoint y: 397, distance: 107.8
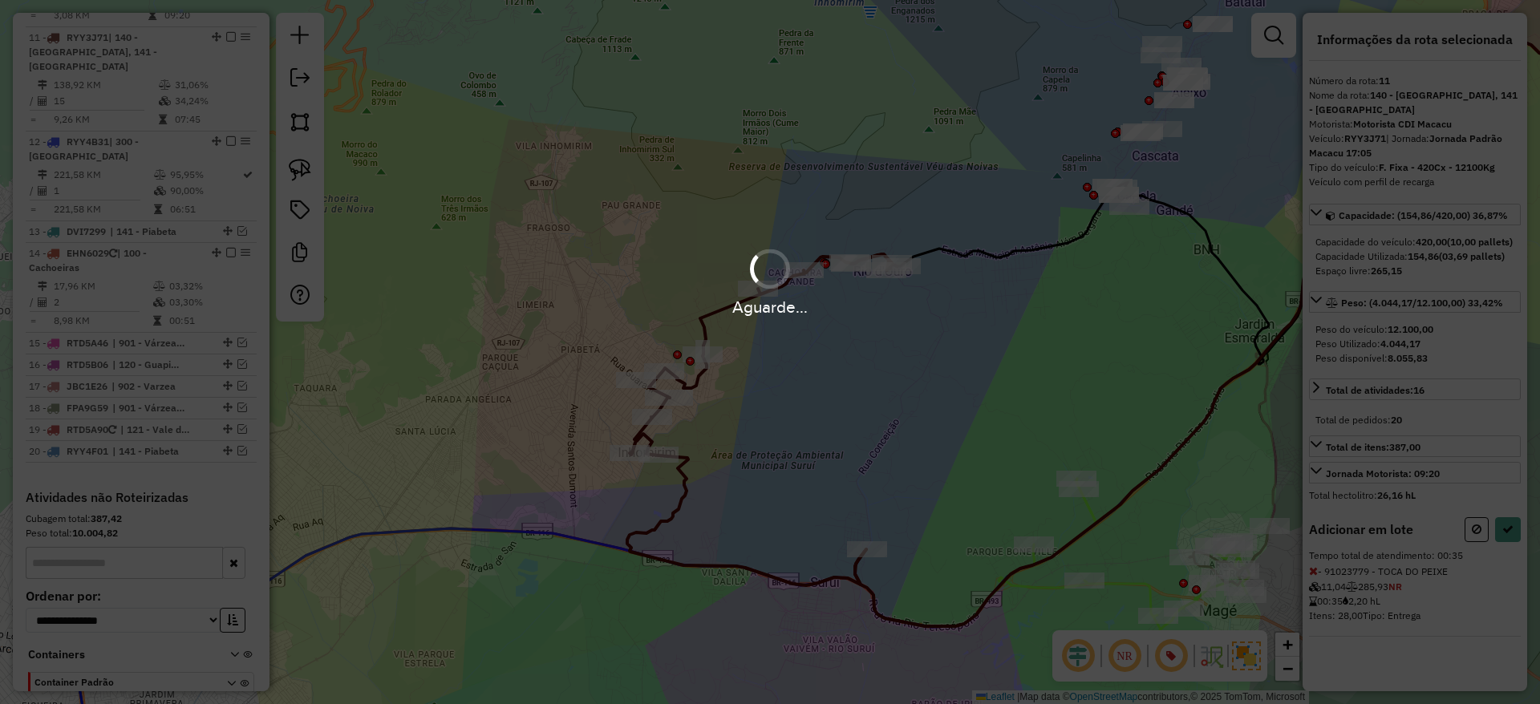
select select "*********"
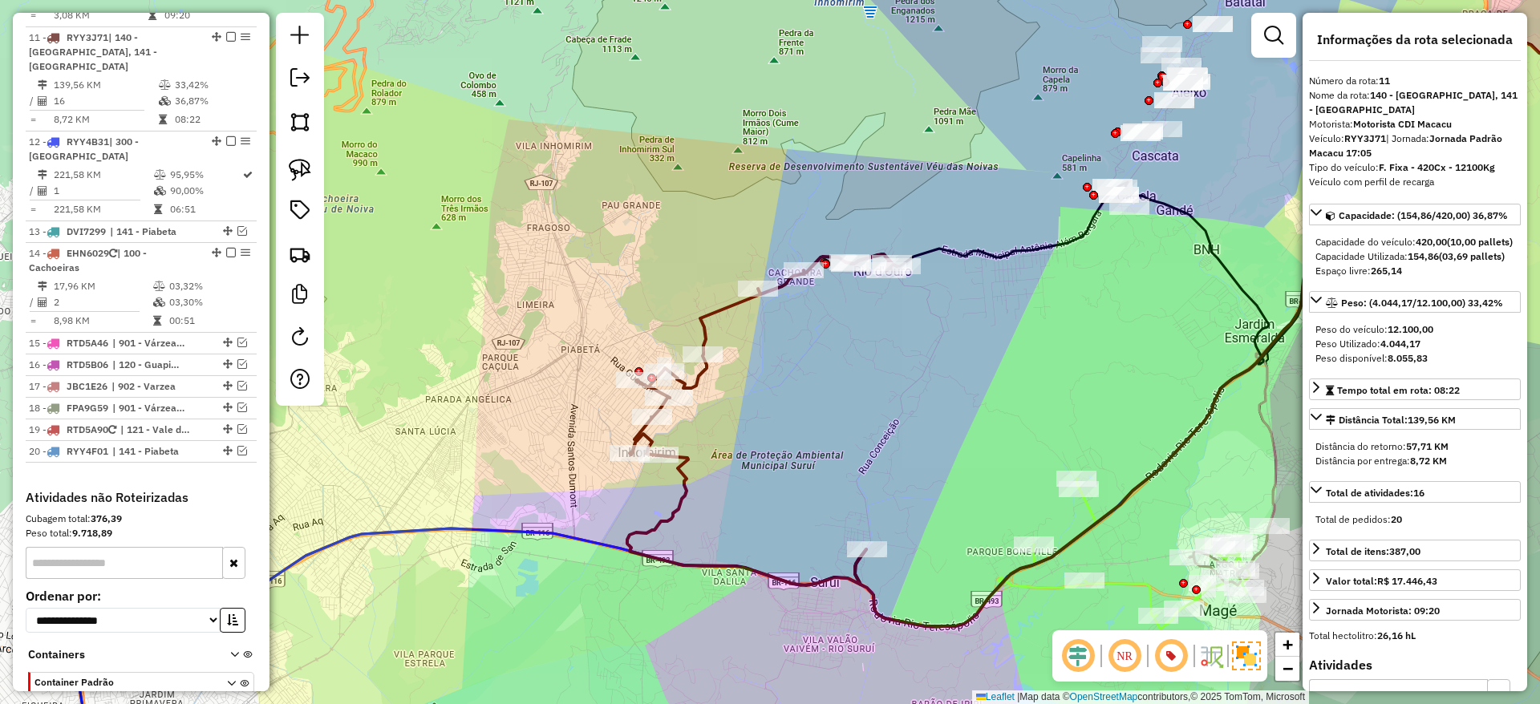
click at [706, 336] on icon at bounding box center [762, 419] width 270 height 331
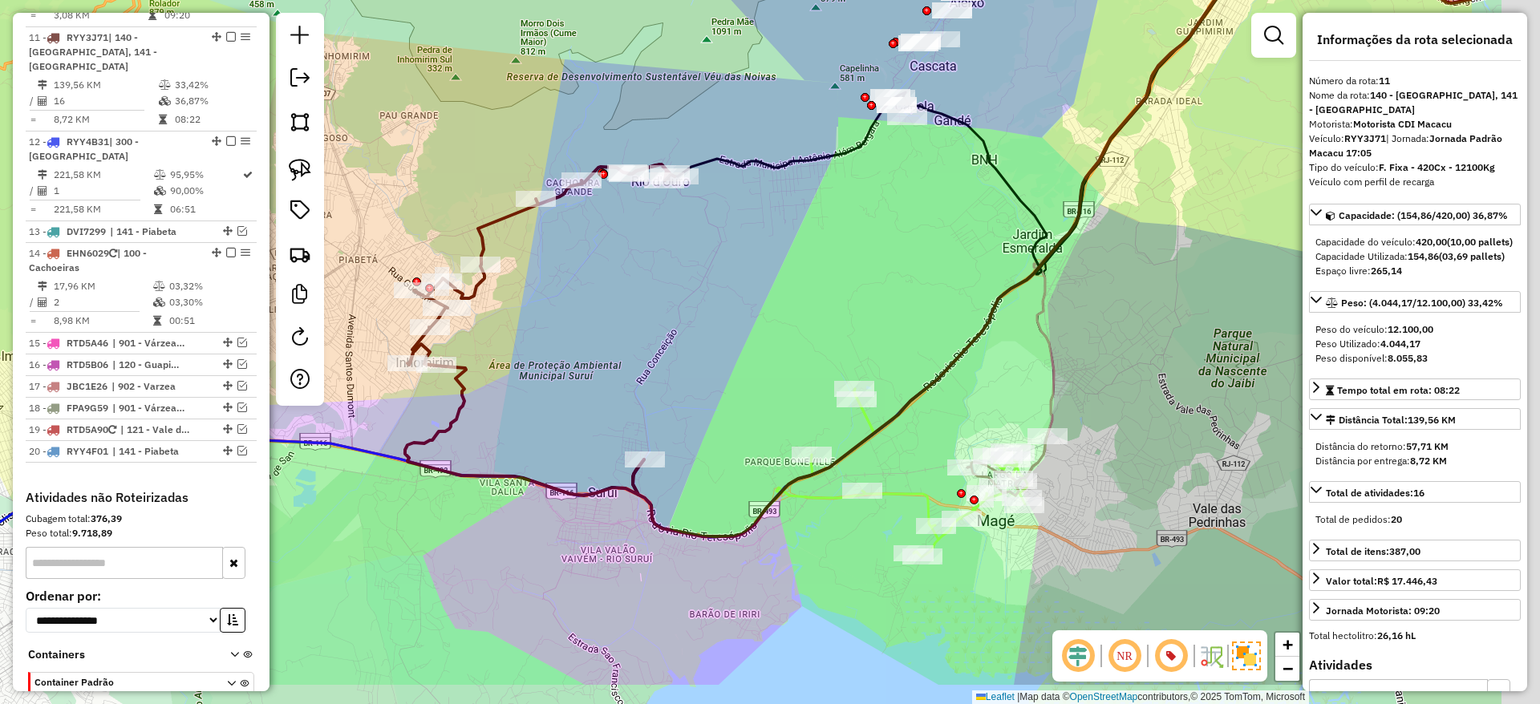
drag, startPoint x: 787, startPoint y: 490, endPoint x: 614, endPoint y: 424, distance: 185.6
click at [614, 424] on div "Janela de atendimento Grade de atendimento Capacidade Transportadoras Veículos …" at bounding box center [770, 352] width 1540 height 704
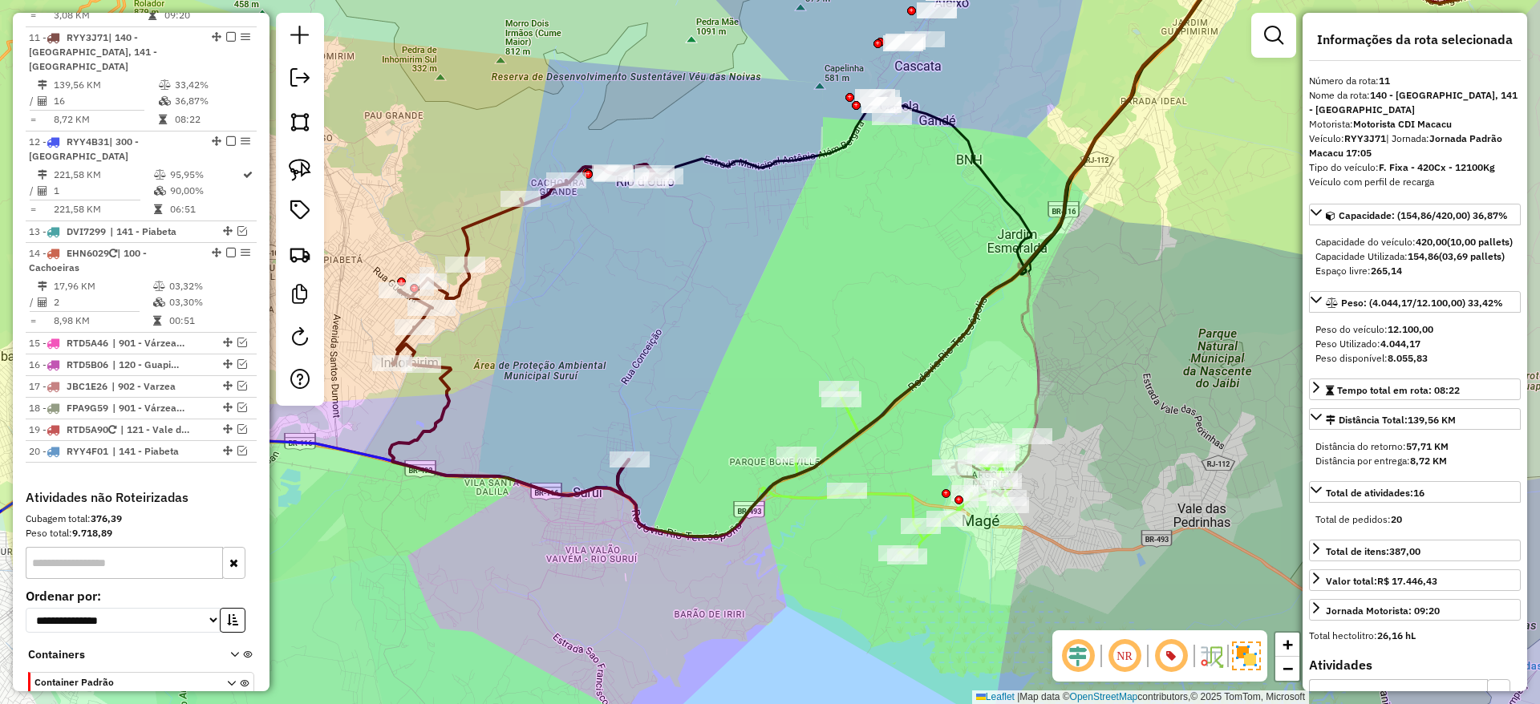
click at [800, 496] on icon at bounding box center [886, 473] width 251 height 168
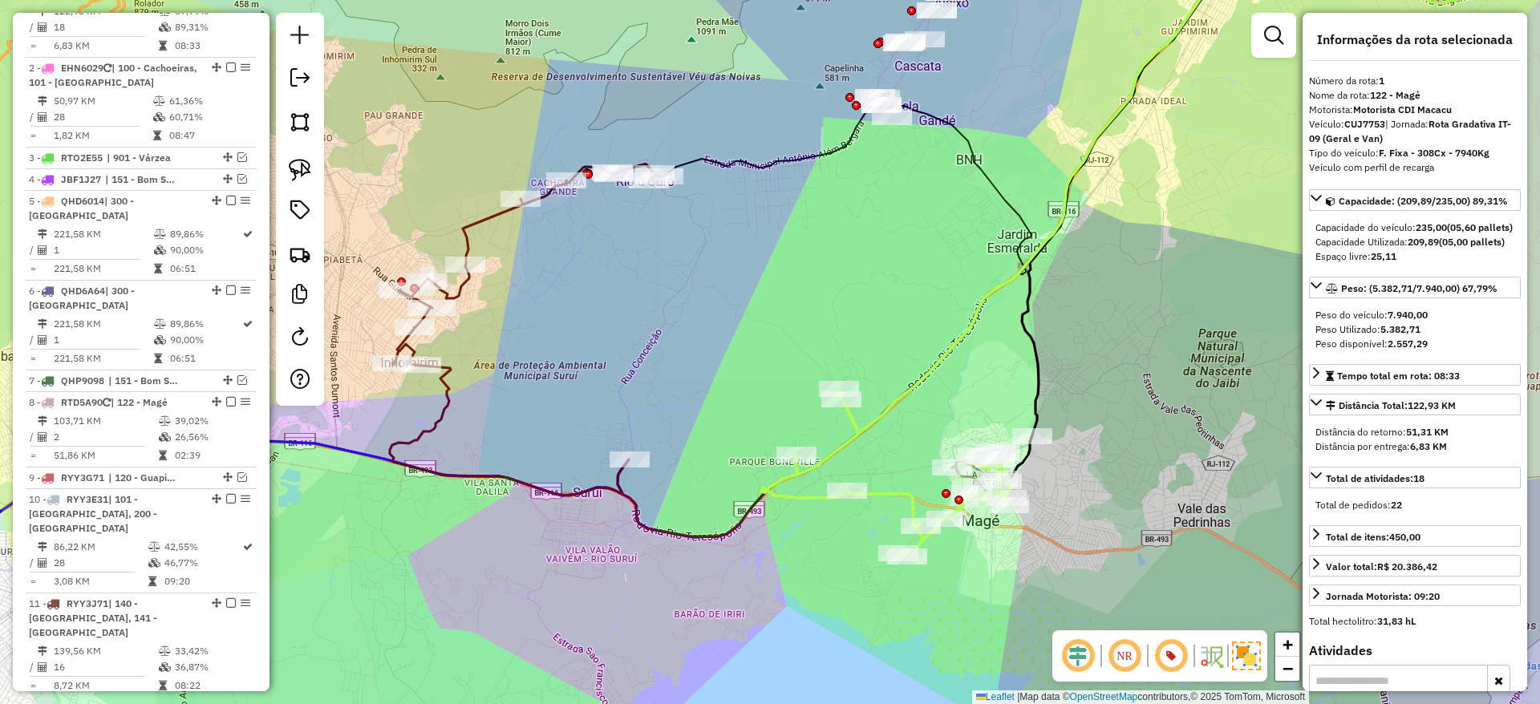
scroll to position [661, 0]
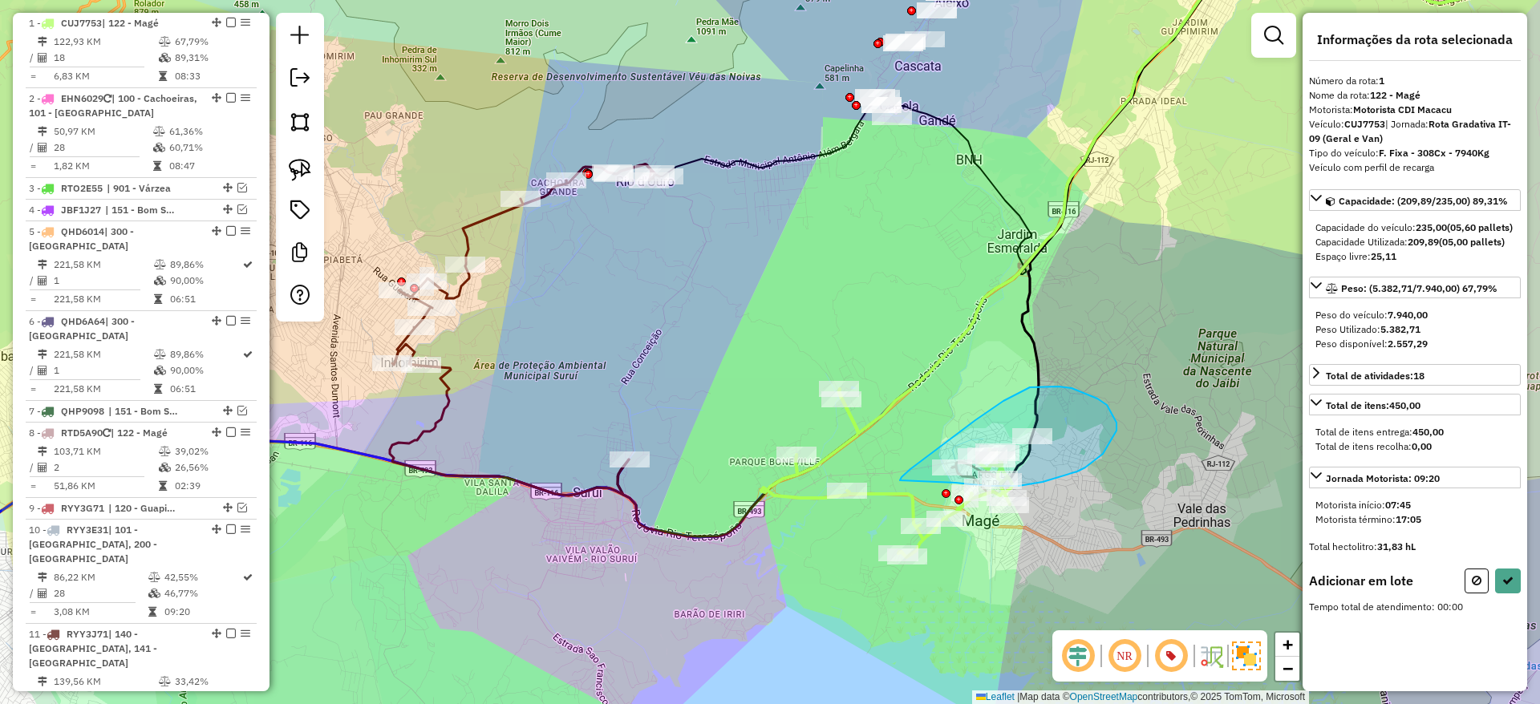
drag, startPoint x: 955, startPoint y: 483, endPoint x: 899, endPoint y: 486, distance: 56.2
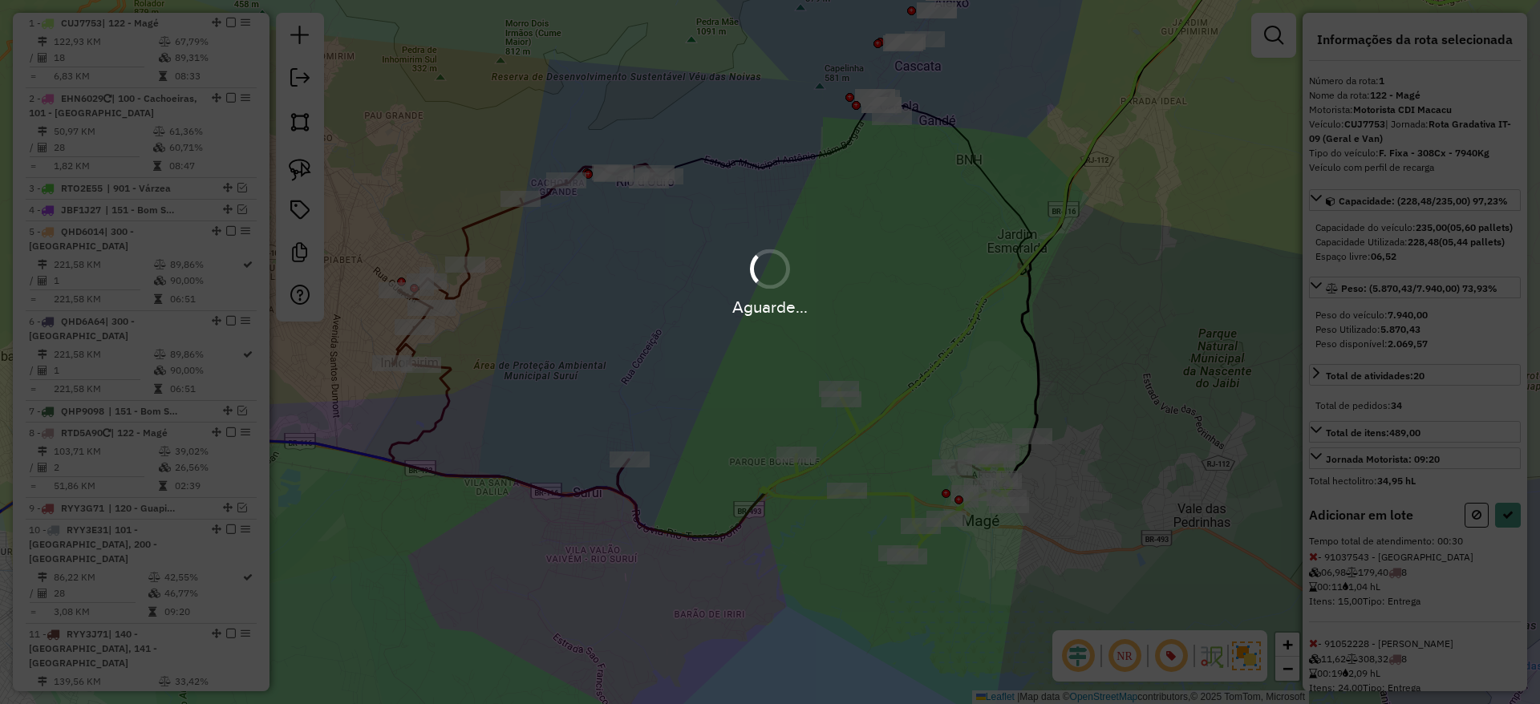
select select "*********"
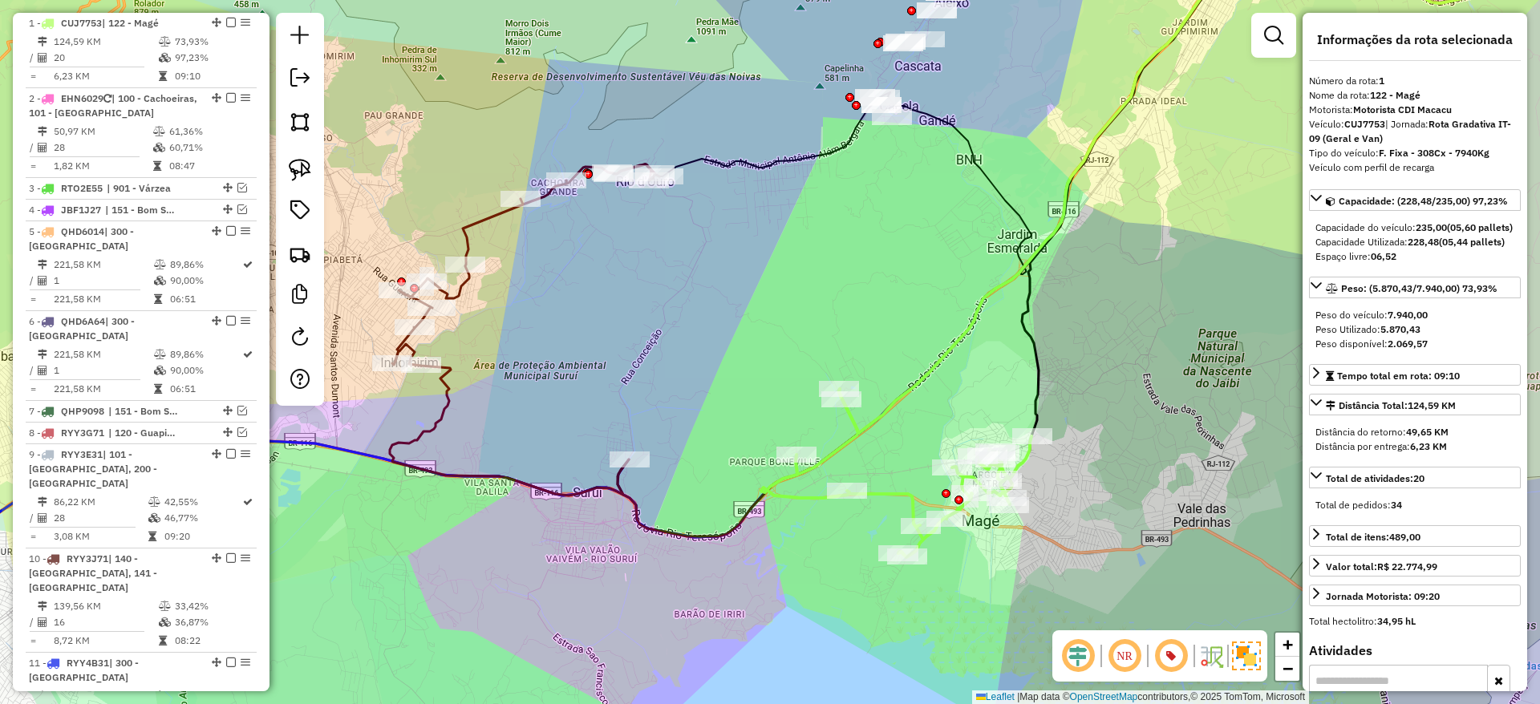
click at [793, 495] on icon at bounding box center [896, 473] width 270 height 168
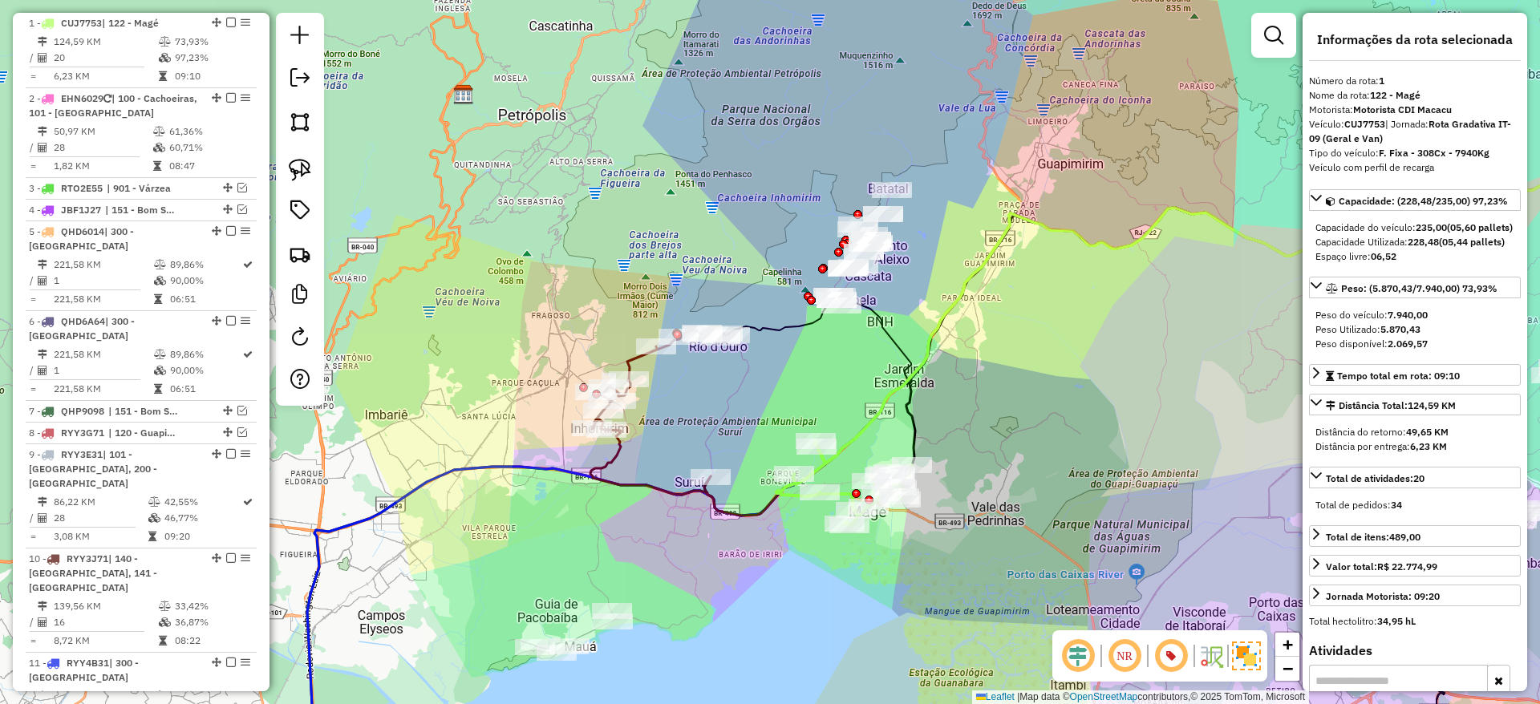
click at [667, 493] on icon at bounding box center [658, 412] width 136 height 166
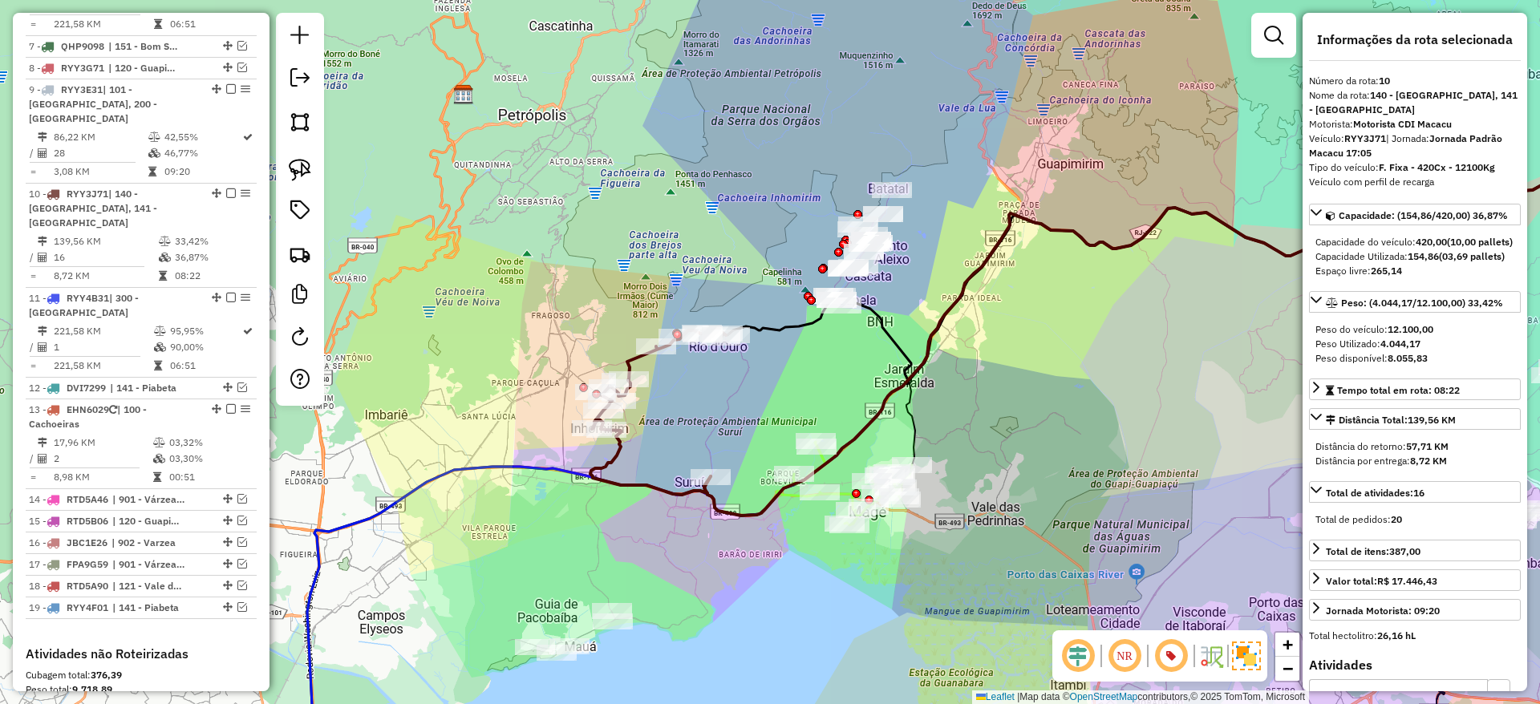
scroll to position [1182, 0]
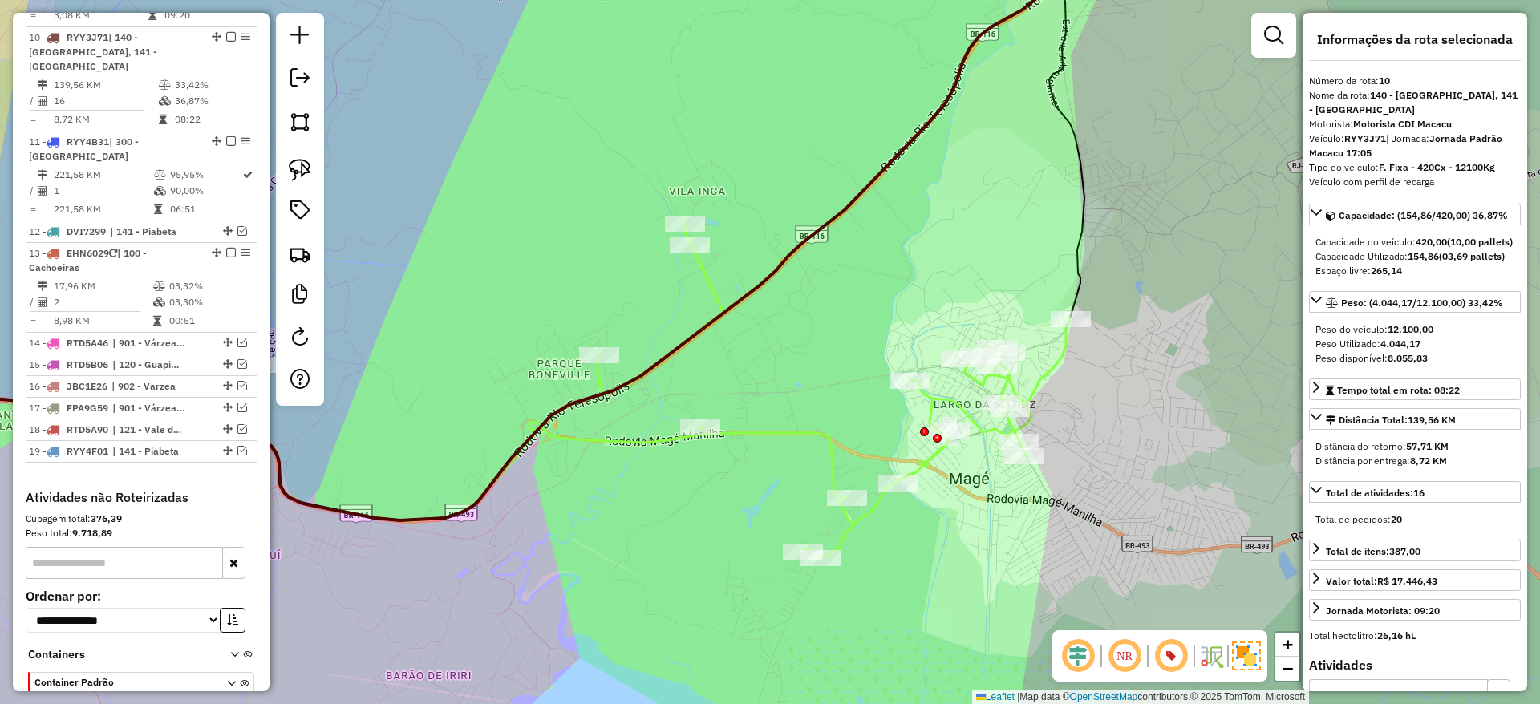
click at [811, 437] on icon at bounding box center [799, 393] width 541 height 336
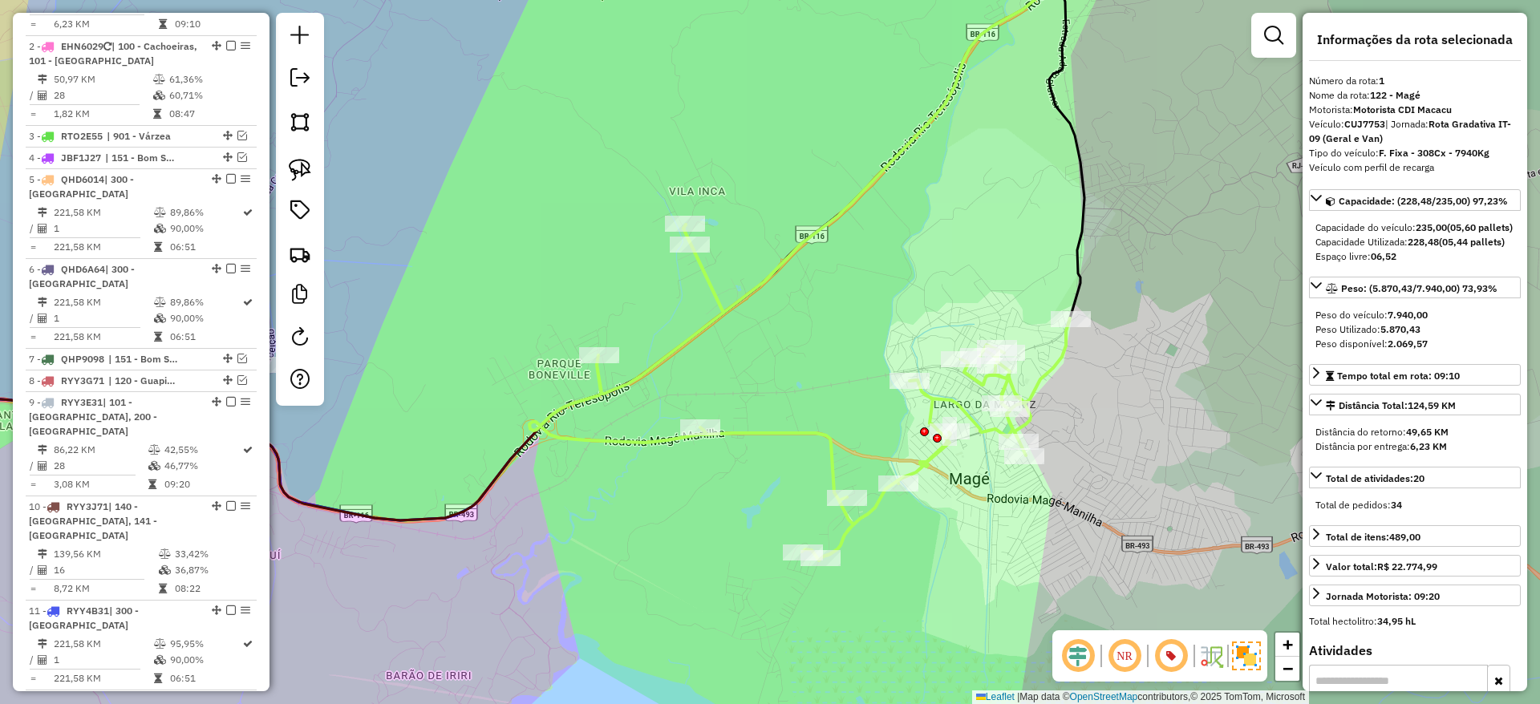
scroll to position [661, 0]
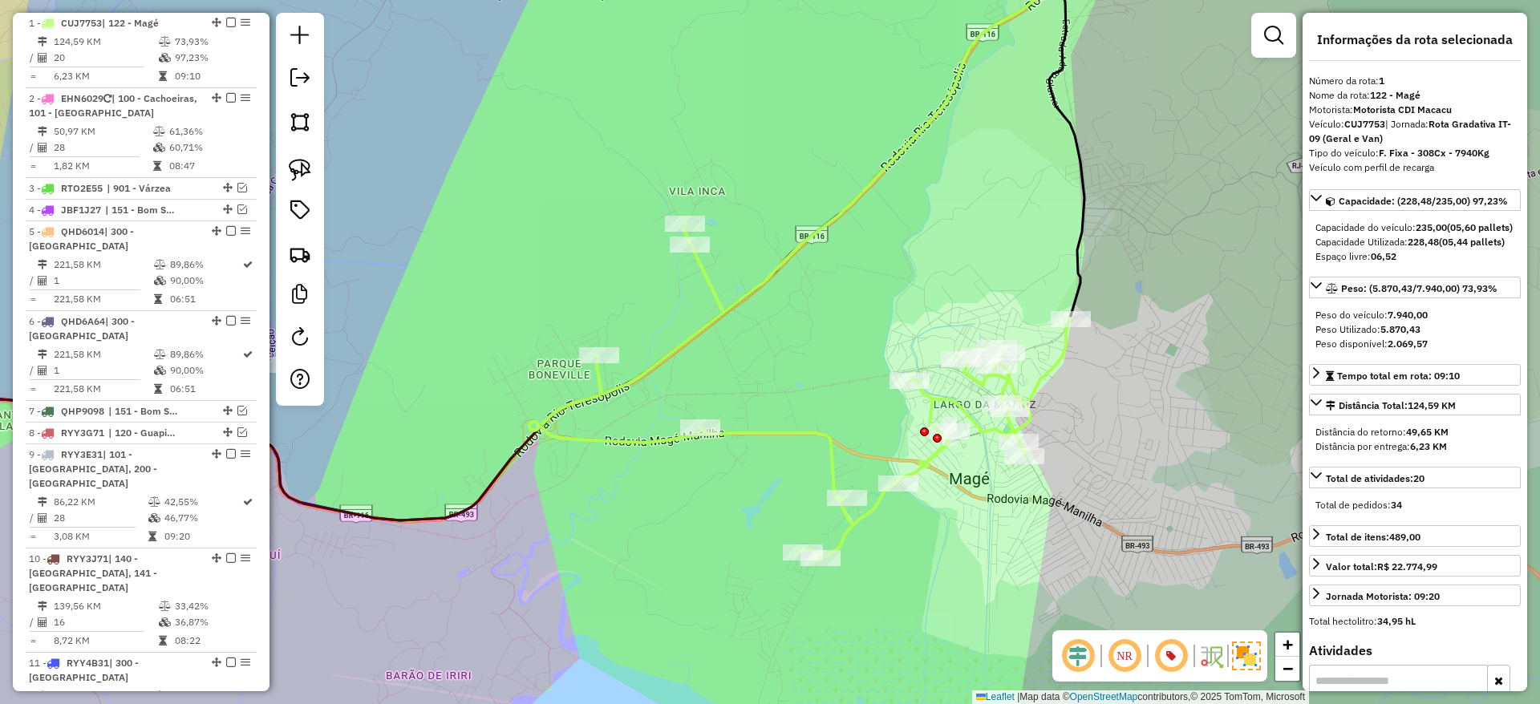
click at [812, 434] on icon at bounding box center [799, 393] width 541 height 336
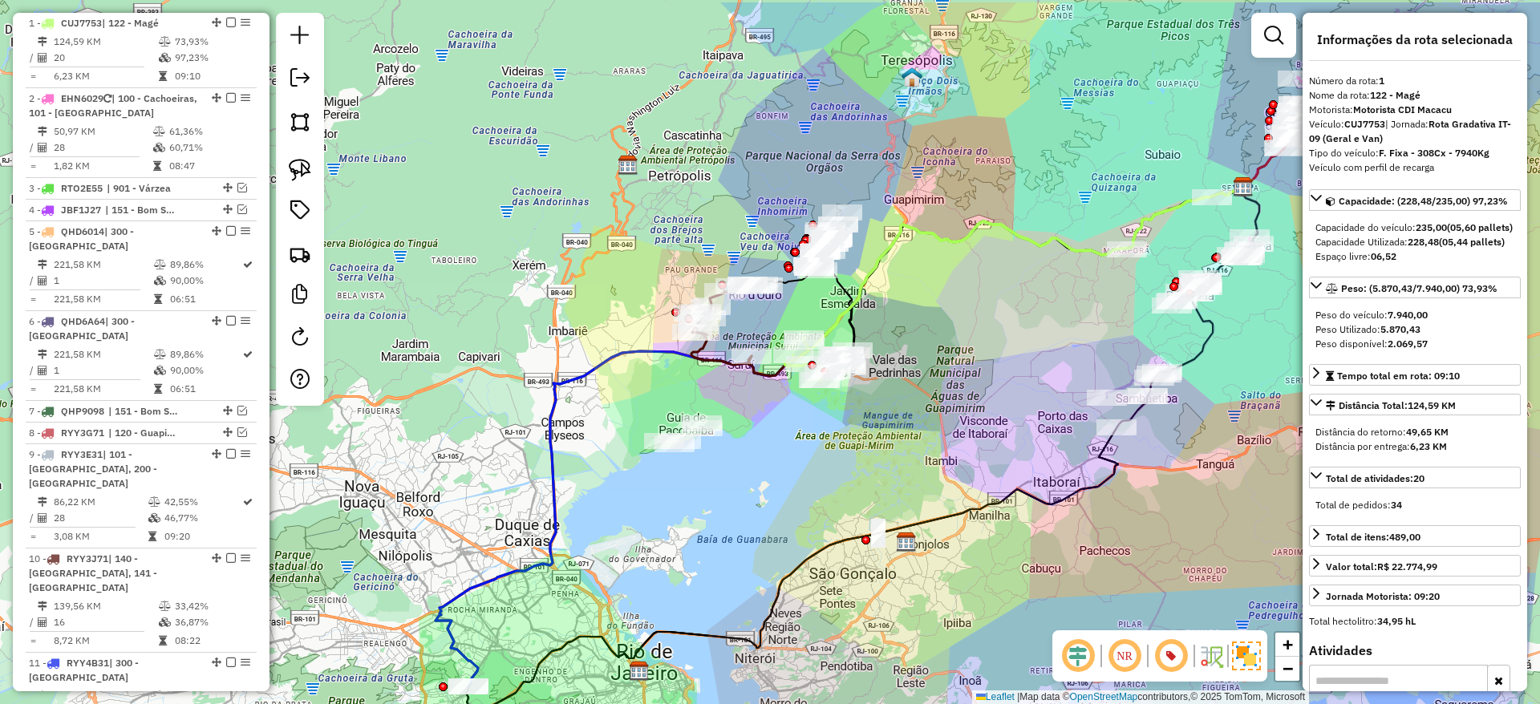
drag, startPoint x: 847, startPoint y: 247, endPoint x: 780, endPoint y: 324, distance: 102.3
click at [780, 324] on div "Janela de atendimento Grade de atendimento Capacidade Transportadoras Veículos …" at bounding box center [770, 352] width 1540 height 704
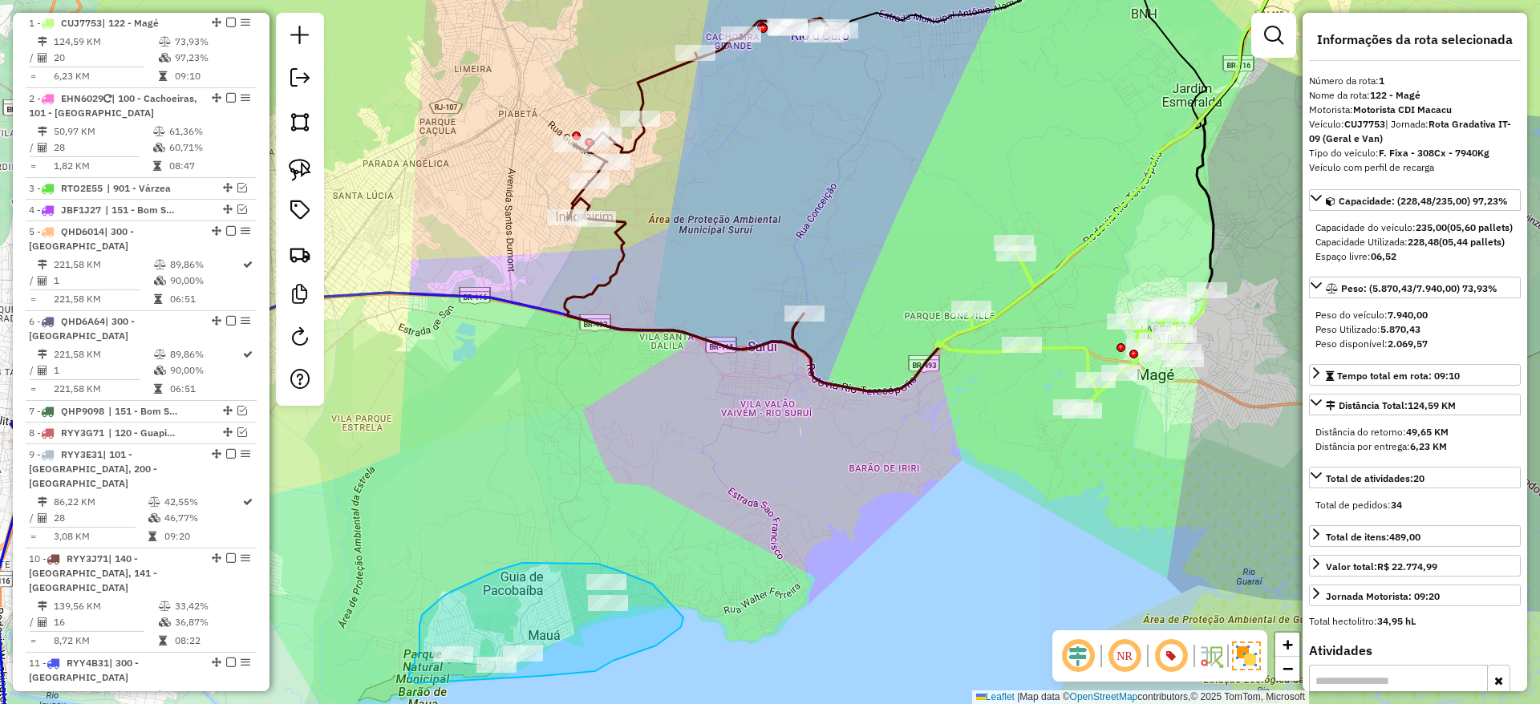
drag, startPoint x: 541, startPoint y: 676, endPoint x: 416, endPoint y: 683, distance: 125.4
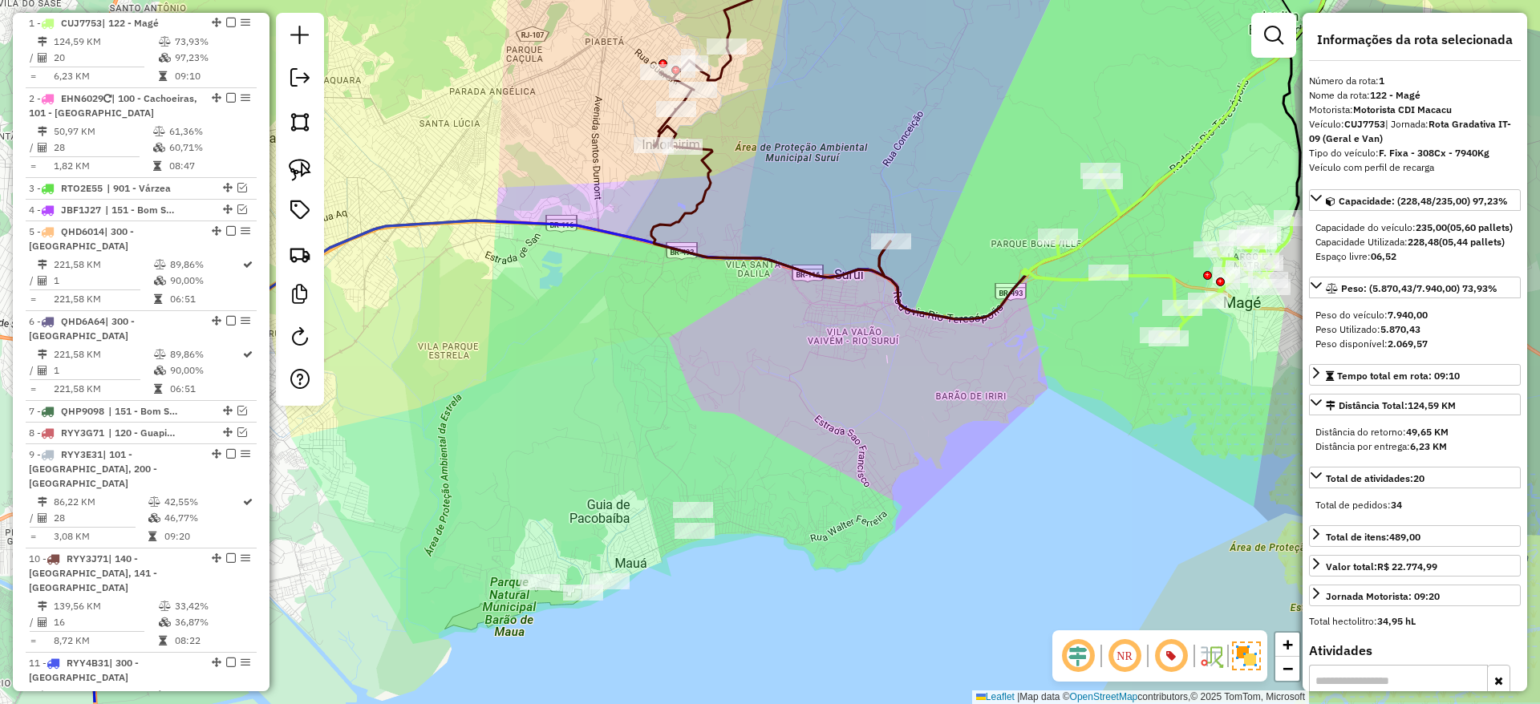
drag, startPoint x: 647, startPoint y: 413, endPoint x: 734, endPoint y: 340, distance: 113.9
click at [734, 340] on div "Janela de atendimento Grade de atendimento Capacidade Transportadoras Veículos …" at bounding box center [770, 352] width 1540 height 704
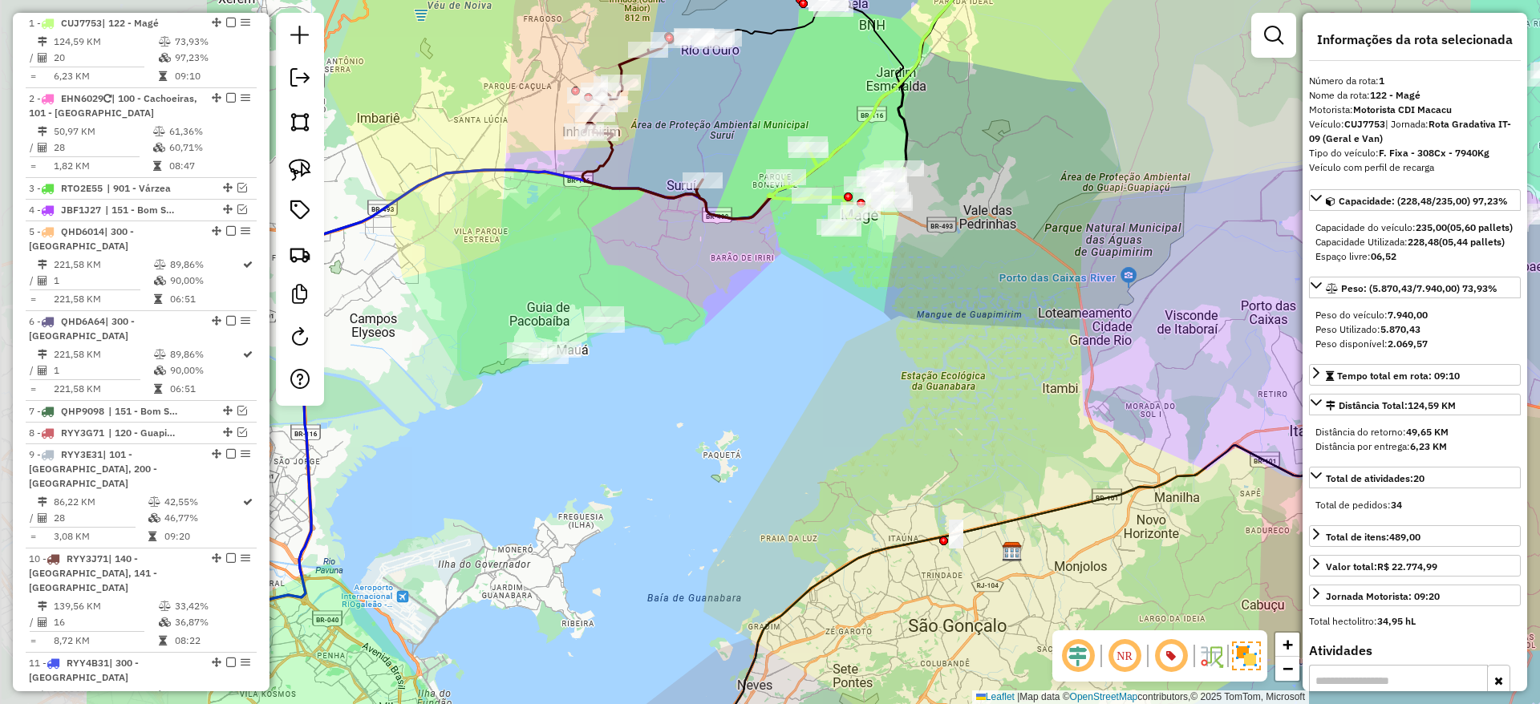
drag, startPoint x: 501, startPoint y: 464, endPoint x: 846, endPoint y: 435, distance: 345.4
click at [846, 435] on div "Janela de atendimento Grade de atendimento Capacidade Transportadoras Veículos …" at bounding box center [770, 352] width 1540 height 704
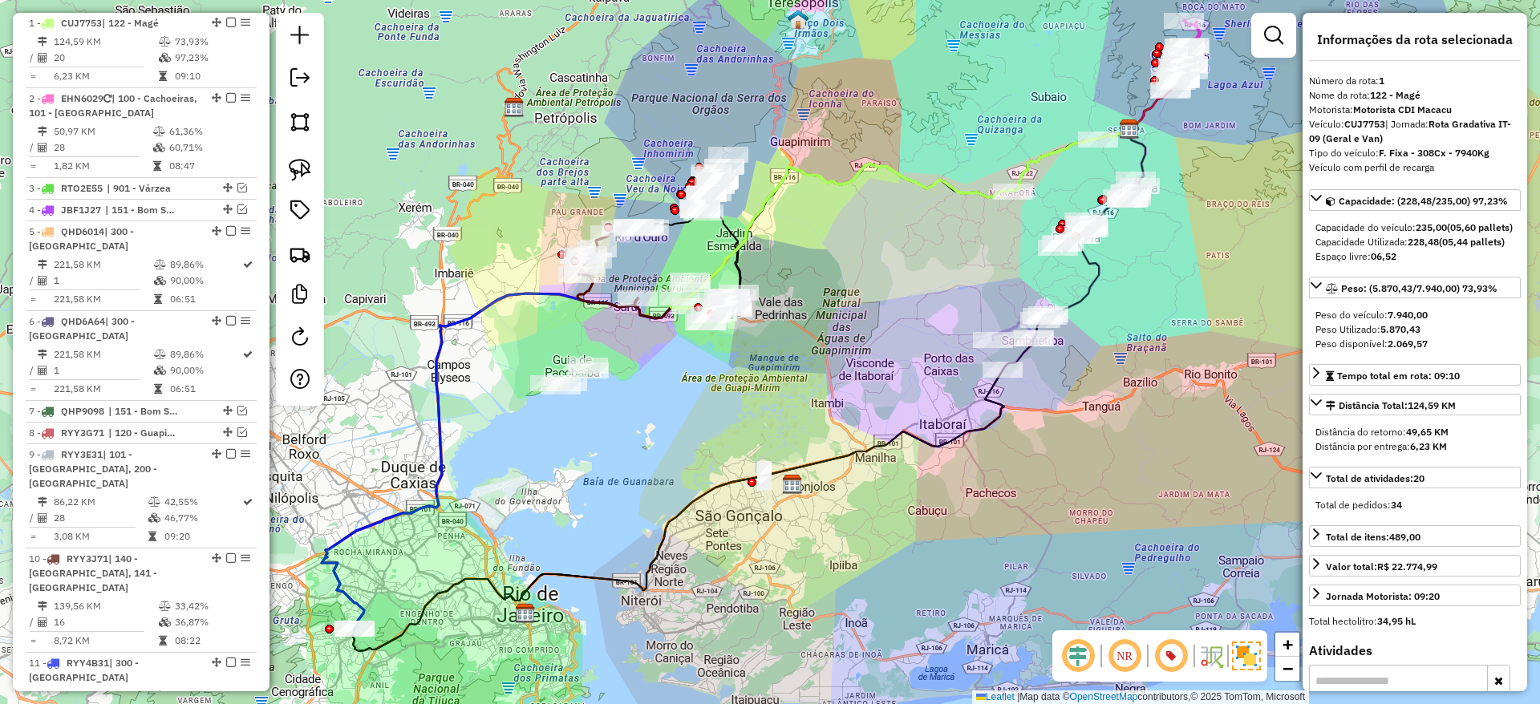
click at [440, 414] on icon at bounding box center [726, 379] width 808 height 499
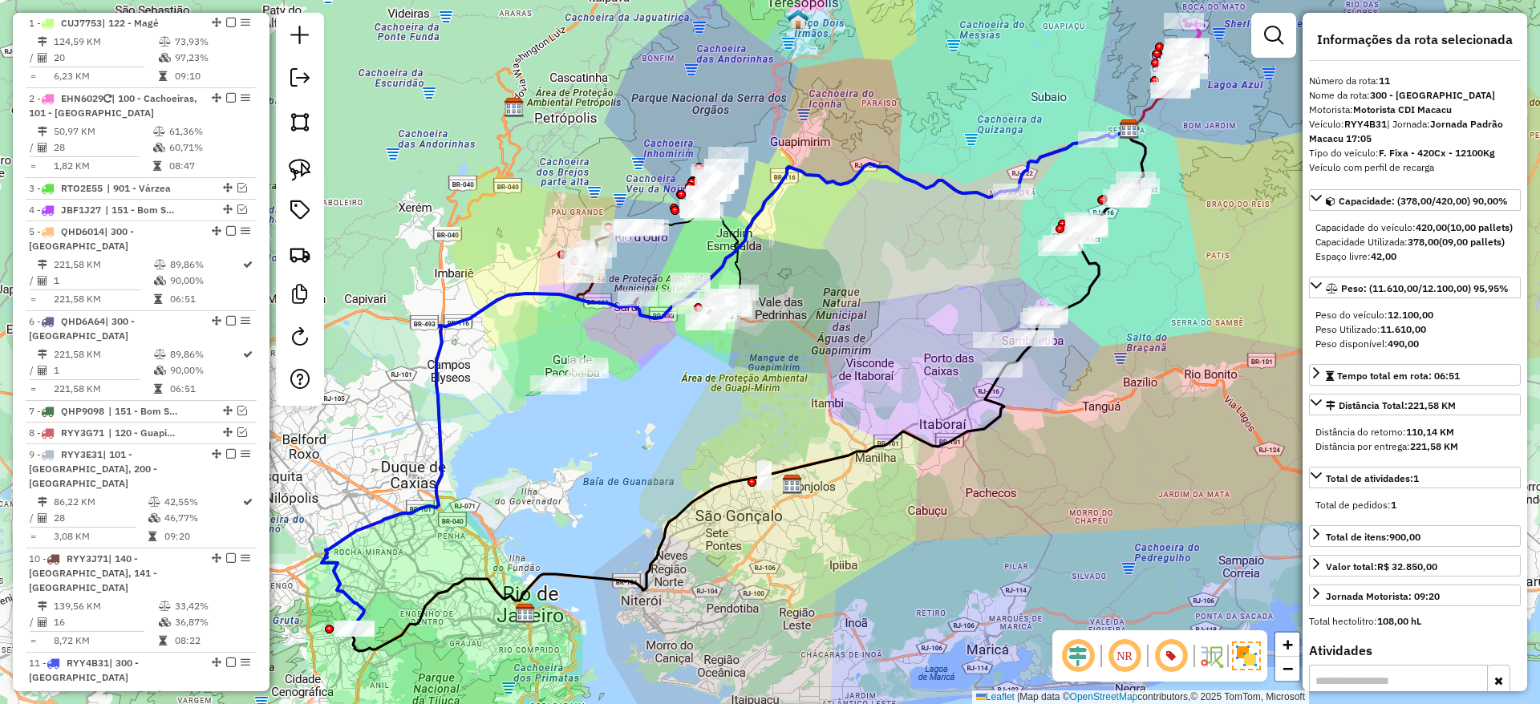
scroll to position [1272, 0]
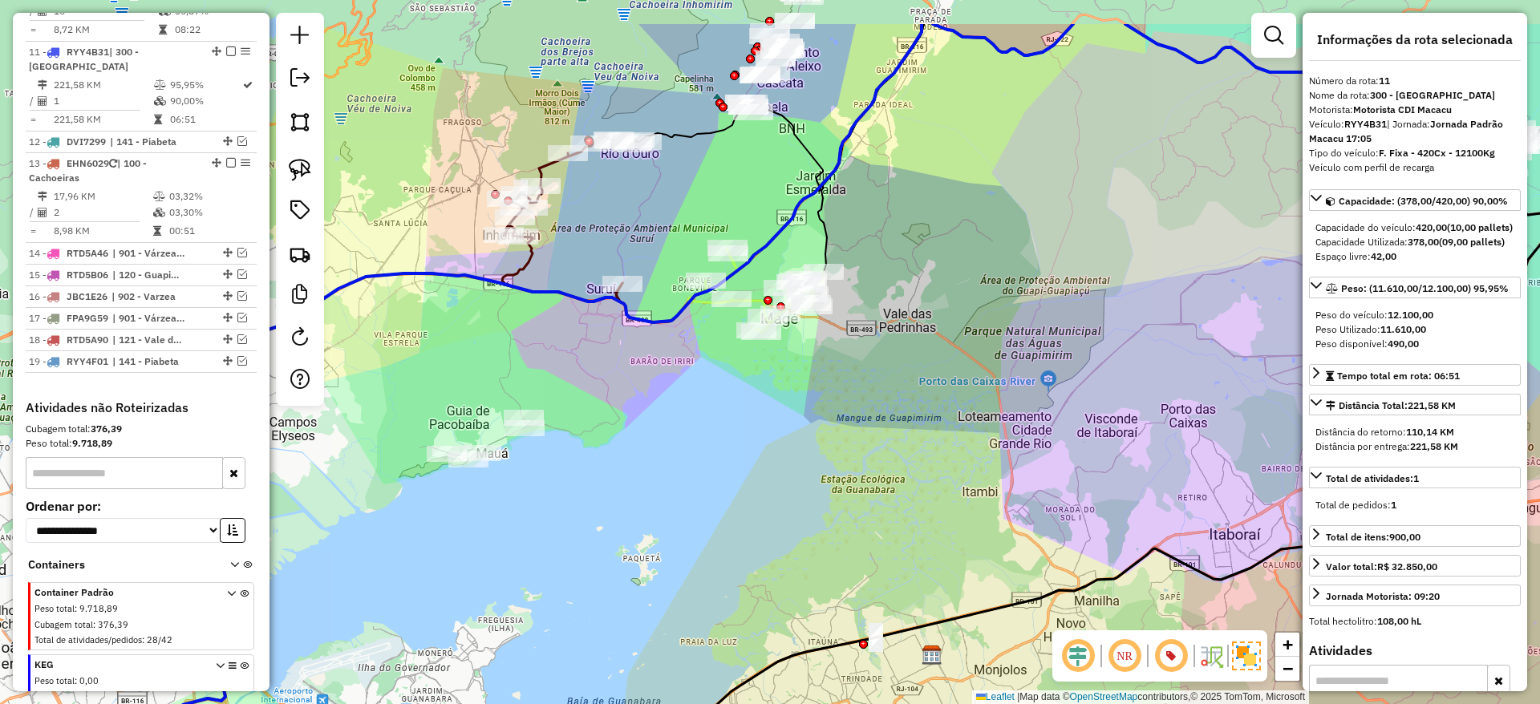
drag, startPoint x: 615, startPoint y: 274, endPoint x: 620, endPoint y: 371, distance: 97.2
click at [620, 371] on div "Janela de atendimento Grade de atendimento Capacidade Transportadoras Veículos …" at bounding box center [770, 352] width 1540 height 704
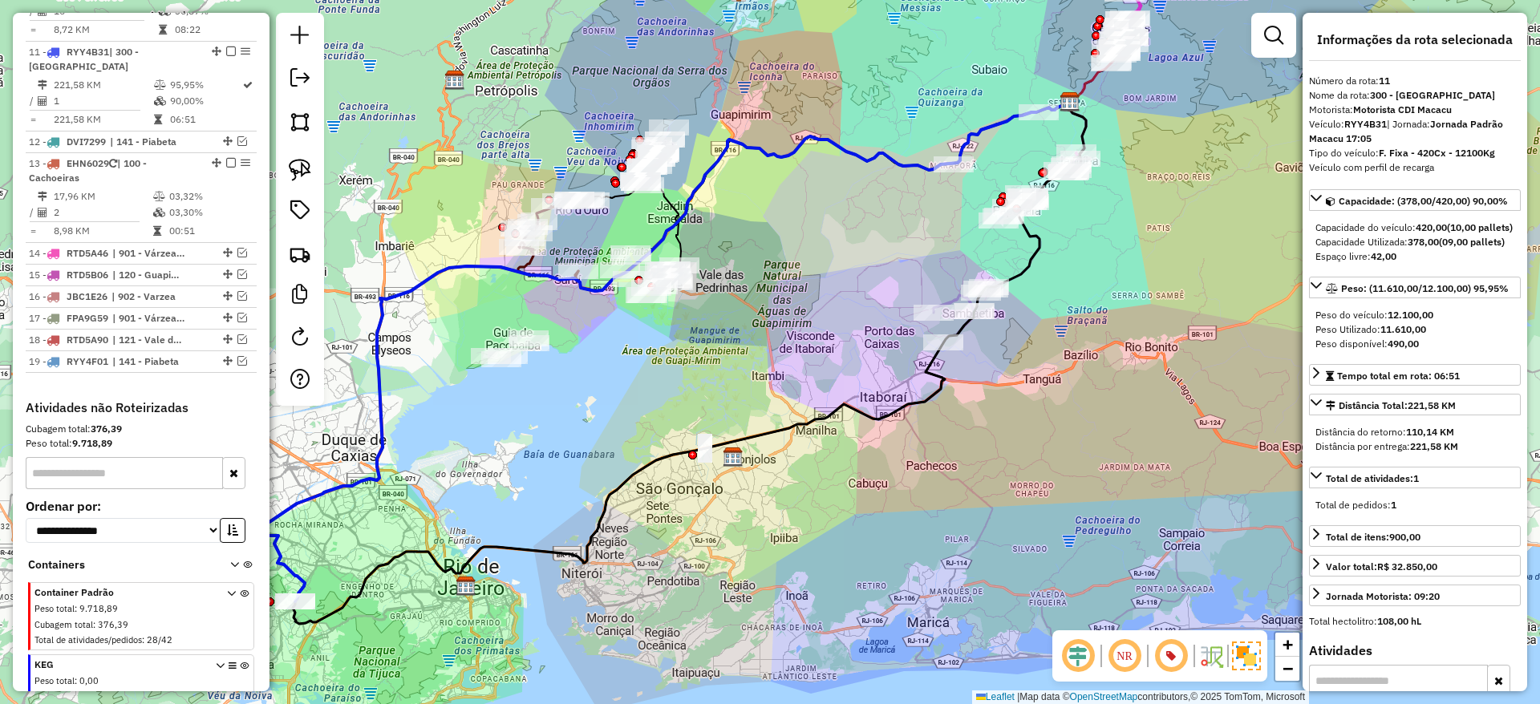
click at [343, 487] on icon at bounding box center [666, 352] width 808 height 499
click at [387, 432] on icon at bounding box center [666, 352] width 808 height 499
click at [376, 368] on icon at bounding box center [666, 352] width 808 height 499
click at [380, 373] on icon at bounding box center [666, 352] width 808 height 499
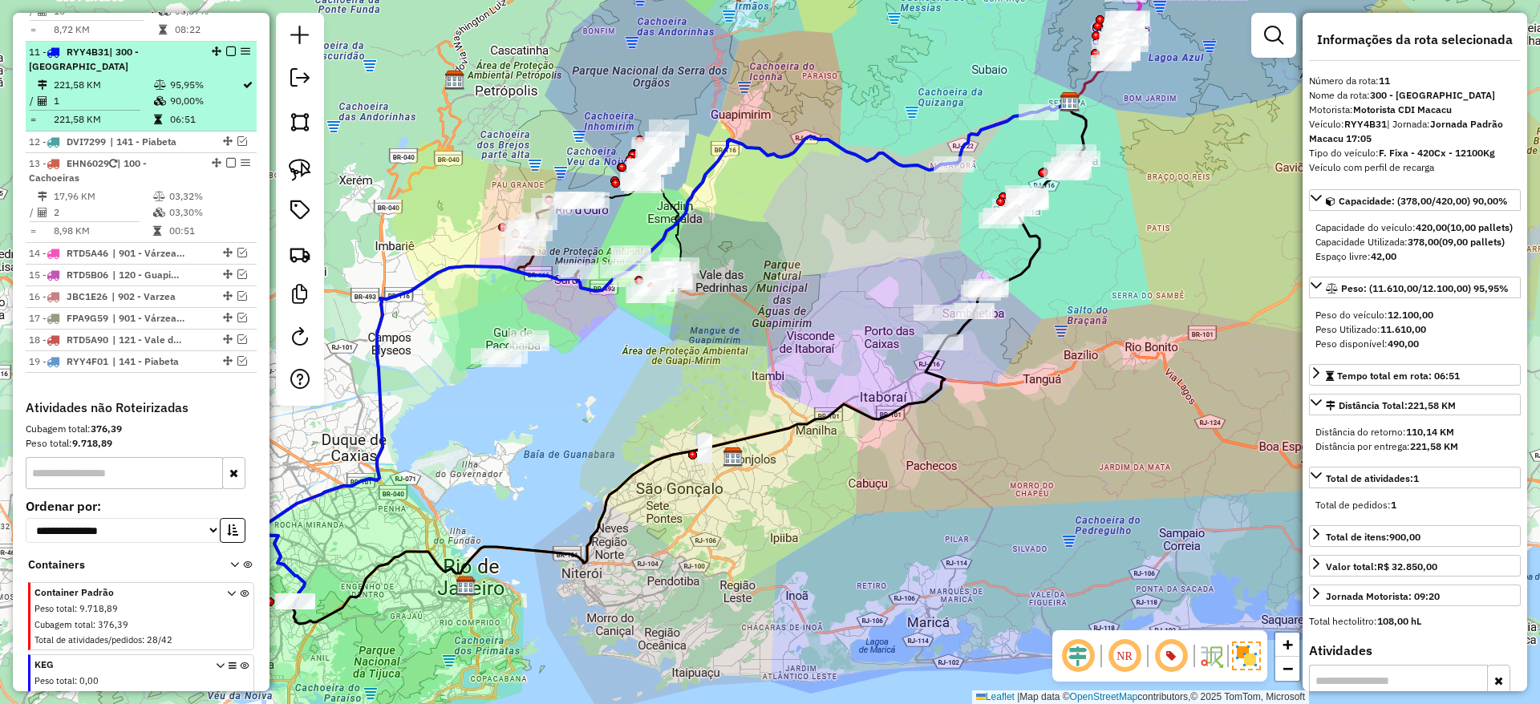
click at [230, 47] on em at bounding box center [231, 52] width 10 height 10
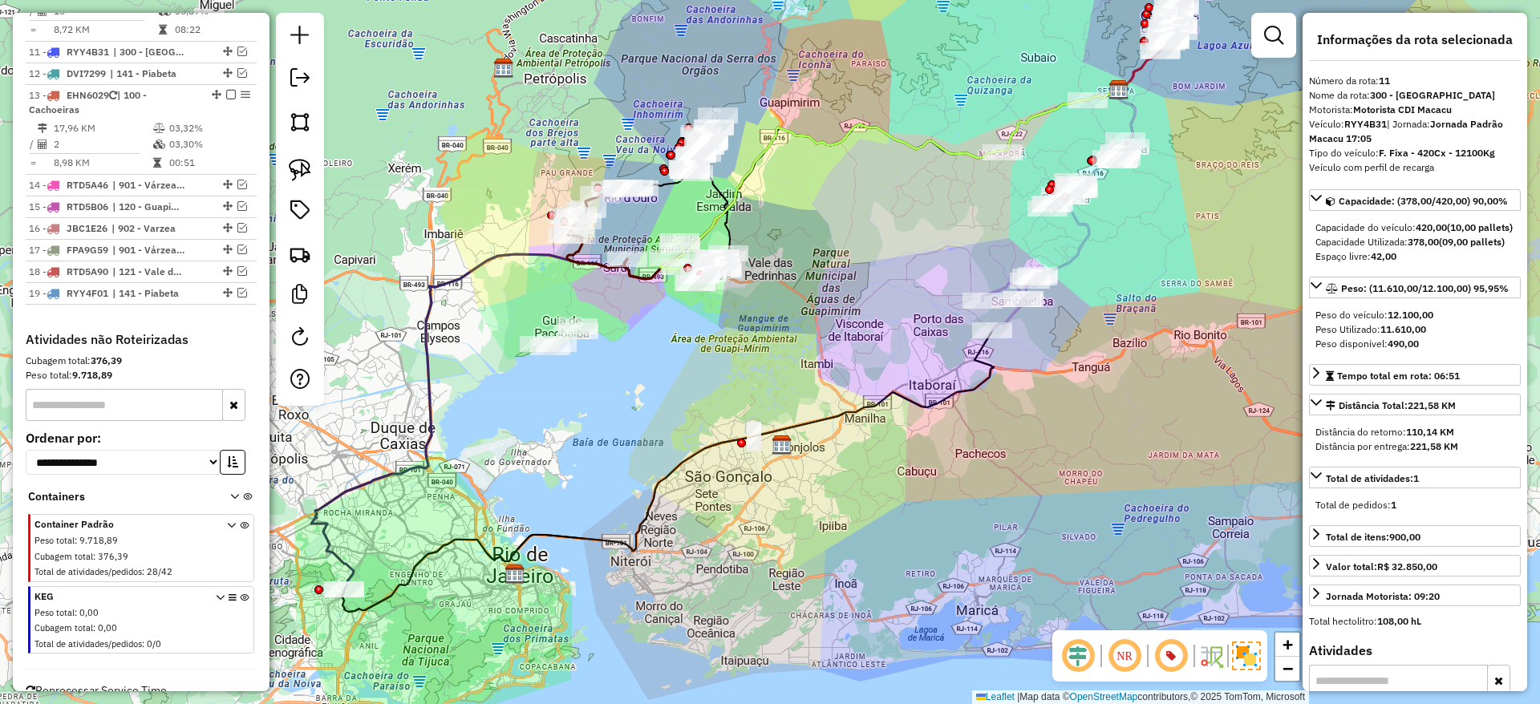
drag, startPoint x: 467, startPoint y: 434, endPoint x: 574, endPoint y: 405, distance: 111.3
click at [574, 405] on div "Janela de atendimento Grade de atendimento Capacidade Transportadoras Veículos …" at bounding box center [770, 352] width 1540 height 704
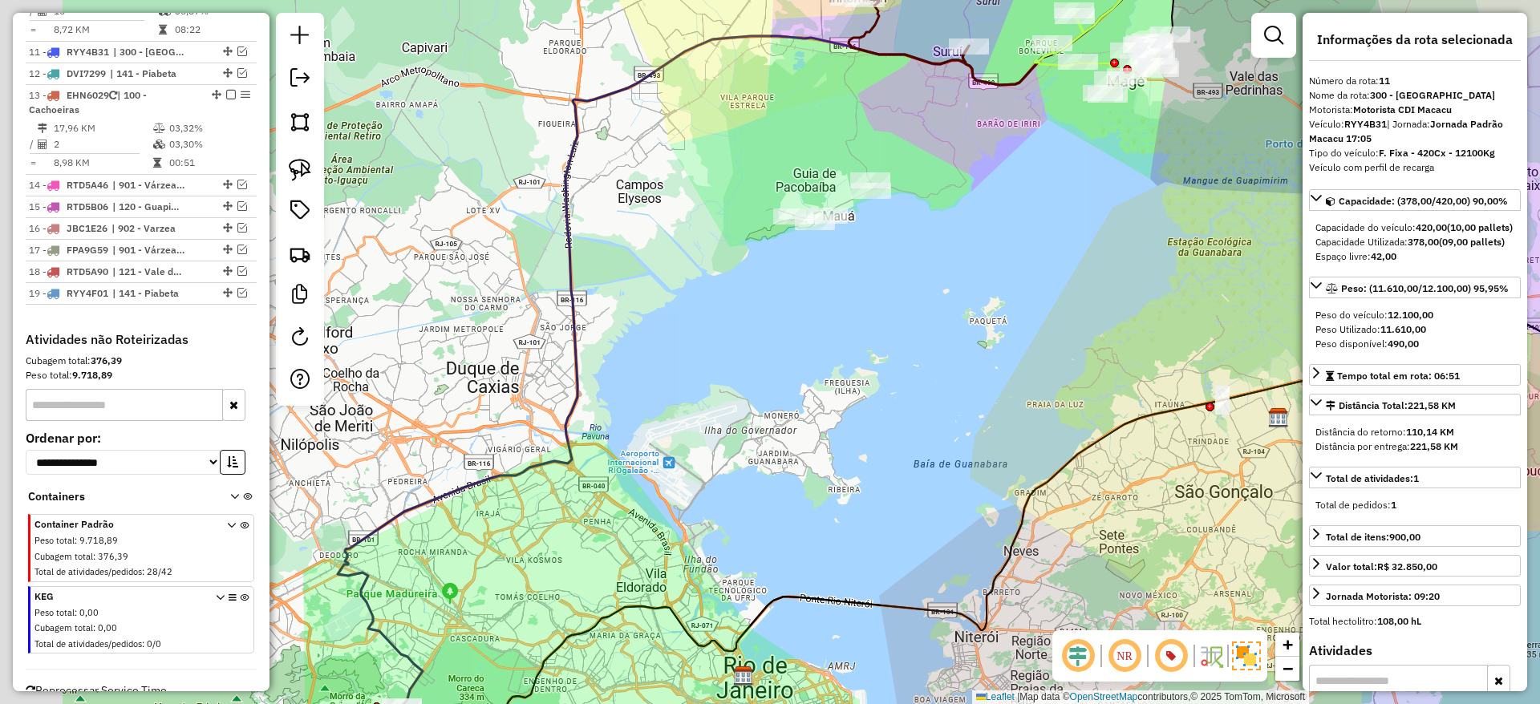
drag, startPoint x: 448, startPoint y: 457, endPoint x: 656, endPoint y: 399, distance: 215.9
click at [656, 399] on div "Janela de atendimento Grade de atendimento Capacidade Transportadoras Veículos …" at bounding box center [770, 352] width 1540 height 704
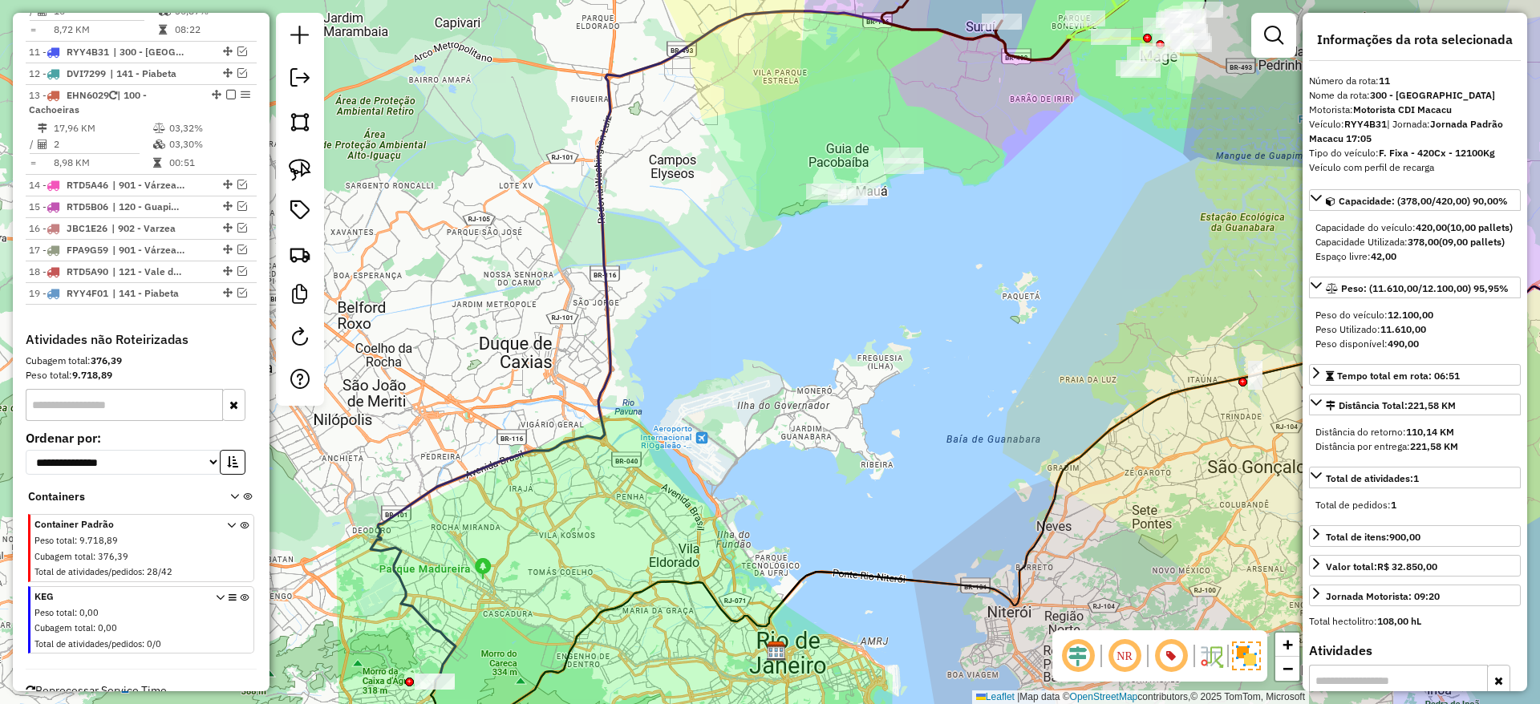
click at [603, 424] on icon at bounding box center [783, 305] width 825 height 752
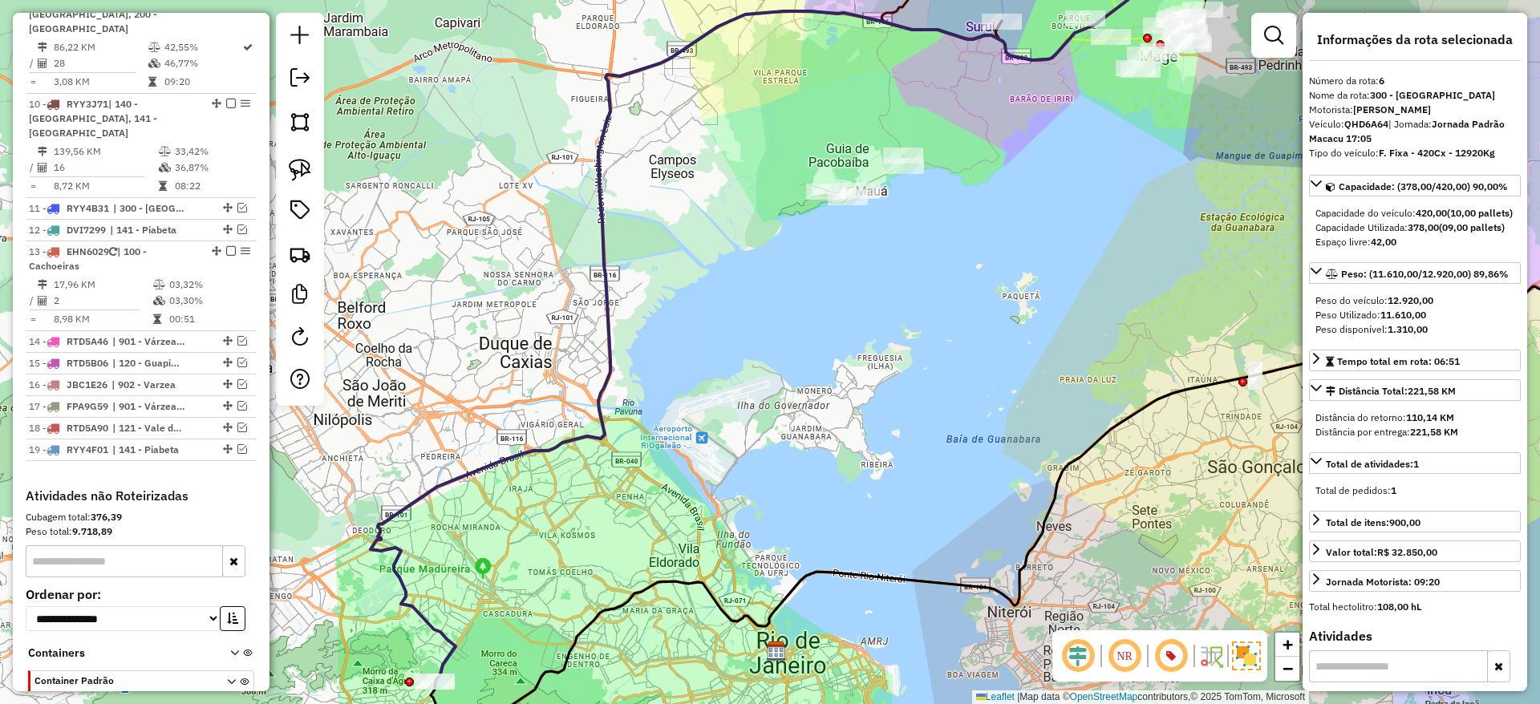
scroll to position [959, 0]
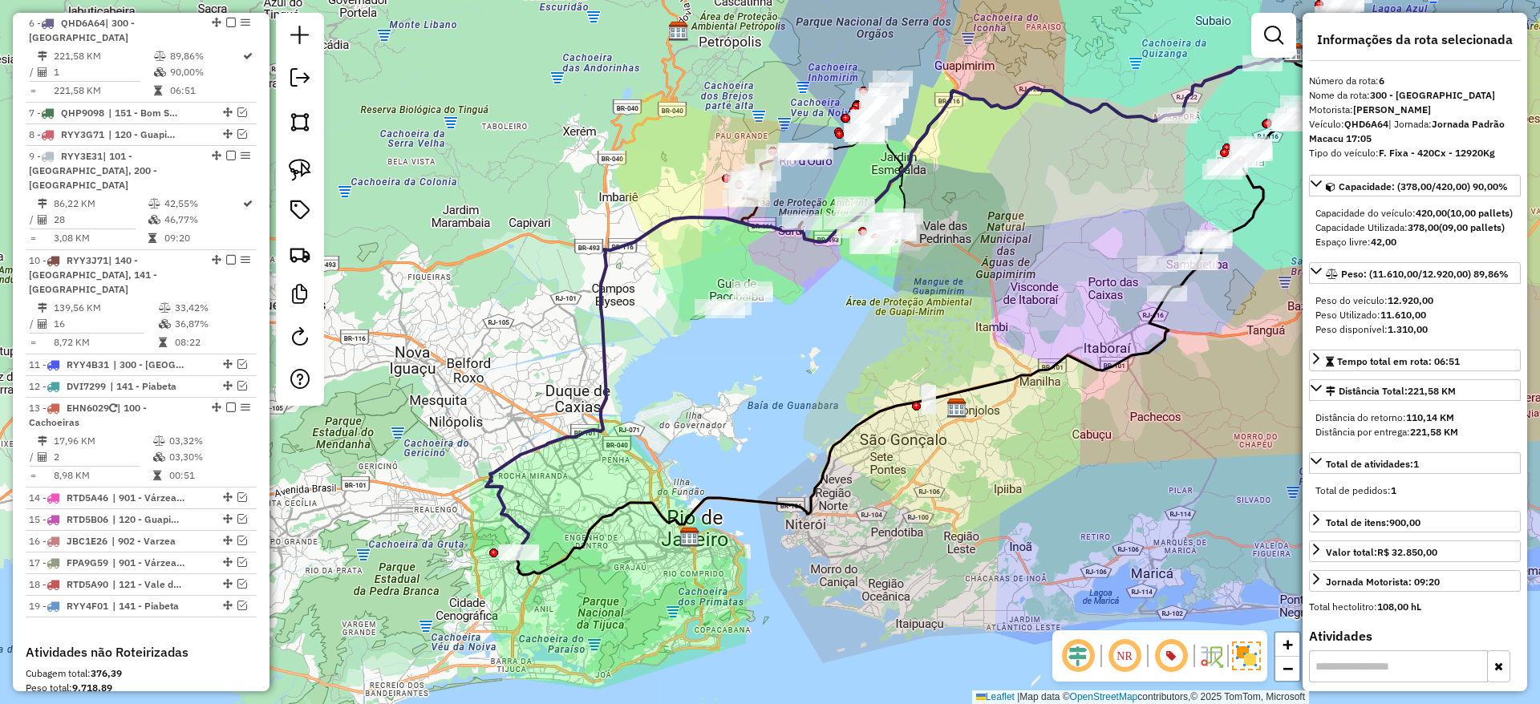
click at [600, 292] on icon at bounding box center [890, 303] width 808 height 499
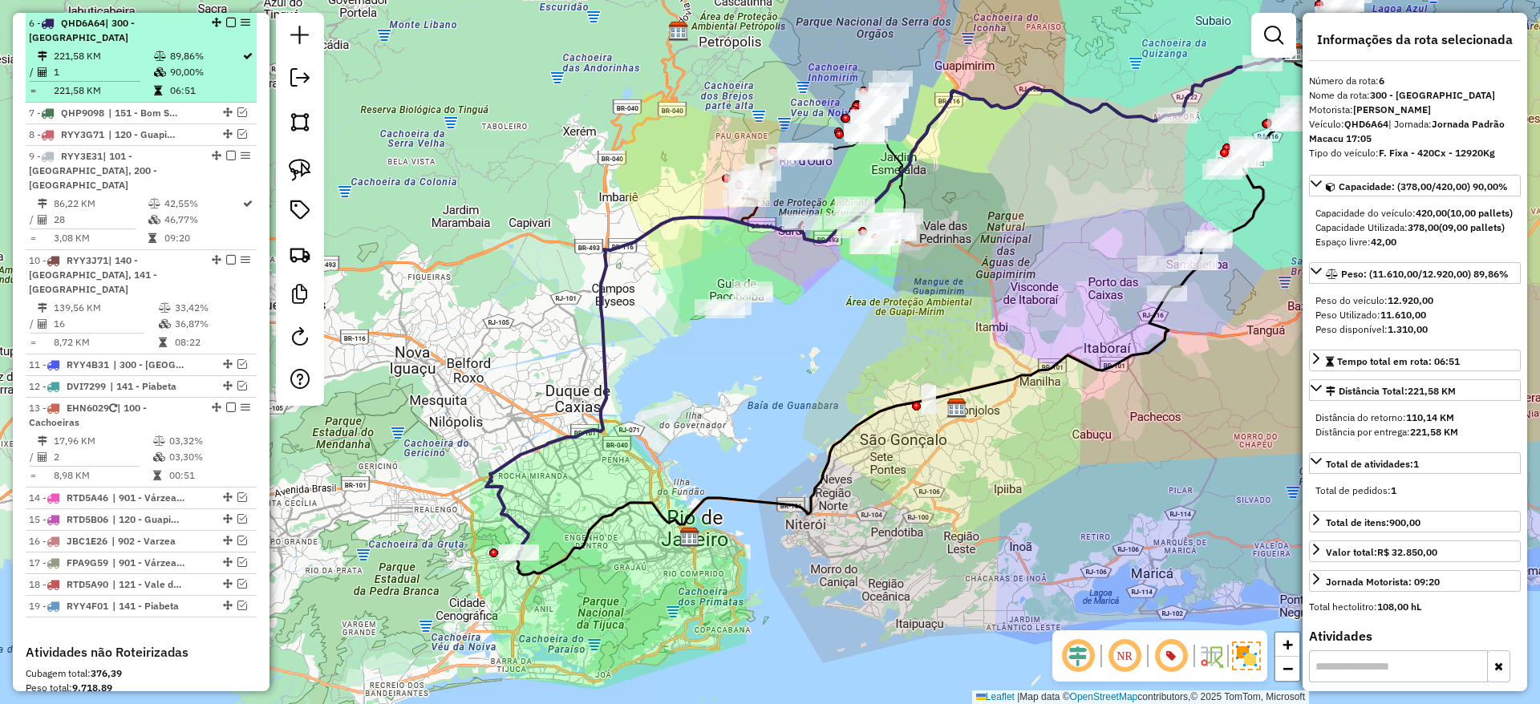
click at [228, 18] on em at bounding box center [231, 23] width 10 height 10
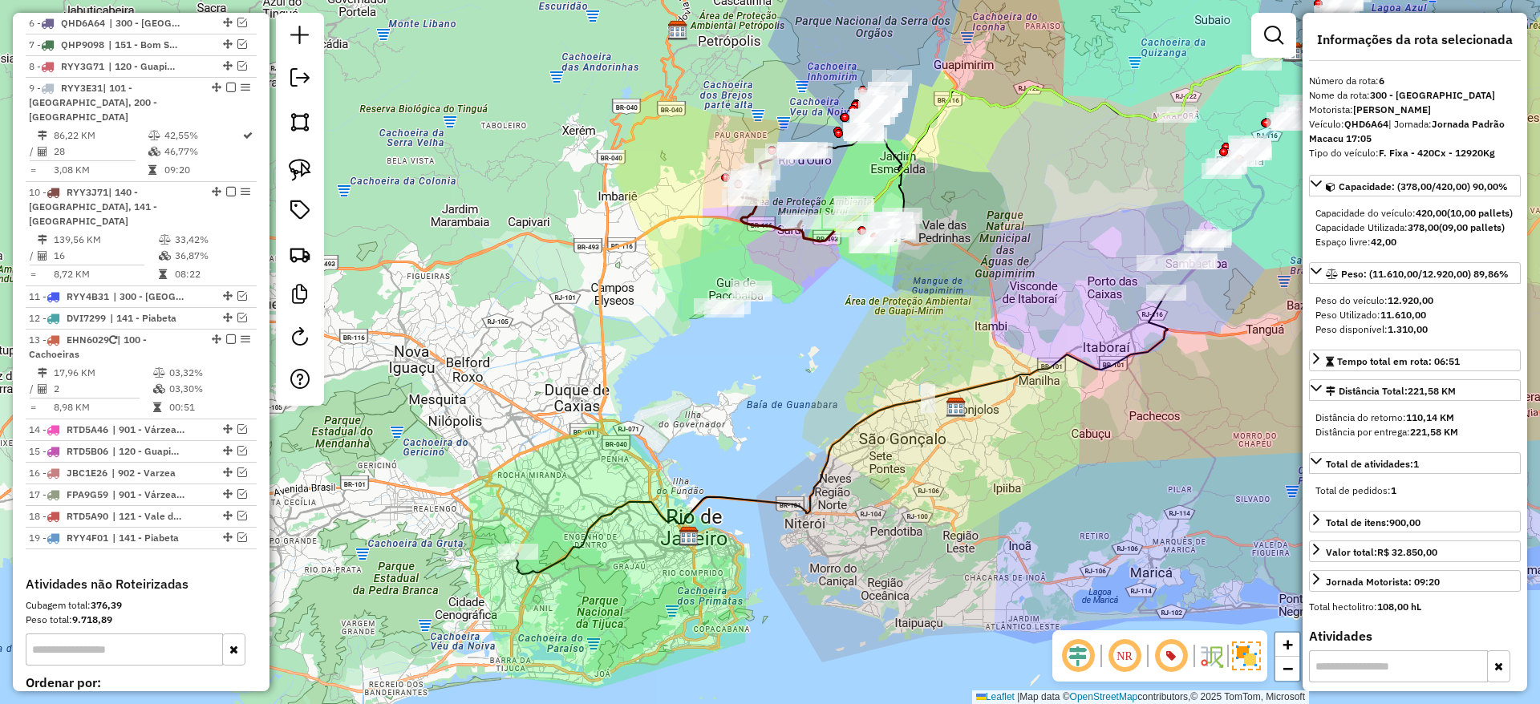
click at [578, 548] on icon at bounding box center [912, 310] width 793 height 527
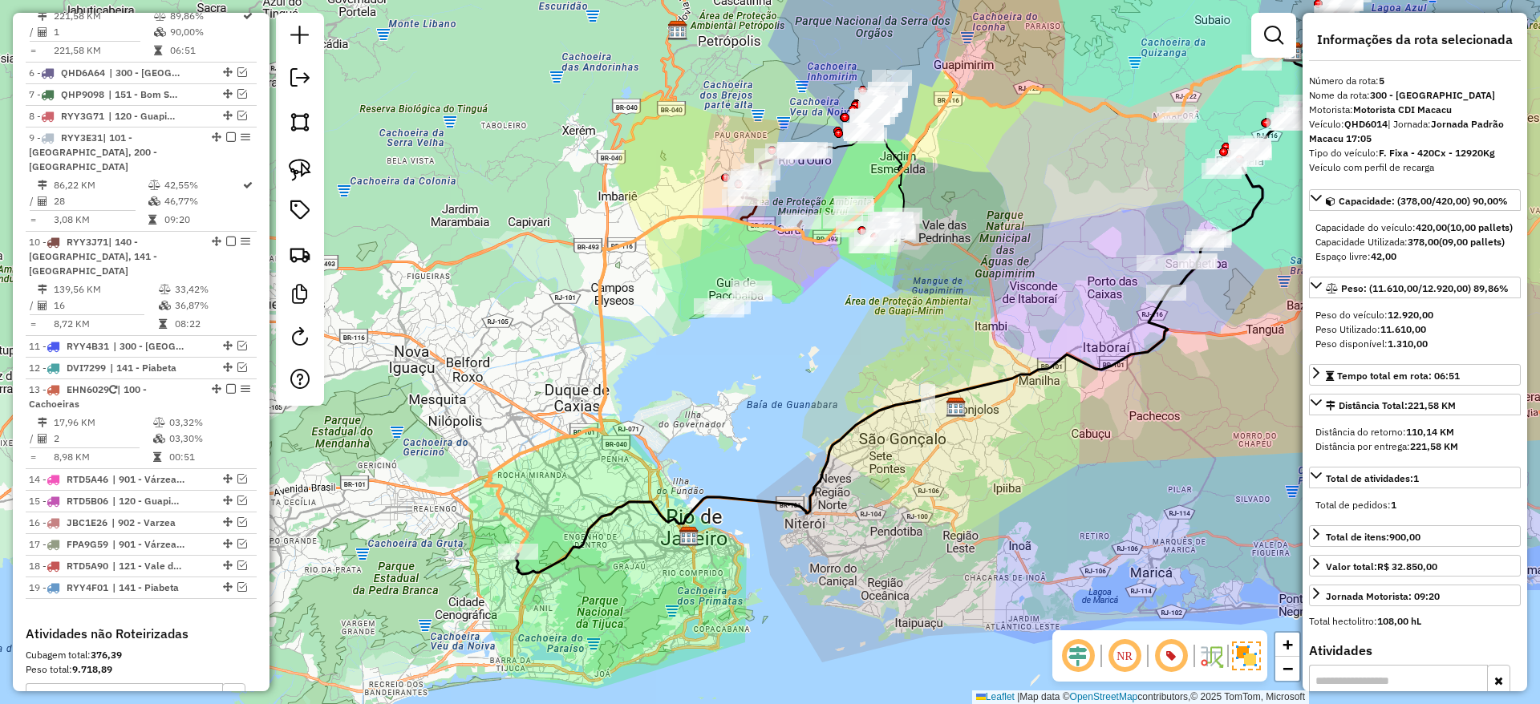
scroll to position [870, 0]
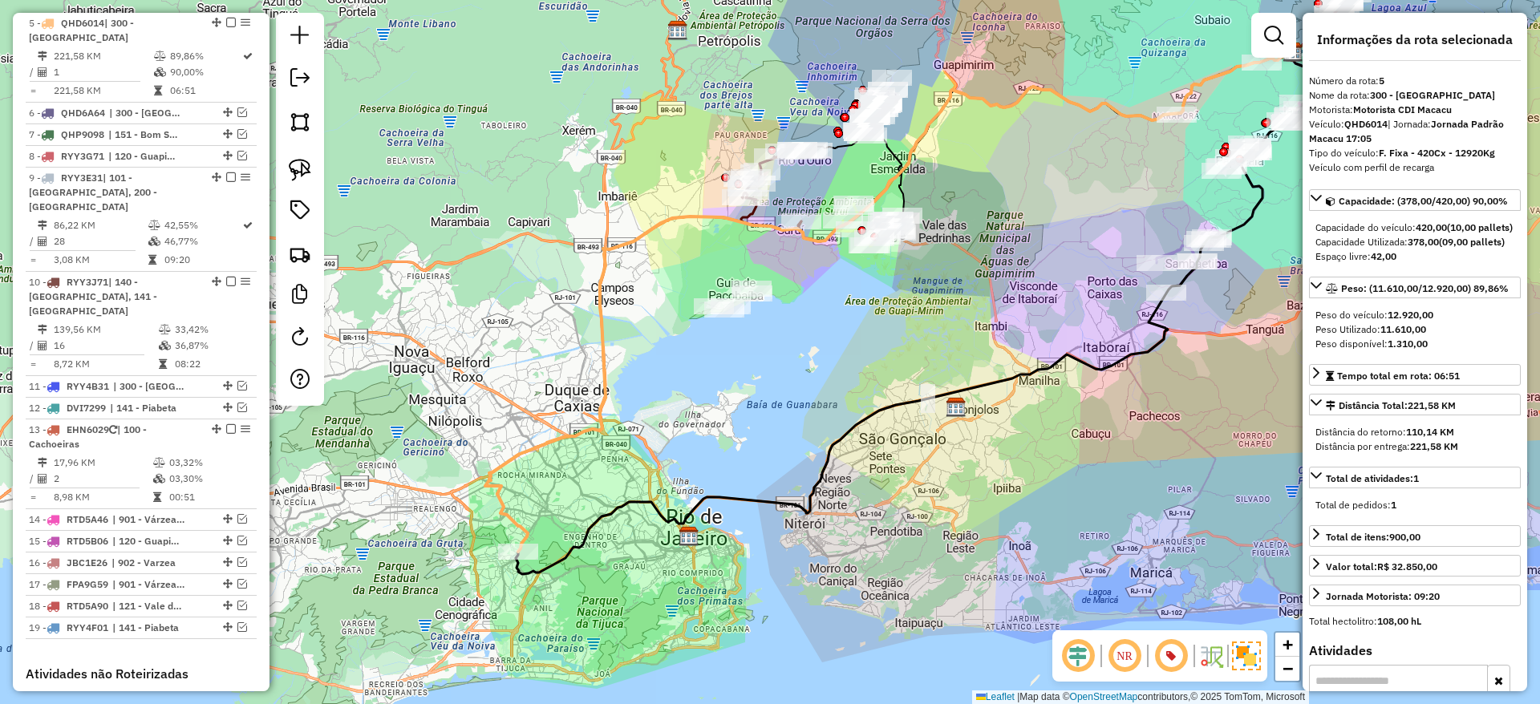
click at [639, 500] on icon at bounding box center [912, 310] width 793 height 527
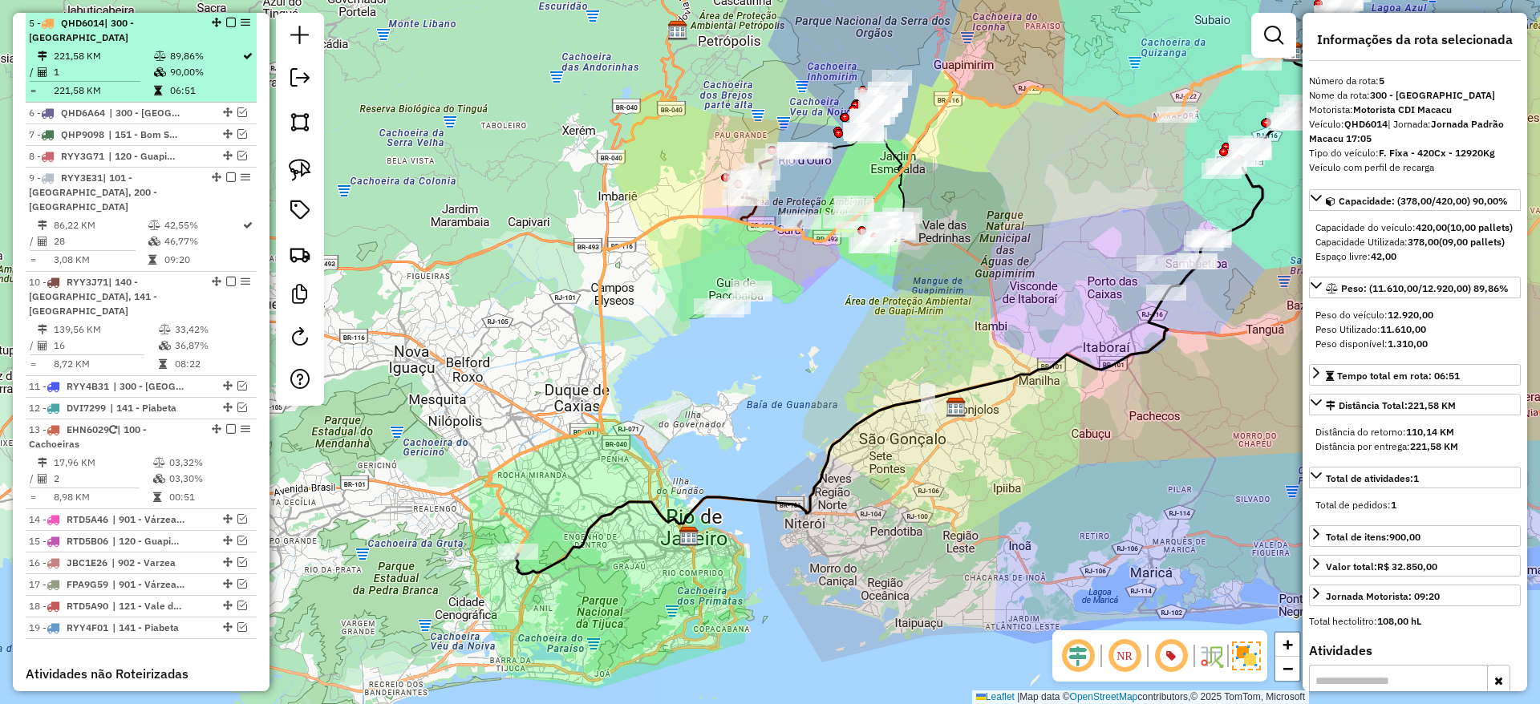
click at [226, 19] on em at bounding box center [231, 23] width 10 height 10
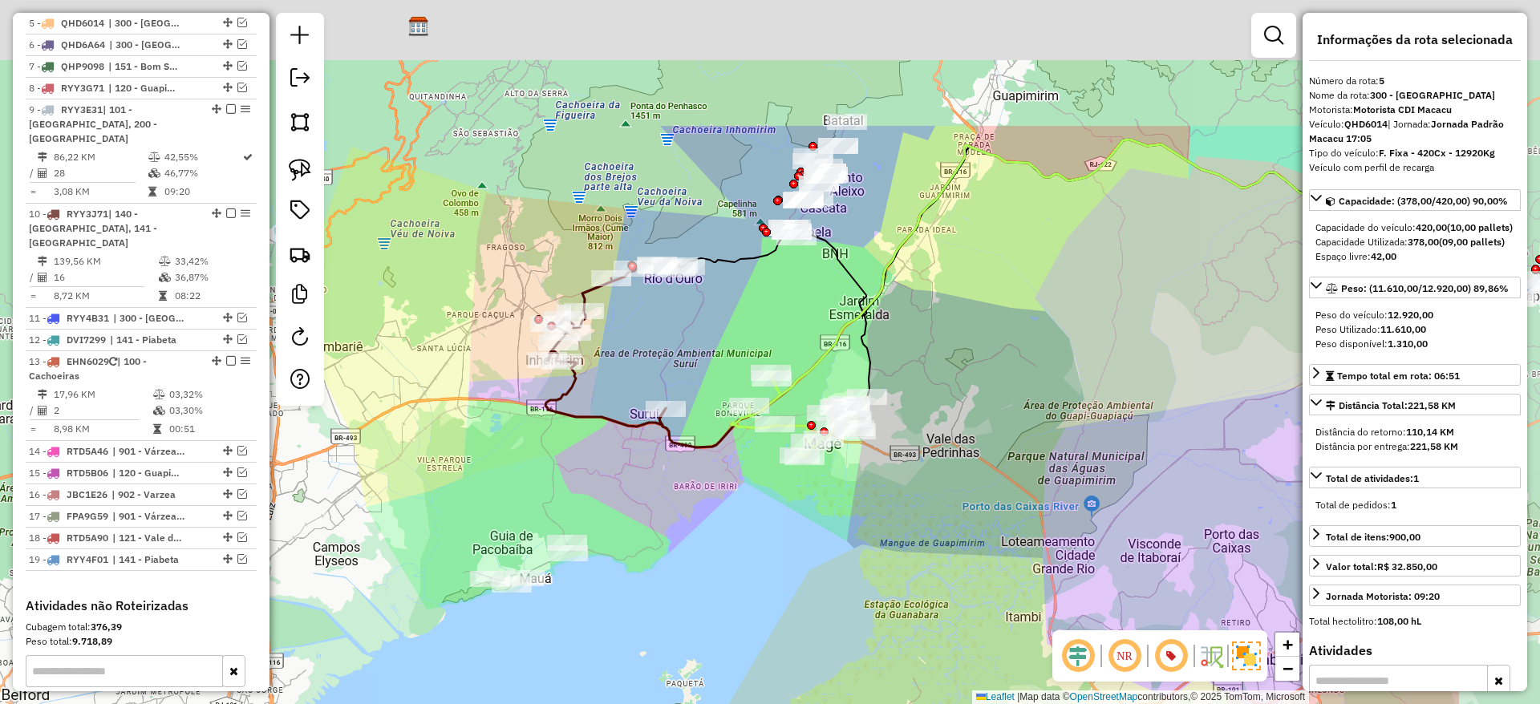
drag, startPoint x: 761, startPoint y: 268, endPoint x: 516, endPoint y: 535, distance: 362.8
click at [516, 535] on div "Janela de atendimento Grade de atendimento Capacidade Transportadoras Veículos …" at bounding box center [770, 352] width 1540 height 704
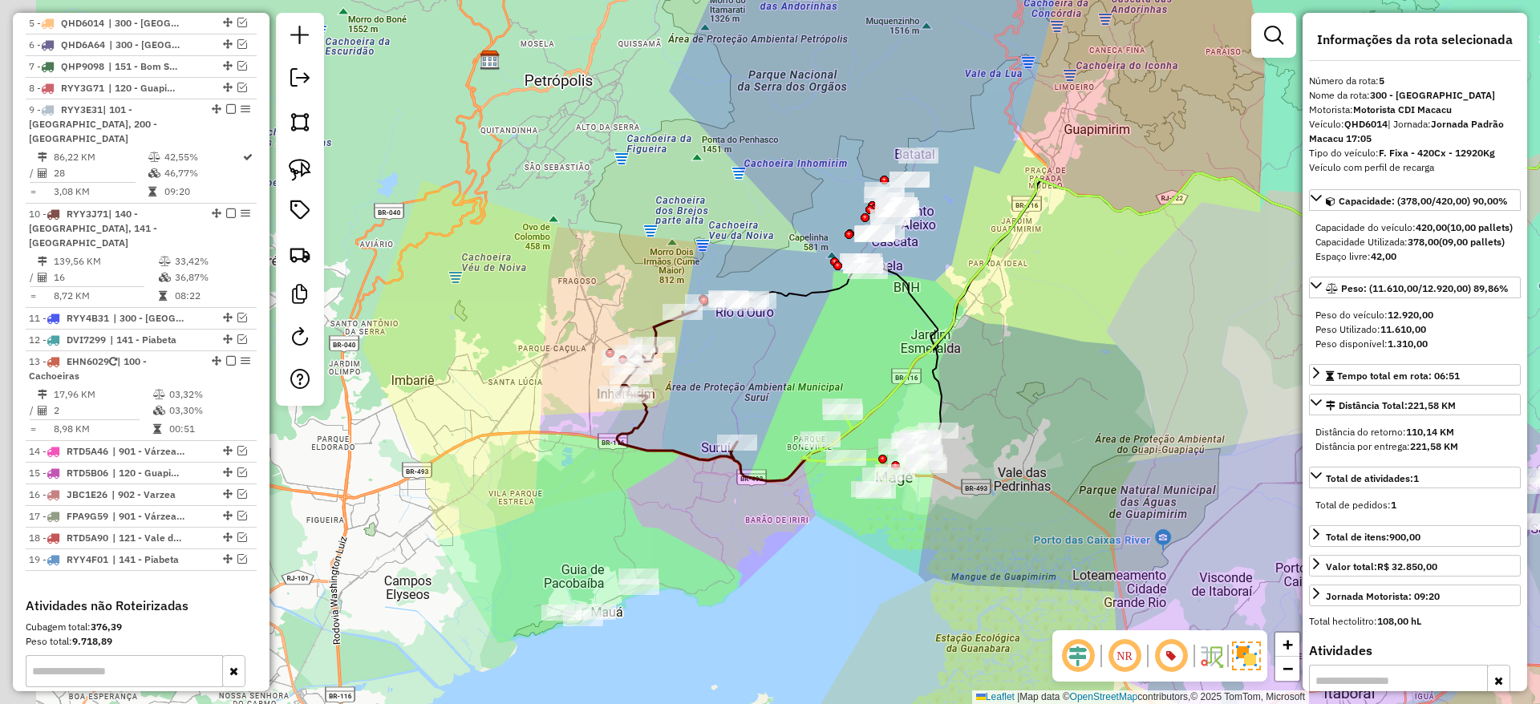
drag, startPoint x: 544, startPoint y: 564, endPoint x: 627, endPoint y: 527, distance: 90.5
click at [627, 527] on div "Janela de atendimento Grade de atendimento Capacidade Transportadoras Veículos …" at bounding box center [770, 352] width 1540 height 704
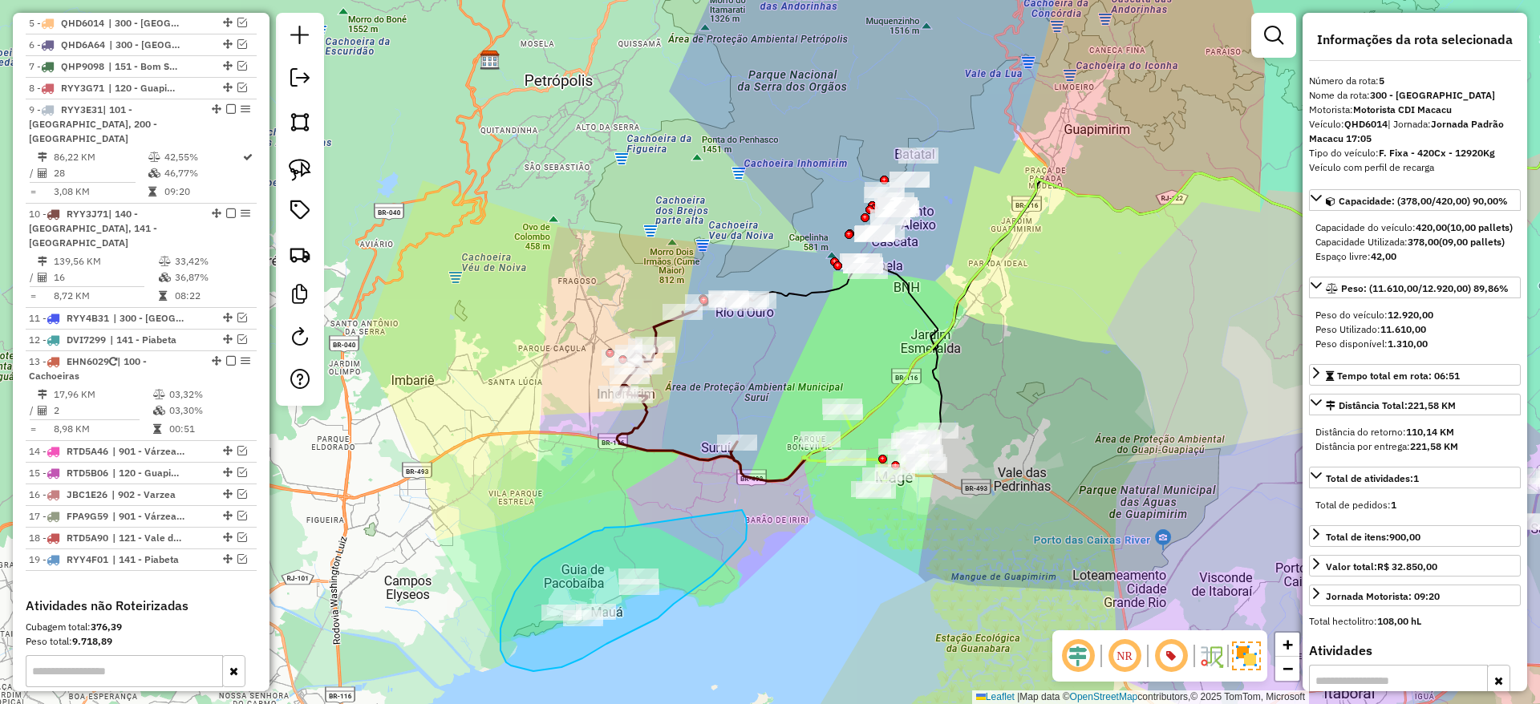
drag, startPoint x: 627, startPoint y: 527, endPoint x: 737, endPoint y: 506, distance: 112.7
drag, startPoint x: 675, startPoint y: 626, endPoint x: 495, endPoint y: 671, distance: 185.2
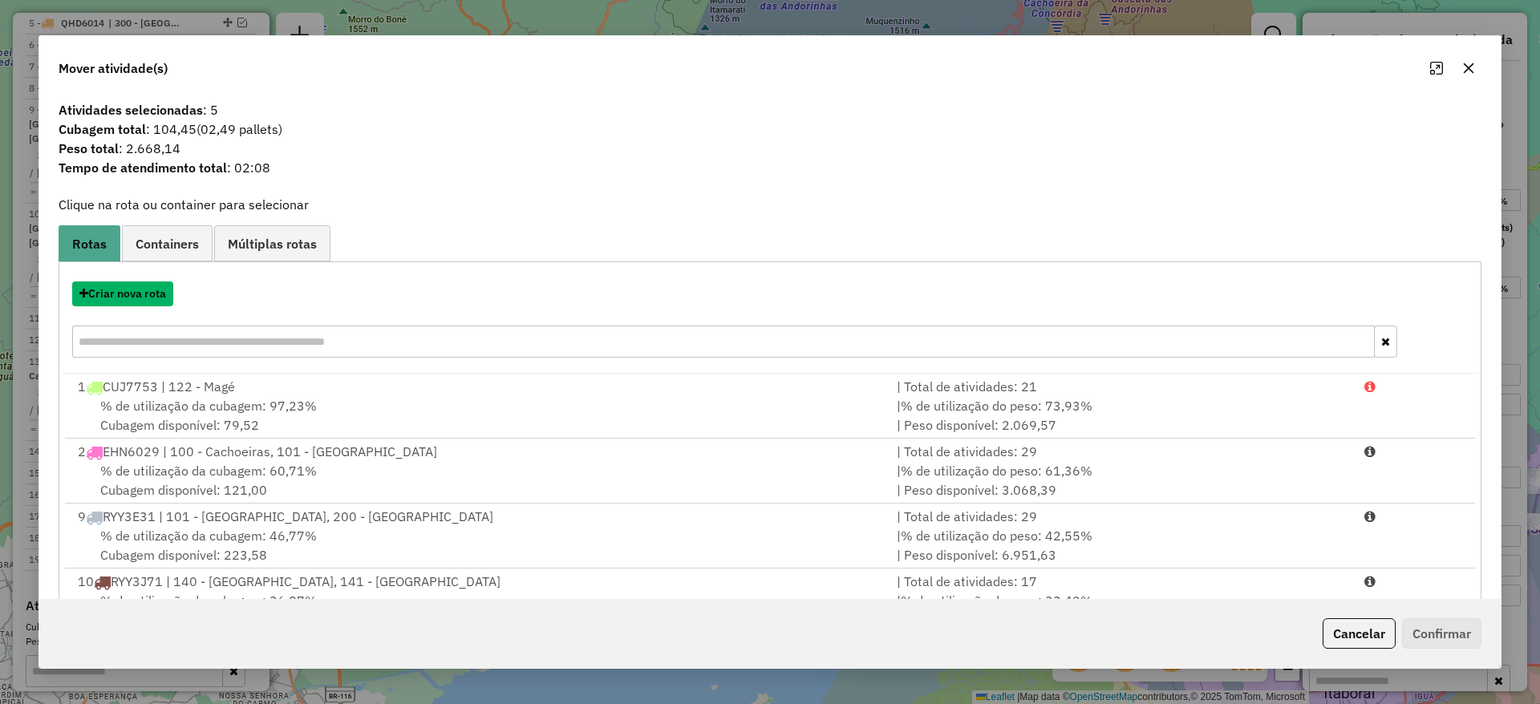
click at [141, 294] on button "Criar nova rota" at bounding box center [122, 294] width 101 height 25
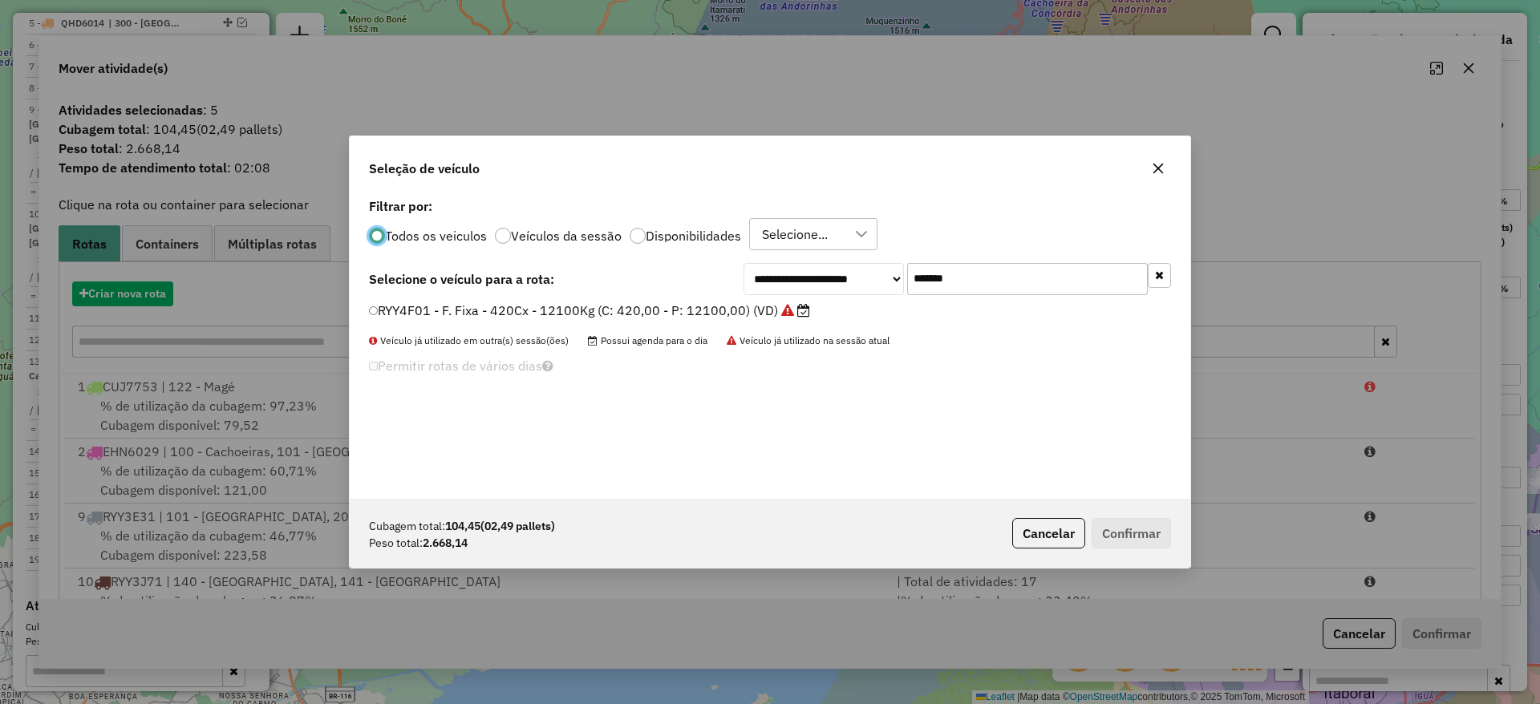
scroll to position [9, 5]
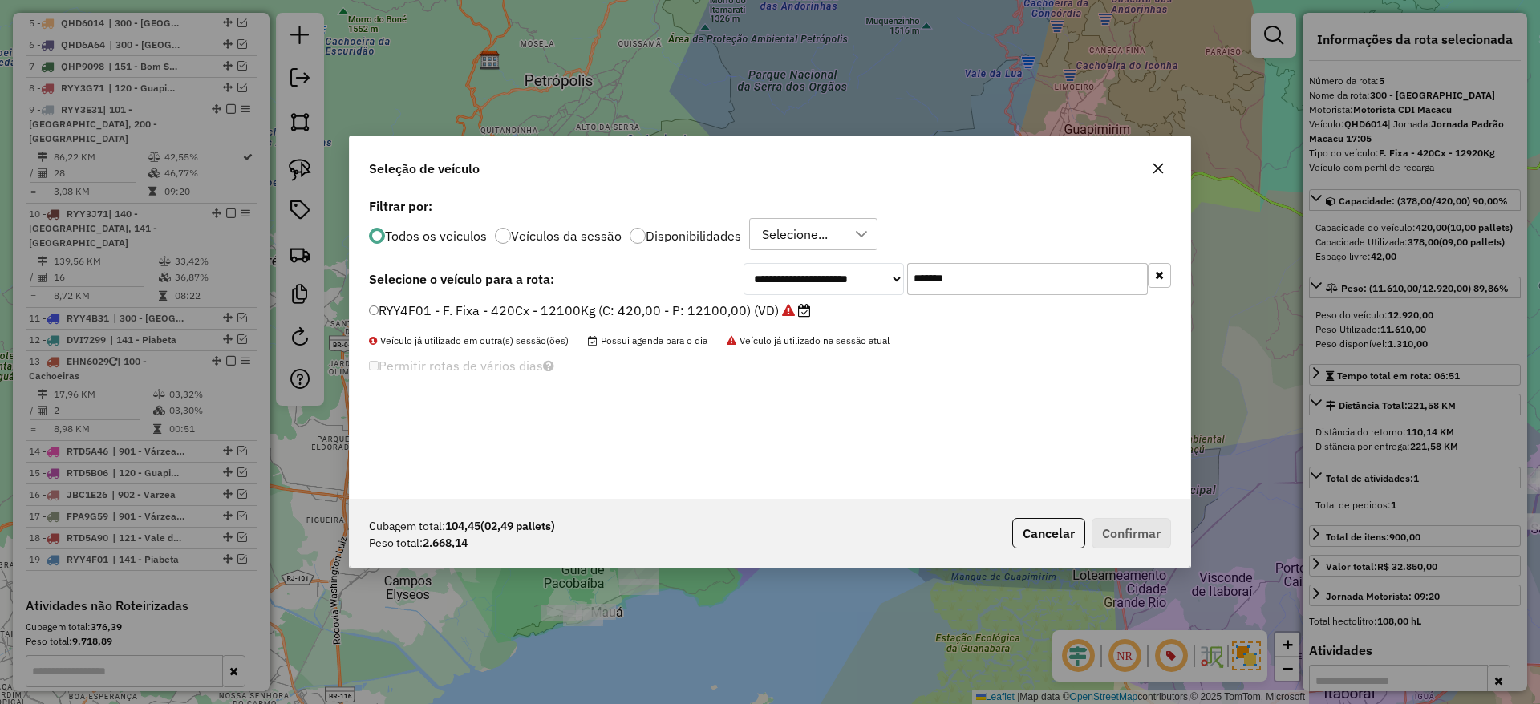
click at [974, 283] on input "*******" at bounding box center [1027, 279] width 241 height 32
paste input "text"
type input "*******"
click at [736, 315] on label "QHD5994 - F. Fixa - 420Cx - 12920Kg (C: 420,00 - P: 12920,00) (VD)" at bounding box center [585, 310] width 432 height 19
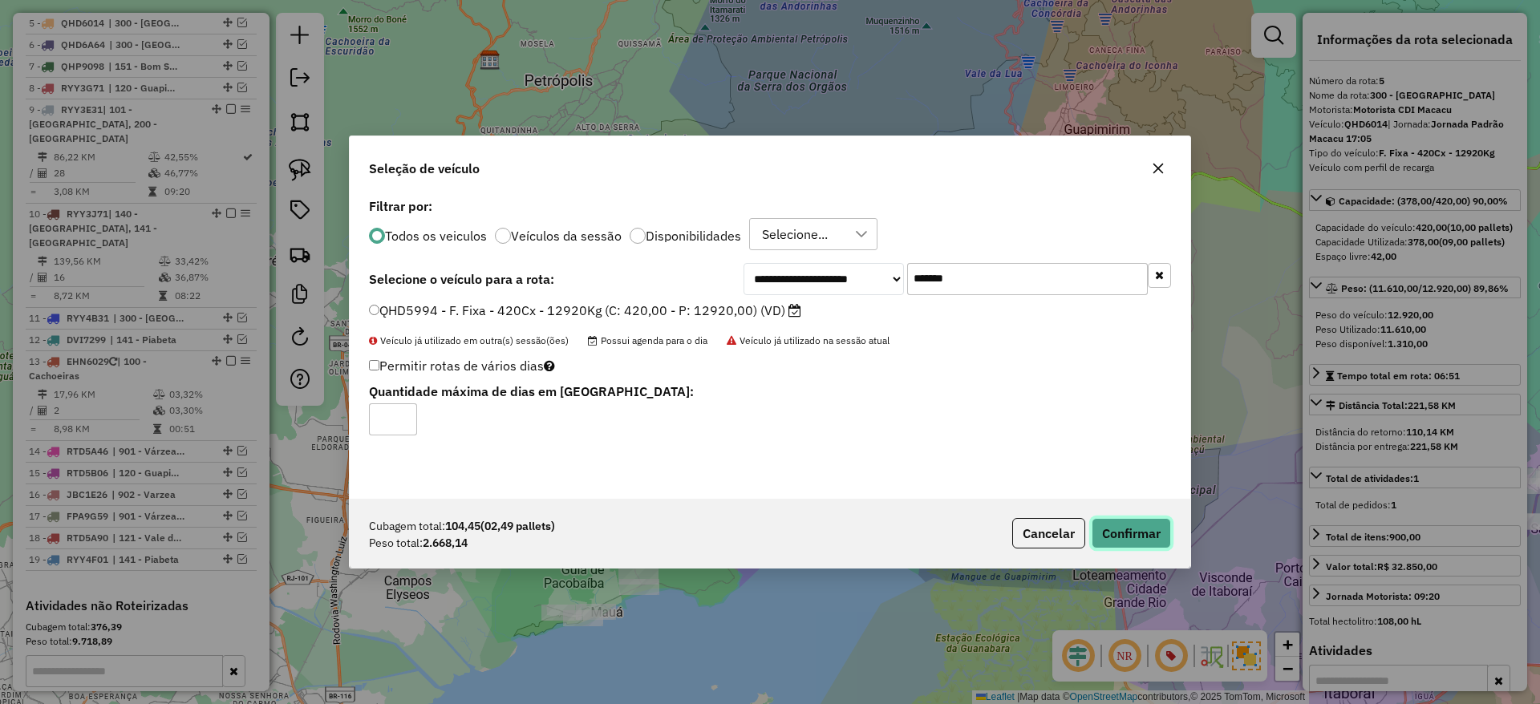
click at [1142, 527] on button "Confirmar" at bounding box center [1131, 533] width 79 height 30
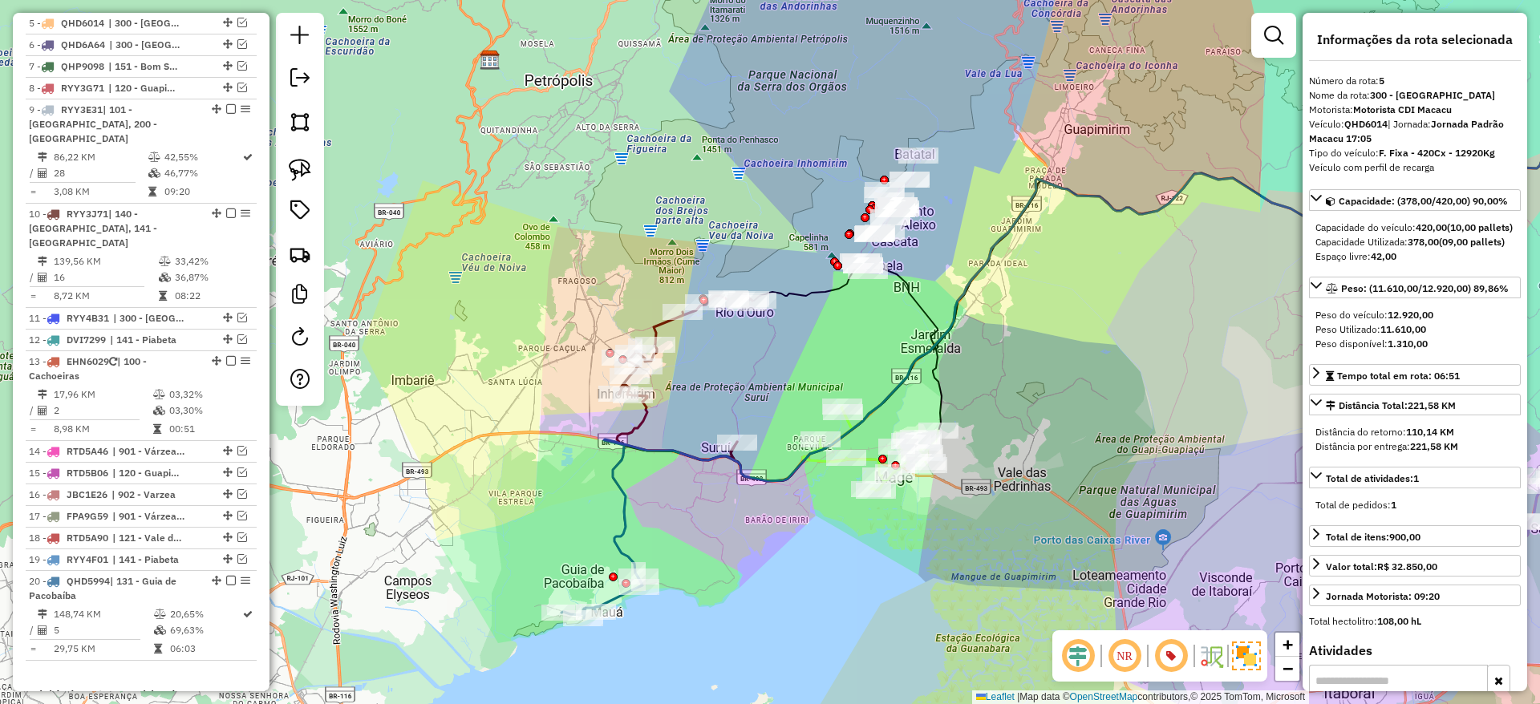
click at [619, 486] on icon at bounding box center [1149, 352] width 1090 height 472
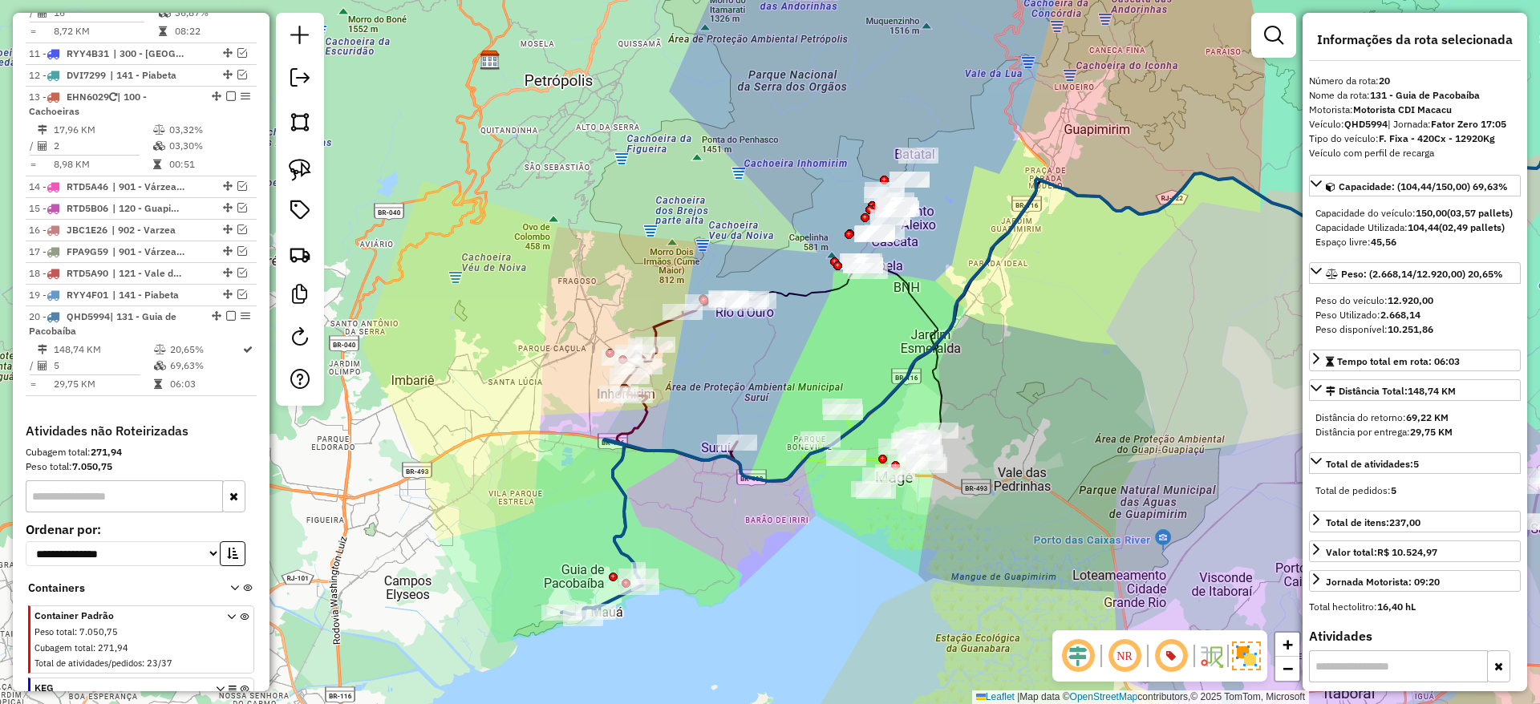
scroll to position [1241, 0]
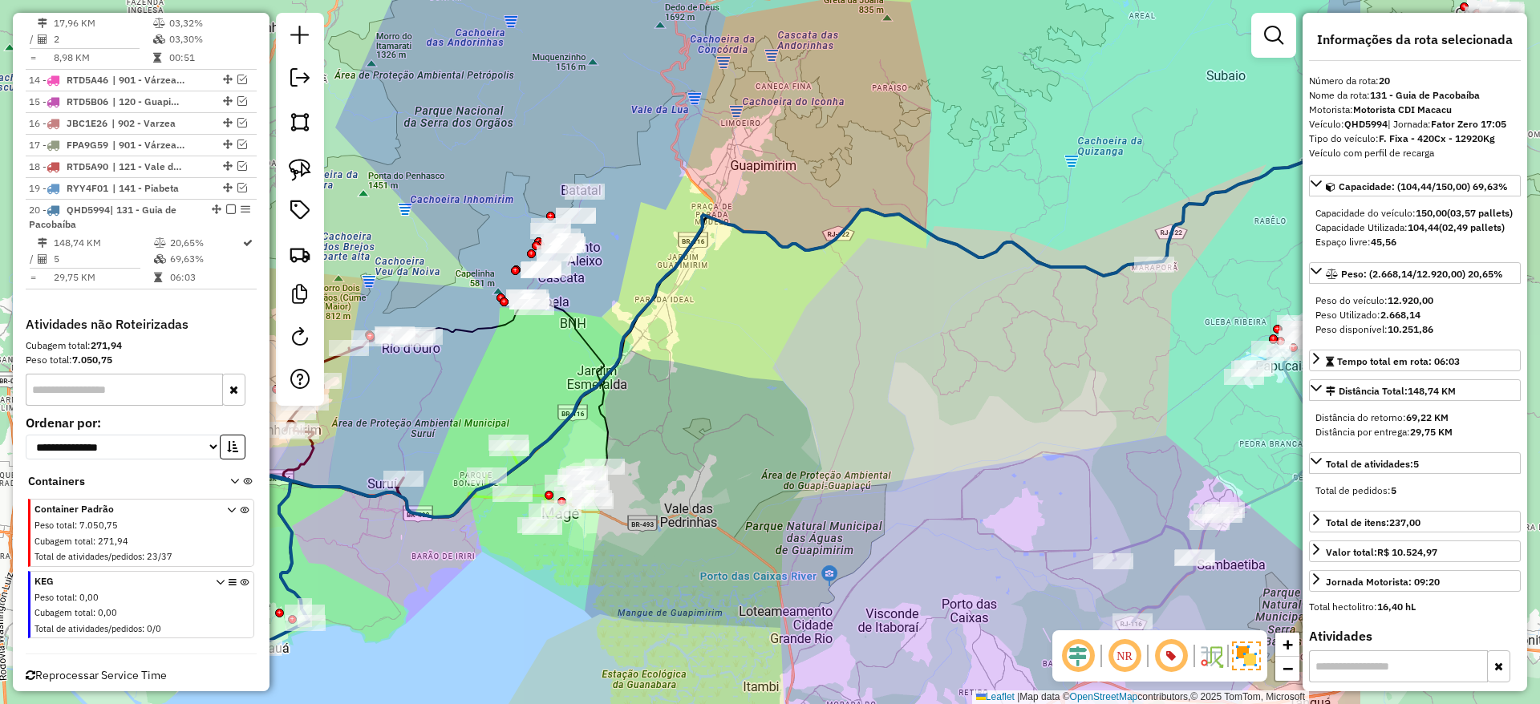
drag, startPoint x: 758, startPoint y: 521, endPoint x: 404, endPoint y: 558, distance: 356.6
click at [404, 558] on div "Janela de atendimento Grade de atendimento Capacidade Transportadoras Veículos …" at bounding box center [770, 352] width 1540 height 704
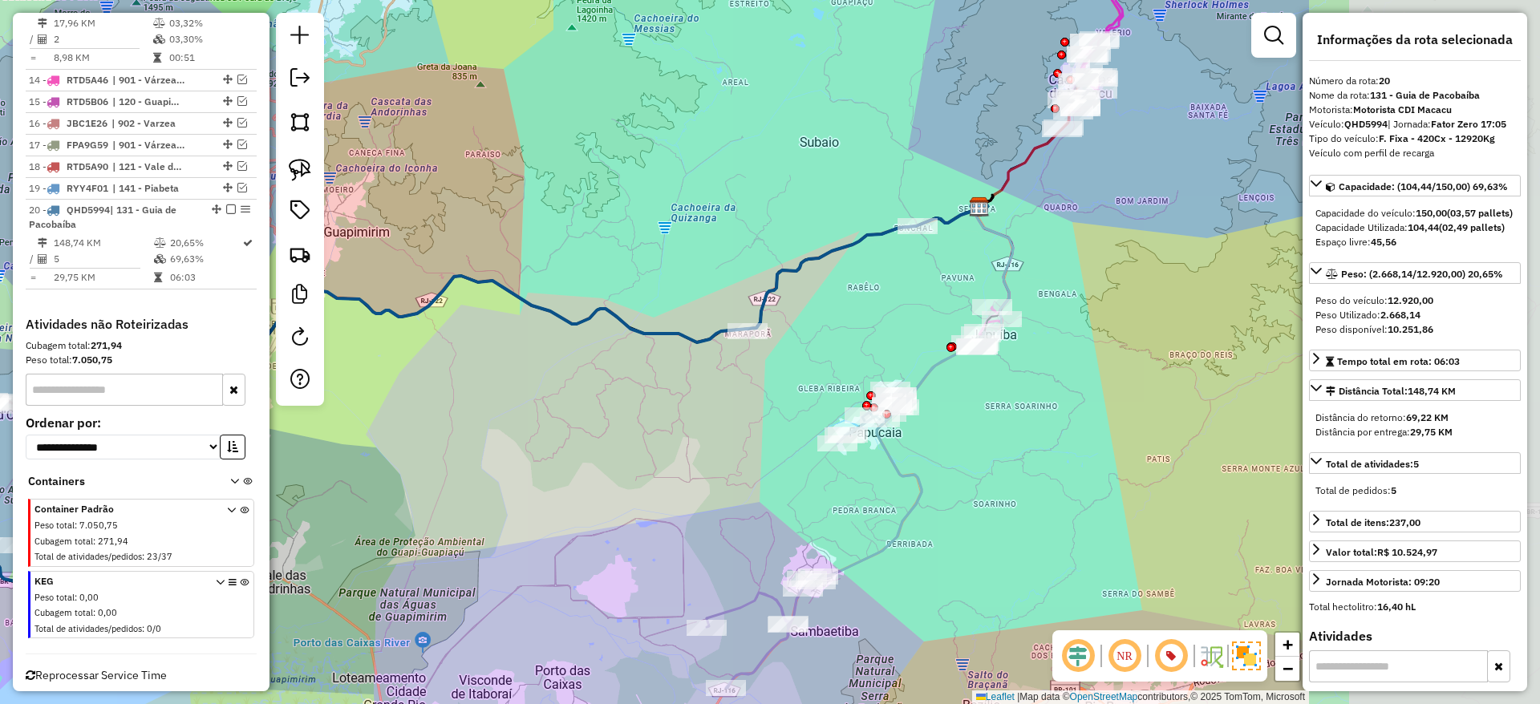
drag, startPoint x: 902, startPoint y: 451, endPoint x: 488, endPoint y: 512, distance: 419.2
click at [488, 512] on div "Janela de atendimento Grade de atendimento Capacidade Transportadoras Veículos …" at bounding box center [770, 352] width 1540 height 704
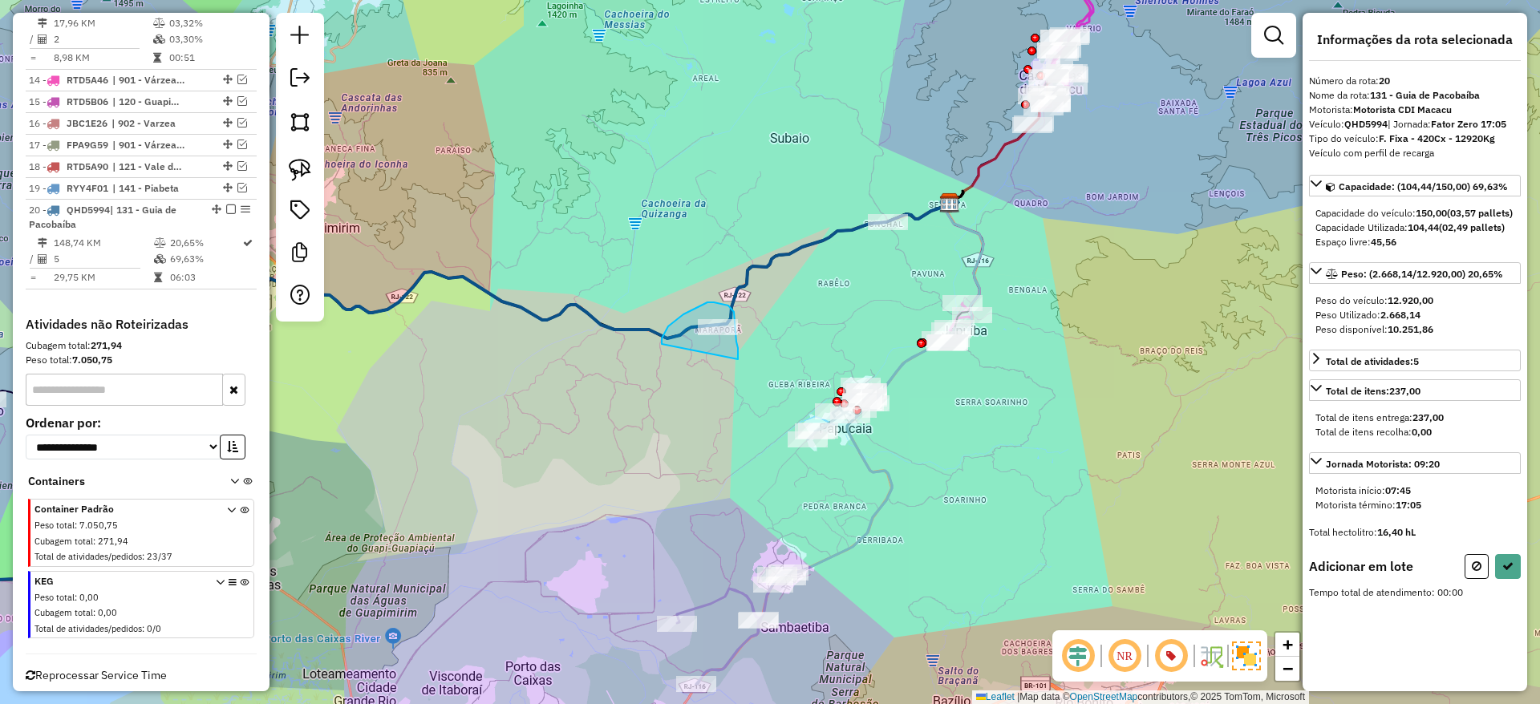
drag, startPoint x: 738, startPoint y: 359, endPoint x: 663, endPoint y: 345, distance: 76.0
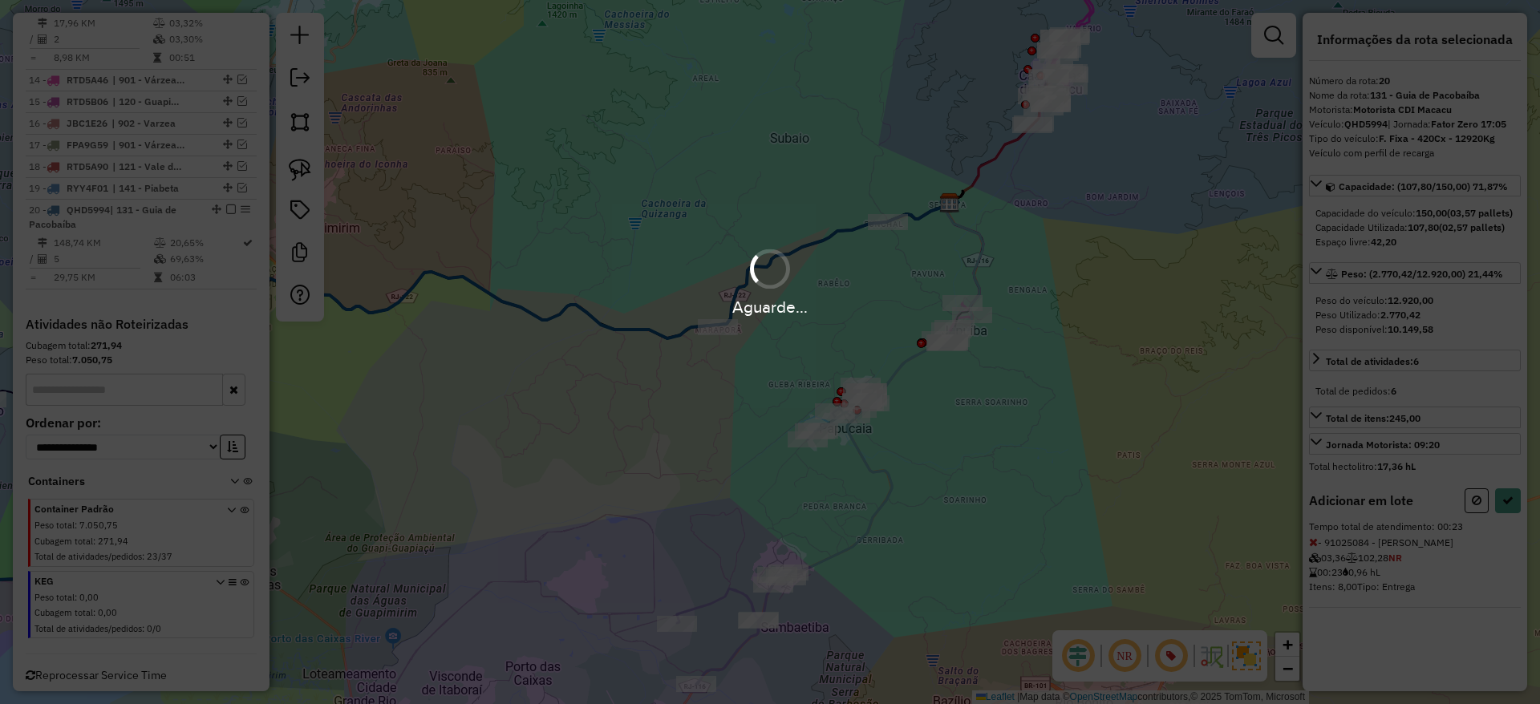
select select "*********"
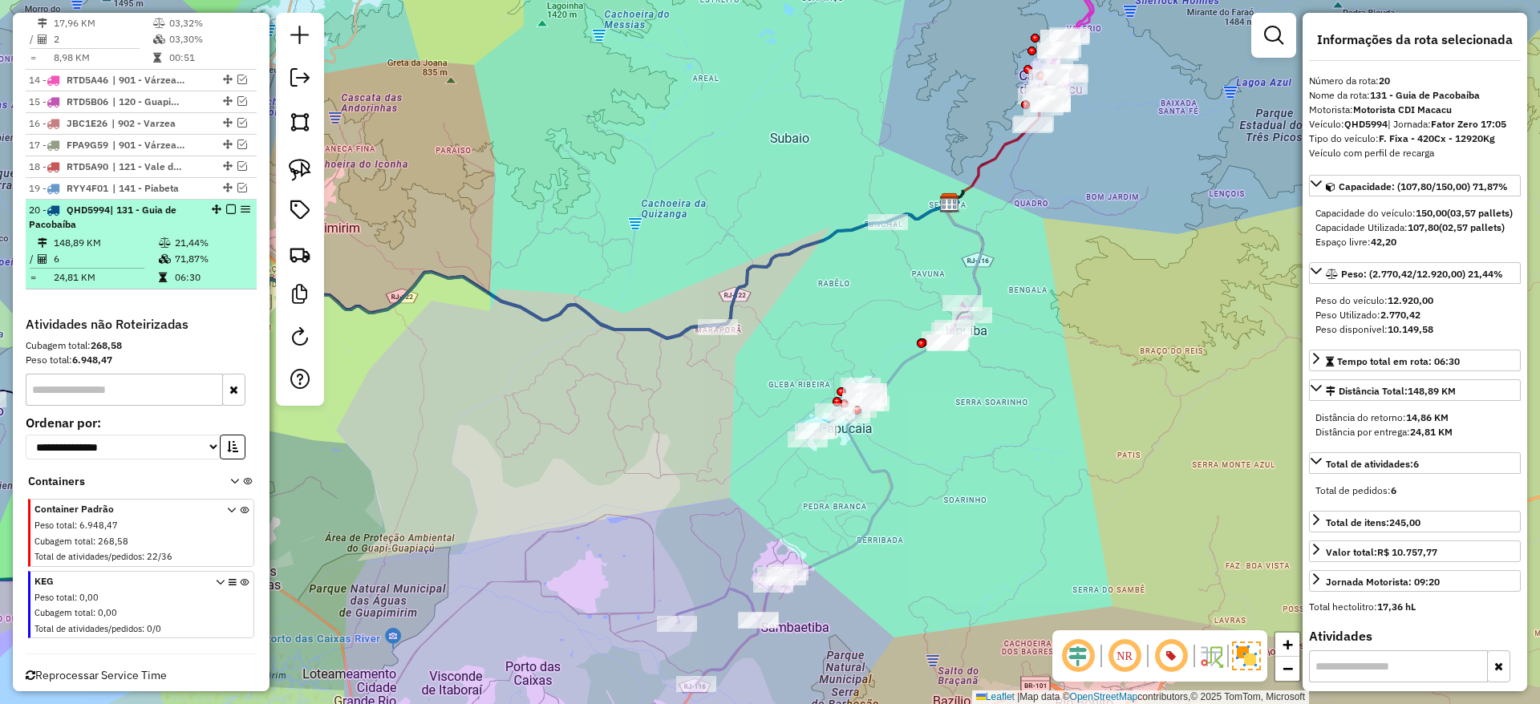
click at [226, 205] on em at bounding box center [231, 210] width 10 height 10
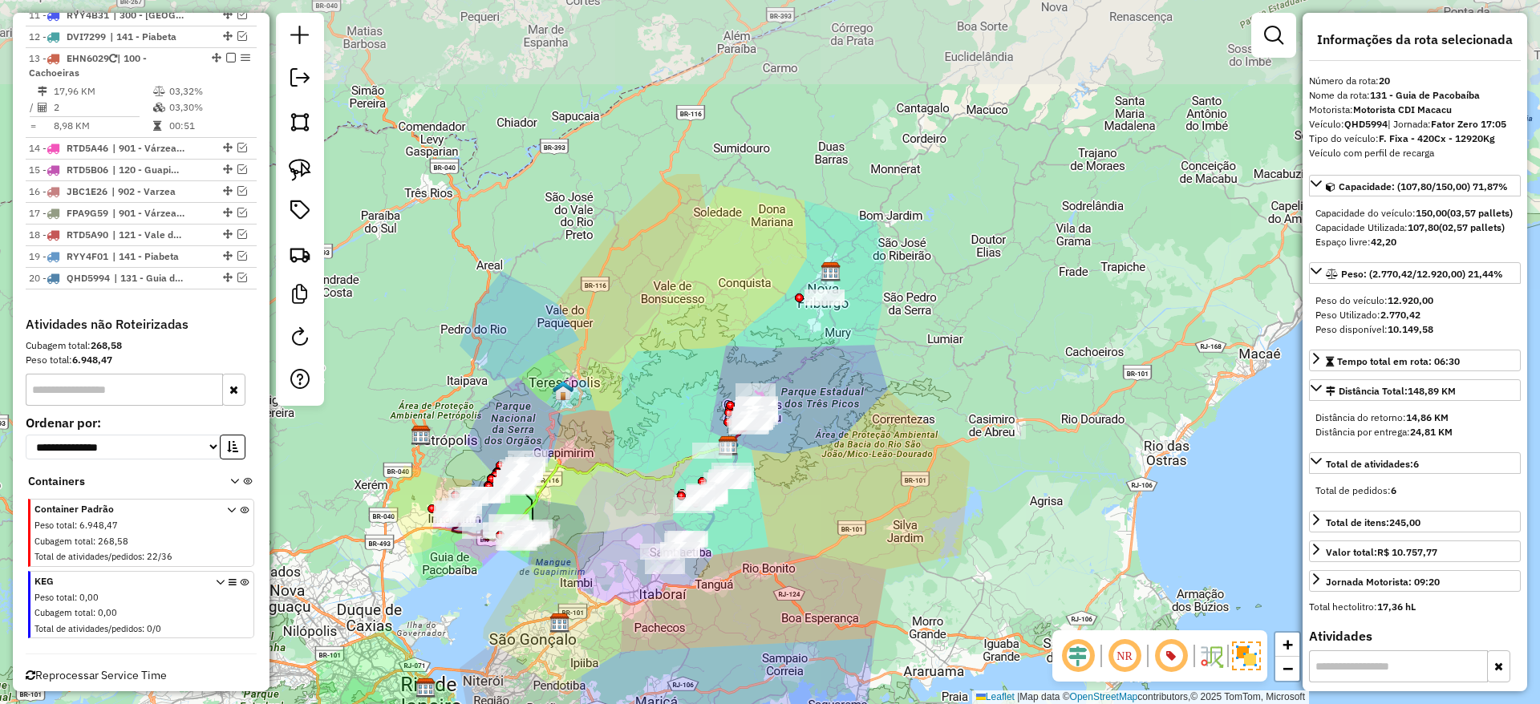
drag, startPoint x: 530, startPoint y: 466, endPoint x: 525, endPoint y: 586, distance: 120.5
click at [525, 586] on div "Janela de atendimento Grade de atendimento Capacidade Transportadoras Veículos …" at bounding box center [770, 352] width 1540 height 704
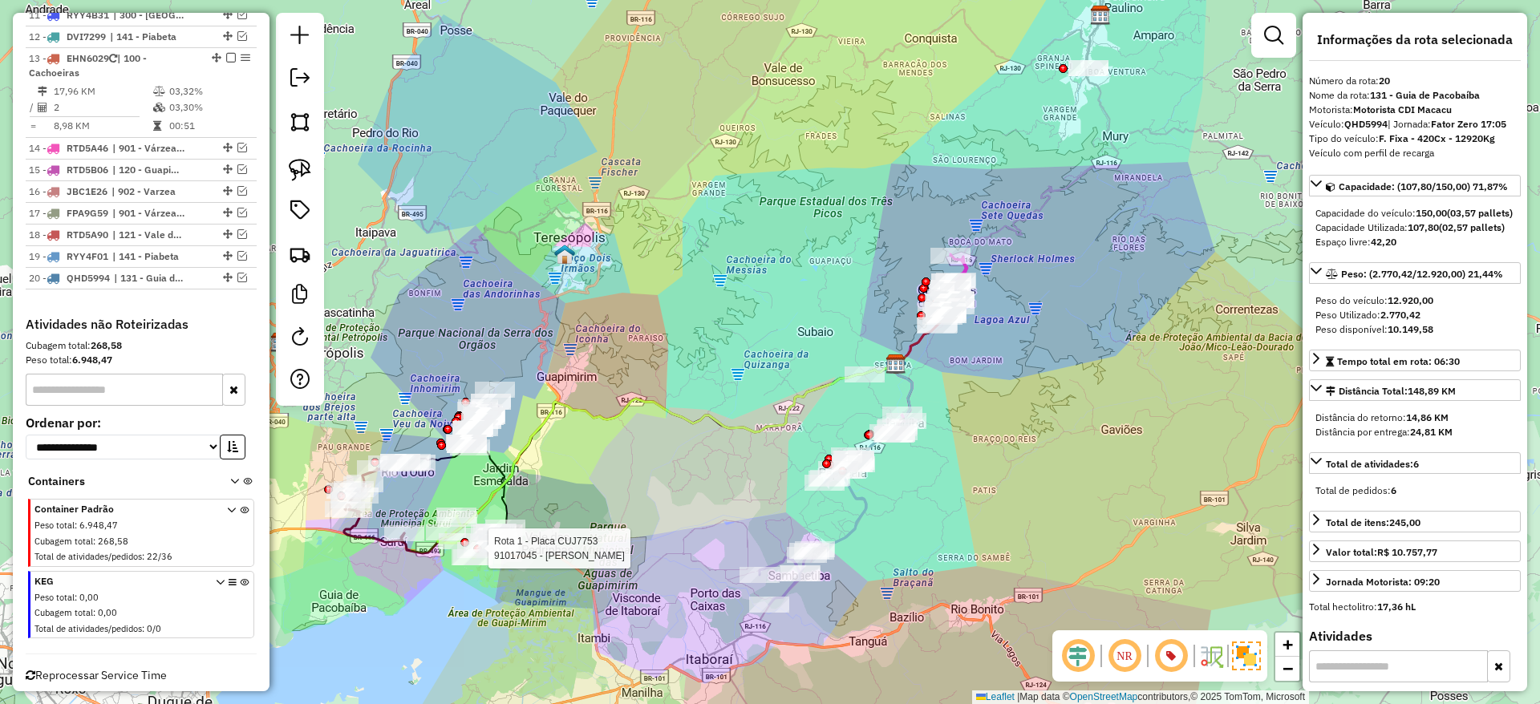
drag, startPoint x: 518, startPoint y: 518, endPoint x: 646, endPoint y: 521, distance: 127.6
click at [646, 521] on div "Rota 1 - Placa CUJ7753 91017045 - IGOR COSTA LEITE RIB Janela de atendimento Gr…" at bounding box center [770, 352] width 1540 height 704
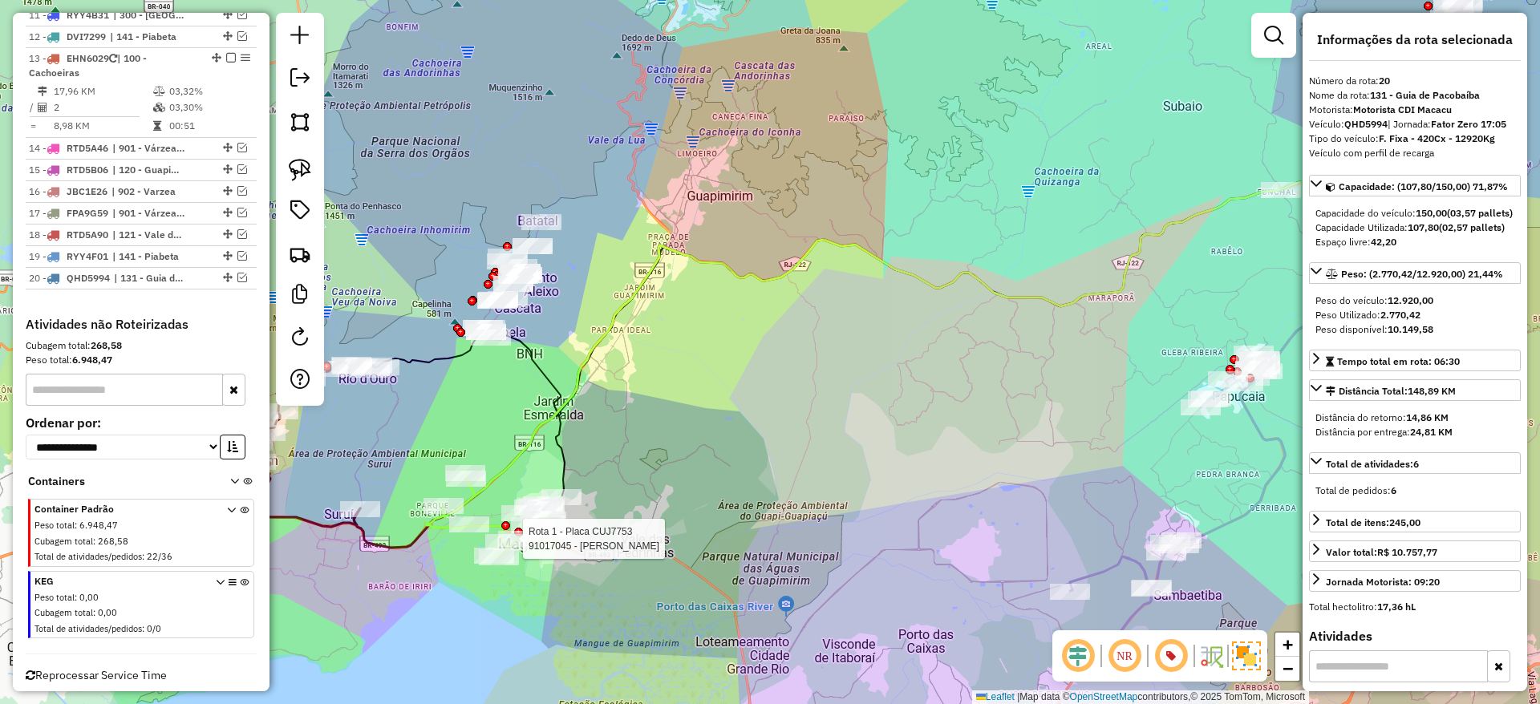
click at [452, 387] on div "Rota 1 - Placa CUJ7753 91017045 - IGOR COSTA LEITE RIB Janela de atendimento Gr…" at bounding box center [770, 352] width 1540 height 704
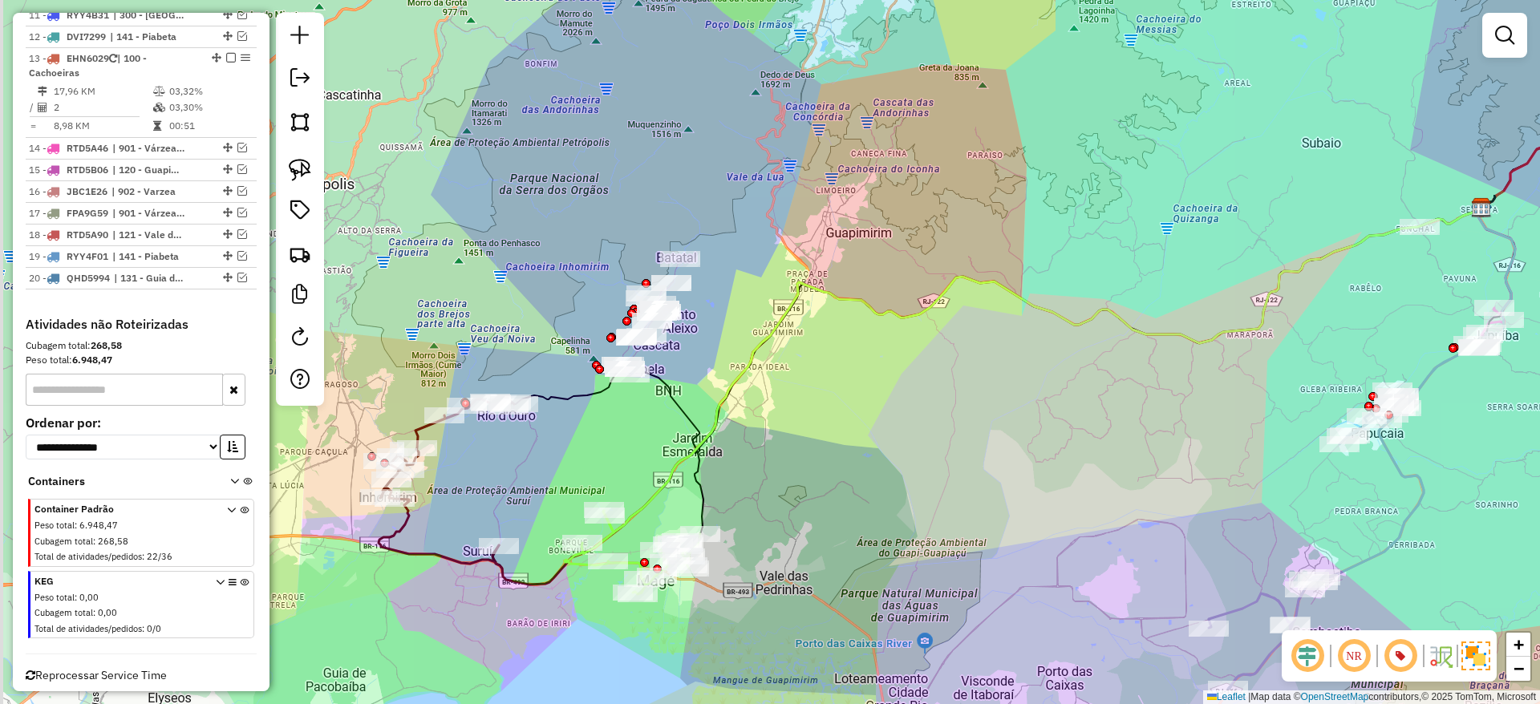
drag, startPoint x: 452, startPoint y: 387, endPoint x: 605, endPoint y: 427, distance: 158.2
click at [605, 427] on div "Janela de atendimento Grade de atendimento Capacidade Transportadoras Veículos …" at bounding box center [770, 352] width 1540 height 704
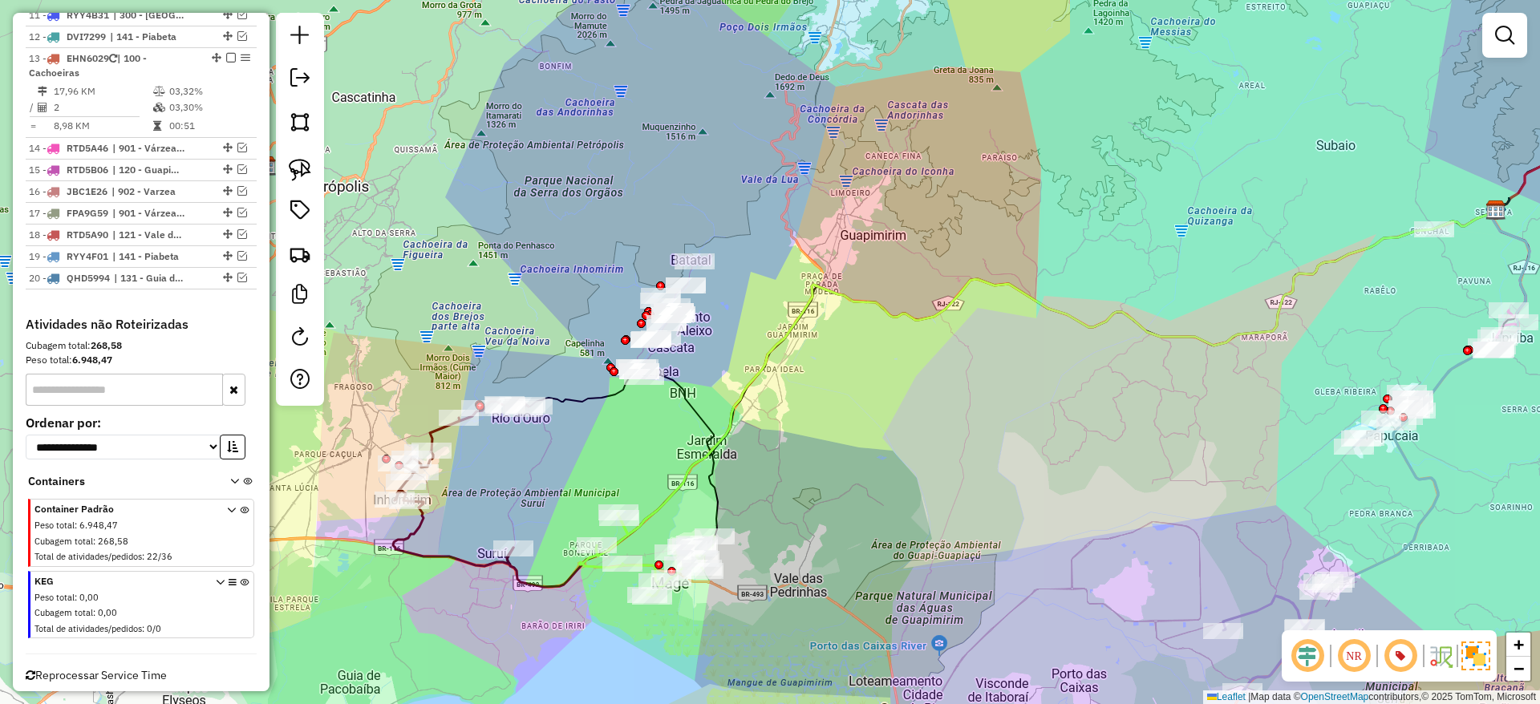
click at [574, 399] on icon at bounding box center [1019, 327] width 981 height 258
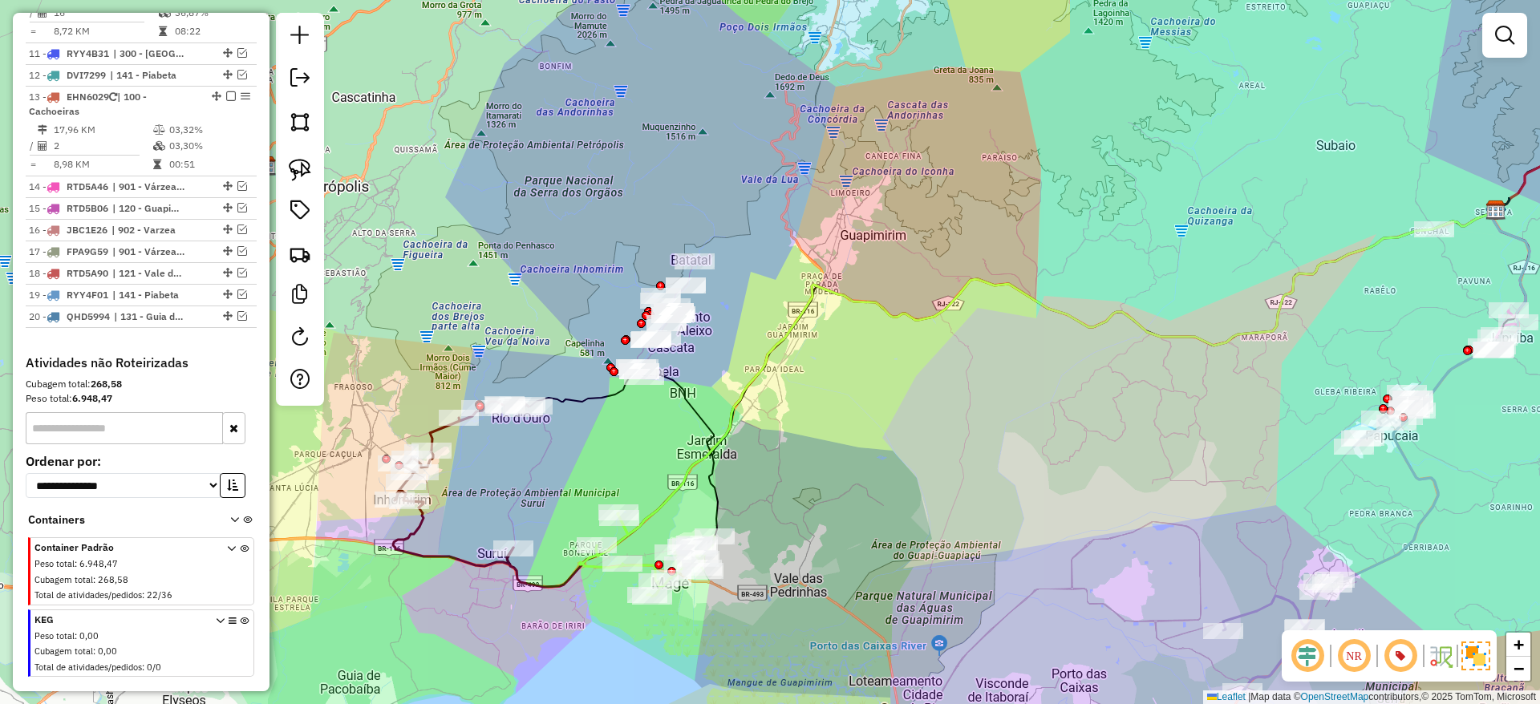
select select "*********"
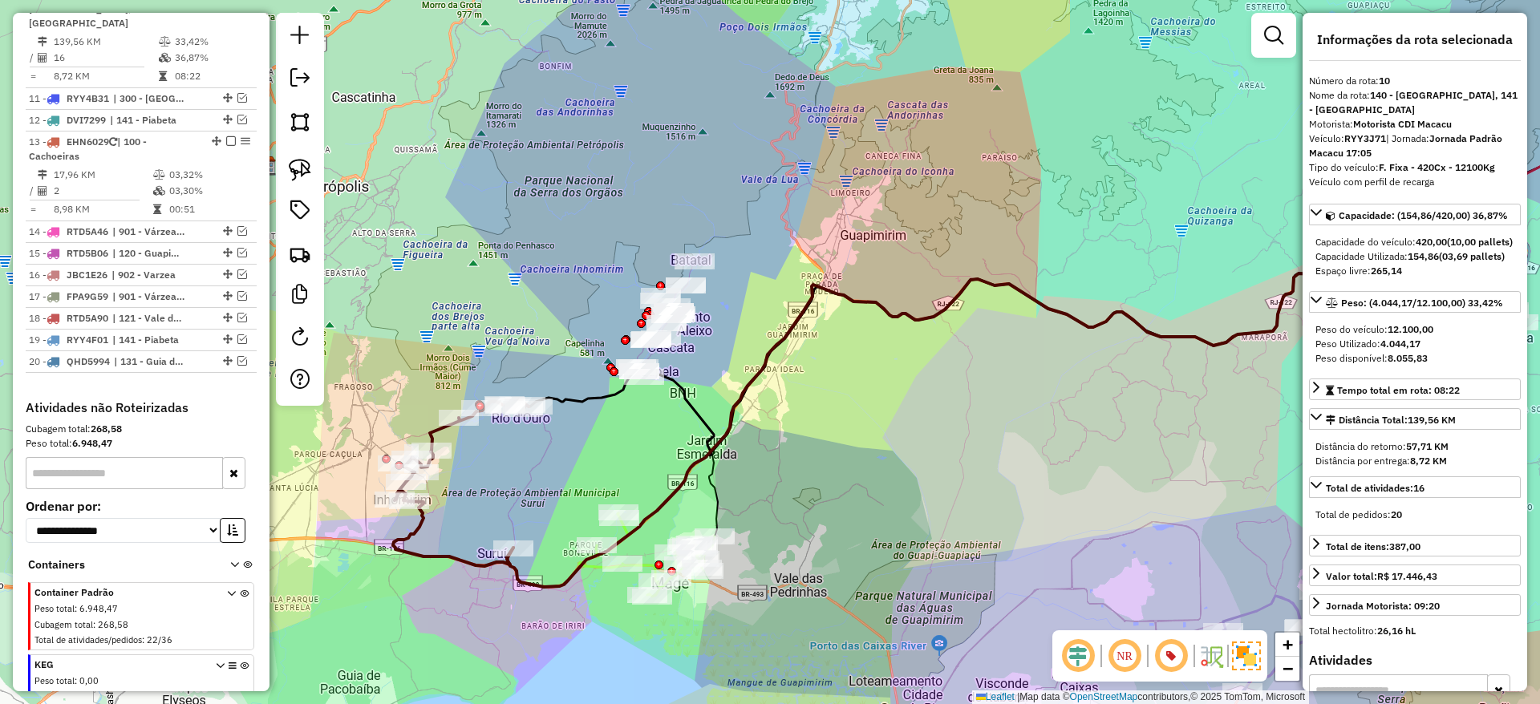
scroll to position [1046, 0]
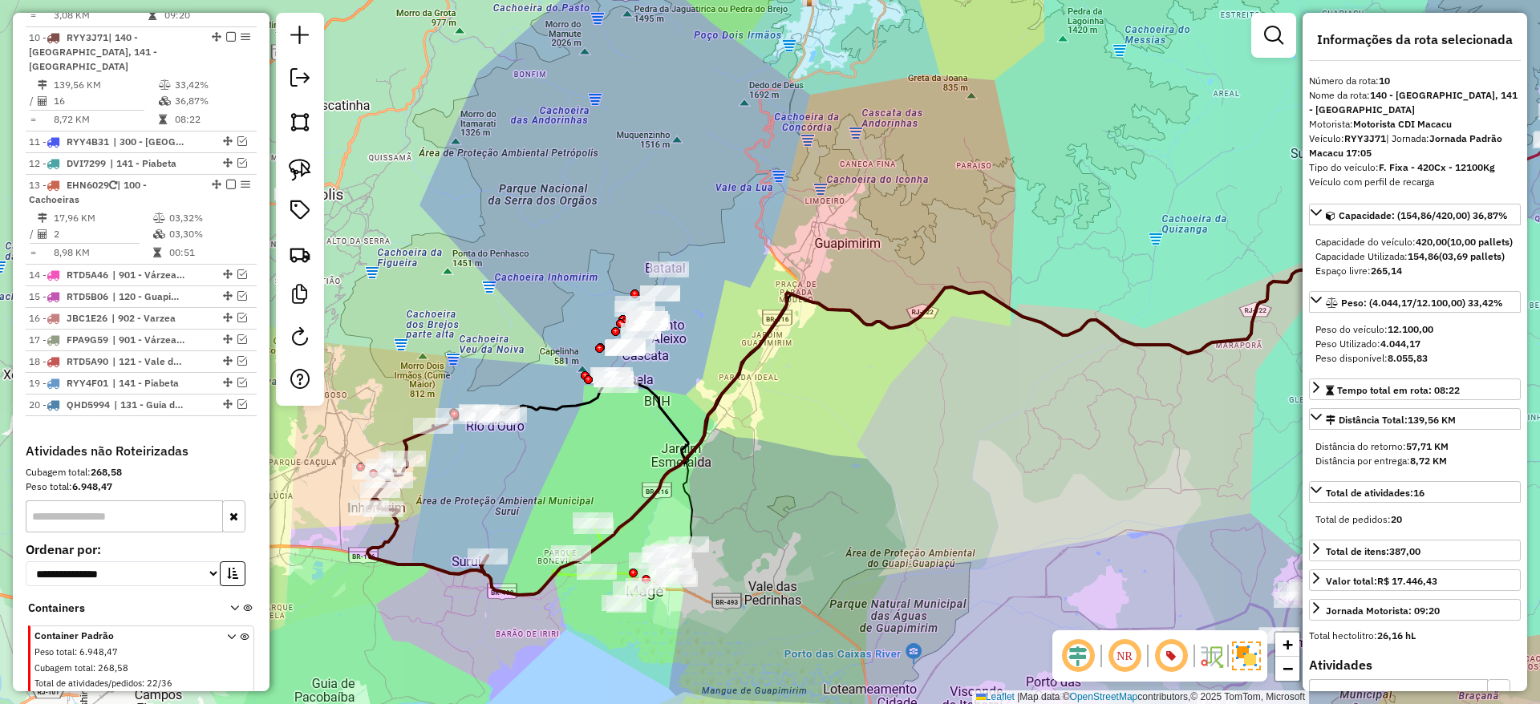
drag, startPoint x: 640, startPoint y: 399, endPoint x: 615, endPoint y: 407, distance: 26.1
click at [615, 407] on div "Janela de atendimento Grade de atendimento Capacidade Transportadoras Veículos …" at bounding box center [770, 352] width 1540 height 704
click at [566, 570] on icon at bounding box center [975, 406] width 989 height 377
click at [566, 573] on icon at bounding box center [975, 406] width 989 height 377
click at [568, 574] on icon at bounding box center [975, 406] width 989 height 377
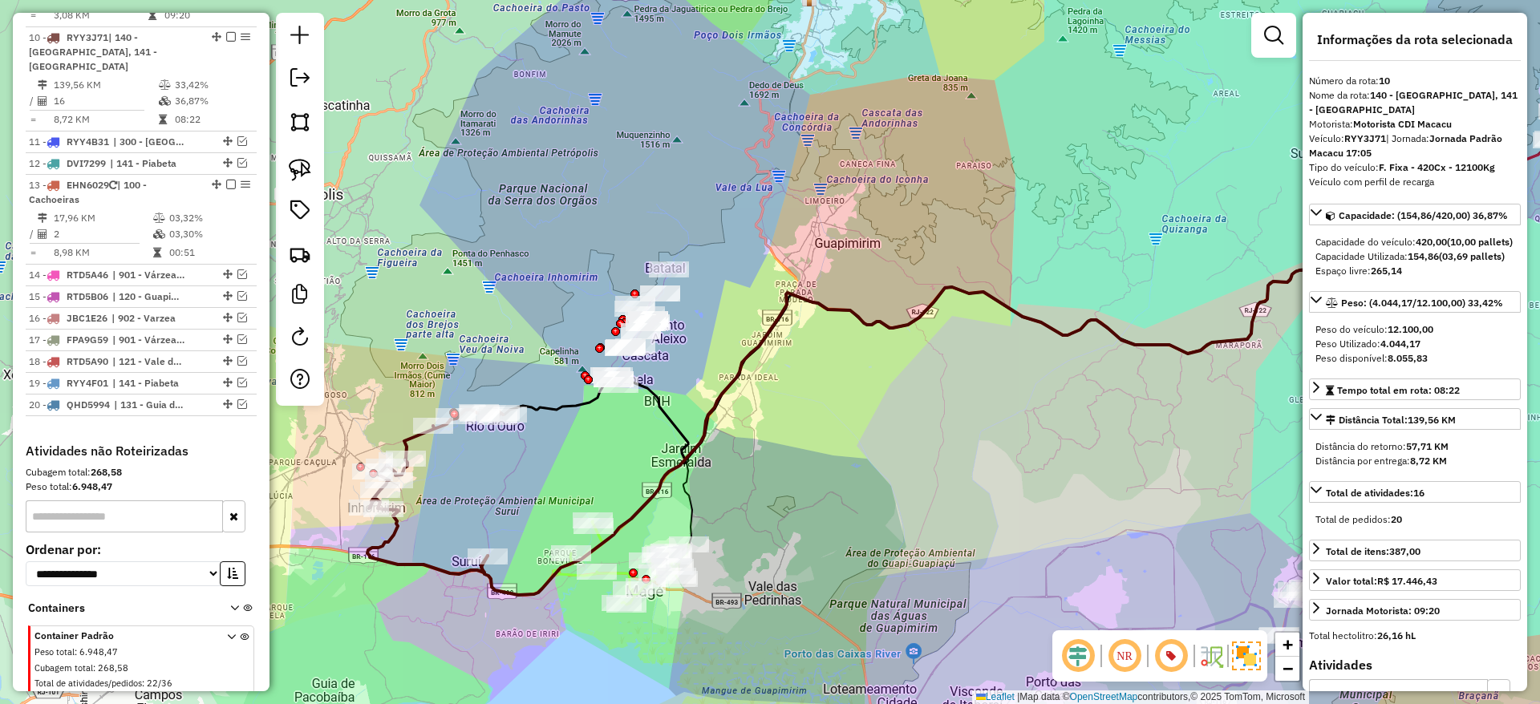
click at [575, 574] on icon at bounding box center [622, 562] width 136 height 83
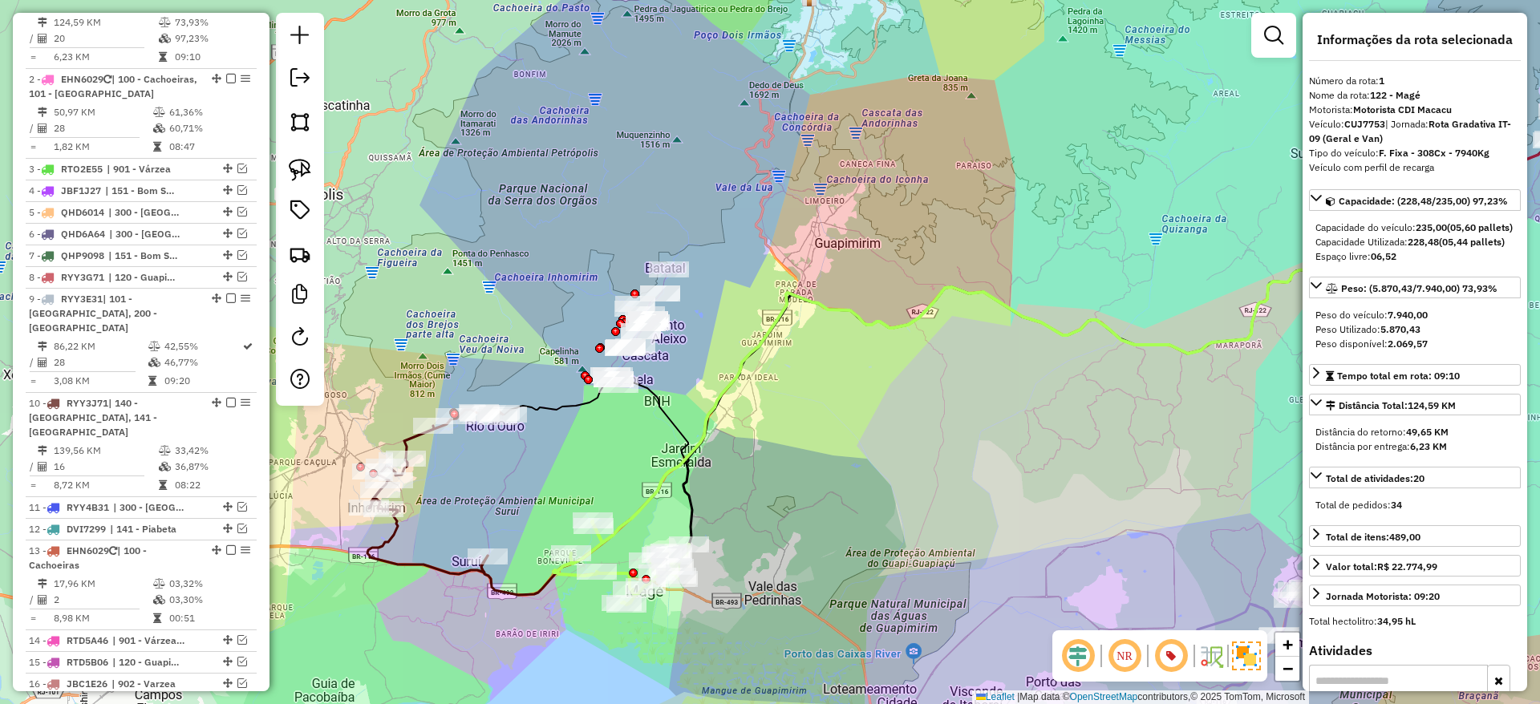
scroll to position [661, 0]
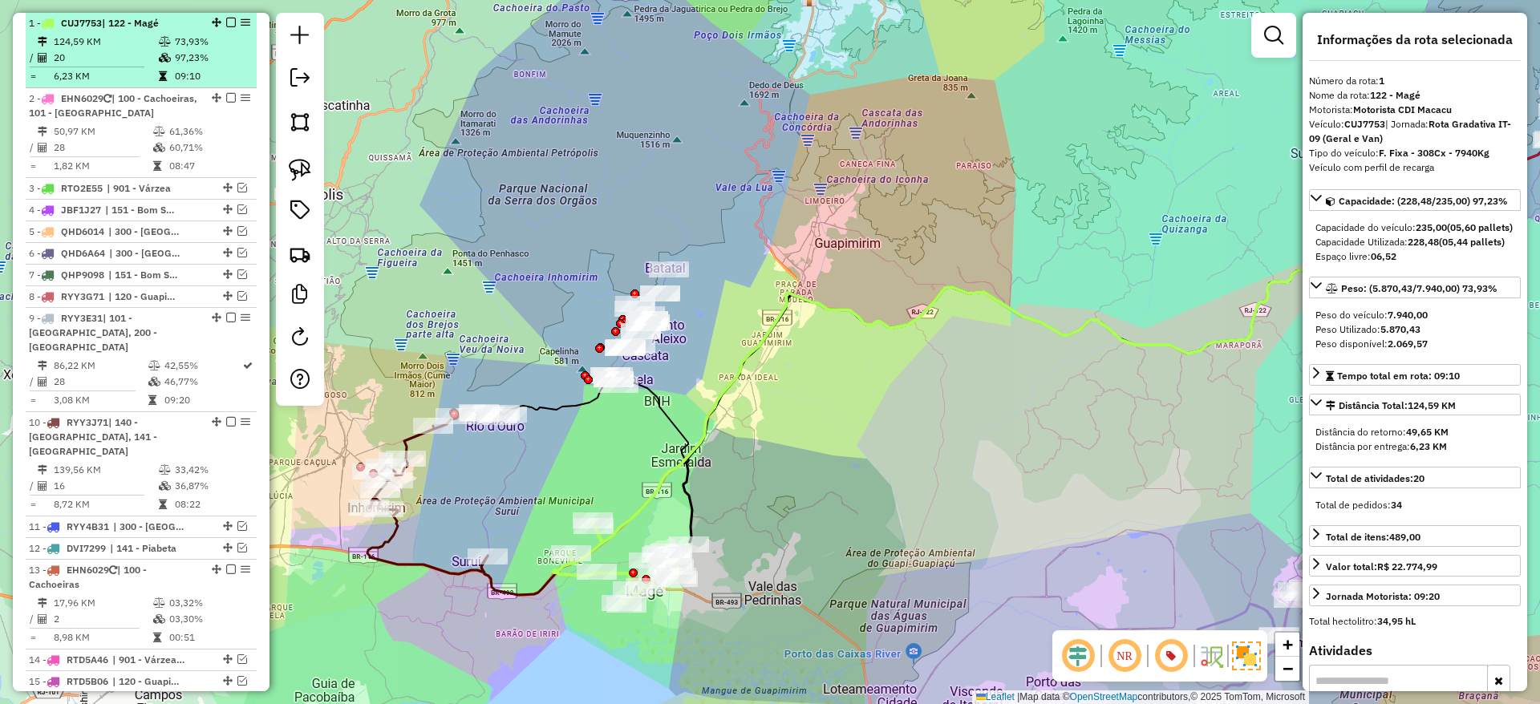
click at [226, 19] on em at bounding box center [231, 23] width 10 height 10
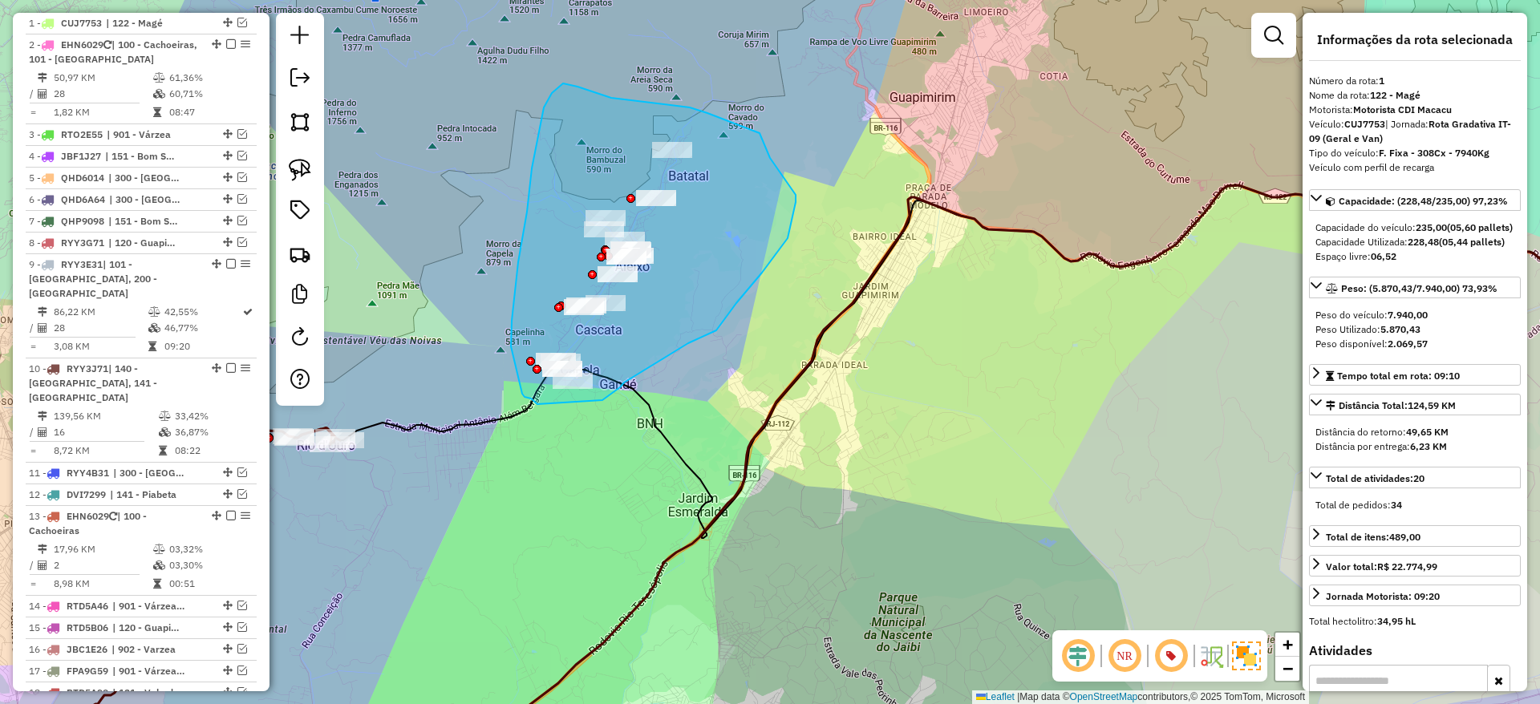
drag, startPoint x: 602, startPoint y: 400, endPoint x: 537, endPoint y: 404, distance: 65.1
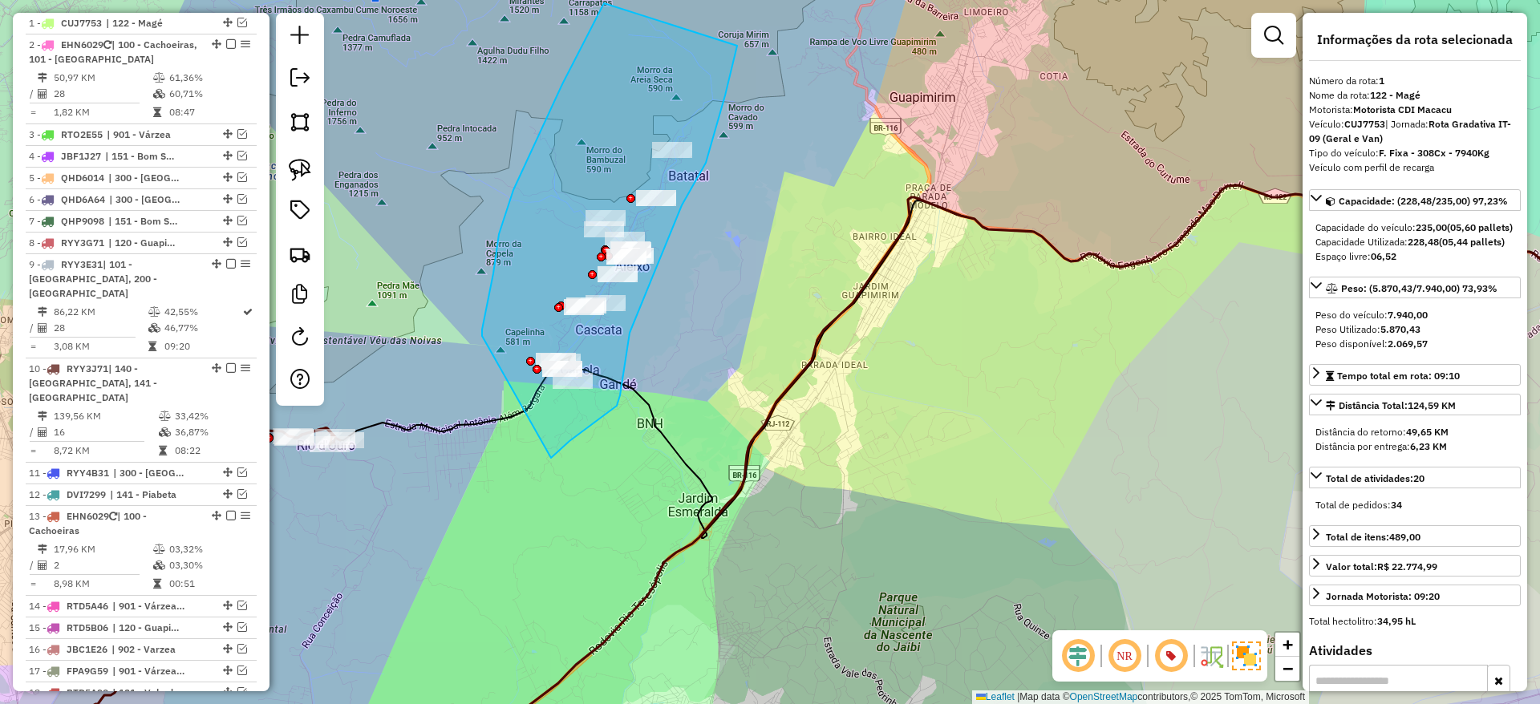
drag, startPoint x: 617, startPoint y: 406, endPoint x: 482, endPoint y: 337, distance: 151.4
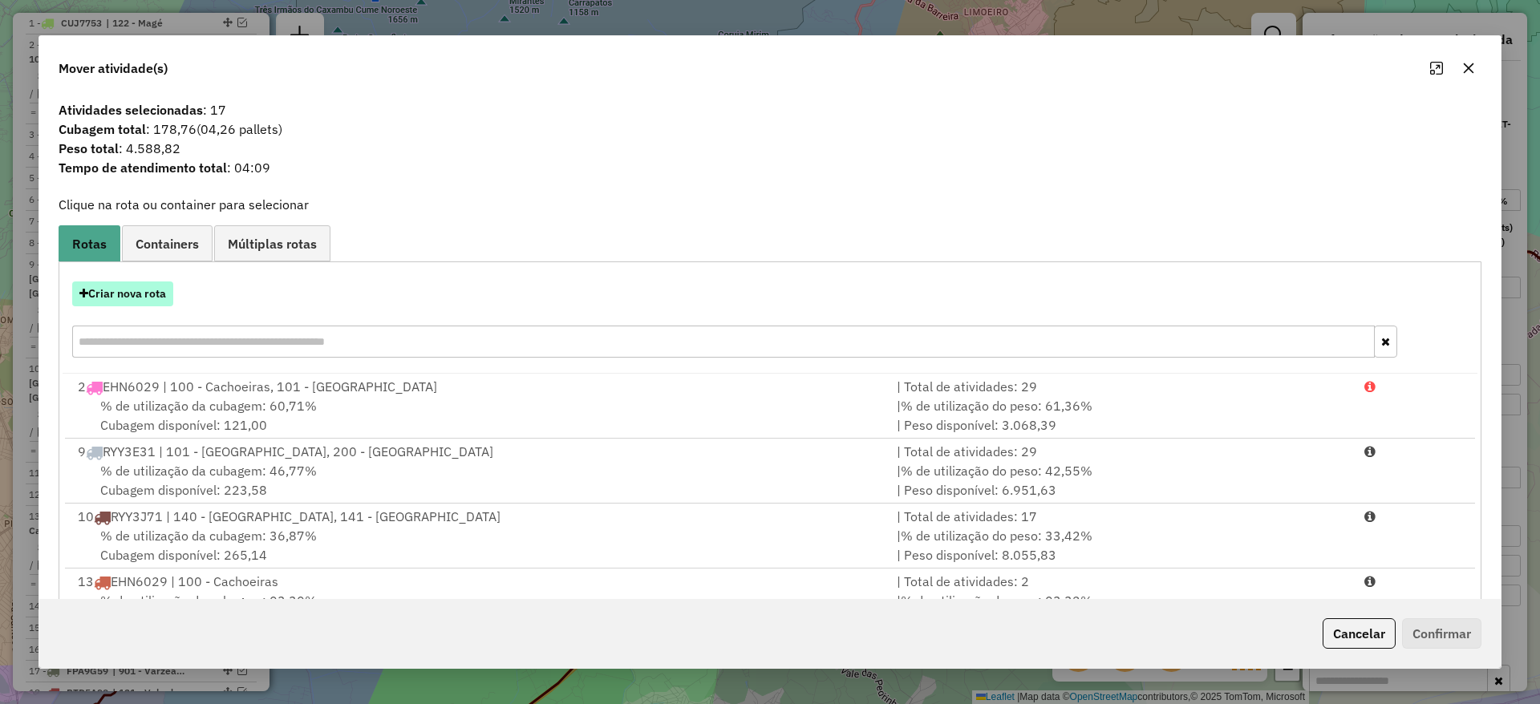
click at [152, 294] on button "Criar nova rota" at bounding box center [122, 294] width 101 height 25
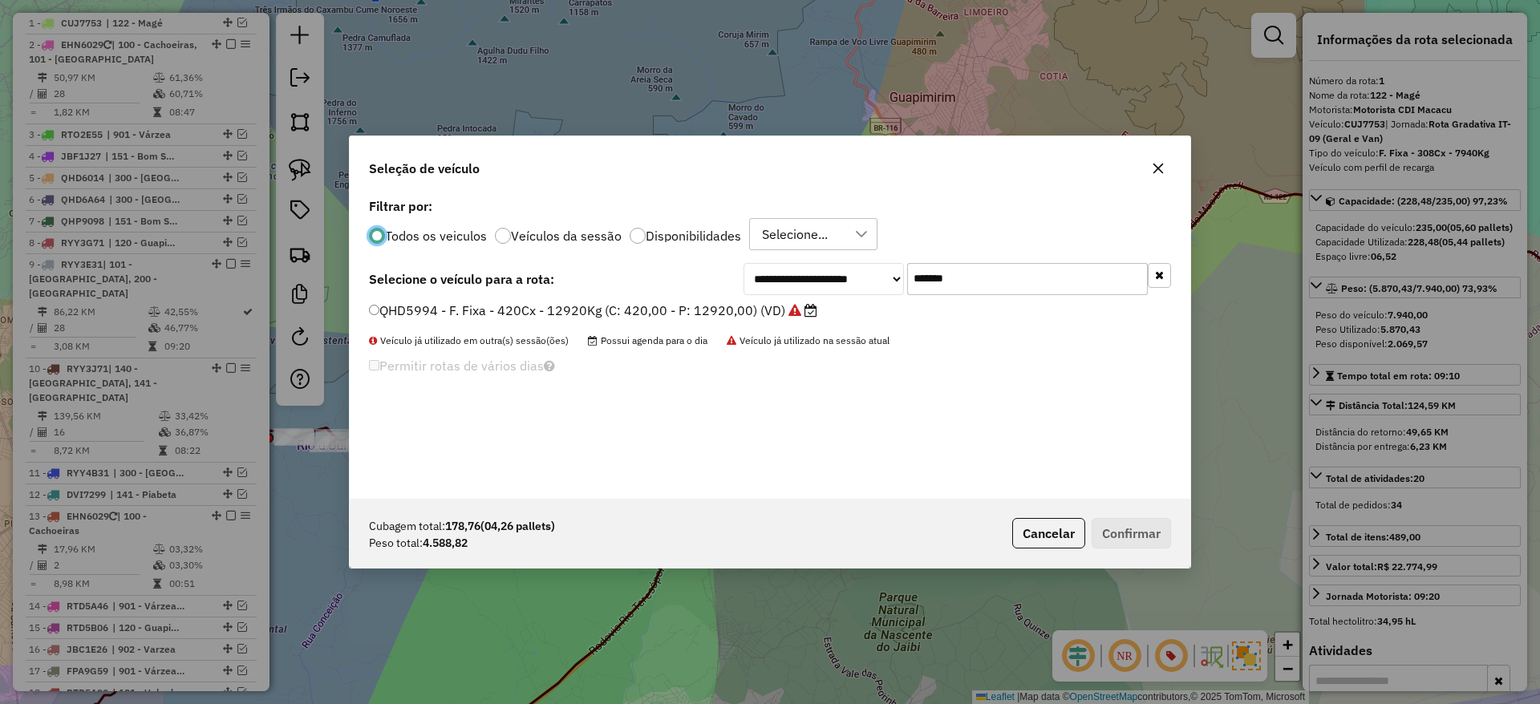
scroll to position [9, 5]
click at [975, 282] on input "*******" at bounding box center [1027, 279] width 241 height 32
paste input "text"
type input "*******"
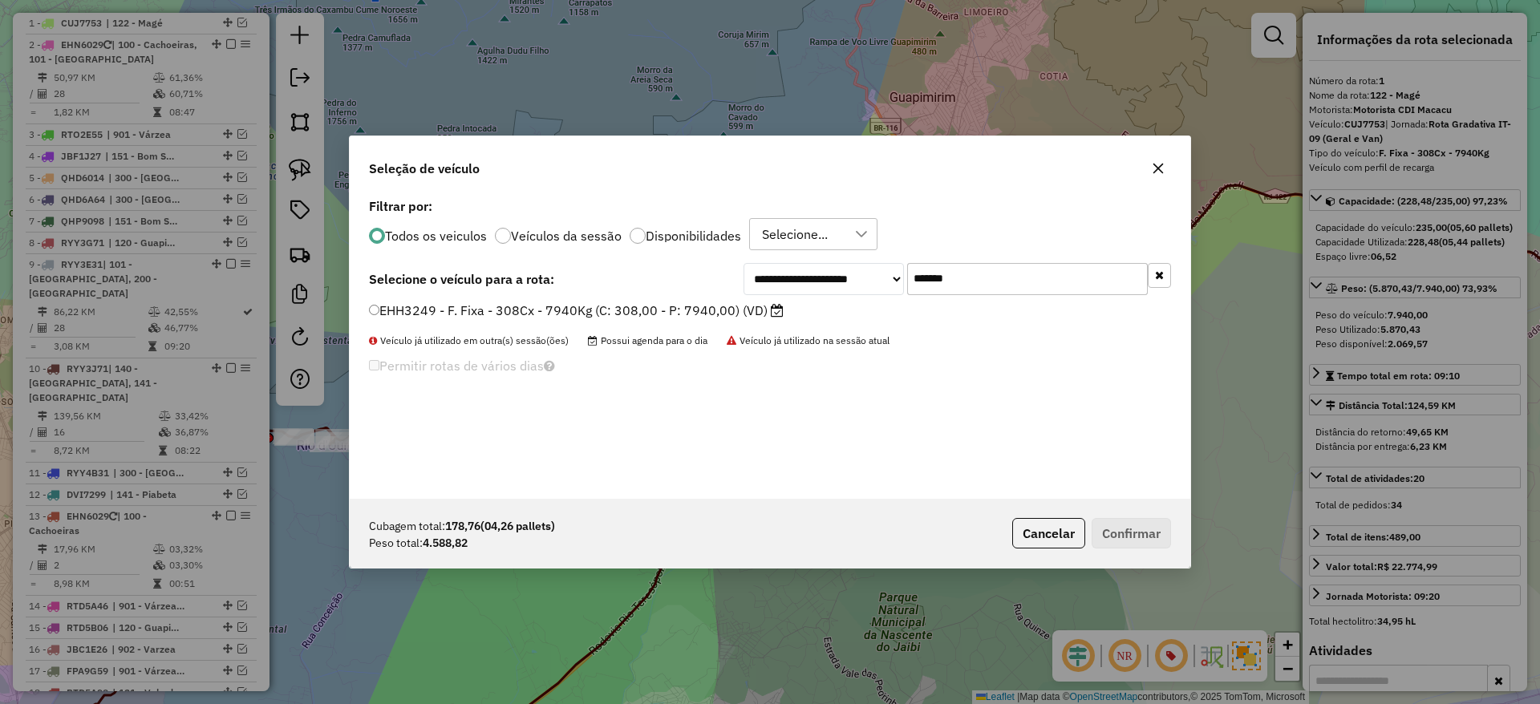
click at [631, 310] on label "EHH3249 - F. Fixa - 308Cx - 7940Kg (C: 308,00 - P: 7940,00) (VD)" at bounding box center [576, 310] width 415 height 19
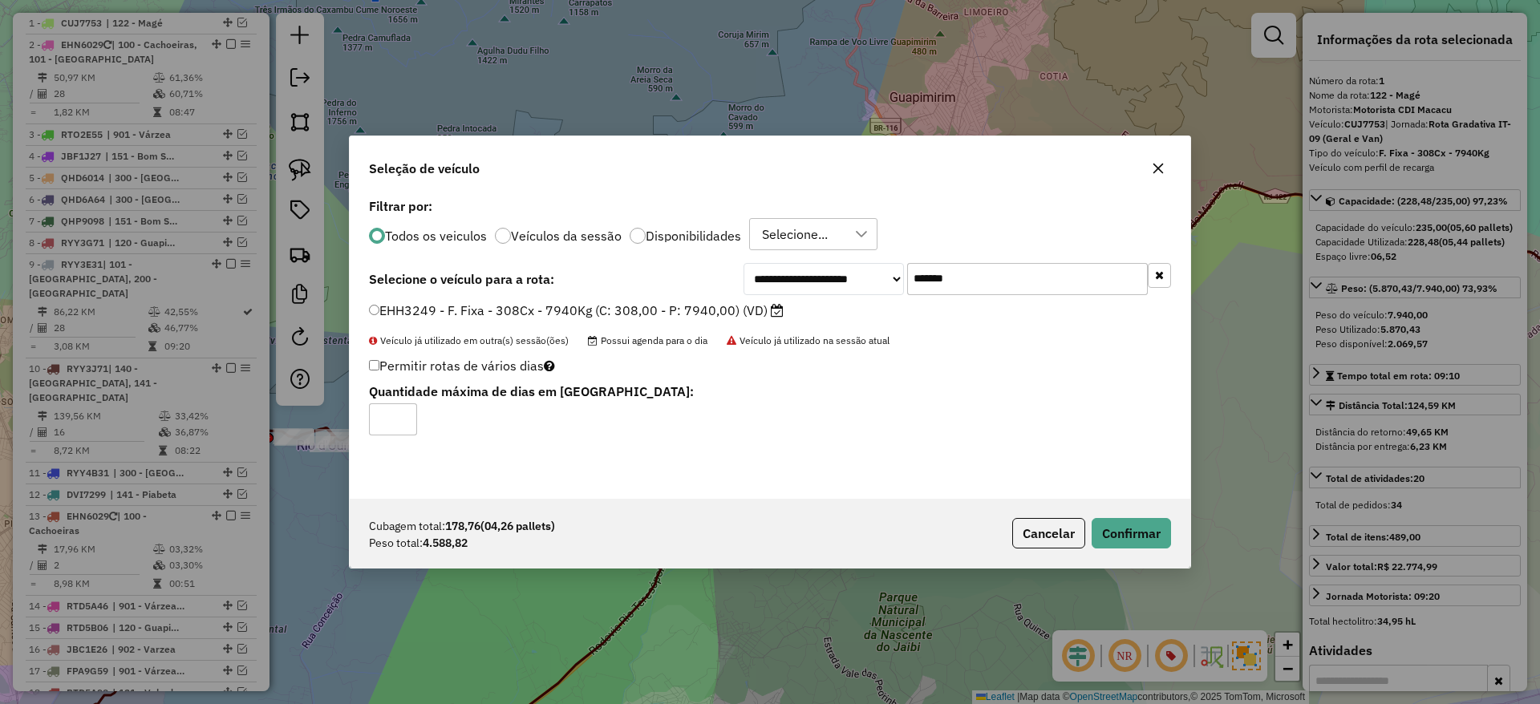
click at [1100, 554] on div "Cubagem total: 178,76 (04,26 pallets) Peso total: 4.588,82 Cancelar Confirmar" at bounding box center [770, 533] width 841 height 69
click at [1127, 528] on button "Confirmar" at bounding box center [1131, 533] width 79 height 30
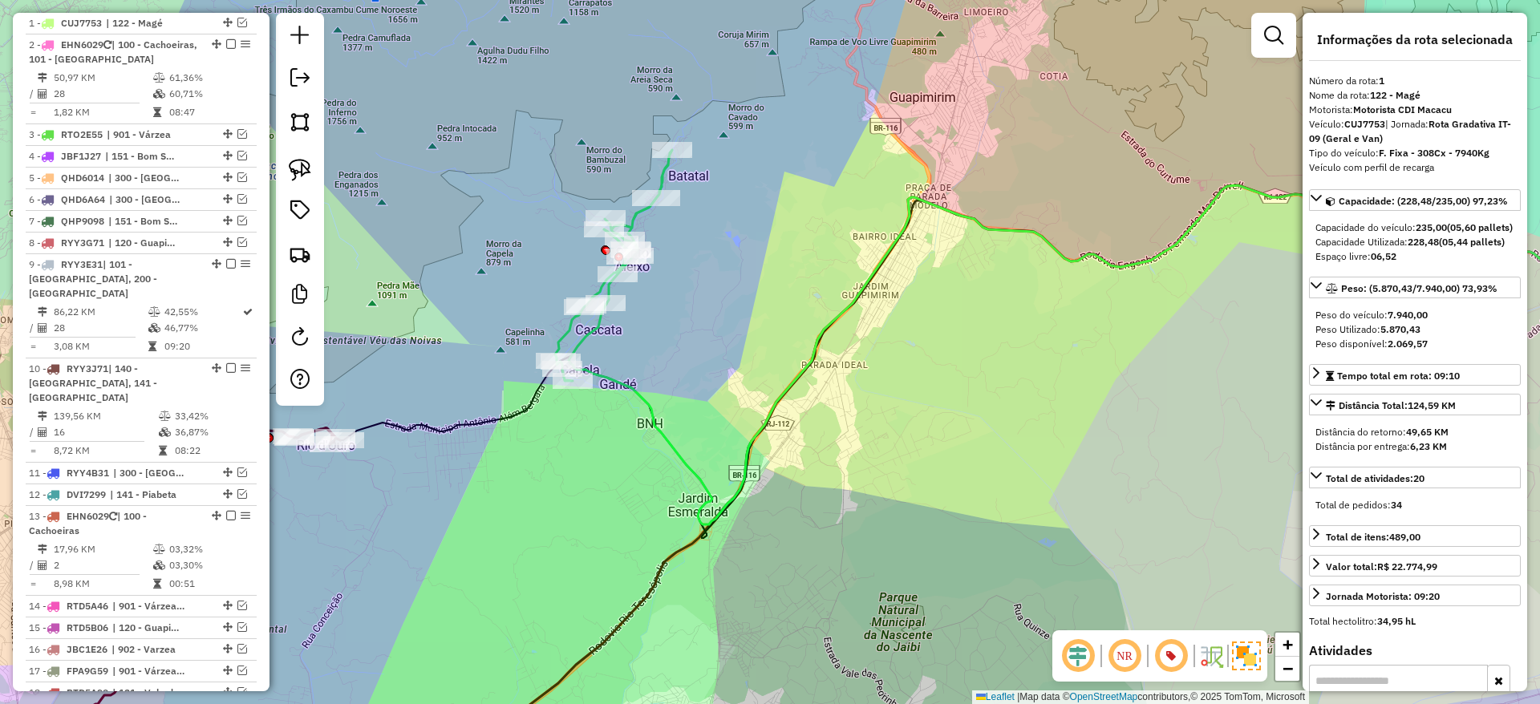
click at [571, 322] on icon at bounding box center [613, 265] width 117 height 231
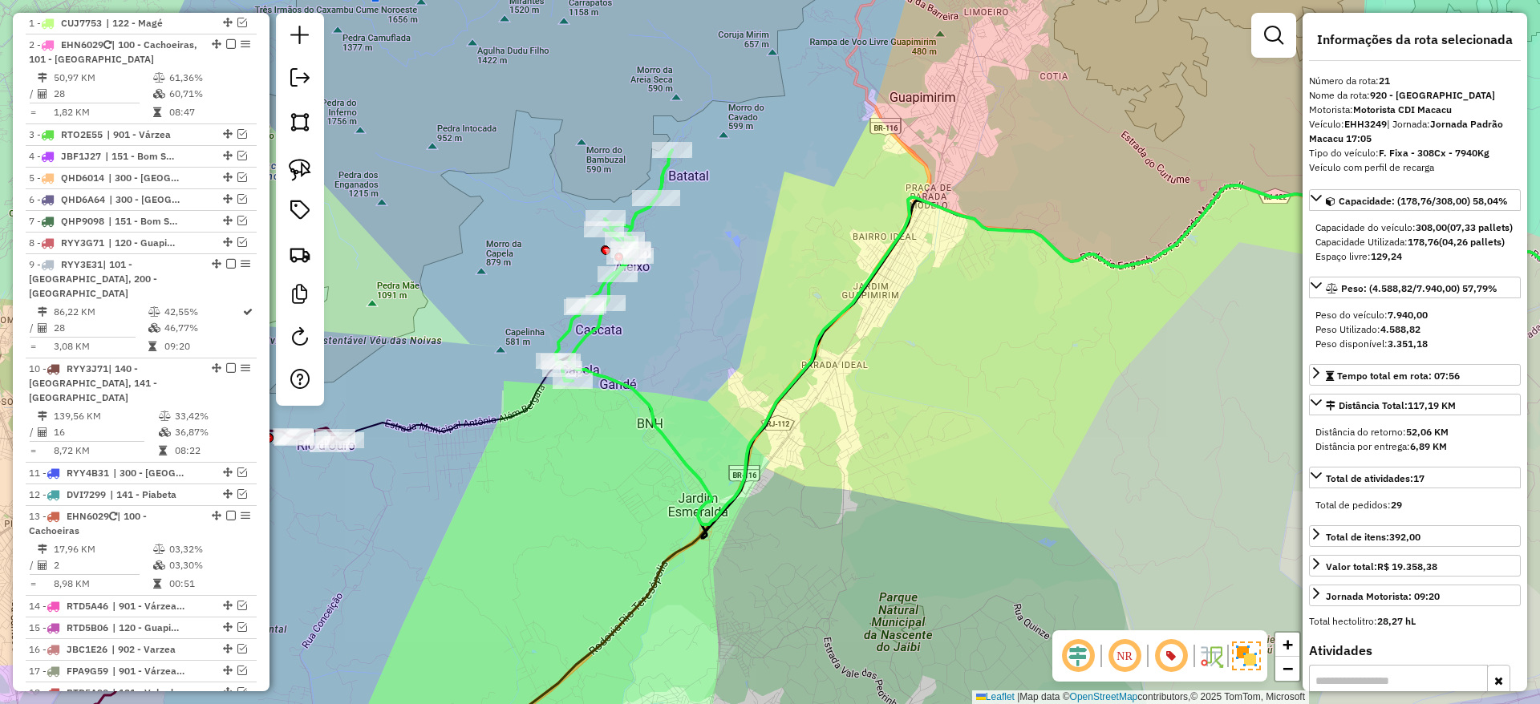
scroll to position [1209, 0]
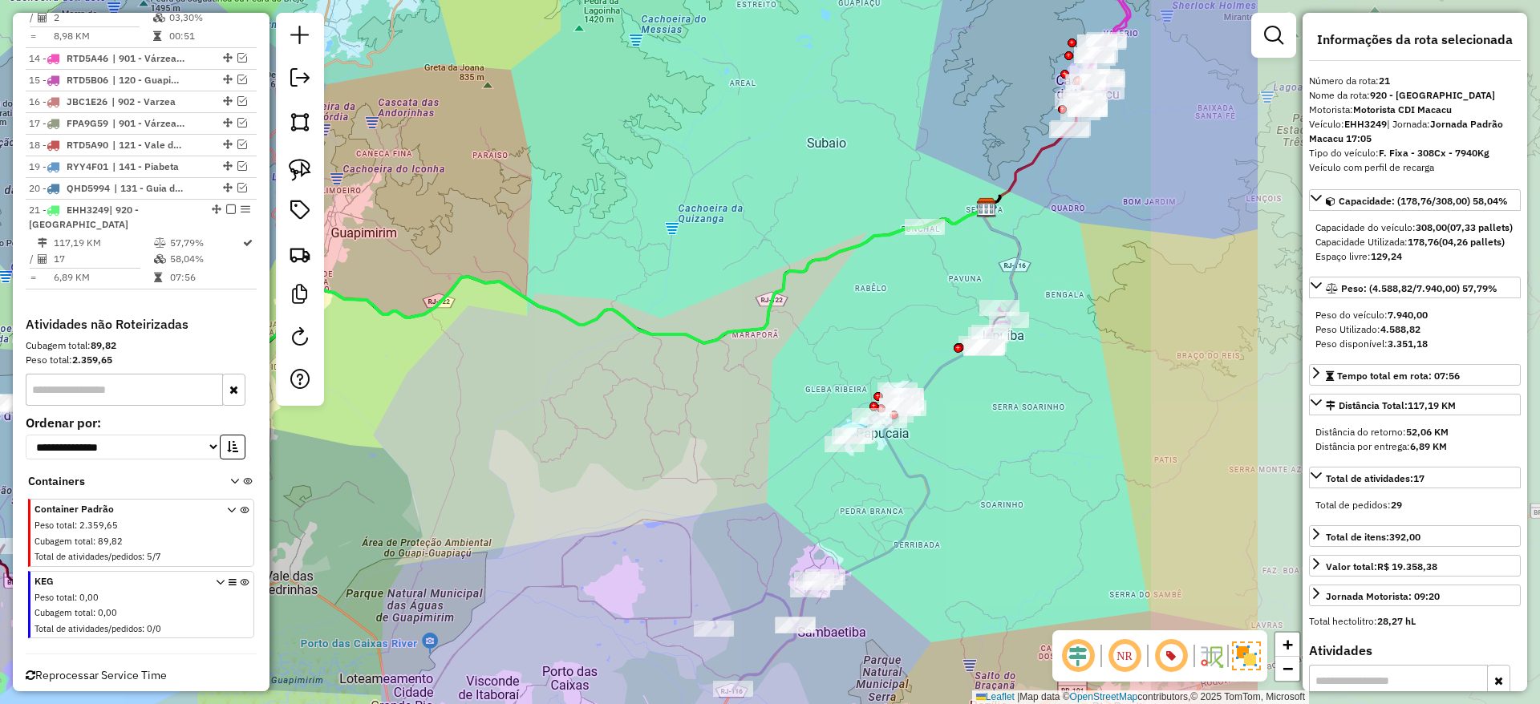
drag, startPoint x: 992, startPoint y: 413, endPoint x: 554, endPoint y: 436, distance: 437.8
click at [554, 436] on div "Janela de atendimento Grade de atendimento Capacidade Transportadoras Veículos …" at bounding box center [770, 352] width 1540 height 704
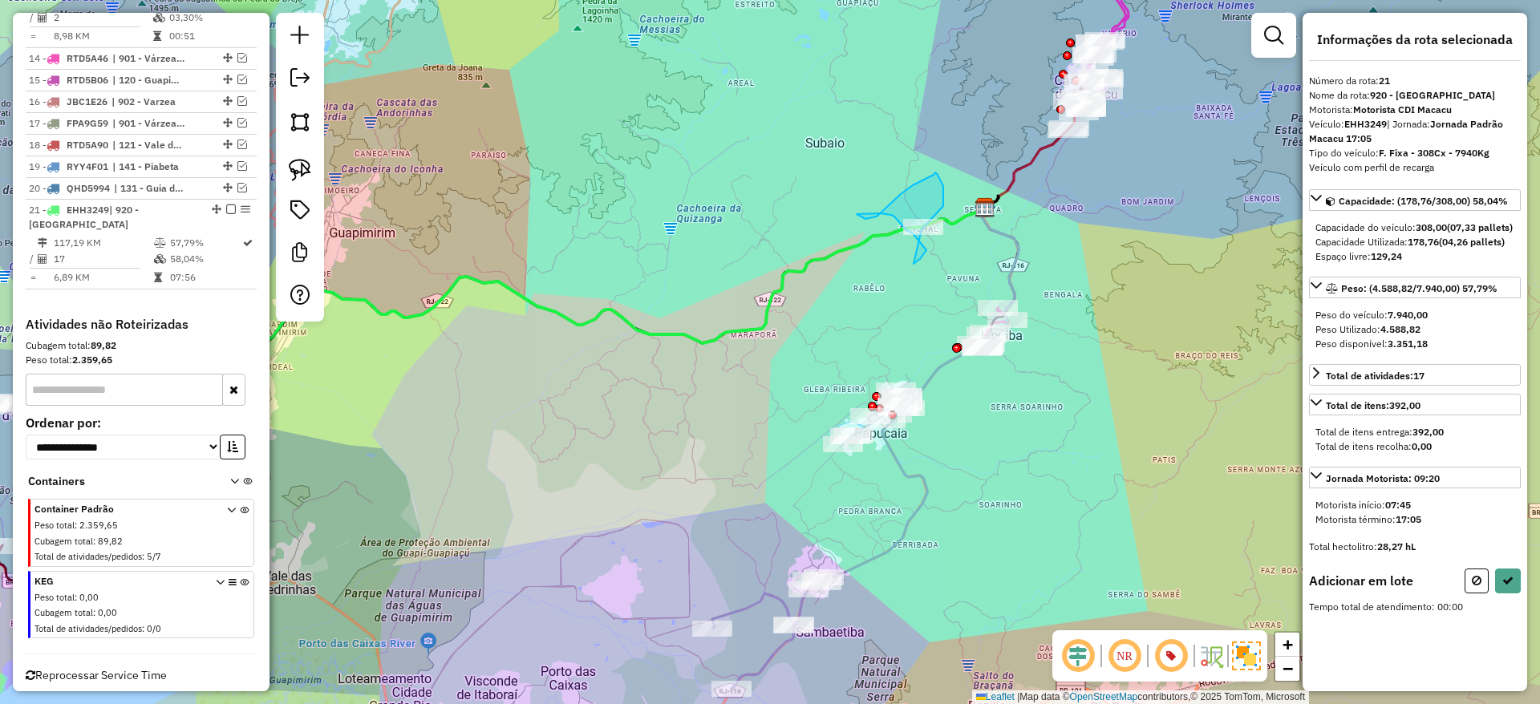
click at [922, 229] on div "Janela de atendimento Grade de atendimento Capacidade Transportadoras Veículos …" at bounding box center [770, 352] width 1540 height 704
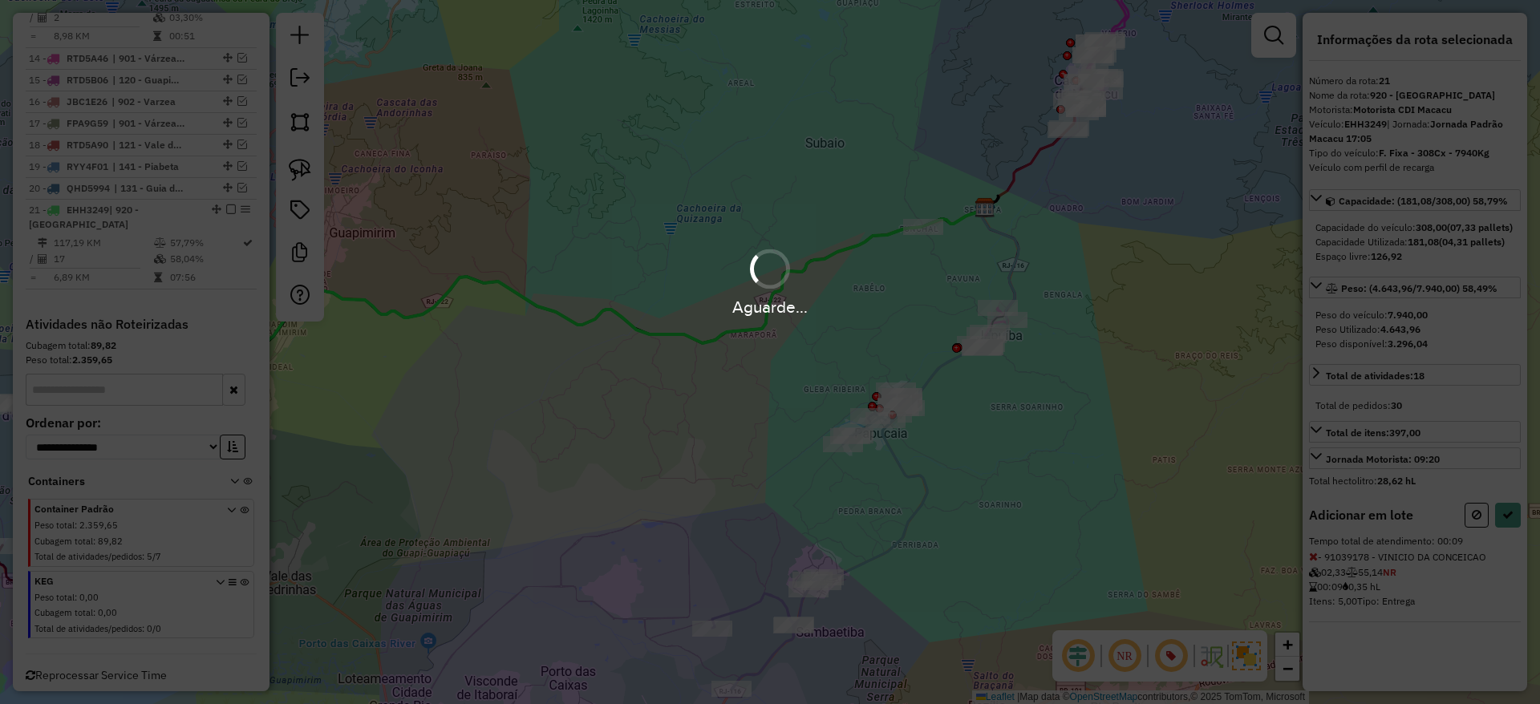
select select "*********"
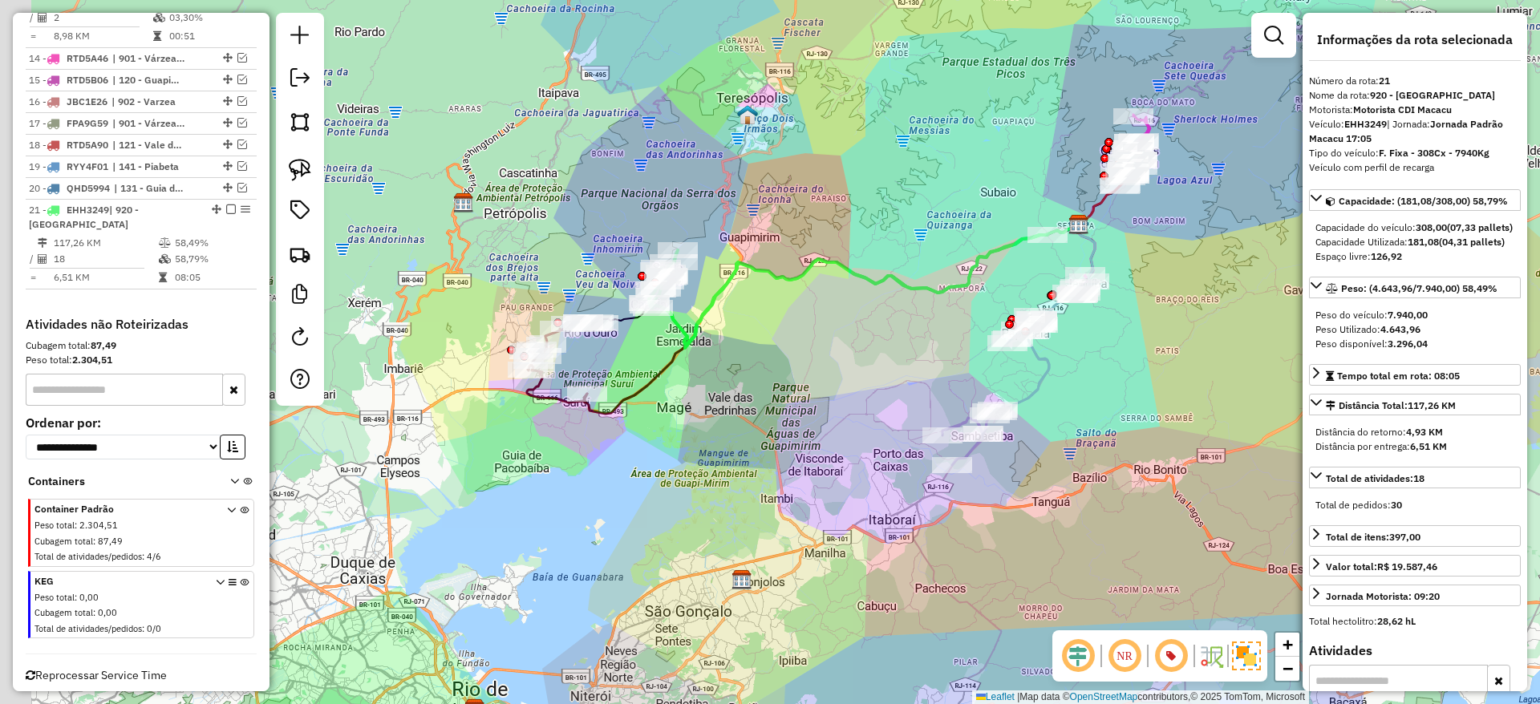
drag, startPoint x: 729, startPoint y: 347, endPoint x: 918, endPoint y: 355, distance: 188.7
click at [918, 355] on div "Janela de atendimento Grade de atendimento Capacidade Transportadoras Veículos …" at bounding box center [770, 352] width 1540 height 704
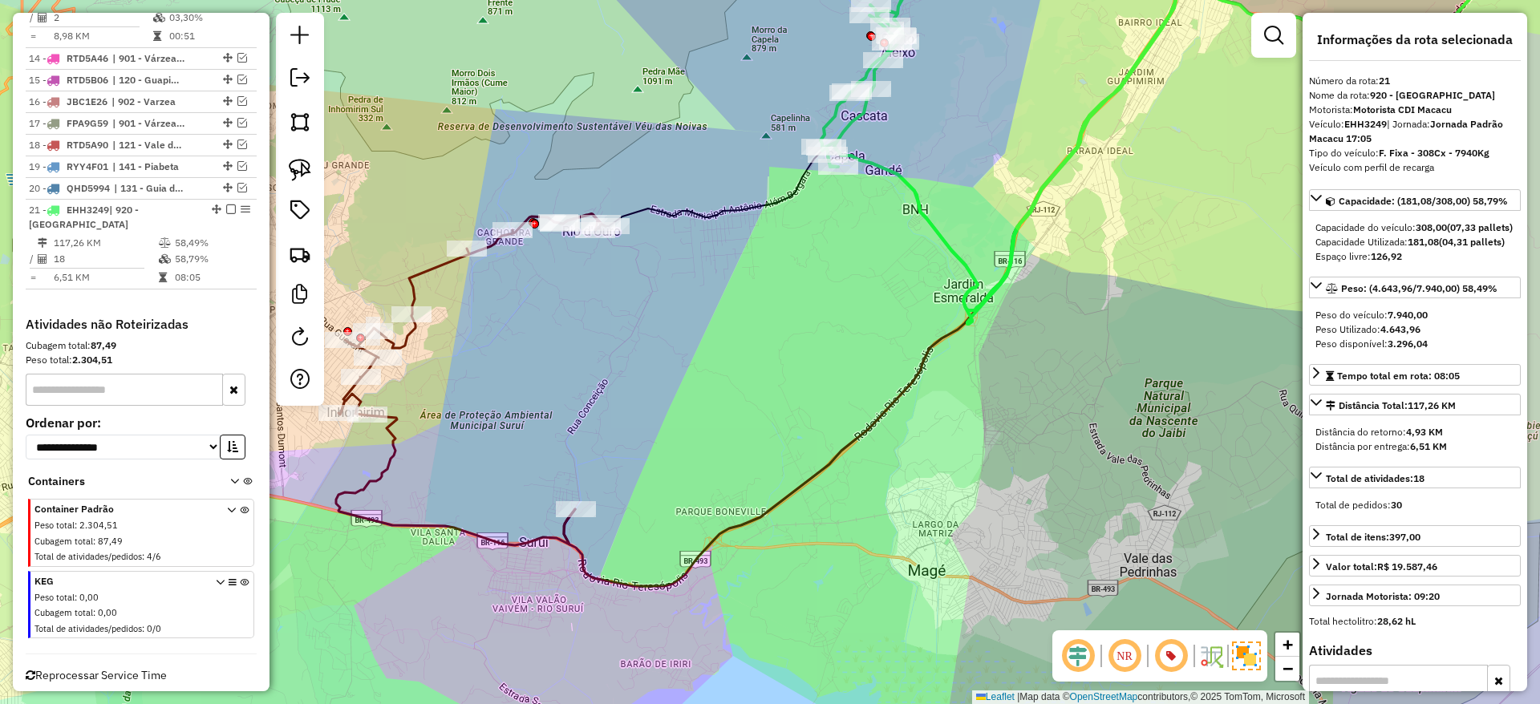
click at [439, 271] on icon at bounding box center [471, 379] width 270 height 331
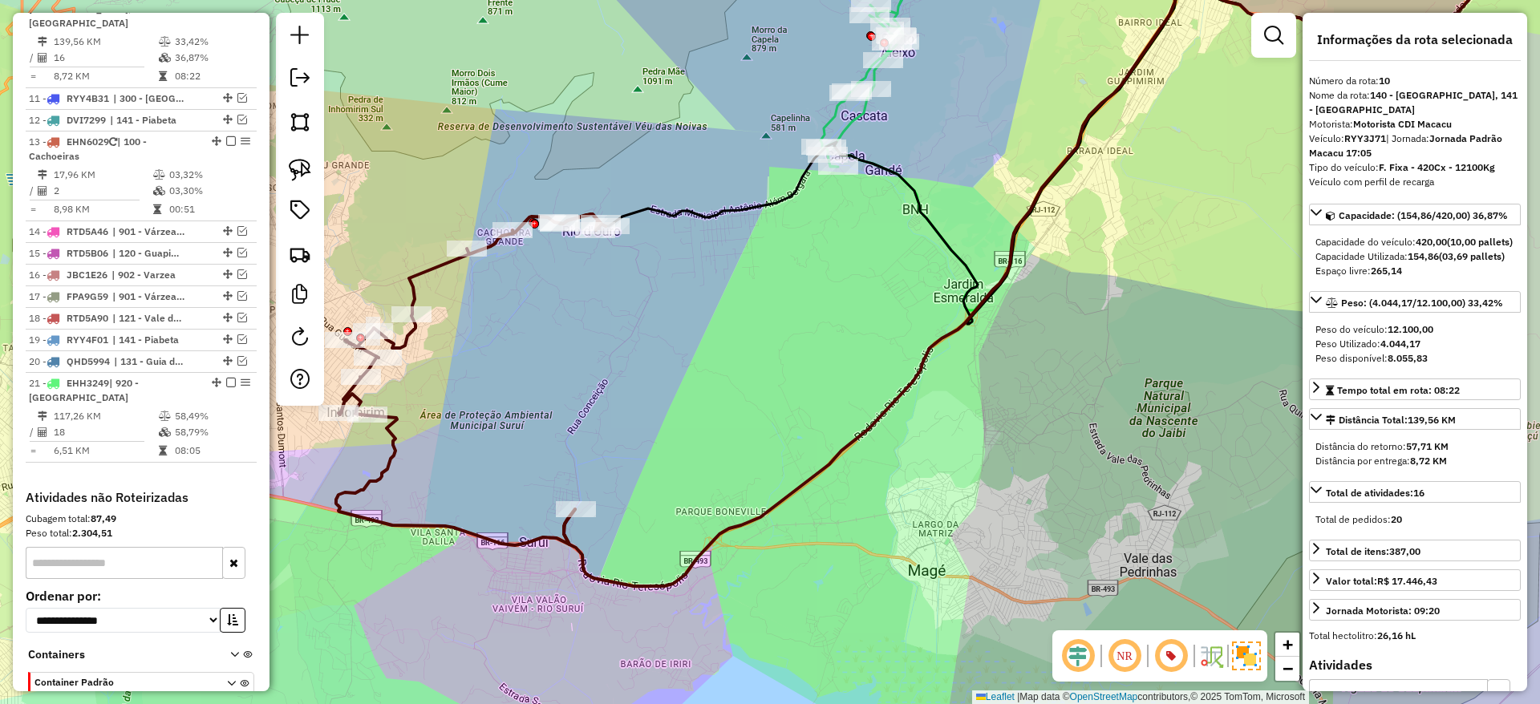
scroll to position [992, 0]
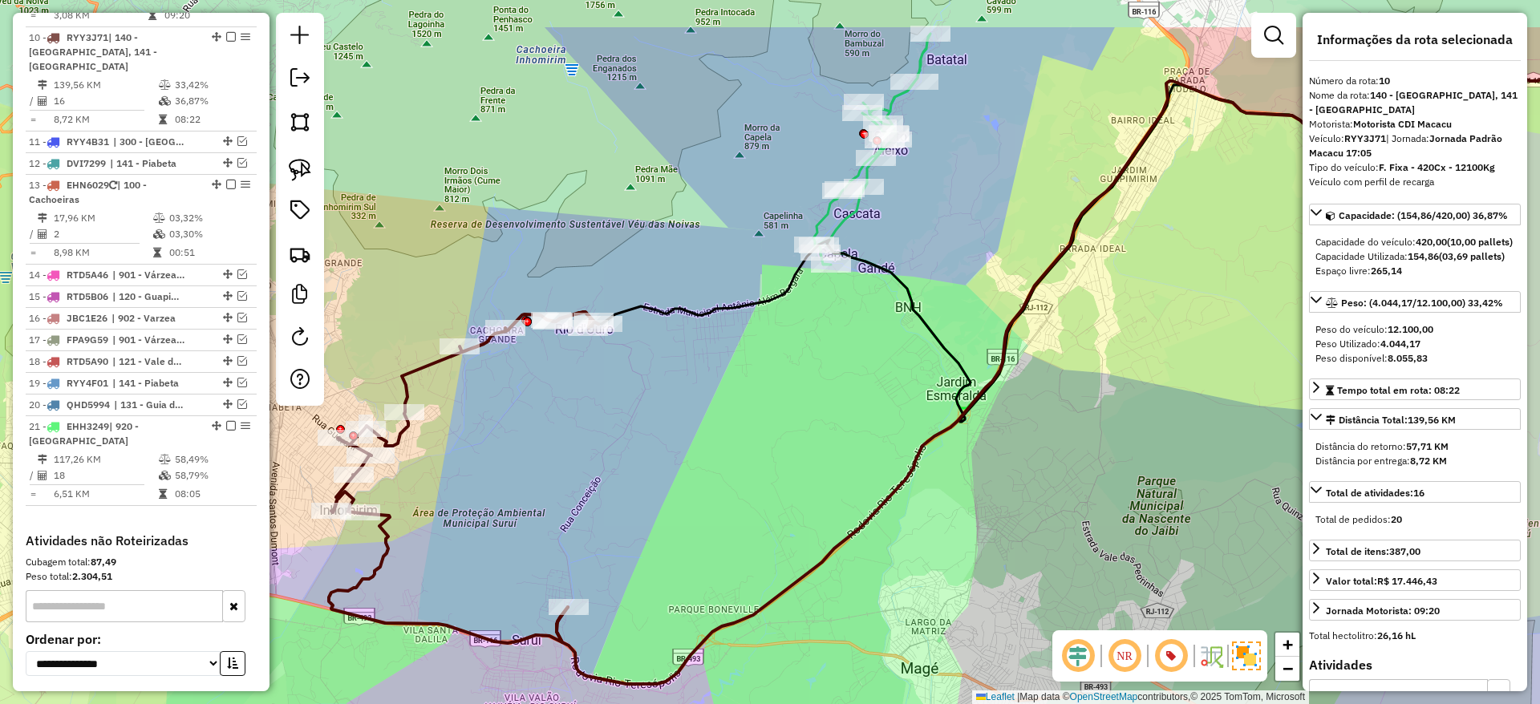
drag, startPoint x: 505, startPoint y: 375, endPoint x: 495, endPoint y: 475, distance: 100.0
click at [495, 475] on div "Janela de atendimento Grade de atendimento Capacidade Transportadoras Veículos …" at bounding box center [770, 352] width 1540 height 704
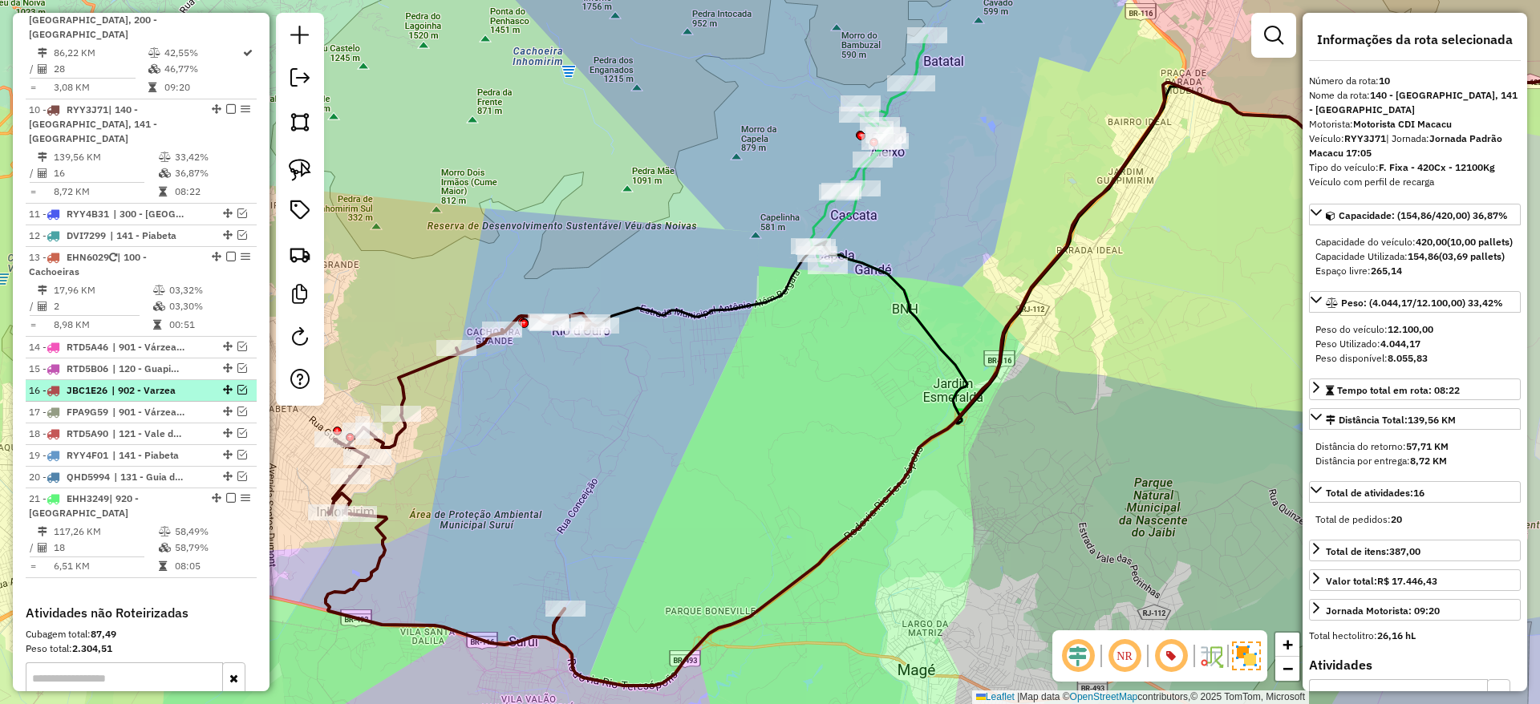
scroll to position [891, 0]
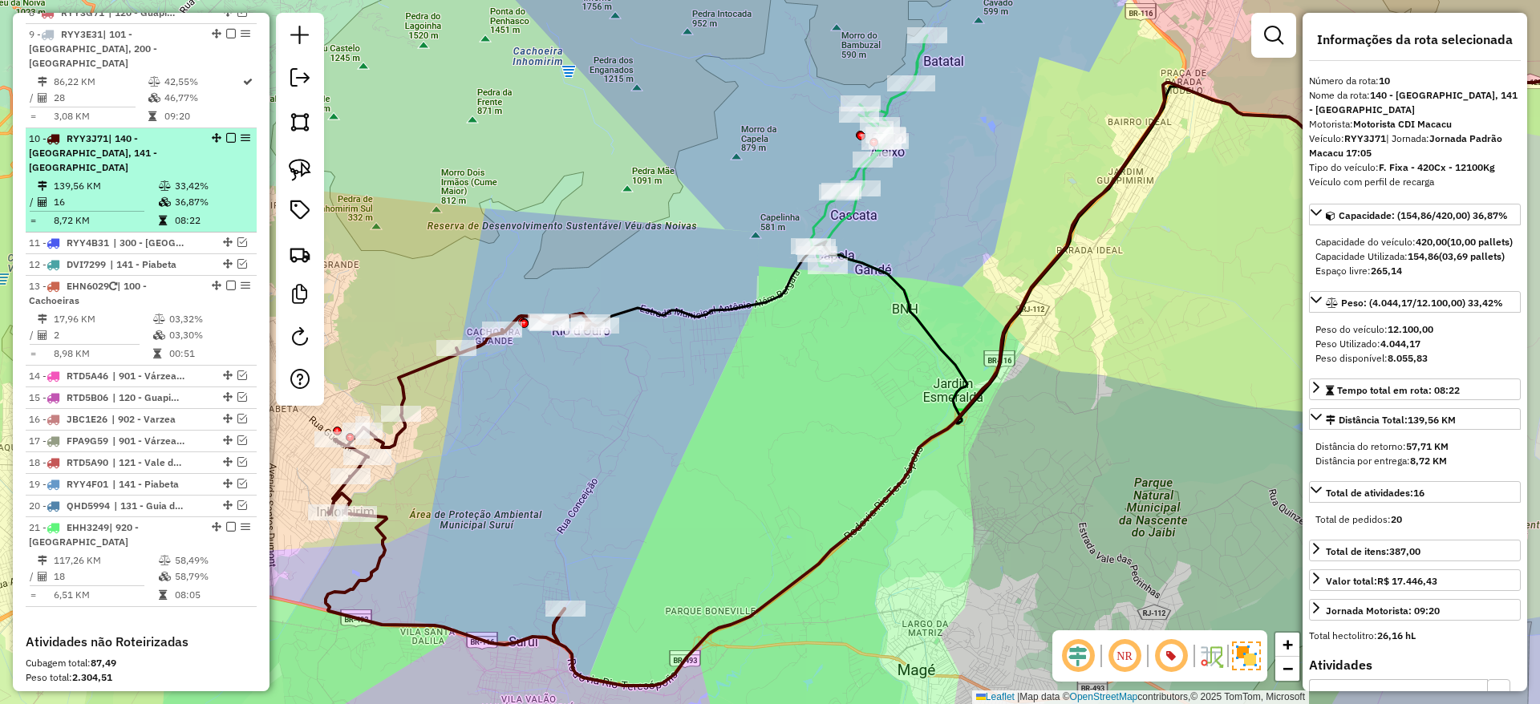
click at [226, 133] on em at bounding box center [231, 138] width 10 height 10
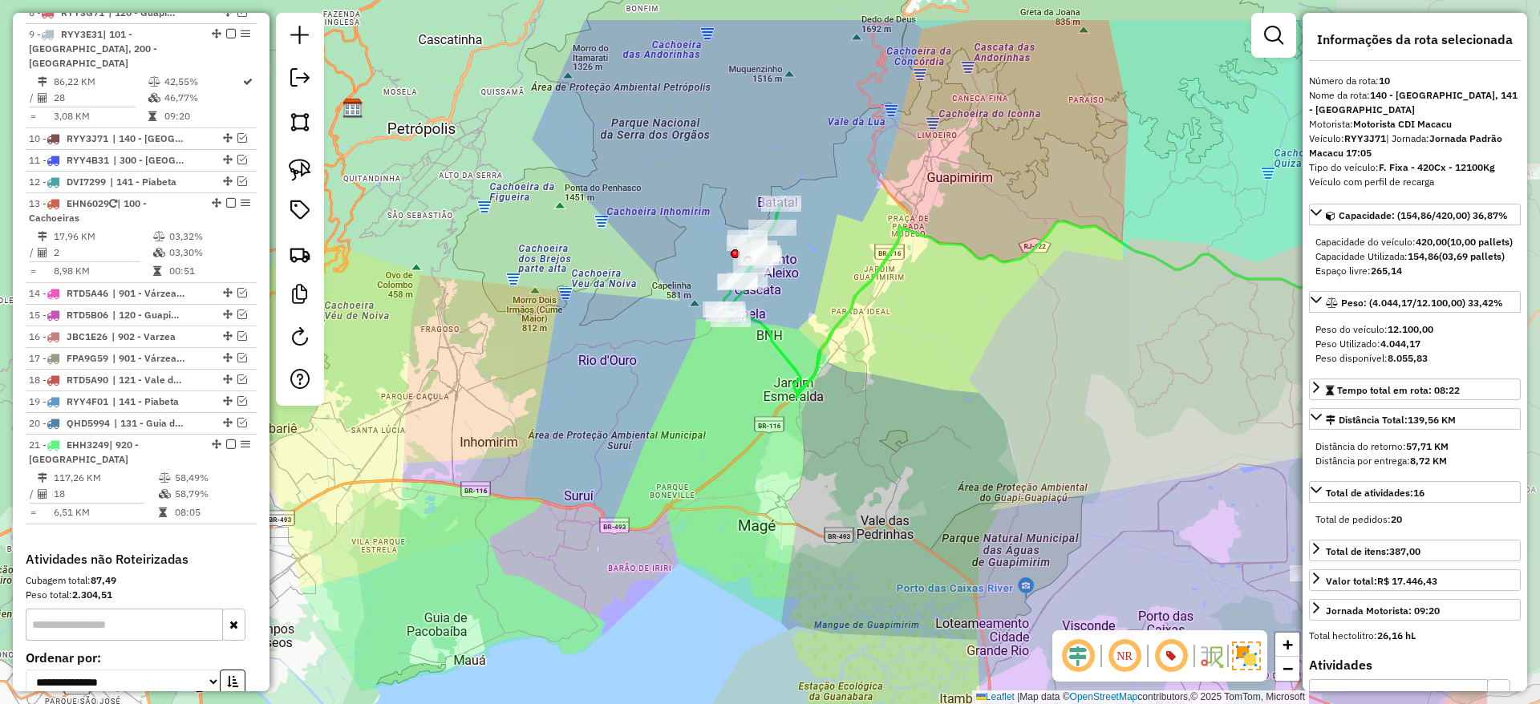
drag, startPoint x: 1186, startPoint y: 202, endPoint x: 930, endPoint y: 302, distance: 274.6
click at [930, 302] on div "Janela de atendimento Grade de atendimento Capacidade Transportadoras Veículos …" at bounding box center [770, 352] width 1540 height 704
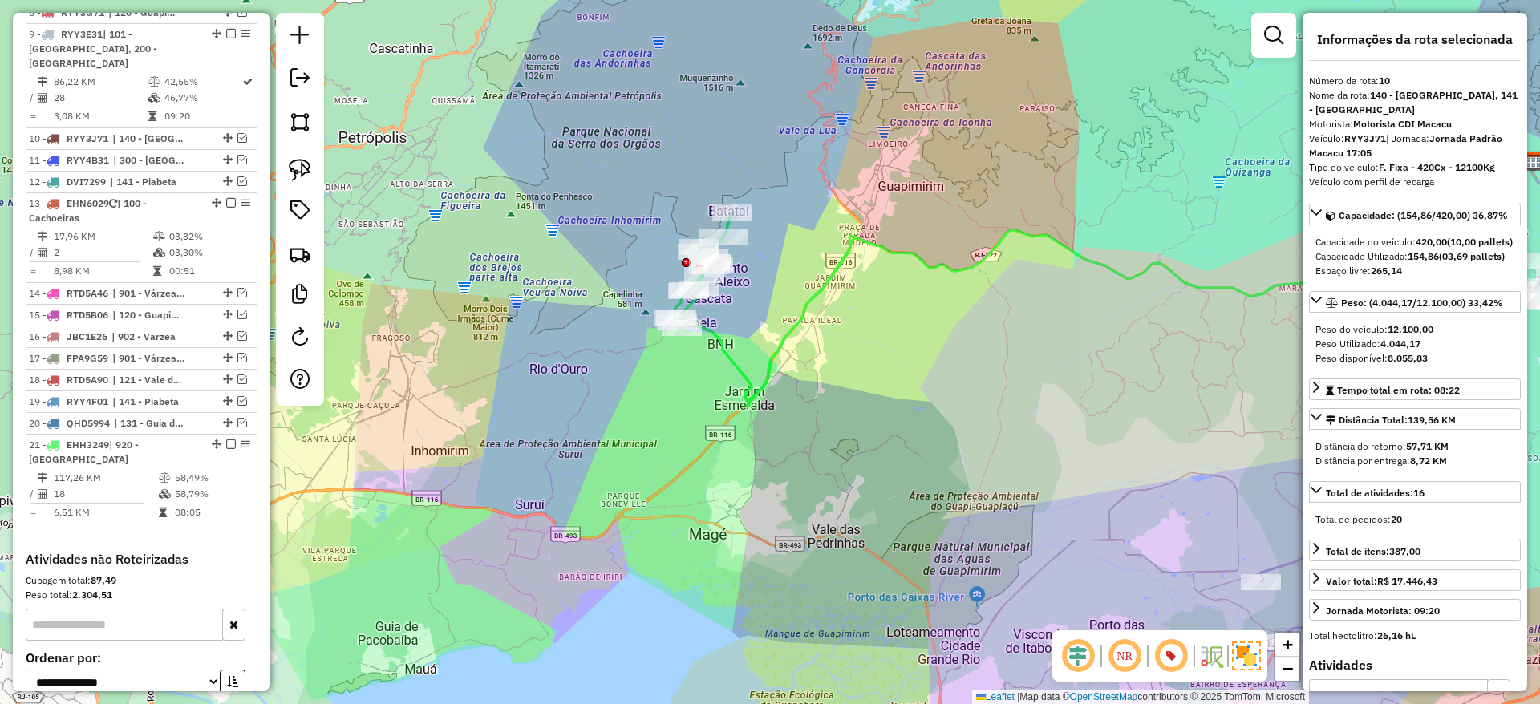
click at [848, 247] on icon at bounding box center [1073, 293] width 798 height 227
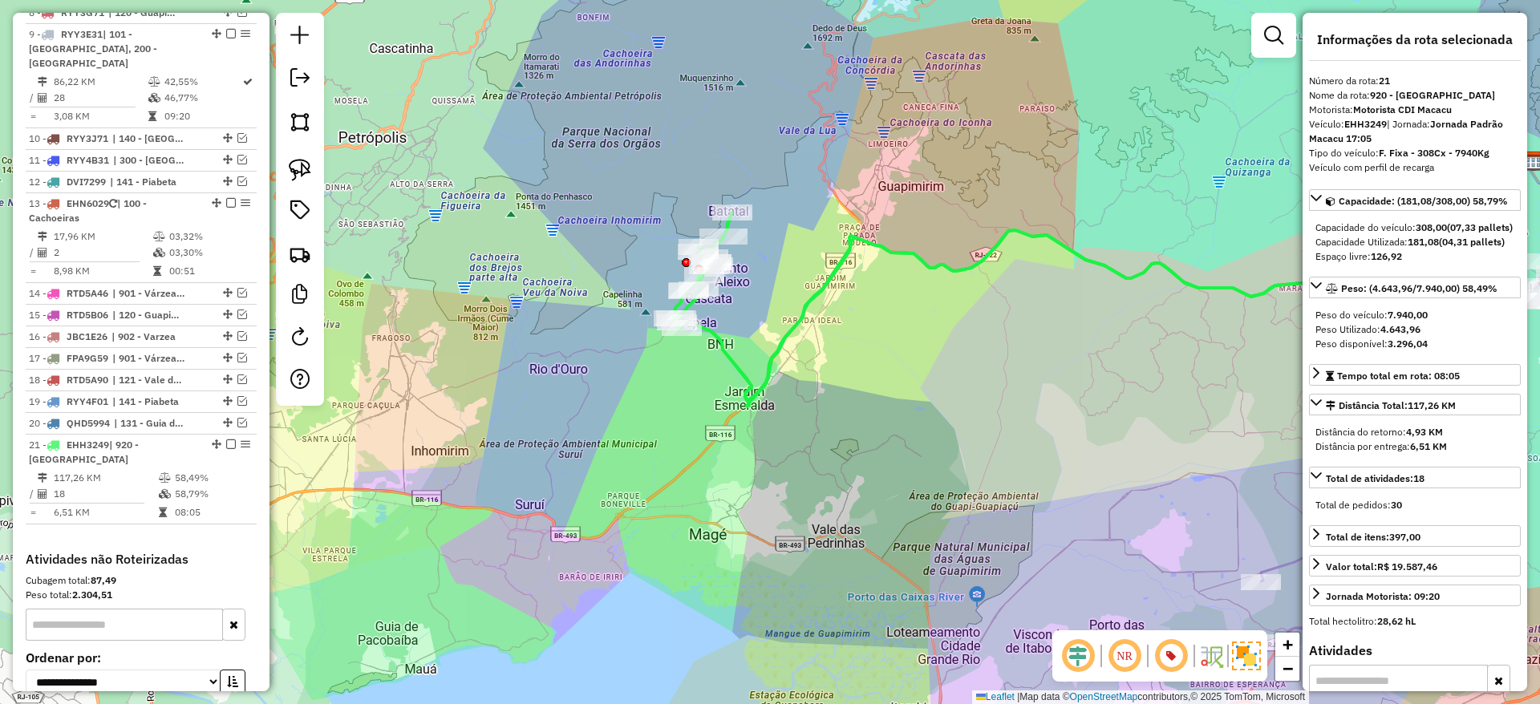
scroll to position [1141, 0]
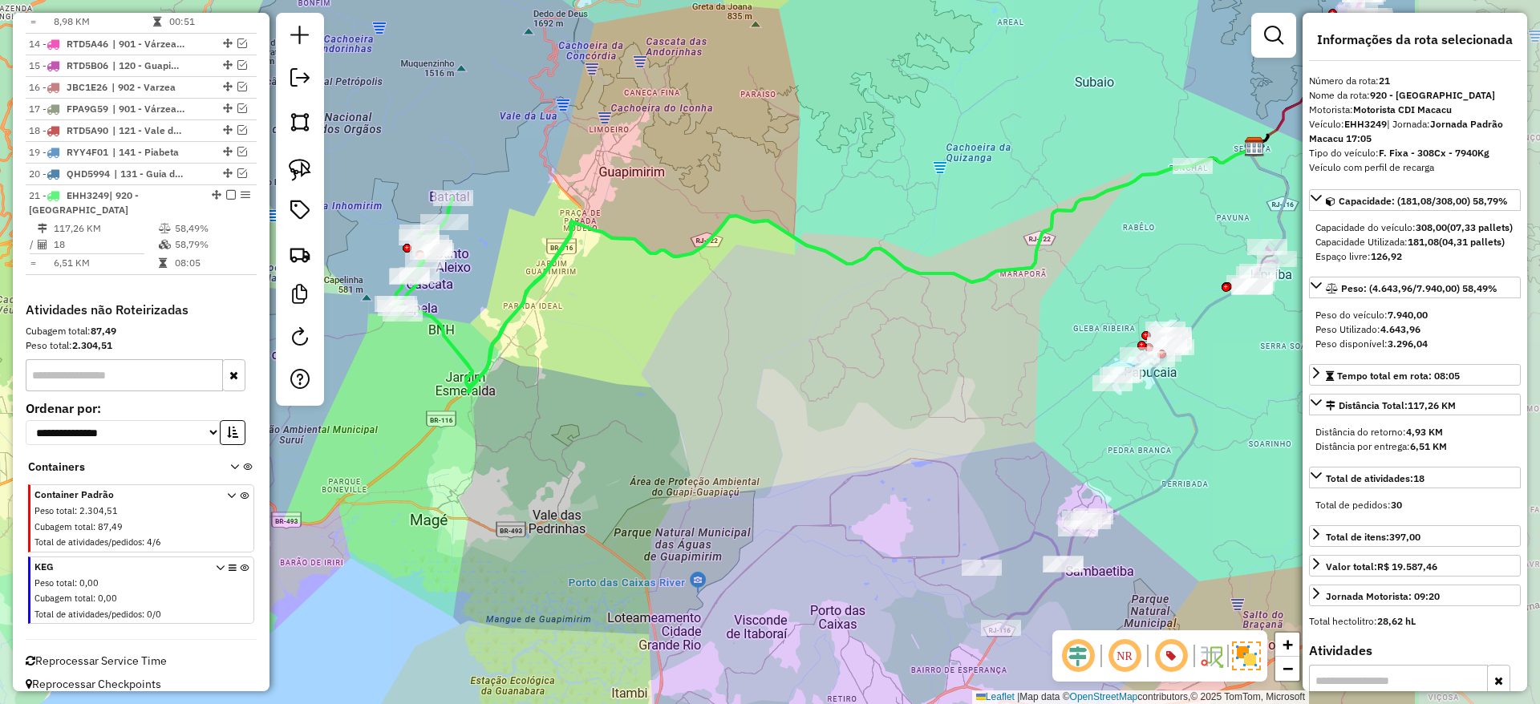
drag, startPoint x: 1068, startPoint y: 363, endPoint x: 786, endPoint y: 349, distance: 281.9
click at [786, 349] on div "Janela de atendimento Grade de atendimento Capacidade Transportadoras Veículos …" at bounding box center [770, 352] width 1540 height 704
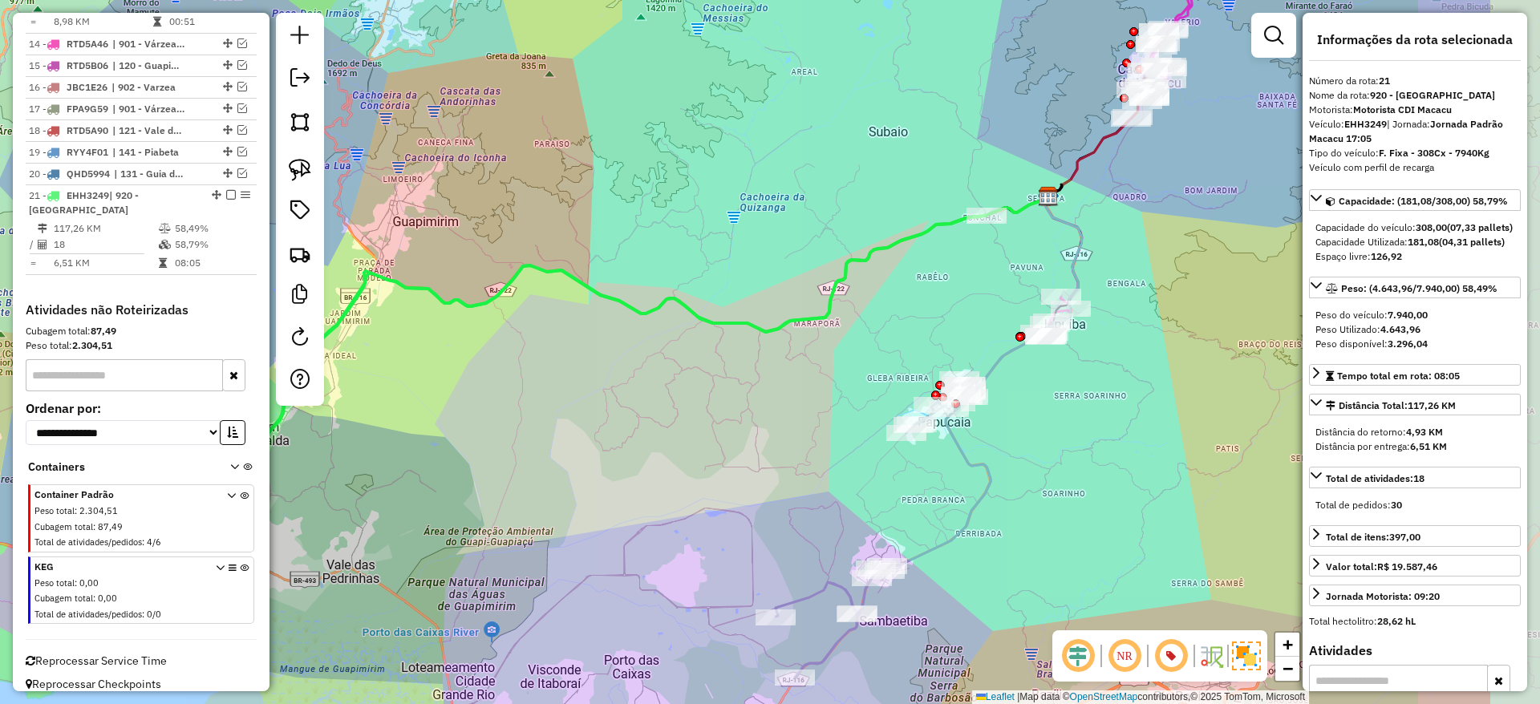
drag, startPoint x: 1064, startPoint y: 286, endPoint x: 858, endPoint y: 335, distance: 211.3
click at [858, 335] on div "Janela de atendimento Grade de atendimento Capacidade Transportadoras Veículos …" at bounding box center [770, 352] width 1540 height 704
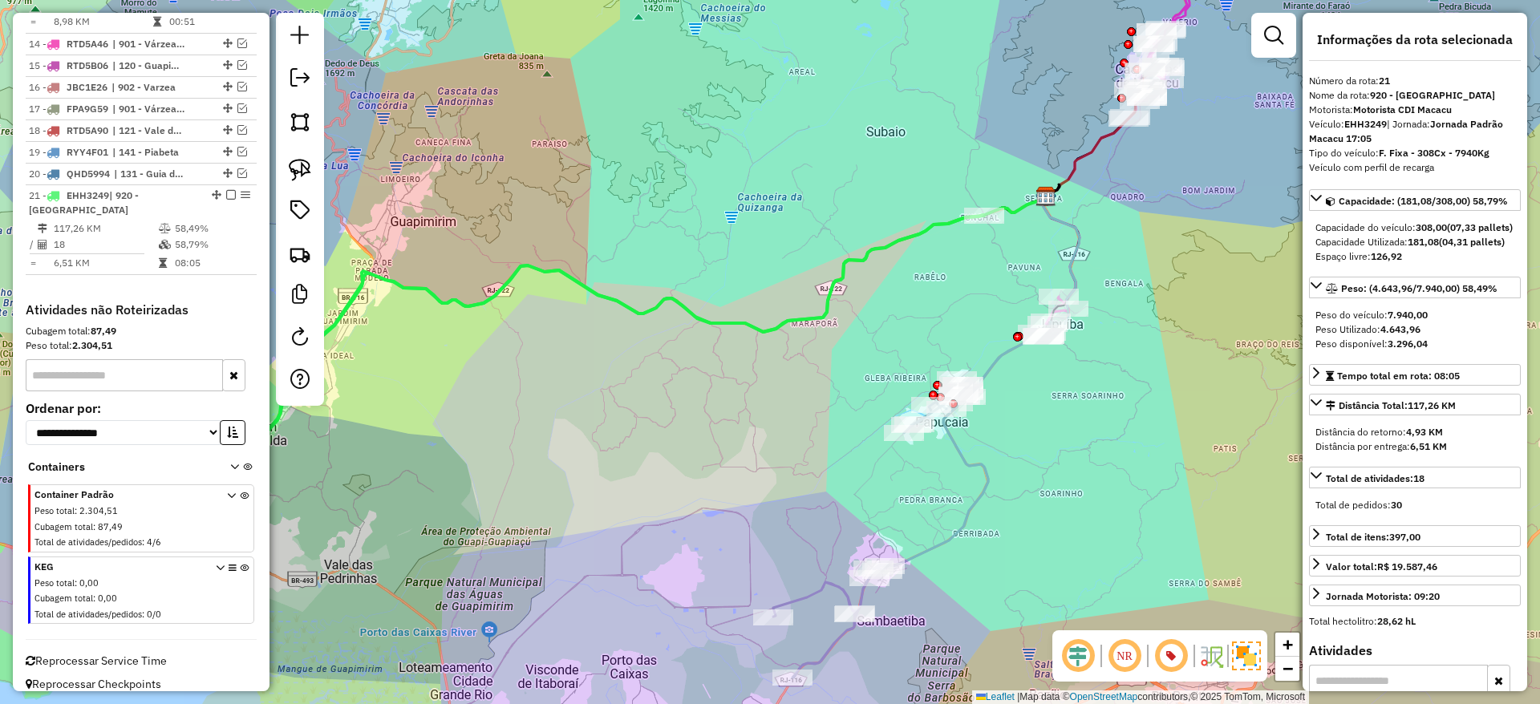
click at [982, 489] on icon at bounding box center [912, 500] width 278 height 356
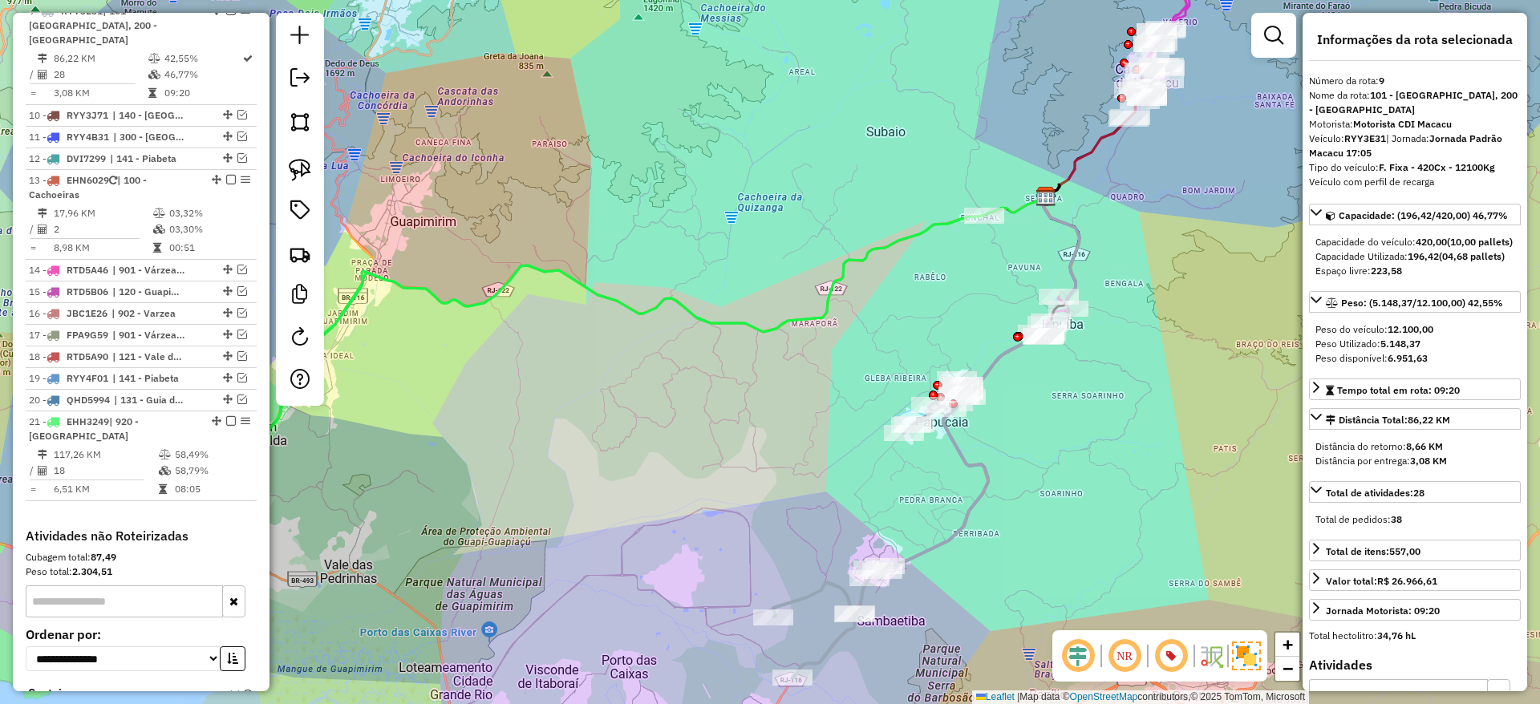
scroll to position [902, 0]
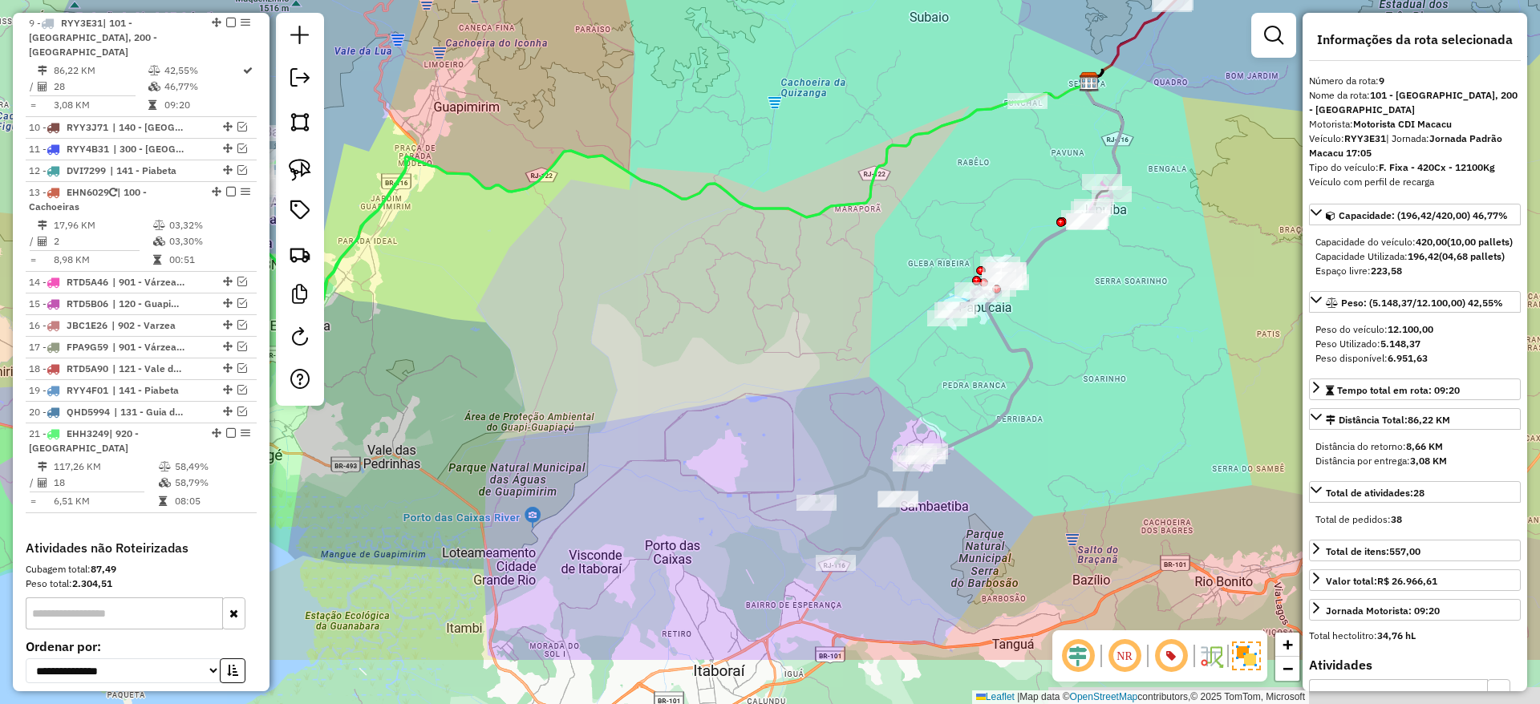
drag, startPoint x: 1065, startPoint y: 562, endPoint x: 1109, endPoint y: 443, distance: 126.4
click at [1109, 443] on div "Janela de atendimento Grade de atendimento Capacidade Transportadoras Veículos …" at bounding box center [770, 352] width 1540 height 704
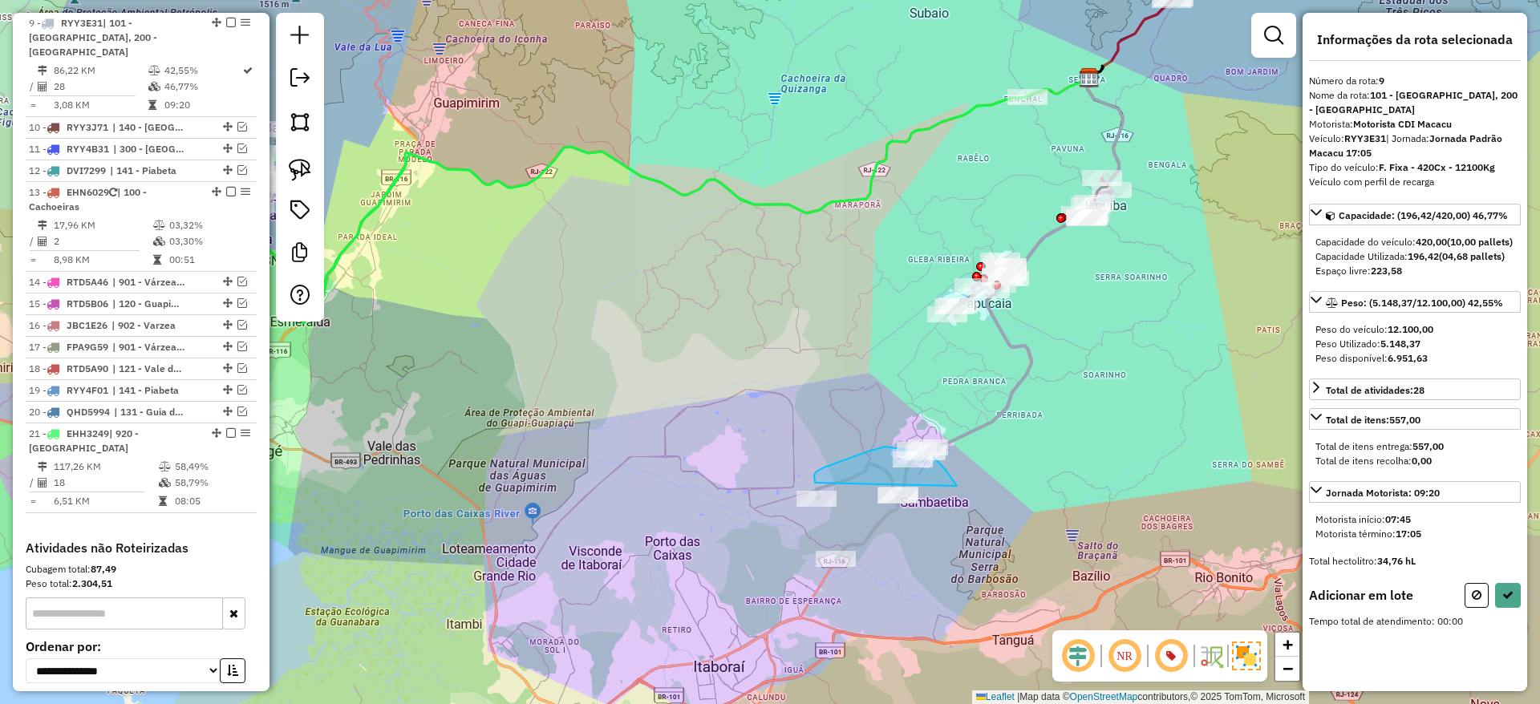
drag, startPoint x: 957, startPoint y: 486, endPoint x: 815, endPoint y: 483, distance: 142.0
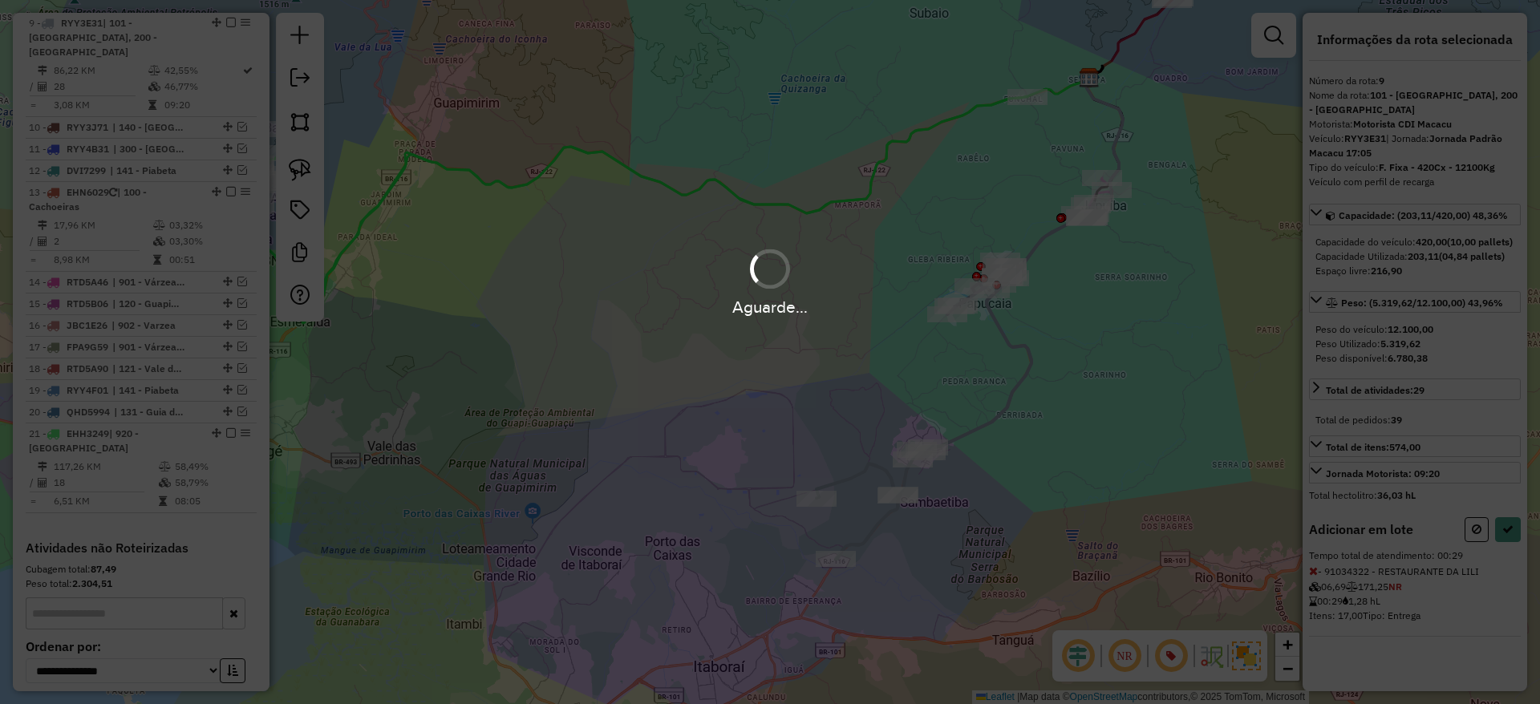
select select "*********"
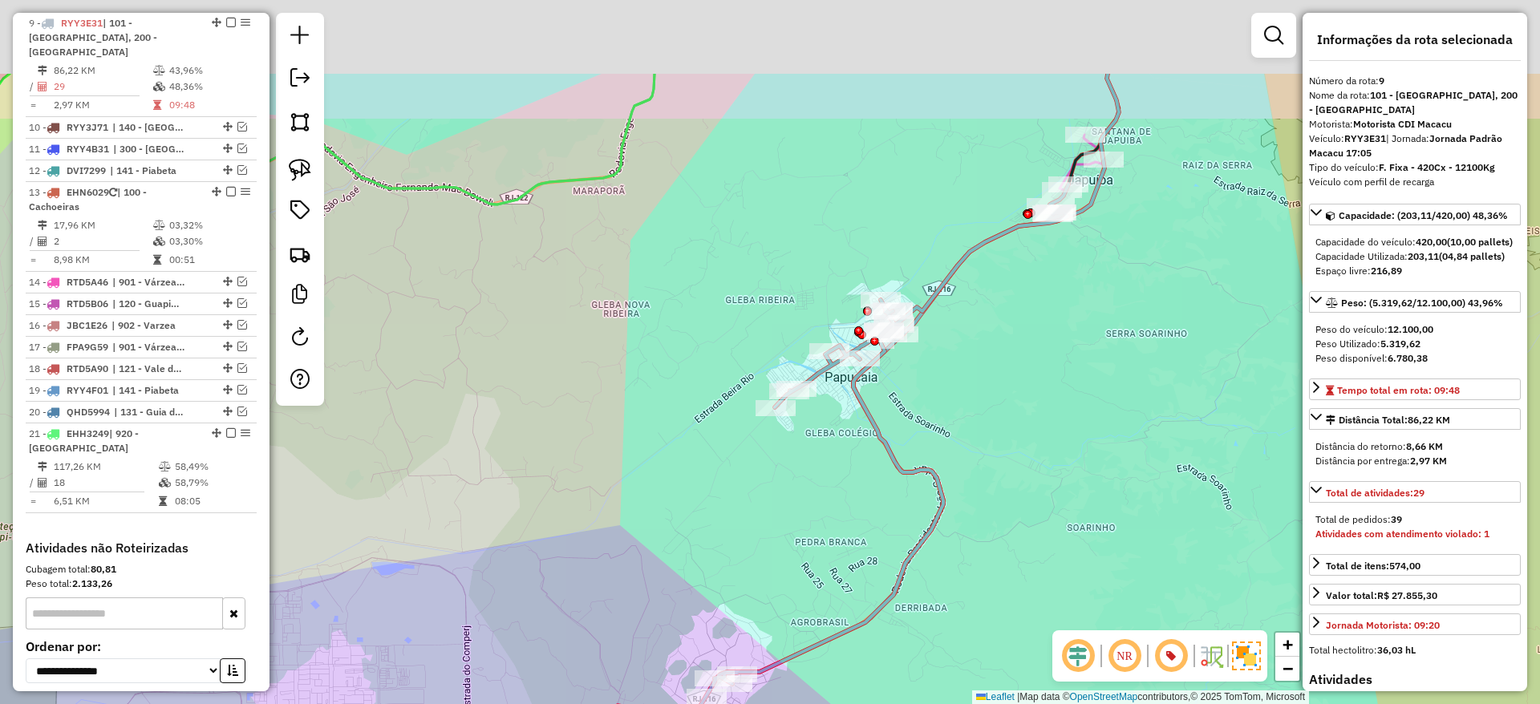
drag, startPoint x: 1146, startPoint y: 209, endPoint x: 977, endPoint y: 372, distance: 234.9
click at [977, 372] on div "Janela de atendimento Grade de atendimento Capacidade Transportadoras Veículos …" at bounding box center [770, 352] width 1540 height 704
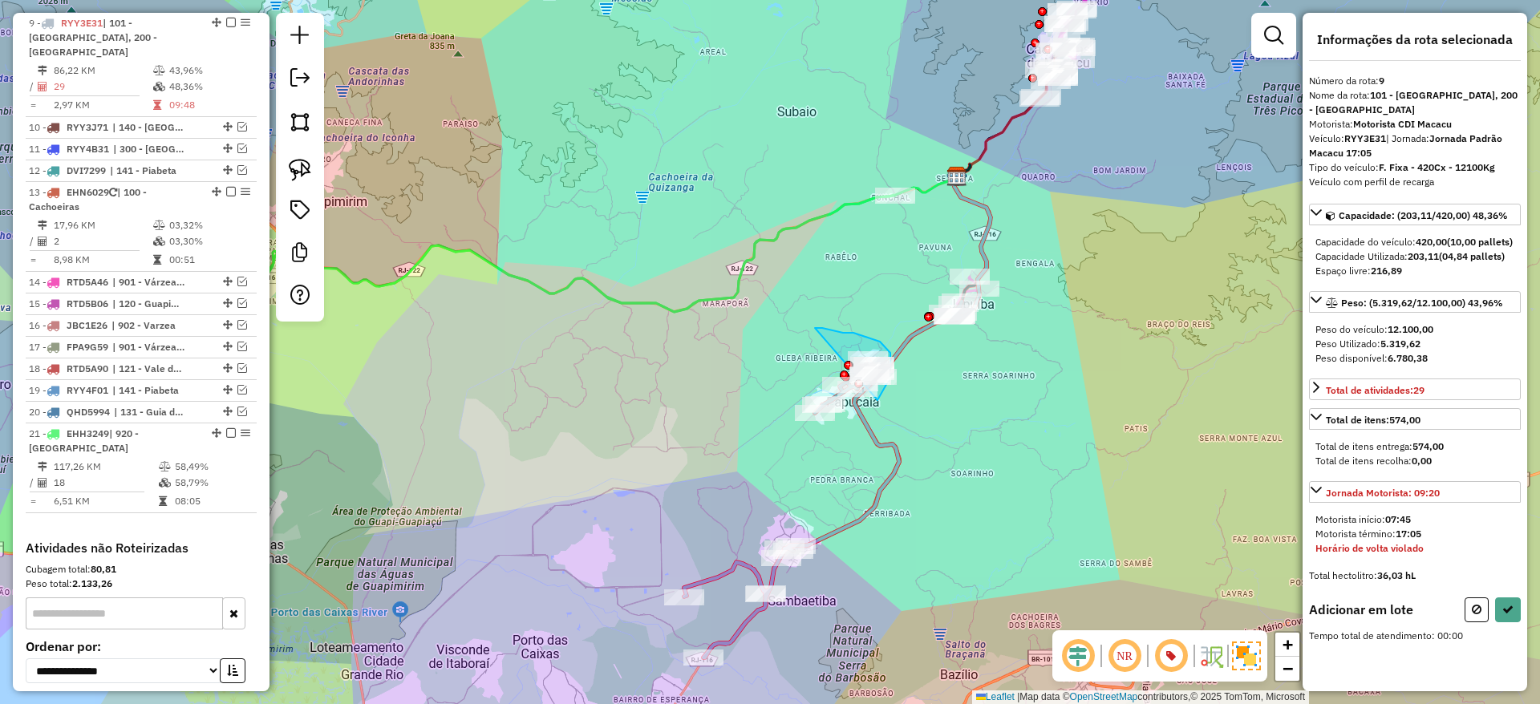
drag, startPoint x: 878, startPoint y: 400, endPoint x: 793, endPoint y: 386, distance: 85.5
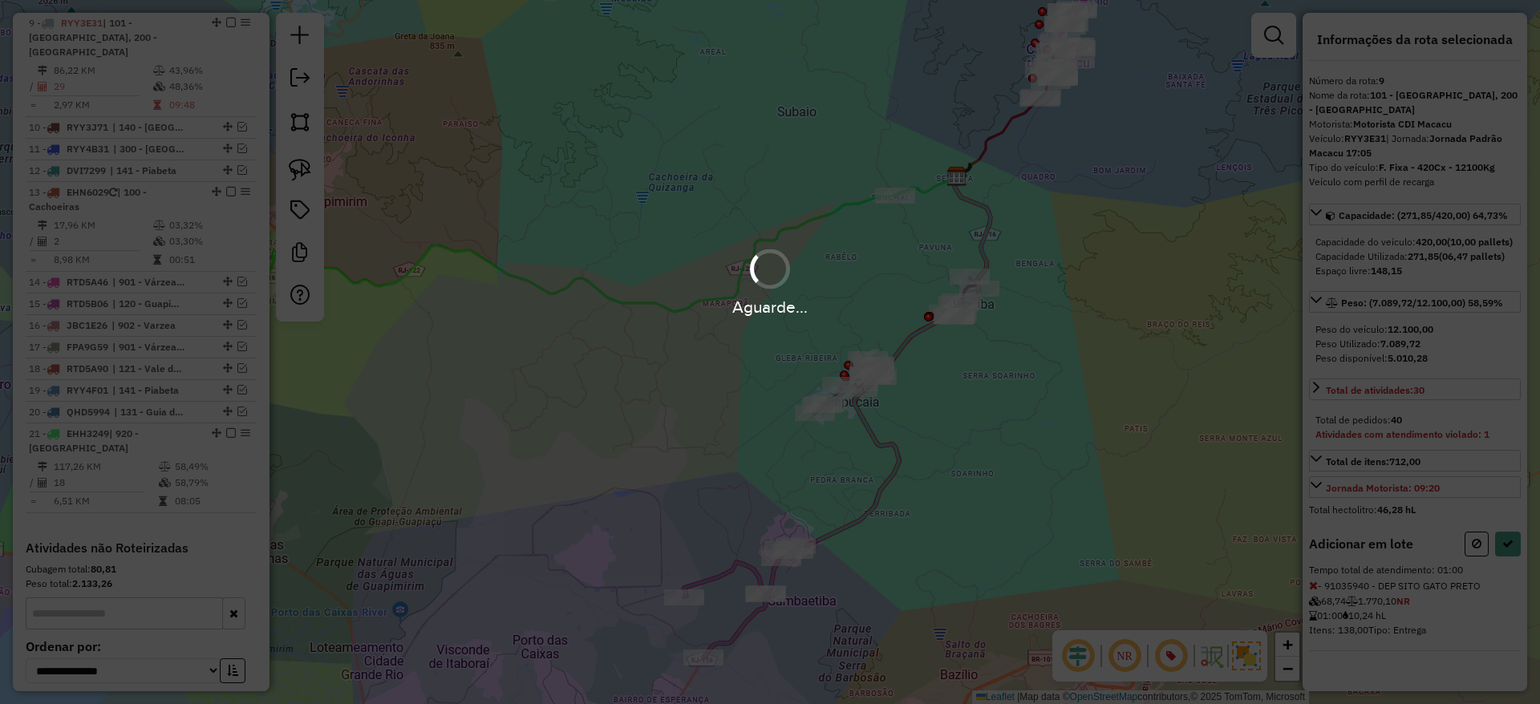
select select "*********"
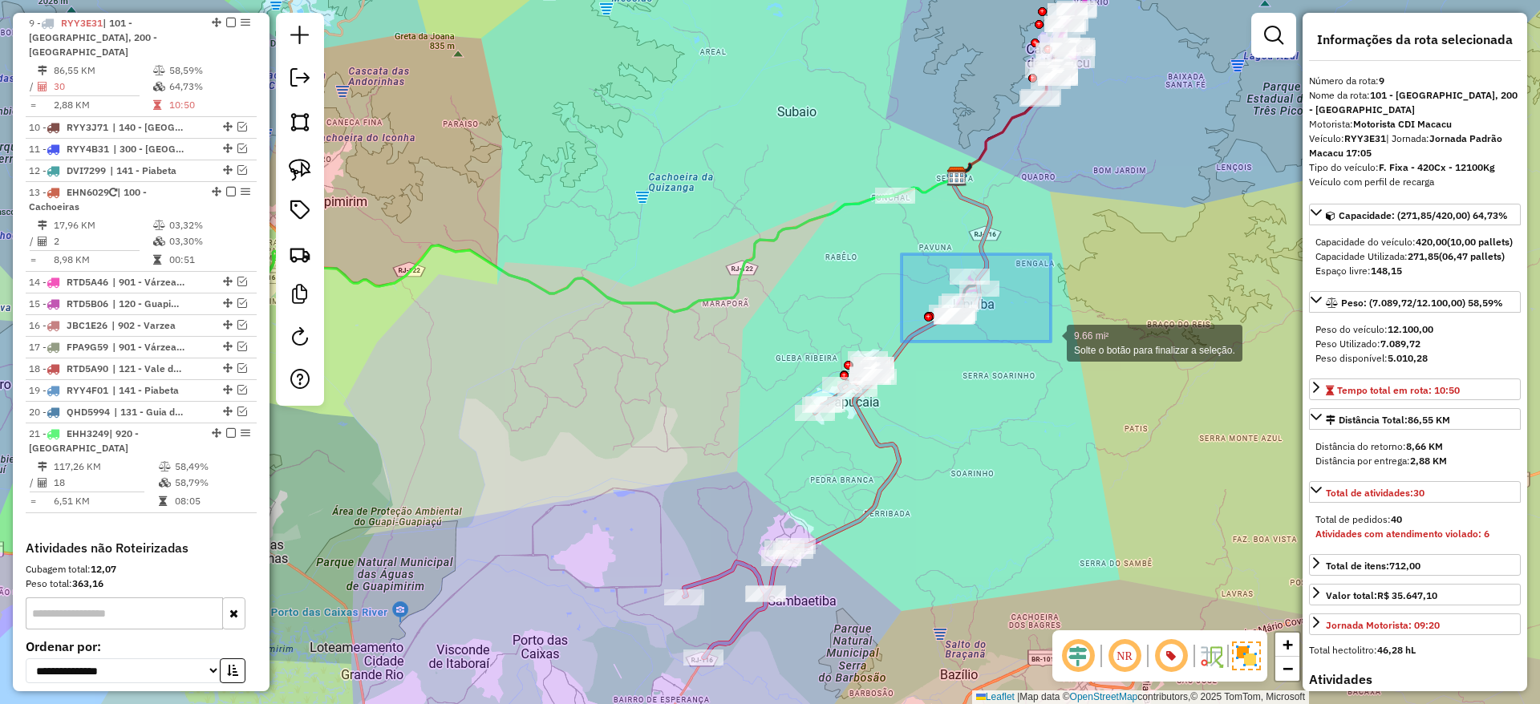
drag, startPoint x: 902, startPoint y: 254, endPoint x: 1051, endPoint y: 342, distance: 172.9
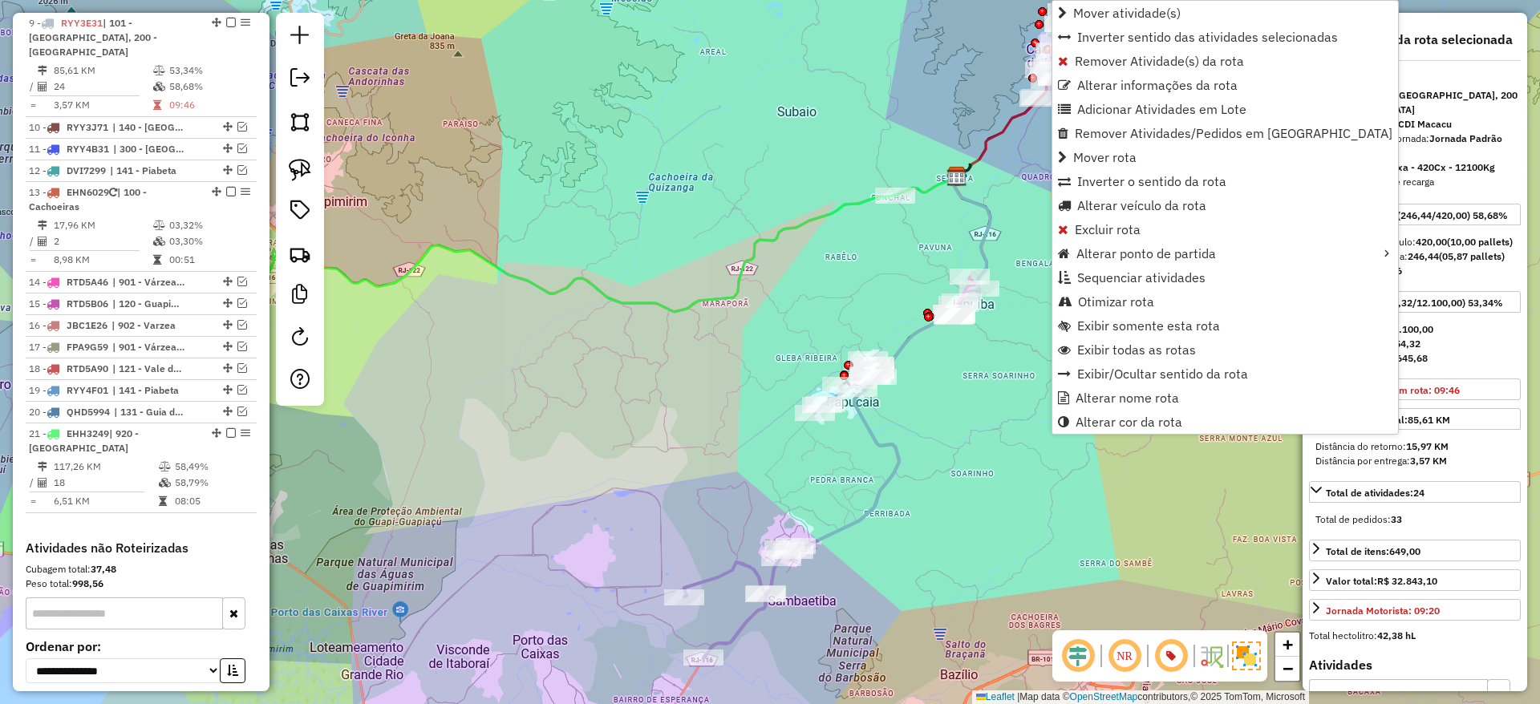
click at [882, 440] on icon at bounding box center [791, 508] width 215 height 298
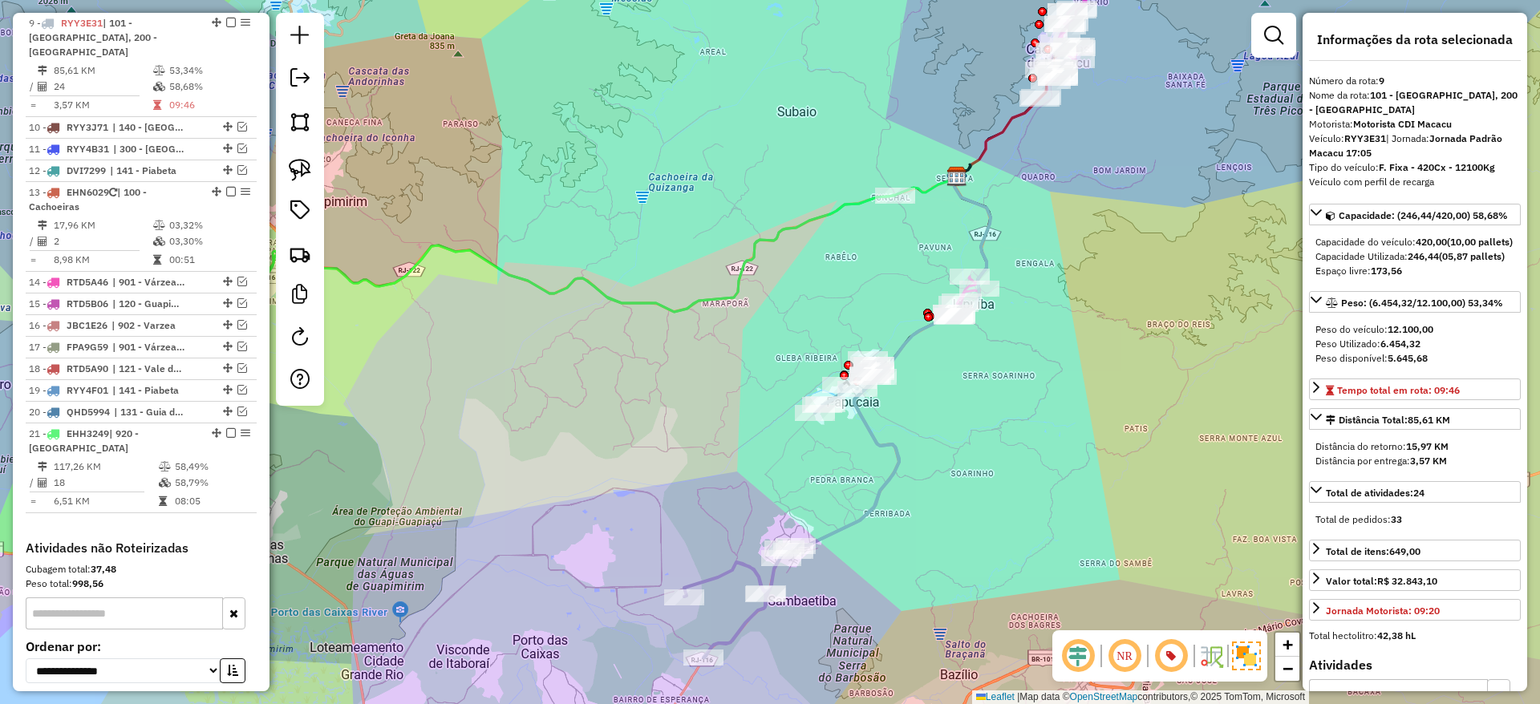
click at [1017, 121] on icon at bounding box center [1014, 113] width 121 height 136
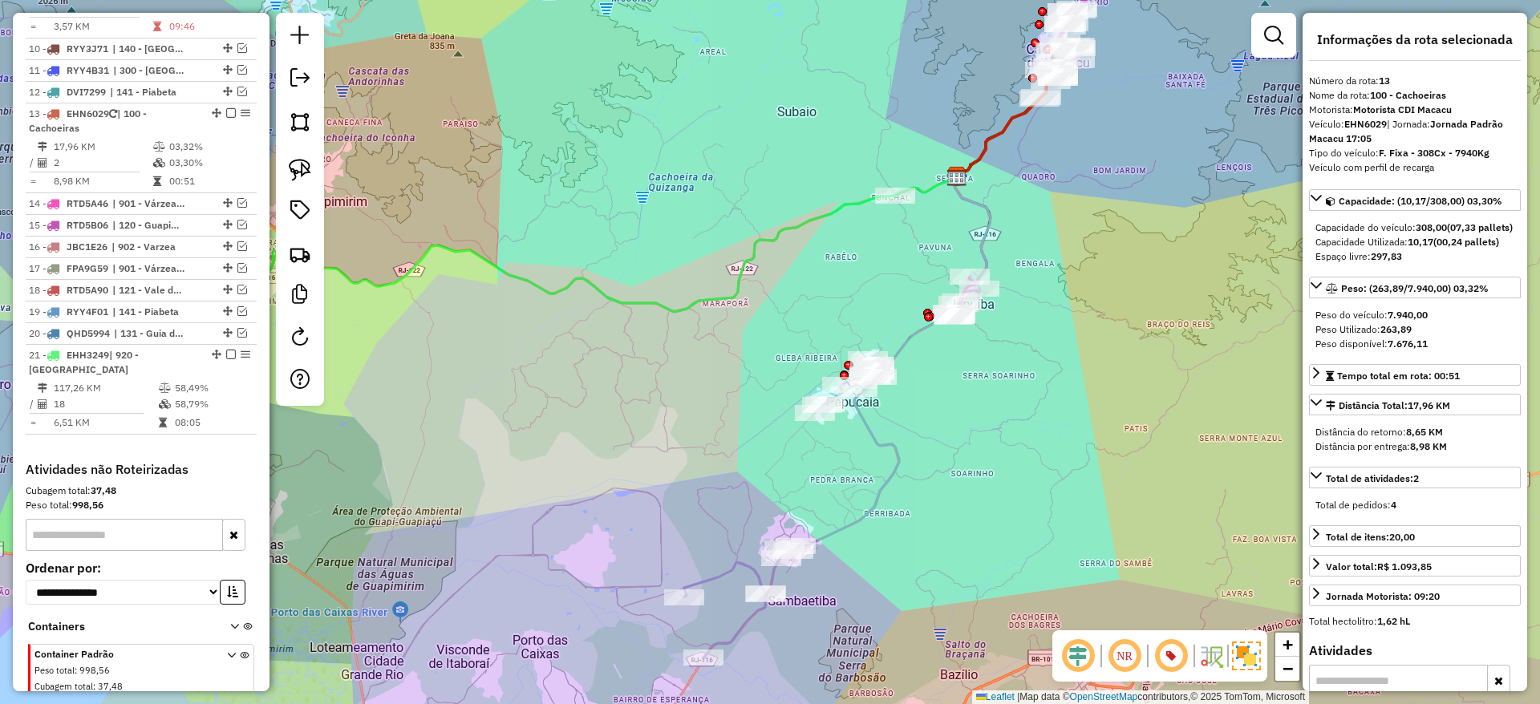
scroll to position [1057, 0]
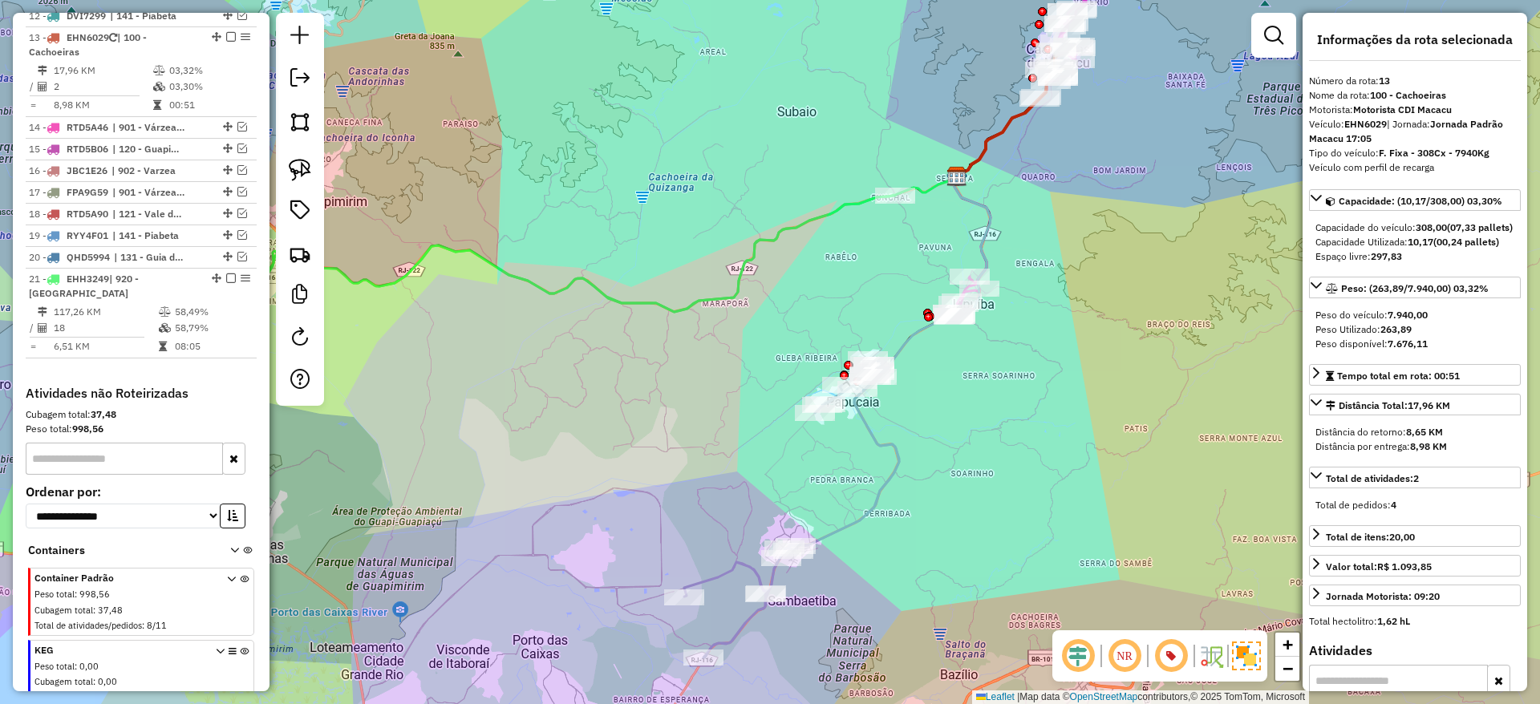
click at [1017, 121] on icon at bounding box center [1014, 113] width 121 height 136
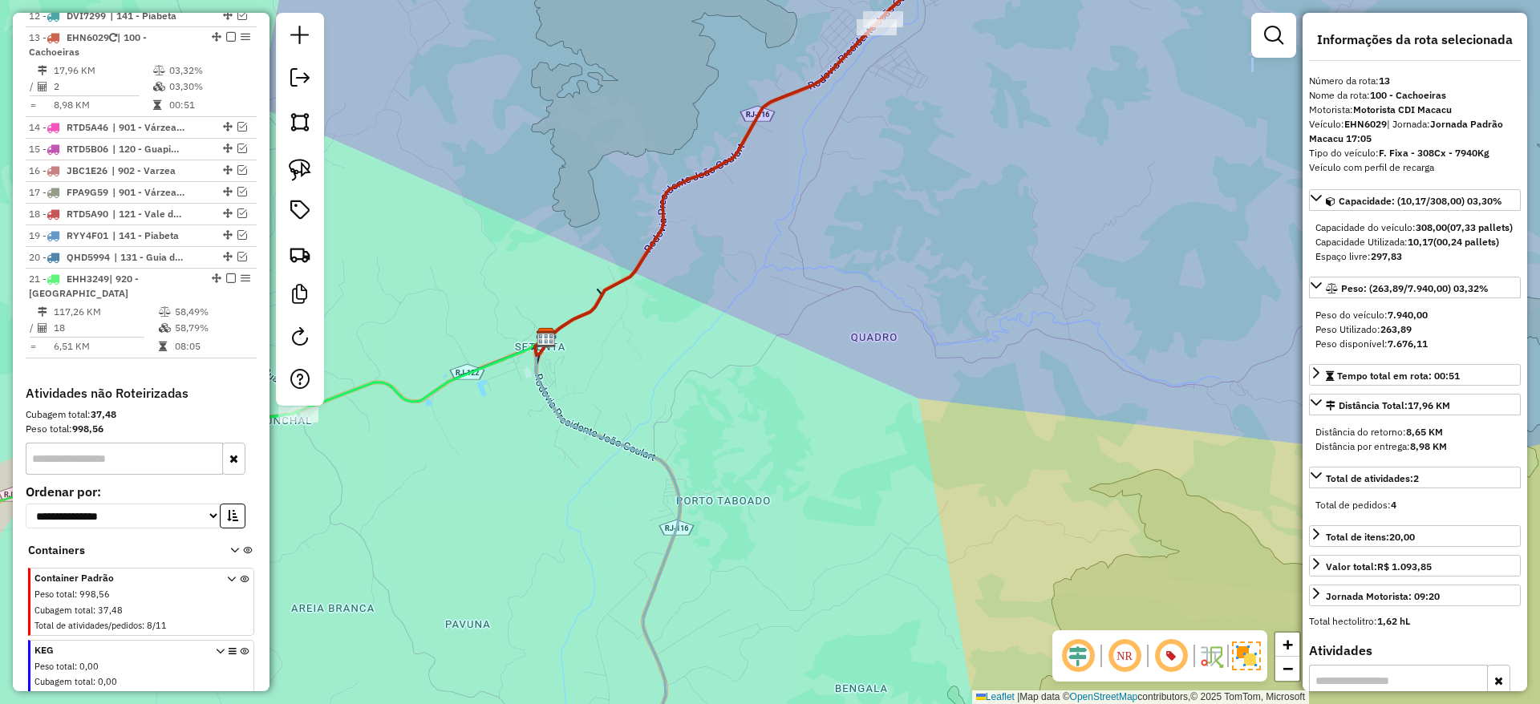
drag, startPoint x: 1119, startPoint y: 99, endPoint x: 944, endPoint y: 552, distance: 485.8
click at [944, 552] on div "Janela de atendimento Grade de atendimento Capacidade Transportadoras Veículos …" at bounding box center [770, 352] width 1540 height 704
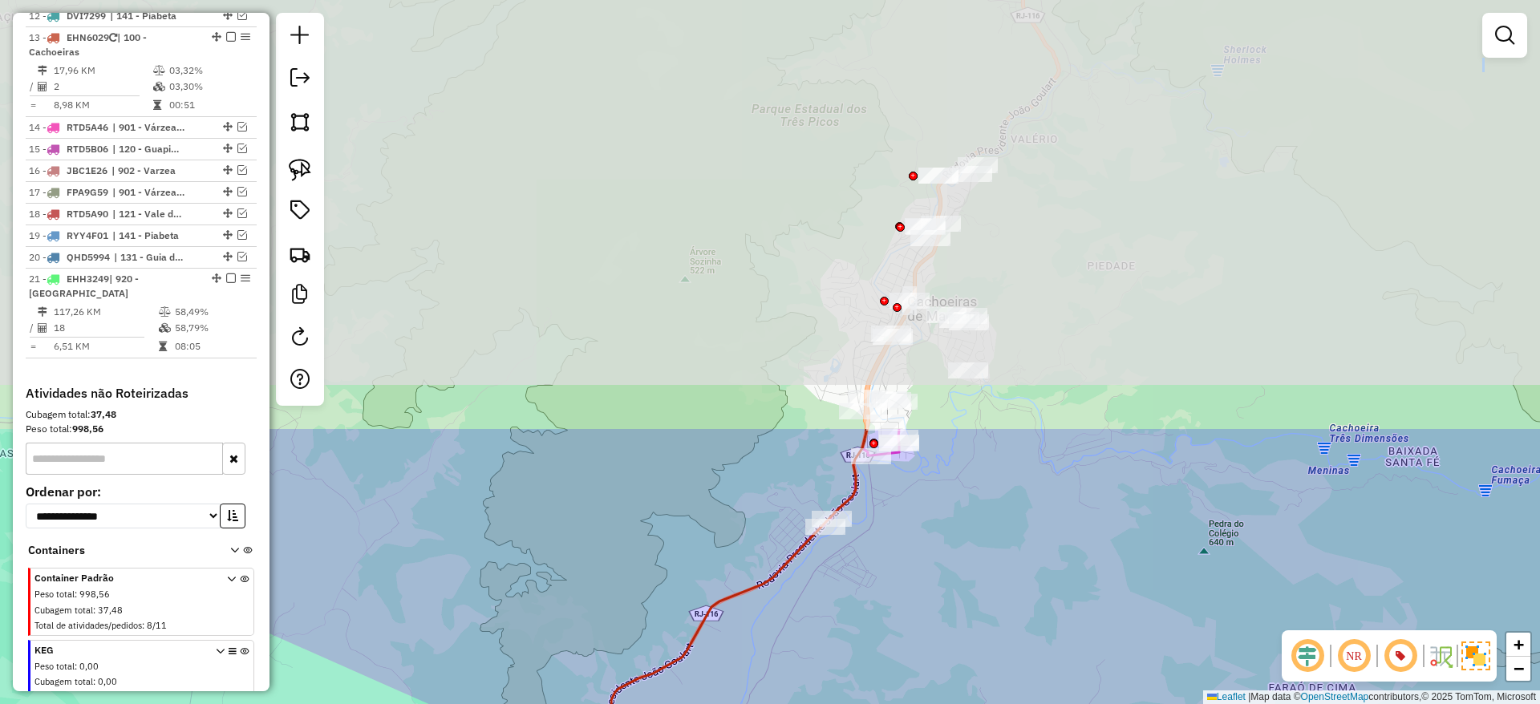
drag, startPoint x: 966, startPoint y: 68, endPoint x: 915, endPoint y: 570, distance: 504.0
click at [915, 570] on div "Janela de atendimento Grade de atendimento Capacidade Transportadoras Veículos …" at bounding box center [770, 352] width 1540 height 704
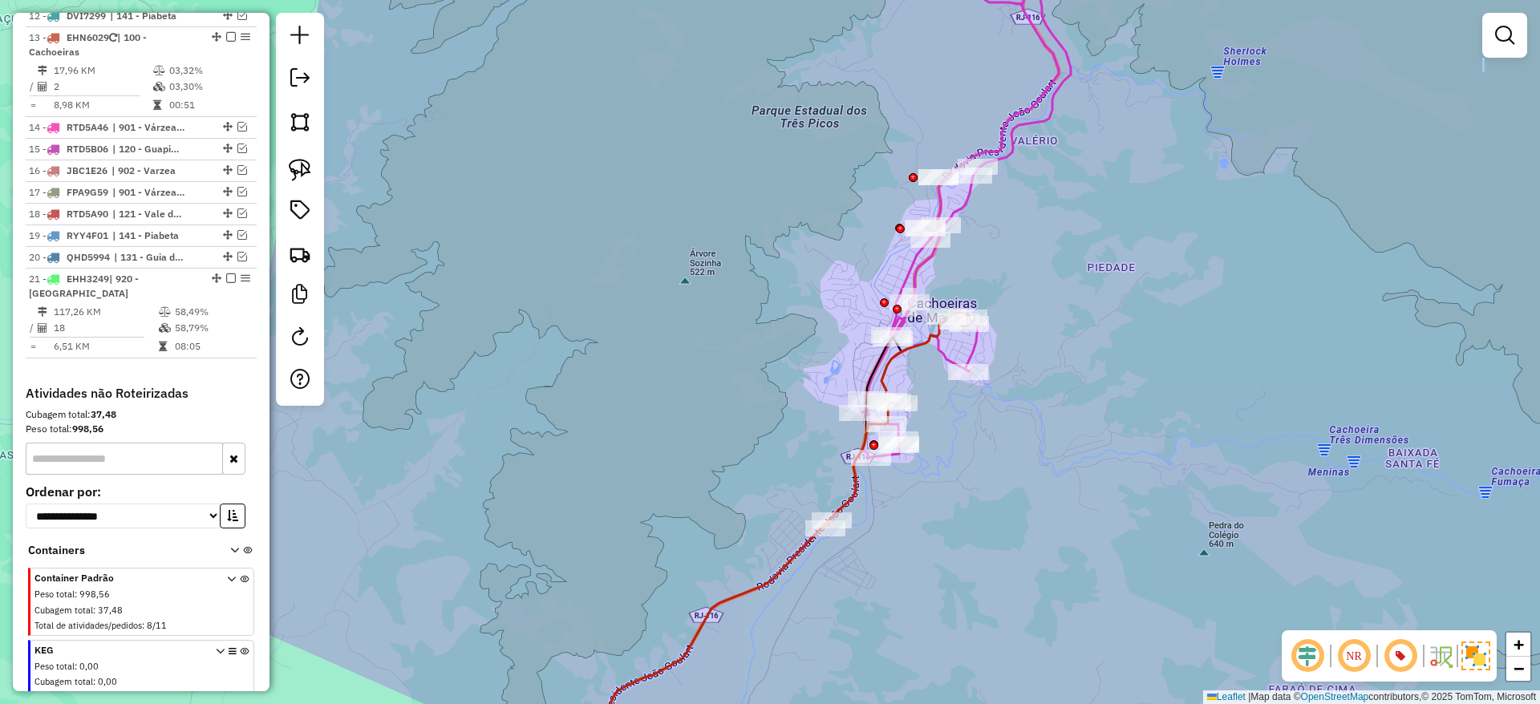
click at [950, 356] on icon at bounding box center [826, 365] width 489 height 819
select select "*********"
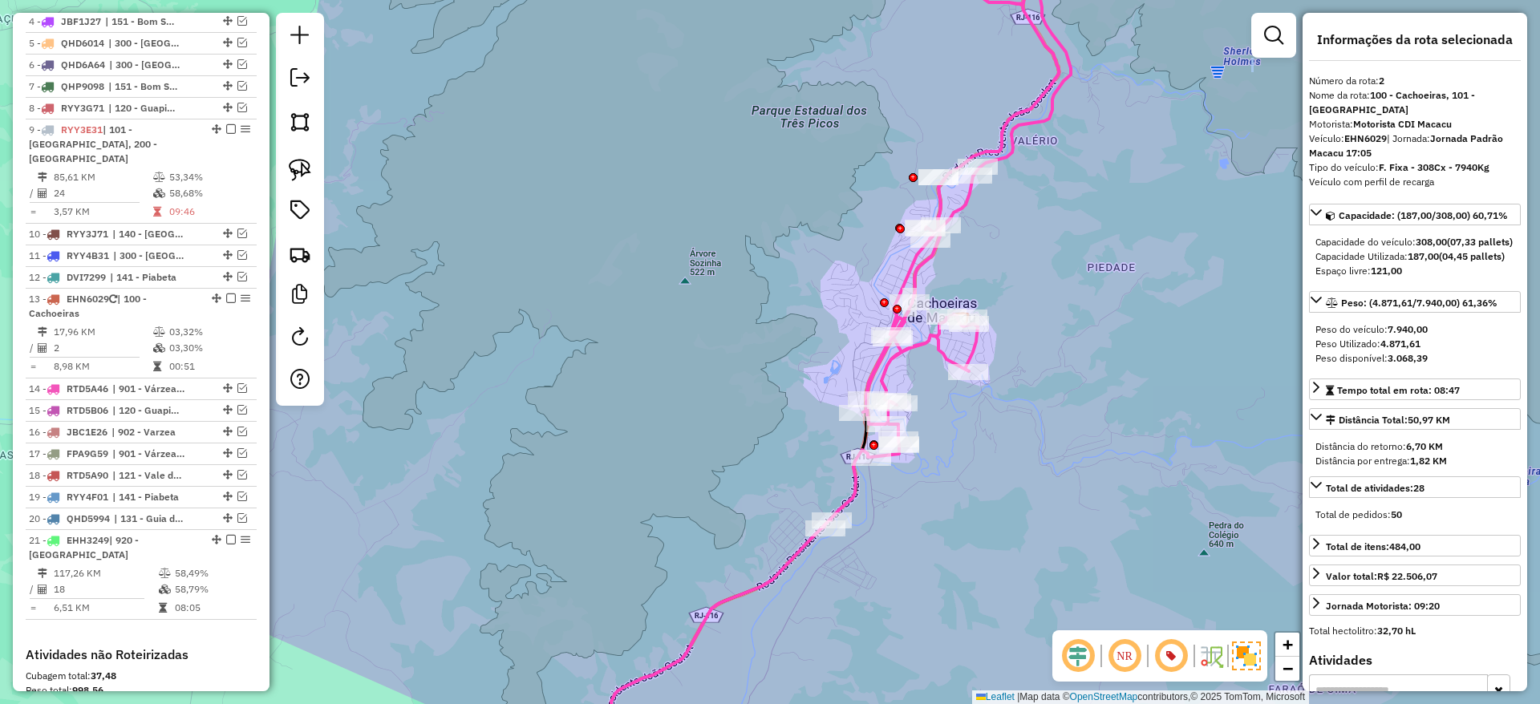
scroll to position [683, 0]
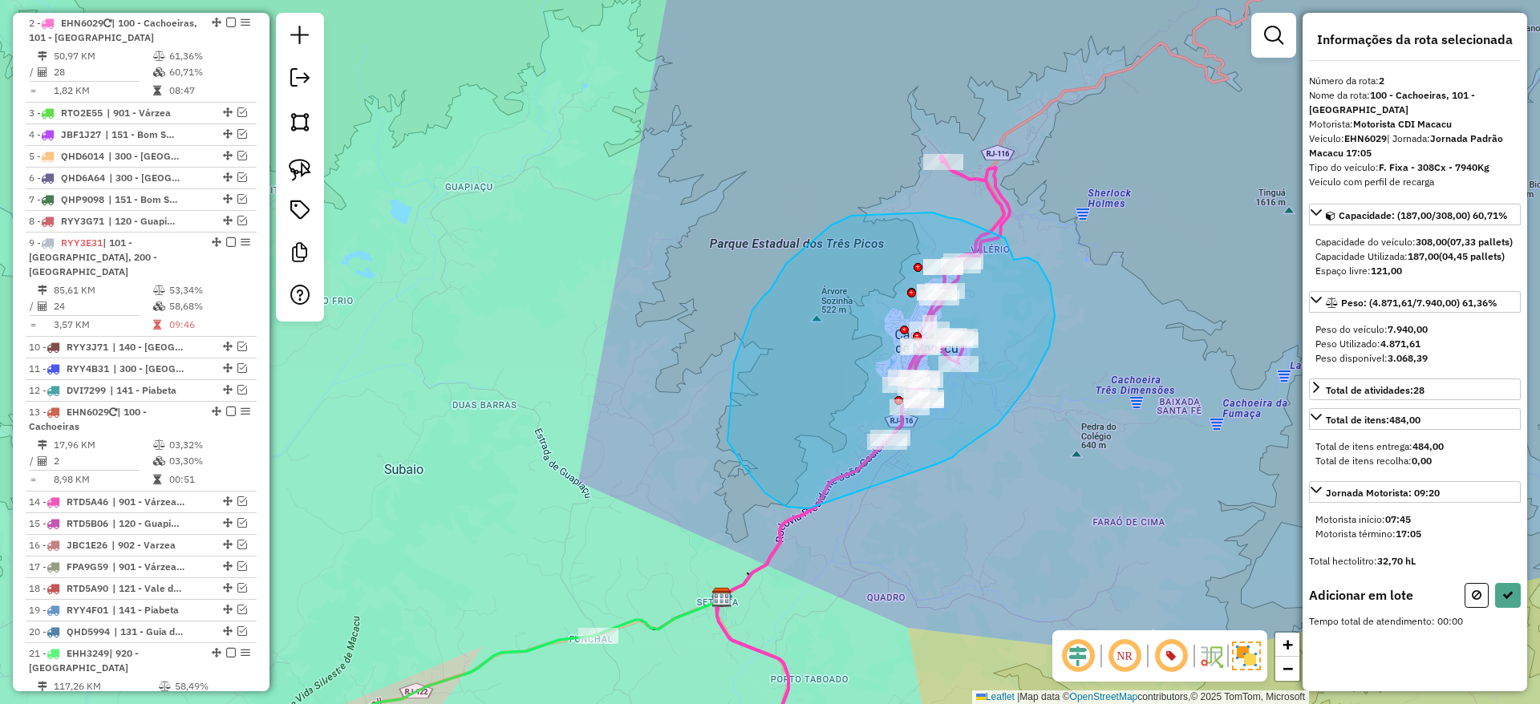
drag, startPoint x: 936, startPoint y: 464, endPoint x: 827, endPoint y: 493, distance: 112.9
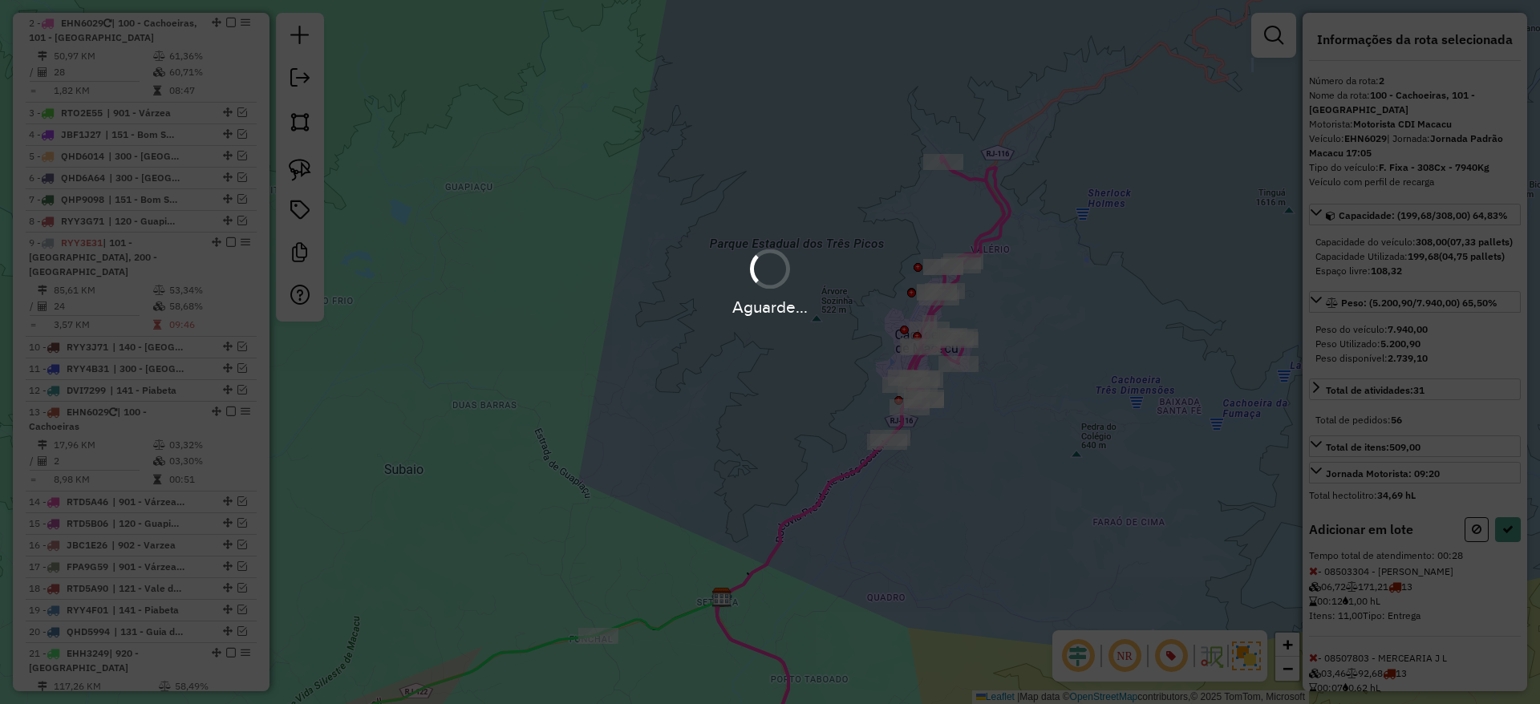
select select "*********"
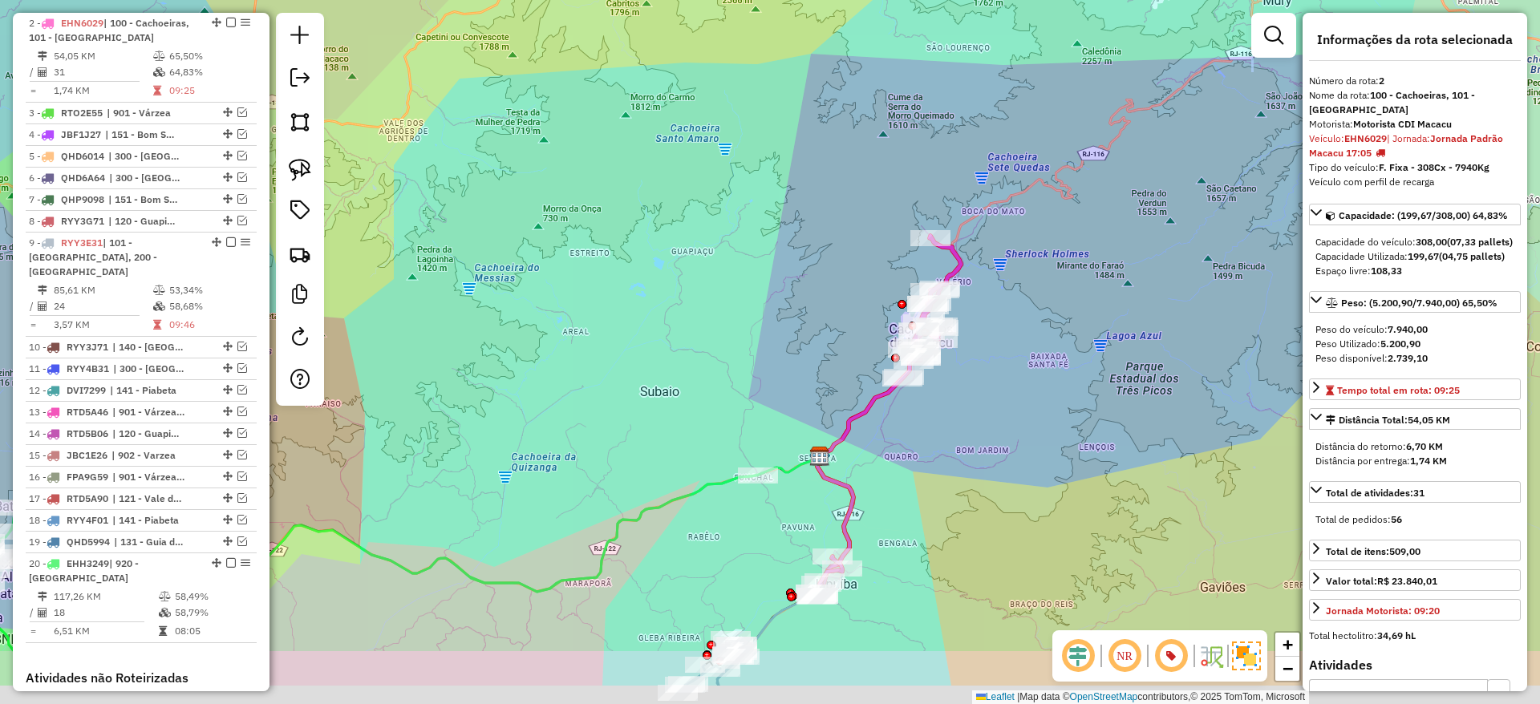
drag, startPoint x: 842, startPoint y: 533, endPoint x: 889, endPoint y: 440, distance: 105.1
click at [889, 440] on div "Janela de atendimento Grade de atendimento Capacidade Transportadoras Veículos …" at bounding box center [770, 352] width 1540 height 704
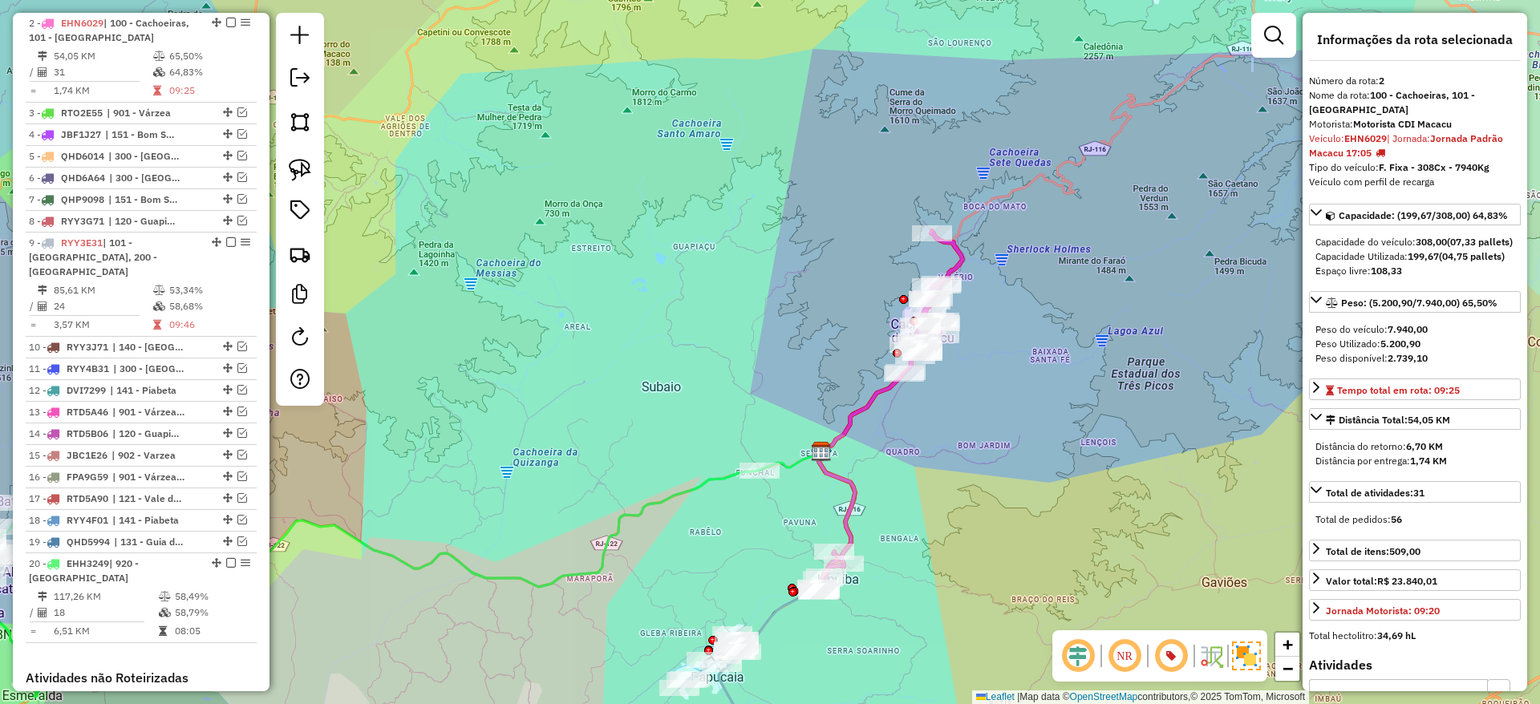
click at [852, 435] on icon at bounding box center [891, 405] width 144 height 348
click at [845, 429] on icon at bounding box center [891, 405] width 144 height 348
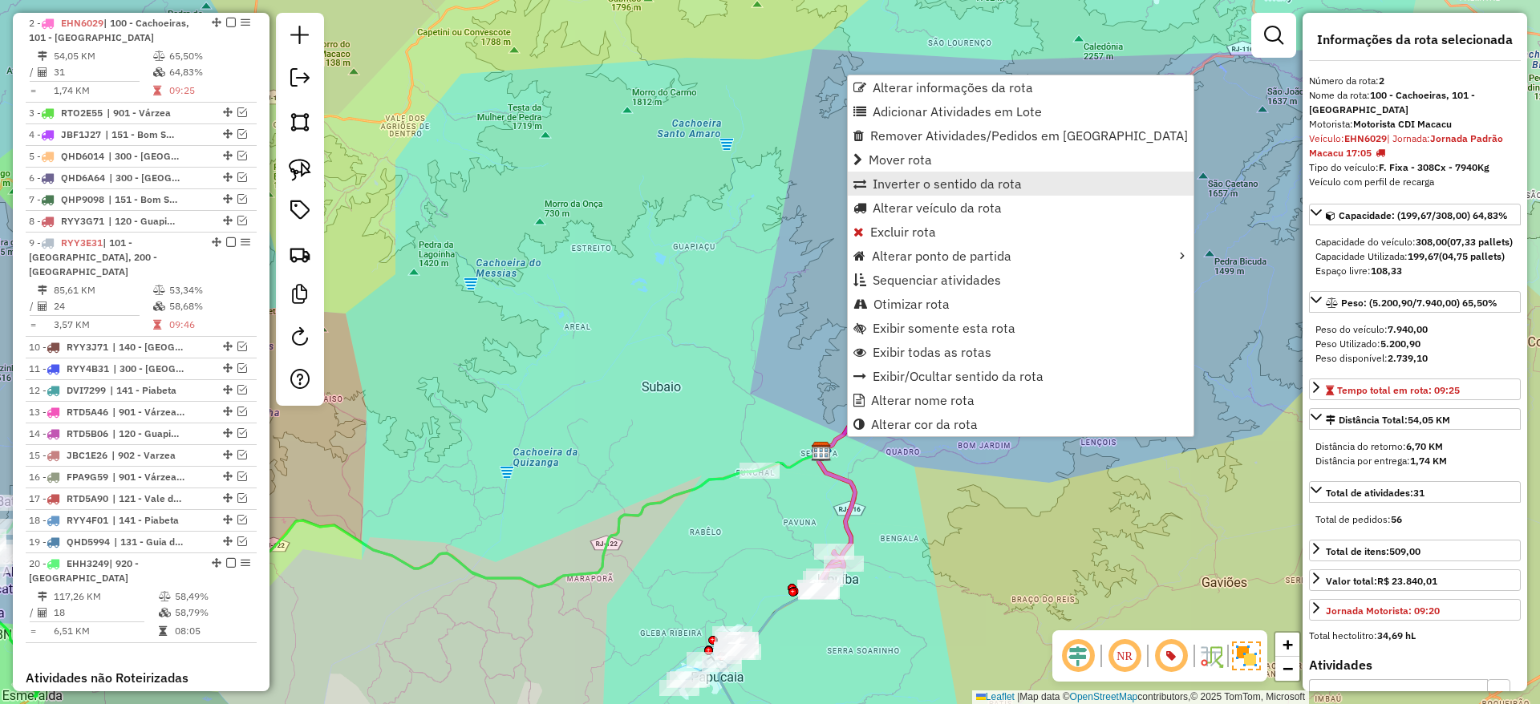
click at [923, 180] on span "Inverter o sentido da rota" at bounding box center [947, 183] width 149 height 13
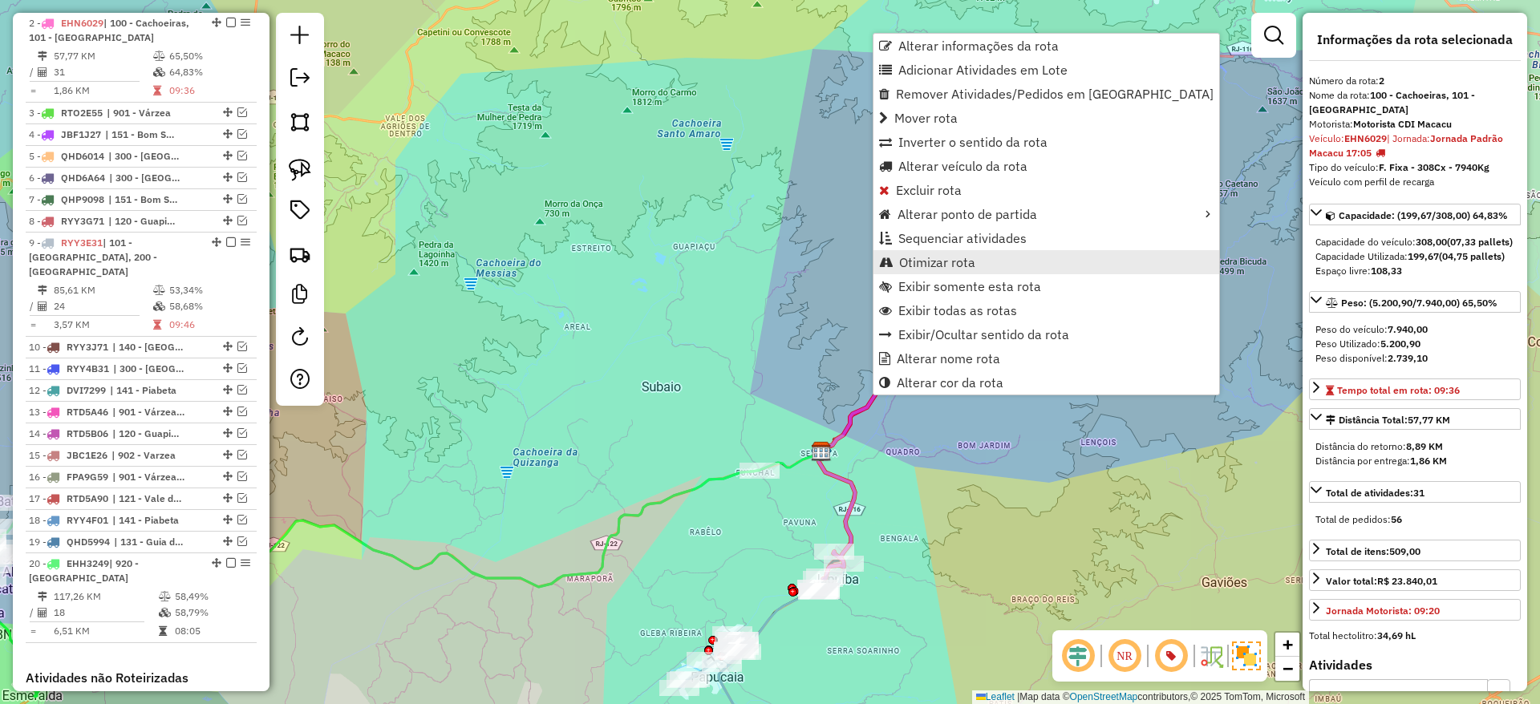
click at [932, 259] on span "Otimizar rota" at bounding box center [937, 262] width 76 height 13
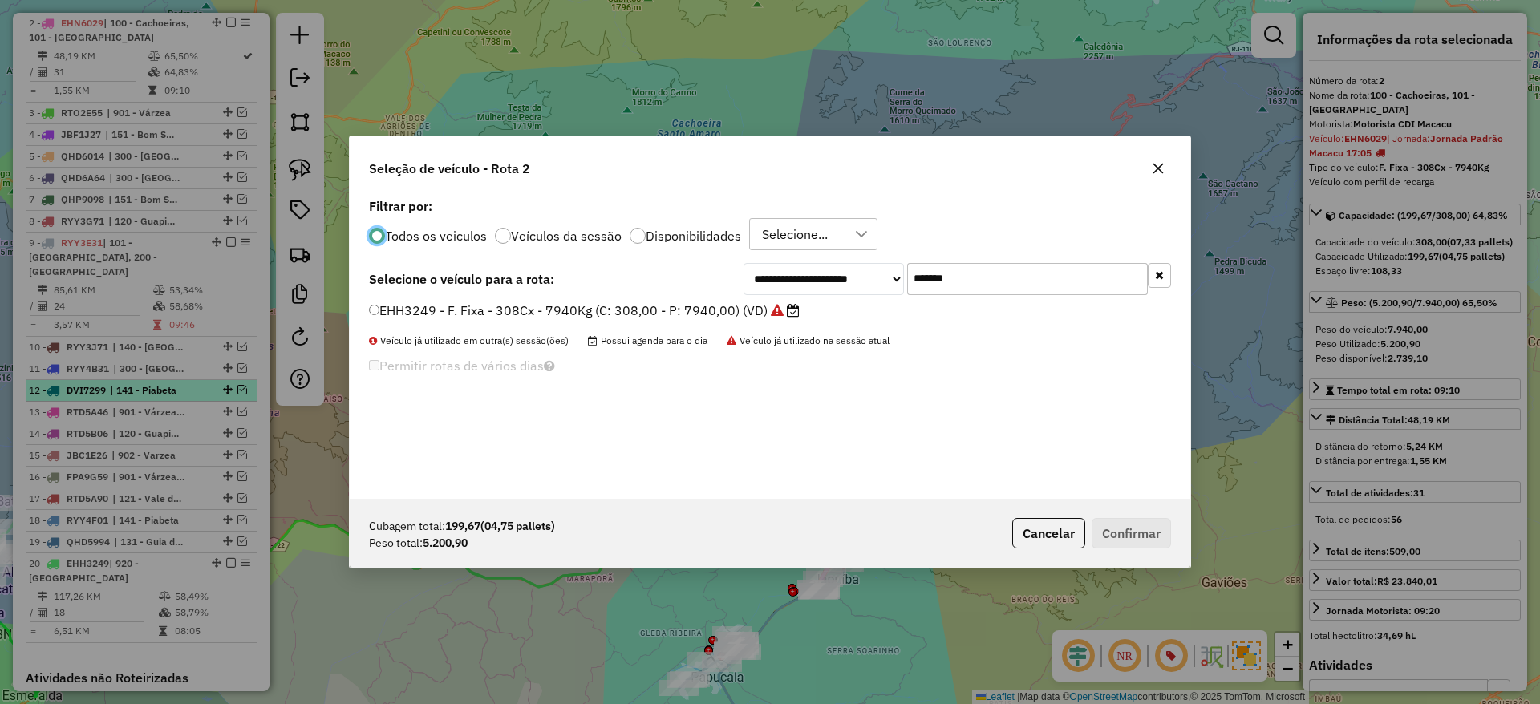
scroll to position [9, 5]
click at [959, 215] on label "Filtrar por:" at bounding box center [770, 206] width 802 height 19
click at [966, 265] on input "*******" at bounding box center [1027, 279] width 241 height 32
paste input "text"
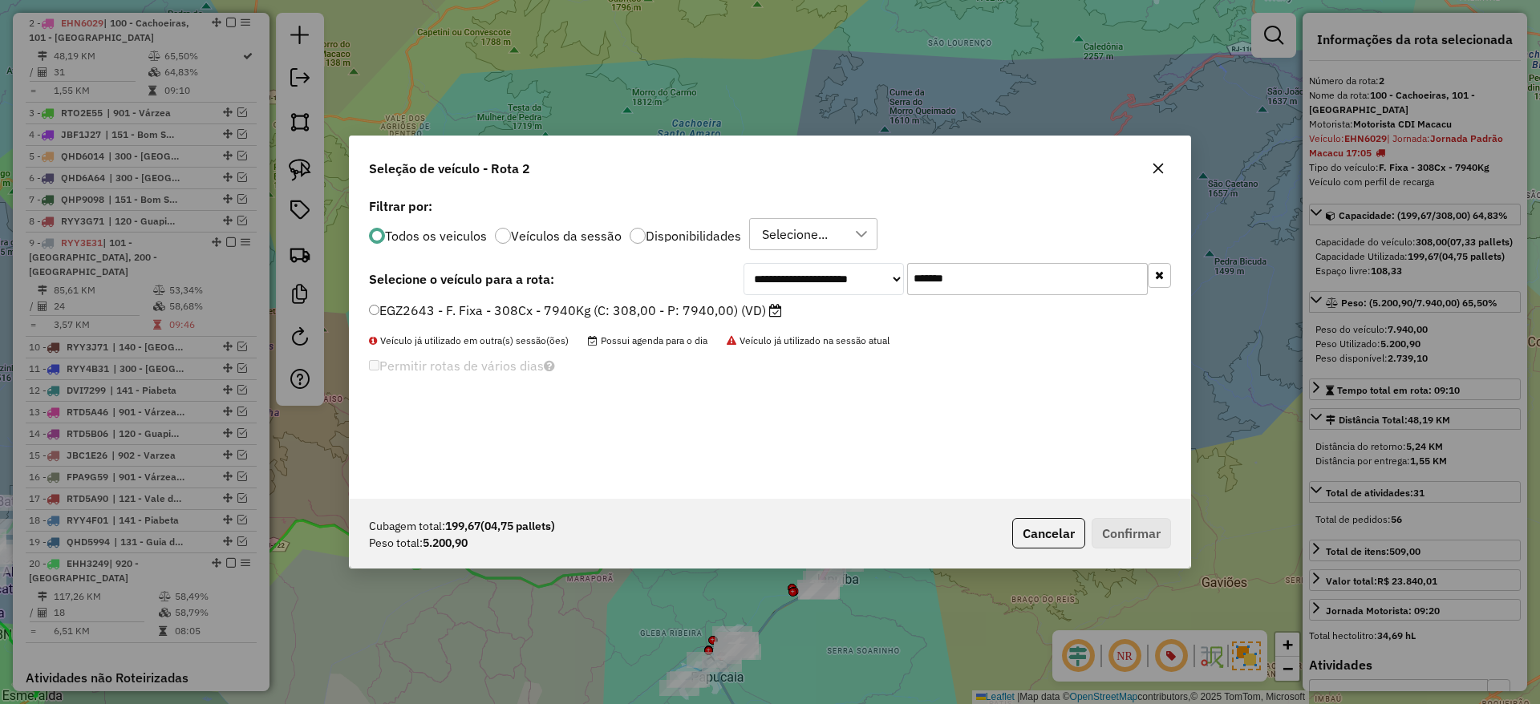
type input "*******"
click at [734, 310] on label "EGZ2643 - F. Fixa - 308Cx - 7940Kg (C: 308,00 - P: 7940,00) (VD)" at bounding box center [575, 310] width 413 height 19
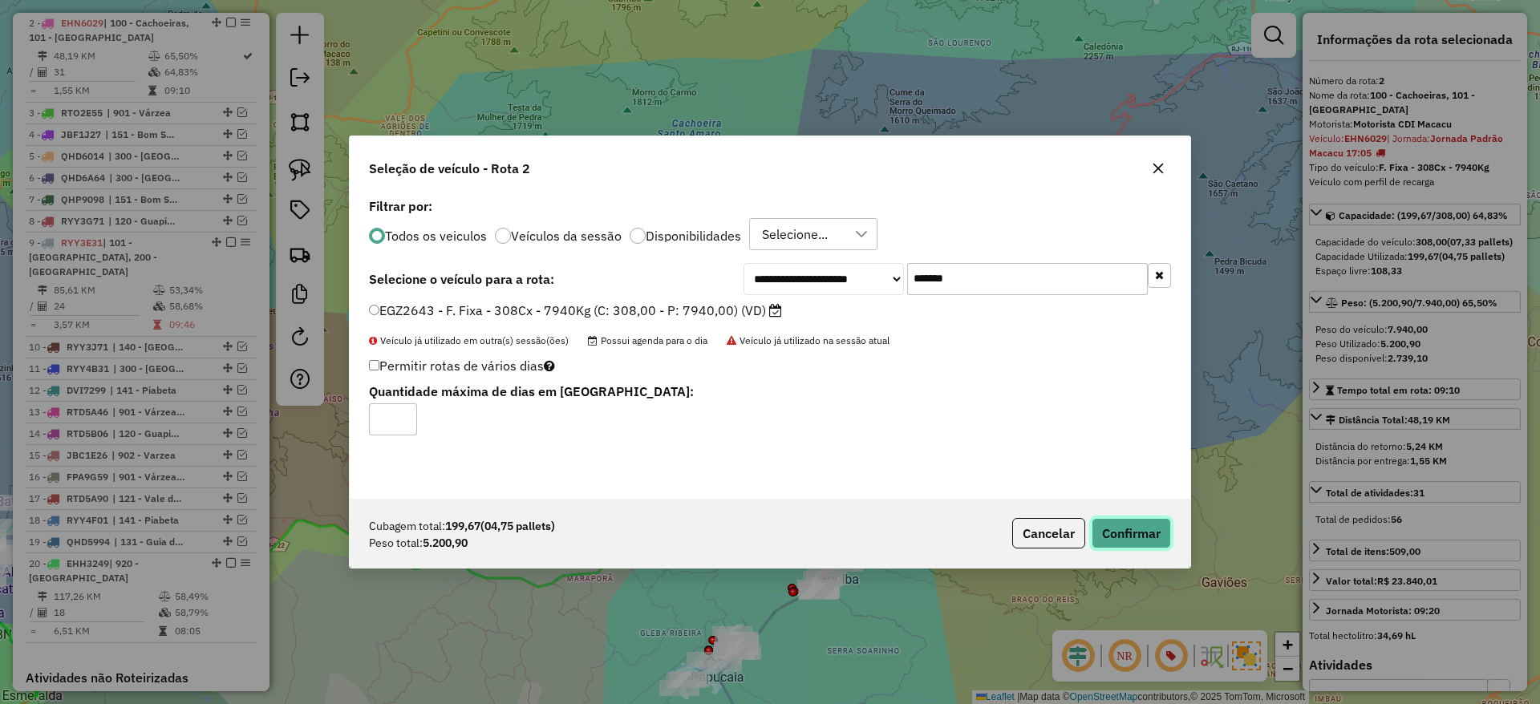
click at [1108, 531] on button "Confirmar" at bounding box center [1131, 533] width 79 height 30
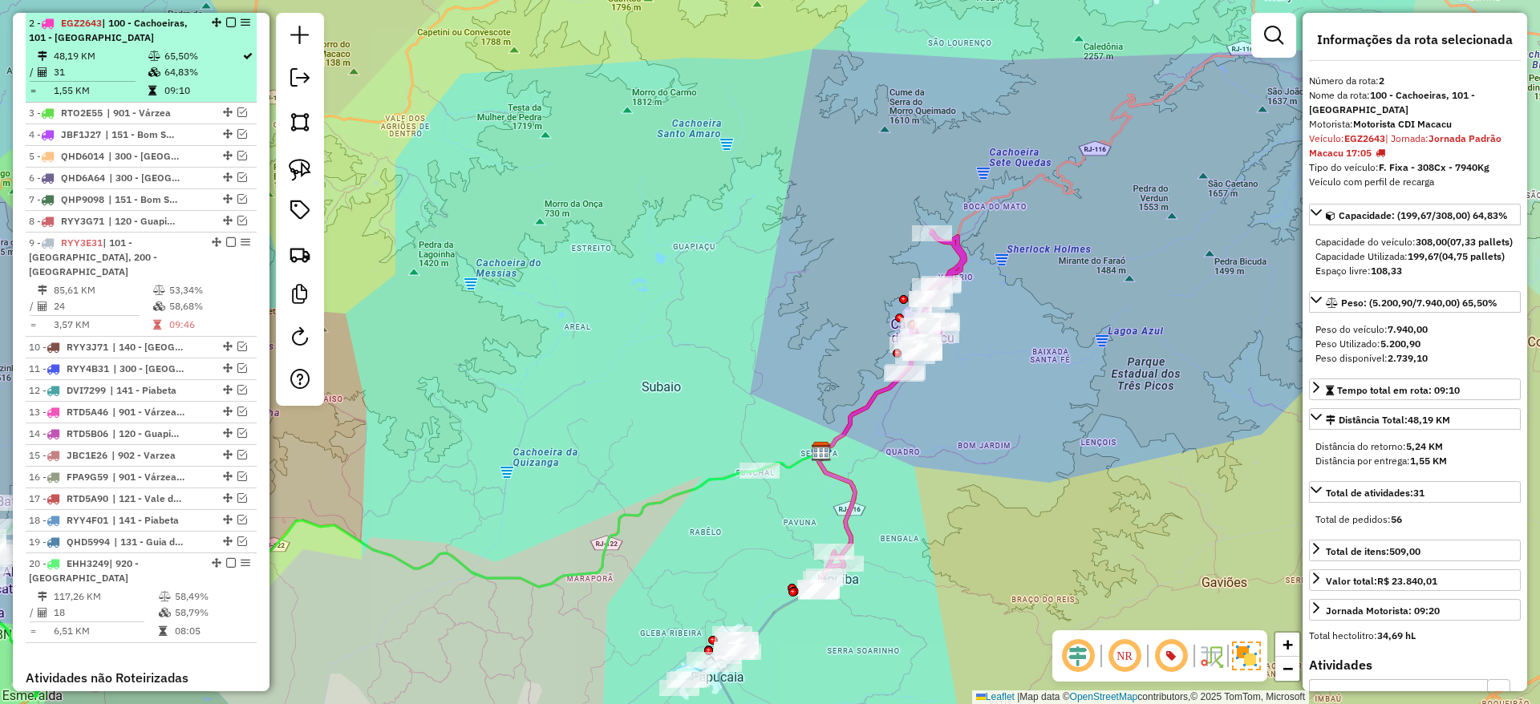
click at [224, 16] on div "2 - EGZ2643 | 100 - Cachoeiras, 101 - Papucaia" at bounding box center [141, 30] width 225 height 29
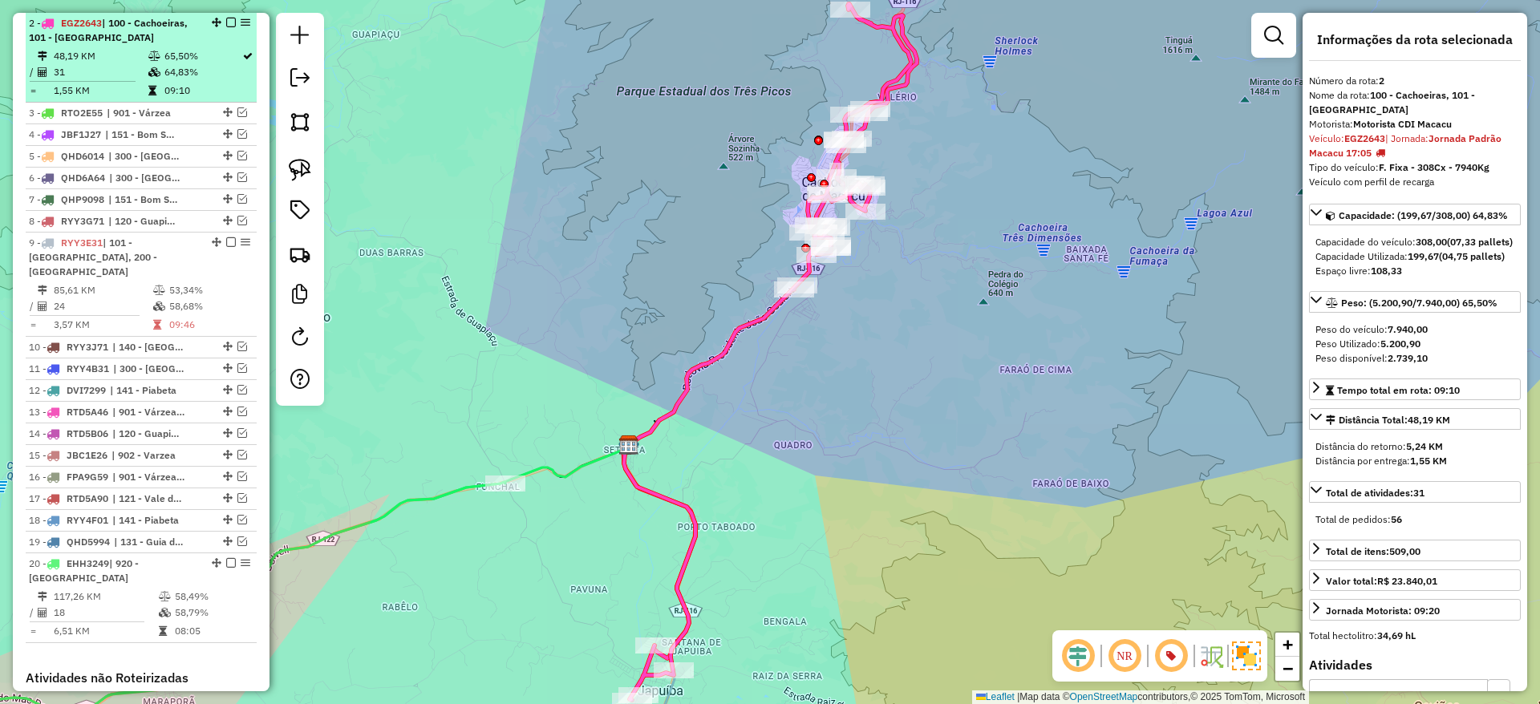
click at [226, 26] on em at bounding box center [231, 23] width 10 height 10
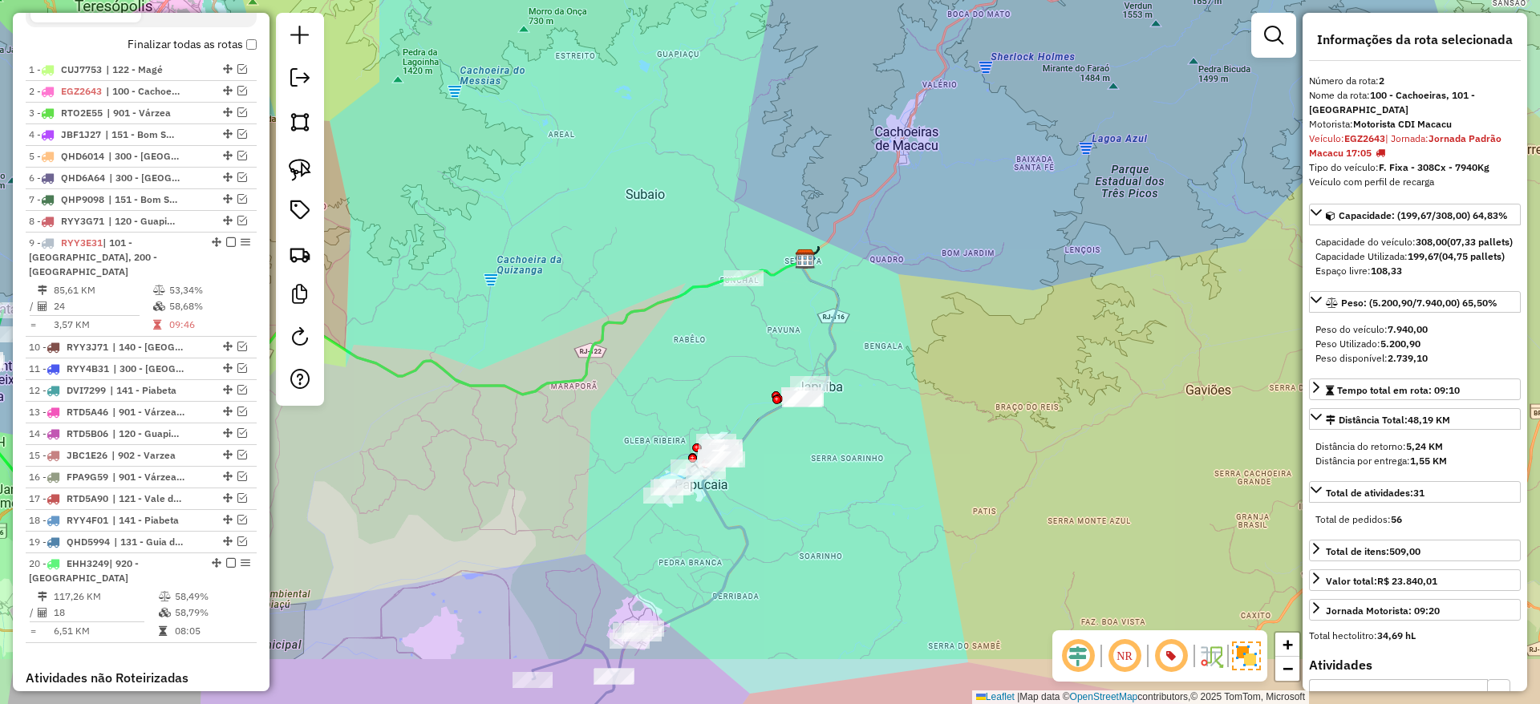
drag, startPoint x: 691, startPoint y: 493, endPoint x: 833, endPoint y: 418, distance: 161.5
click at [833, 418] on div "Janela de atendimento Grade de atendimento Capacidade Transportadoras Veículos …" at bounding box center [770, 352] width 1540 height 704
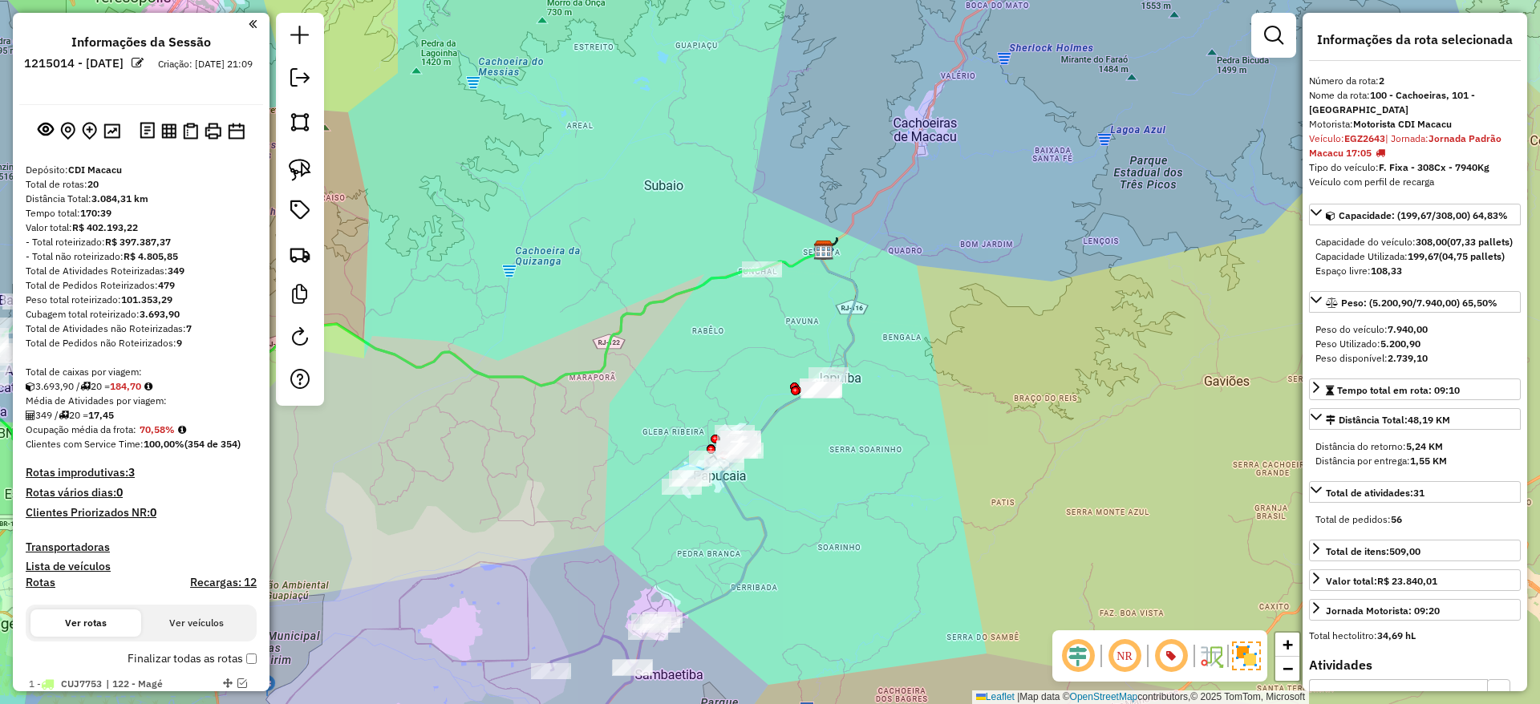
select select "*********"
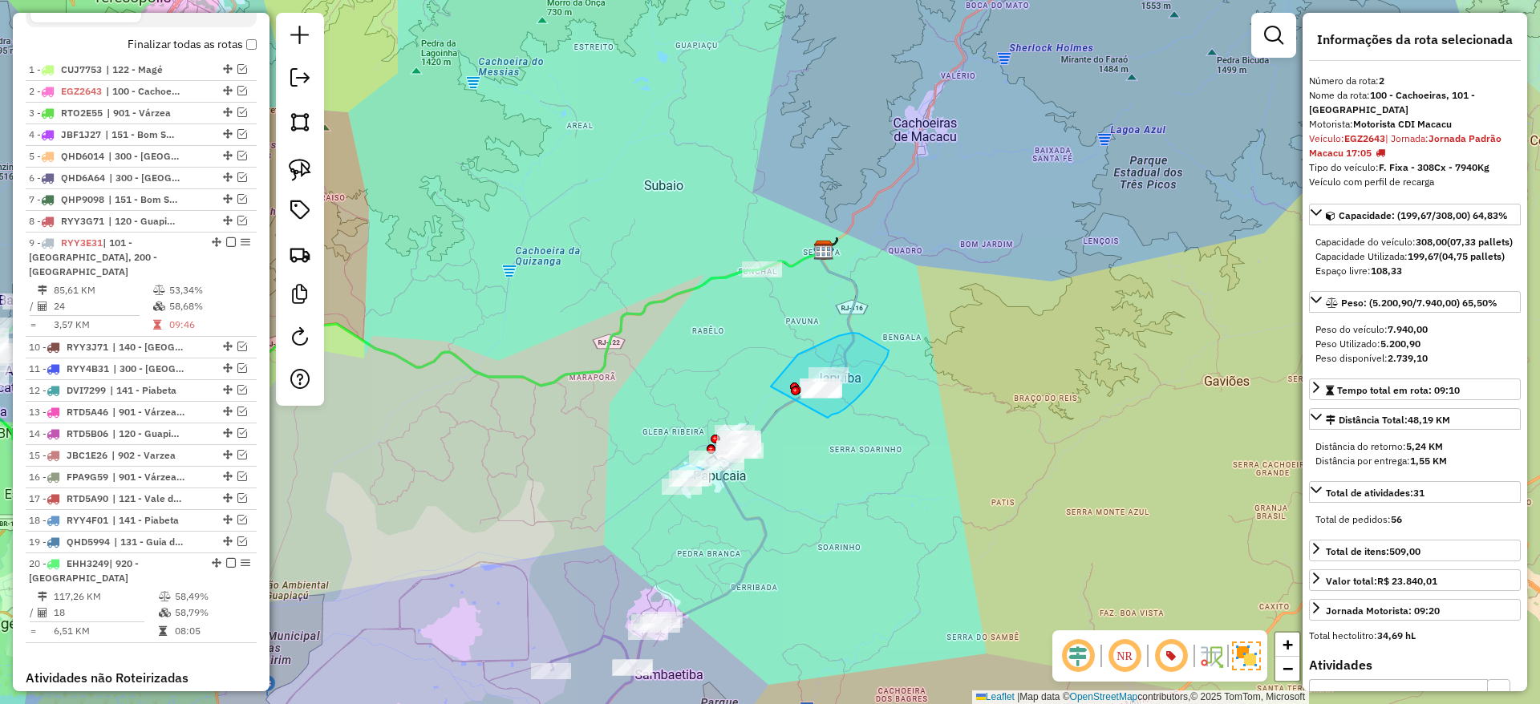
drag, startPoint x: 0, startPoint y: 0, endPoint x: 769, endPoint y: 397, distance: 865.0
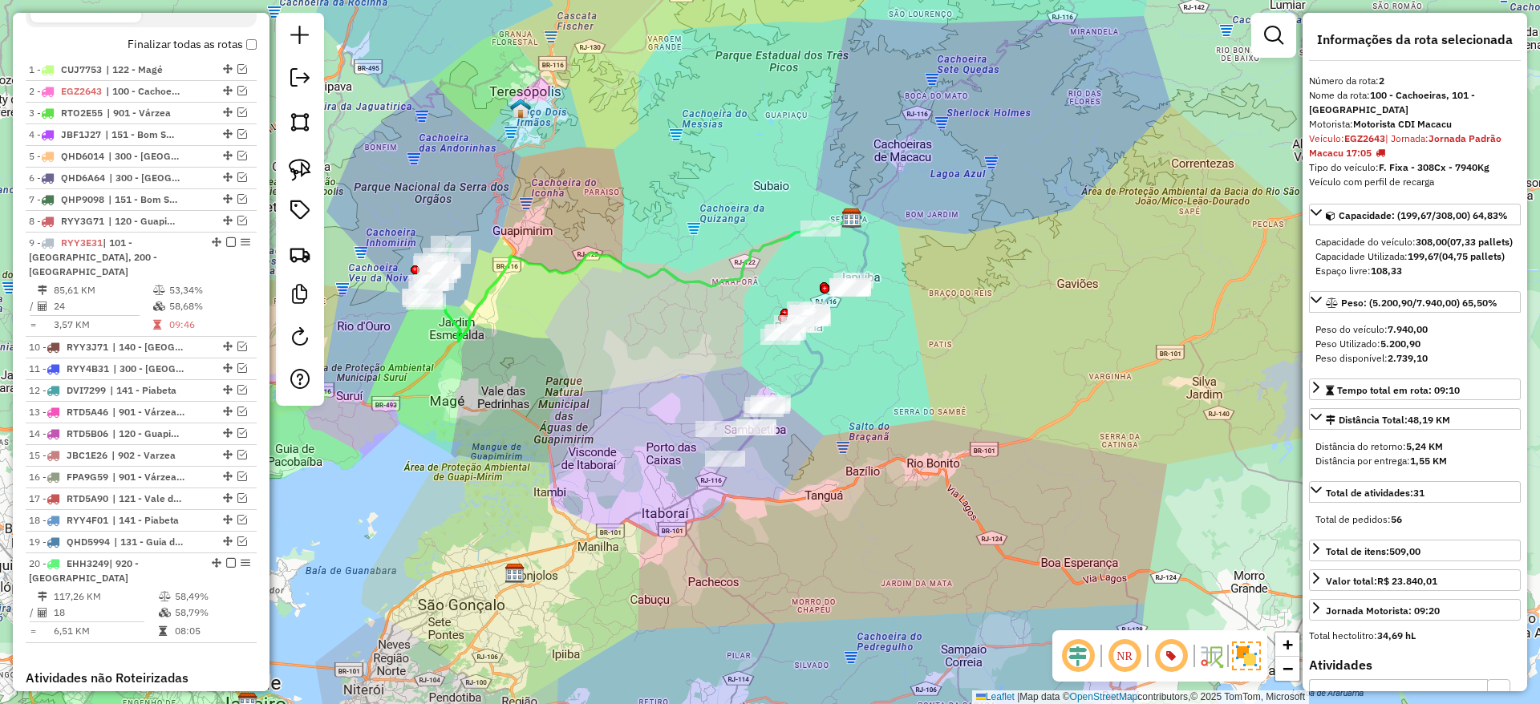
drag, startPoint x: 983, startPoint y: 84, endPoint x: 955, endPoint y: 276, distance: 193.8
click at [955, 276] on div "Janela de atendimento Grade de atendimento Capacidade Transportadoras Veículos …" at bounding box center [770, 352] width 1540 height 704
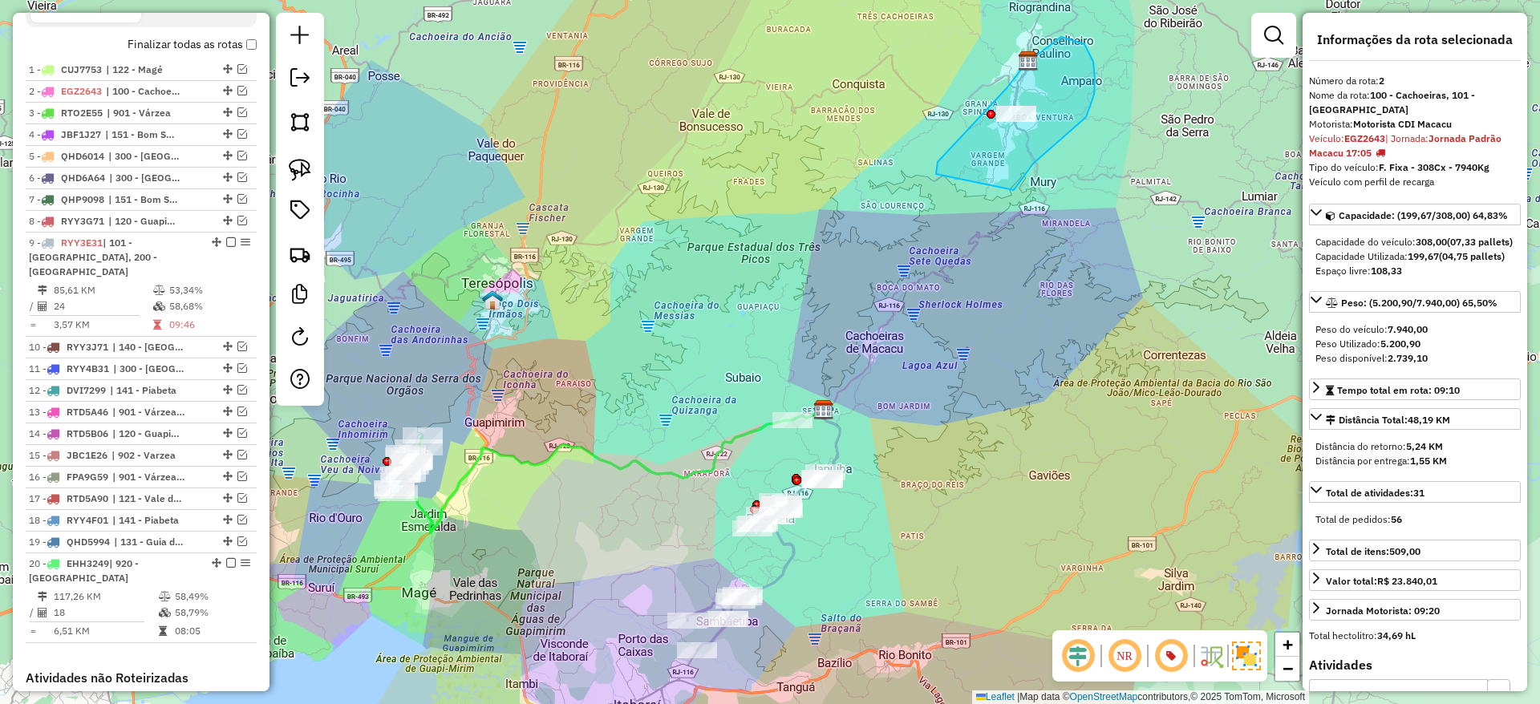
drag, startPoint x: 1014, startPoint y: 190, endPoint x: 936, endPoint y: 176, distance: 79.0
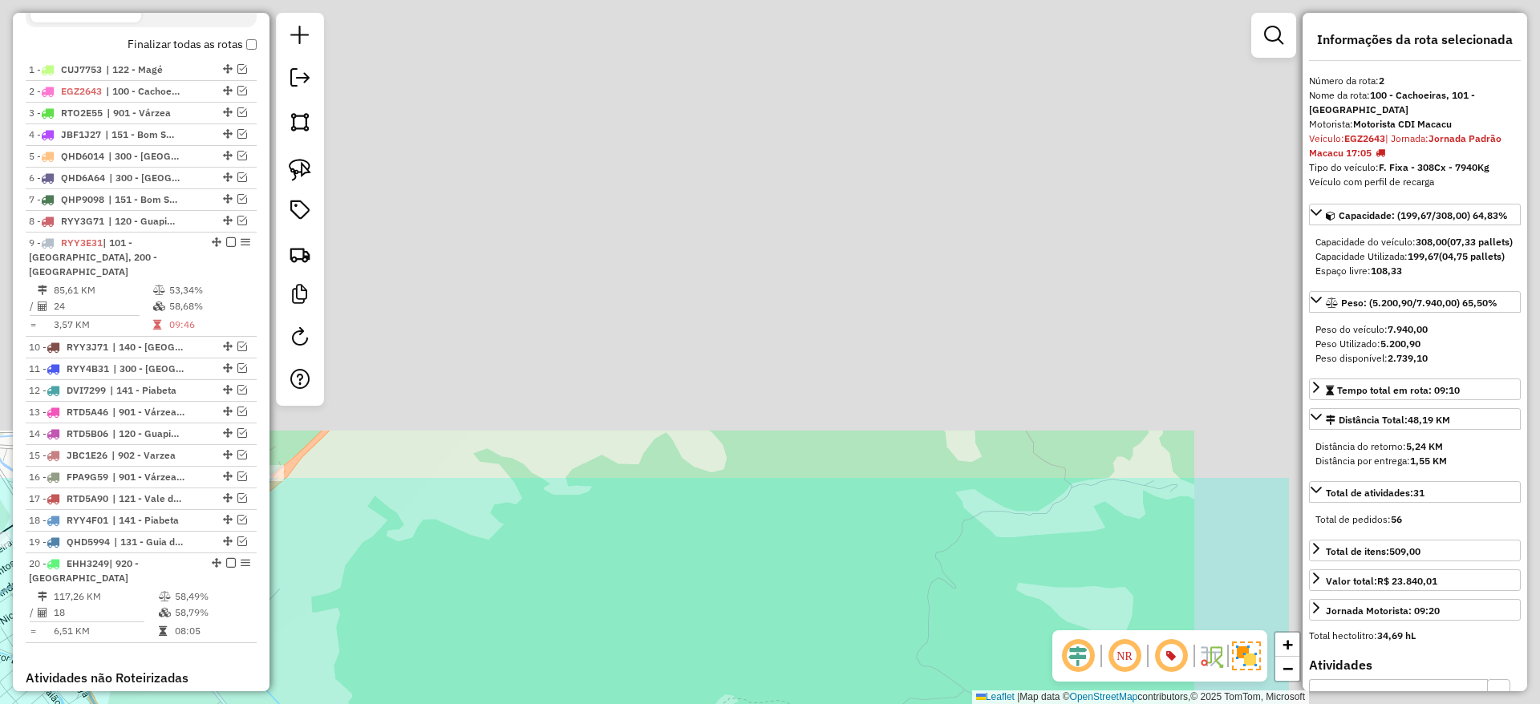
drag, startPoint x: 1038, startPoint y: 201, endPoint x: 629, endPoint y: 757, distance: 690.2
click at [629, 704] on html "Aguarde... Pop-up bloqueado! Seu navegador bloqueou automáticamente a abertura …" at bounding box center [770, 352] width 1540 height 704
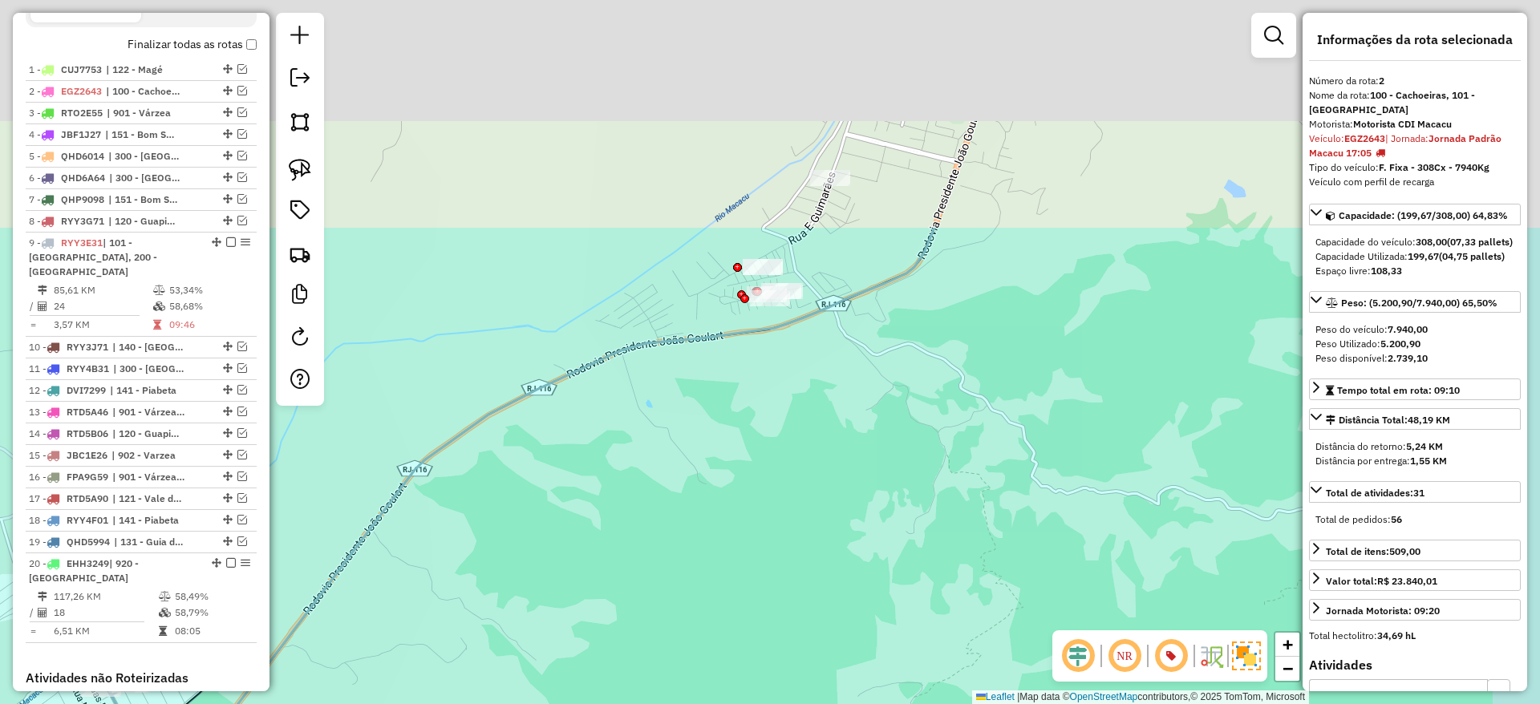
drag, startPoint x: 772, startPoint y: 319, endPoint x: 627, endPoint y: 716, distance: 421.8
click at [627, 704] on html "Aguarde... Pop-up bloqueado! Seu navegador bloqueou automáticamente a abertura …" at bounding box center [770, 352] width 1540 height 704
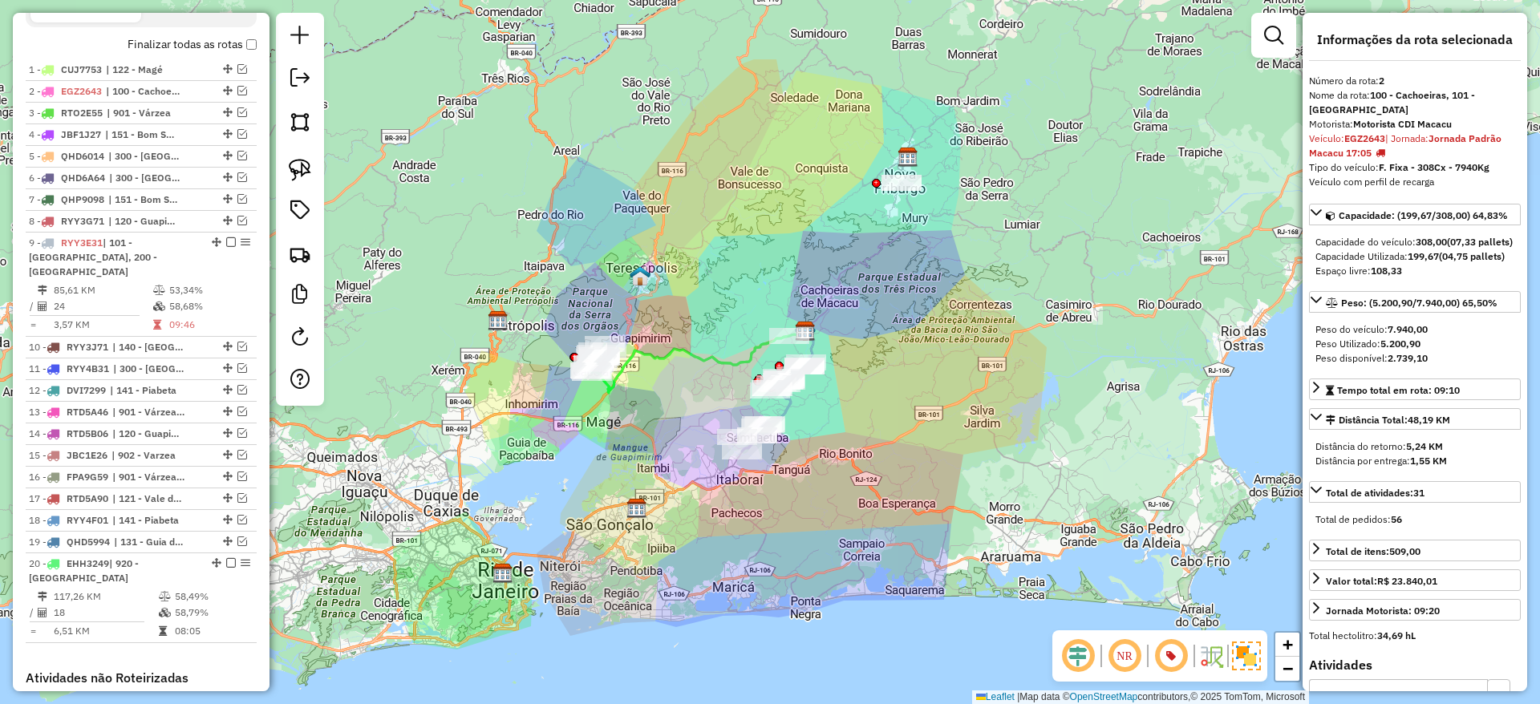
drag, startPoint x: 919, startPoint y: 223, endPoint x: 869, endPoint y: 320, distance: 109.4
click at [869, 320] on div "Janela de atendimento Grade de atendimento Capacidade Transportadoras Veículos …" at bounding box center [770, 352] width 1540 height 704
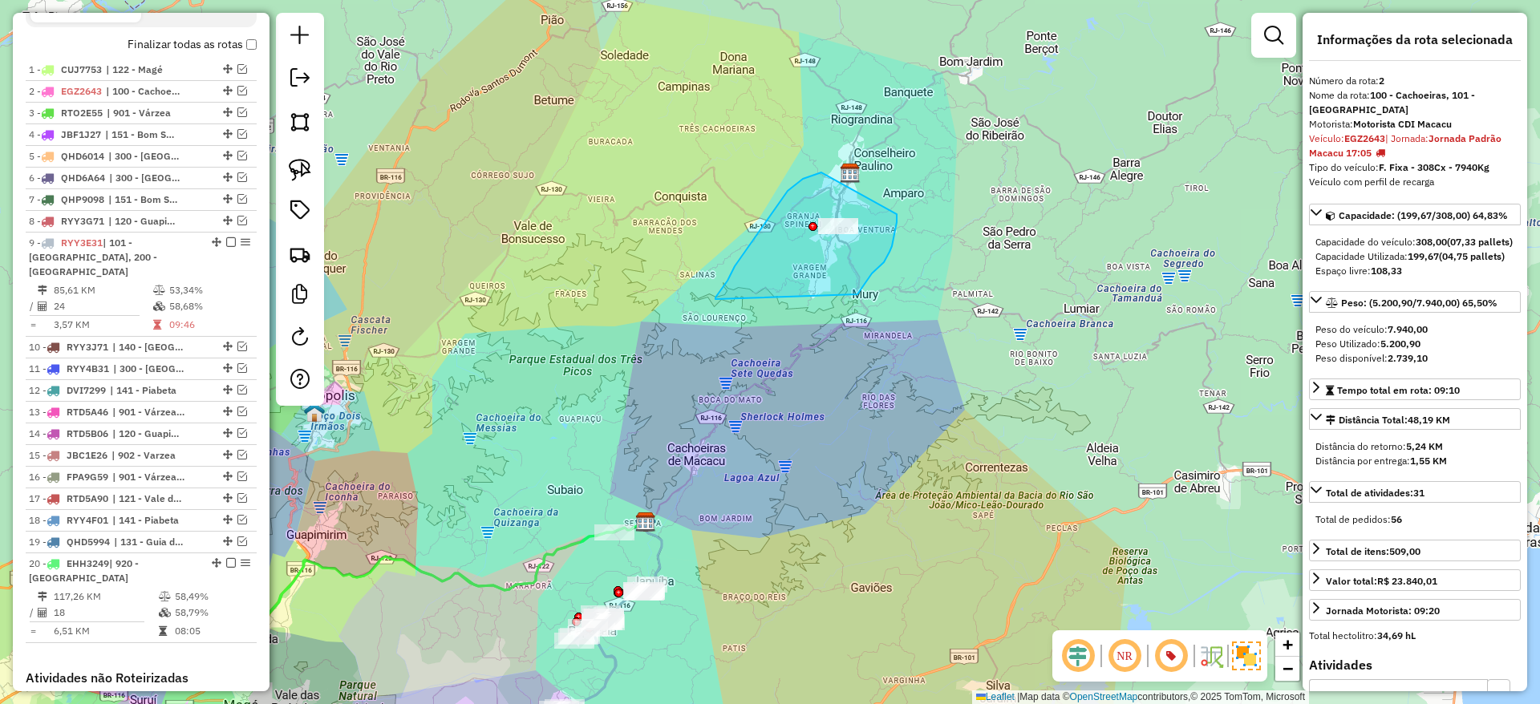
drag, startPoint x: 858, startPoint y: 294, endPoint x: 716, endPoint y: 299, distance: 142.1
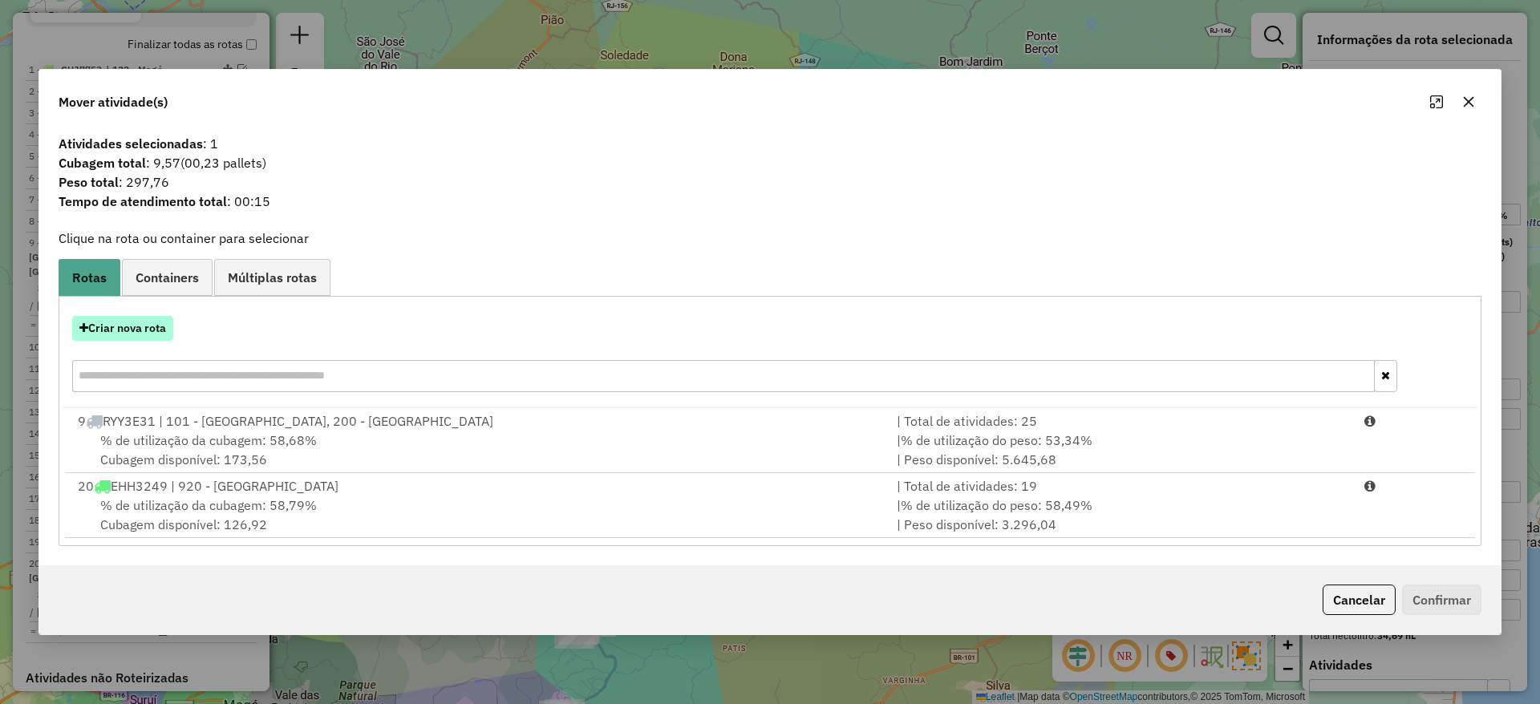
click at [135, 333] on button "Criar nova rota" at bounding box center [122, 328] width 101 height 25
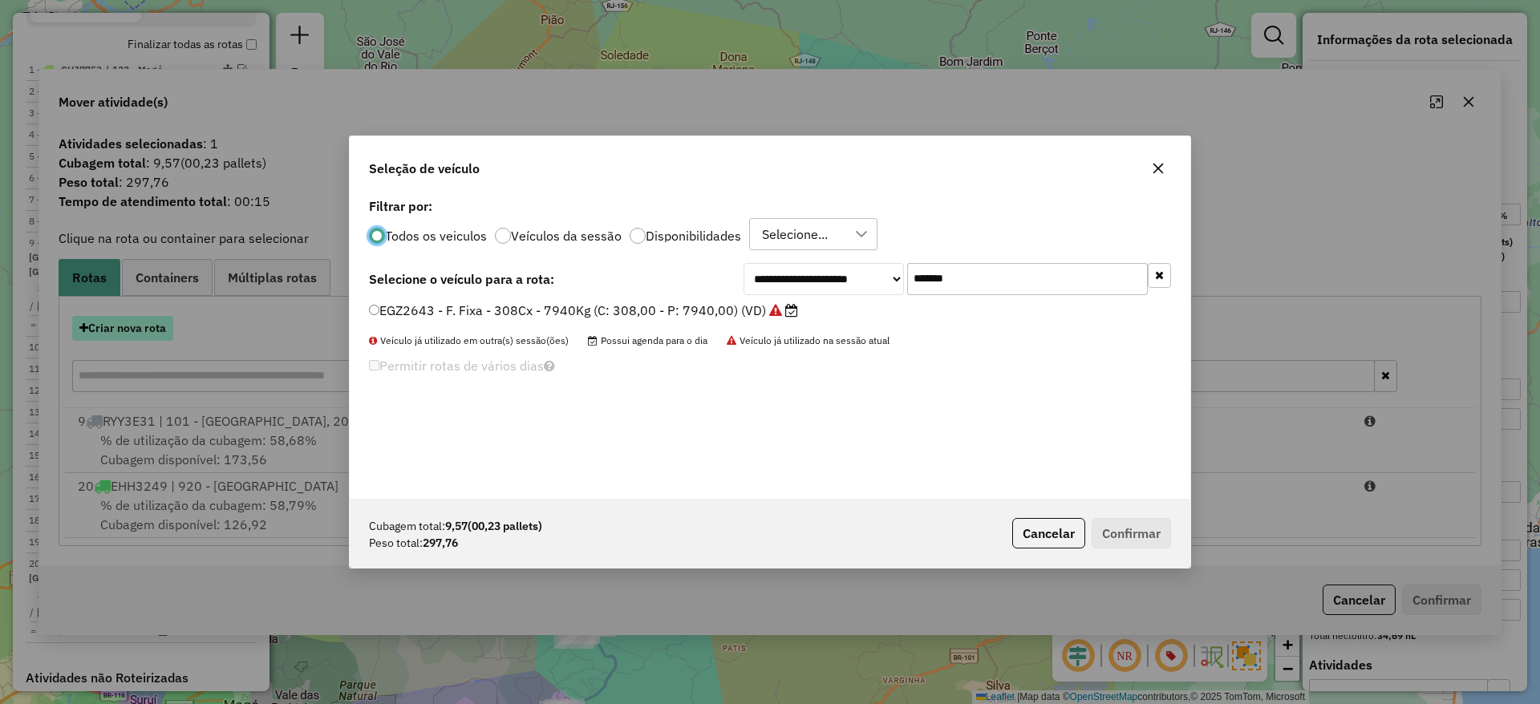
scroll to position [9, 5]
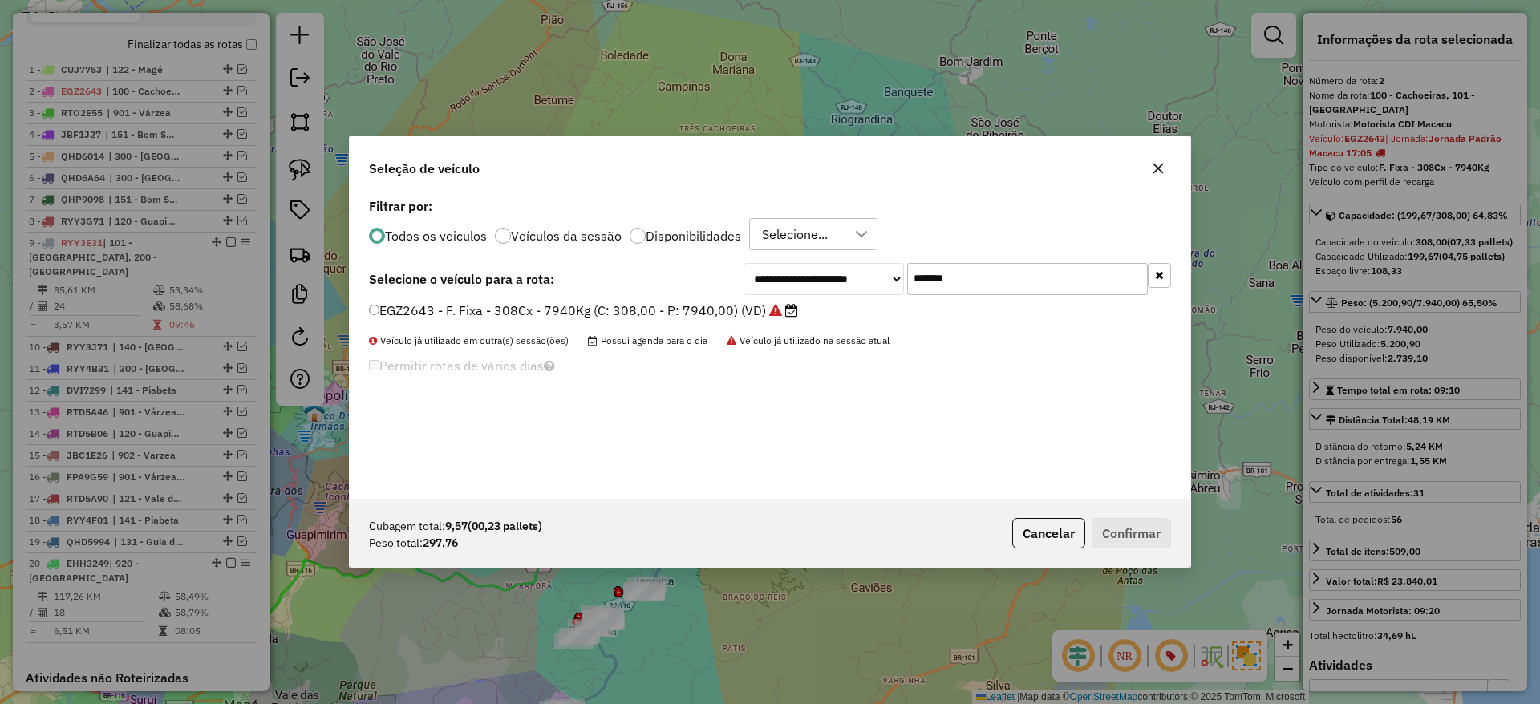
click at [923, 279] on input "*******" at bounding box center [1027, 279] width 241 height 32
paste input "text"
type input "*******"
click at [745, 319] on label "RYY3F71 - F. Fixa - 420Cx - 12100Kg (C: 420,00 - P: 12100,00) (VD)" at bounding box center [582, 310] width 427 height 19
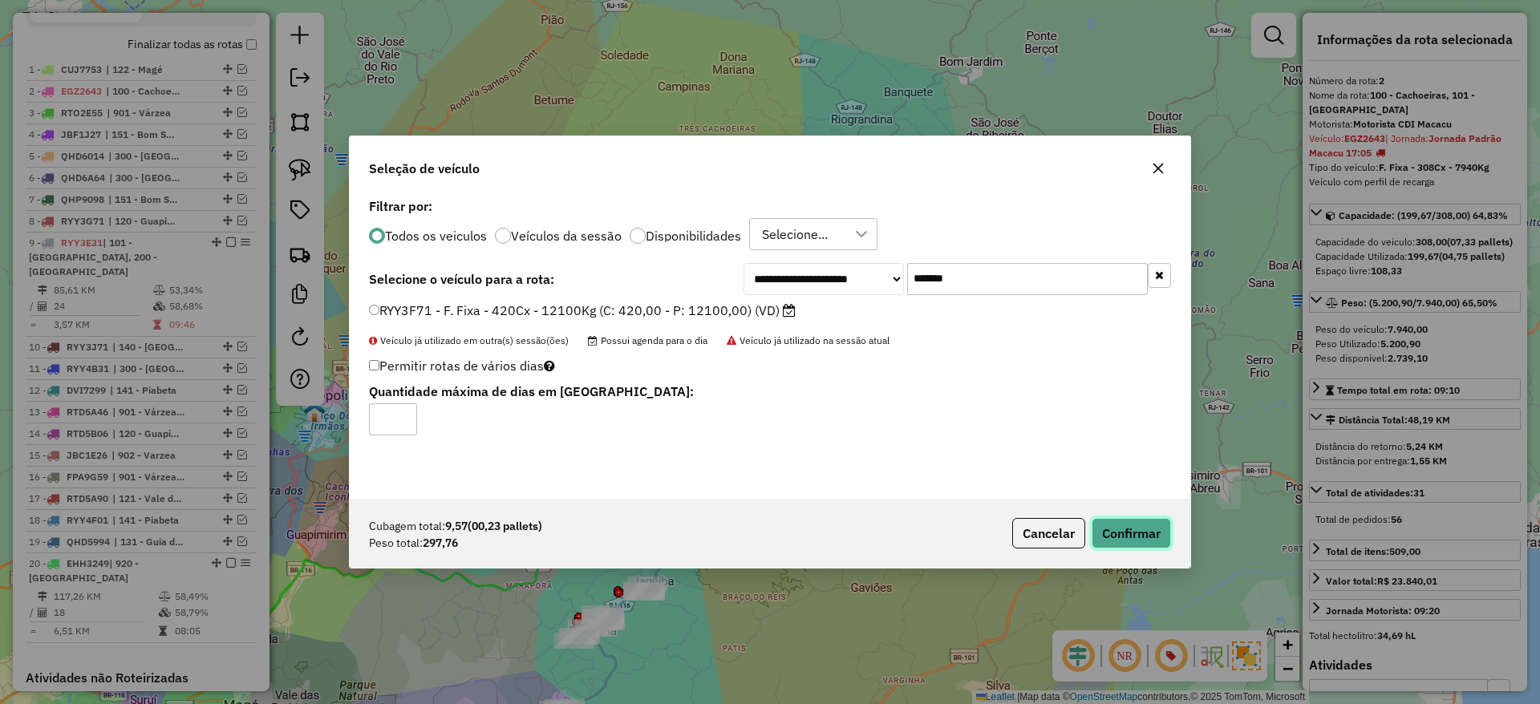
click at [1125, 532] on button "Confirmar" at bounding box center [1131, 533] width 79 height 30
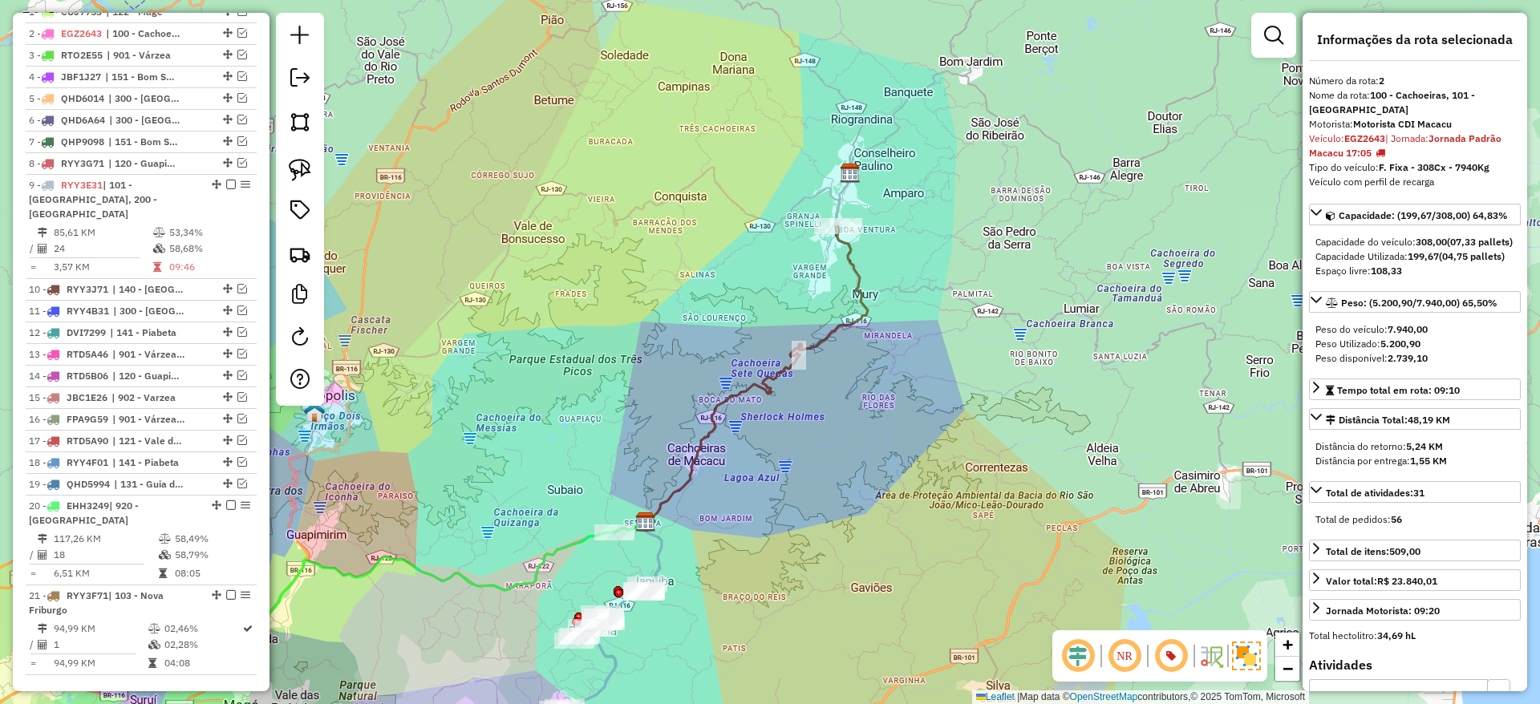
scroll to position [683, 0]
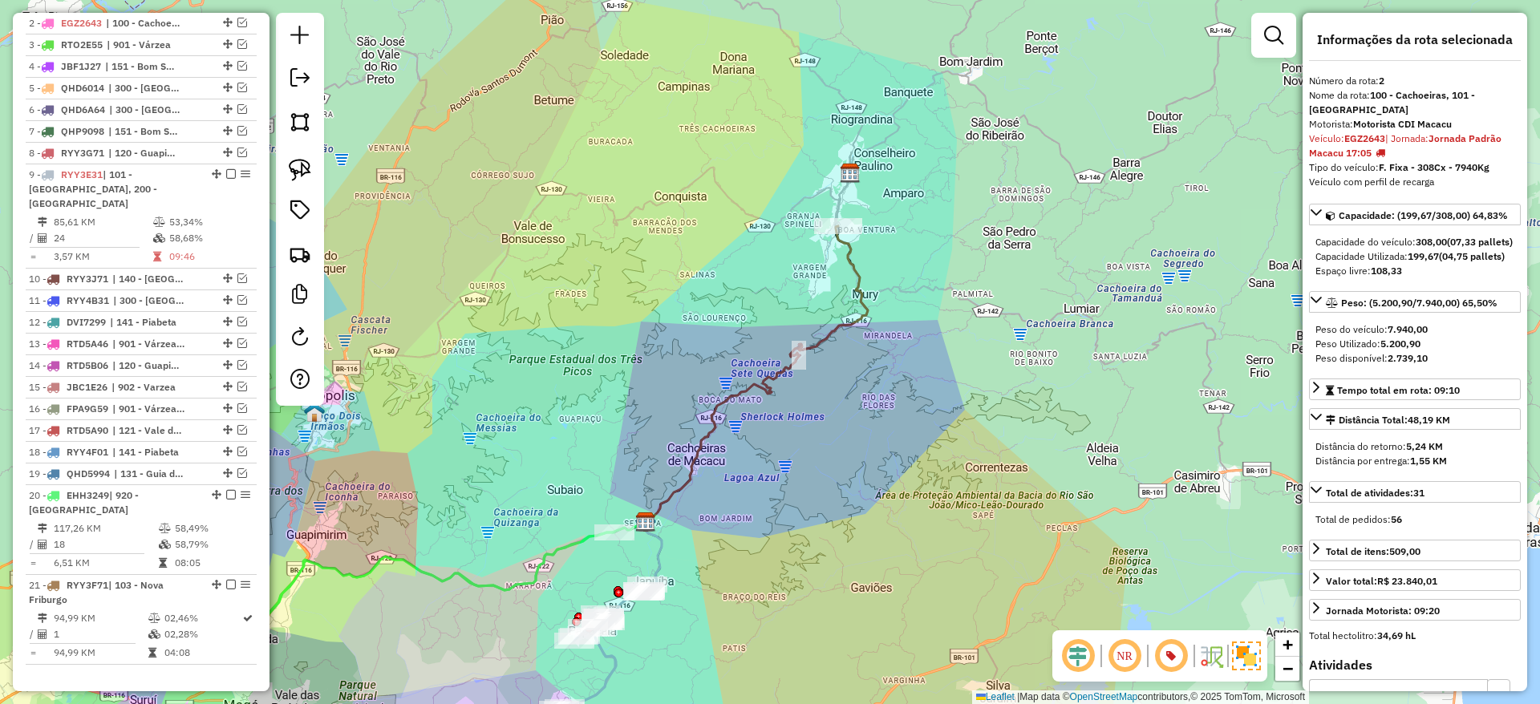
click at [858, 322] on icon at bounding box center [756, 375] width 224 height 298
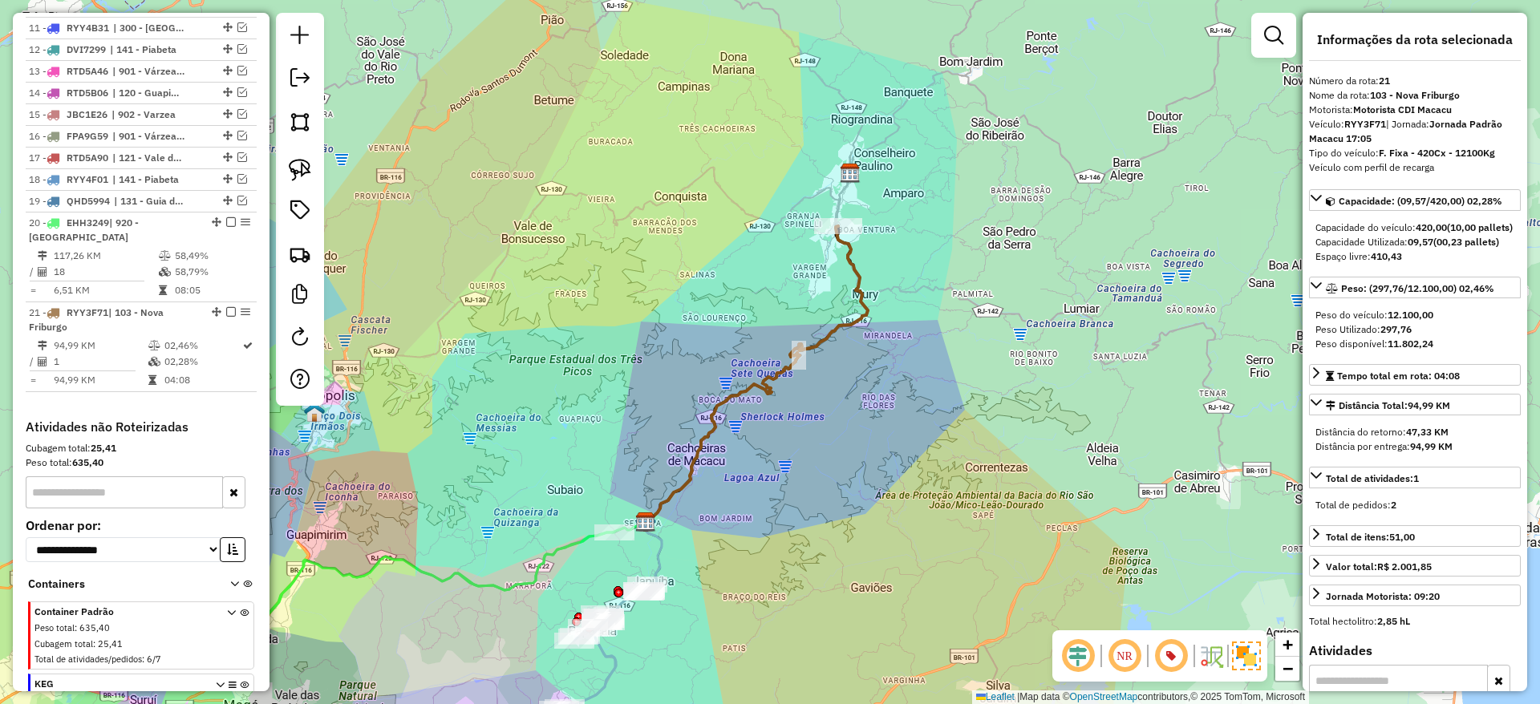
scroll to position [1073, 0]
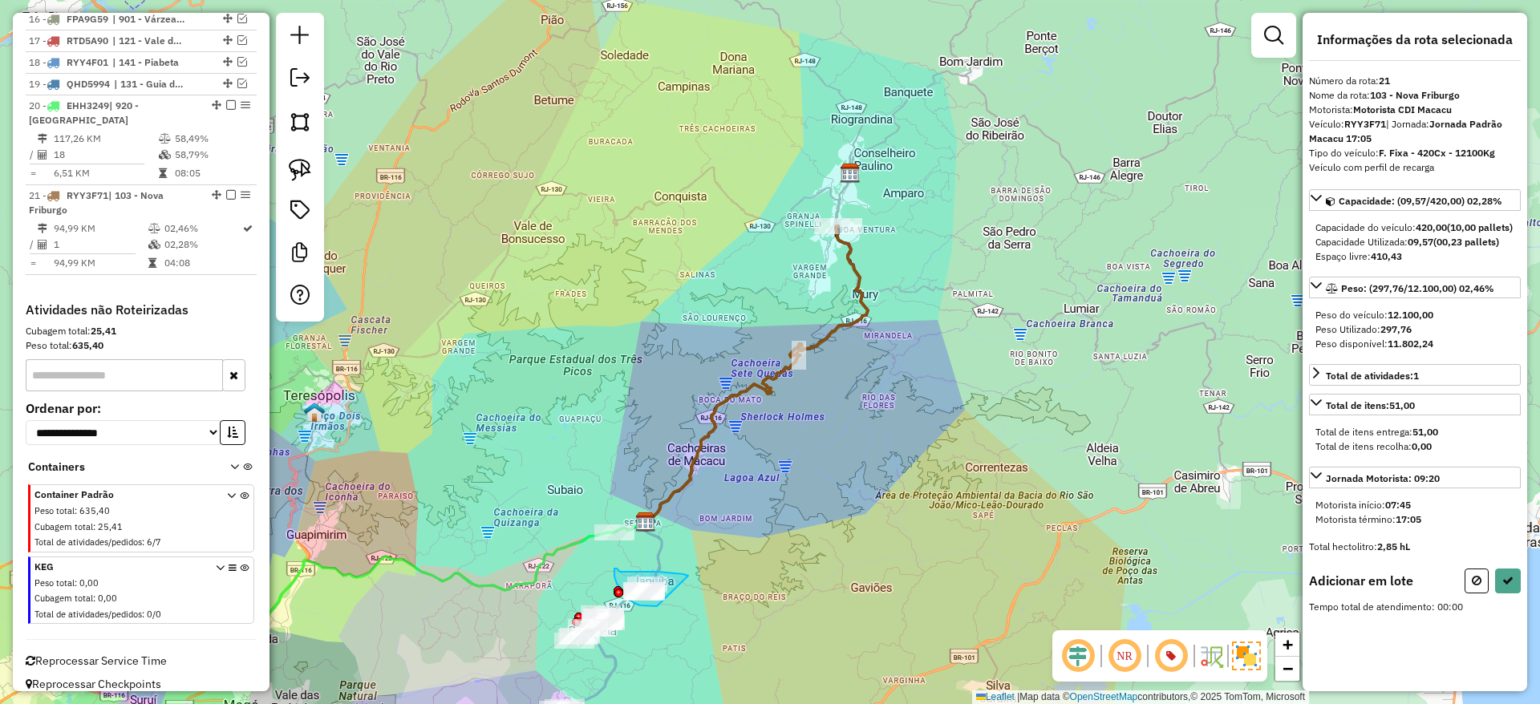
drag, startPoint x: 689, startPoint y: 576, endPoint x: 657, endPoint y: 606, distance: 44.3
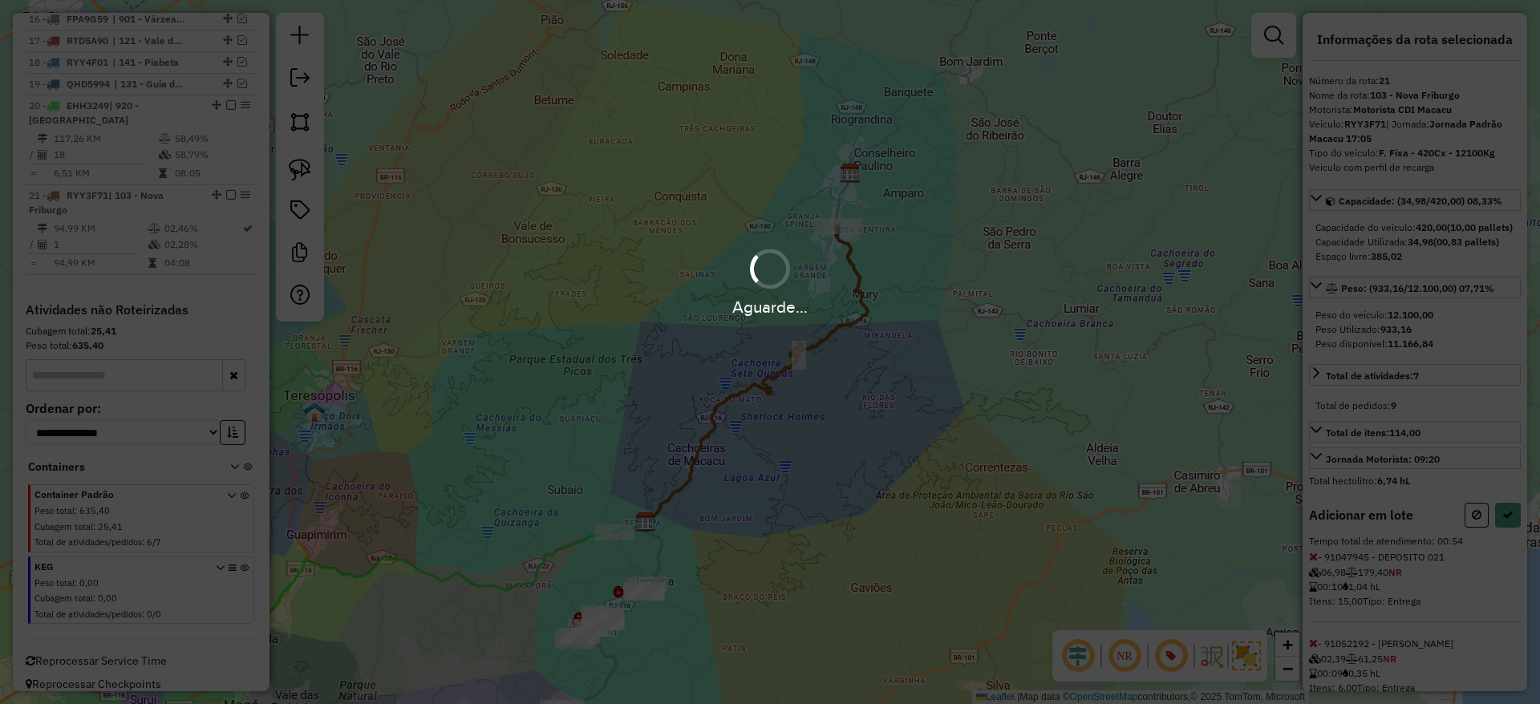
select select "*********"
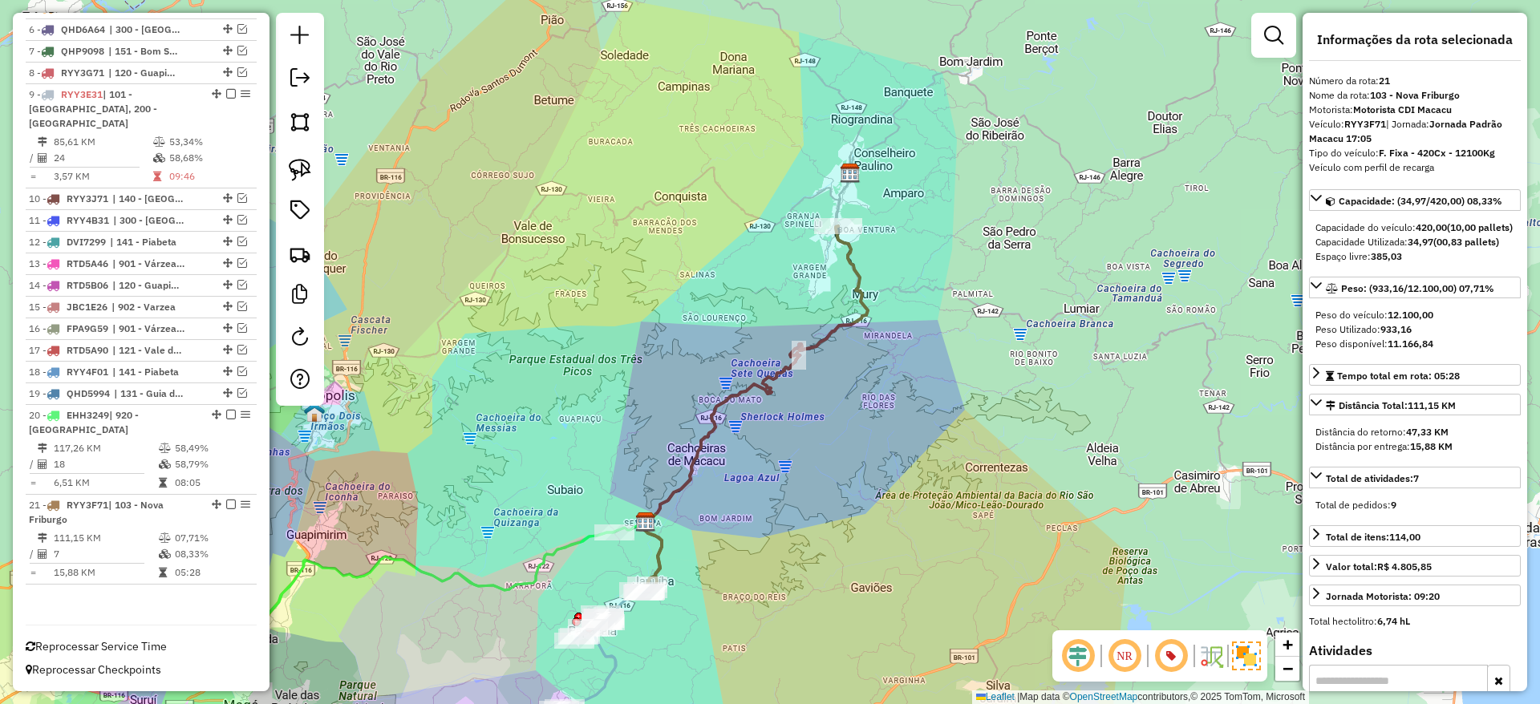
scroll to position [748, 0]
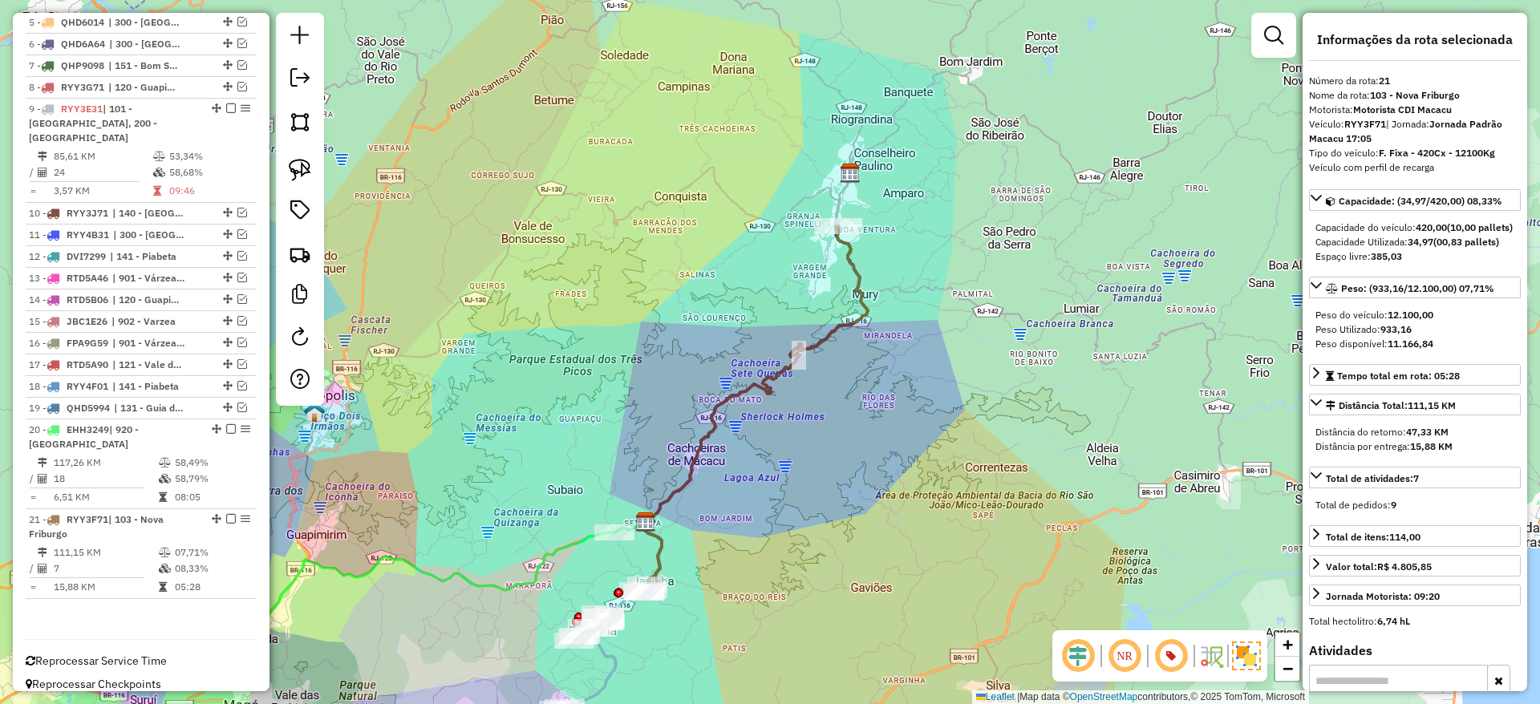
click at [683, 493] on icon at bounding box center [755, 409] width 225 height 367
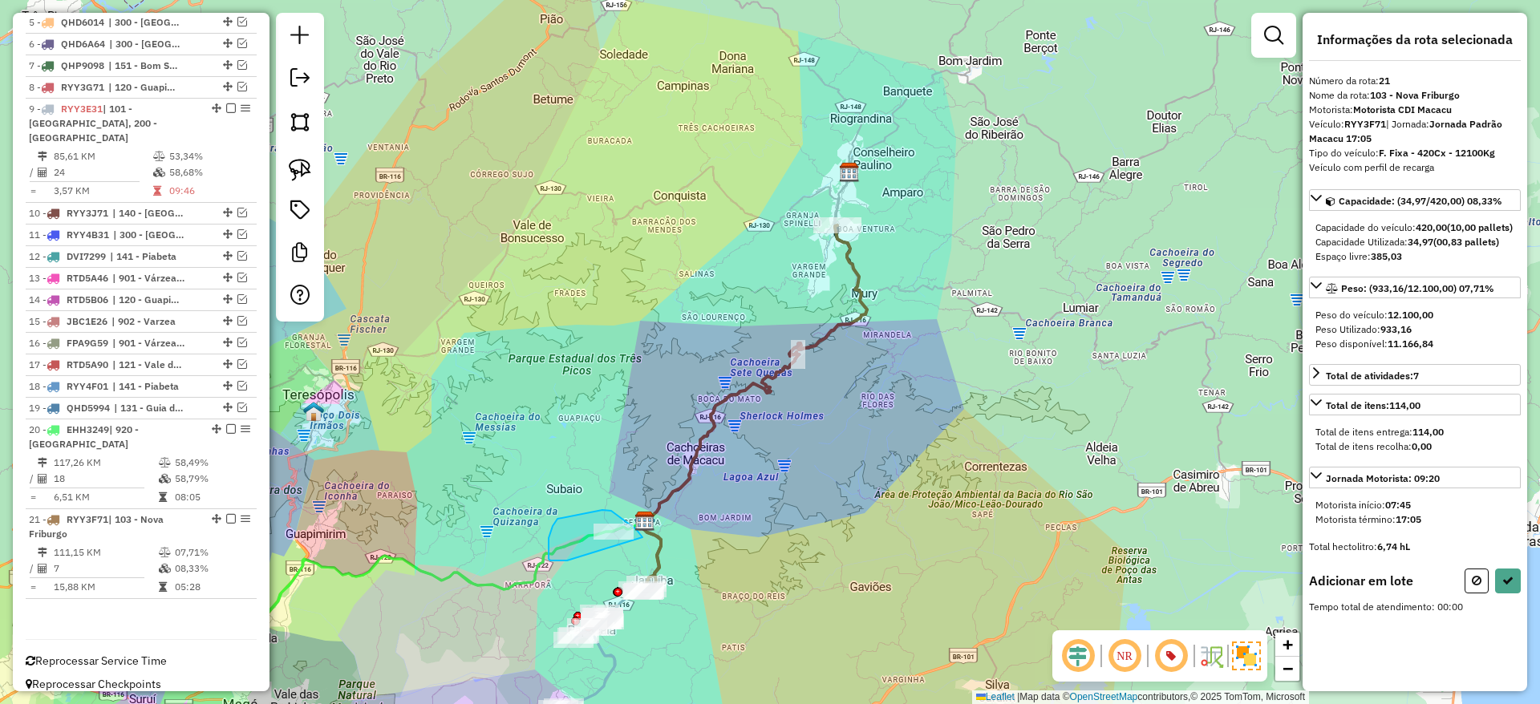
drag, startPoint x: 643, startPoint y: 537, endPoint x: 568, endPoint y: 561, distance: 78.9
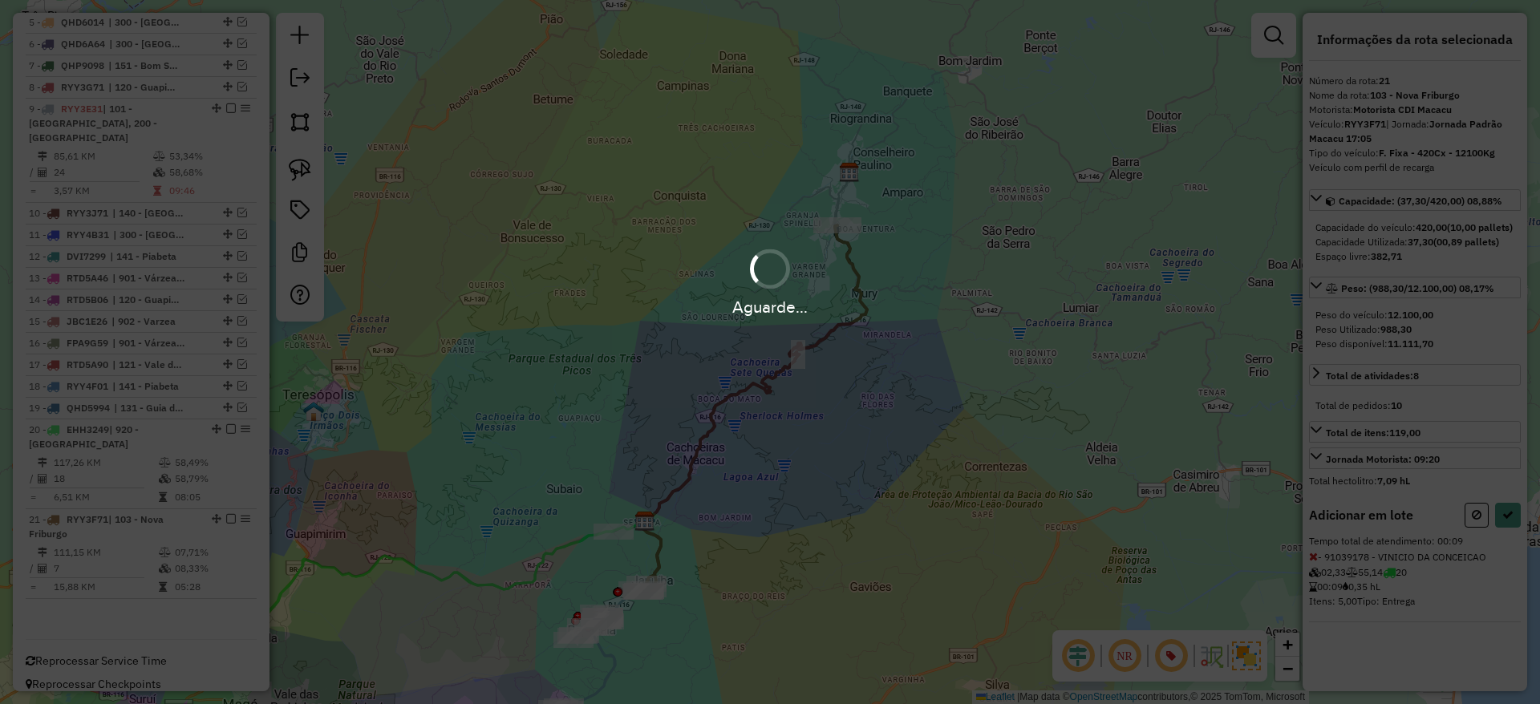
select select "*********"
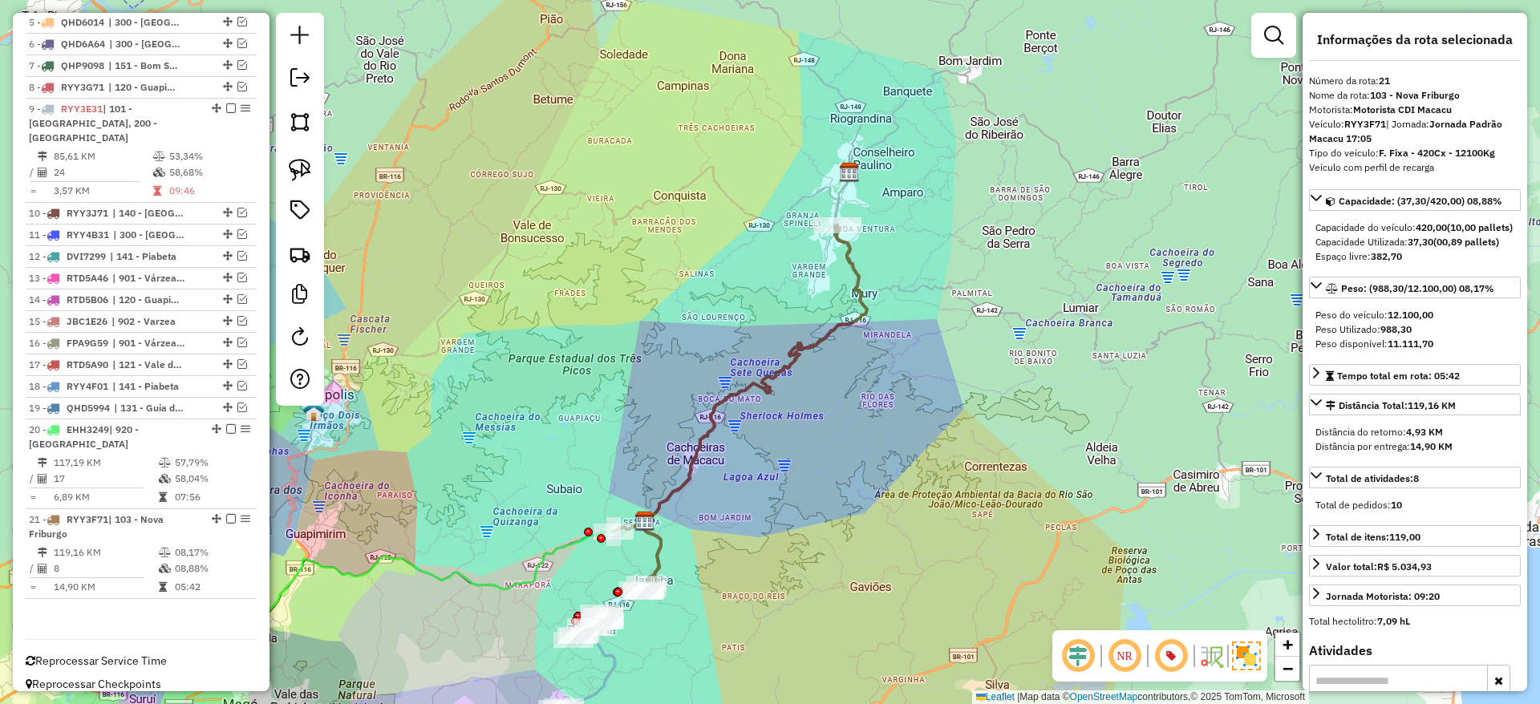
click at [657, 554] on icon at bounding box center [740, 408] width 253 height 367
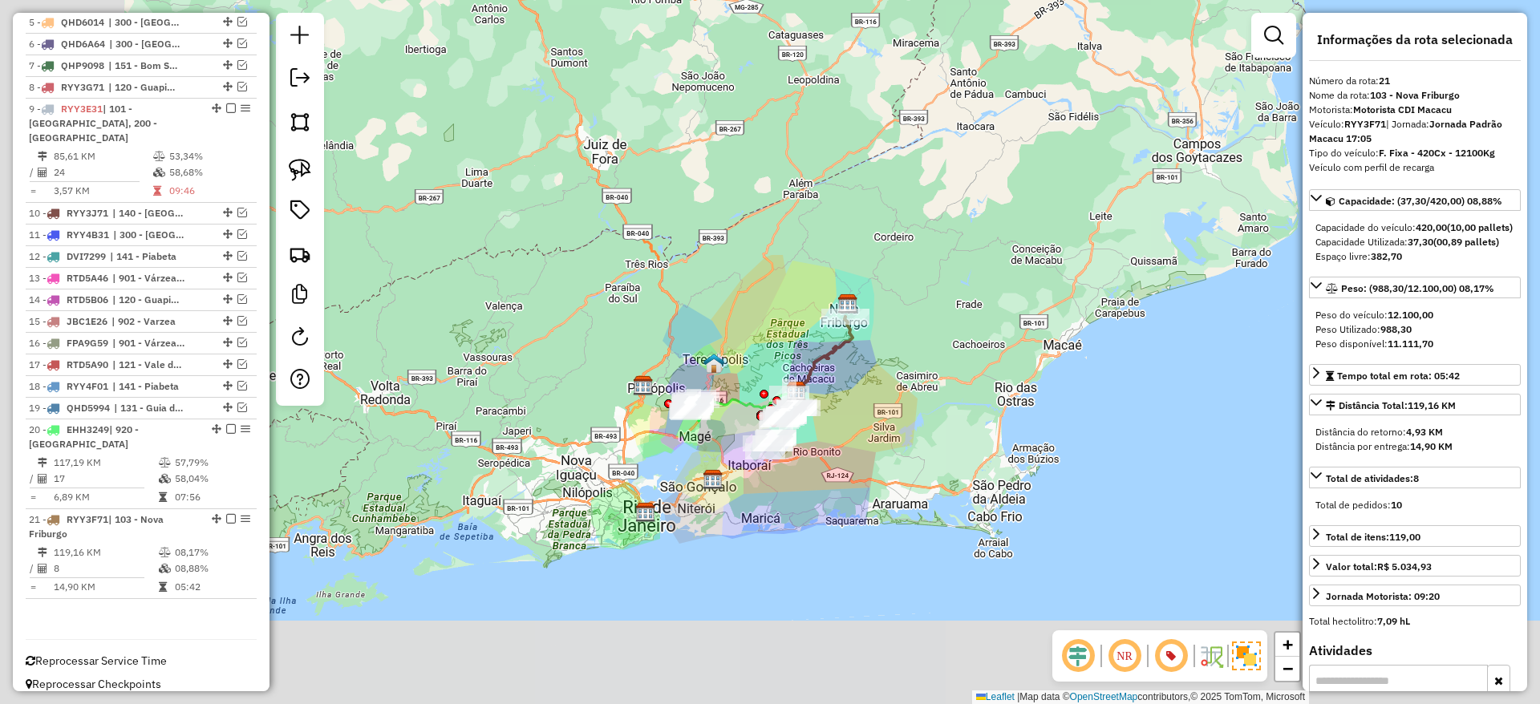
drag, startPoint x: 691, startPoint y: 618, endPoint x: 837, endPoint y: 461, distance: 214.6
click at [837, 461] on div "Janela de atendimento Grade de atendimento Capacidade Transportadoras Veículos …" at bounding box center [770, 352] width 1540 height 704
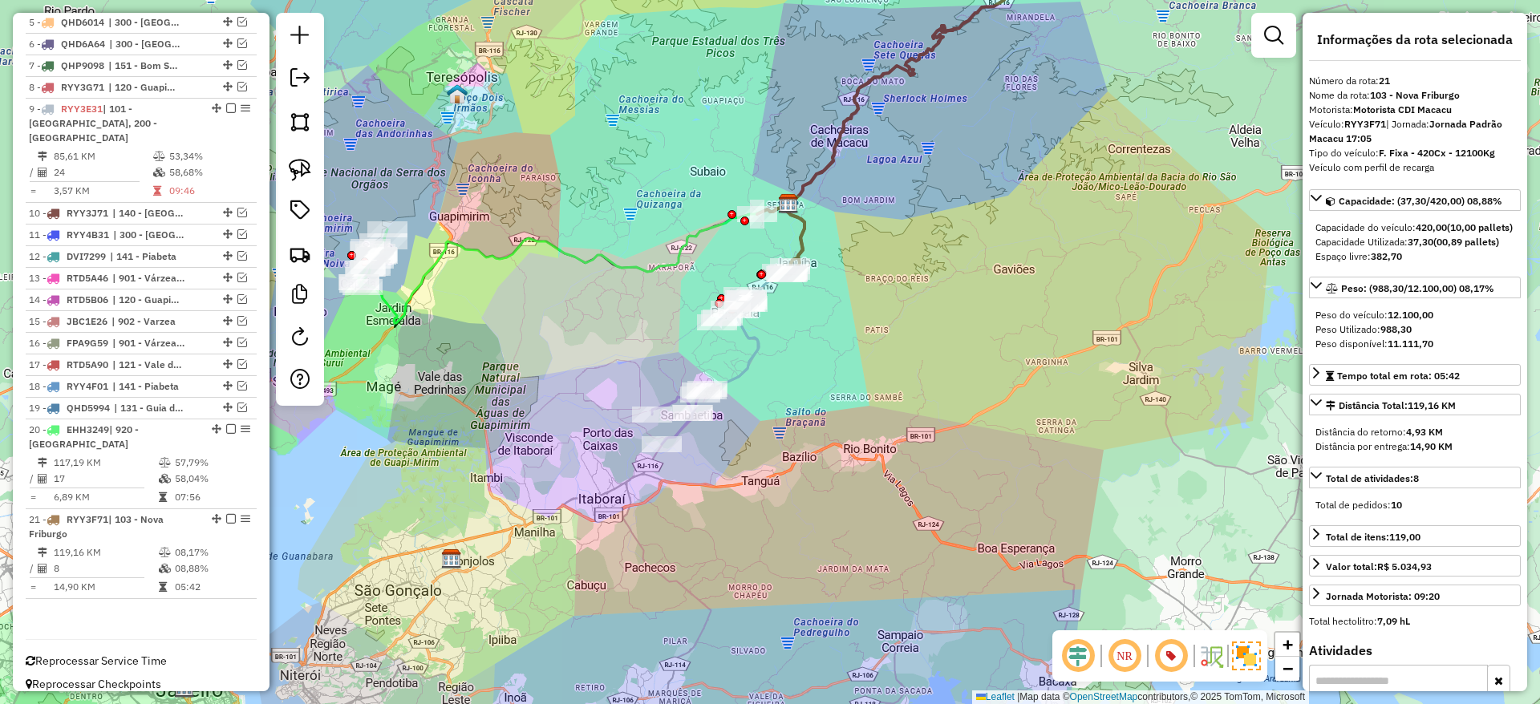
click at [752, 363] on icon at bounding box center [705, 369] width 106 height 149
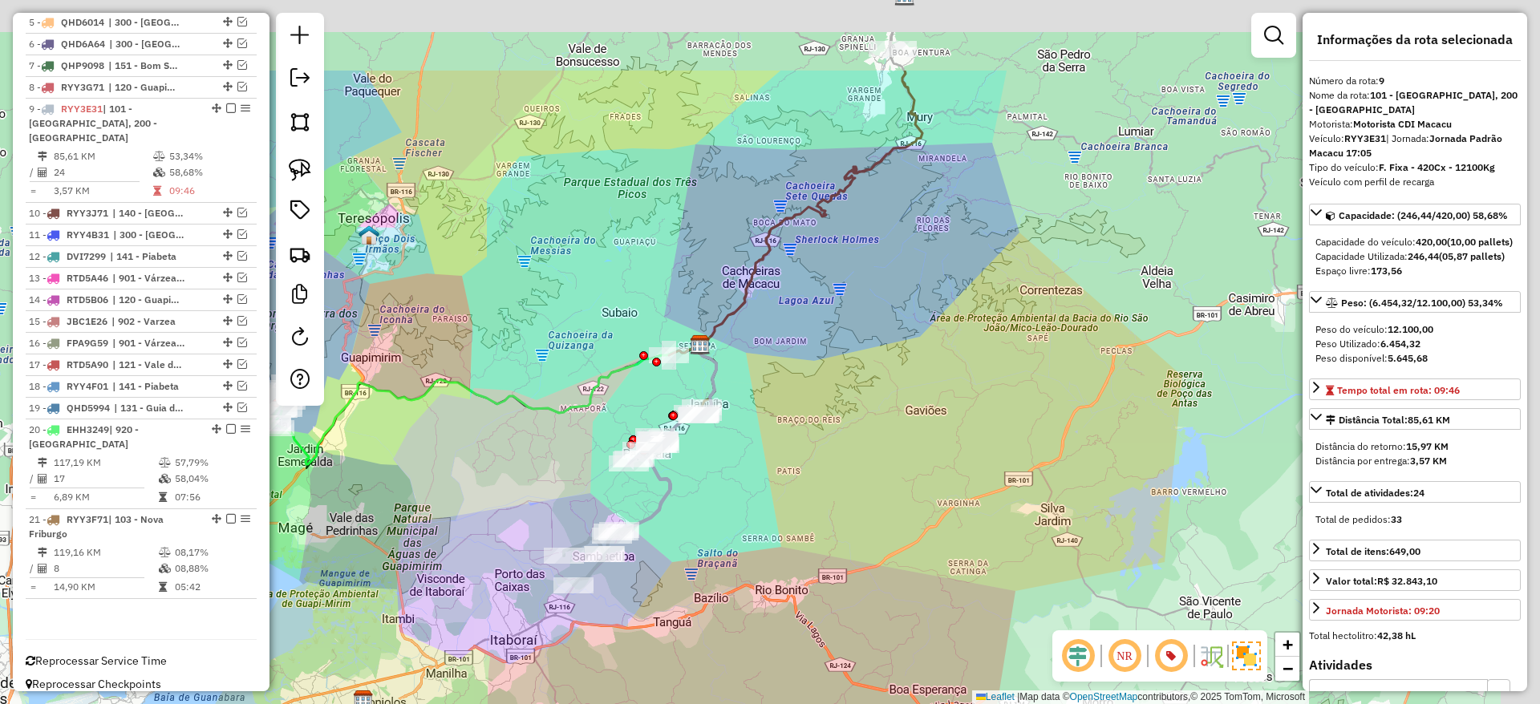
drag, startPoint x: 837, startPoint y: 340, endPoint x: 748, endPoint y: 482, distance: 167.2
click at [748, 482] on div "Janela de atendimento Grade de atendimento Capacidade Transportadoras Veículos …" at bounding box center [770, 352] width 1540 height 704
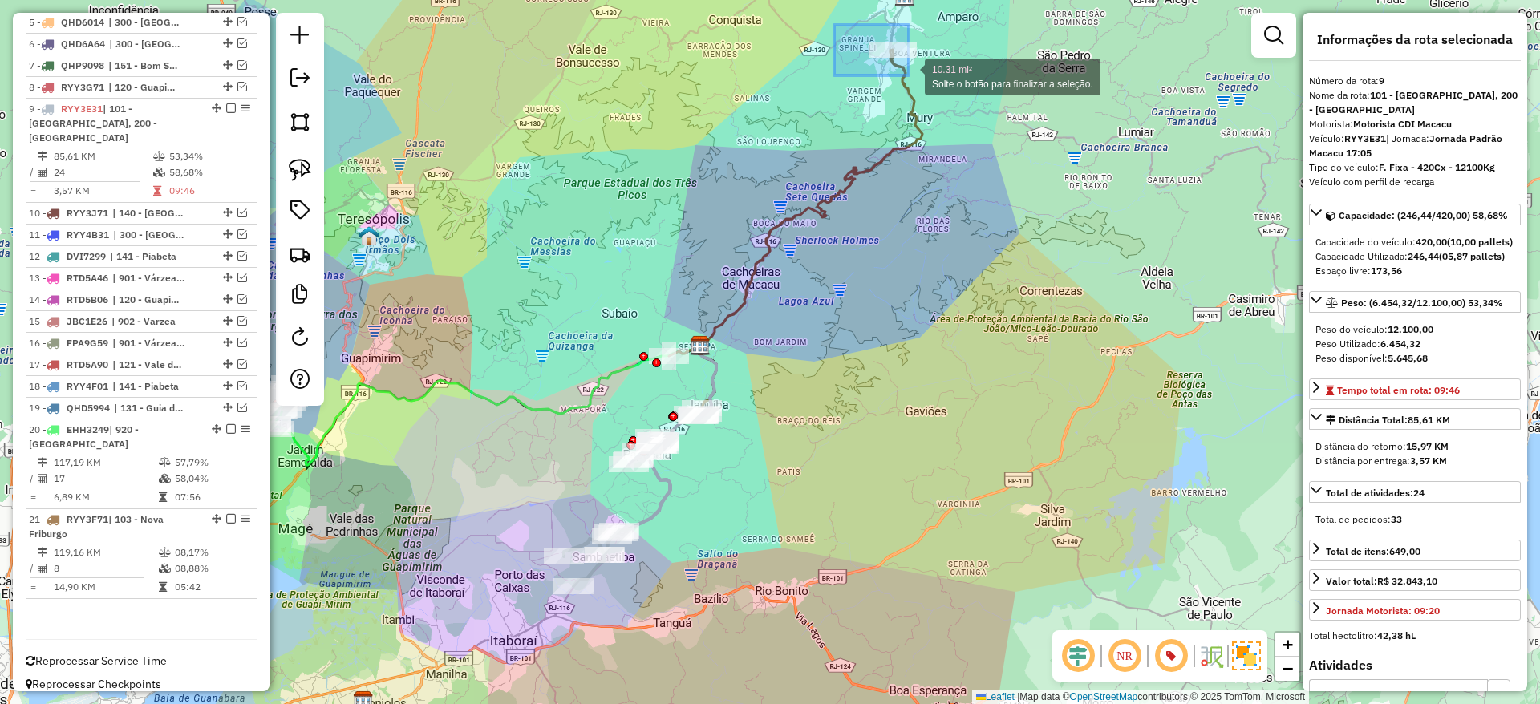
drag, startPoint x: 834, startPoint y: 25, endPoint x: 927, endPoint y: 87, distance: 111.7
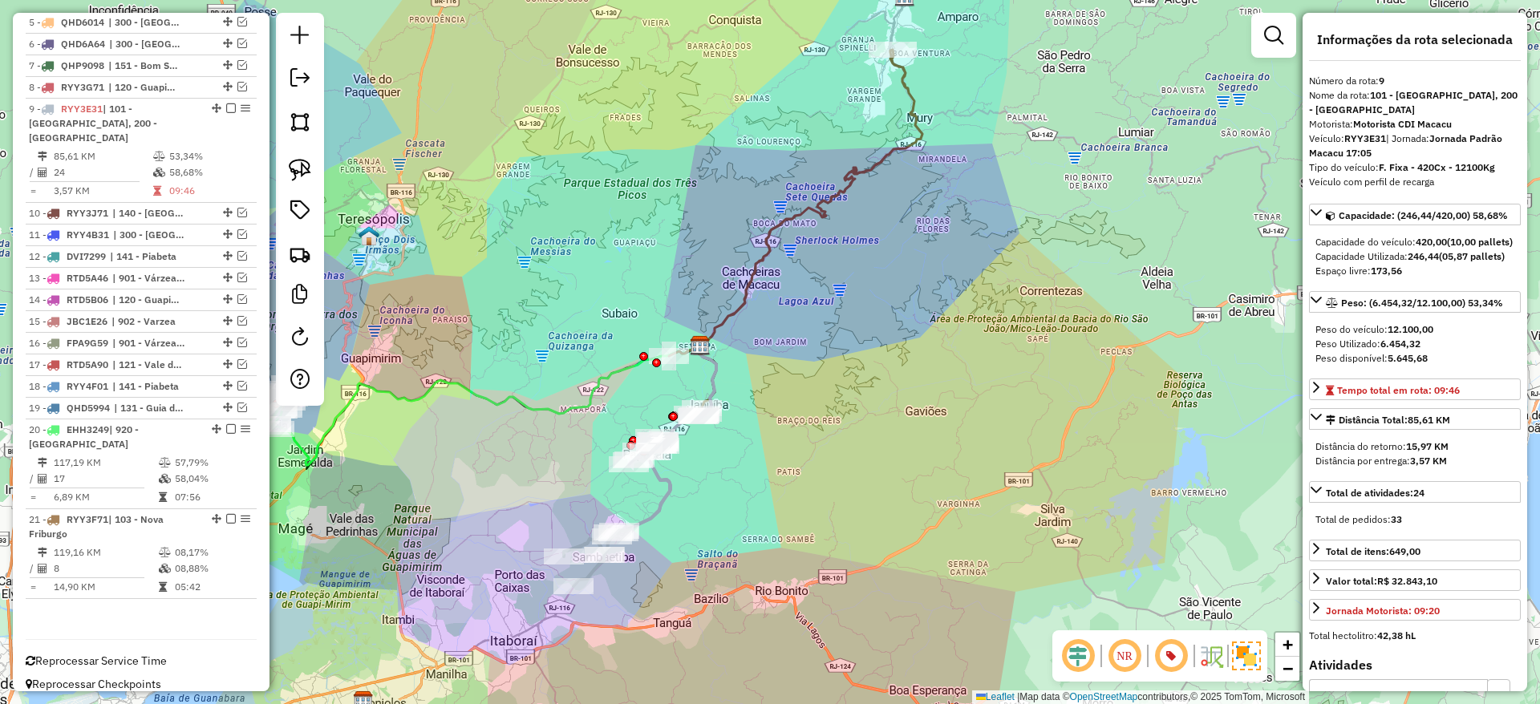
click at [904, 75] on icon at bounding box center [795, 233] width 253 height 367
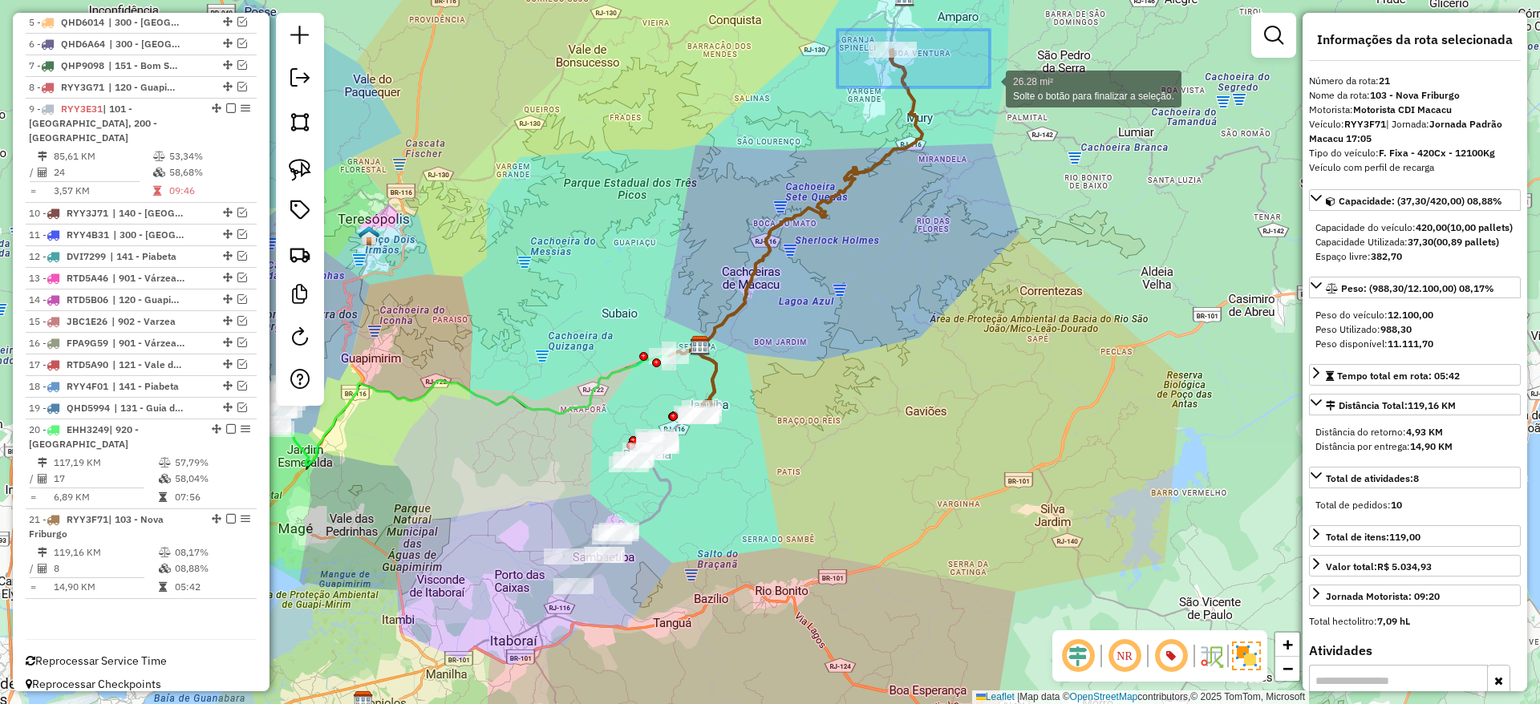
drag, startPoint x: 838, startPoint y: 30, endPoint x: 988, endPoint y: 85, distance: 158.9
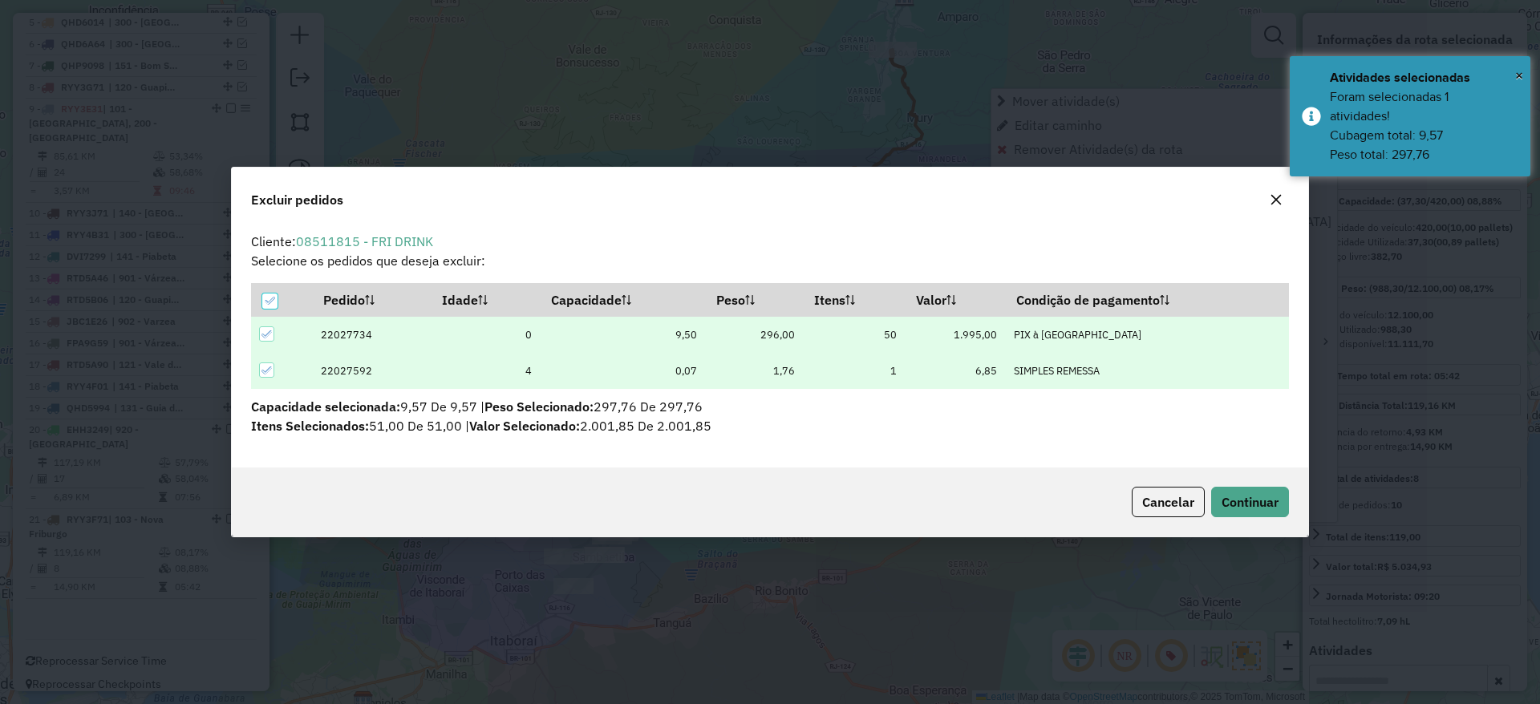
scroll to position [0, 0]
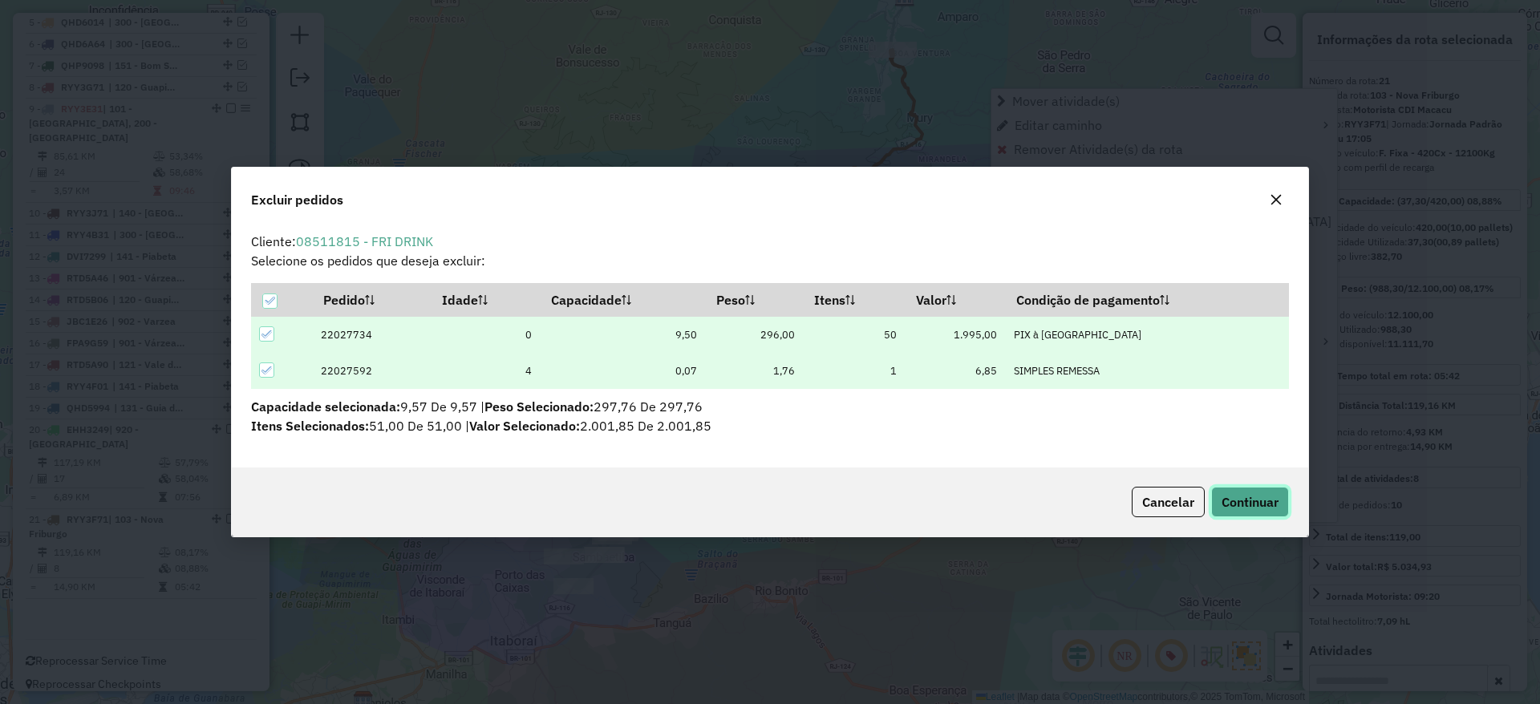
click at [1251, 499] on span "Continuar" at bounding box center [1250, 502] width 57 height 16
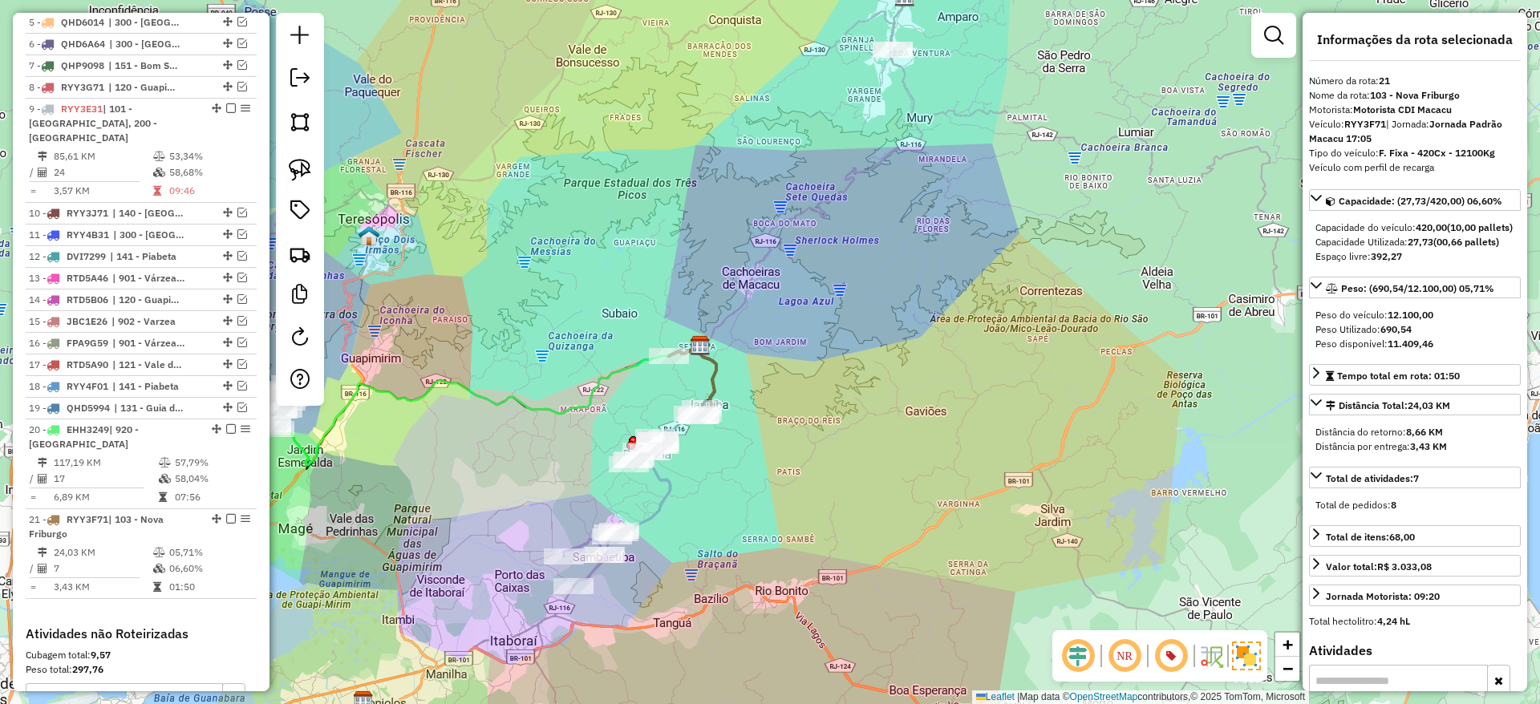
scroll to position [1073, 0]
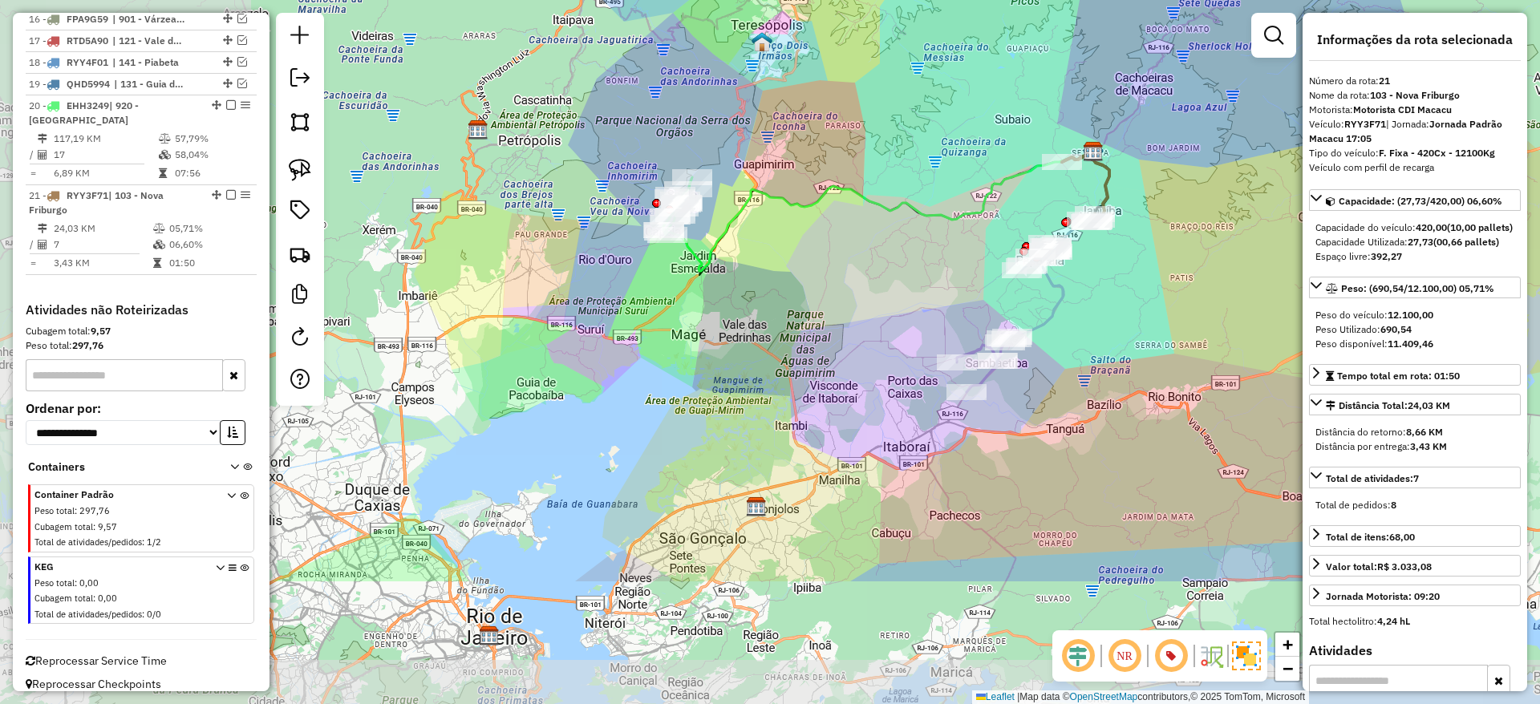
drag, startPoint x: 812, startPoint y: 424, endPoint x: 1207, endPoint y: 231, distance: 440.2
click at [1207, 231] on div "Janela de atendimento Grade de atendimento Capacidade Transportadoras Veículos …" at bounding box center [770, 352] width 1540 height 704
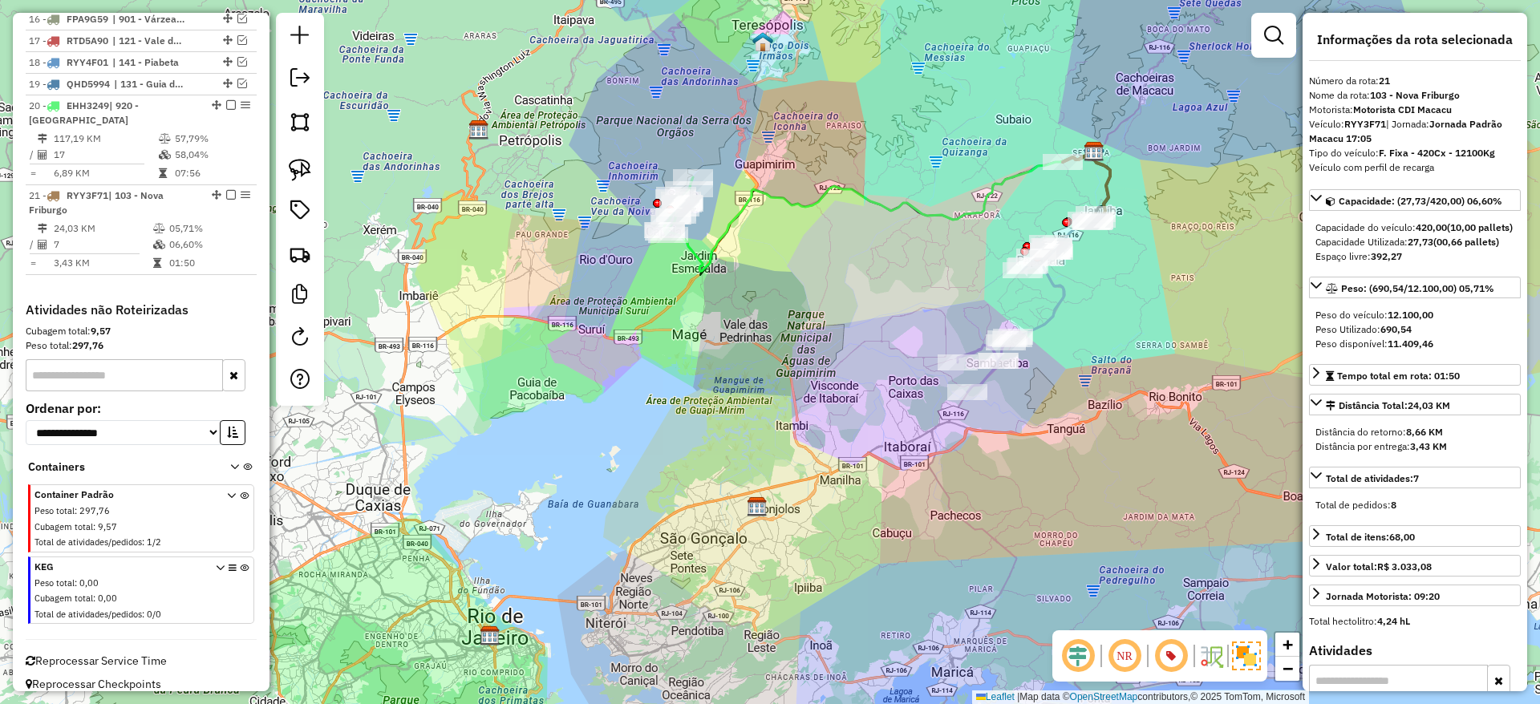
click at [740, 214] on icon at bounding box center [880, 211] width 427 height 119
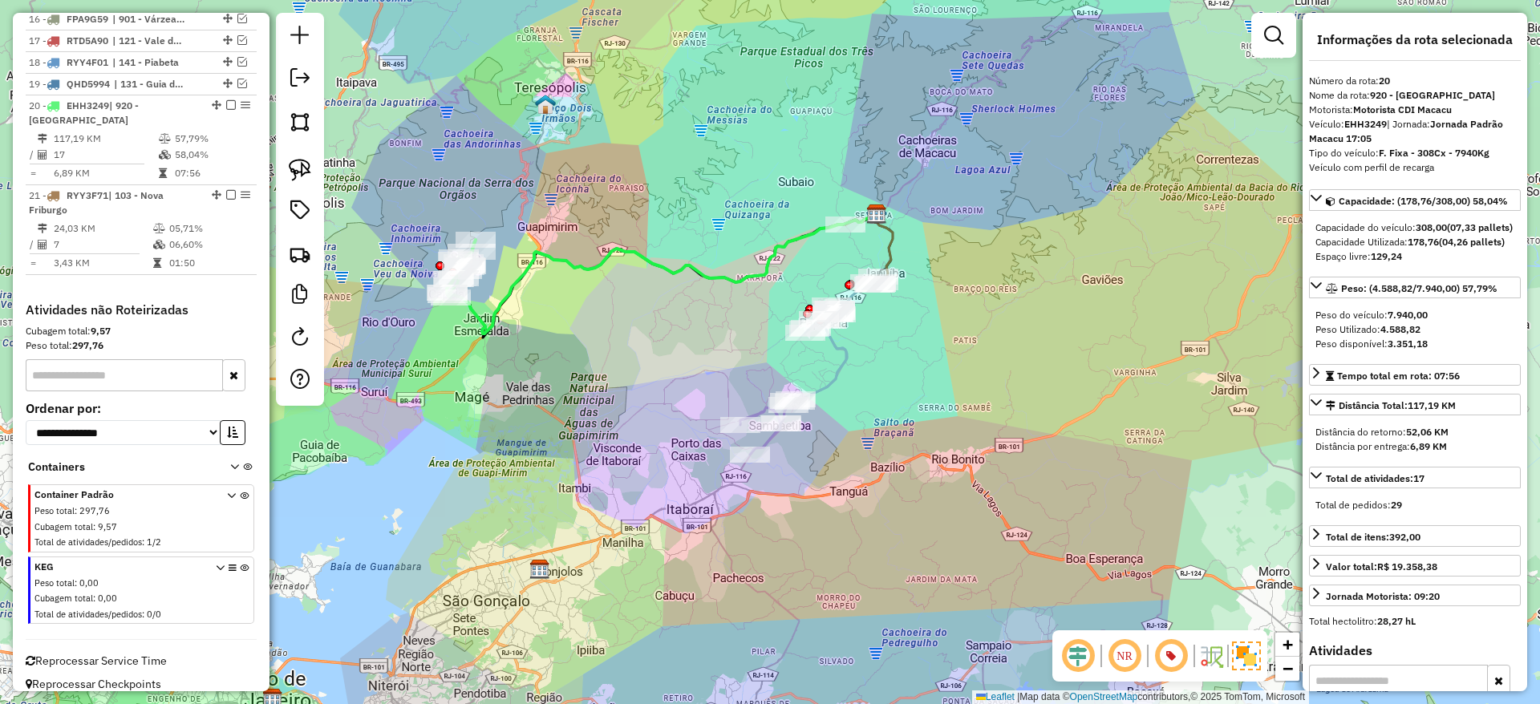
drag, startPoint x: 967, startPoint y: 227, endPoint x: 750, endPoint y: 290, distance: 226.4
click at [750, 290] on div "Janela de atendimento Grade de atendimento Capacidade Transportadoras Veículos …" at bounding box center [770, 352] width 1540 height 704
click at [846, 359] on icon at bounding box center [793, 380] width 106 height 149
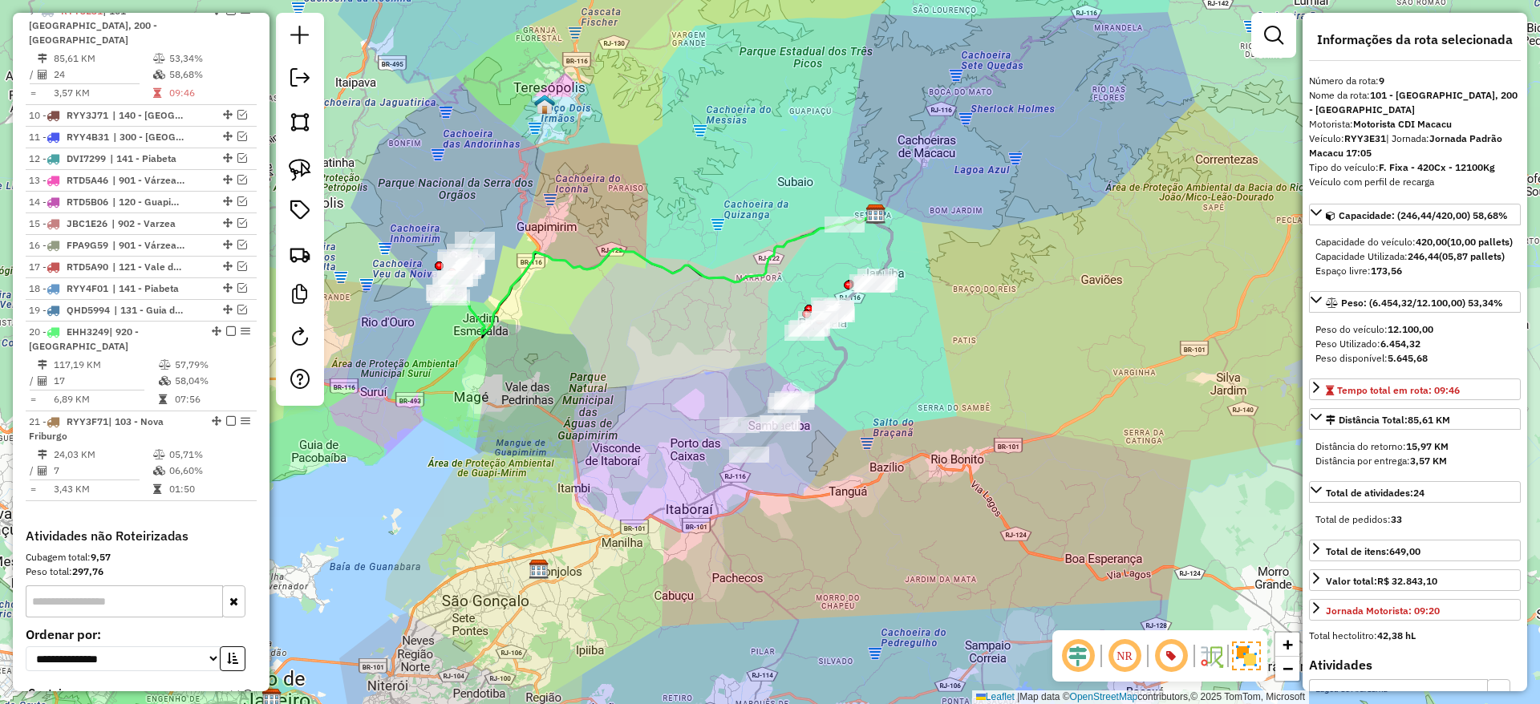
scroll to position [834, 0]
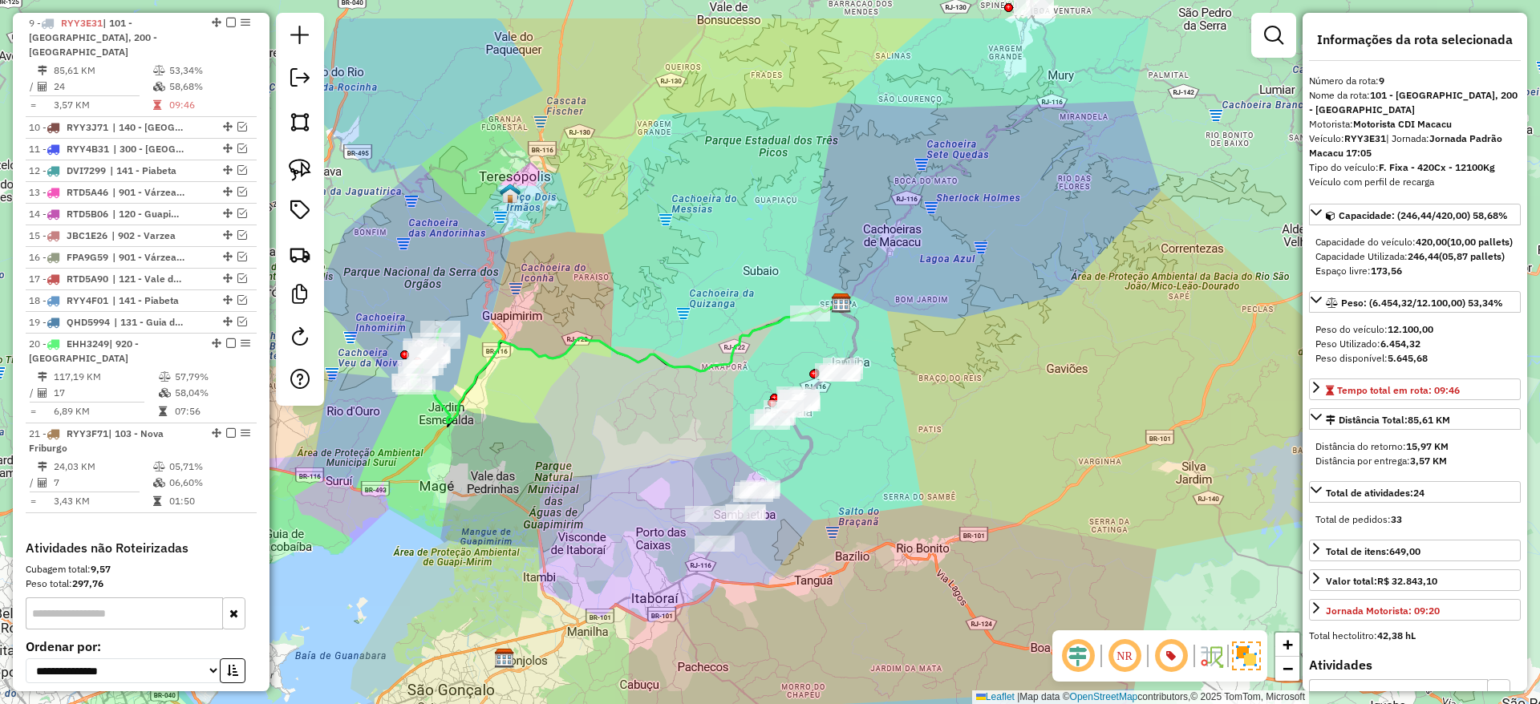
drag, startPoint x: 931, startPoint y: 331, endPoint x: 896, endPoint y: 422, distance: 97.3
click at [896, 422] on div "Janela de atendimento Grade de atendimento Capacidade Transportadoras Veículos …" at bounding box center [770, 352] width 1540 height 704
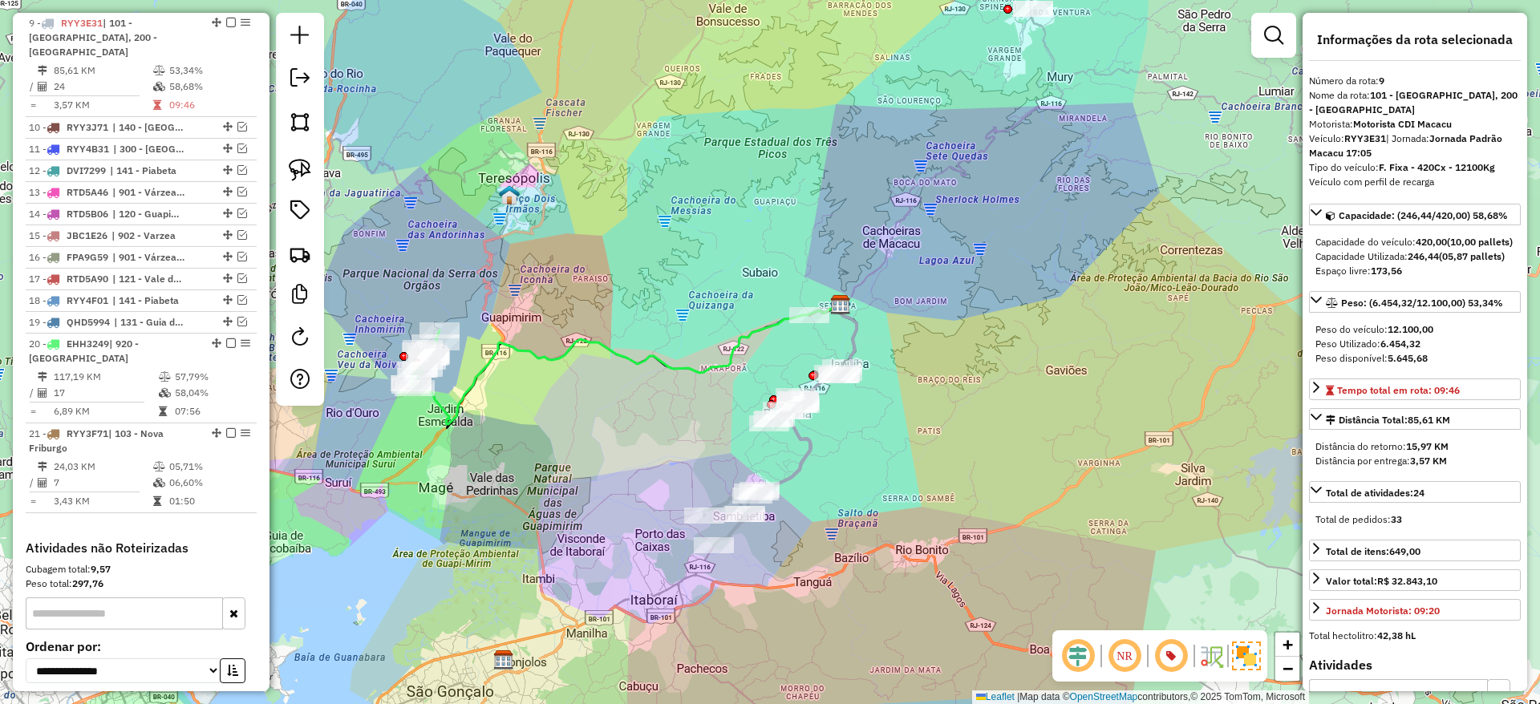
click at [704, 368] on icon at bounding box center [627, 365] width 427 height 119
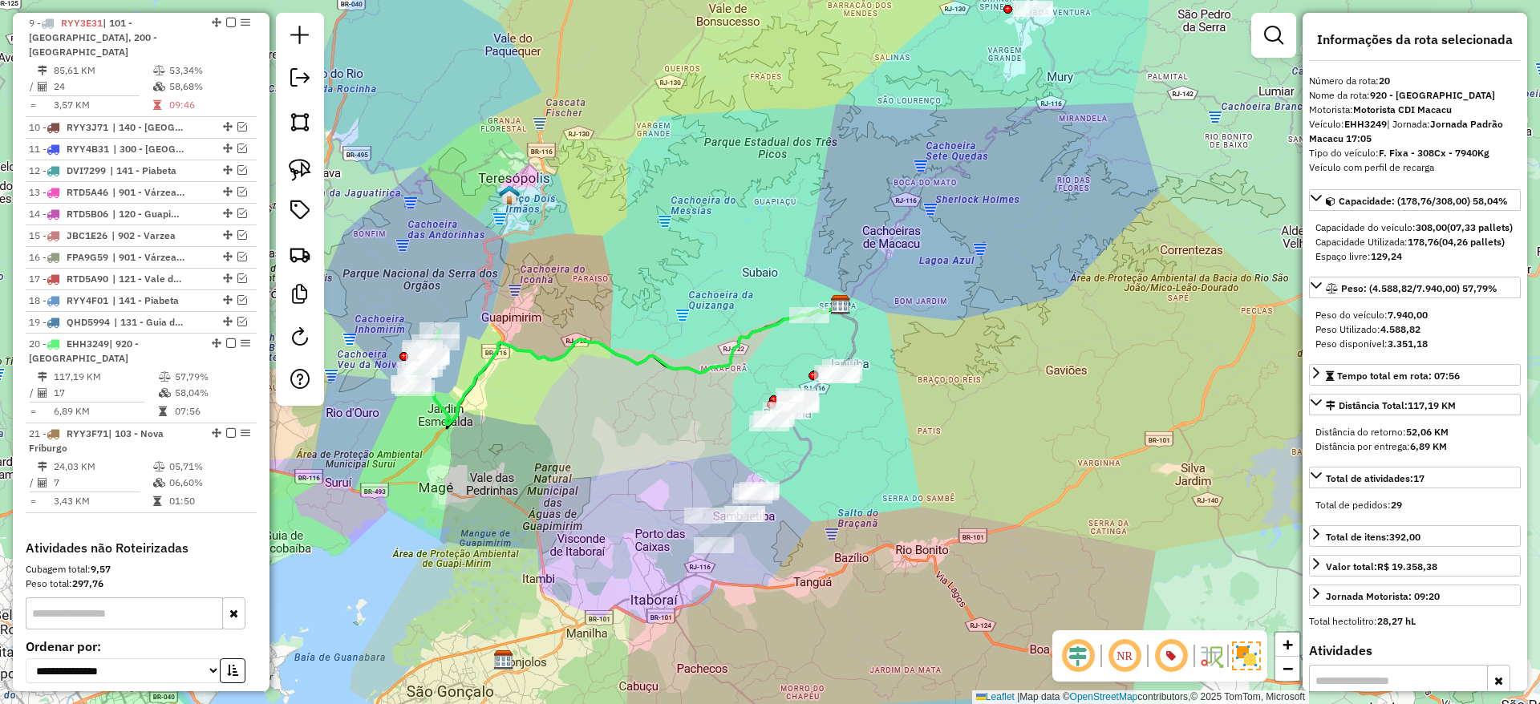
scroll to position [1073, 0]
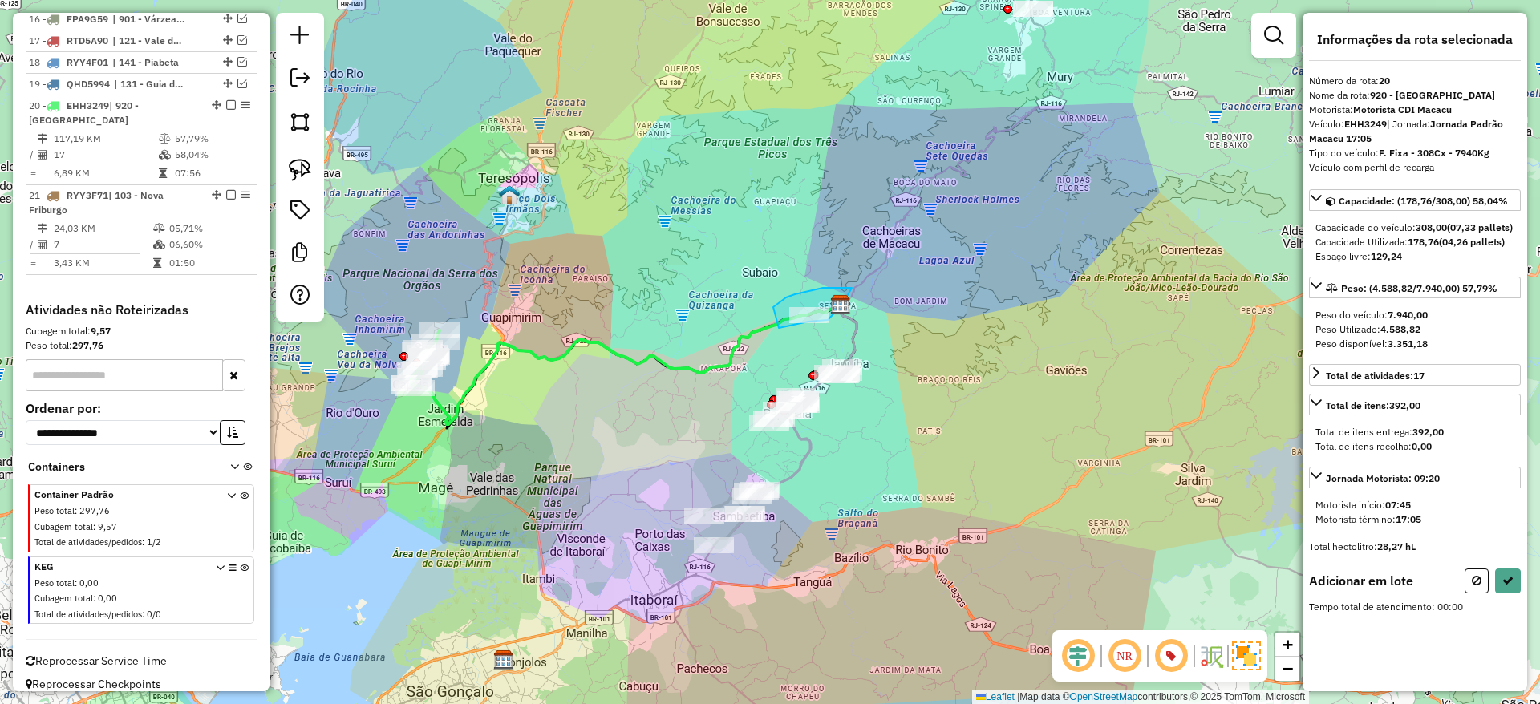
drag, startPoint x: 789, startPoint y: 326, endPoint x: 732, endPoint y: 344, distance: 59.6
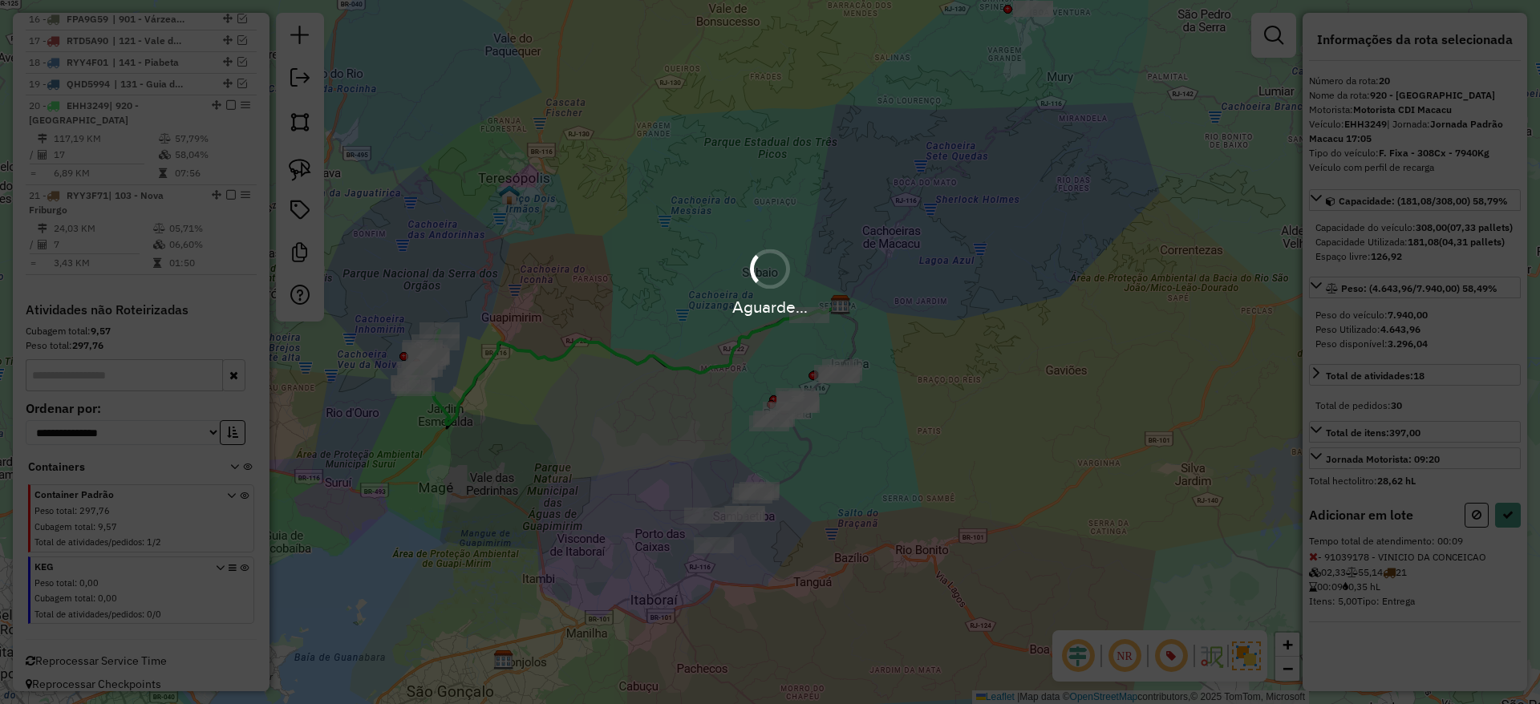
select select "*********"
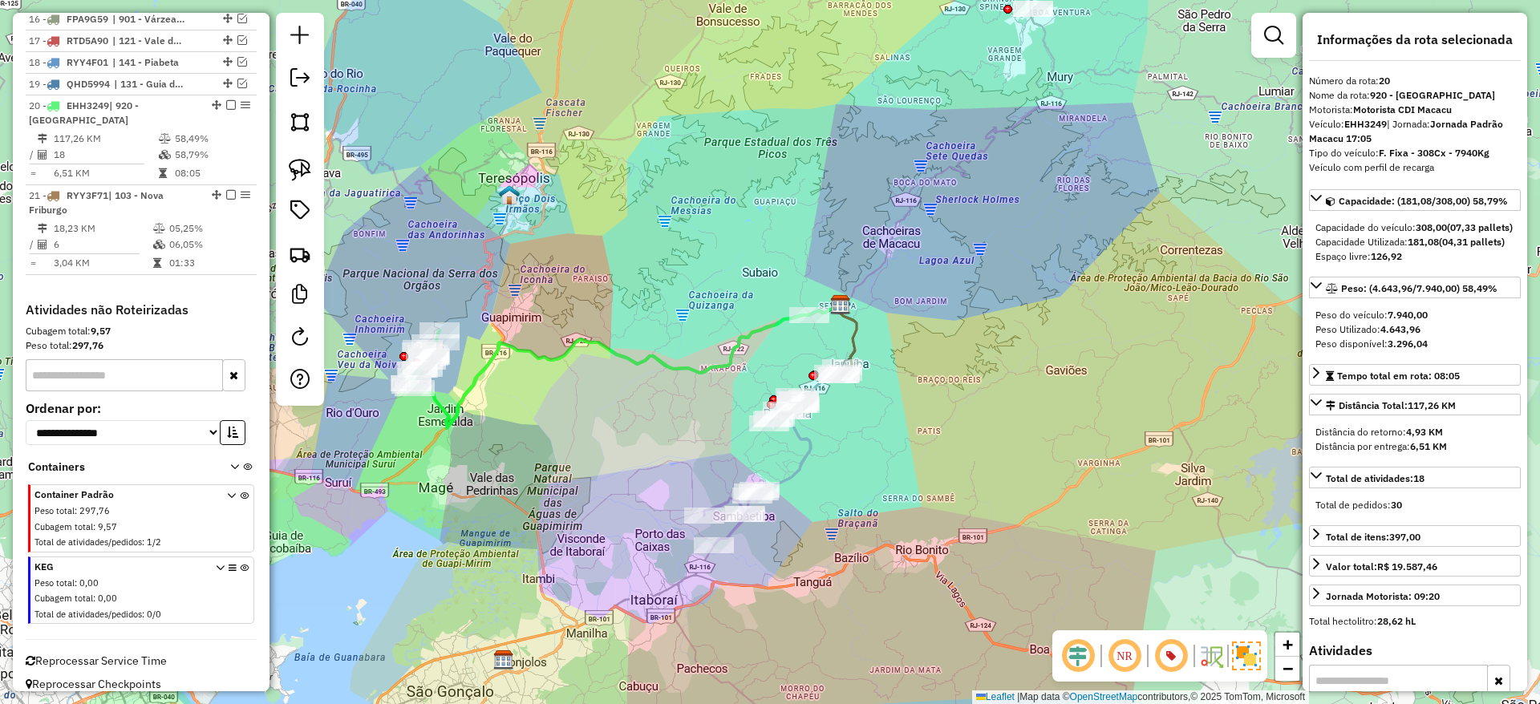
click at [721, 366] on icon at bounding box center [610, 371] width 399 height 113
click at [623, 355] on icon at bounding box center [610, 371] width 399 height 113
click at [796, 430] on icon at bounding box center [757, 470] width 106 height 149
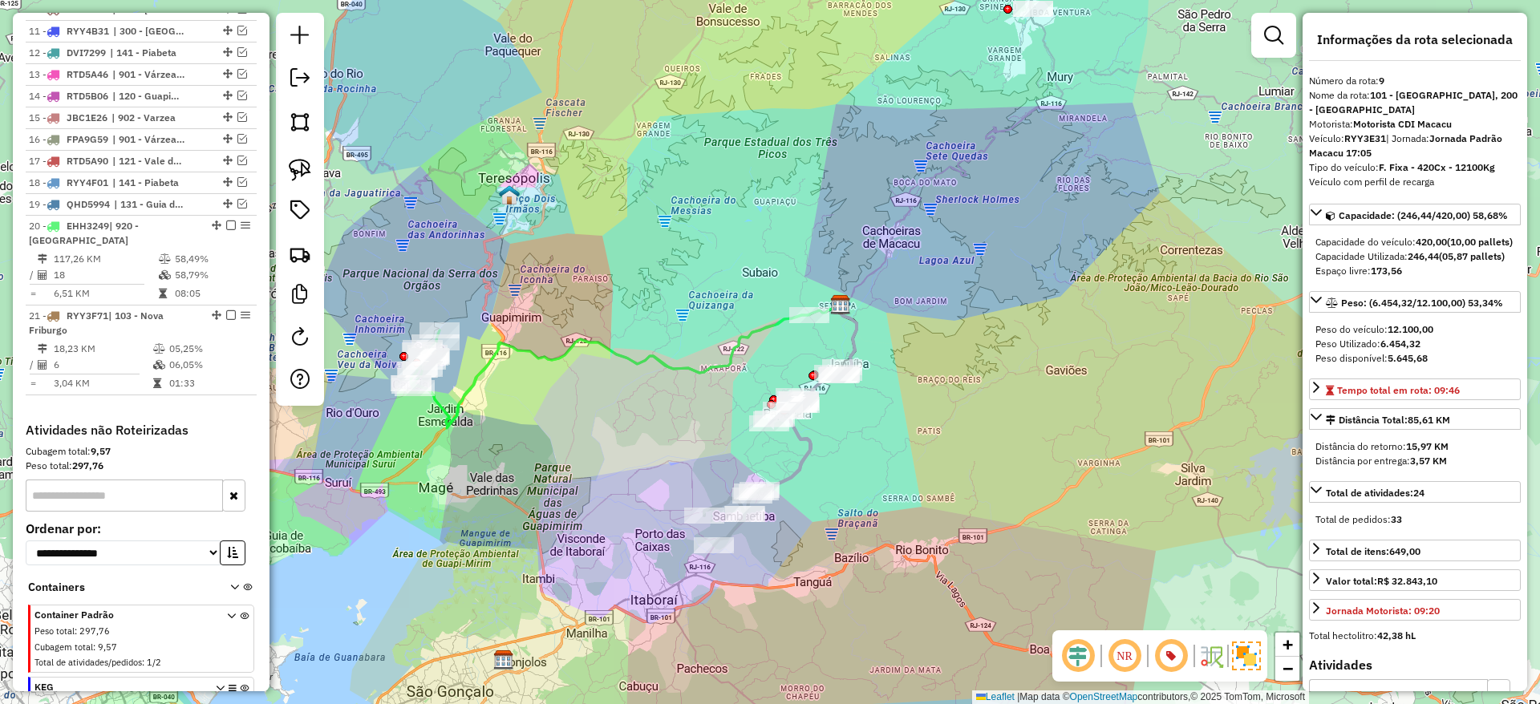
scroll to position [834, 0]
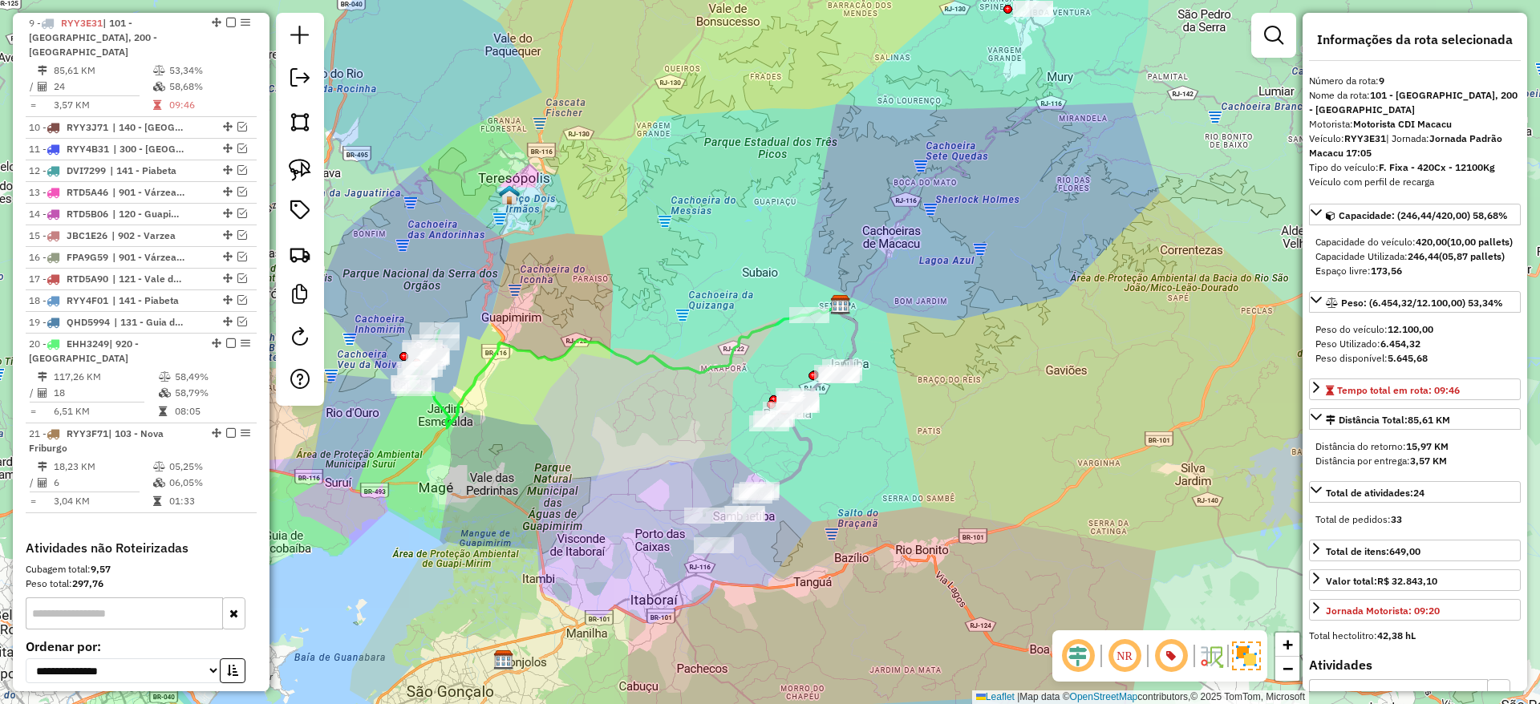
click at [668, 371] on icon at bounding box center [610, 371] width 399 height 113
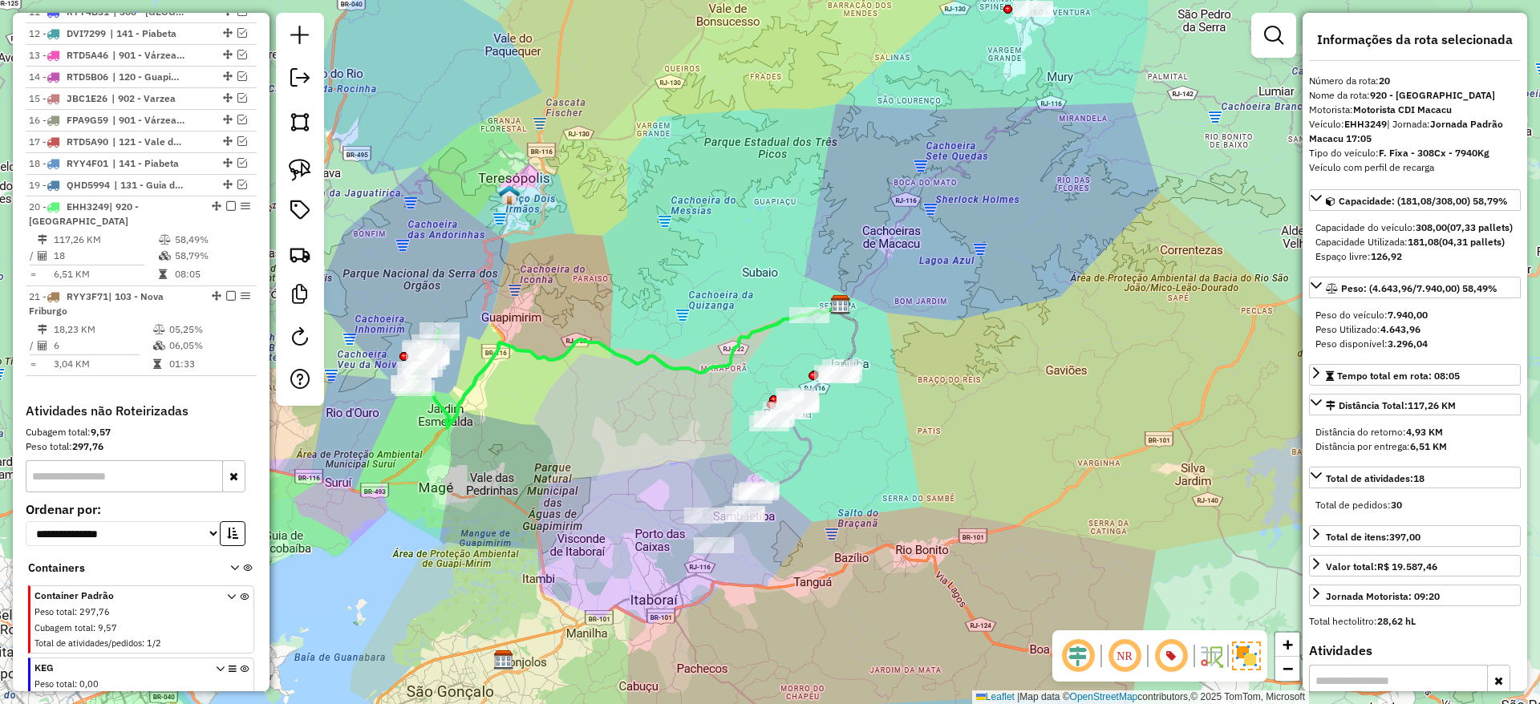
scroll to position [1073, 0]
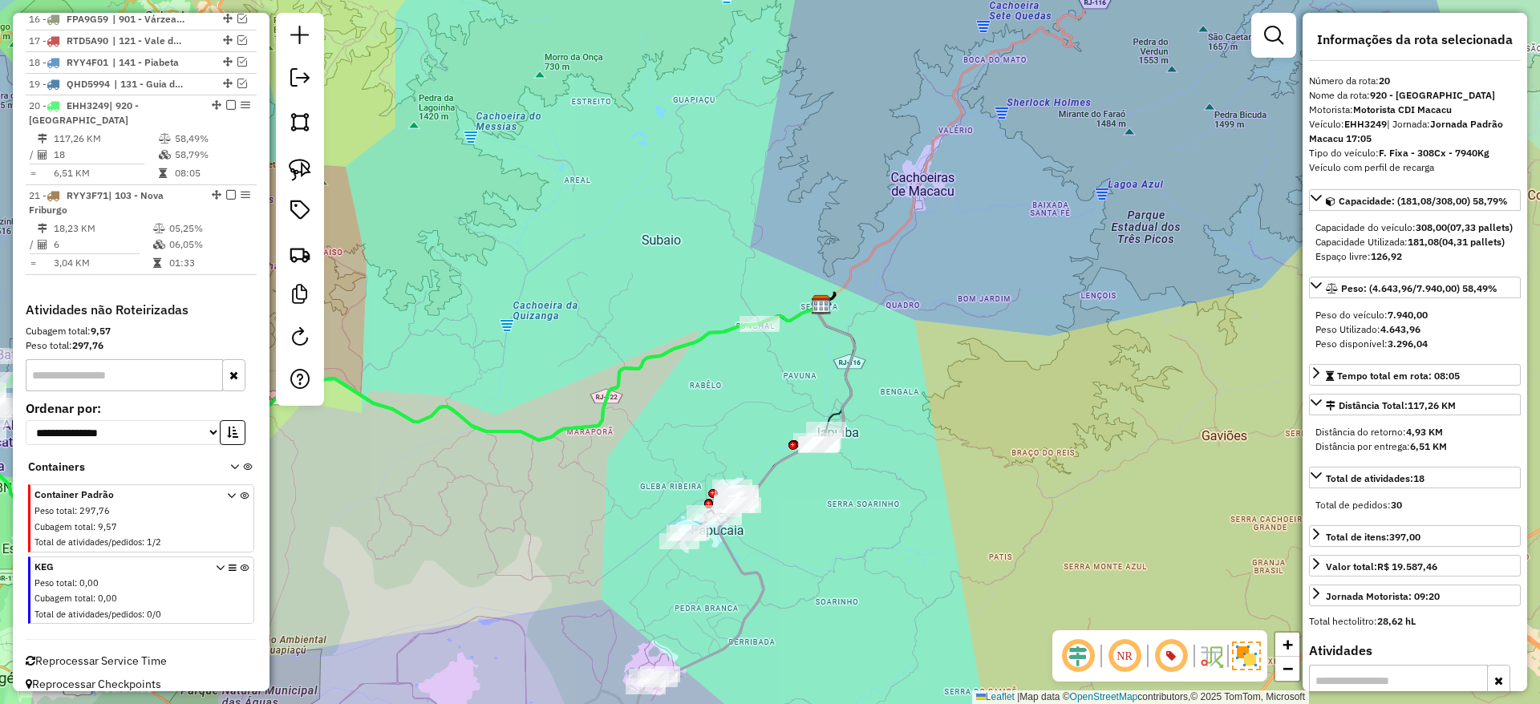
click at [740, 570] on icon at bounding box center [656, 631] width 215 height 287
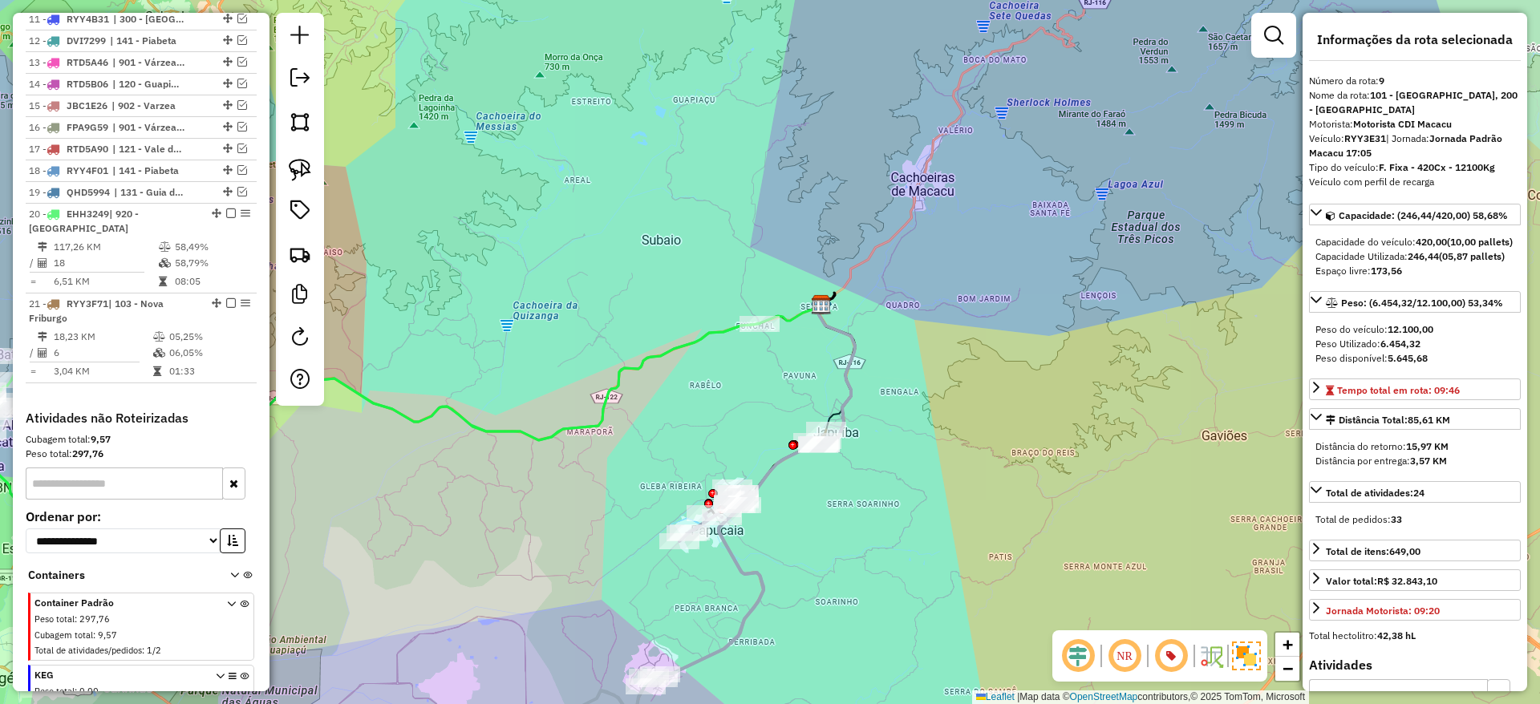
scroll to position [834, 0]
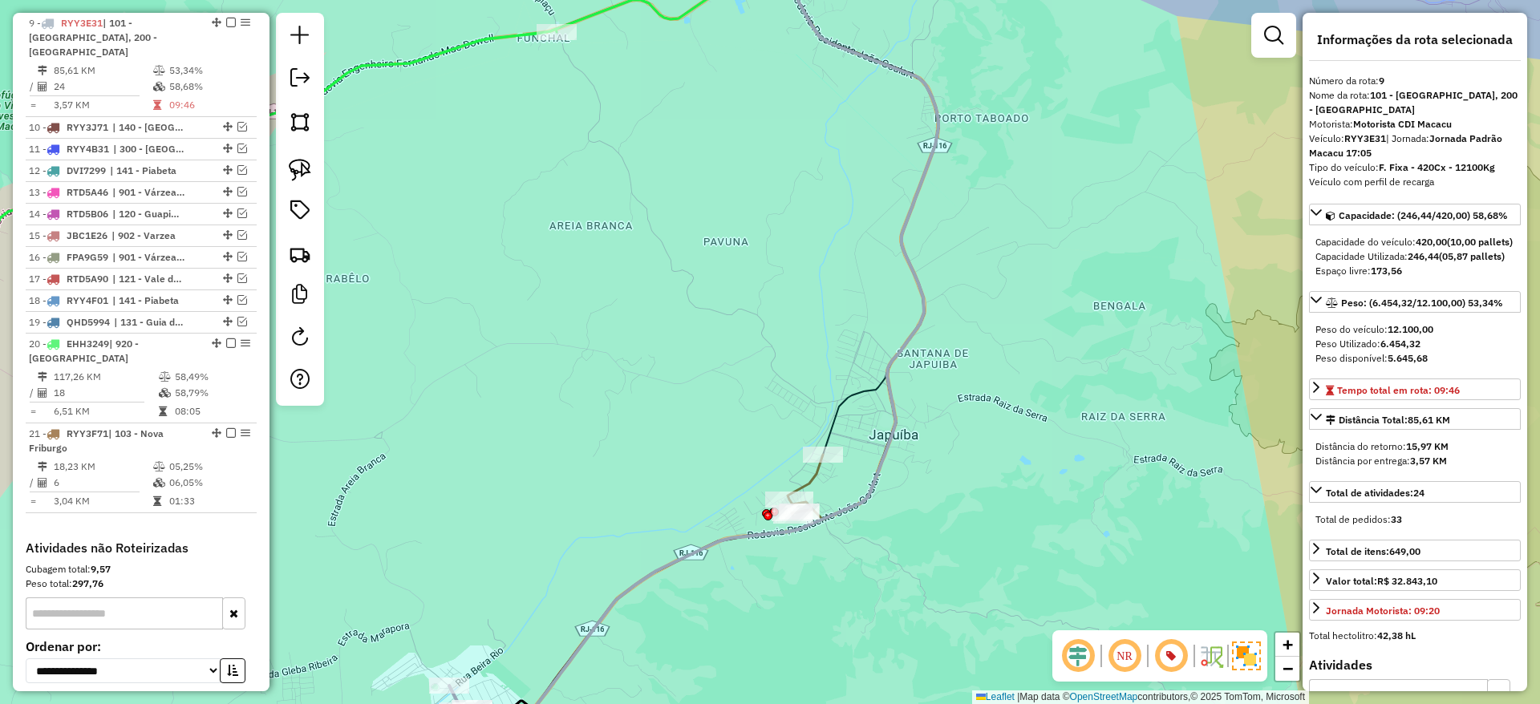
click at [828, 443] on icon at bounding box center [866, 191] width 144 height 525
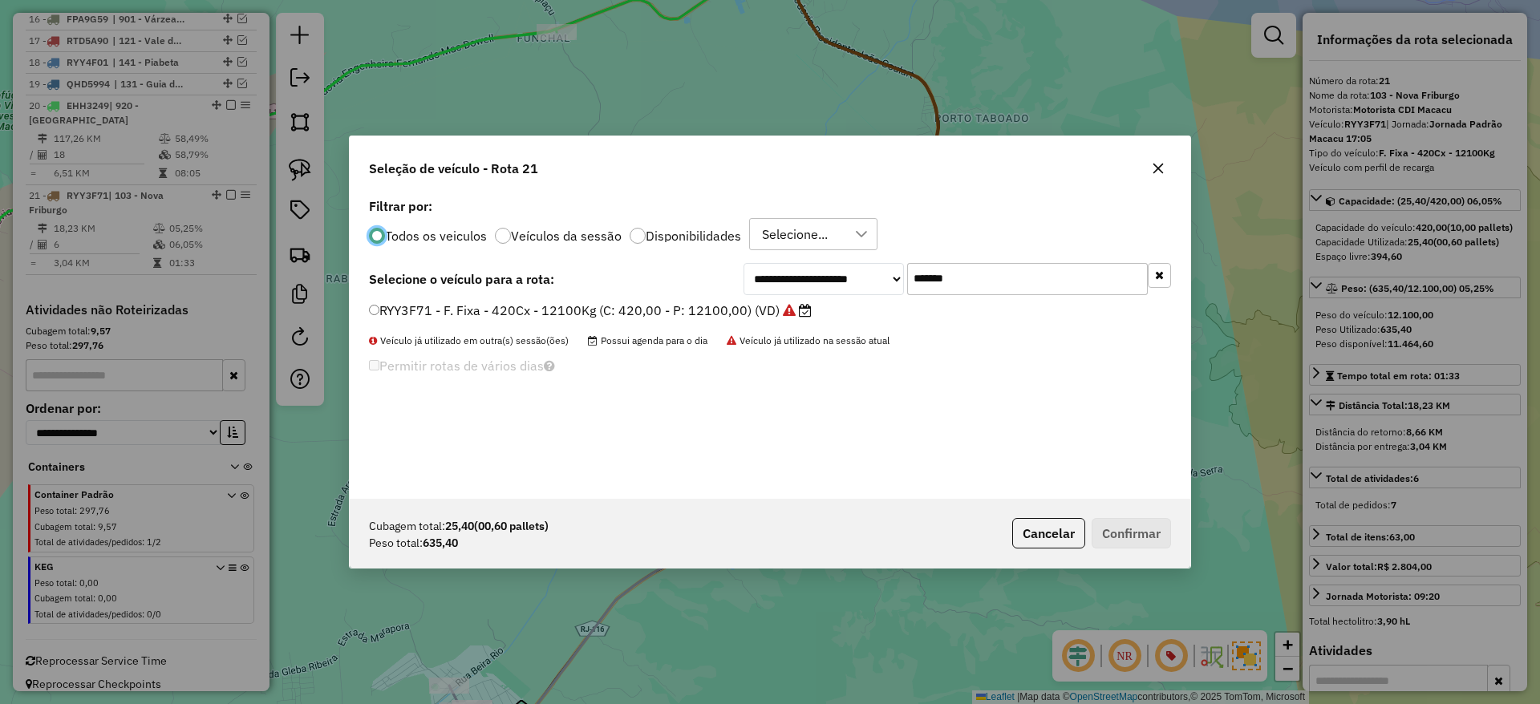
scroll to position [9, 5]
click at [1034, 272] on input "*******" at bounding box center [1027, 279] width 241 height 32
paste input "text"
type input "*******"
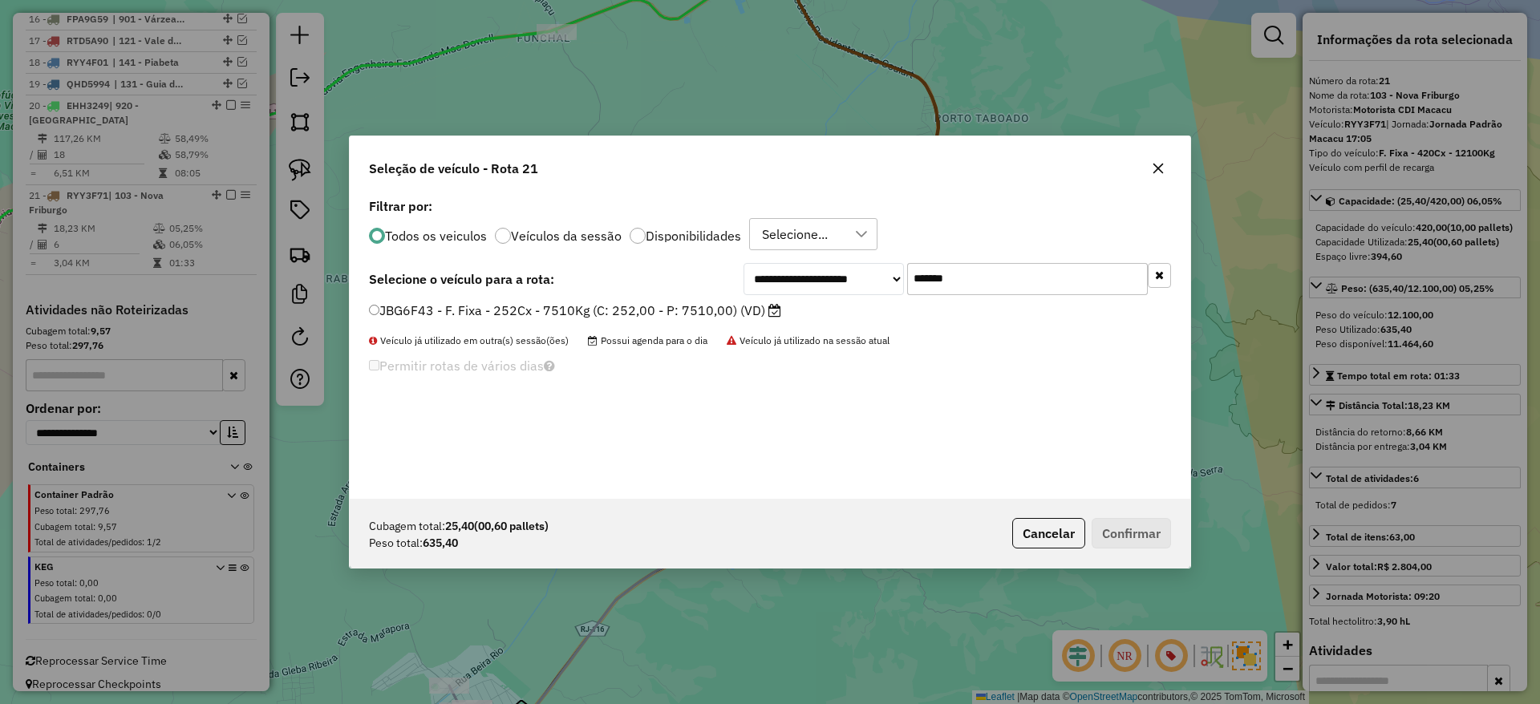
click at [733, 307] on label "JBG6F43 - F. Fixa - 252Cx - 7510Kg (C: 252,00 - P: 7510,00) (VD)" at bounding box center [575, 310] width 412 height 19
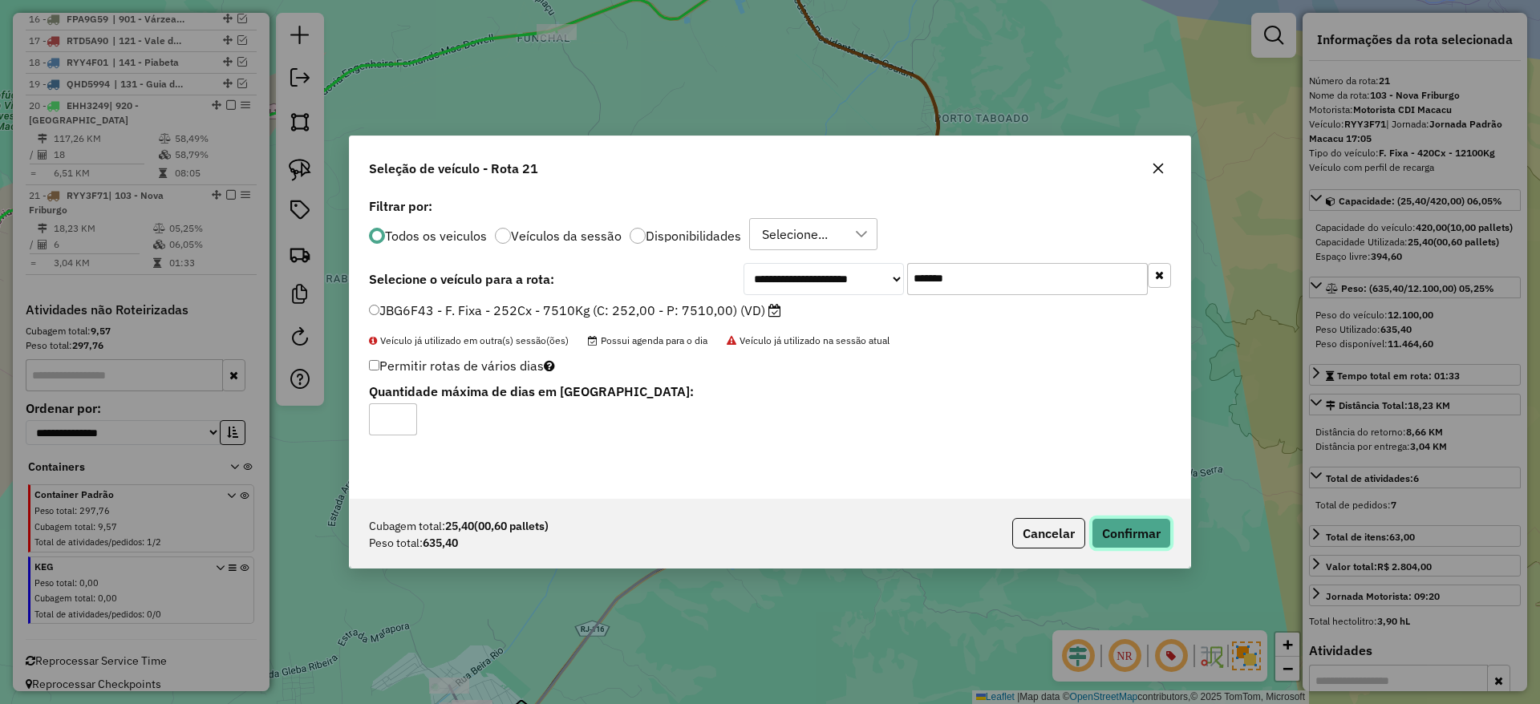
click at [1124, 545] on button "Confirmar" at bounding box center [1131, 533] width 79 height 30
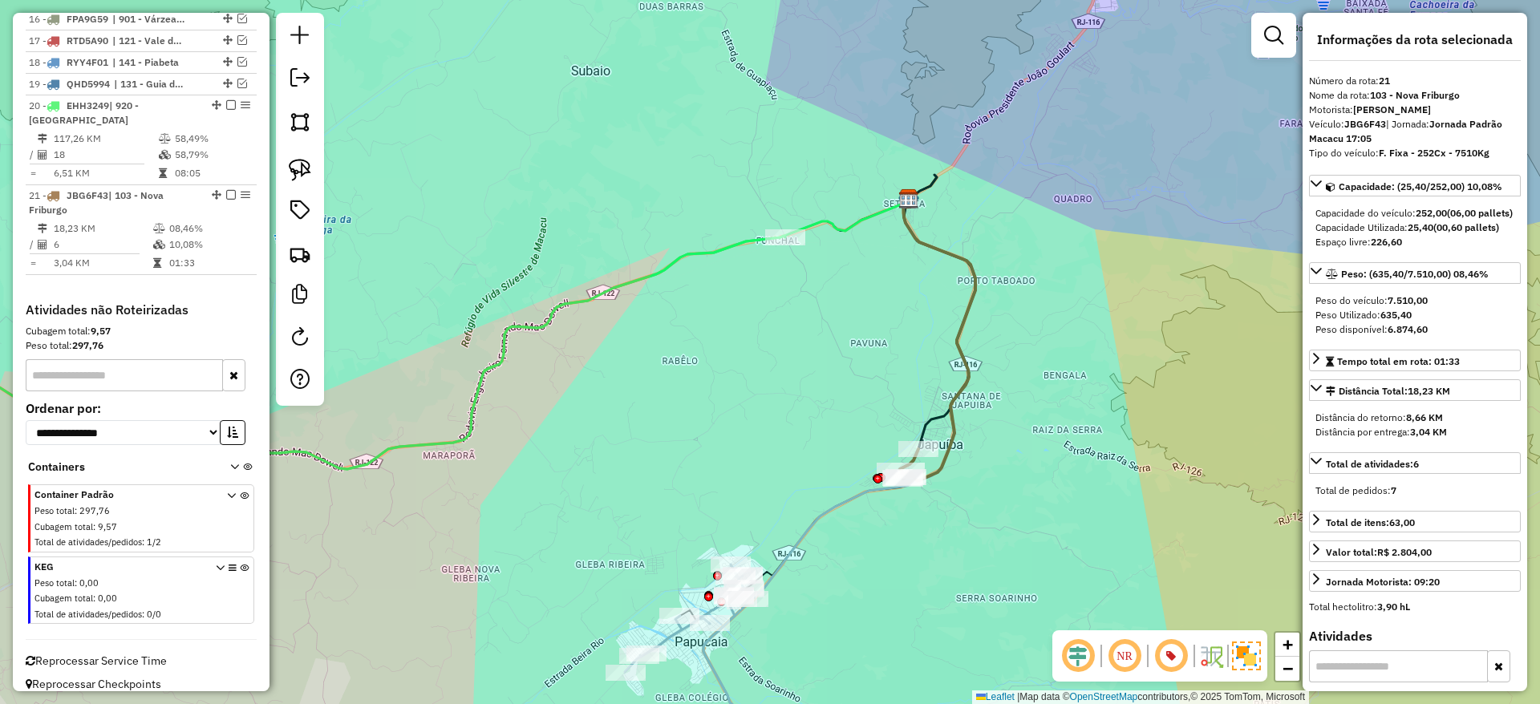
click at [967, 376] on icon at bounding box center [939, 340] width 72 height 282
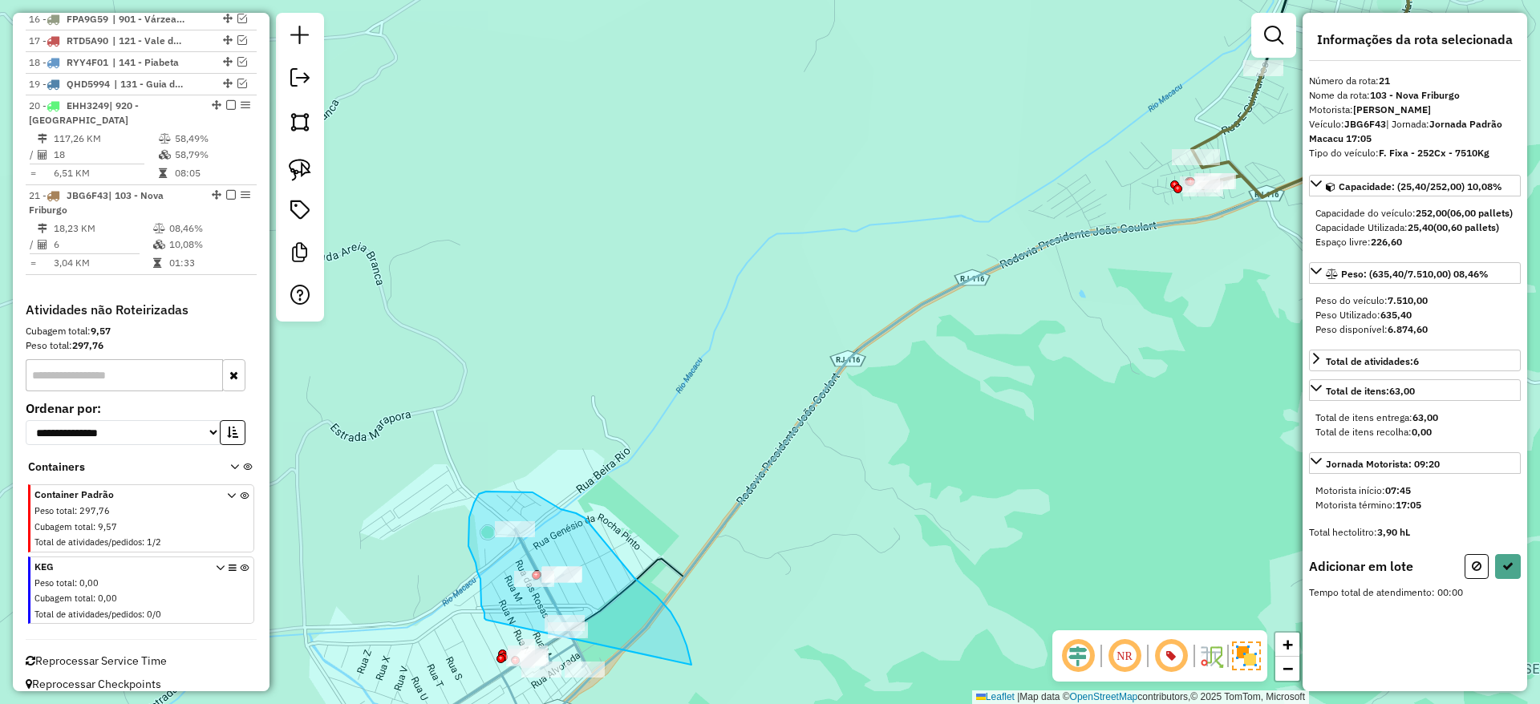
drag, startPoint x: 691, startPoint y: 665, endPoint x: 493, endPoint y: 623, distance: 203.3
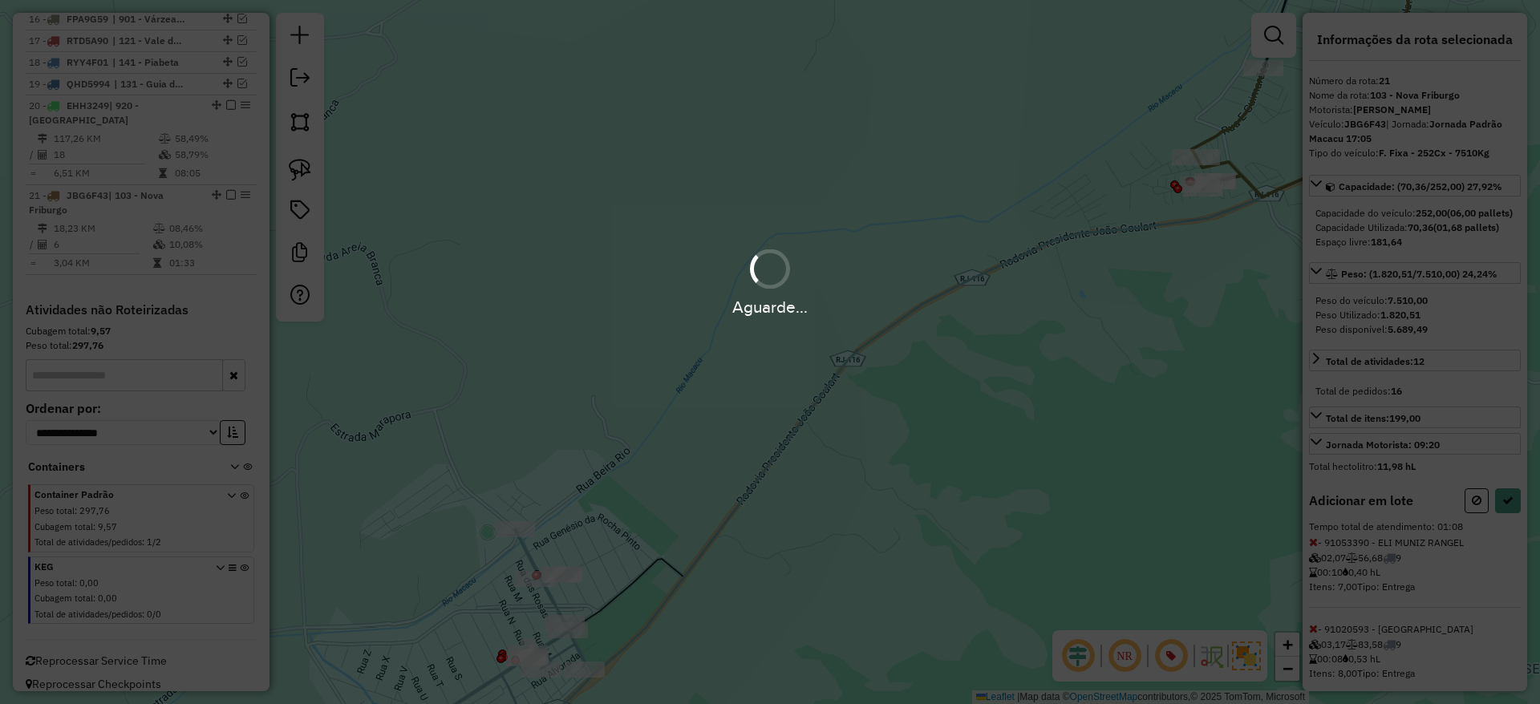
select select "*********"
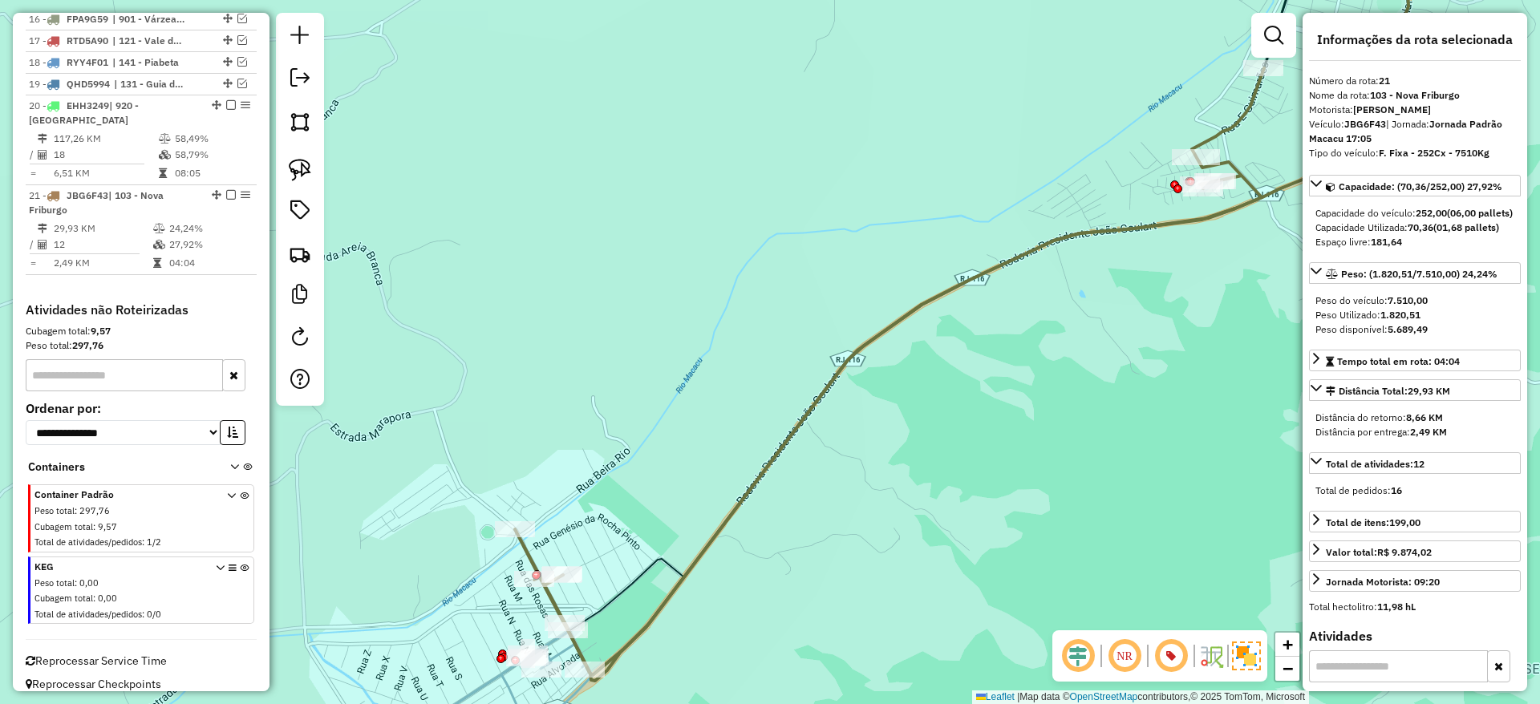
click at [731, 522] on icon at bounding box center [889, 374] width 749 height 613
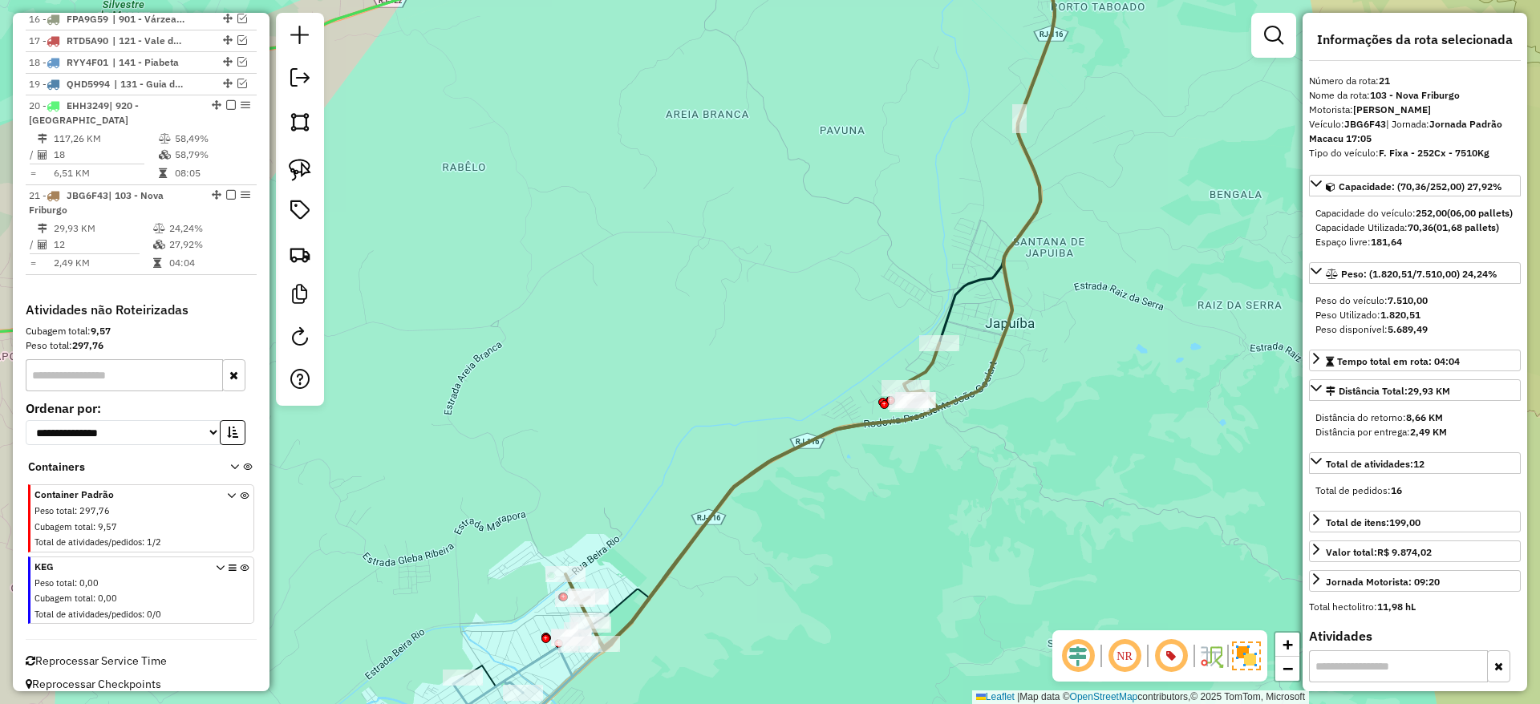
click at [529, 669] on icon at bounding box center [484, 700] width 232 height 150
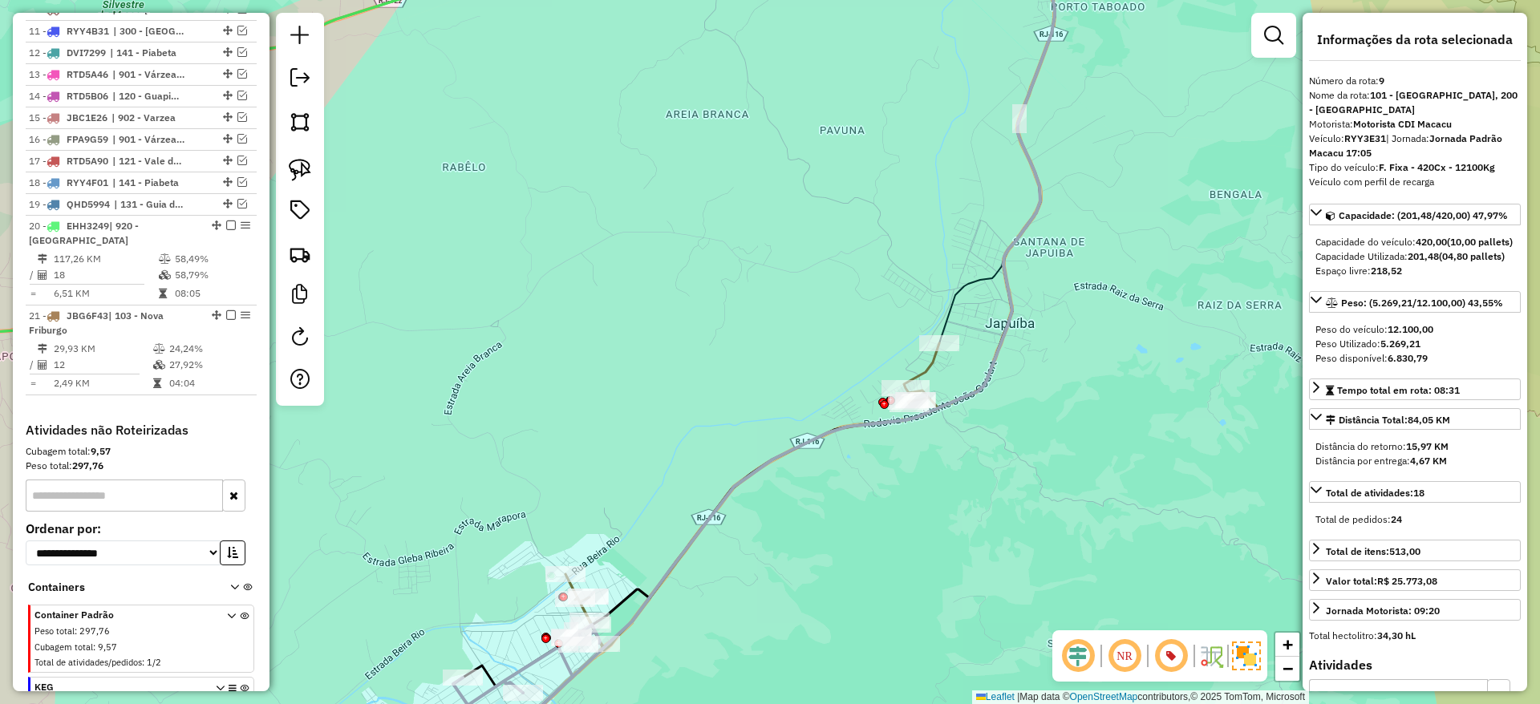
scroll to position [834, 0]
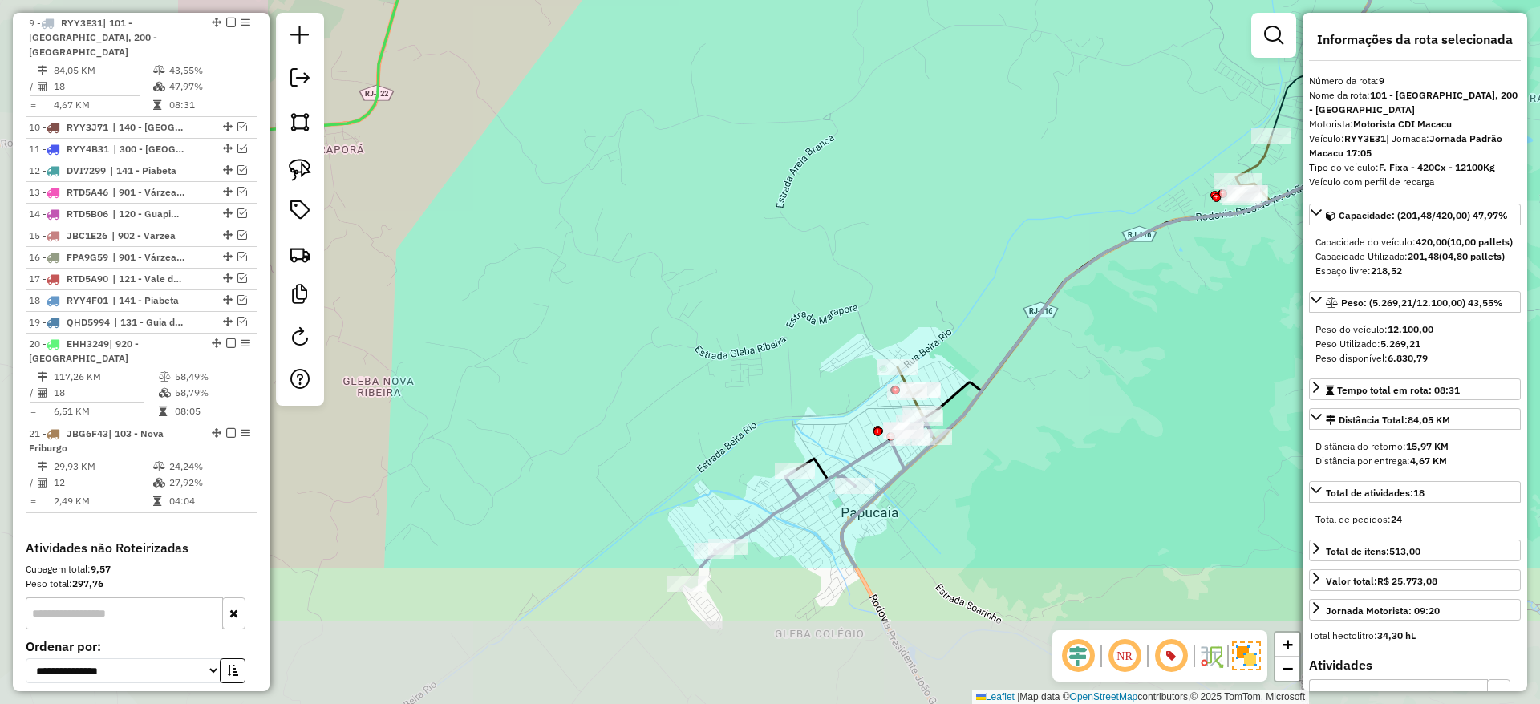
drag, startPoint x: 850, startPoint y: 470, endPoint x: 1182, endPoint y: 262, distance: 392.8
click at [1182, 262] on div "Janela de atendimento Grade de atendimento Capacidade Transportadoras Veículos …" at bounding box center [770, 352] width 1540 height 704
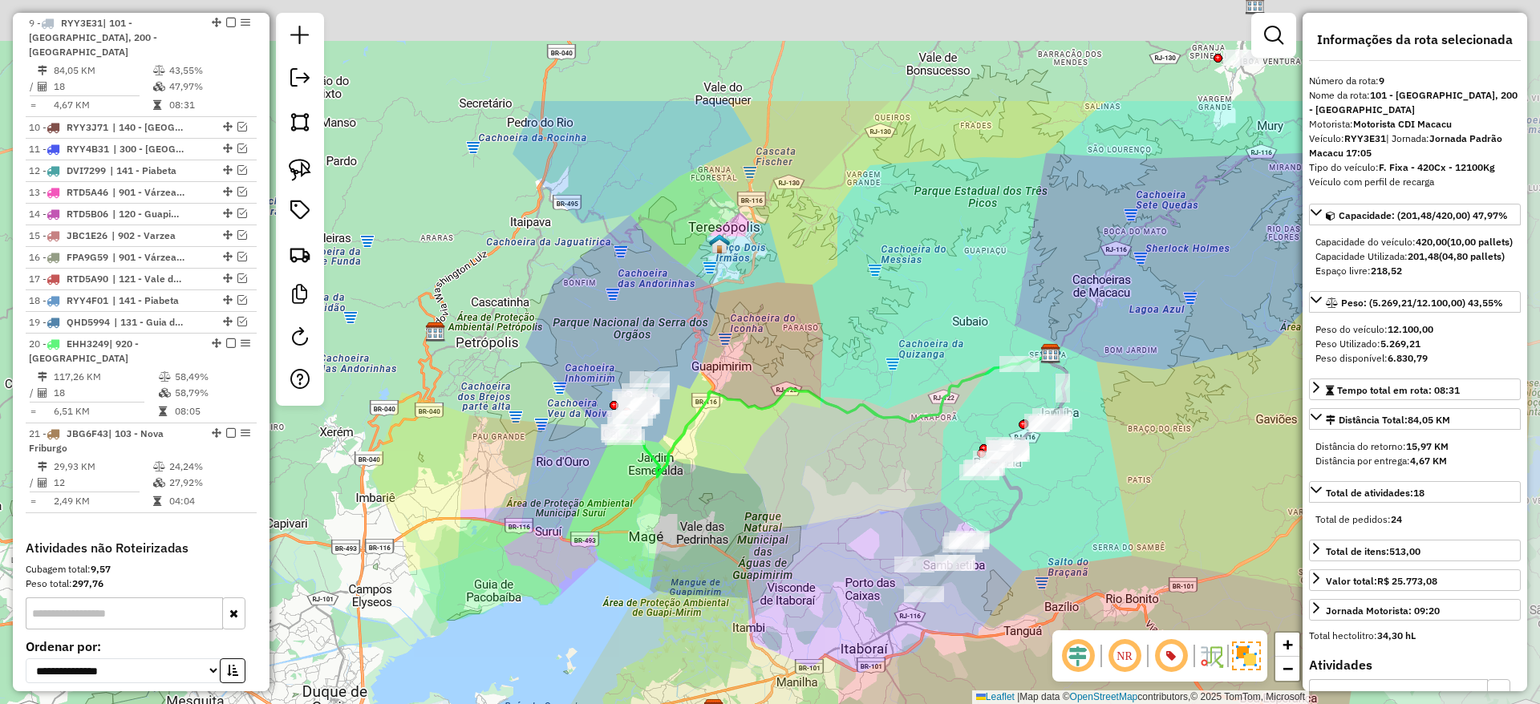
drag, startPoint x: 1197, startPoint y: 306, endPoint x: 961, endPoint y: 521, distance: 319.1
click at [961, 521] on div "Janela de atendimento Grade de atendimento Capacidade Transportadoras Veículos …" at bounding box center [770, 352] width 1540 height 704
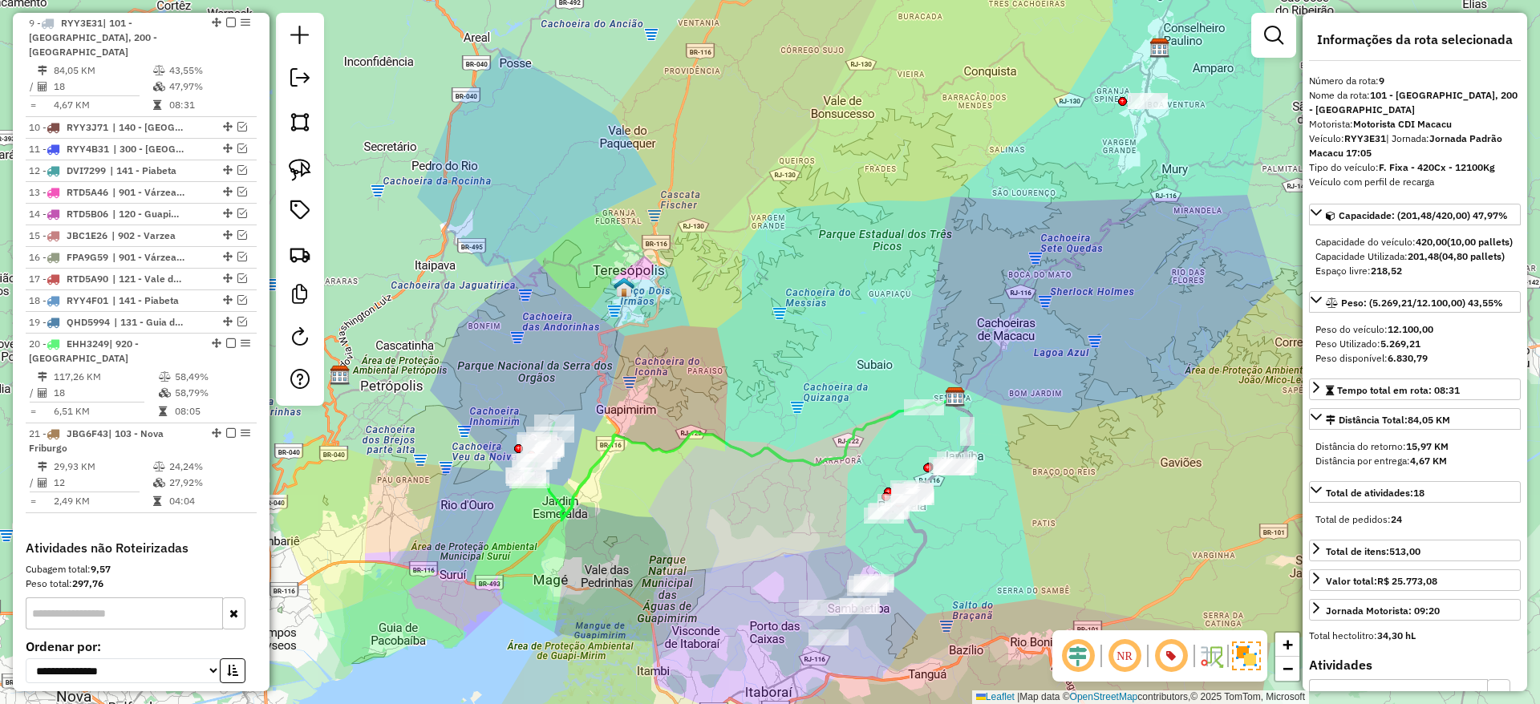
click at [711, 432] on icon at bounding box center [724, 464] width 399 height 113
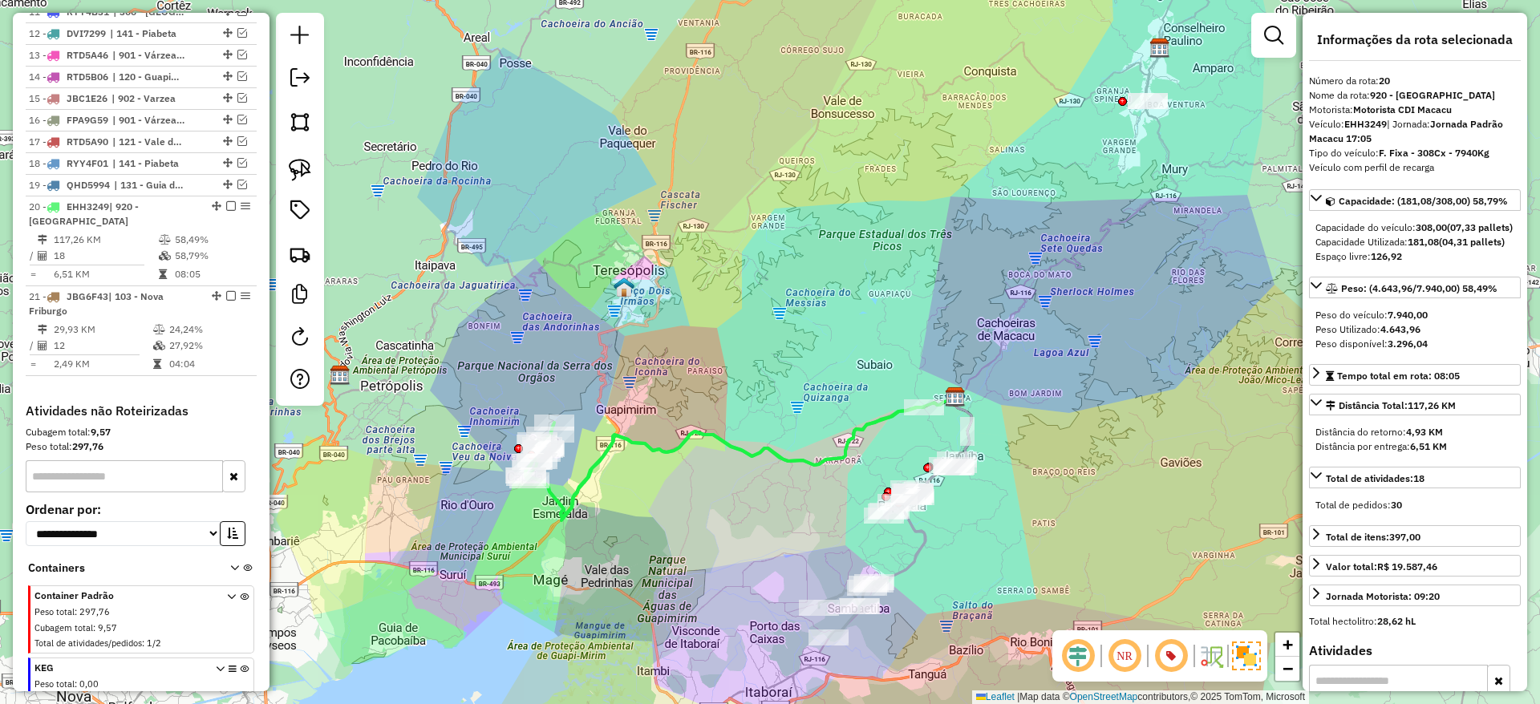
scroll to position [1073, 0]
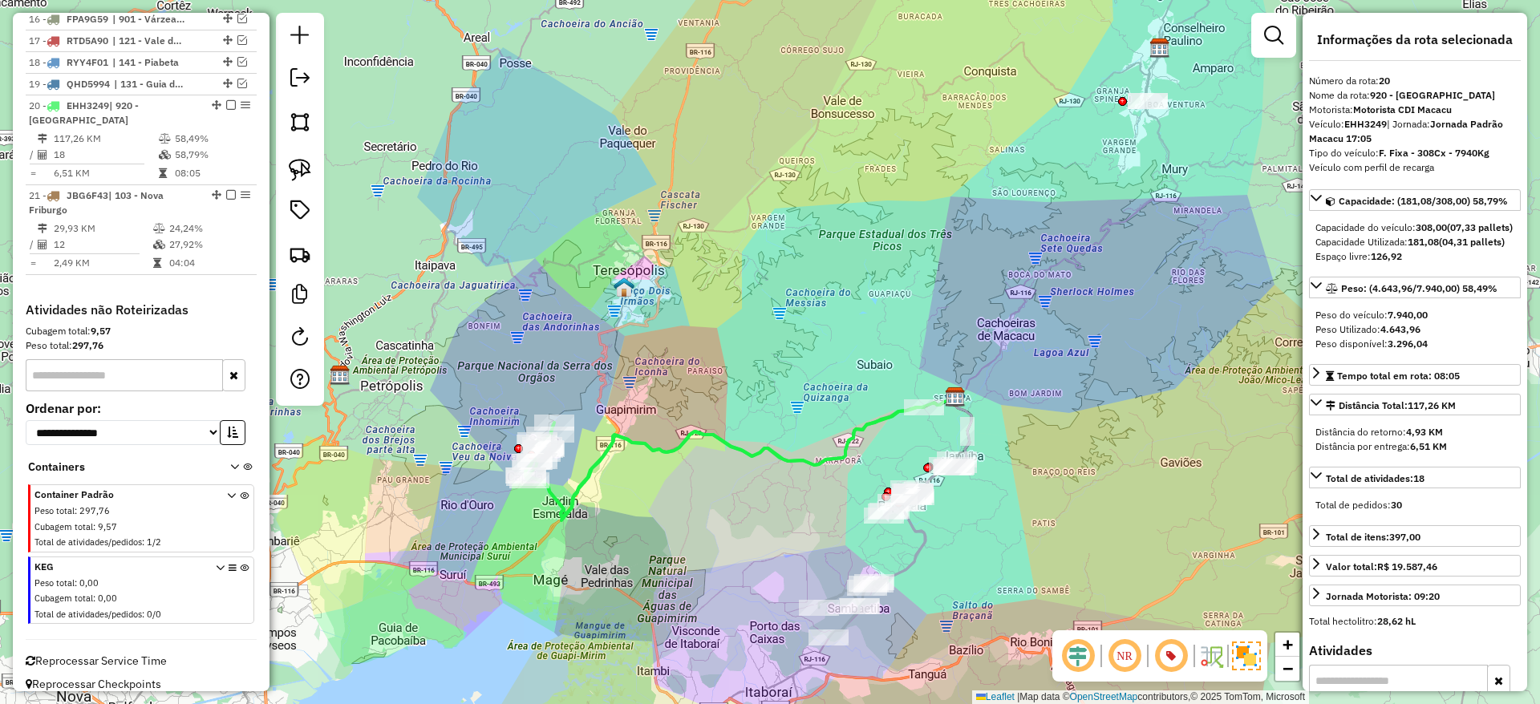
click at [919, 561] on icon at bounding box center [872, 566] width 106 height 143
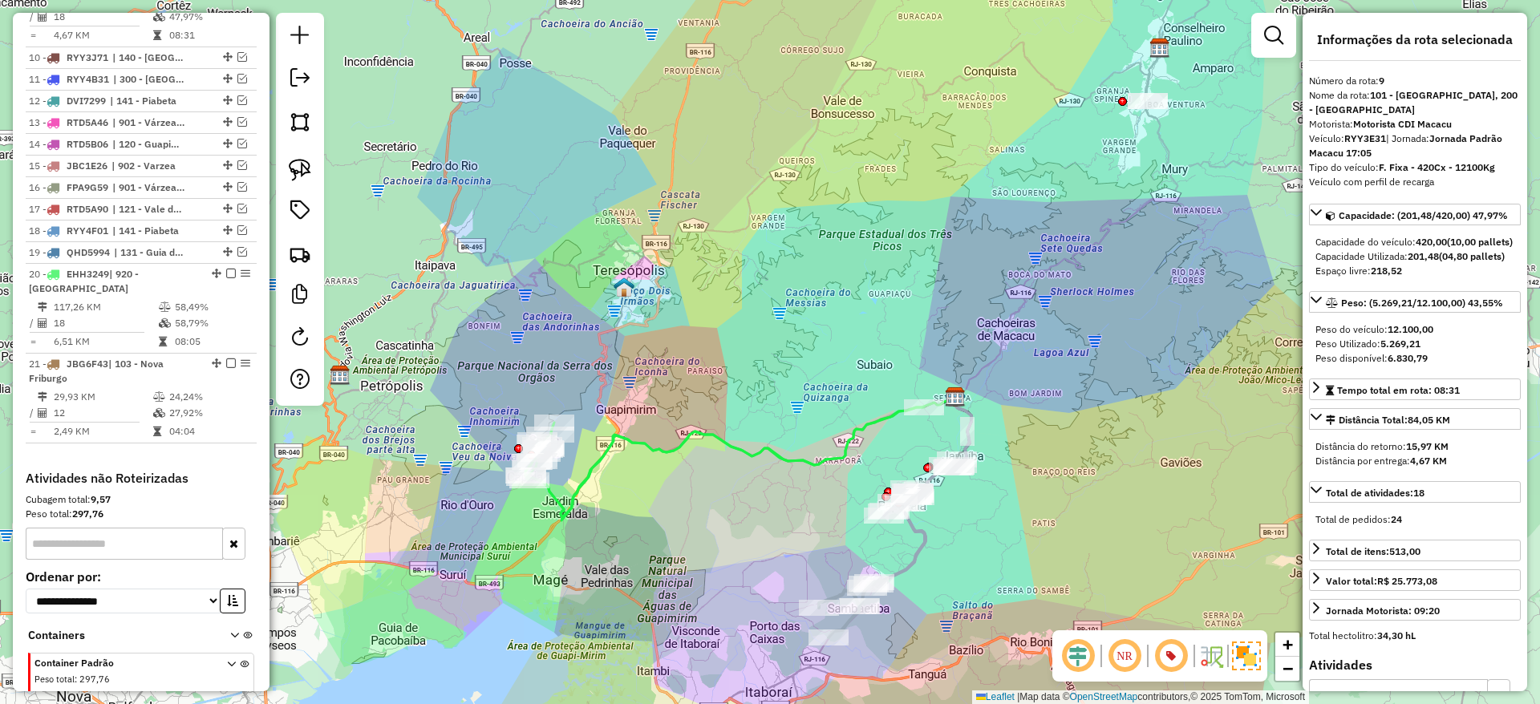
scroll to position [834, 0]
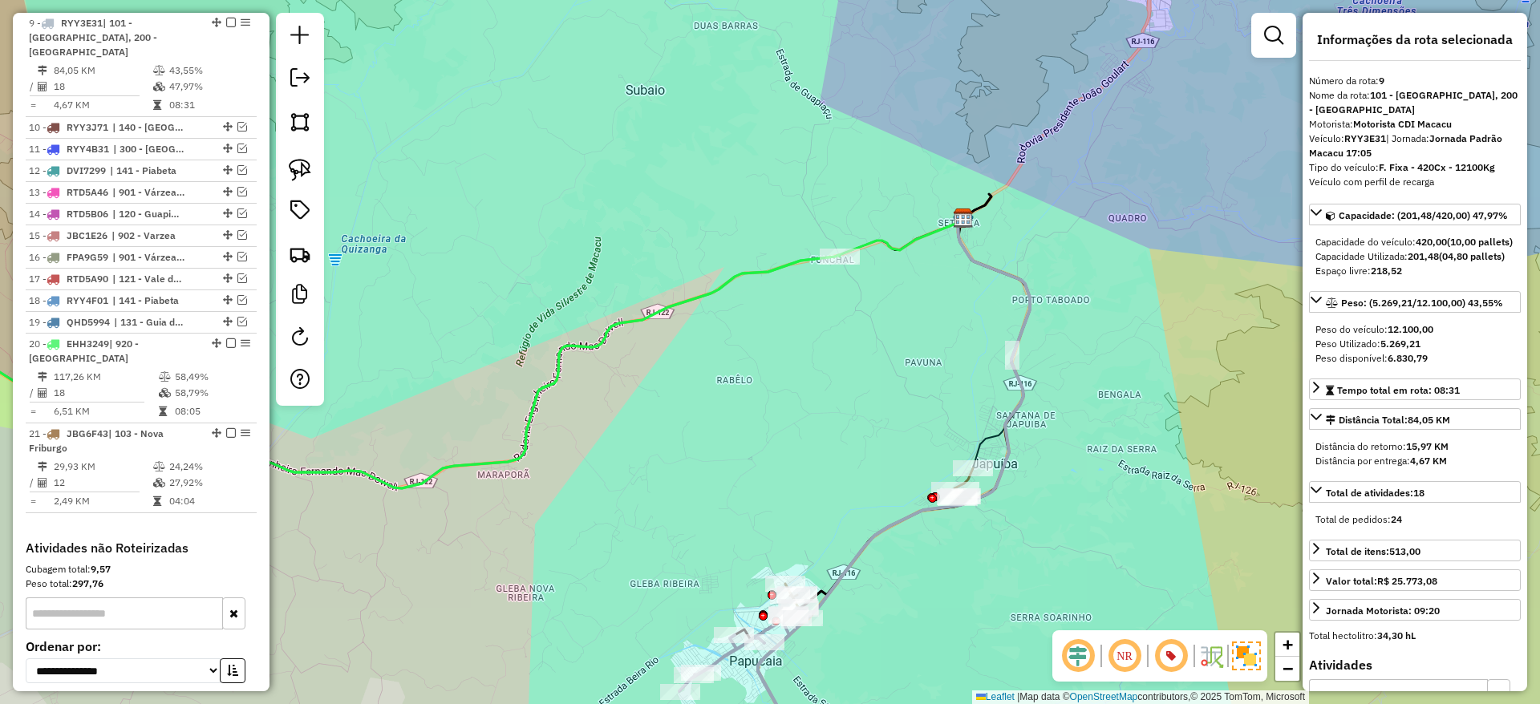
click at [985, 436] on icon at bounding box center [994, 331] width 71 height 274
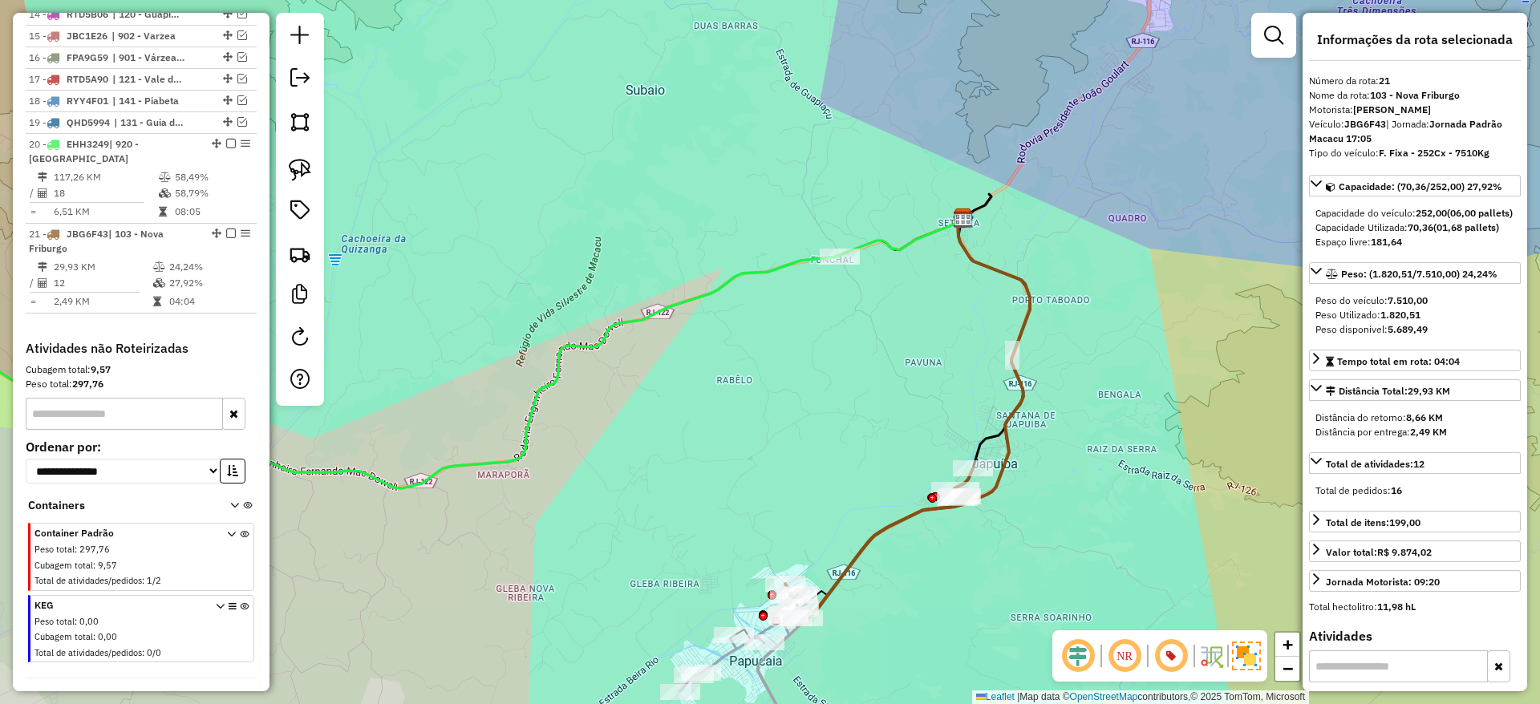
scroll to position [1073, 0]
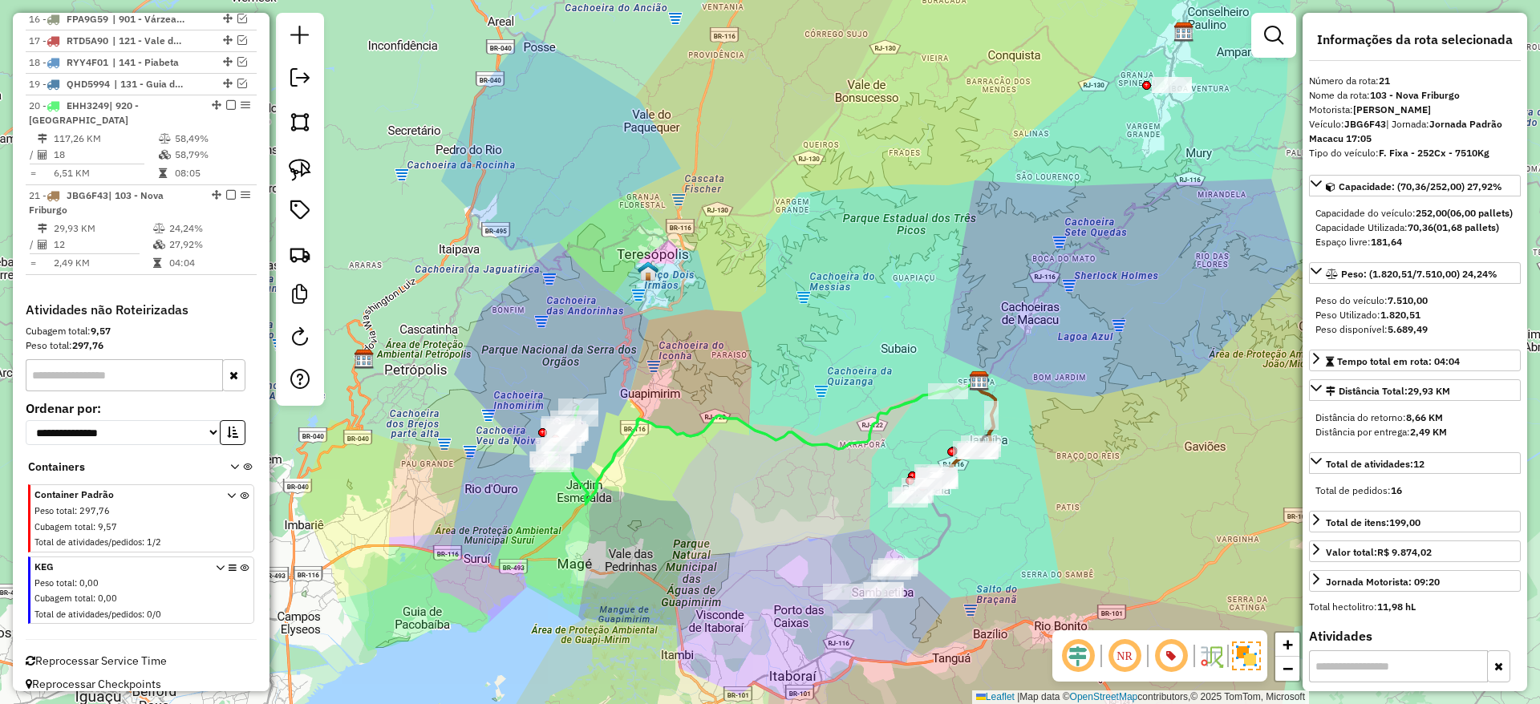
click at [894, 410] on icon at bounding box center [749, 447] width 399 height 113
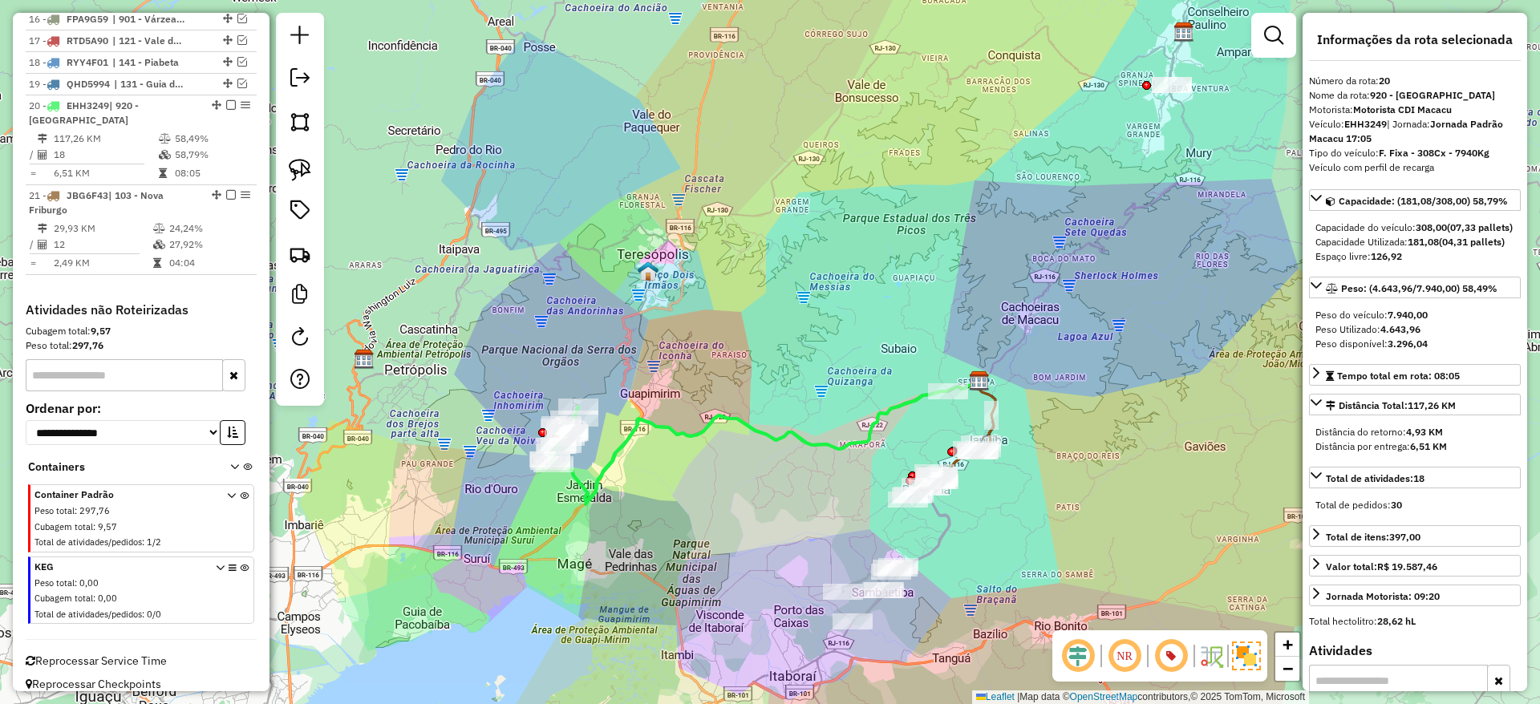
click at [944, 526] on icon at bounding box center [896, 550] width 106 height 143
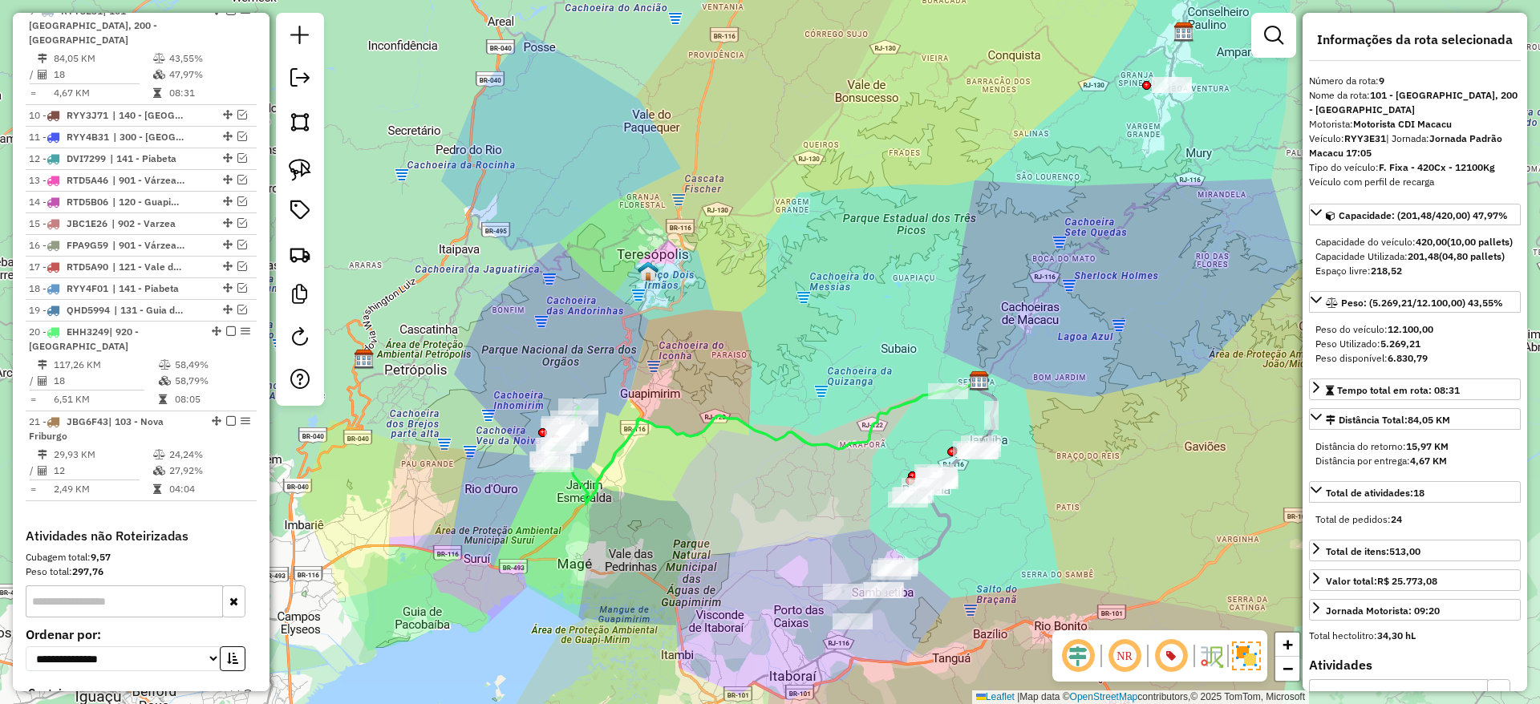
scroll to position [834, 0]
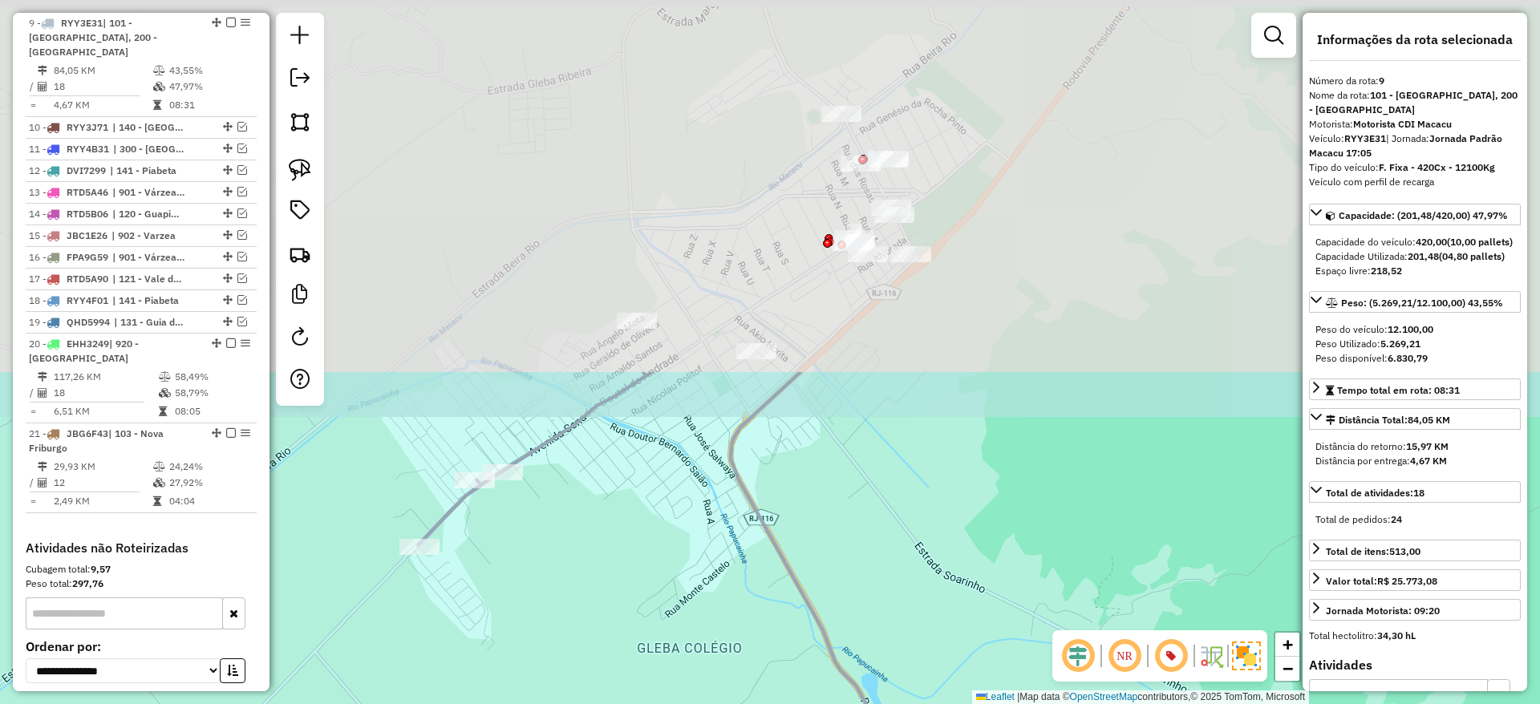
drag, startPoint x: 949, startPoint y: 180, endPoint x: 1001, endPoint y: 627, distance: 449.9
click at [1001, 627] on div "Janela de atendimento Grade de atendimento Capacidade Transportadoras Veículos …" at bounding box center [770, 352] width 1540 height 704
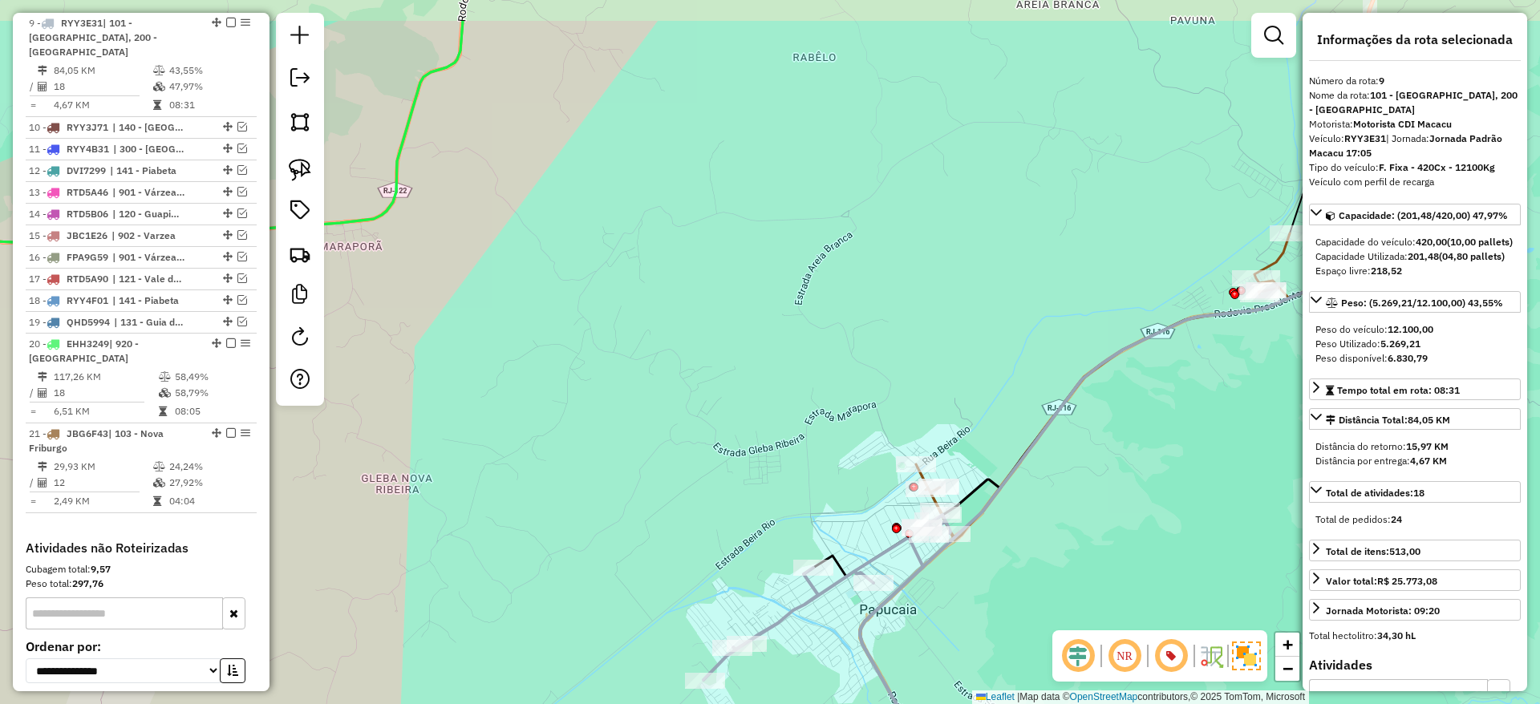
drag, startPoint x: 1021, startPoint y: 505, endPoint x: 1011, endPoint y: 616, distance: 112.0
click at [1011, 616] on div "Janela de atendimento Grade de atendimento Capacidade Transportadoras Veículos …" at bounding box center [770, 352] width 1540 height 704
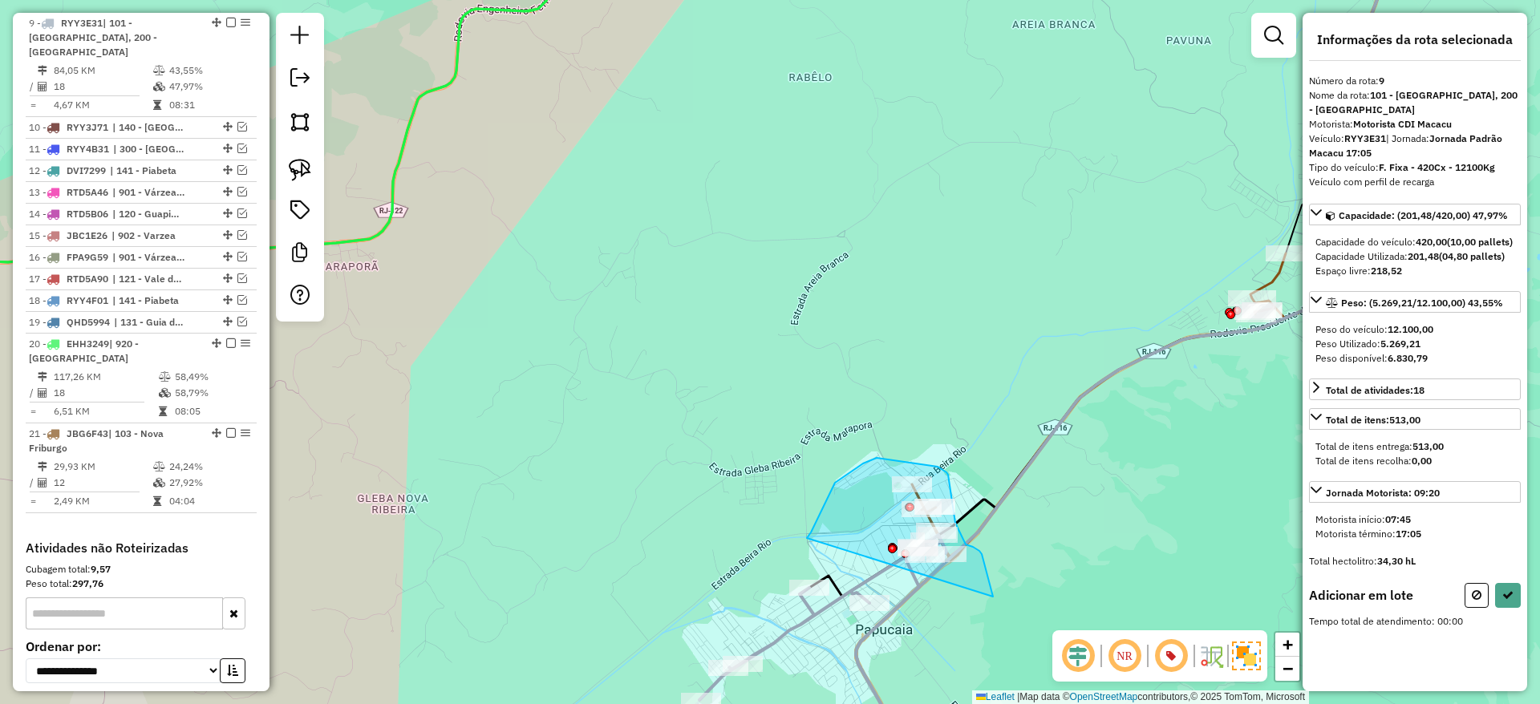
drag, startPoint x: 993, startPoint y: 597, endPoint x: 807, endPoint y: 545, distance: 193.1
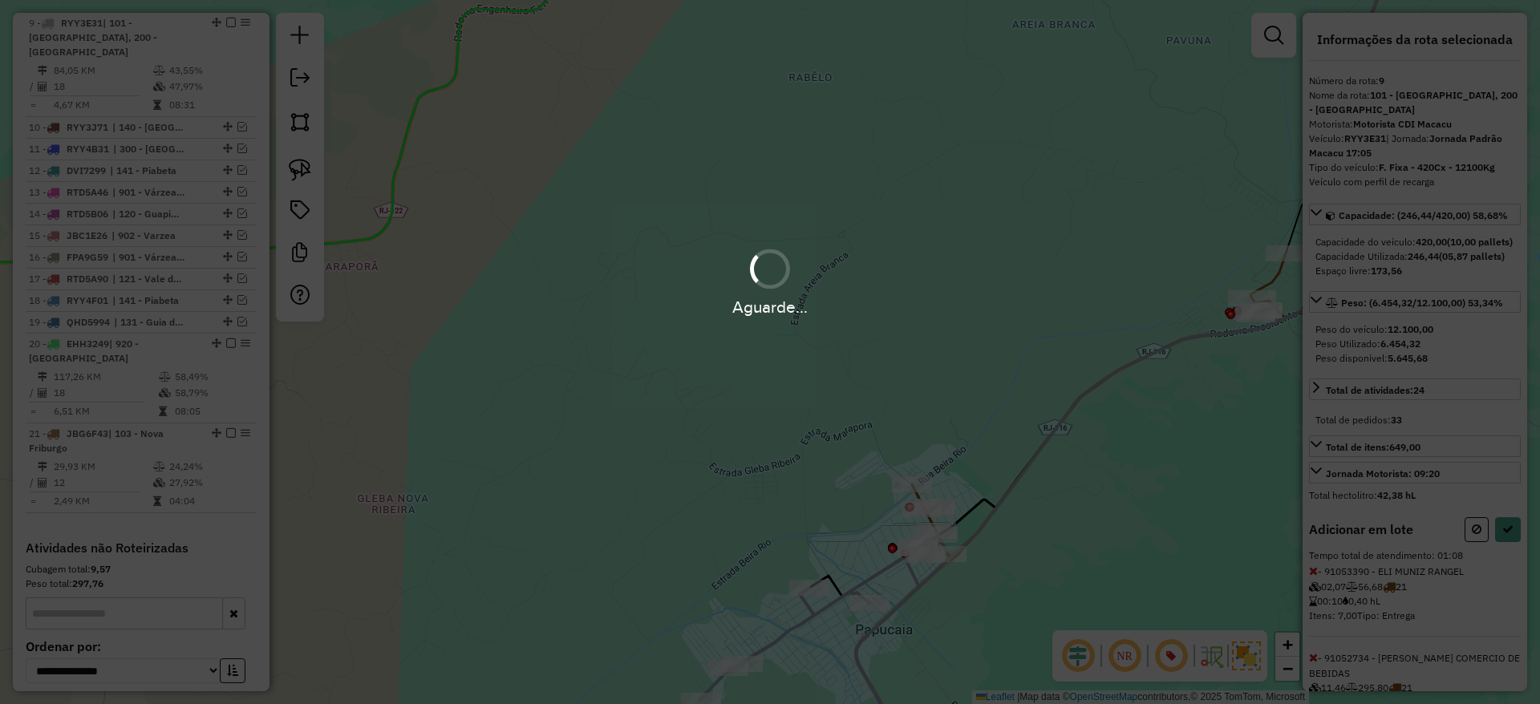
select select "*********"
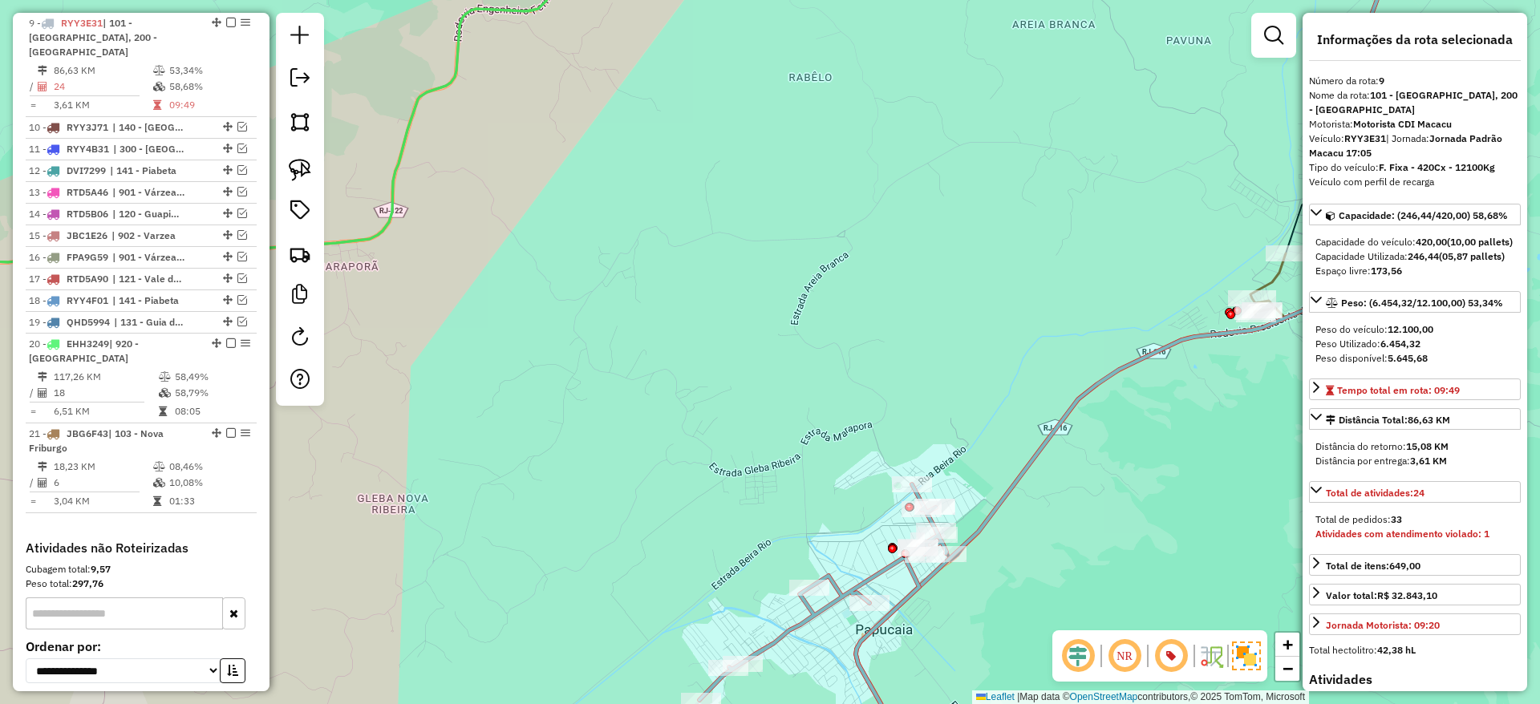
click at [925, 576] on icon at bounding box center [823, 630] width 247 height 290
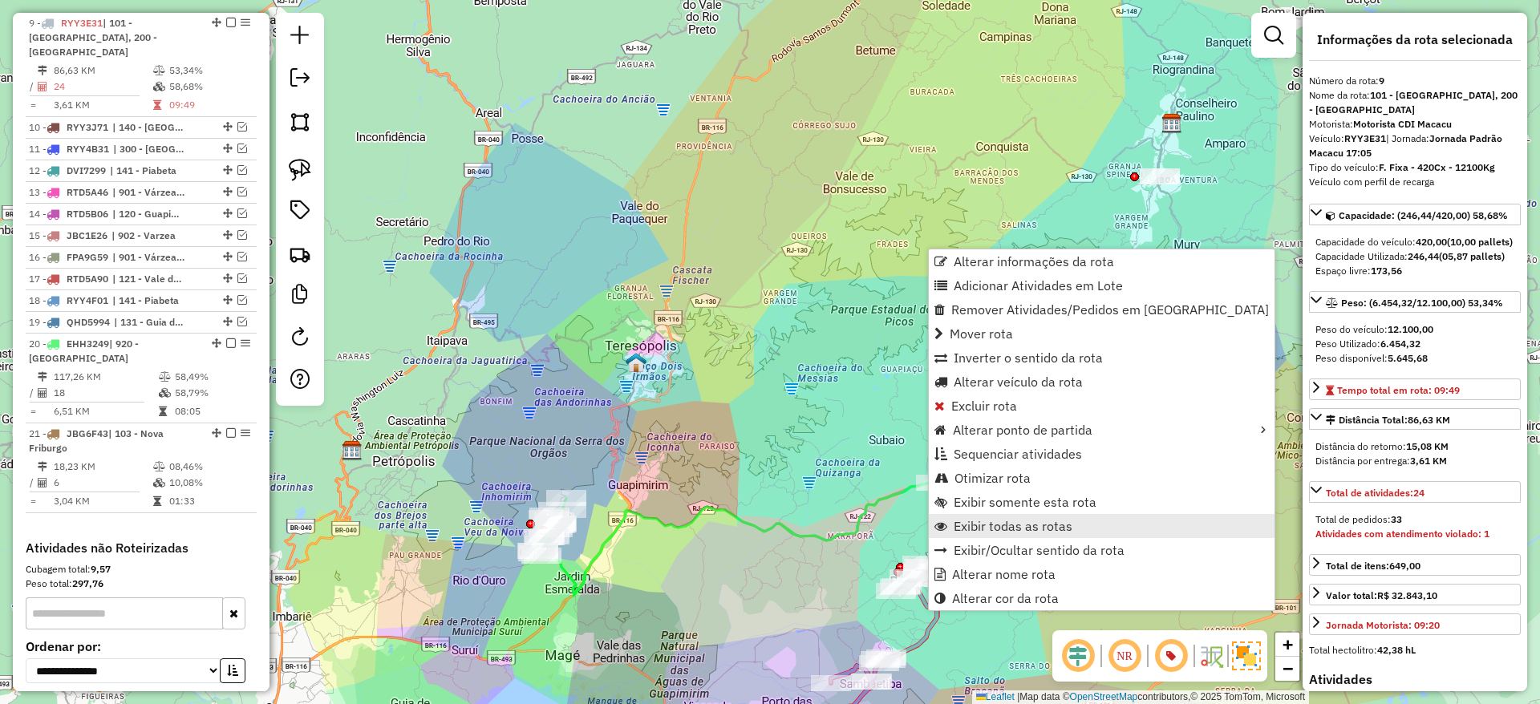
click at [1036, 514] on link "Exibir todas as rotas" at bounding box center [1102, 526] width 346 height 24
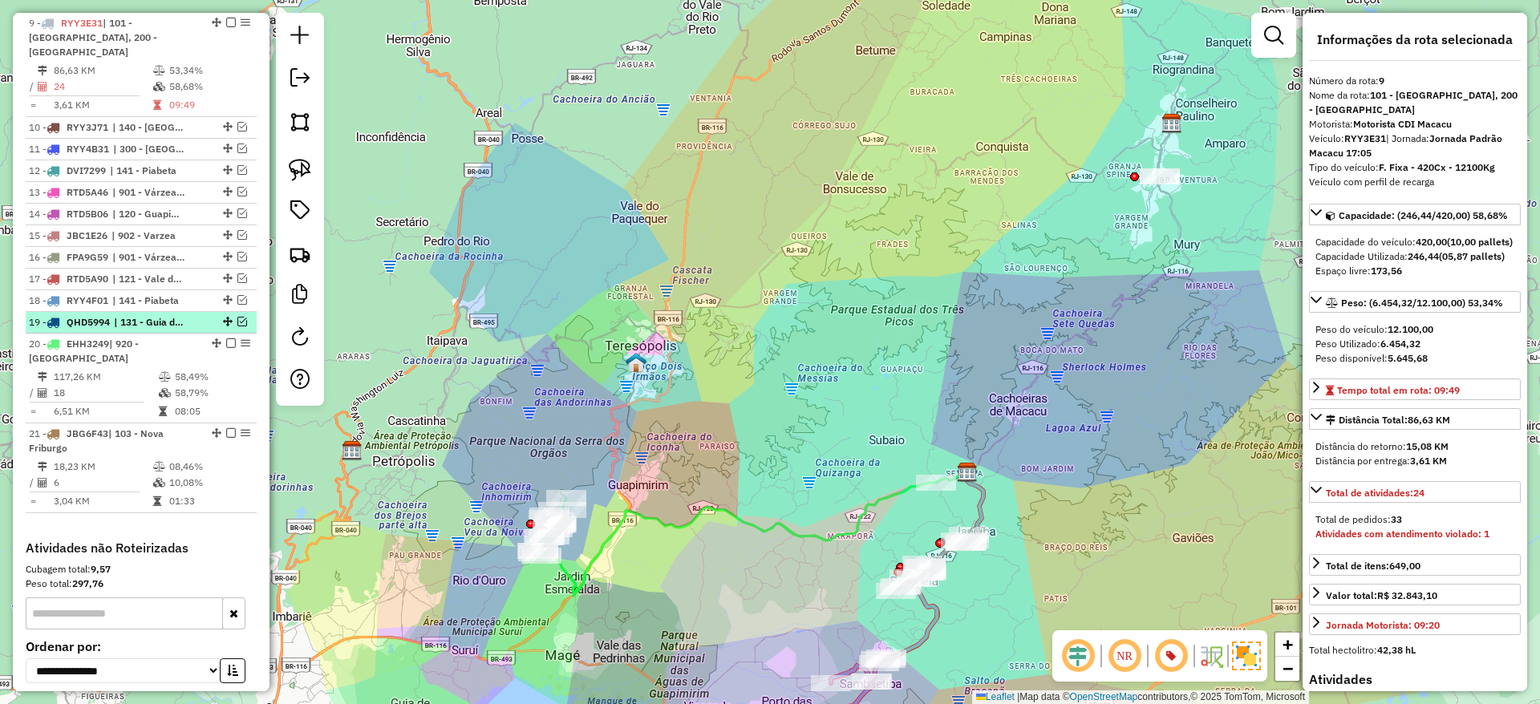
click at [240, 317] on em at bounding box center [242, 322] width 10 height 10
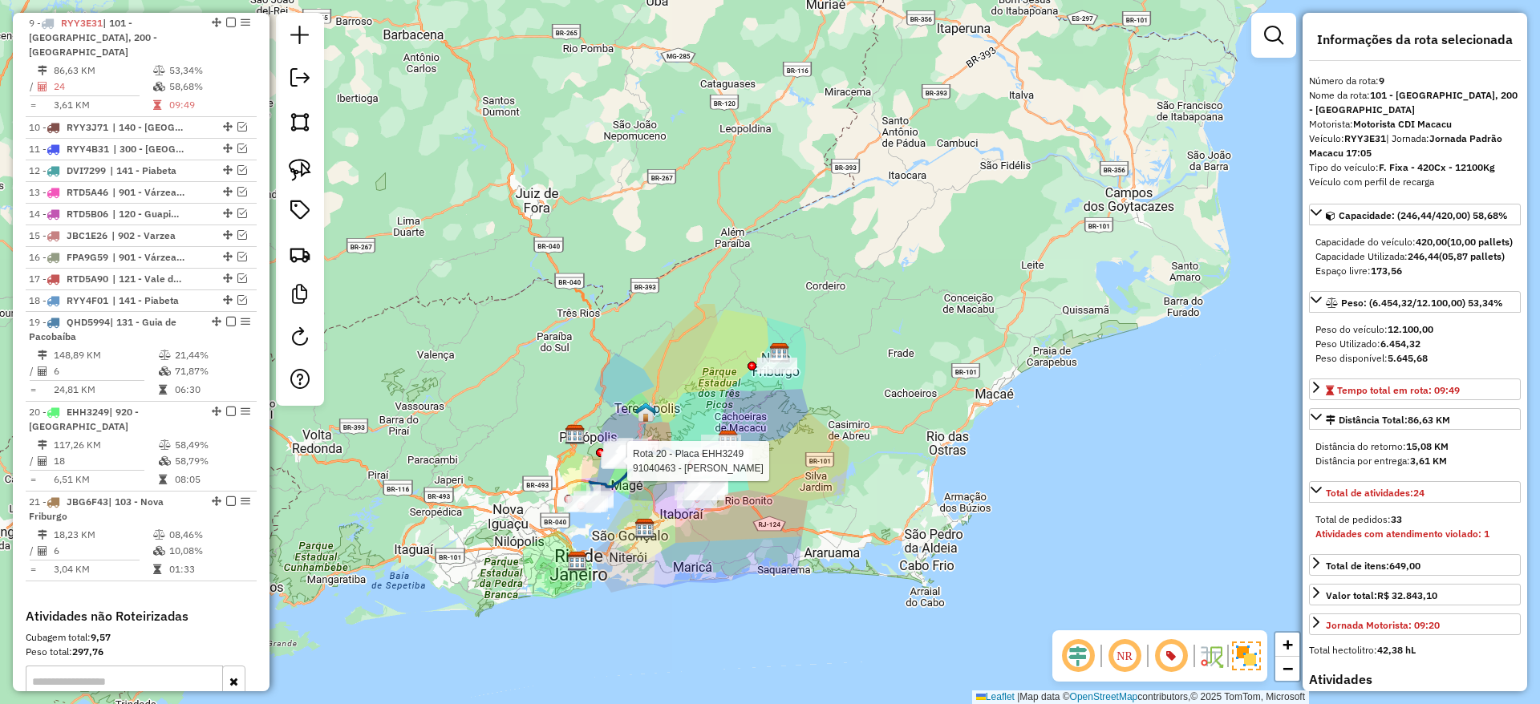
click at [629, 469] on div at bounding box center [622, 461] width 40 height 16
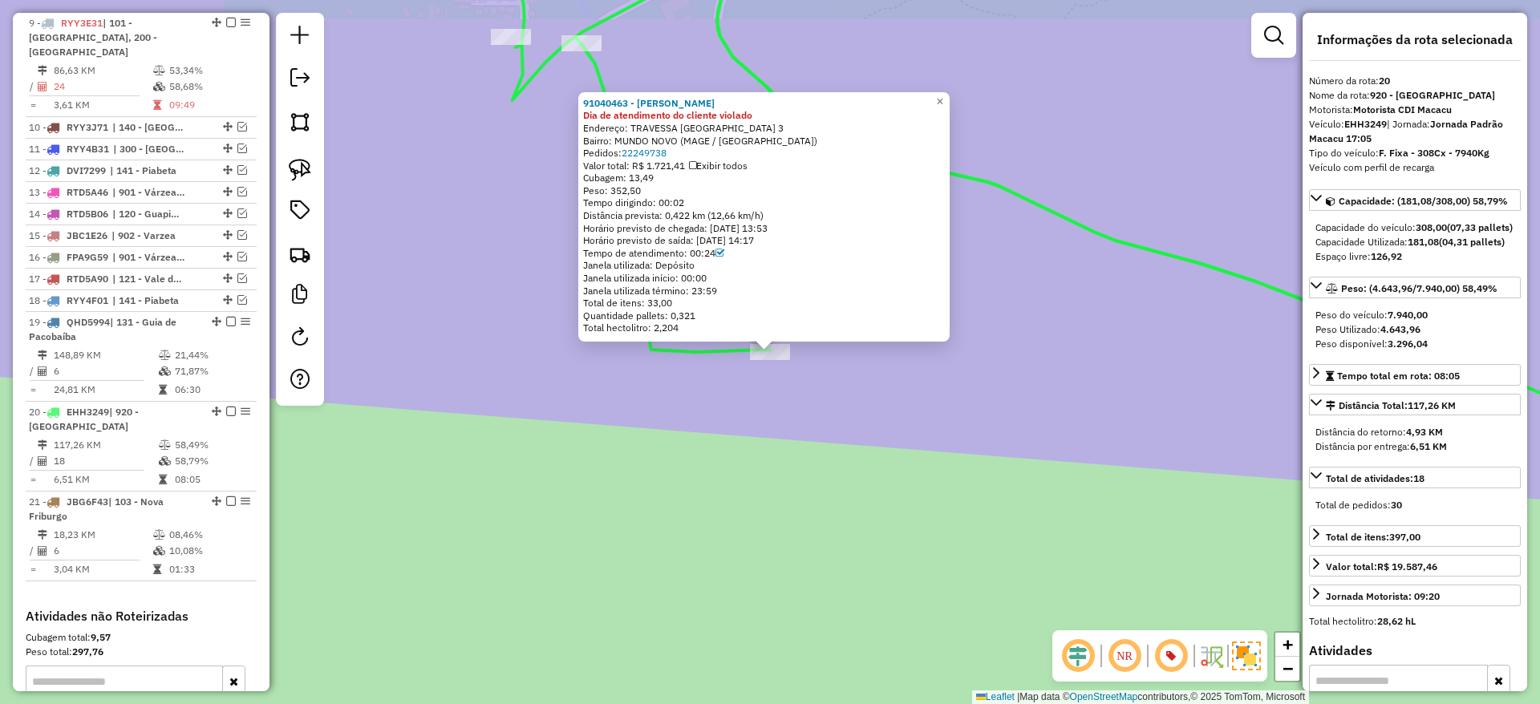
scroll to position [1141, 0]
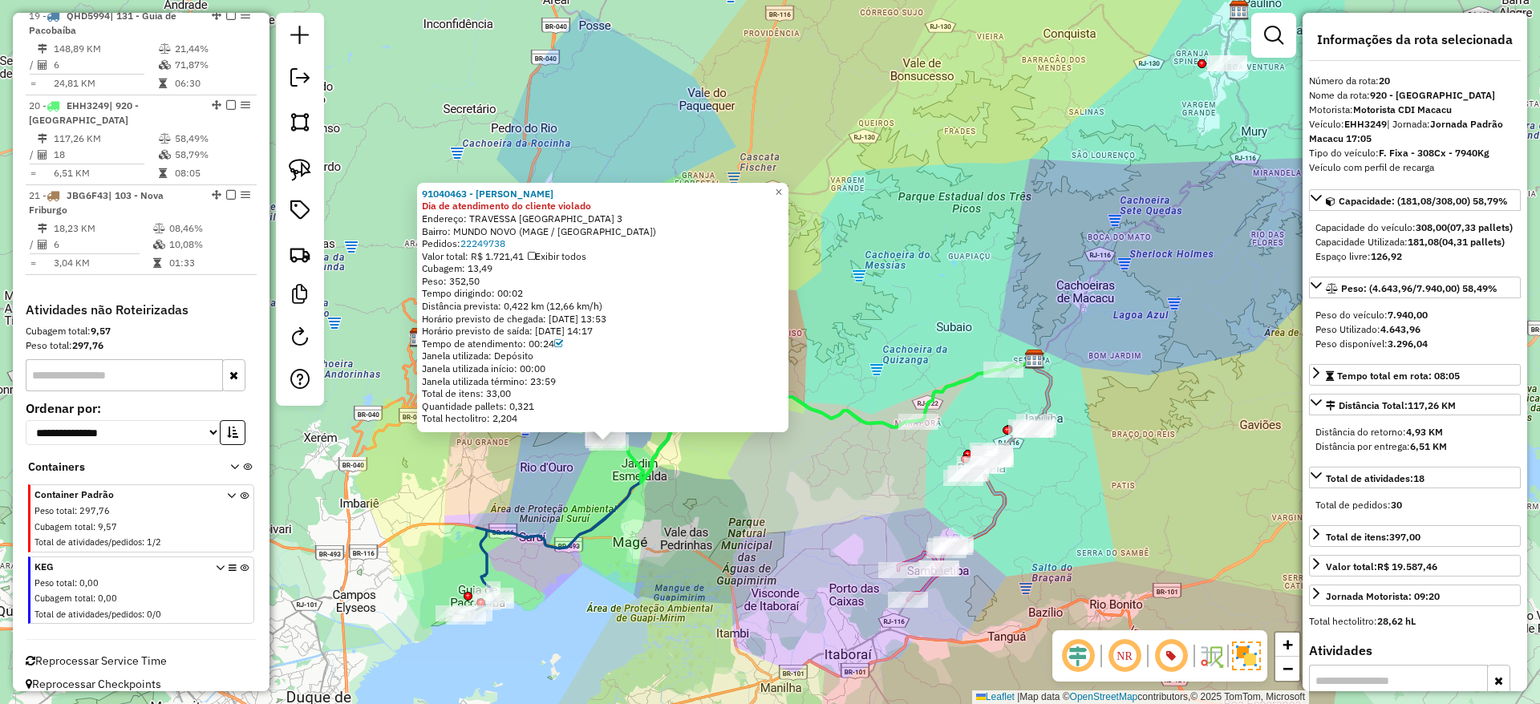
click at [584, 532] on icon at bounding box center [687, 505] width 463 height 223
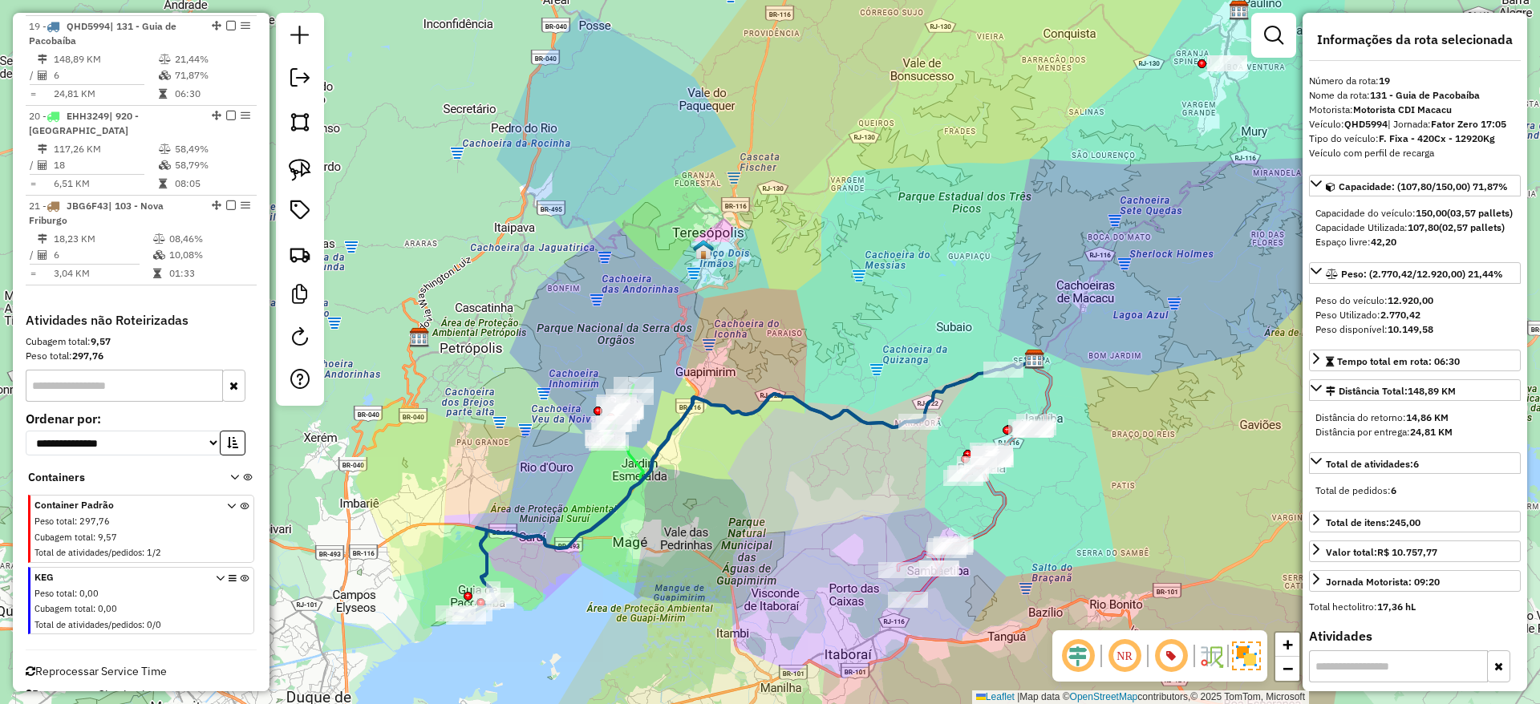
scroll to position [1119, 0]
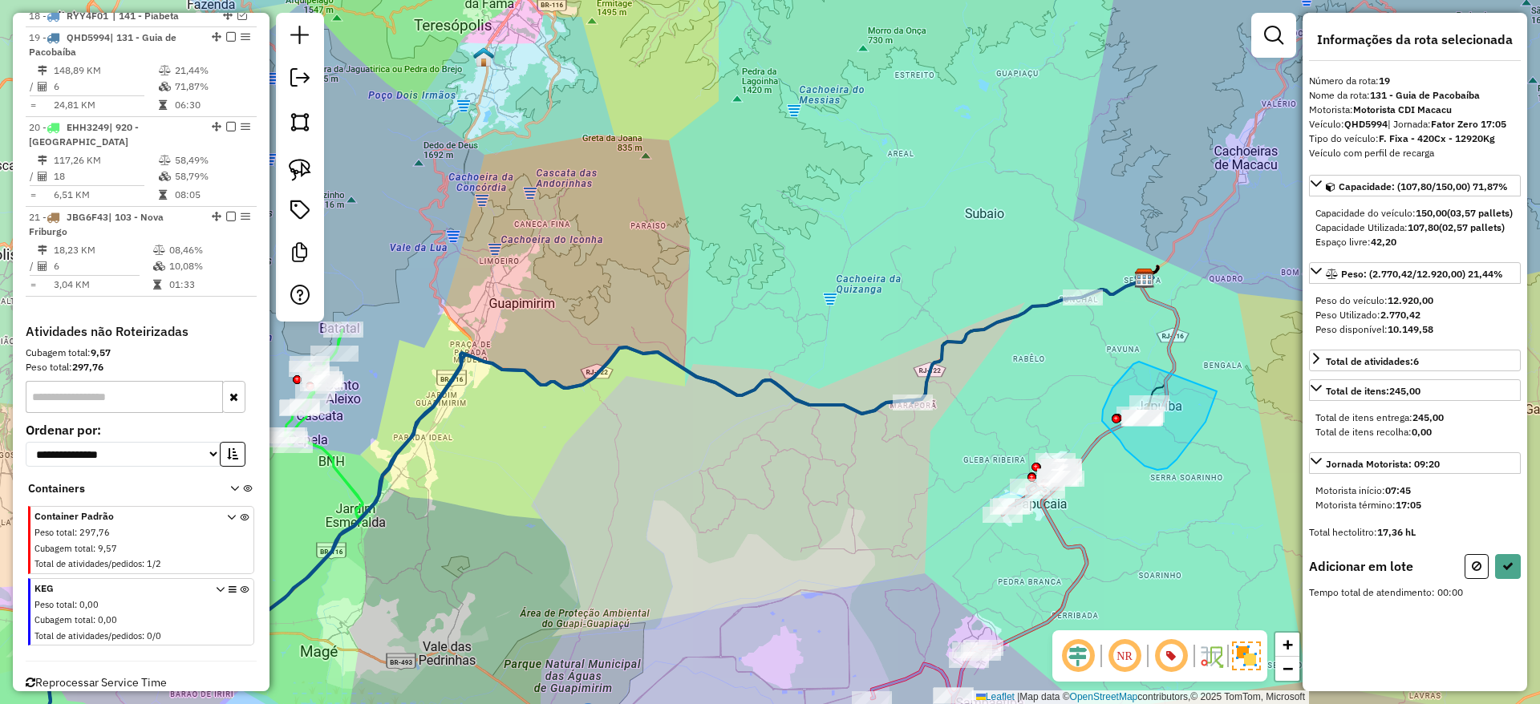
drag, startPoint x: 1139, startPoint y: 362, endPoint x: 1211, endPoint y: 354, distance: 71.8
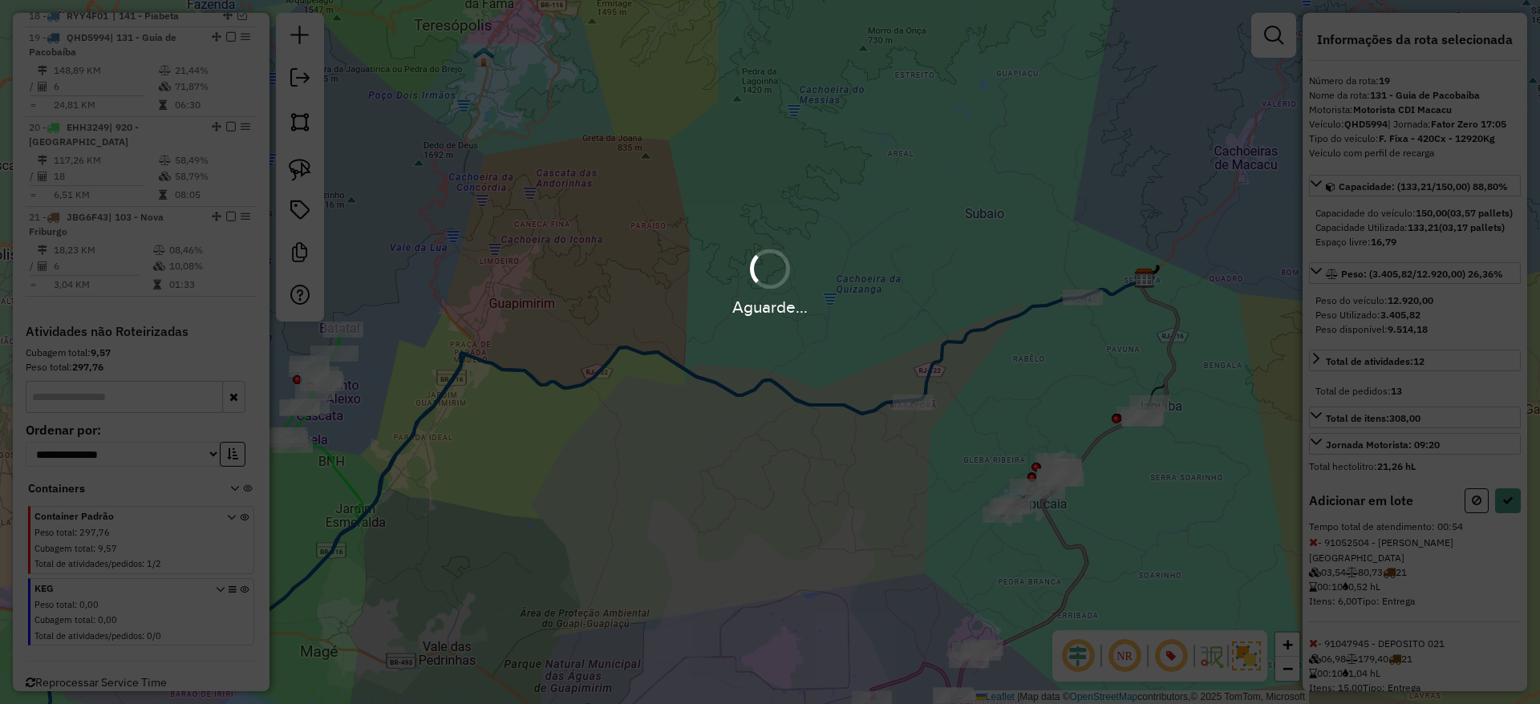
select select "*********"
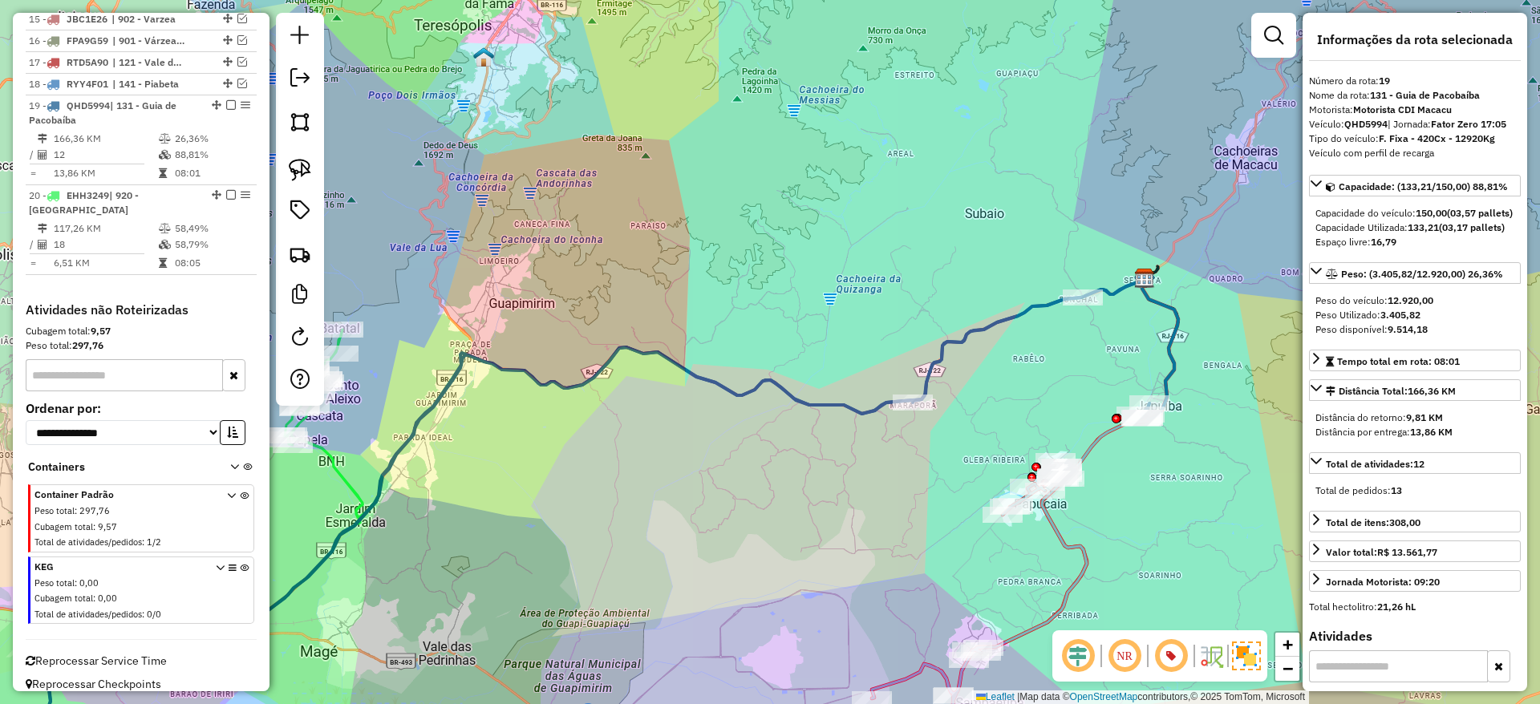
click at [1174, 351] on icon at bounding box center [606, 528] width 1144 height 494
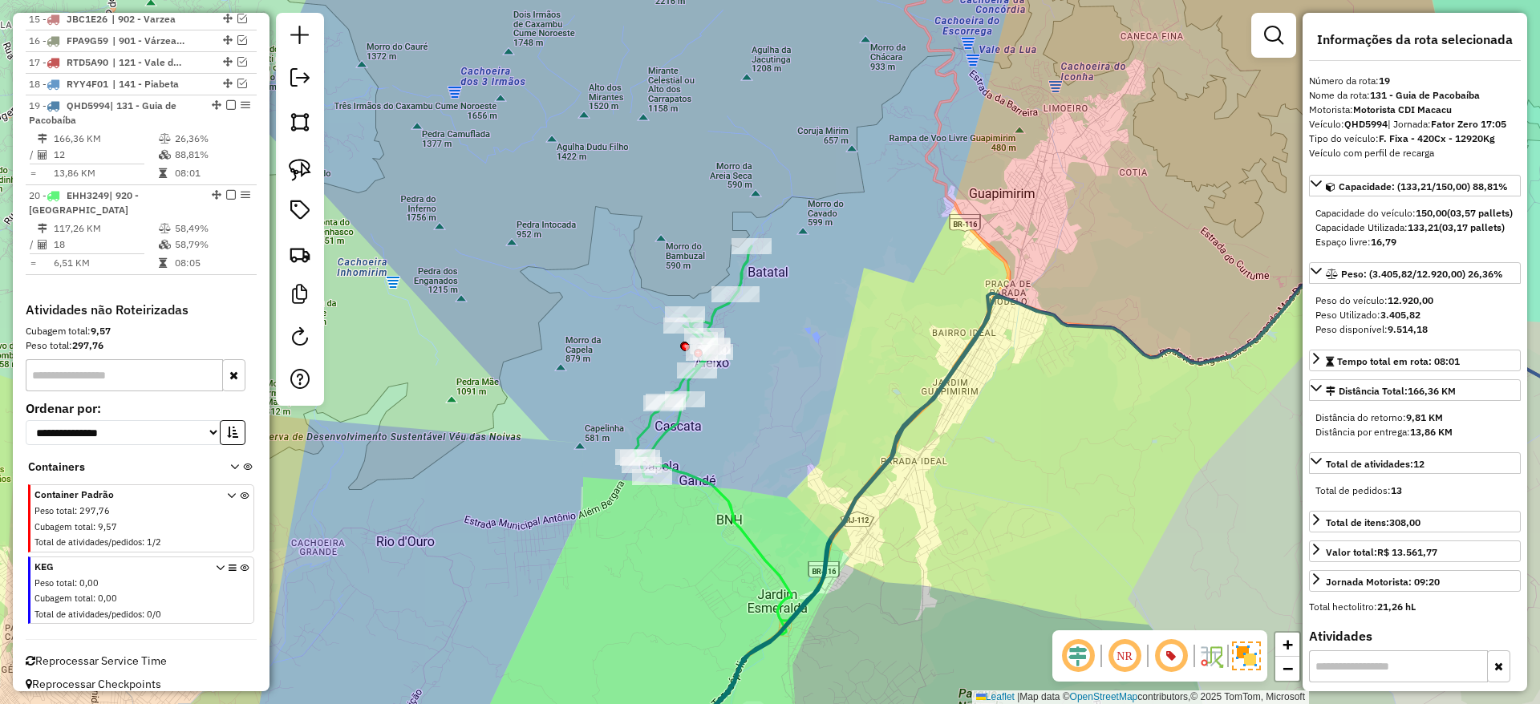
click at [706, 479] on icon at bounding box center [1165, 440] width 1060 height 388
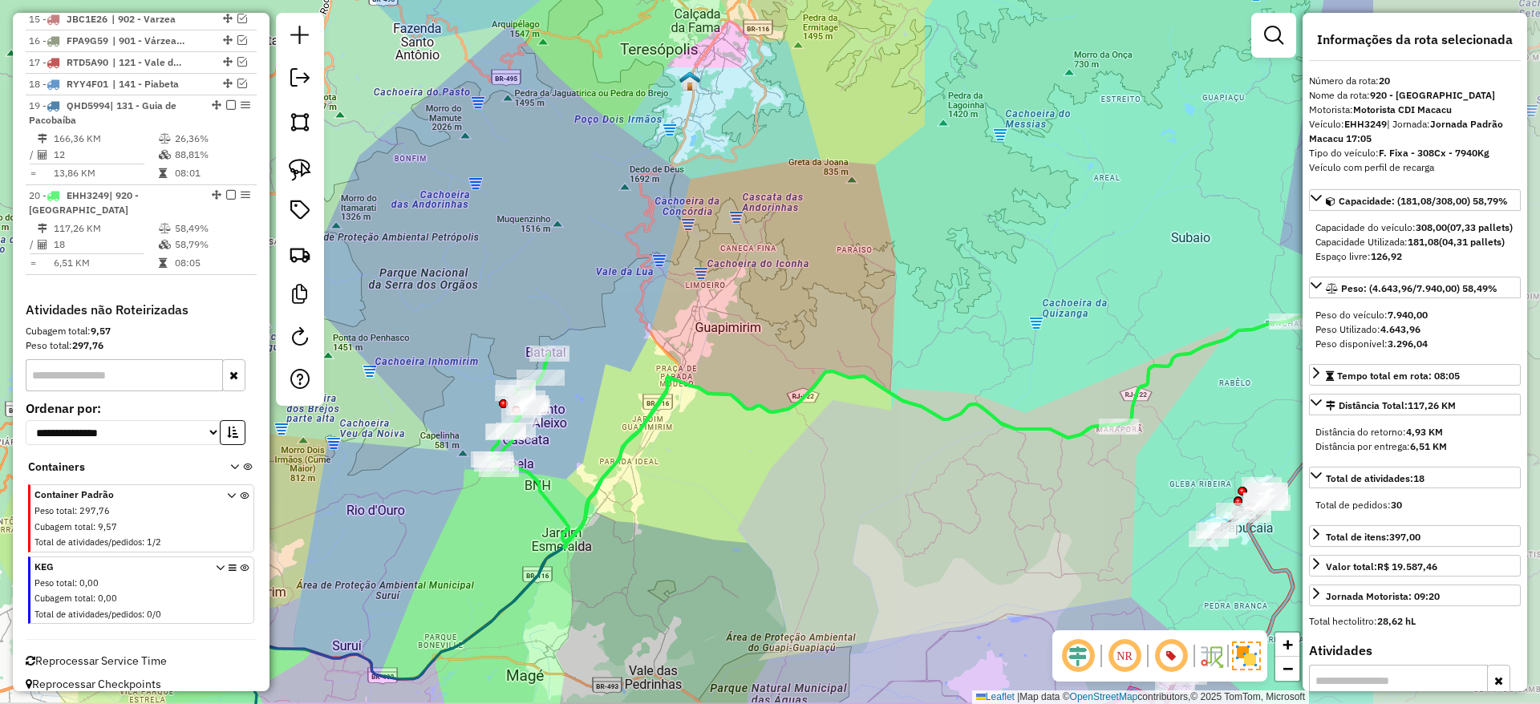
drag, startPoint x: 1224, startPoint y: 494, endPoint x: 903, endPoint y: 478, distance: 321.3
click at [903, 478] on div "Janela de atendimento Grade de atendimento Capacidade Transportadoras Veículos …" at bounding box center [770, 352] width 1540 height 704
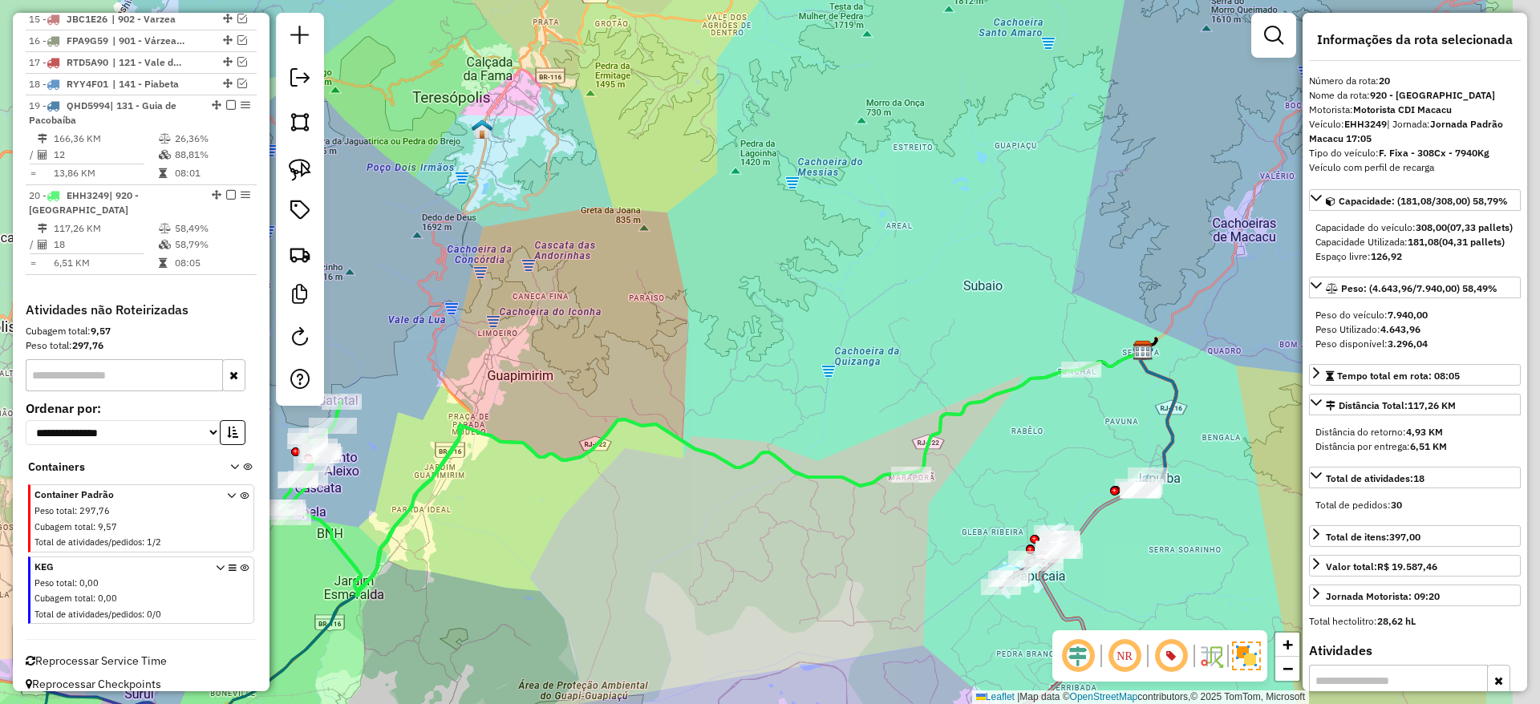
drag, startPoint x: 1037, startPoint y: 530, endPoint x: 874, endPoint y: 549, distance: 164.7
click at [874, 549] on div "Janela de atendimento Grade de atendimento Capacidade Transportadoras Veículos …" at bounding box center [770, 352] width 1540 height 704
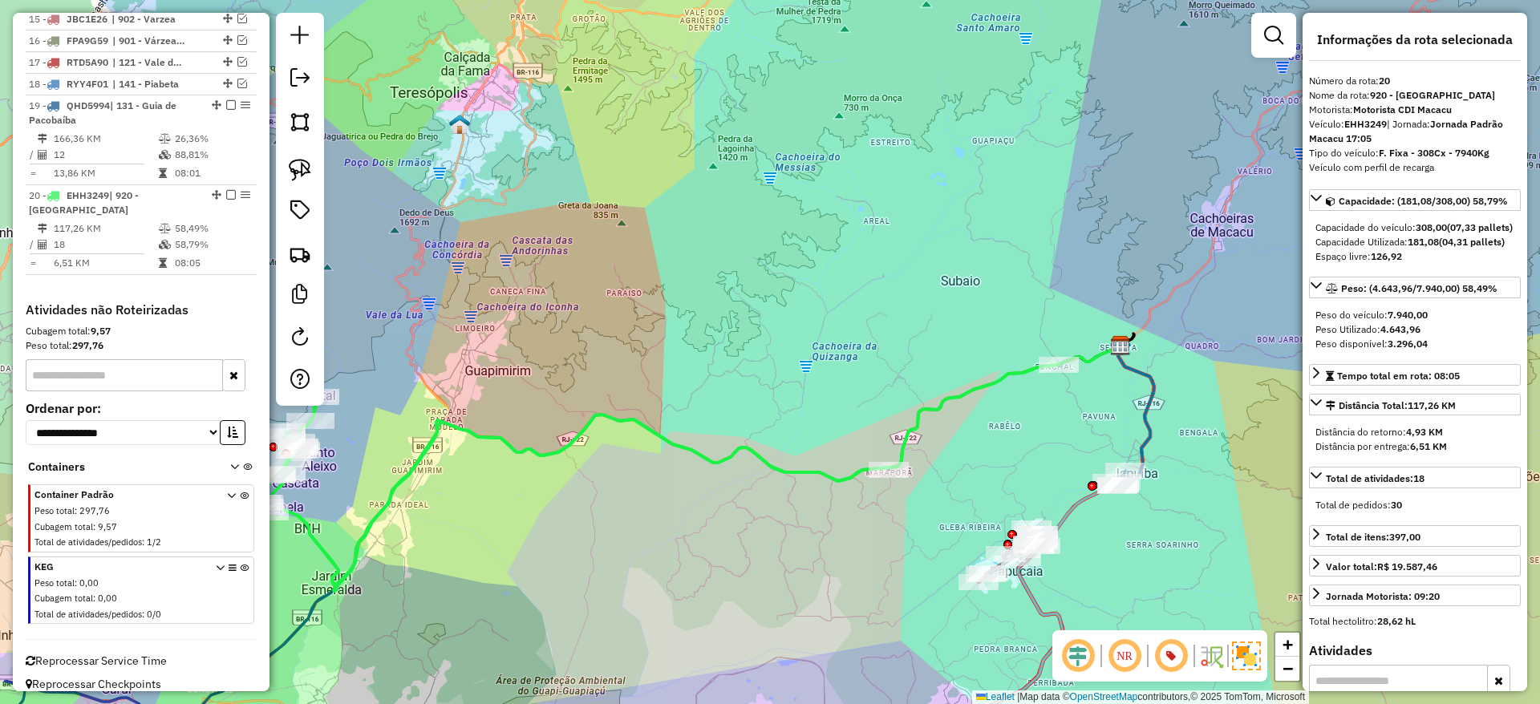
click at [1073, 513] on icon at bounding box center [1051, 532] width 206 height 373
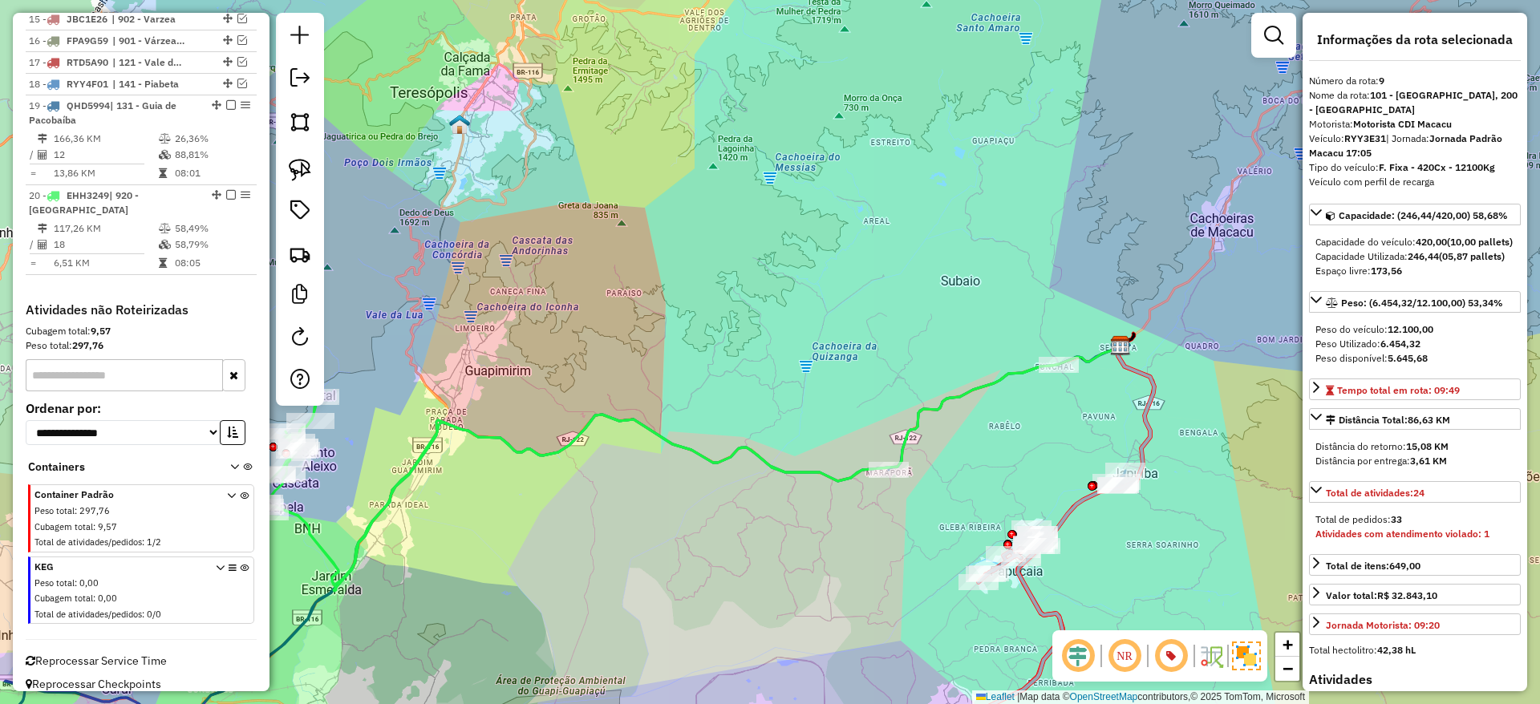
scroll to position [834, 0]
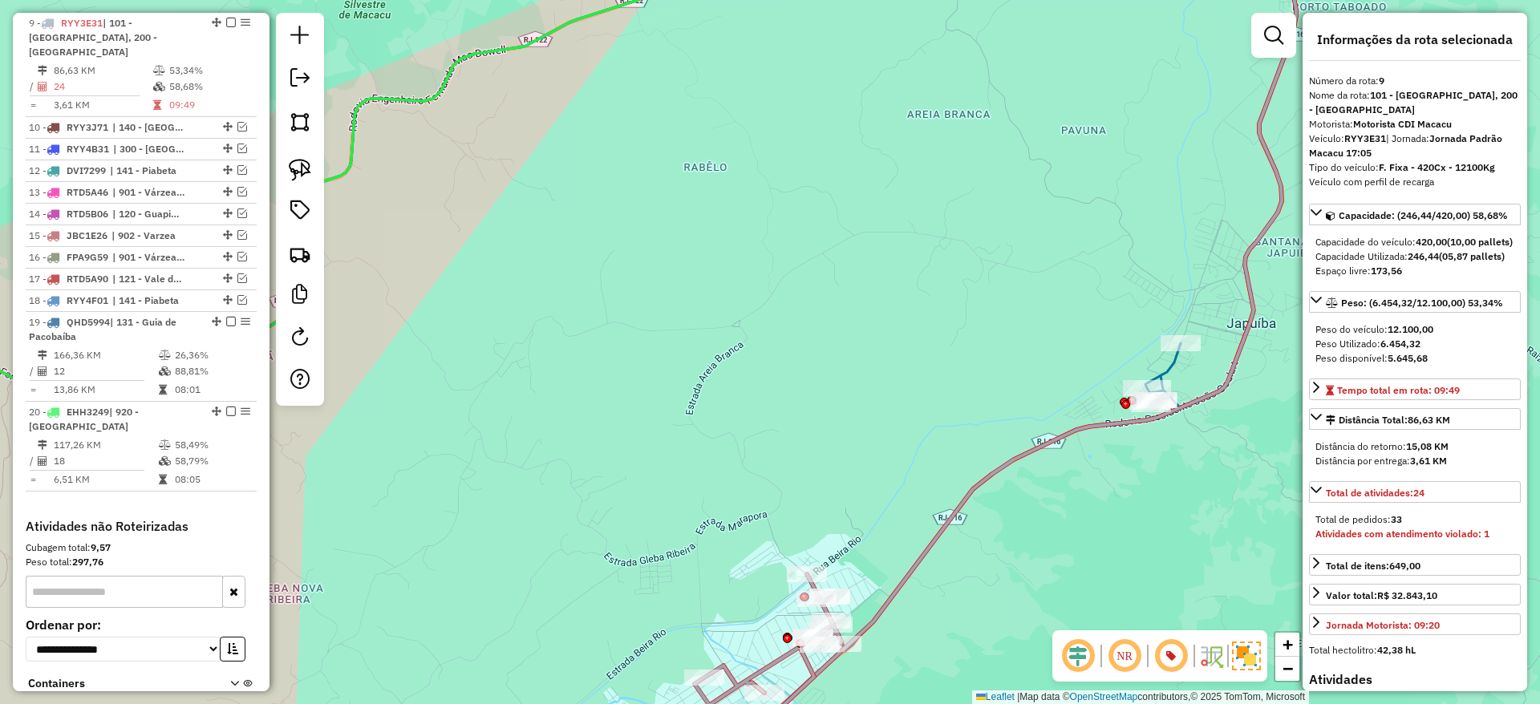
drag, startPoint x: 1172, startPoint y: 568, endPoint x: 1038, endPoint y: 530, distance: 139.2
click at [1038, 530] on div "Janela de atendimento Grade de atendimento Capacidade Transportadoras Veículos …" at bounding box center [770, 352] width 1540 height 704
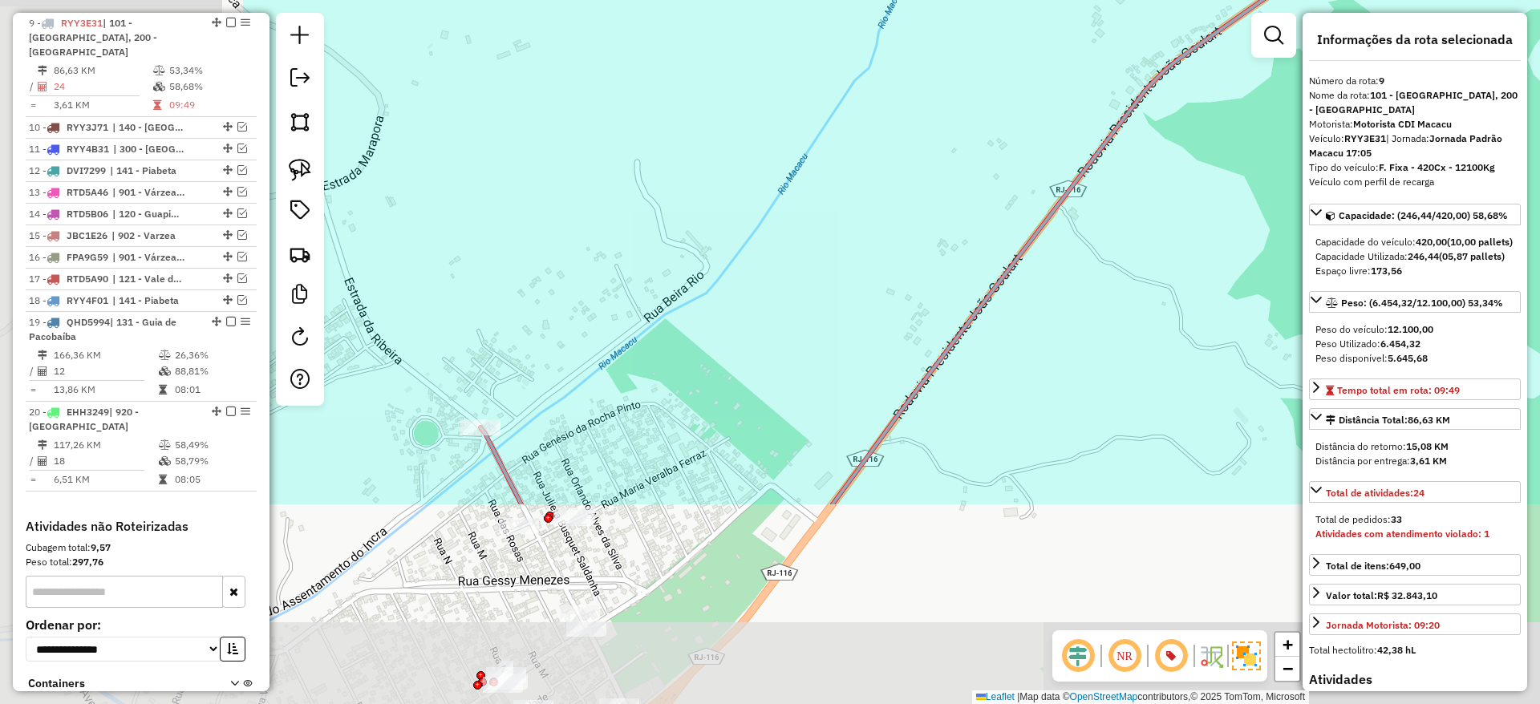
drag, startPoint x: 745, startPoint y: 628, endPoint x: 1143, endPoint y: 356, distance: 481.9
click at [1143, 356] on div "Janela de atendimento Grade de atendimento Capacidade Transportadoras Veículos …" at bounding box center [770, 352] width 1540 height 704
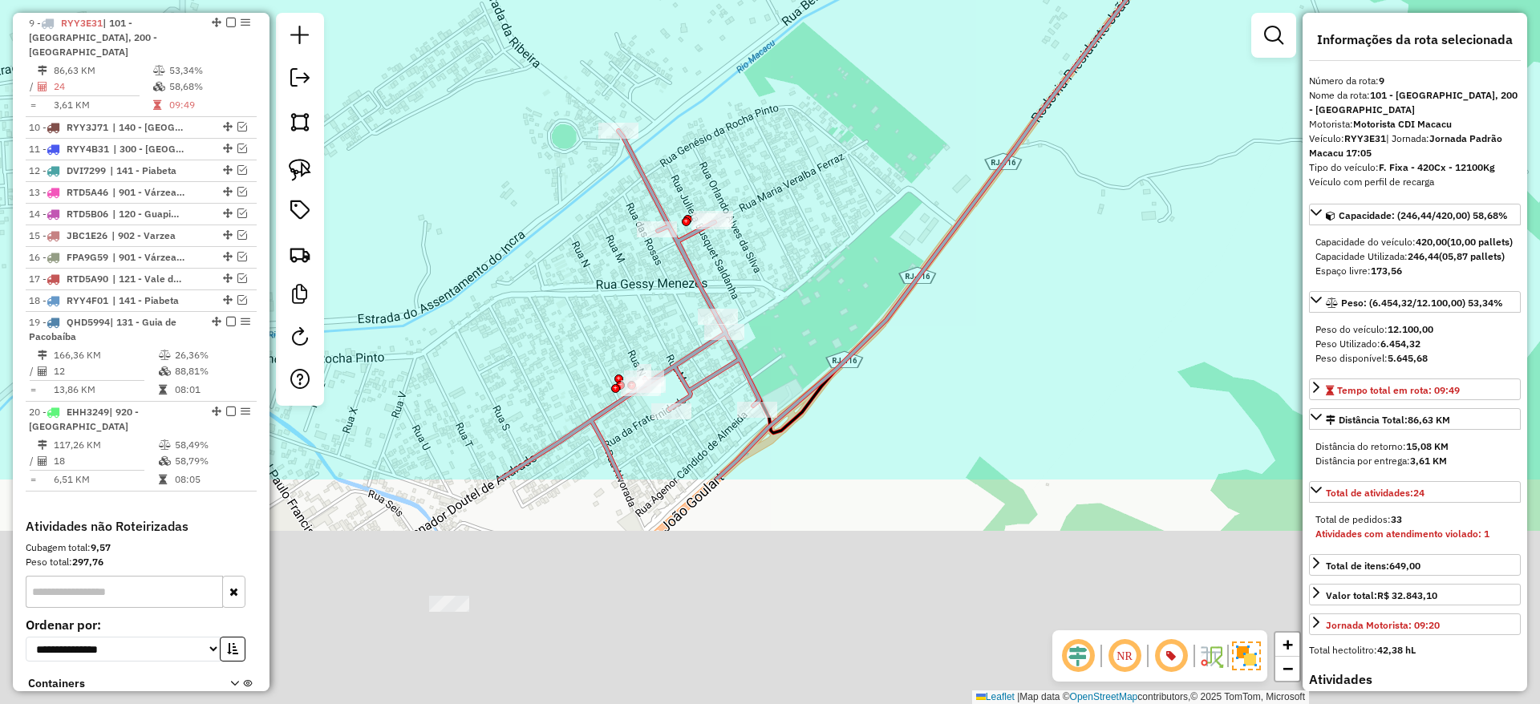
drag, startPoint x: 745, startPoint y: 560, endPoint x: 882, endPoint y: 264, distance: 326.2
click at [882, 264] on div "Janela de atendimento Grade de atendimento Capacidade Transportadoras Veículos …" at bounding box center [770, 352] width 1540 height 704
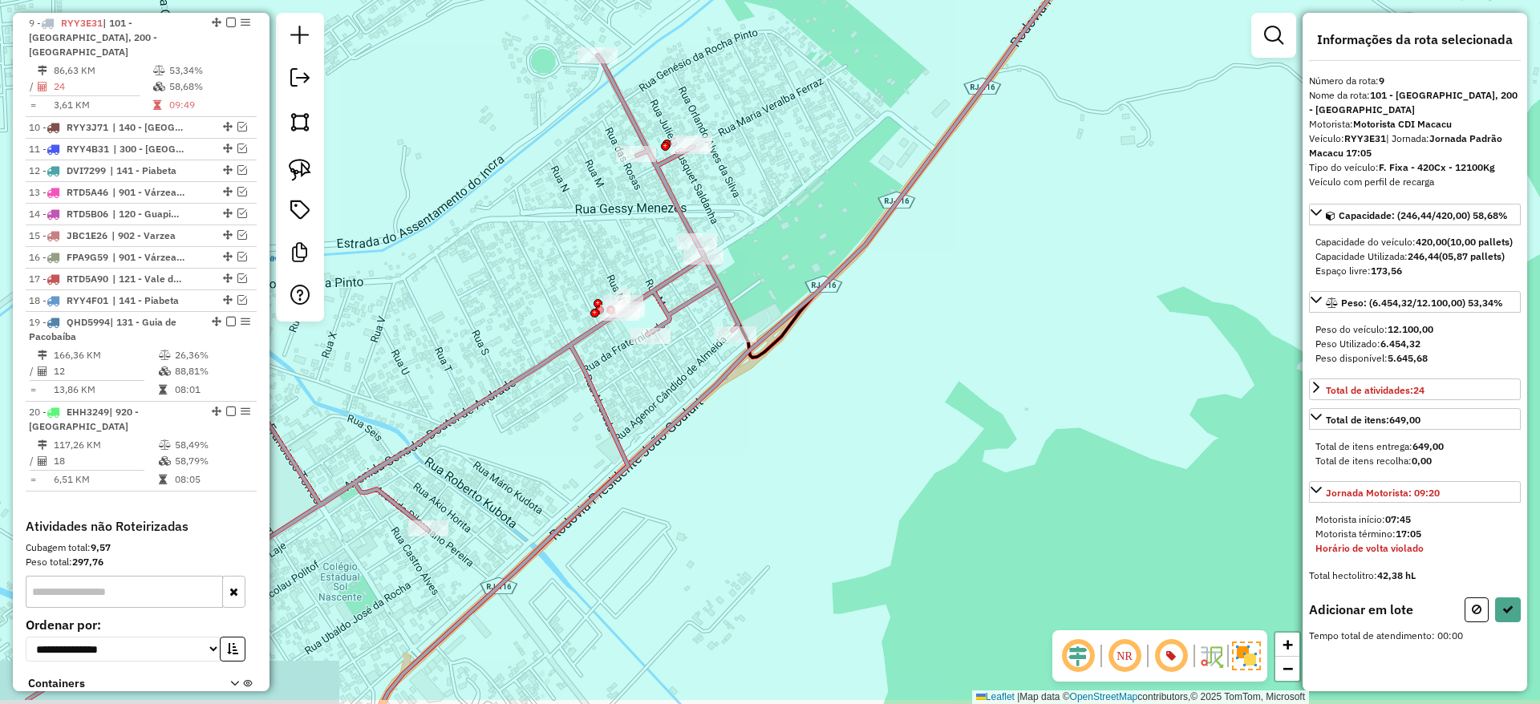
drag, startPoint x: 772, startPoint y: 450, endPoint x: 771, endPoint y: 437, distance: 12.9
click at [771, 437] on div "Janela de atendimento Grade de atendimento Capacidade Transportadoras Veículos …" at bounding box center [770, 352] width 1540 height 704
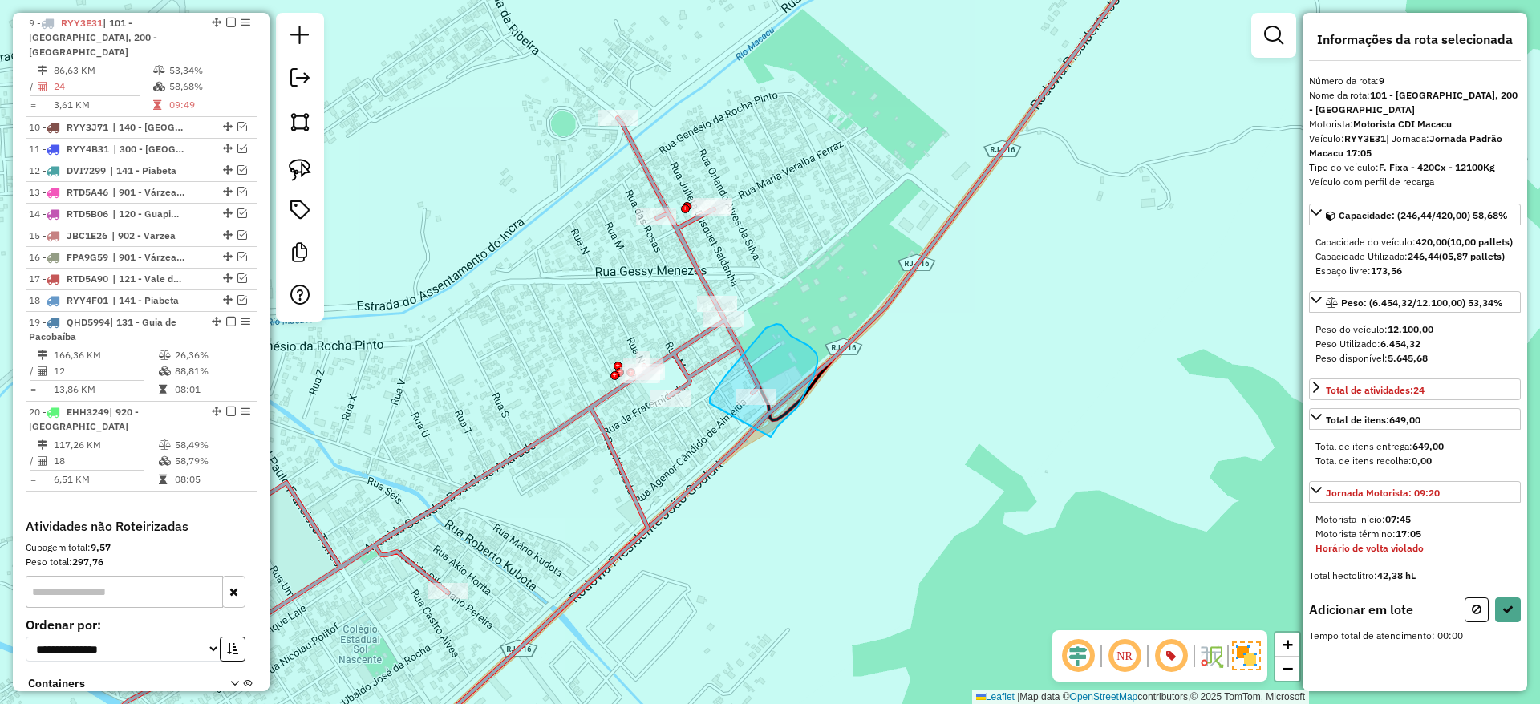
drag, startPoint x: 771, startPoint y: 437, endPoint x: 716, endPoint y: 411, distance: 61.4
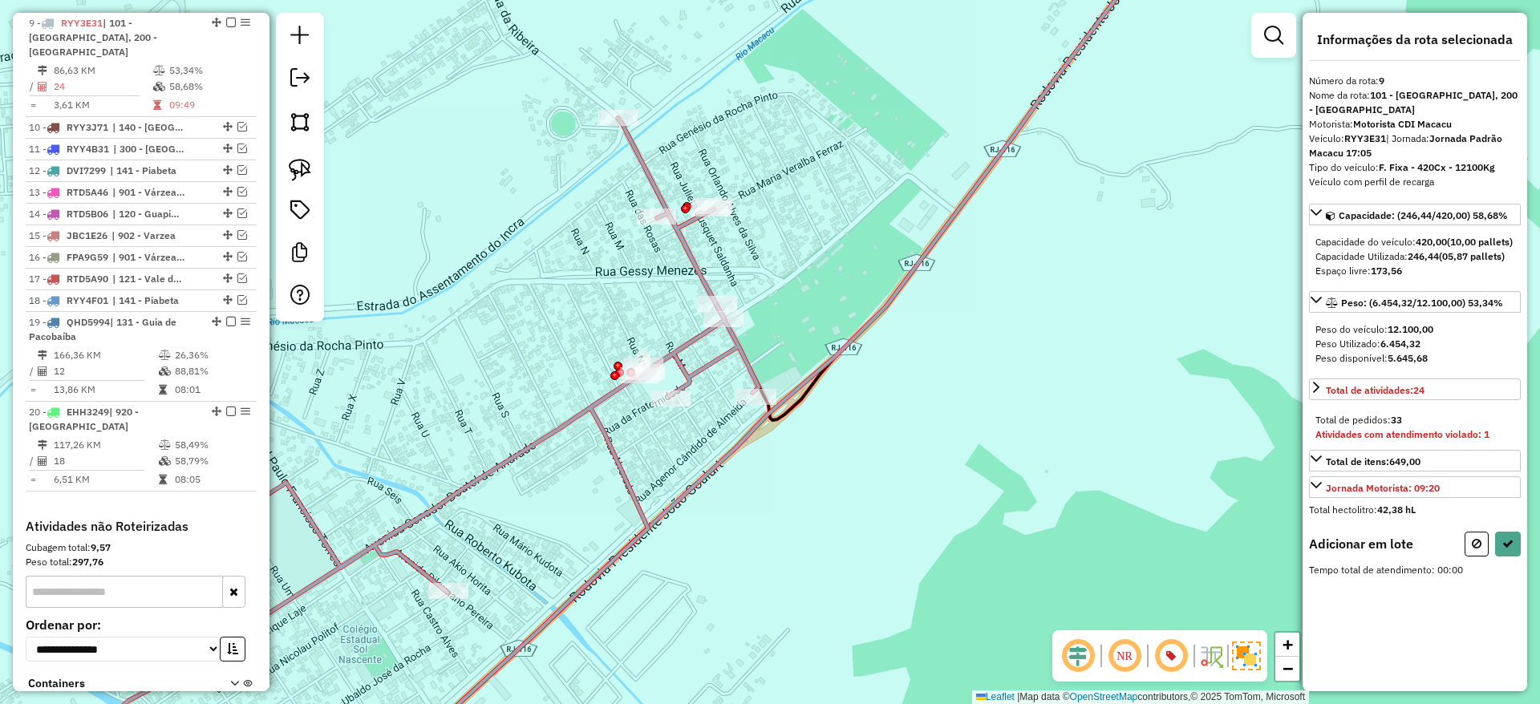
select select "*********"
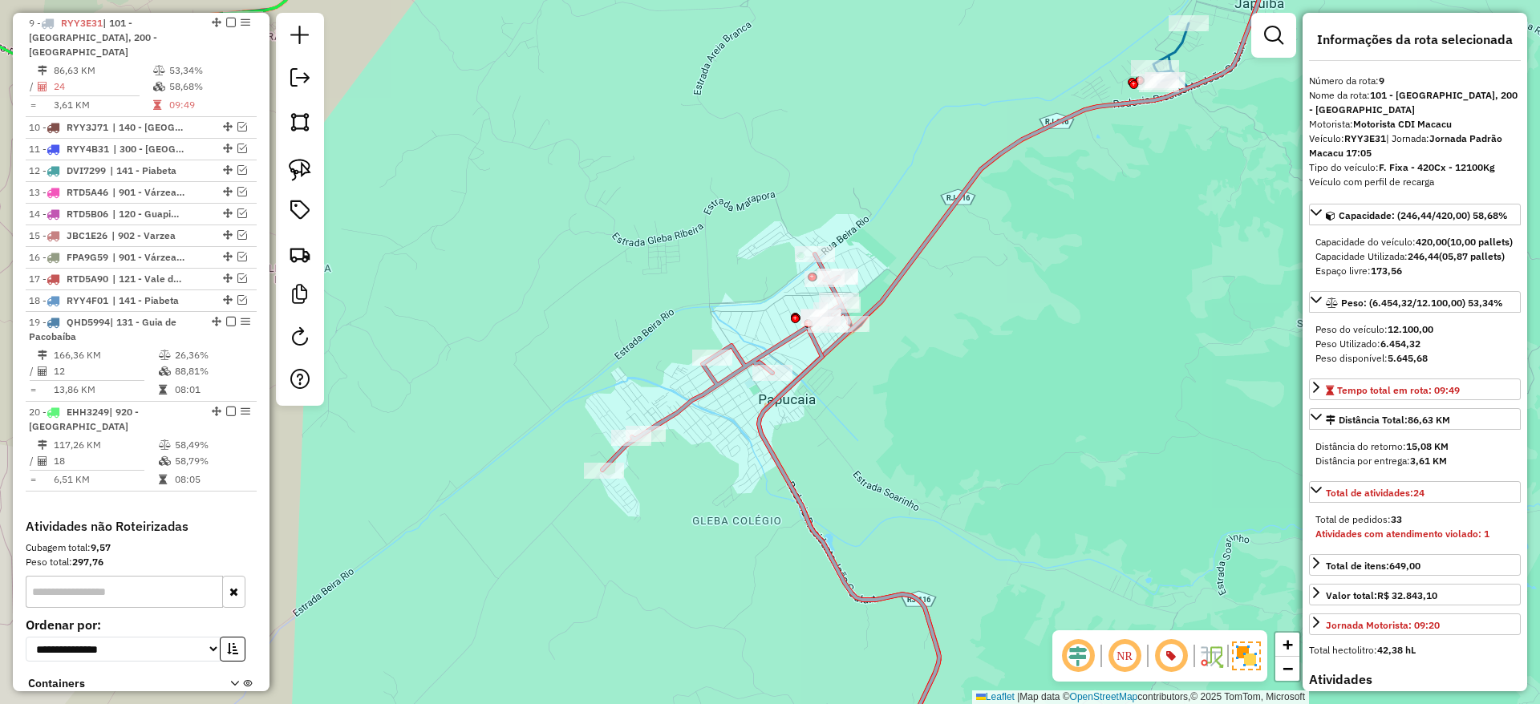
drag, startPoint x: 1085, startPoint y: 149, endPoint x: 943, endPoint y: 437, distance: 321.4
click at [943, 437] on div "Janela de atendimento Grade de atendimento Capacidade Transportadoras Veículos …" at bounding box center [770, 352] width 1540 height 704
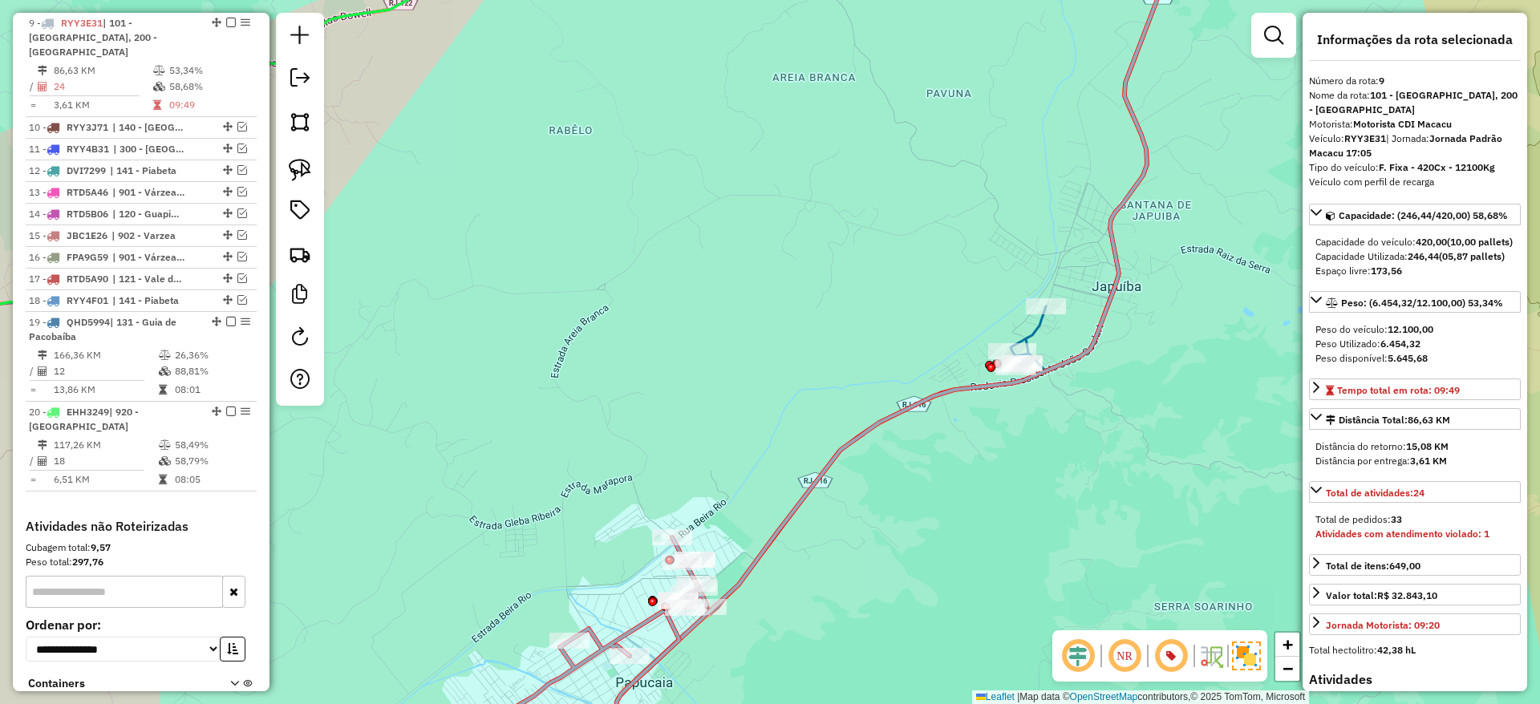
click at [1030, 335] on icon at bounding box center [504, 150] width 1316 height 442
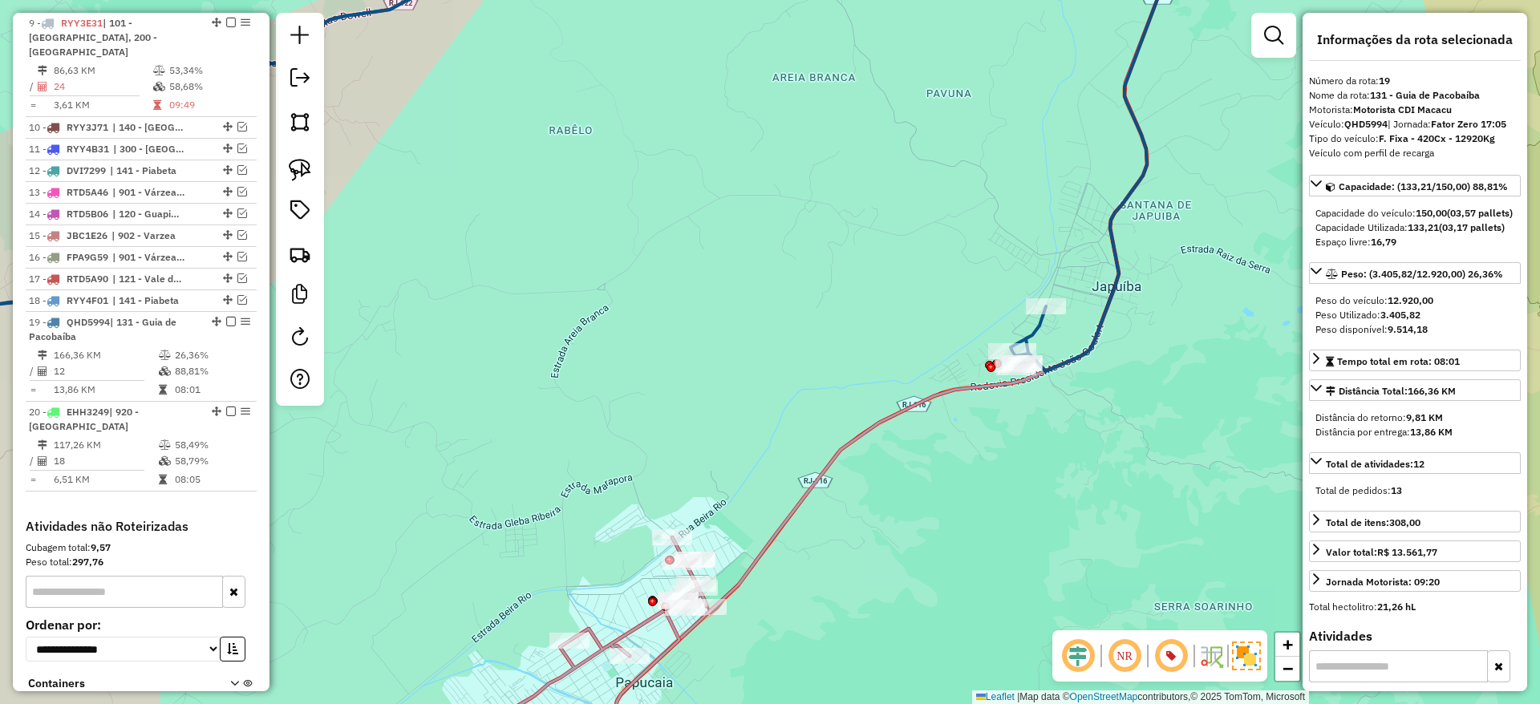
scroll to position [1051, 0]
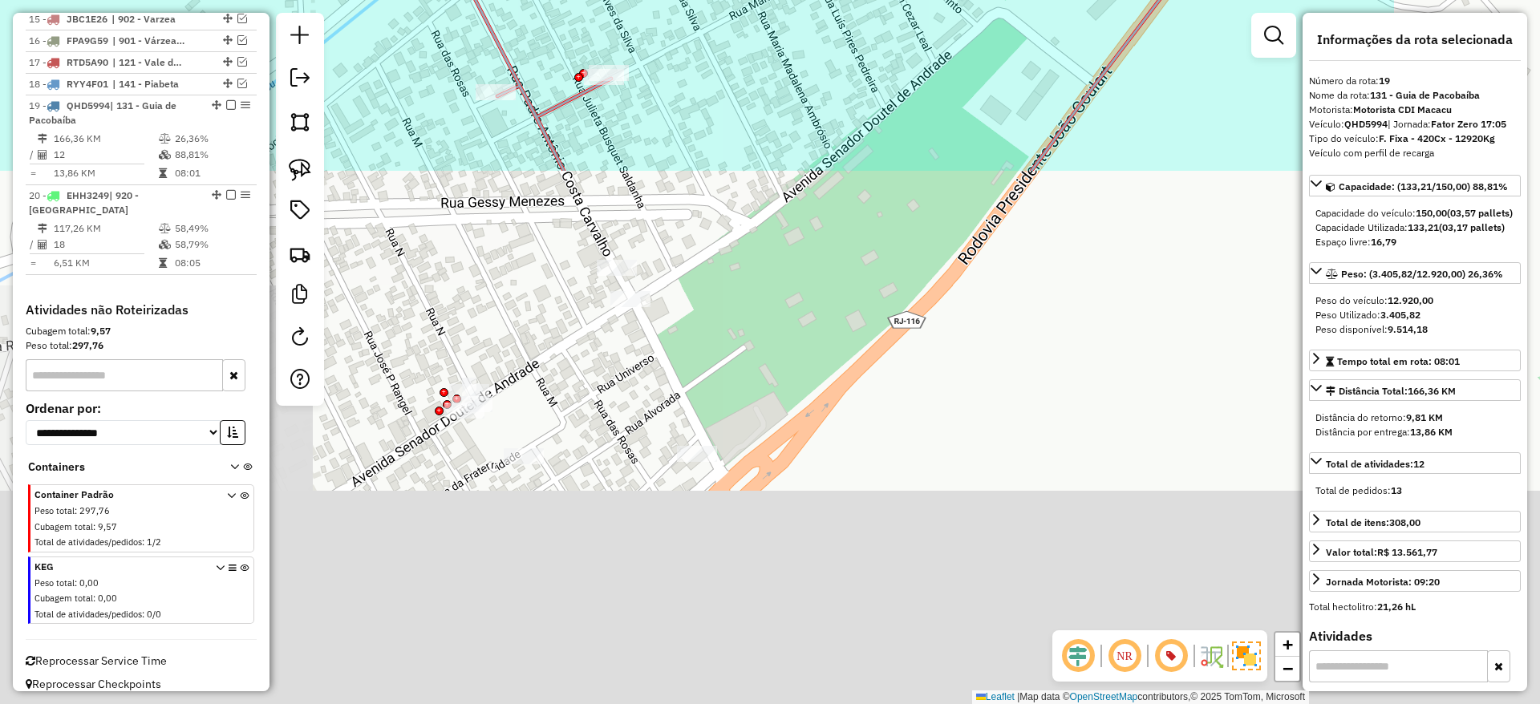
drag, startPoint x: 956, startPoint y: 644, endPoint x: 656, endPoint y: 22, distance: 691.0
click at [656, 22] on div "Janela de atendimento Grade de atendimento Capacidade Transportadoras Veículos …" at bounding box center [770, 352] width 1540 height 704
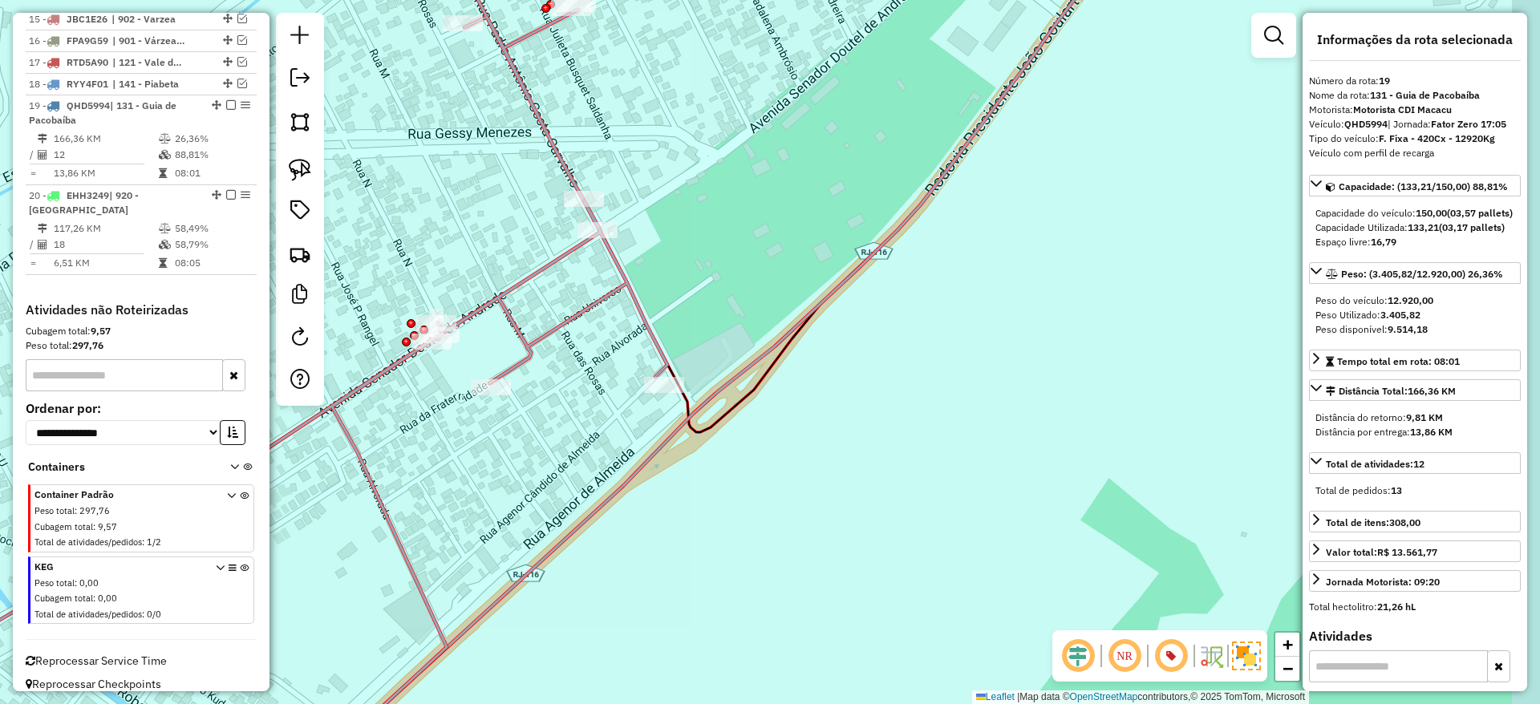
drag, startPoint x: 705, startPoint y: 235, endPoint x: 651, endPoint y: 150, distance: 101.0
click at [651, 150] on div "Janela de atendimento Grade de atendimento Capacidade Transportadoras Veículos …" at bounding box center [770, 352] width 1540 height 704
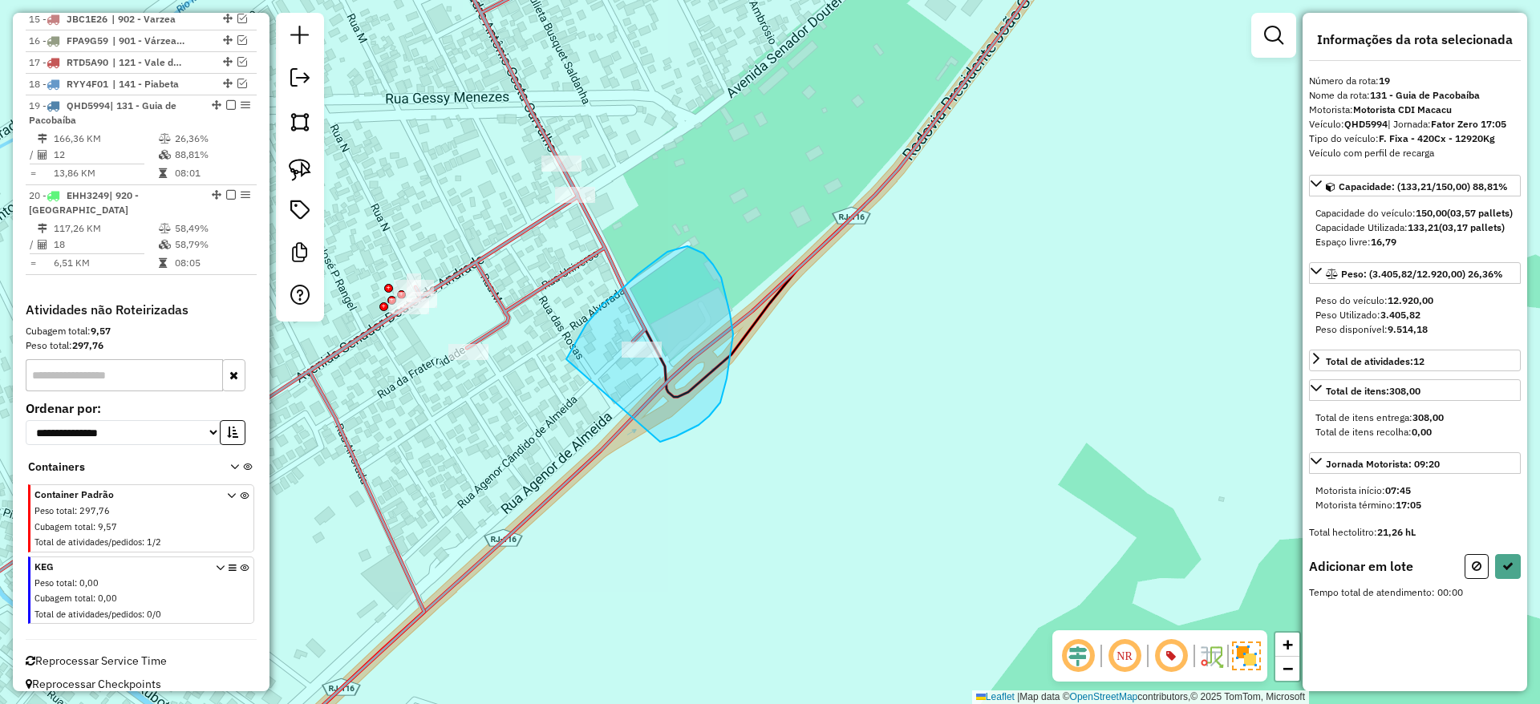
drag, startPoint x: 701, startPoint y: 424, endPoint x: 558, endPoint y: 438, distance: 144.3
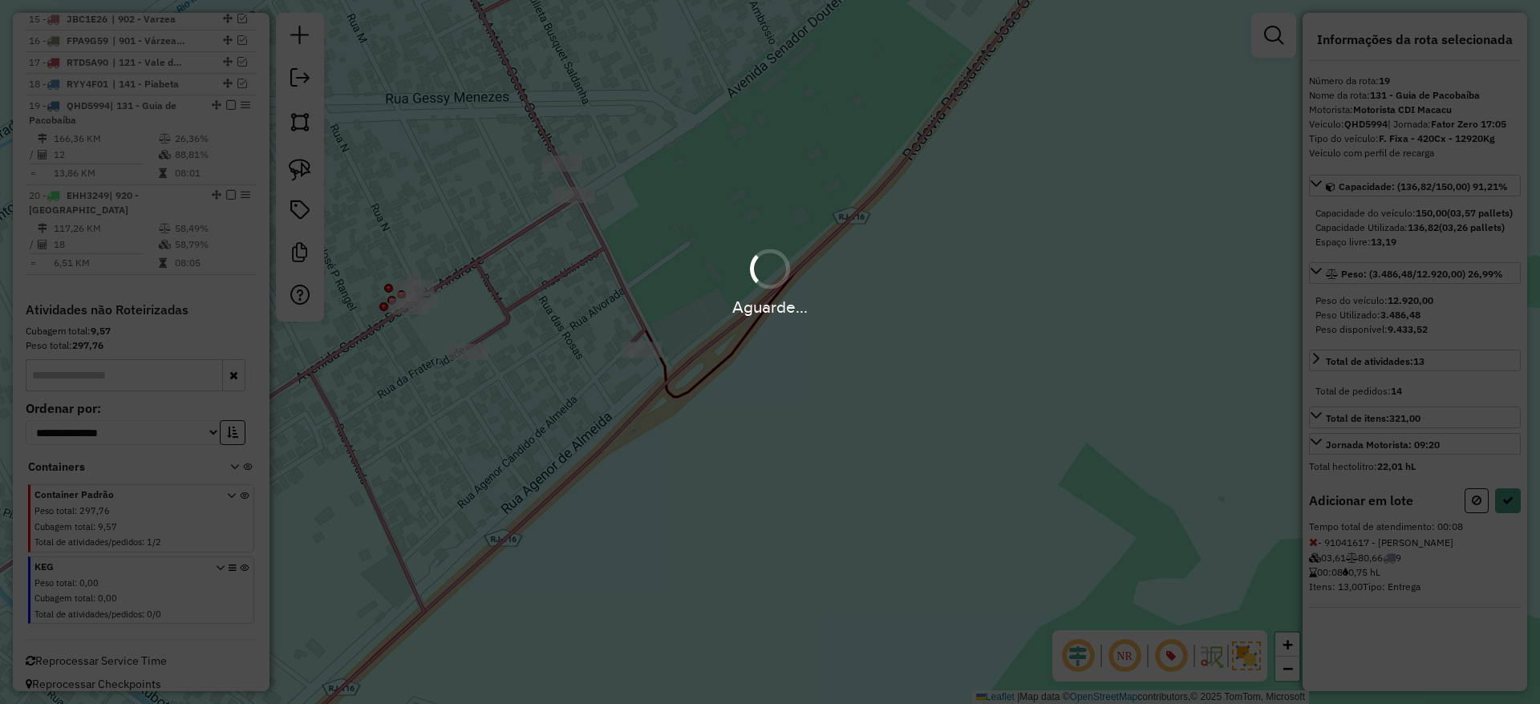
select select "*********"
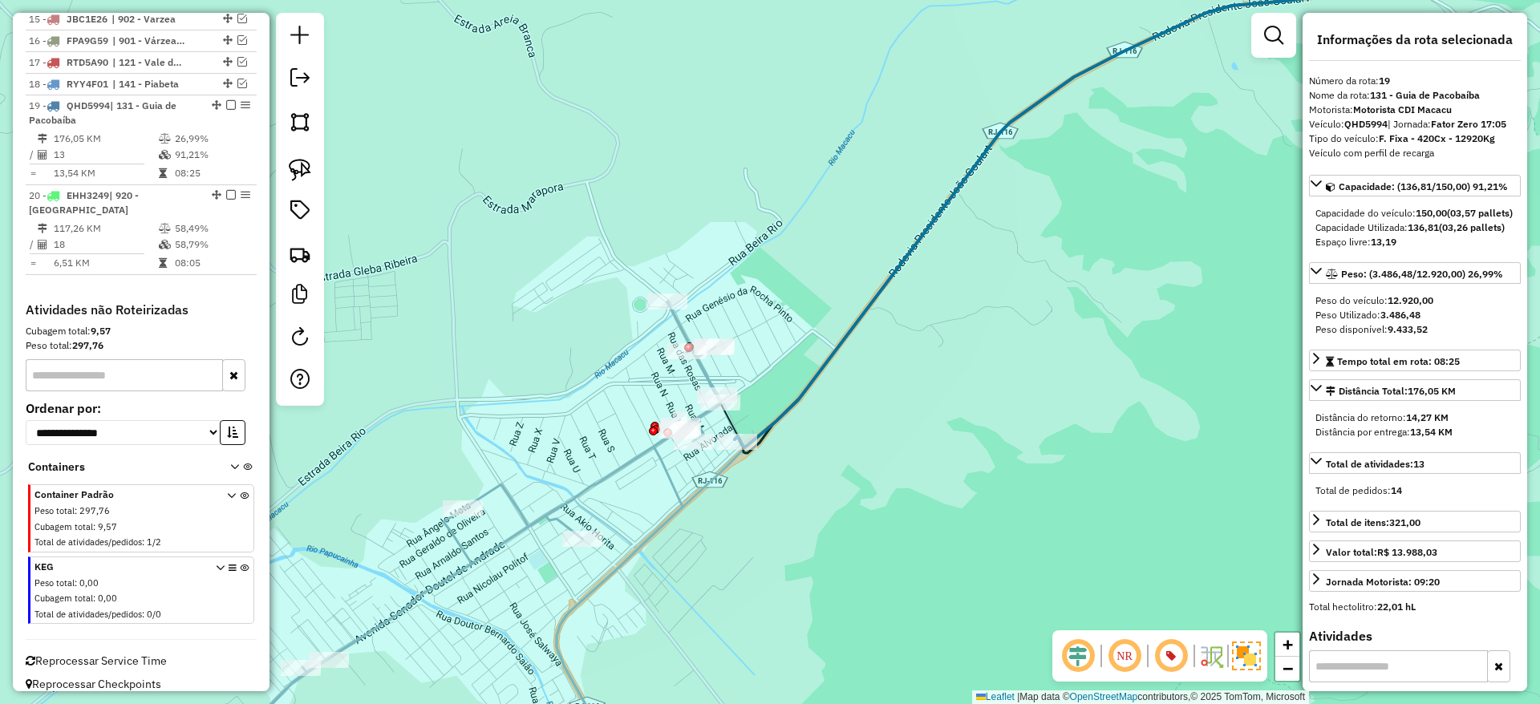
click at [704, 371] on icon at bounding box center [482, 538] width 477 height 473
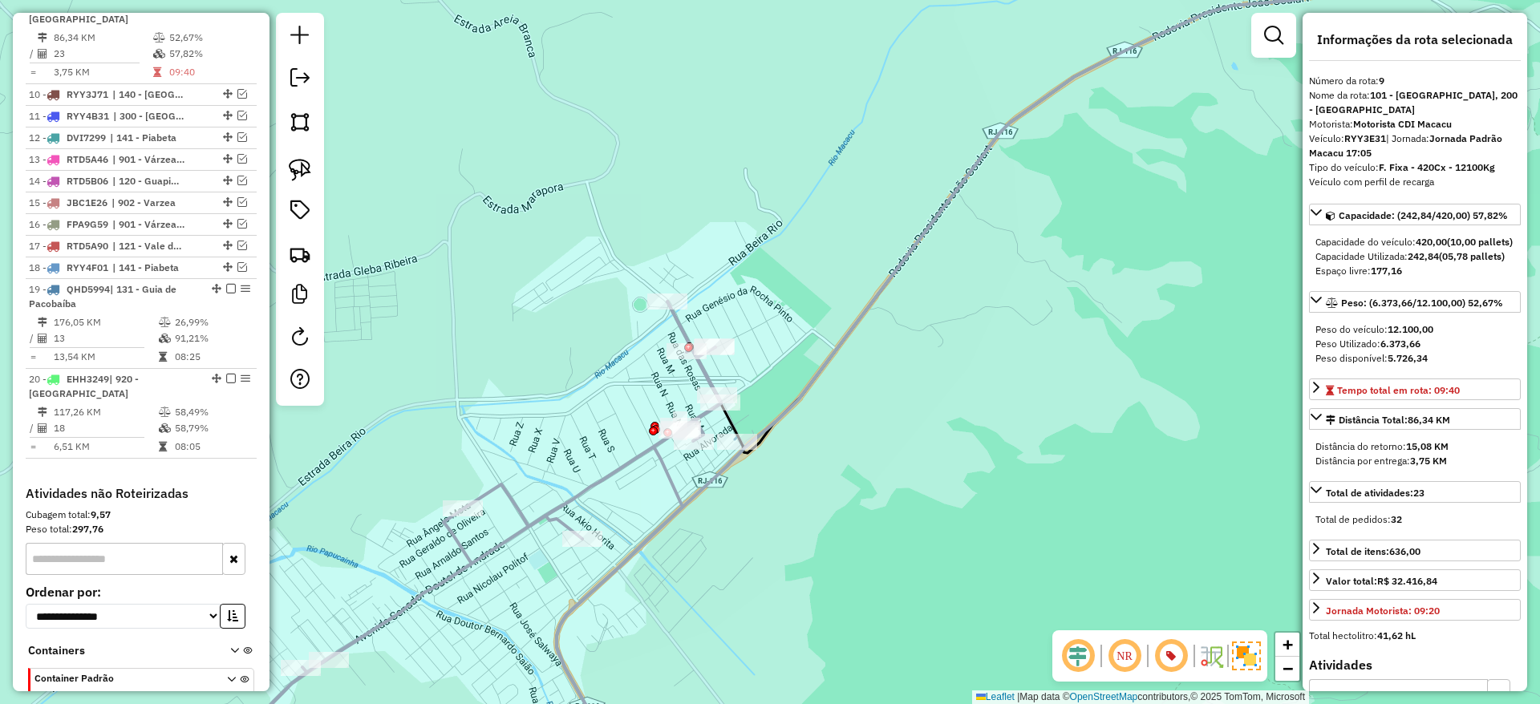
scroll to position [834, 0]
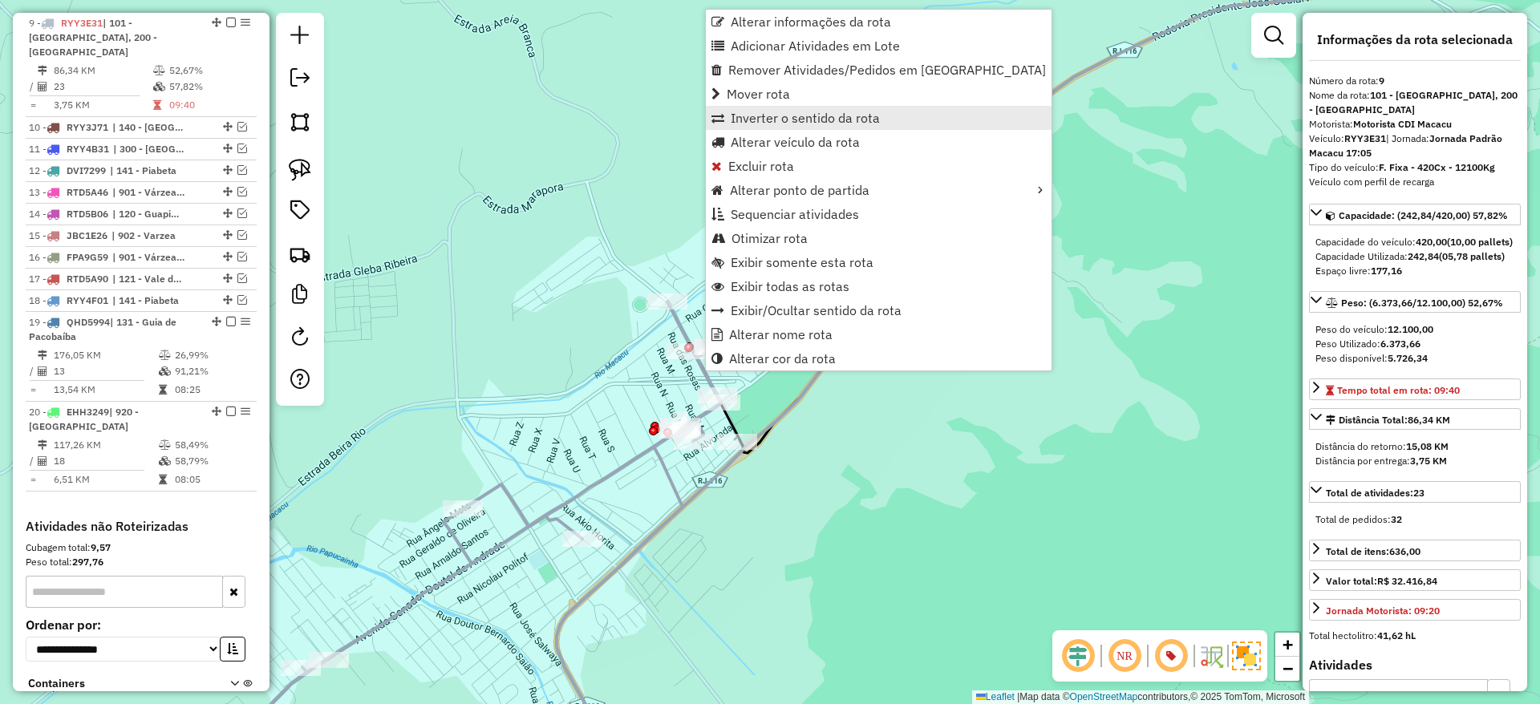
click at [797, 122] on span "Inverter o sentido da rota" at bounding box center [805, 118] width 149 height 13
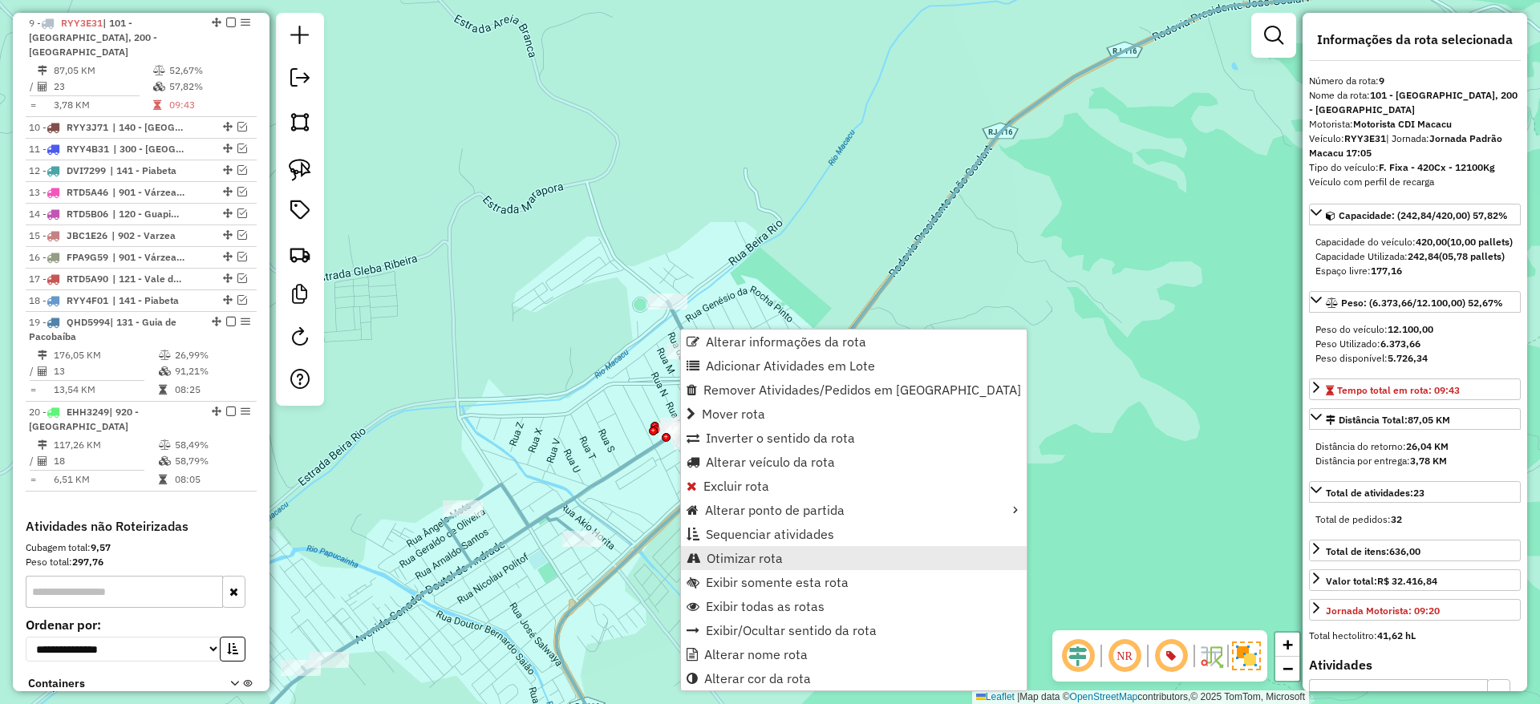
click at [746, 553] on span "Otimizar rota" at bounding box center [745, 558] width 76 height 13
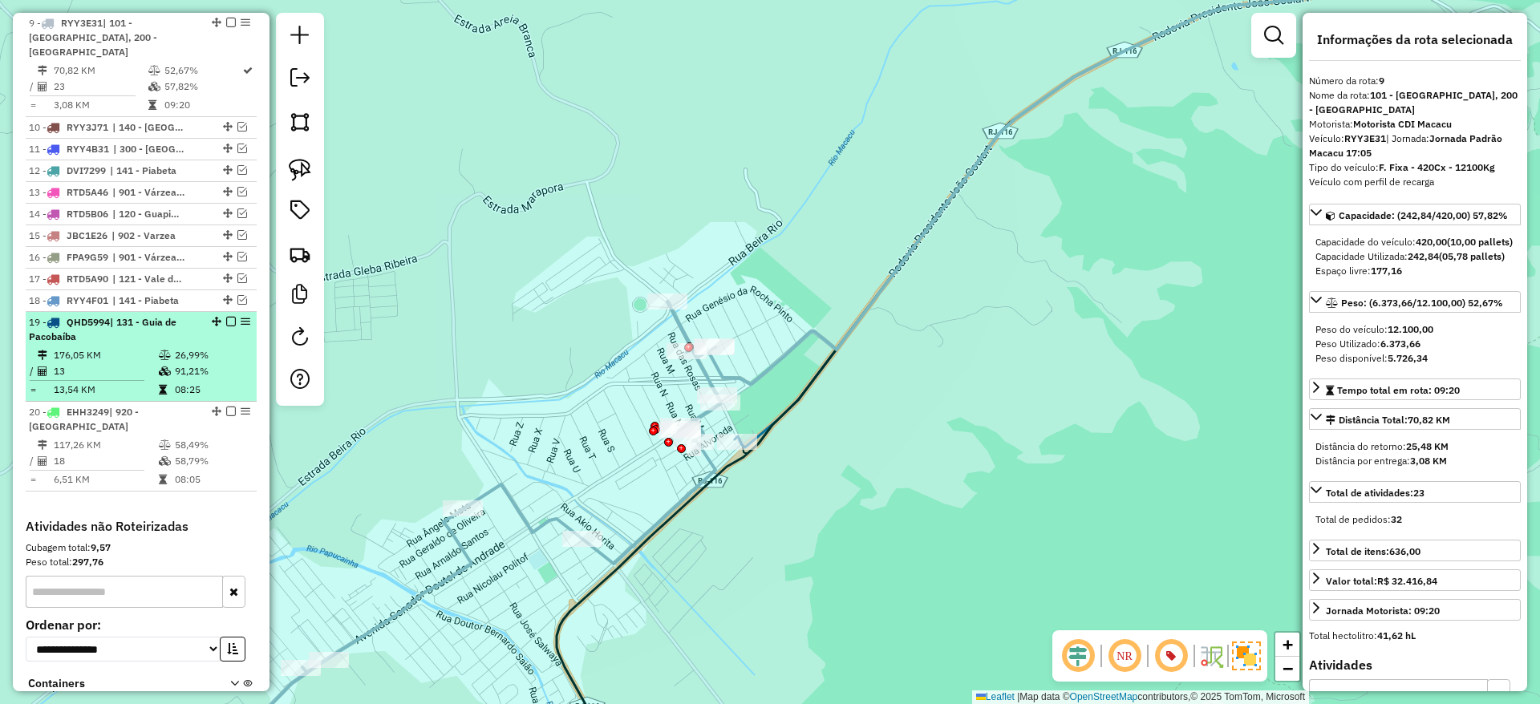
click at [226, 317] on em at bounding box center [231, 322] width 10 height 10
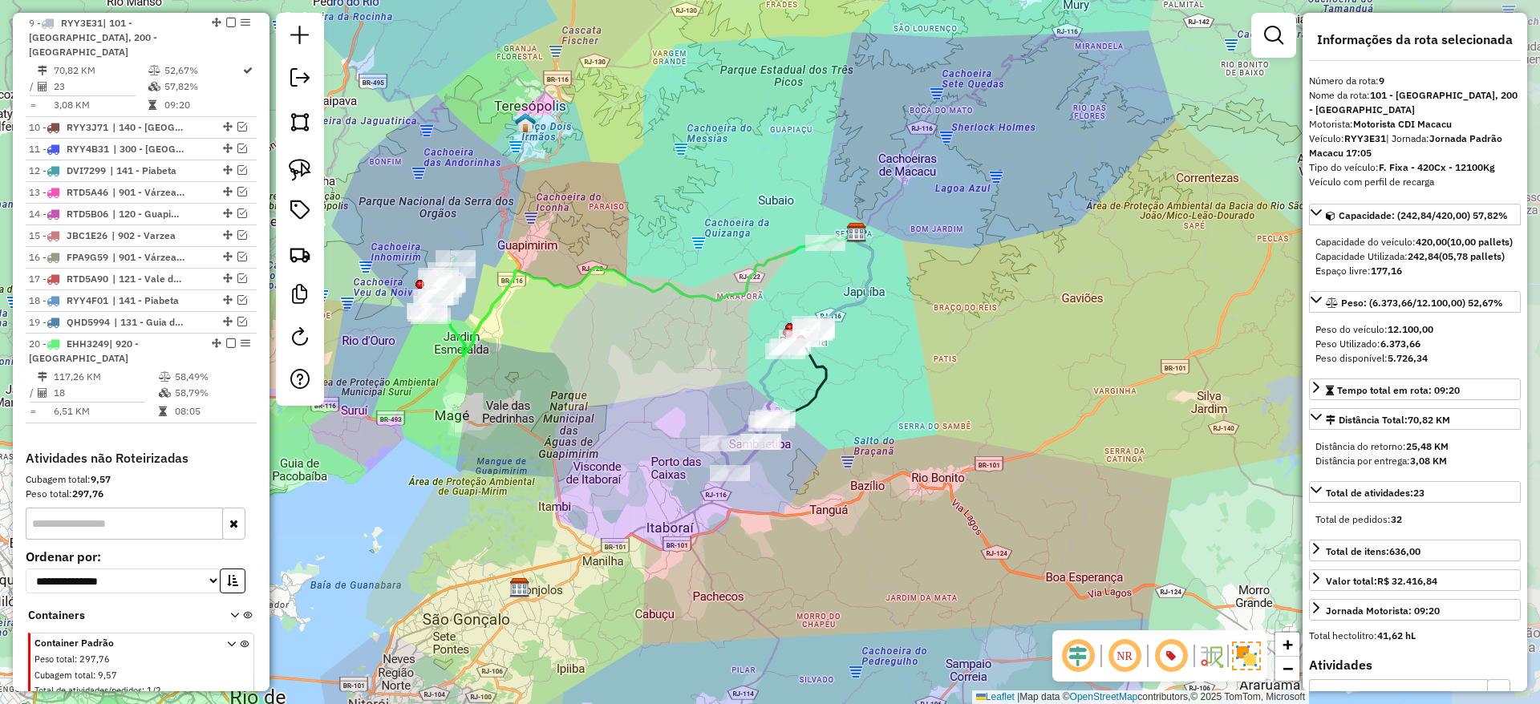
drag, startPoint x: 578, startPoint y: 444, endPoint x: 481, endPoint y: 513, distance: 118.4
click at [481, 513] on div "Janela de atendimento Grade de atendimento Capacidade Transportadoras Veículos …" at bounding box center [770, 352] width 1540 height 704
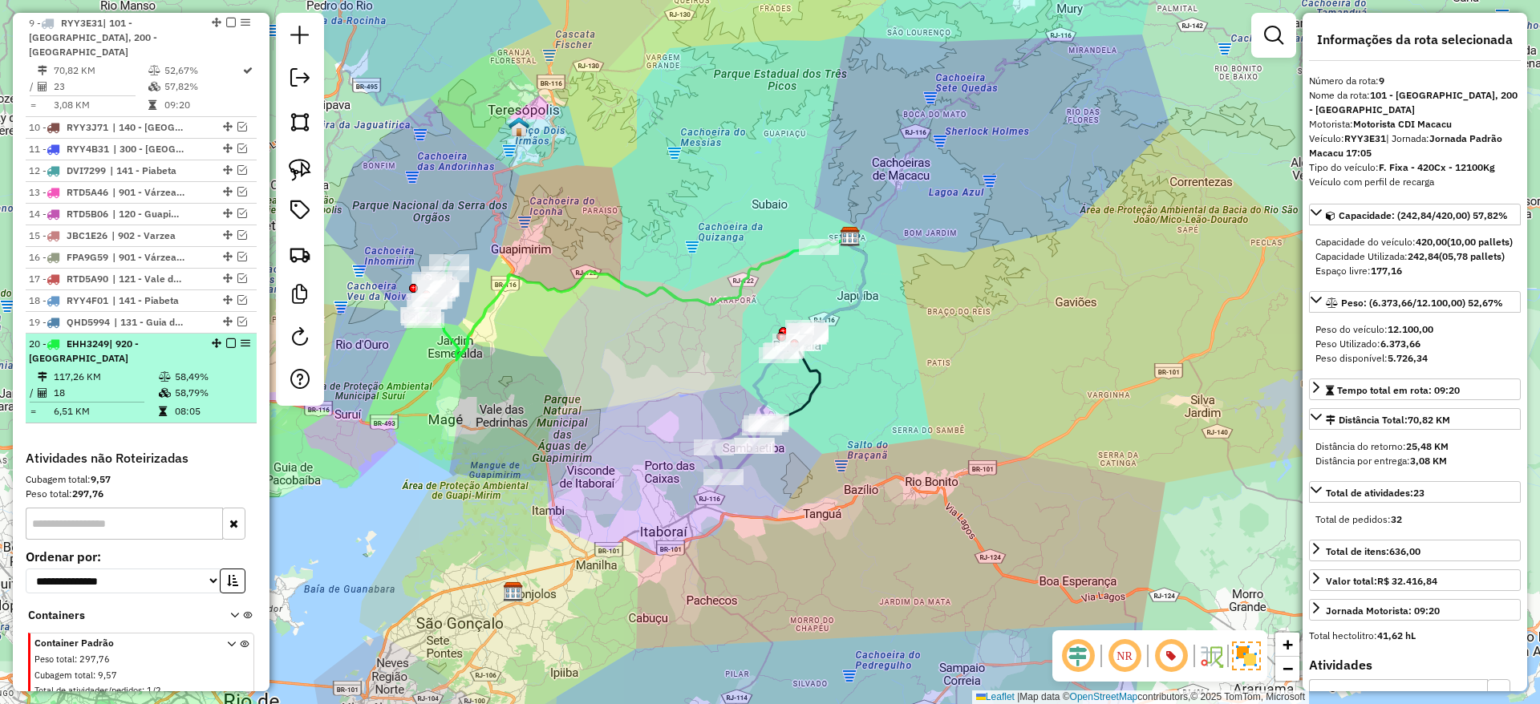
click at [226, 339] on em at bounding box center [231, 344] width 10 height 10
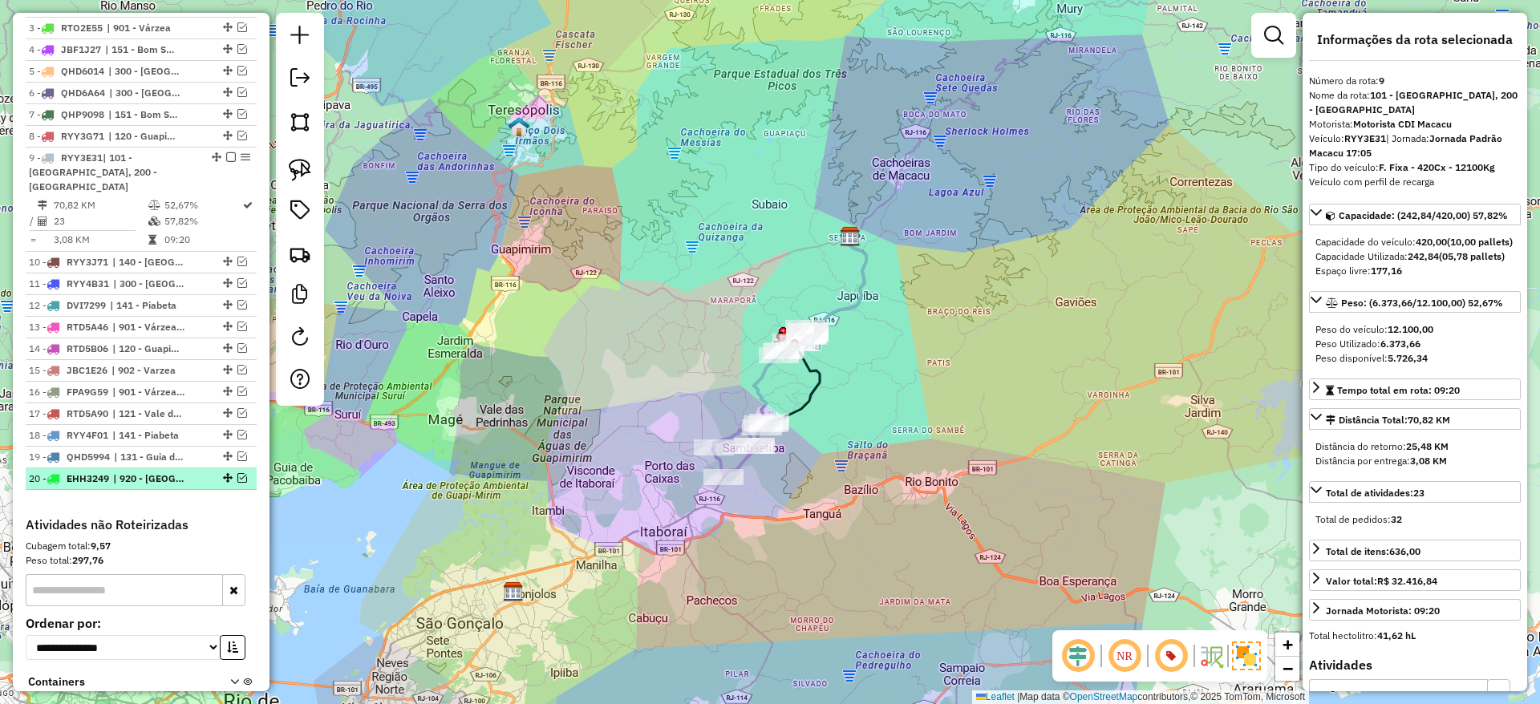
scroll to position [692, 0]
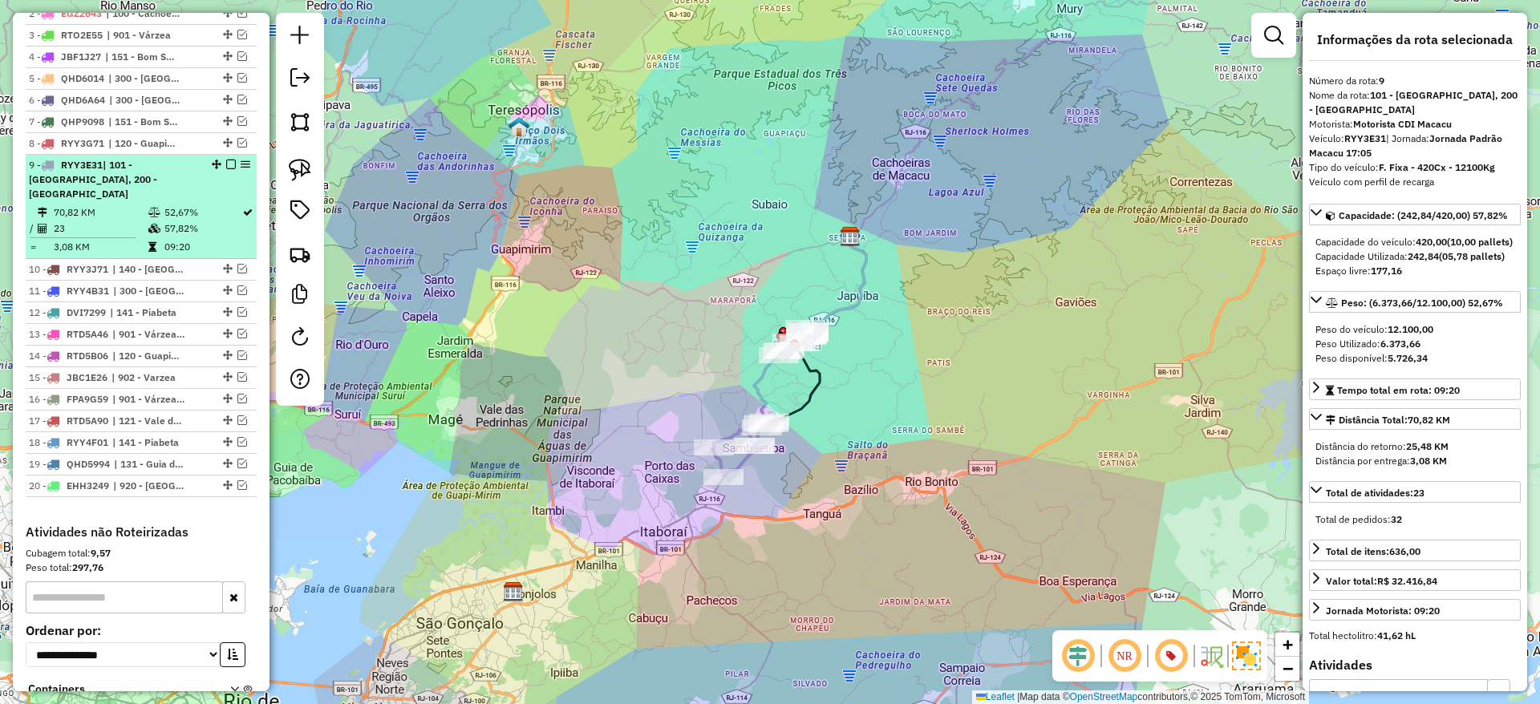
click at [226, 164] on em at bounding box center [231, 165] width 10 height 10
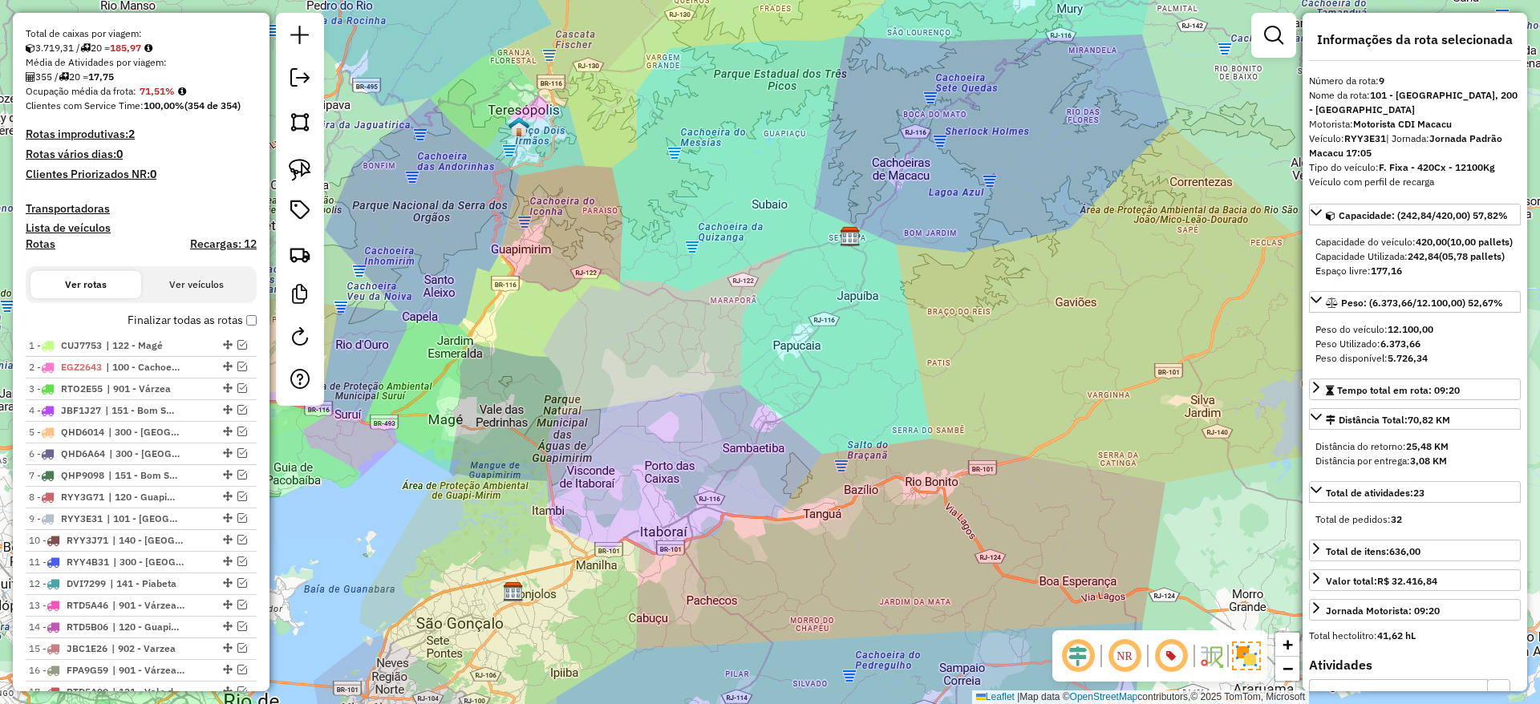
scroll to position [329, 0]
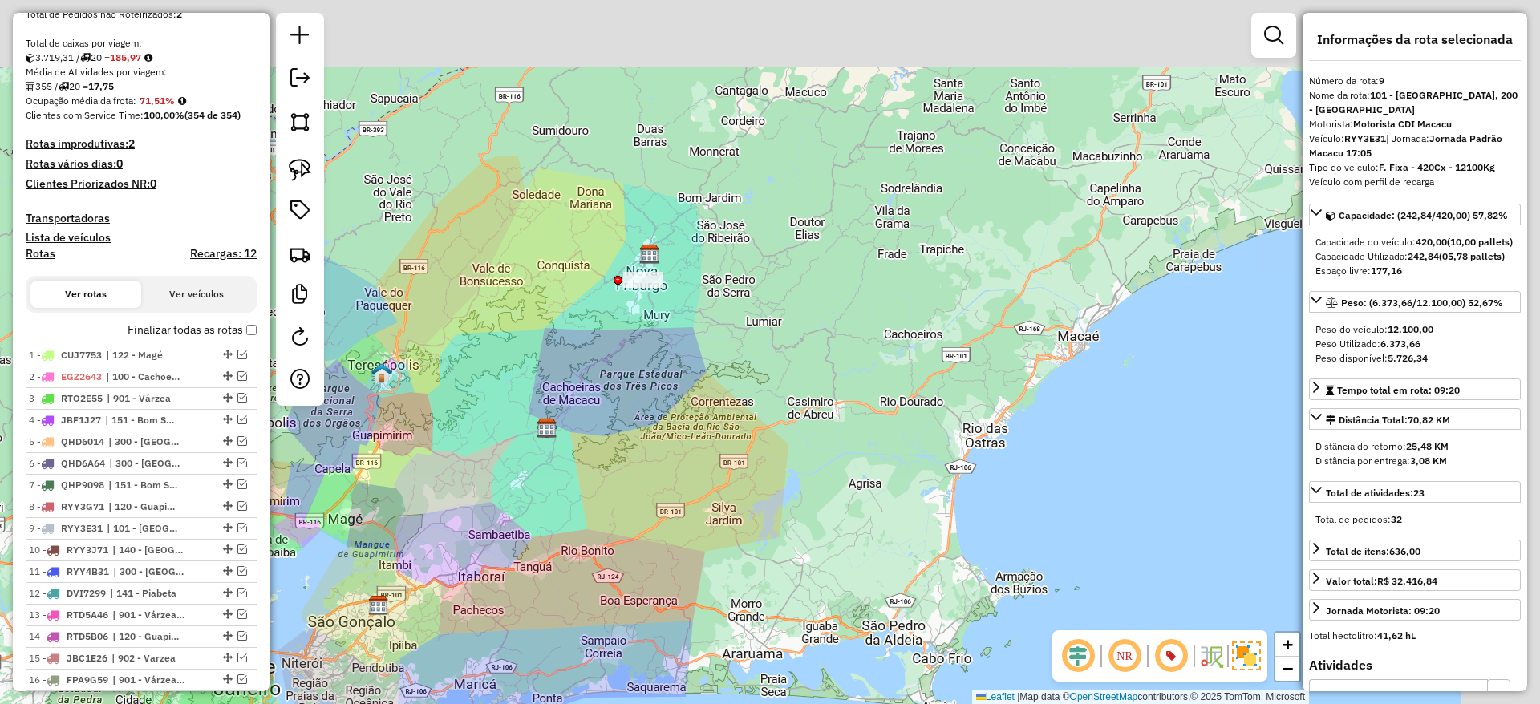
drag, startPoint x: 655, startPoint y: 407, endPoint x: 594, endPoint y: 484, distance: 97.7
click at [594, 484] on div "Janela de atendimento Grade de atendimento Capacidade Transportadoras Veículos …" at bounding box center [770, 352] width 1540 height 704
